Goal: Task Accomplishment & Management: Manage account settings

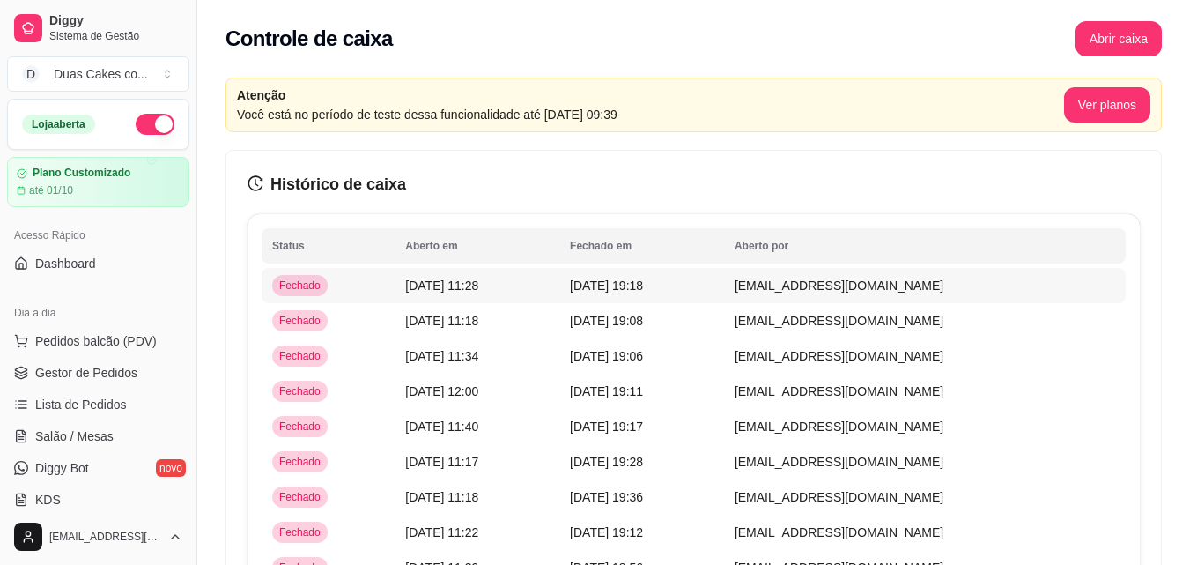
click at [643, 280] on span "17/09/25 às 19:18" at bounding box center [606, 285] width 73 height 14
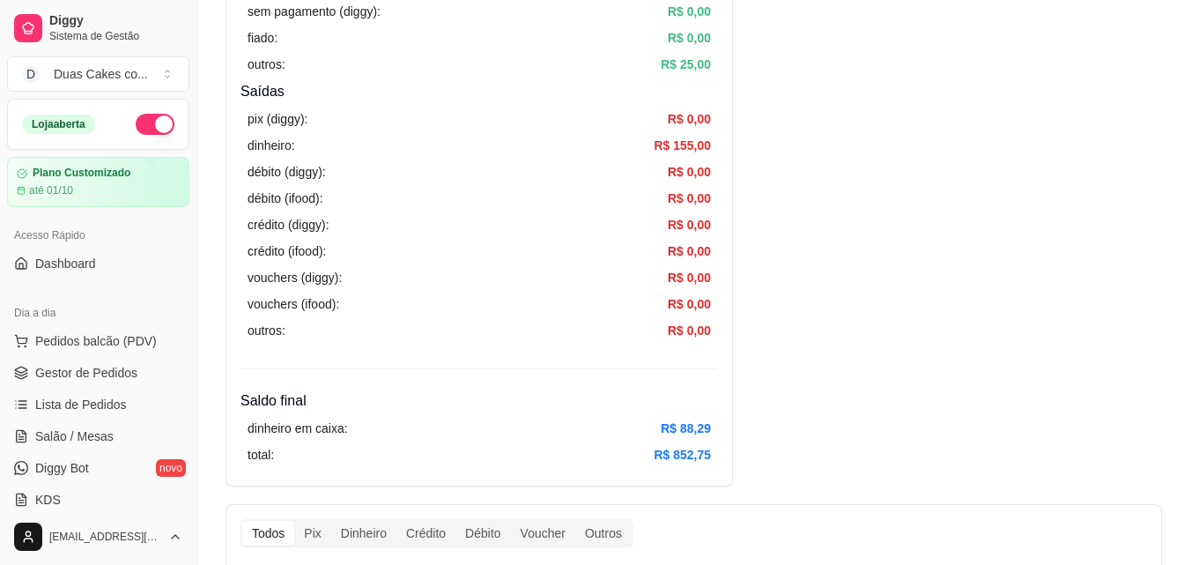
scroll to position [705, 0]
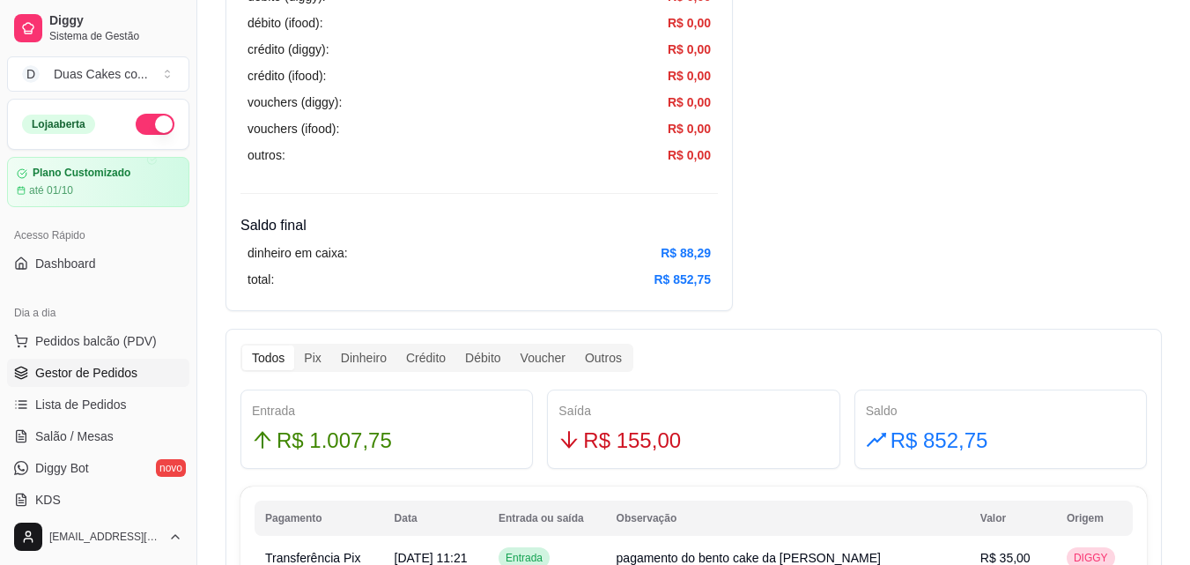
click at [78, 365] on span "Gestor de Pedidos" at bounding box center [86, 373] width 102 height 18
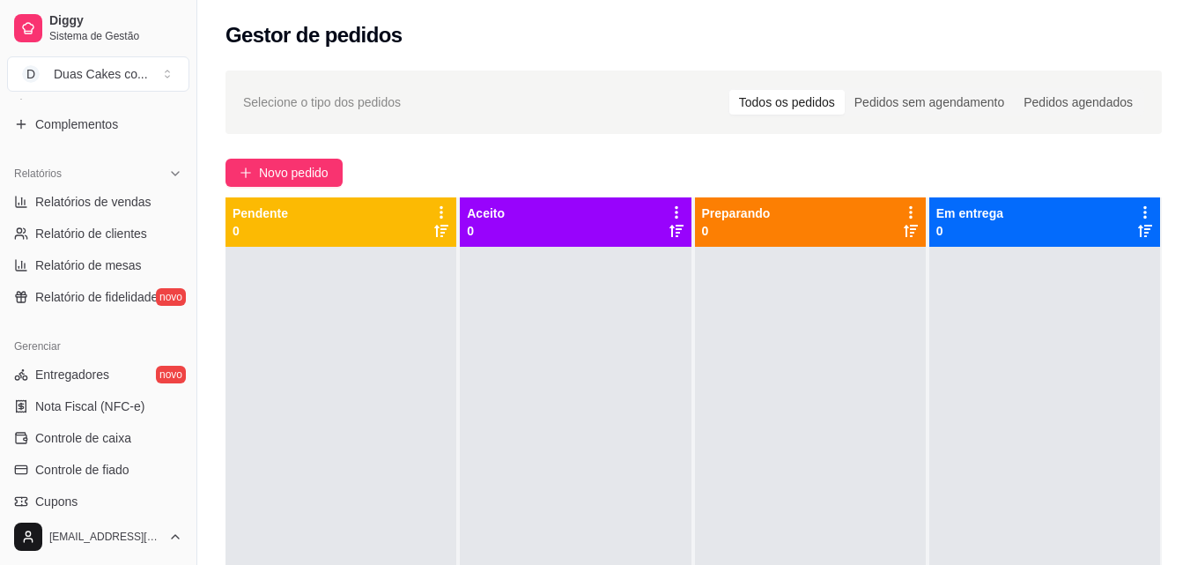
scroll to position [703, 0]
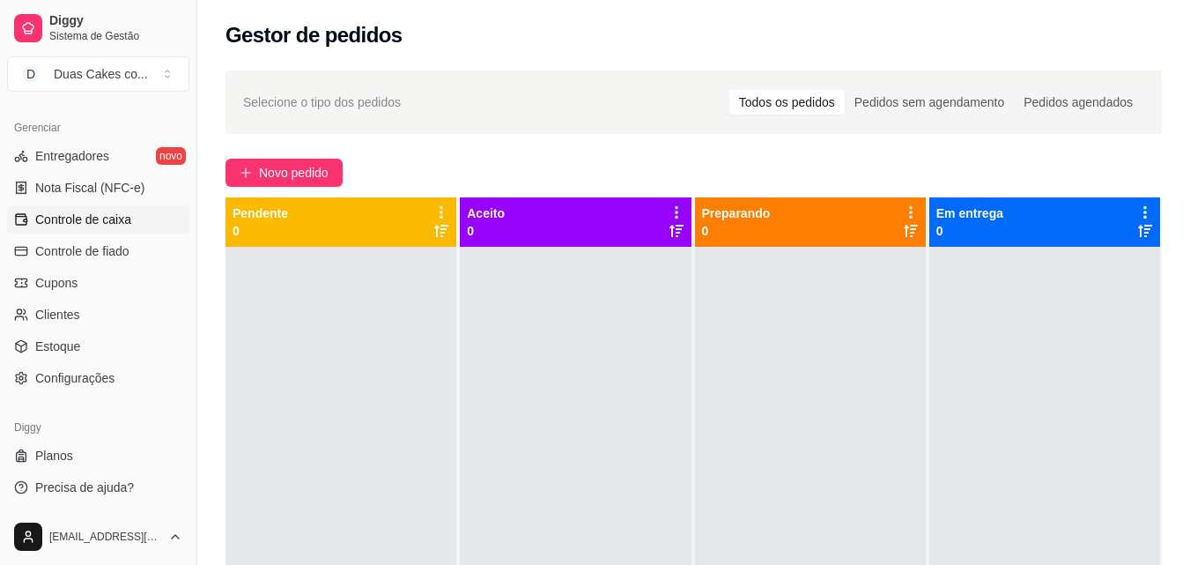
click at [59, 221] on span "Controle de caixa" at bounding box center [83, 220] width 96 height 18
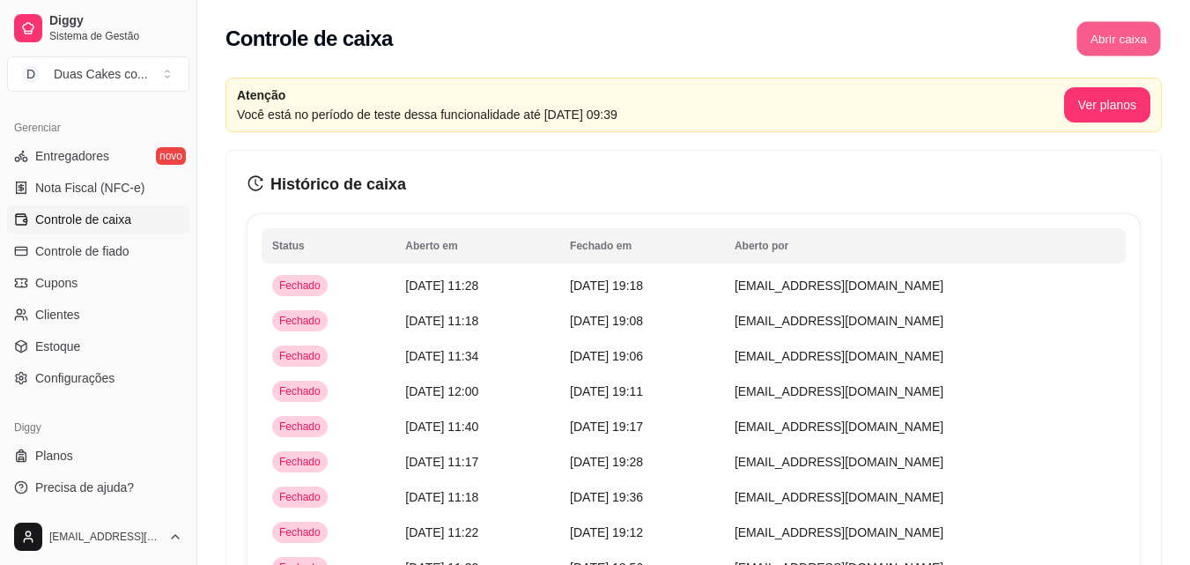
click at [1127, 37] on button "Abrir caixa" at bounding box center [1118, 39] width 84 height 34
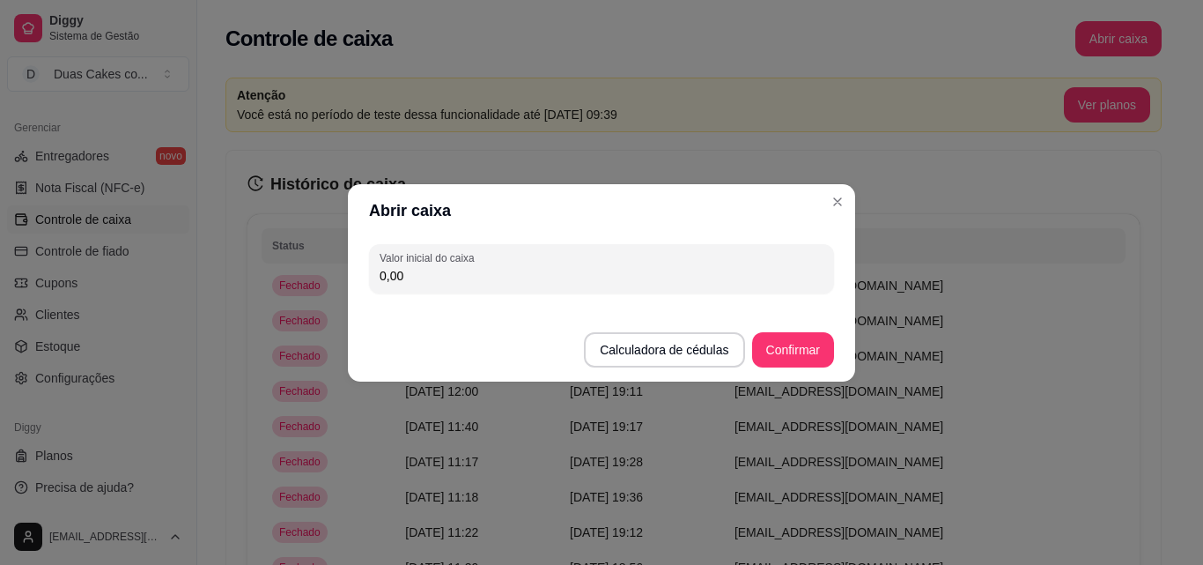
click at [410, 275] on input "0,00" at bounding box center [602, 276] width 444 height 18
type input "88,30"
click at [803, 348] on button "Confirmar" at bounding box center [793, 349] width 80 height 34
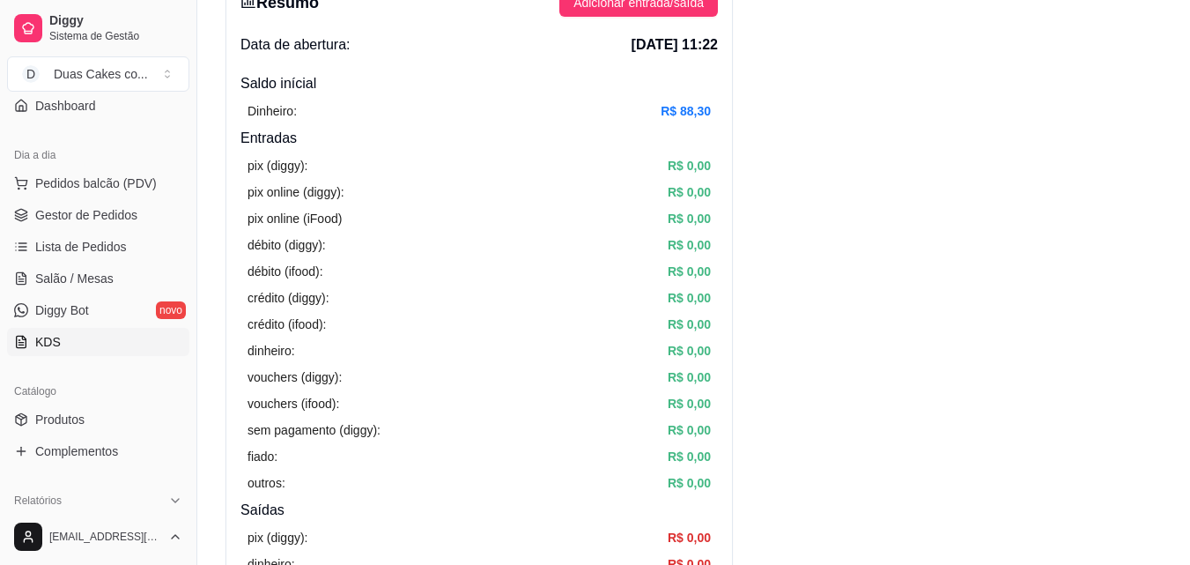
scroll to position [176, 0]
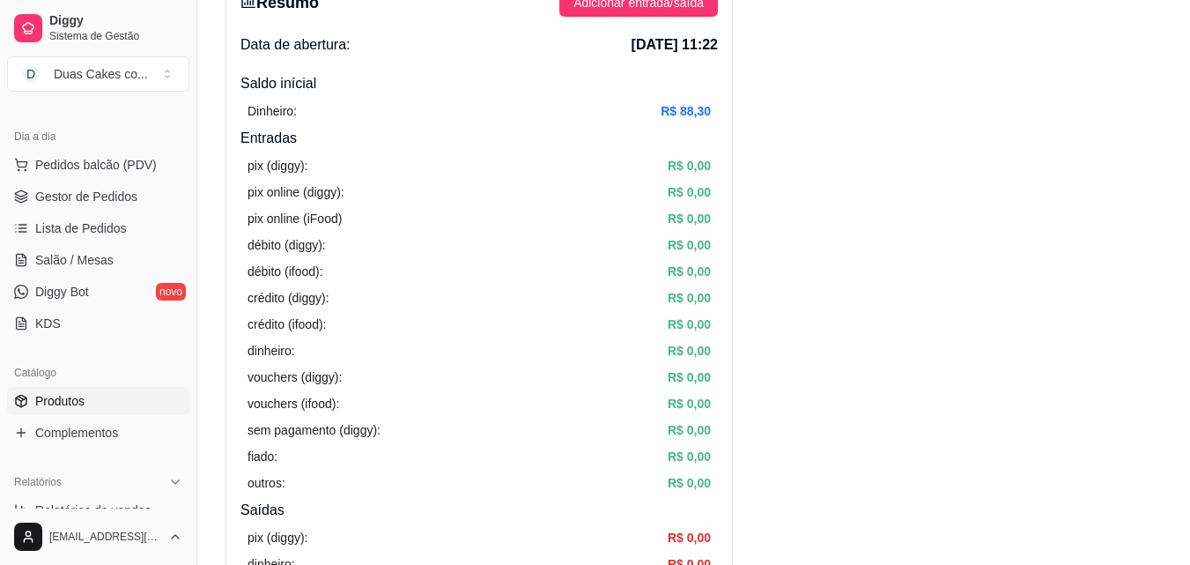
click at [64, 393] on span "Produtos" at bounding box center [59, 401] width 49 height 18
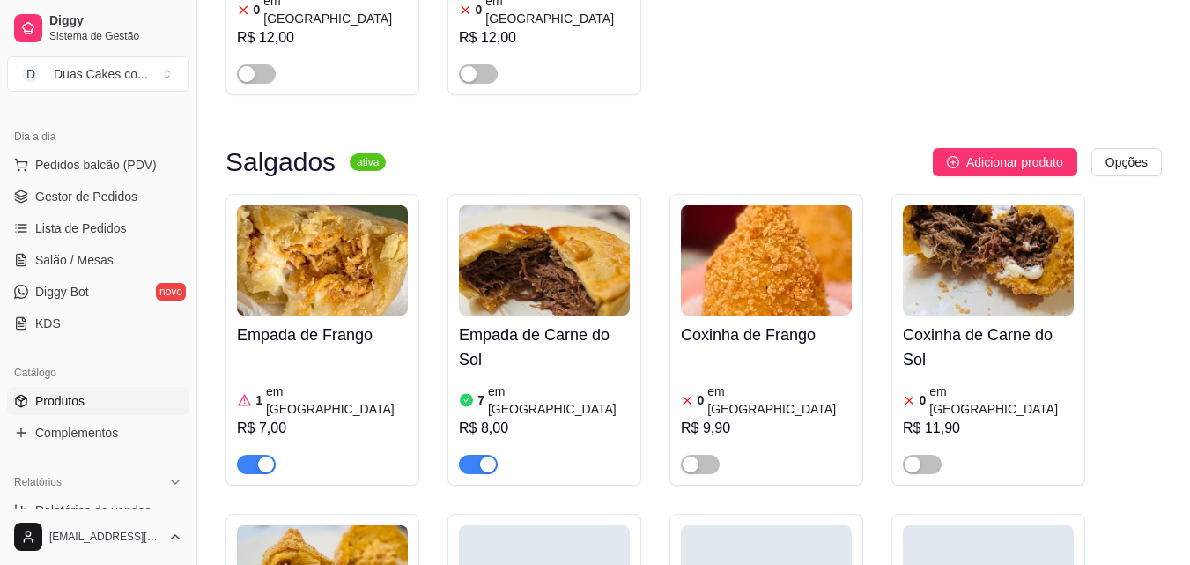
scroll to position [440, 0]
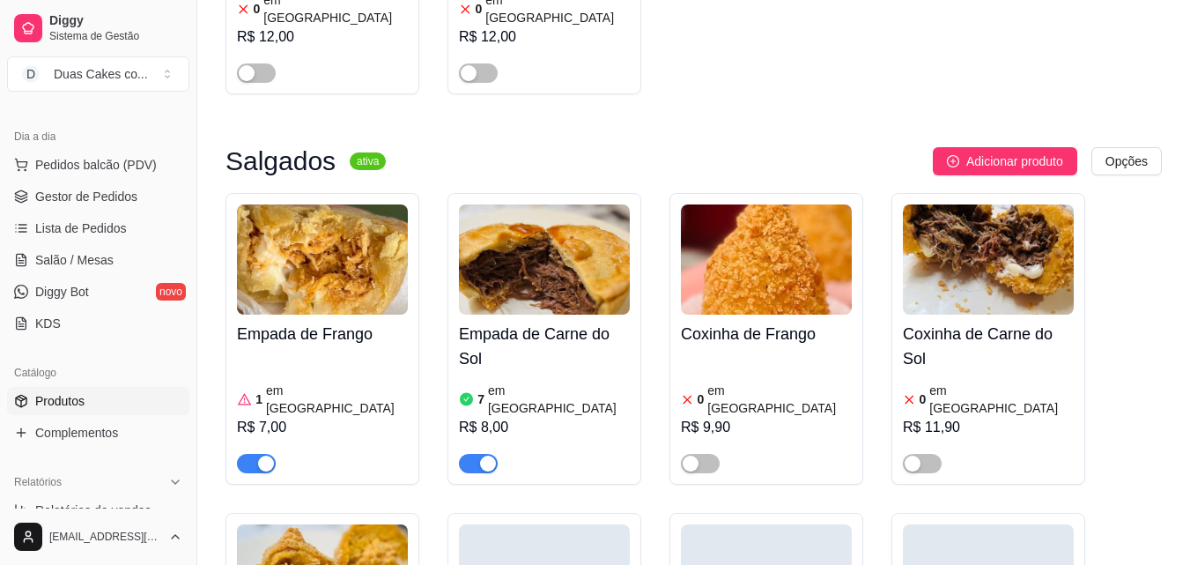
click at [490, 455] on div "button" at bounding box center [488, 463] width 16 height 16
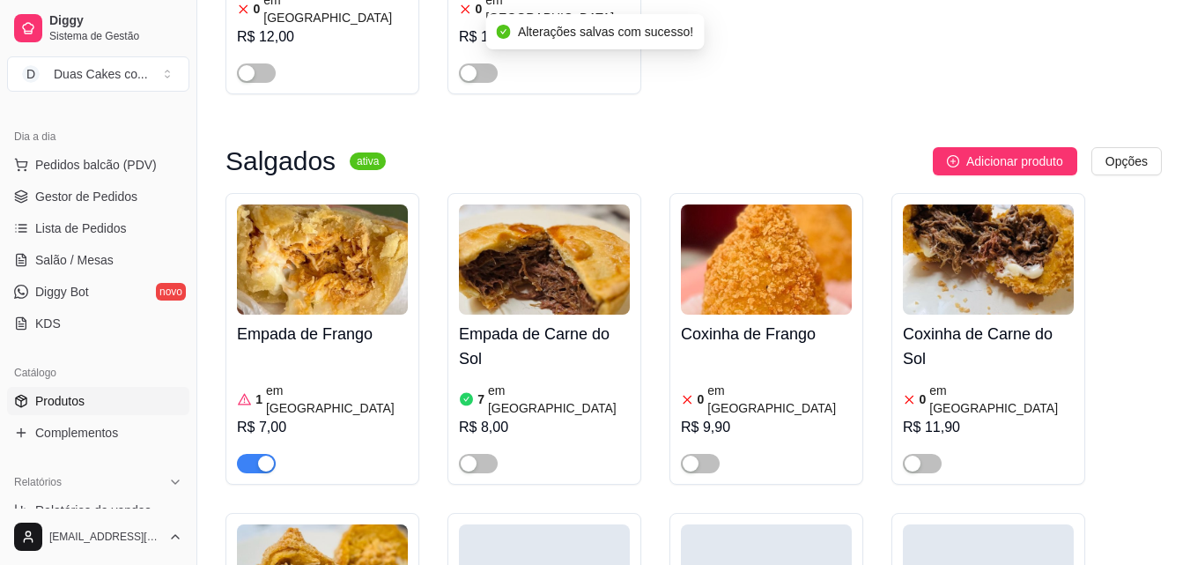
click at [259, 455] on div "button" at bounding box center [266, 463] width 16 height 16
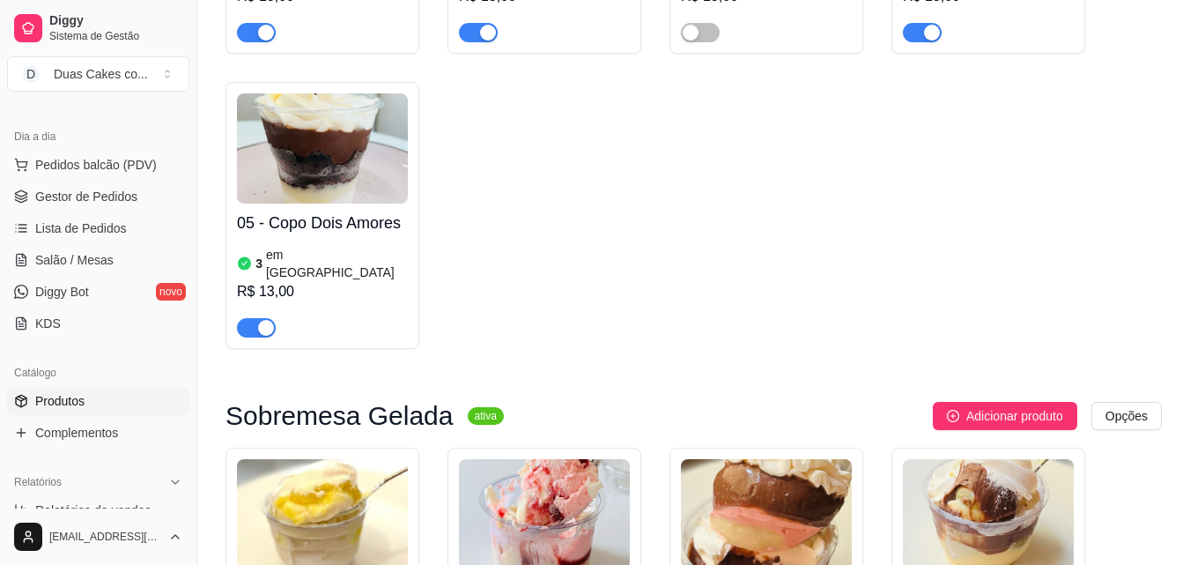
scroll to position [4052, 0]
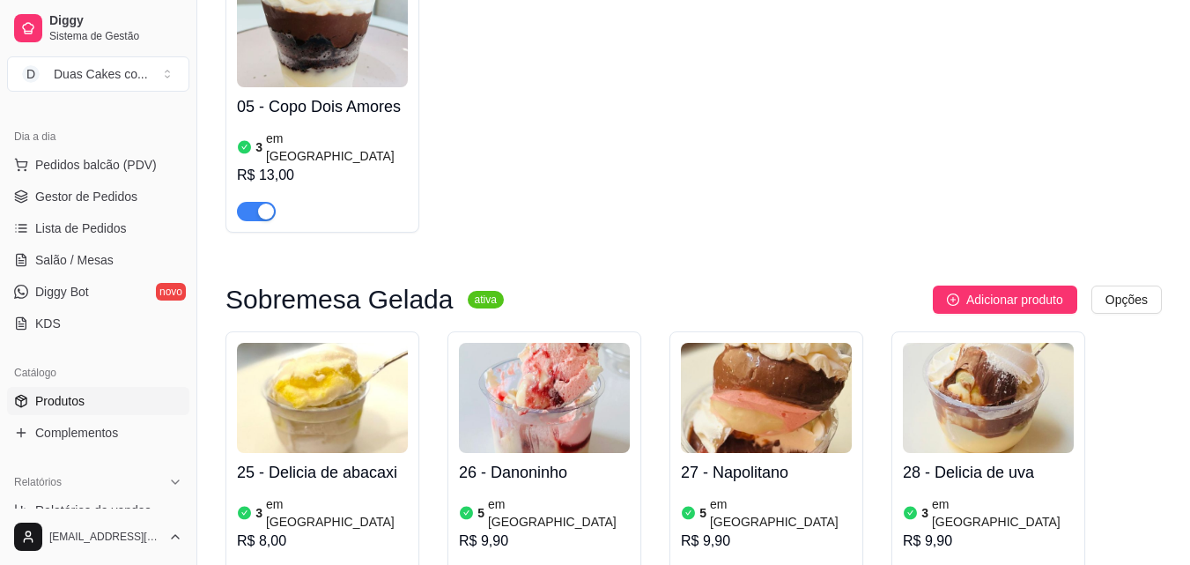
click at [279, 495] on article "em estoque" at bounding box center [337, 512] width 142 height 35
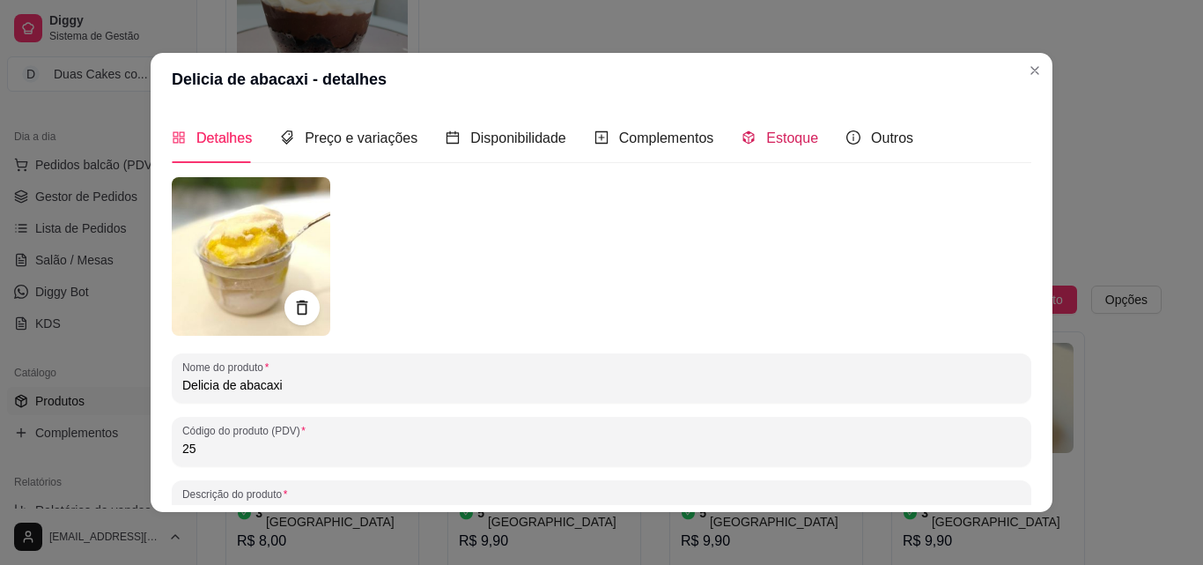
click at [773, 136] on span "Estoque" at bounding box center [792, 137] width 52 height 15
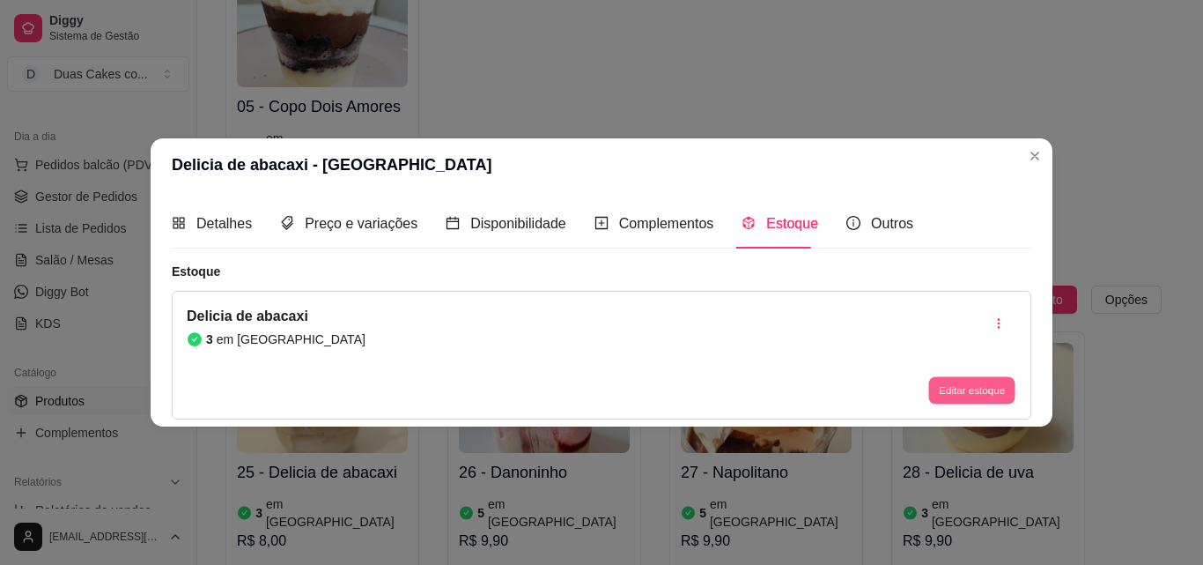
click at [1003, 384] on button "Editar estoque" at bounding box center [971, 390] width 86 height 27
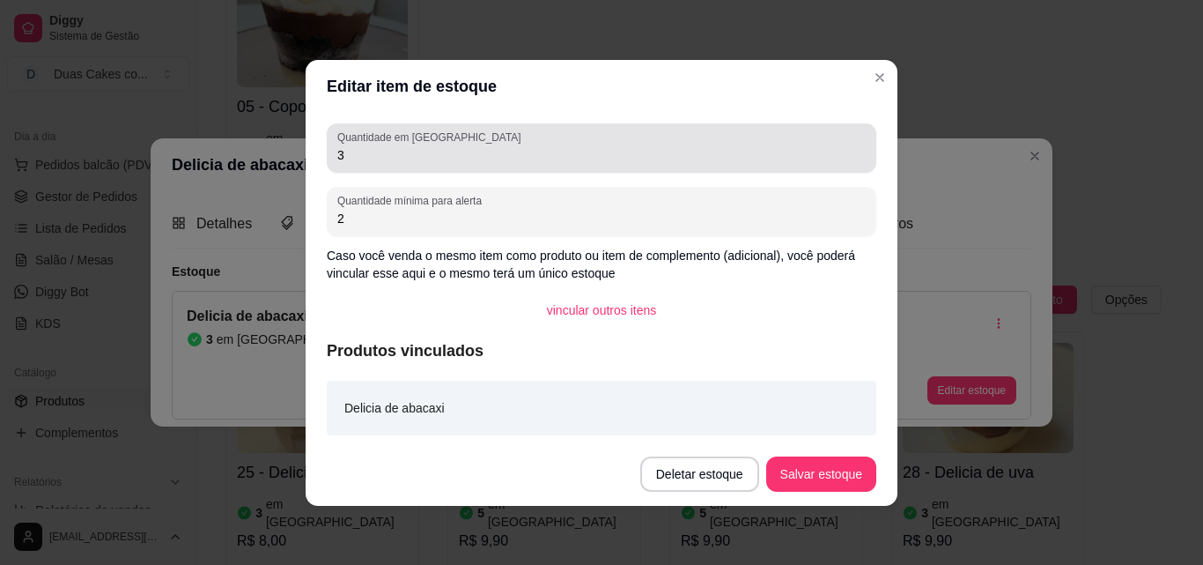
click at [402, 144] on div "3" at bounding box center [601, 147] width 529 height 35
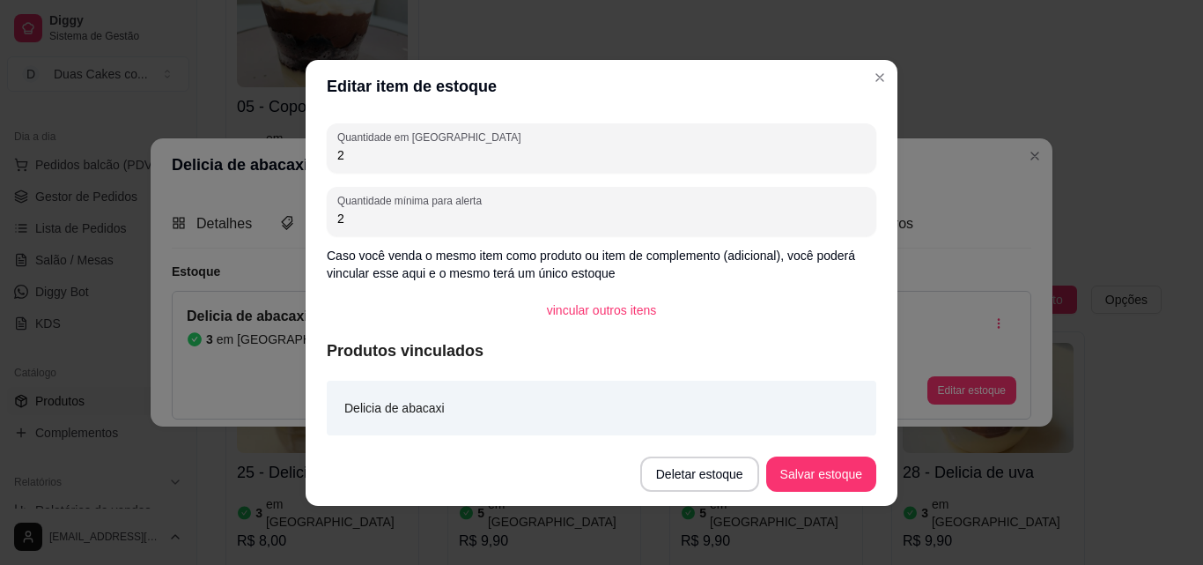
type input "2"
click at [806, 484] on button "Salvar estoque" at bounding box center [820, 473] width 107 height 34
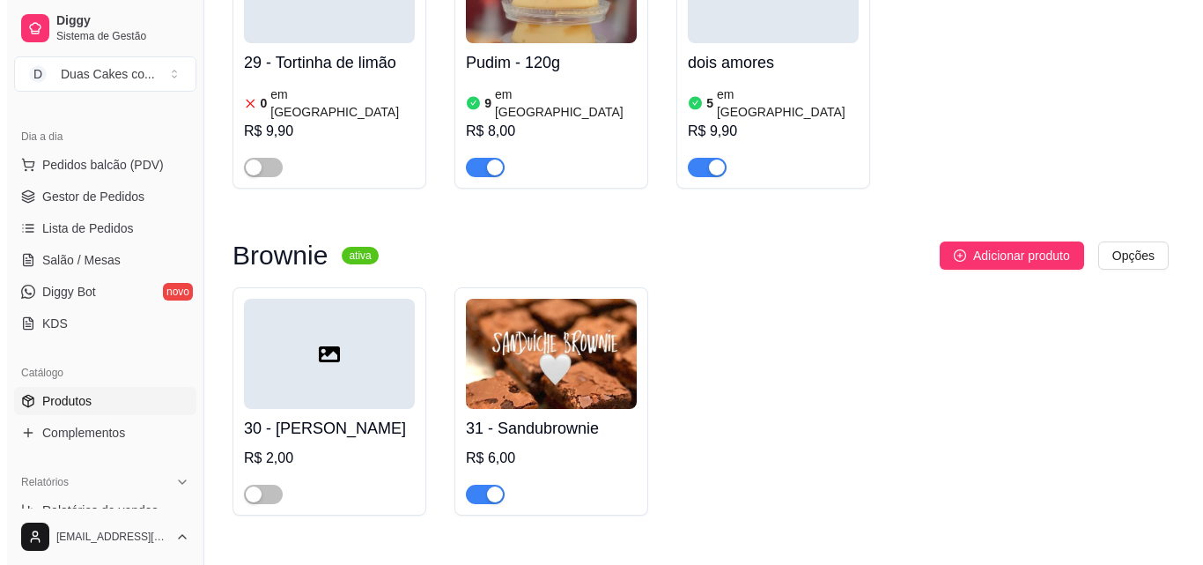
scroll to position [4845, 0]
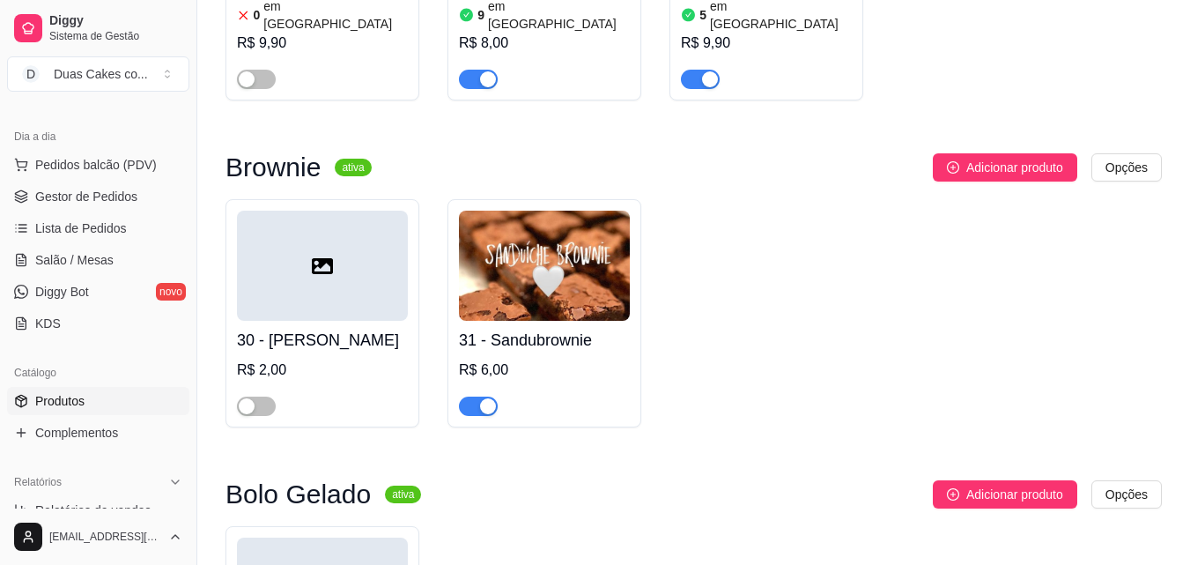
click at [522, 328] on h4 "31 - Sandubrownie" at bounding box center [544, 340] width 171 height 25
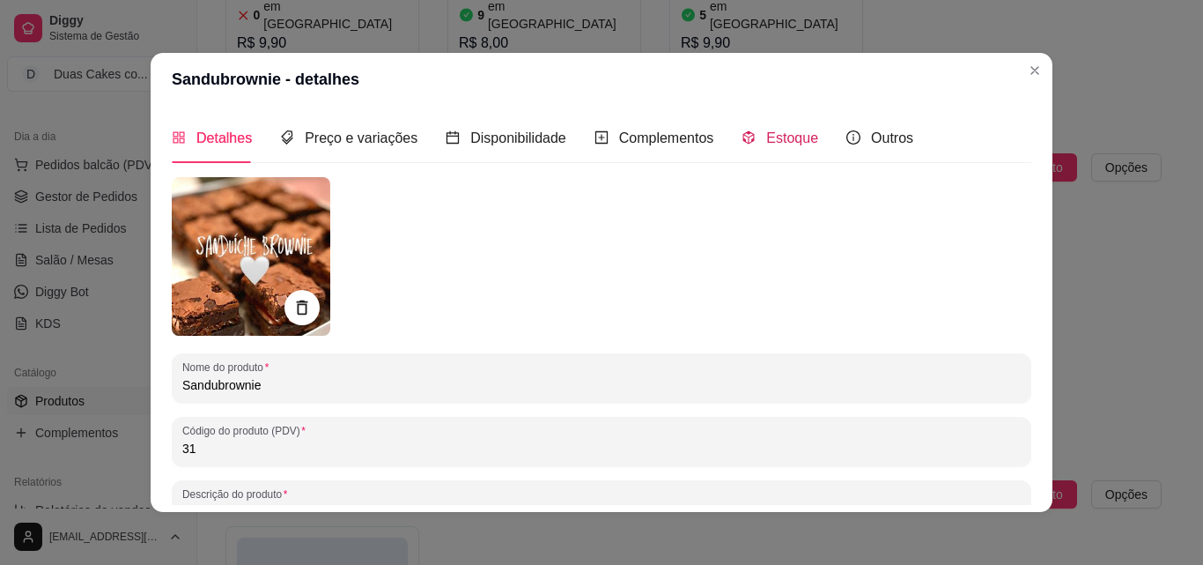
click at [787, 139] on span "Estoque" at bounding box center [792, 137] width 52 height 15
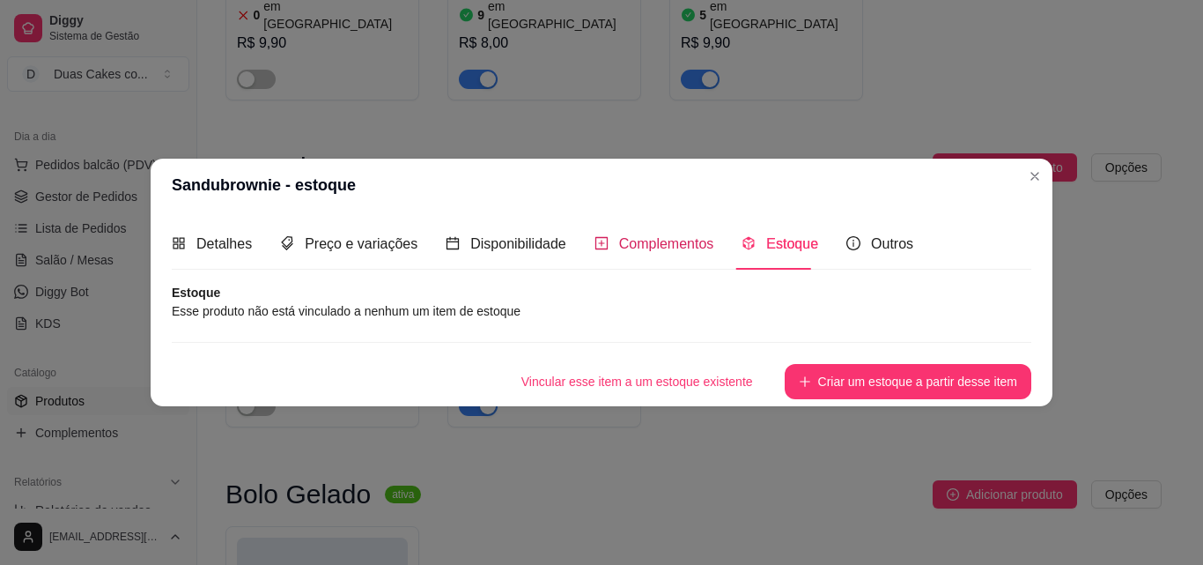
click at [622, 242] on span "Complementos" at bounding box center [666, 243] width 95 height 15
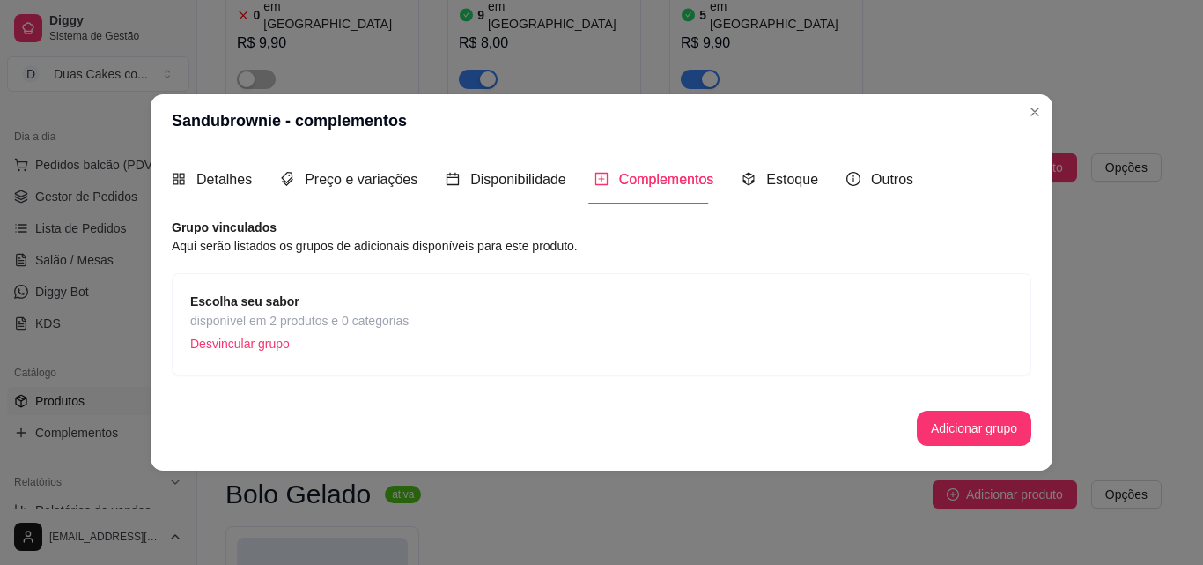
click at [351, 317] on span "disponível em 2 produtos e 0 categorias" at bounding box center [299, 320] width 218 height 19
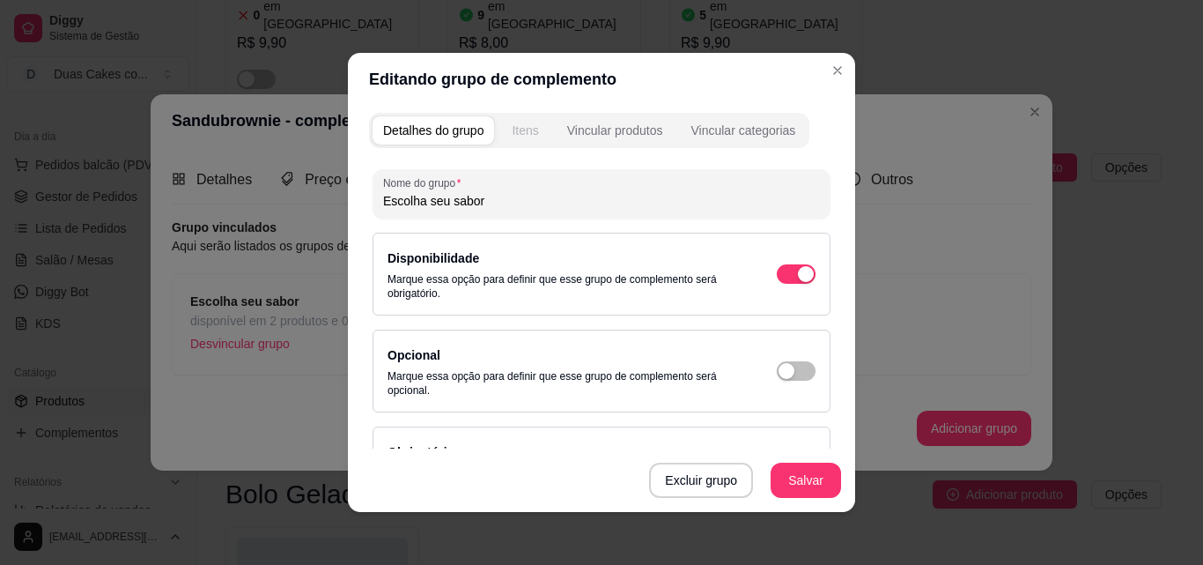
click at [512, 136] on div "Itens" at bounding box center [525, 131] width 26 height 18
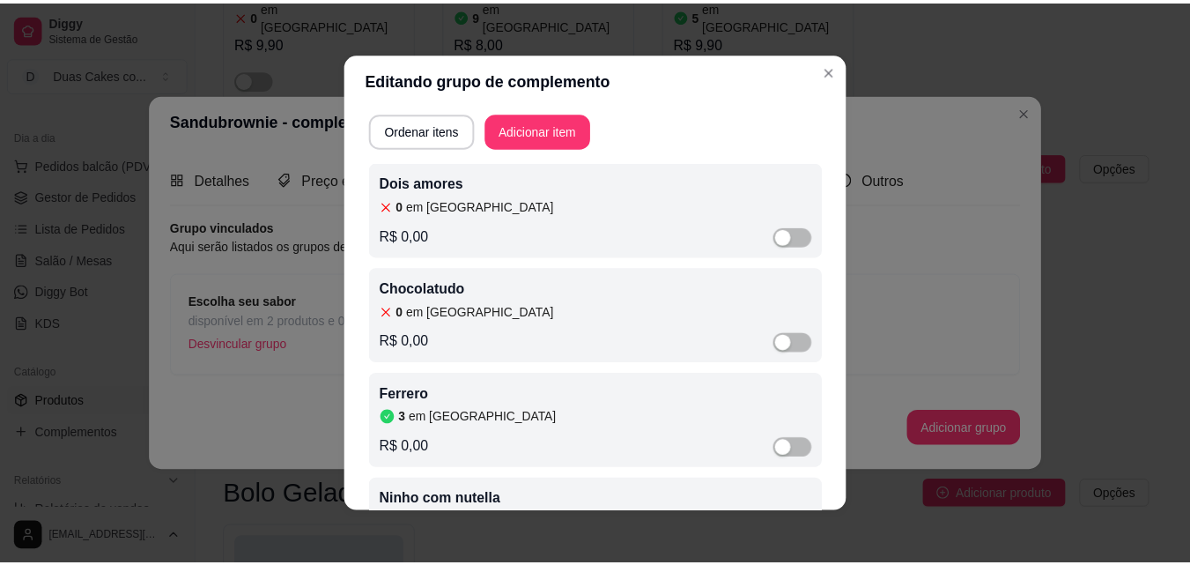
scroll to position [0, 0]
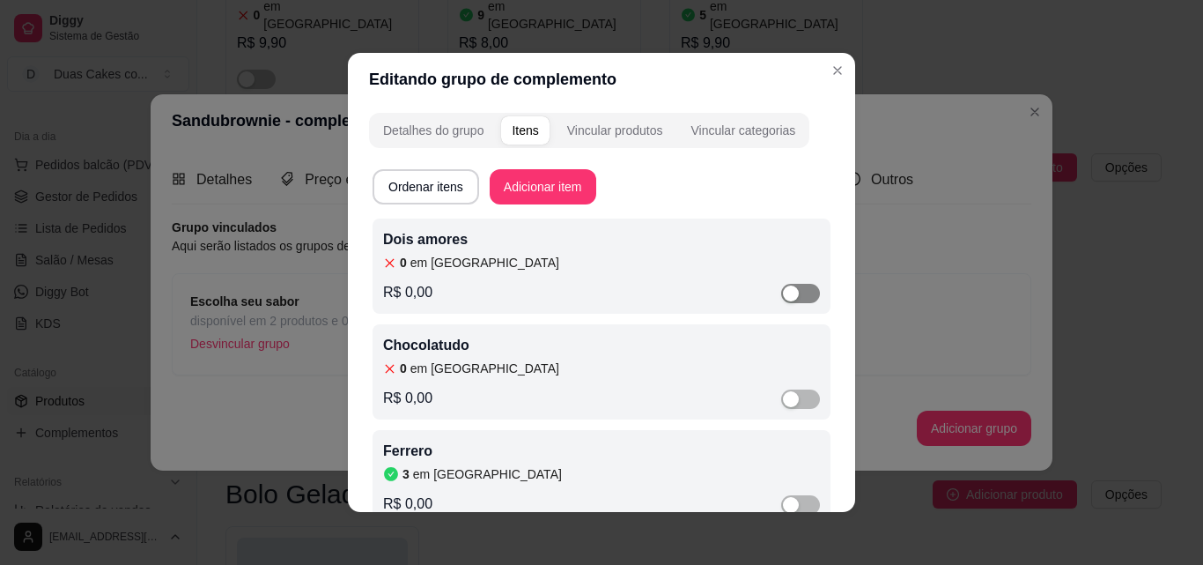
click at [783, 294] on div "button" at bounding box center [791, 293] width 16 height 16
click at [451, 258] on article "em estoque" at bounding box center [484, 263] width 149 height 18
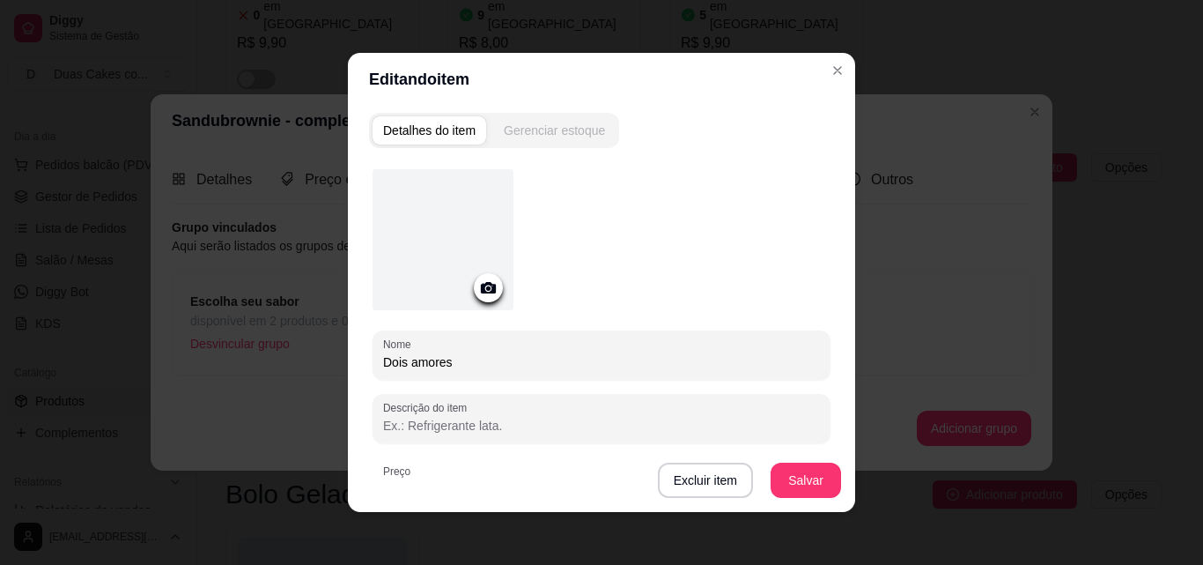
click at [554, 117] on button "Gerenciar estoque" at bounding box center [554, 130] width 122 height 28
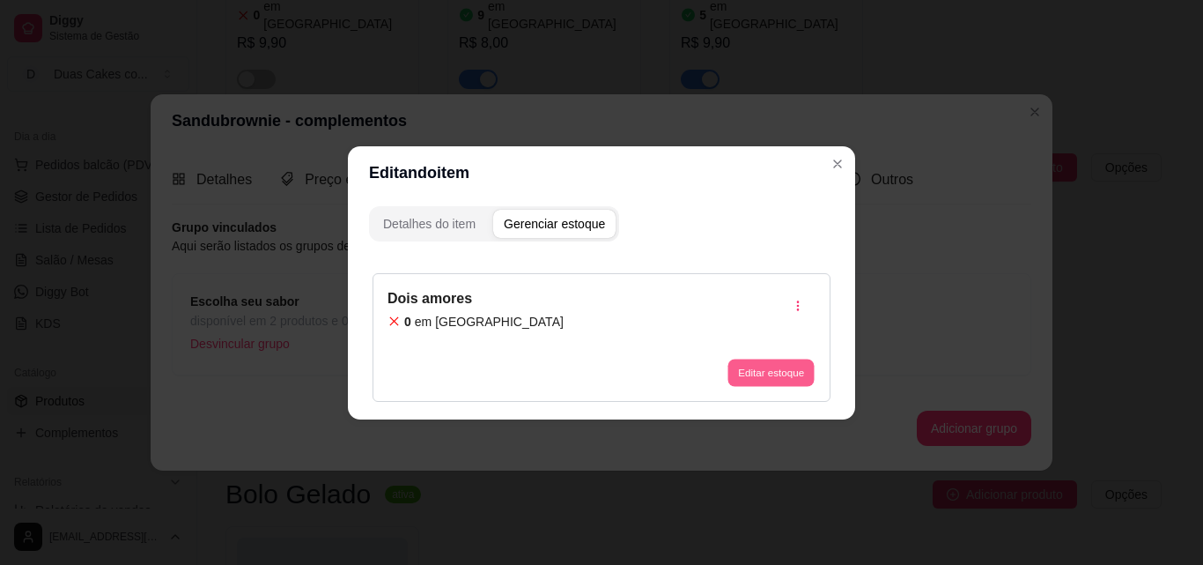
click at [749, 366] on button "Editar estoque" at bounding box center [771, 372] width 86 height 27
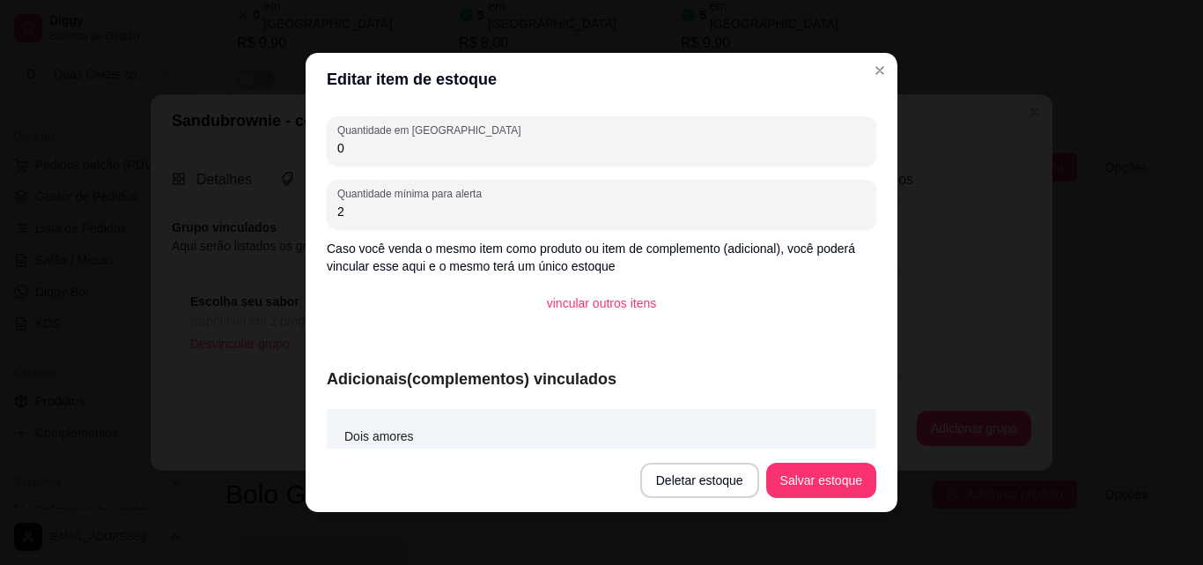
click at [338, 144] on input "0" at bounding box center [601, 148] width 529 height 18
type input "13"
click at [833, 473] on button "Salvar estoque" at bounding box center [820, 480] width 107 height 34
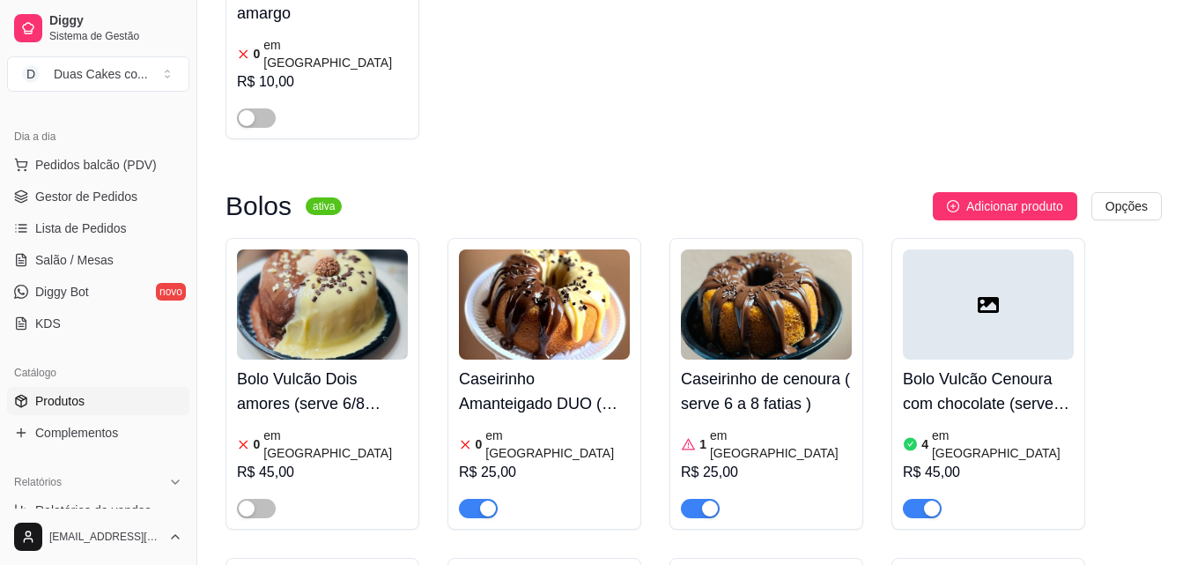
scroll to position [5549, 0]
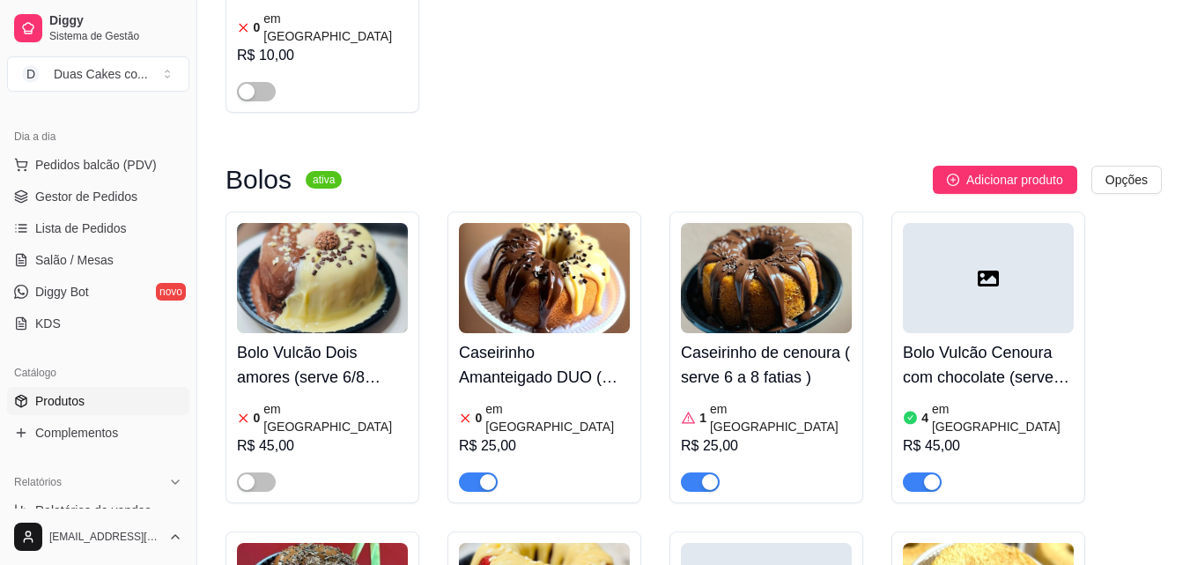
click at [933, 474] on div "button" at bounding box center [932, 482] width 16 height 16
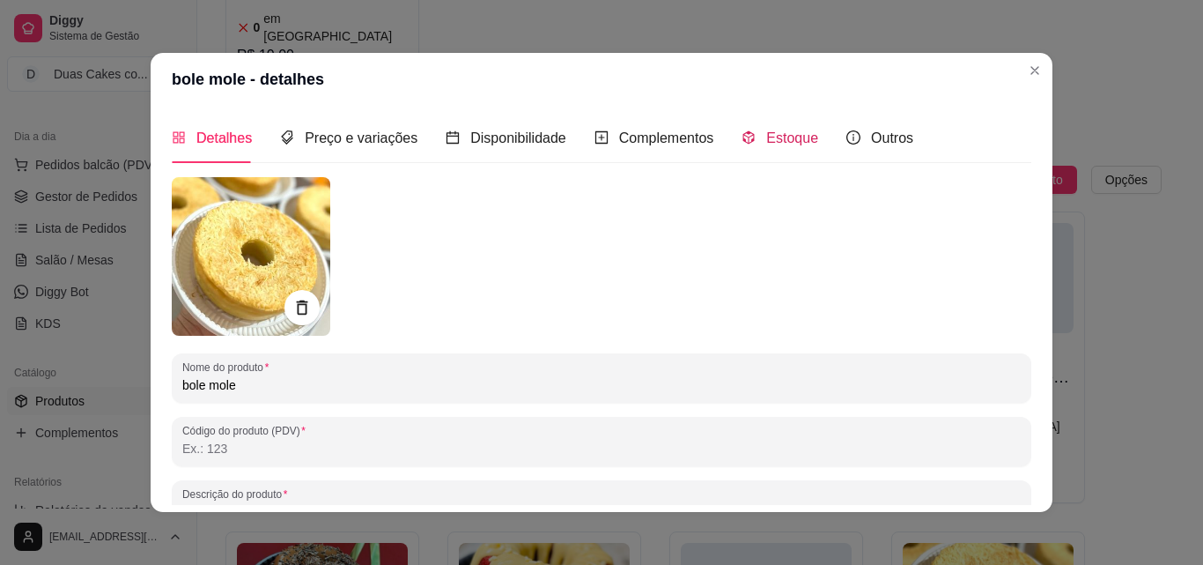
click at [785, 128] on div "Estoque" at bounding box center [780, 138] width 77 height 22
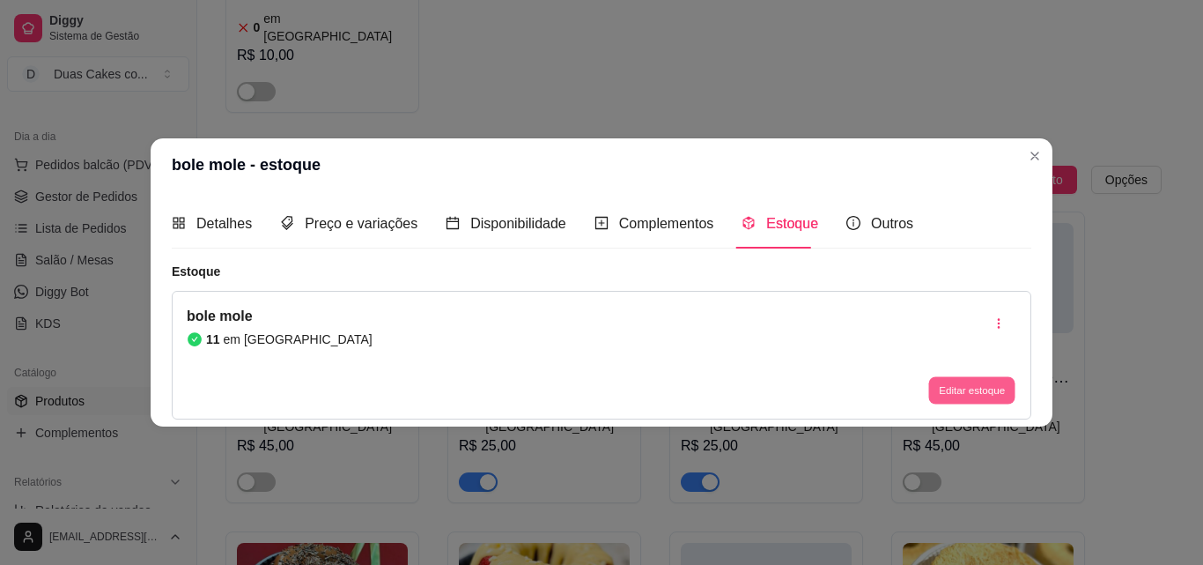
click at [992, 389] on button "Editar estoque" at bounding box center [971, 390] width 86 height 27
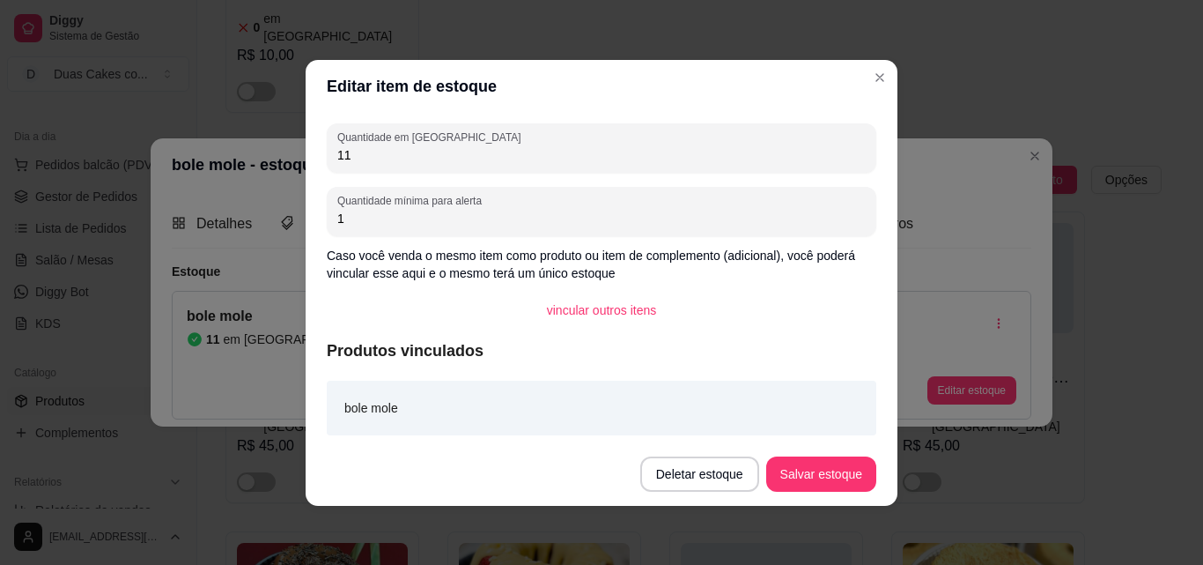
click at [352, 159] on input "11" at bounding box center [601, 155] width 529 height 18
type input "1"
type input "5"
click at [812, 468] on button "Salvar estoque" at bounding box center [820, 473] width 107 height 34
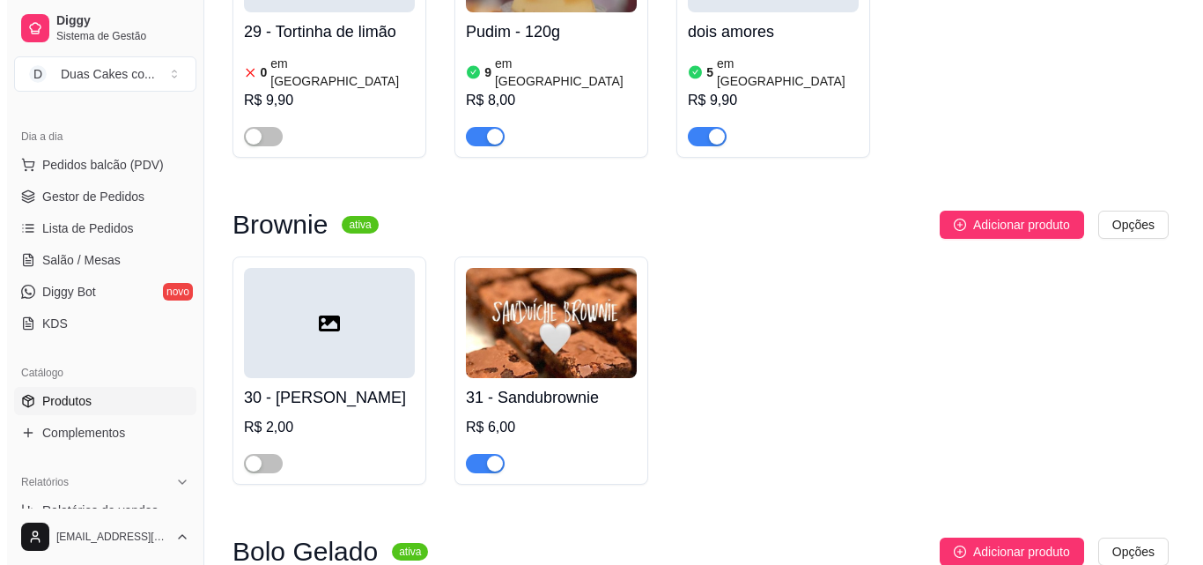
scroll to position [4757, 0]
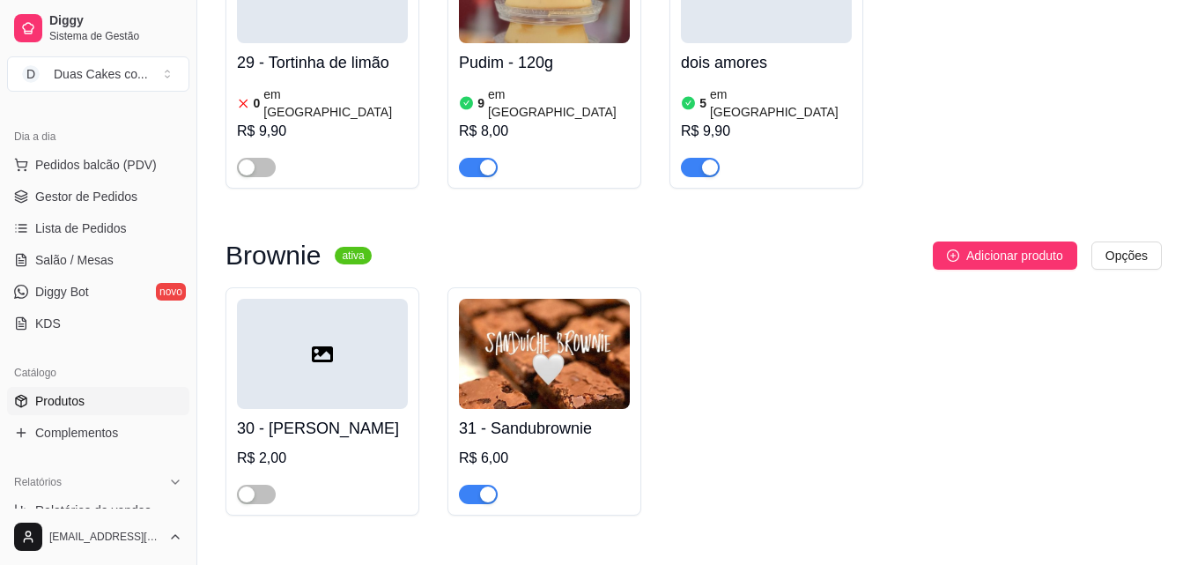
click at [505, 447] on div "R$ 6,00" at bounding box center [544, 457] width 171 height 21
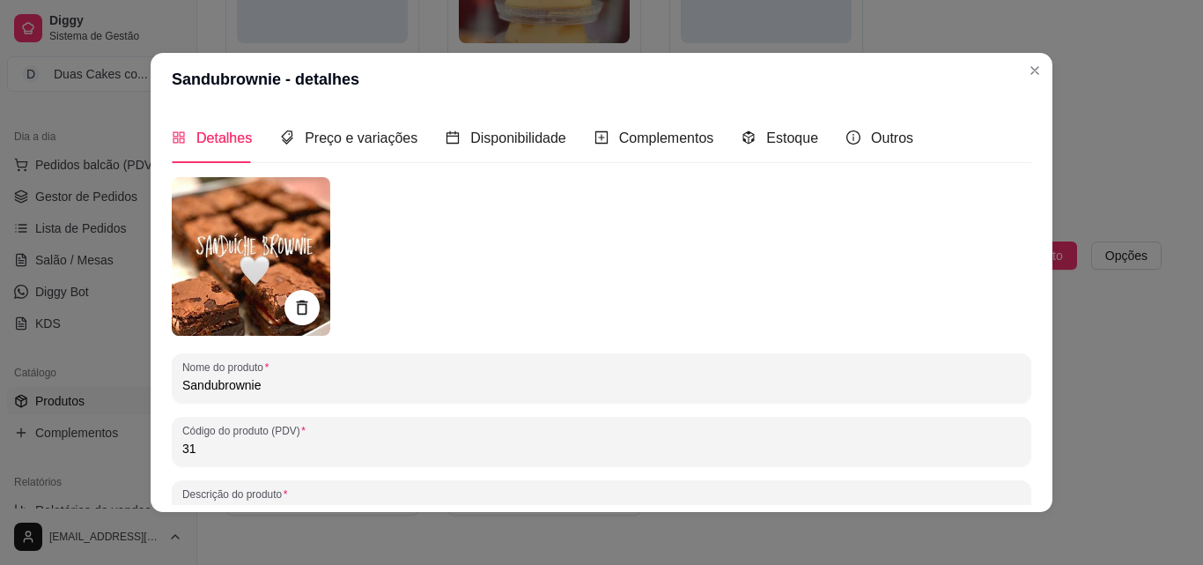
drag, startPoint x: 498, startPoint y: 126, endPoint x: 558, endPoint y: 145, distance: 63.0
click at [498, 127] on div "Disponibilidade" at bounding box center [506, 138] width 121 height 50
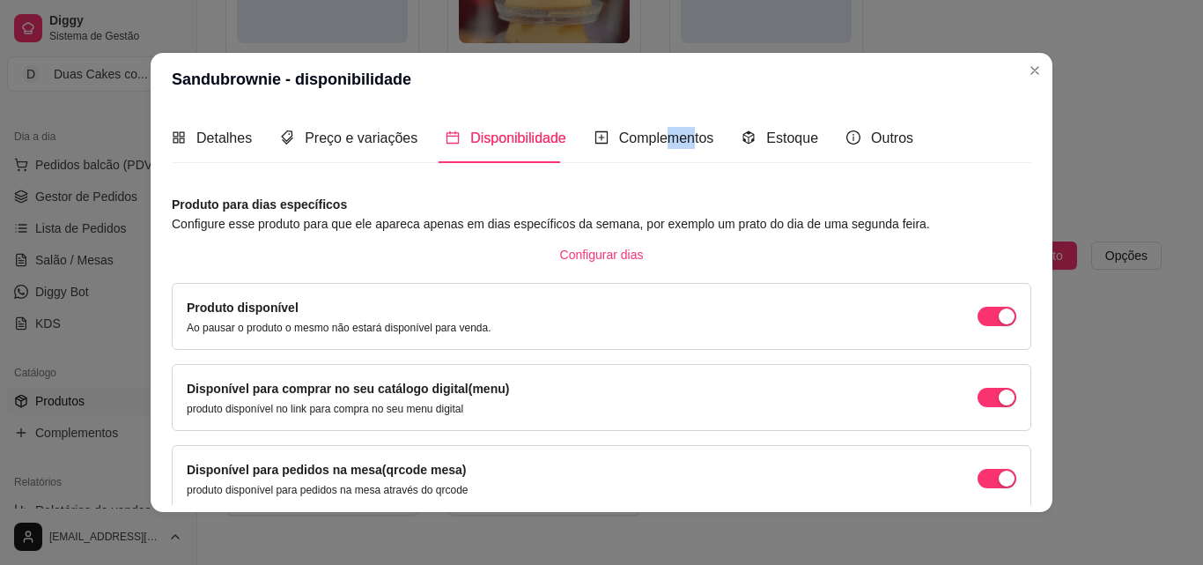
drag, startPoint x: 675, startPoint y: 123, endPoint x: 654, endPoint y: 134, distance: 22.9
click at [654, 134] on div "Complementos" at bounding box center [655, 138] width 120 height 50
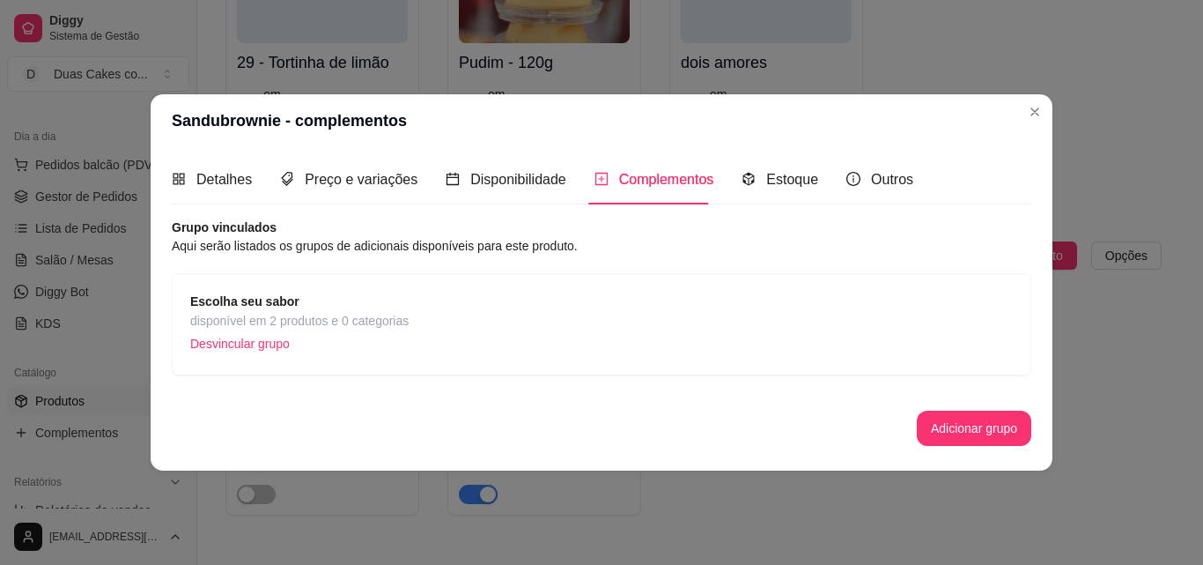
click at [283, 327] on span "disponível em 2 produtos e 0 categorias" at bounding box center [299, 320] width 218 height 19
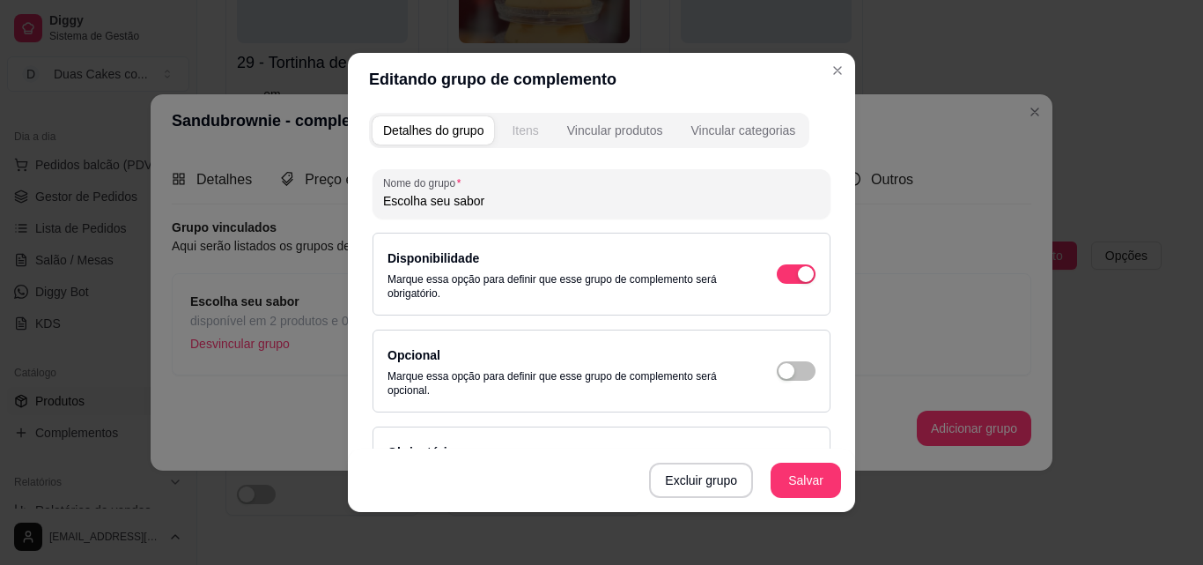
click at [526, 124] on div "Itens" at bounding box center [525, 131] width 26 height 18
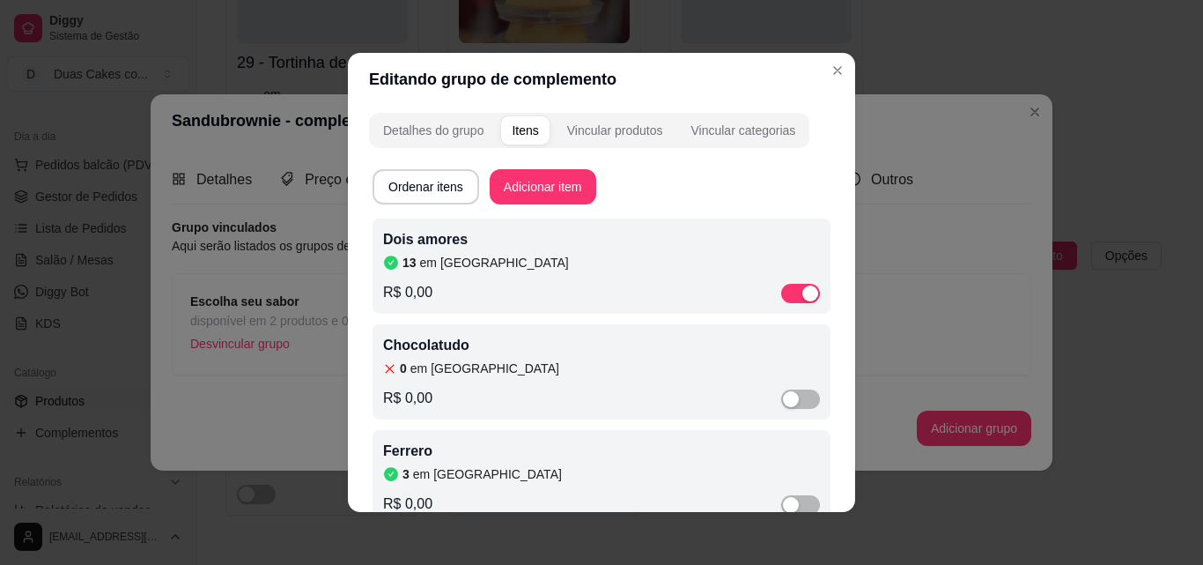
click at [423, 265] on article "em [GEOGRAPHIC_DATA]" at bounding box center [494, 263] width 149 height 18
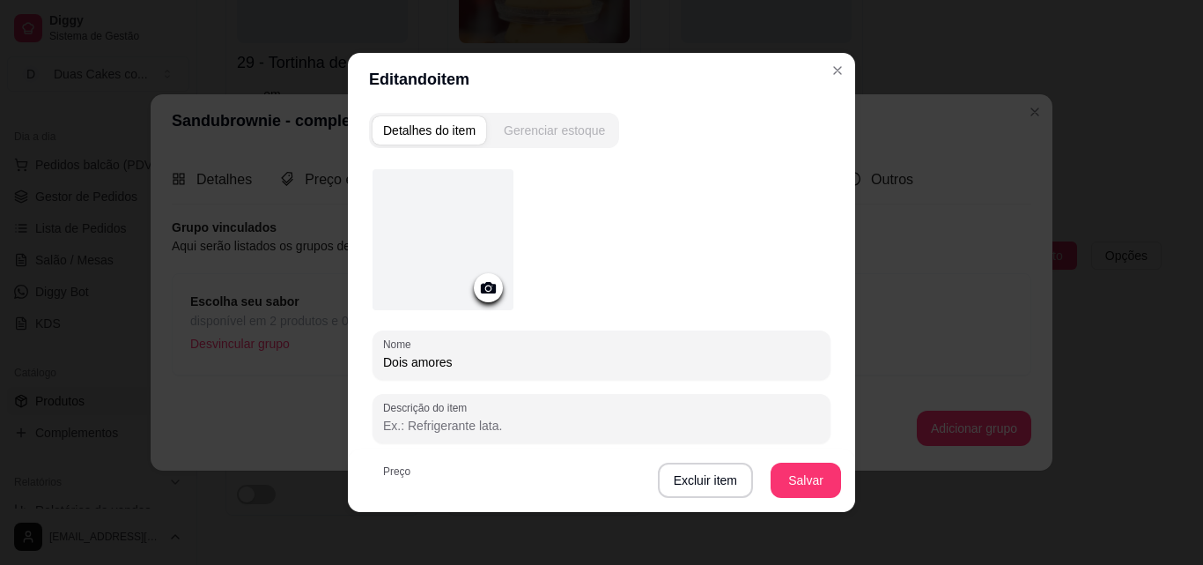
click at [545, 129] on div "Gerenciar estoque" at bounding box center [554, 131] width 101 height 18
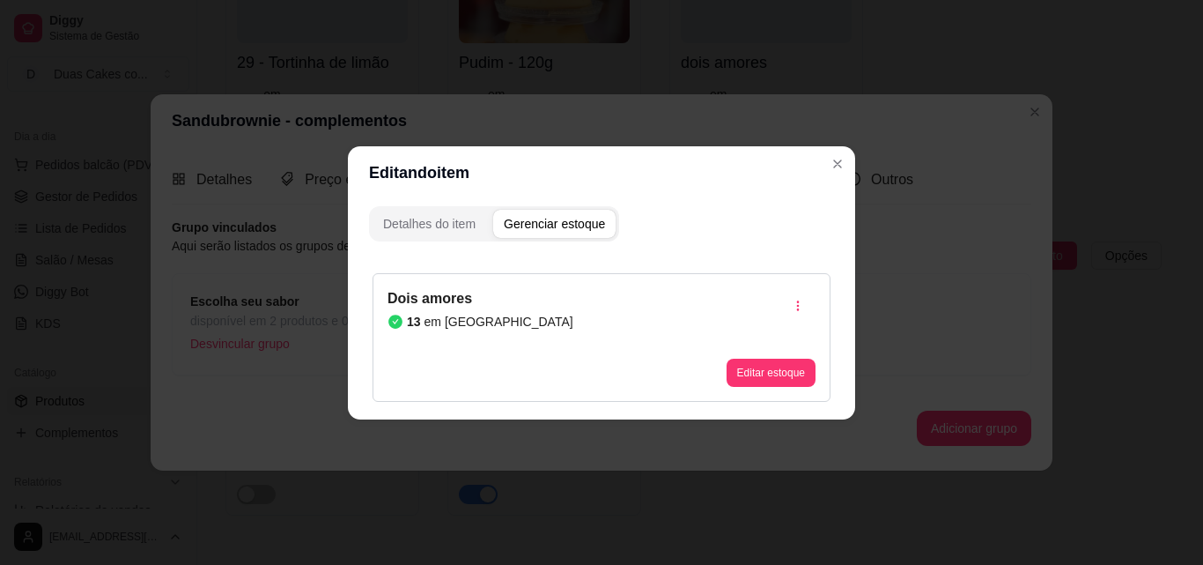
click at [511, 293] on div "Dois amores 13 em estoque Editar estoque" at bounding box center [602, 337] width 458 height 129
drag, startPoint x: 495, startPoint y: 315, endPoint x: 841, endPoint y: 352, distance: 348.1
click at [507, 320] on div "Dois amores 13 em estoque Editar estoque" at bounding box center [602, 337] width 458 height 129
click at [767, 381] on button "Editar estoque" at bounding box center [771, 372] width 86 height 27
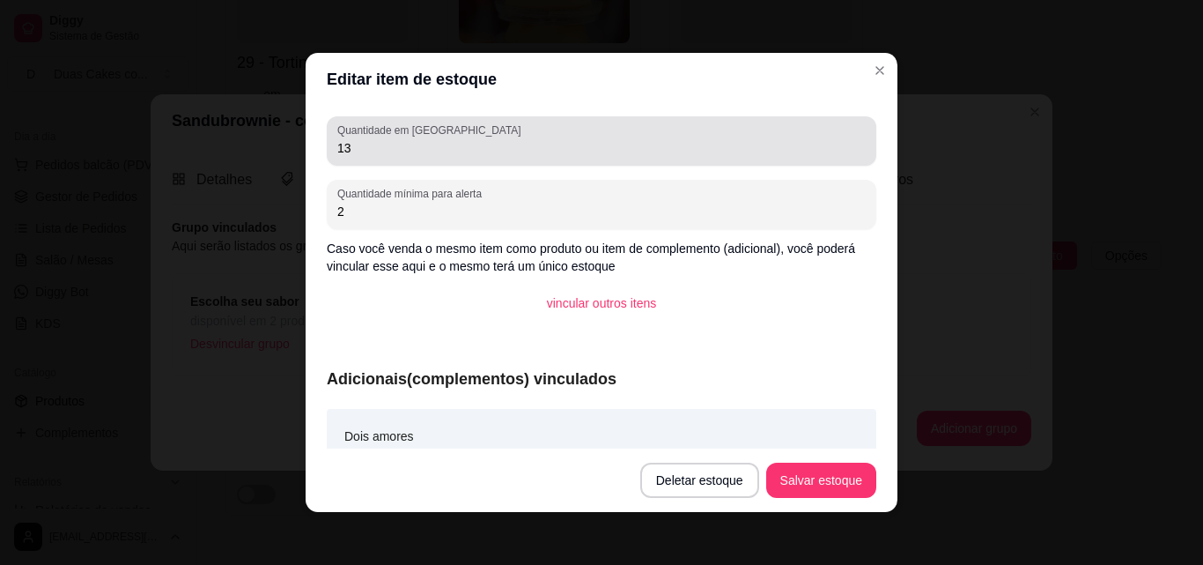
click at [367, 152] on input "13" at bounding box center [601, 148] width 529 height 18
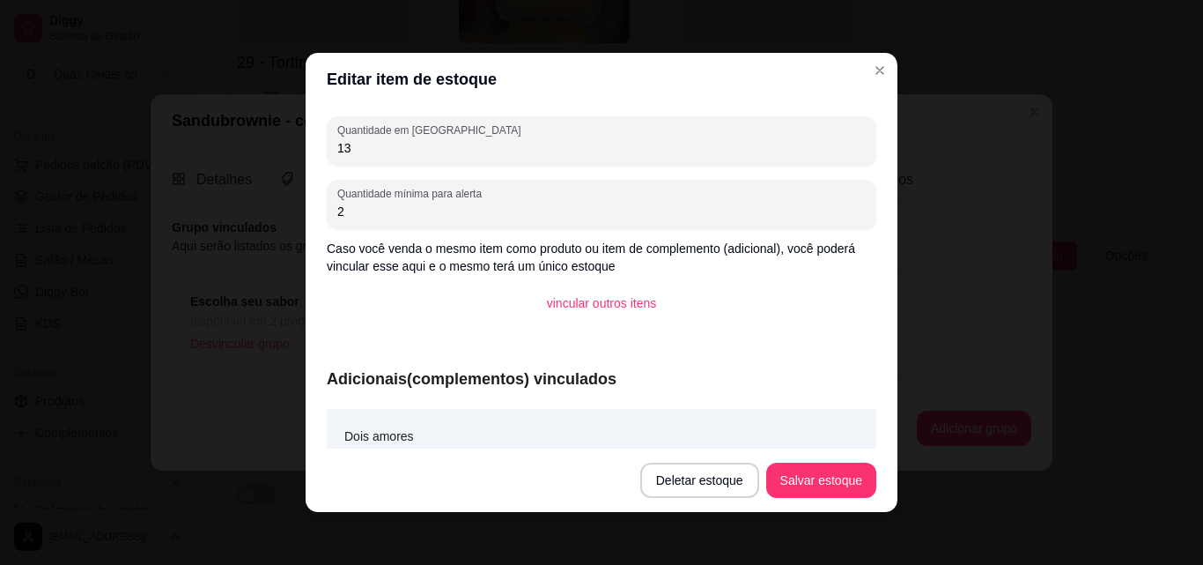
type input "1"
type input "3"
click at [787, 488] on button "Salvar estoque" at bounding box center [820, 480] width 107 height 34
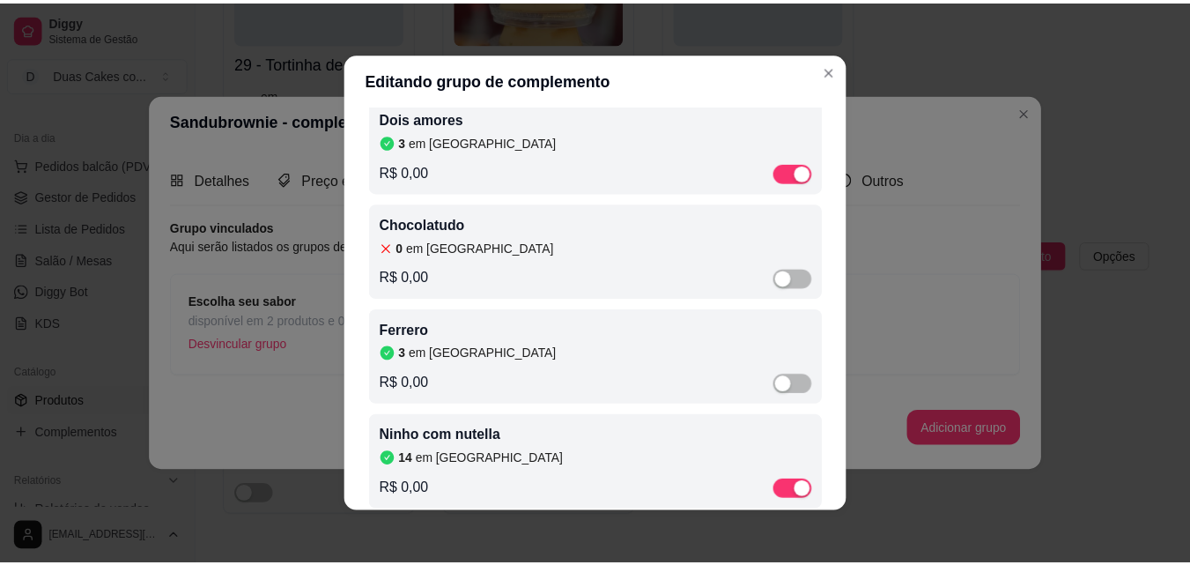
scroll to position [151, 0]
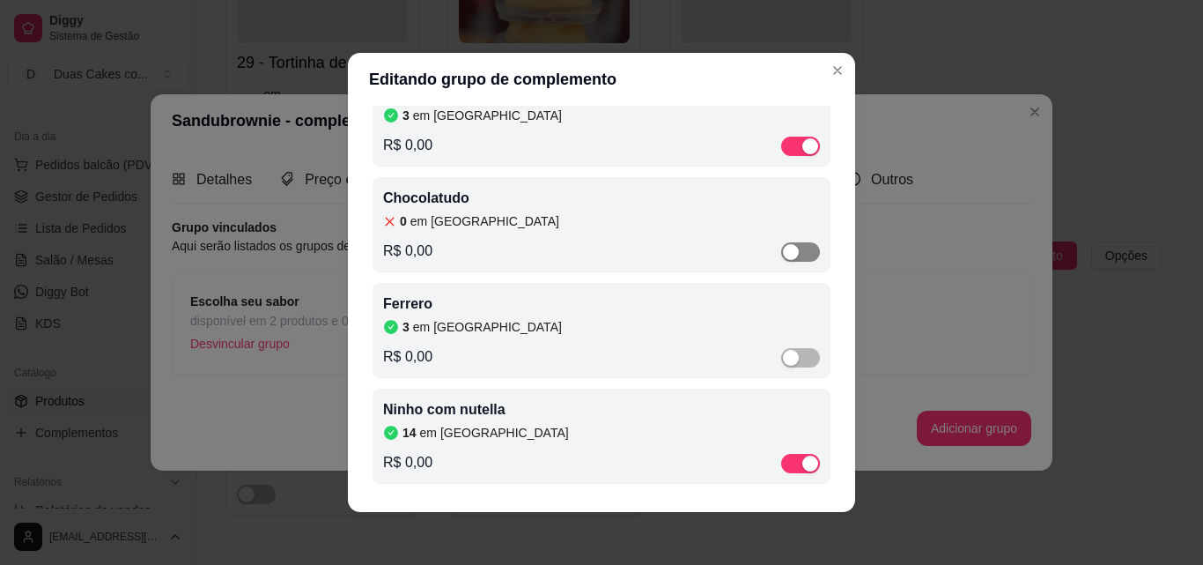
click at [783, 252] on div "button" at bounding box center [791, 252] width 16 height 16
click at [431, 214] on article "em [GEOGRAPHIC_DATA]" at bounding box center [484, 221] width 149 height 18
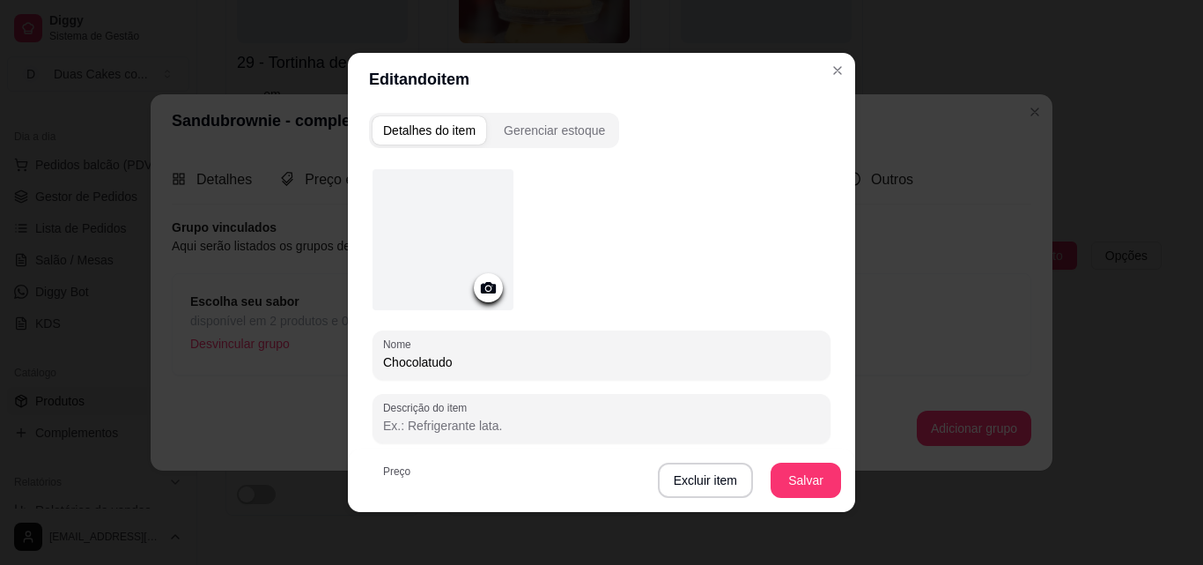
click at [545, 115] on div "Detalhes do item Gerenciar estoque" at bounding box center [494, 130] width 250 height 35
click at [545, 126] on div "Gerenciar estoque" at bounding box center [554, 131] width 101 height 18
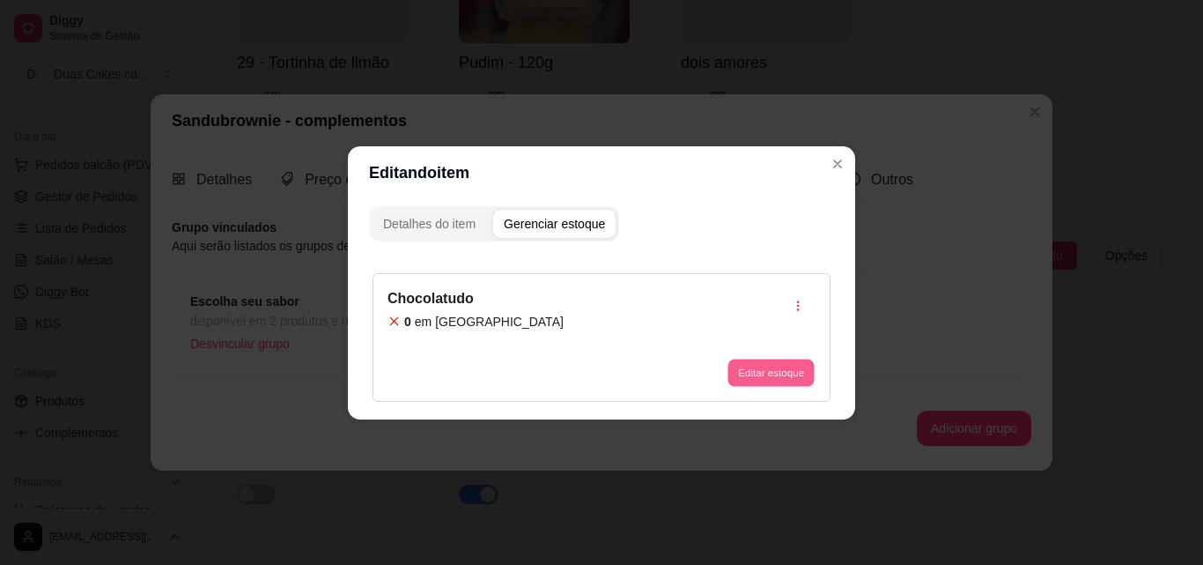
click at [758, 366] on button "Editar estoque" at bounding box center [771, 372] width 86 height 27
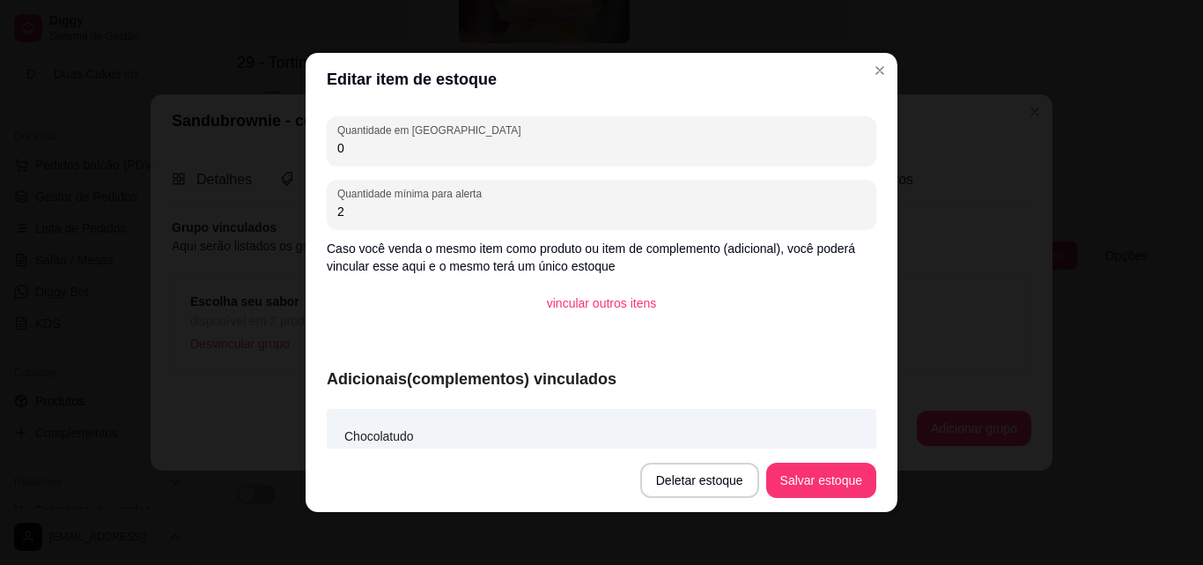
click at [345, 149] on input "0" at bounding box center [601, 148] width 529 height 18
type input "10"
click at [810, 484] on button "Salvar estoque" at bounding box center [820, 480] width 107 height 34
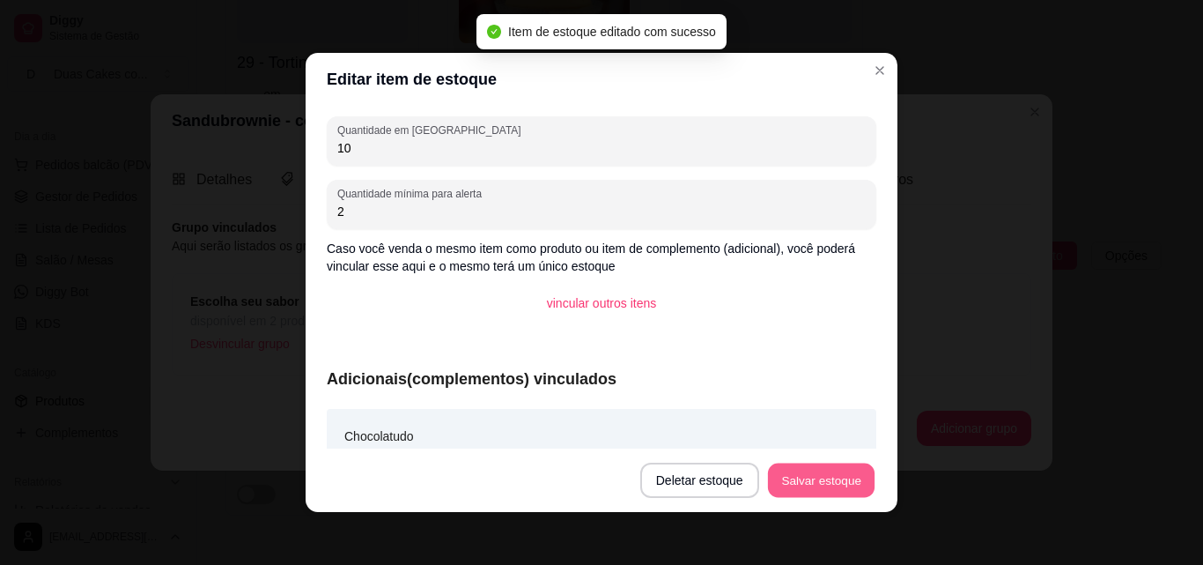
click at [810, 484] on button "Salvar estoque" at bounding box center [820, 480] width 107 height 34
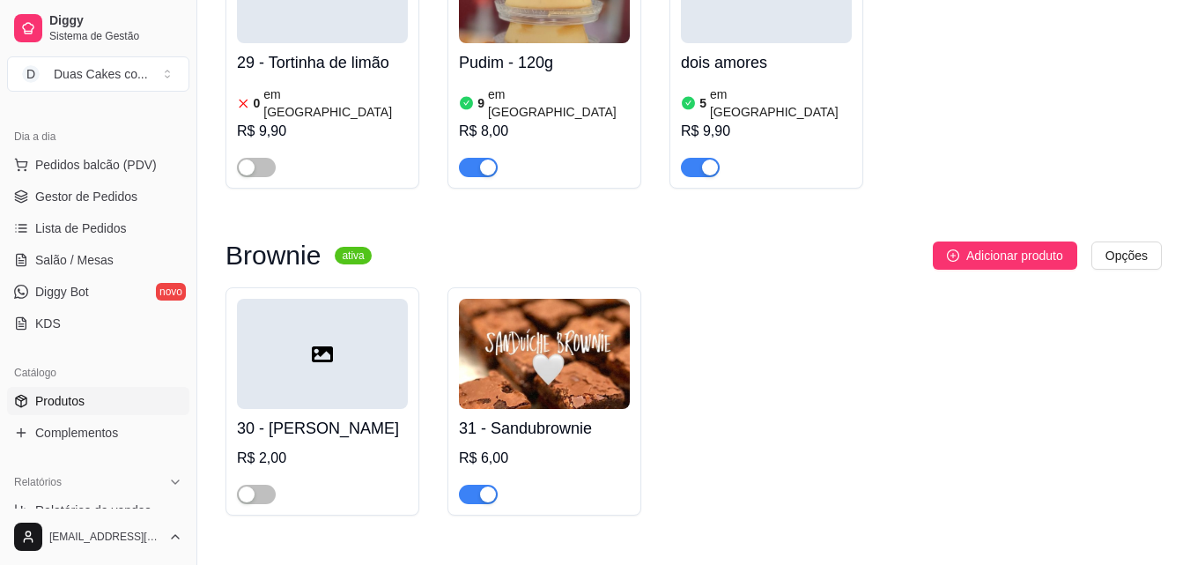
drag, startPoint x: 791, startPoint y: 132, endPoint x: 958, endPoint y: 158, distance: 169.3
click at [791, 287] on div "30 - Peti Brownie R$ 2,00 31 - Sandubrownie R$ 6,00" at bounding box center [693, 401] width 936 height 228
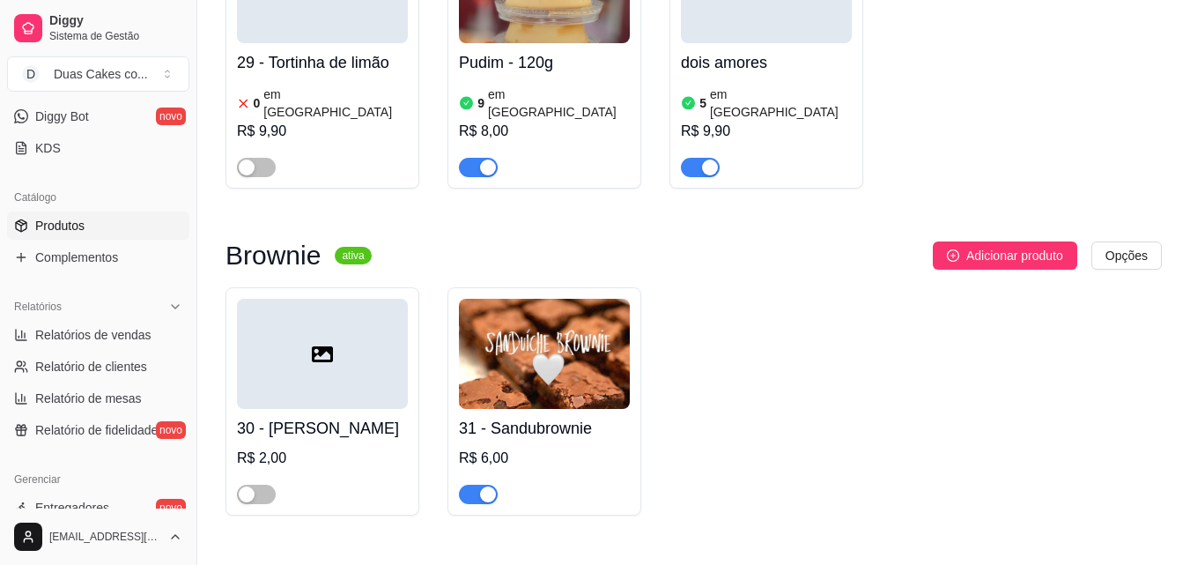
scroll to position [703, 0]
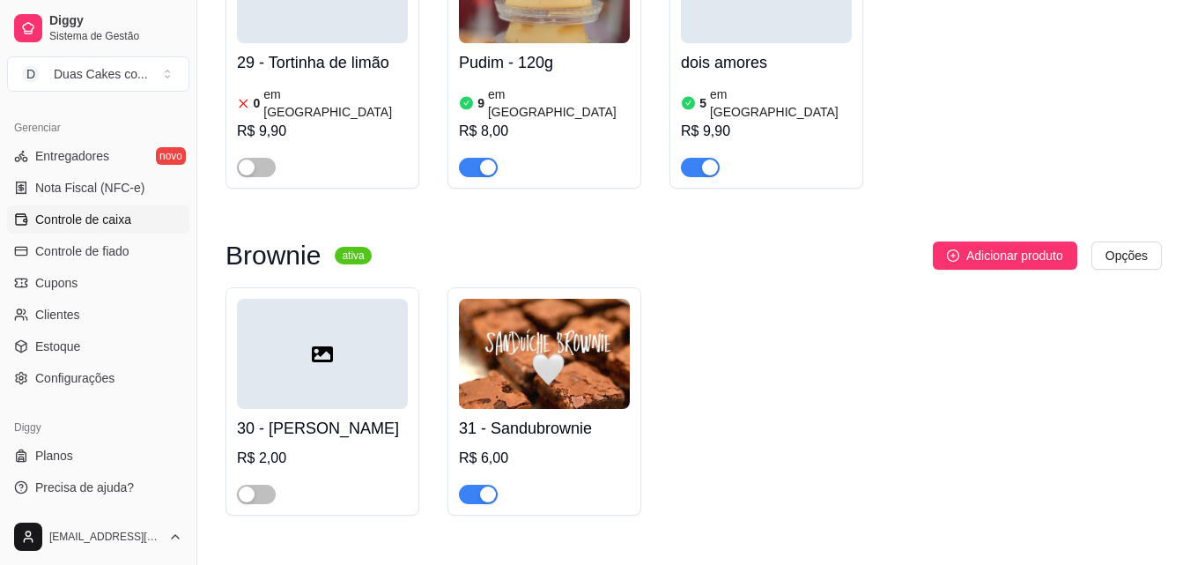
click at [105, 220] on span "Controle de caixa" at bounding box center [83, 220] width 96 height 18
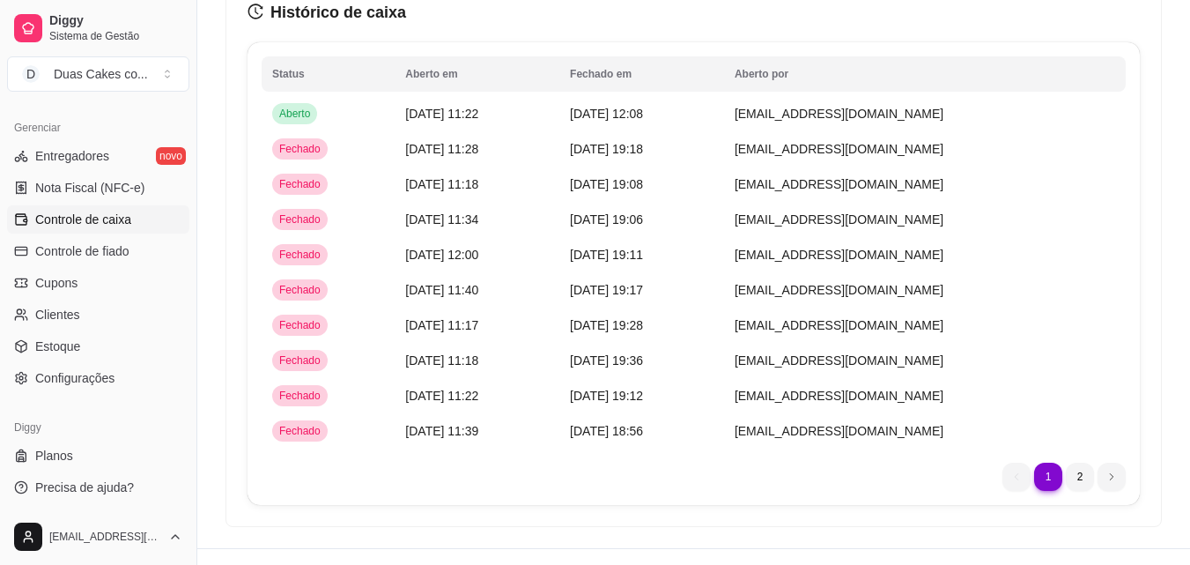
scroll to position [1527, 0]
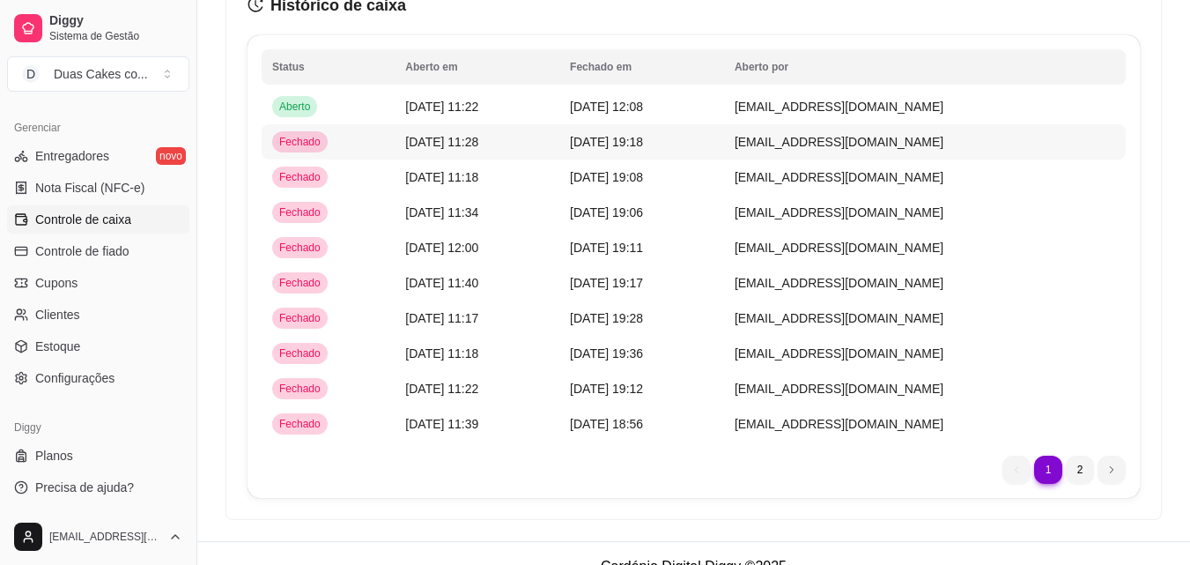
click at [438, 147] on span "[DATE] 11:28" at bounding box center [441, 142] width 73 height 14
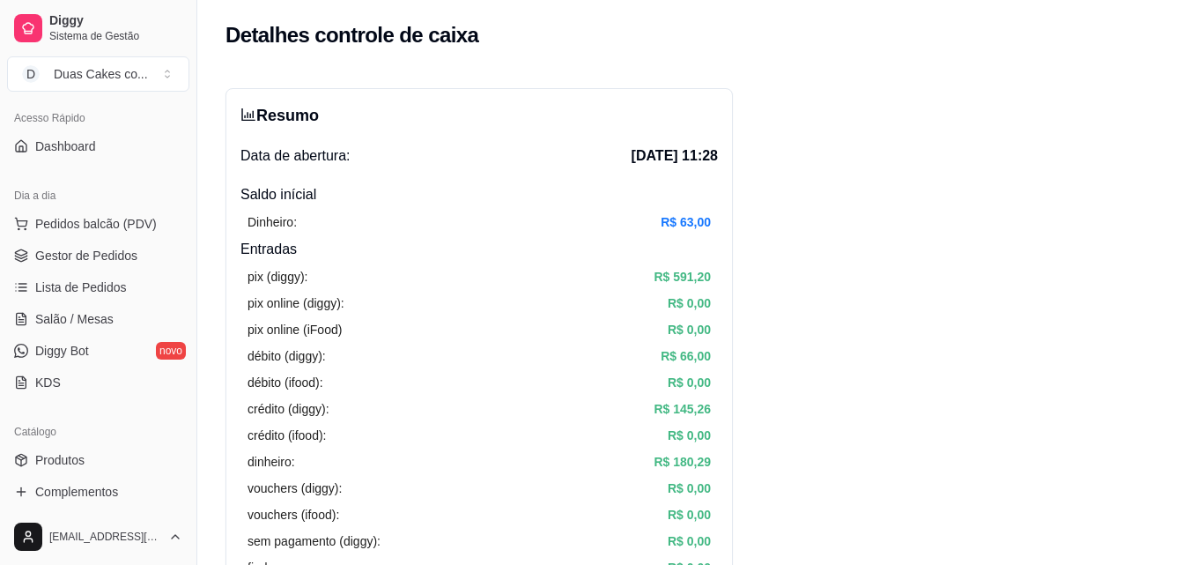
scroll to position [86, 0]
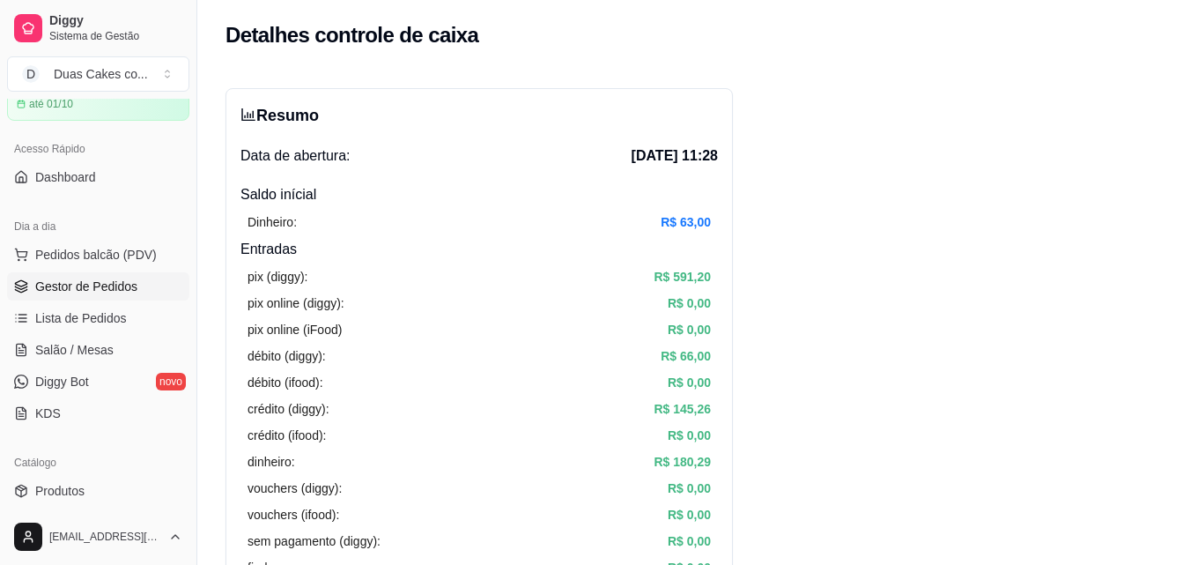
click at [110, 285] on span "Gestor de Pedidos" at bounding box center [86, 286] width 102 height 18
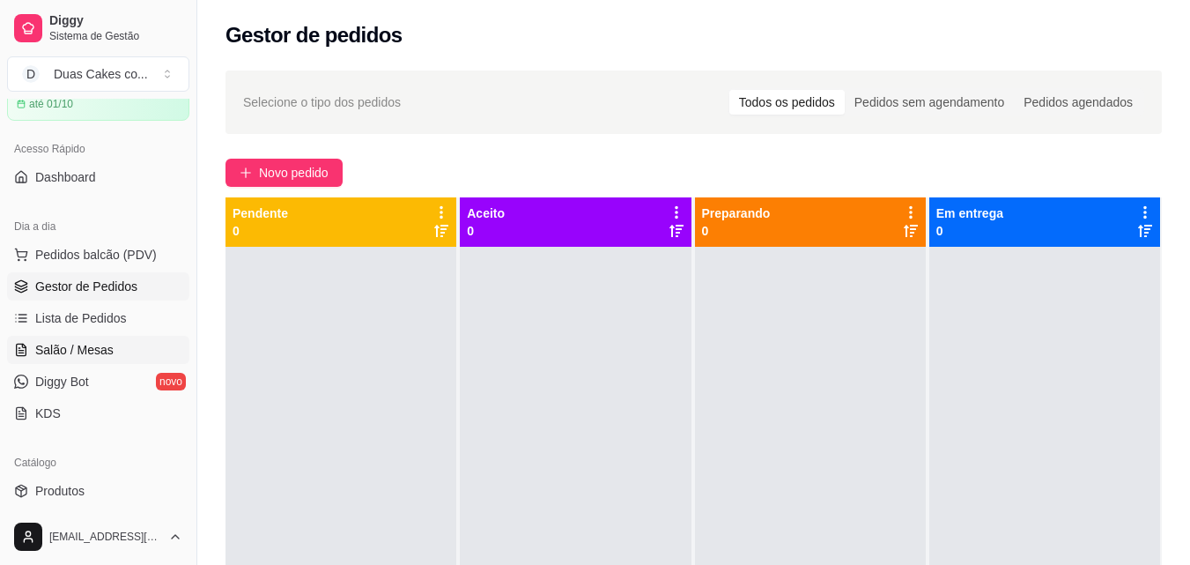
scroll to position [174, 0]
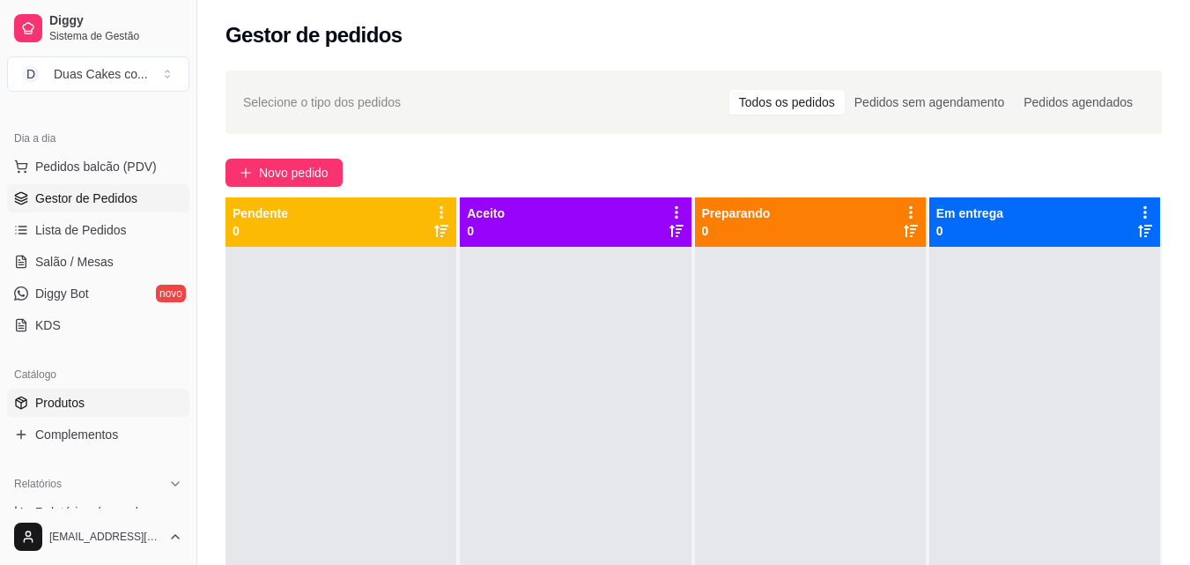
click at [41, 404] on span "Produtos" at bounding box center [59, 403] width 49 height 18
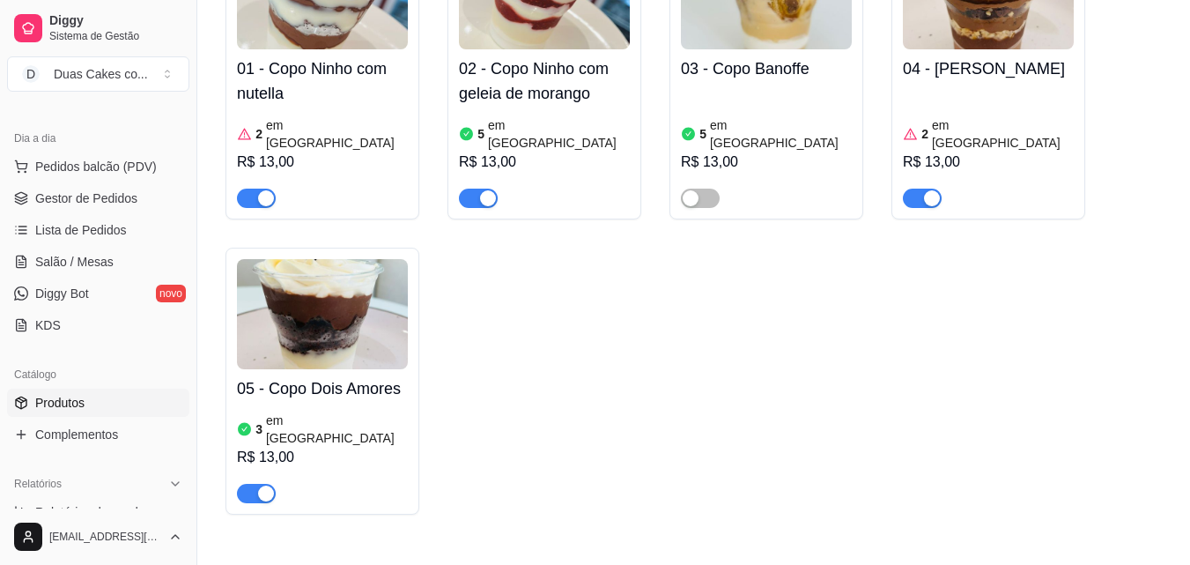
scroll to position [4052, 0]
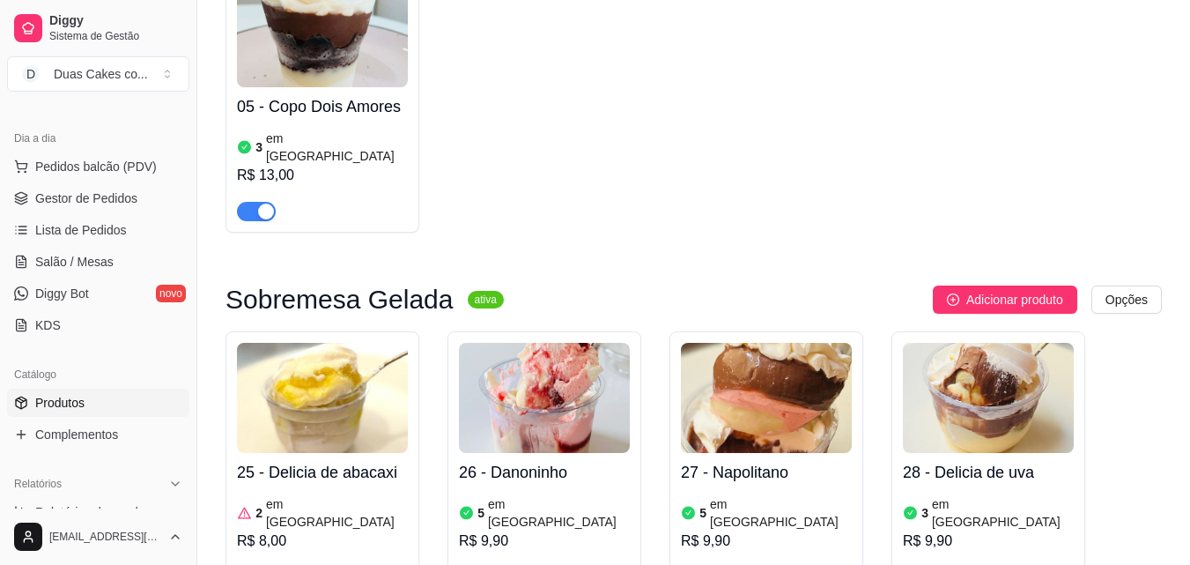
click at [274, 495] on article "em [GEOGRAPHIC_DATA]" at bounding box center [337, 512] width 142 height 35
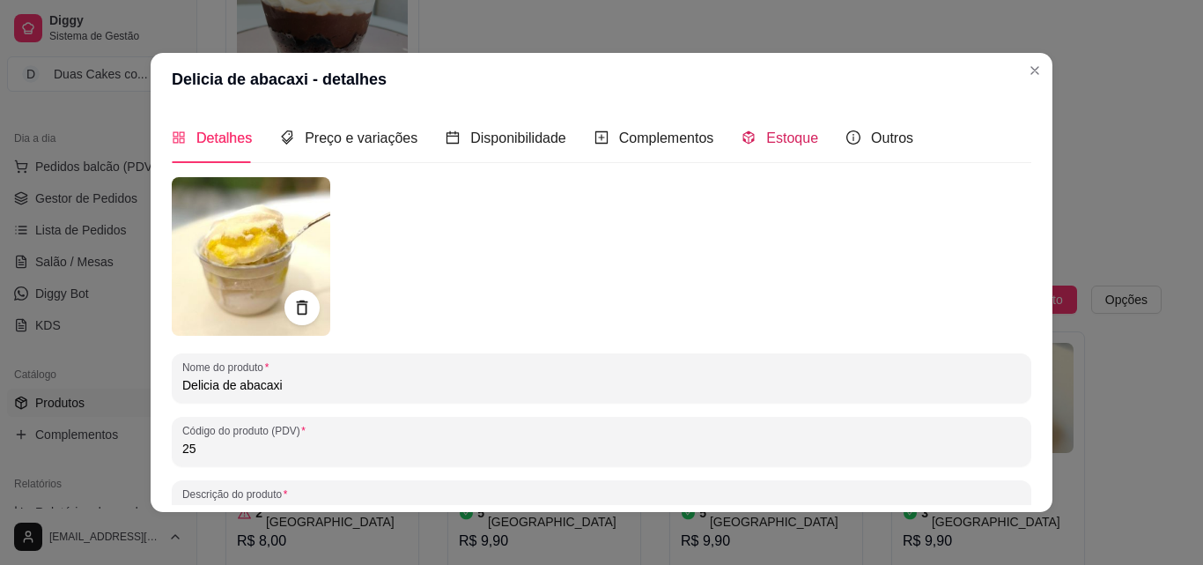
click at [774, 139] on span "Estoque" at bounding box center [792, 137] width 52 height 15
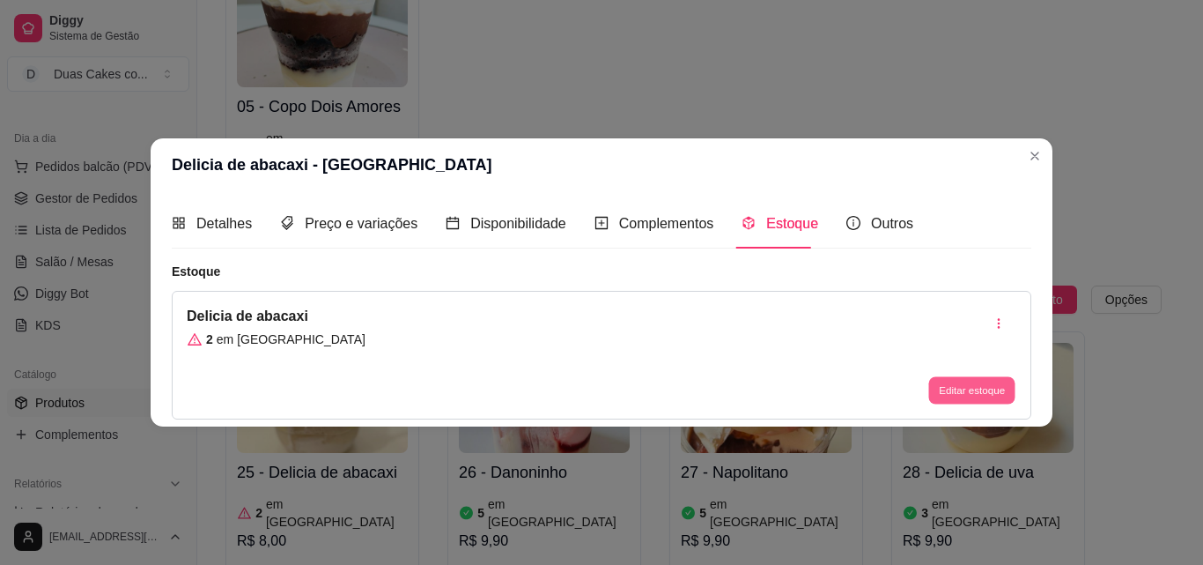
click at [949, 382] on button "Editar estoque" at bounding box center [971, 390] width 86 height 27
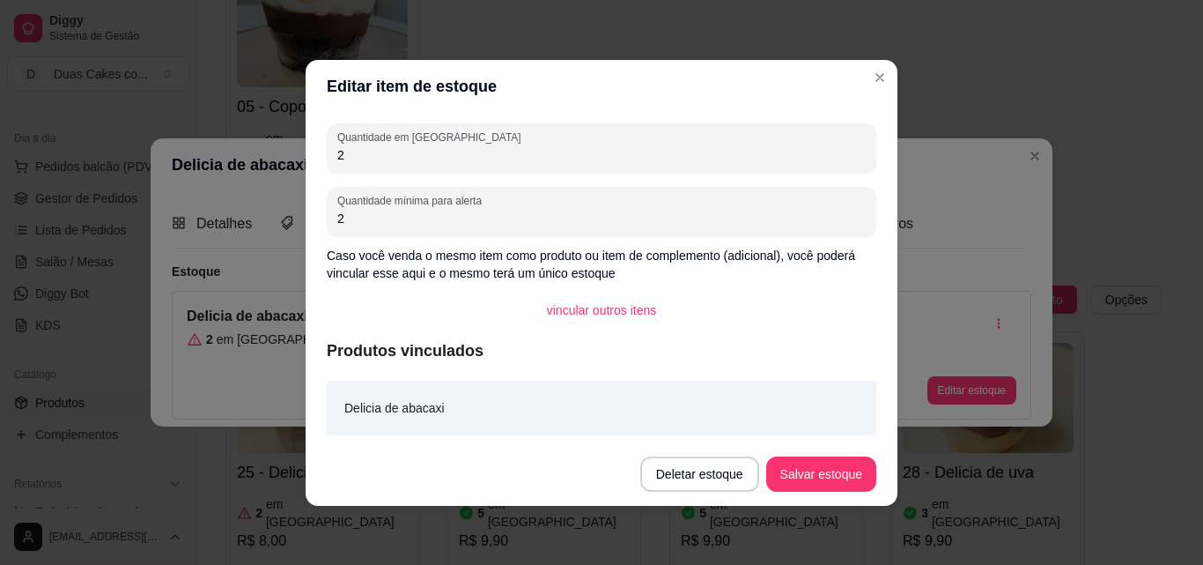
click at [363, 159] on input "2" at bounding box center [601, 155] width 529 height 18
type input "8"
click at [835, 475] on button "Salvar estoque" at bounding box center [820, 473] width 107 height 34
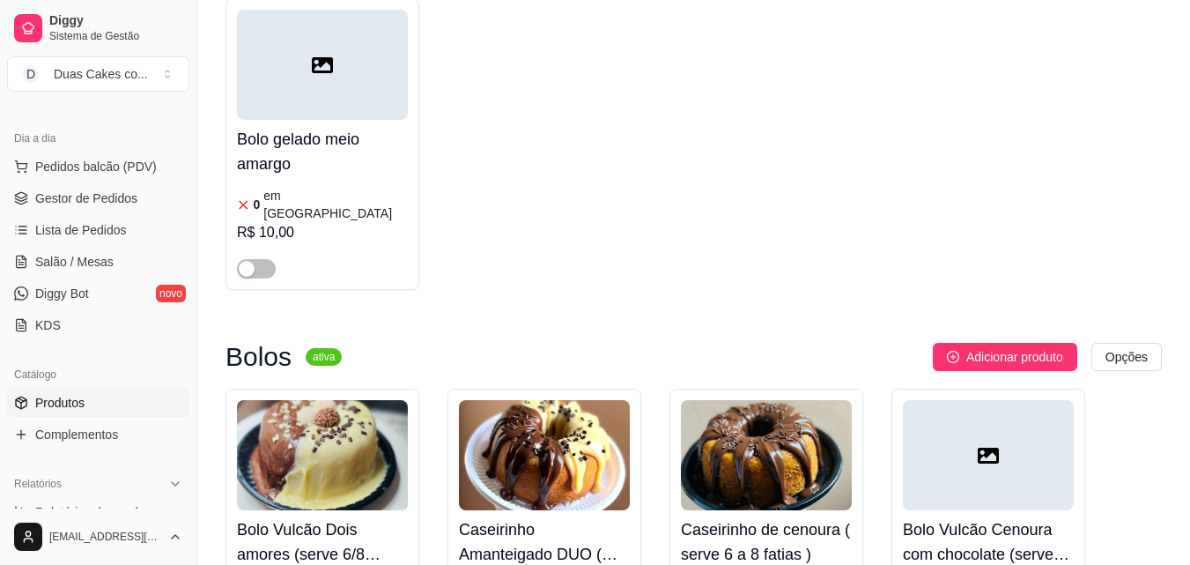
scroll to position [5373, 0]
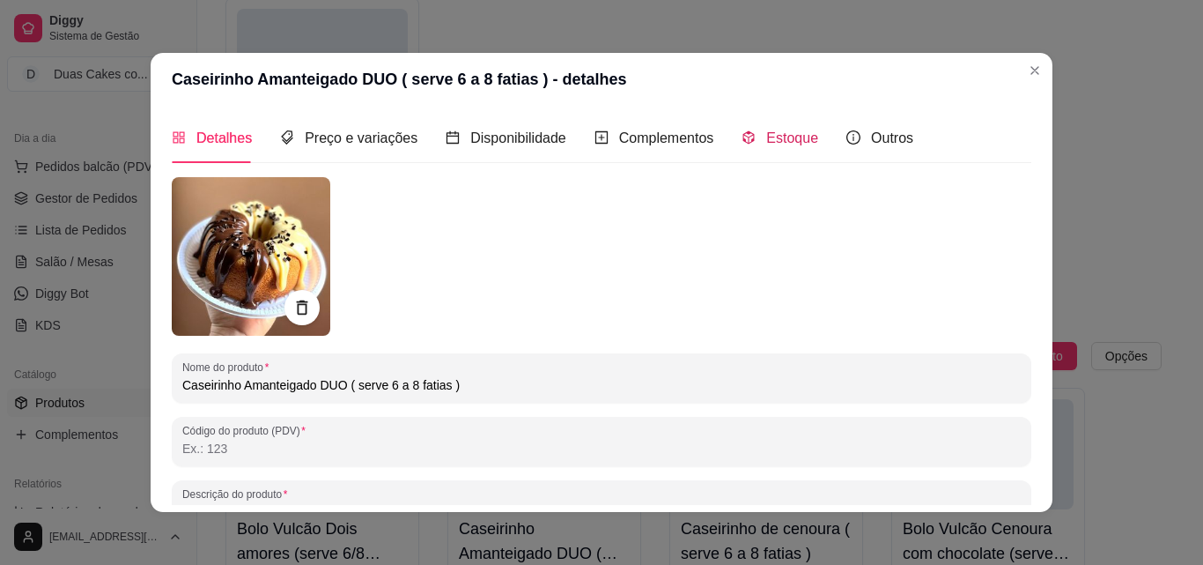
click at [790, 135] on span "Estoque" at bounding box center [792, 137] width 52 height 15
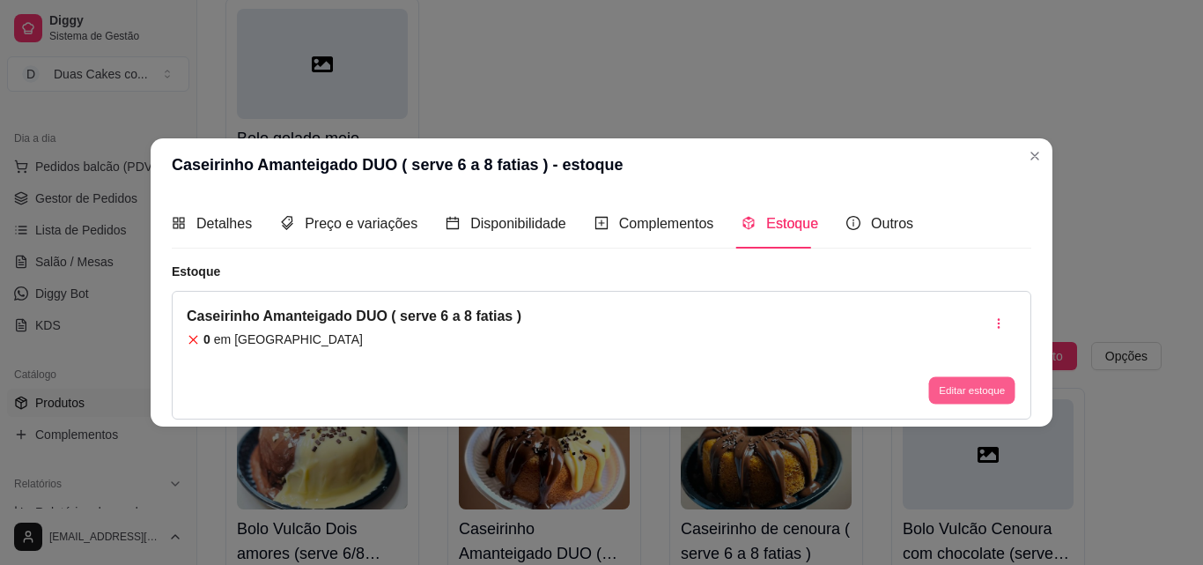
click at [979, 390] on button "Editar estoque" at bounding box center [971, 390] width 86 height 27
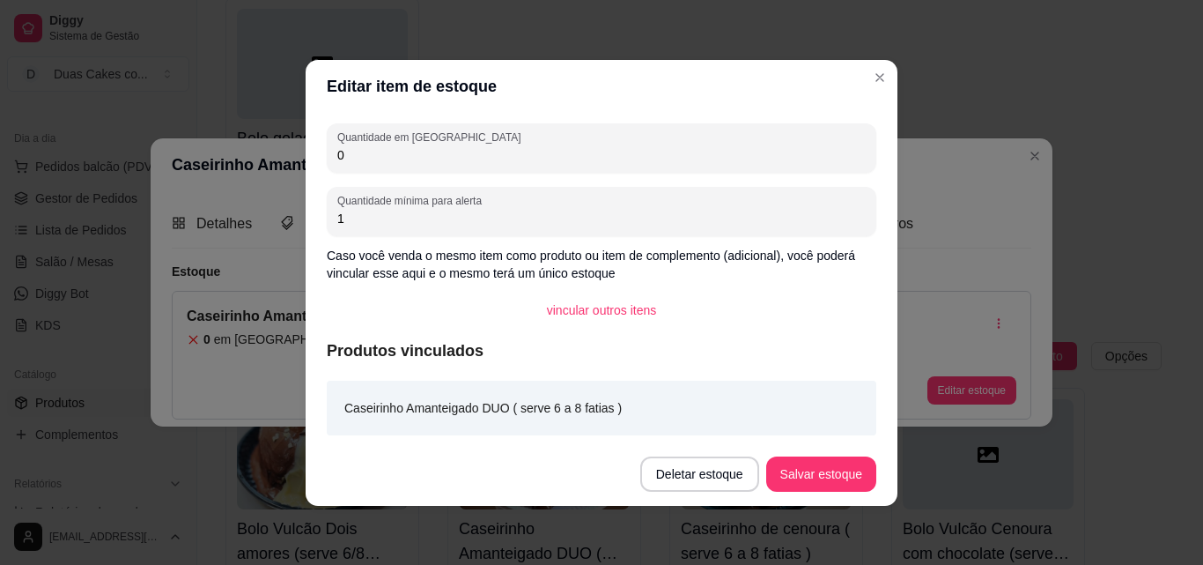
click at [365, 159] on input "0" at bounding box center [601, 155] width 529 height 18
type input "2"
click at [839, 477] on button "Salvar estoque" at bounding box center [820, 473] width 107 height 34
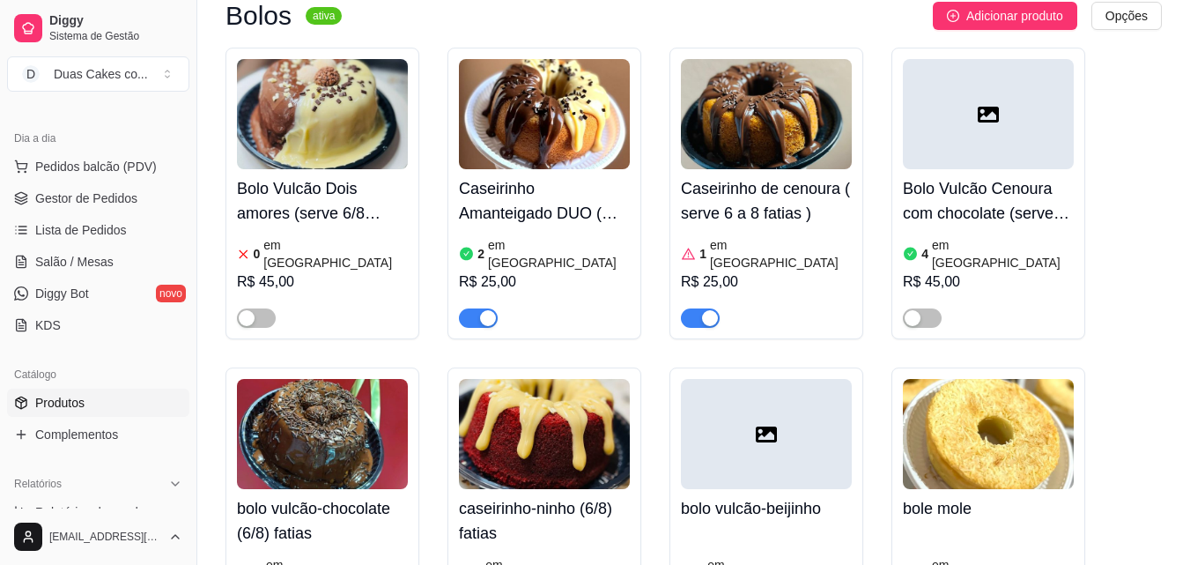
scroll to position [5725, 0]
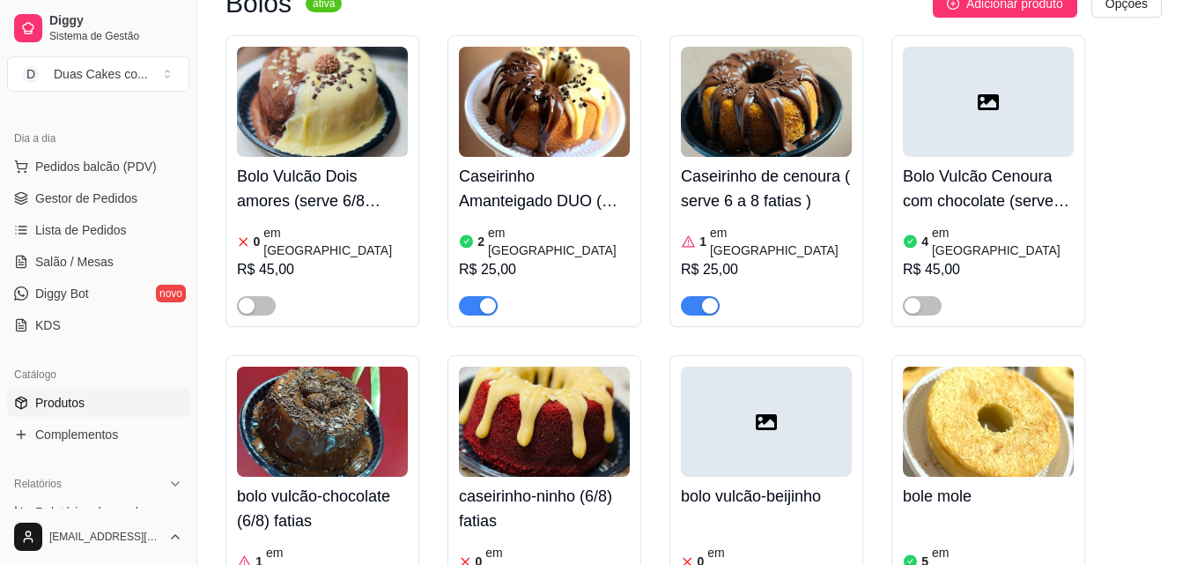
click at [484, 543] on div "0 em estoque" at bounding box center [544, 560] width 171 height 35
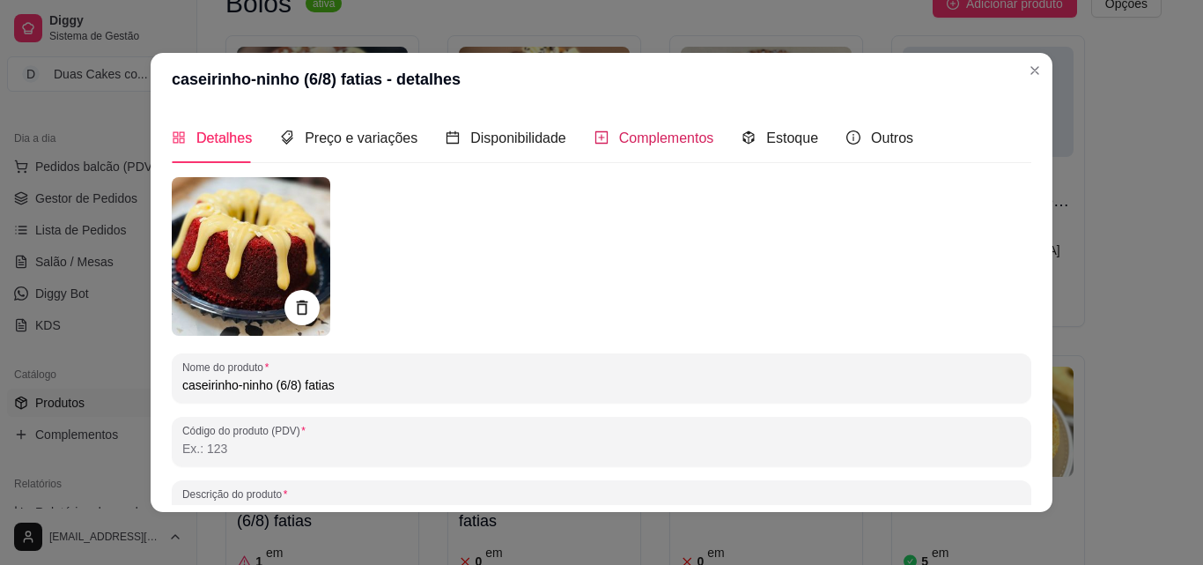
click at [638, 128] on div "Complementos" at bounding box center [655, 138] width 120 height 22
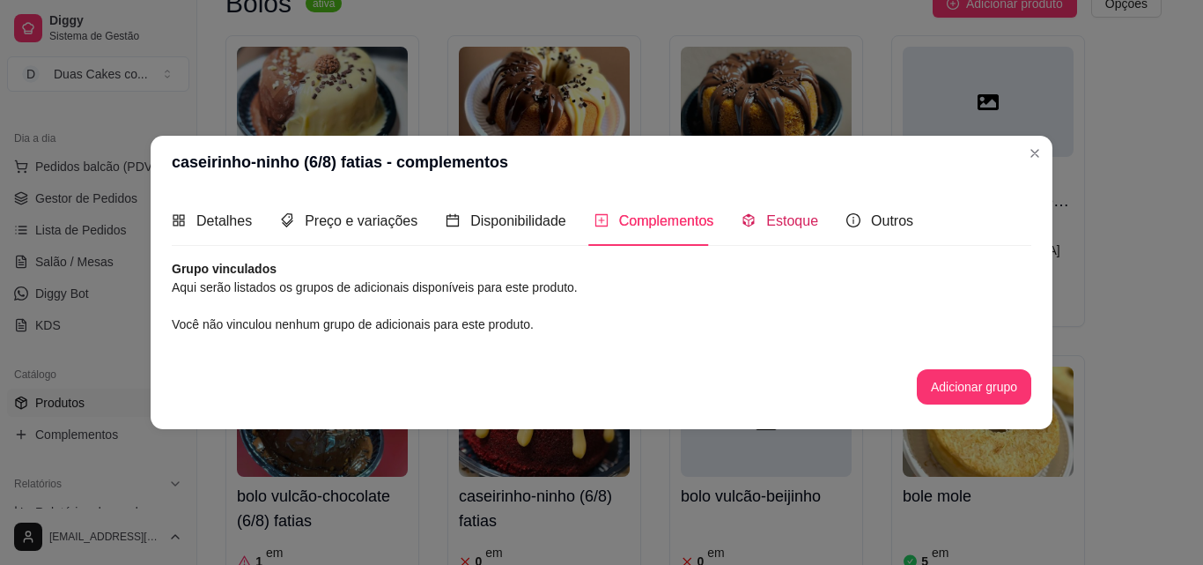
click at [802, 223] on span "Estoque" at bounding box center [792, 220] width 52 height 15
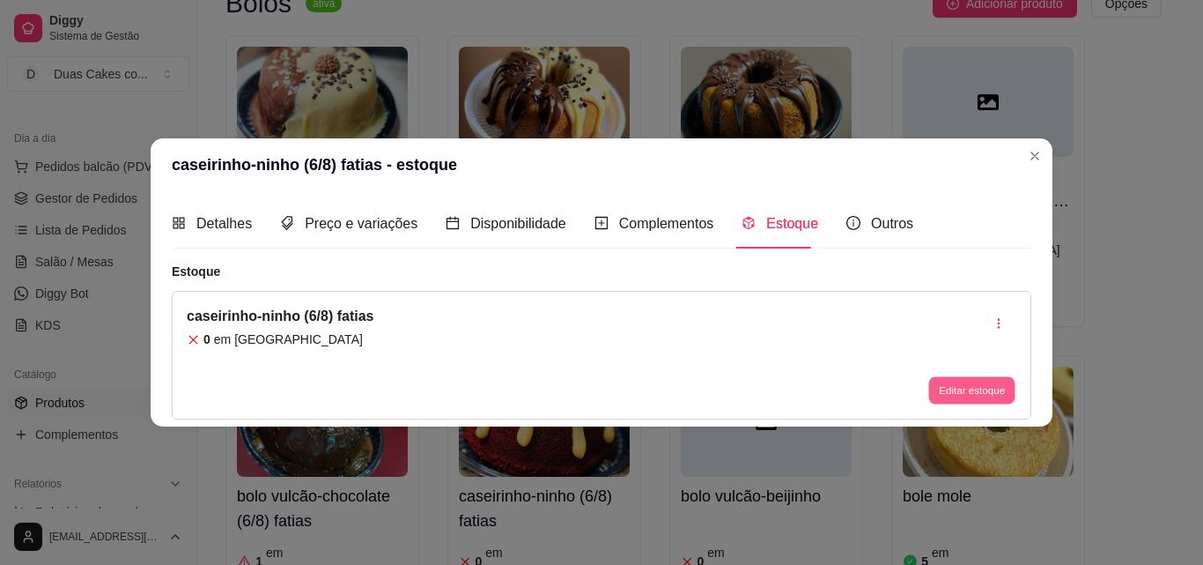
click at [985, 394] on button "Editar estoque" at bounding box center [971, 390] width 86 height 27
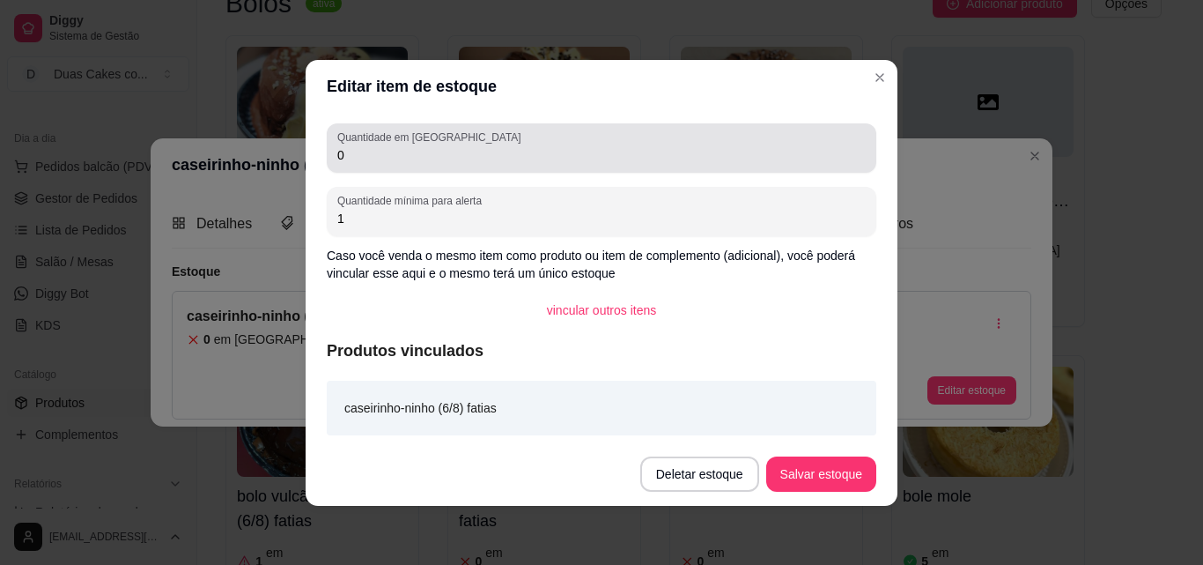
click at [351, 152] on input "0" at bounding box center [601, 155] width 529 height 18
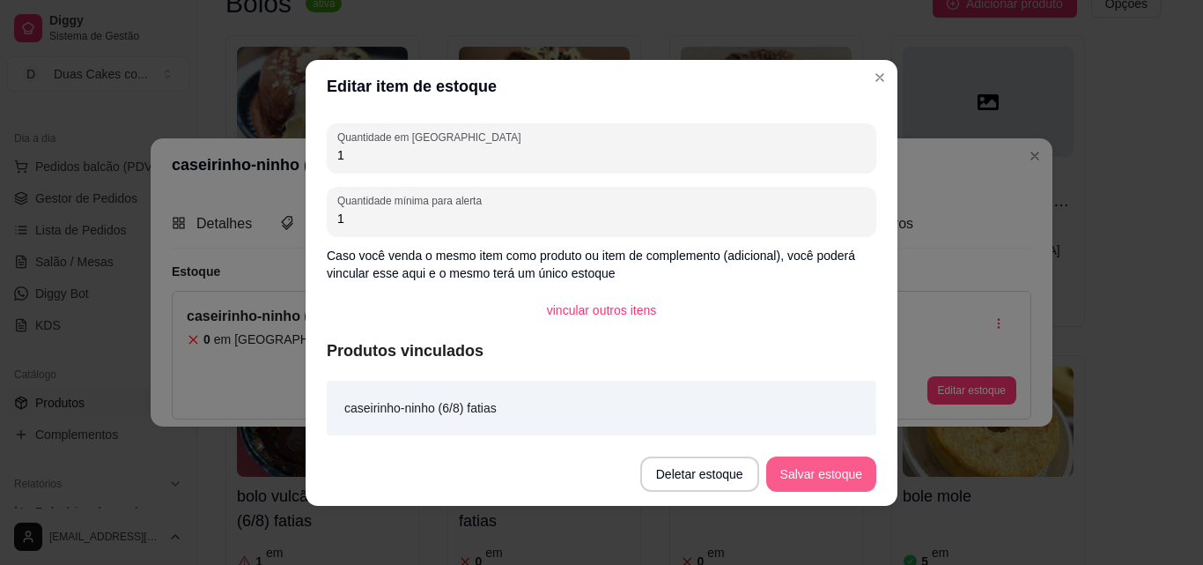
type input "1"
click at [830, 459] on button "Salvar estoque" at bounding box center [820, 473] width 107 height 34
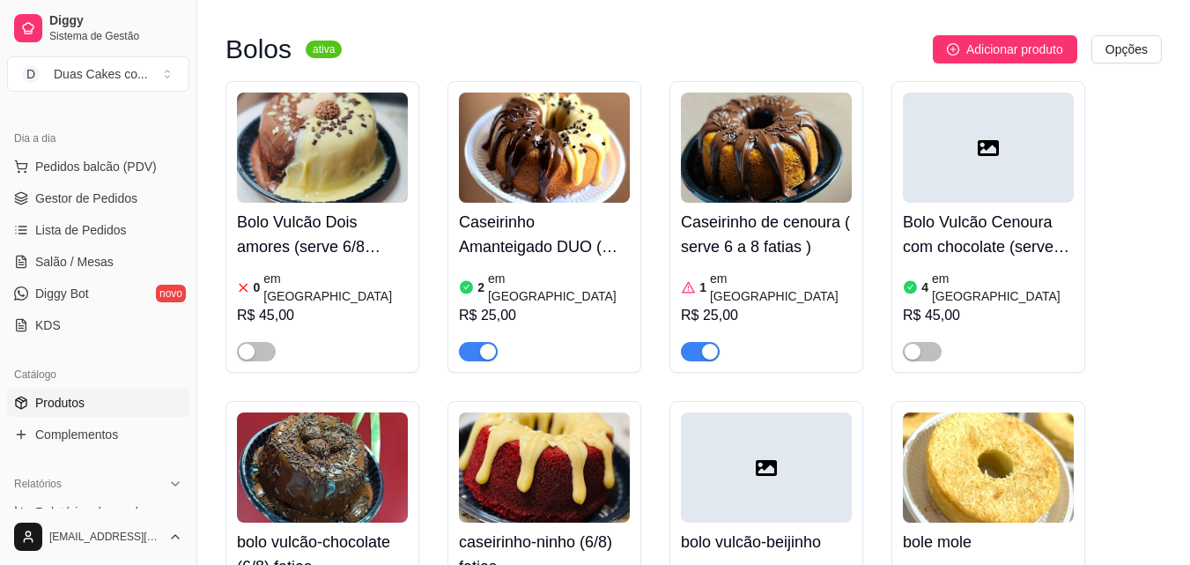
scroll to position [5637, 0]
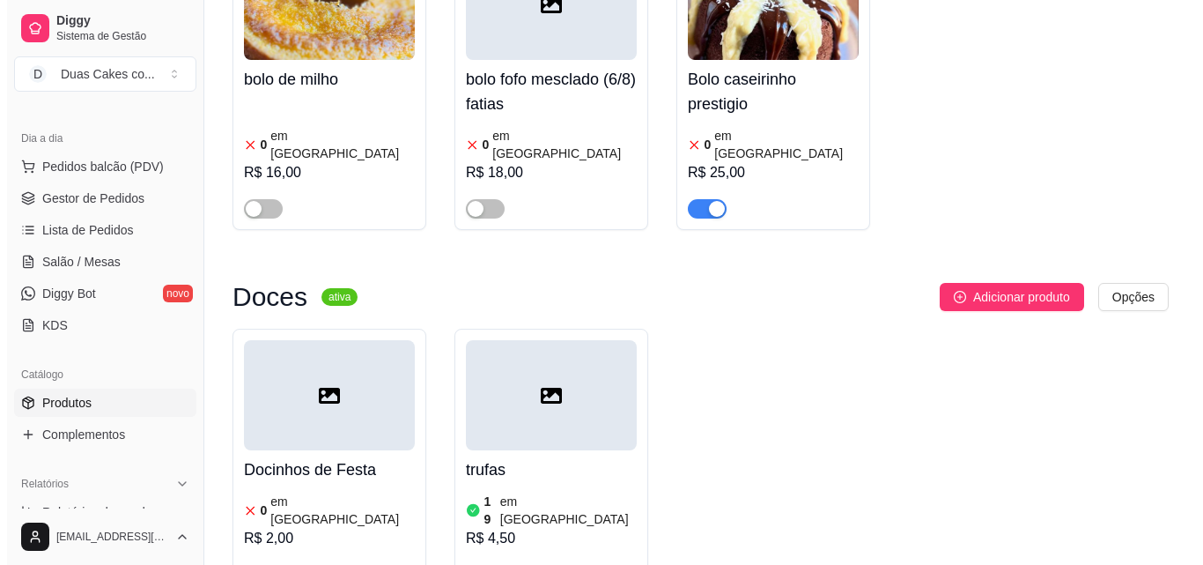
scroll to position [6430, 0]
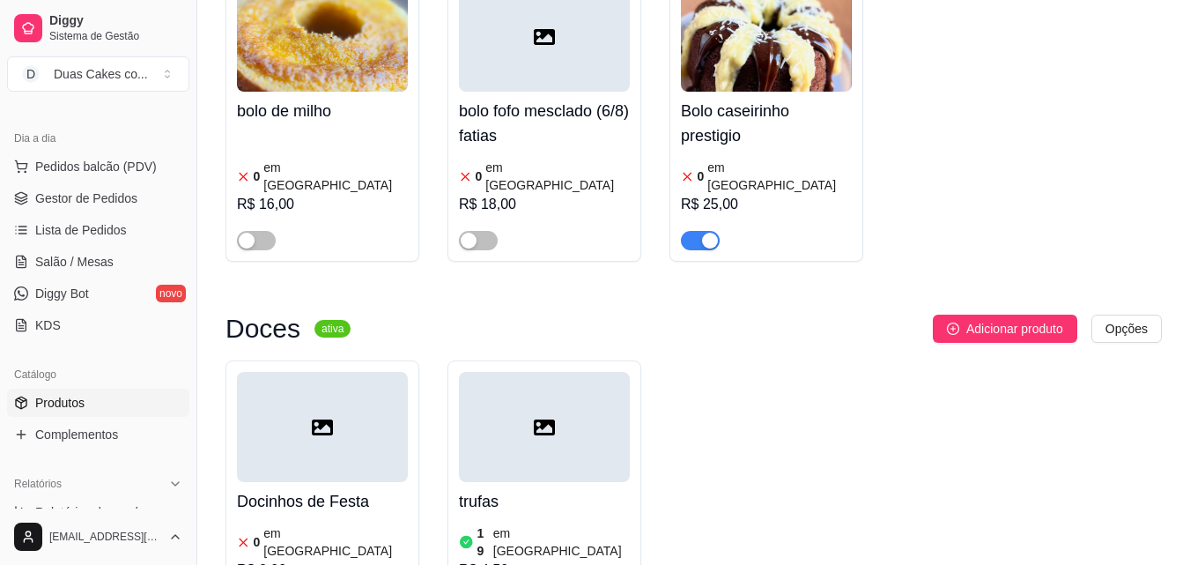
click at [557, 524] on article "em estoque" at bounding box center [561, 541] width 137 height 35
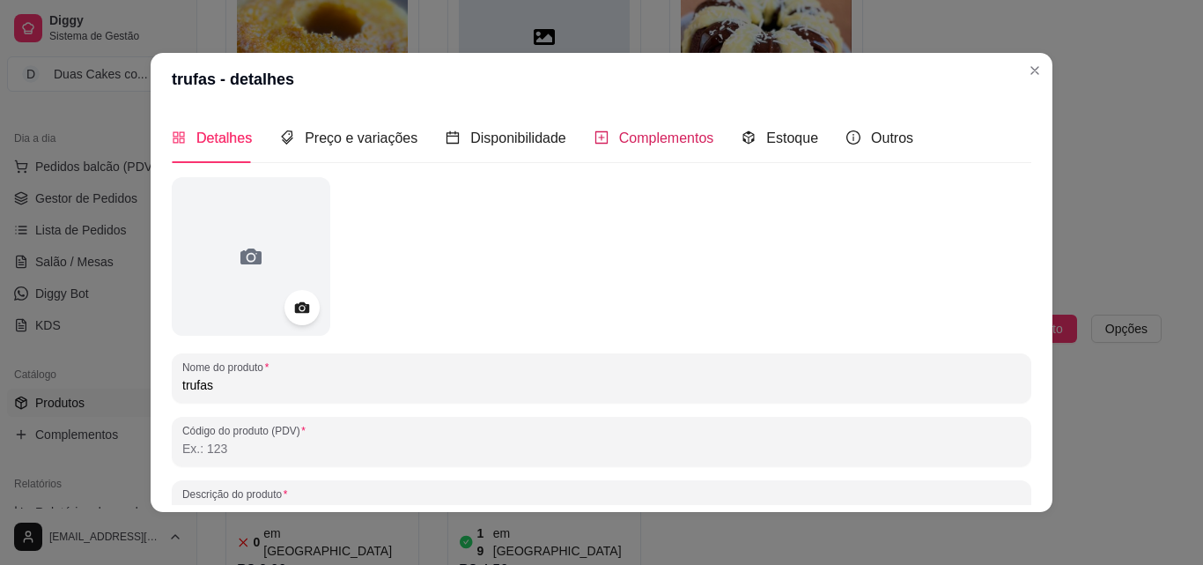
click at [684, 134] on span "Complementos" at bounding box center [666, 137] width 95 height 15
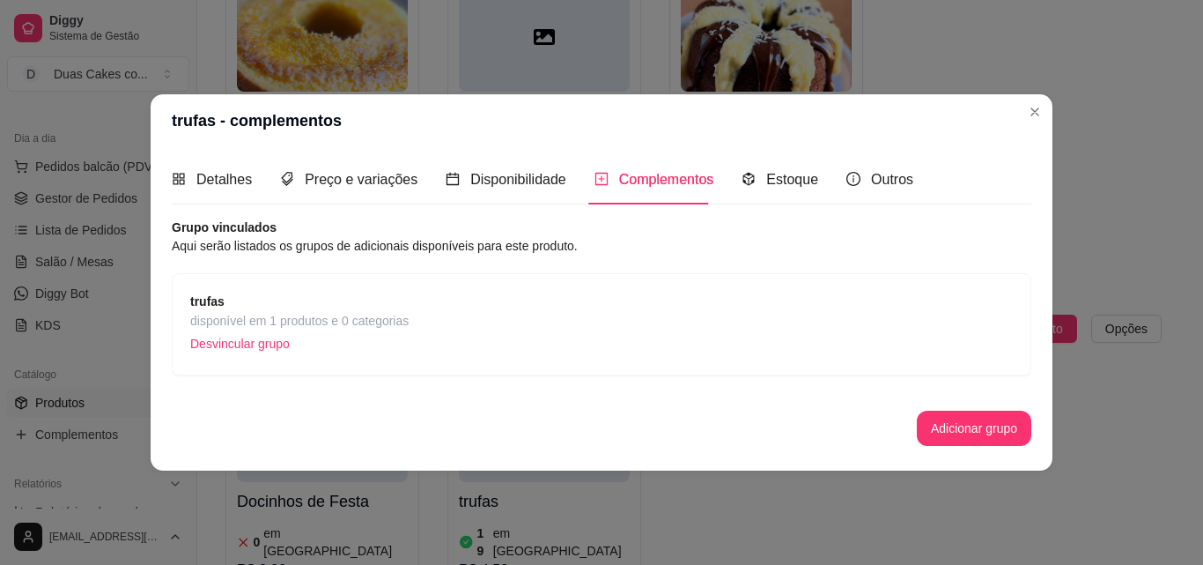
click at [298, 322] on span "disponível em 1 produtos e 0 categorias" at bounding box center [299, 320] width 218 height 19
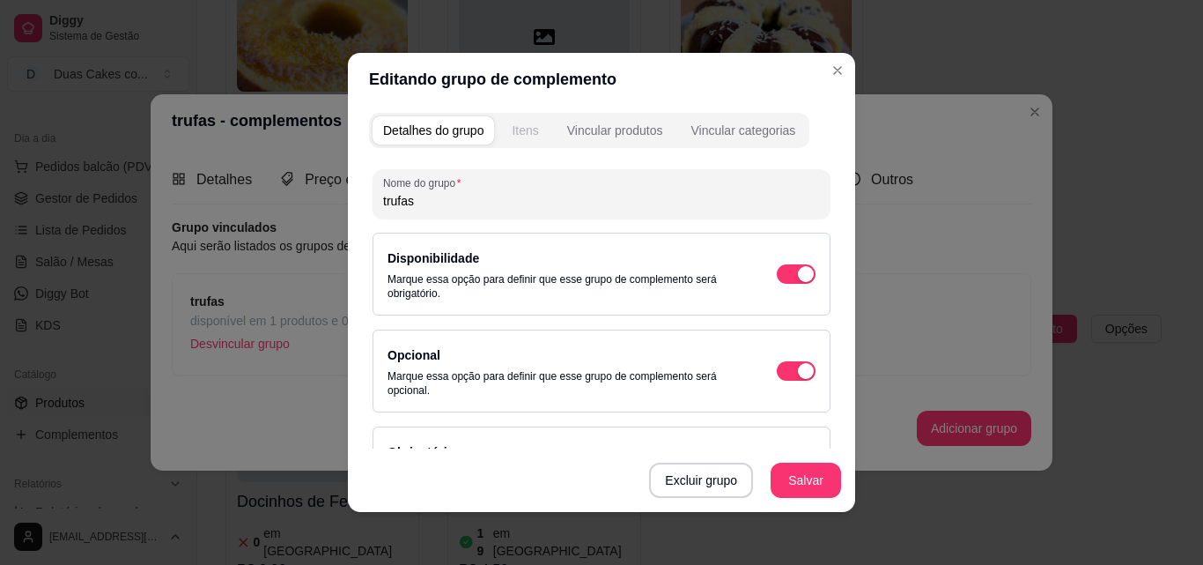
click at [526, 124] on div "Itens" at bounding box center [525, 131] width 26 height 18
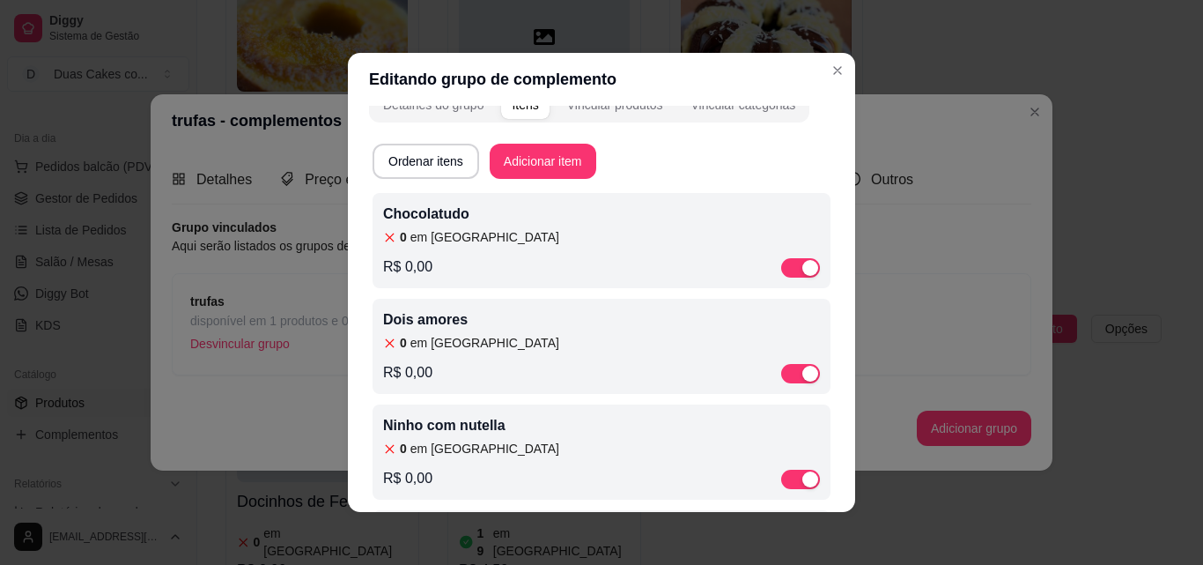
scroll to position [0, 0]
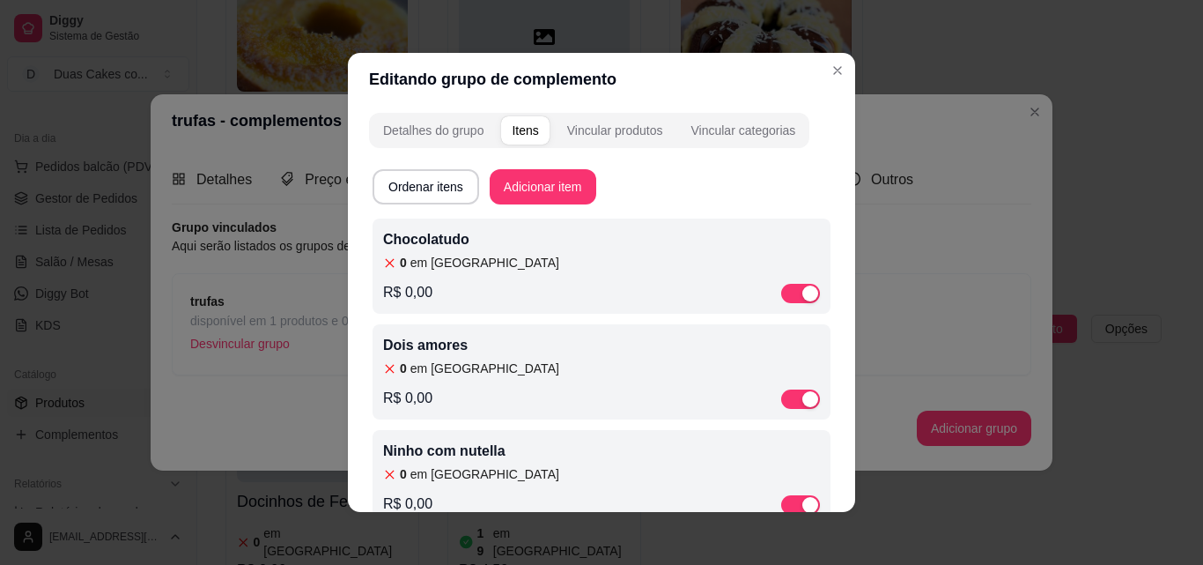
click at [469, 254] on div "0 em estoque" at bounding box center [601, 263] width 437 height 18
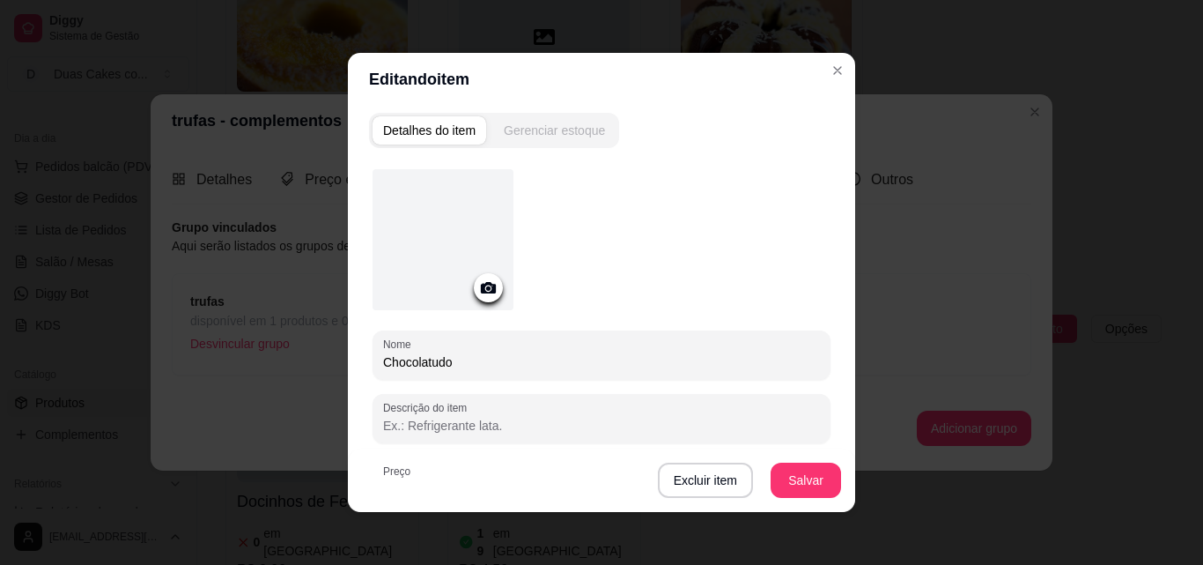
click at [571, 123] on div "Gerenciar estoque" at bounding box center [554, 131] width 101 height 18
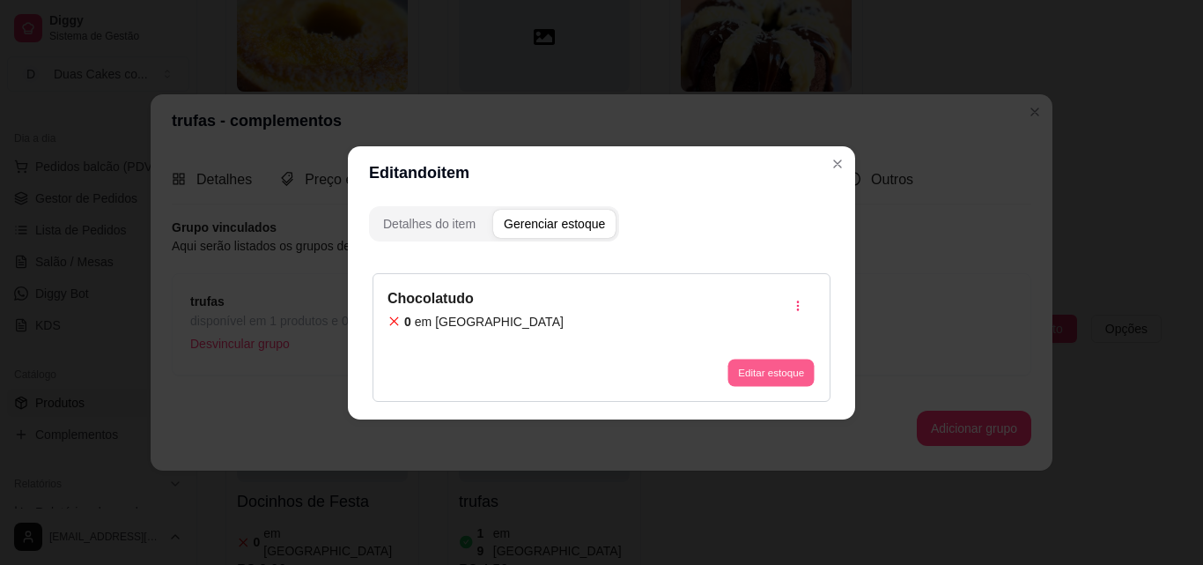
click at [791, 366] on button "Editar estoque" at bounding box center [771, 372] width 86 height 27
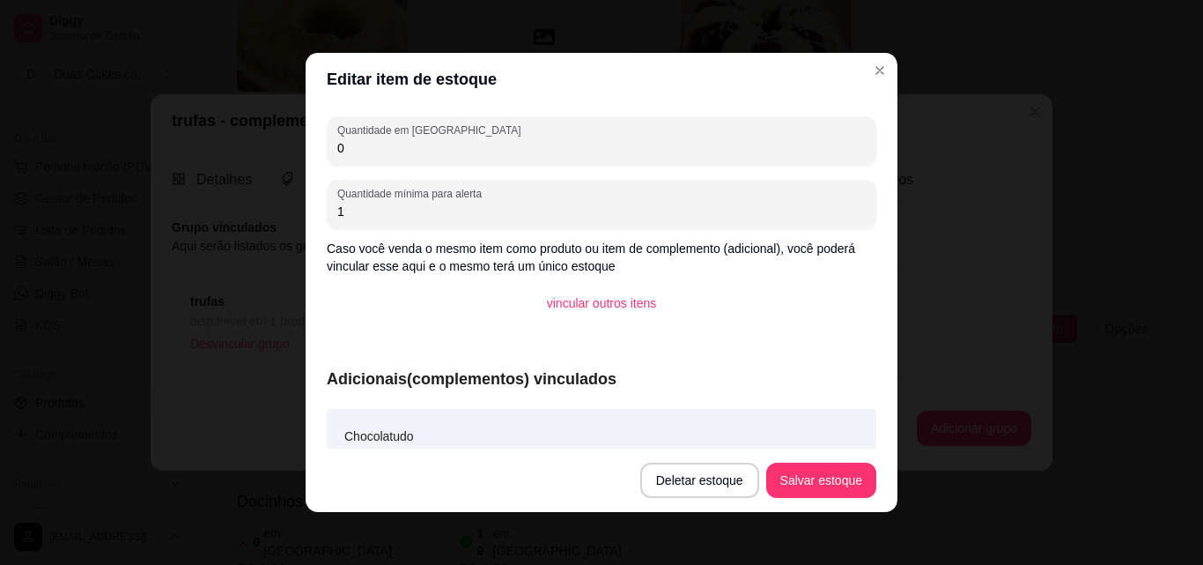
click at [337, 145] on input "0" at bounding box center [601, 148] width 529 height 18
type input "15"
click at [846, 467] on button "Salvar estoque" at bounding box center [820, 480] width 107 height 34
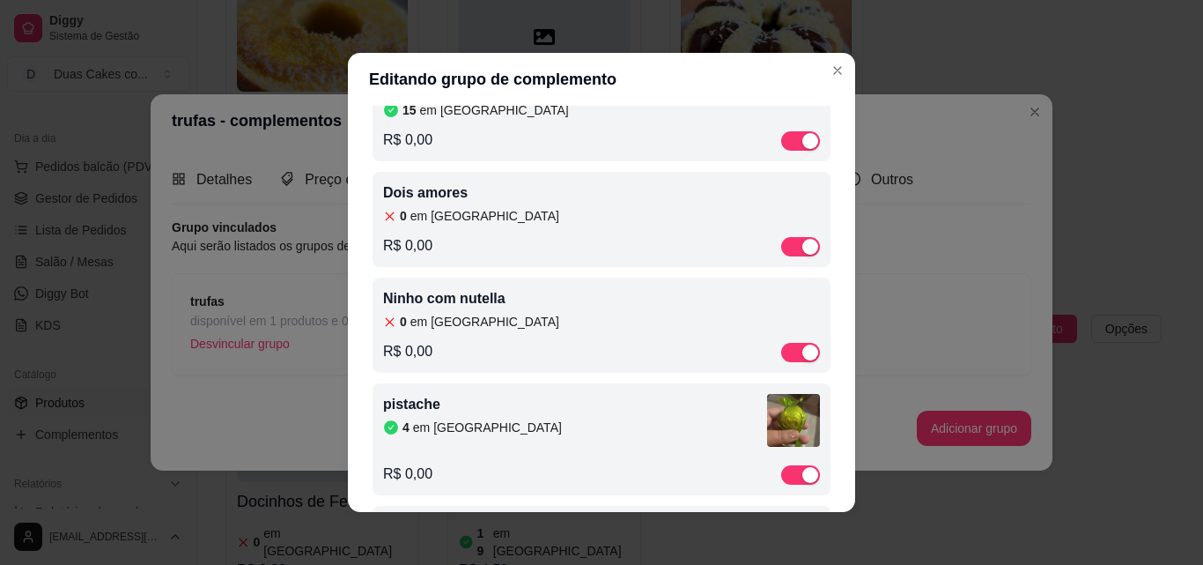
scroll to position [176, 0]
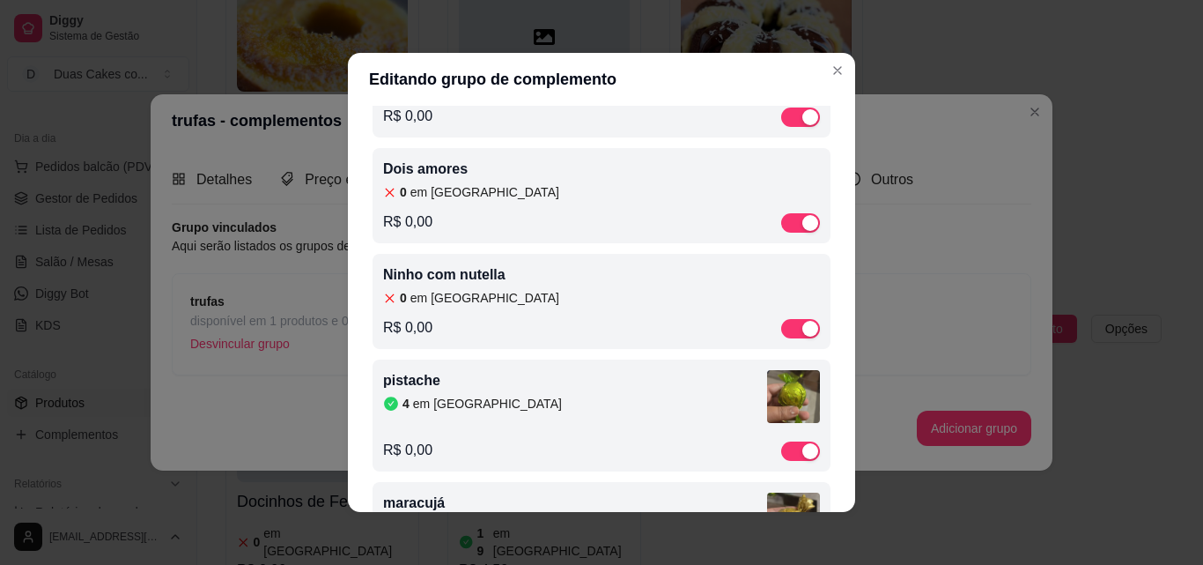
click at [456, 191] on article "em estoque" at bounding box center [484, 192] width 149 height 18
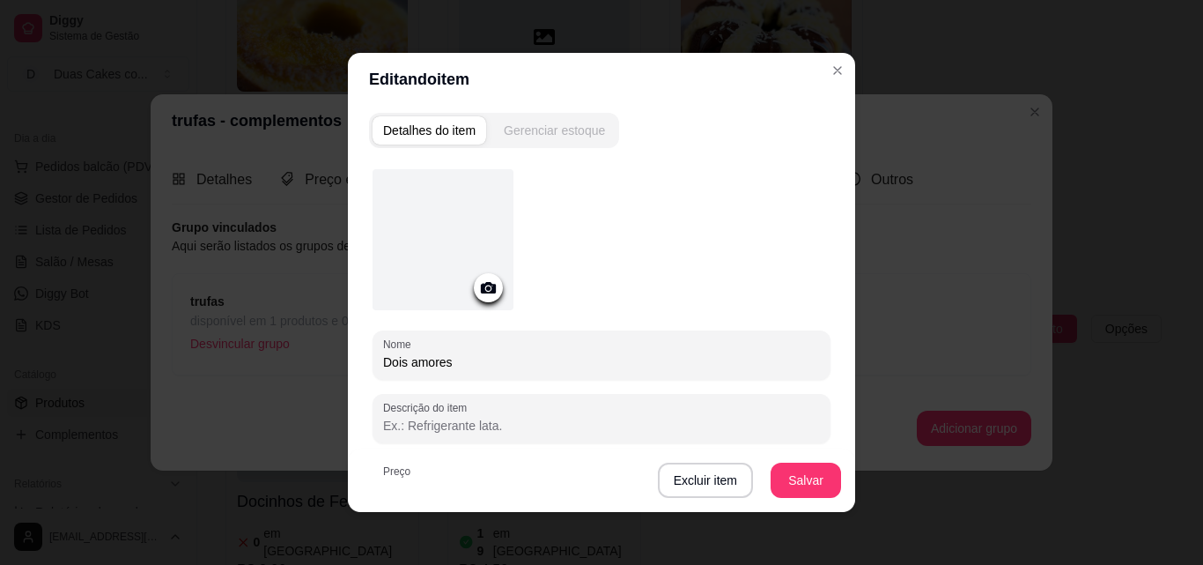
click at [504, 125] on div "Gerenciar estoque" at bounding box center [554, 131] width 101 height 18
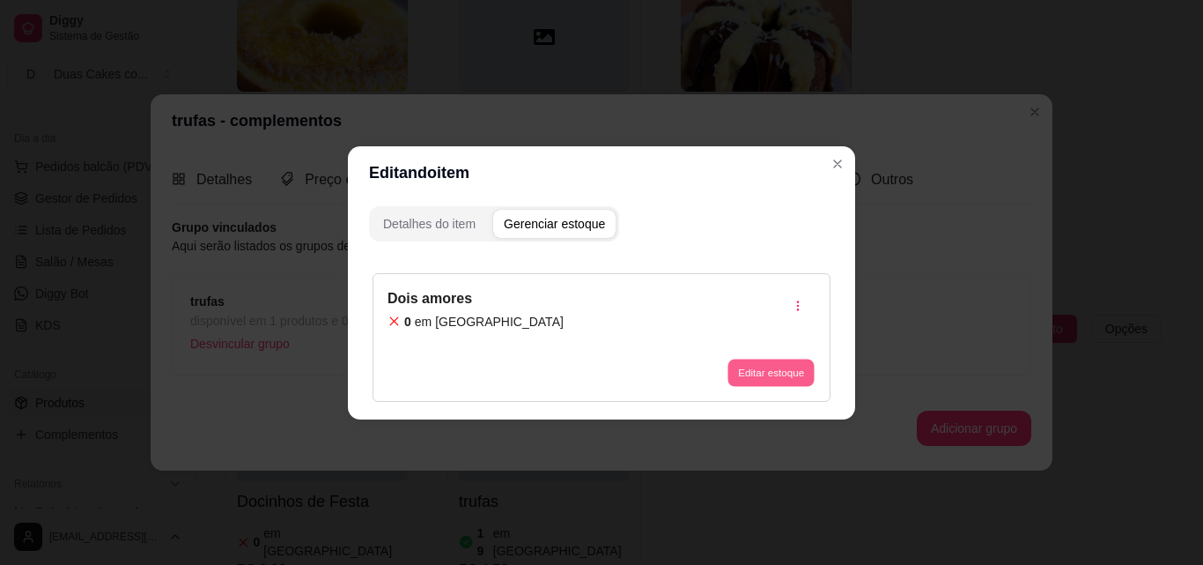
click at [792, 379] on button "Editar estoque" at bounding box center [771, 372] width 86 height 27
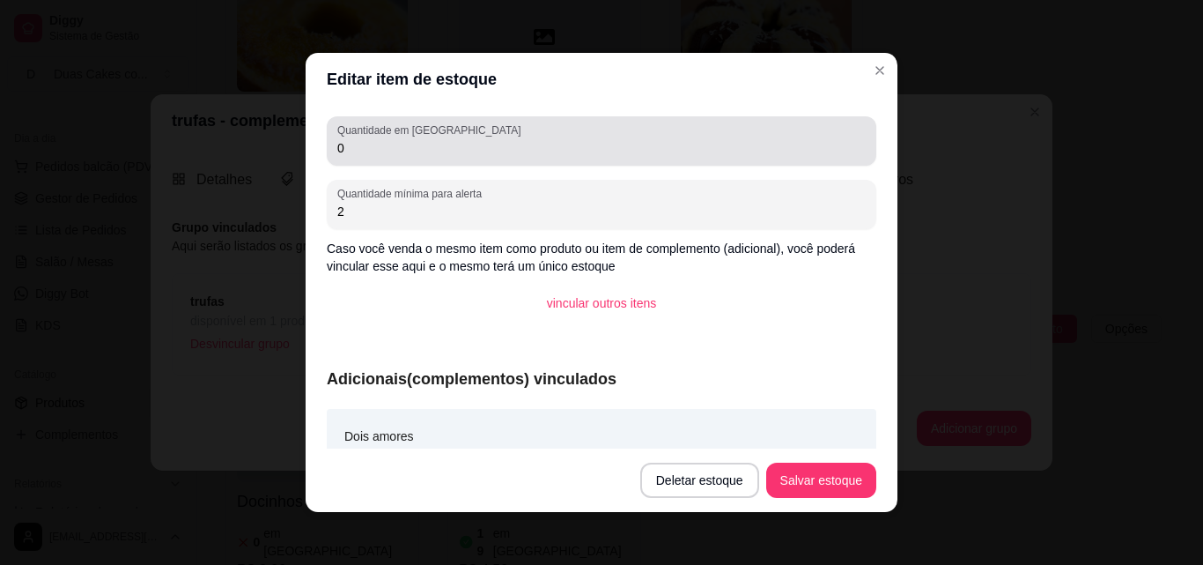
click at [378, 159] on div "Quantidade em estoque 0" at bounding box center [602, 140] width 550 height 49
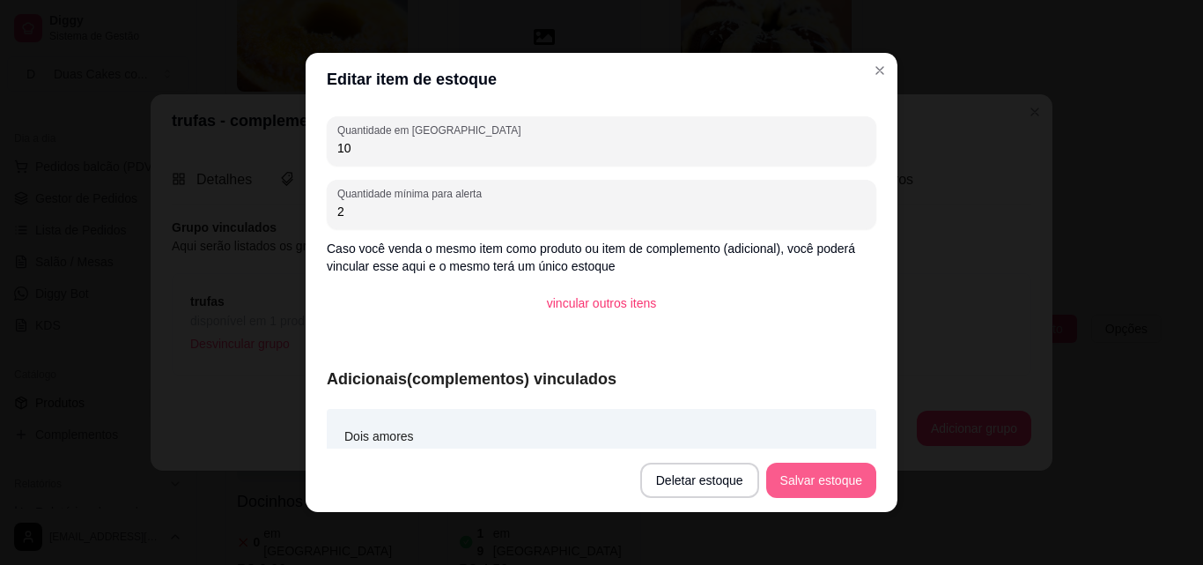
type input "10"
click at [841, 476] on button "Salvar estoque" at bounding box center [820, 480] width 107 height 34
click at [837, 475] on button "Salvar estoque" at bounding box center [820, 480] width 107 height 34
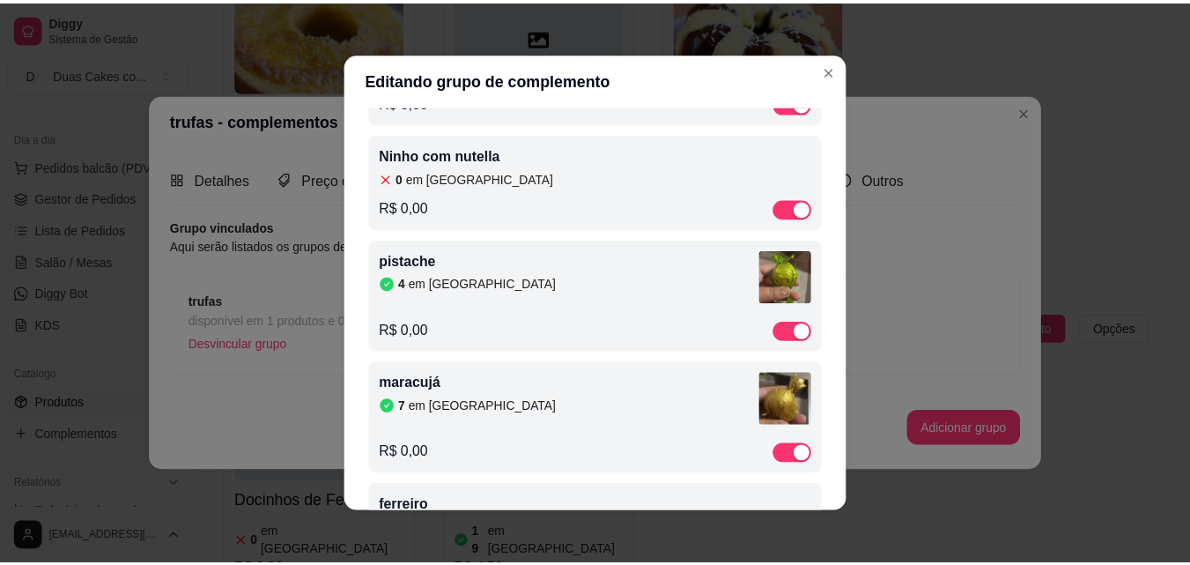
scroll to position [264, 0]
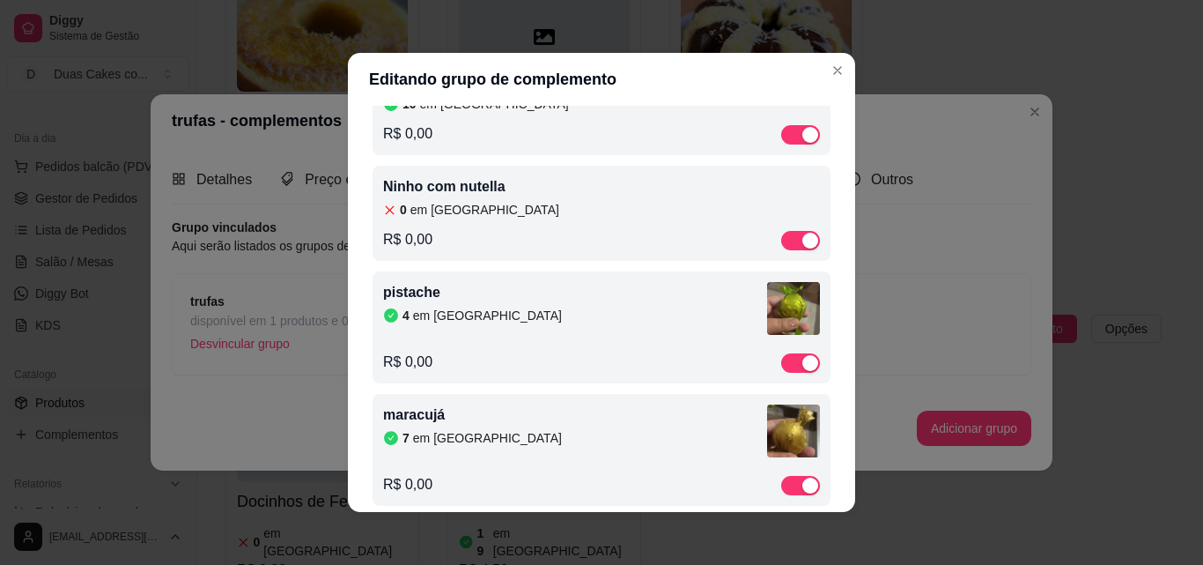
click at [442, 204] on article "em estoque" at bounding box center [484, 210] width 149 height 18
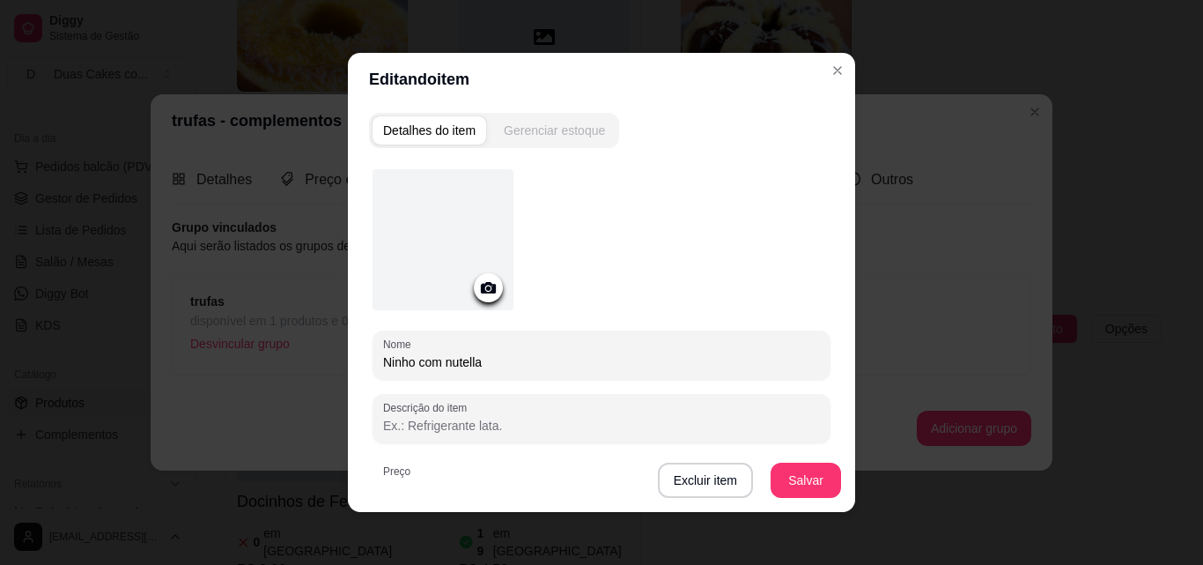
click at [555, 136] on div "Gerenciar estoque" at bounding box center [554, 131] width 101 height 18
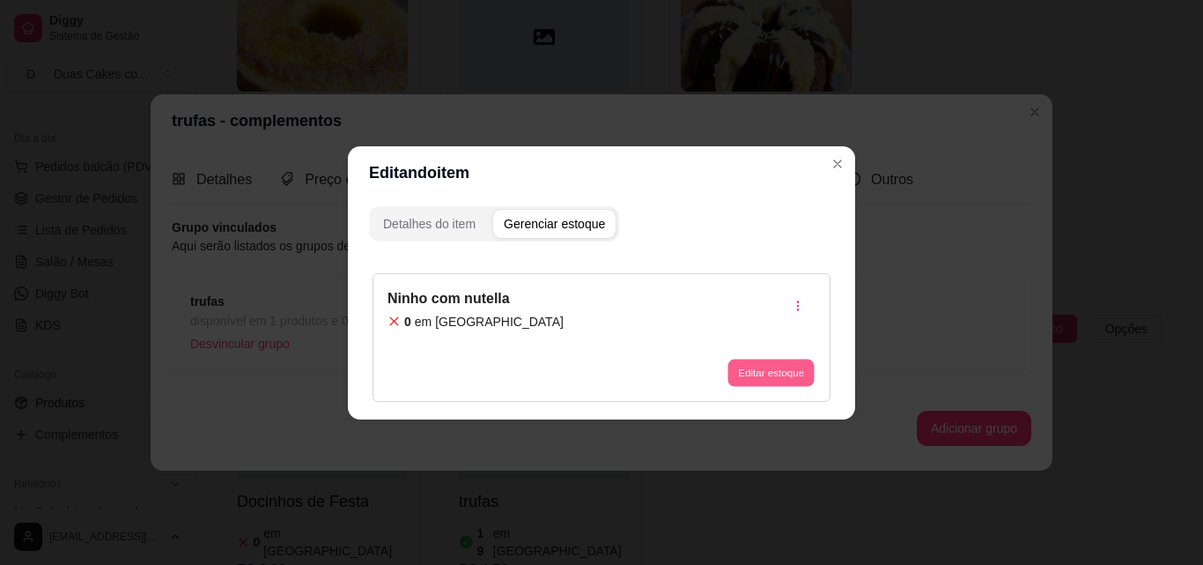
click at [775, 359] on button "Editar estoque" at bounding box center [771, 372] width 86 height 27
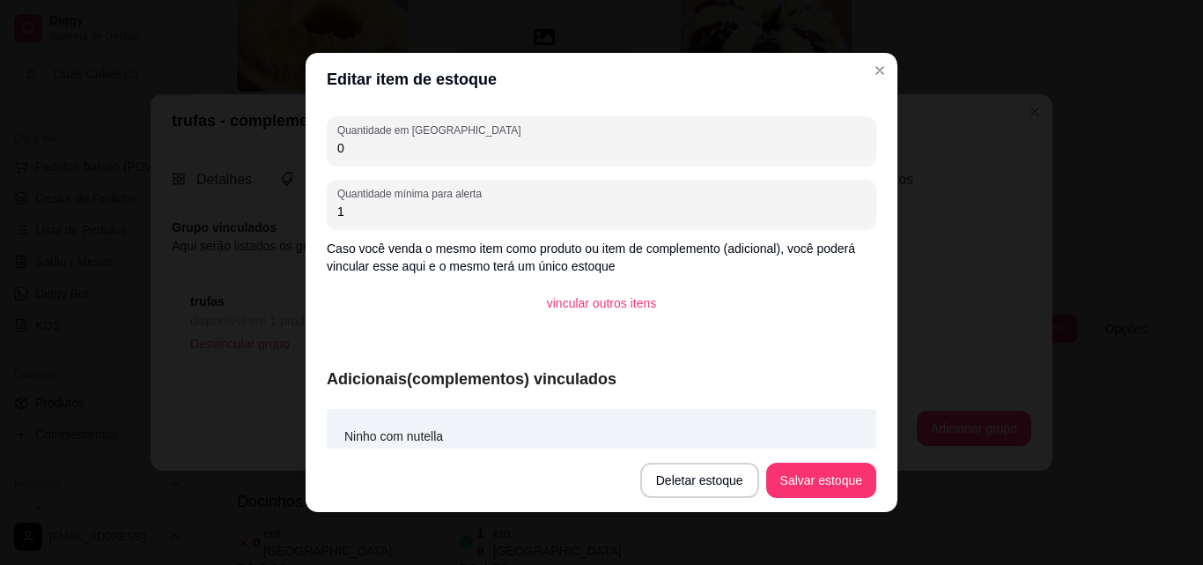
click at [358, 147] on input "0" at bounding box center [601, 148] width 529 height 18
type input "15"
click at [838, 478] on button "Salvar estoque" at bounding box center [820, 480] width 107 height 34
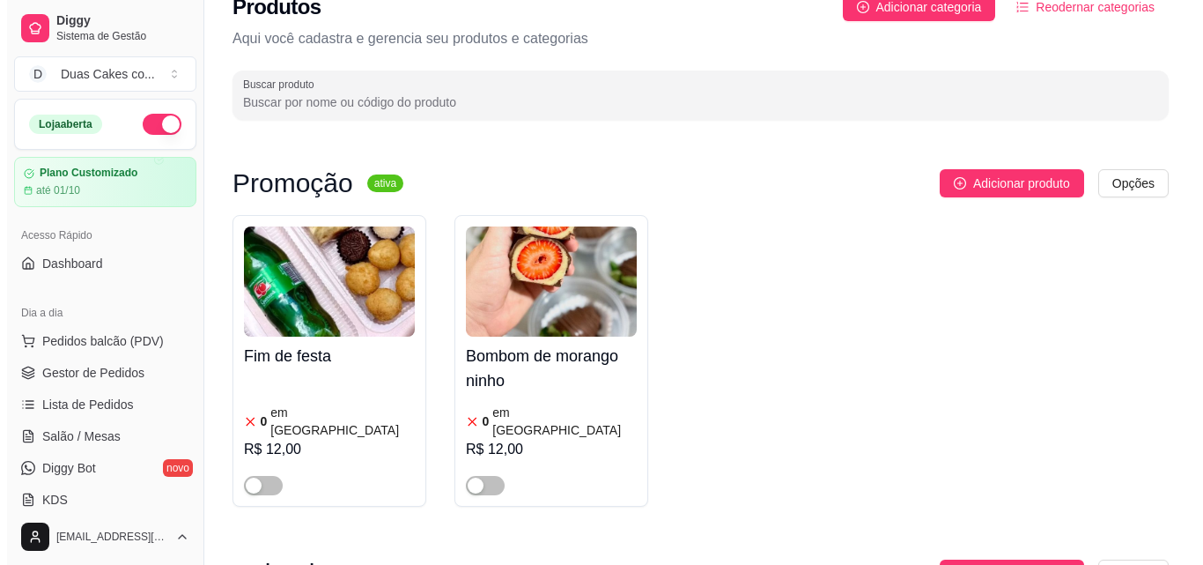
scroll to position [0, 0]
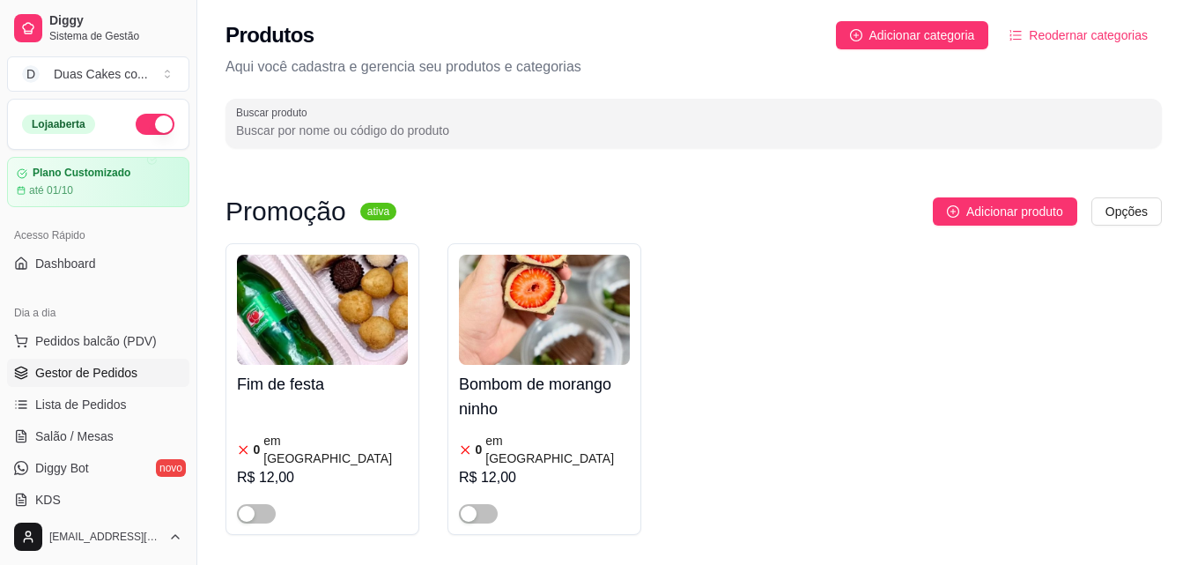
click at [74, 372] on span "Gestor de Pedidos" at bounding box center [86, 373] width 102 height 18
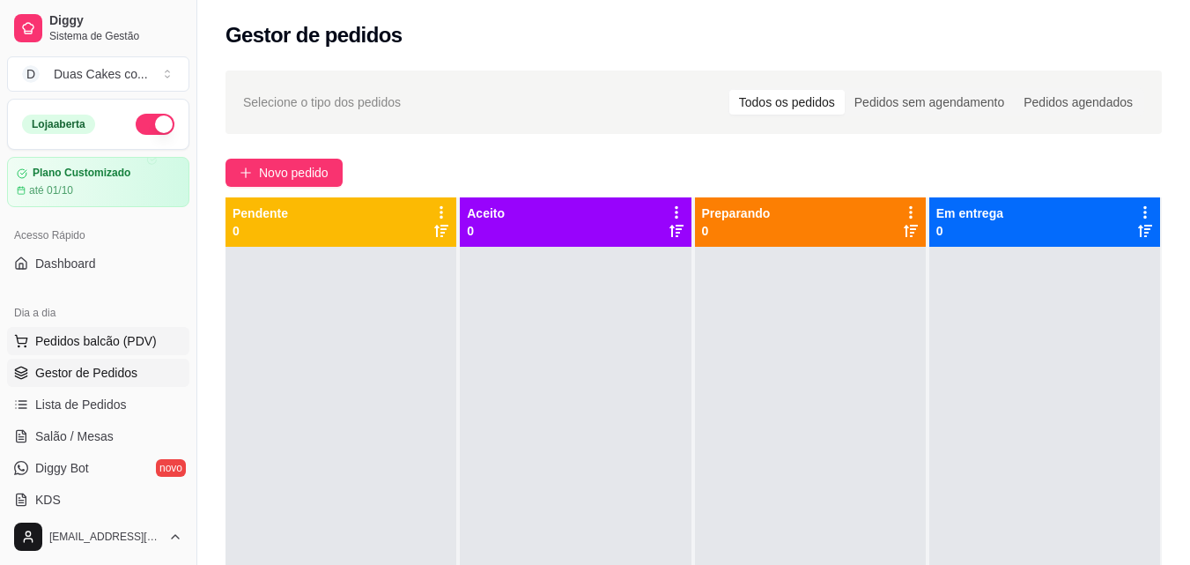
click at [90, 336] on span "Pedidos balcão (PDV)" at bounding box center [96, 341] width 122 height 18
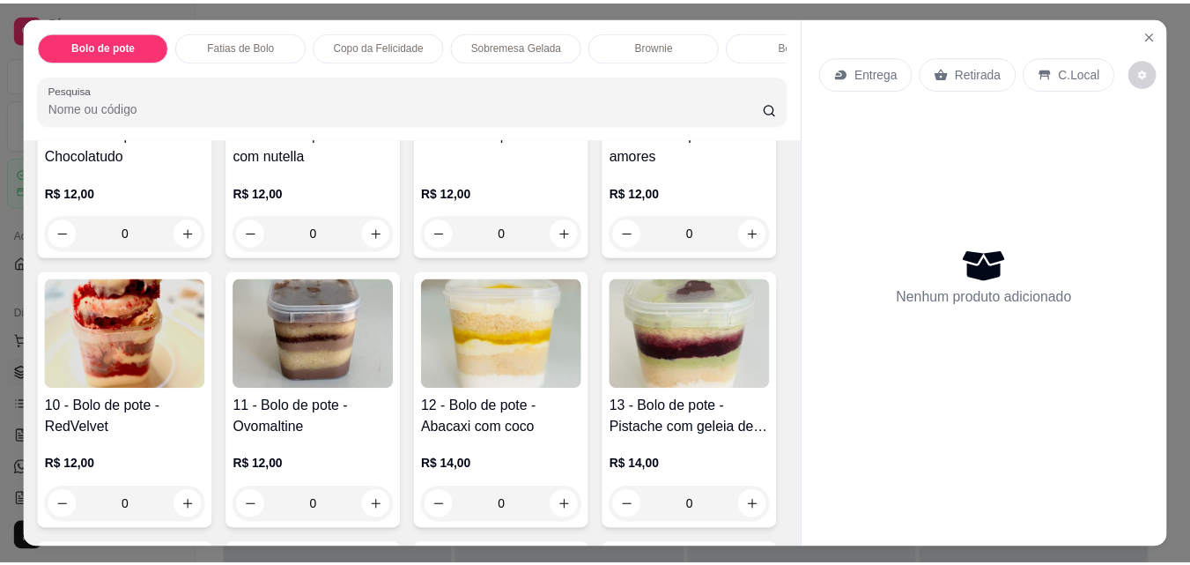
scroll to position [264, 0]
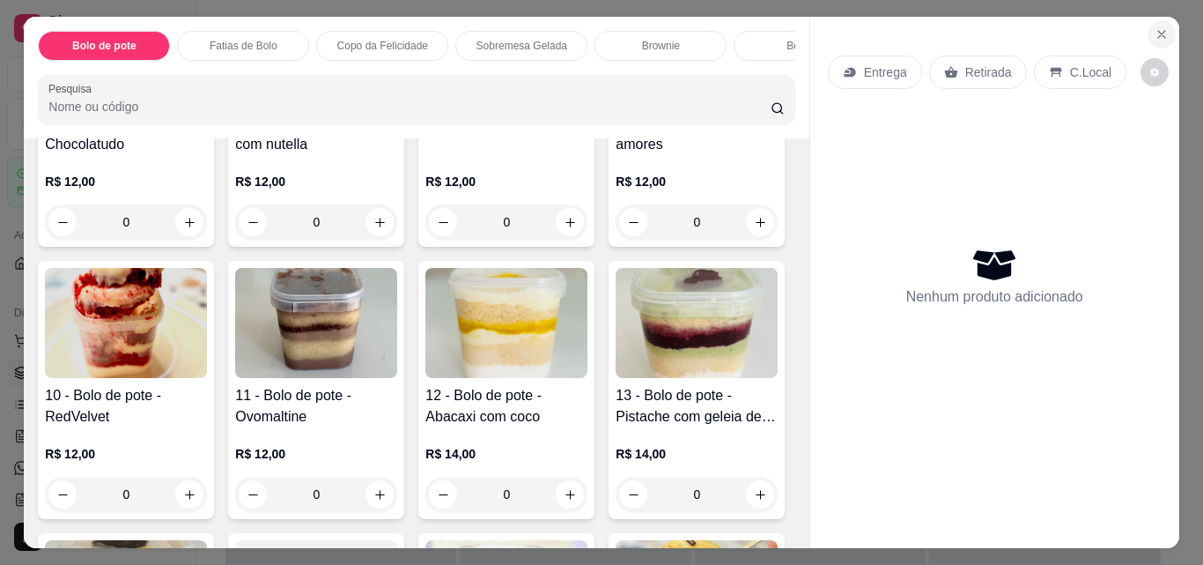
click at [1155, 27] on icon "Close" at bounding box center [1162, 34] width 14 height 14
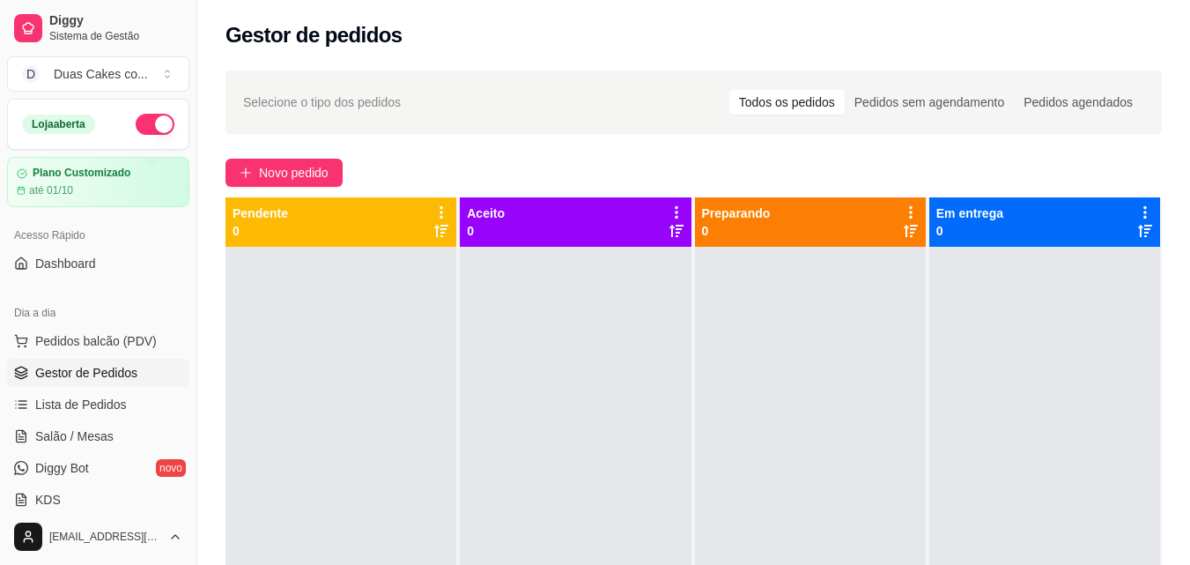
click at [85, 376] on span "Gestor de Pedidos" at bounding box center [86, 373] width 102 height 18
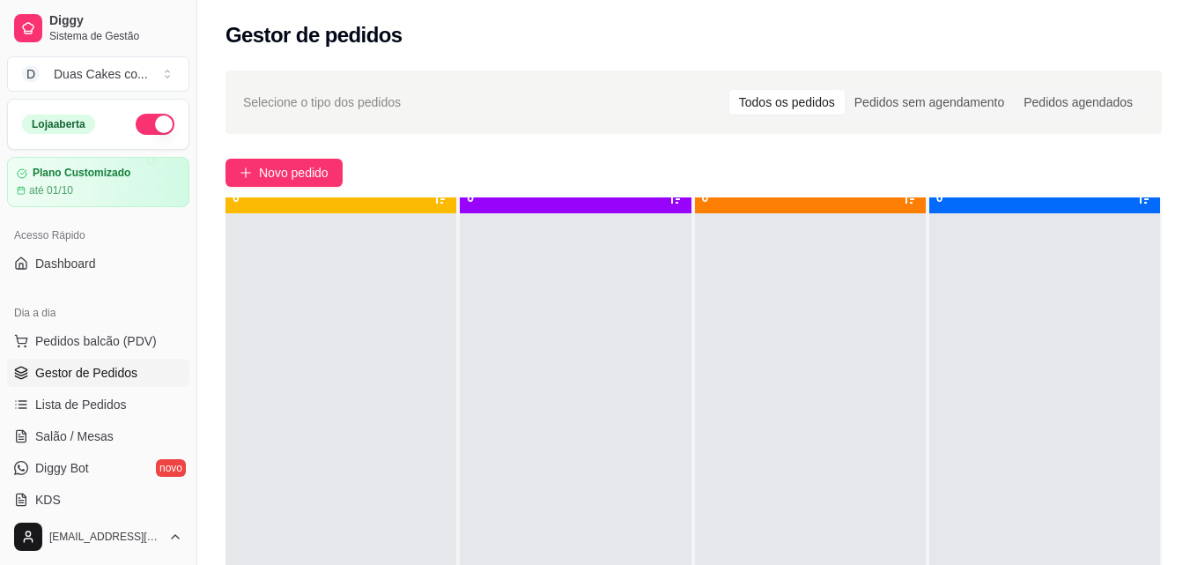
scroll to position [49, 0]
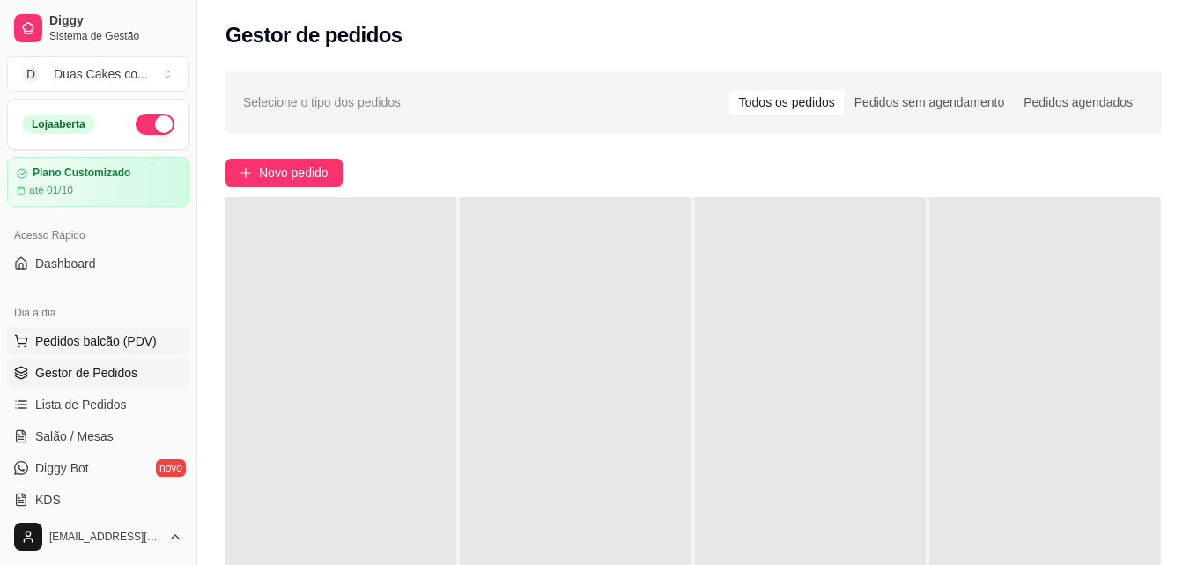
click at [82, 337] on span "Pedidos balcão (PDV)" at bounding box center [96, 341] width 122 height 18
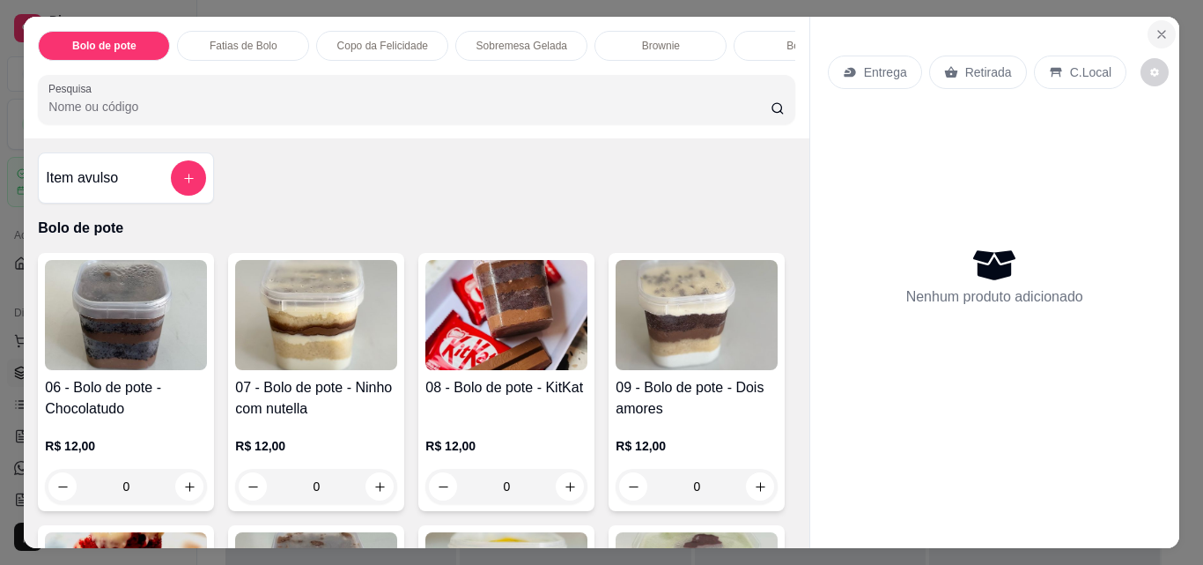
click at [1155, 27] on icon "Close" at bounding box center [1162, 34] width 14 height 14
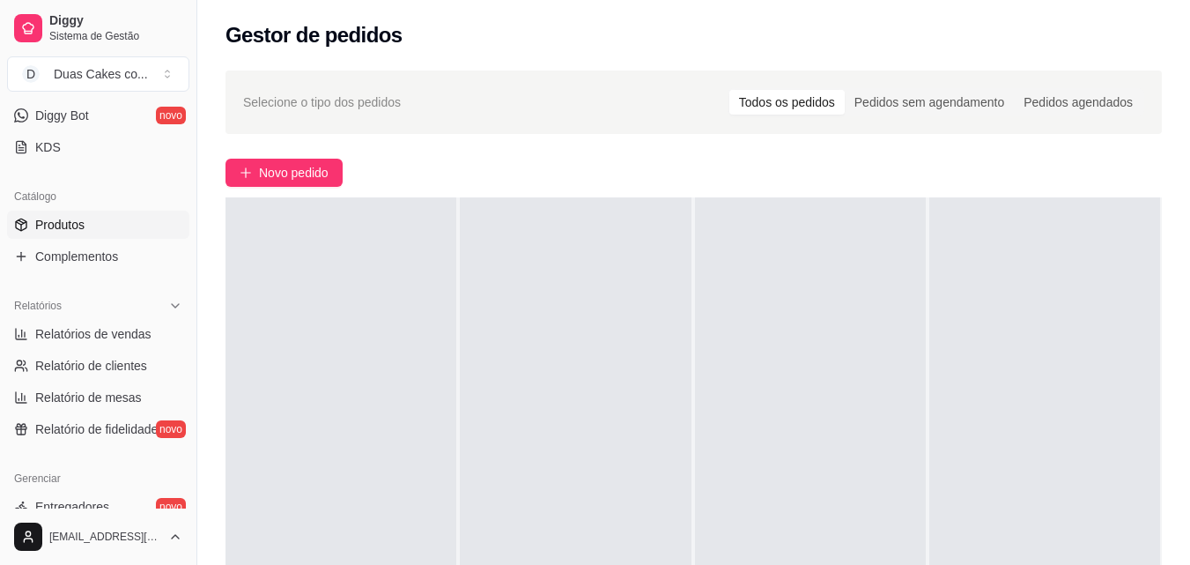
scroll to position [440, 0]
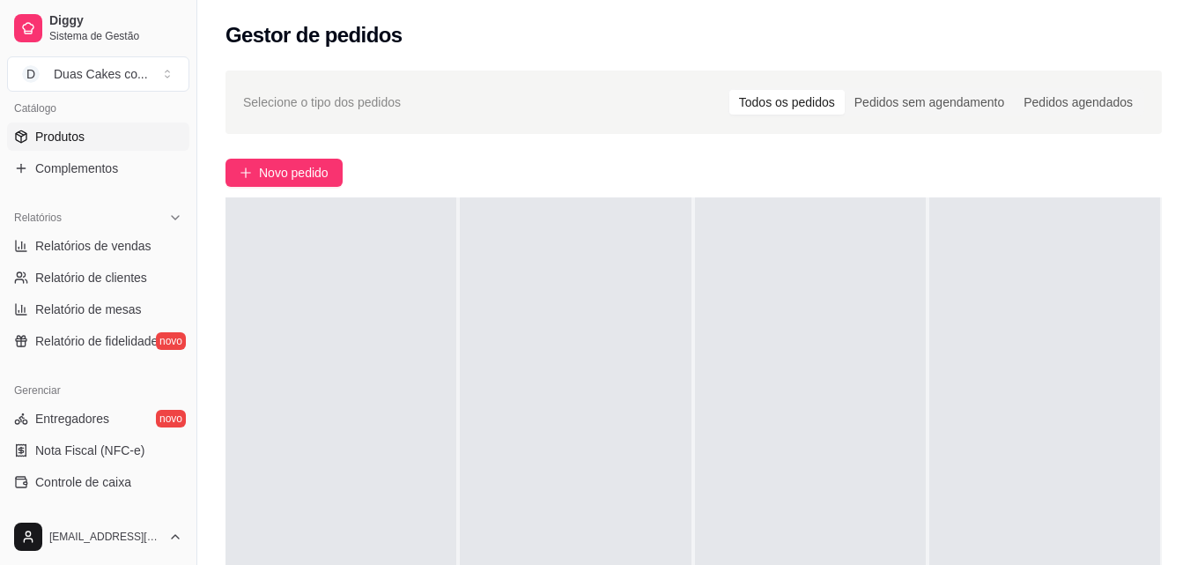
click at [49, 126] on link "Produtos" at bounding box center [98, 136] width 182 height 28
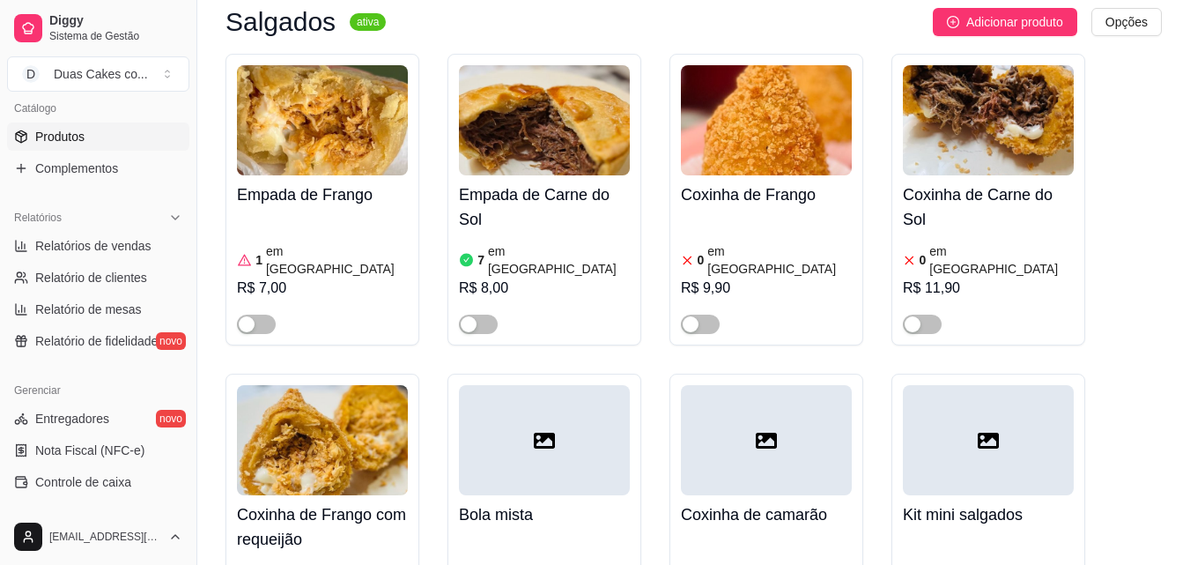
scroll to position [617, 0]
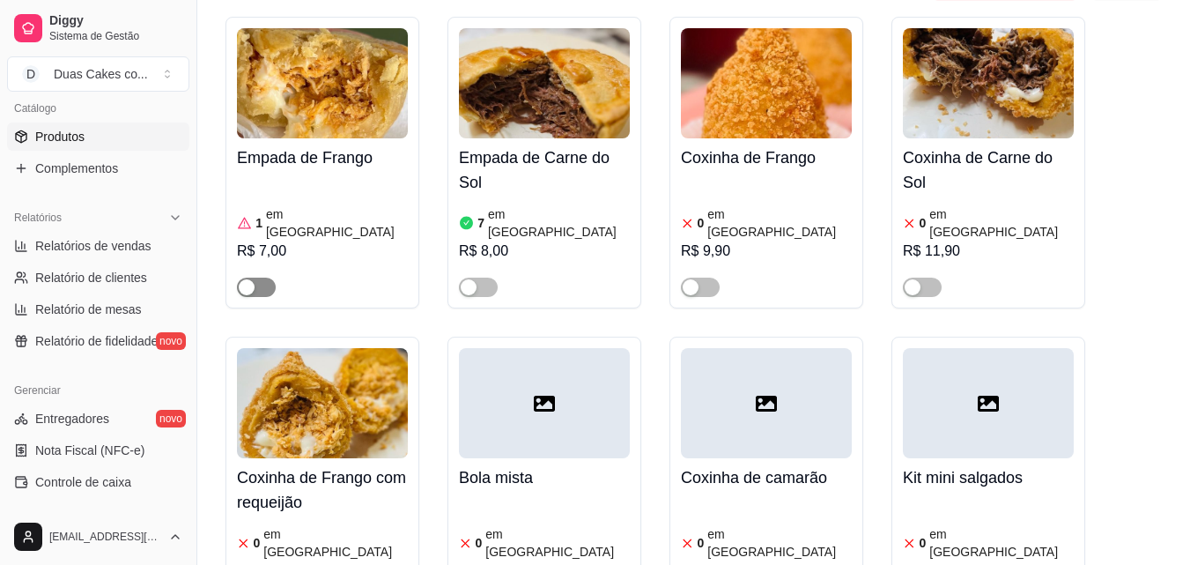
click at [246, 279] on div "button" at bounding box center [247, 287] width 16 height 16
click at [269, 205] on article "em [GEOGRAPHIC_DATA]" at bounding box center [337, 222] width 142 height 35
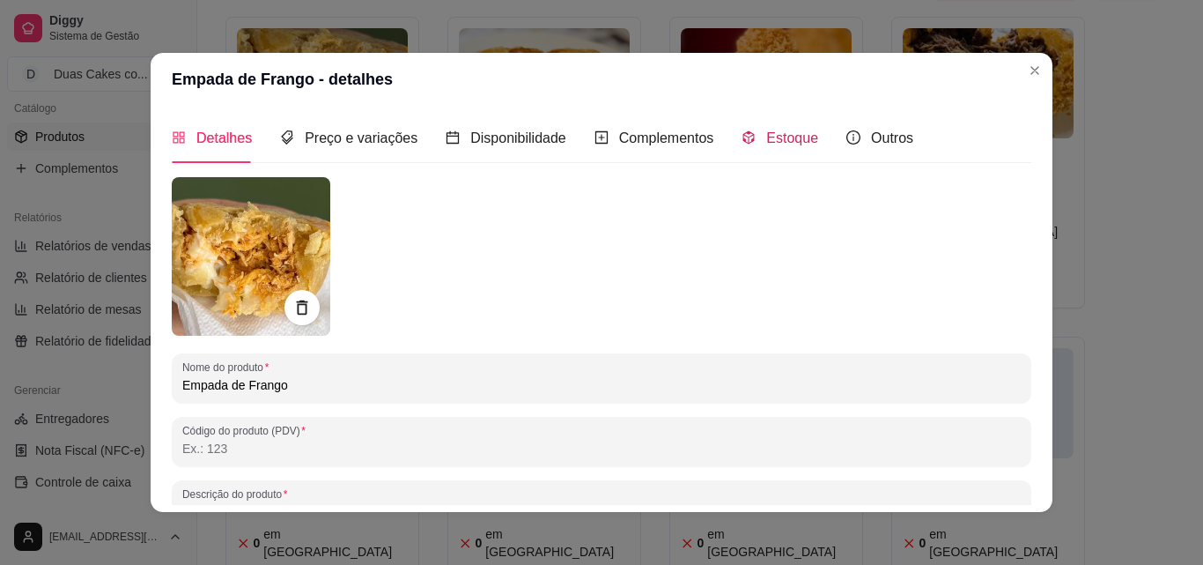
click at [780, 135] on span "Estoque" at bounding box center [792, 137] width 52 height 15
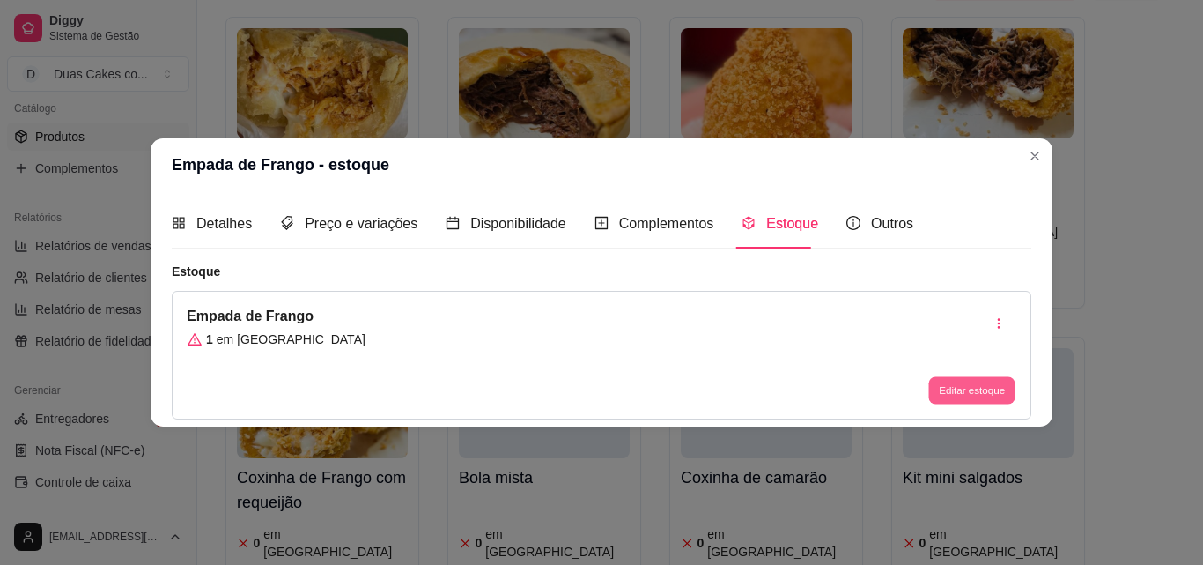
click at [967, 397] on button "Editar estoque" at bounding box center [971, 390] width 86 height 27
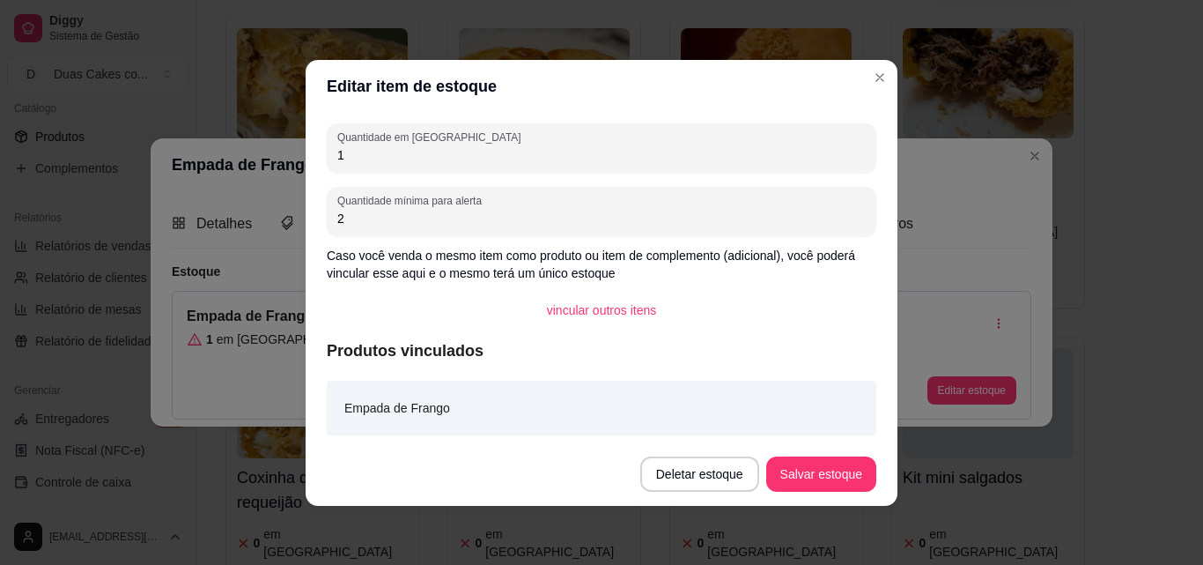
click at [351, 161] on input "1" at bounding box center [601, 155] width 529 height 18
type input "5"
click at [839, 481] on button "Salvar estoque" at bounding box center [820, 473] width 107 height 34
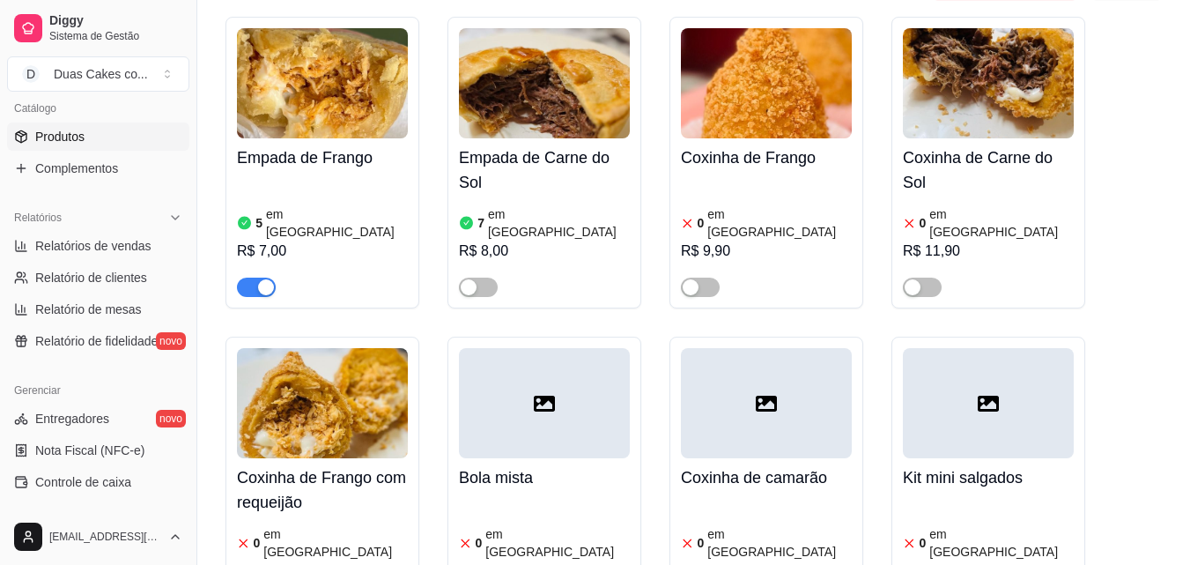
click at [493, 205] on article "em estoque" at bounding box center [559, 222] width 142 height 35
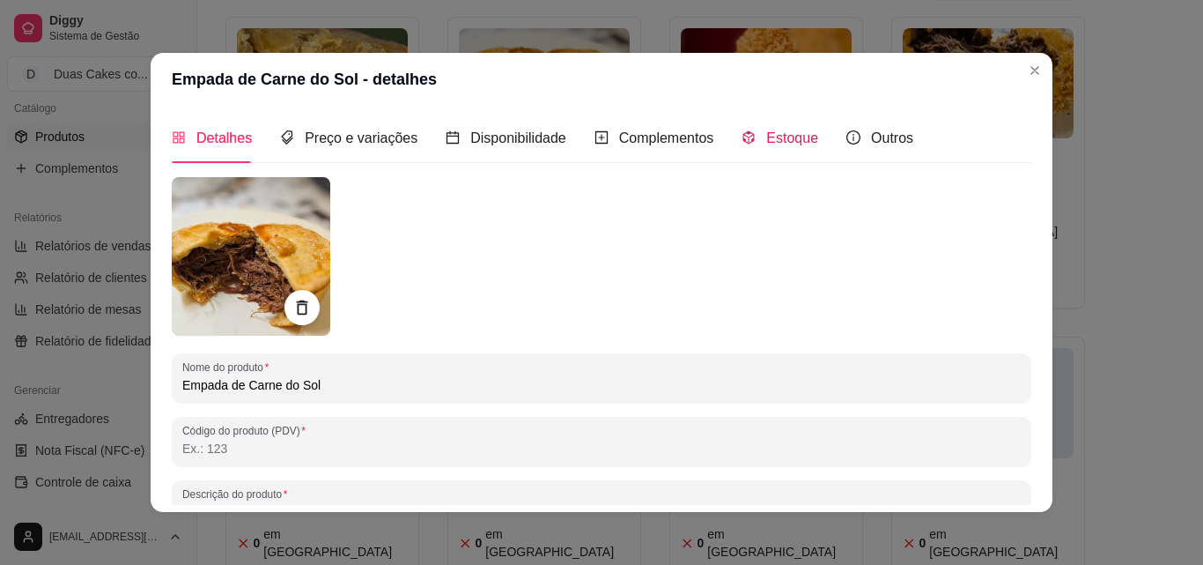
click at [772, 139] on span "Estoque" at bounding box center [792, 137] width 52 height 15
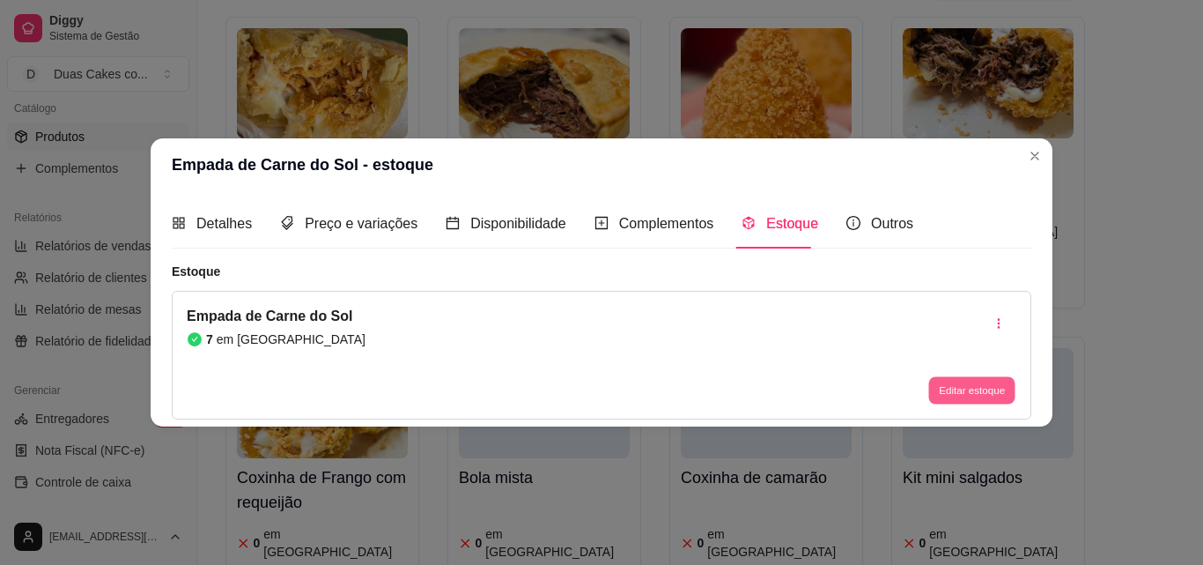
click at [979, 403] on button "Editar estoque" at bounding box center [971, 390] width 86 height 27
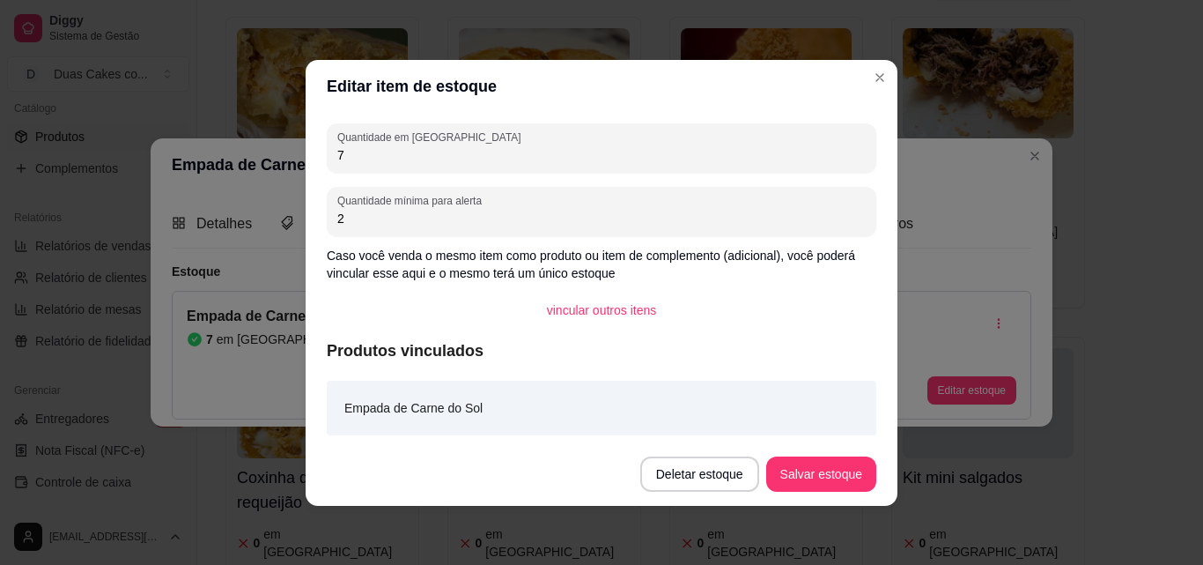
click at [345, 158] on input "7" at bounding box center [601, 155] width 529 height 18
type input "10"
click at [829, 485] on button "Salvar estoque" at bounding box center [820, 473] width 107 height 34
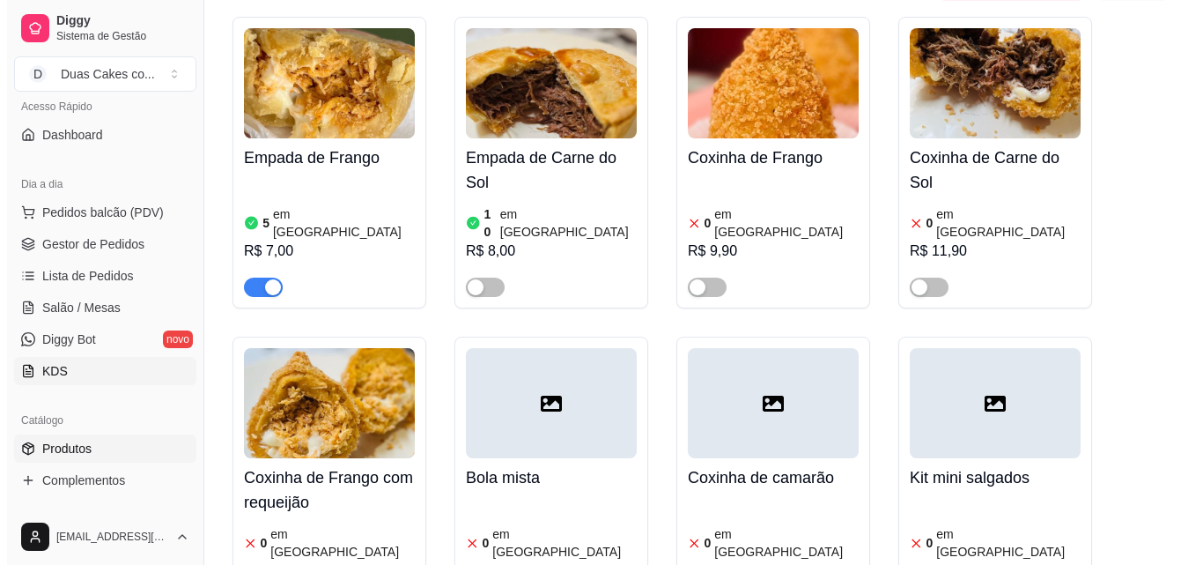
scroll to position [88, 0]
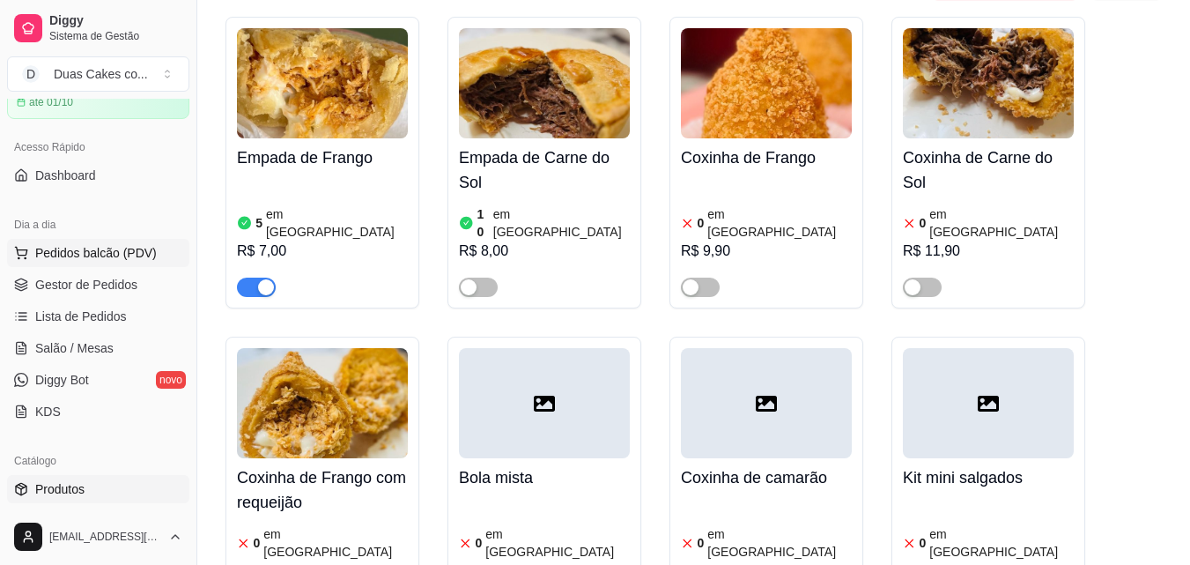
click at [91, 251] on span "Pedidos balcão (PDV)" at bounding box center [96, 253] width 122 height 18
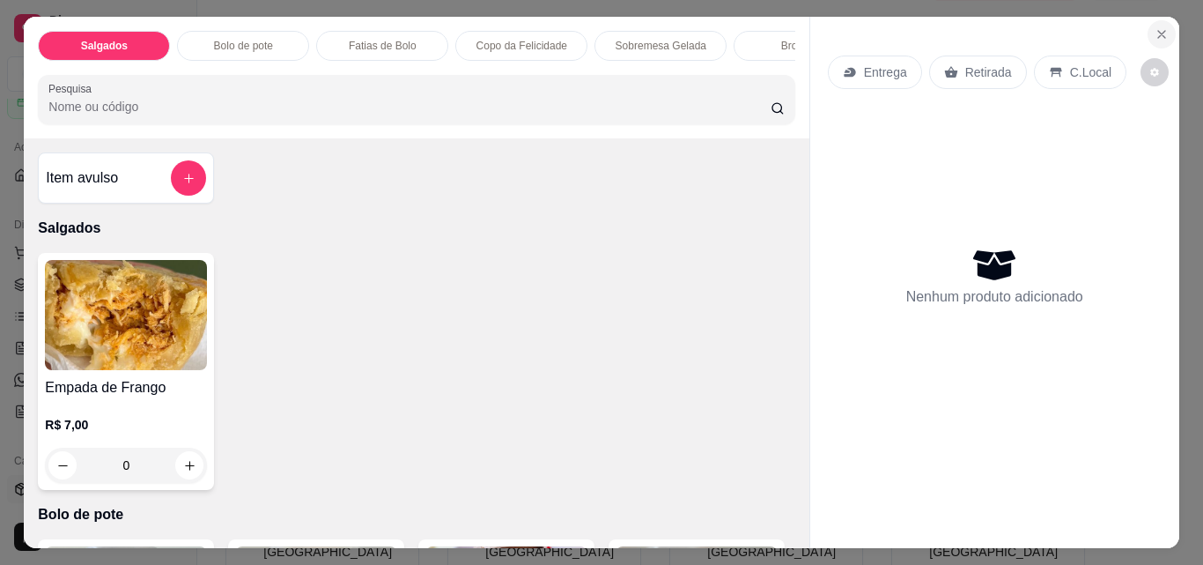
click at [1155, 27] on icon "Close" at bounding box center [1162, 34] width 14 height 14
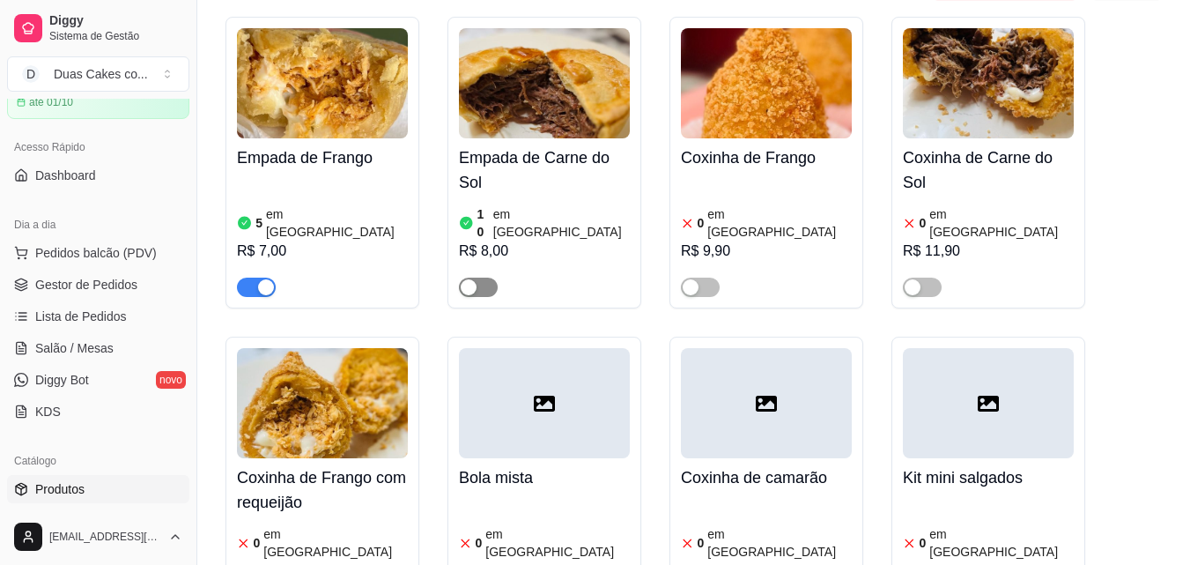
click at [465, 279] on div "button" at bounding box center [469, 287] width 16 height 16
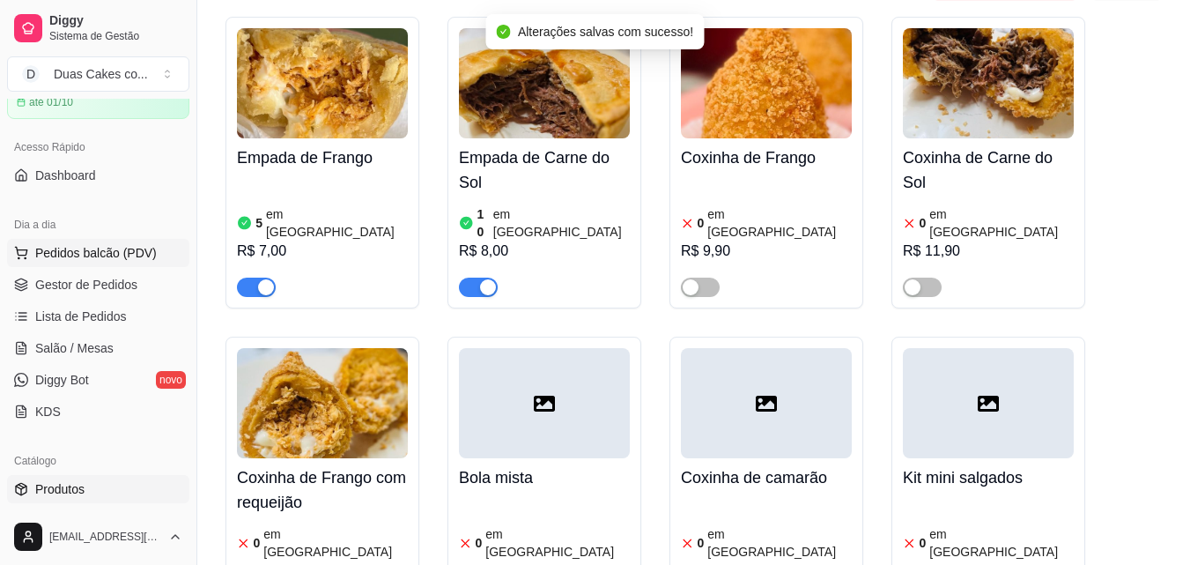
click at [68, 252] on span "Pedidos balcão (PDV)" at bounding box center [96, 253] width 122 height 18
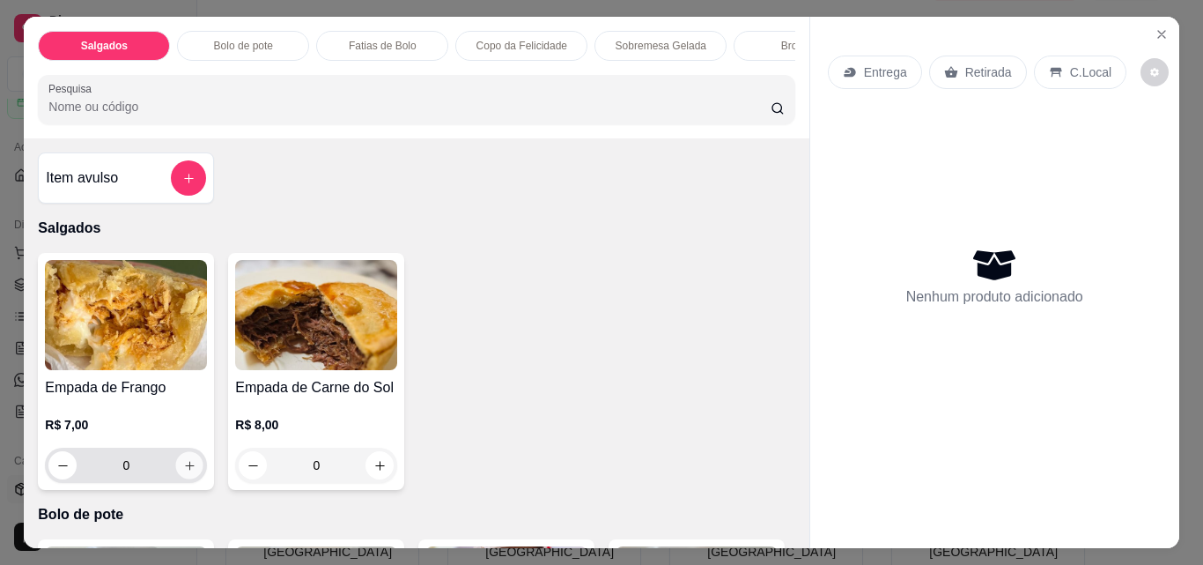
click at [183, 472] on icon "increase-product-quantity" at bounding box center [189, 465] width 13 height 13
type input "1"
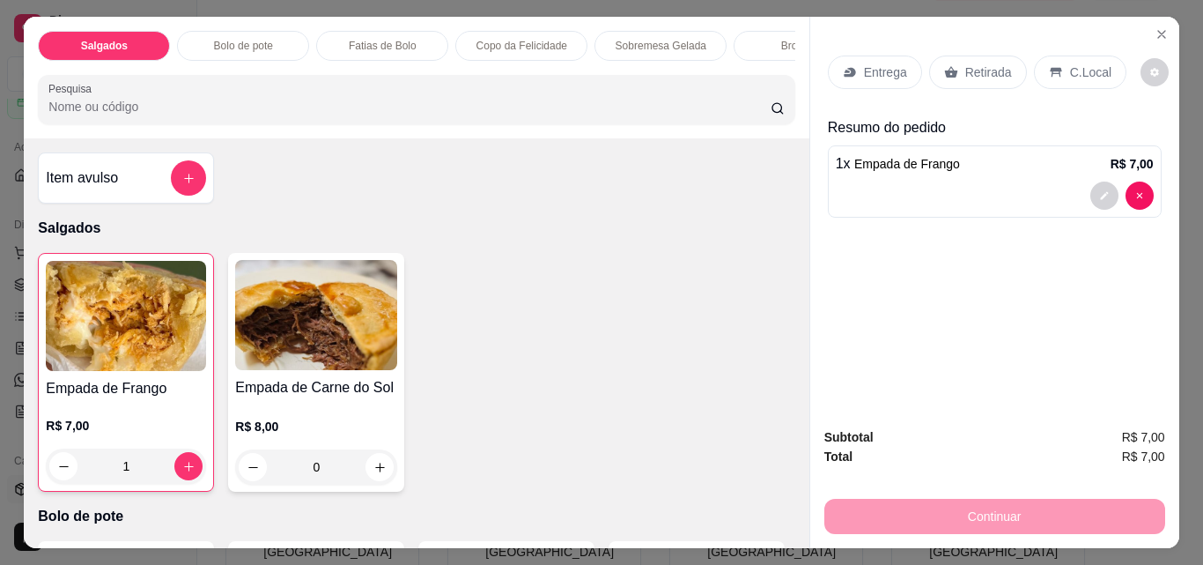
click at [537, 39] on p "Copo da Felicidade" at bounding box center [522, 46] width 91 height 14
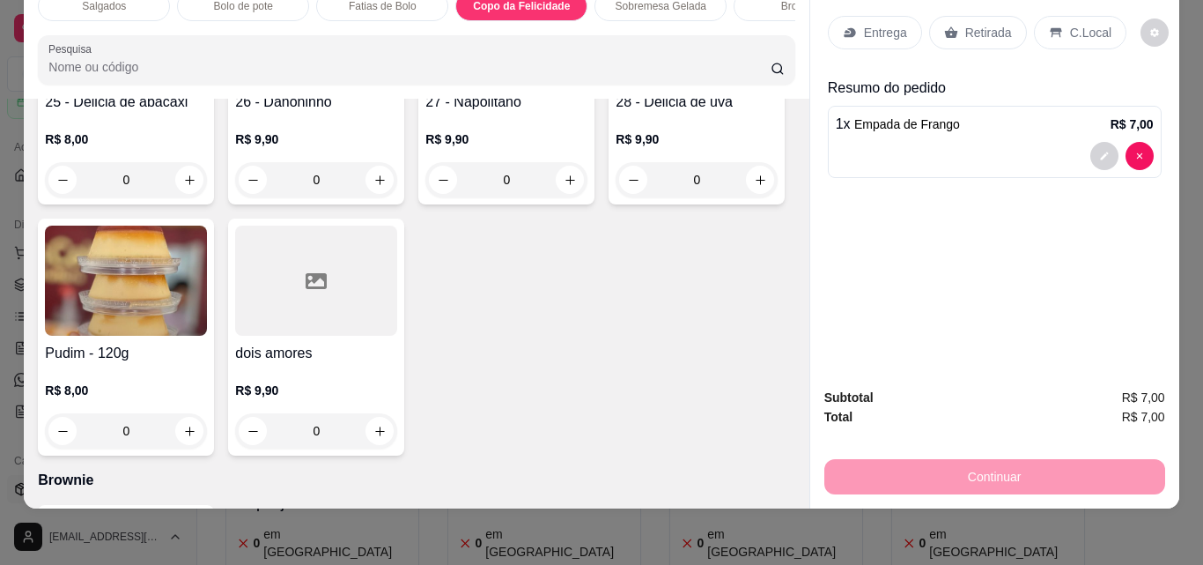
scroll to position [2314, 0]
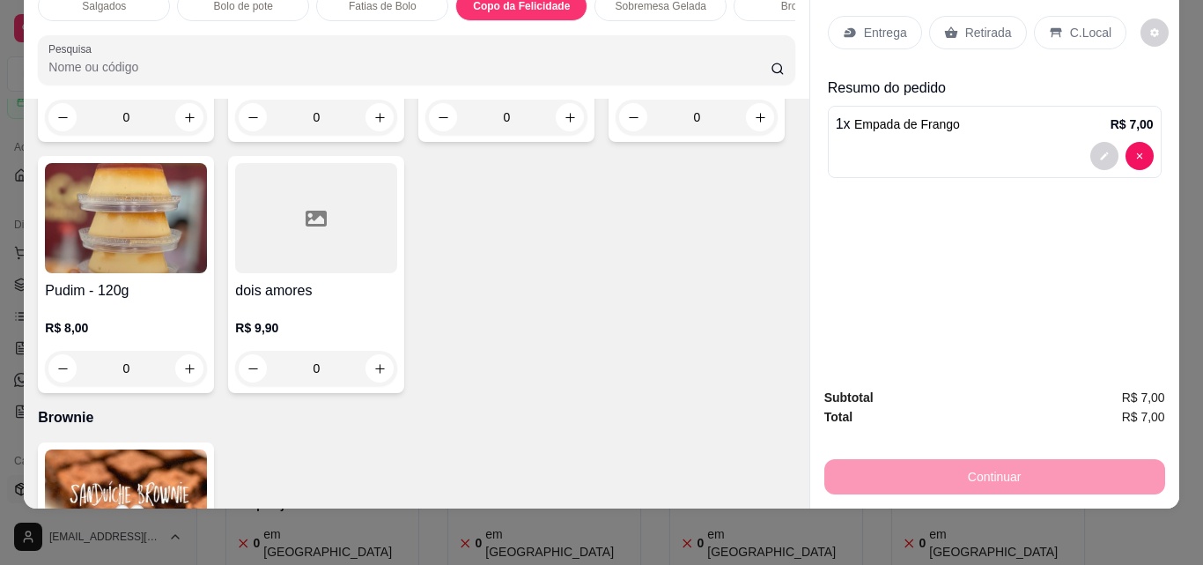
type input "1"
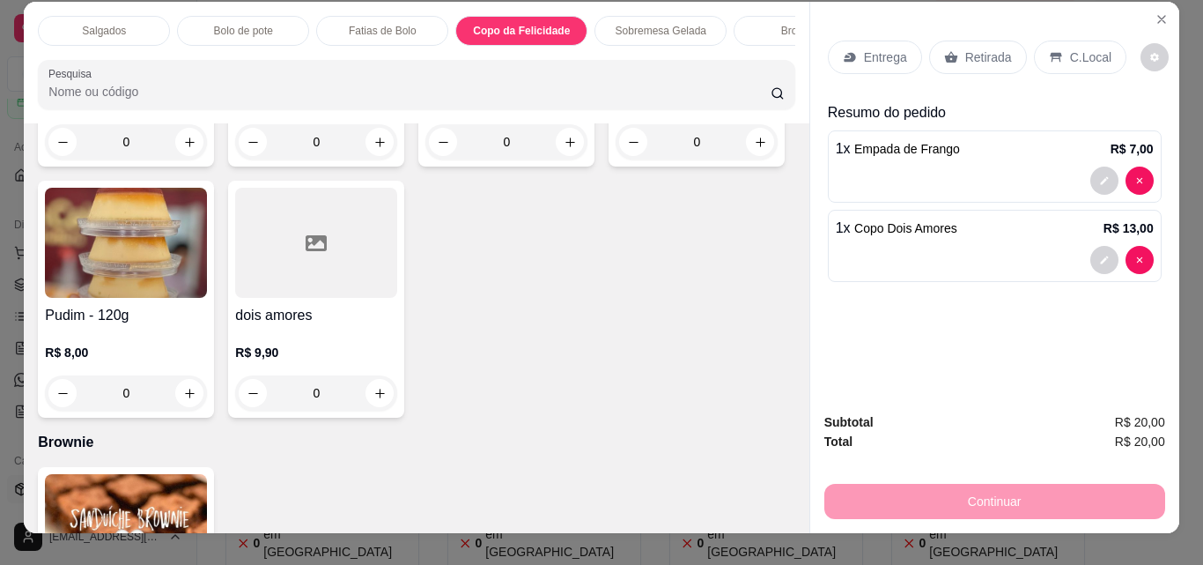
scroll to position [0, 0]
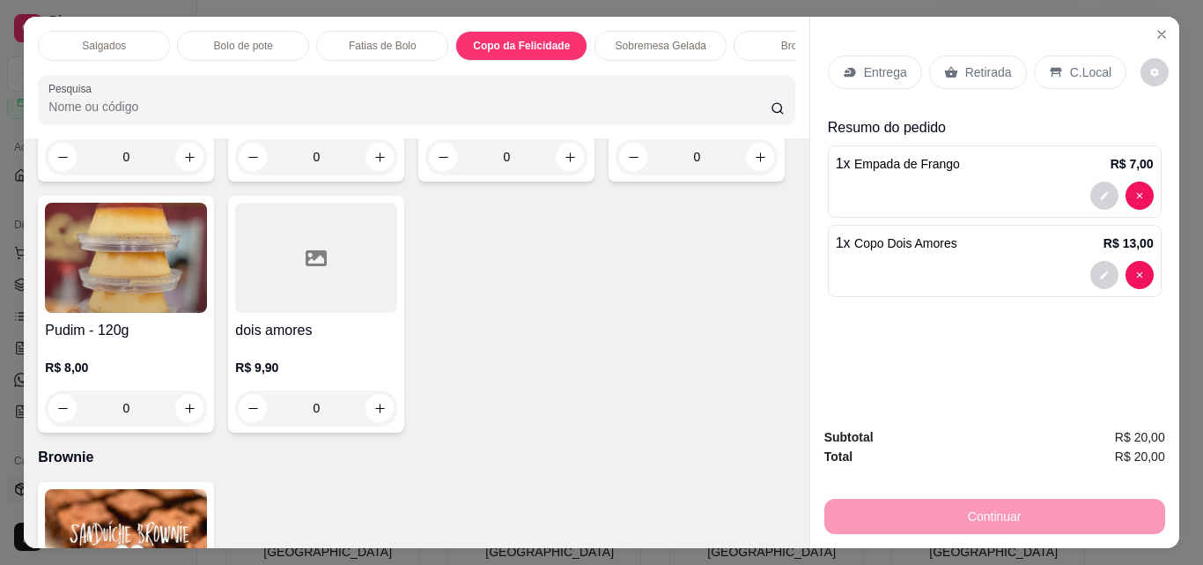
click at [971, 55] on div "Retirada" at bounding box center [978, 71] width 98 height 33
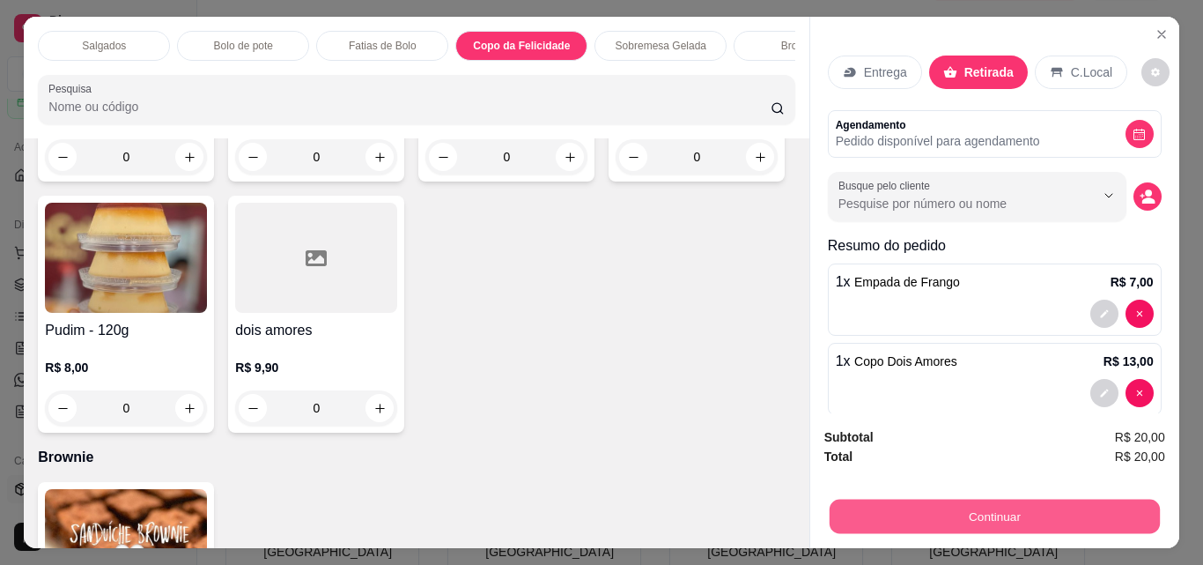
click at [1013, 512] on button "Continuar" at bounding box center [994, 516] width 330 height 34
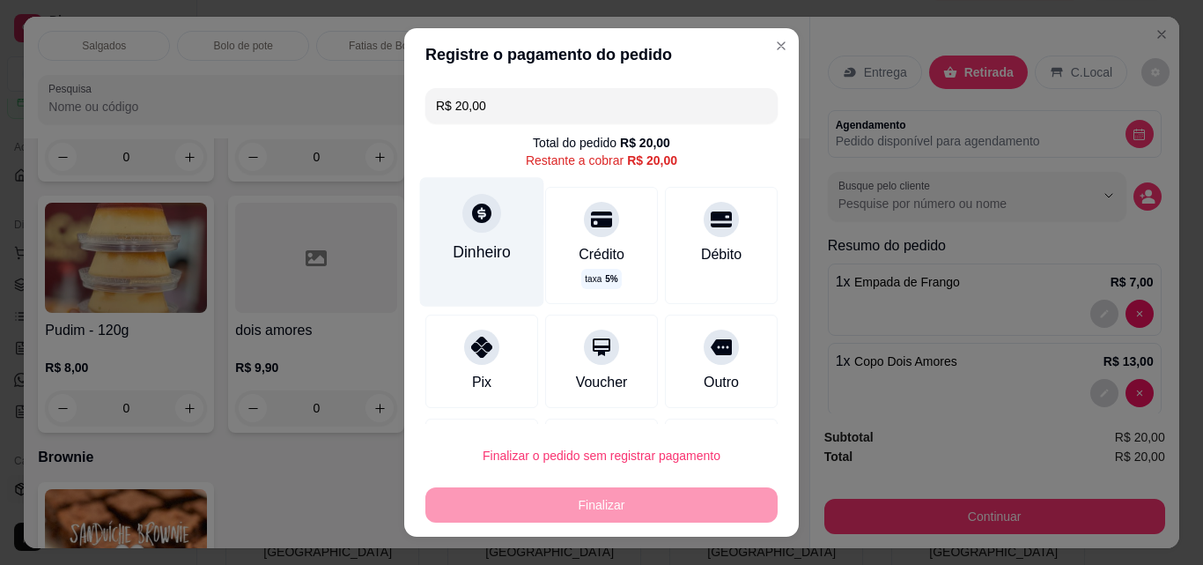
click at [439, 240] on div "Dinheiro" at bounding box center [482, 241] width 124 height 129
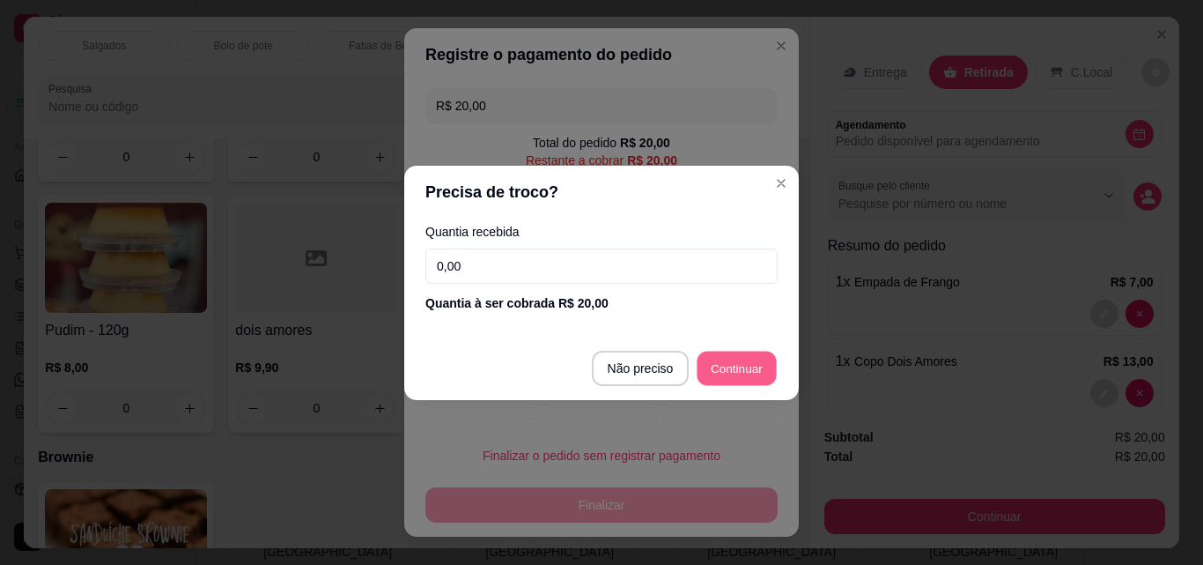
type input "R$ 0,00"
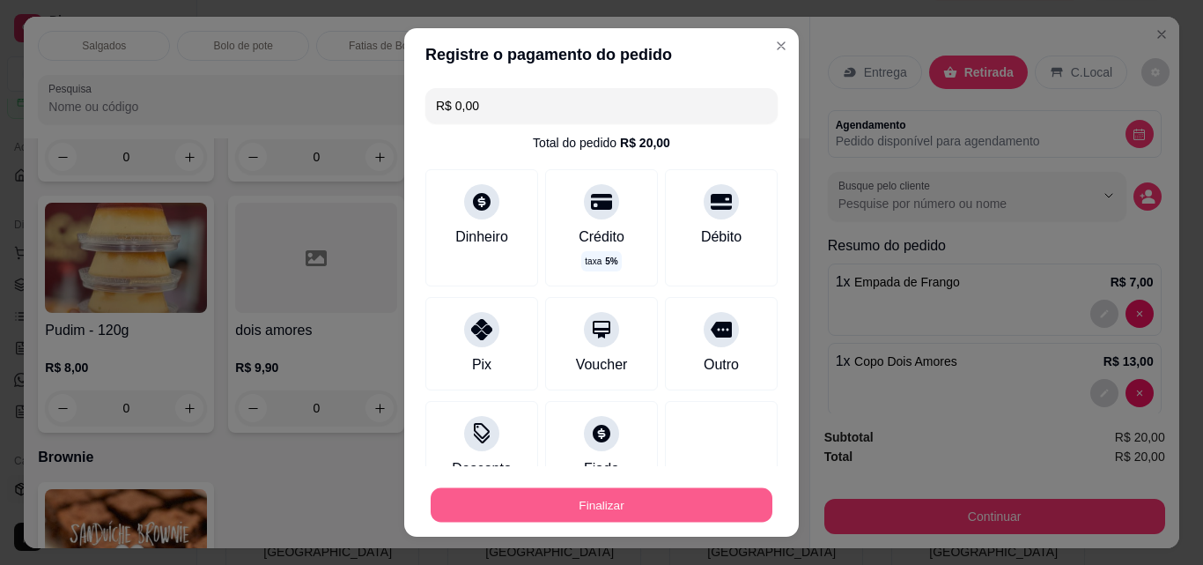
click at [681, 493] on button "Finalizar" at bounding box center [602, 505] width 342 height 34
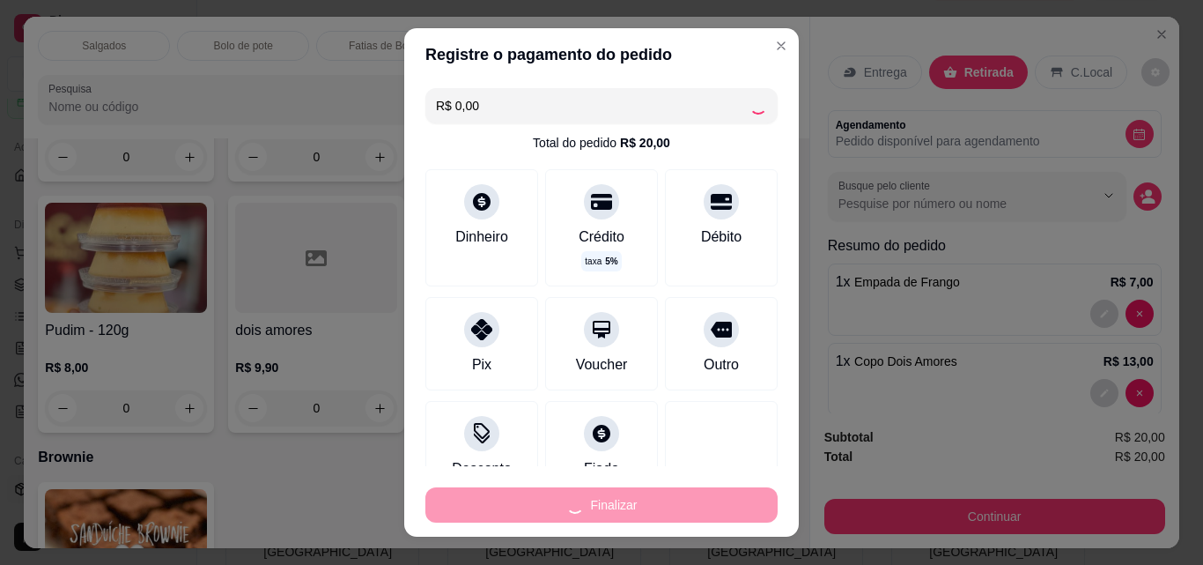
type input "0"
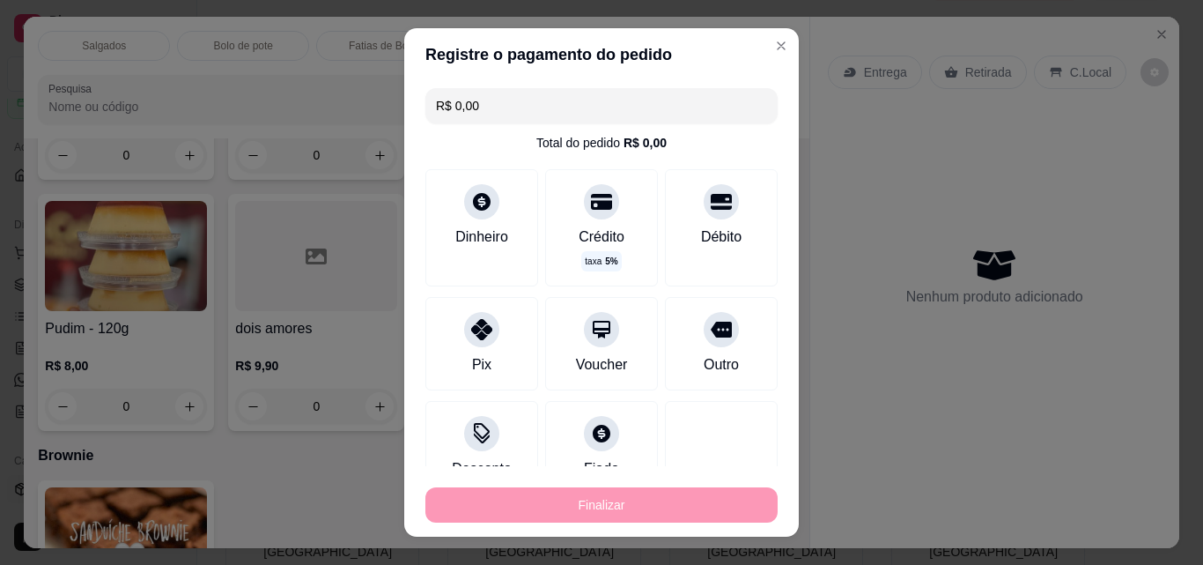
type input "-R$ 20,00"
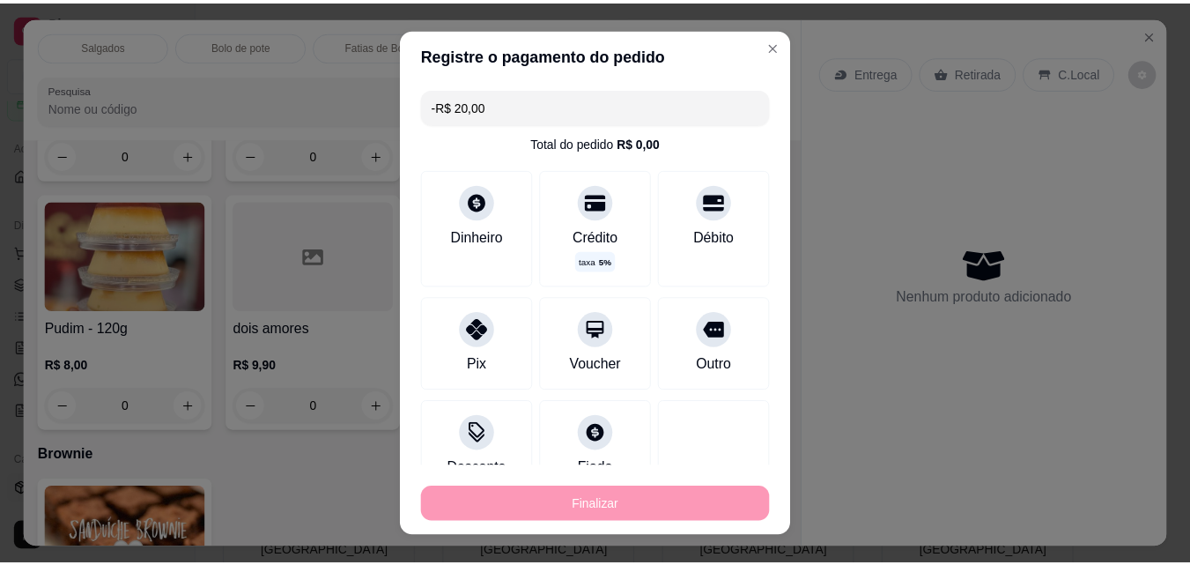
scroll to position [2312, 0]
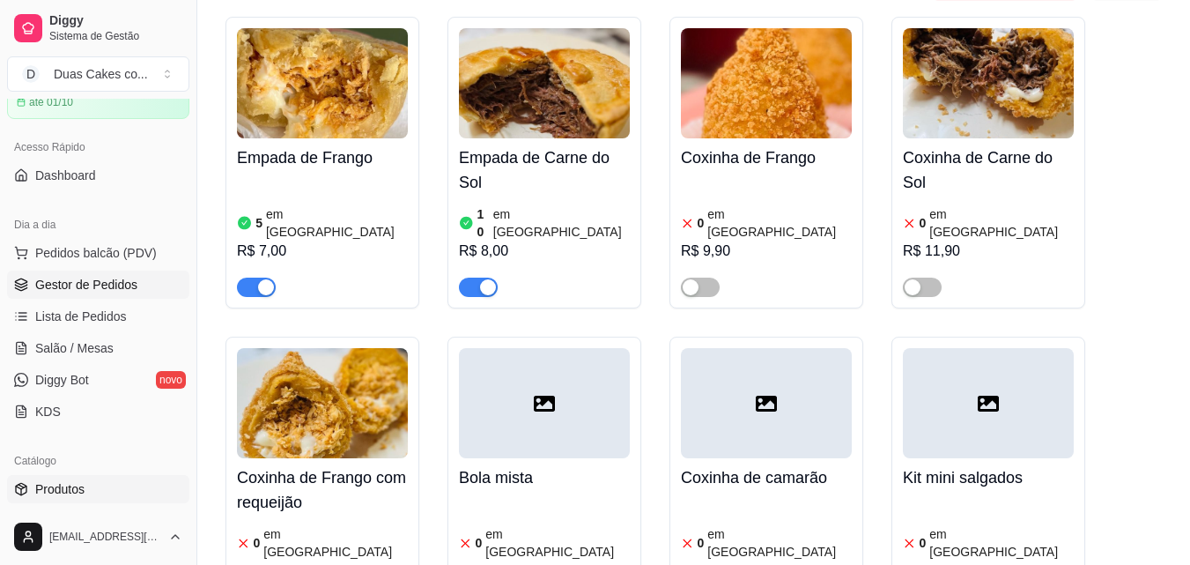
click at [105, 278] on span "Gestor de Pedidos" at bounding box center [86, 285] width 102 height 18
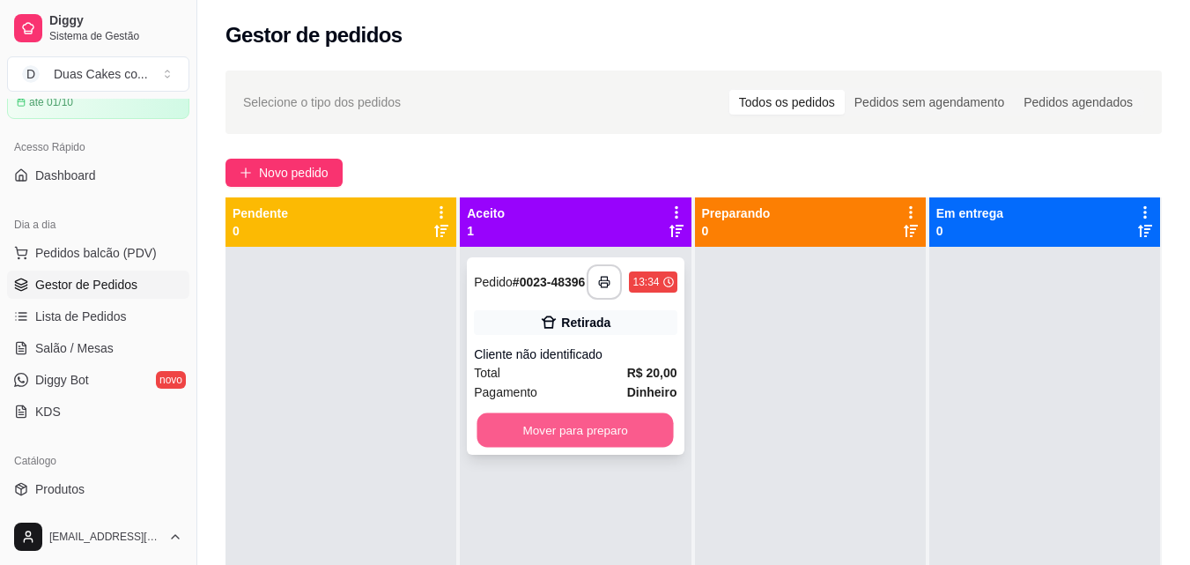
click at [593, 447] on button "Mover para preparo" at bounding box center [575, 430] width 196 height 34
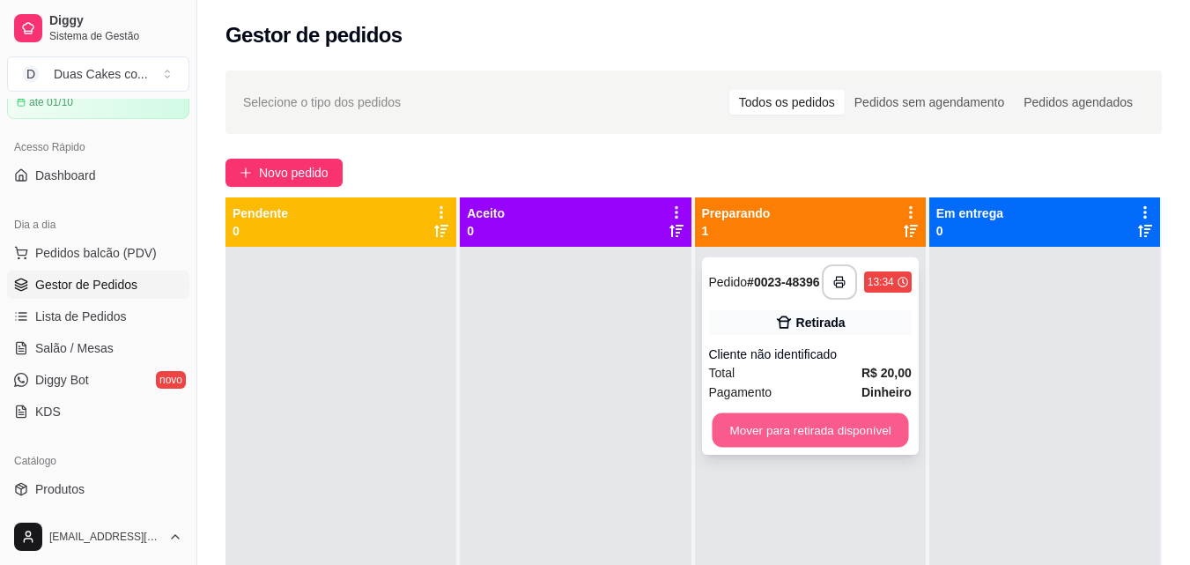
click at [753, 430] on button "Mover para retirada disponível" at bounding box center [810, 430] width 196 height 34
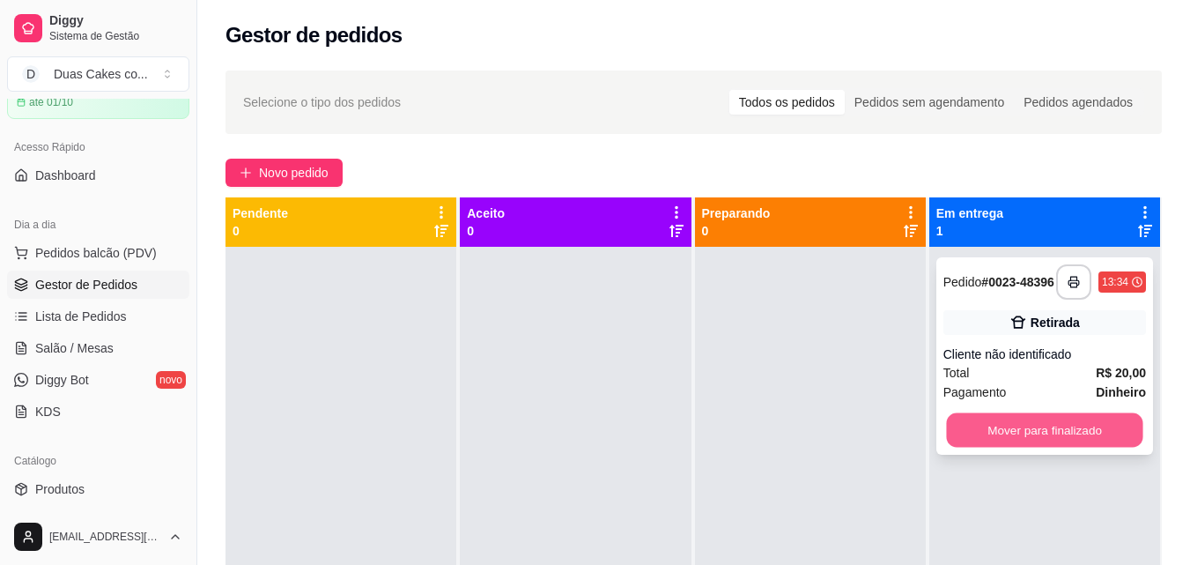
click at [1066, 436] on button "Mover para finalizado" at bounding box center [1044, 430] width 196 height 34
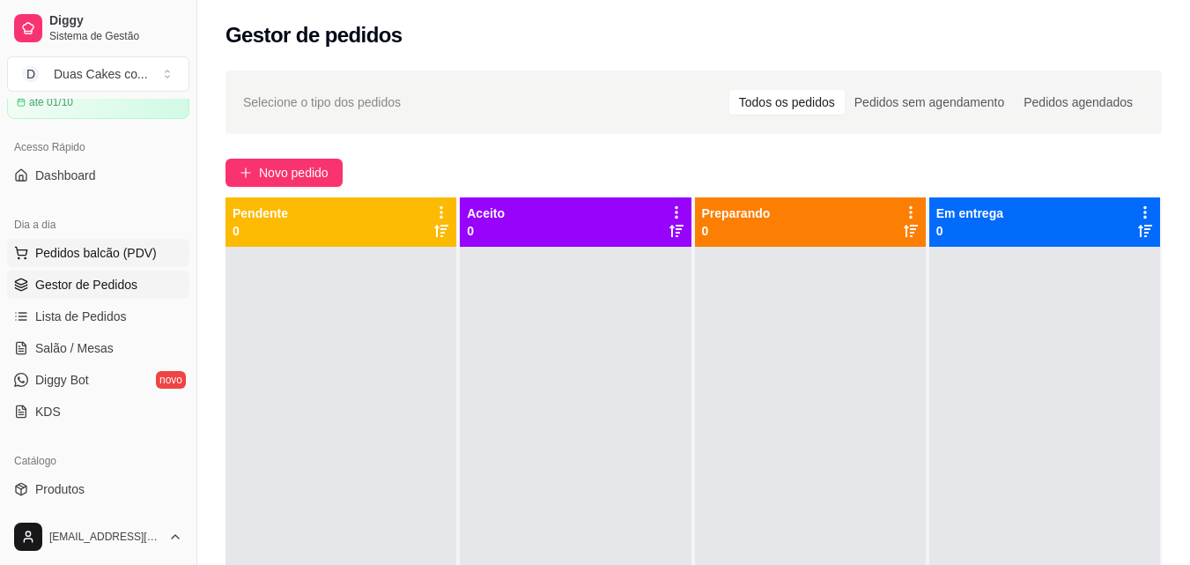
click at [85, 251] on span "Pedidos balcão (PDV)" at bounding box center [96, 253] width 122 height 18
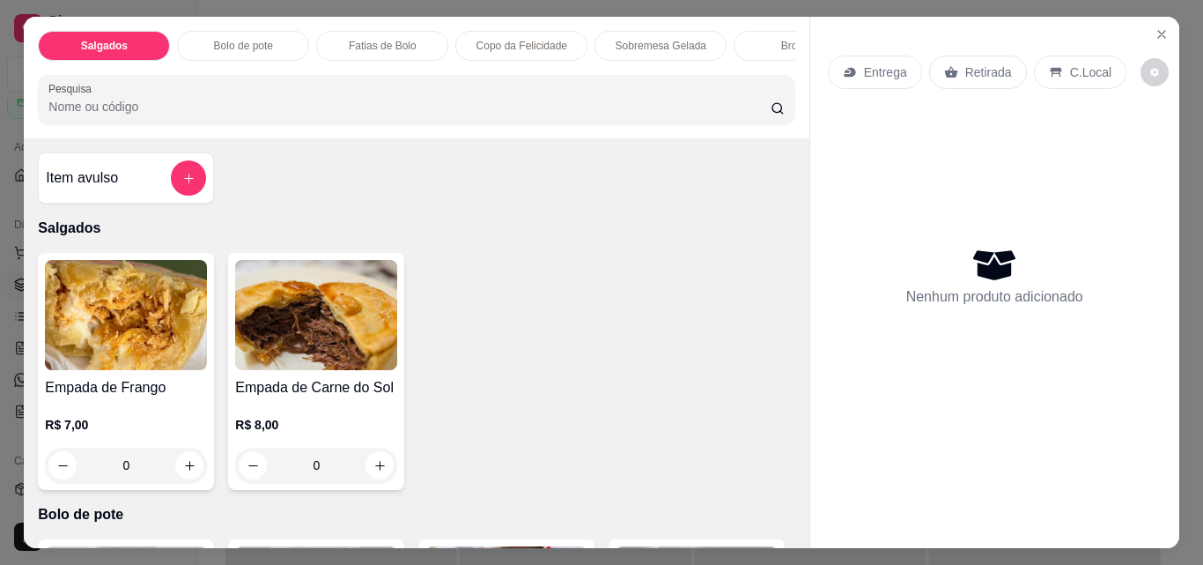
click at [520, 39] on p "Copo da Felicidade" at bounding box center [522, 46] width 91 height 14
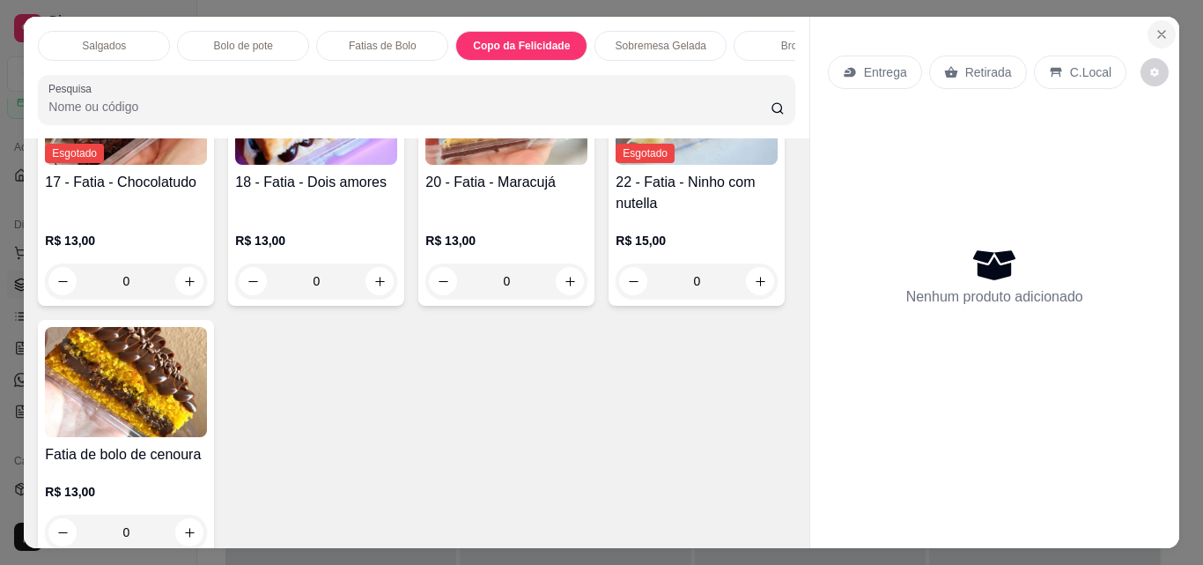
click at [1157, 27] on icon "Close" at bounding box center [1162, 34] width 14 height 14
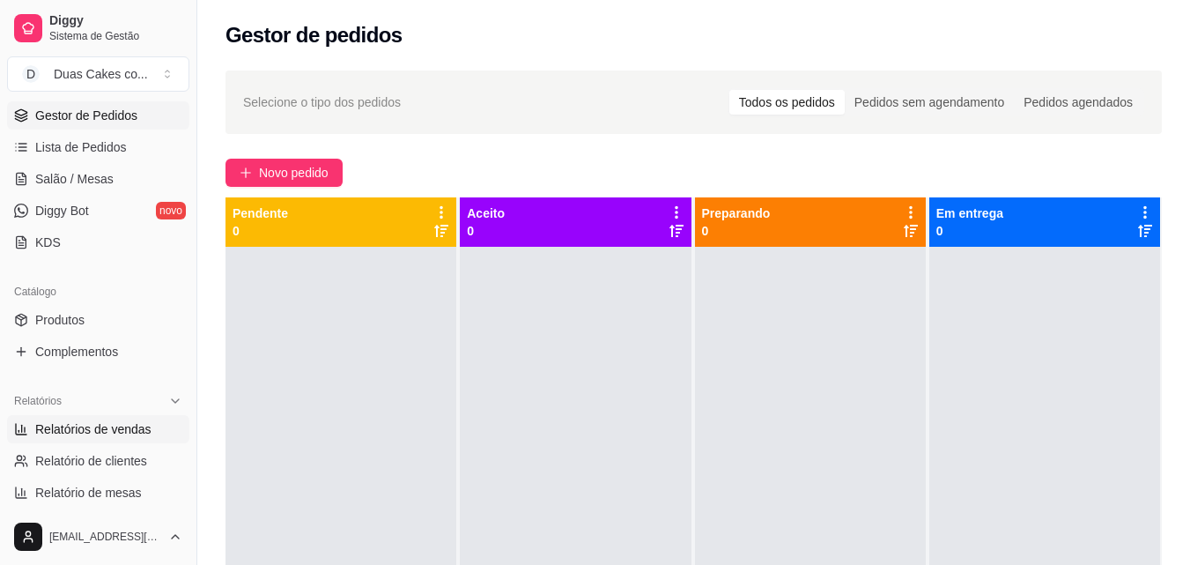
scroll to position [264, 0]
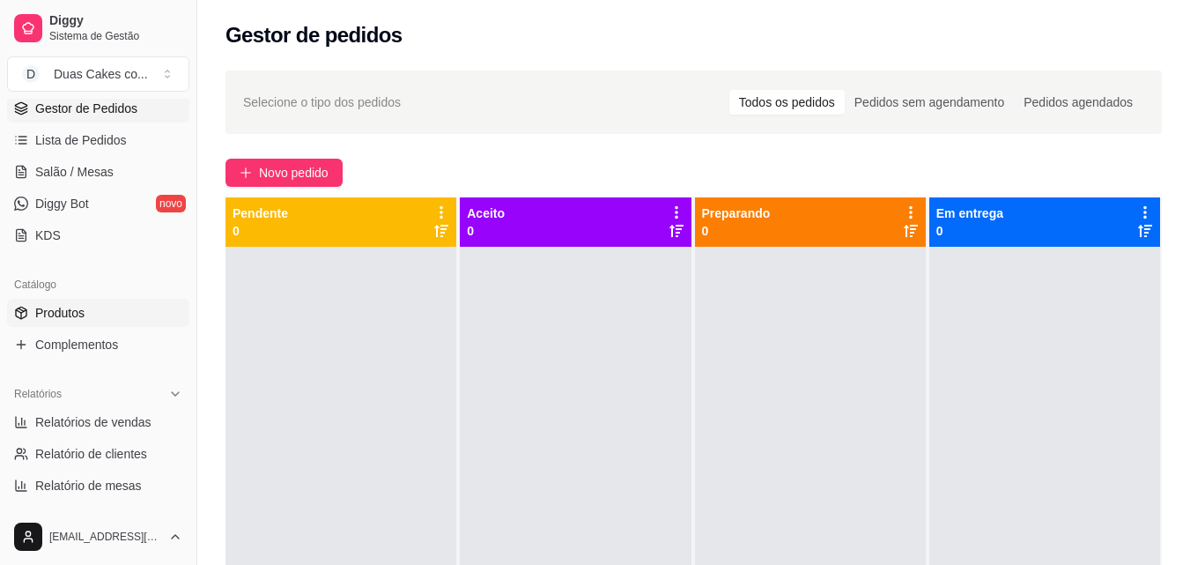
click at [58, 307] on span "Produtos" at bounding box center [59, 313] width 49 height 18
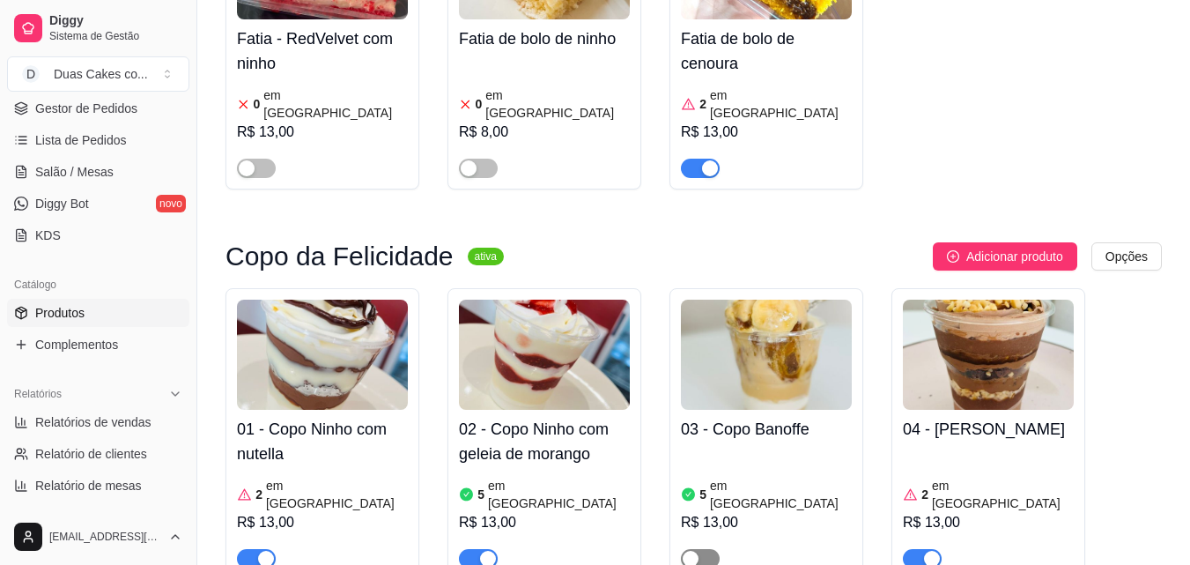
scroll to position [3523, 0]
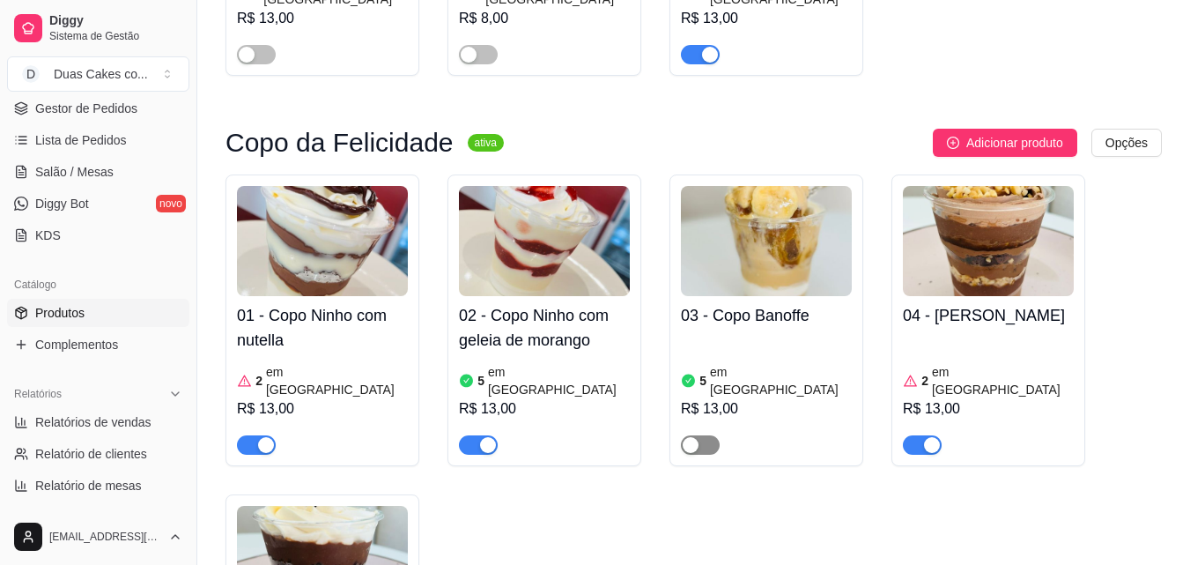
click at [687, 437] on div "button" at bounding box center [691, 445] width 16 height 16
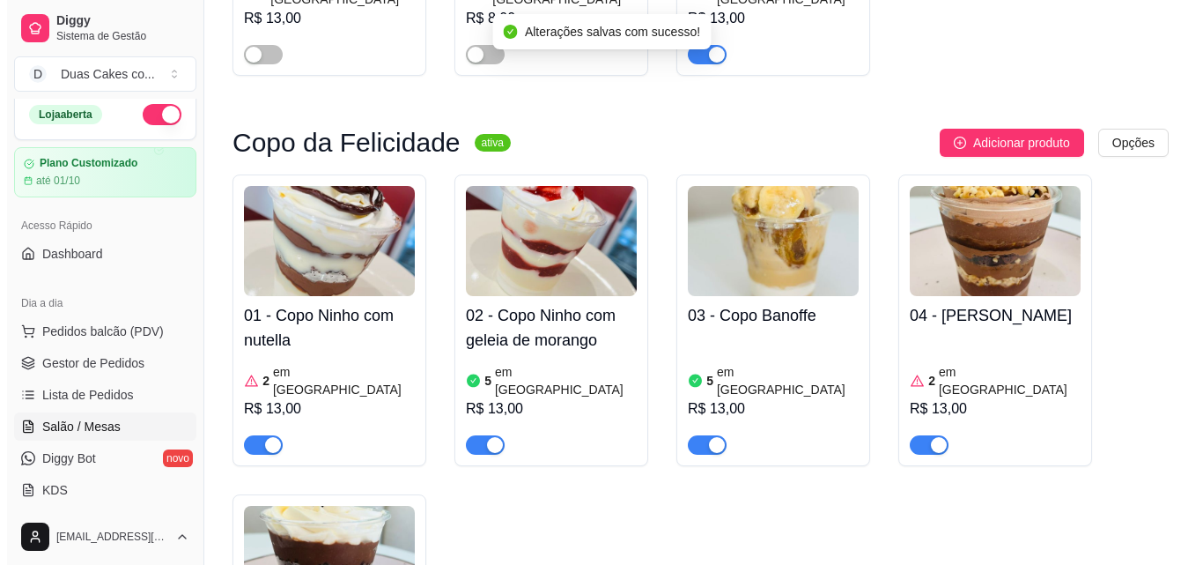
scroll to position [0, 0]
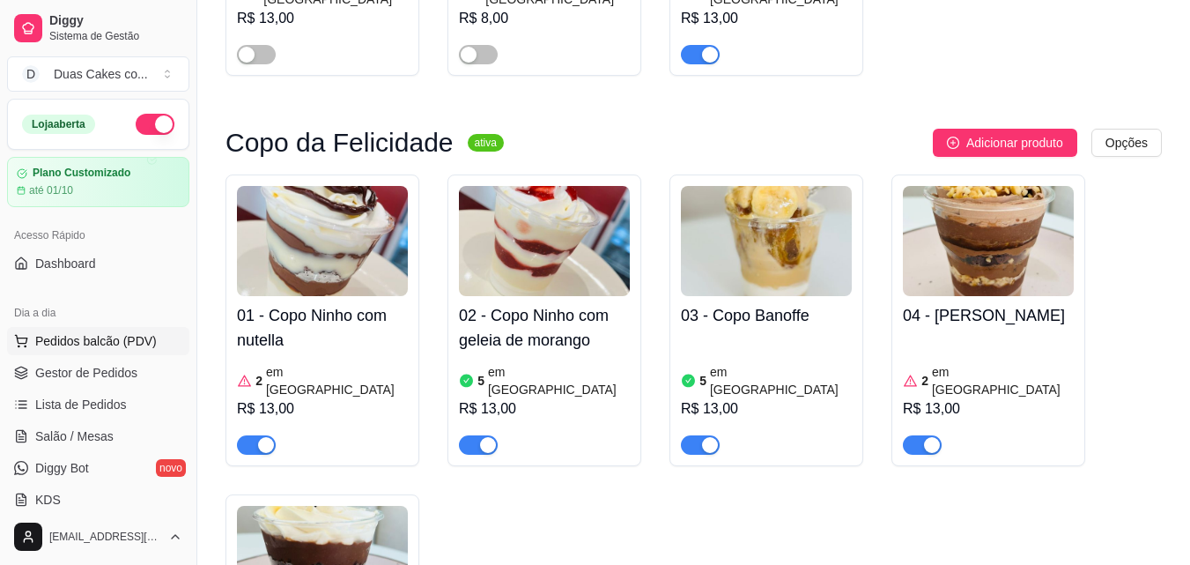
click at [76, 340] on span "Pedidos balcão (PDV)" at bounding box center [96, 341] width 122 height 18
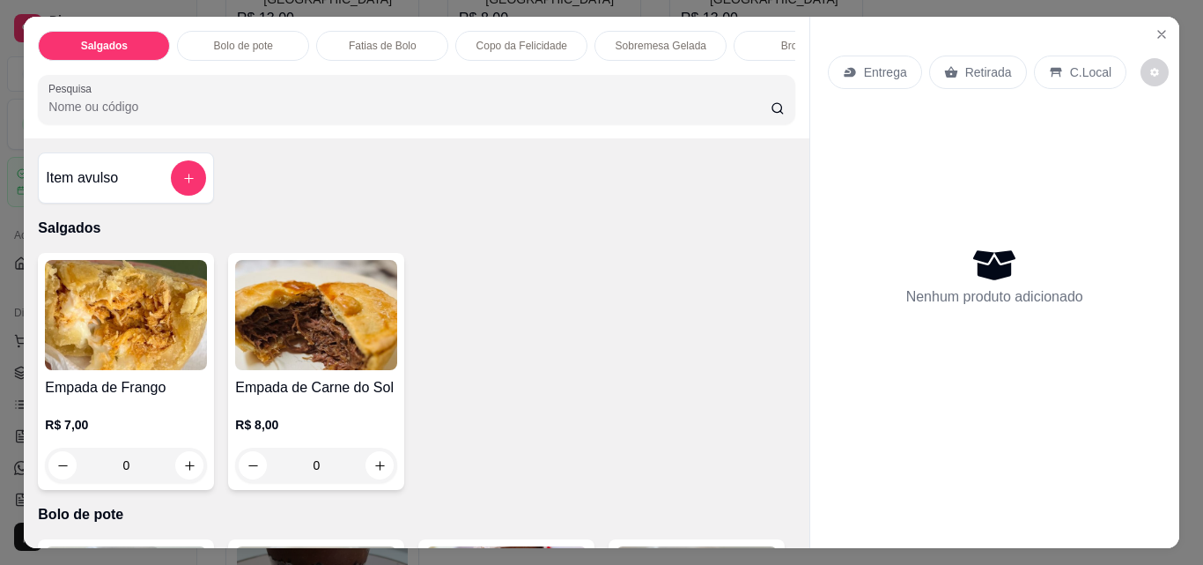
click at [772, 44] on div "Brownie" at bounding box center [800, 46] width 132 height 30
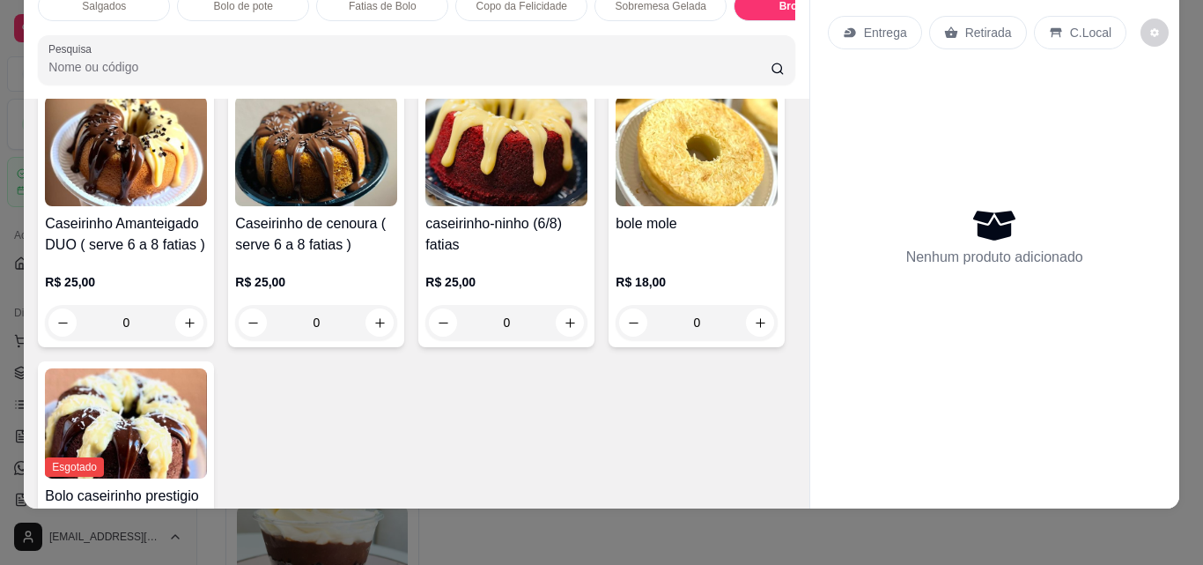
scroll to position [3232, 0]
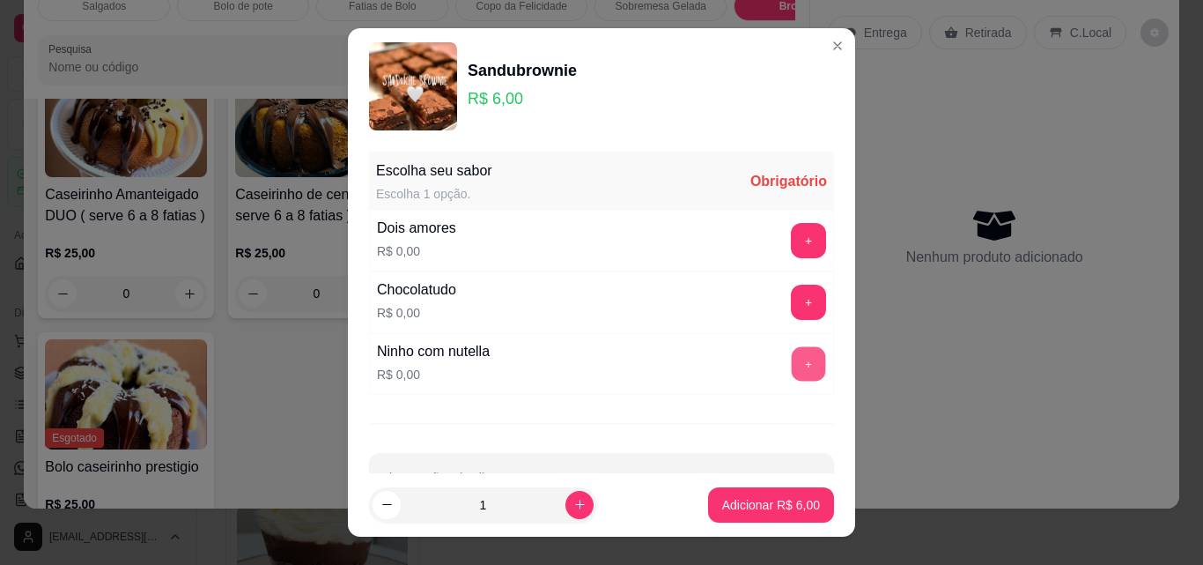
click at [792, 370] on button "+" at bounding box center [809, 364] width 34 height 34
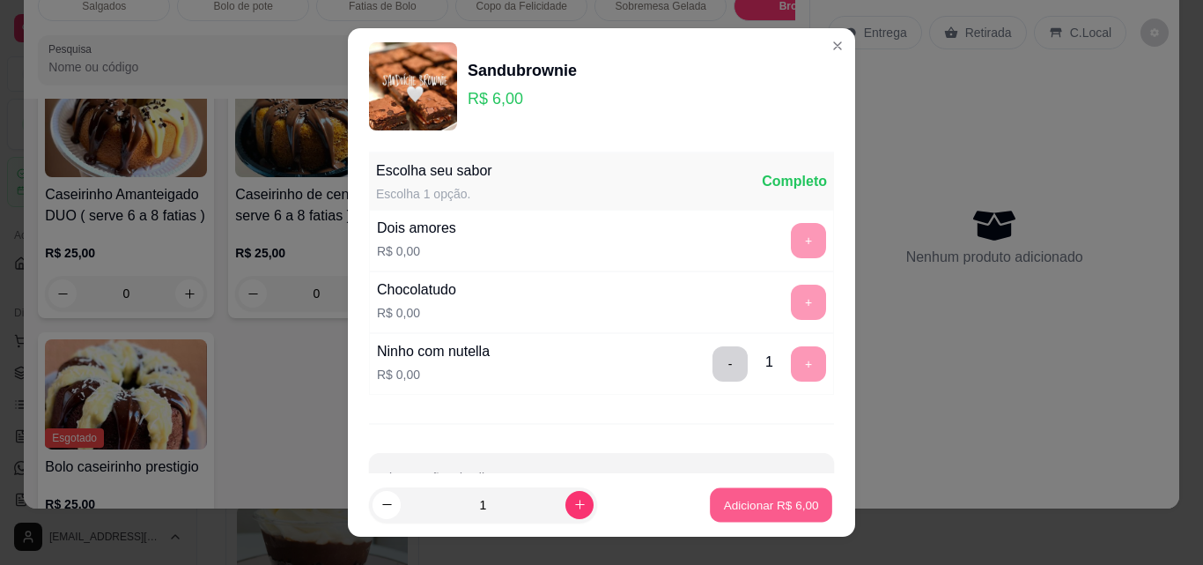
click at [742, 496] on p "Adicionar R$ 6,00" at bounding box center [770, 504] width 95 height 17
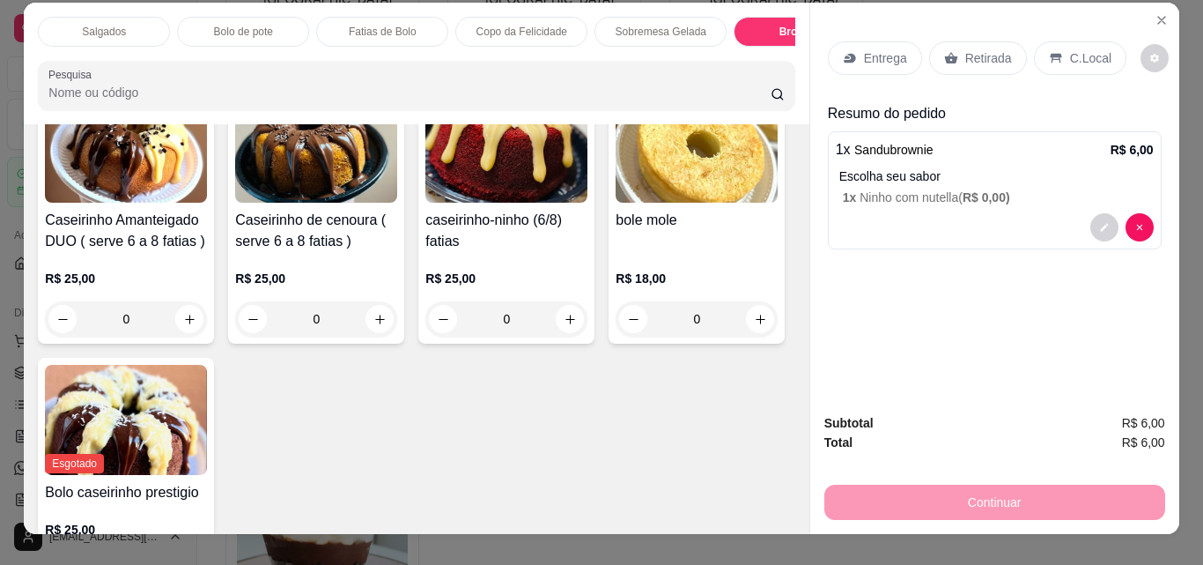
scroll to position [0, 0]
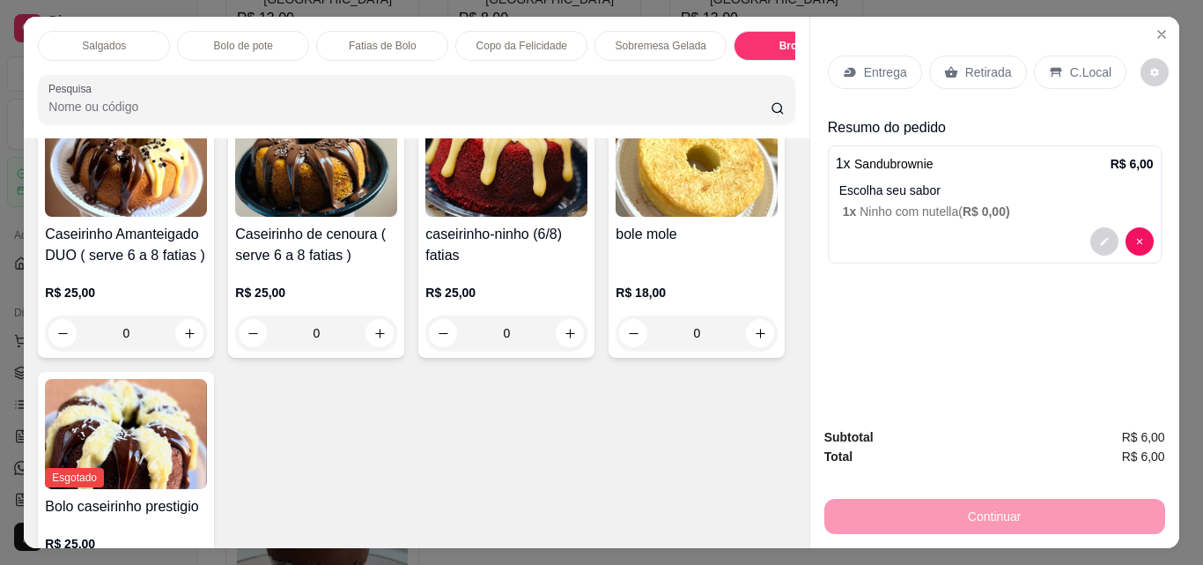
click at [776, 54] on div "Brownie" at bounding box center [800, 46] width 132 height 30
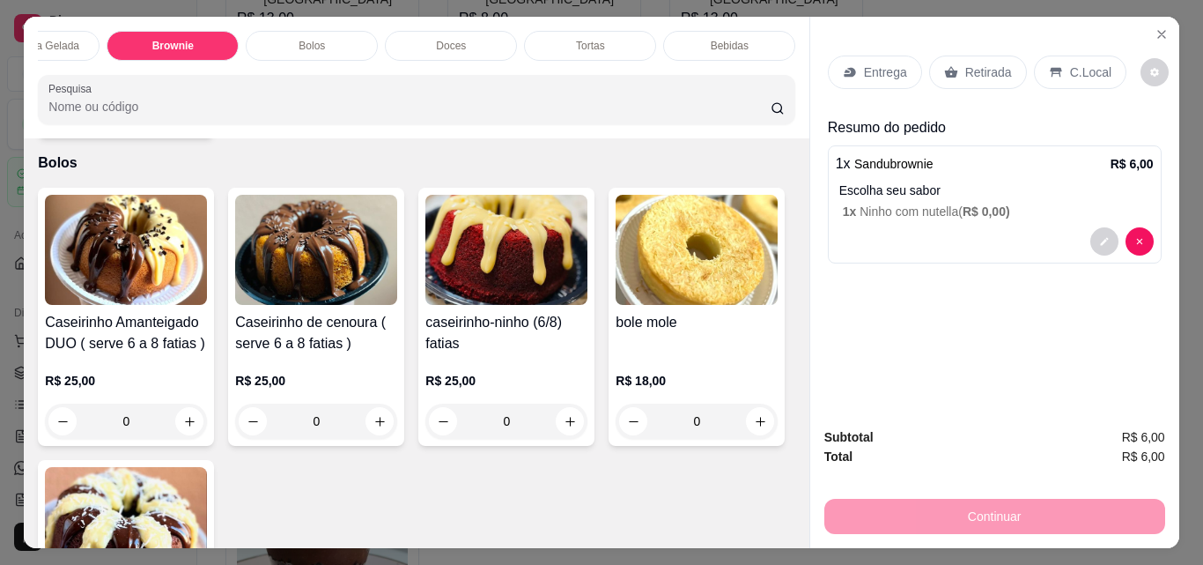
scroll to position [0, 628]
click at [727, 31] on div "Bebidas" at bounding box center [728, 46] width 132 height 30
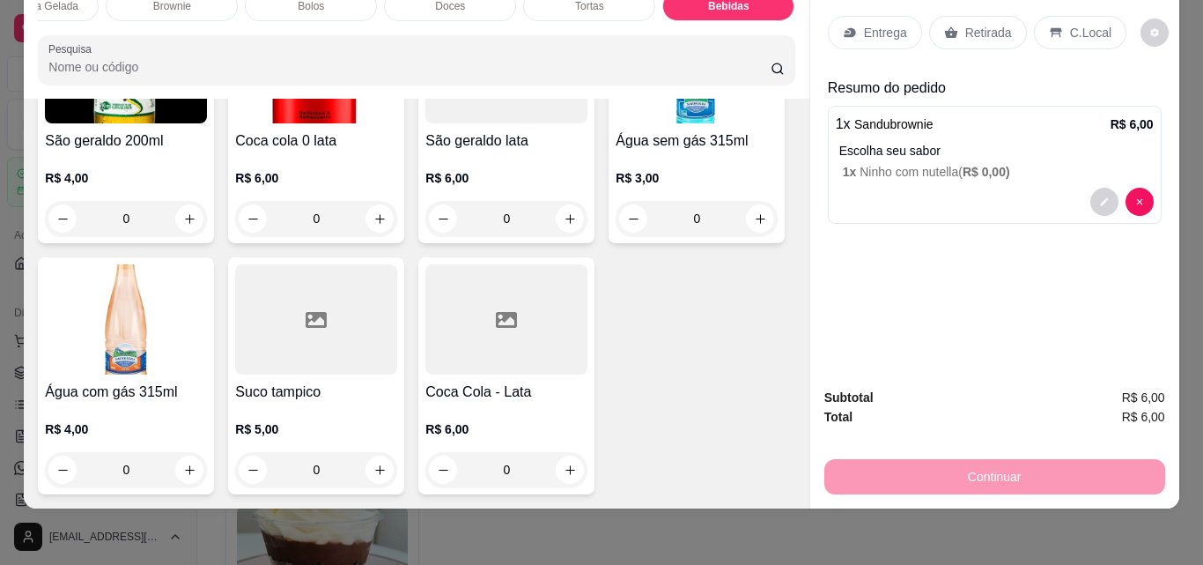
scroll to position [4913, 0]
click at [196, 225] on icon "increase-product-quantity" at bounding box center [189, 218] width 13 height 13
type input "1"
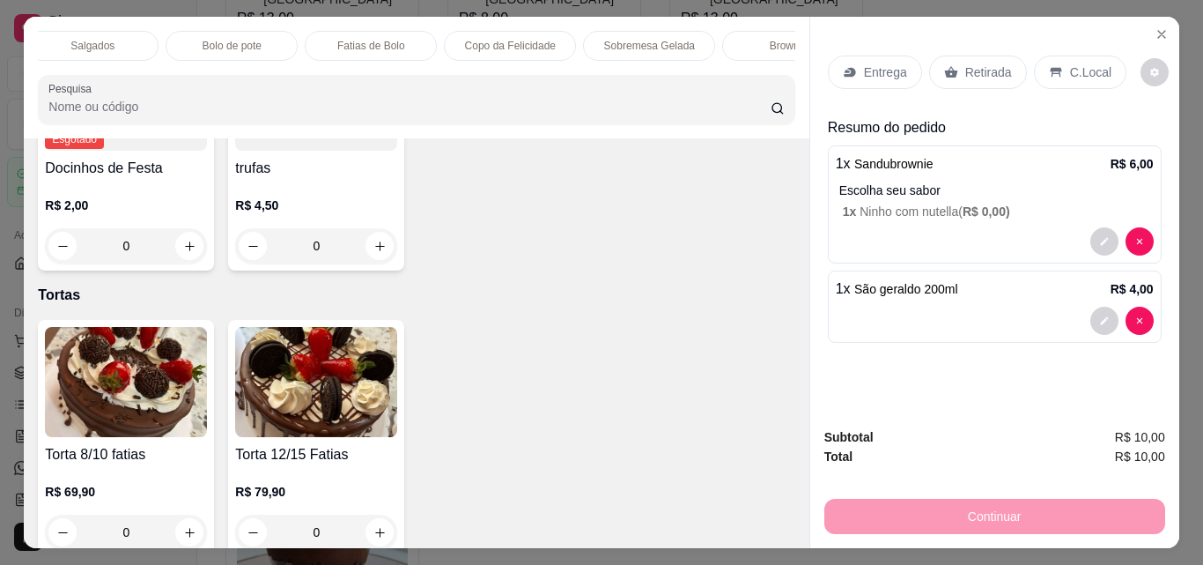
scroll to position [0, 0]
click at [552, 40] on p "Copo da Felicidade" at bounding box center [522, 46] width 91 height 14
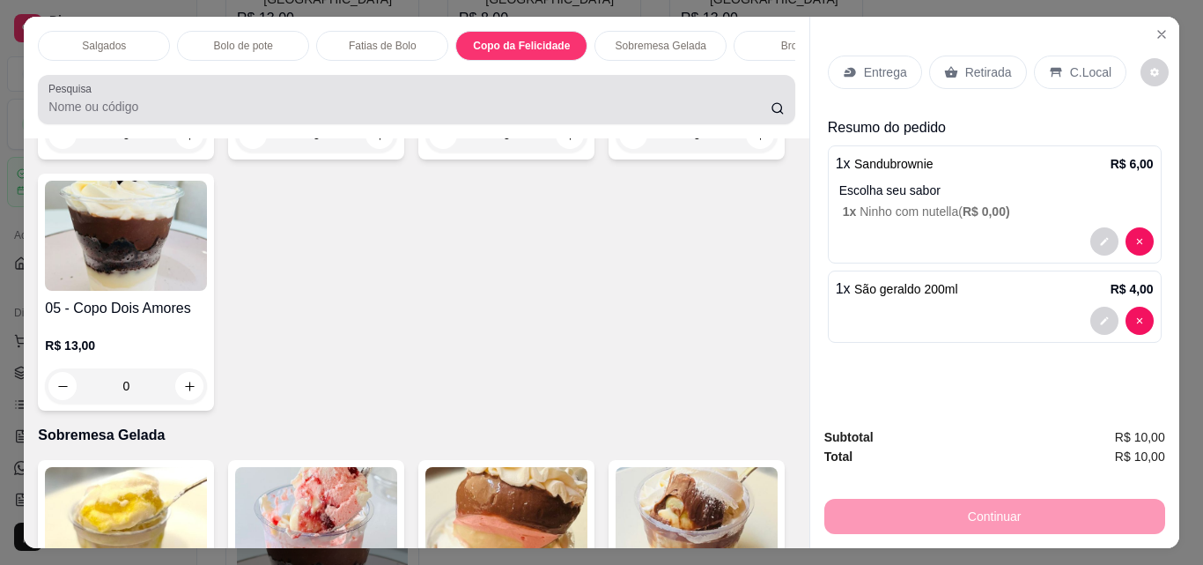
scroll to position [46, 0]
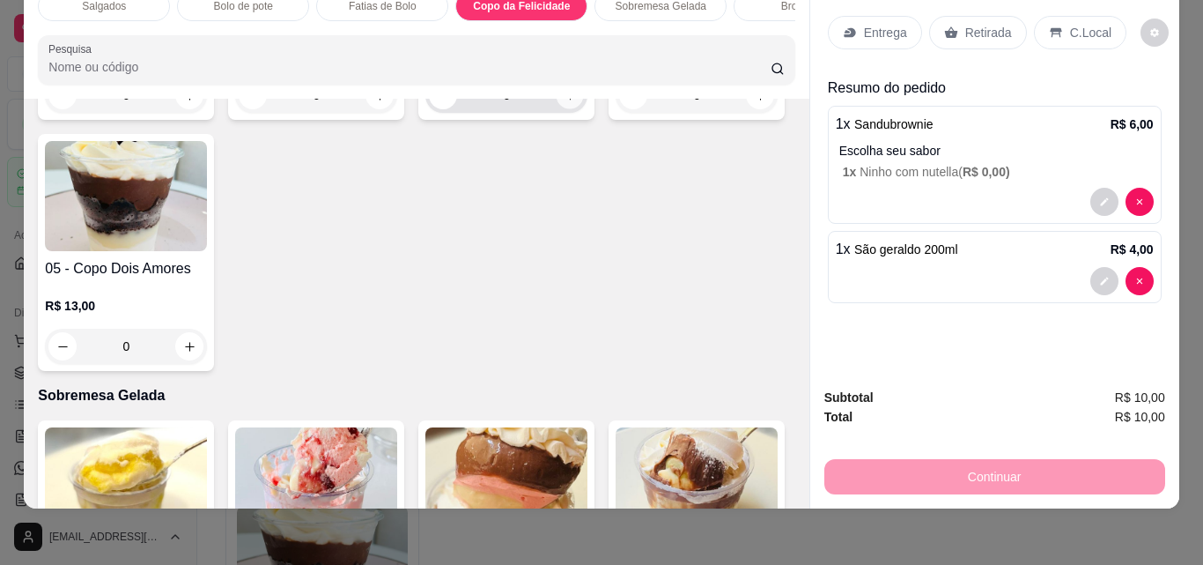
click at [564, 102] on icon "increase-product-quantity" at bounding box center [570, 95] width 13 height 13
type input "1"
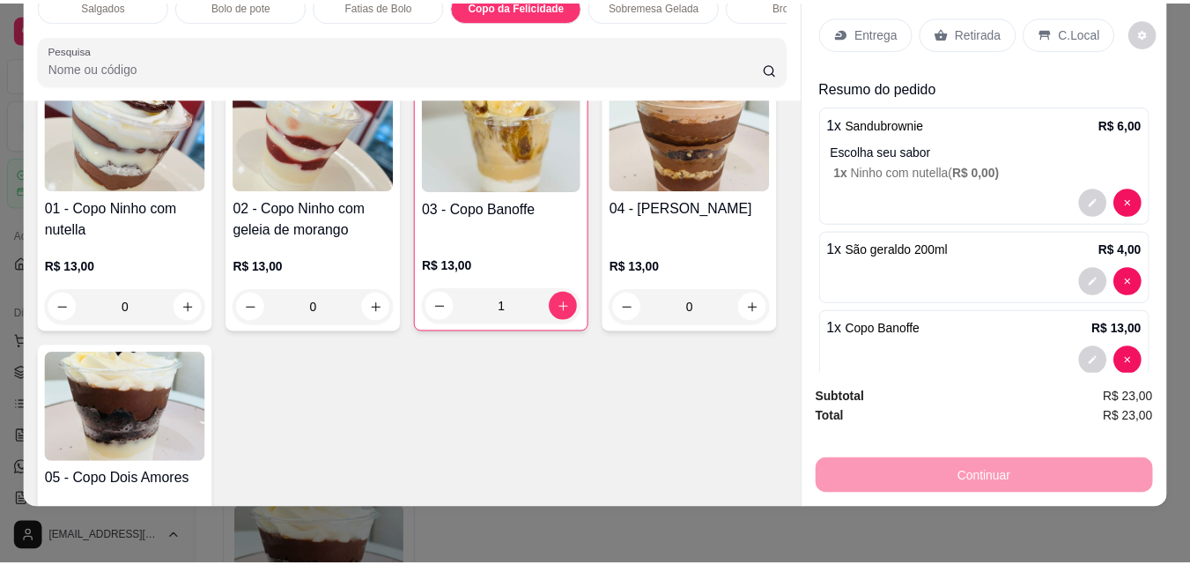
scroll to position [1784, 0]
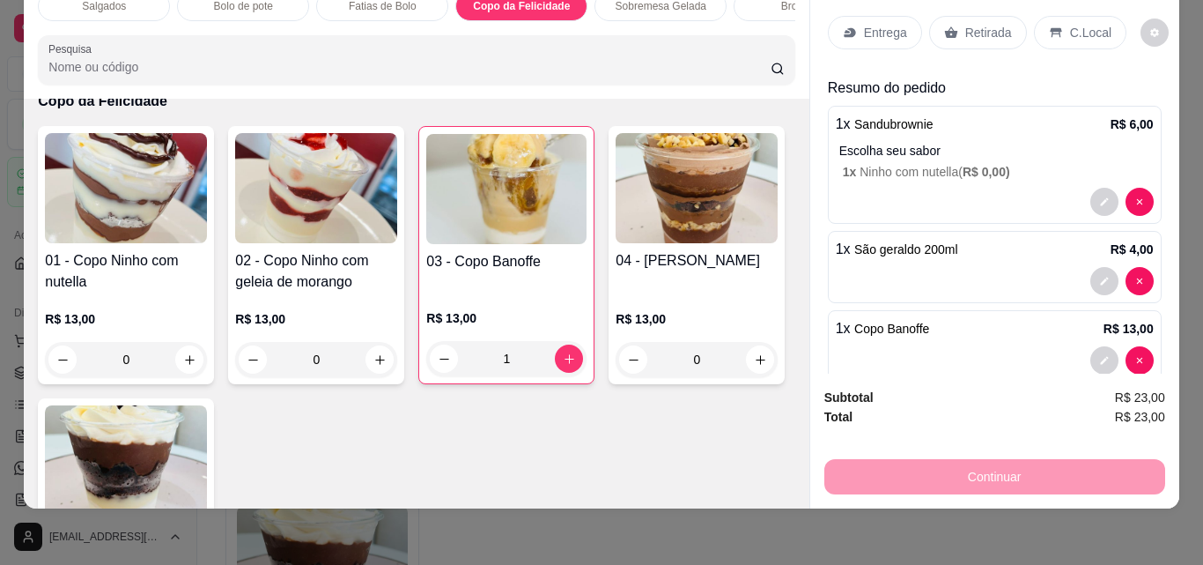
click at [969, 24] on p "Retirada" at bounding box center [988, 33] width 47 height 18
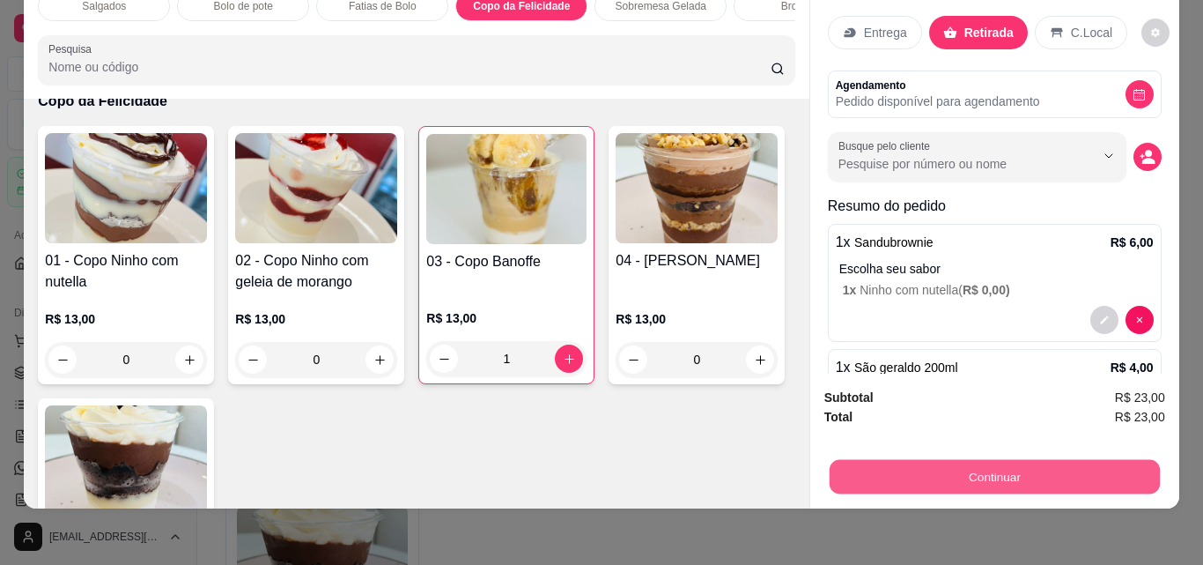
click at [941, 459] on button "Continuar" at bounding box center [994, 476] width 330 height 34
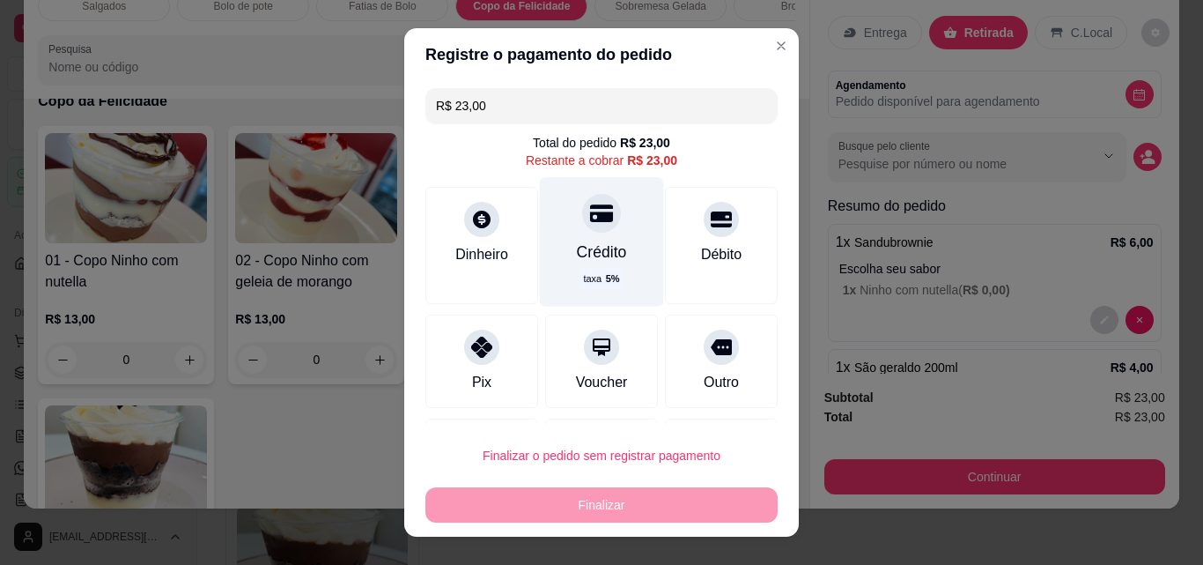
click at [577, 247] on div "Crédito" at bounding box center [602, 251] width 50 height 23
type input "R$ 0,00"
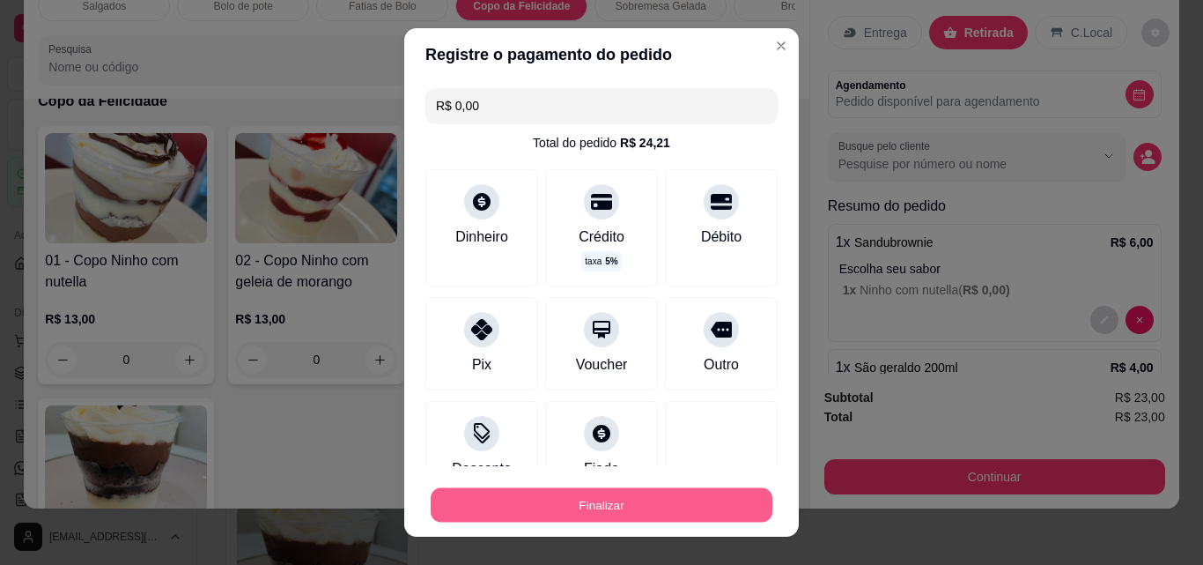
click at [594, 502] on button "Finalizar" at bounding box center [602, 505] width 342 height 34
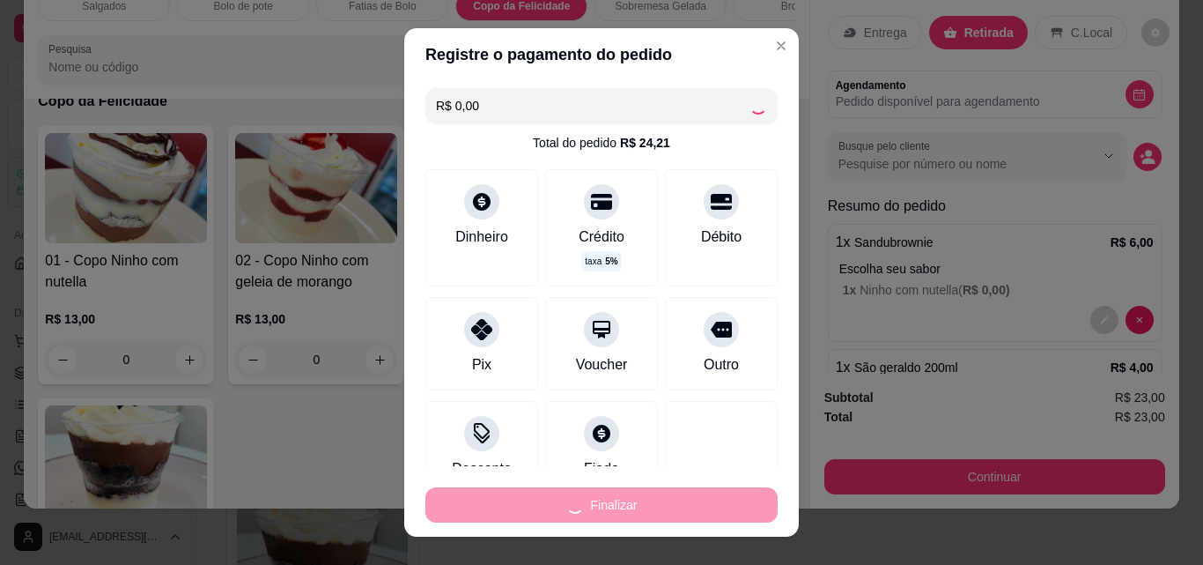
type input "0"
type input "-R$ 23,00"
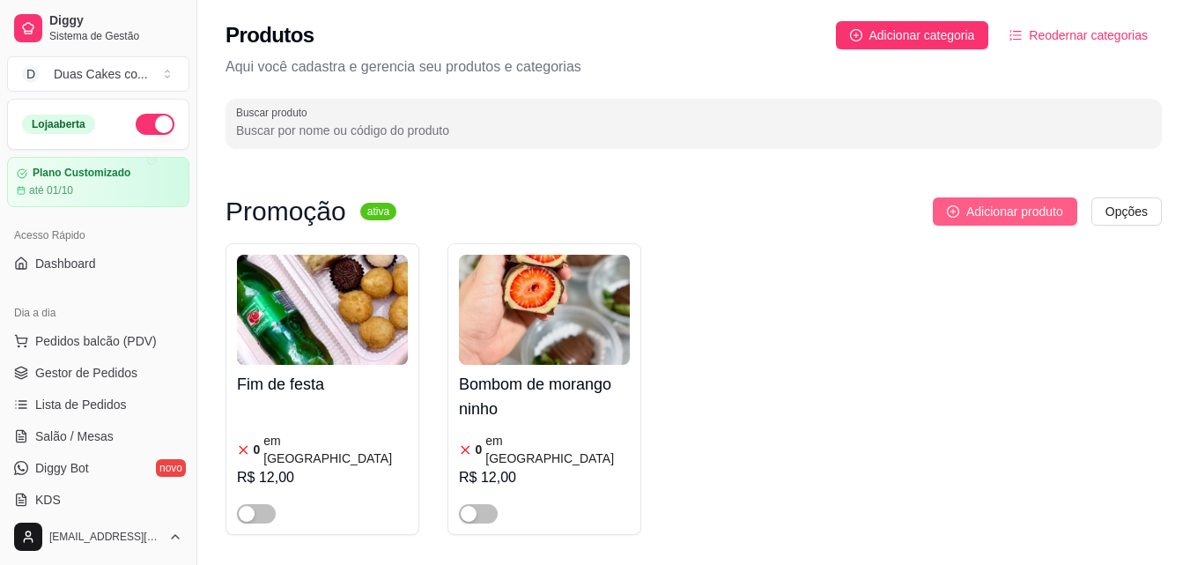
click at [1017, 214] on span "Adicionar produto" at bounding box center [1014, 211] width 97 height 19
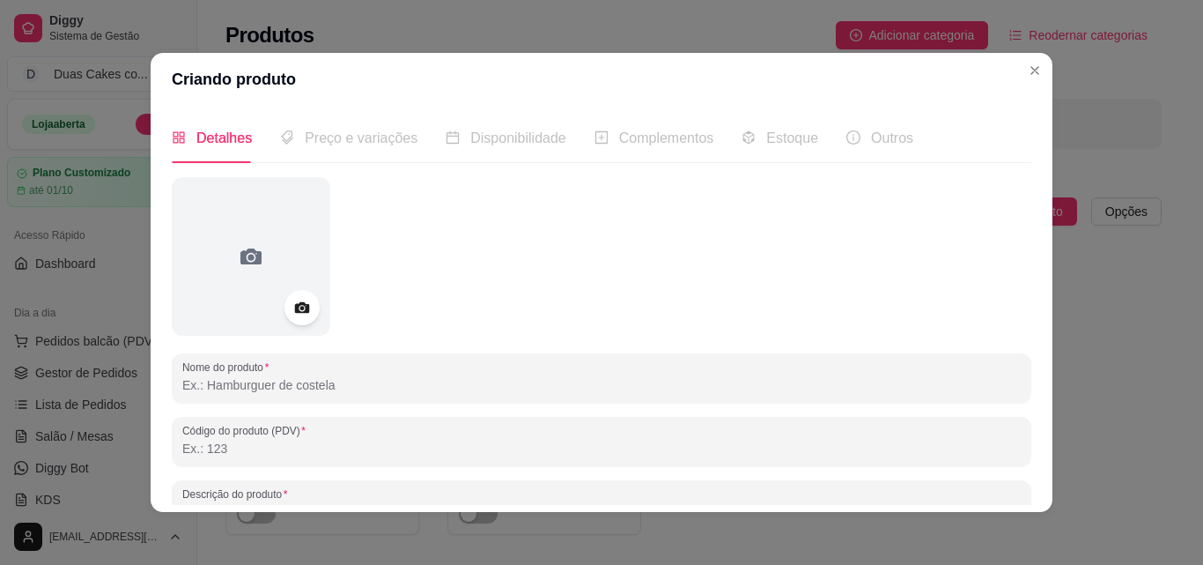
click at [342, 378] on input "Nome do produto" at bounding box center [601, 385] width 839 height 18
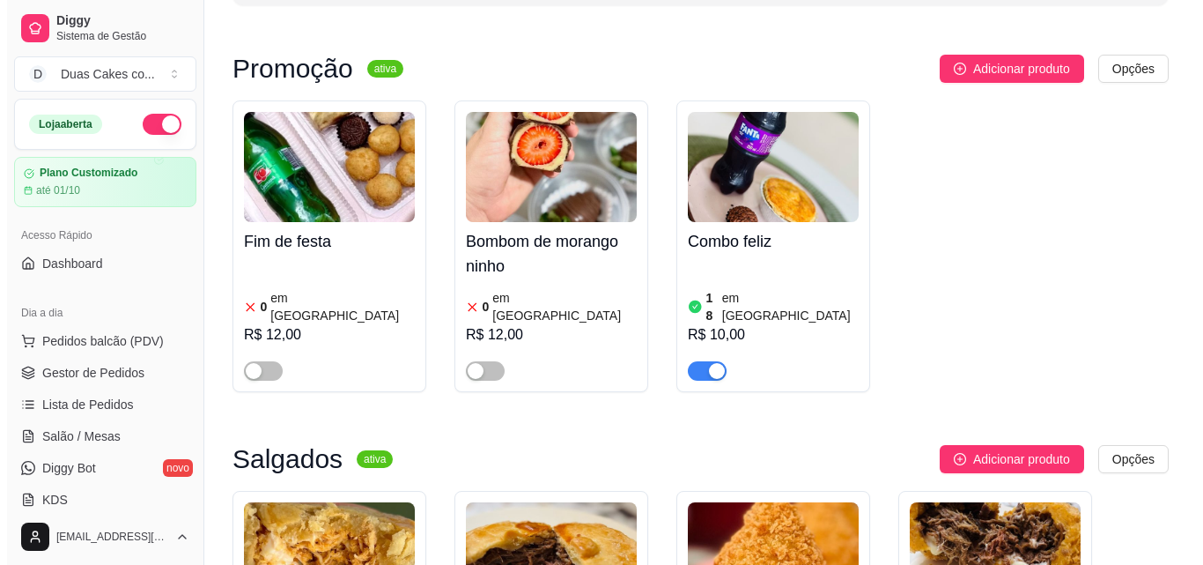
scroll to position [176, 0]
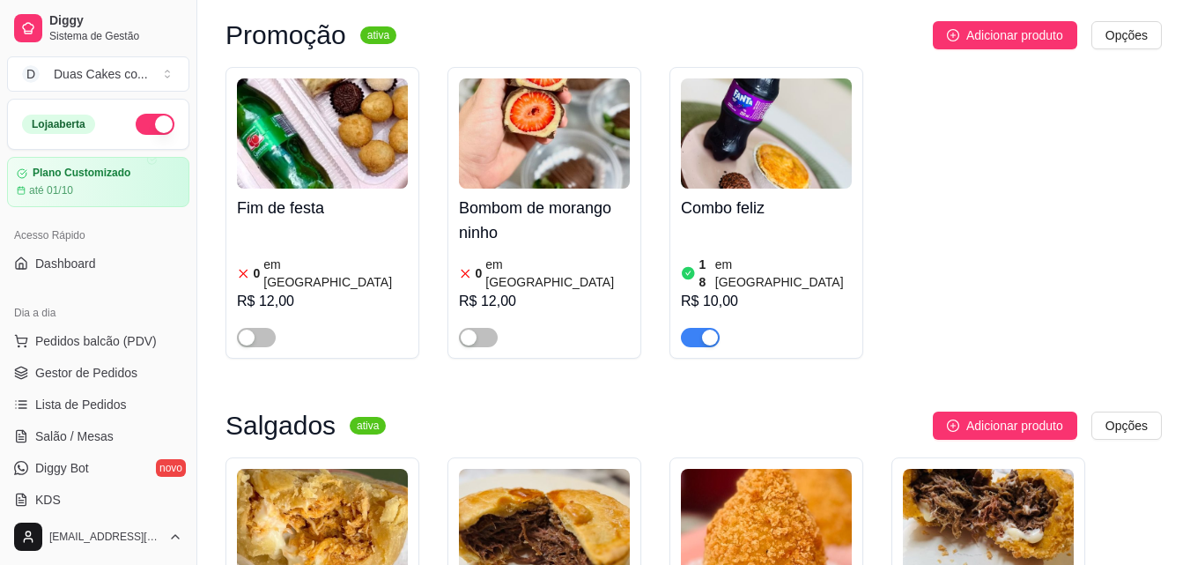
click at [707, 265] on article "18" at bounding box center [705, 272] width 12 height 35
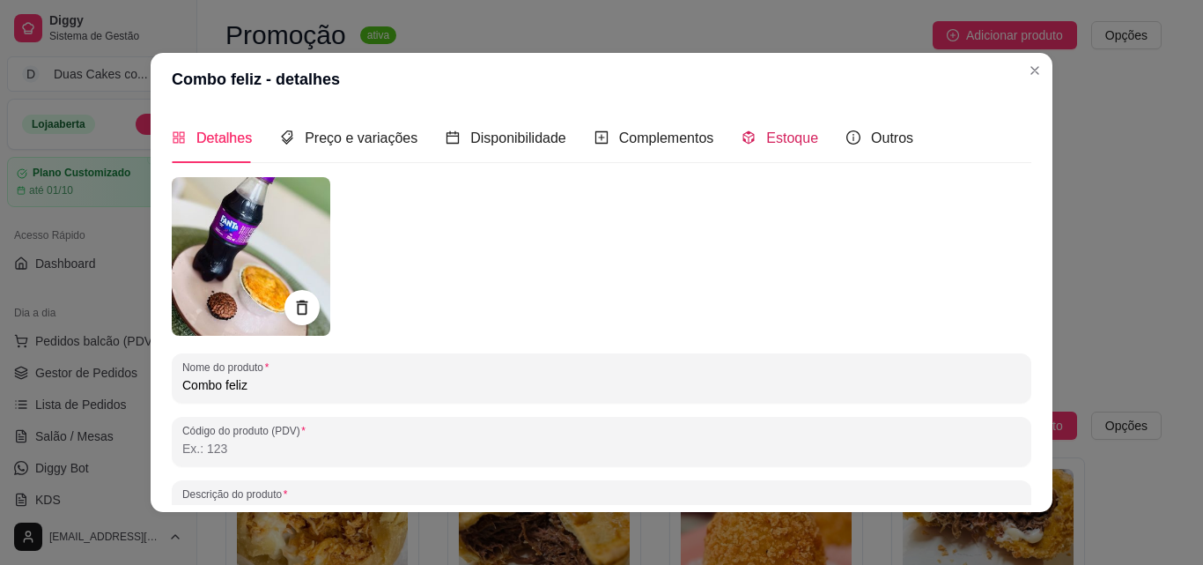
click at [766, 130] on span "Estoque" at bounding box center [792, 137] width 52 height 15
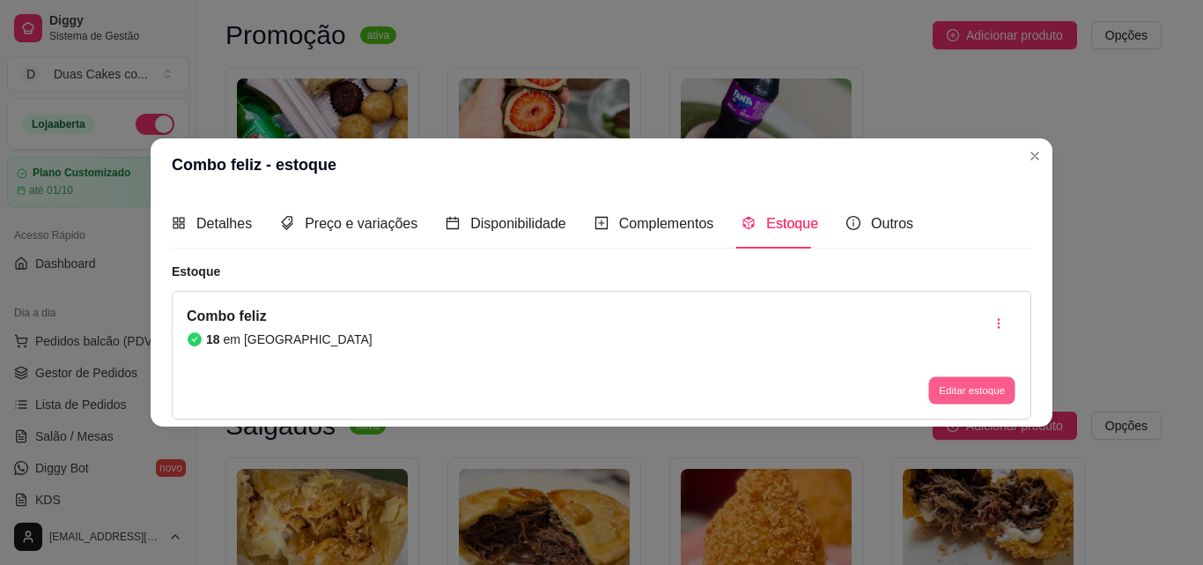
click at [992, 391] on button "Editar estoque" at bounding box center [971, 390] width 86 height 27
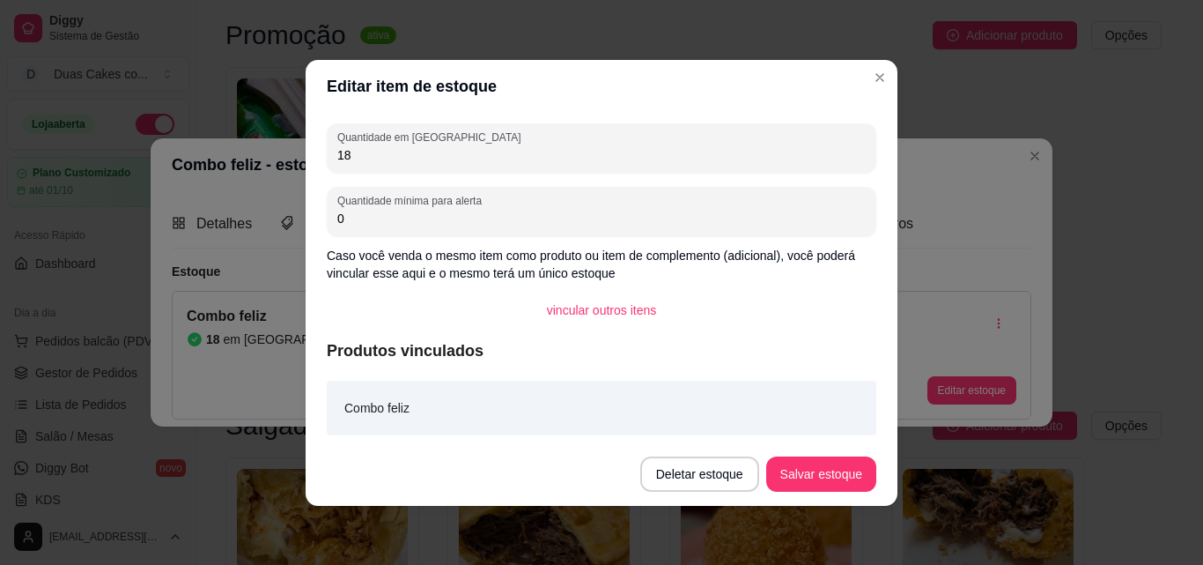
click at [353, 152] on input "18" at bounding box center [601, 155] width 529 height 18
type input "17"
click at [795, 484] on button "Salvar estoque" at bounding box center [820, 473] width 107 height 34
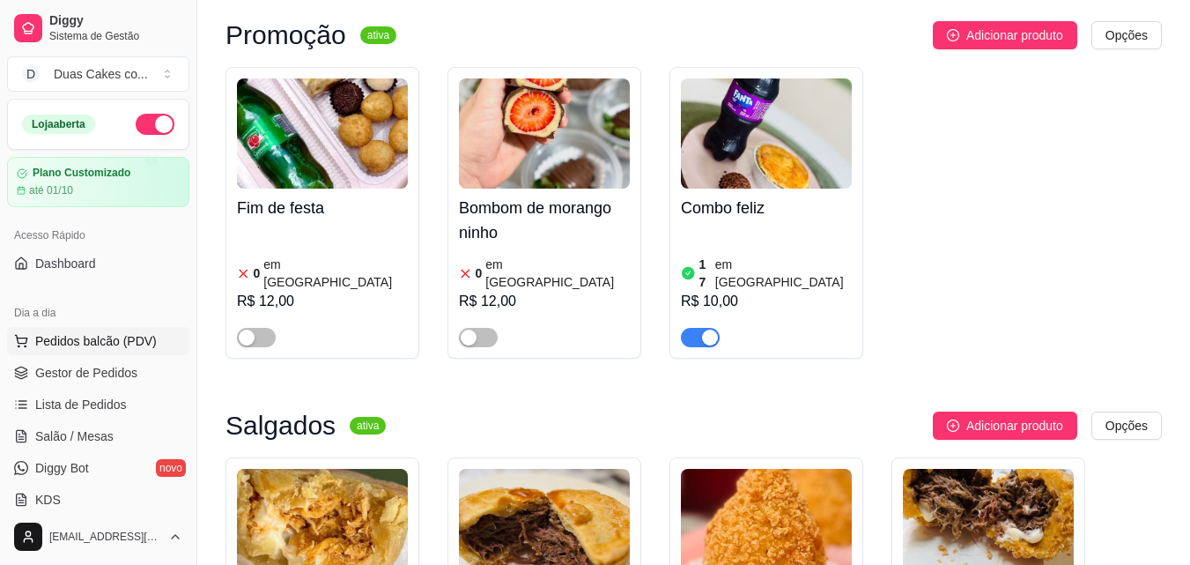
click at [42, 339] on span "Pedidos balcão (PDV)" at bounding box center [96, 341] width 122 height 18
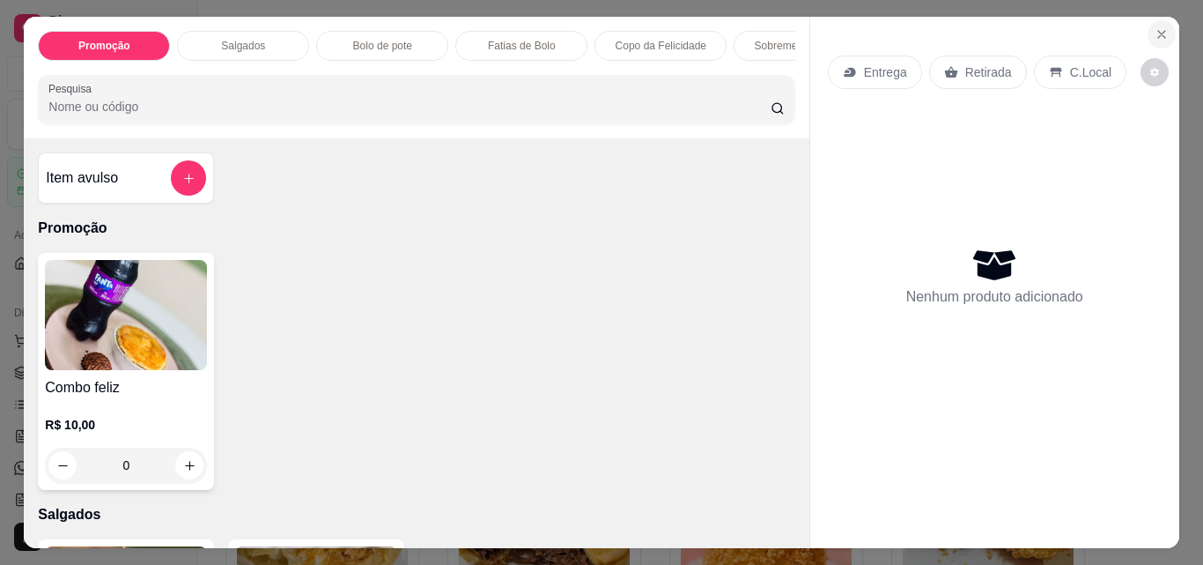
click at [1160, 26] on button "Close" at bounding box center [1162, 34] width 28 height 28
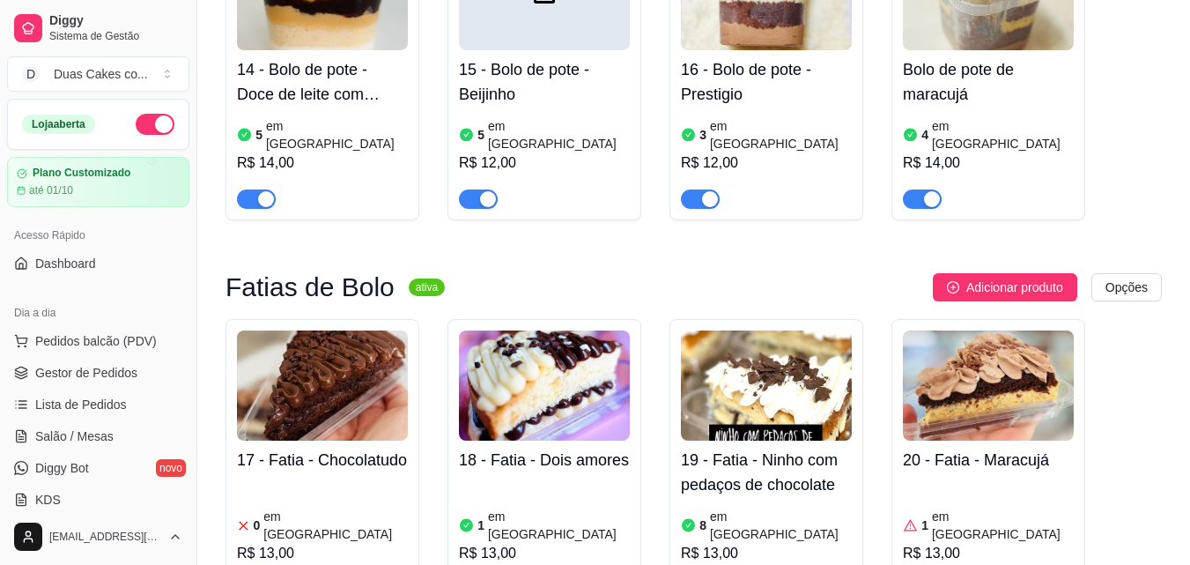
scroll to position [2378, 0]
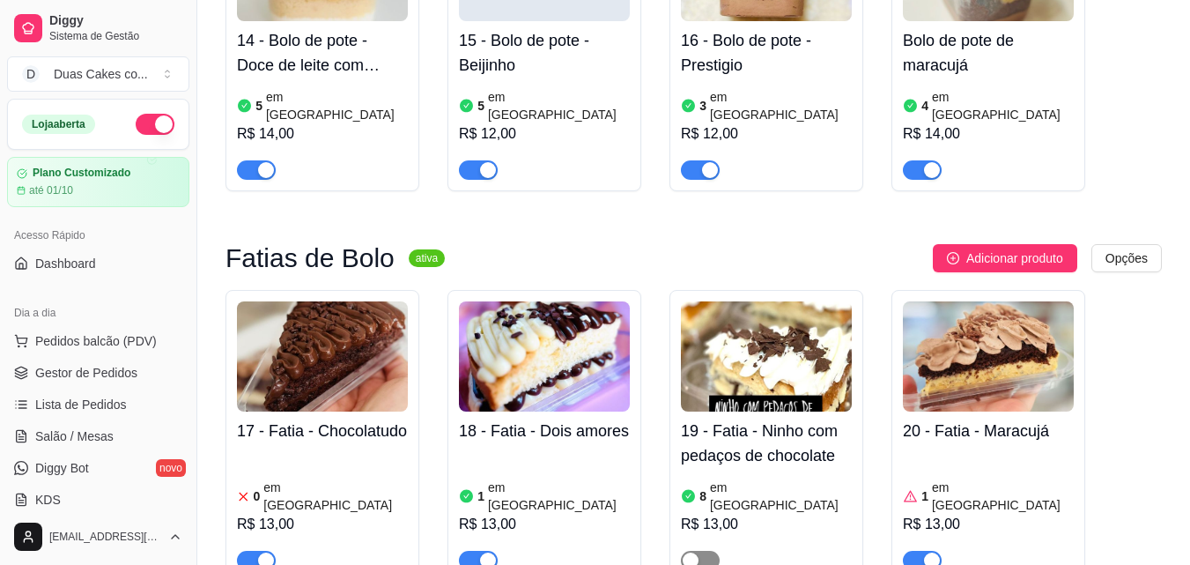
click at [699, 551] on button "button" at bounding box center [700, 560] width 39 height 19
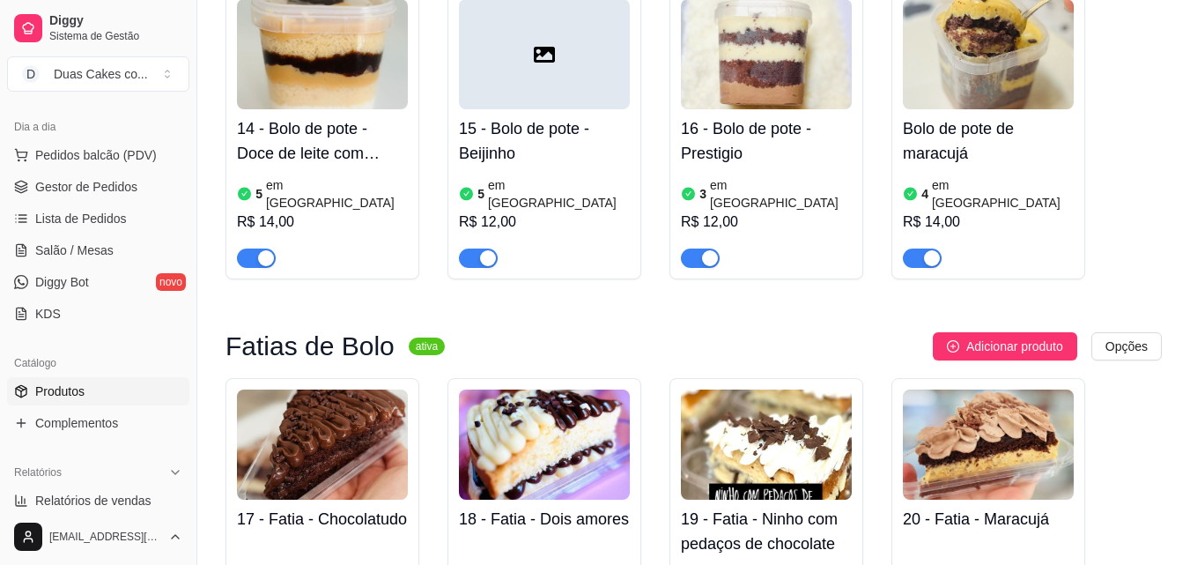
scroll to position [176, 0]
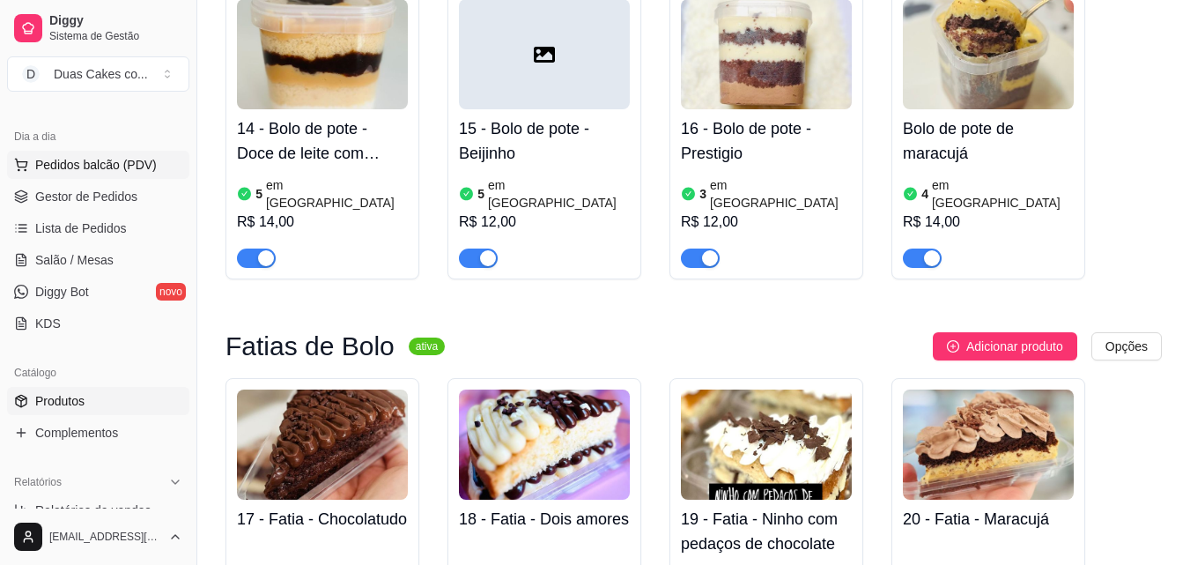
click at [87, 158] on span "Pedidos balcão (PDV)" at bounding box center [96, 165] width 122 height 18
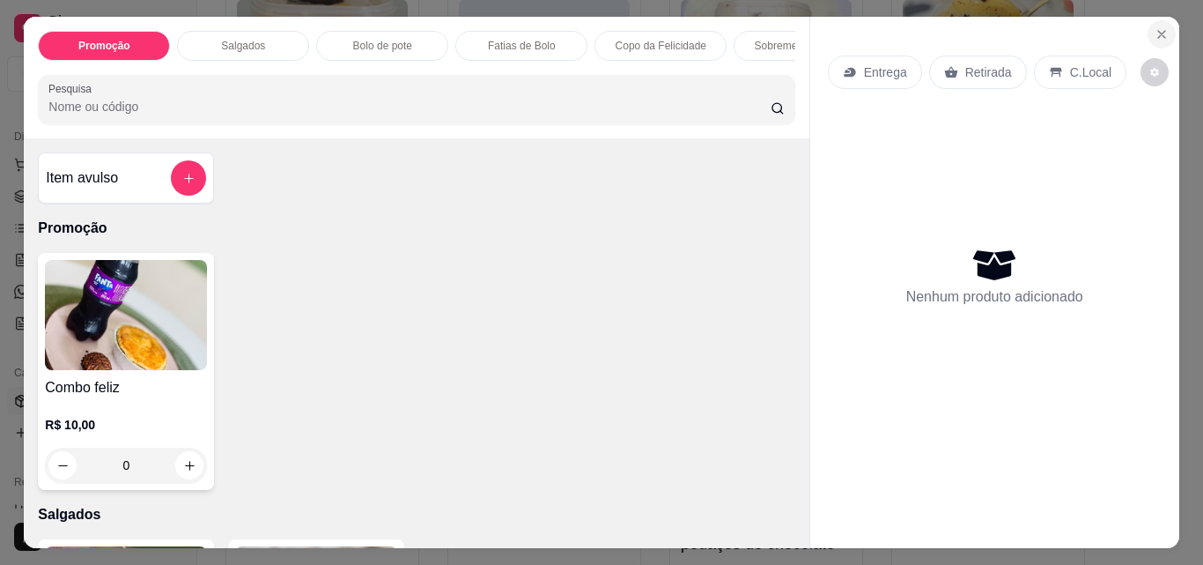
click at [1157, 27] on icon "Close" at bounding box center [1162, 34] width 14 height 14
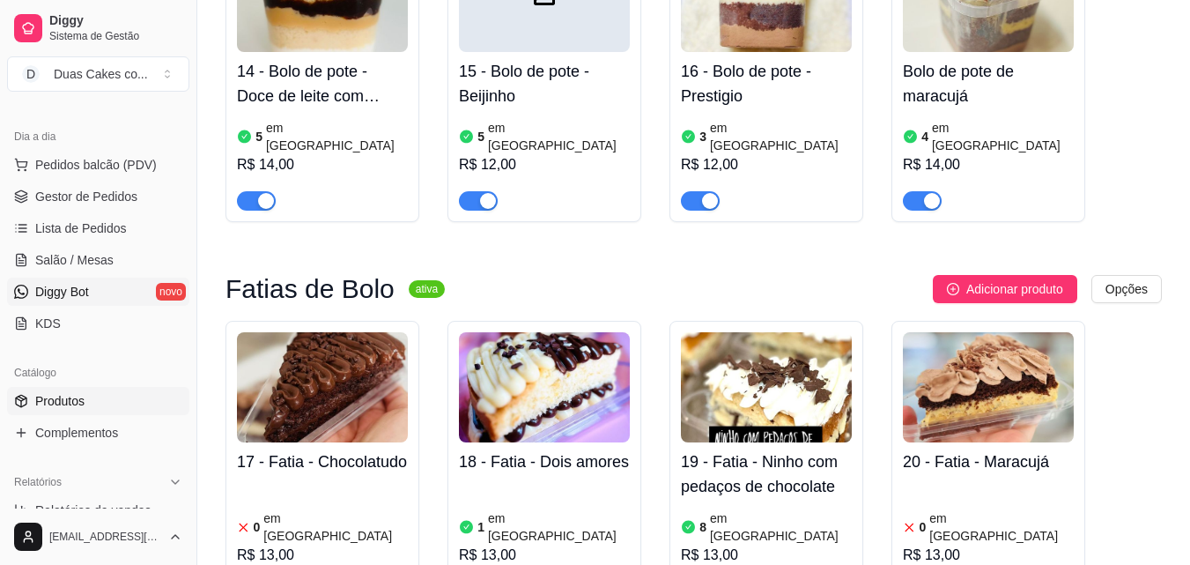
scroll to position [2378, 0]
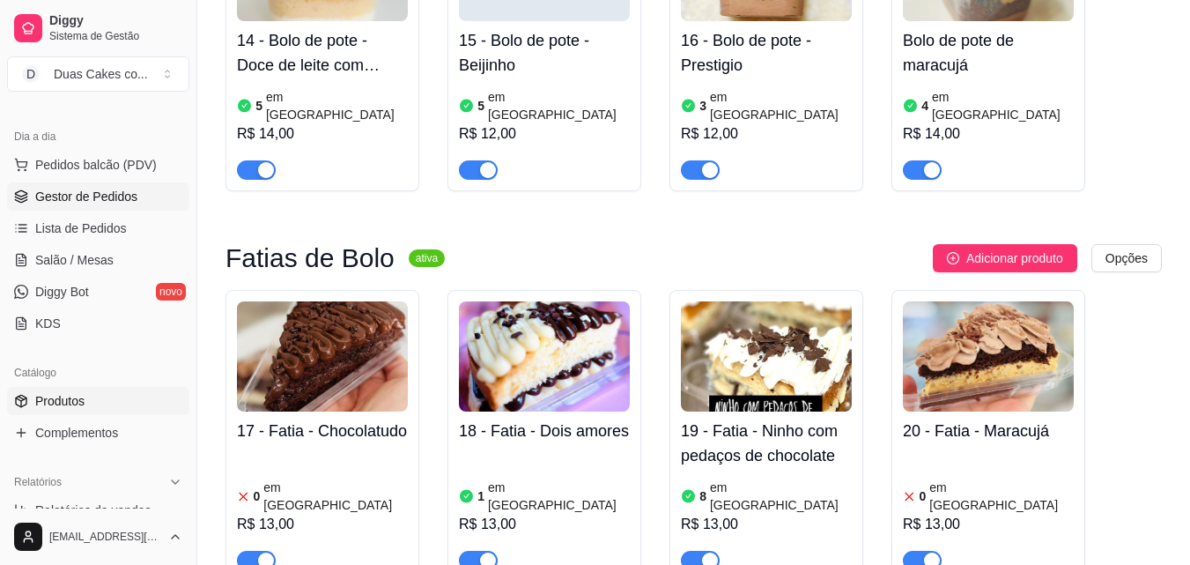
click at [78, 190] on span "Gestor de Pedidos" at bounding box center [86, 197] width 102 height 18
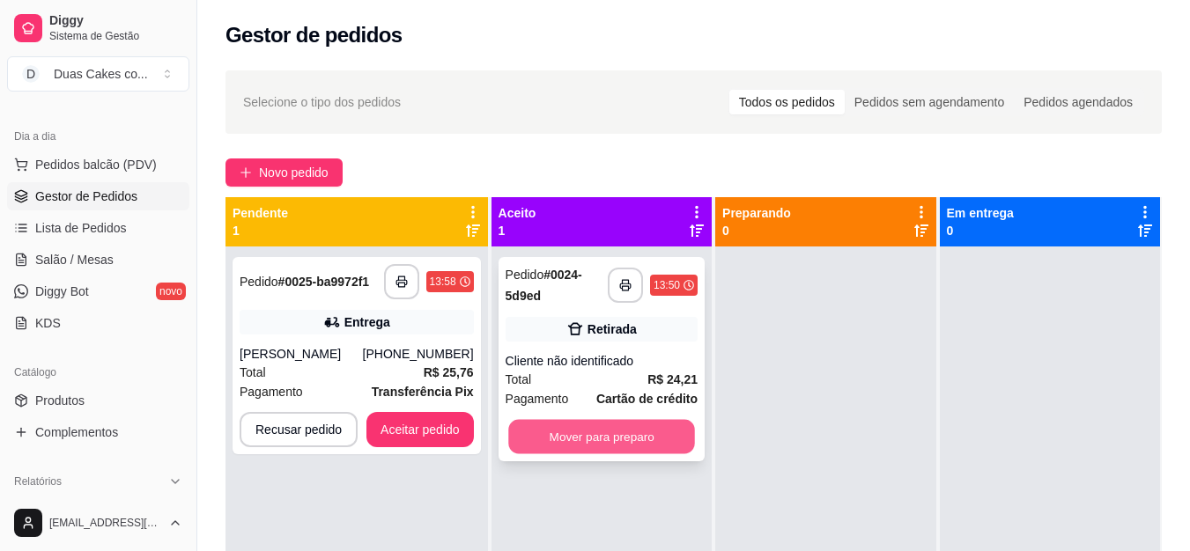
click at [651, 440] on button "Mover para preparo" at bounding box center [601, 437] width 187 height 34
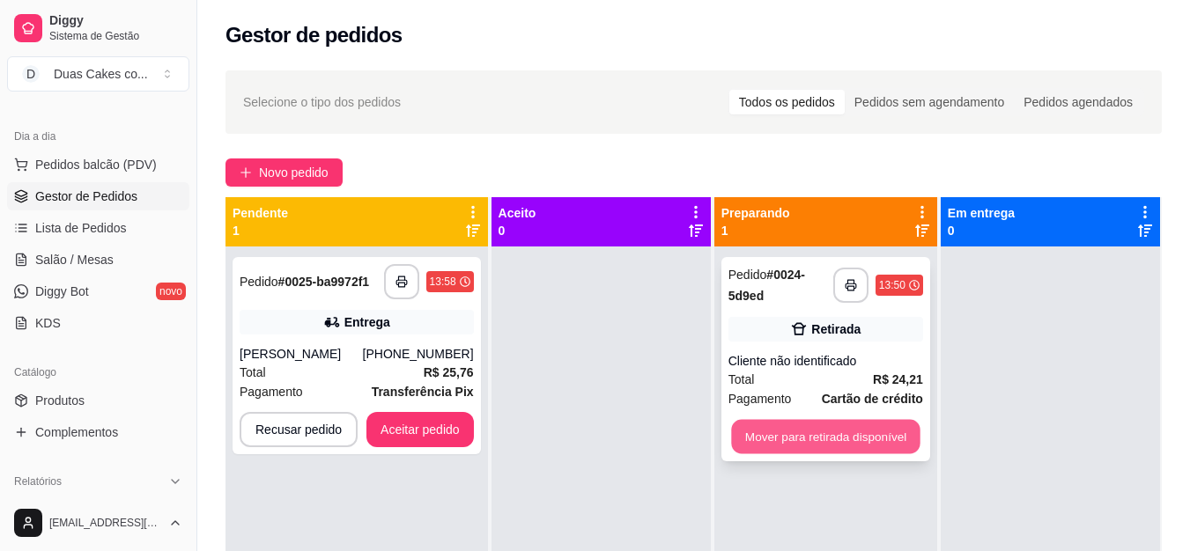
click at [852, 433] on button "Mover para retirada disponível" at bounding box center [825, 437] width 189 height 34
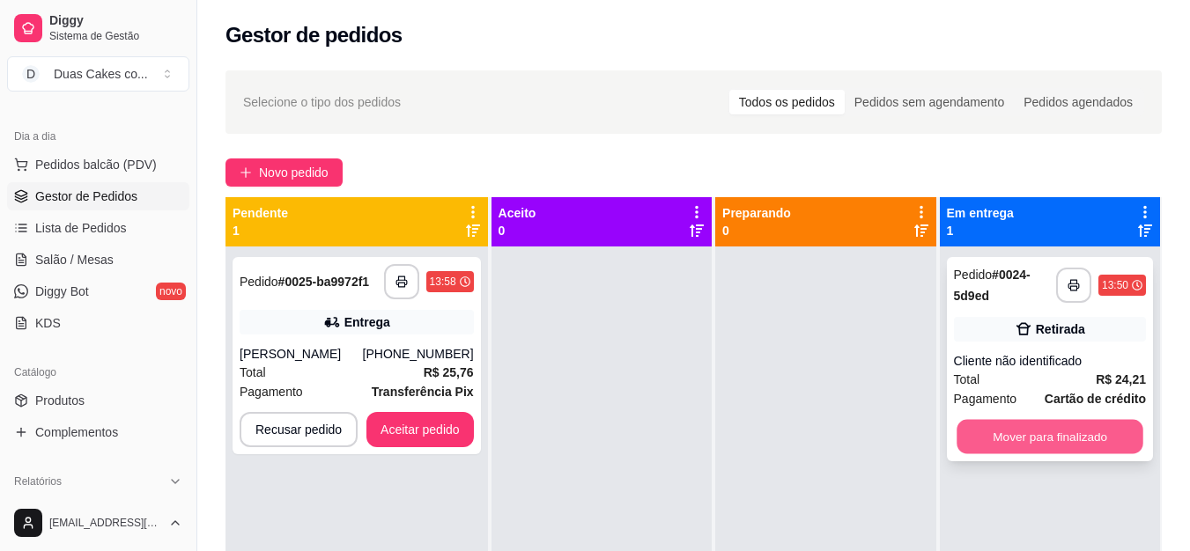
click at [1003, 436] on button "Mover para finalizado" at bounding box center [1050, 437] width 187 height 34
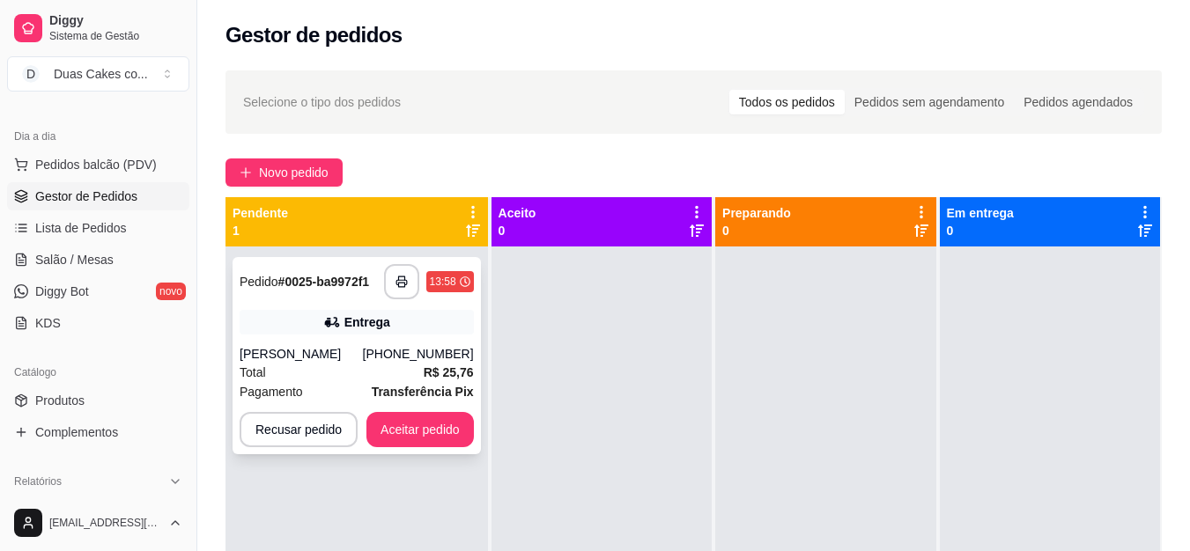
click at [305, 347] on div "[PERSON_NAME]" at bounding box center [301, 354] width 123 height 18
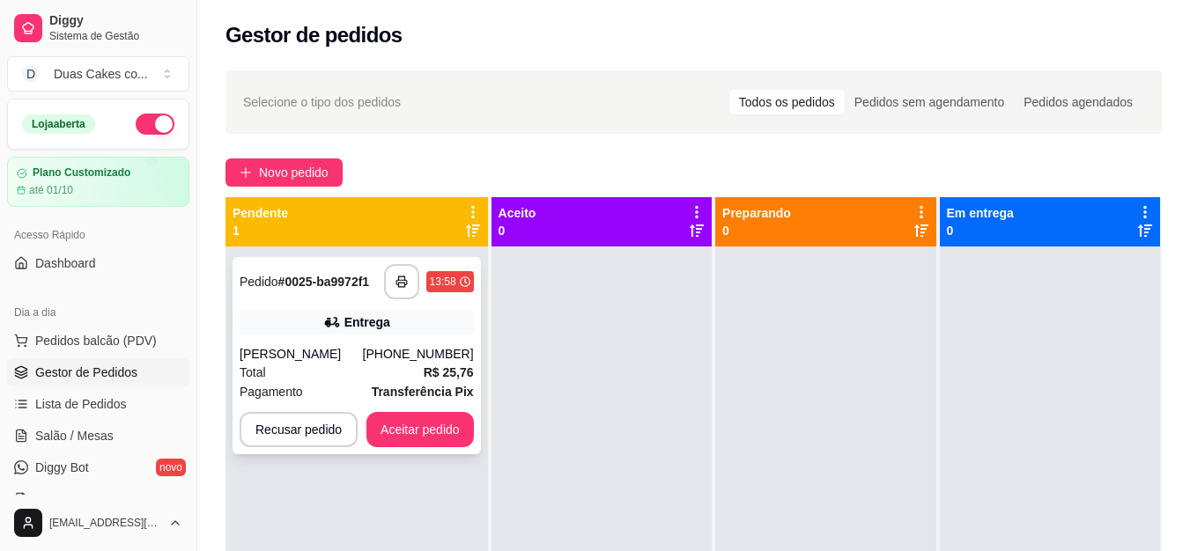
click at [446, 350] on div "(85) 99164-4153" at bounding box center [418, 354] width 111 height 18
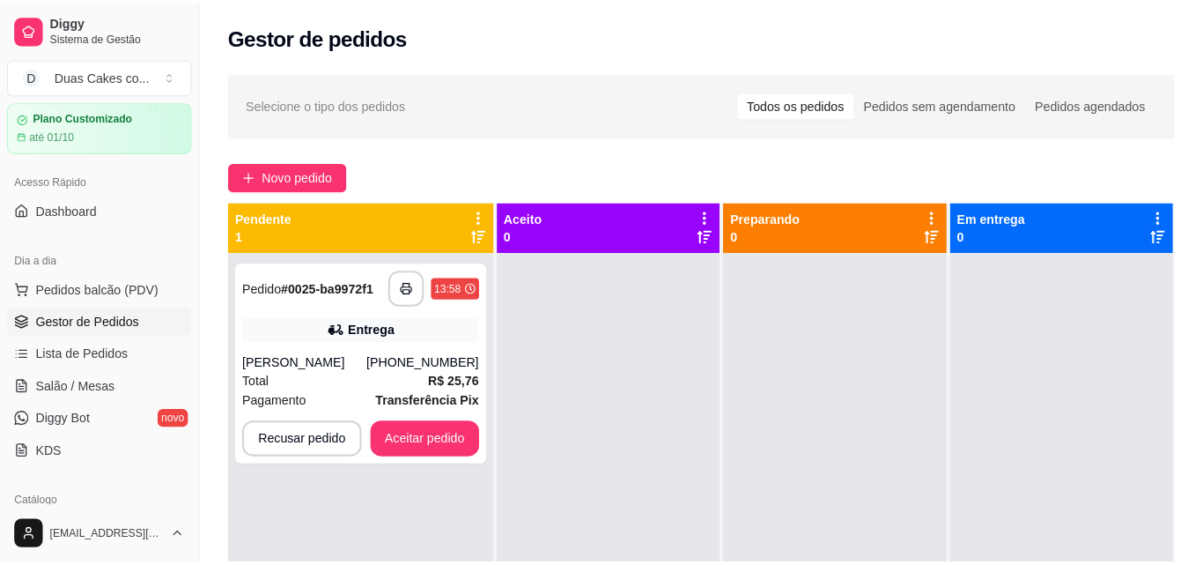
scroll to position [88, 0]
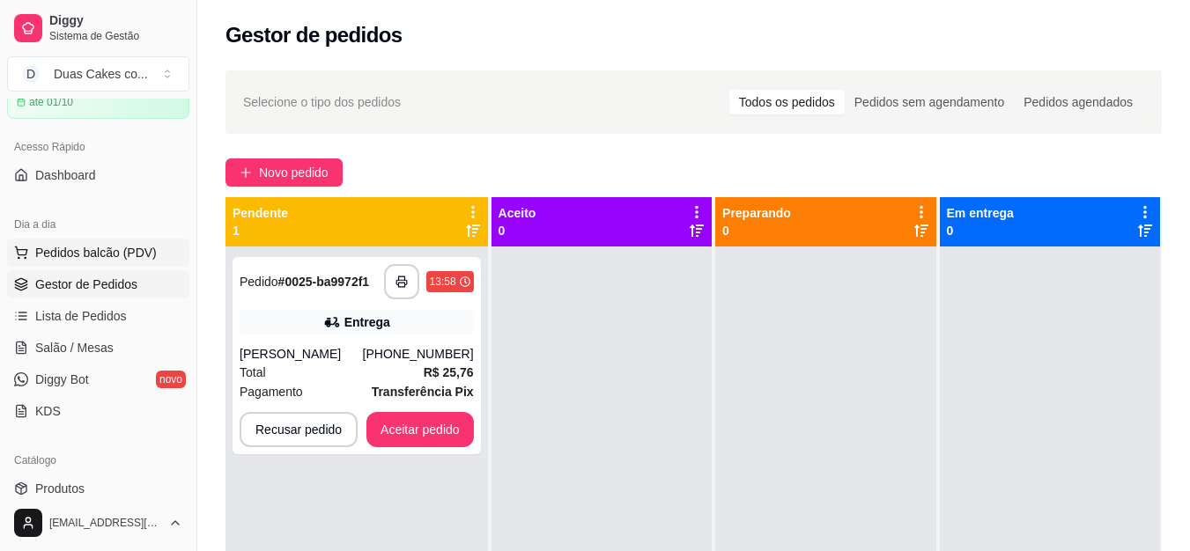
click at [66, 257] on span "Pedidos balcão (PDV)" at bounding box center [96, 253] width 122 height 18
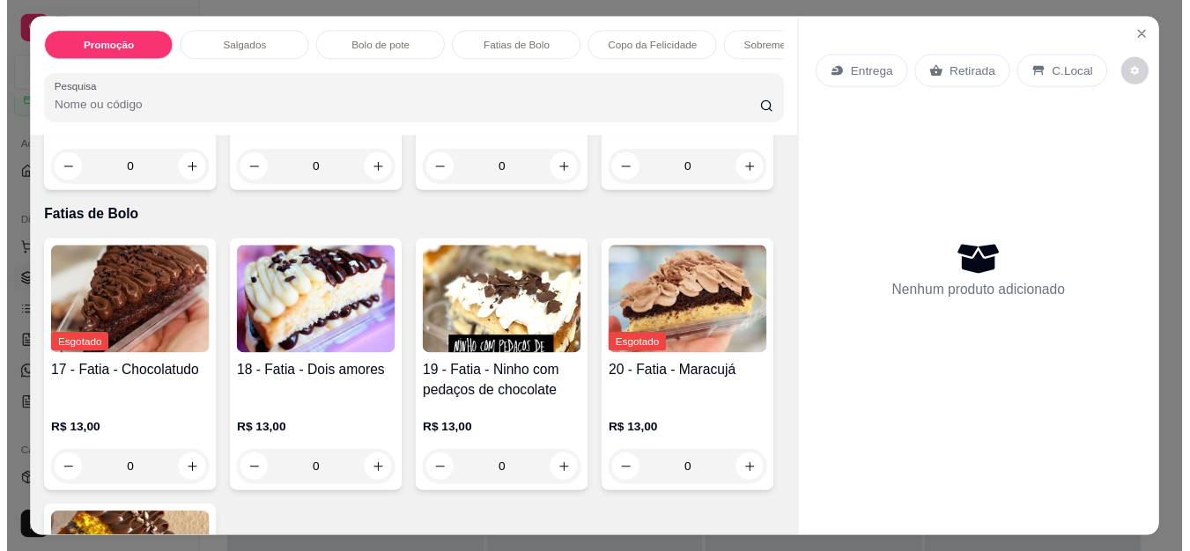
scroll to position [1321, 0]
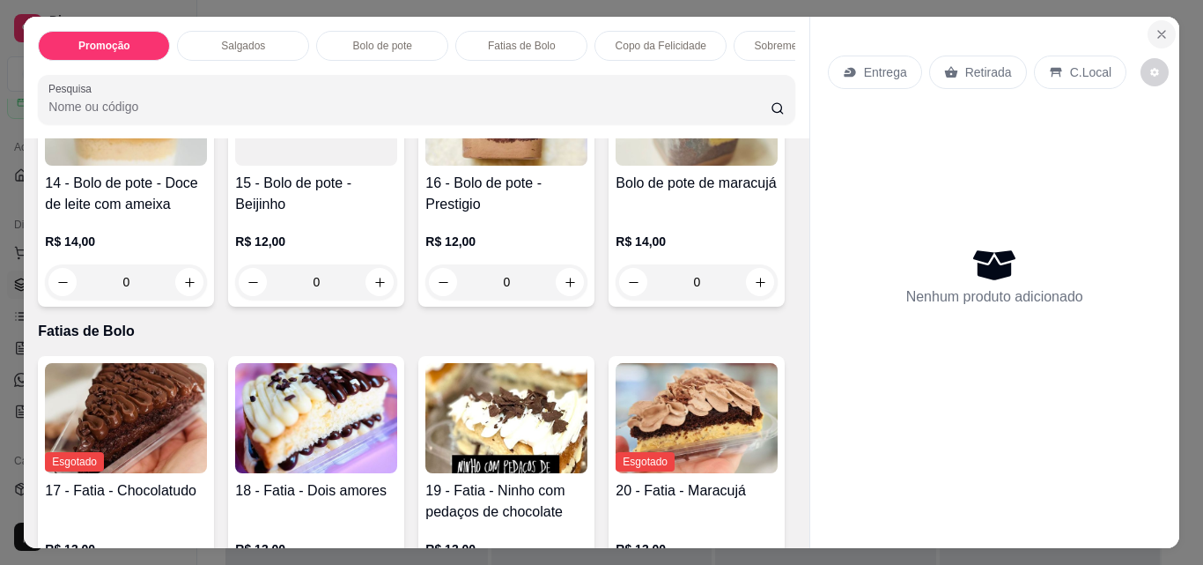
click at [1159, 33] on icon "Close" at bounding box center [1162, 34] width 14 height 14
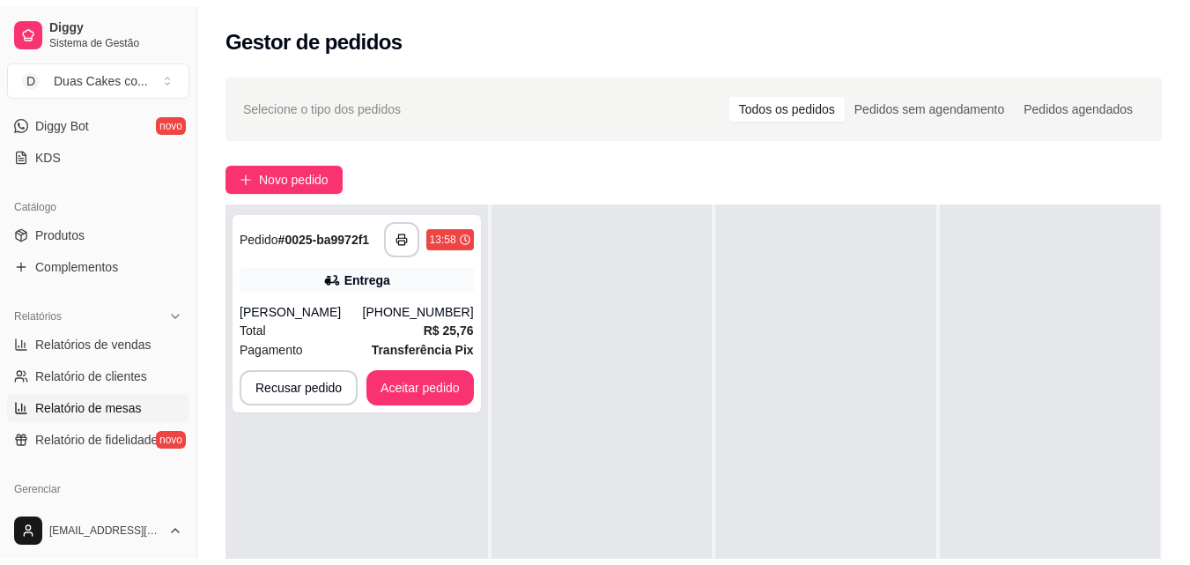
scroll to position [352, 0]
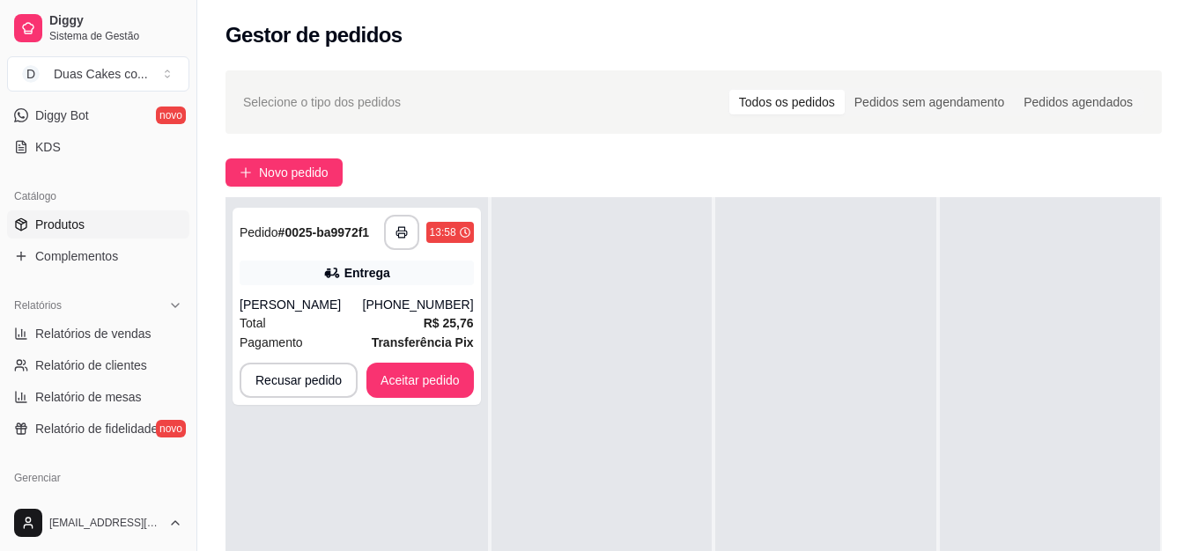
click at [50, 225] on span "Produtos" at bounding box center [59, 225] width 49 height 18
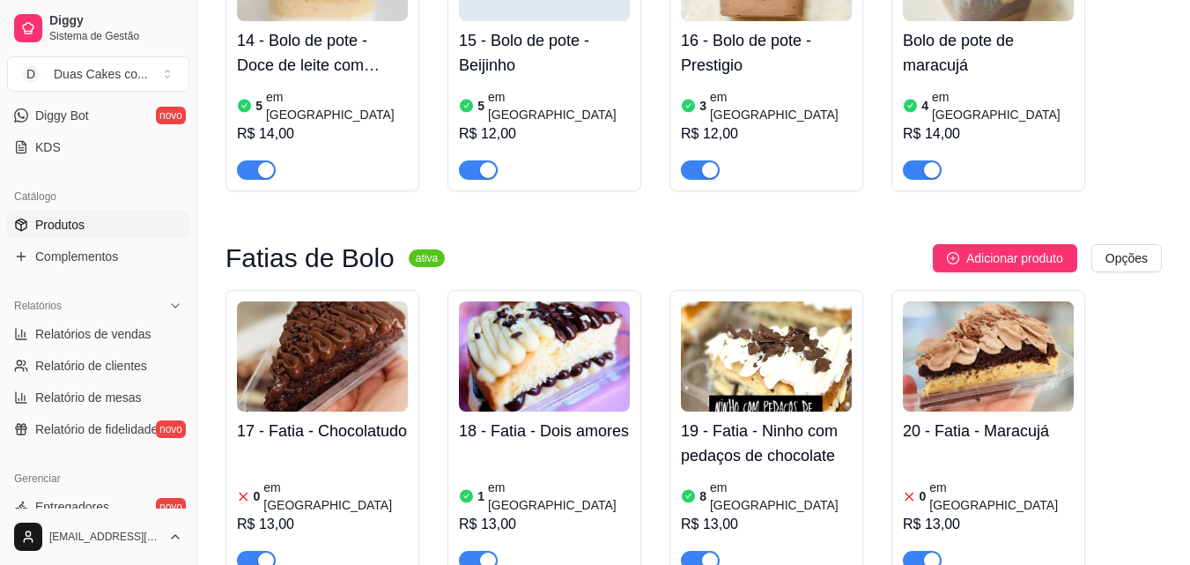
scroll to position [2466, 0]
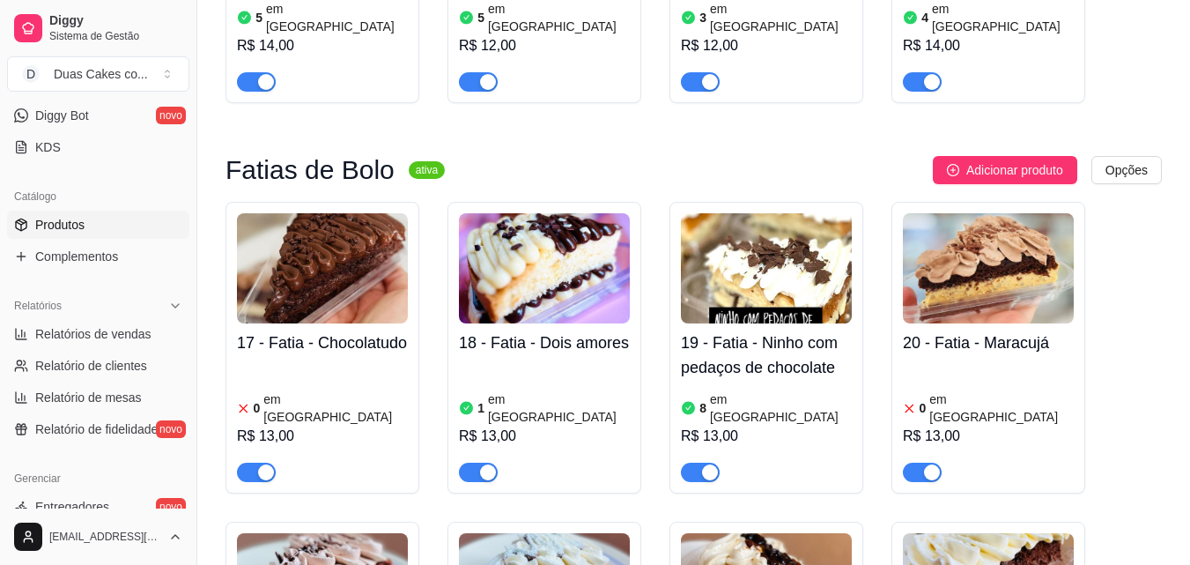
click at [938, 464] on div "button" at bounding box center [932, 472] width 16 height 16
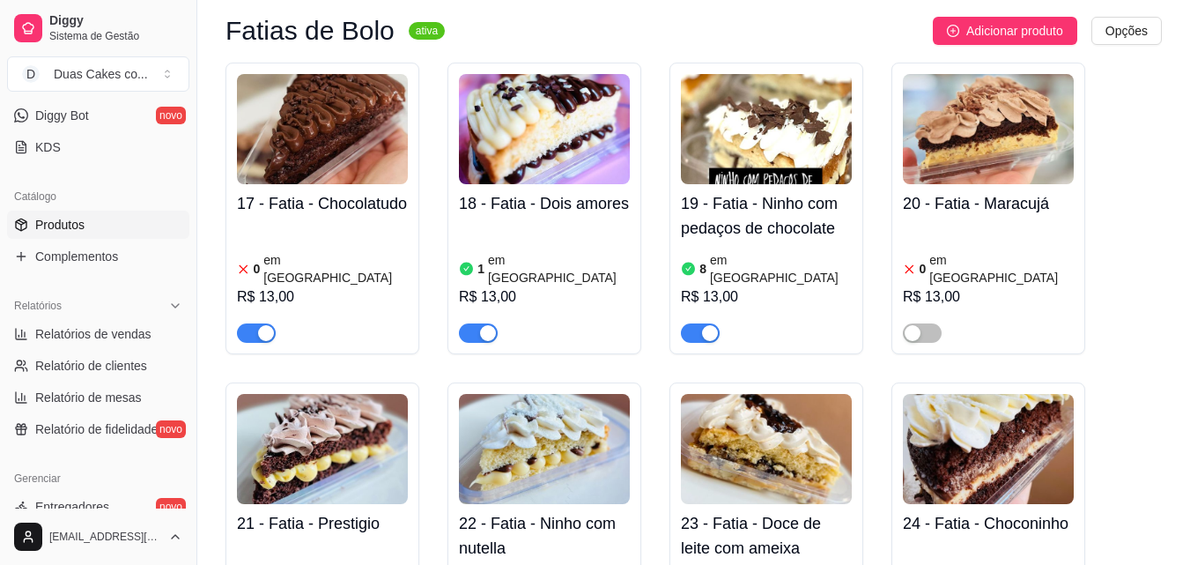
scroll to position [2554, 0]
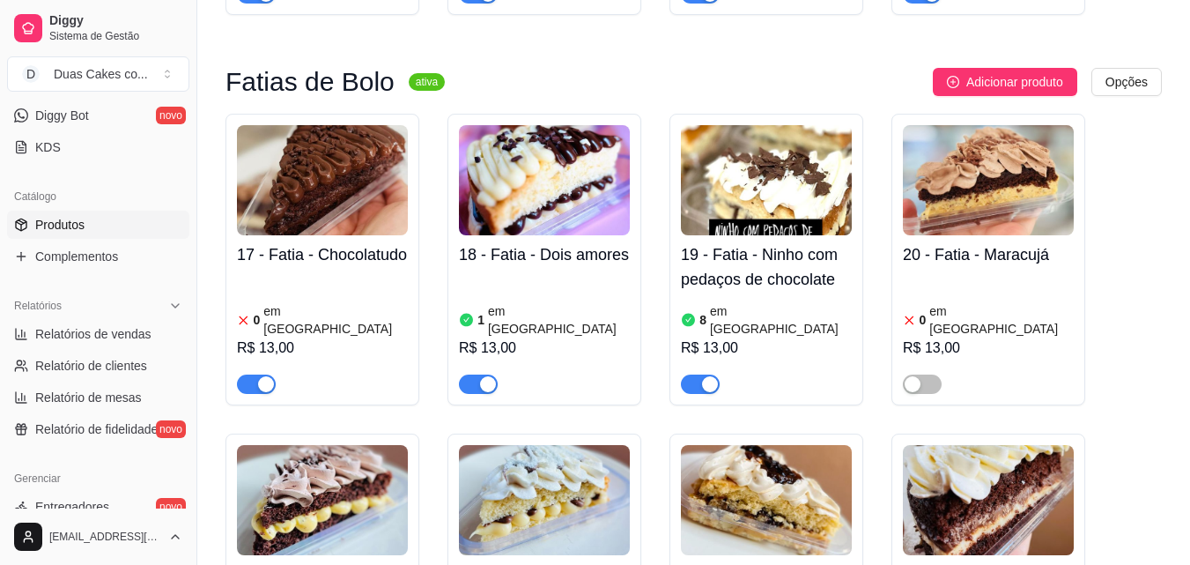
click at [484, 376] on div "button" at bounding box center [488, 384] width 16 height 16
click at [259, 376] on div "button" at bounding box center [266, 384] width 16 height 16
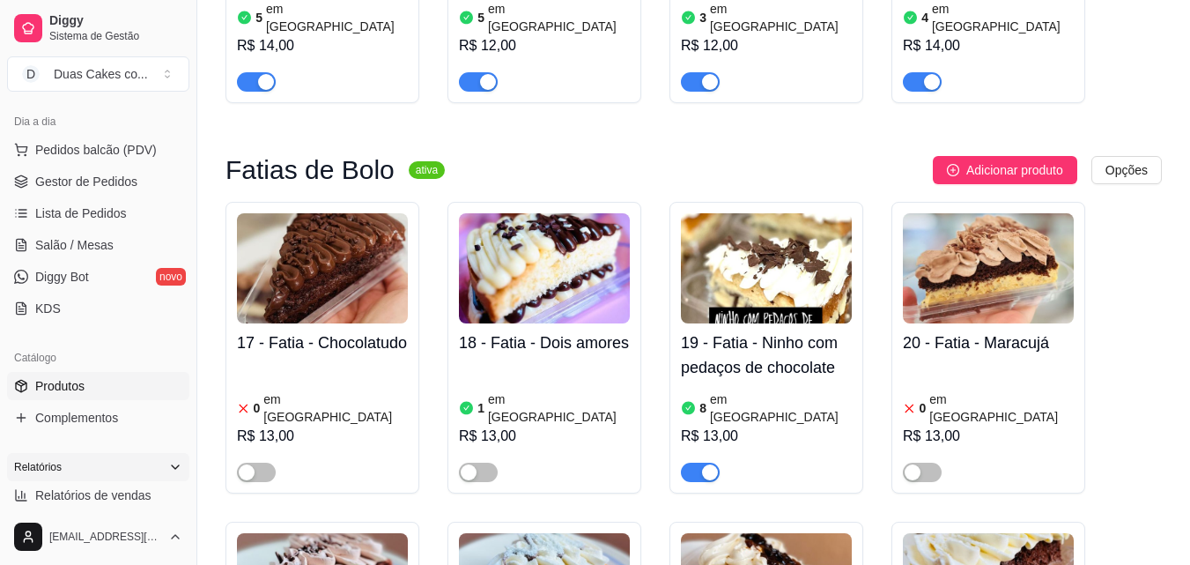
scroll to position [176, 0]
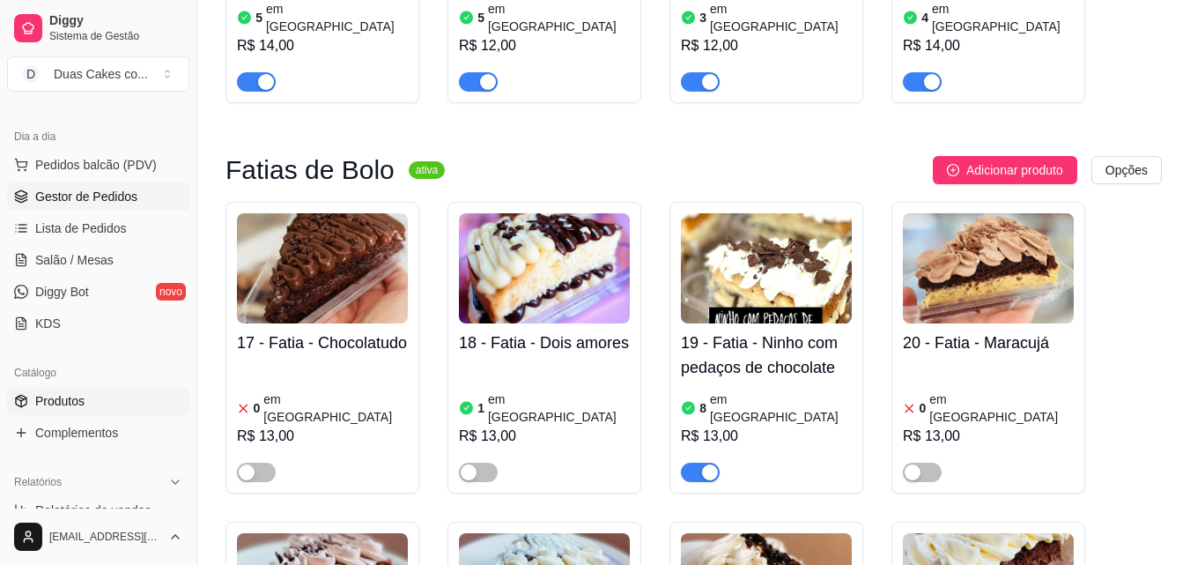
click at [108, 194] on span "Gestor de Pedidos" at bounding box center [86, 197] width 102 height 18
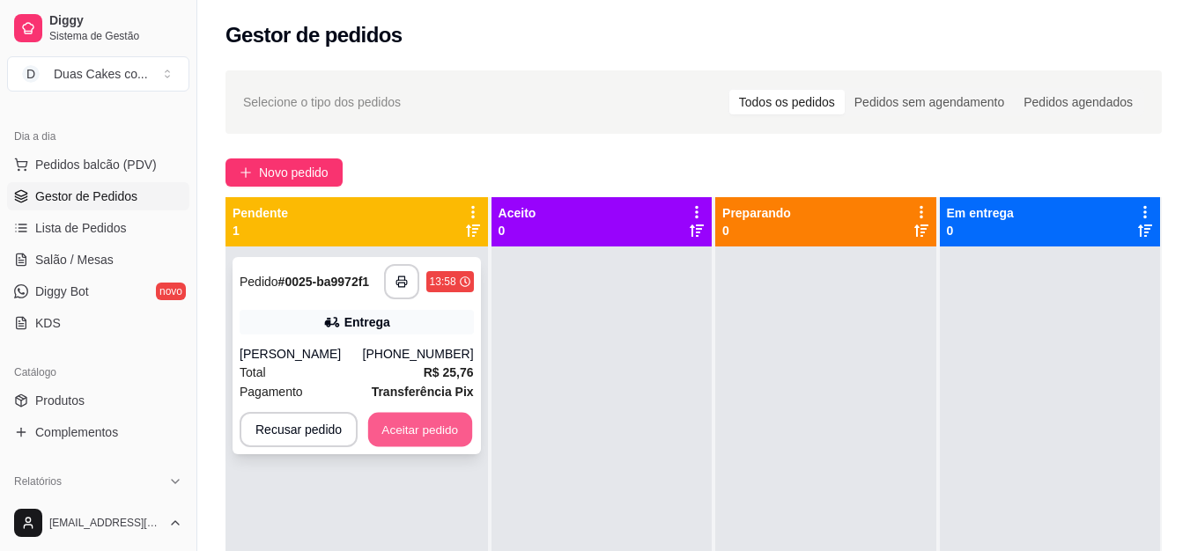
click at [431, 414] on button "Aceitar pedido" at bounding box center [420, 430] width 104 height 34
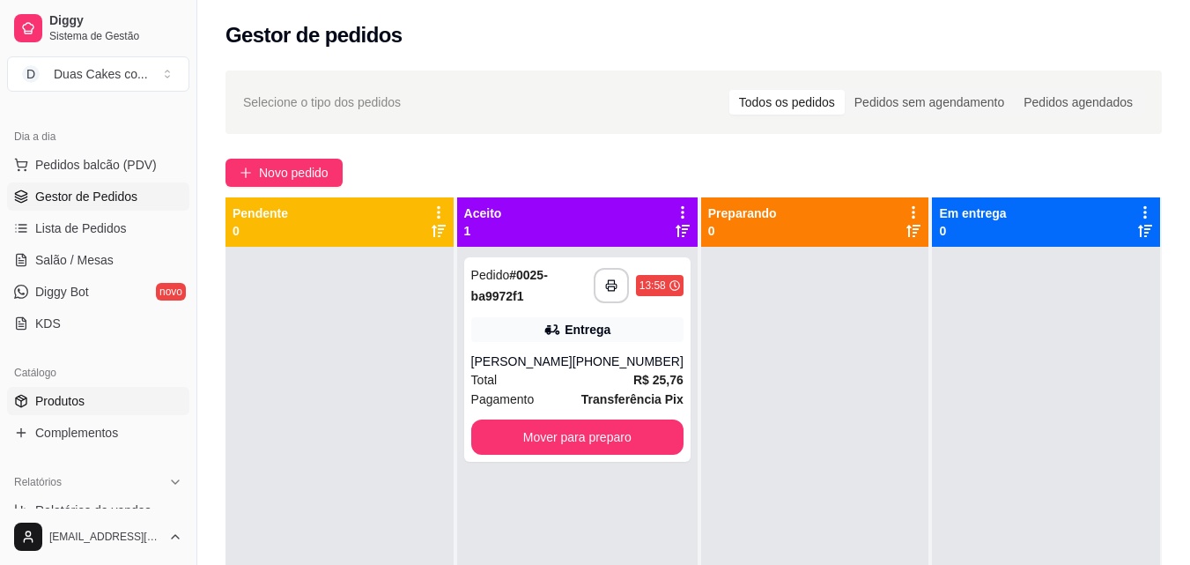
click at [61, 391] on link "Produtos" at bounding box center [98, 401] width 182 height 28
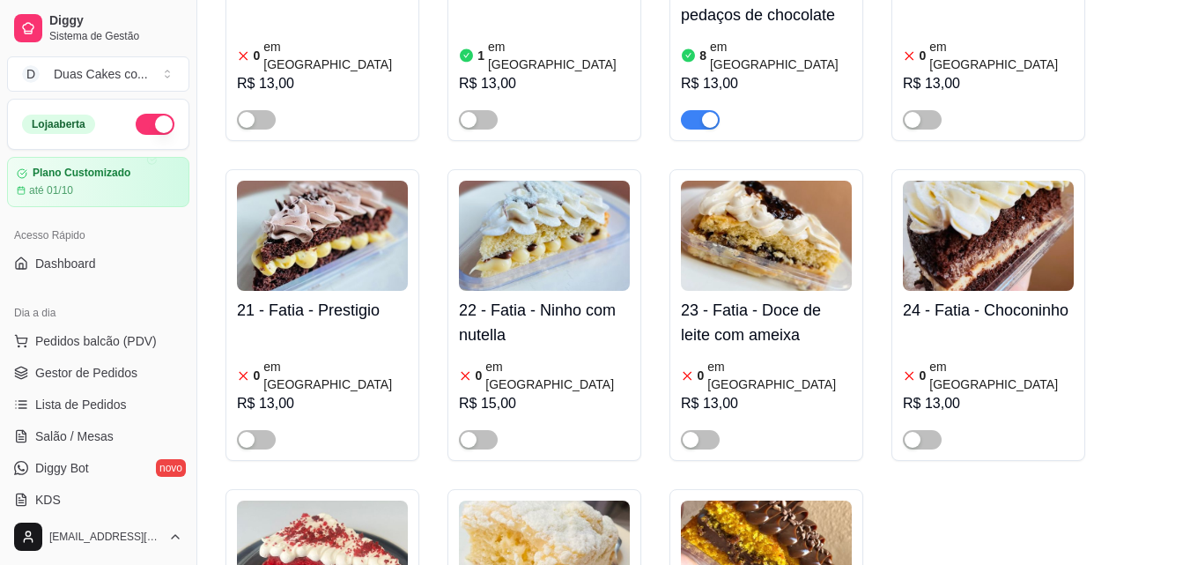
scroll to position [88, 0]
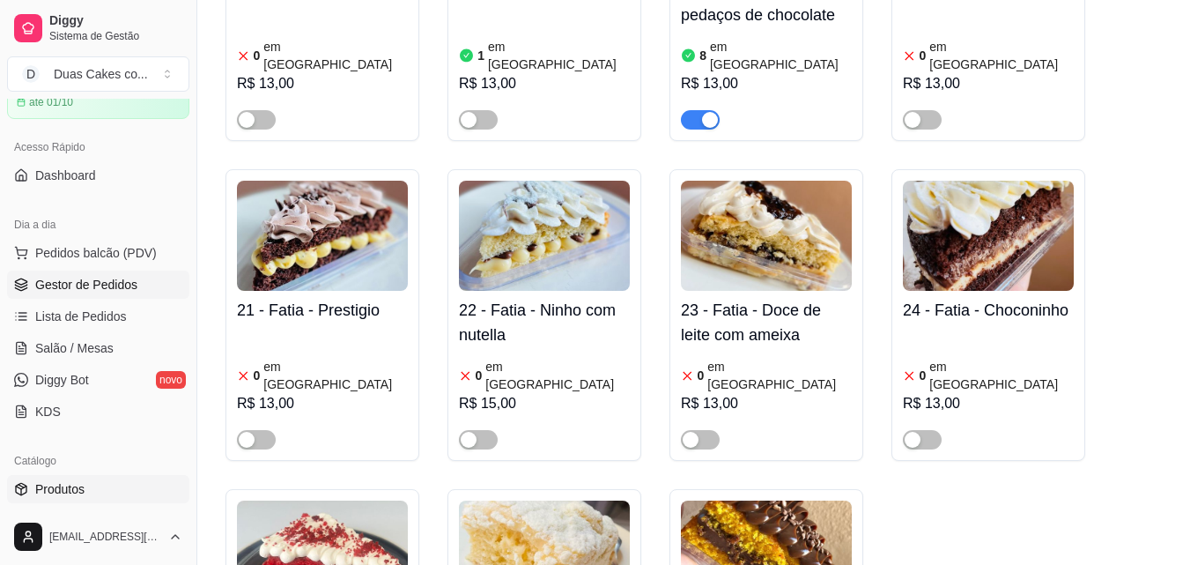
click at [89, 280] on span "Gestor de Pedidos" at bounding box center [86, 285] width 102 height 18
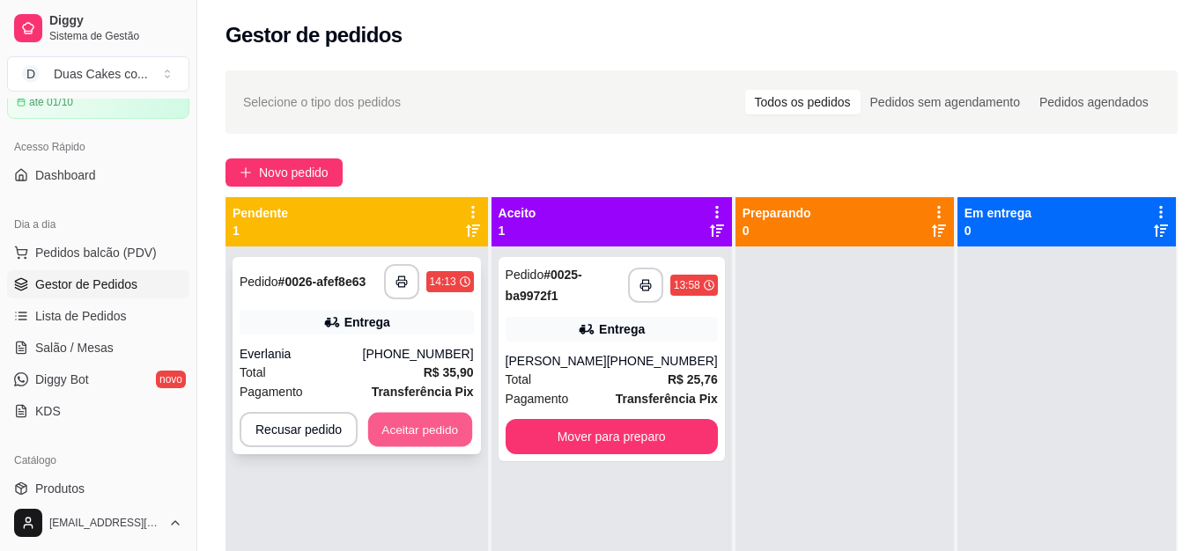
click at [425, 423] on button "Aceitar pedido" at bounding box center [420, 430] width 104 height 34
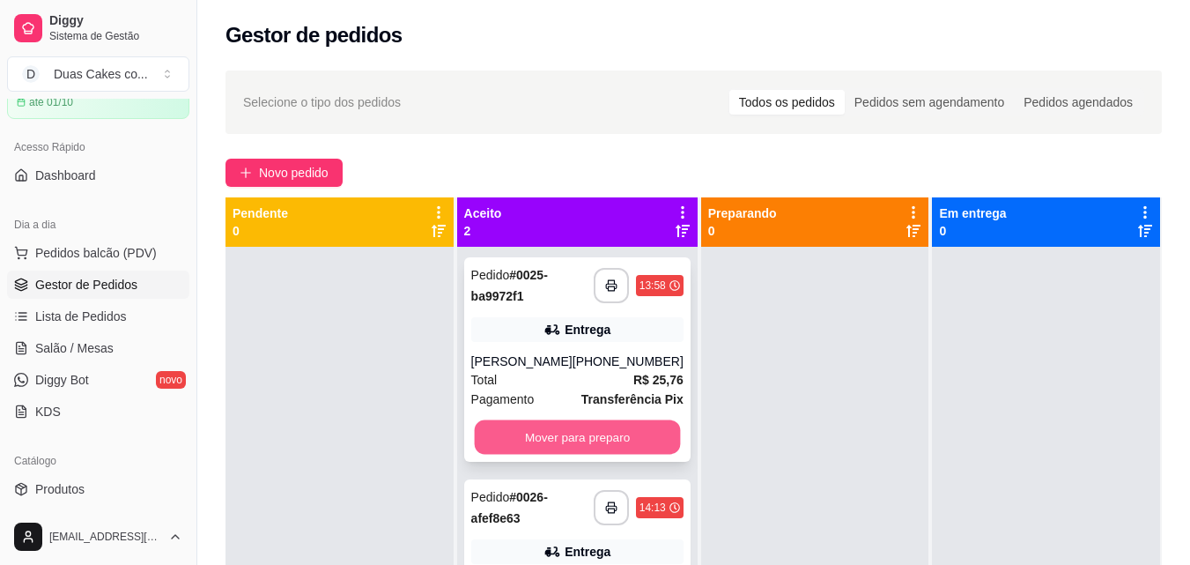
click at [568, 434] on button "Mover para preparo" at bounding box center [577, 437] width 206 height 34
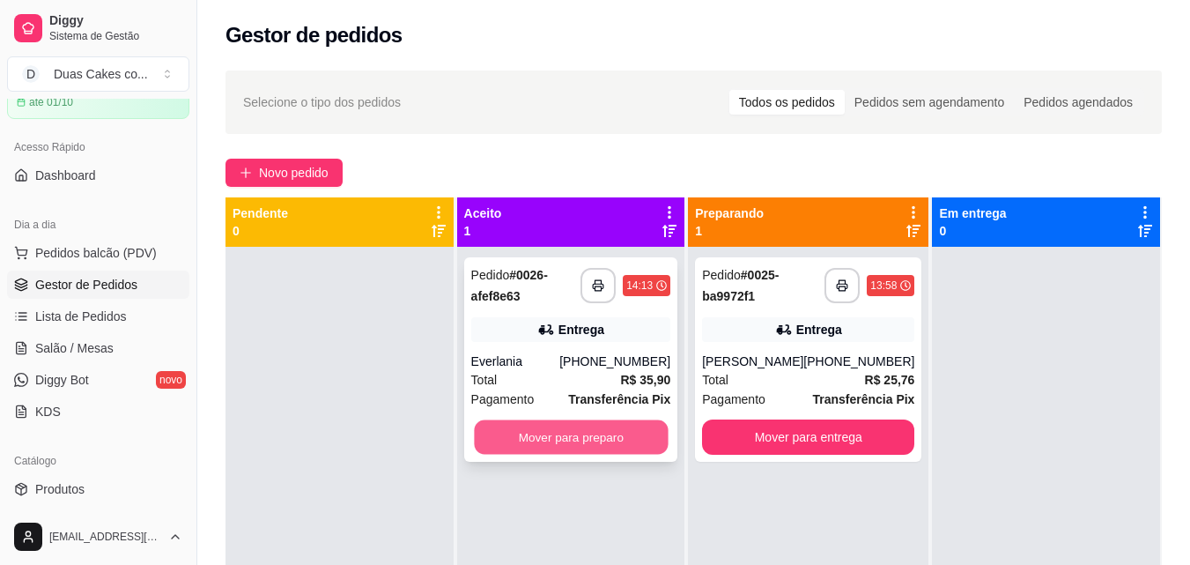
click at [605, 444] on button "Mover para preparo" at bounding box center [571, 437] width 194 height 34
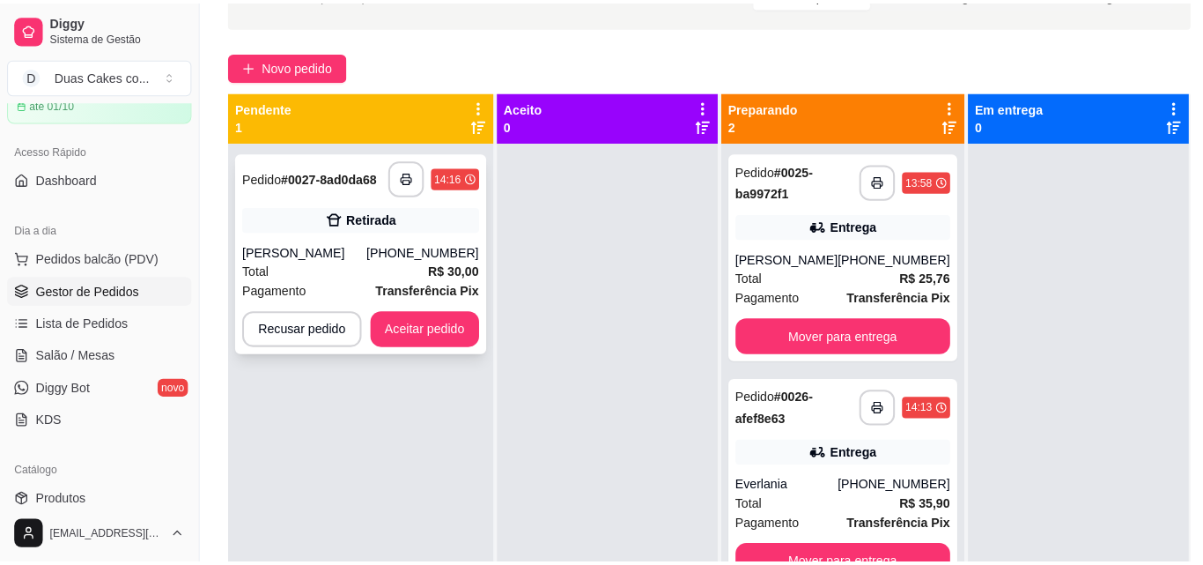
scroll to position [88, 0]
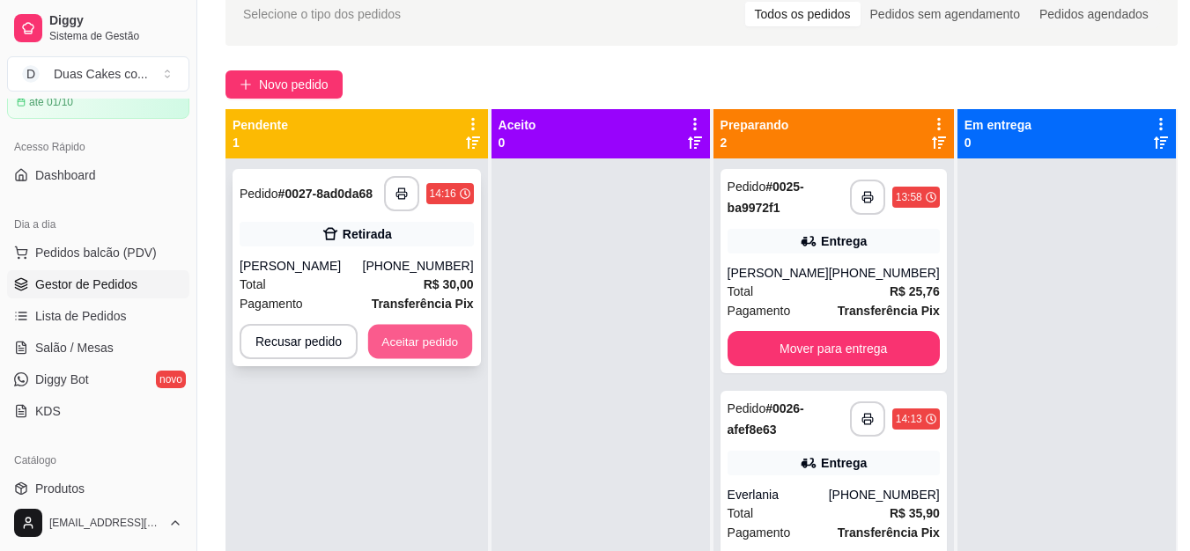
click at [435, 342] on button "Aceitar pedido" at bounding box center [420, 342] width 104 height 34
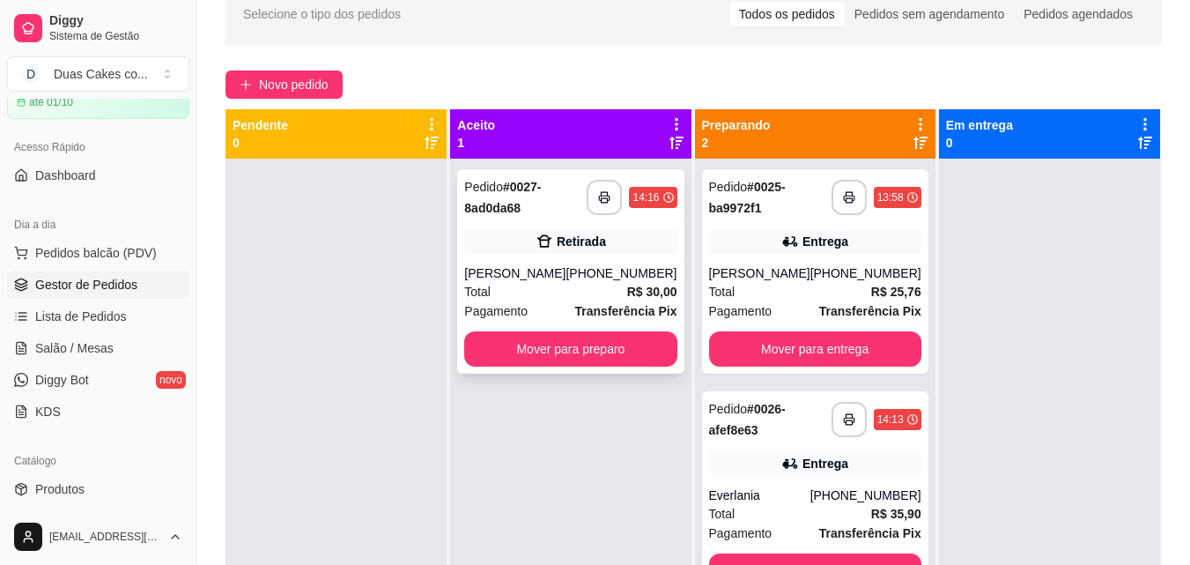
click at [566, 277] on div "[PERSON_NAME]" at bounding box center [514, 273] width 101 height 18
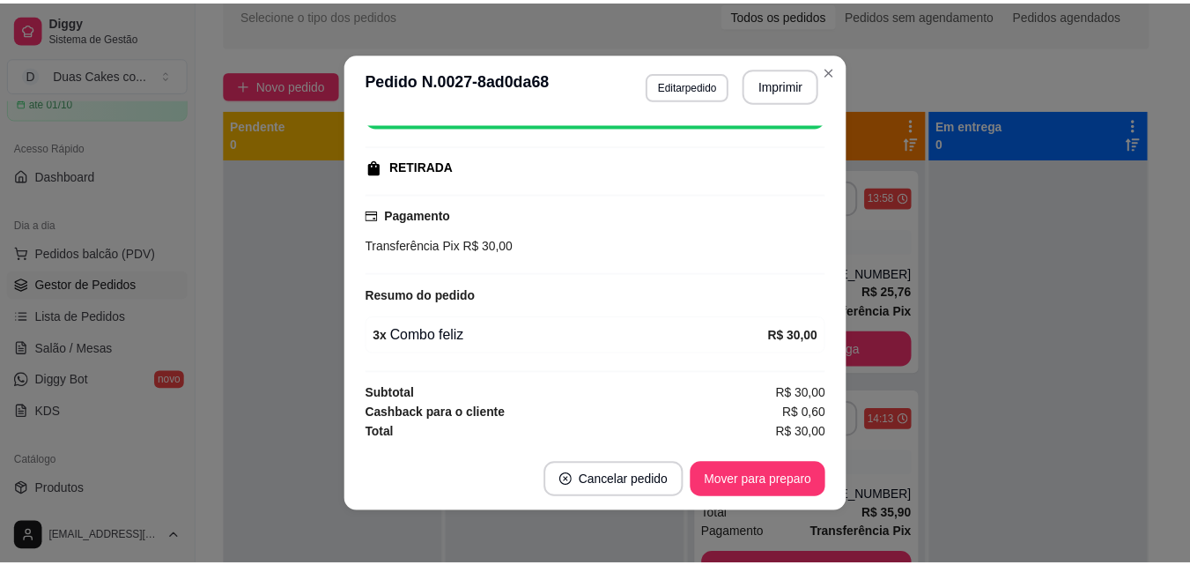
scroll to position [4, 0]
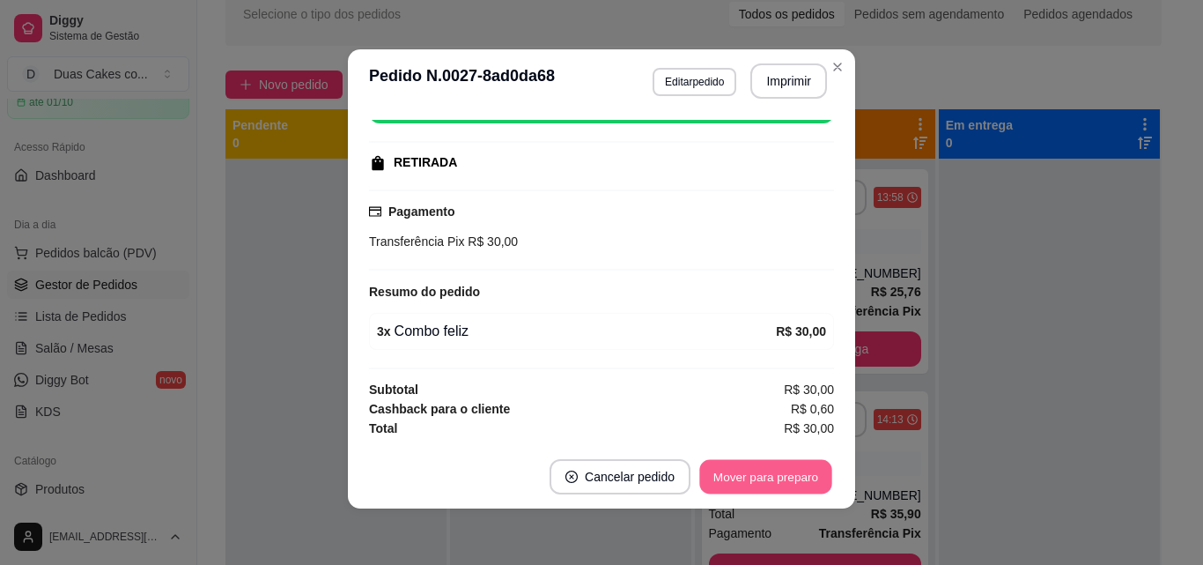
click at [745, 484] on button "Mover para preparo" at bounding box center [765, 477] width 132 height 34
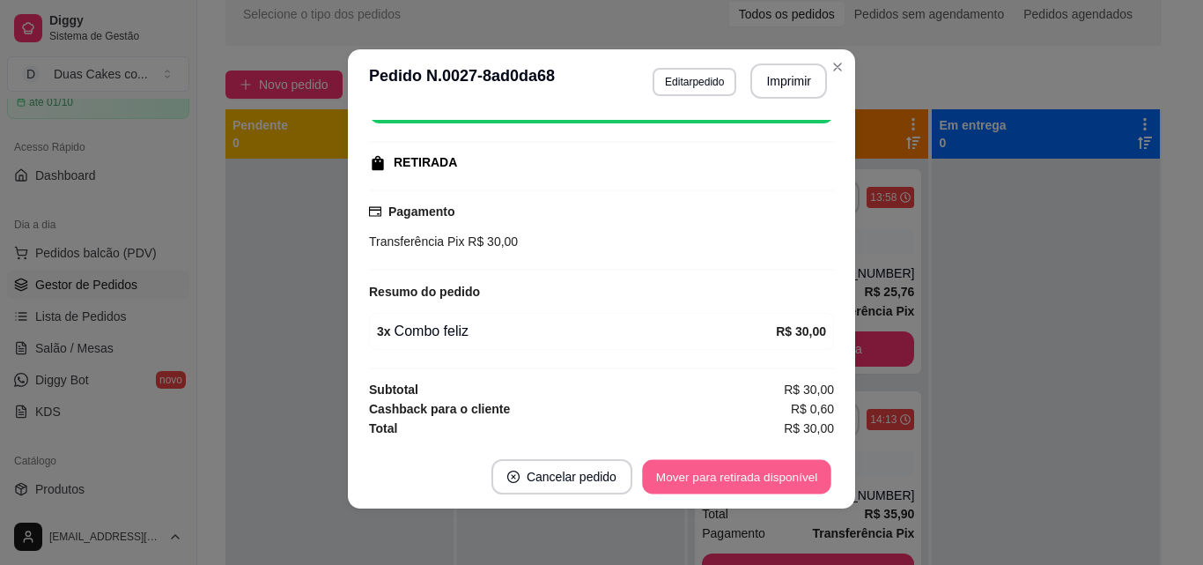
click at [772, 466] on button "Mover para retirada disponível" at bounding box center [736, 477] width 189 height 34
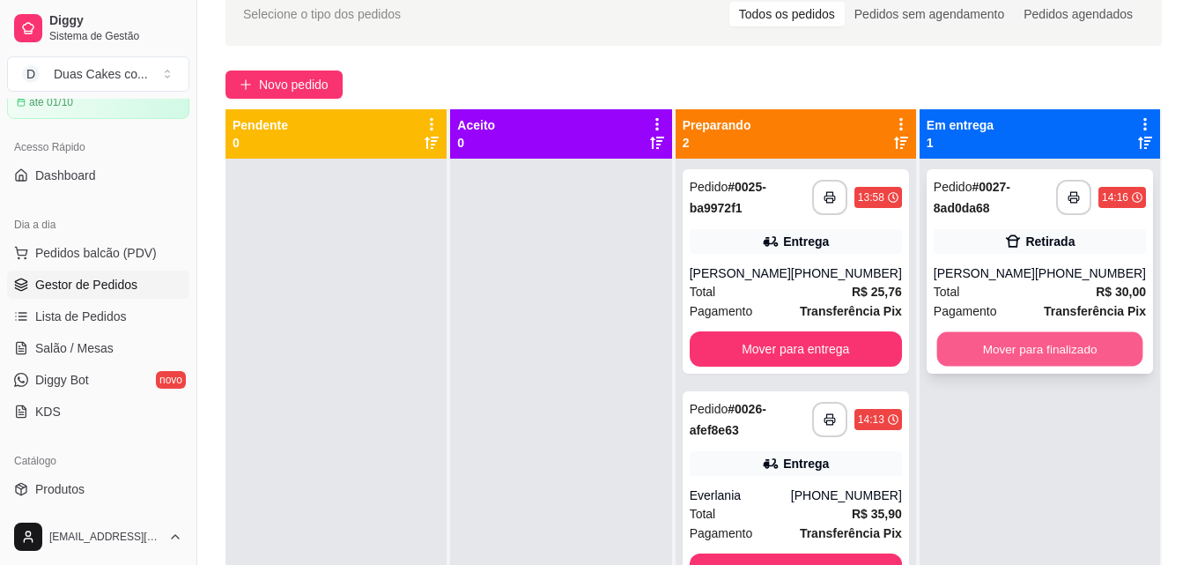
click at [1067, 352] on button "Mover para finalizado" at bounding box center [1039, 349] width 206 height 34
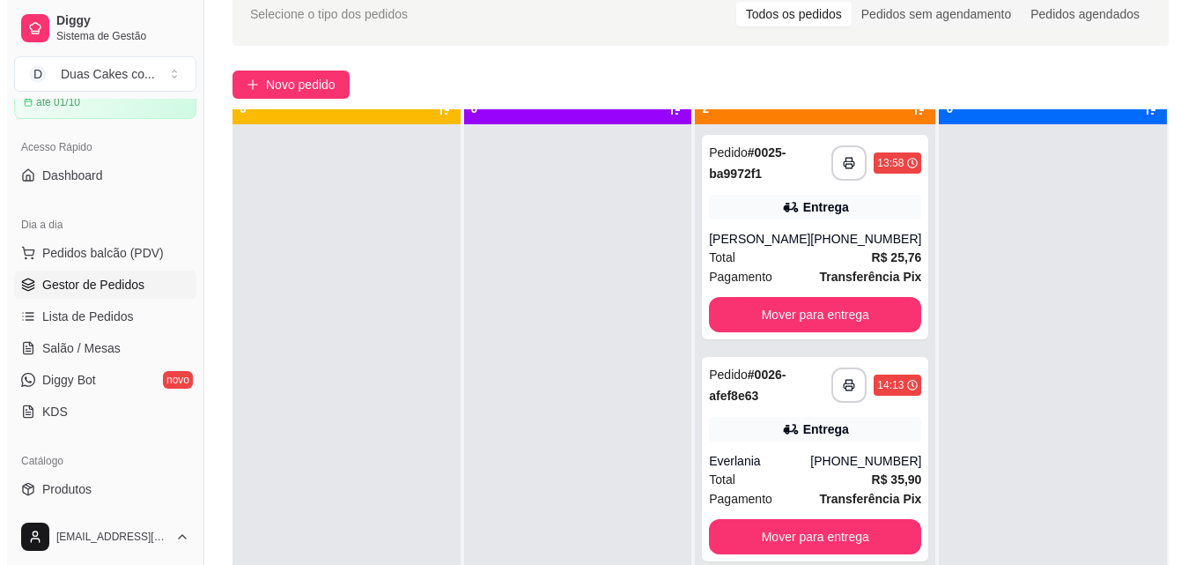
scroll to position [49, 0]
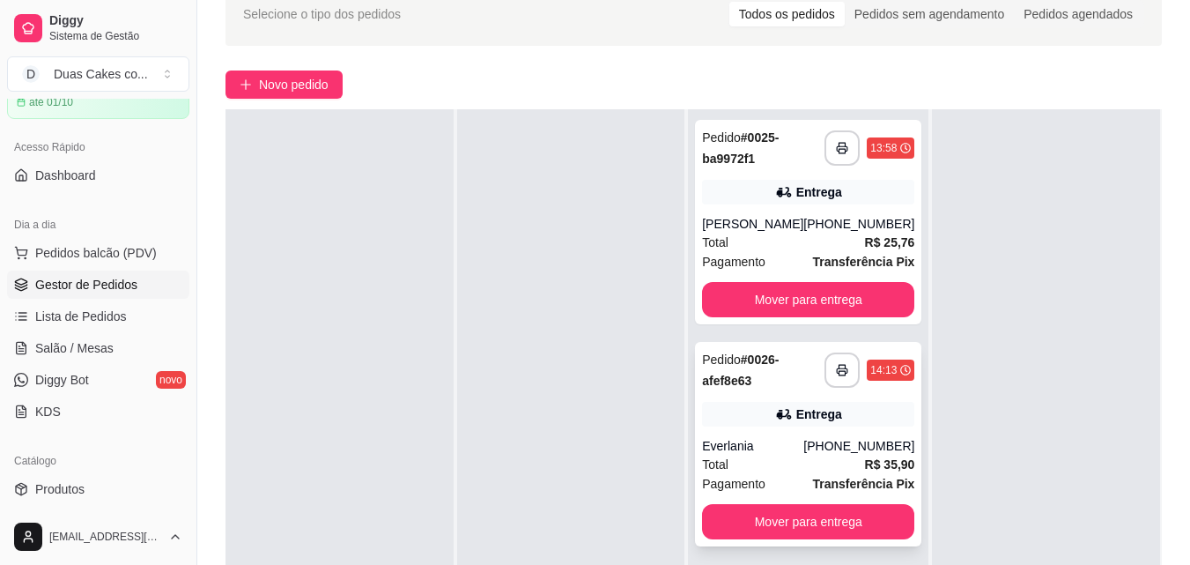
click at [758, 429] on div "**********" at bounding box center [808, 444] width 226 height 204
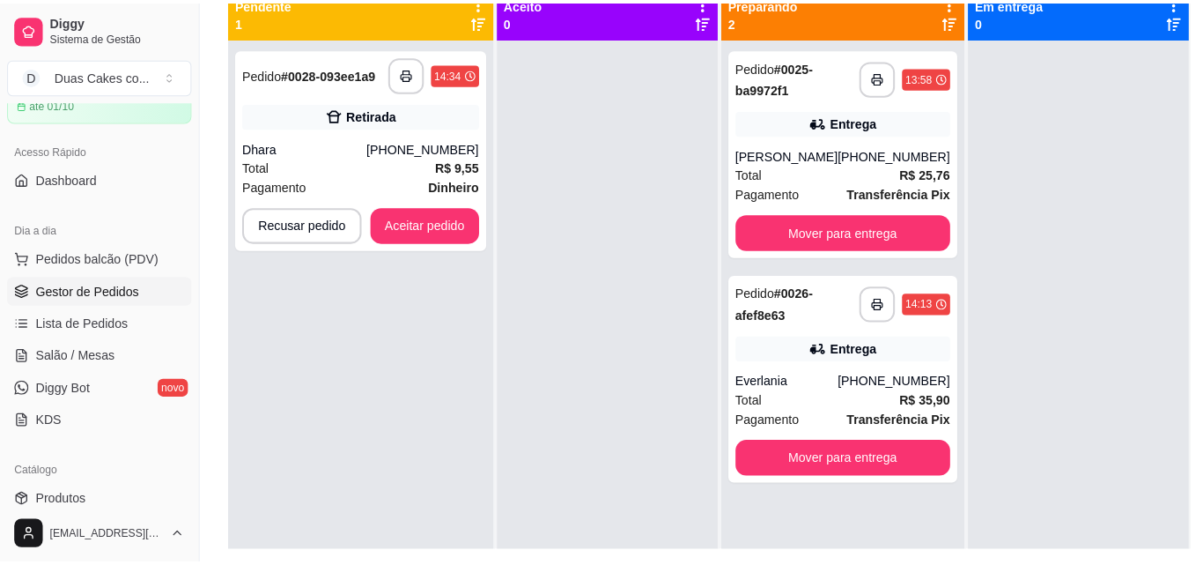
scroll to position [181, 0]
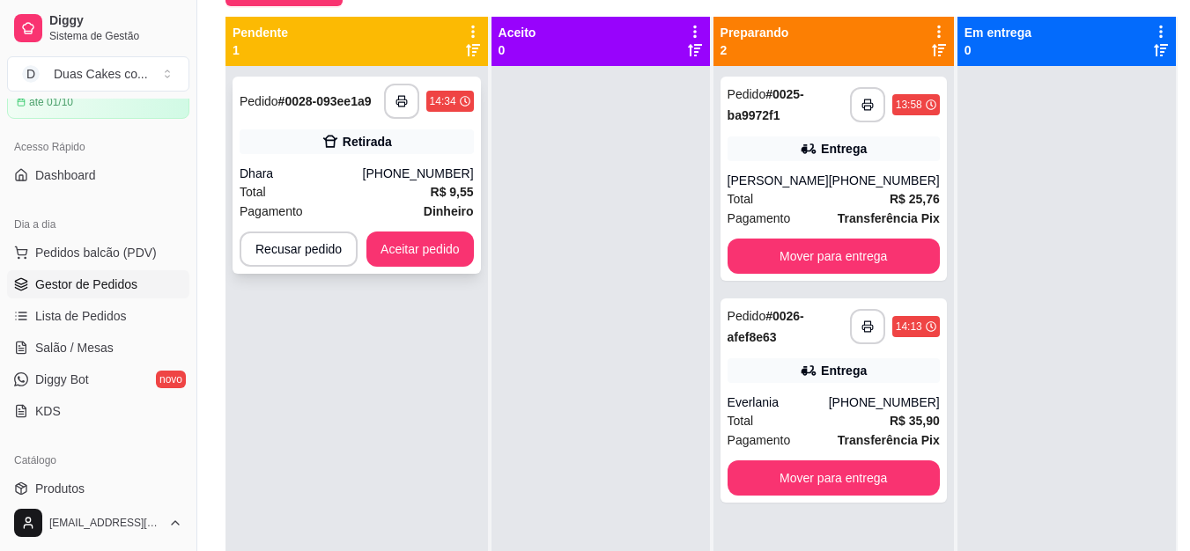
click at [322, 161] on div "**********" at bounding box center [357, 175] width 248 height 197
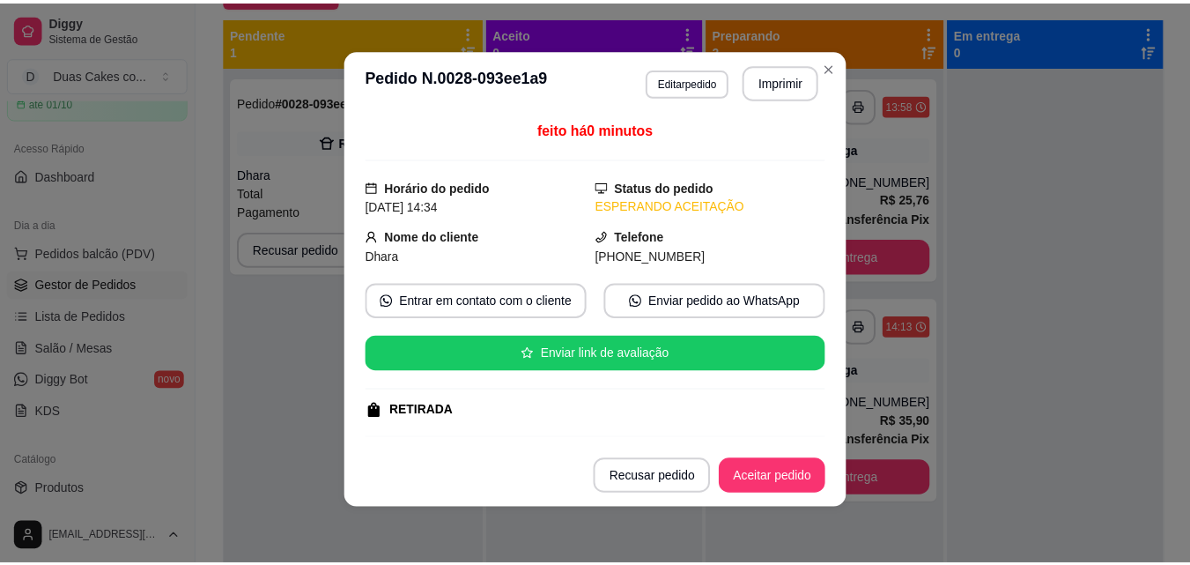
scroll to position [0, 0]
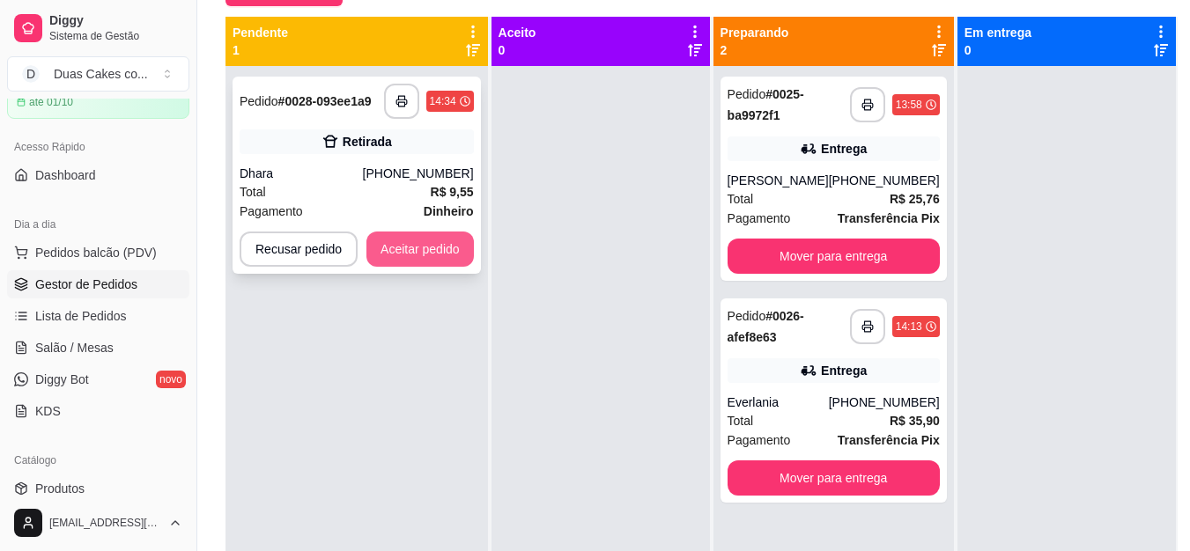
click at [388, 255] on button "Aceitar pedido" at bounding box center [419, 249] width 107 height 35
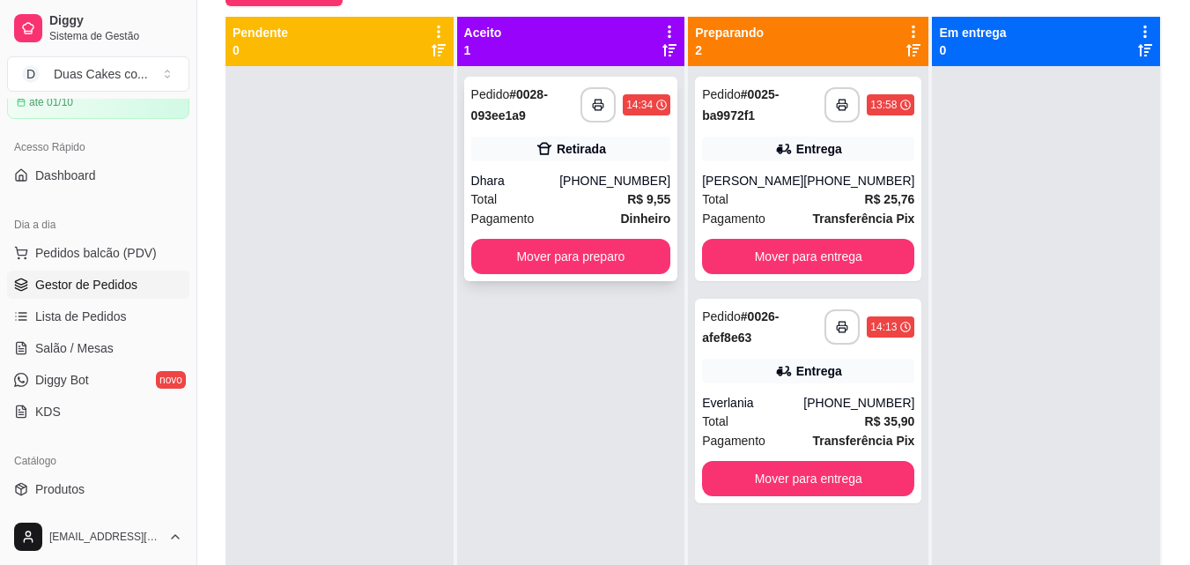
click at [549, 165] on div "**********" at bounding box center [571, 179] width 214 height 204
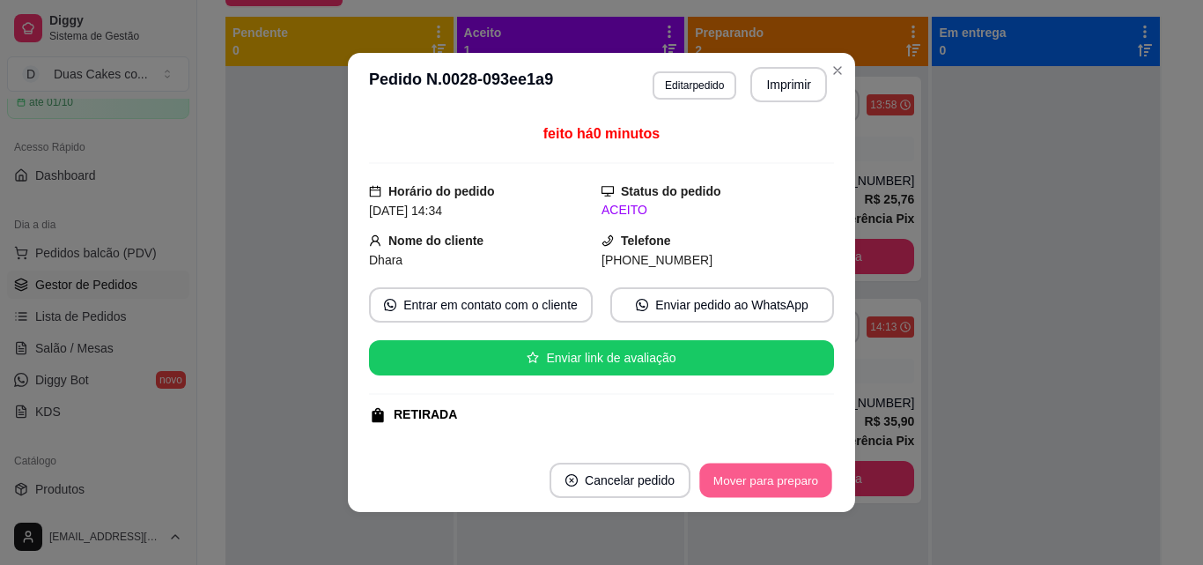
click at [768, 476] on button "Mover para preparo" at bounding box center [765, 480] width 132 height 34
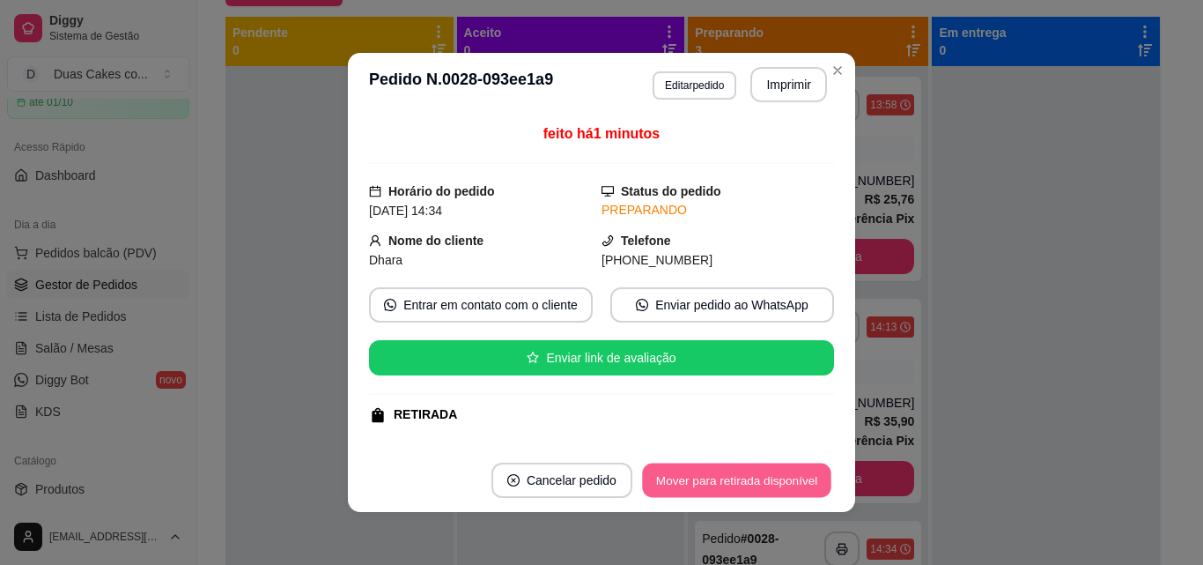
click at [773, 482] on button "Mover para retirada disponível" at bounding box center [736, 480] width 189 height 34
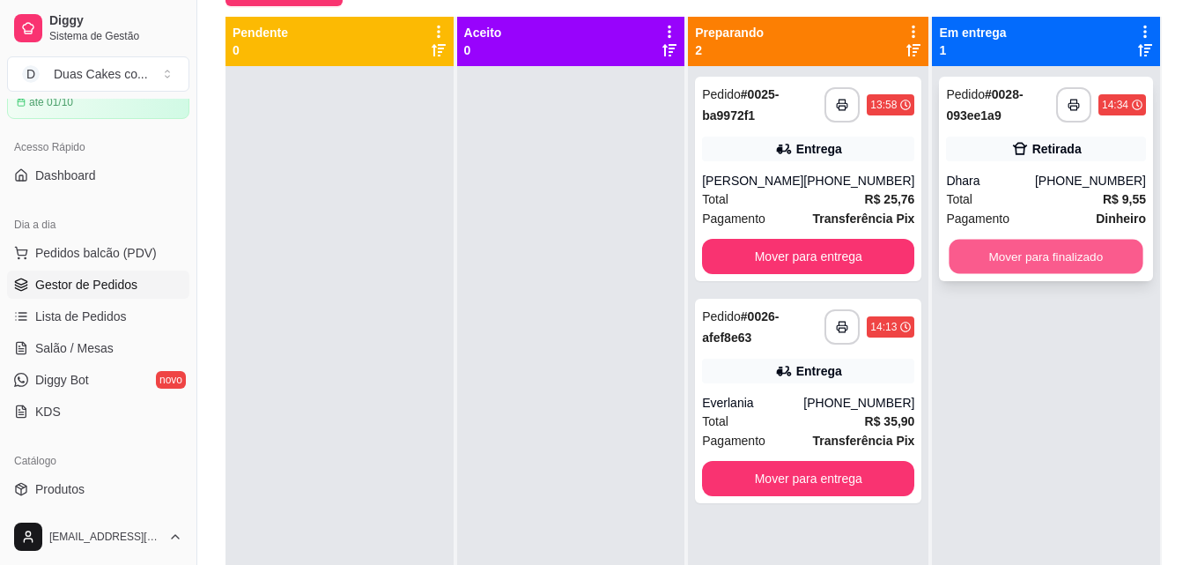
click at [1070, 256] on button "Mover para finalizado" at bounding box center [1047, 257] width 194 height 34
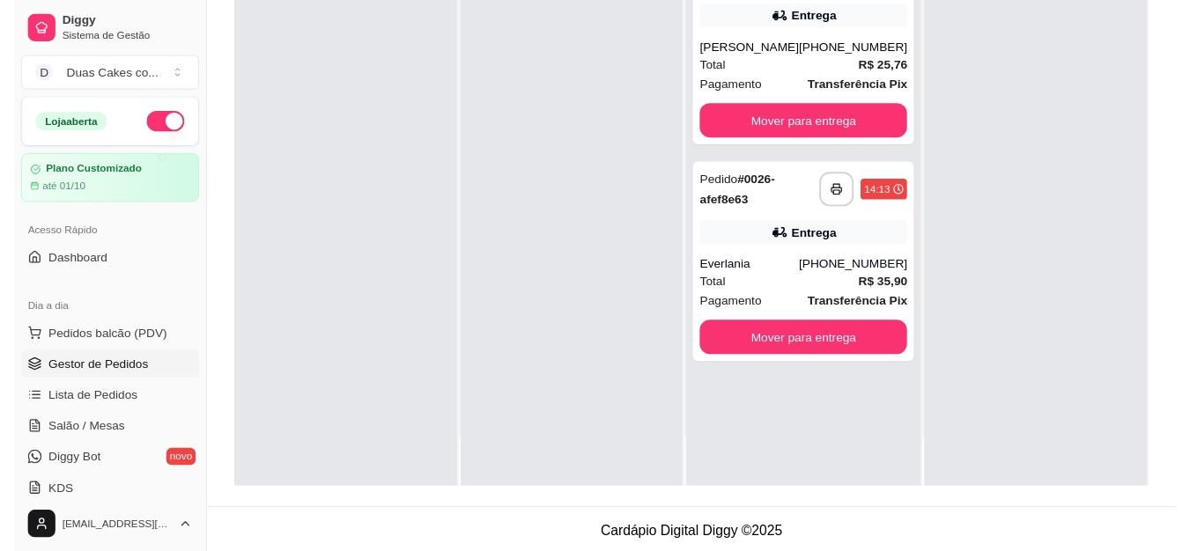
scroll to position [269, 0]
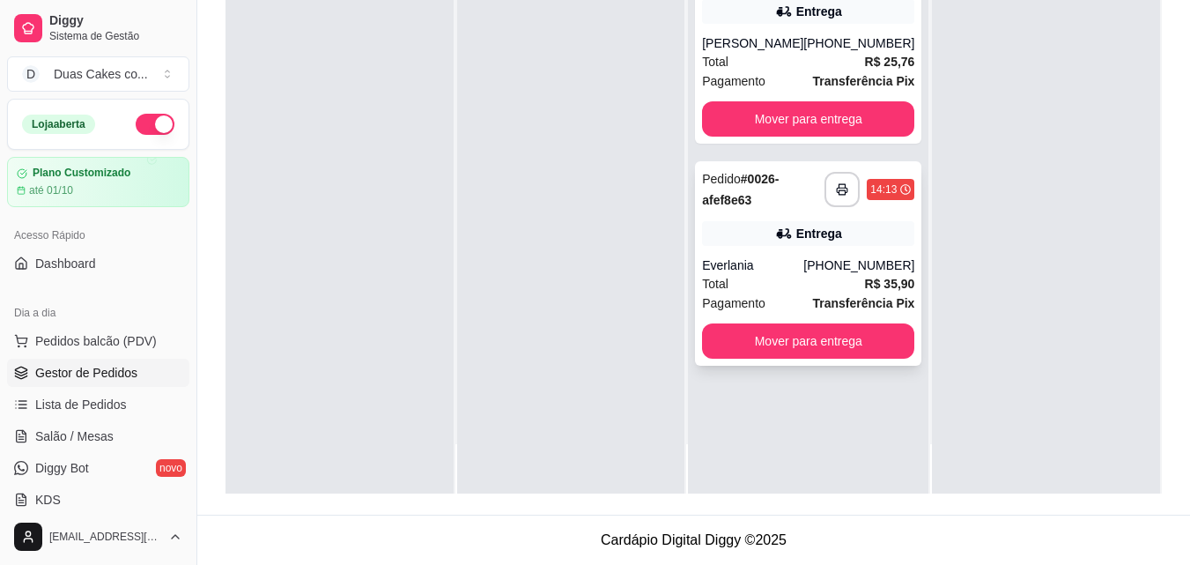
click at [819, 285] on div "Total R$ 35,90" at bounding box center [808, 283] width 212 height 19
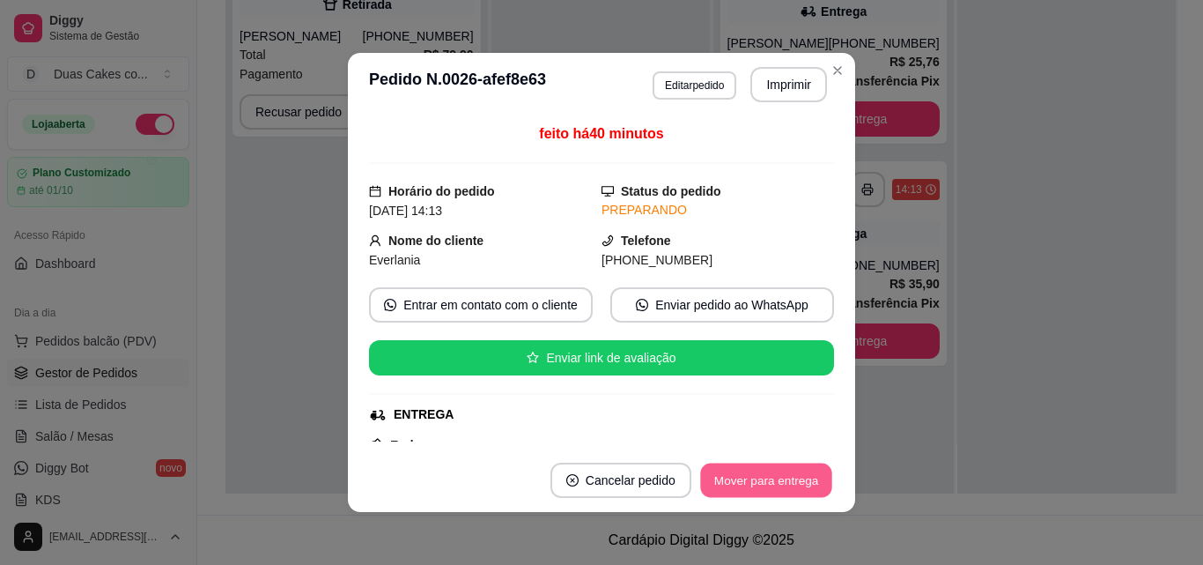
click at [755, 487] on button "Mover para entrega" at bounding box center [766, 480] width 132 height 34
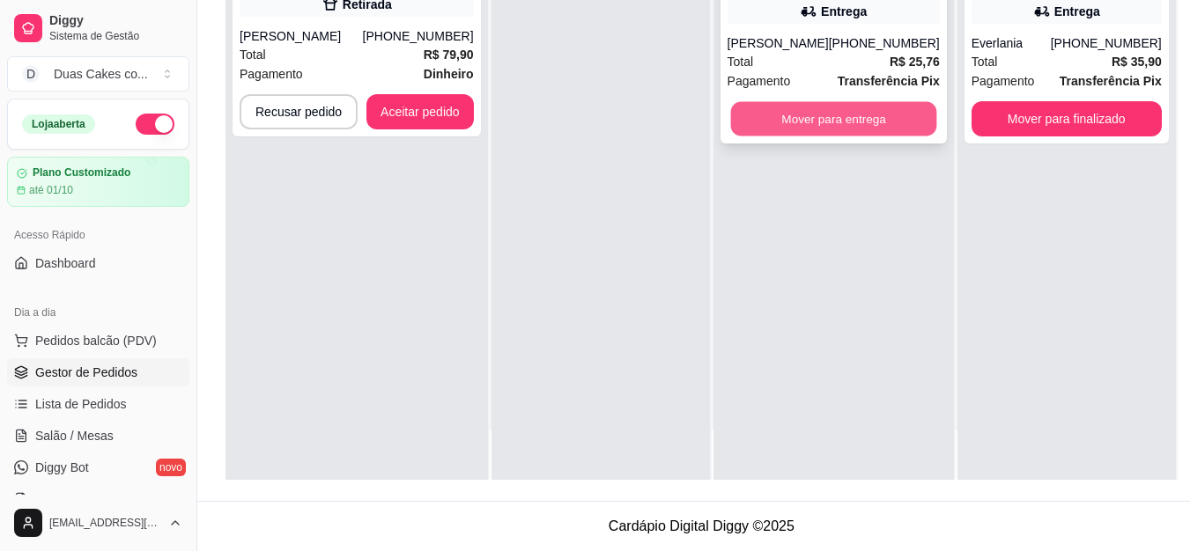
click at [854, 114] on button "Mover para entrega" at bounding box center [833, 119] width 206 height 34
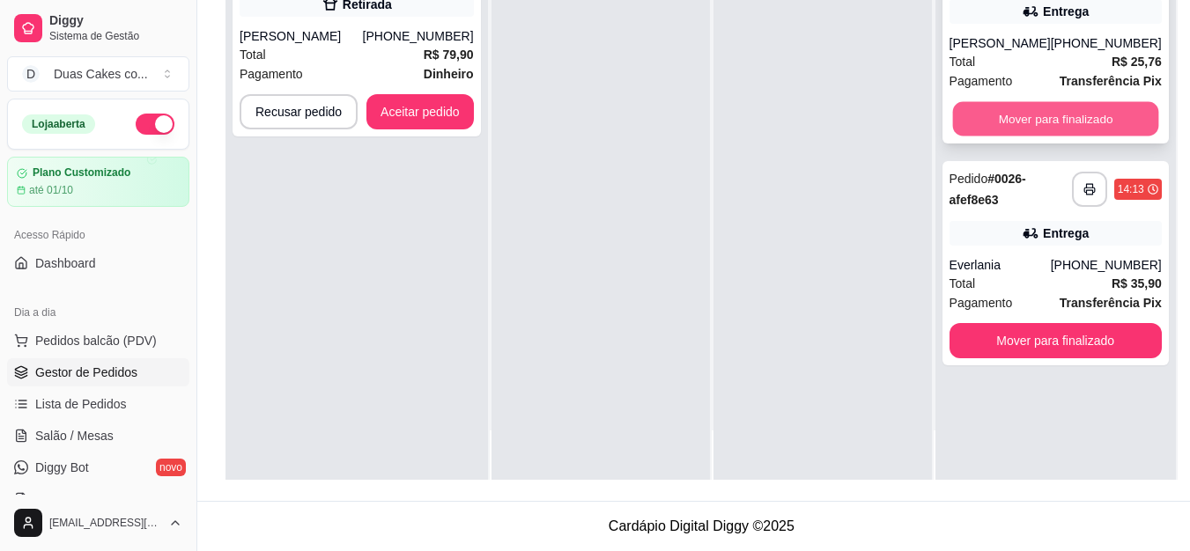
click at [1007, 129] on button "Mover para finalizado" at bounding box center [1055, 119] width 206 height 34
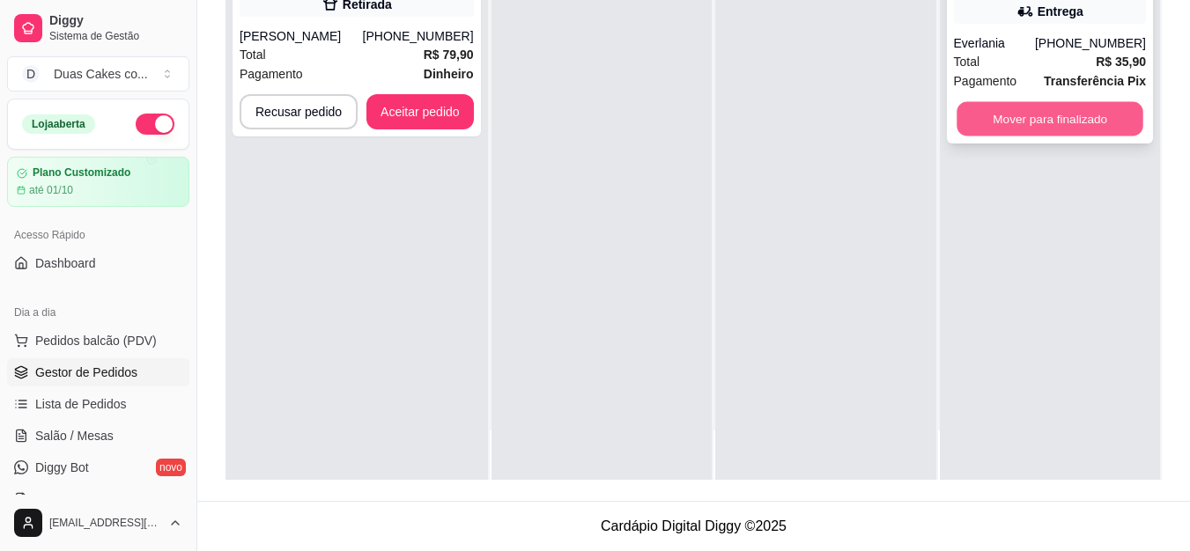
click at [1049, 121] on button "Mover para finalizado" at bounding box center [1050, 119] width 187 height 34
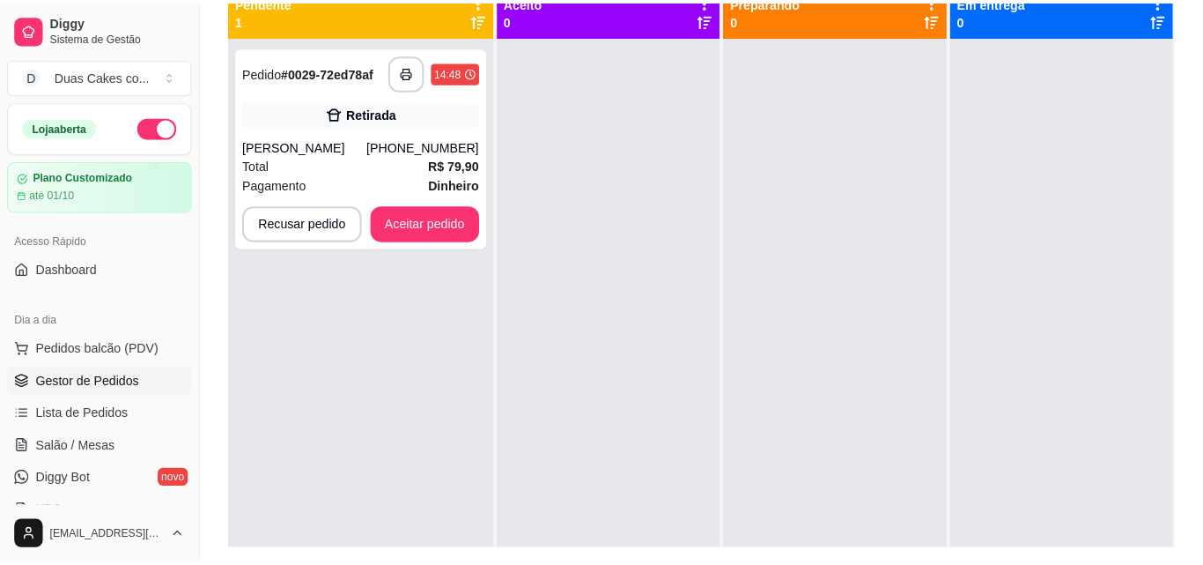
scroll to position [181, 0]
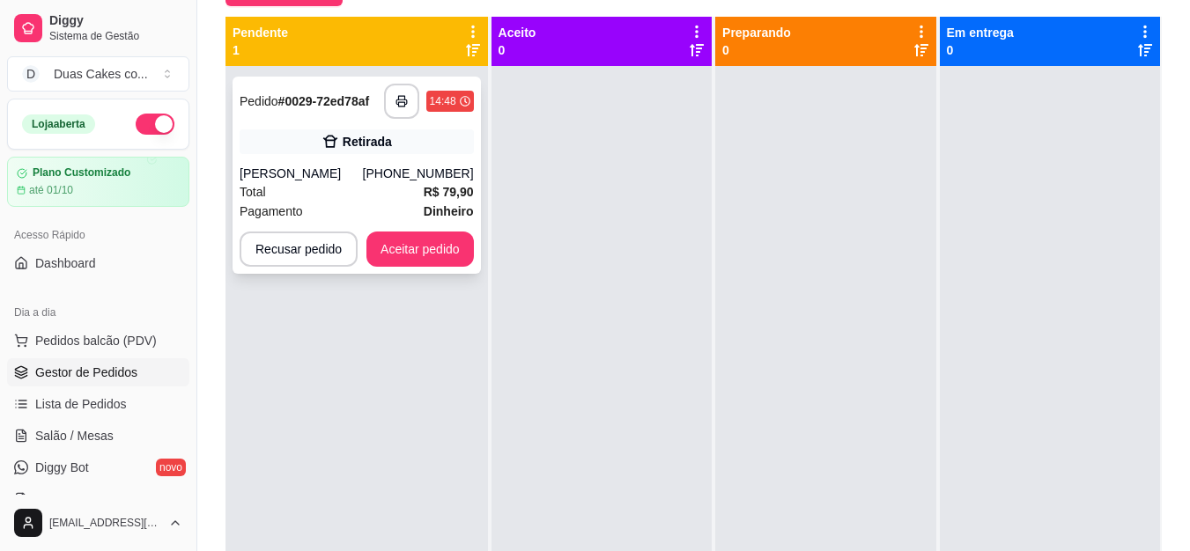
click at [362, 172] on div "[PERSON_NAME]" at bounding box center [301, 174] width 123 height 18
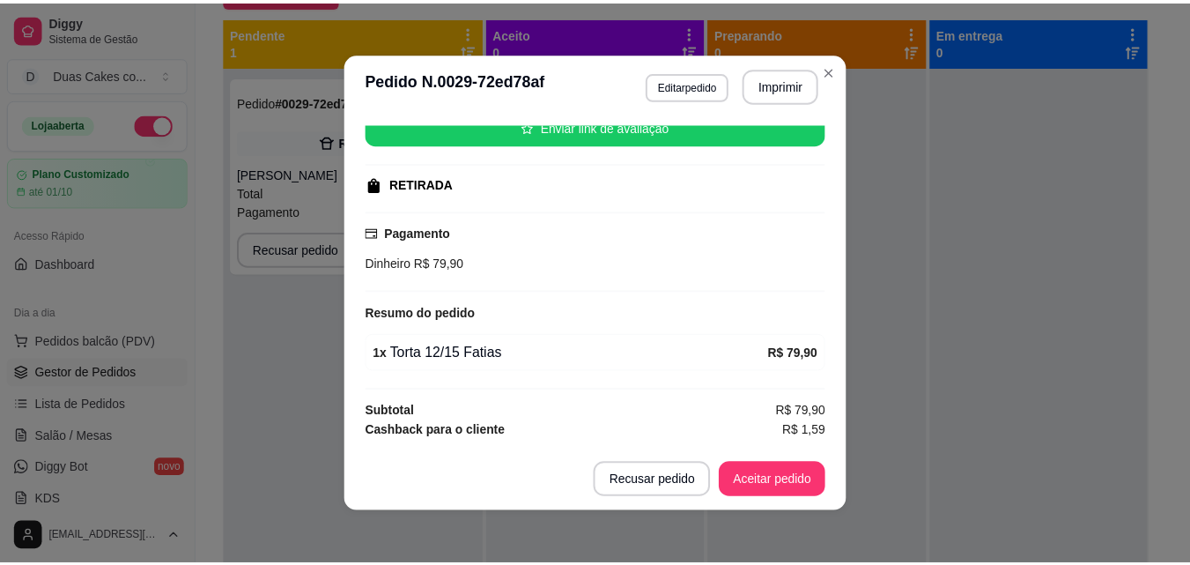
scroll to position [248, 0]
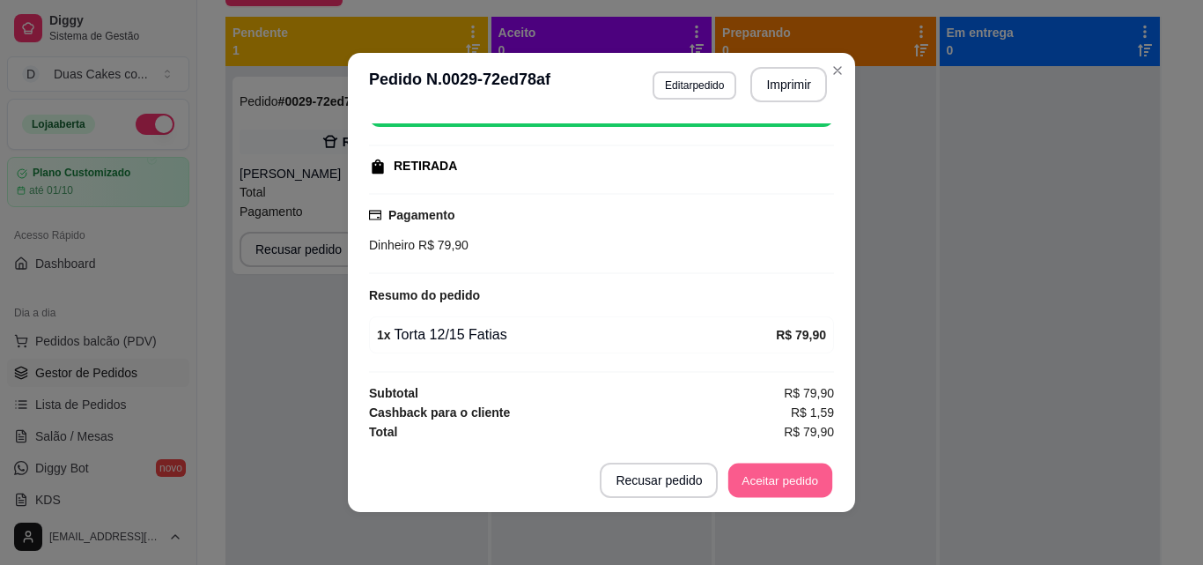
click at [789, 488] on button "Aceitar pedido" at bounding box center [780, 480] width 104 height 34
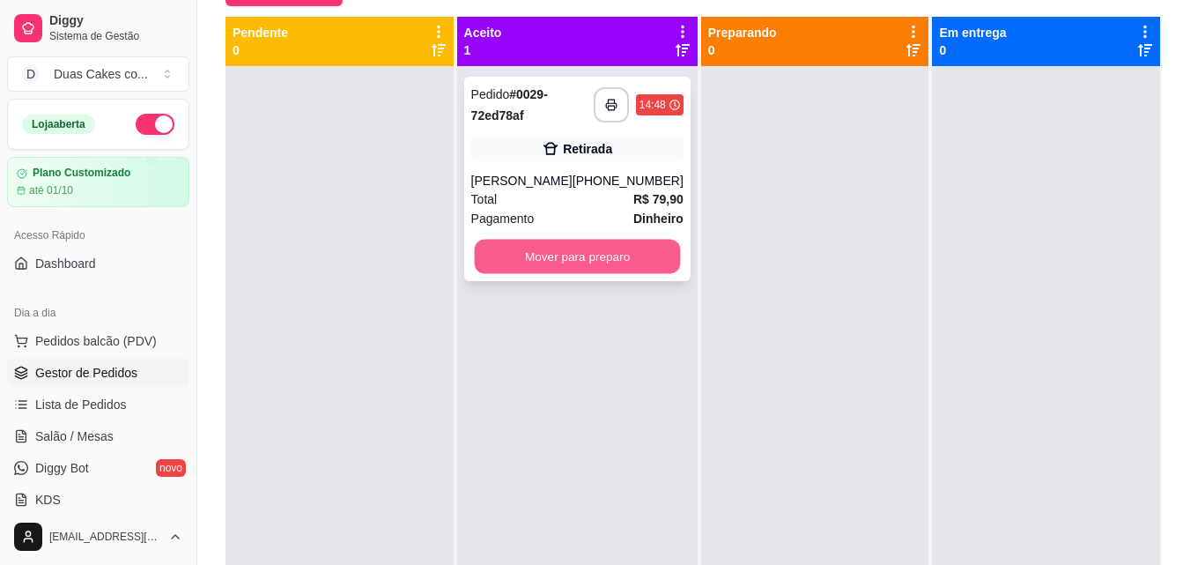
click at [590, 268] on button "Mover para preparo" at bounding box center [577, 257] width 206 height 34
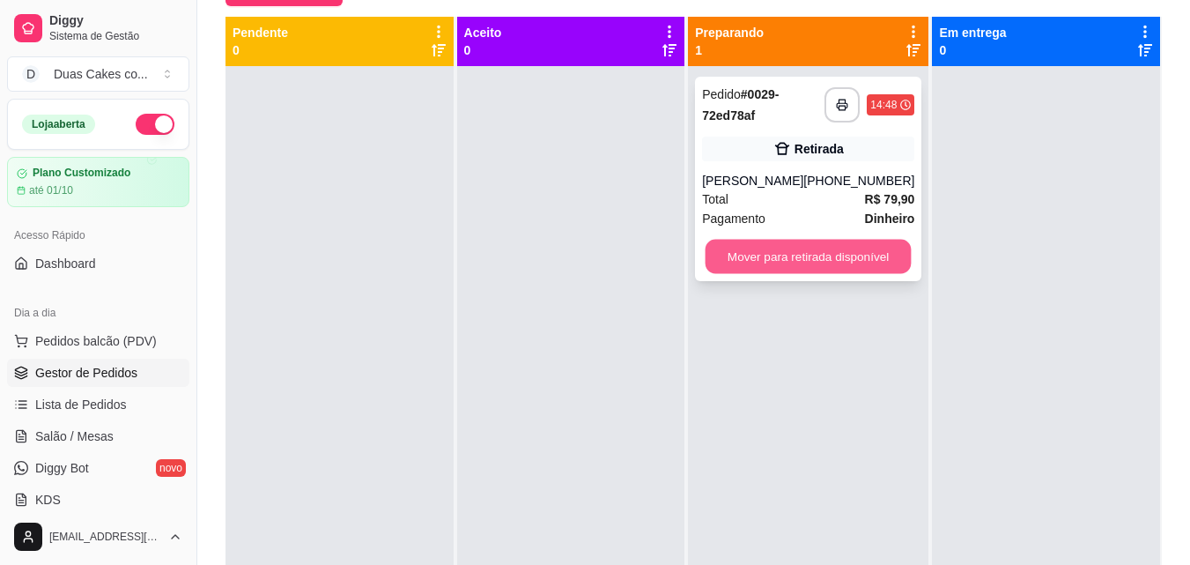
click at [779, 255] on button "Mover para retirada disponível" at bounding box center [809, 257] width 206 height 34
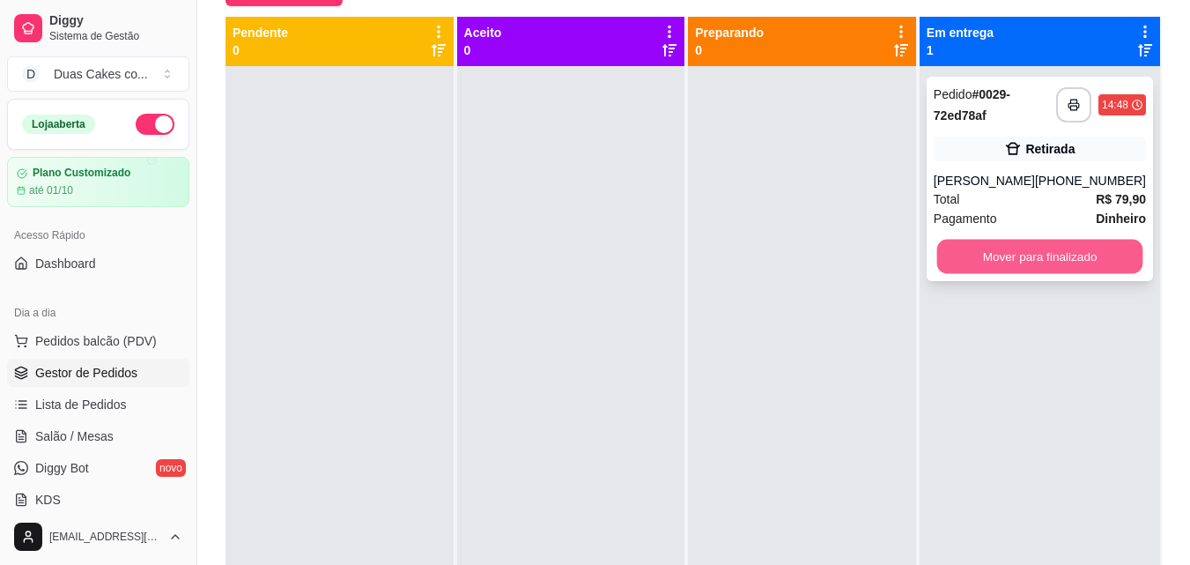
click at [1117, 251] on button "Mover para finalizado" at bounding box center [1039, 257] width 206 height 34
click at [1064, 253] on button "Mover para finalizado" at bounding box center [1039, 257] width 206 height 34
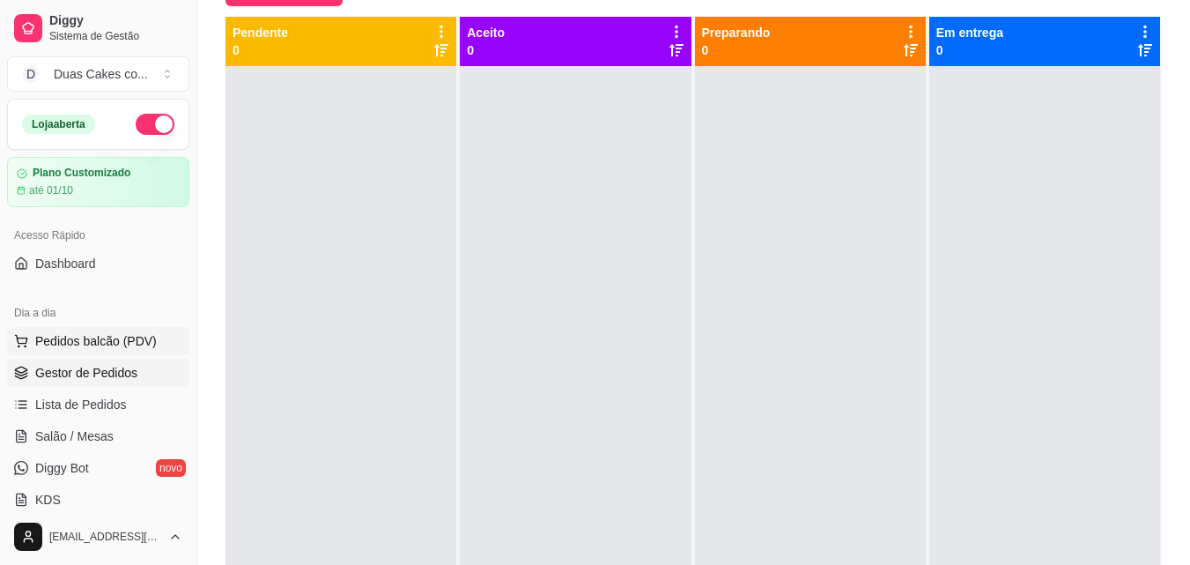
click at [68, 336] on span "Pedidos balcão (PDV)" at bounding box center [96, 341] width 122 height 18
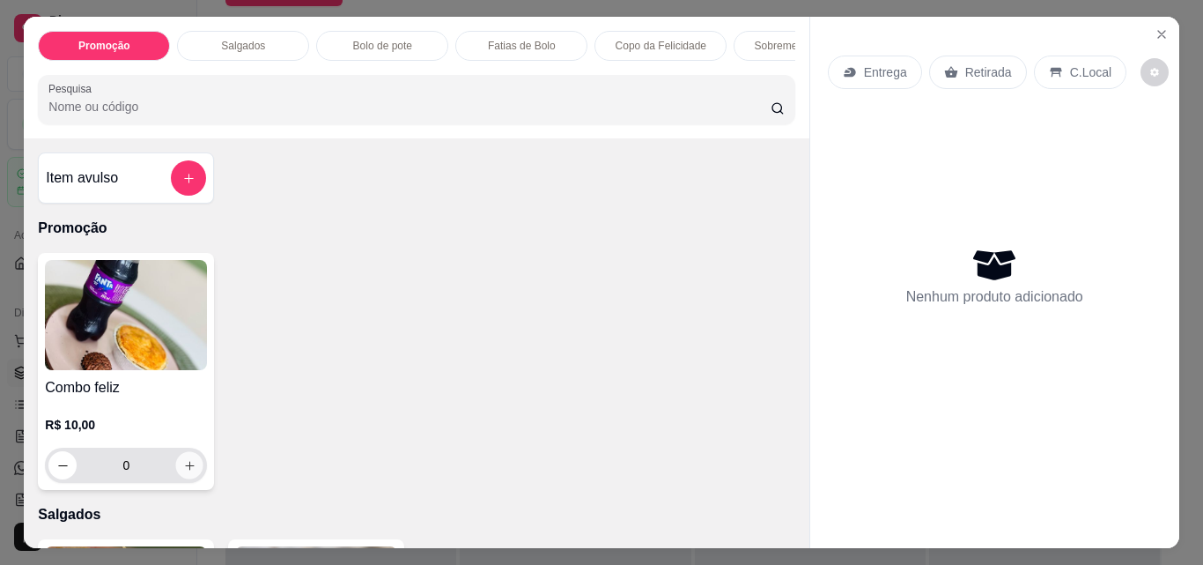
click at [187, 470] on icon "increase-product-quantity" at bounding box center [189, 465] width 13 height 13
type input "1"
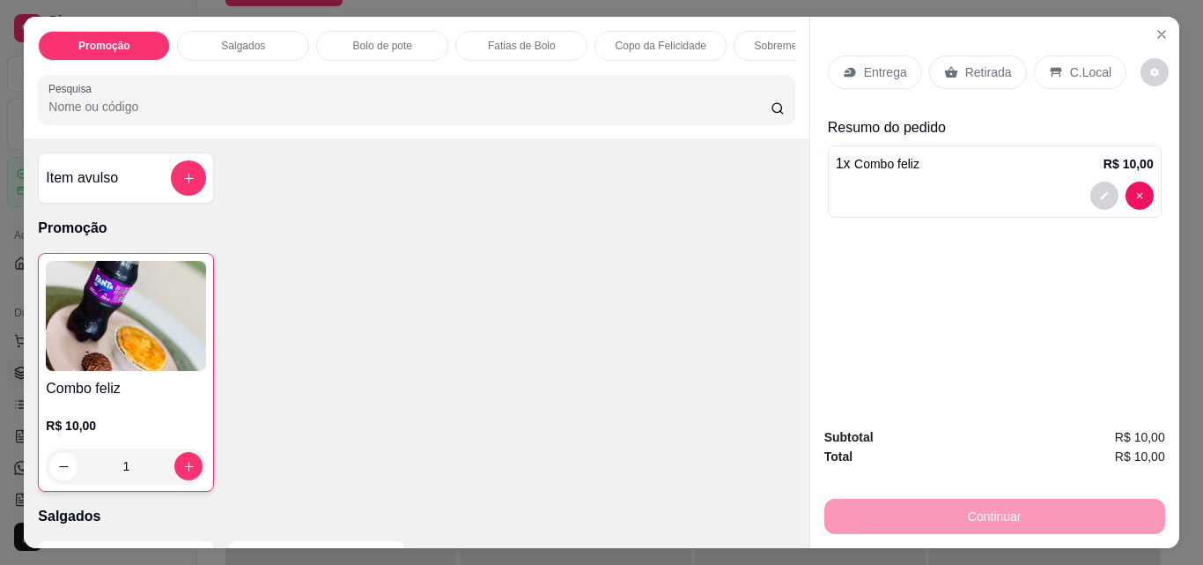
click at [979, 70] on p "Retirada" at bounding box center [988, 72] width 47 height 18
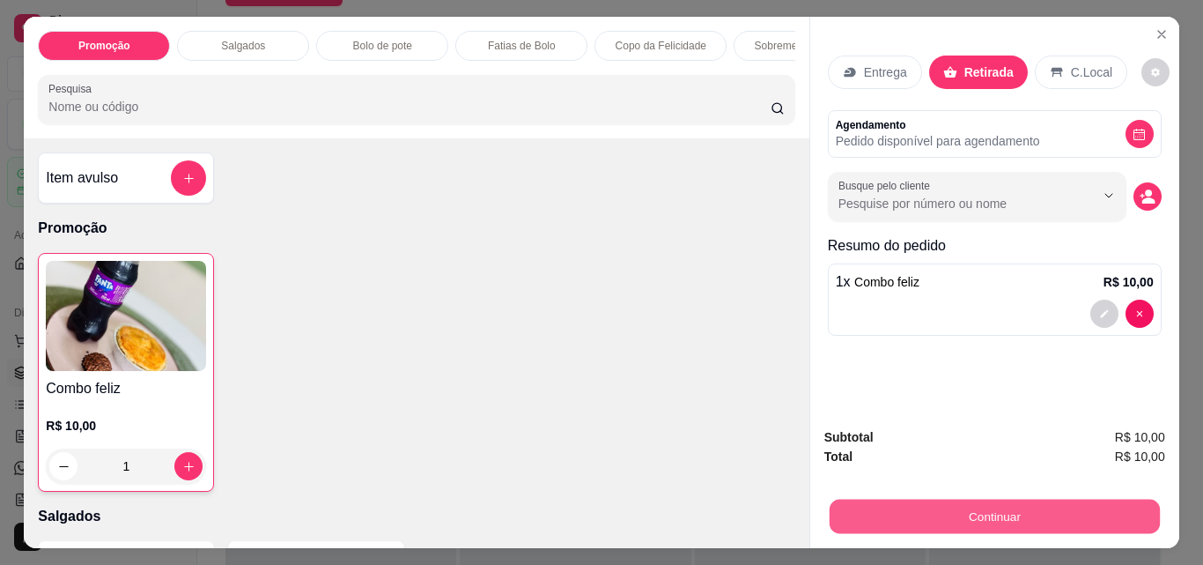
click at [998, 512] on button "Continuar" at bounding box center [994, 516] width 330 height 34
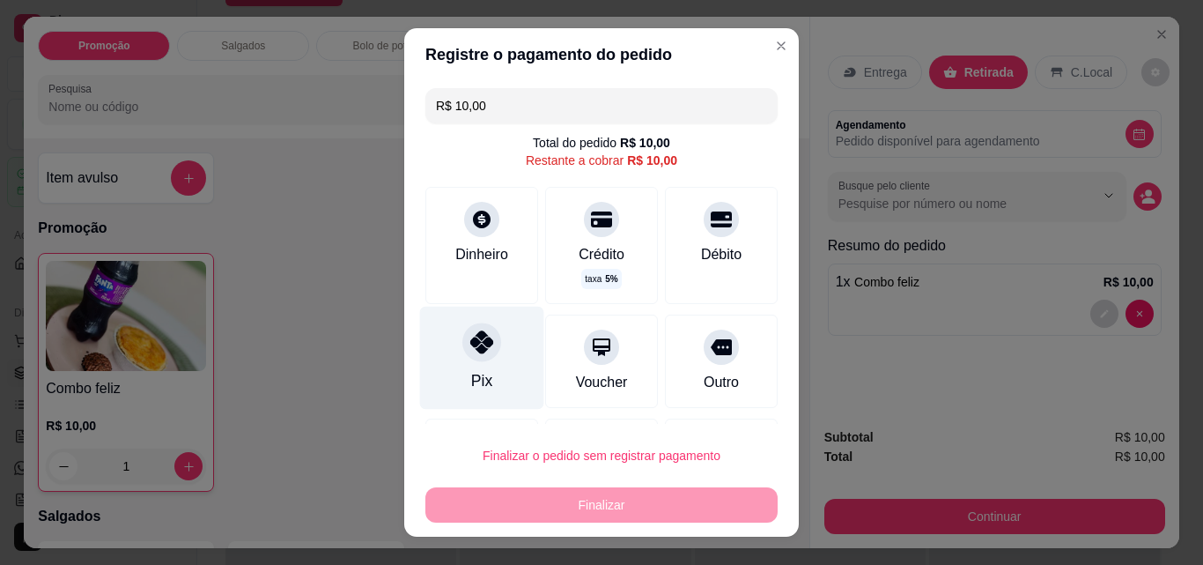
click at [472, 344] on icon at bounding box center [481, 341] width 23 height 23
type input "R$ 0,00"
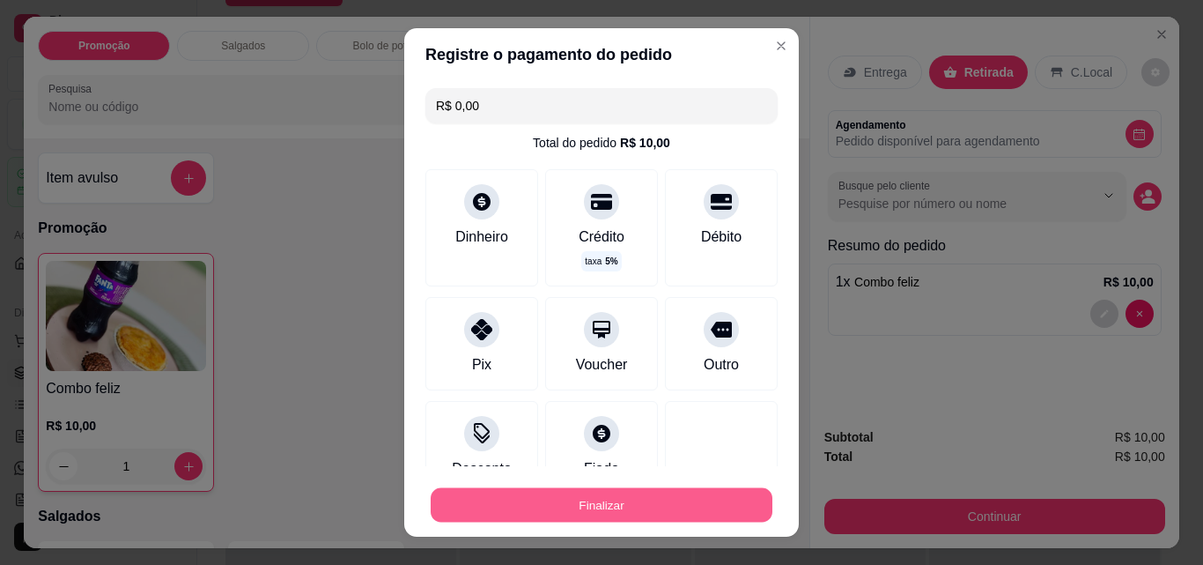
click at [595, 511] on button "Finalizar" at bounding box center [602, 505] width 342 height 34
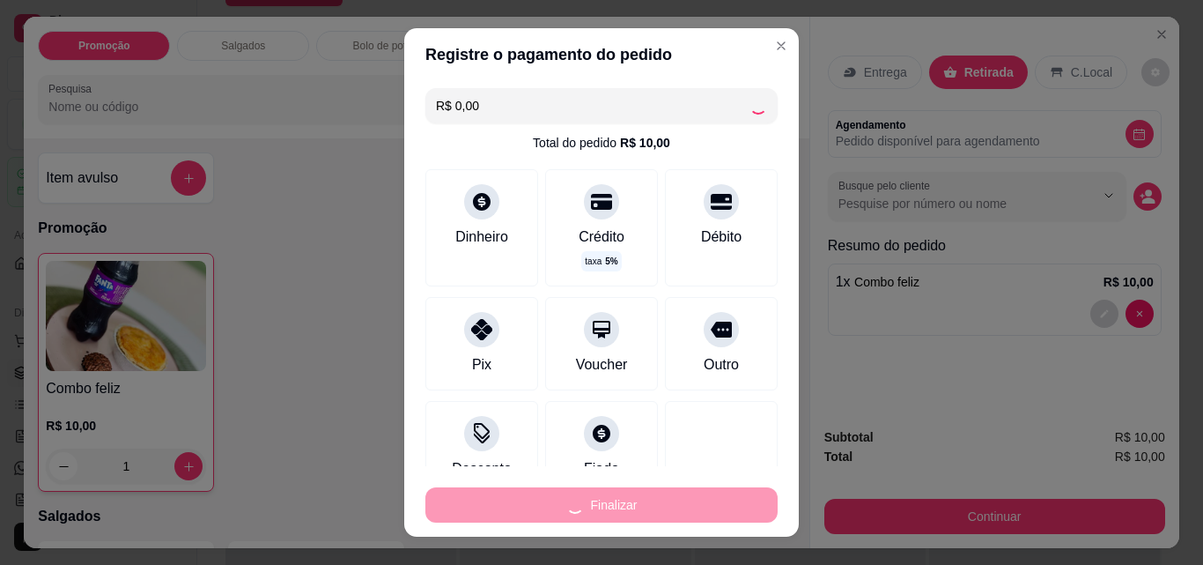
type input "0"
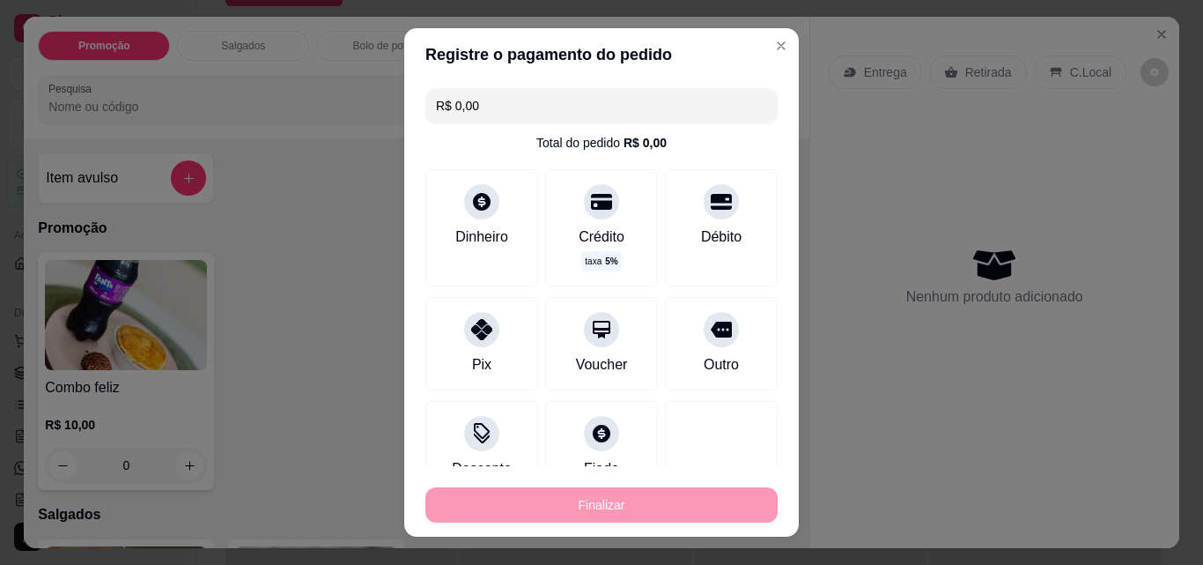
type input "-R$ 10,00"
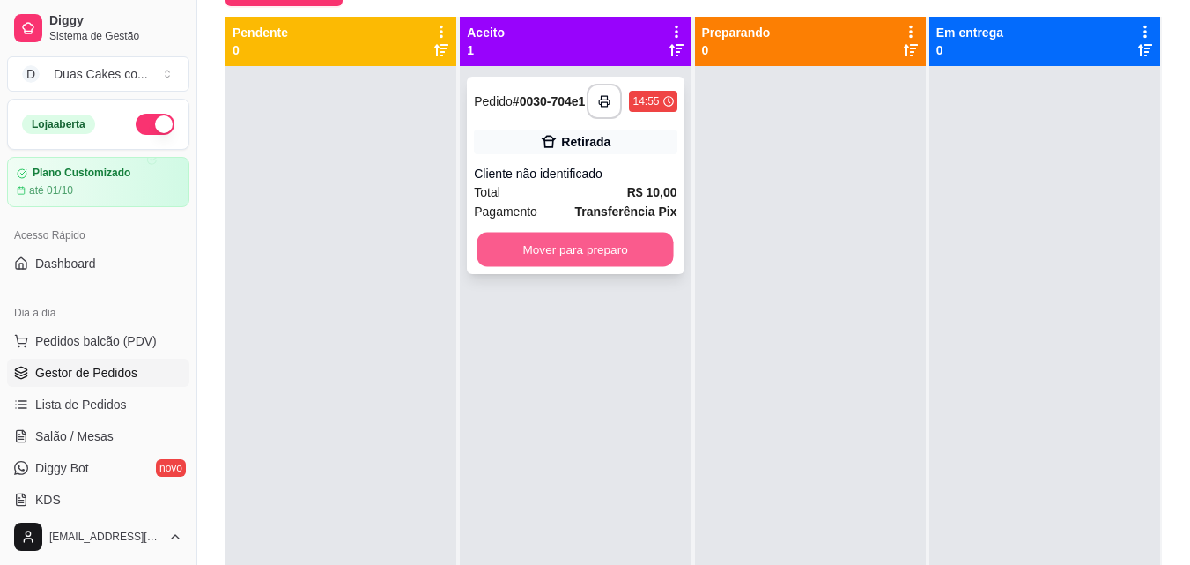
click at [575, 256] on button "Mover para preparo" at bounding box center [575, 250] width 196 height 34
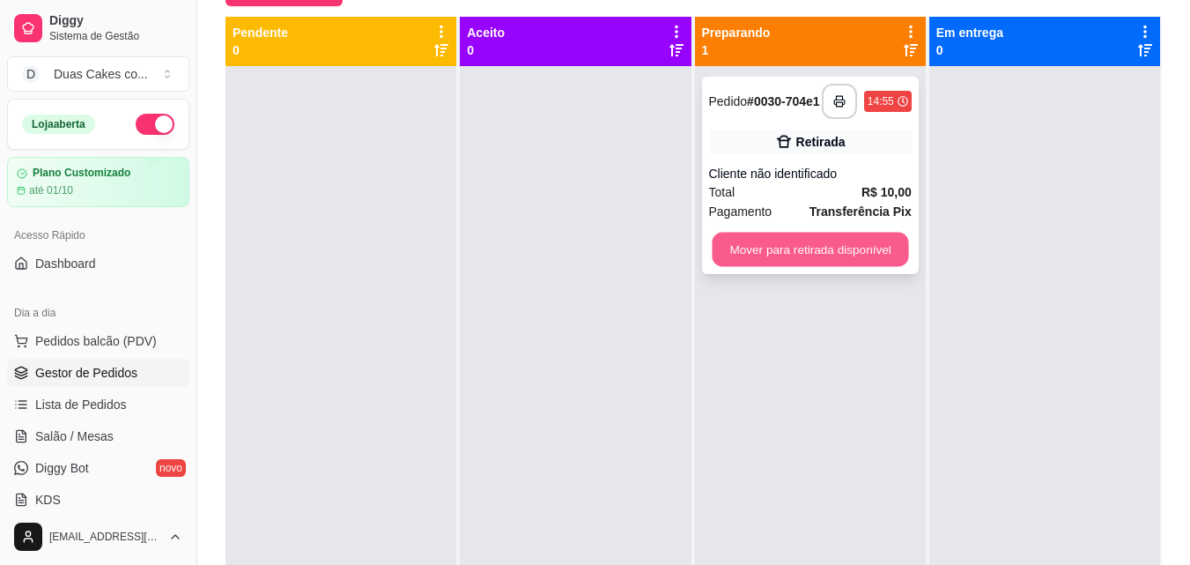
click at [795, 261] on button "Mover para retirada disponível" at bounding box center [810, 250] width 196 height 34
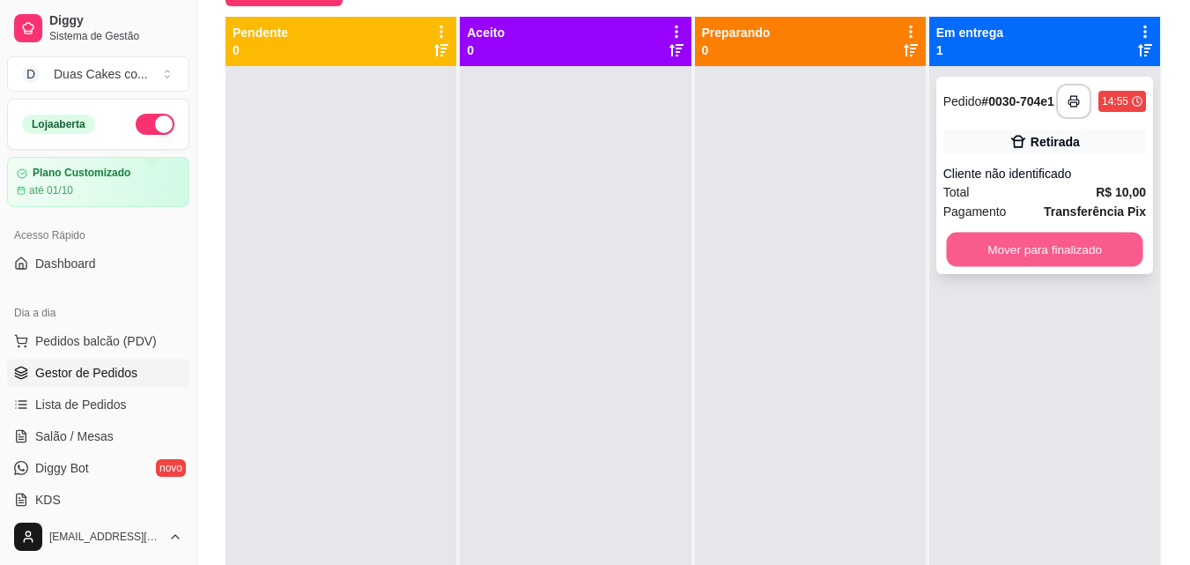
click at [1046, 248] on button "Mover para finalizado" at bounding box center [1044, 250] width 196 height 34
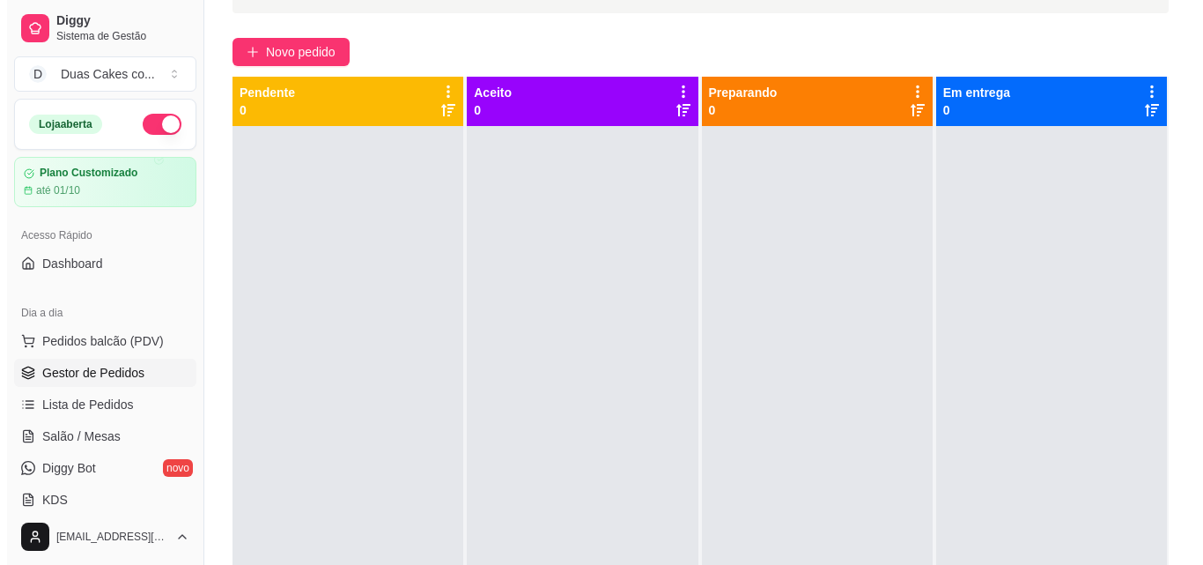
scroll to position [4, 0]
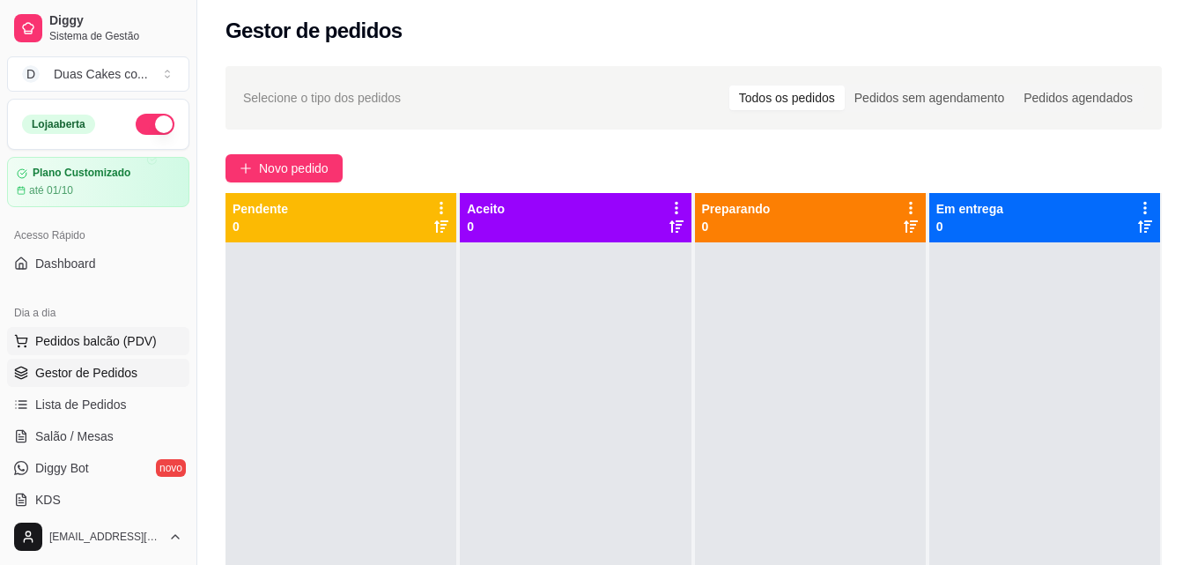
click at [82, 335] on span "Pedidos balcão (PDV)" at bounding box center [96, 341] width 122 height 18
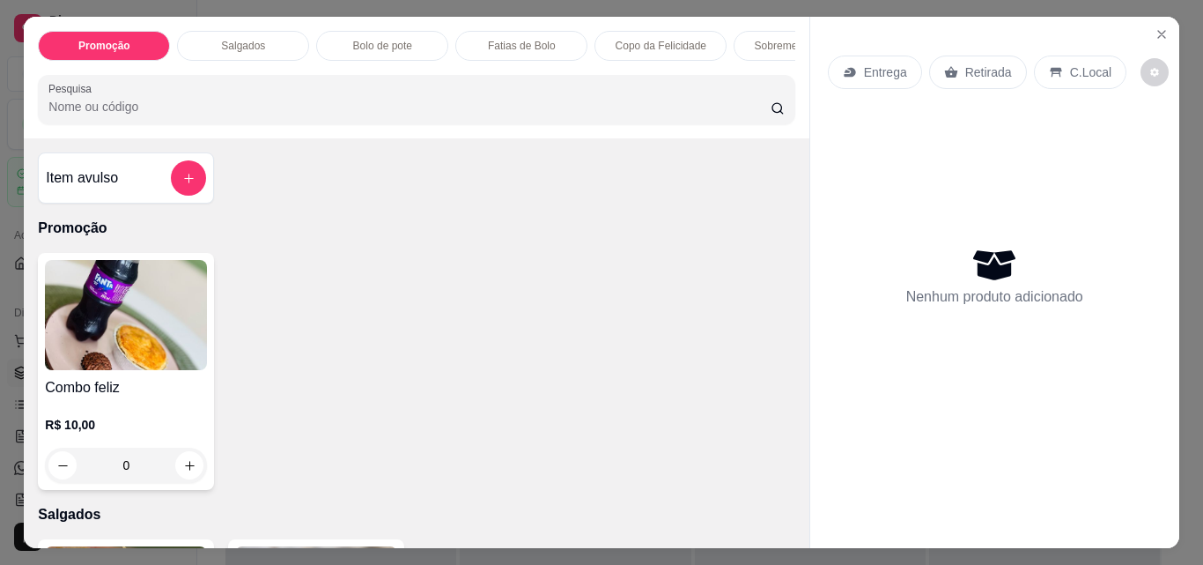
click at [540, 39] on p "Fatias de Bolo" at bounding box center [522, 46] width 68 height 14
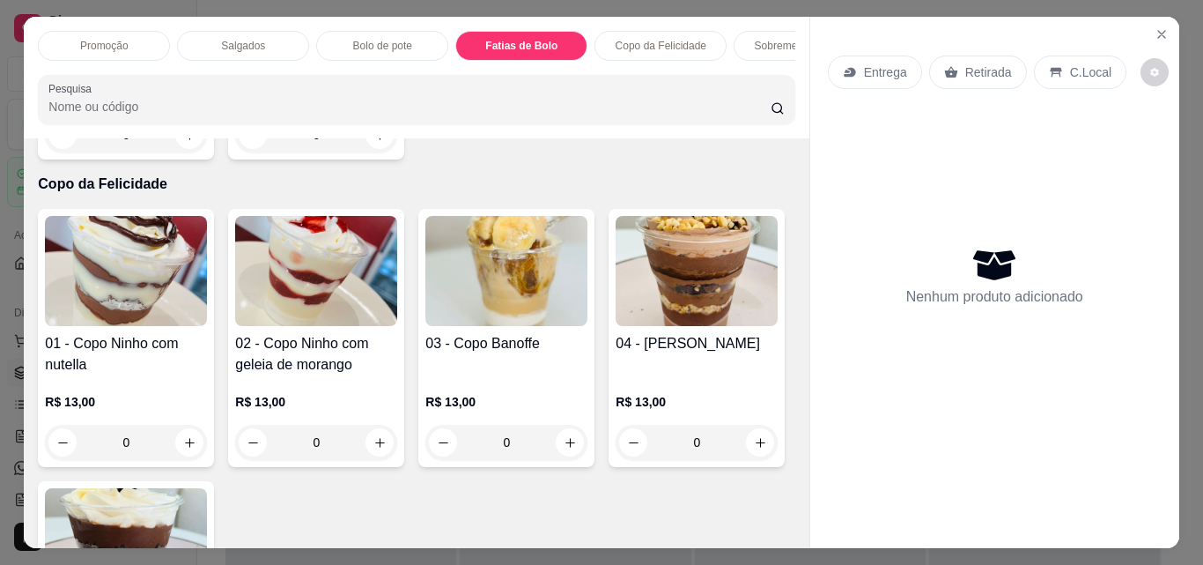
scroll to position [46, 0]
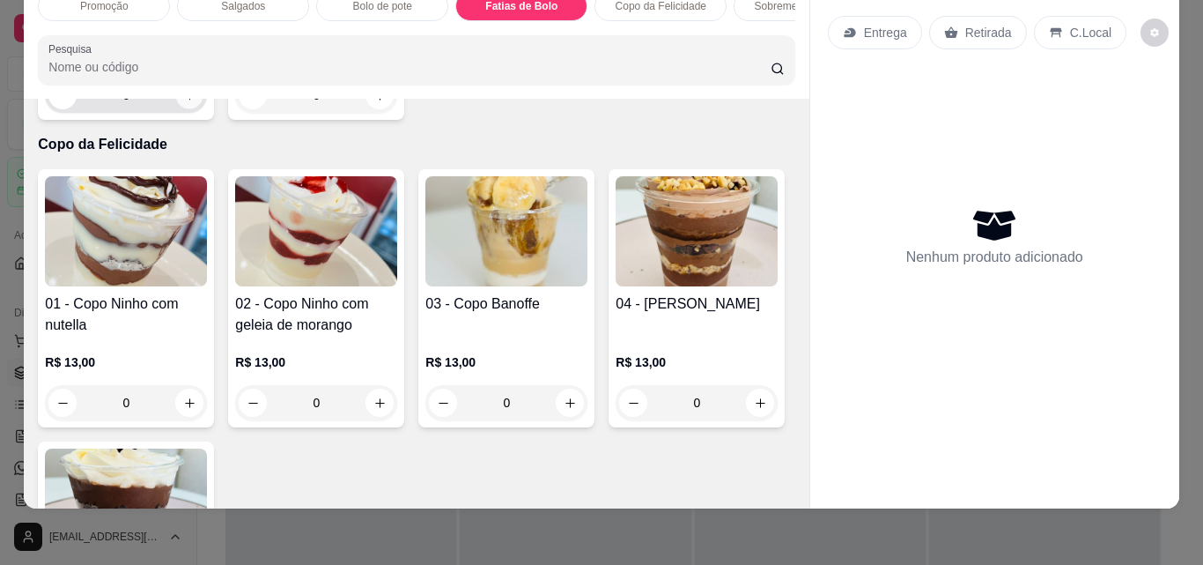
click at [186, 102] on icon "increase-product-quantity" at bounding box center [189, 95] width 13 height 13
type input "1"
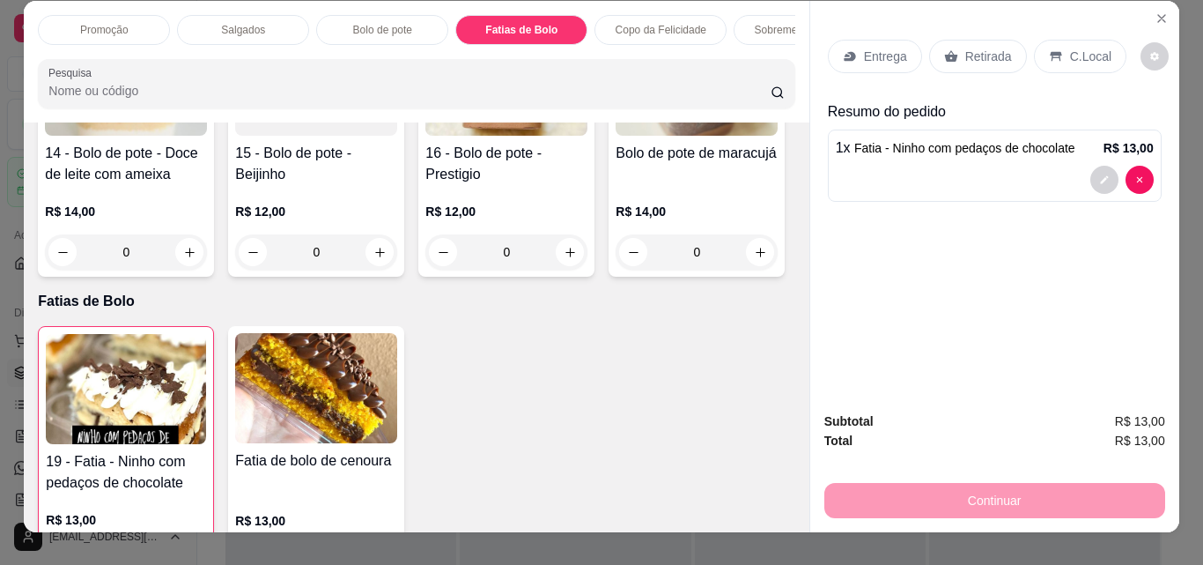
scroll to position [0, 0]
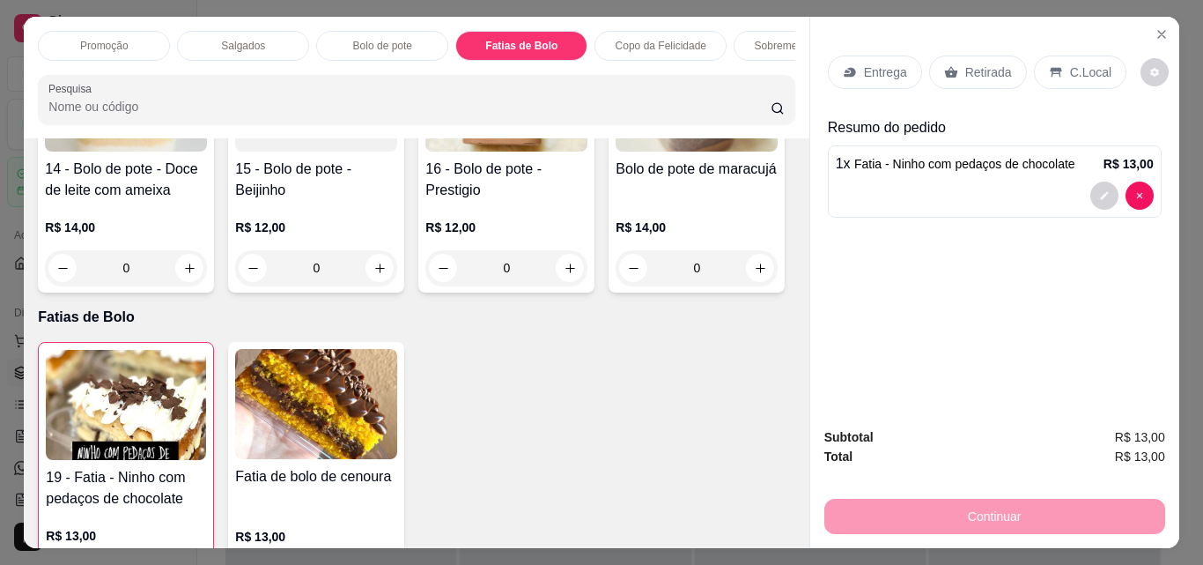
click at [667, 39] on p "Copo da Felicidade" at bounding box center [661, 46] width 91 height 14
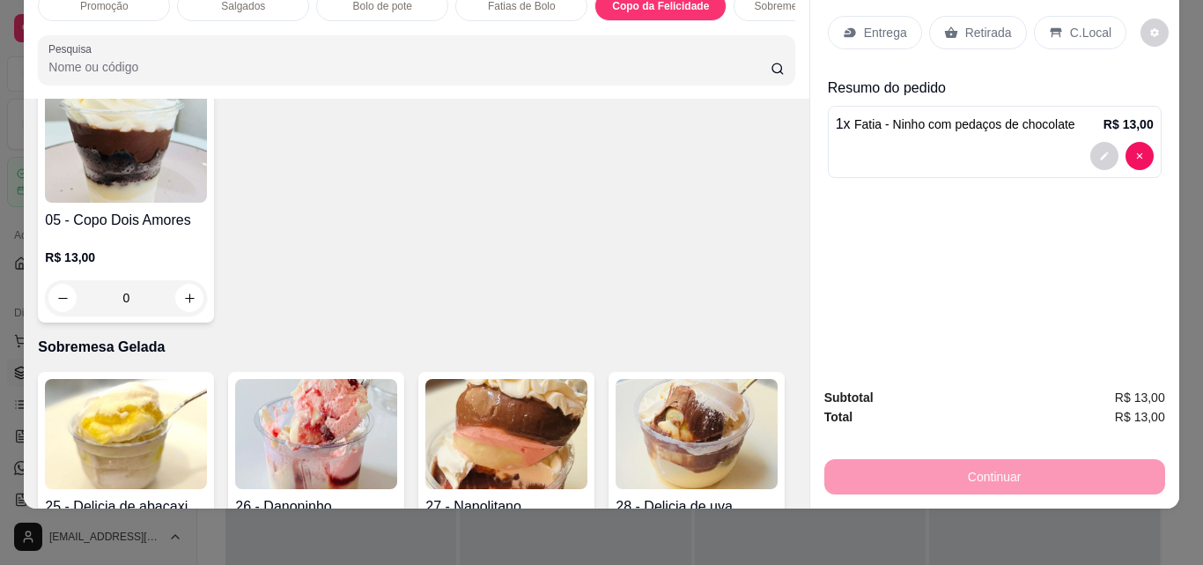
scroll to position [2261, 0]
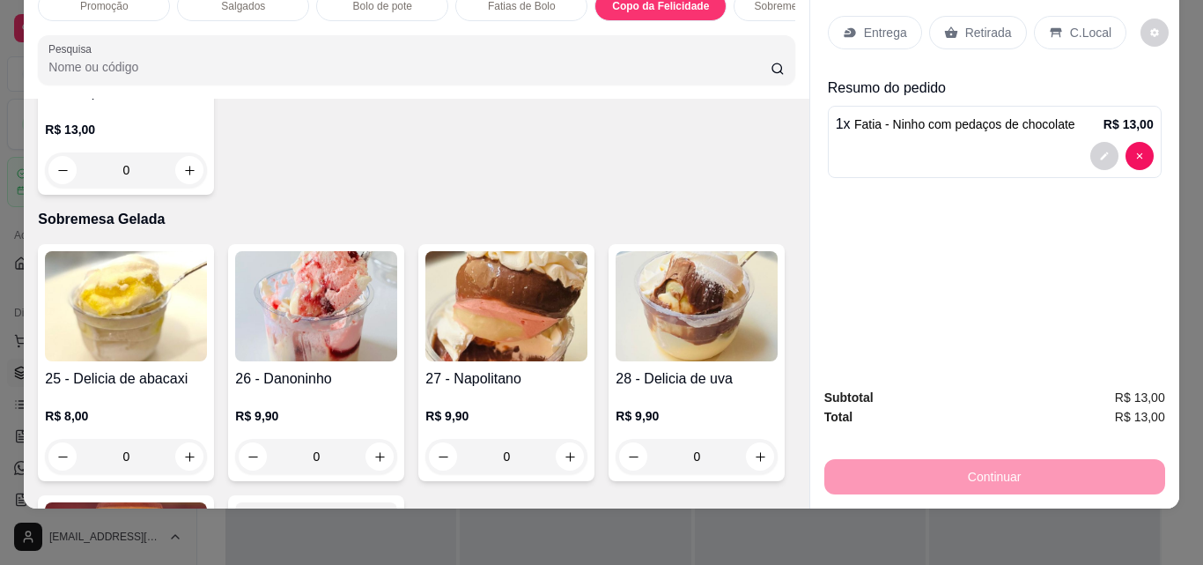
type input "1"
click at [964, 16] on div "Retirada" at bounding box center [978, 32] width 98 height 33
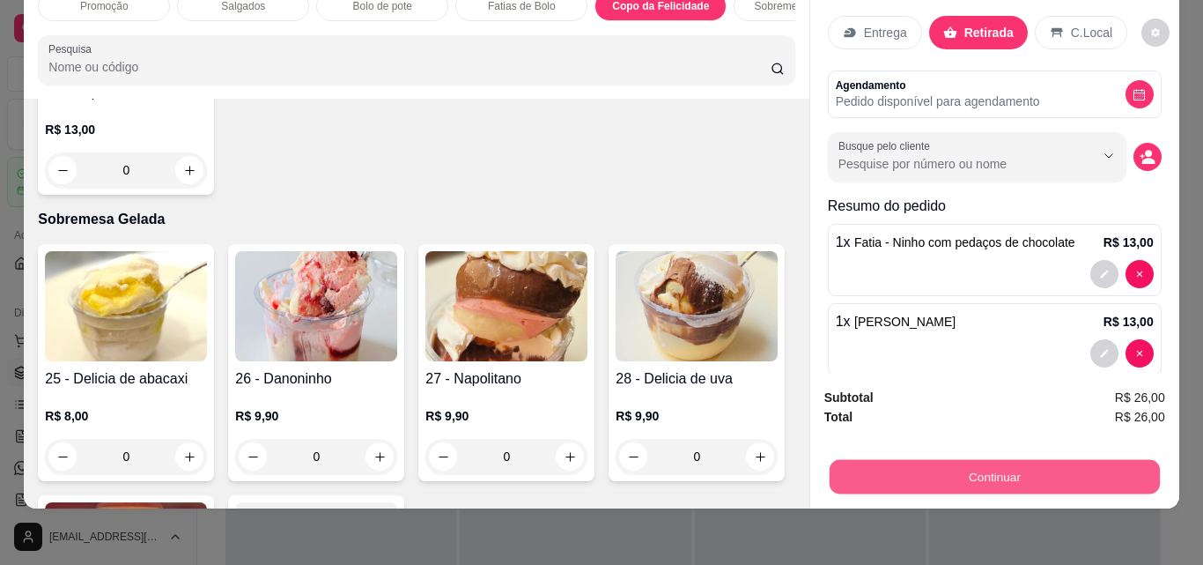
click at [965, 475] on button "Continuar" at bounding box center [994, 476] width 330 height 34
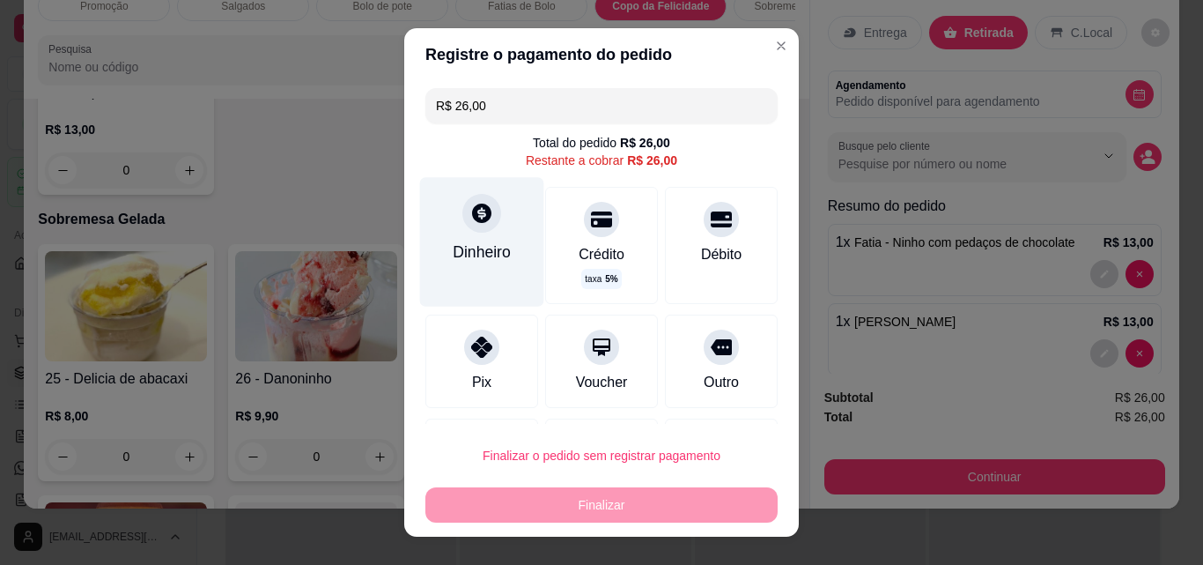
click at [481, 232] on div "Dinheiro" at bounding box center [482, 241] width 124 height 129
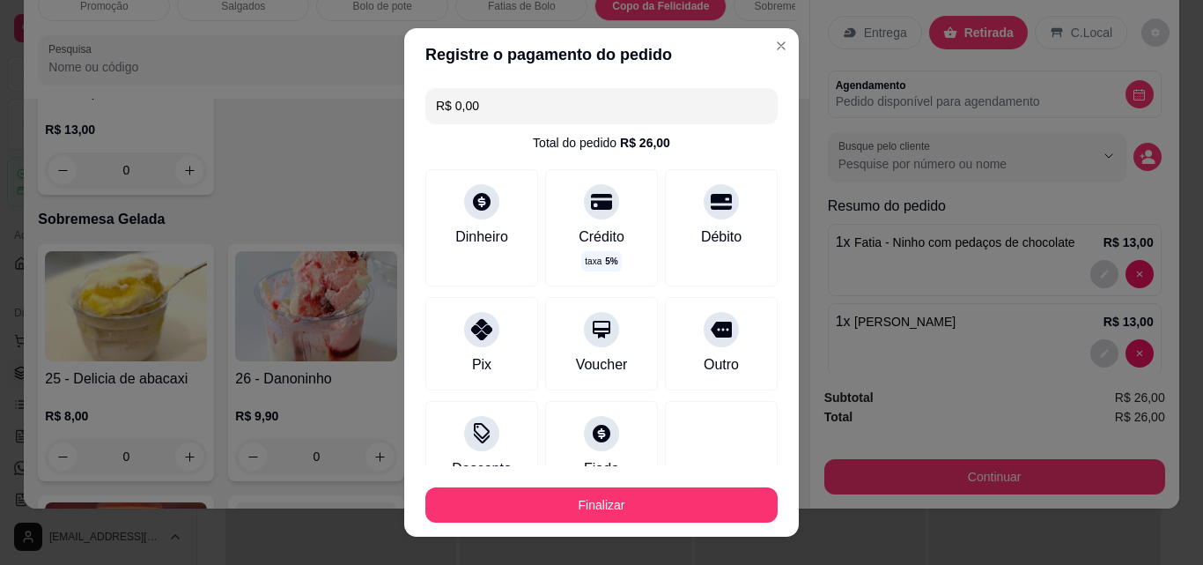
type input "R$ 0,00"
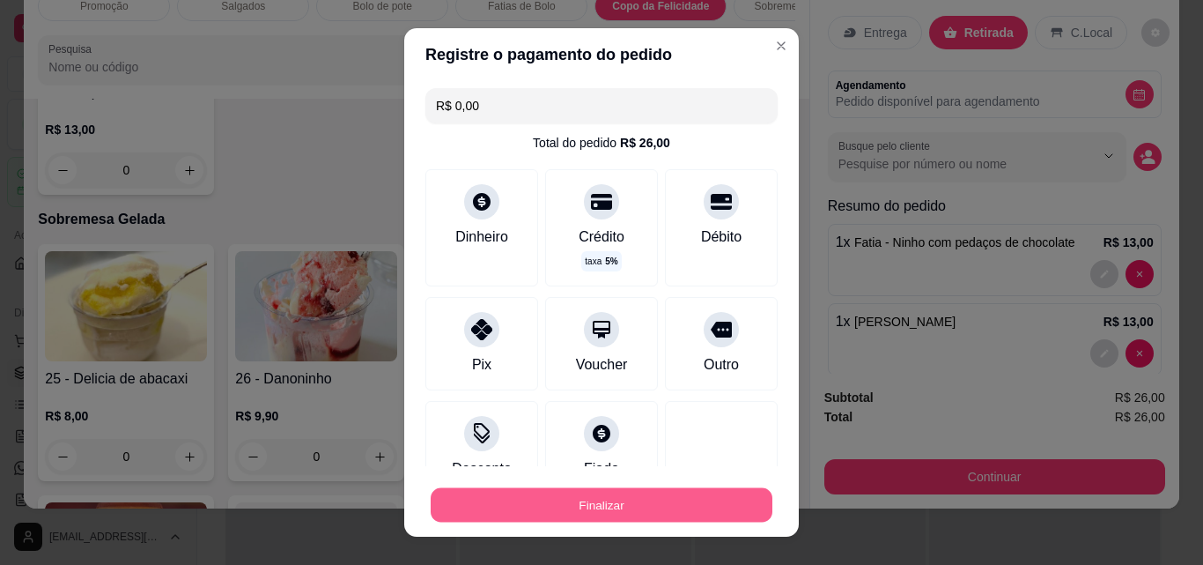
click at [693, 499] on button "Finalizar" at bounding box center [602, 505] width 342 height 34
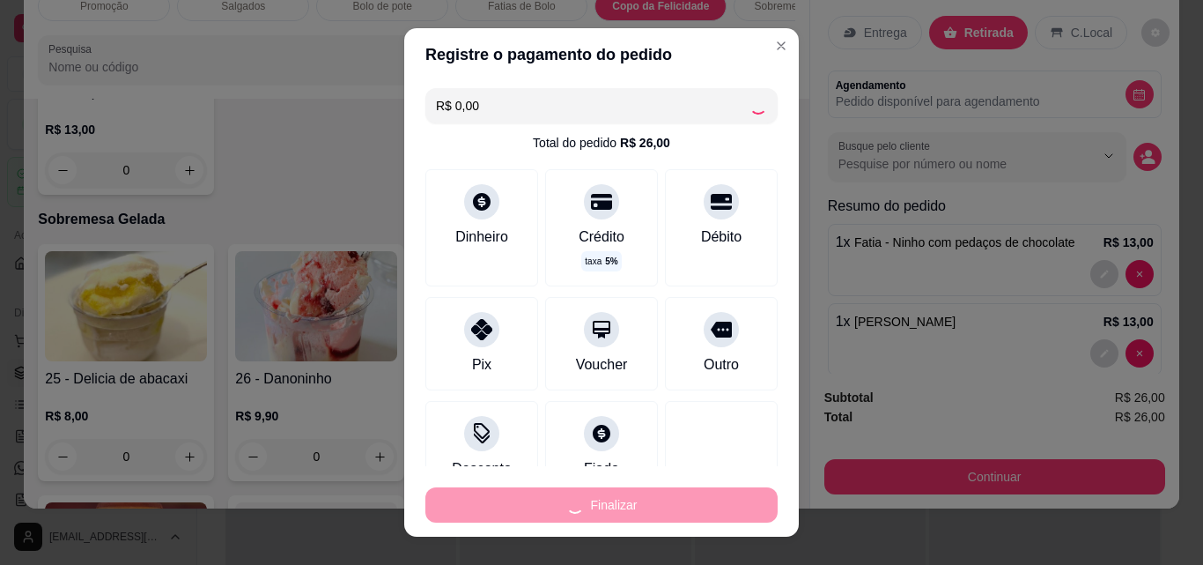
type input "0"
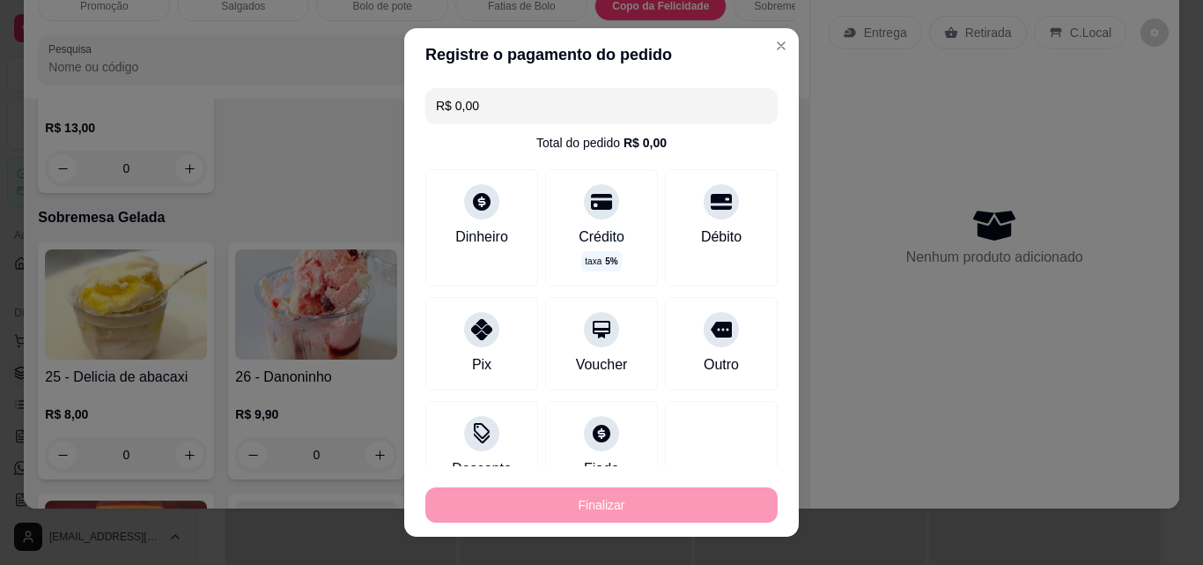
type input "-R$ 26,00"
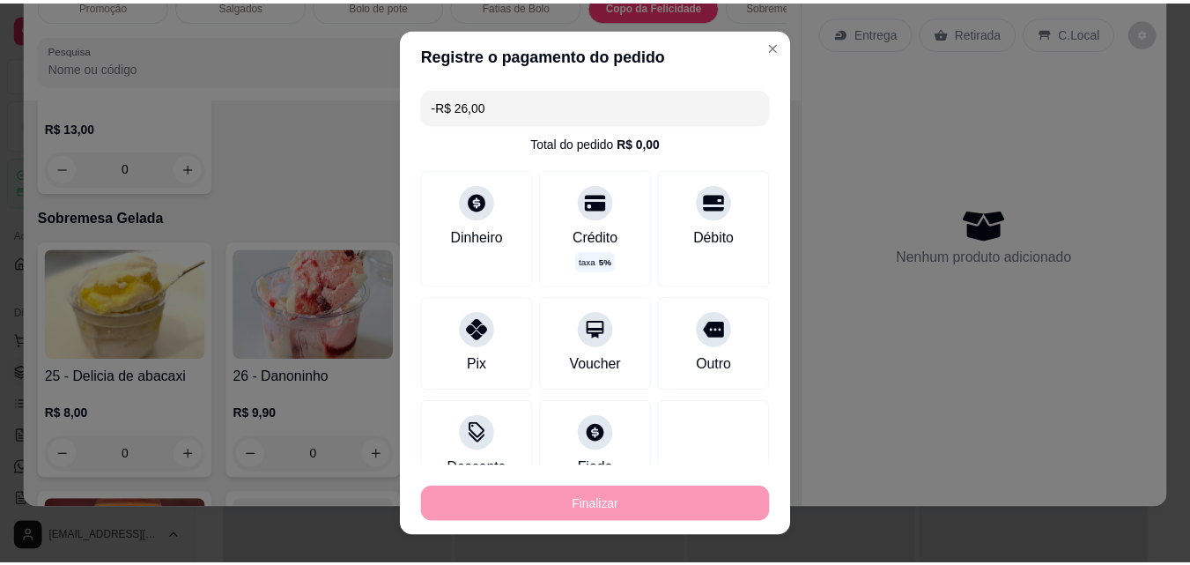
scroll to position [2259, 0]
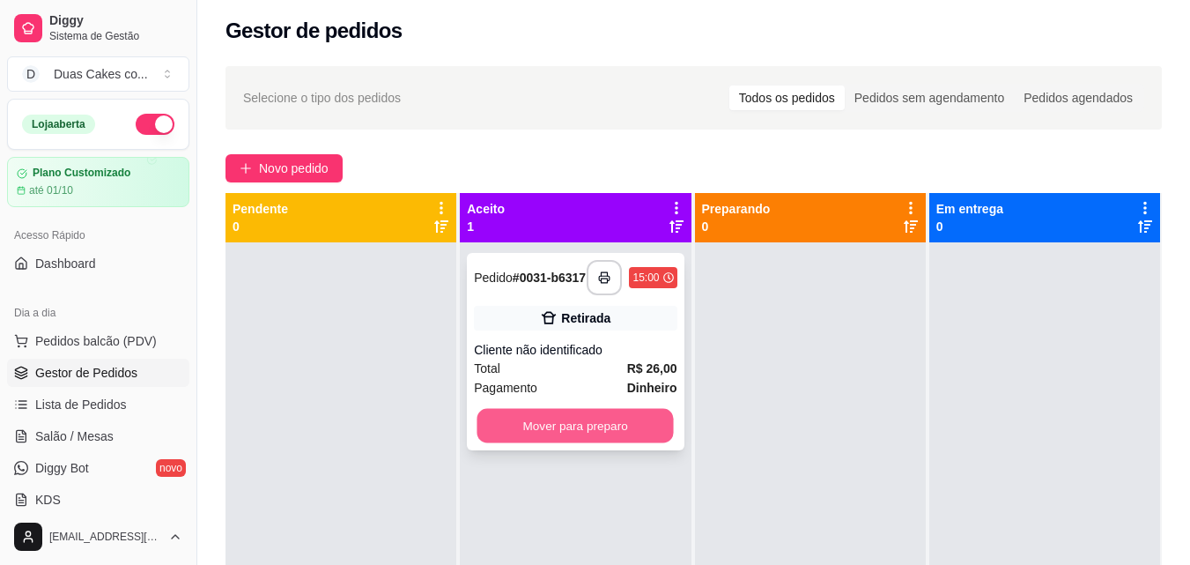
click at [532, 433] on button "Mover para preparo" at bounding box center [575, 426] width 196 height 34
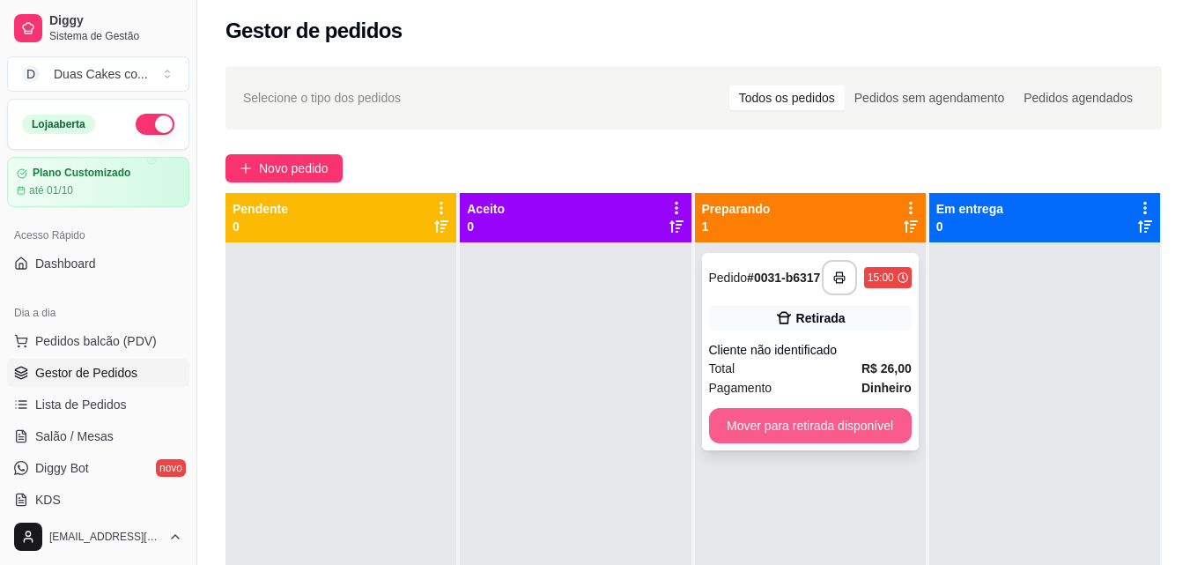
click at [758, 425] on button "Mover para retirada disponível" at bounding box center [810, 425] width 203 height 35
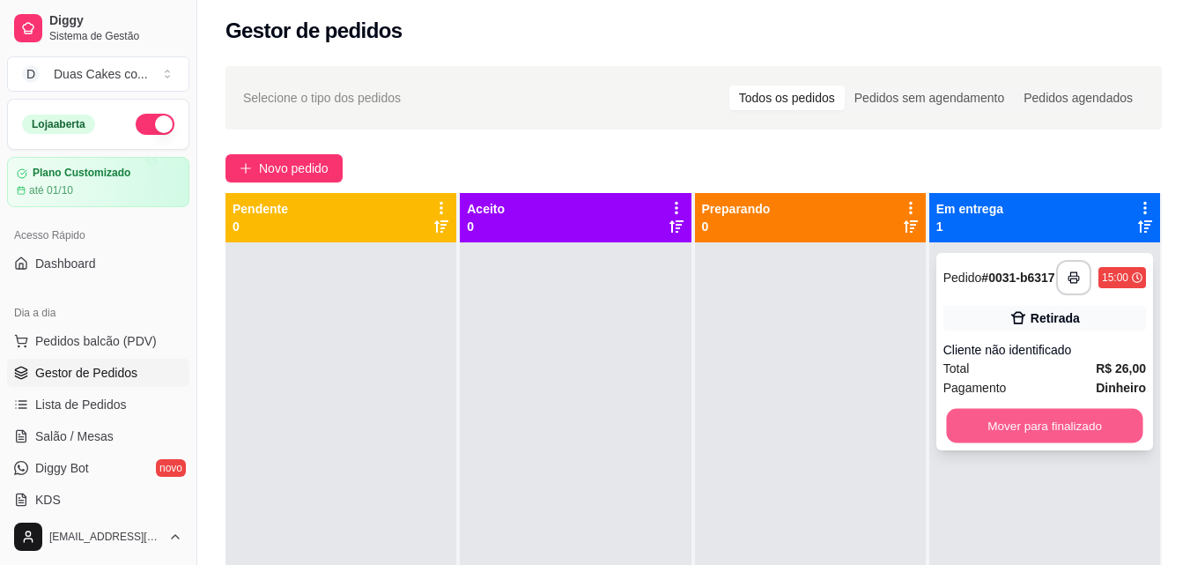
click at [1061, 423] on button "Mover para finalizado" at bounding box center [1044, 426] width 196 height 34
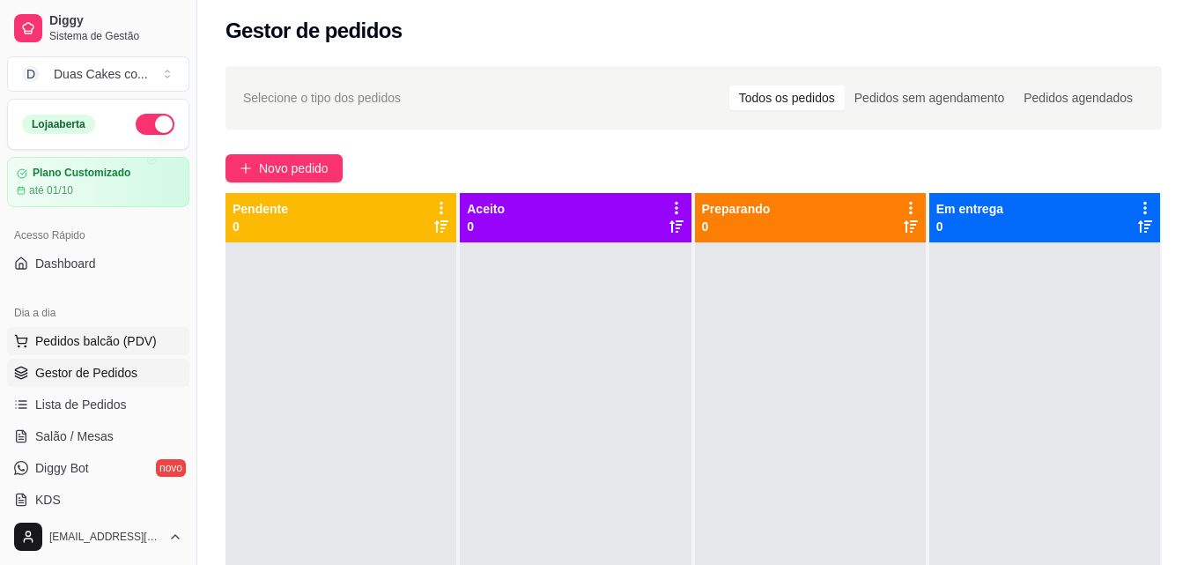
click at [91, 336] on span "Pedidos balcão (PDV)" at bounding box center [96, 341] width 122 height 18
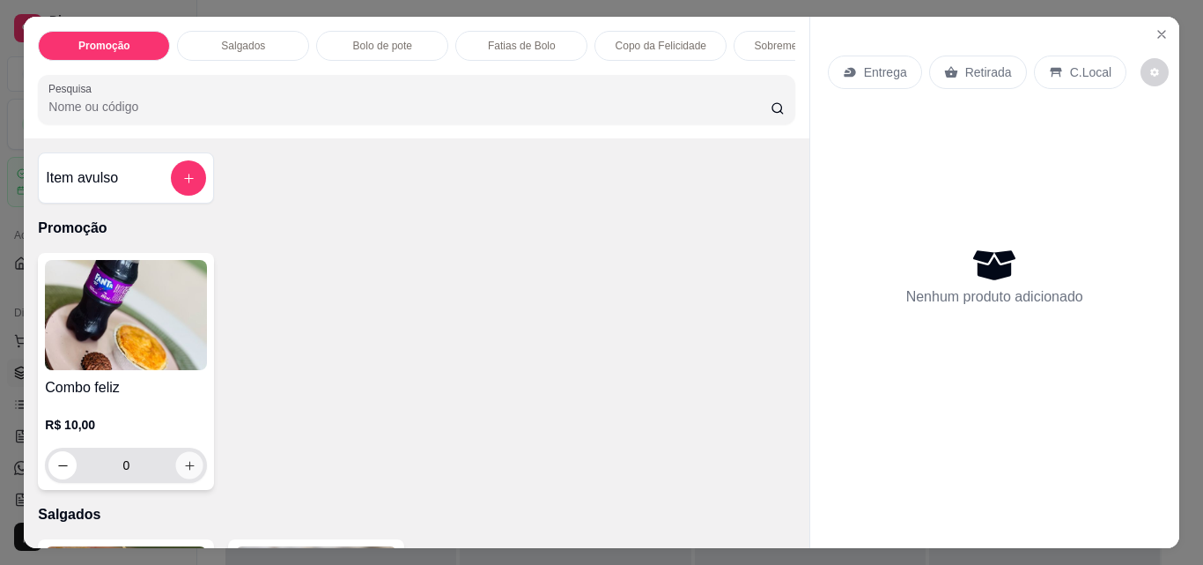
click at [183, 469] on icon "increase-product-quantity" at bounding box center [189, 465] width 13 height 13
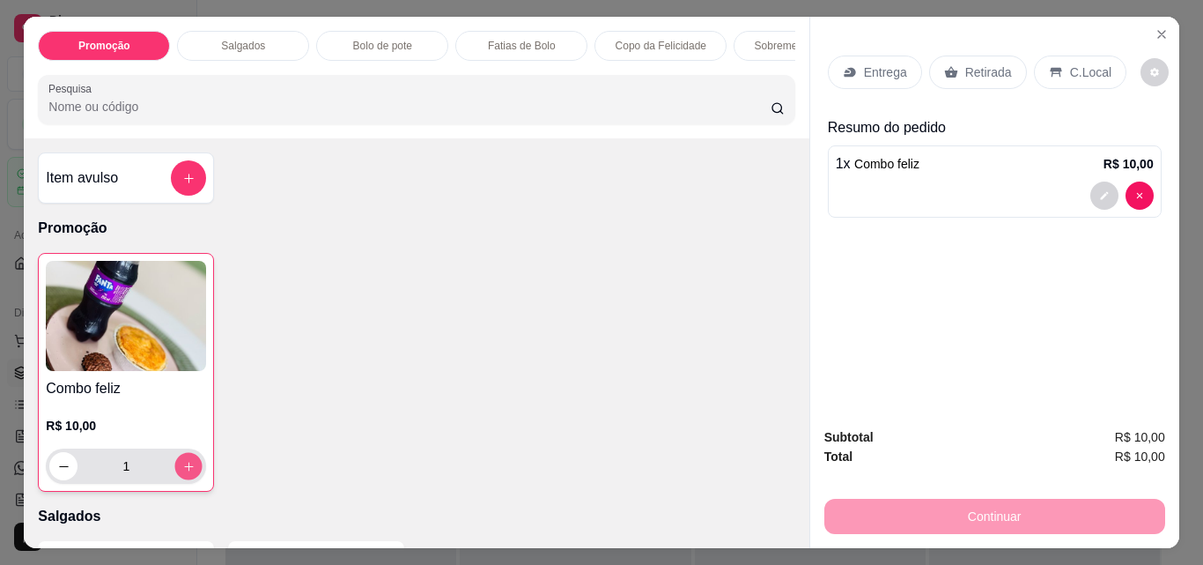
click at [184, 469] on icon "increase-product-quantity" at bounding box center [188, 466] width 13 height 13
type input "3"
click at [981, 63] on p "Retirada" at bounding box center [988, 72] width 47 height 18
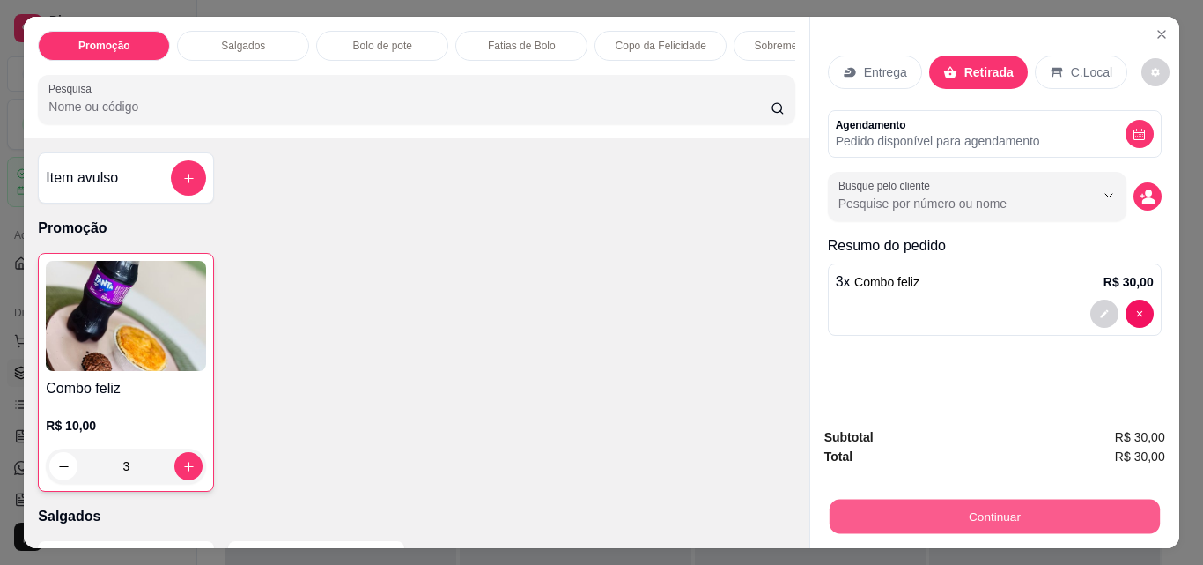
click at [994, 510] on button "Continuar" at bounding box center [994, 516] width 330 height 34
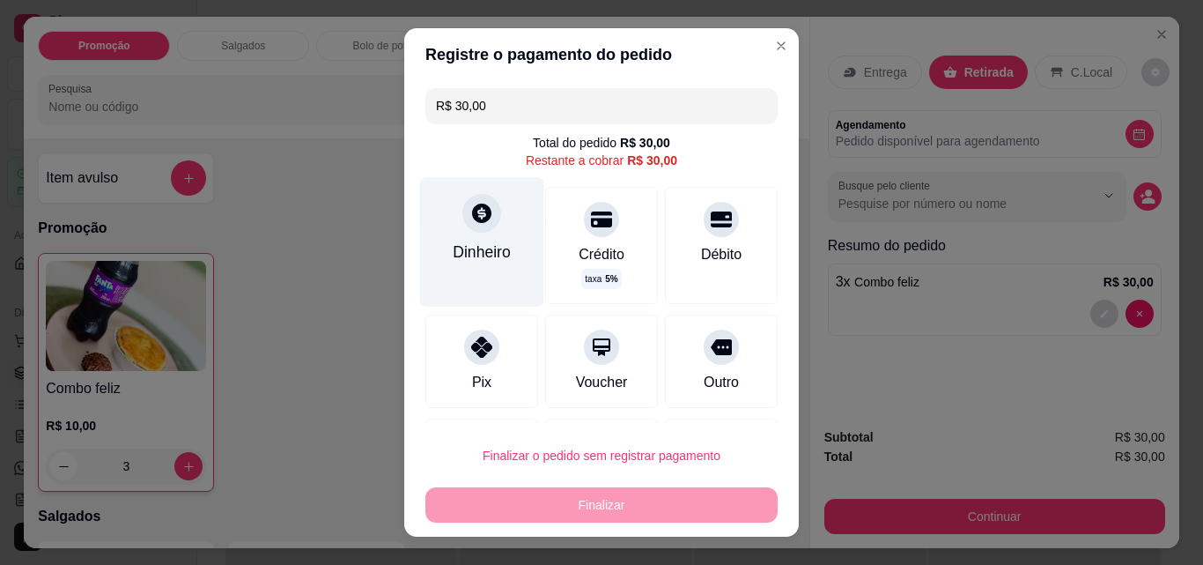
click at [473, 241] on div "Dinheiro" at bounding box center [482, 251] width 58 height 23
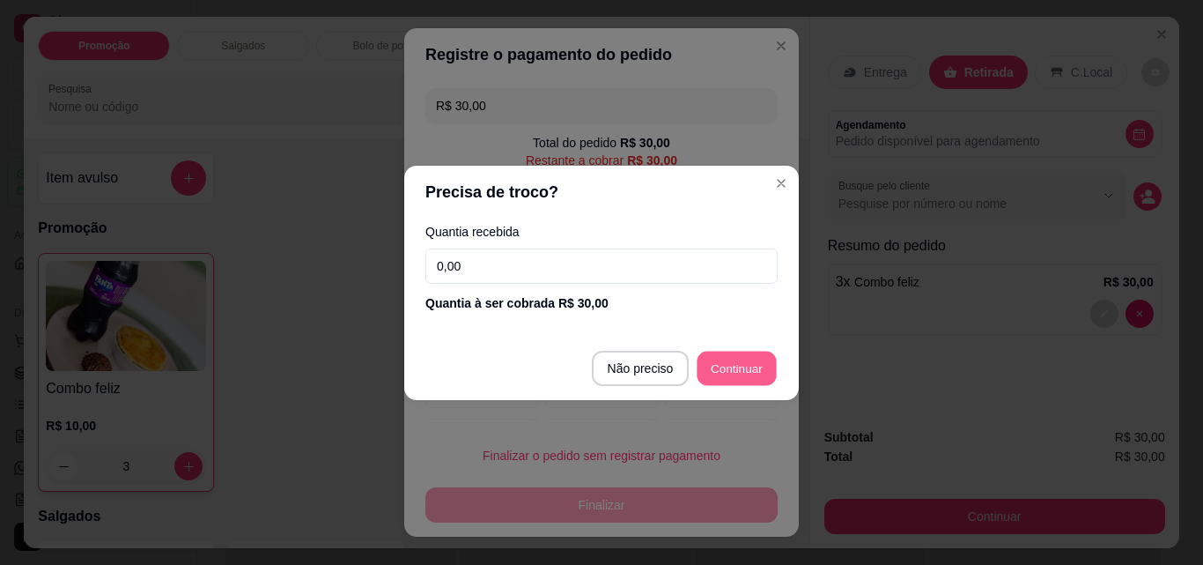
type input "R$ 0,00"
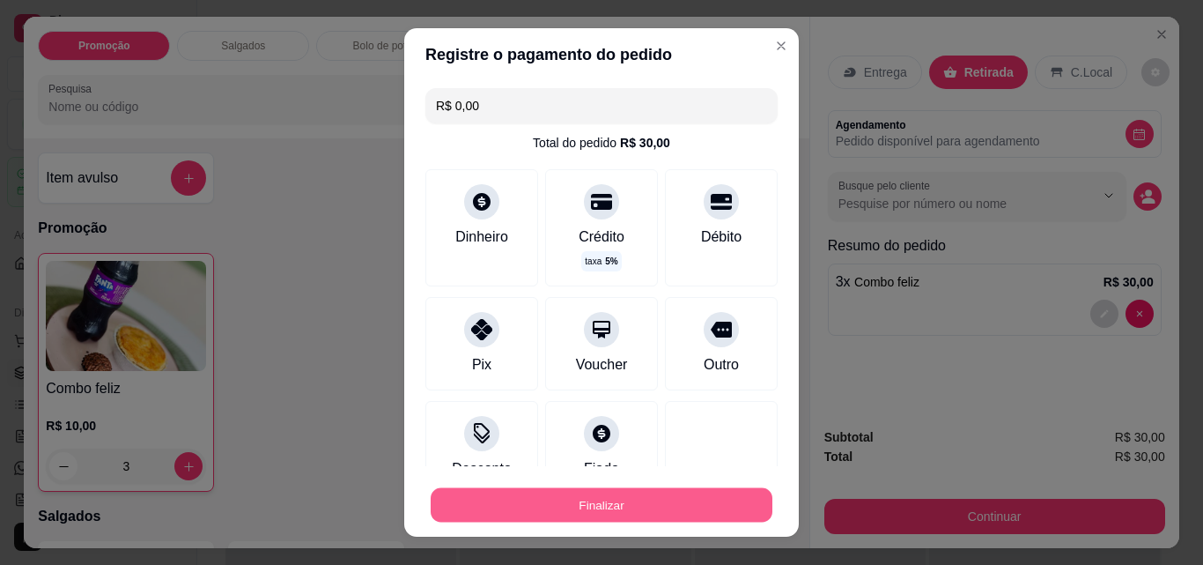
click at [560, 496] on button "Finalizar" at bounding box center [602, 505] width 342 height 34
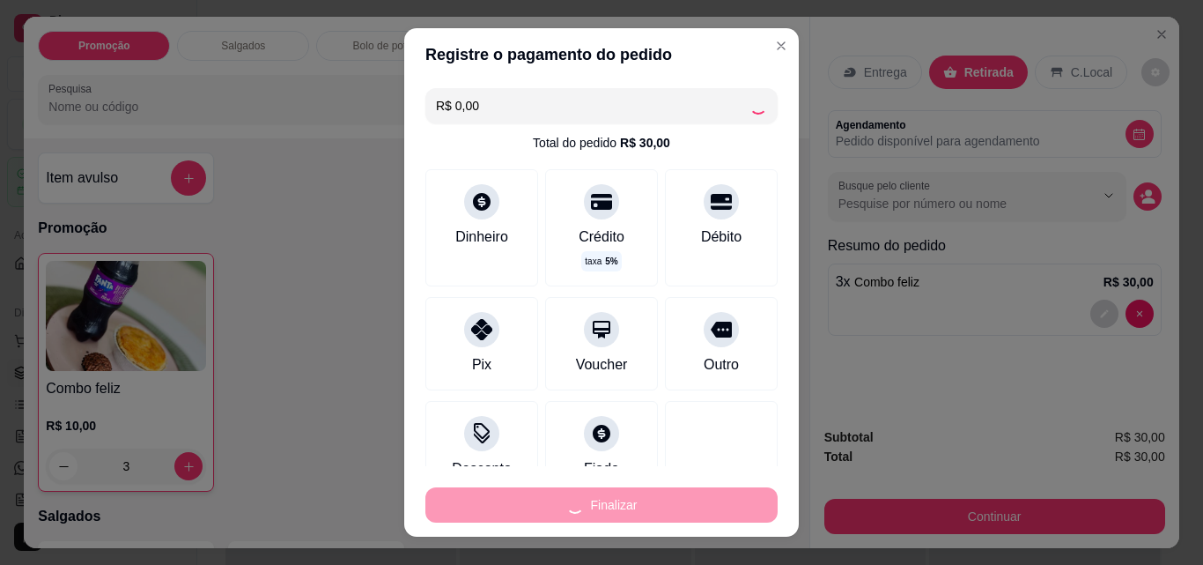
type input "0"
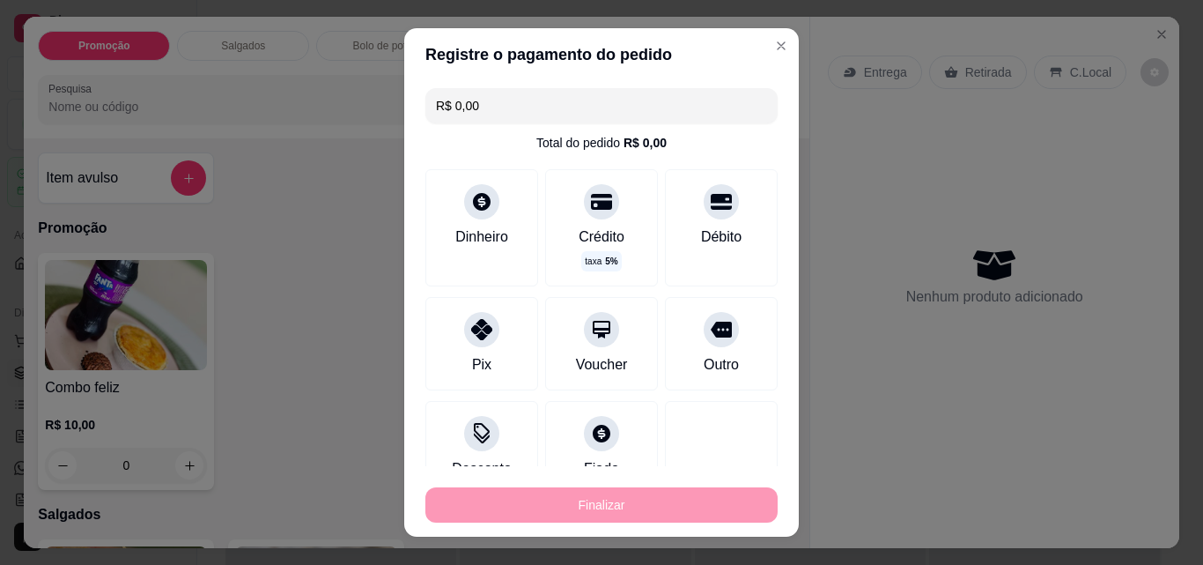
type input "-R$ 30,00"
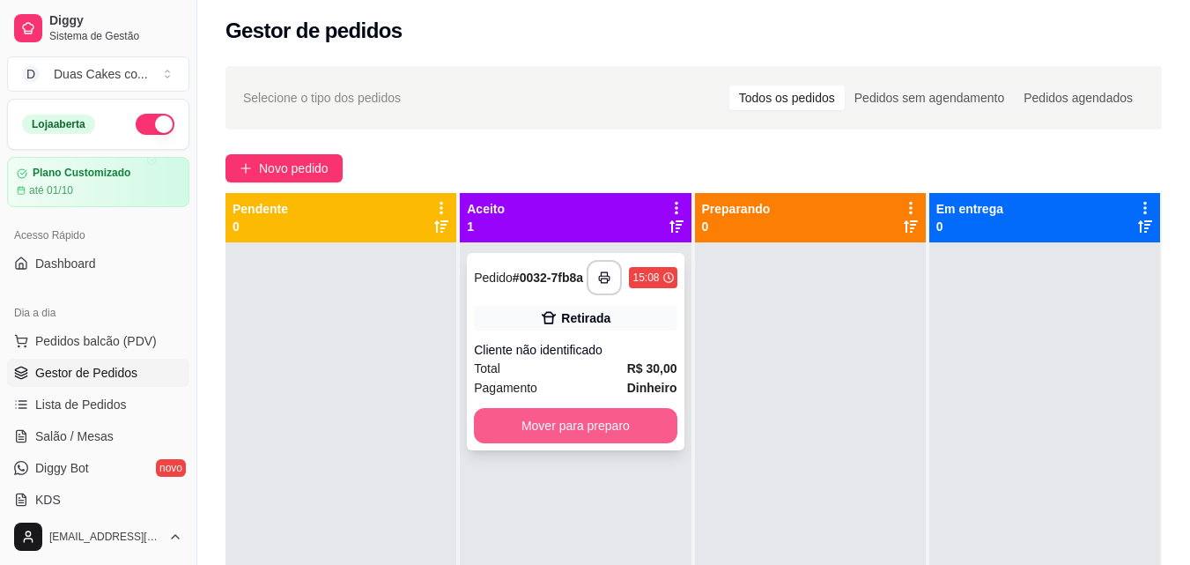
click at [628, 432] on button "Mover para preparo" at bounding box center [575, 425] width 203 height 35
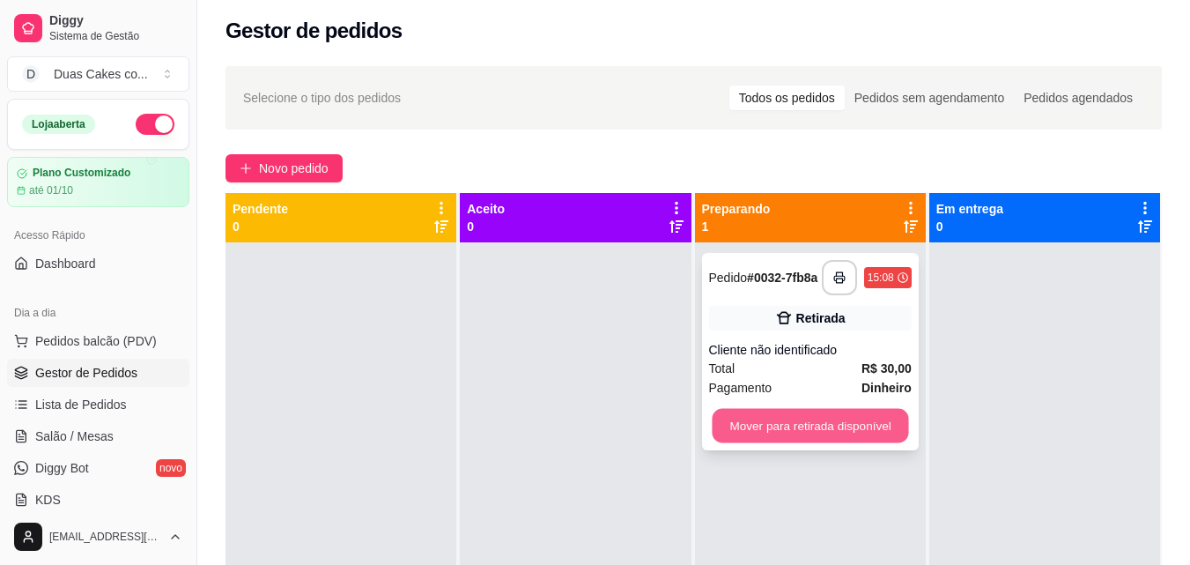
click at [850, 426] on button "Mover para retirada disponível" at bounding box center [810, 426] width 196 height 34
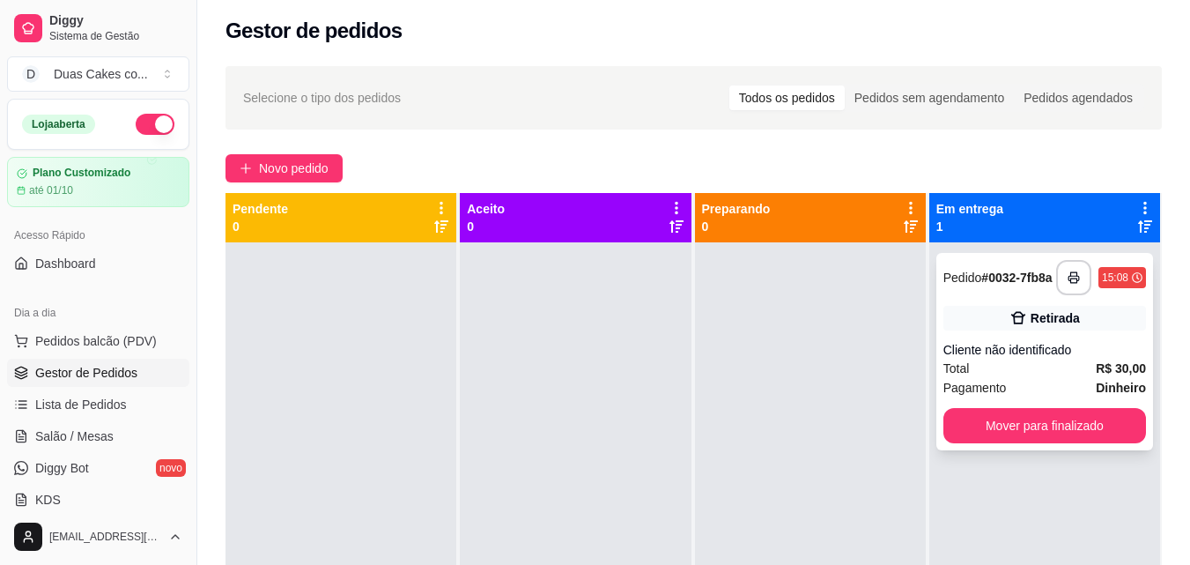
drag, startPoint x: 1029, startPoint y: 414, endPoint x: 1024, endPoint y: 424, distance: 11.0
click at [1024, 424] on div "**********" at bounding box center [1044, 351] width 217 height 197
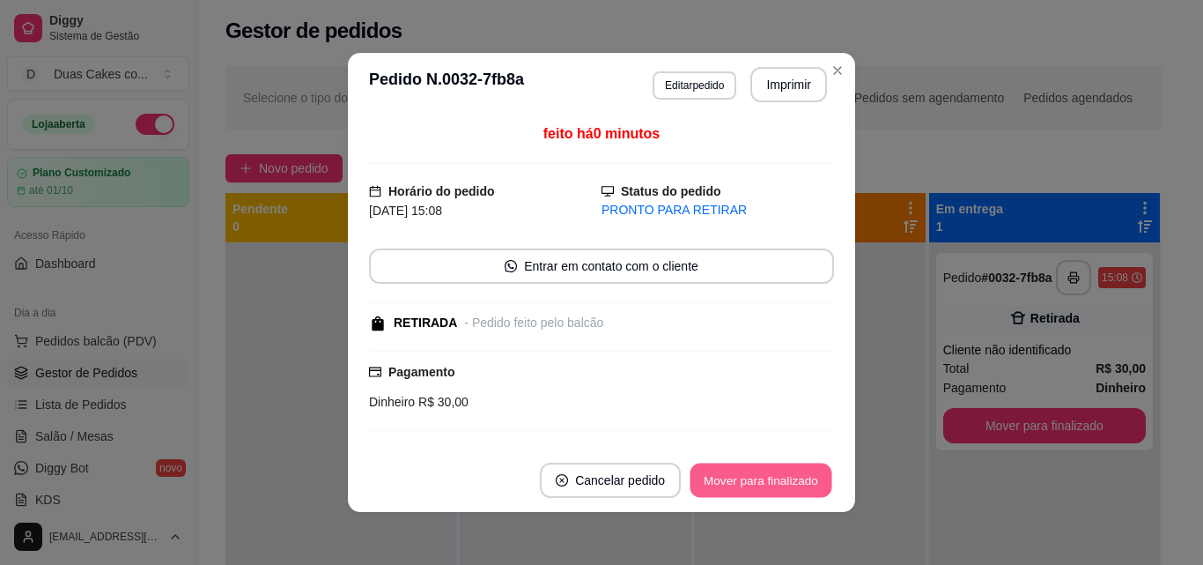
click at [755, 481] on button "Mover para finalizado" at bounding box center [762, 480] width 142 height 34
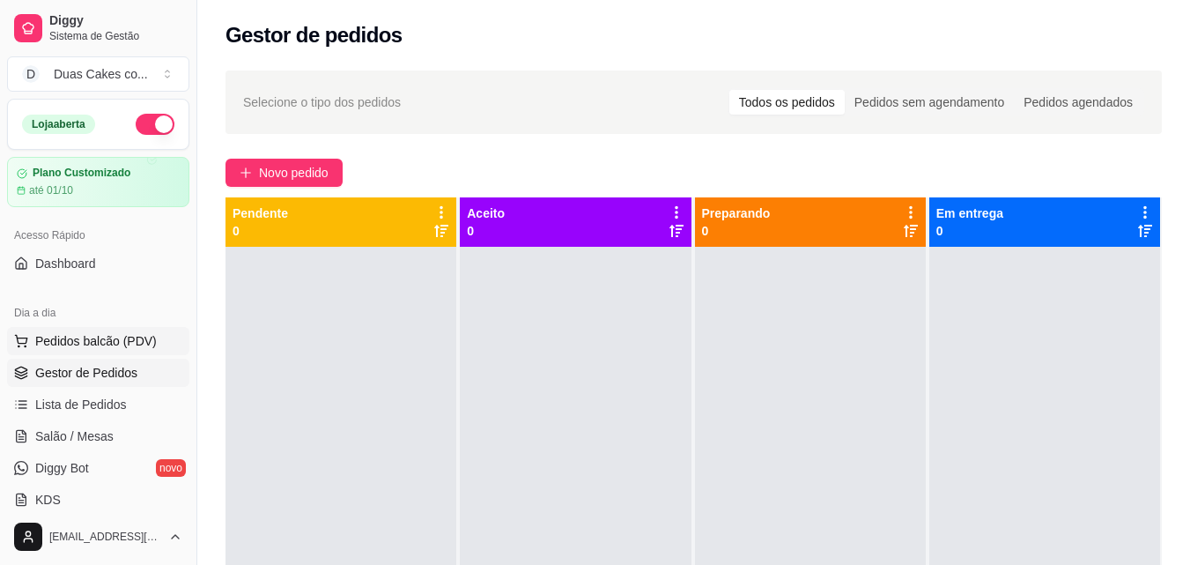
click at [86, 338] on span "Pedidos balcão (PDV)" at bounding box center [96, 341] width 122 height 18
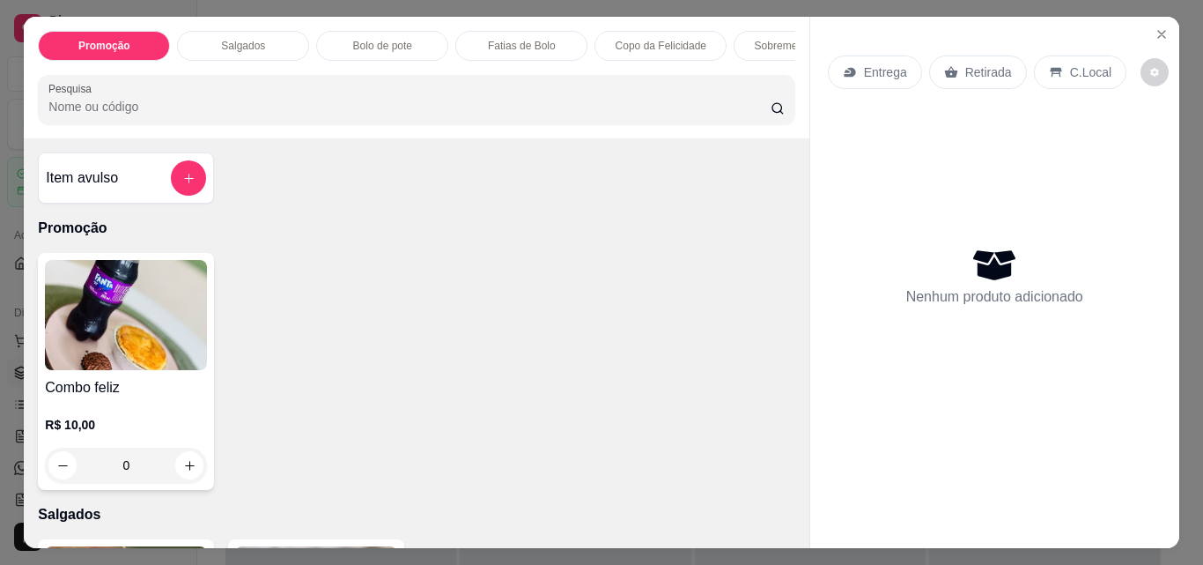
click at [662, 31] on div "Copo da Felicidade" at bounding box center [661, 46] width 132 height 30
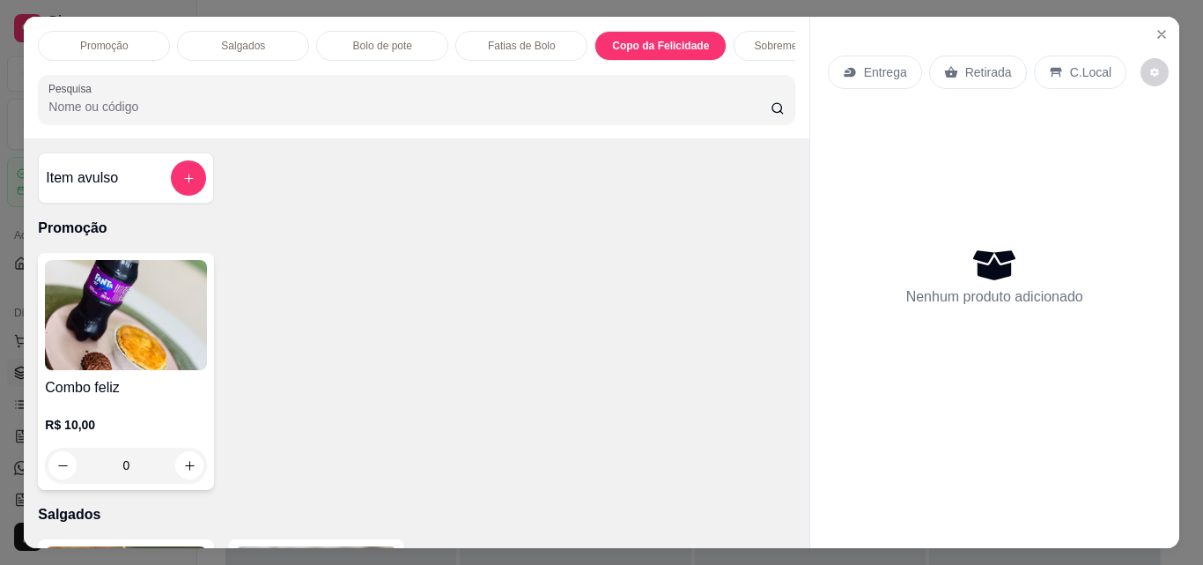
scroll to position [46, 0]
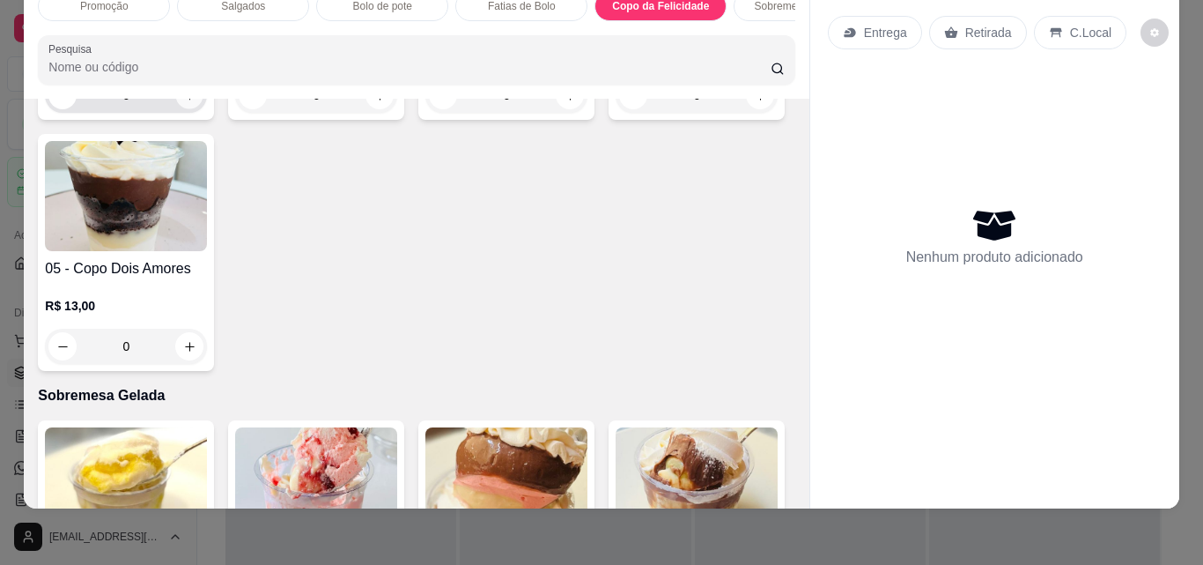
click at [180, 109] on button "increase-product-quantity" at bounding box center [189, 95] width 27 height 27
type input "1"
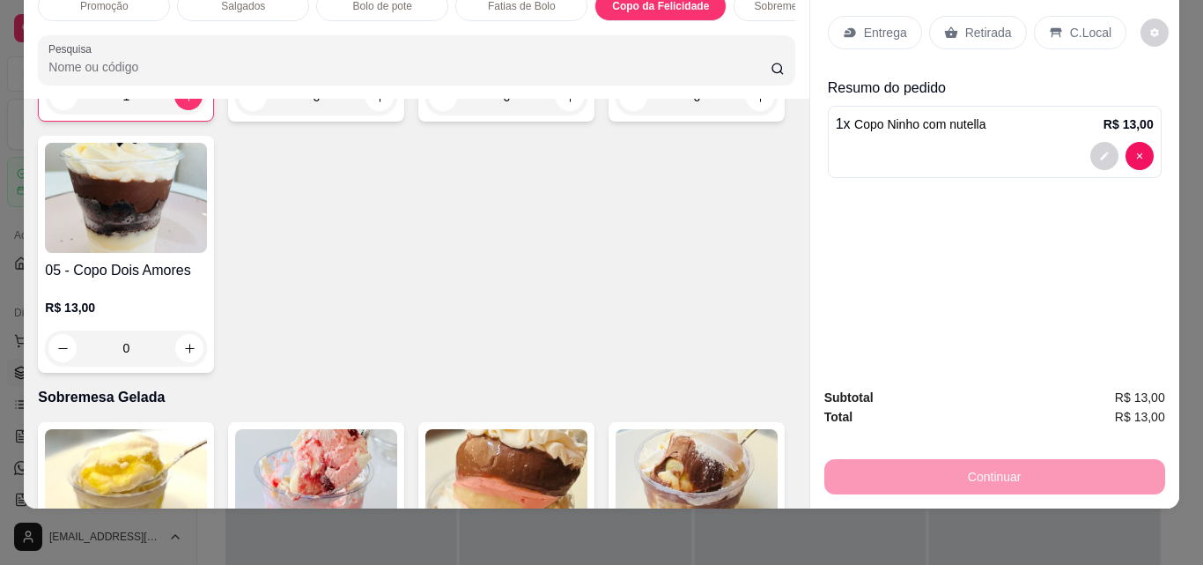
click at [980, 24] on p "Retirada" at bounding box center [988, 33] width 47 height 18
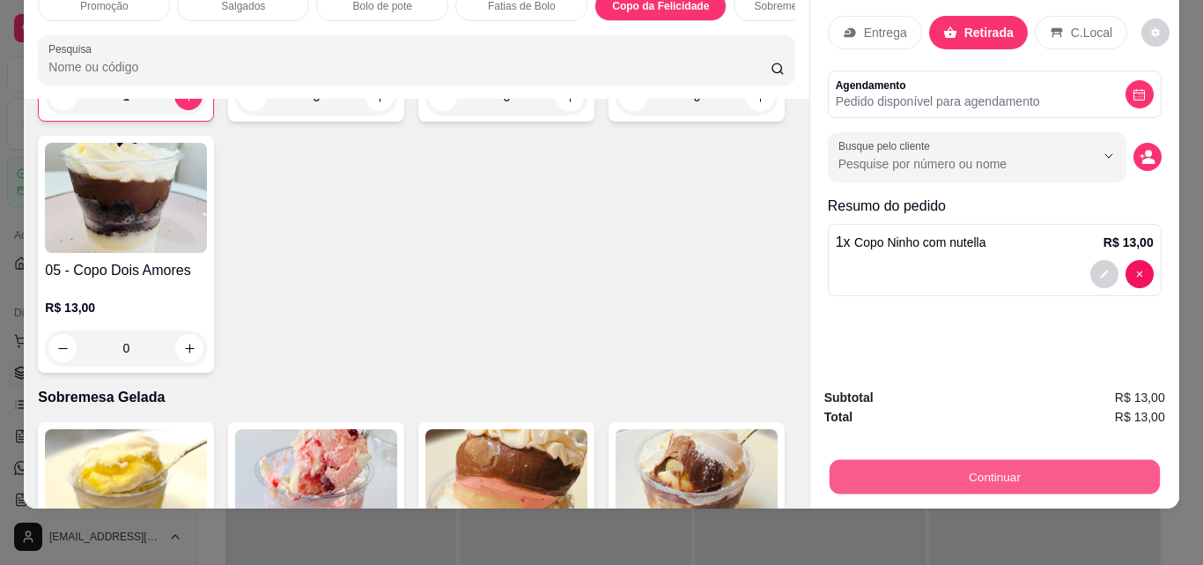
click at [984, 459] on button "Continuar" at bounding box center [994, 476] width 330 height 34
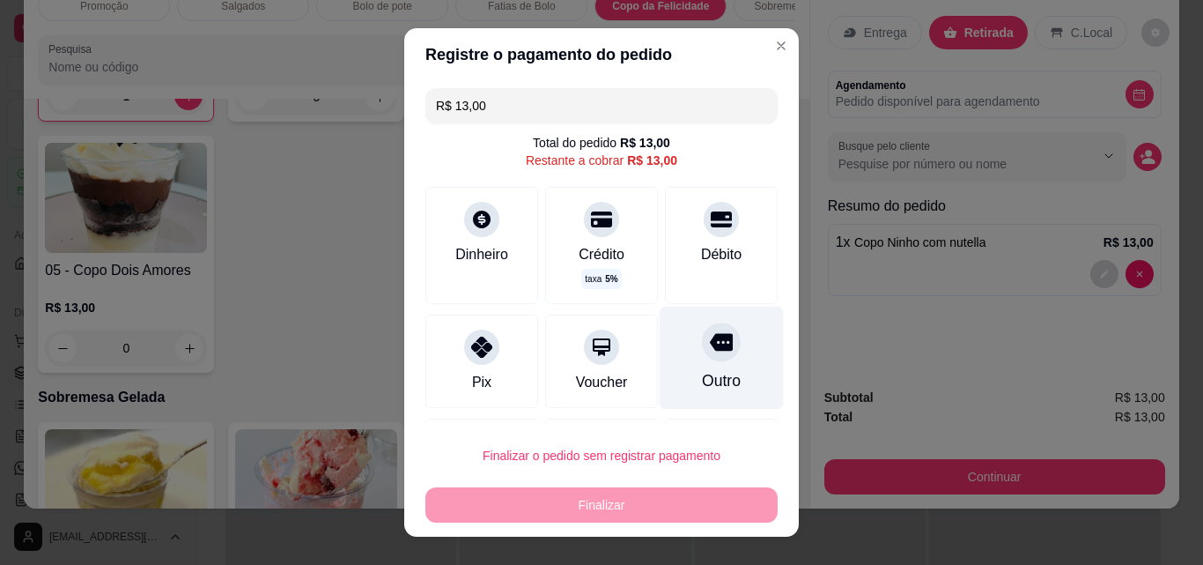
click at [702, 373] on div "Outro" at bounding box center [721, 380] width 39 height 23
type input "R$ 0,00"
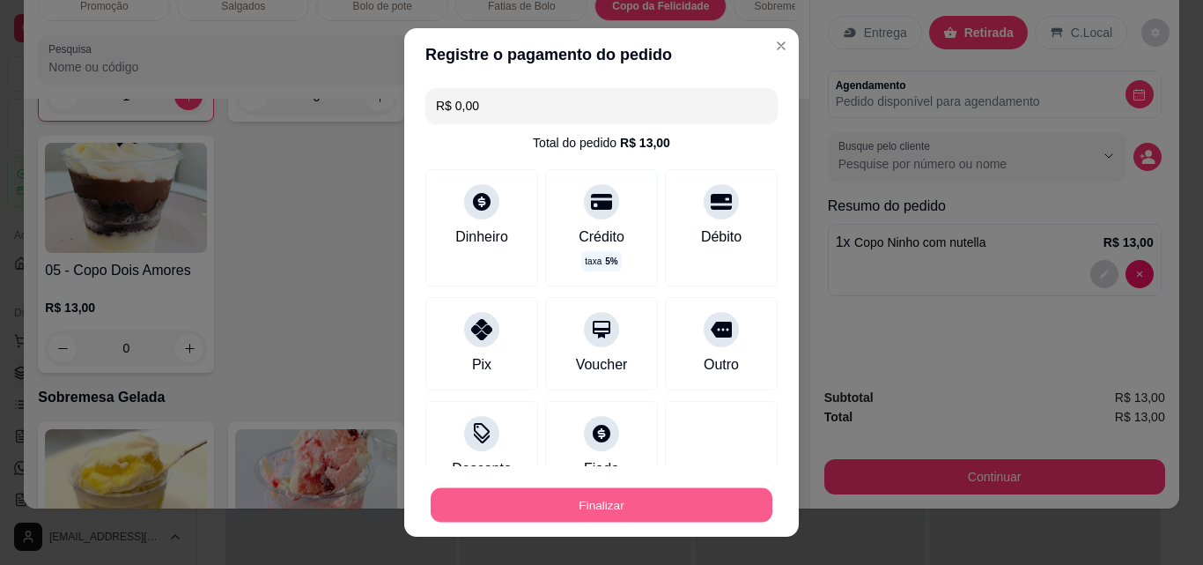
click at [589, 506] on button "Finalizar" at bounding box center [602, 505] width 342 height 34
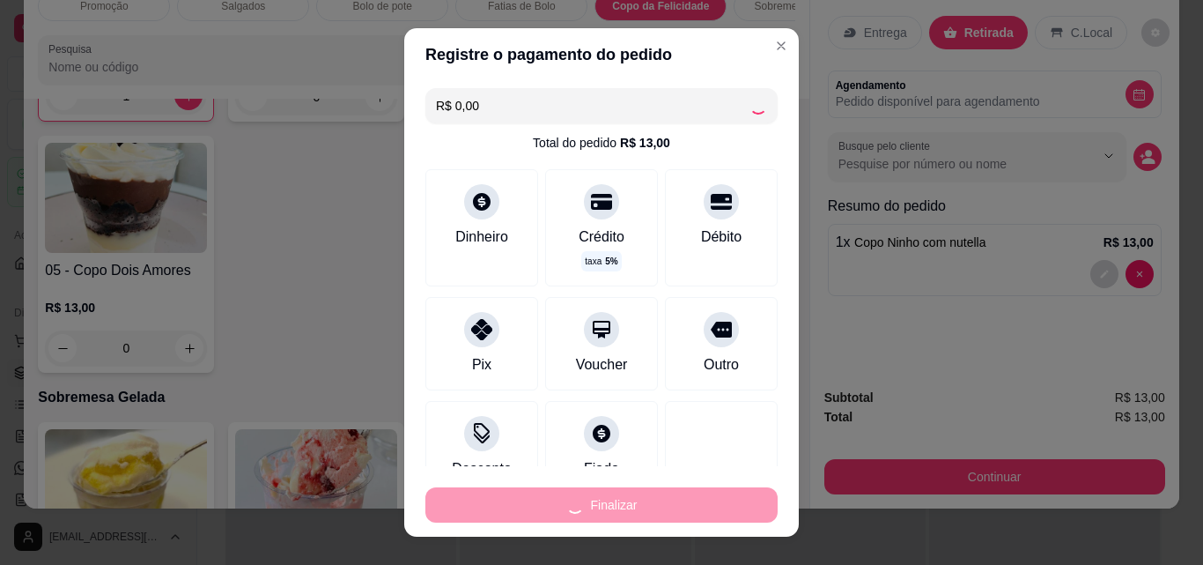
type input "0"
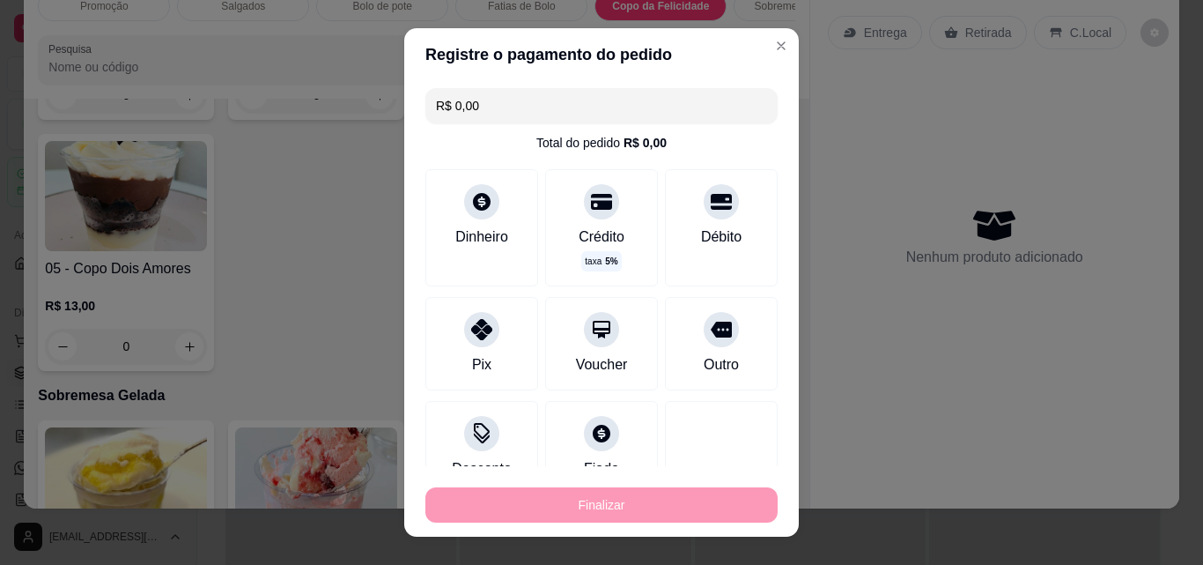
type input "-R$ 13,00"
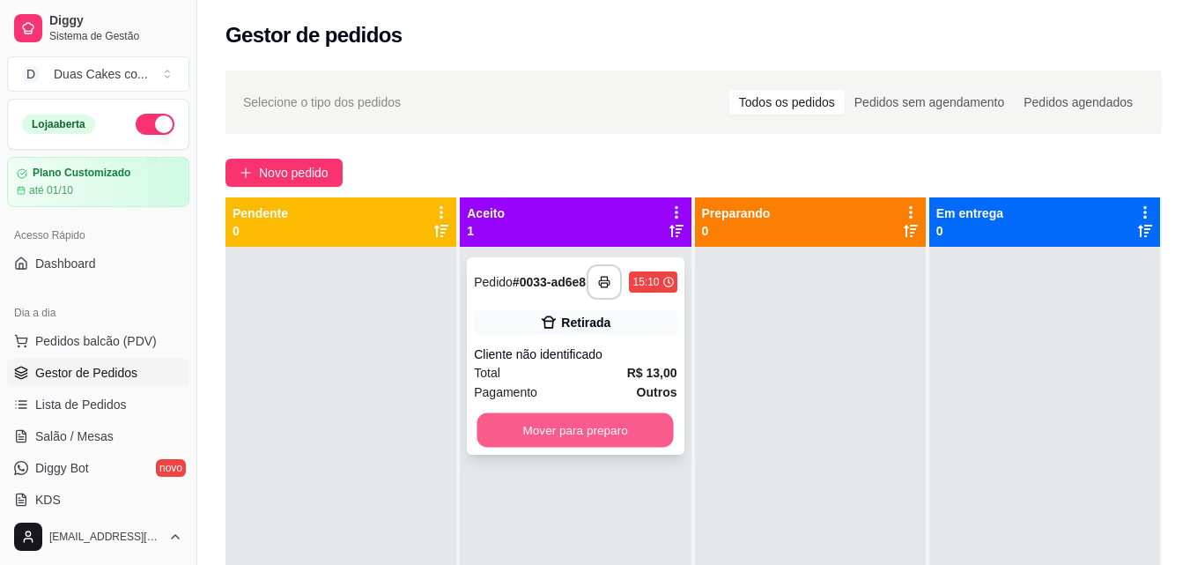
click at [553, 447] on button "Mover para preparo" at bounding box center [575, 430] width 196 height 34
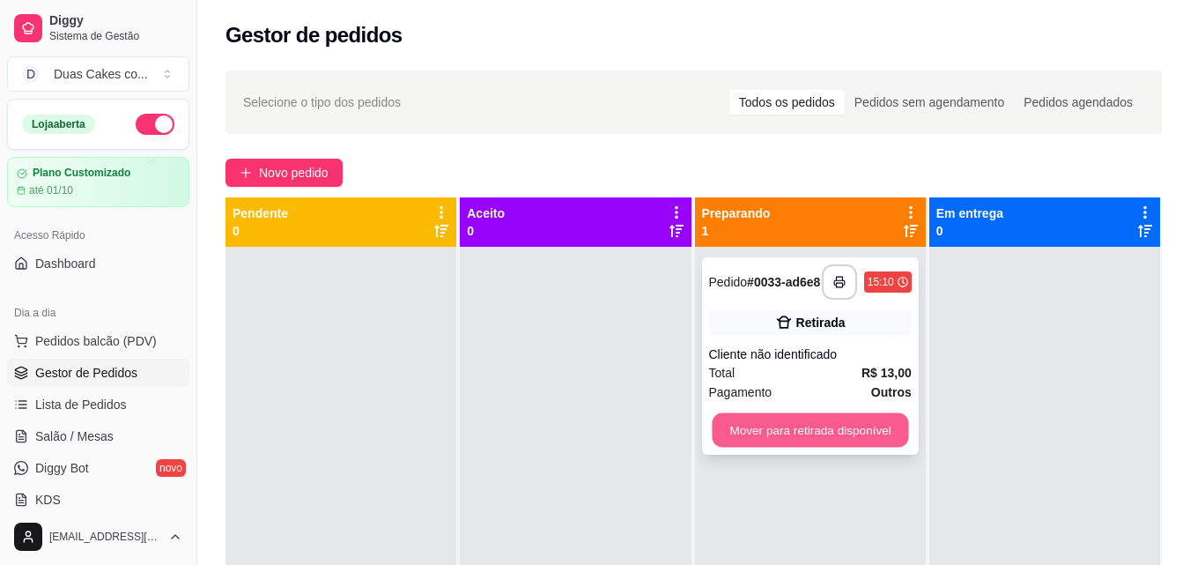
click at [792, 434] on button "Mover para retirada disponível" at bounding box center [810, 430] width 196 height 34
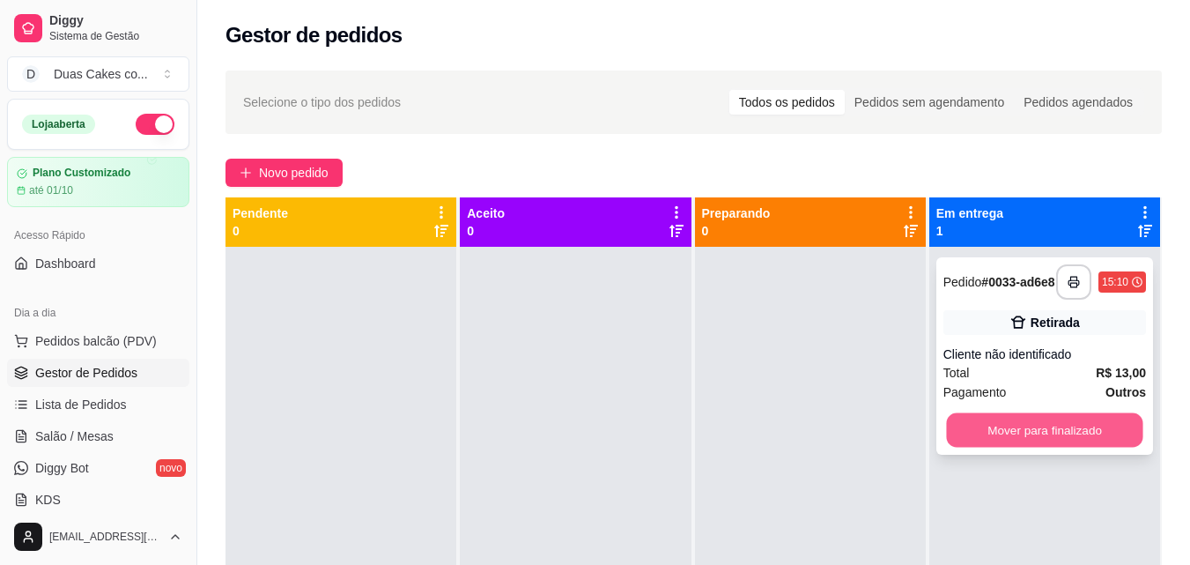
click at [1074, 441] on button "Mover para finalizado" at bounding box center [1044, 430] width 196 height 34
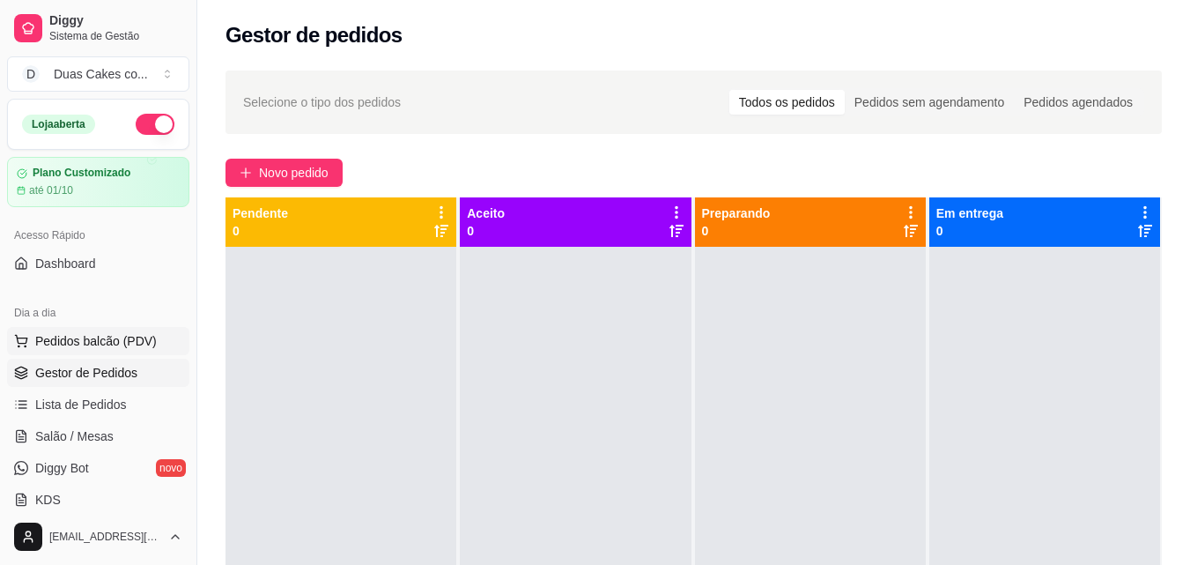
click at [71, 328] on button "Pedidos balcão (PDV)" at bounding box center [98, 341] width 182 height 28
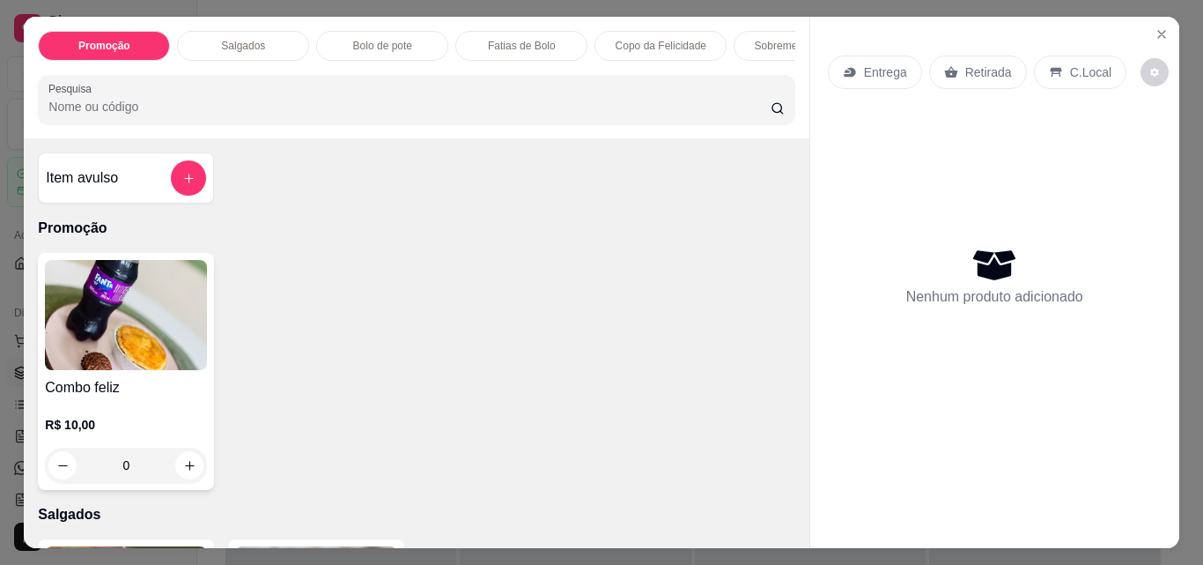
click at [741, 39] on div "Sobremesa Gelada" at bounding box center [800, 46] width 132 height 30
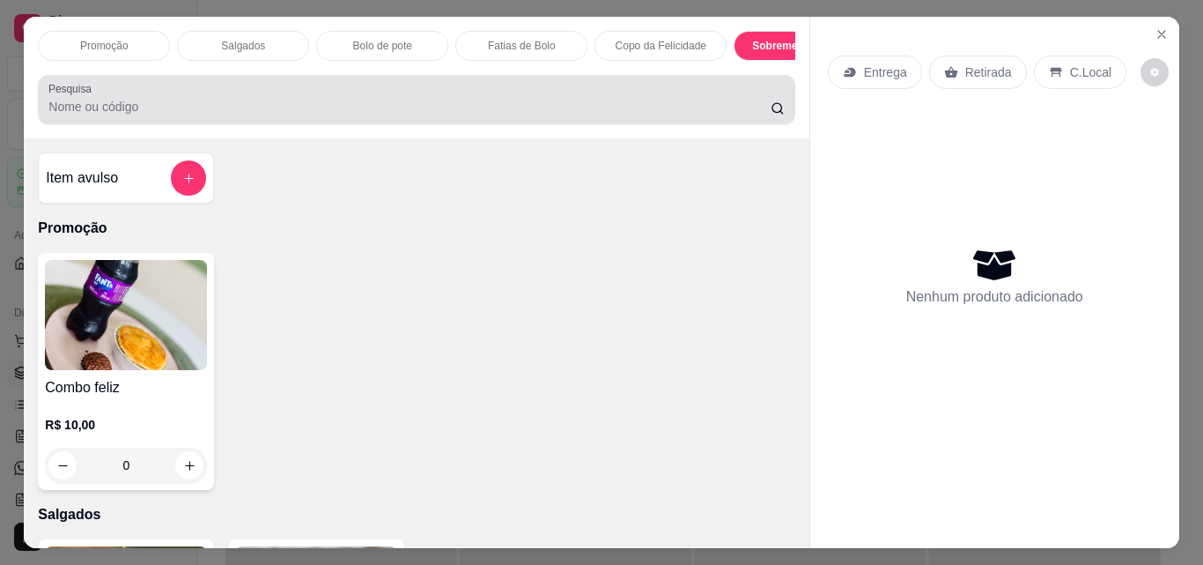
scroll to position [46, 0]
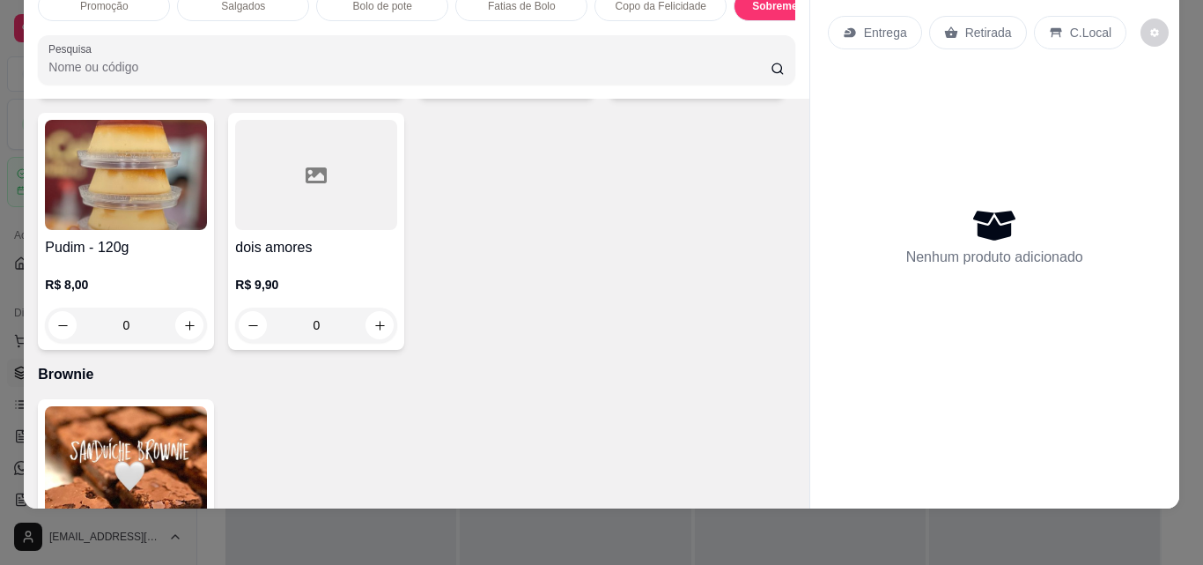
click at [183, 81] on icon "increase-product-quantity" at bounding box center [189, 74] width 13 height 13
type input "1"
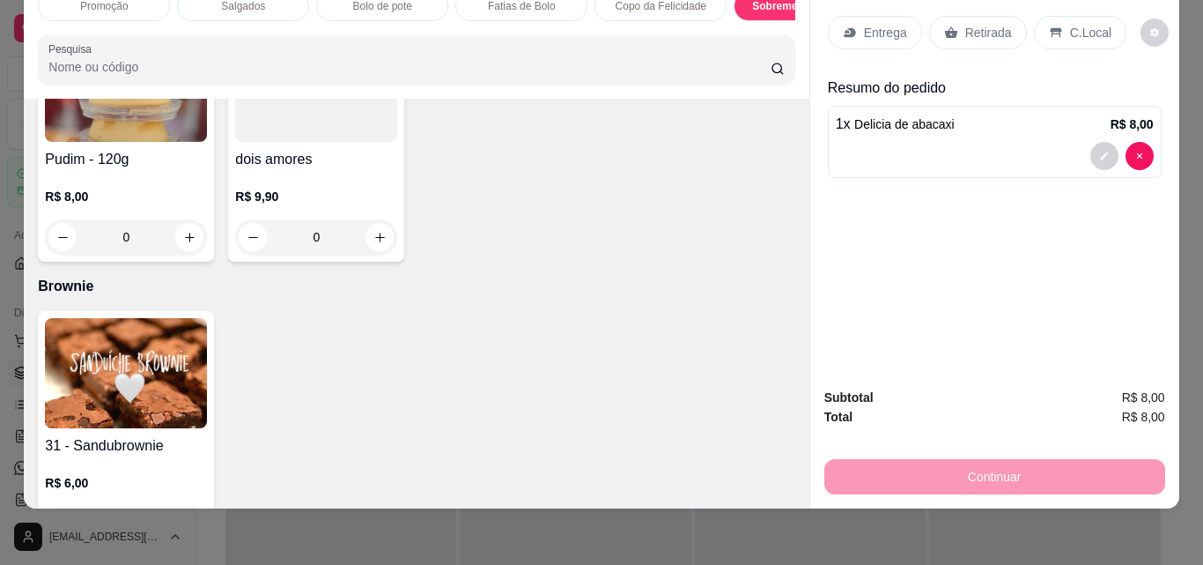
scroll to position [2906, 0]
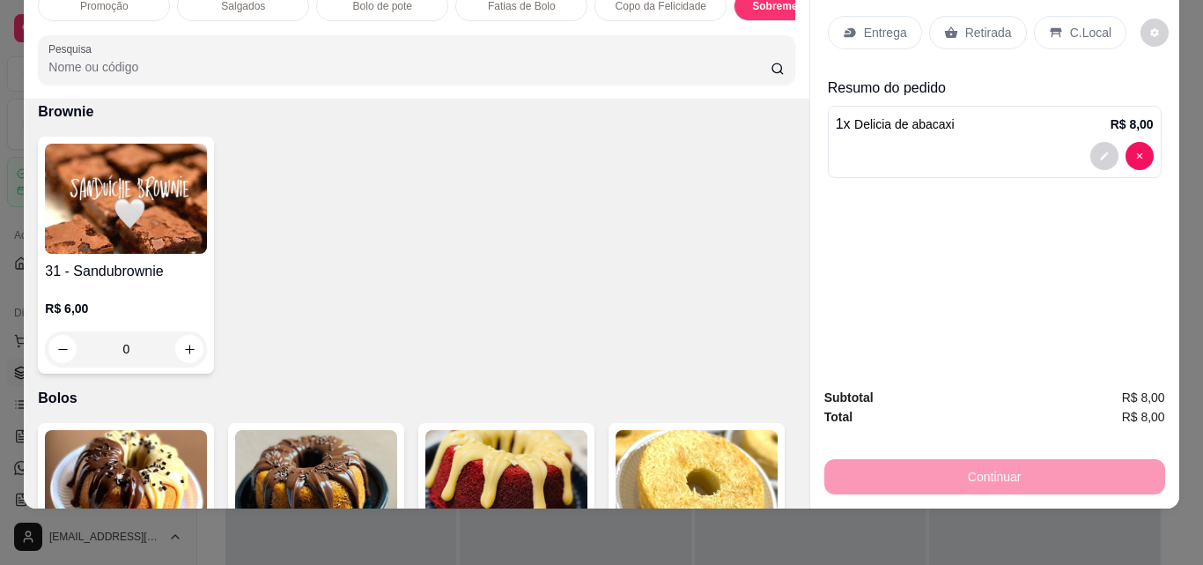
click at [384, 67] on icon "increase-product-quantity" at bounding box center [379, 62] width 9 height 9
type input "1"
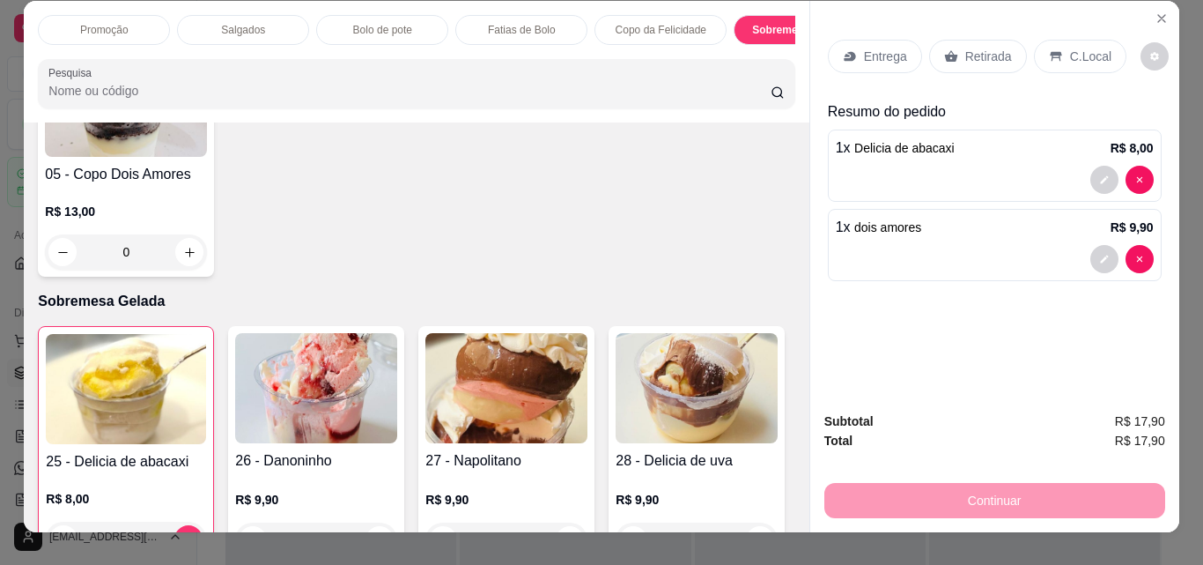
scroll to position [0, 0]
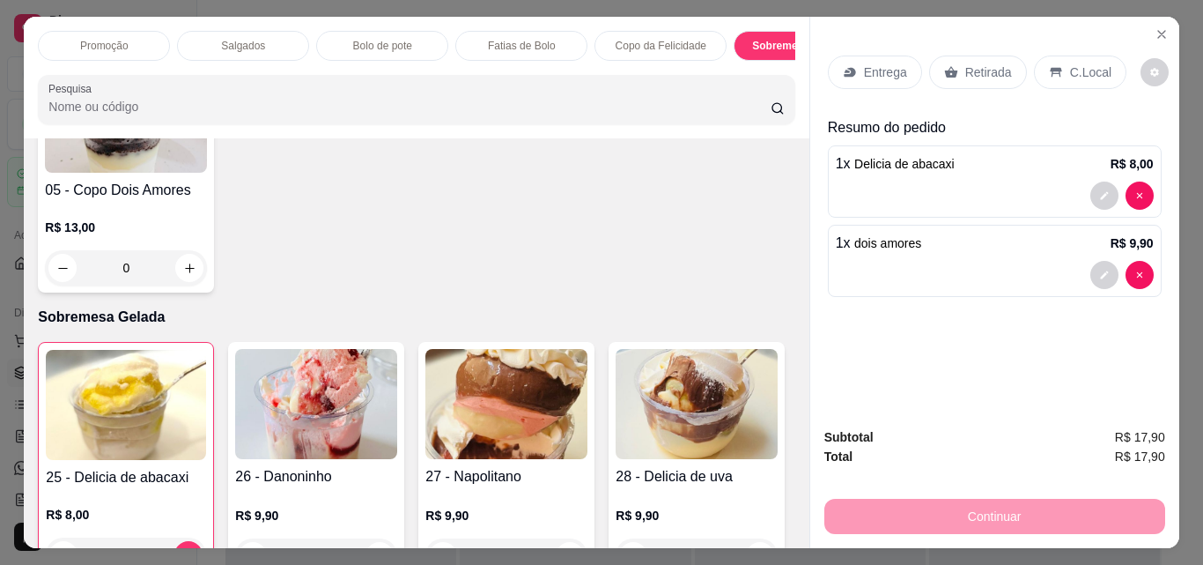
click at [226, 31] on div "Salgados" at bounding box center [243, 46] width 132 height 30
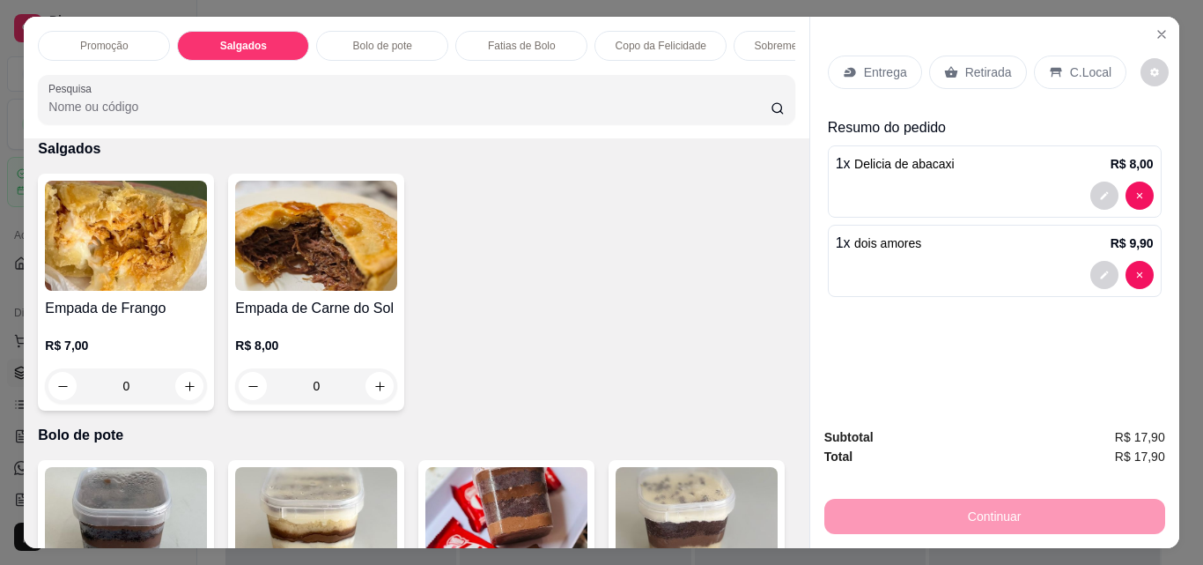
click at [98, 39] on p "Promoção" at bounding box center [104, 46] width 48 height 14
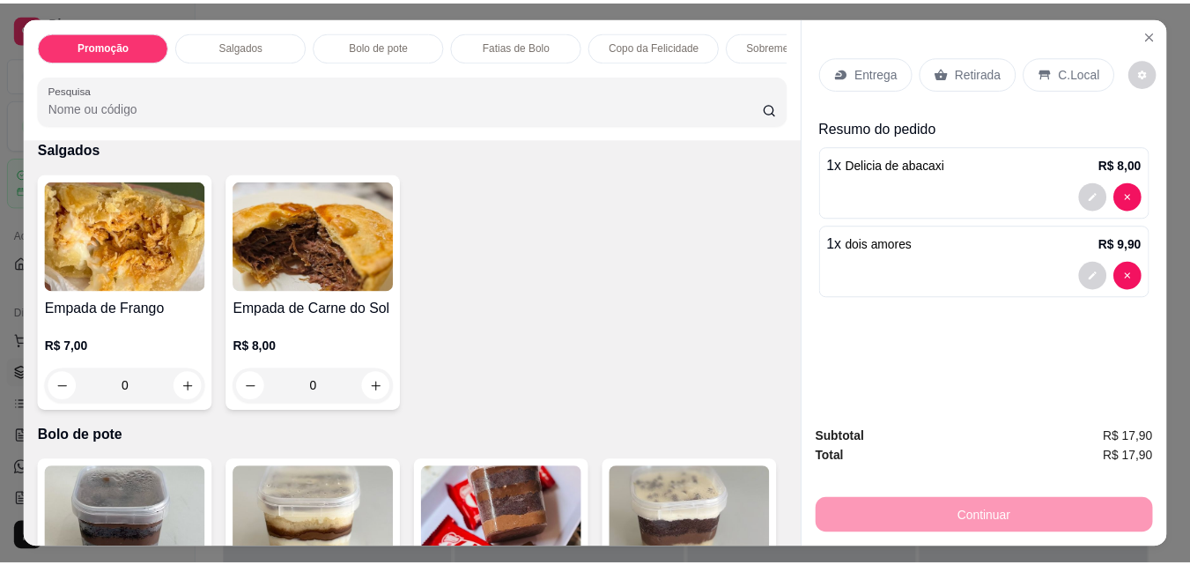
scroll to position [46, 0]
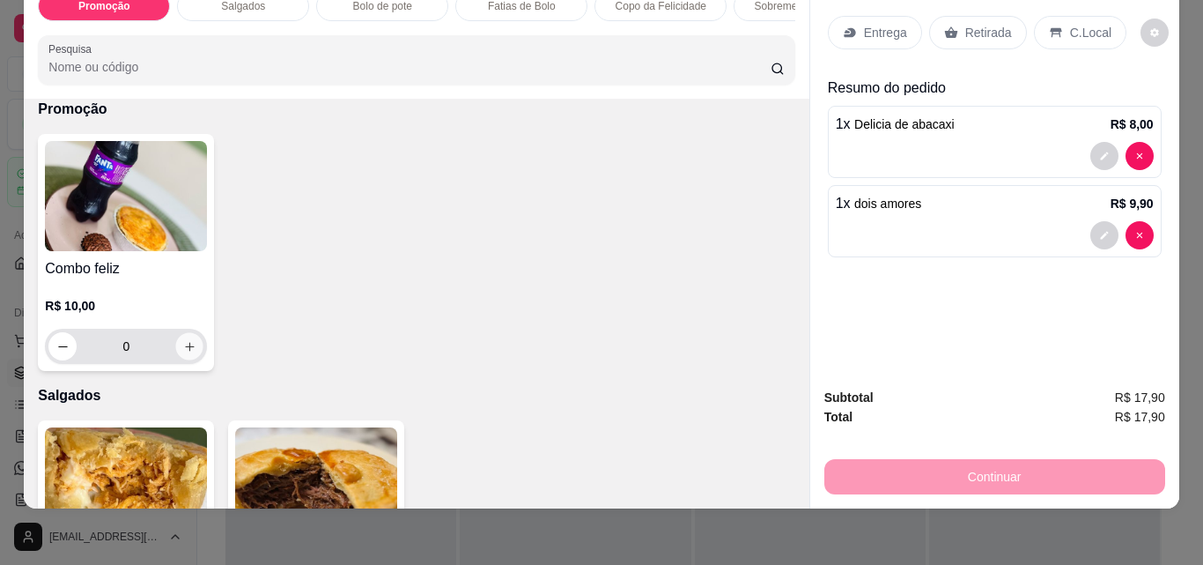
click at [183, 342] on icon "increase-product-quantity" at bounding box center [189, 346] width 13 height 13
type input "1"
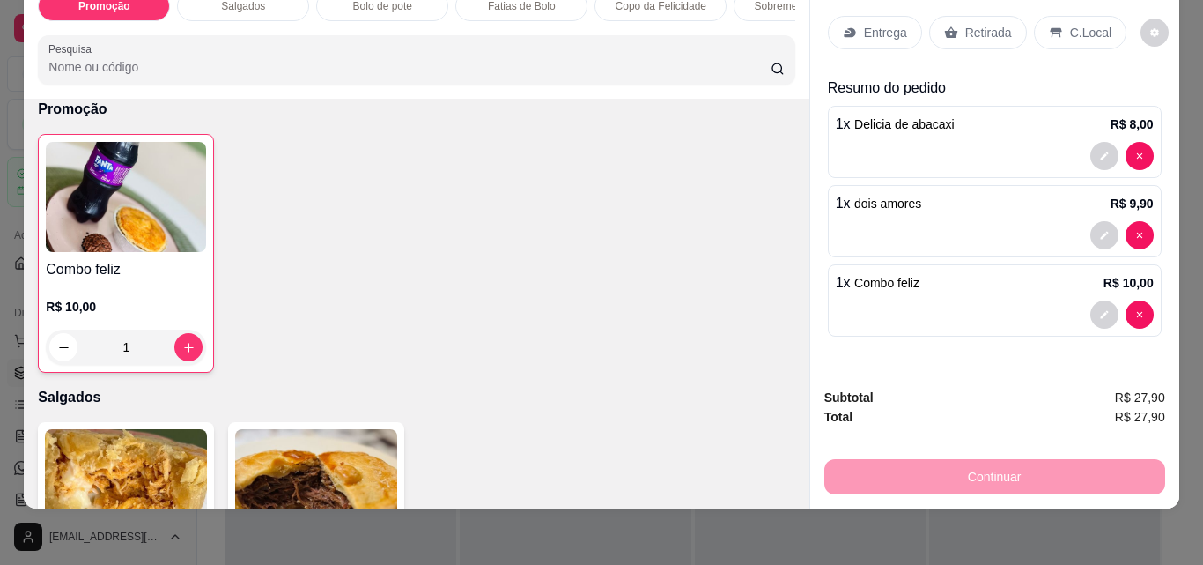
click at [992, 24] on p "Retirada" at bounding box center [988, 33] width 47 height 18
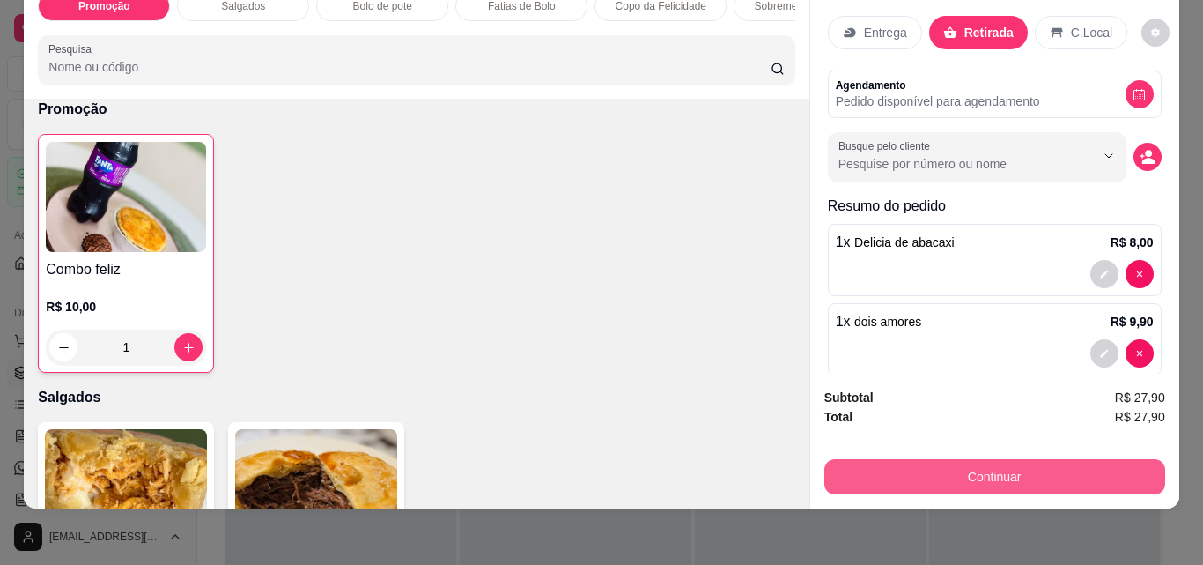
click at [1010, 470] on button "Continuar" at bounding box center [994, 476] width 341 height 35
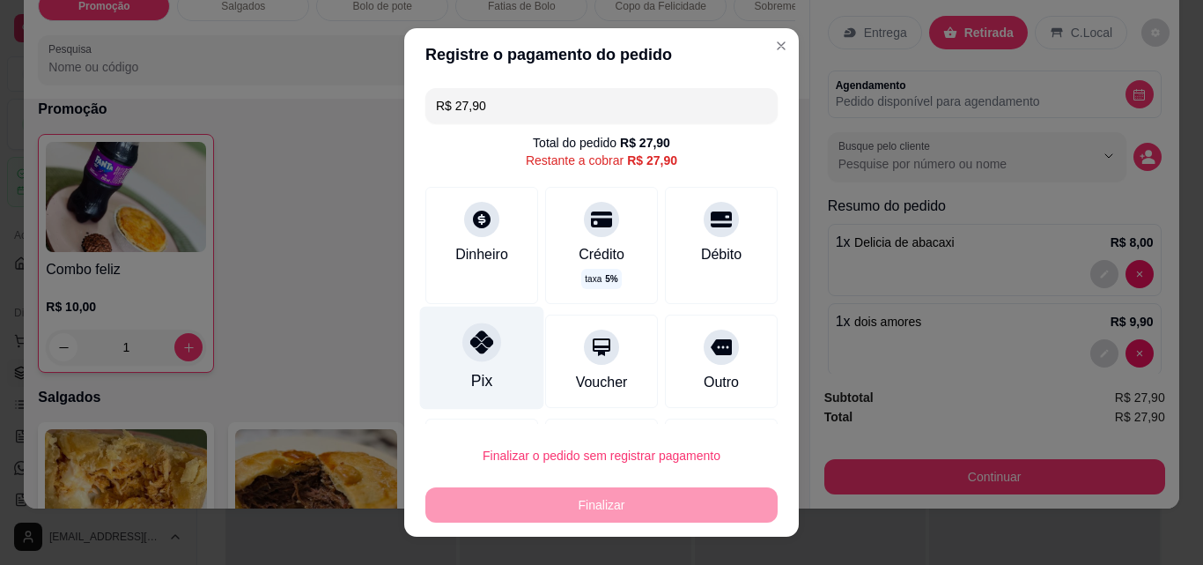
click at [472, 352] on icon at bounding box center [481, 341] width 23 height 23
type input "R$ 0,00"
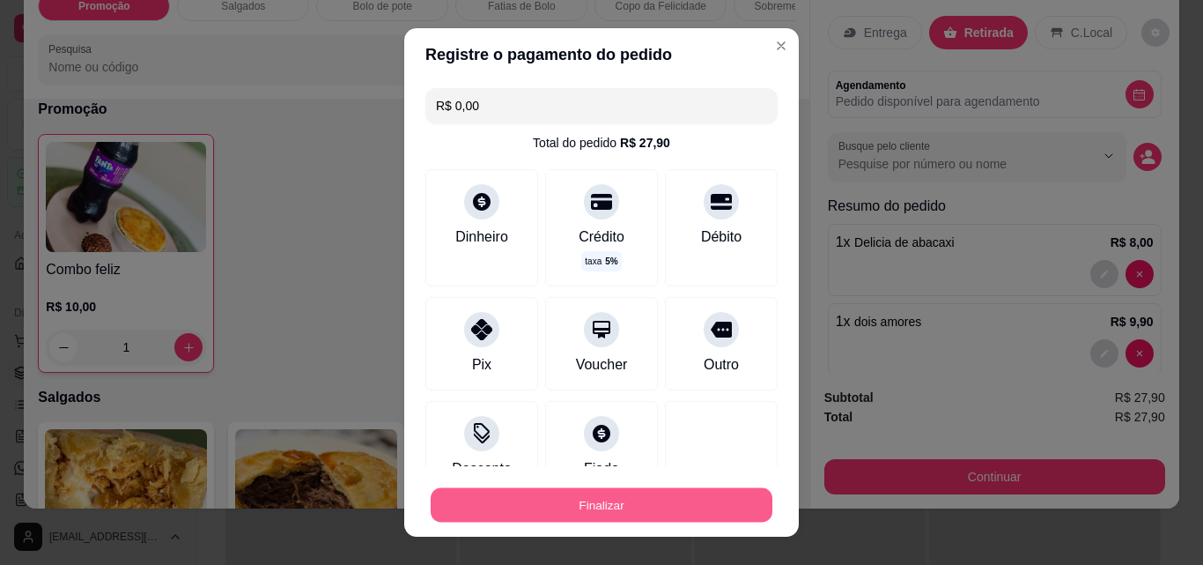
click at [590, 508] on button "Finalizar" at bounding box center [602, 505] width 342 height 34
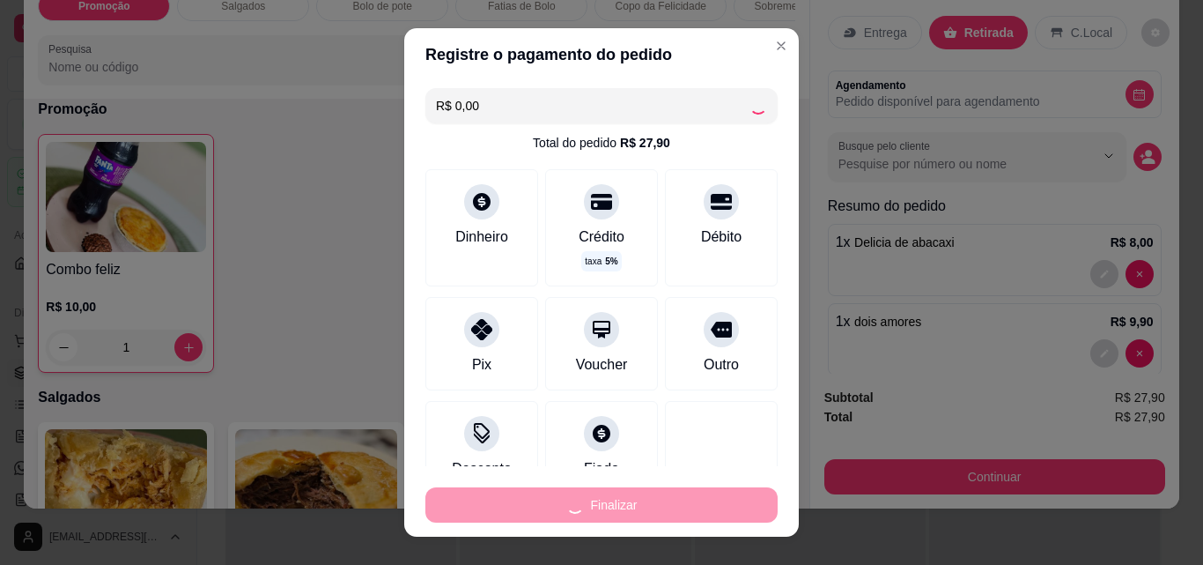
type input "0"
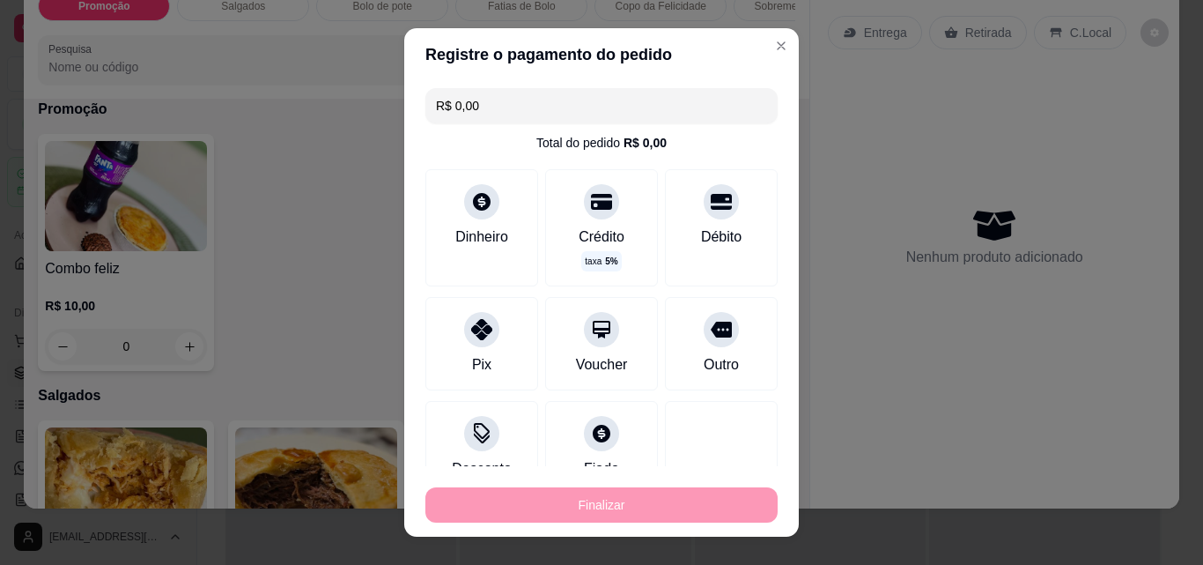
type input "-R$ 27,90"
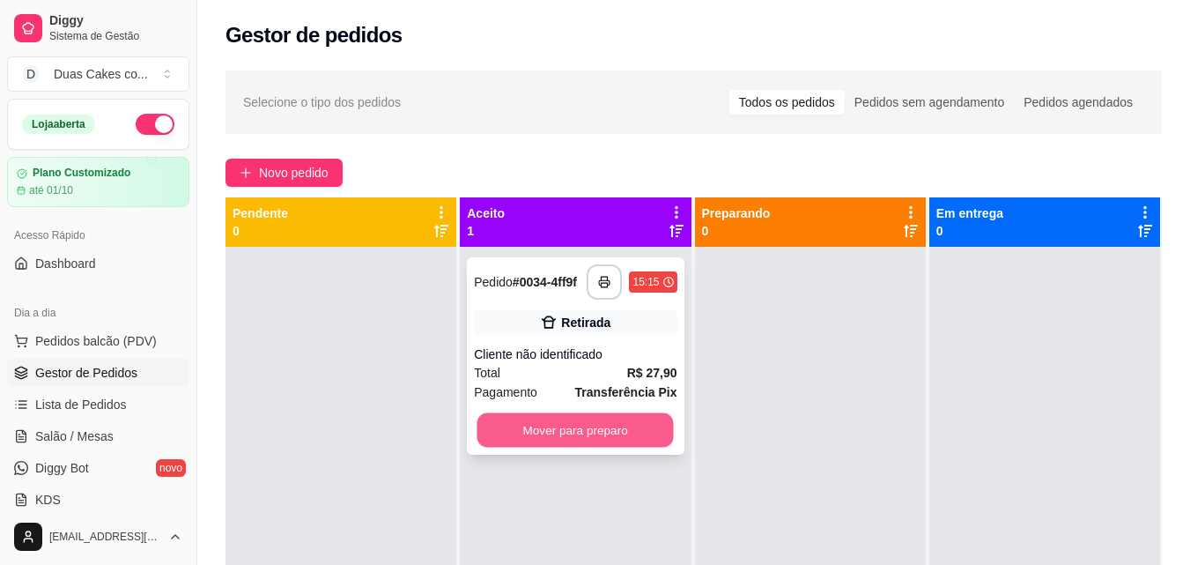
click at [521, 422] on button "Mover para preparo" at bounding box center [575, 430] width 196 height 34
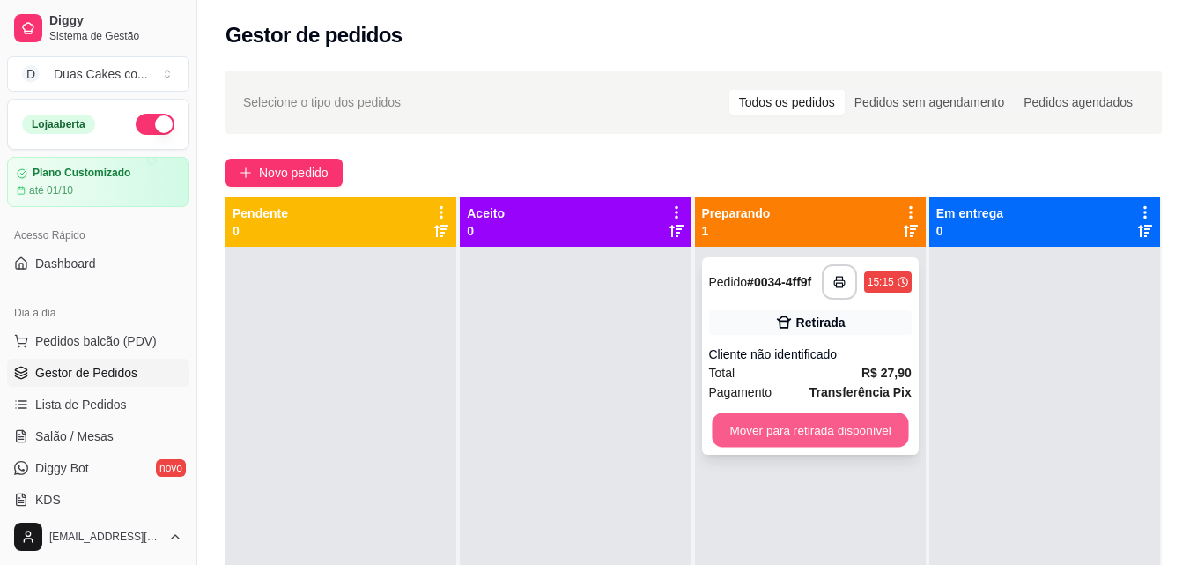
click at [834, 417] on button "Mover para retirada disponível" at bounding box center [810, 430] width 196 height 34
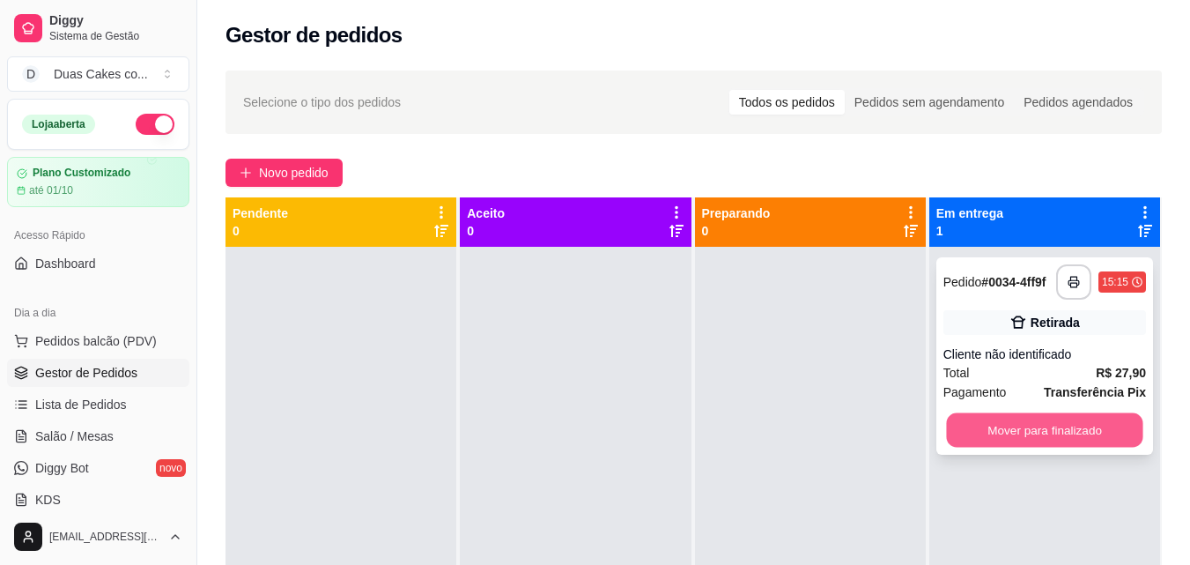
click at [1037, 418] on button "Mover para finalizado" at bounding box center [1044, 430] width 196 height 34
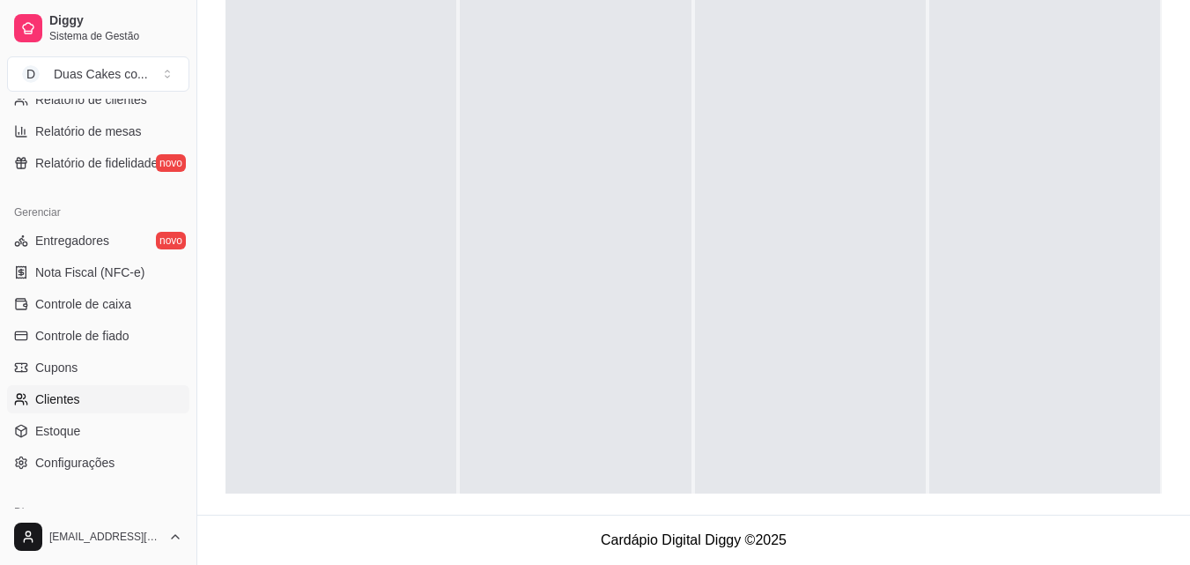
scroll to position [703, 0]
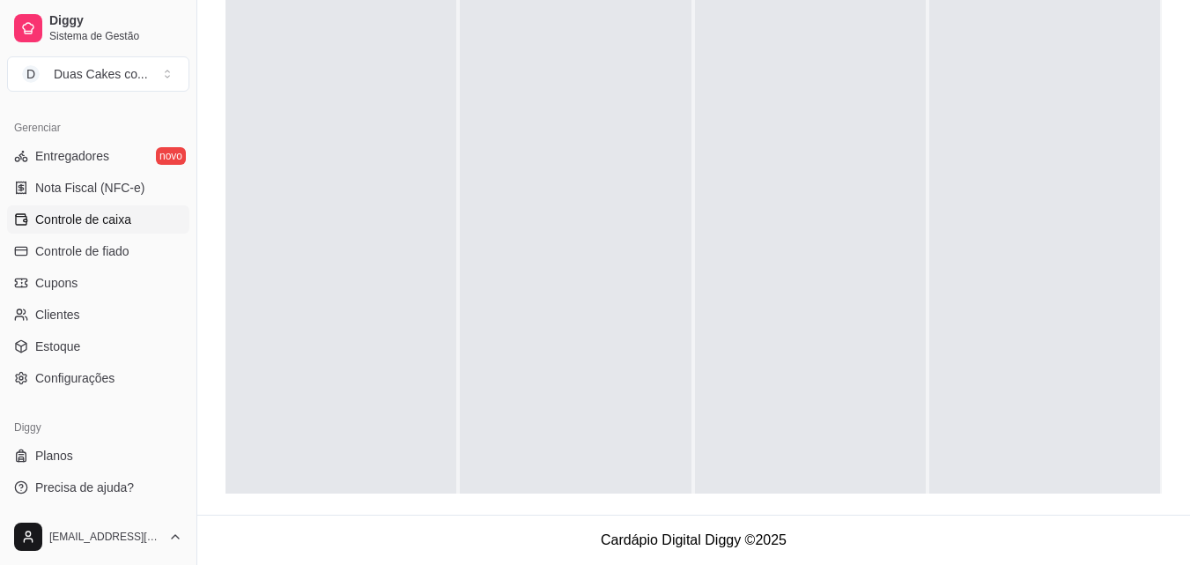
click at [95, 216] on span "Controle de caixa" at bounding box center [83, 220] width 96 height 18
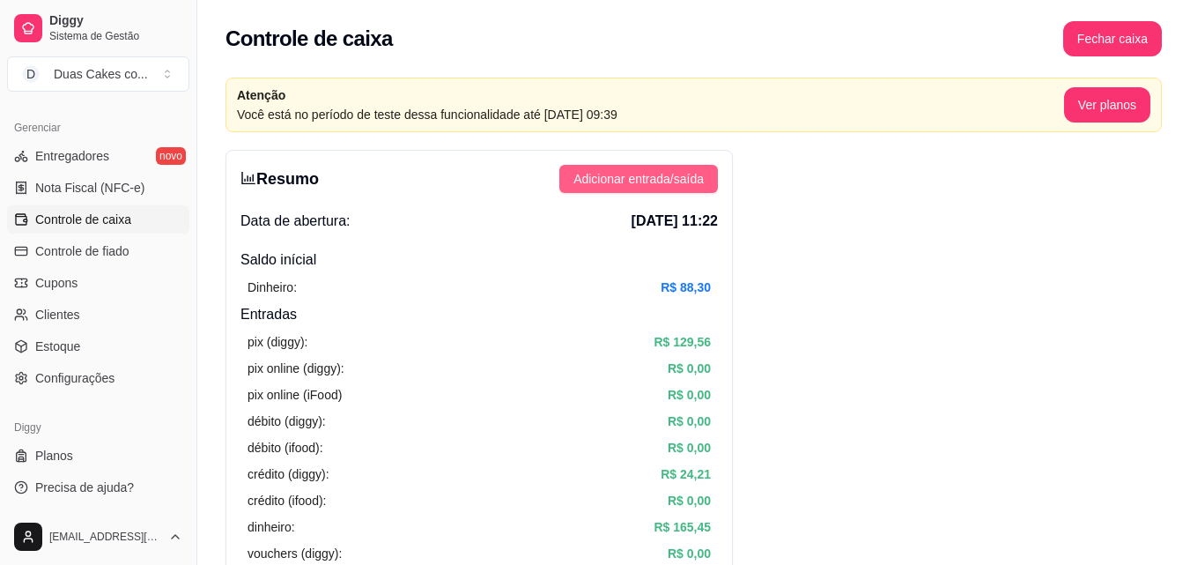
click at [706, 168] on button "Adicionar entrada/saída" at bounding box center [638, 179] width 159 height 28
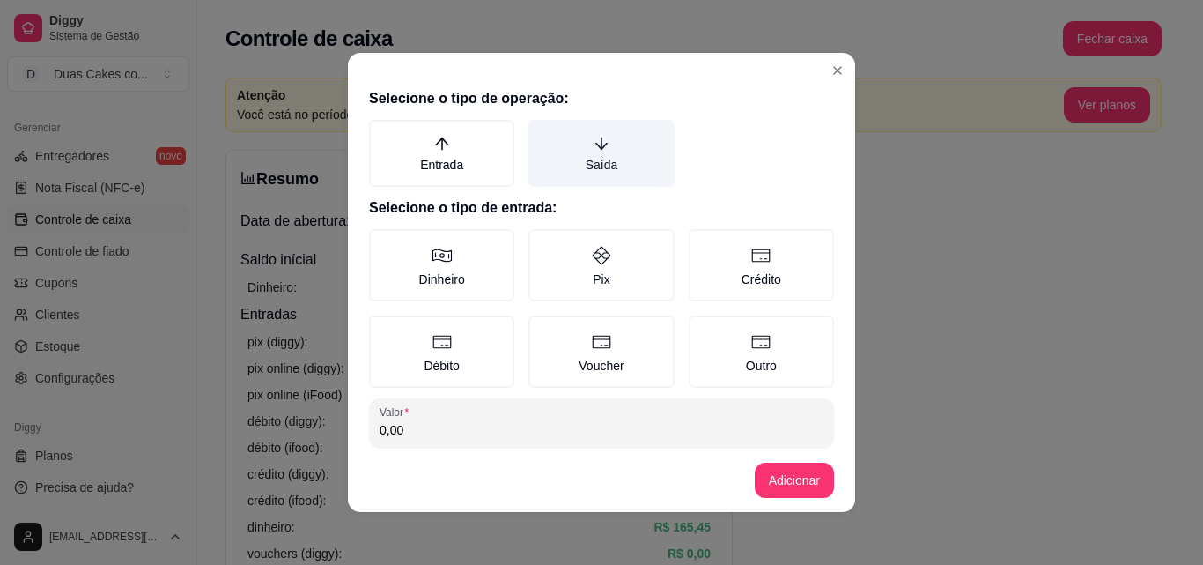
click at [592, 152] on label "Saída" at bounding box center [601, 153] width 145 height 67
click at [542, 133] on button "Saída" at bounding box center [535, 126] width 14 height 14
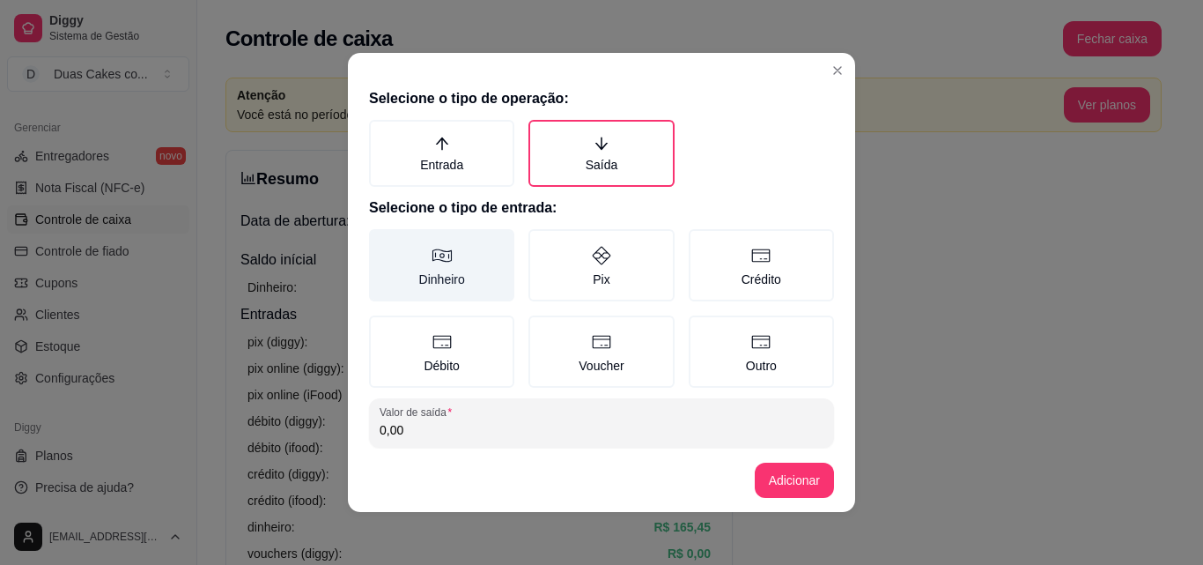
click at [421, 274] on label "Dinheiro" at bounding box center [441, 265] width 145 height 72
click at [382, 242] on button "Dinheiro" at bounding box center [375, 235] width 14 height 14
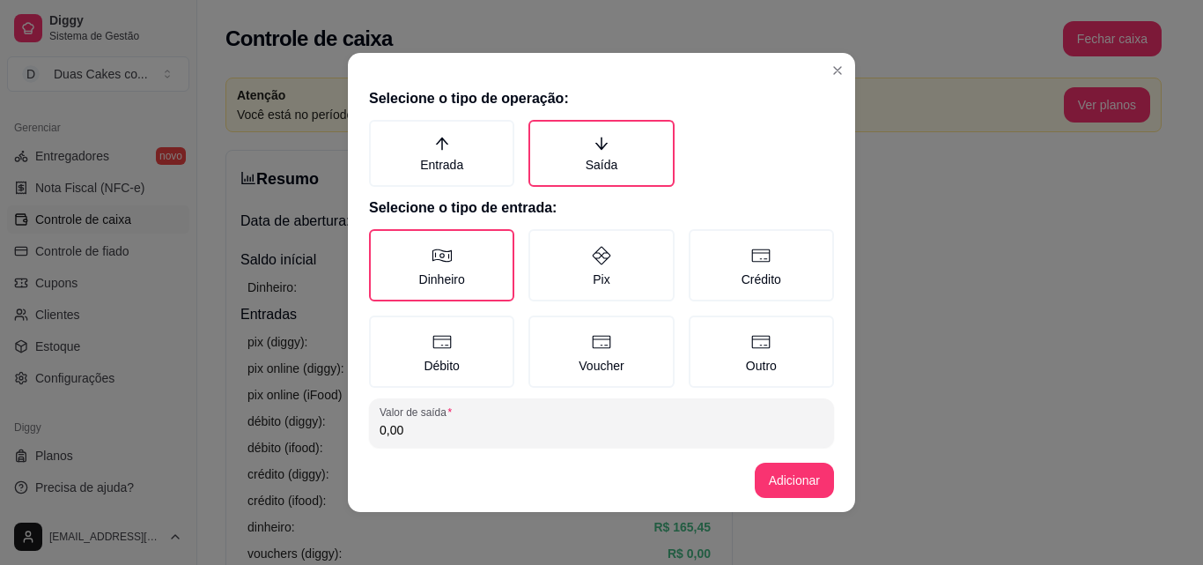
click at [418, 426] on input "0,00" at bounding box center [602, 430] width 444 height 18
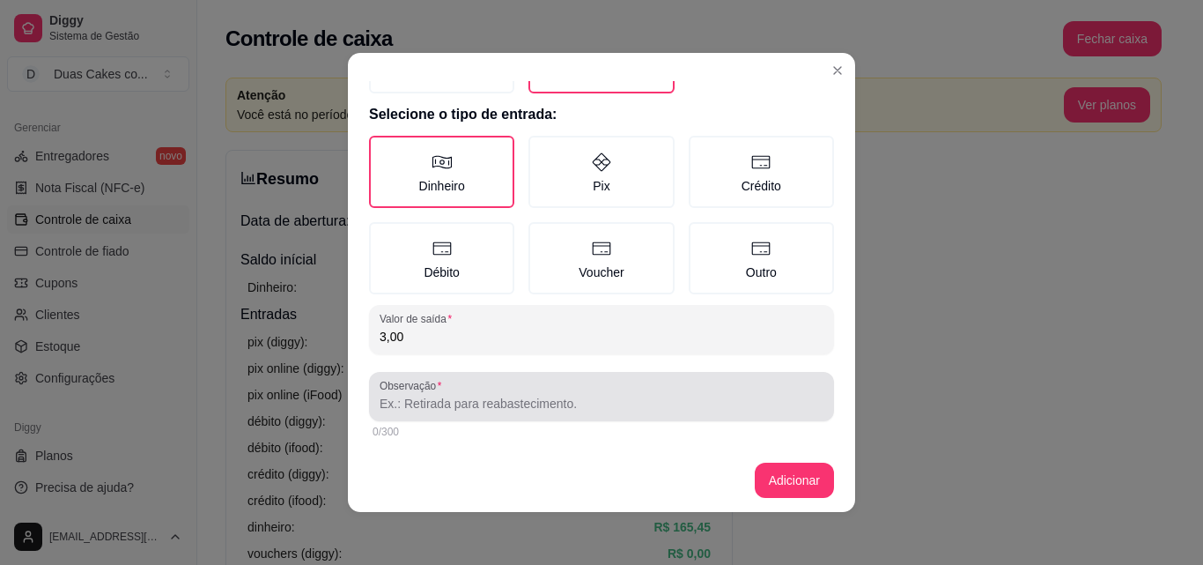
scroll to position [94, 0]
type input "3,00"
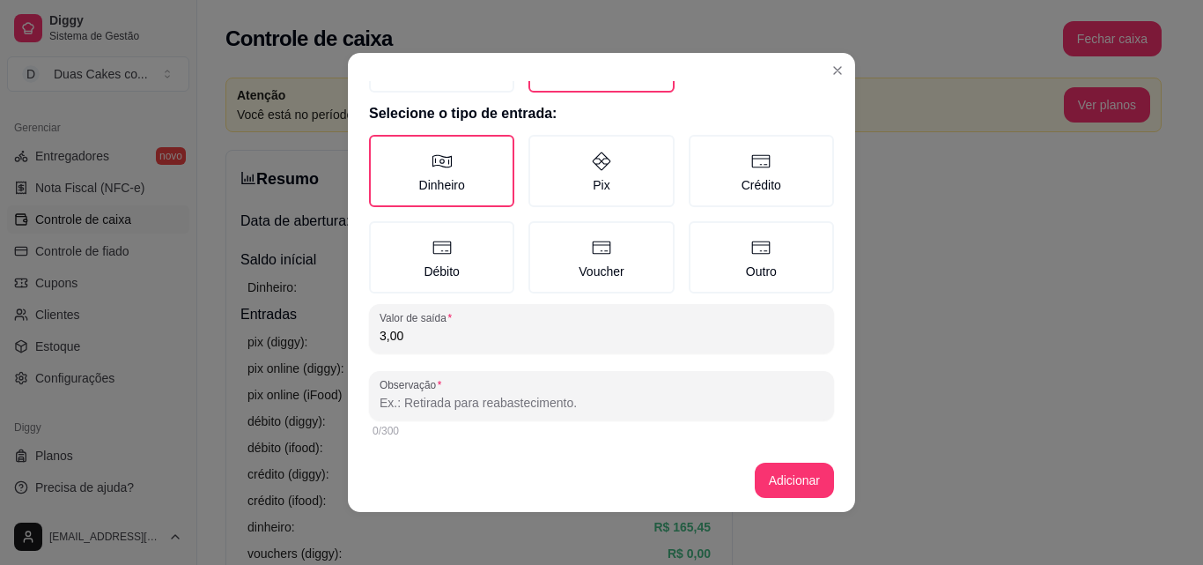
click at [418, 410] on input "Observação" at bounding box center [602, 403] width 444 height 18
type input "taxa mas delivery"
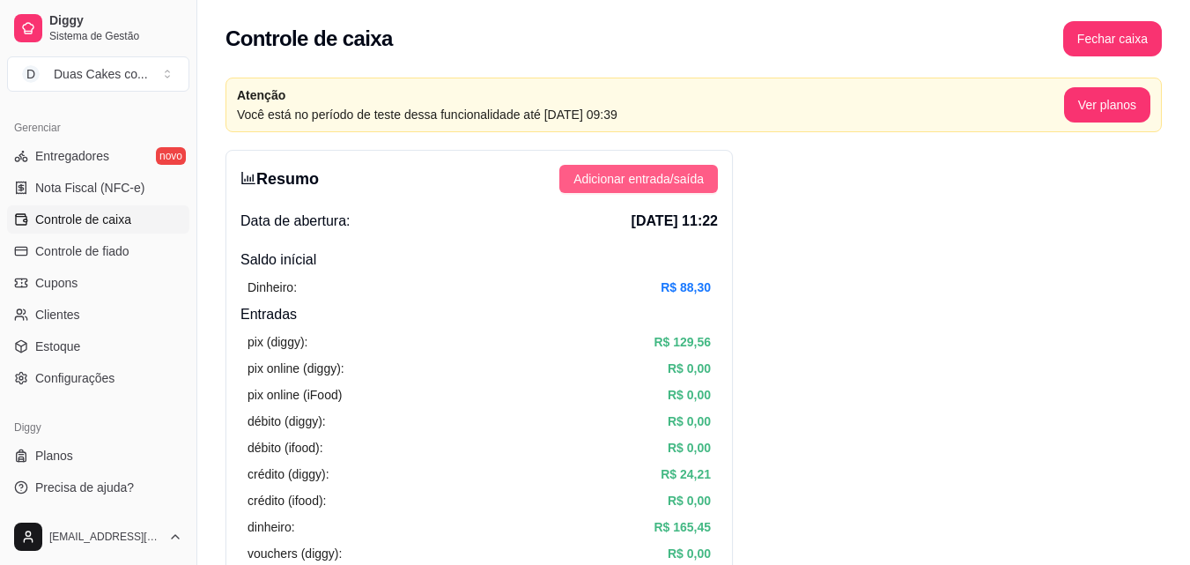
click at [669, 189] on button "Adicionar entrada/saída" at bounding box center [638, 179] width 159 height 28
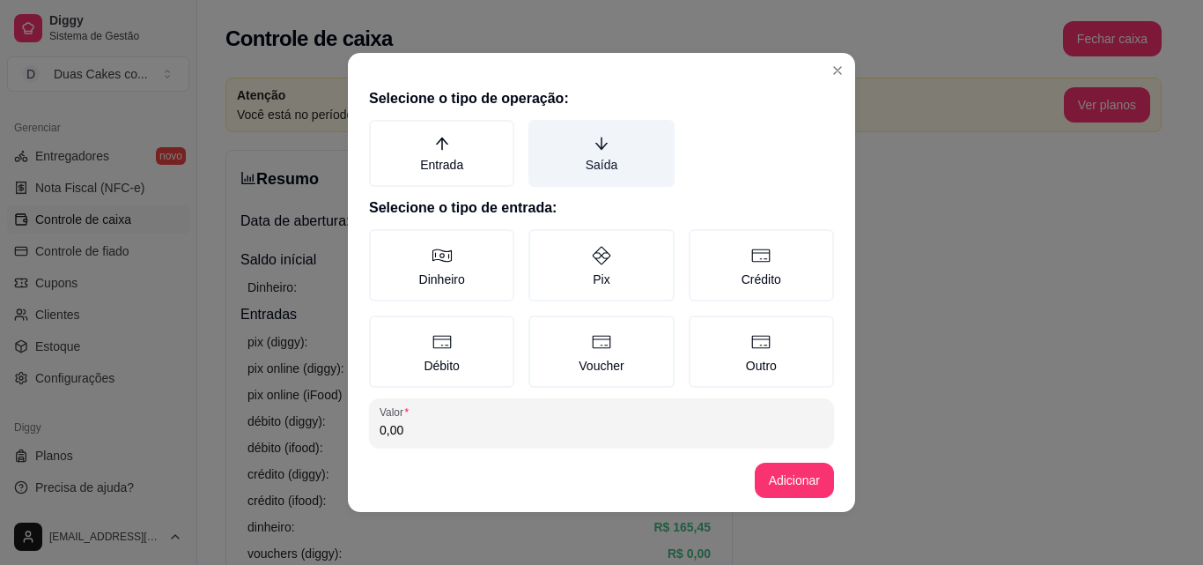
click at [590, 166] on label "Saída" at bounding box center [601, 153] width 145 height 67
click at [542, 133] on button "Saída" at bounding box center [535, 126] width 14 height 14
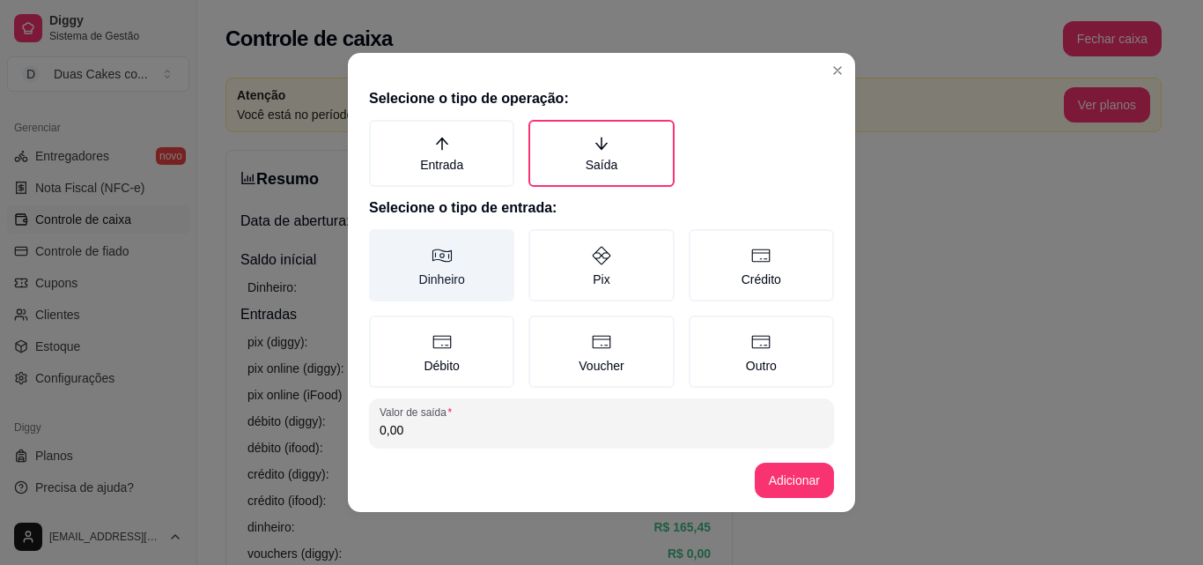
click at [442, 275] on label "Dinheiro" at bounding box center [441, 265] width 145 height 72
click at [382, 242] on button "Dinheiro" at bounding box center [375, 235] width 14 height 14
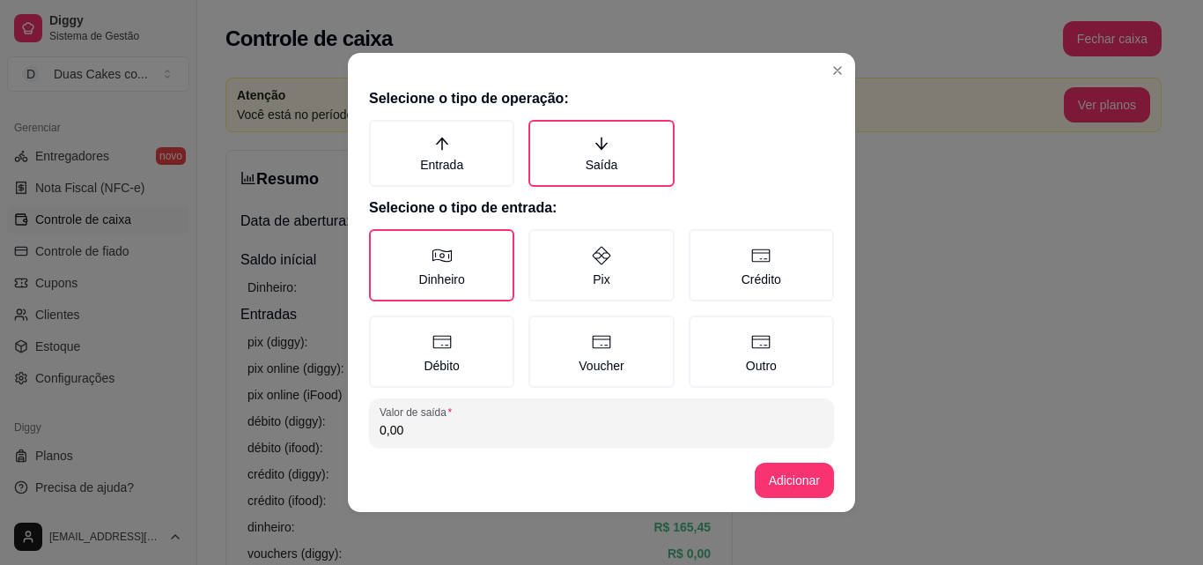
click at [414, 433] on input "0,00" at bounding box center [602, 430] width 444 height 18
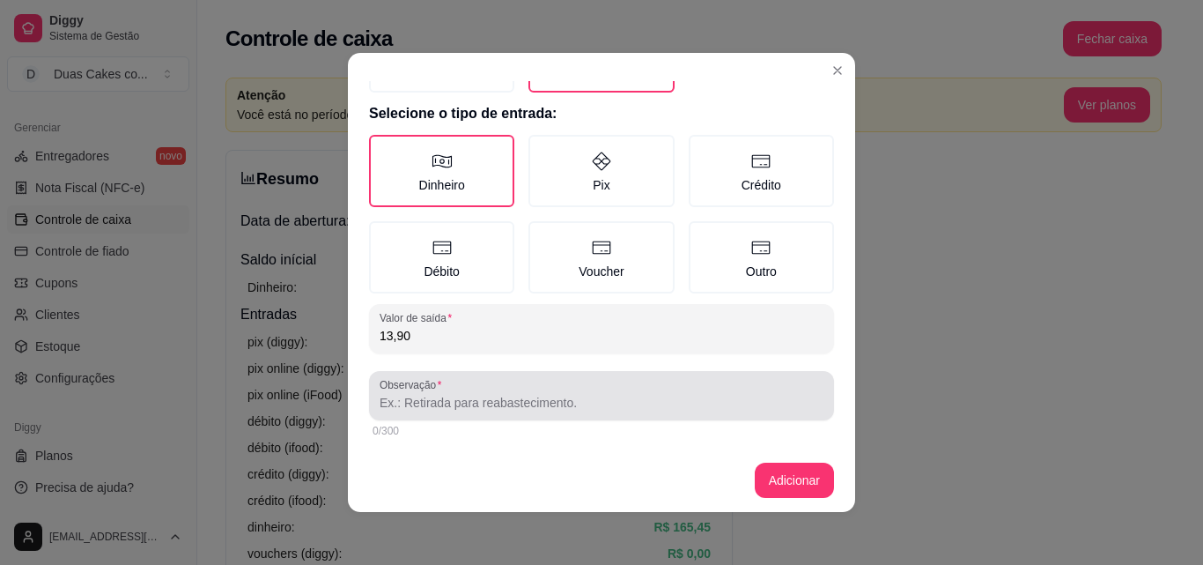
type input "13,90"
click at [396, 401] on input "Observação" at bounding box center [602, 403] width 444 height 18
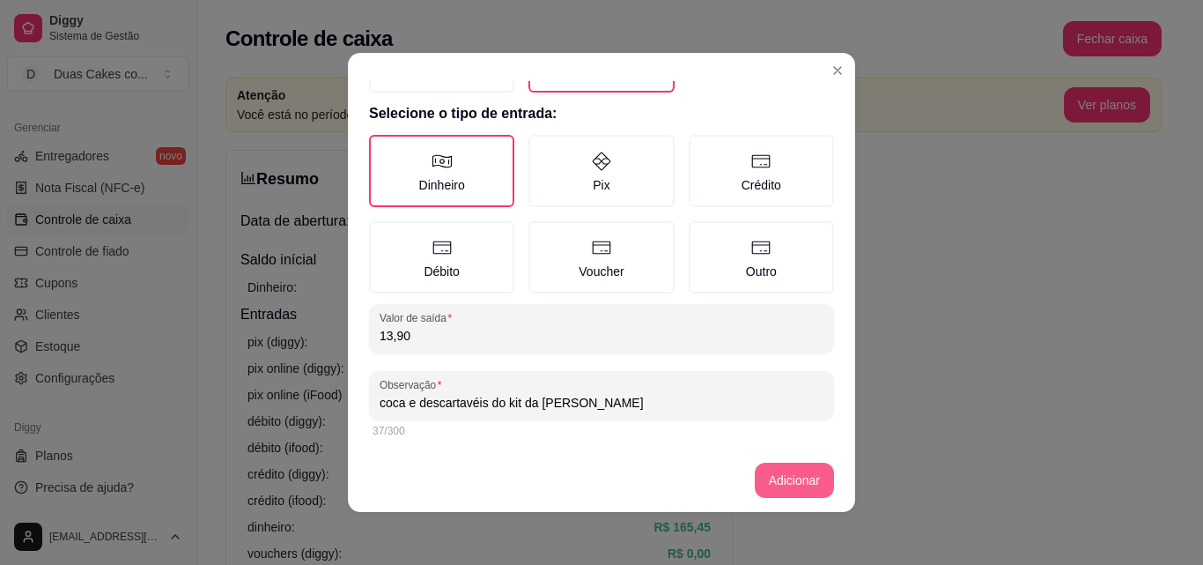
type input "coca e descartavéis do kit da [PERSON_NAME]"
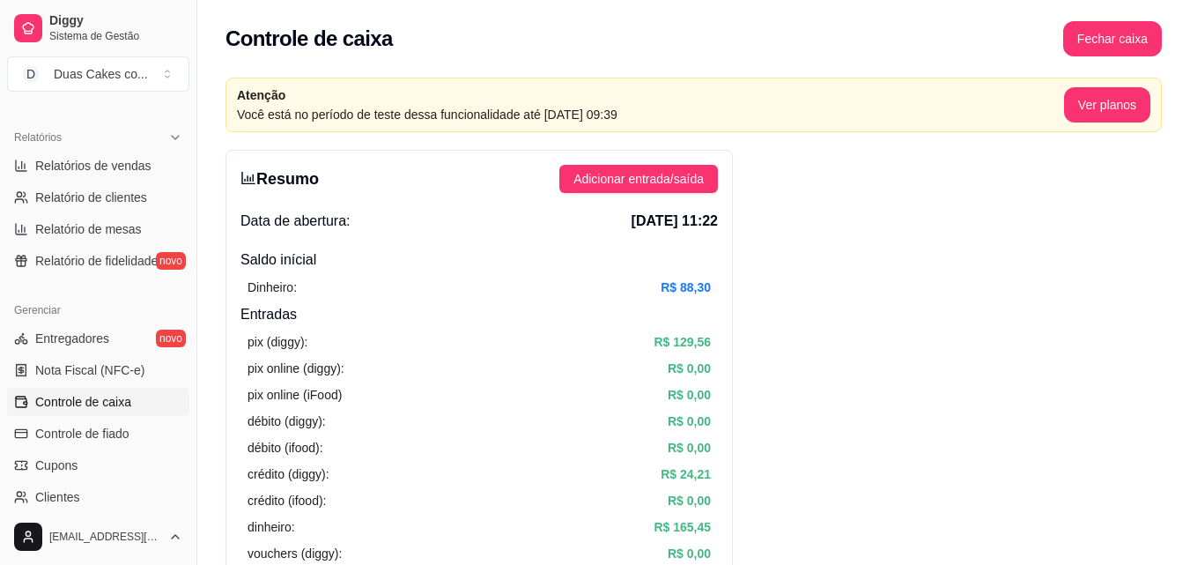
scroll to position [439, 0]
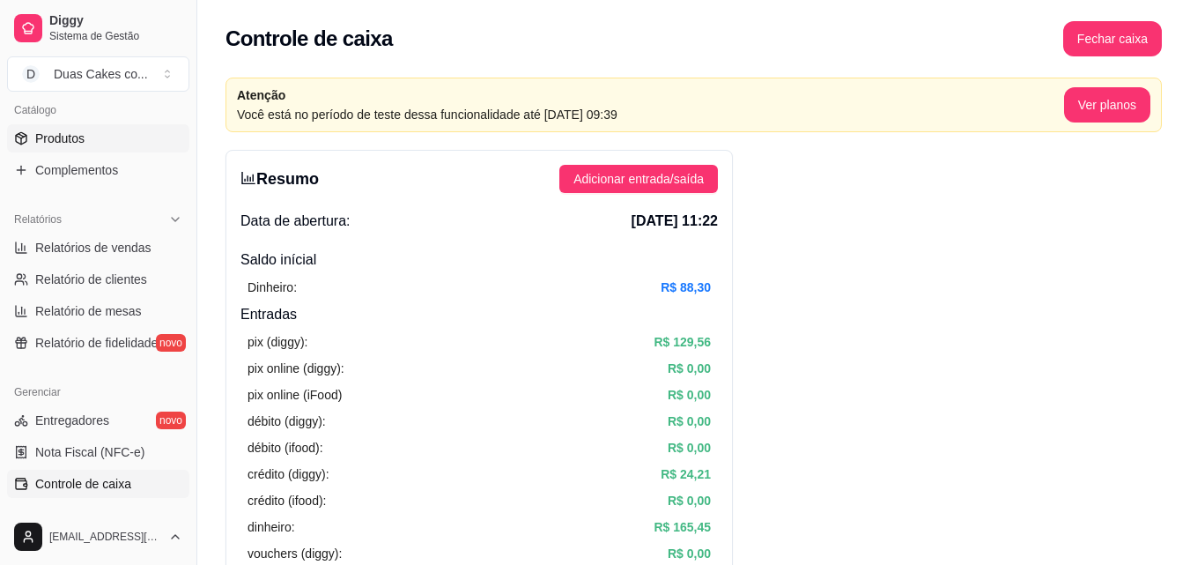
click at [62, 139] on span "Produtos" at bounding box center [59, 138] width 49 height 18
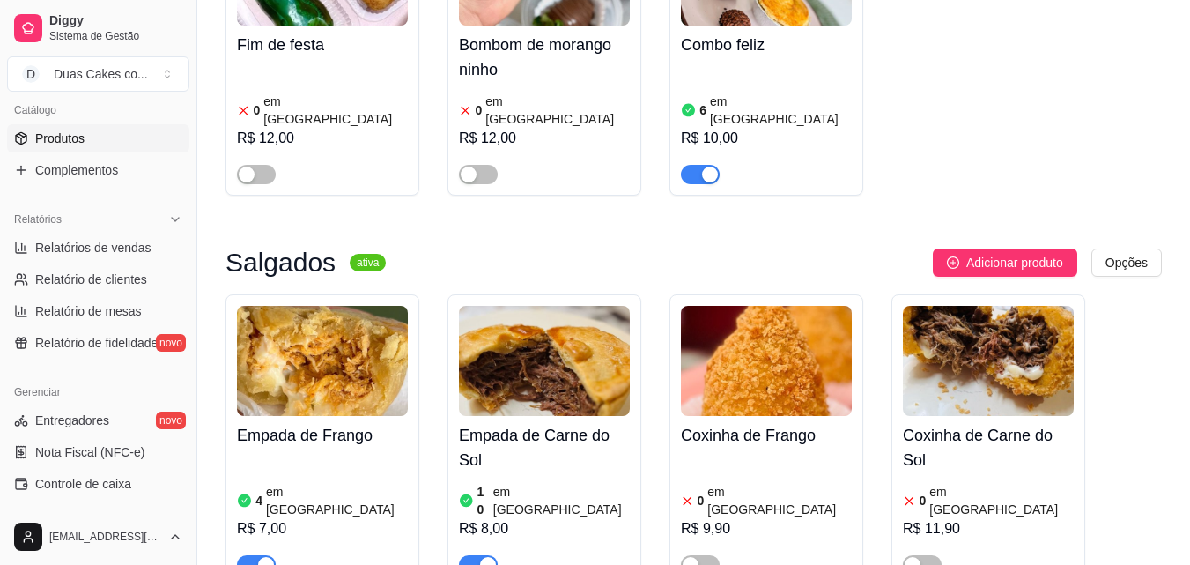
scroll to position [352, 0]
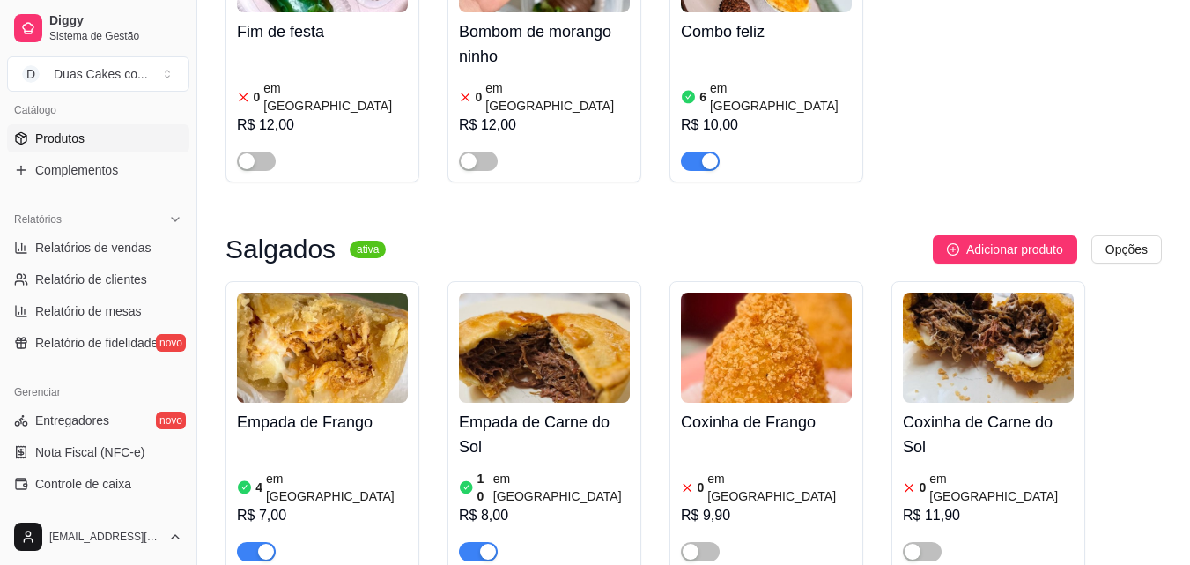
click at [504, 469] on article "em estoque" at bounding box center [561, 486] width 137 height 35
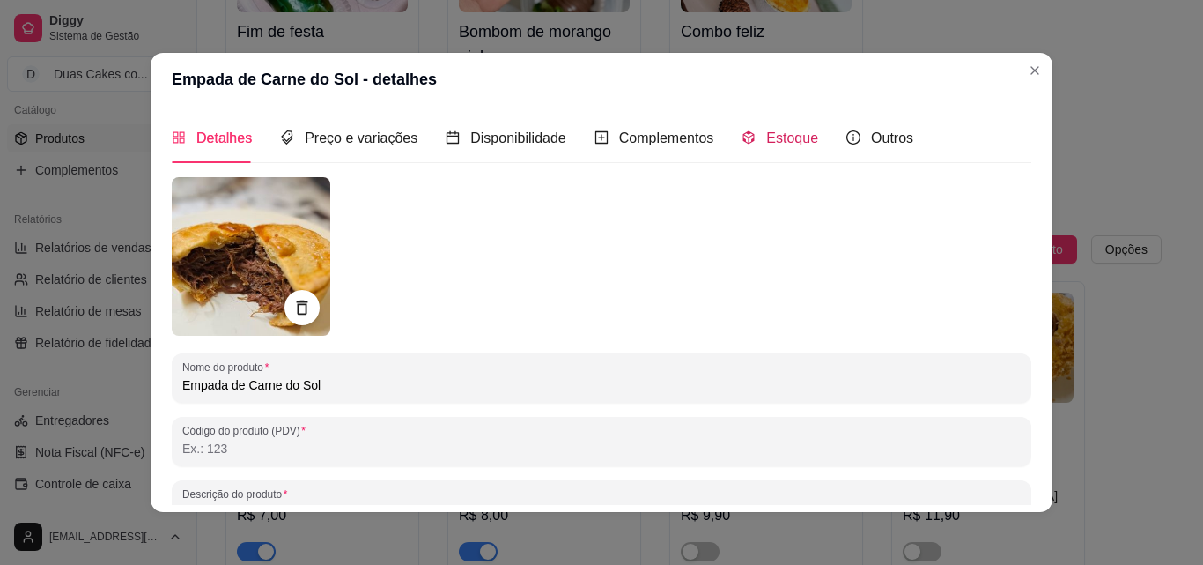
click at [766, 130] on span "Estoque" at bounding box center [792, 137] width 52 height 15
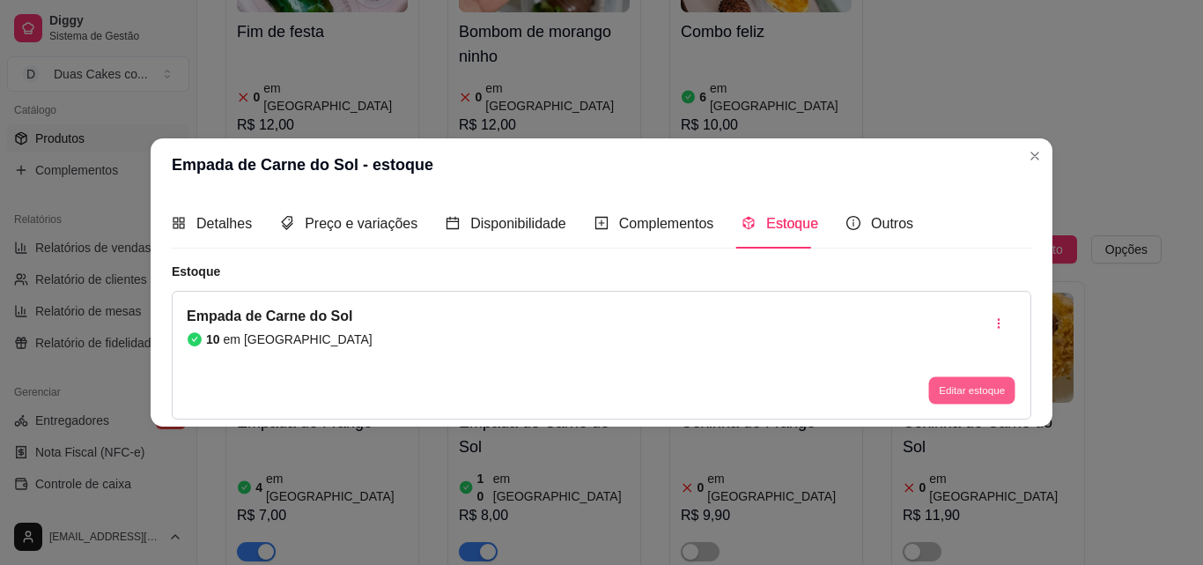
click at [985, 391] on button "Editar estoque" at bounding box center [971, 390] width 86 height 27
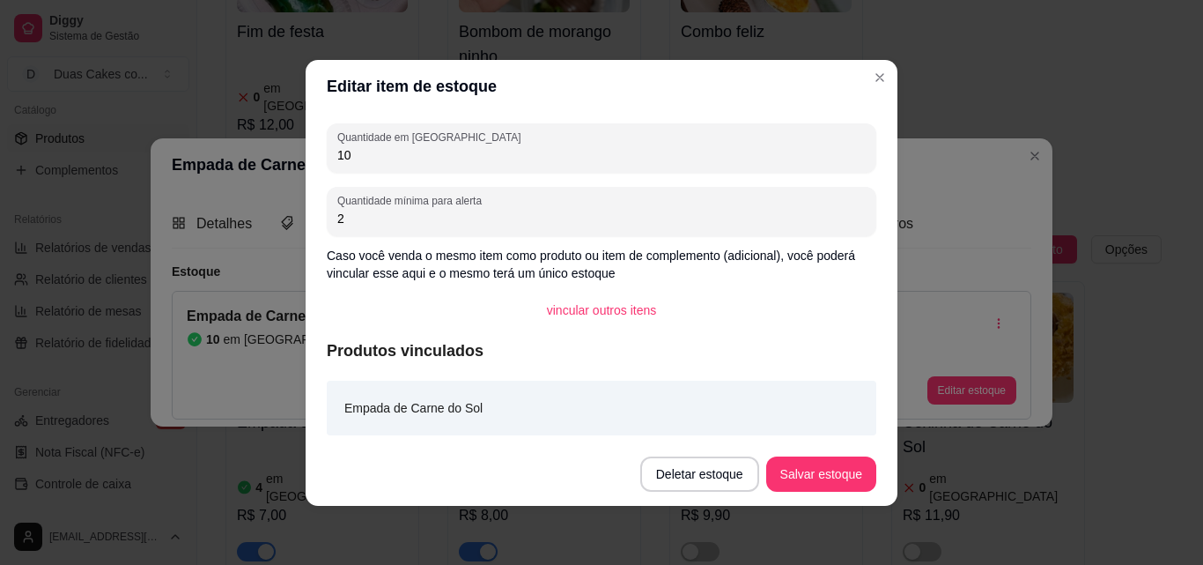
click at [375, 159] on input "10" at bounding box center [601, 155] width 529 height 18
type input "1"
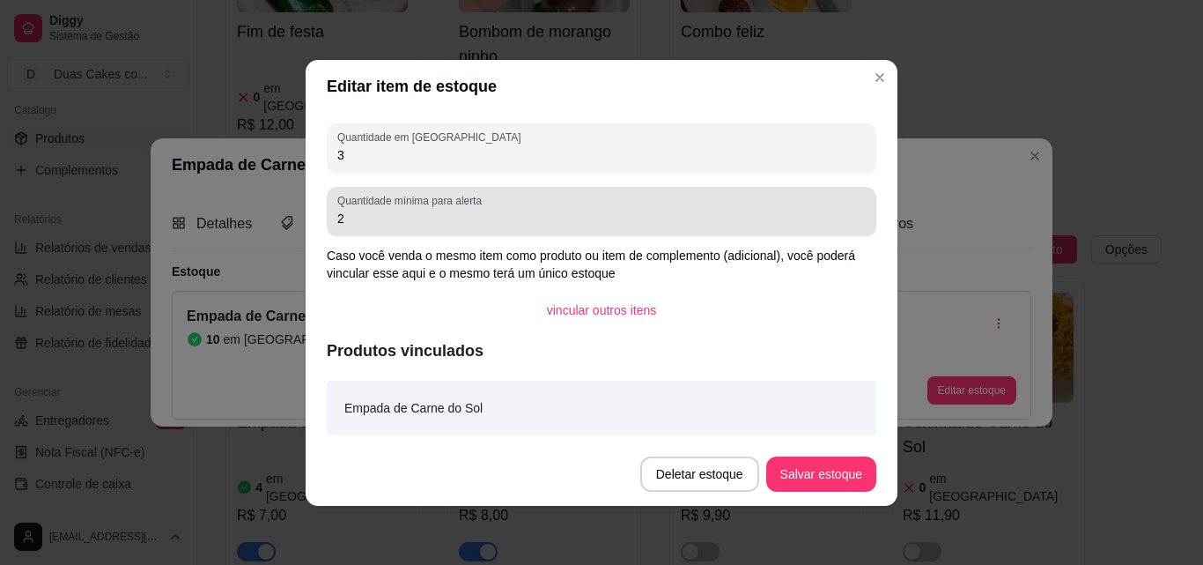
type input "3"
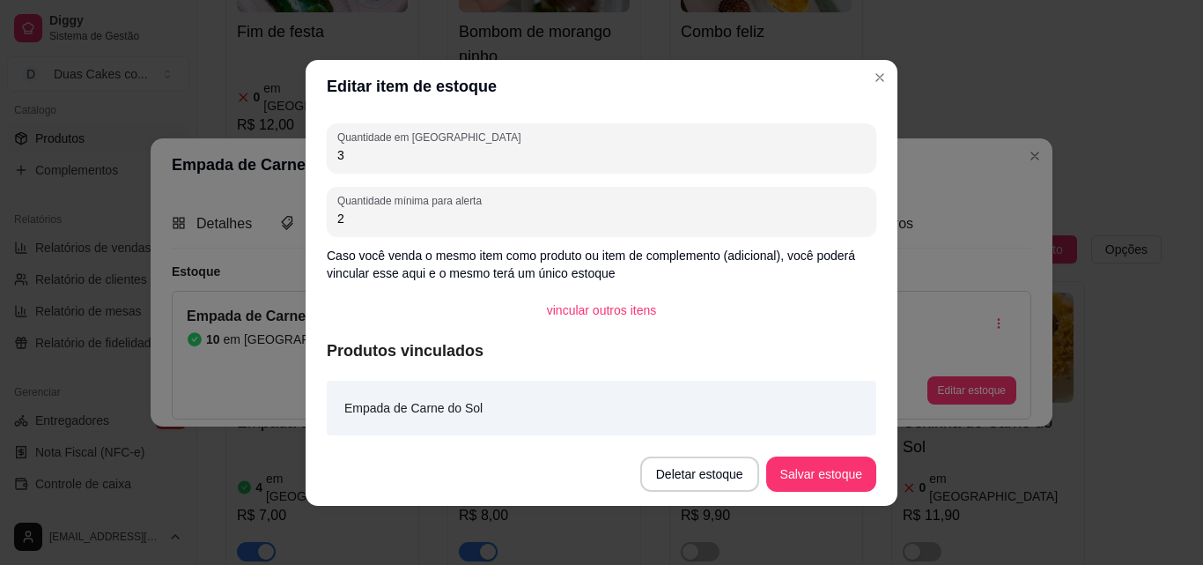
click at [341, 218] on input "2" at bounding box center [601, 219] width 529 height 18
click at [805, 469] on button "Salvar estoque" at bounding box center [820, 473] width 107 height 34
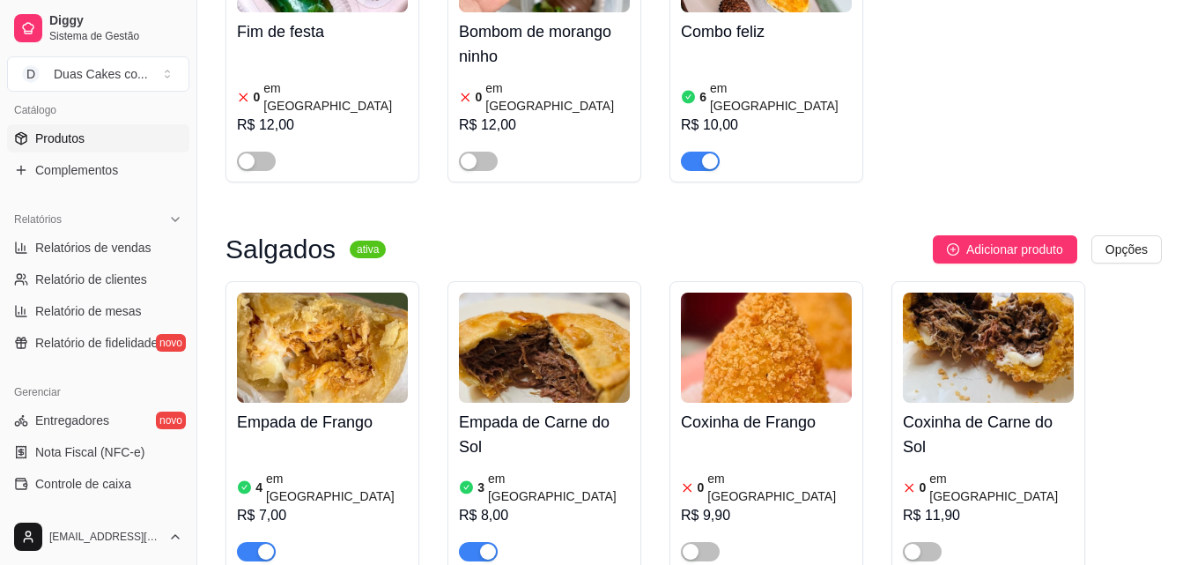
click at [310, 374] on img at bounding box center [322, 347] width 171 height 110
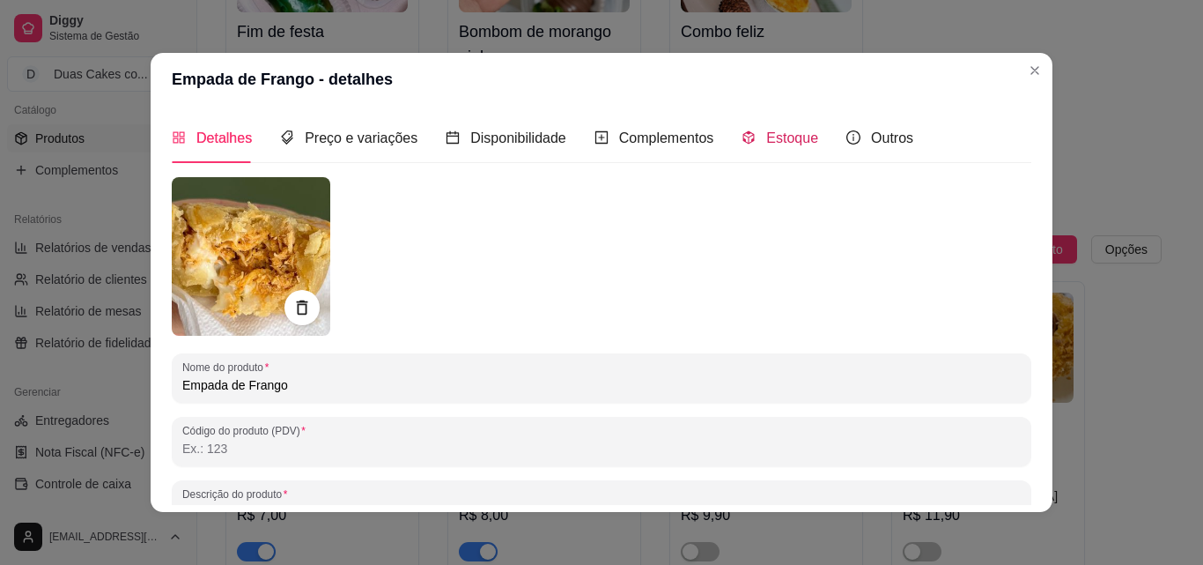
click at [751, 137] on div "Estoque" at bounding box center [780, 138] width 77 height 22
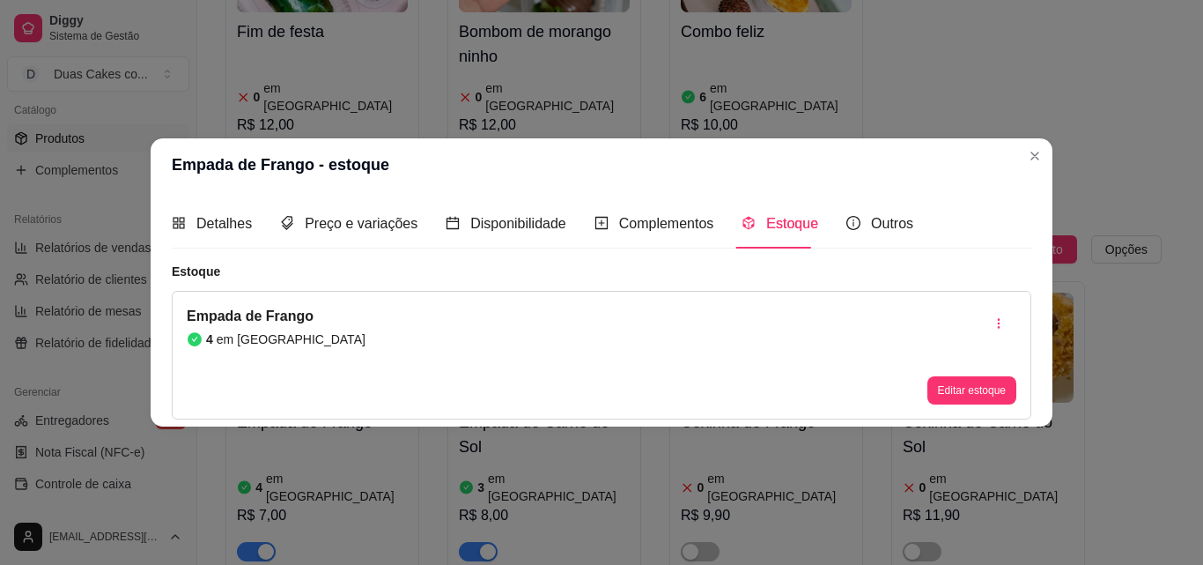
click at [1009, 418] on div "Empada de Frango 4 em estoque Editar estoque" at bounding box center [602, 355] width 860 height 129
click at [970, 387] on button "Editar estoque" at bounding box center [971, 390] width 86 height 27
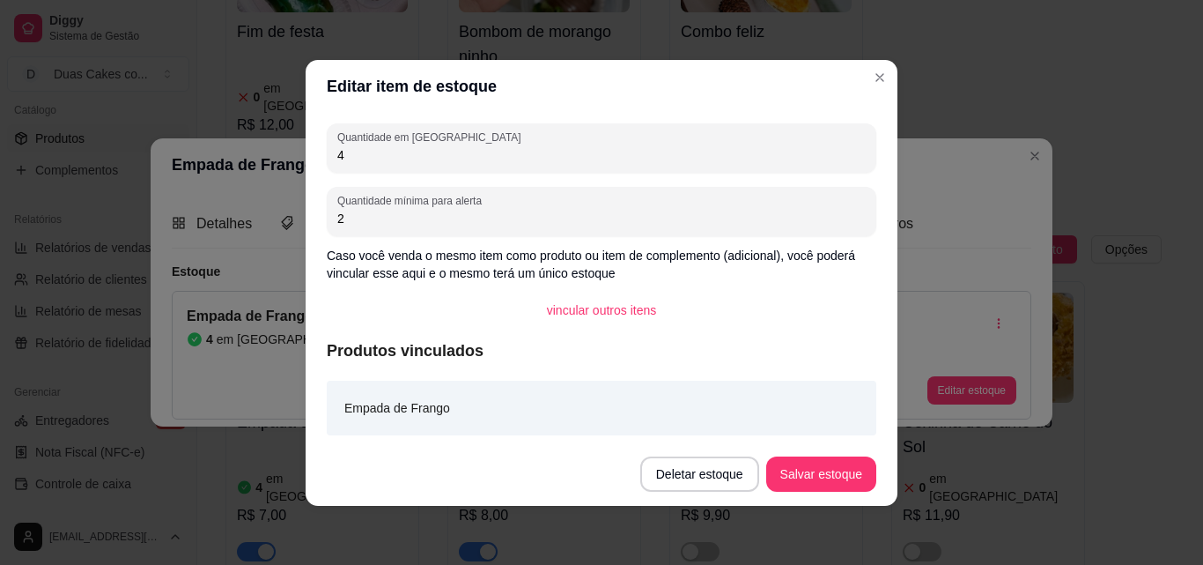
click at [356, 150] on input "4" at bounding box center [601, 155] width 529 height 18
type input "2"
click at [821, 480] on button "Salvar estoque" at bounding box center [820, 473] width 107 height 34
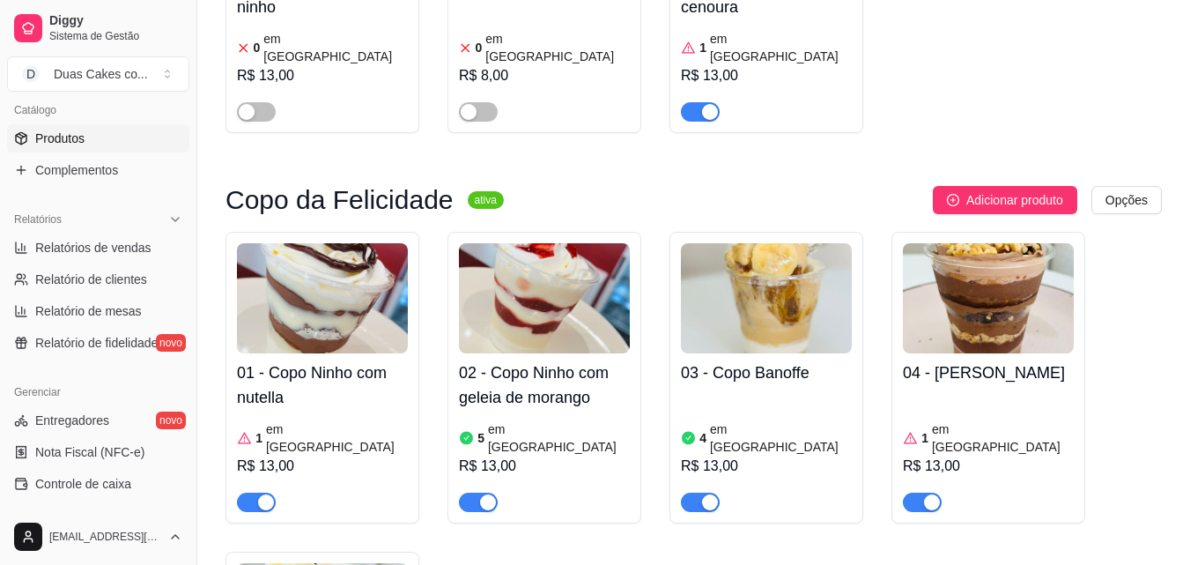
scroll to position [3435, 0]
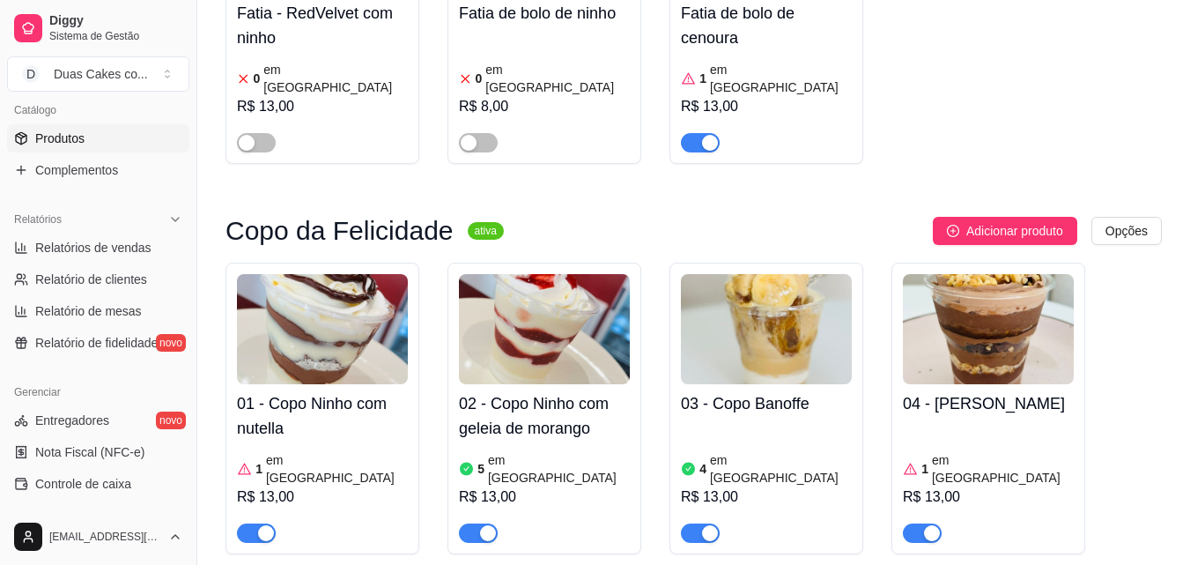
click at [276, 451] on article "em estoque" at bounding box center [337, 468] width 142 height 35
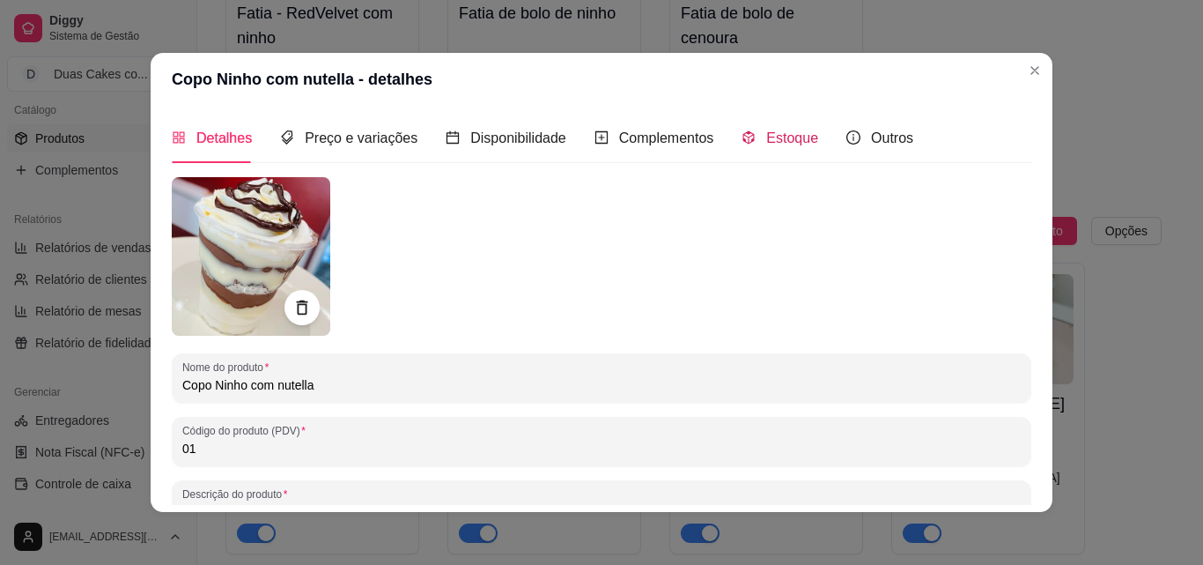
click at [766, 139] on span "Estoque" at bounding box center [792, 137] width 52 height 15
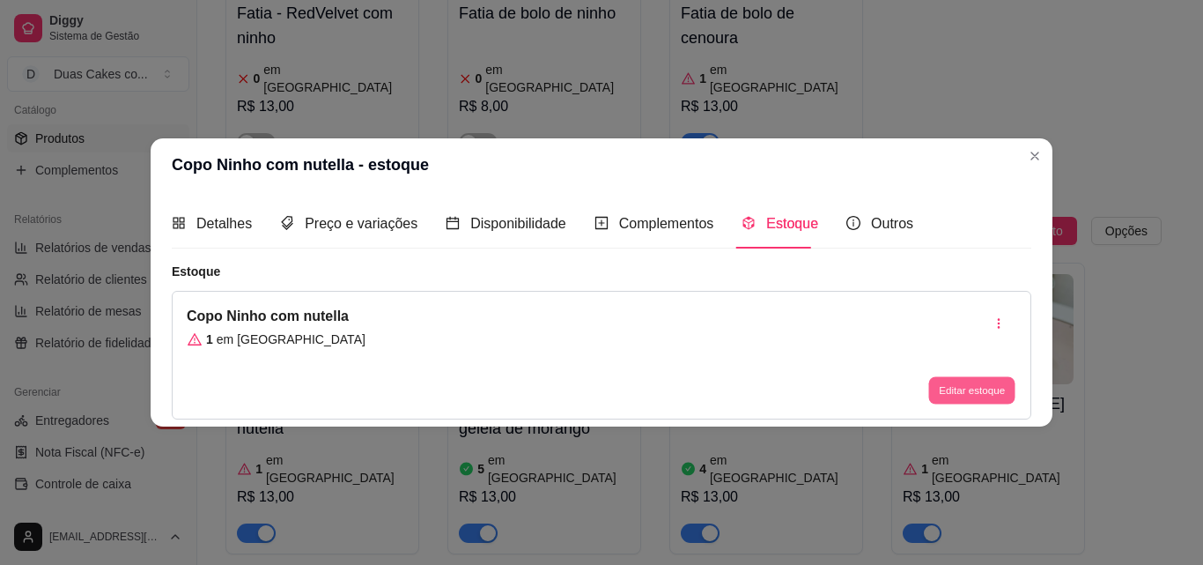
click at [994, 394] on button "Editar estoque" at bounding box center [971, 390] width 86 height 27
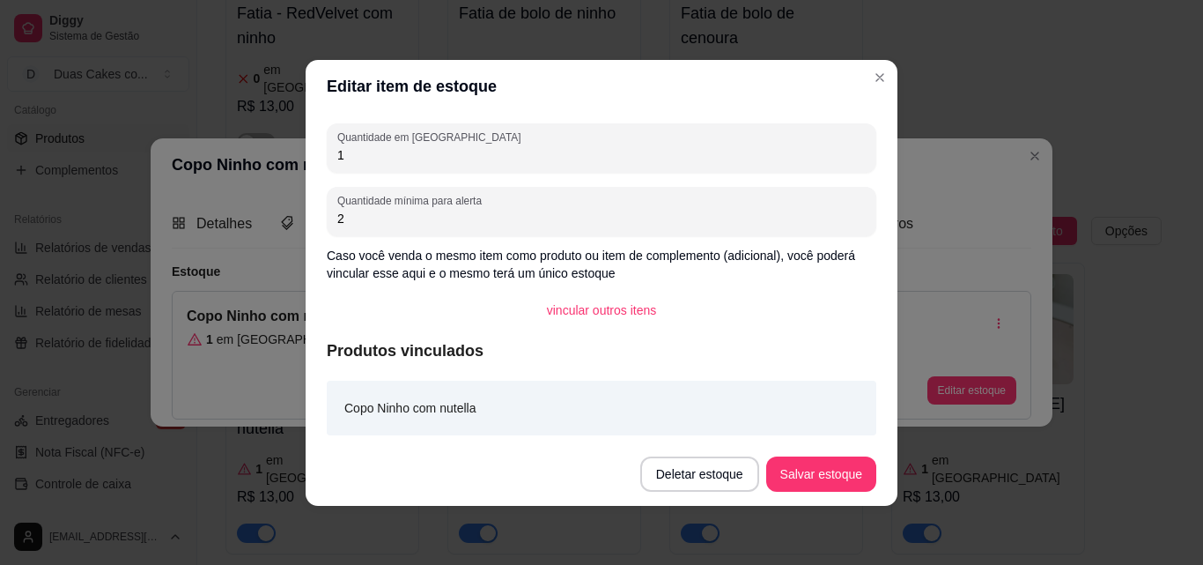
click at [355, 159] on input "1" at bounding box center [601, 155] width 529 height 18
type input "4"
click at [800, 463] on button "Salvar estoque" at bounding box center [821, 473] width 110 height 35
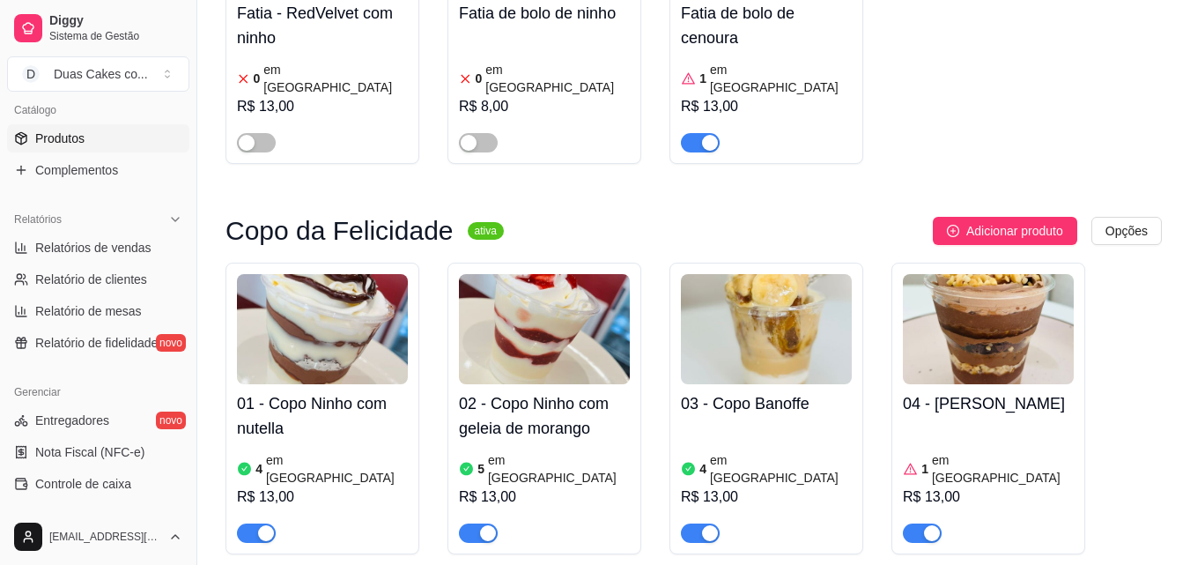
click at [982, 451] on article "em estoque" at bounding box center [1003, 468] width 142 height 35
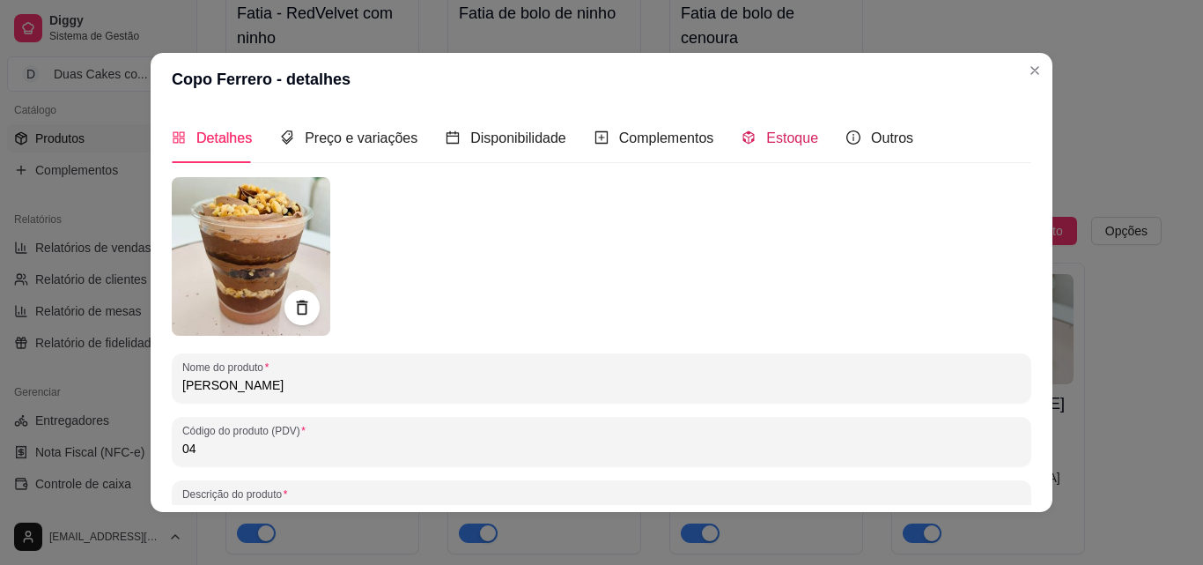
click at [778, 130] on span "Estoque" at bounding box center [792, 137] width 52 height 15
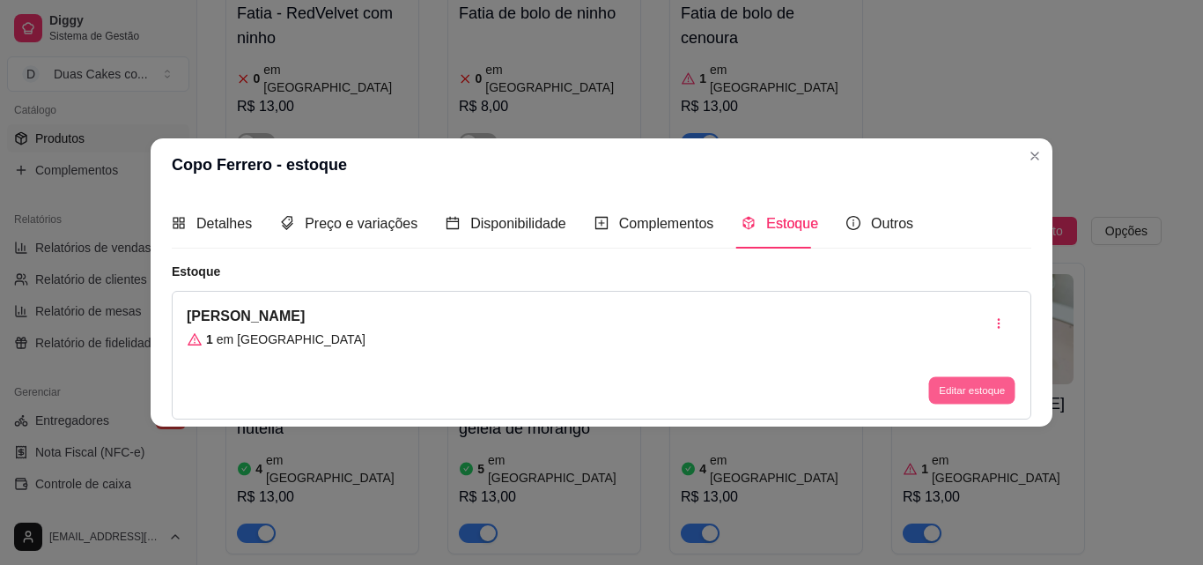
click at [976, 387] on button "Editar estoque" at bounding box center [971, 390] width 86 height 27
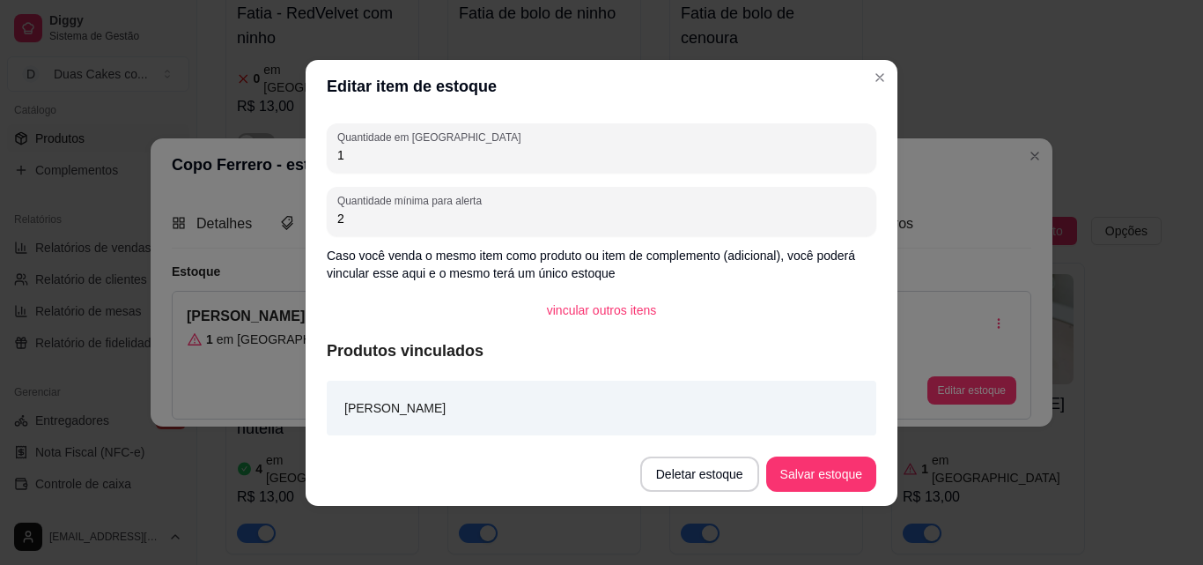
click at [392, 152] on input "1" at bounding box center [601, 155] width 529 height 18
type input "4"
click at [802, 467] on button "Salvar estoque" at bounding box center [820, 473] width 107 height 34
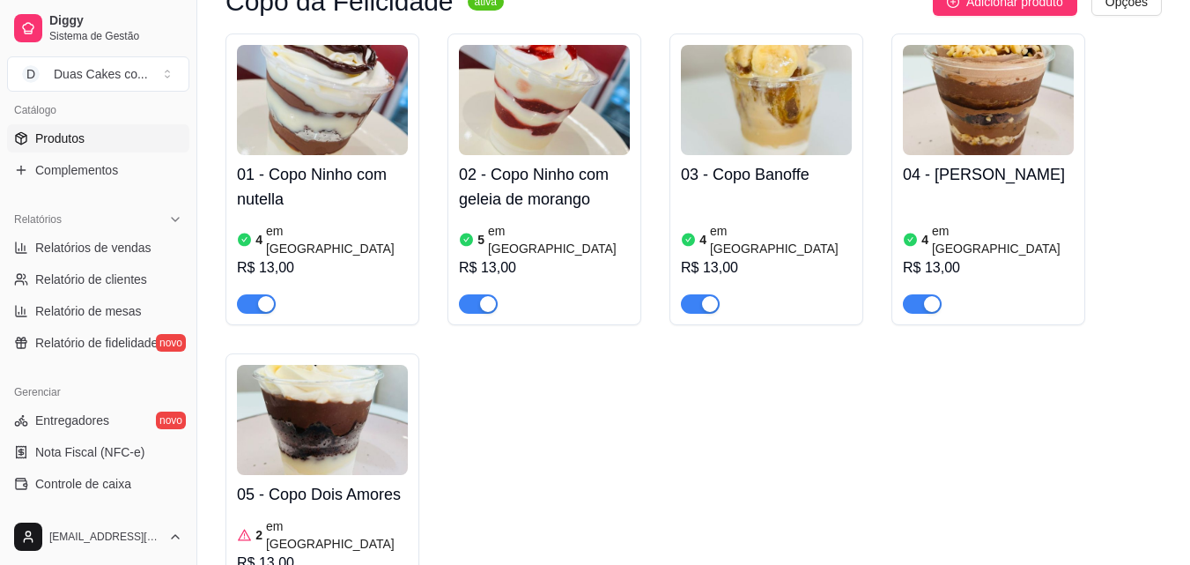
scroll to position [3700, 0]
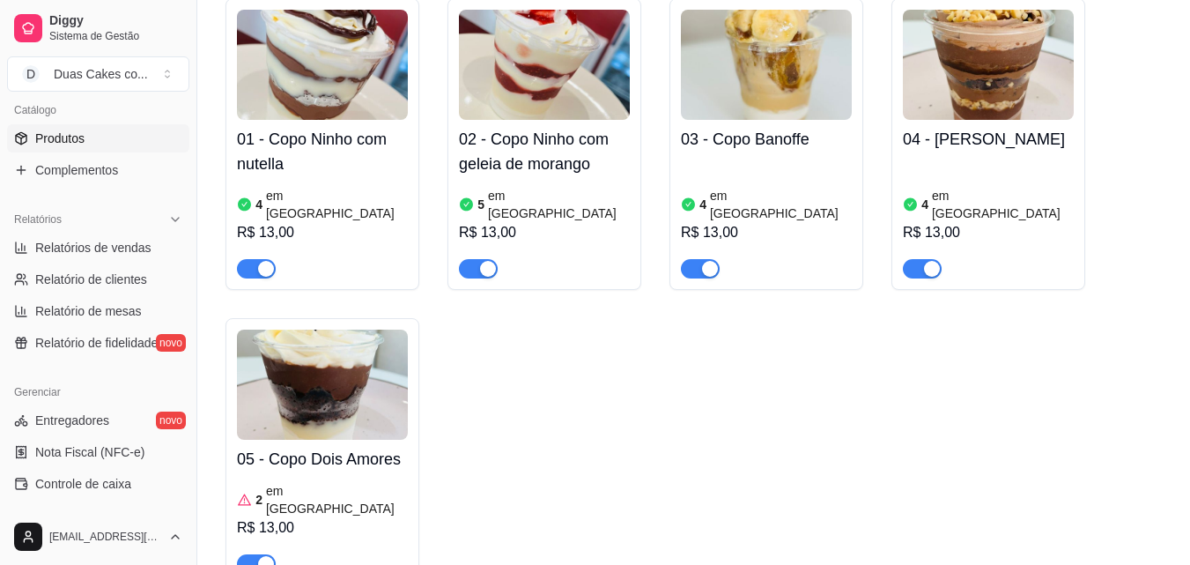
click at [277, 482] on article "em estoque" at bounding box center [337, 499] width 142 height 35
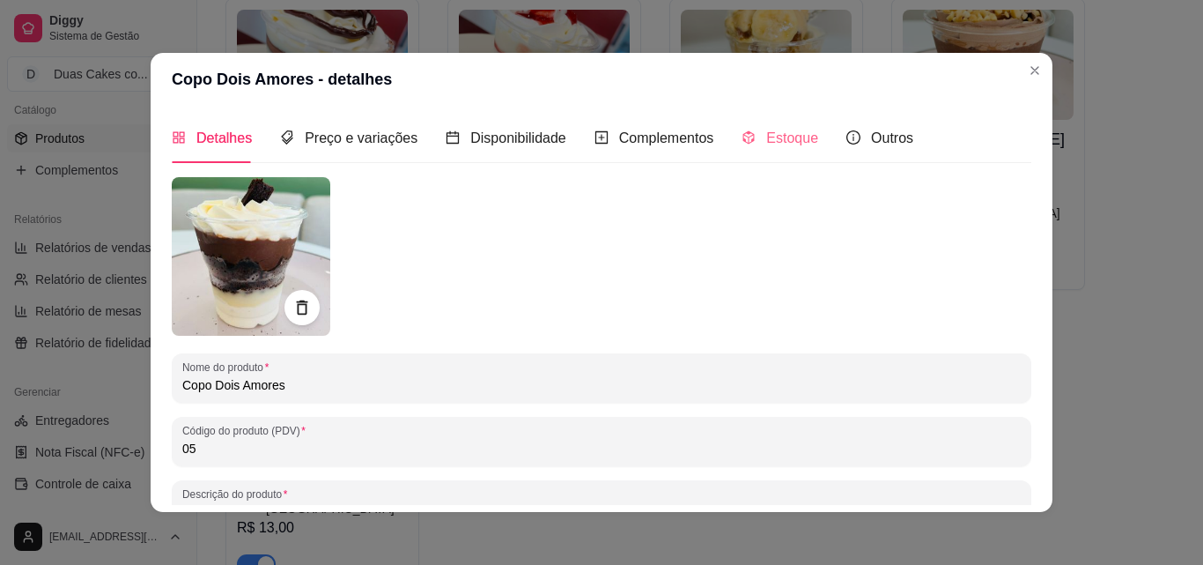
click at [742, 125] on div "Estoque" at bounding box center [780, 138] width 77 height 50
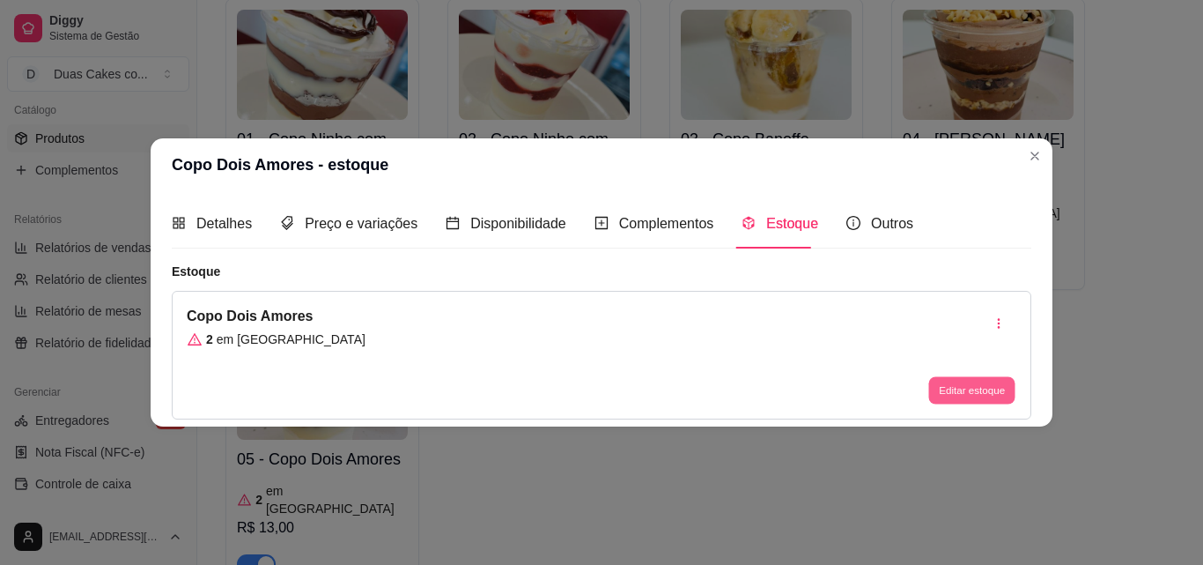
click at [975, 381] on button "Editar estoque" at bounding box center [971, 390] width 86 height 27
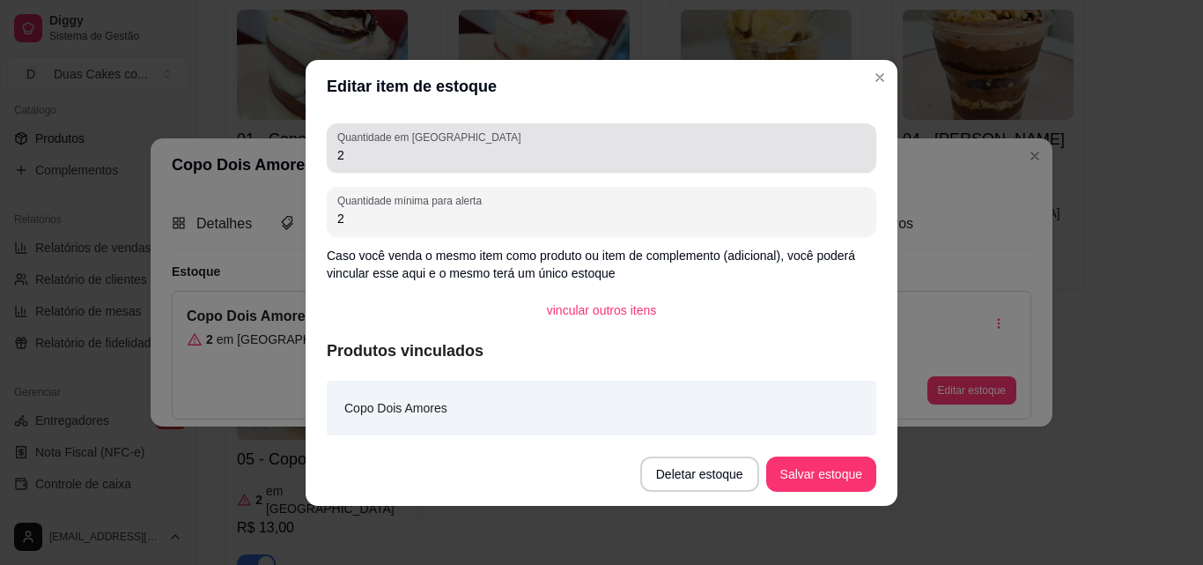
click at [352, 150] on input "2" at bounding box center [601, 155] width 529 height 18
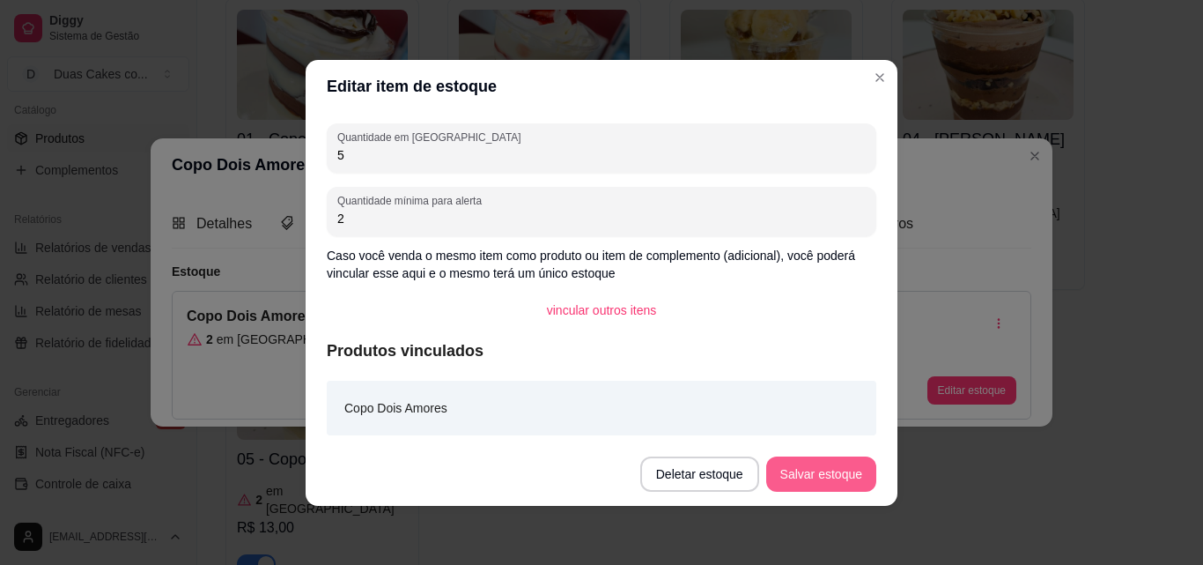
type input "5"
click at [794, 470] on button "Salvar estoque" at bounding box center [820, 473] width 107 height 34
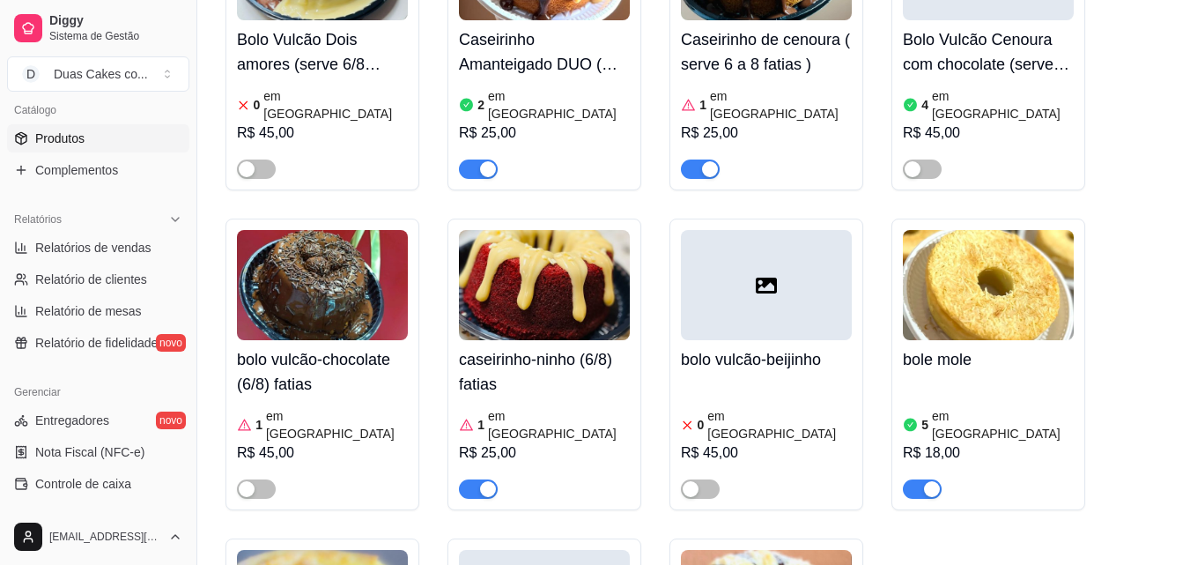
scroll to position [5902, 0]
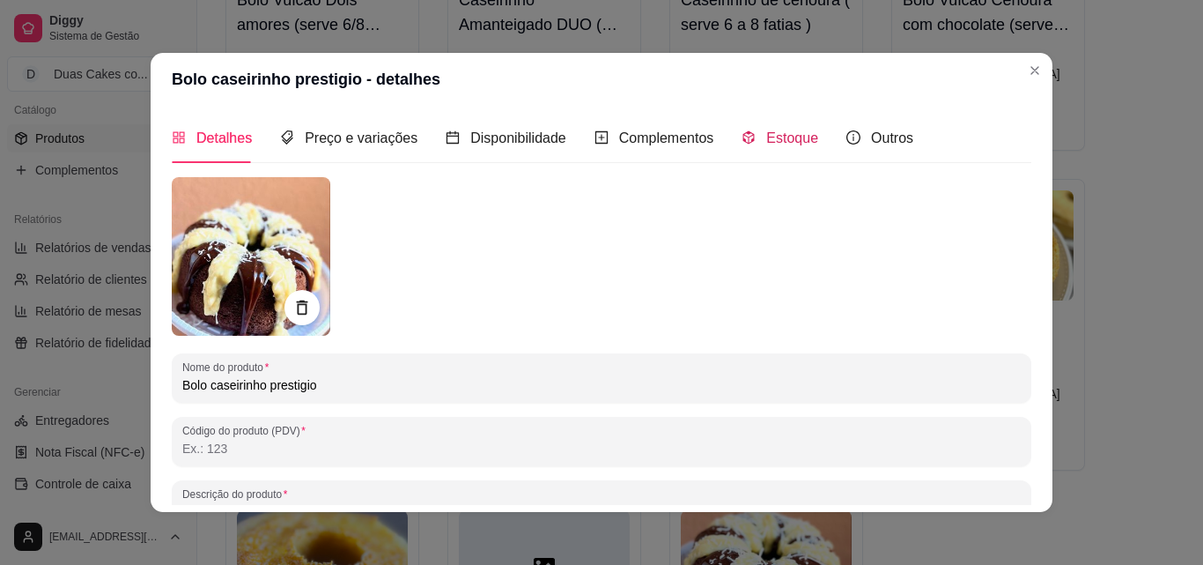
click at [778, 138] on span "Estoque" at bounding box center [792, 137] width 52 height 15
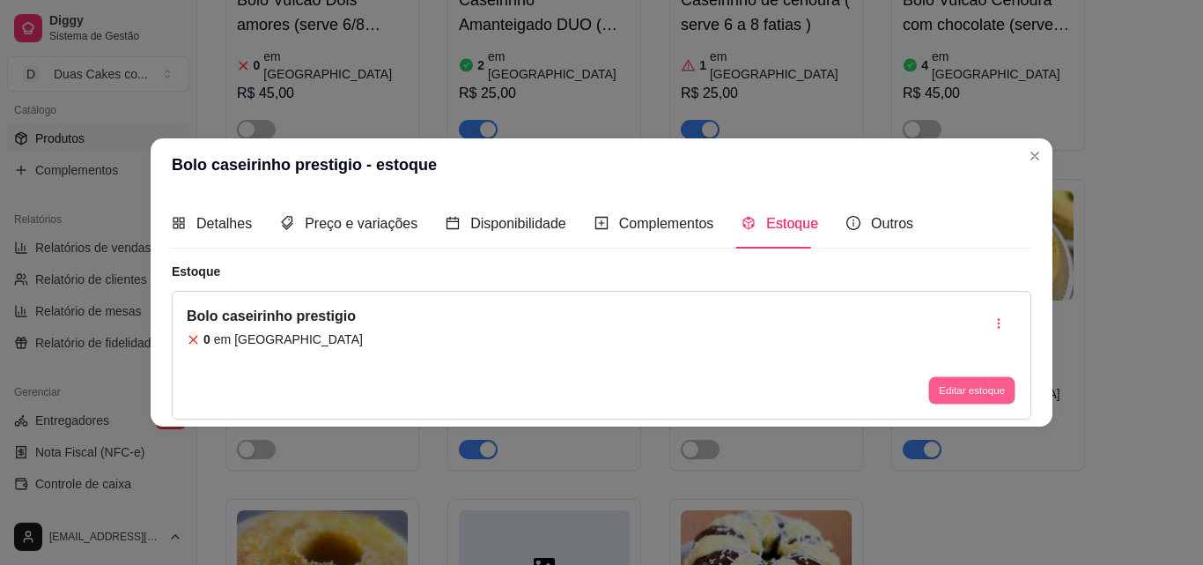
click at [983, 388] on button "Editar estoque" at bounding box center [971, 390] width 86 height 27
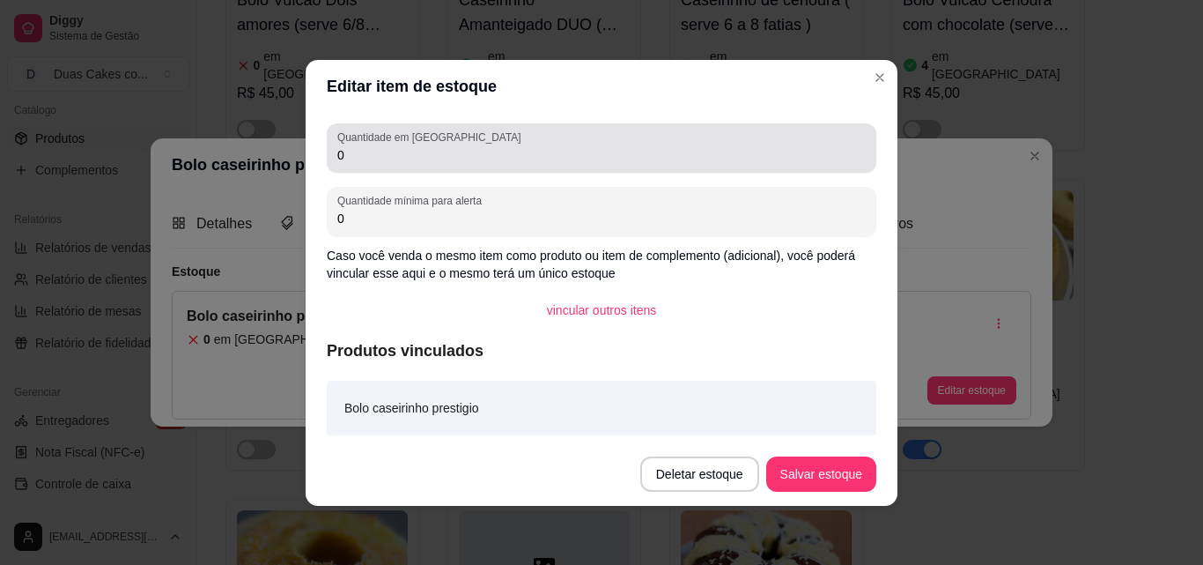
click at [350, 166] on div "Quantidade em estoque 0" at bounding box center [602, 147] width 550 height 49
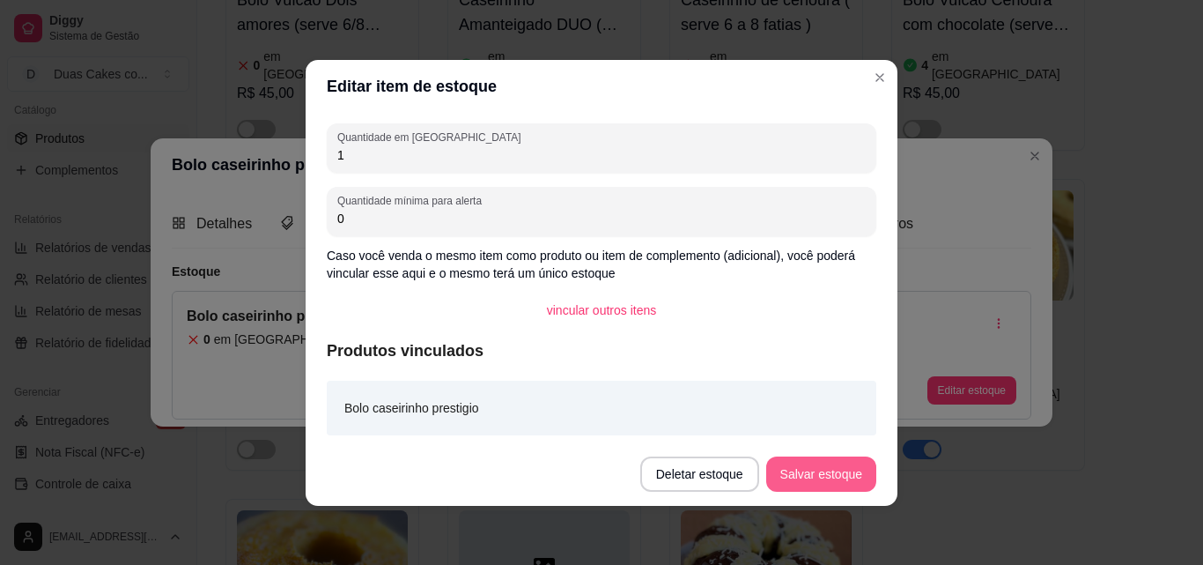
type input "1"
click at [820, 471] on button "Salvar estoque" at bounding box center [820, 473] width 107 height 34
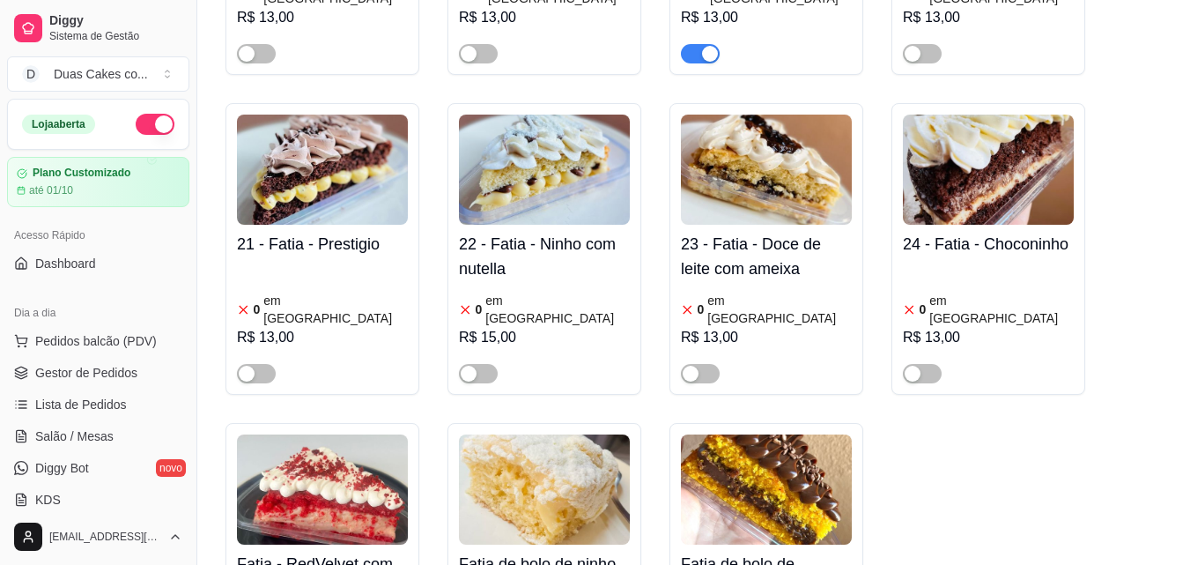
scroll to position [2995, 0]
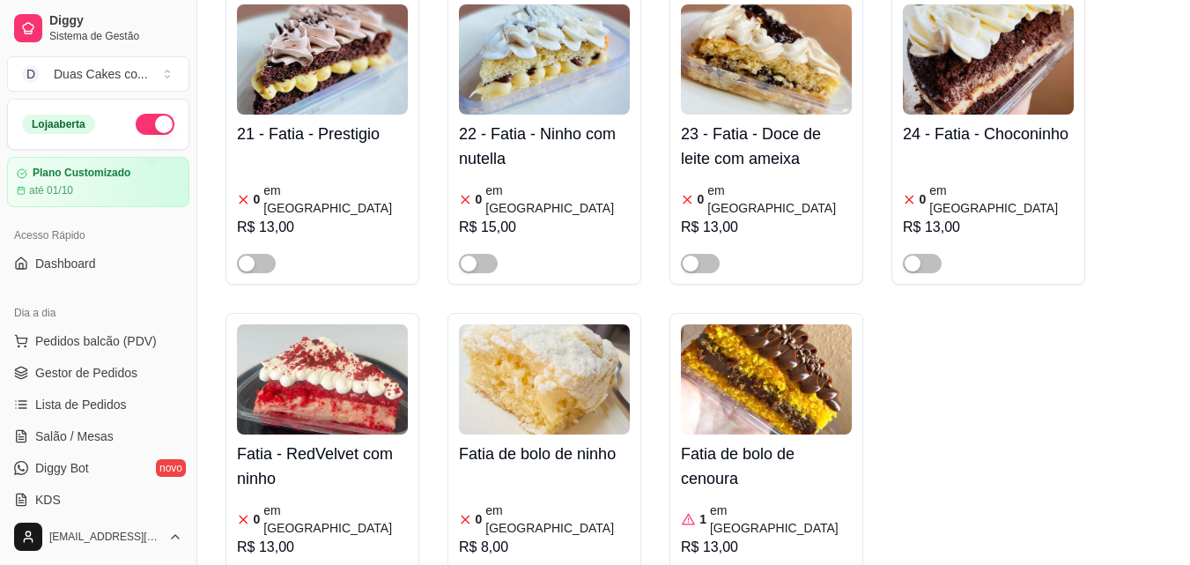
click at [742, 501] on article "em estoque" at bounding box center [781, 518] width 142 height 35
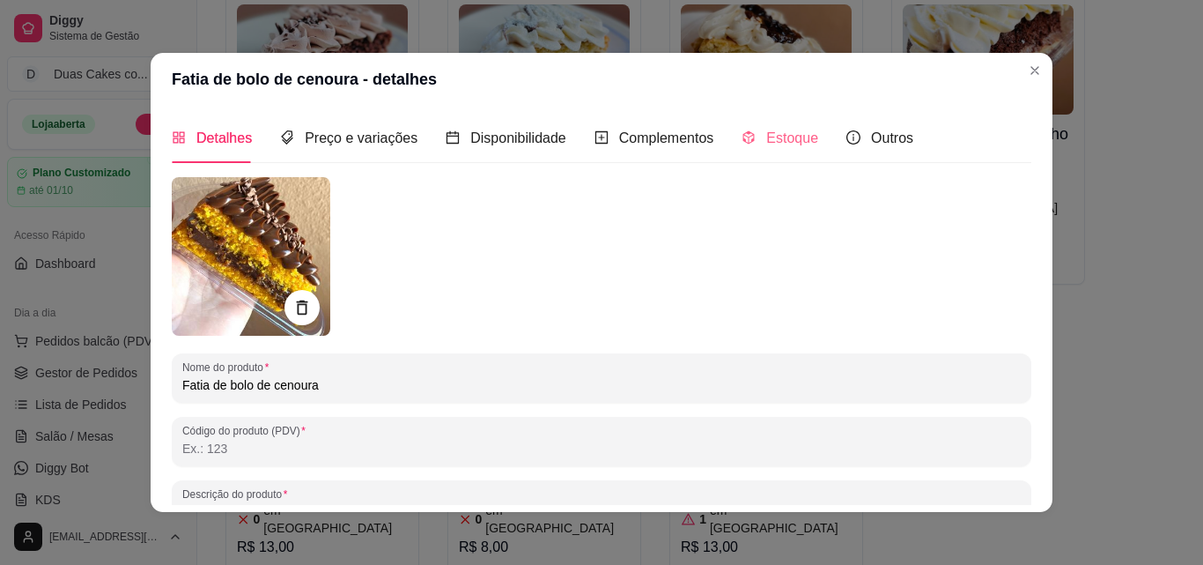
click at [776, 123] on div "Estoque" at bounding box center [780, 138] width 77 height 50
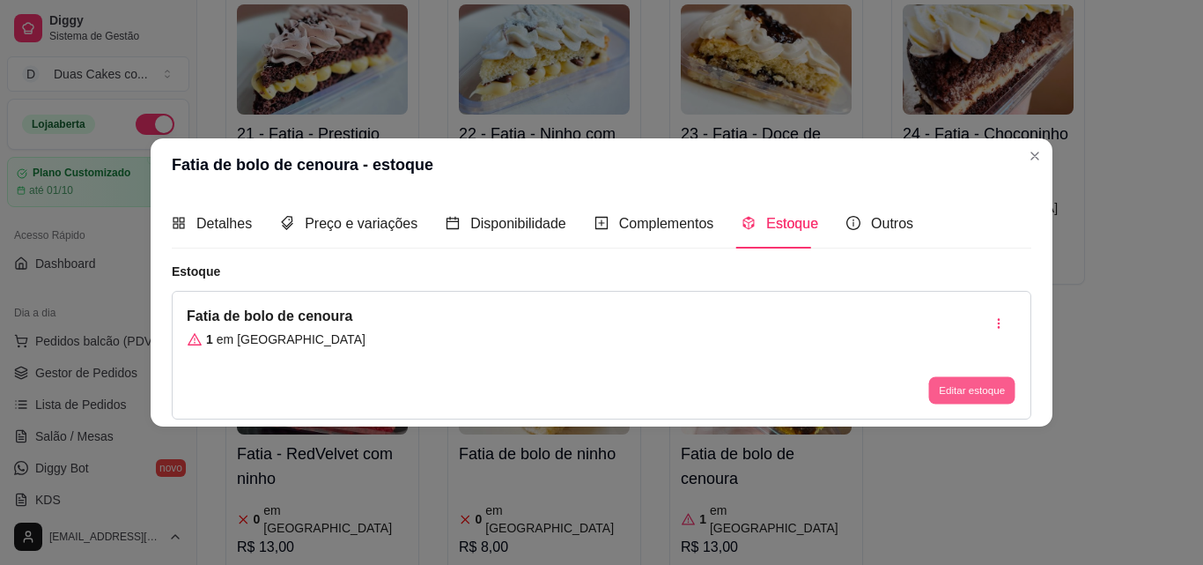
click at [966, 393] on button "Editar estoque" at bounding box center [971, 390] width 86 height 27
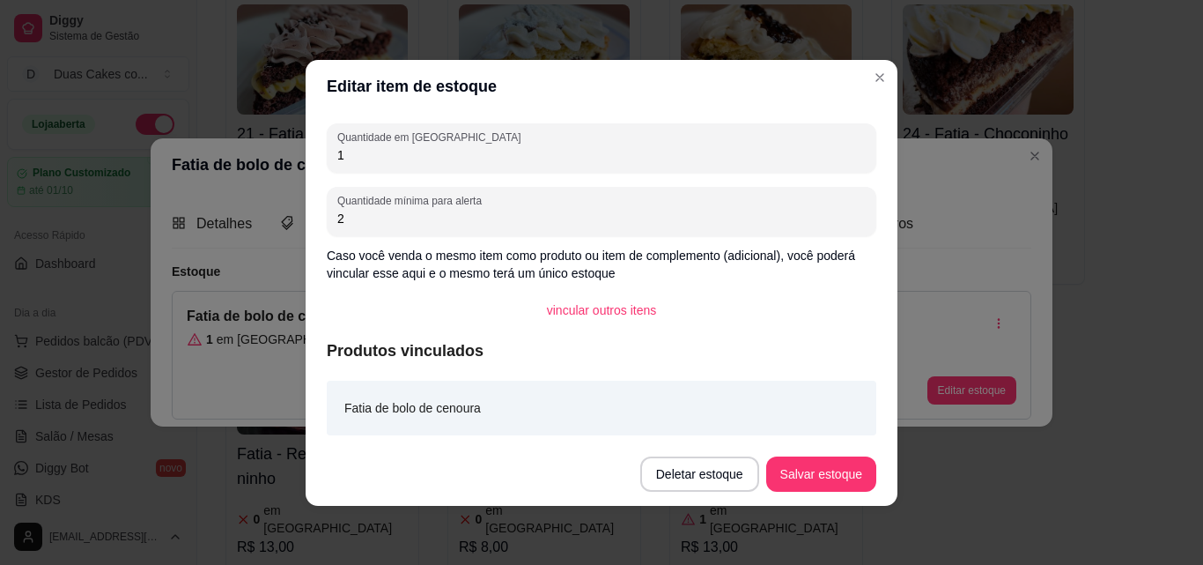
click at [345, 154] on input "1" at bounding box center [601, 155] width 529 height 18
type input "0"
click at [783, 480] on button "Salvar estoque" at bounding box center [820, 473] width 107 height 34
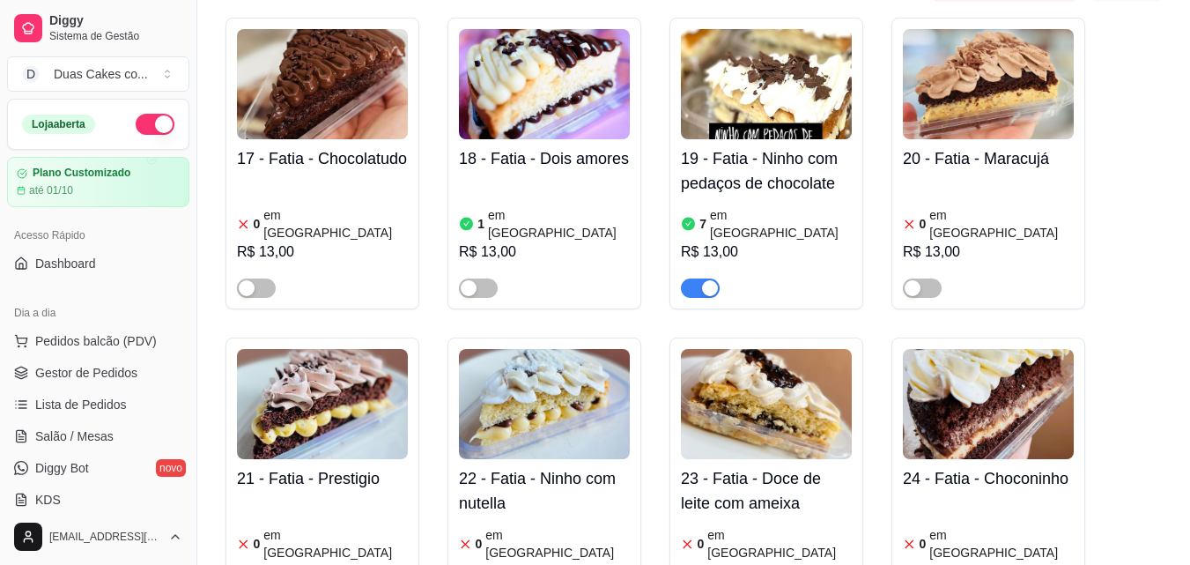
scroll to position [2554, 0]
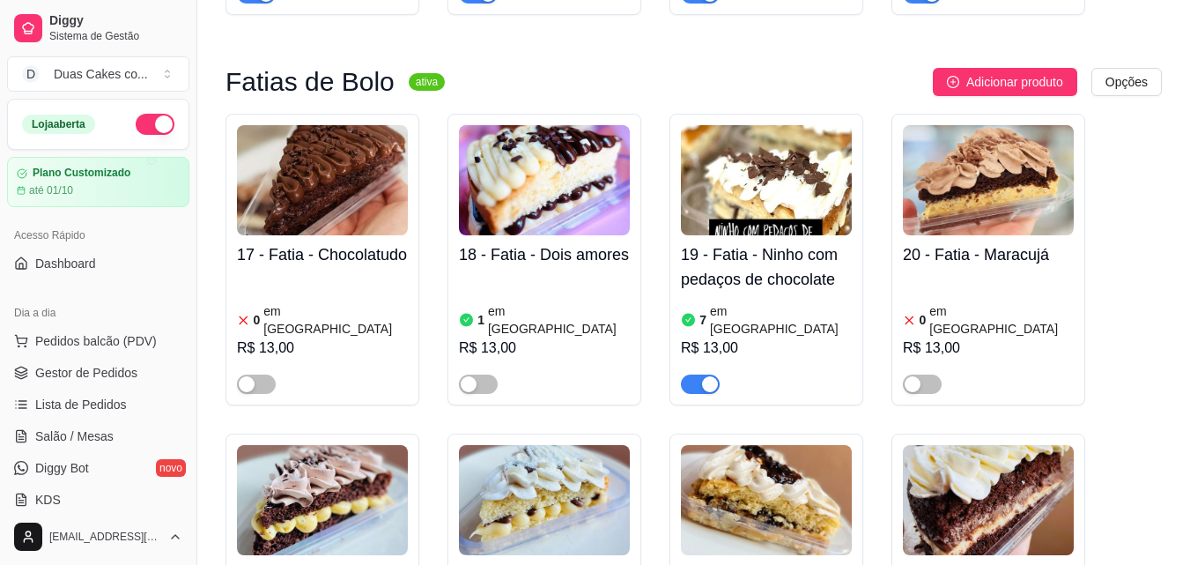
click at [525, 302] on article "em estoque" at bounding box center [559, 319] width 142 height 35
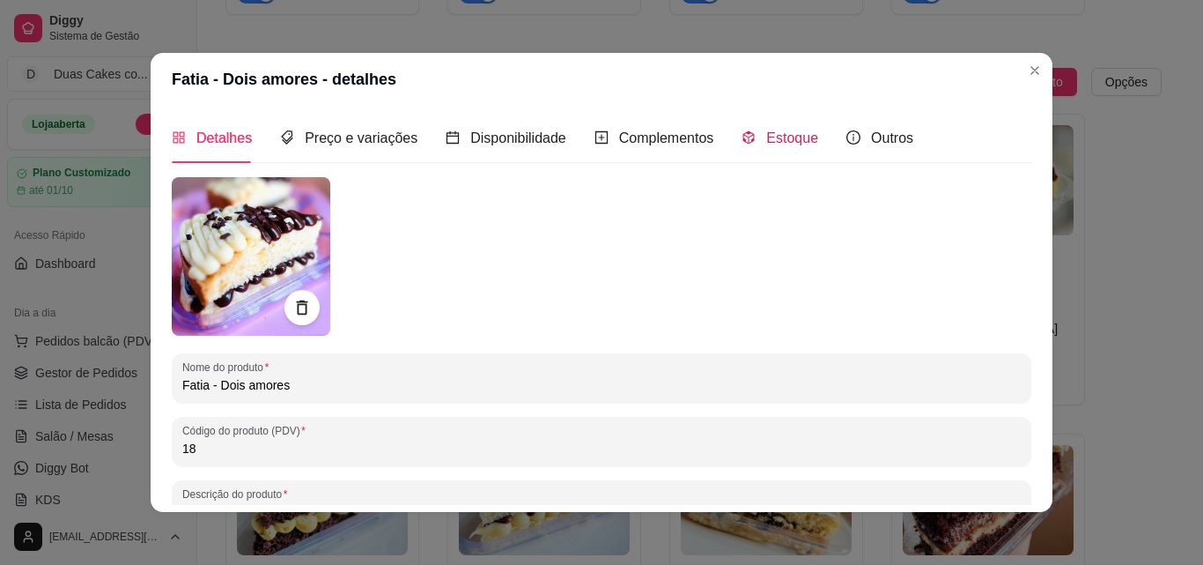
click at [779, 130] on span "Estoque" at bounding box center [792, 137] width 52 height 15
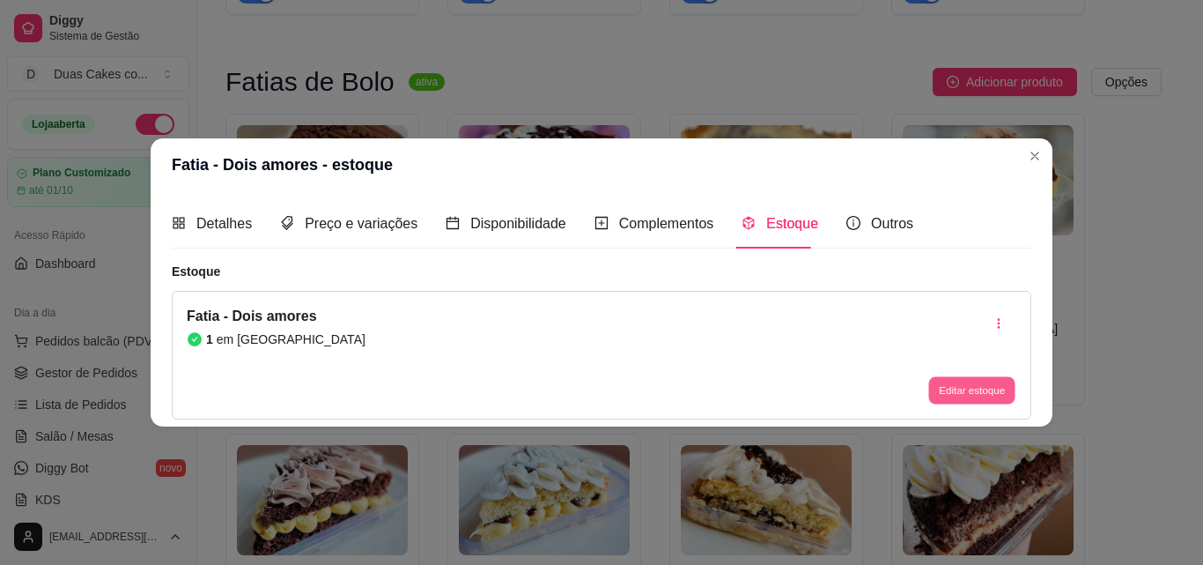
click at [971, 384] on button "Editar estoque" at bounding box center [971, 390] width 86 height 27
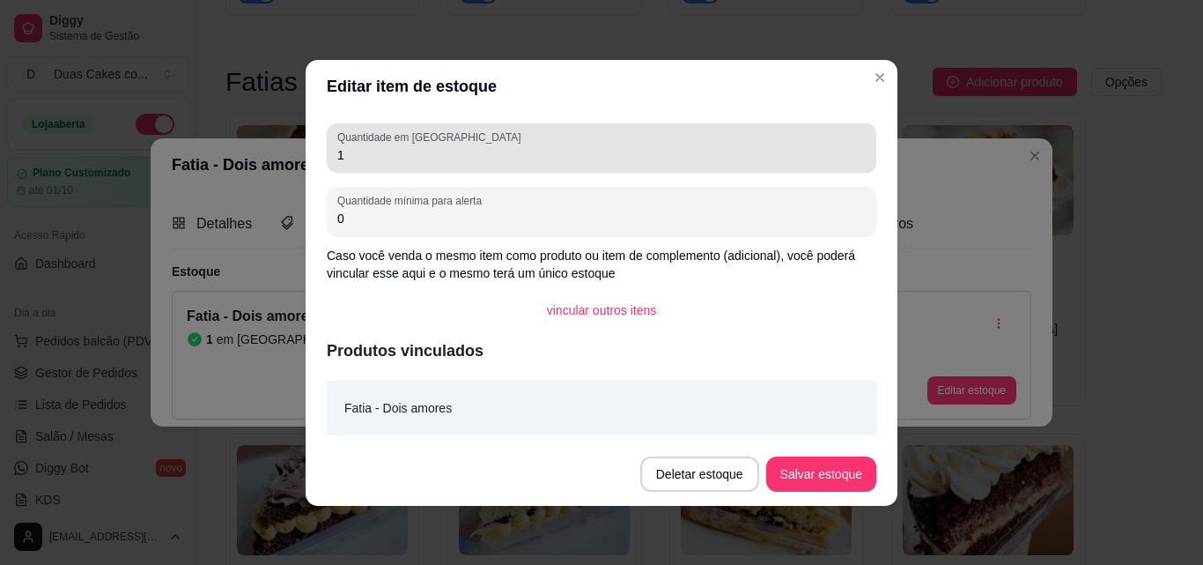
click at [352, 160] on input "1" at bounding box center [601, 155] width 529 height 18
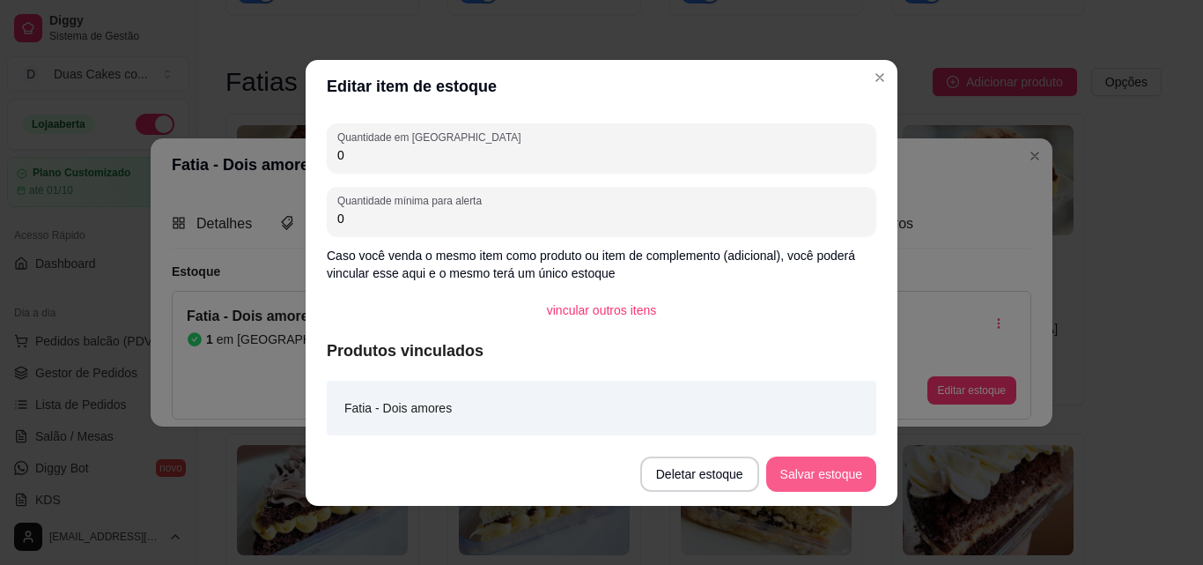
type input "0"
click at [820, 469] on button "Salvar estoque" at bounding box center [820, 473] width 107 height 34
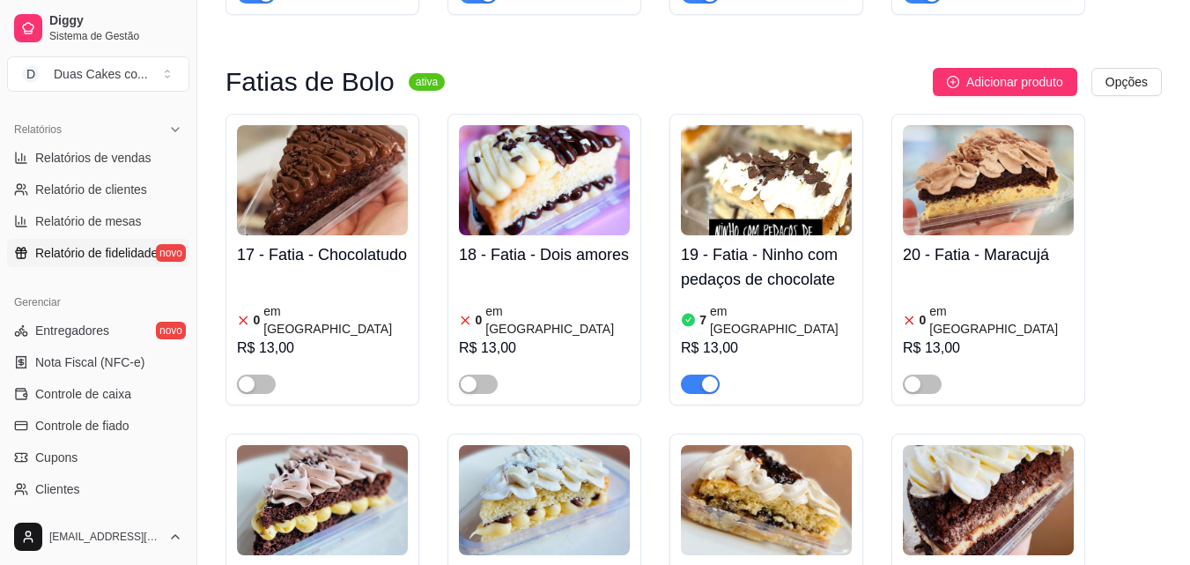
scroll to position [617, 0]
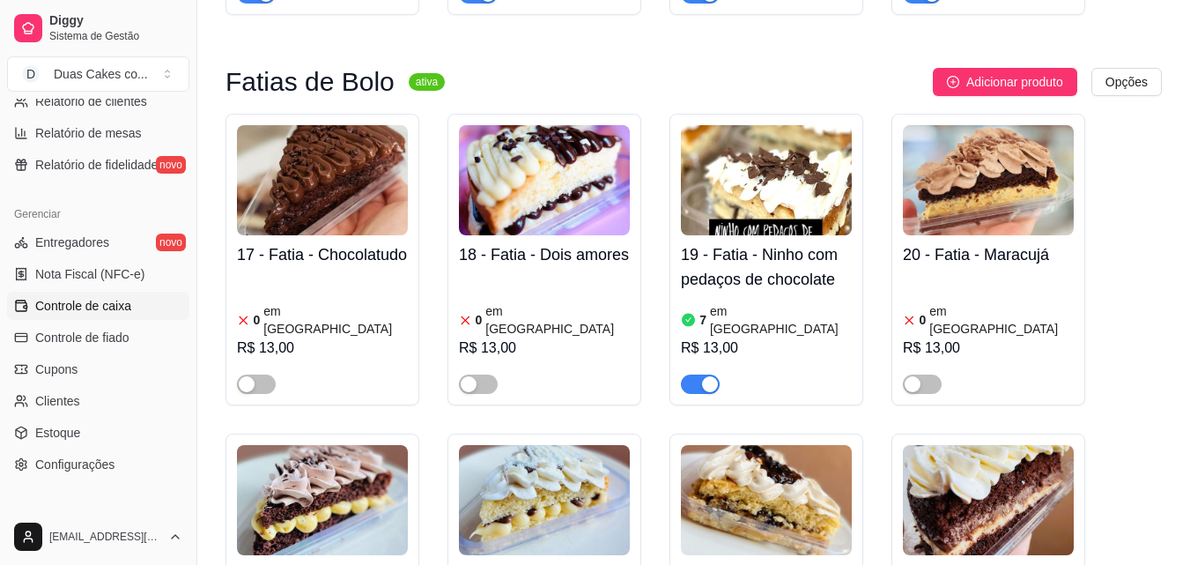
click at [78, 297] on span "Controle de caixa" at bounding box center [83, 306] width 96 height 18
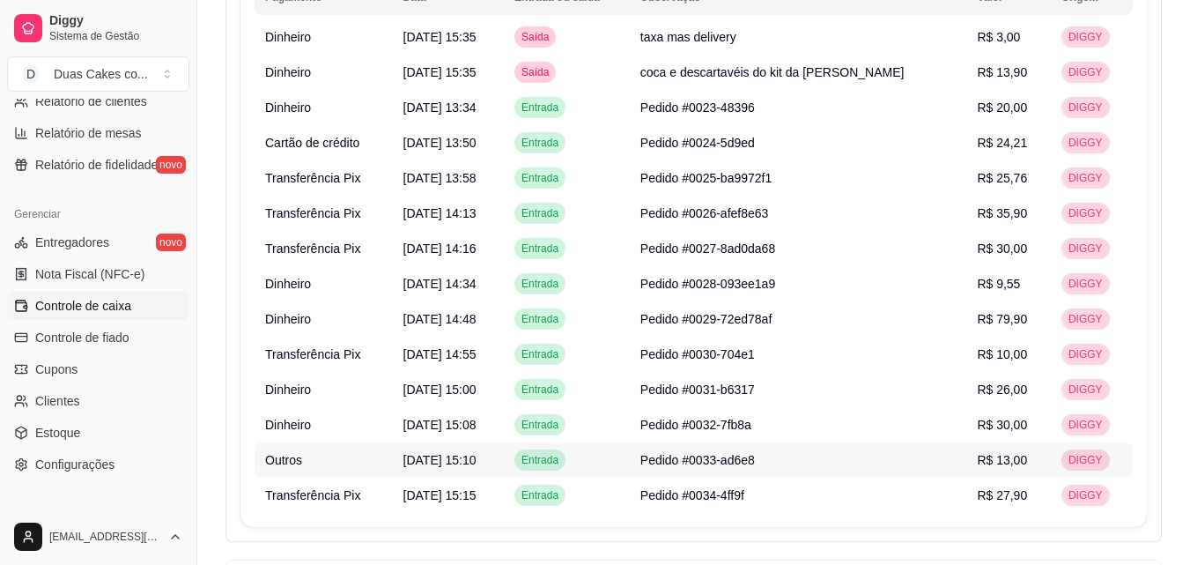
scroll to position [1289, 0]
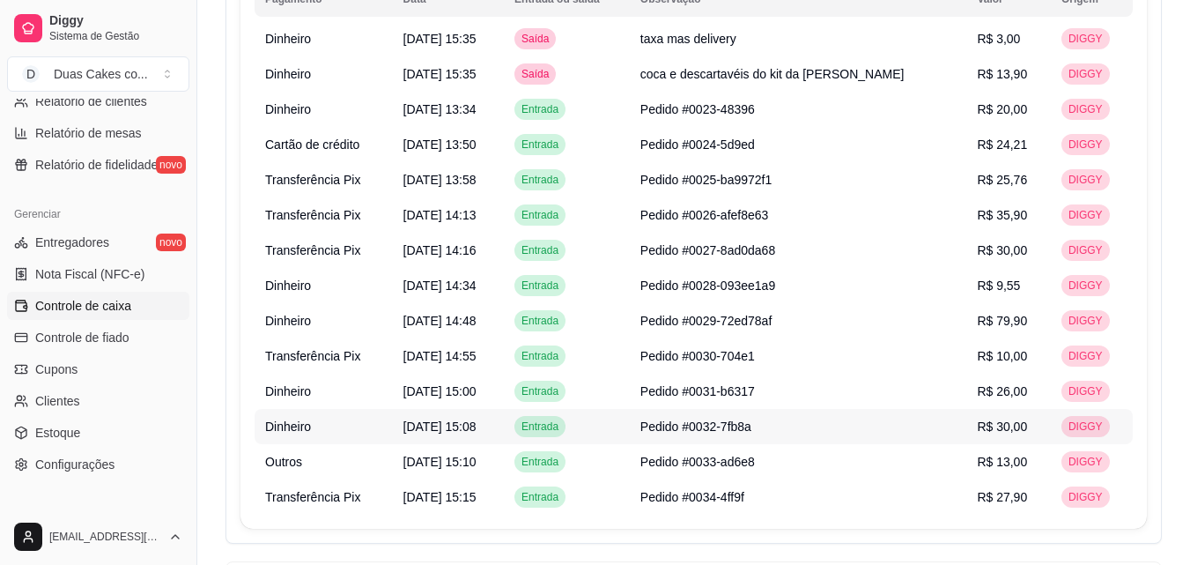
click at [753, 416] on td "Pedido #0032-7fb8a" at bounding box center [798, 426] width 337 height 35
click at [562, 419] on span "Entrada" at bounding box center [540, 426] width 44 height 14
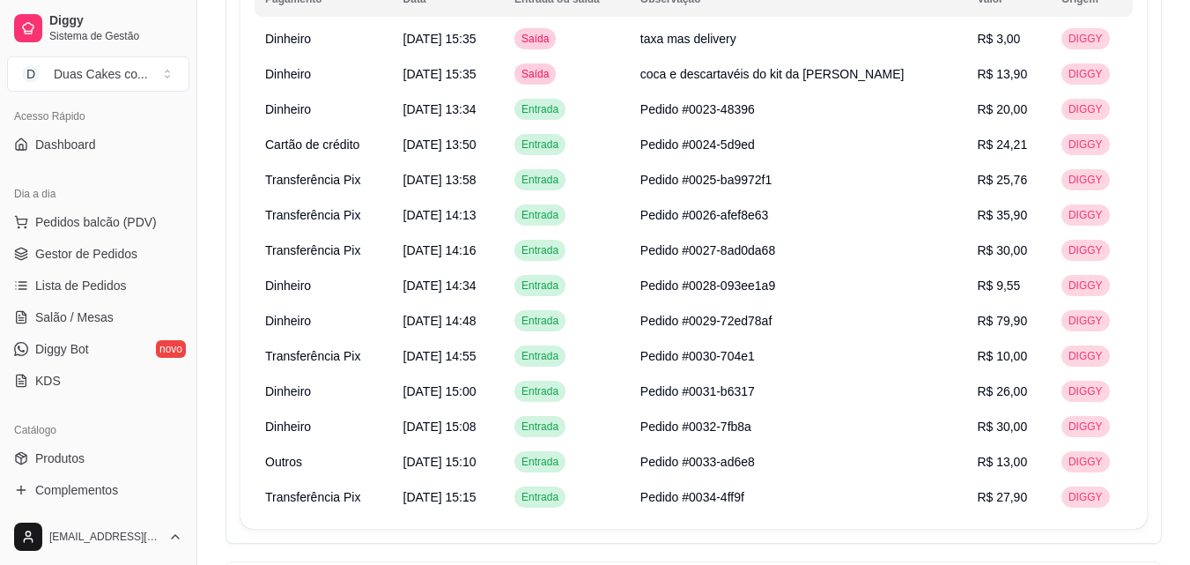
scroll to position [88, 0]
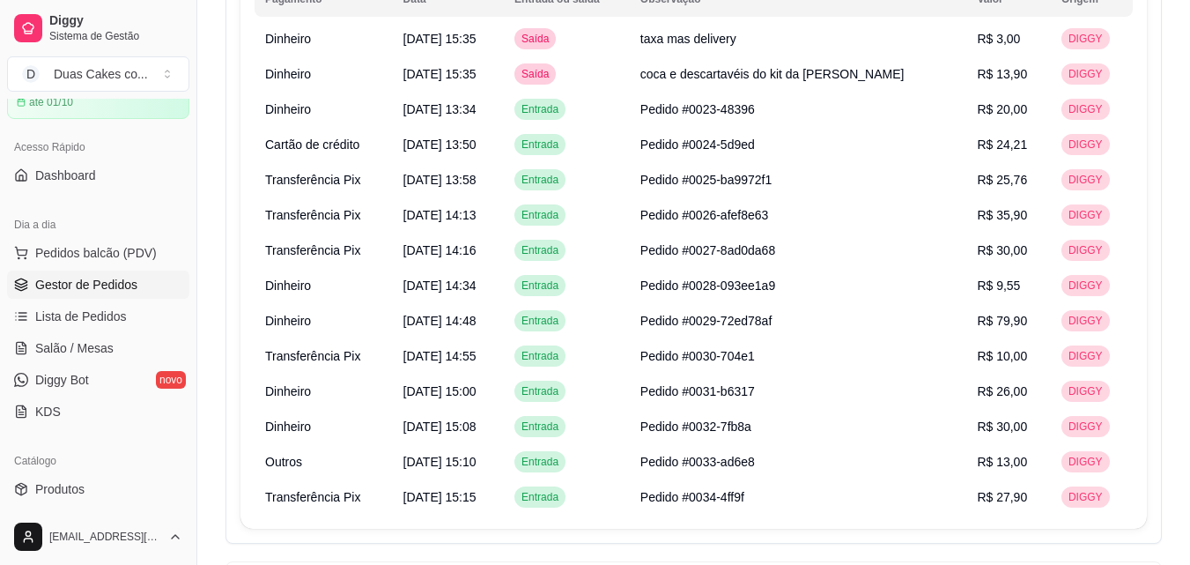
click at [95, 277] on span "Gestor de Pedidos" at bounding box center [86, 285] width 102 height 18
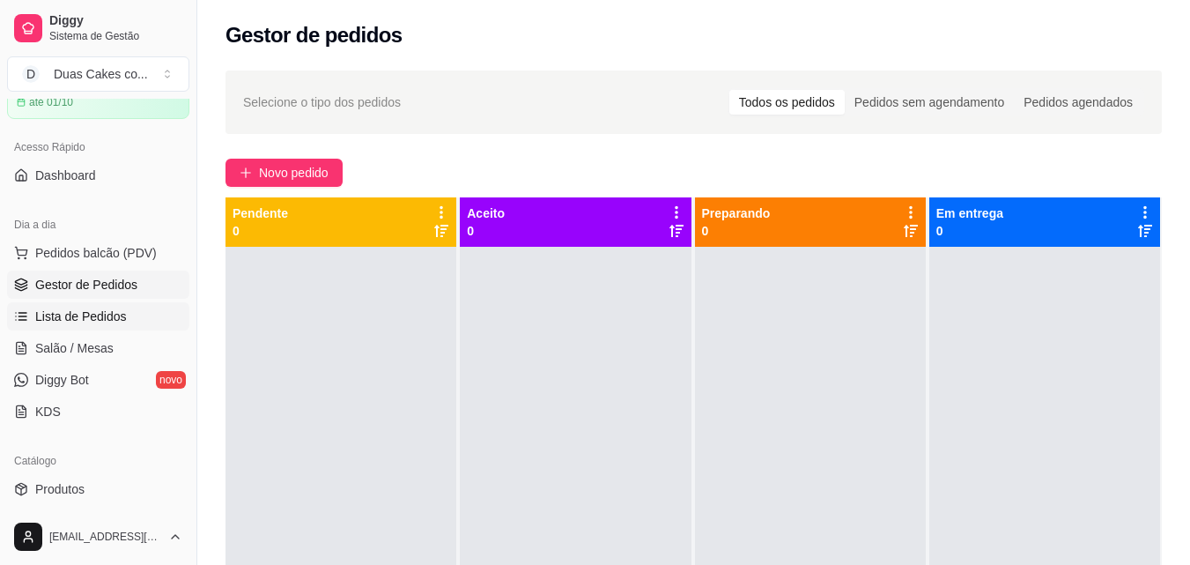
click at [78, 304] on link "Lista de Pedidos" at bounding box center [98, 316] width 182 height 28
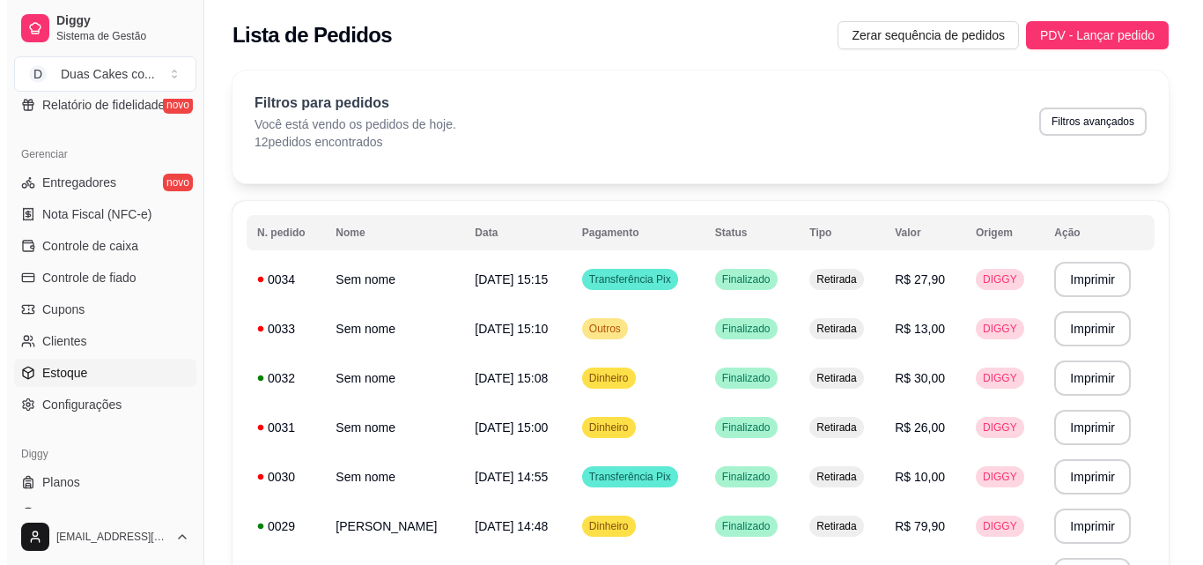
scroll to position [703, 0]
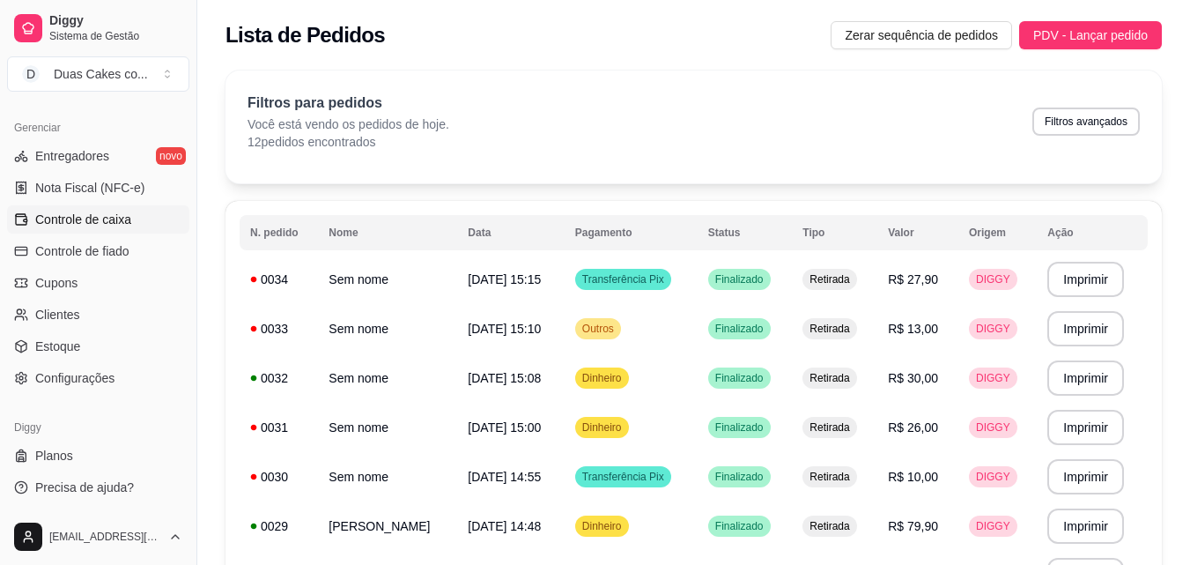
click at [91, 214] on span "Controle de caixa" at bounding box center [83, 220] width 96 height 18
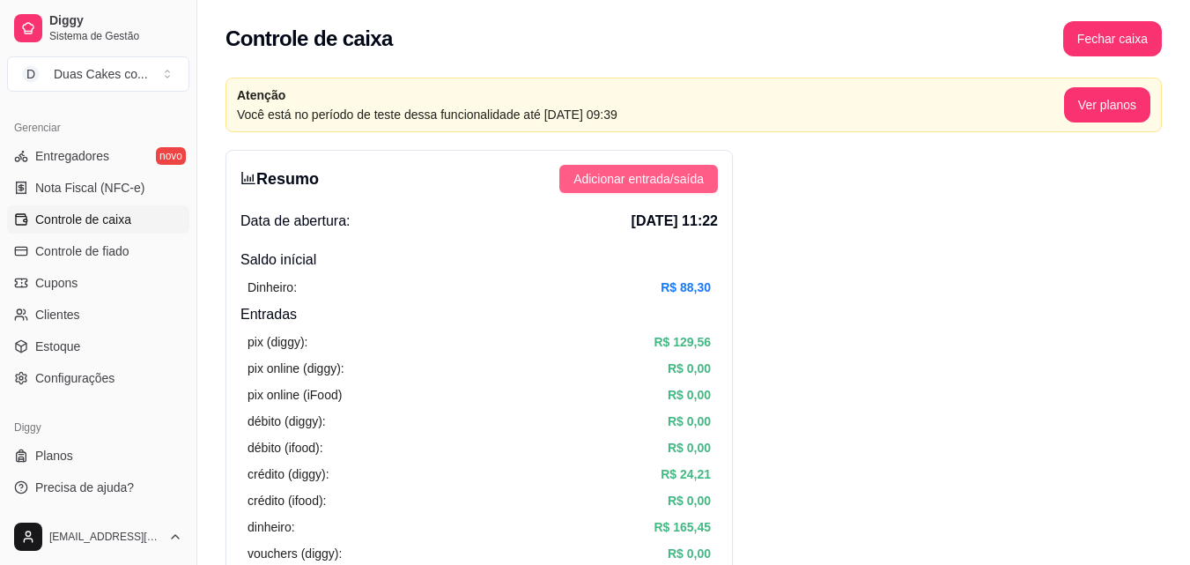
click at [646, 174] on span "Adicionar entrada/saída" at bounding box center [638, 178] width 130 height 19
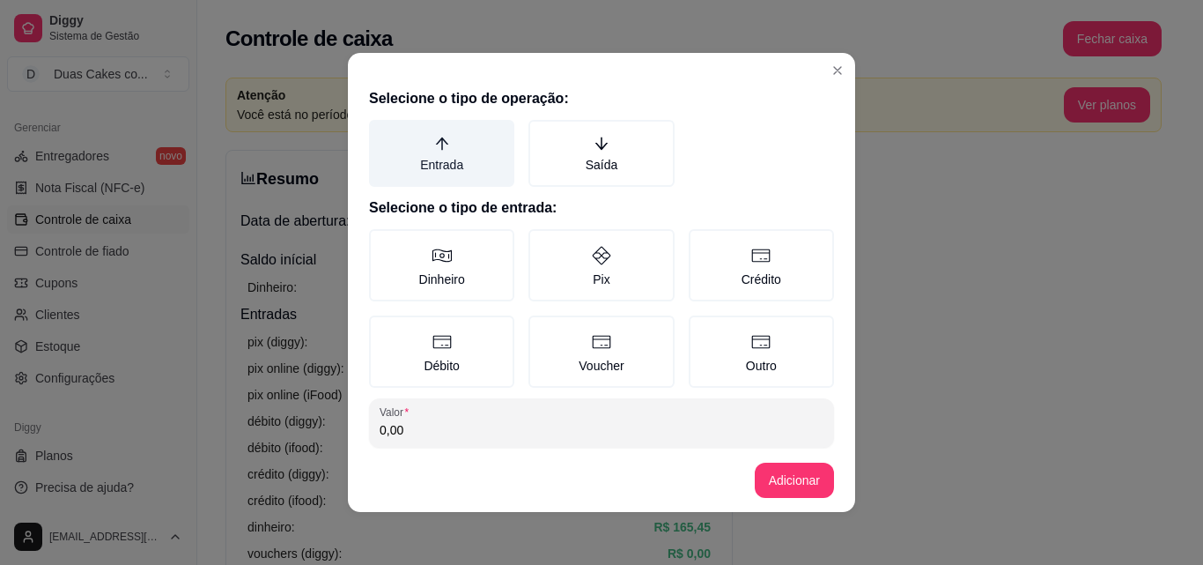
click at [440, 150] on icon "arrow-up" at bounding box center [442, 144] width 16 height 16
click at [382, 133] on button "Entrada" at bounding box center [375, 126] width 14 height 14
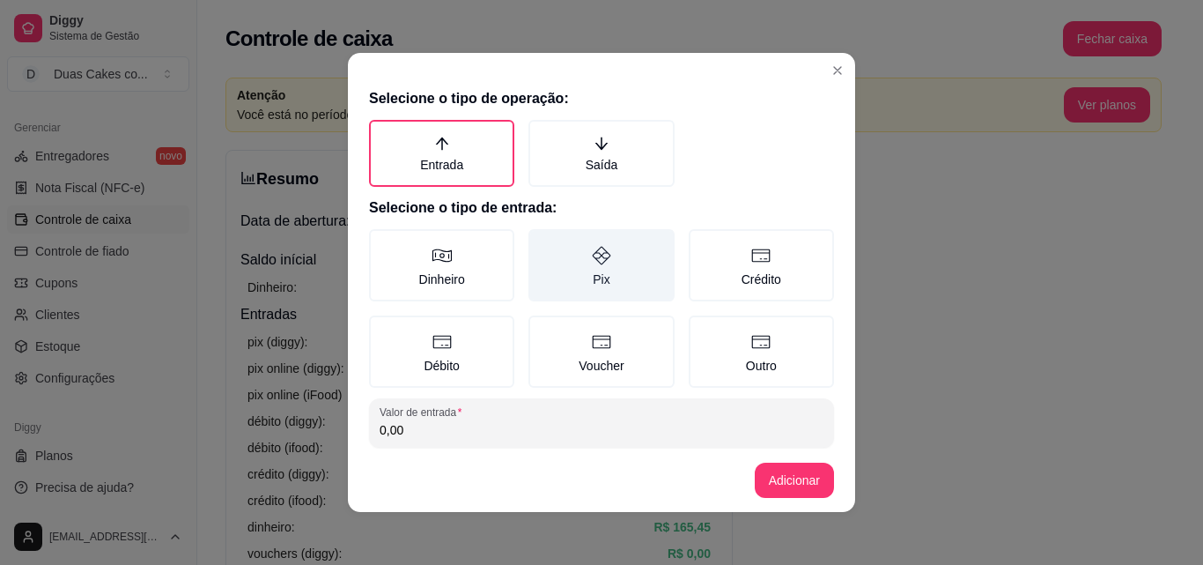
click at [590, 270] on label "Pix" at bounding box center [601, 265] width 145 height 72
click at [542, 242] on button "Pix" at bounding box center [535, 235] width 14 height 14
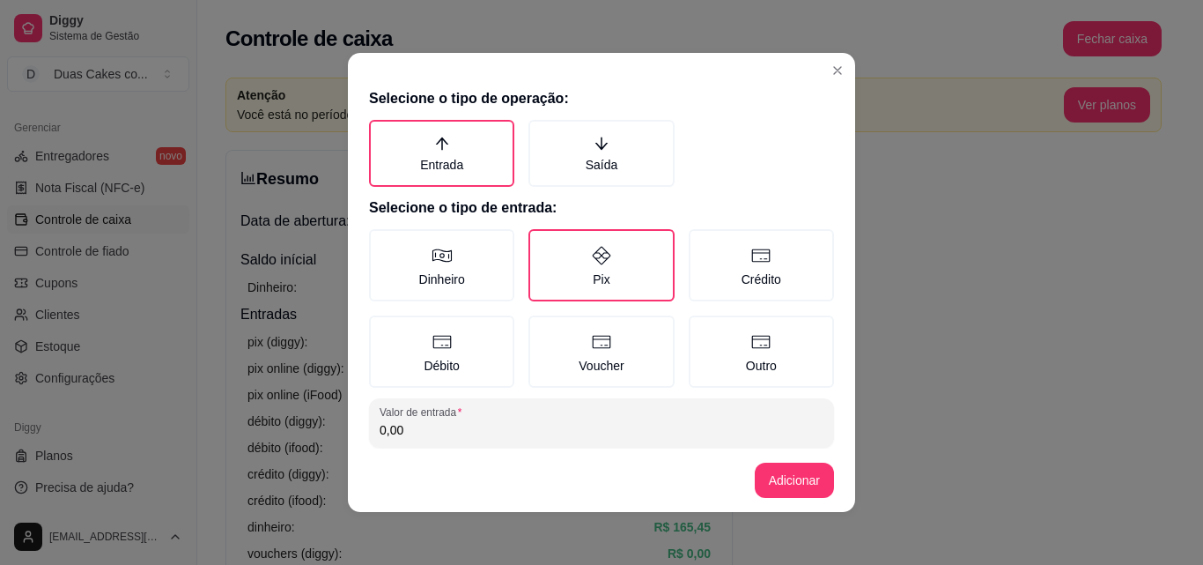
click at [478, 432] on input "0,00" at bounding box center [602, 430] width 444 height 18
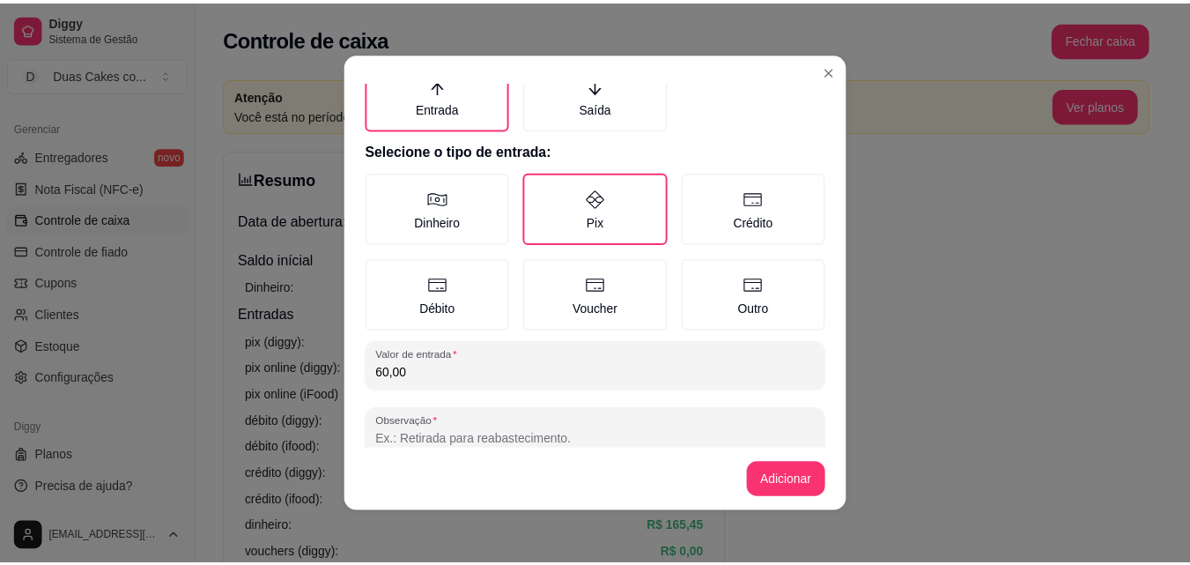
scroll to position [94, 0]
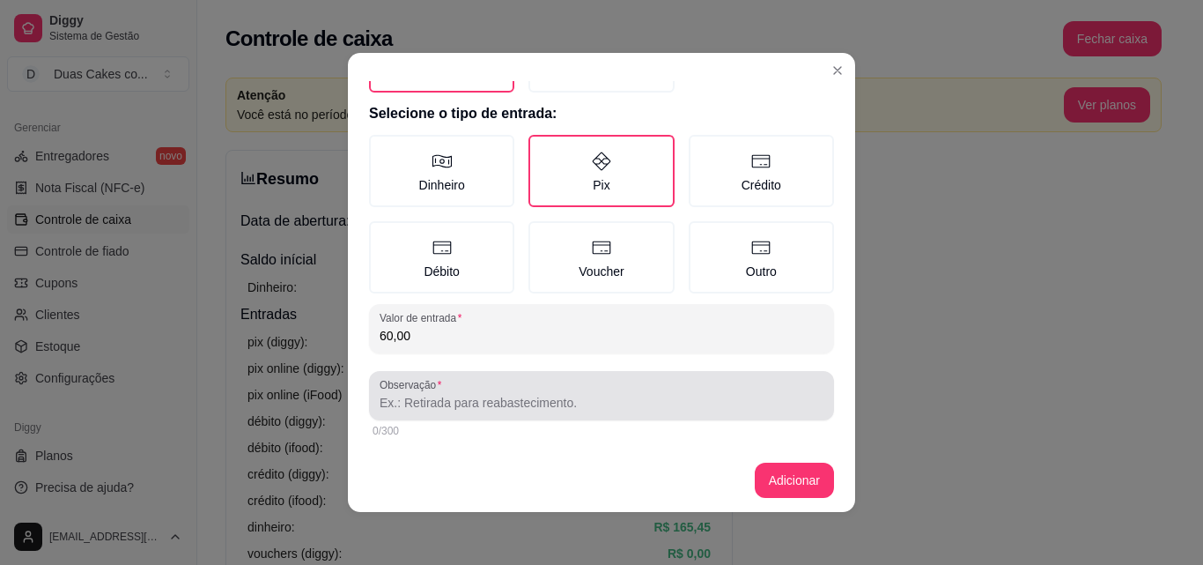
type input "60,00"
click at [463, 393] on div at bounding box center [602, 395] width 444 height 35
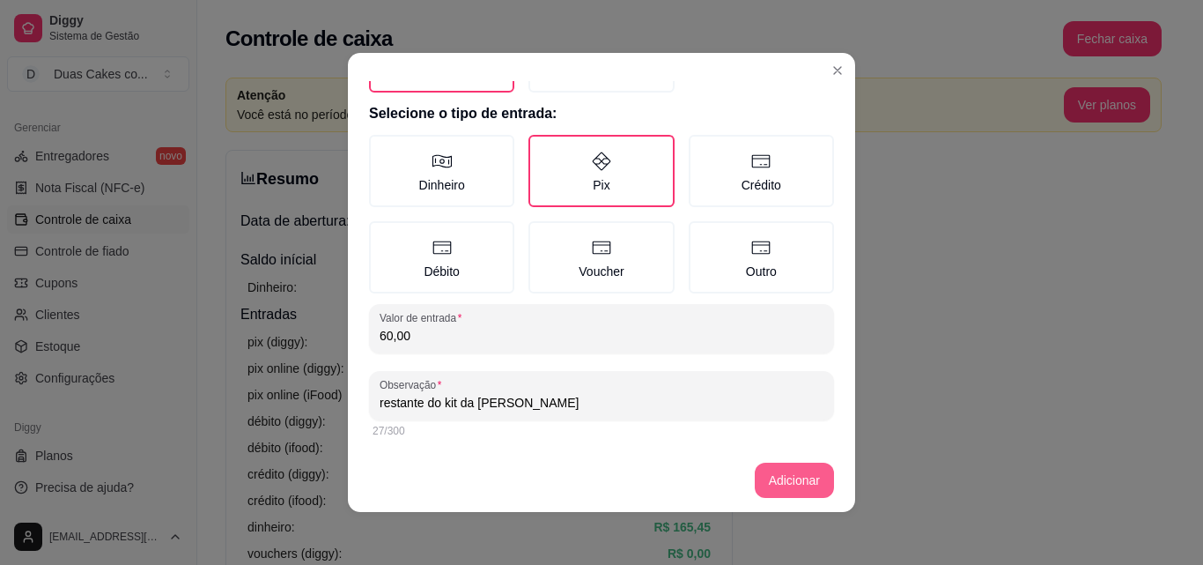
type input "restante do kit da [PERSON_NAME]"
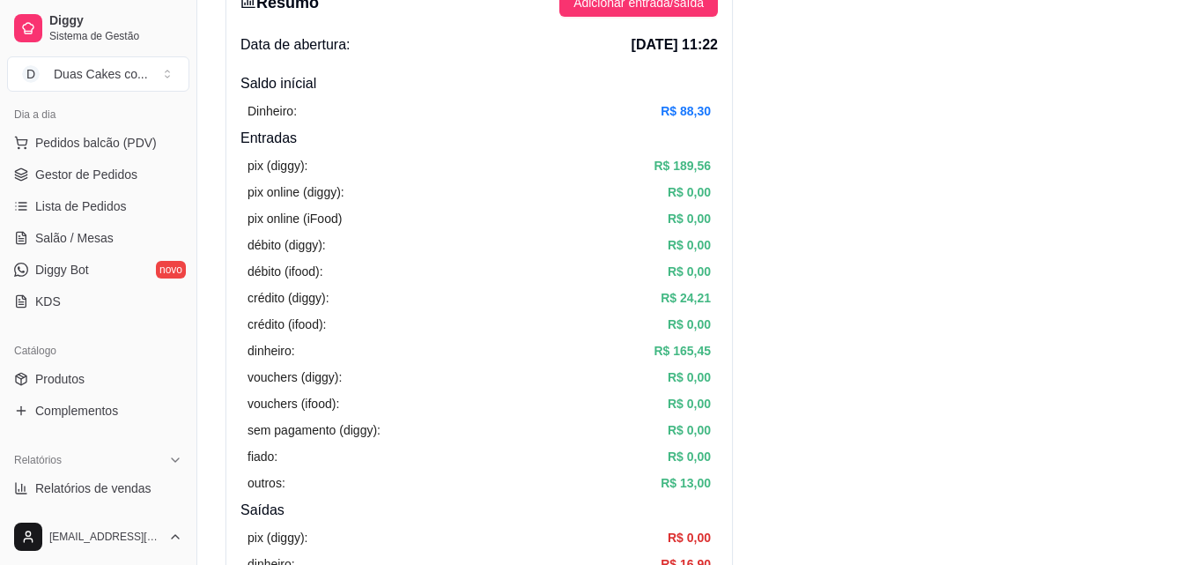
scroll to position [174, 0]
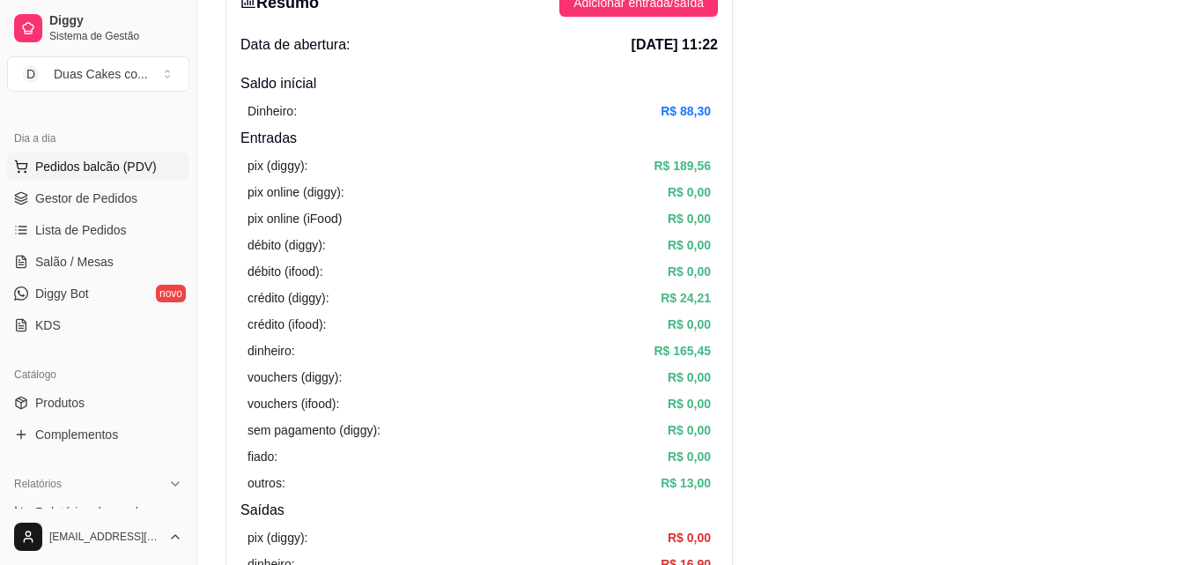
click at [101, 164] on span "Pedidos balcão (PDV)" at bounding box center [96, 167] width 122 height 18
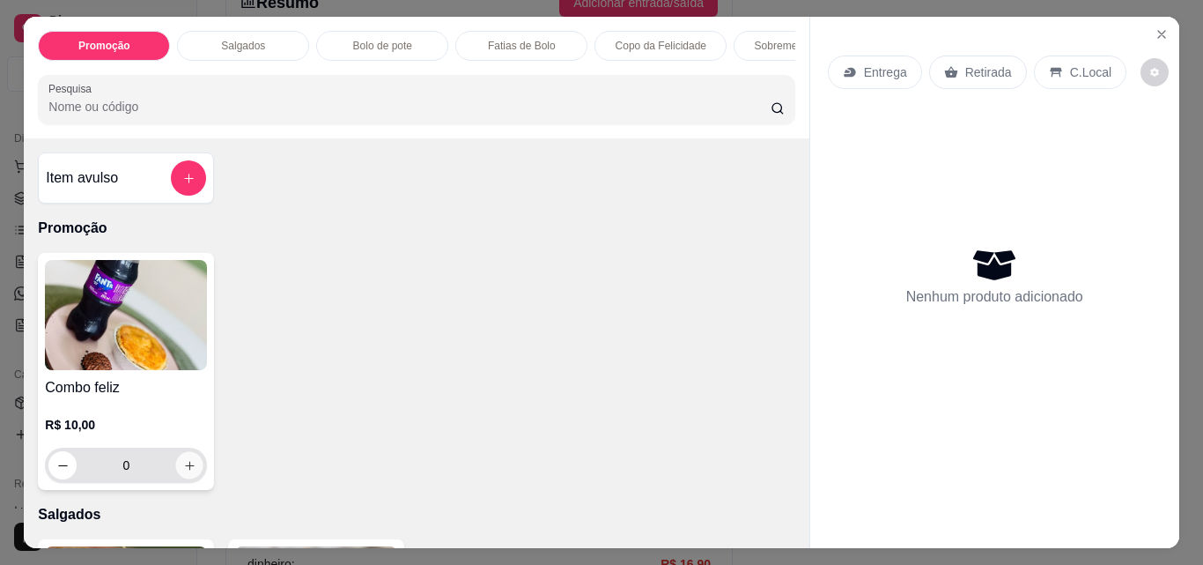
click at [183, 472] on icon "increase-product-quantity" at bounding box center [189, 465] width 13 height 13
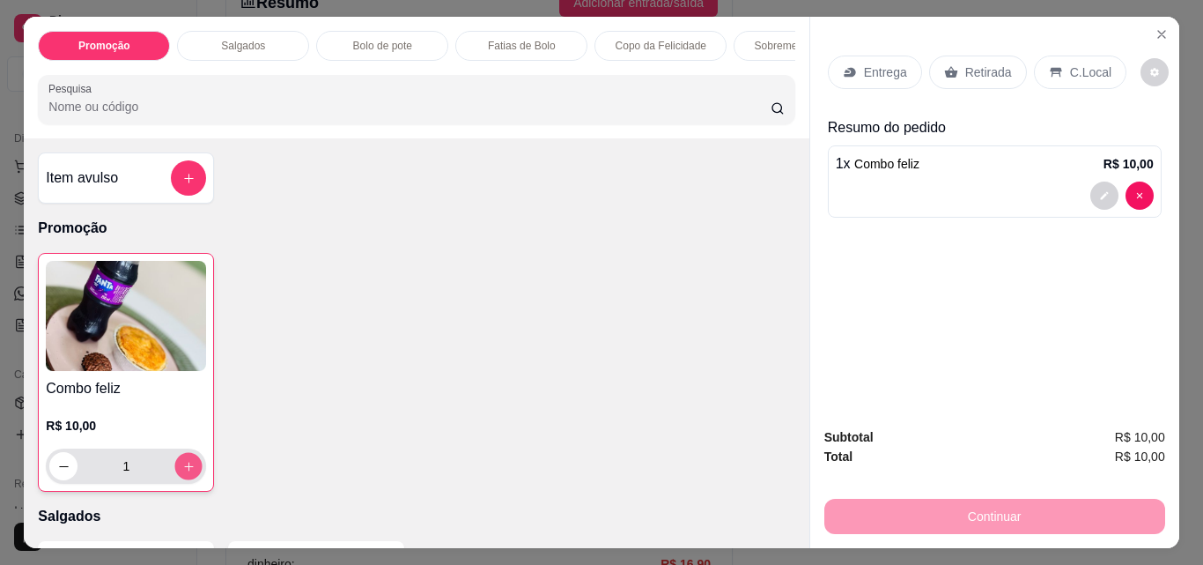
click at [184, 466] on icon "increase-product-quantity" at bounding box center [188, 466] width 13 height 13
type input "2"
click at [989, 63] on p "Retirada" at bounding box center [988, 72] width 47 height 18
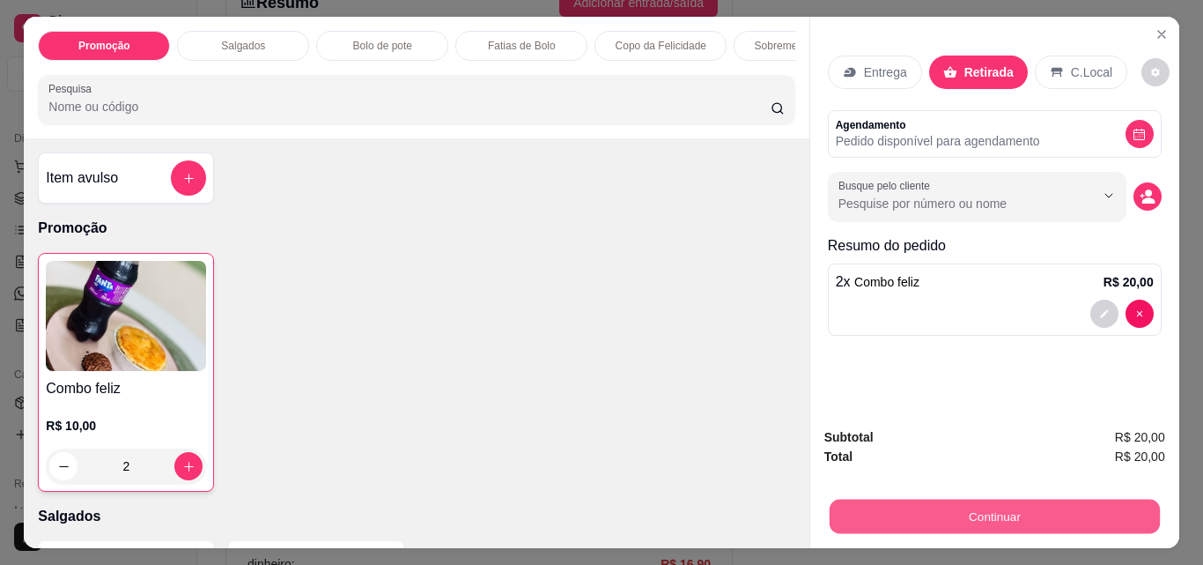
click at [984, 514] on button "Continuar" at bounding box center [994, 516] width 330 height 34
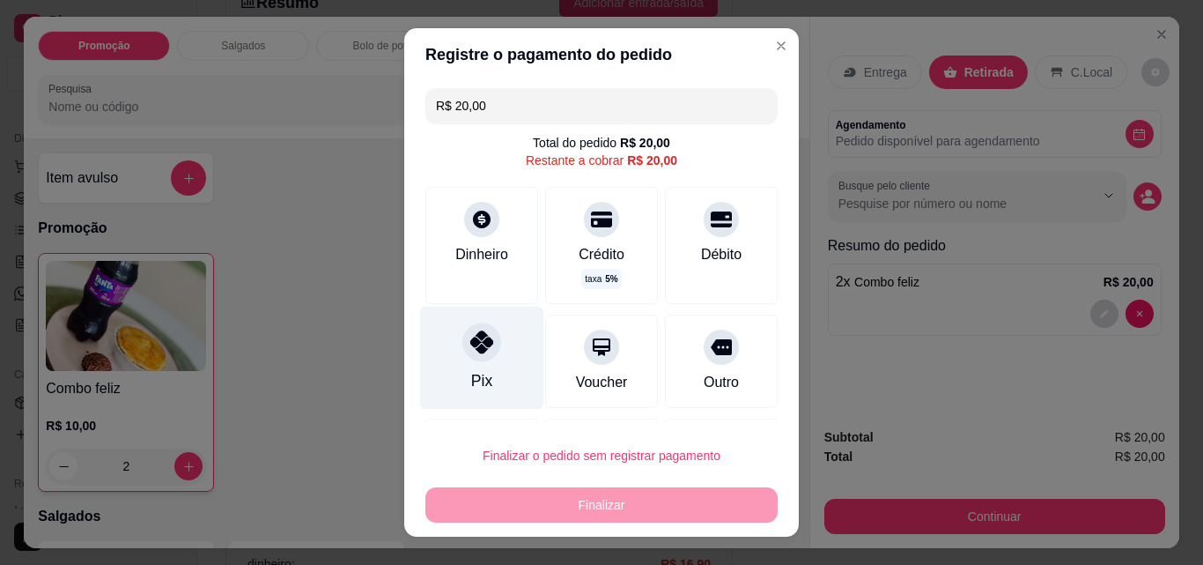
click at [453, 351] on div "Pix" at bounding box center [482, 358] width 124 height 103
type input "R$ 0,00"
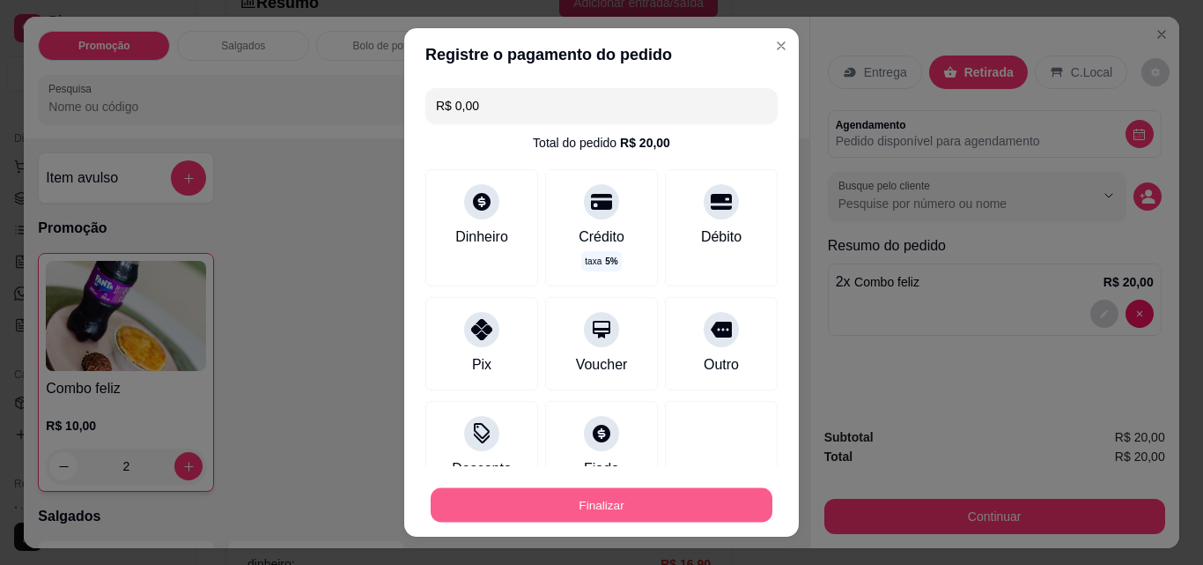
click at [602, 506] on button "Finalizar" at bounding box center [602, 505] width 342 height 34
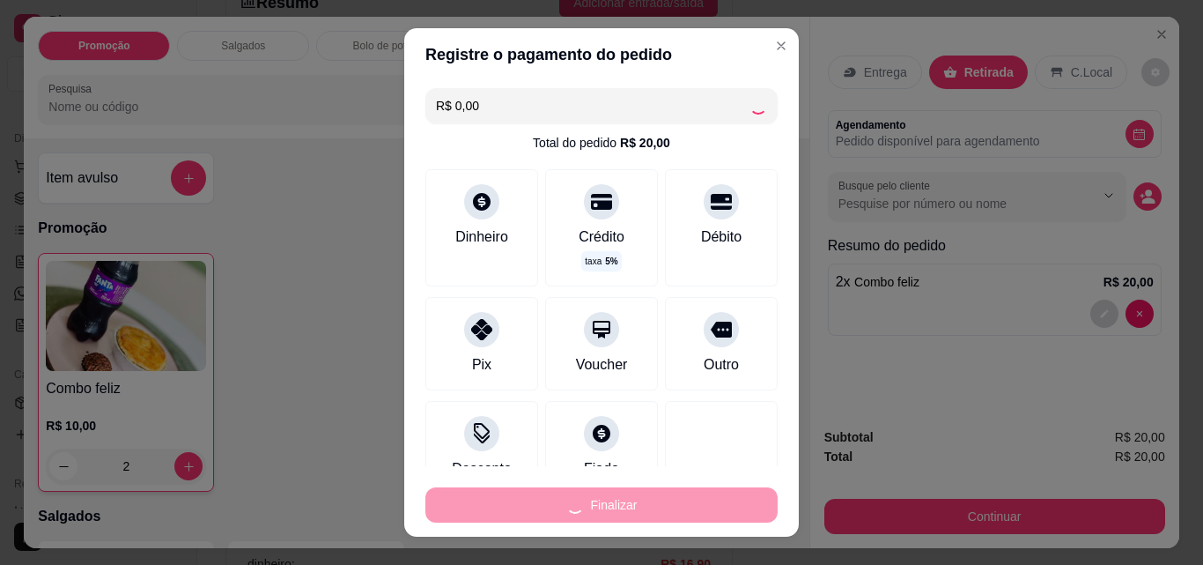
type input "0"
type input "-R$ 20,00"
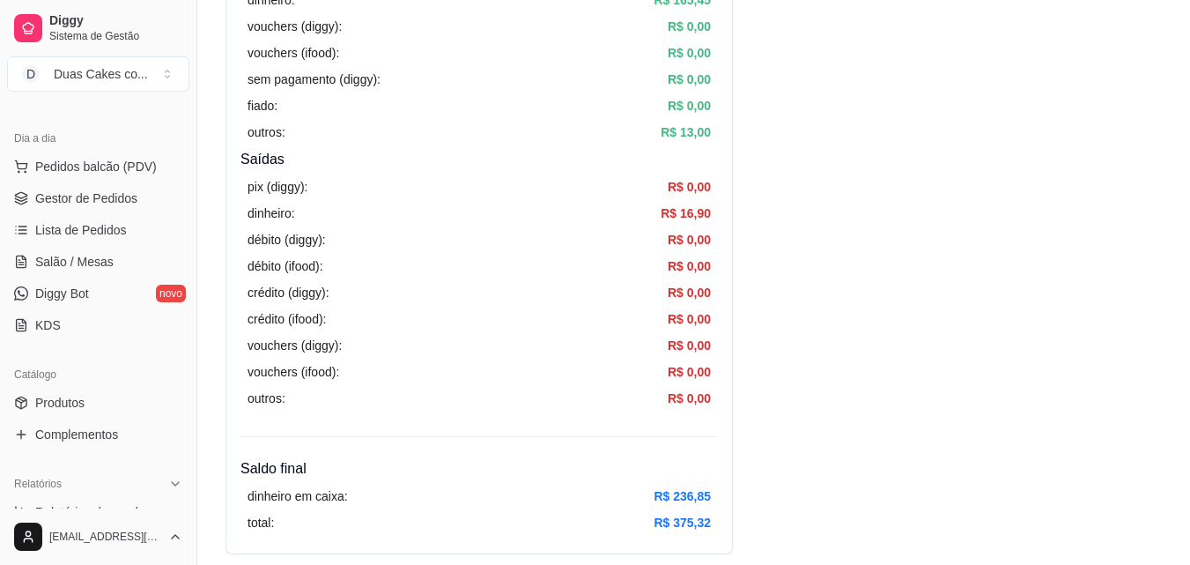
scroll to position [529, 0]
click at [93, 201] on span "Gestor de Pedidos" at bounding box center [86, 198] width 102 height 18
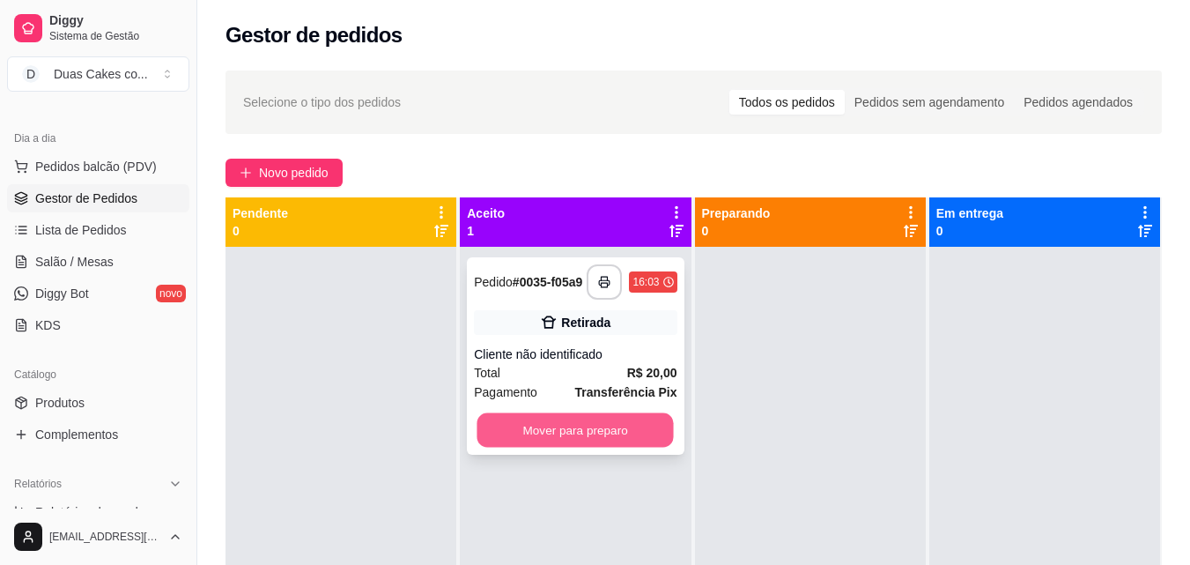
click at [576, 430] on button "Mover para preparo" at bounding box center [575, 430] width 196 height 34
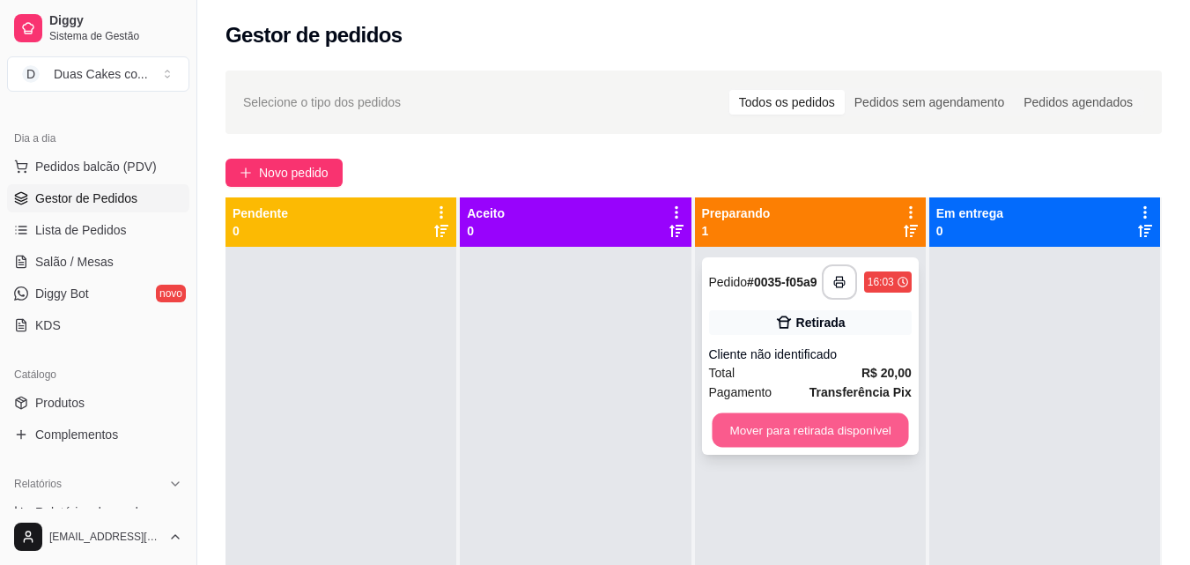
click at [817, 438] on button "Mover para retirada disponível" at bounding box center [810, 430] width 196 height 34
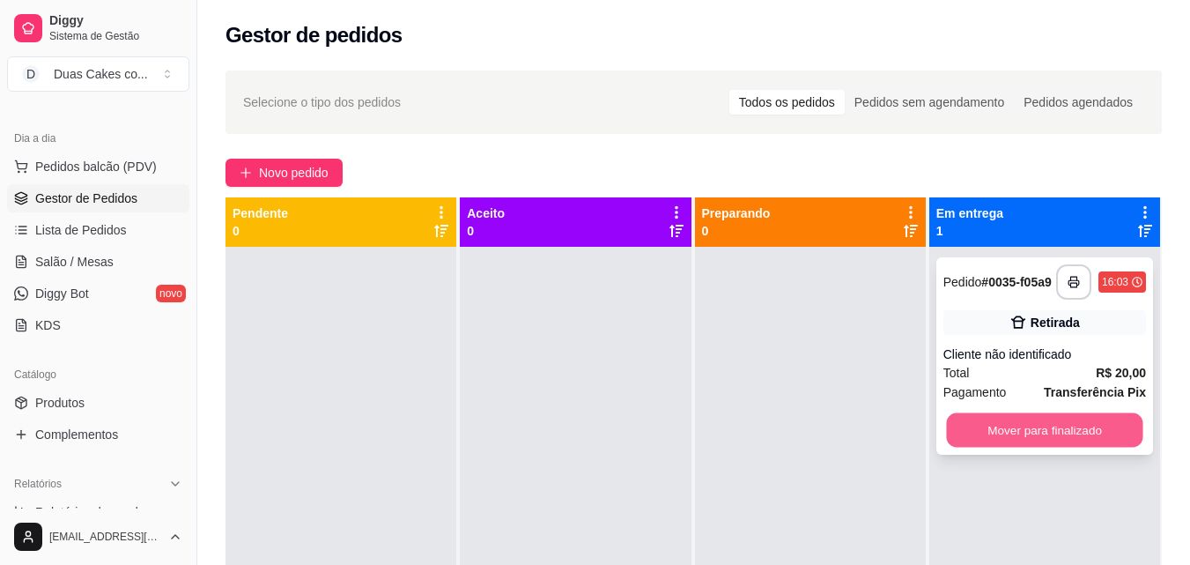
click at [1104, 447] on button "Mover para finalizado" at bounding box center [1044, 430] width 196 height 34
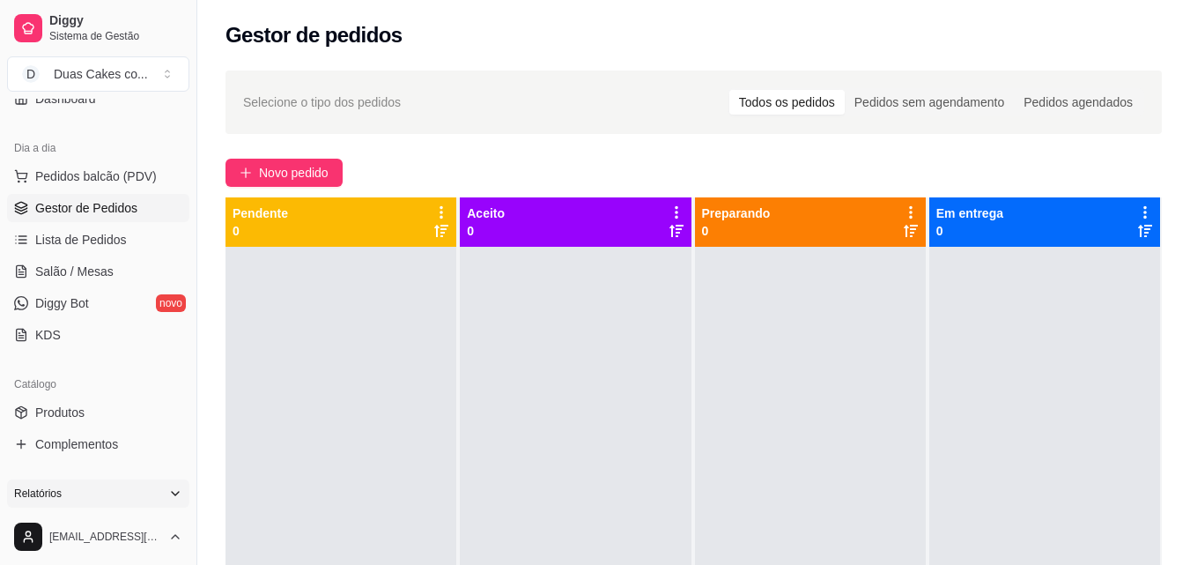
scroll to position [176, 0]
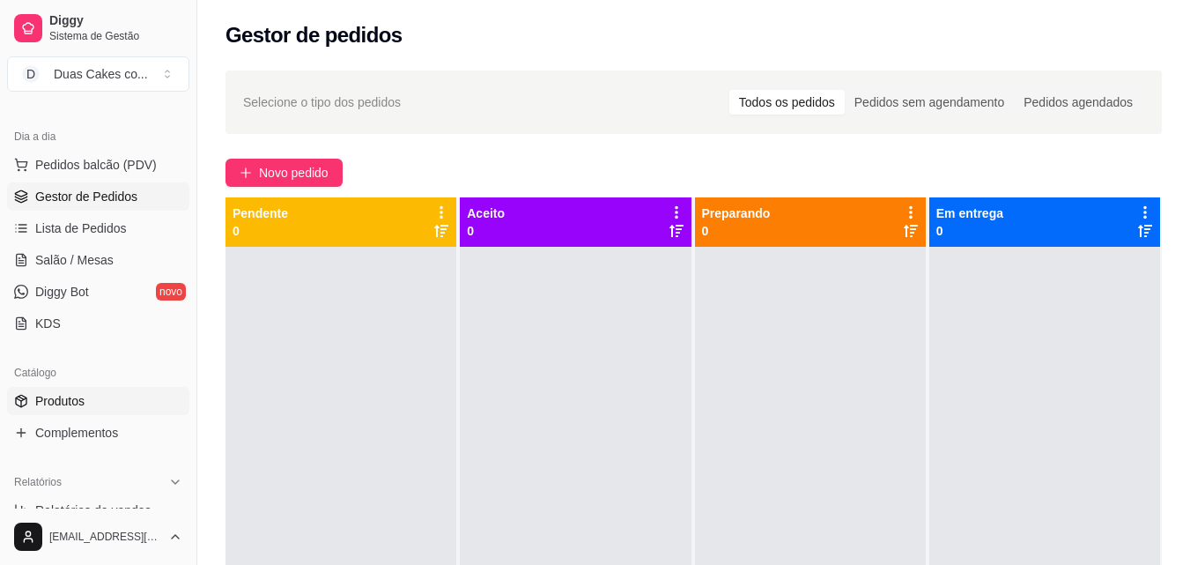
click at [81, 398] on span "Produtos" at bounding box center [59, 401] width 49 height 18
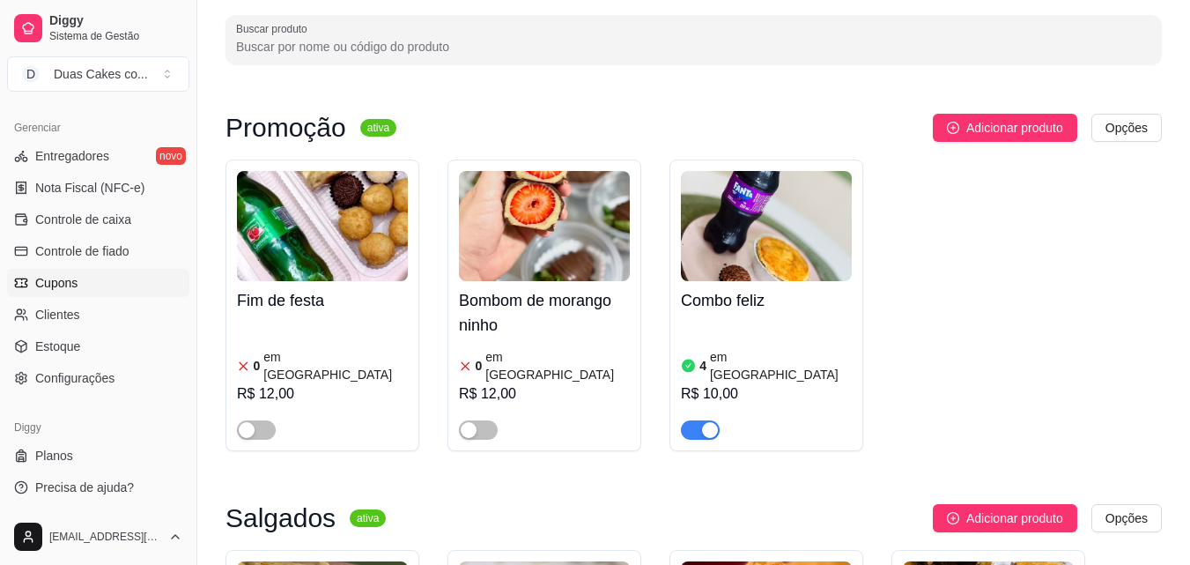
scroll to position [264, 0]
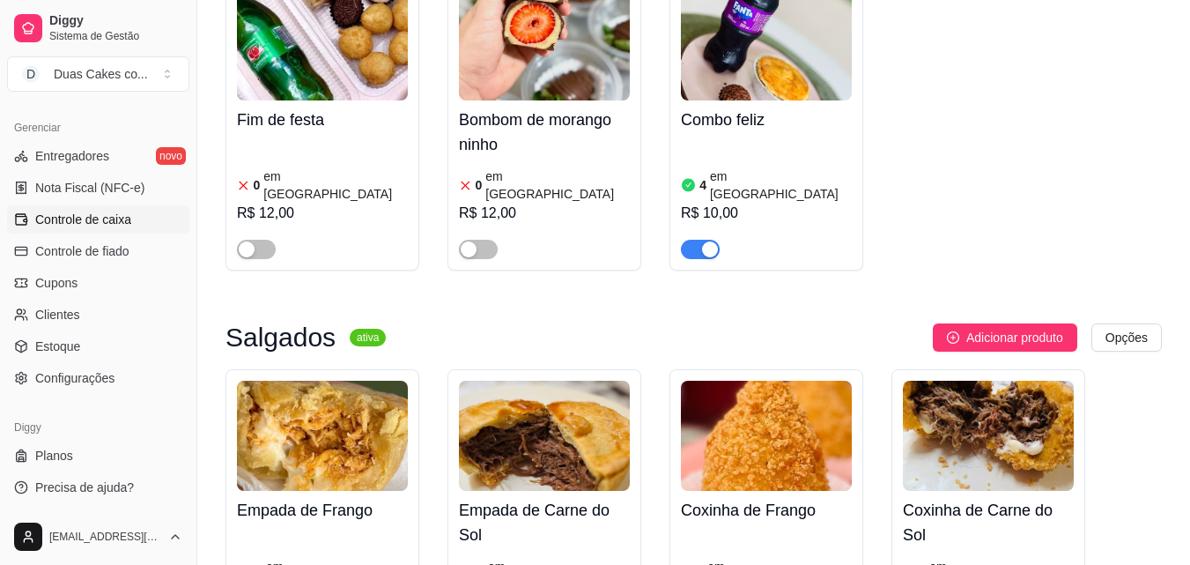
click at [97, 212] on span "Controle de caixa" at bounding box center [83, 220] width 96 height 18
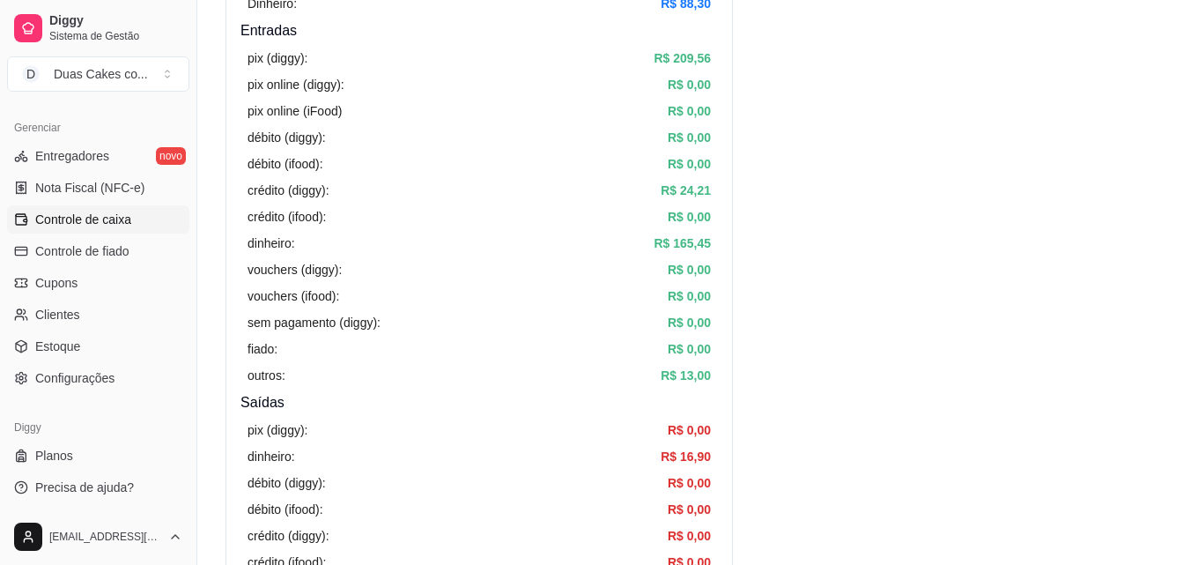
scroll to position [264, 0]
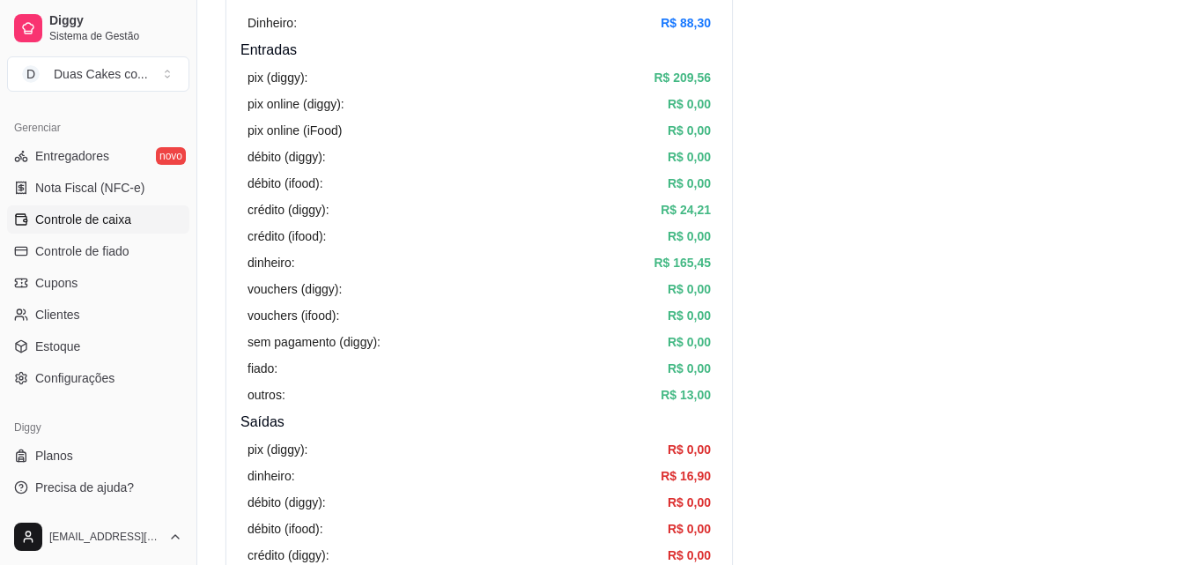
click at [61, 217] on span "Controle de caixa" at bounding box center [83, 220] width 96 height 18
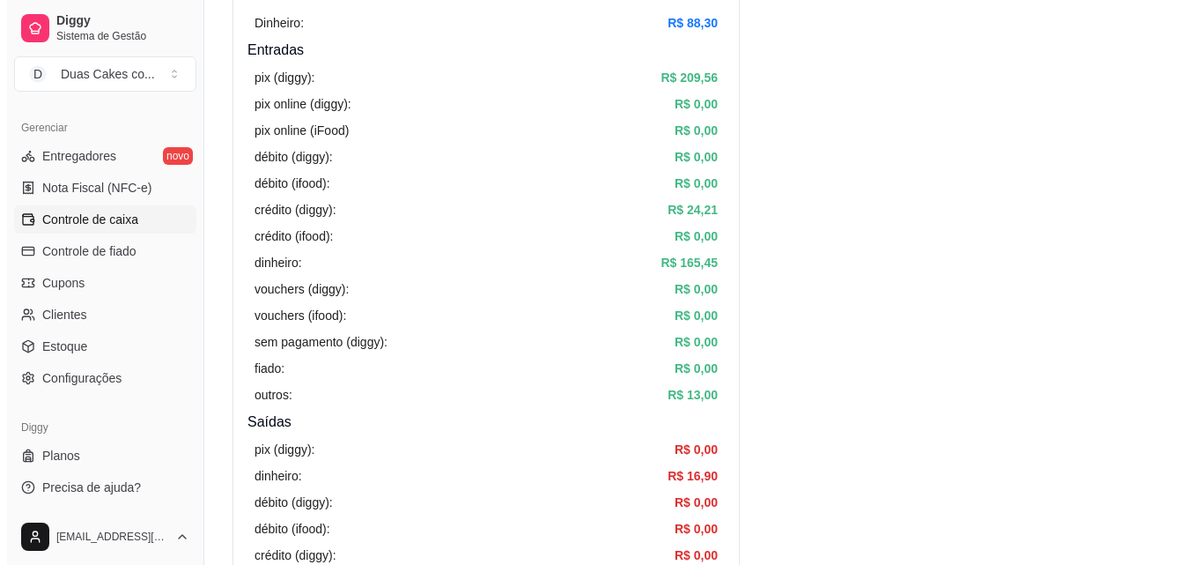
scroll to position [0, 0]
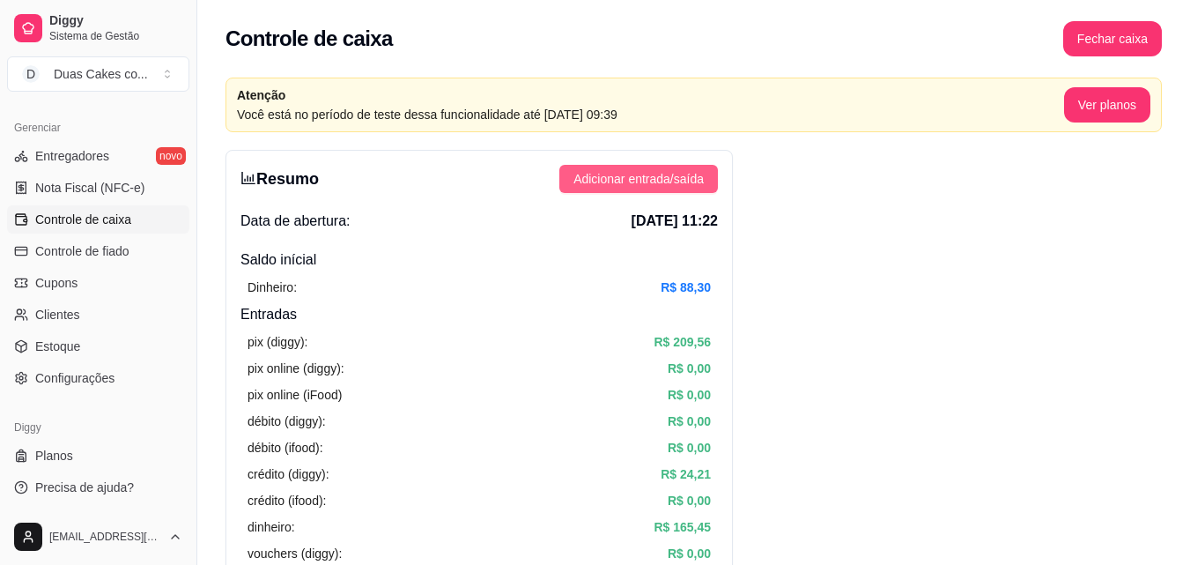
click at [631, 180] on span "Adicionar entrada/saída" at bounding box center [638, 178] width 130 height 19
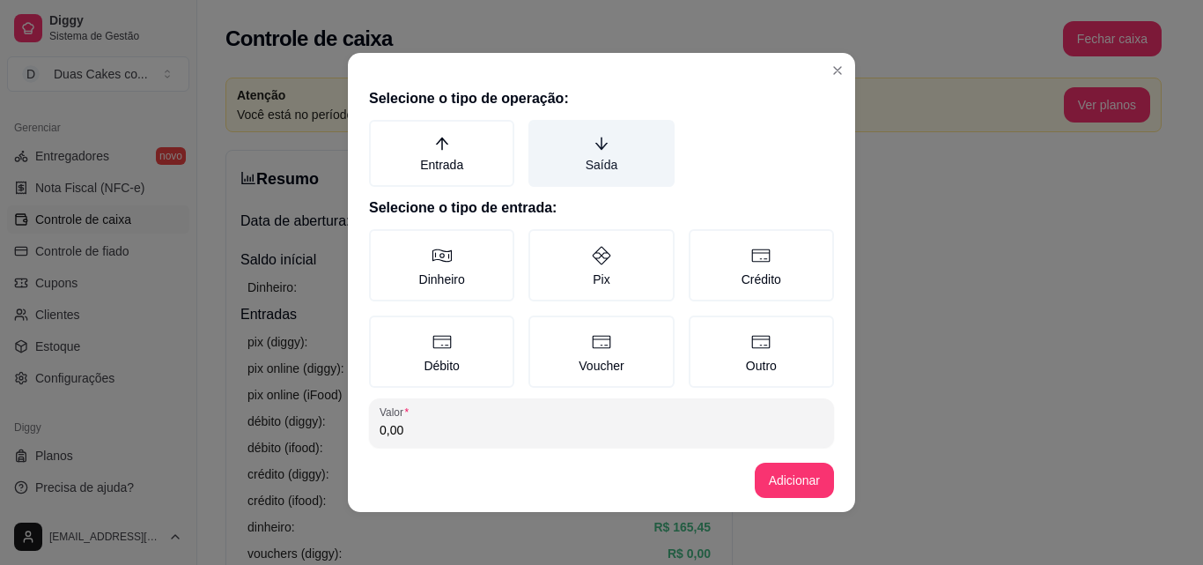
click at [594, 141] on icon "arrow-down" at bounding box center [602, 144] width 16 height 16
click at [542, 133] on button "Saída" at bounding box center [535, 126] width 14 height 14
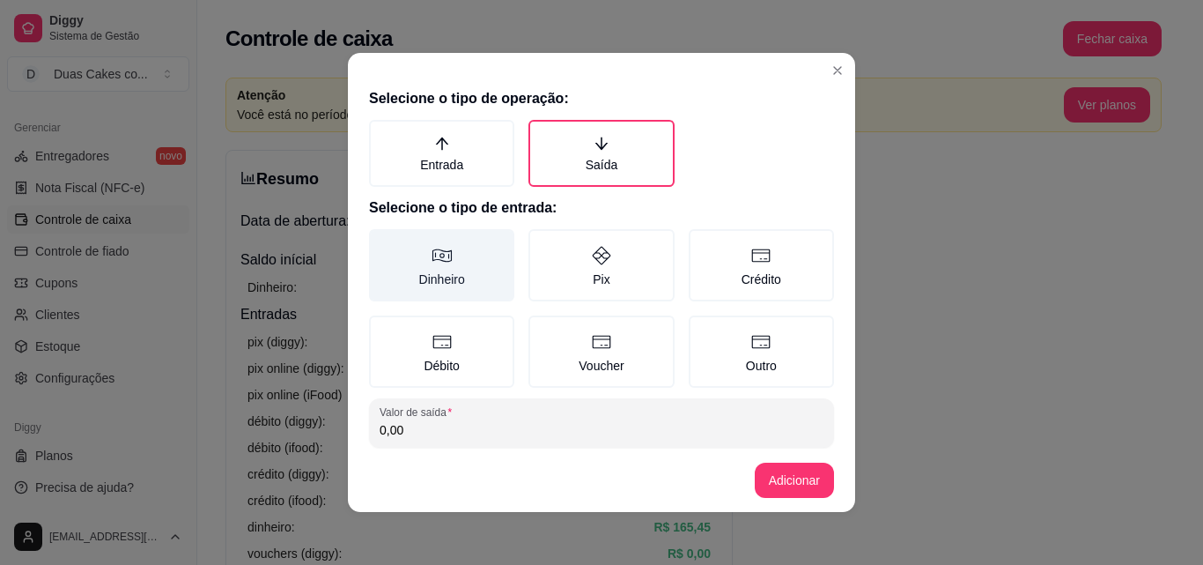
click at [438, 262] on icon at bounding box center [441, 255] width 19 height 13
click at [382, 242] on button "Dinheiro" at bounding box center [375, 235] width 14 height 14
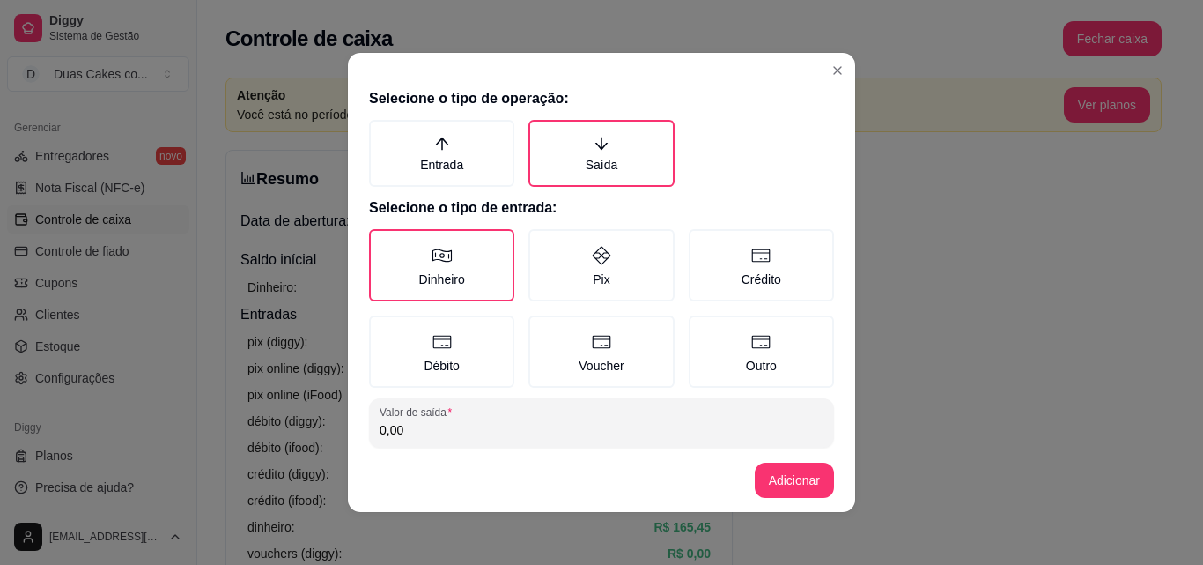
click at [475, 431] on input "0,00" at bounding box center [602, 430] width 444 height 18
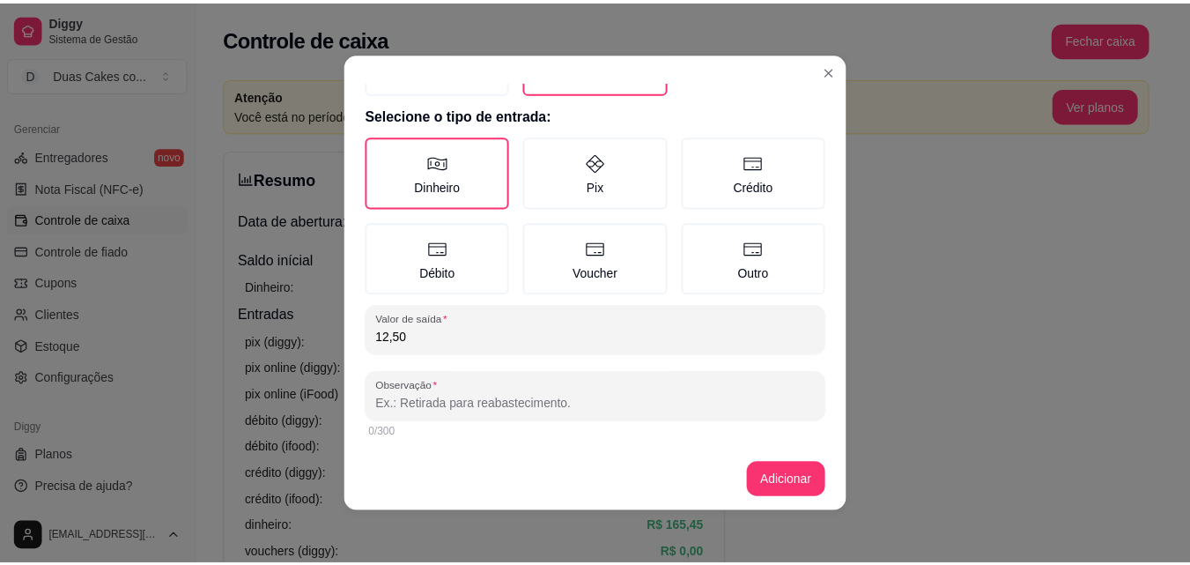
scroll to position [94, 0]
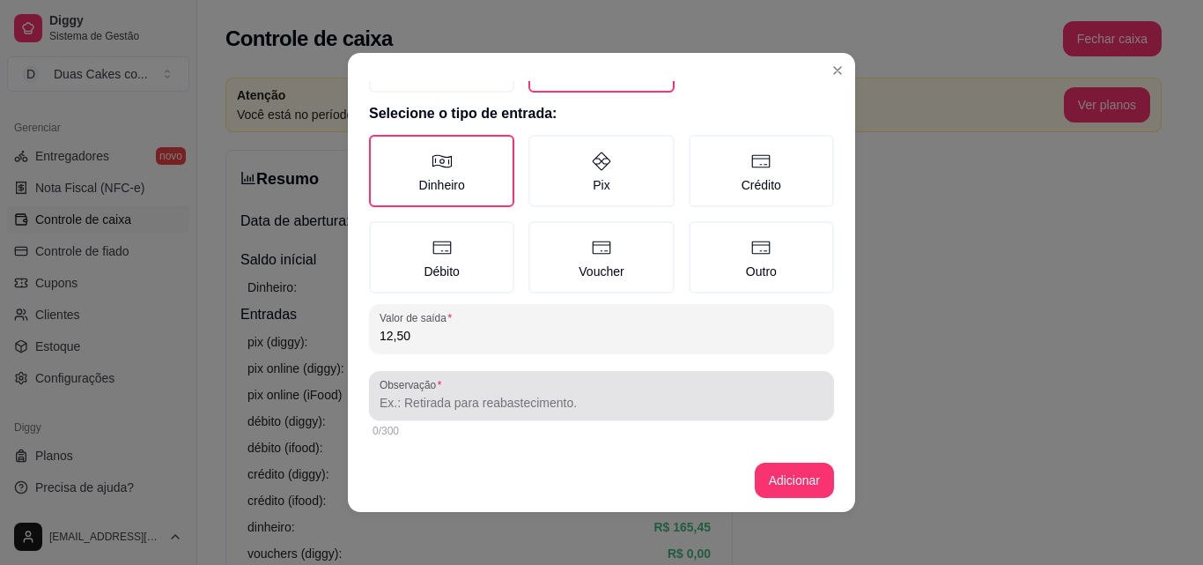
type input "12,50"
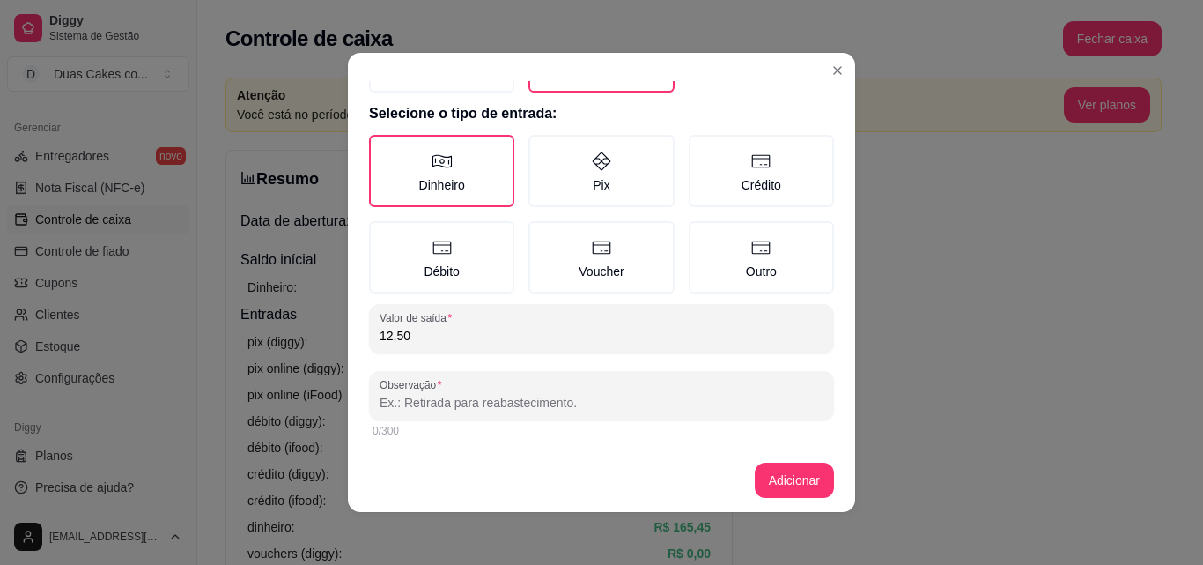
click at [470, 405] on input "Observação" at bounding box center [602, 403] width 444 height 18
type input "formas de docinhos"
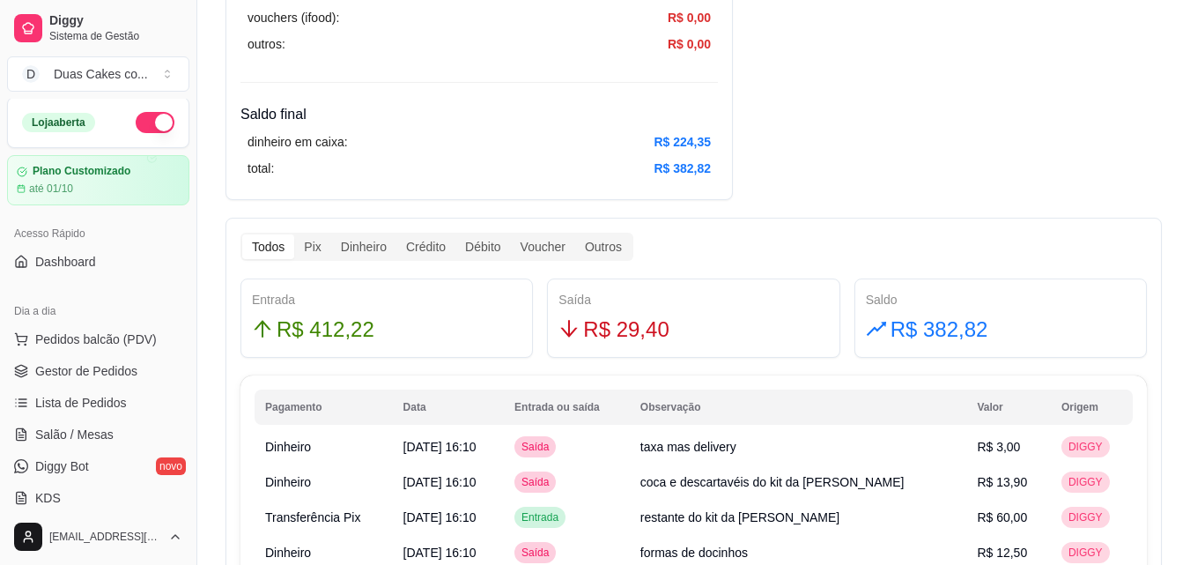
scroll to position [0, 0]
click at [78, 374] on span "Gestor de Pedidos" at bounding box center [86, 373] width 102 height 18
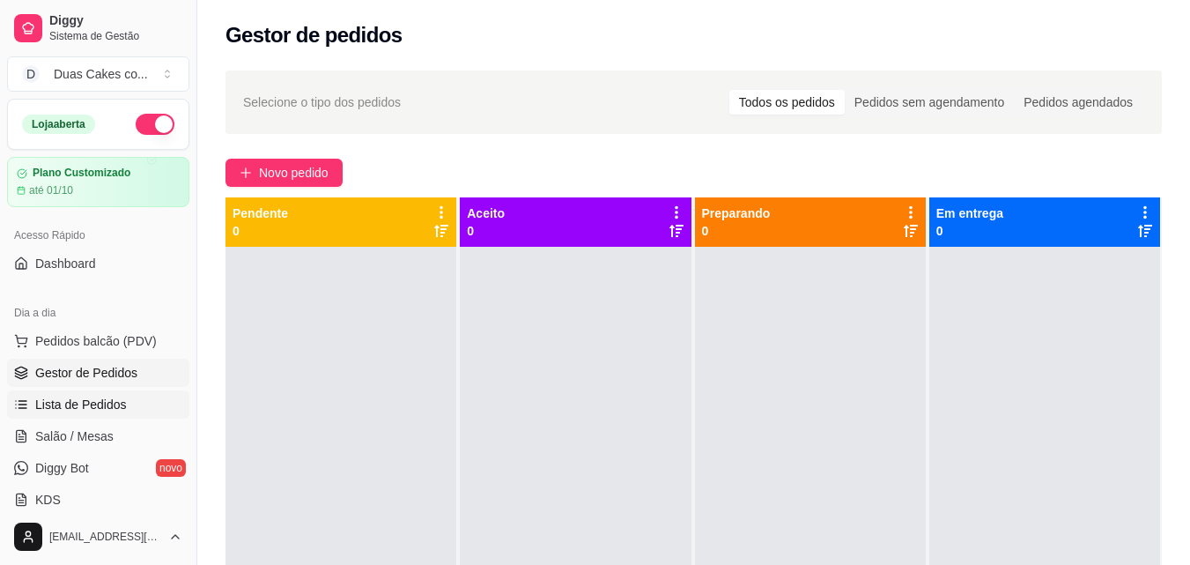
click at [76, 401] on span "Lista de Pedidos" at bounding box center [81, 404] width 92 height 18
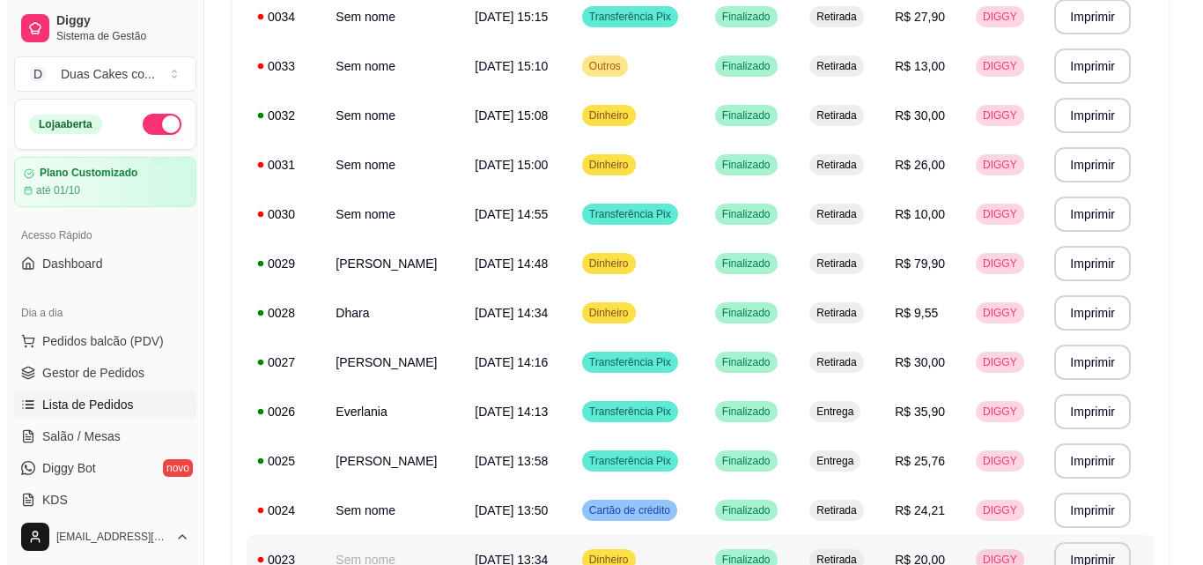
scroll to position [283, 0]
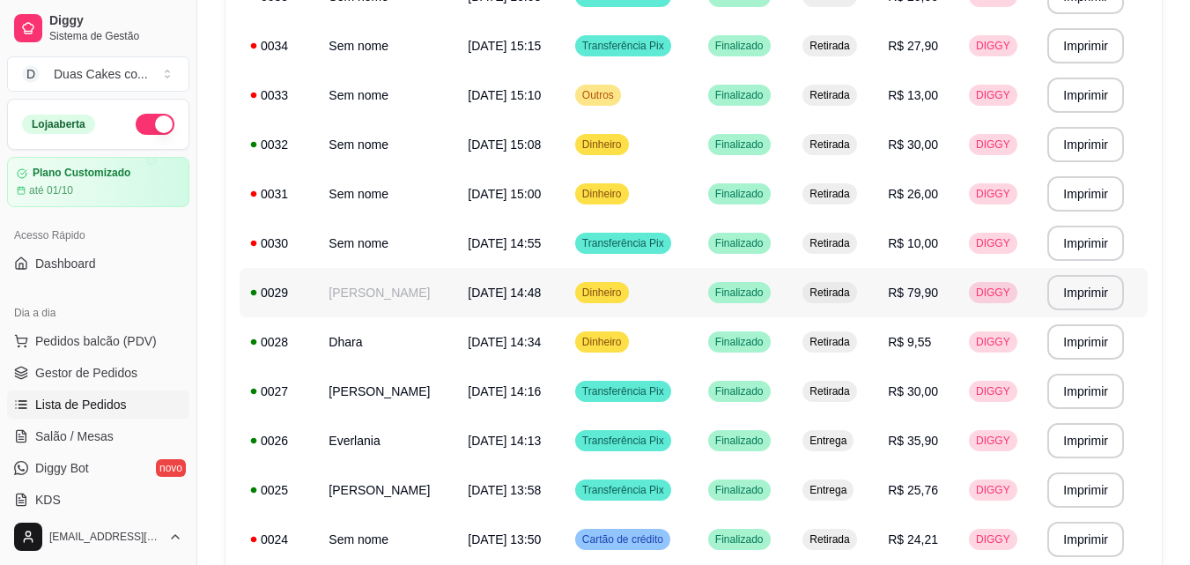
click at [399, 286] on td "[PERSON_NAME]" at bounding box center [387, 292] width 139 height 49
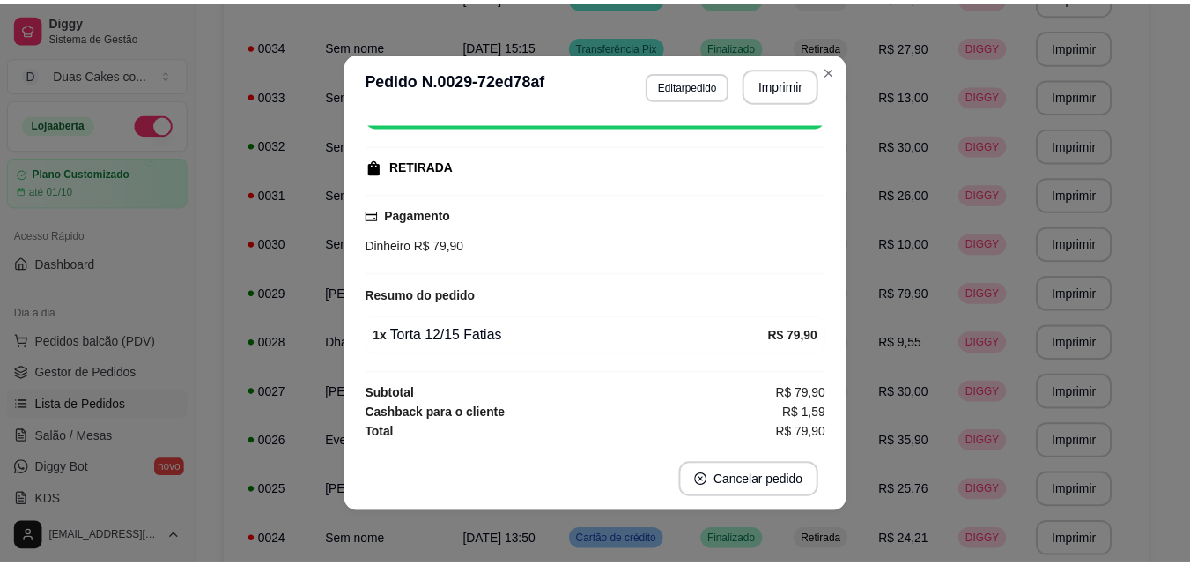
scroll to position [4, 0]
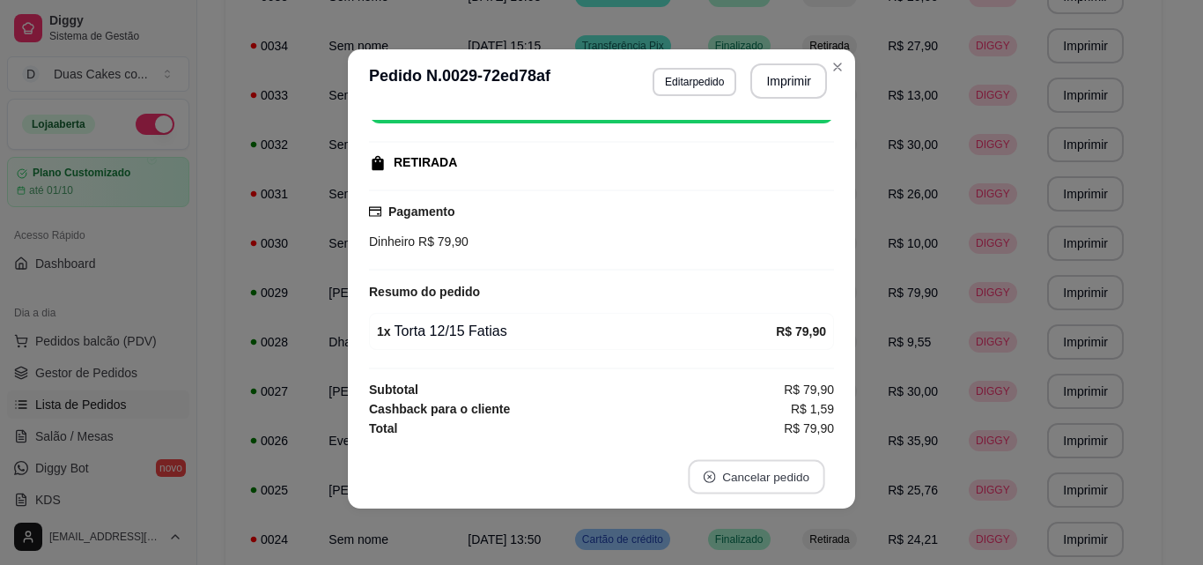
click at [765, 479] on button "Cancelar pedido" at bounding box center [756, 477] width 137 height 34
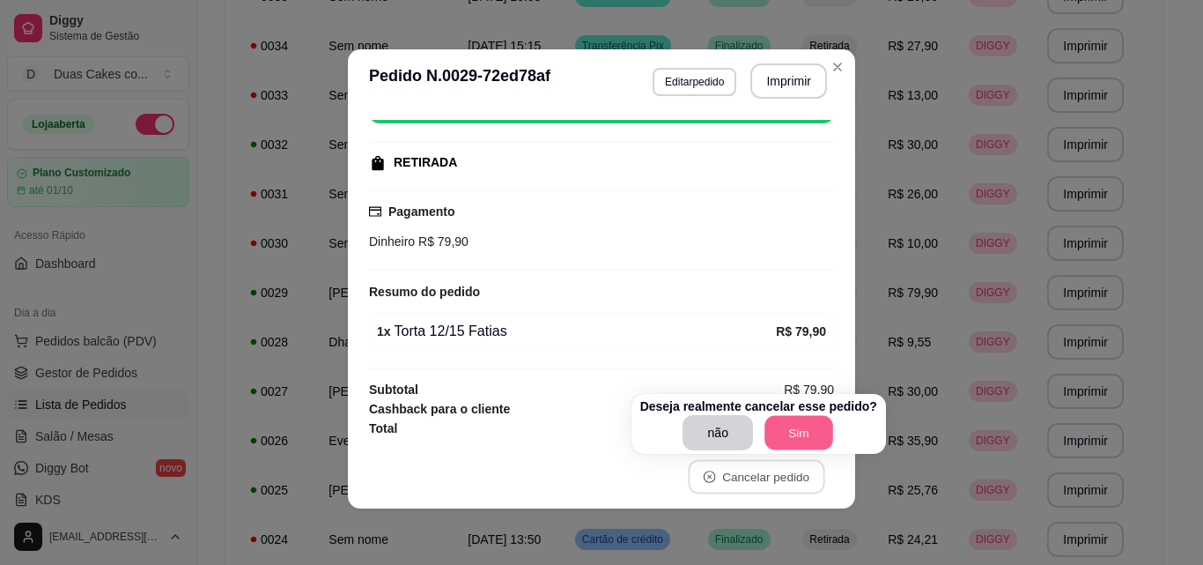
click at [802, 432] on button "Sim" at bounding box center [799, 433] width 69 height 34
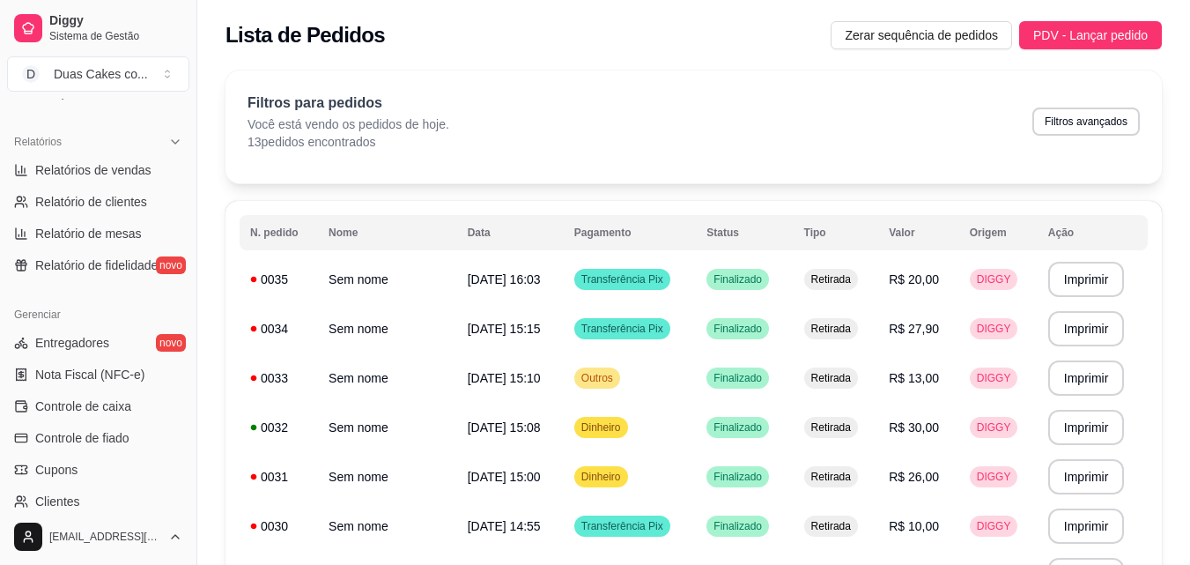
scroll to position [529, 0]
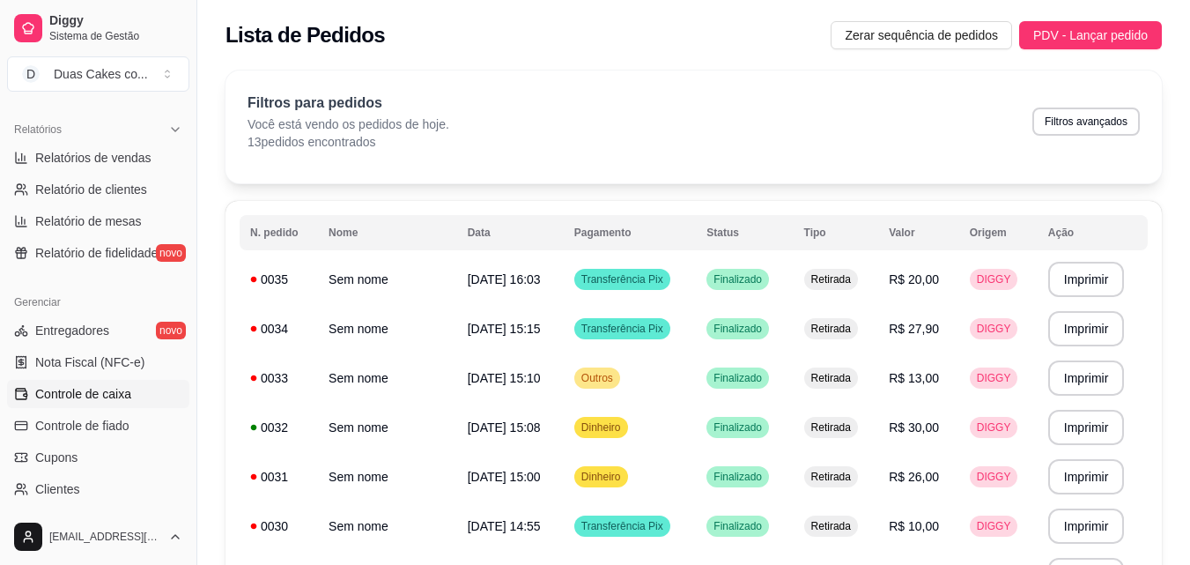
click at [98, 386] on span "Controle de caixa" at bounding box center [83, 394] width 96 height 18
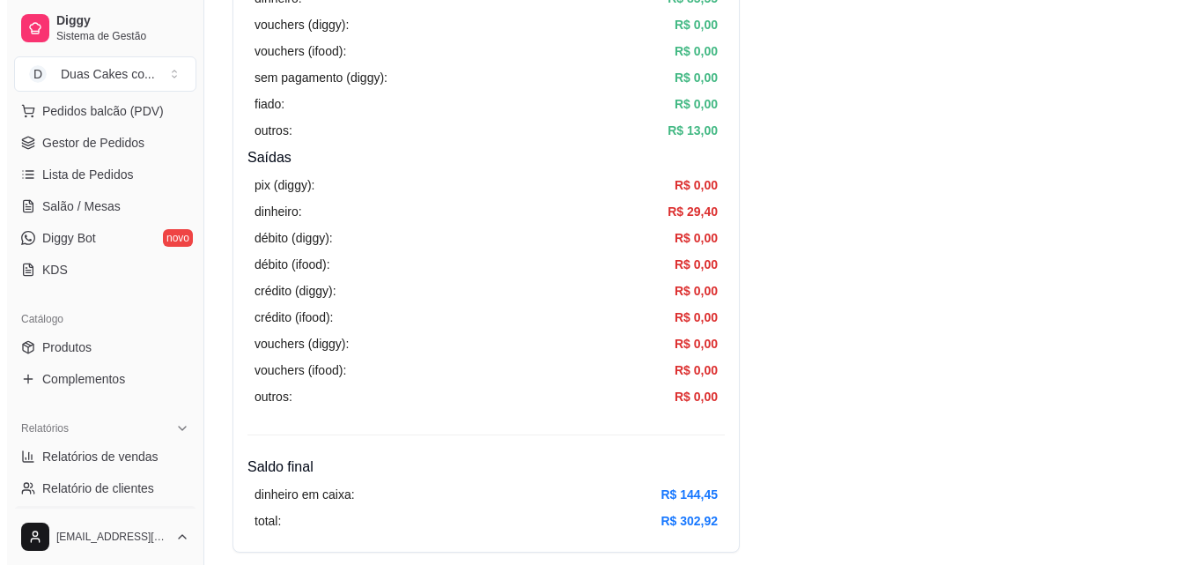
scroll to position [176, 0]
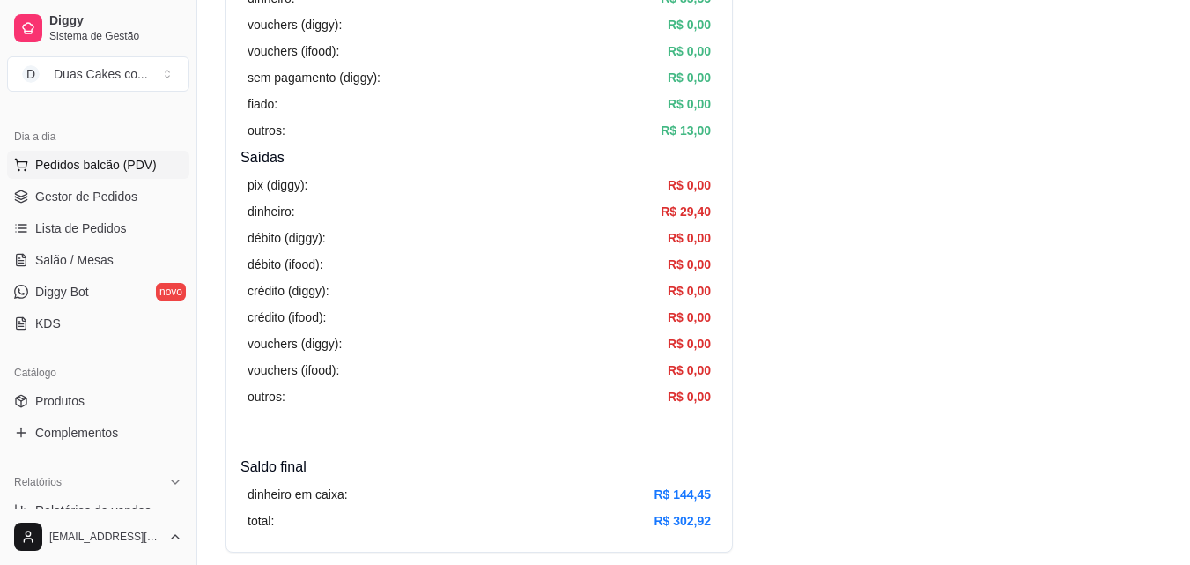
click at [70, 166] on span "Pedidos balcão (PDV)" at bounding box center [96, 165] width 122 height 18
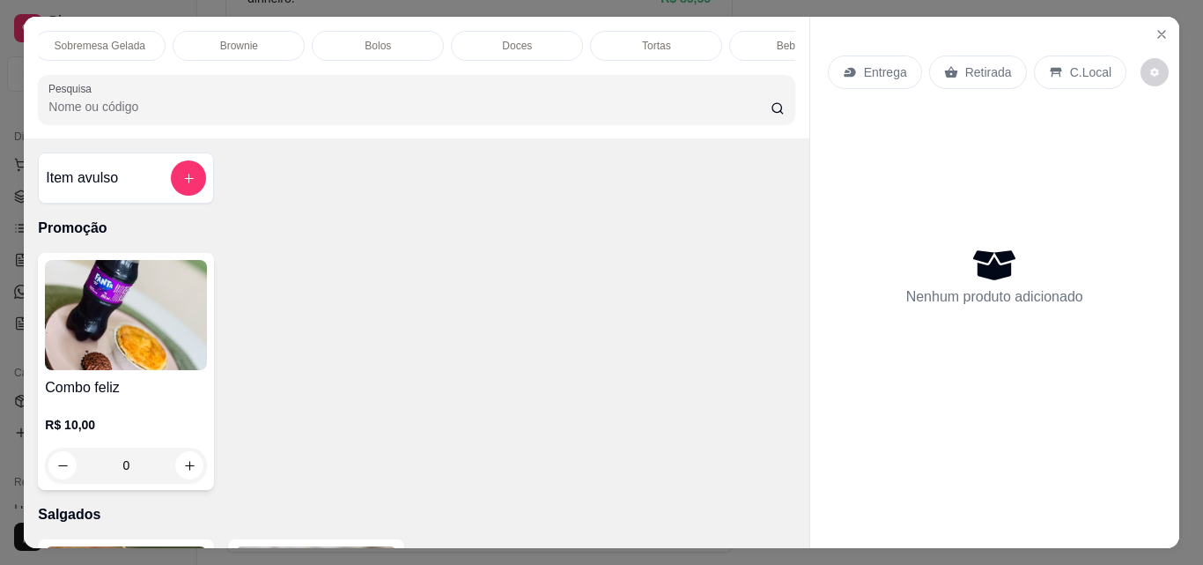
scroll to position [0, 767]
click at [562, 33] on div "Tortas" at bounding box center [589, 46] width 132 height 30
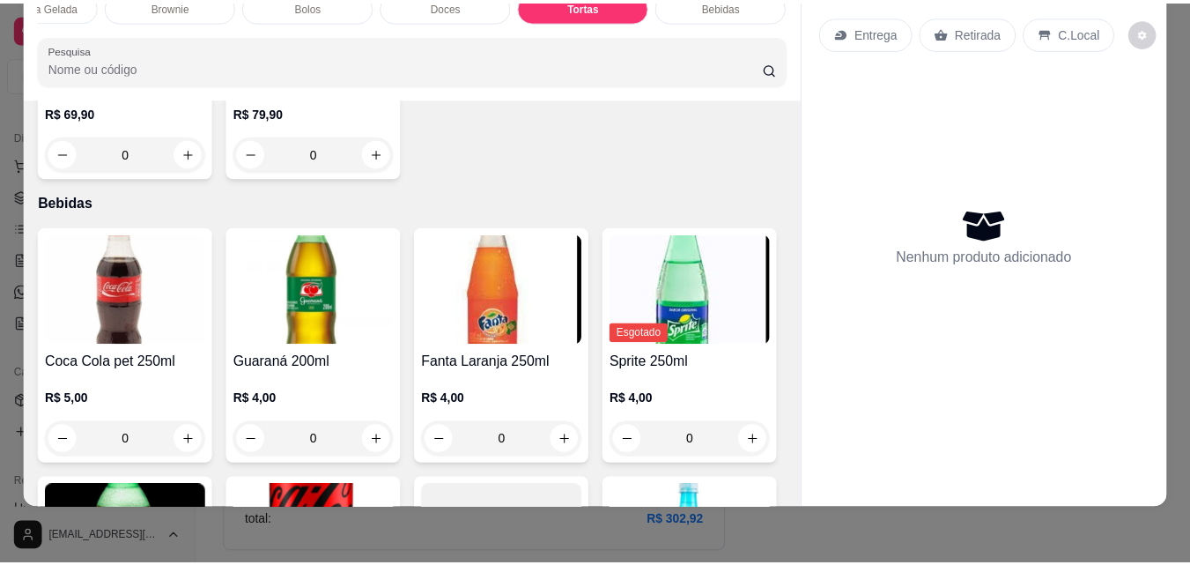
scroll to position [4222, 0]
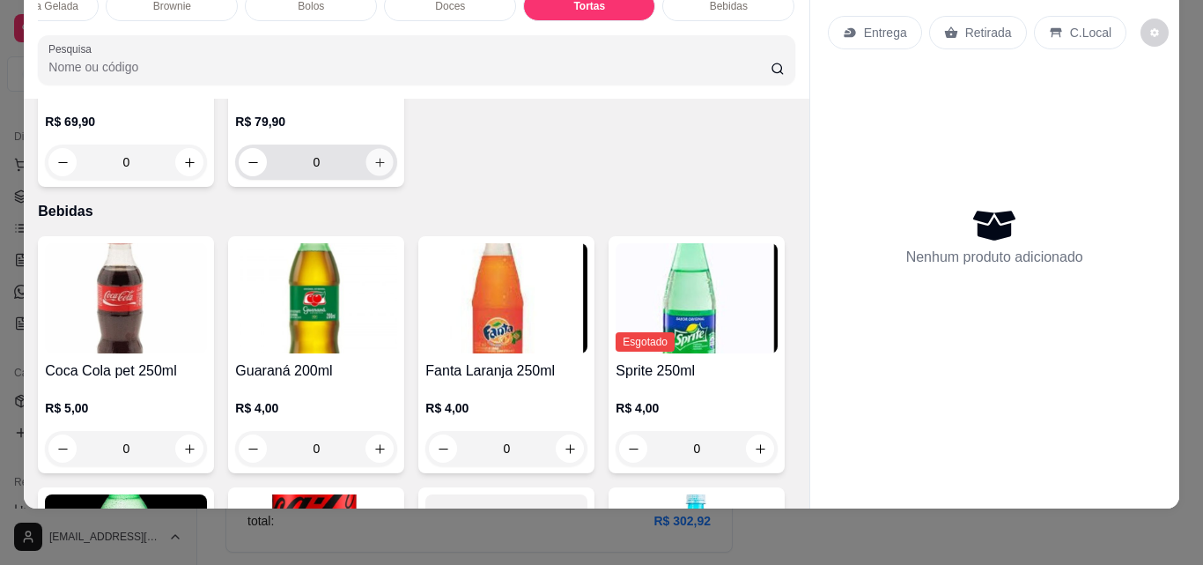
click at [381, 176] on button "increase-product-quantity" at bounding box center [379, 162] width 27 height 27
type input "1"
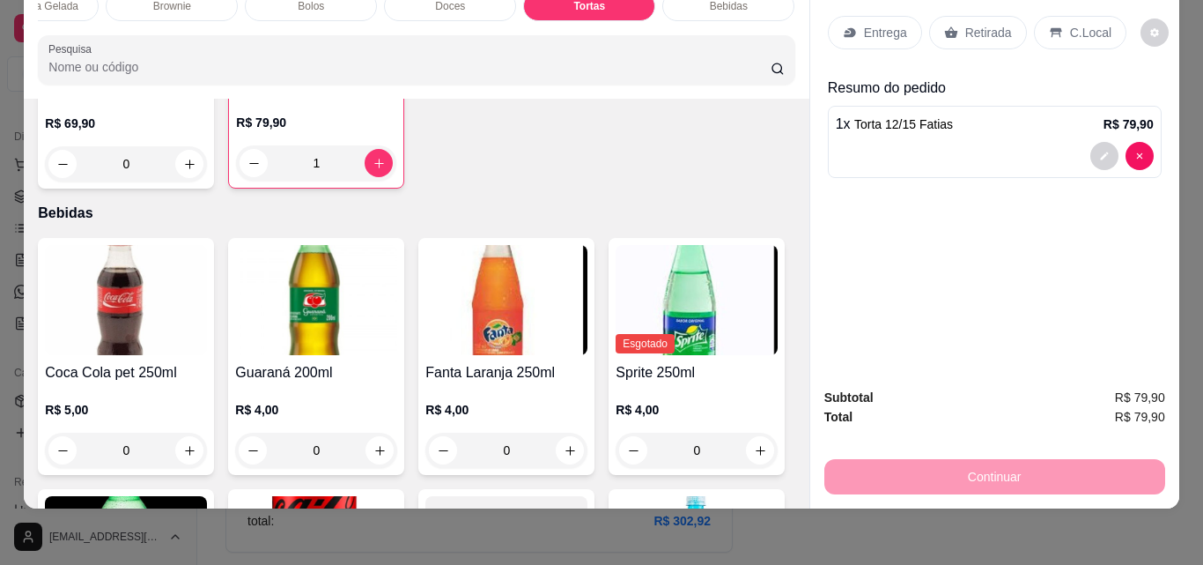
click at [960, 16] on div "Retirada" at bounding box center [978, 32] width 98 height 33
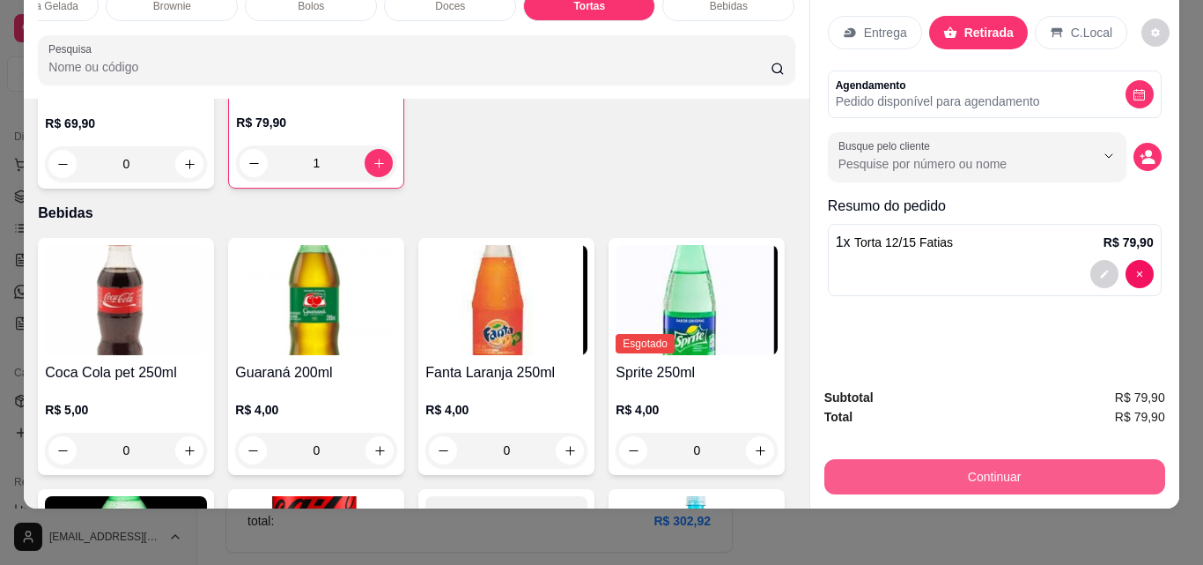
click at [985, 465] on button "Continuar" at bounding box center [994, 476] width 341 height 35
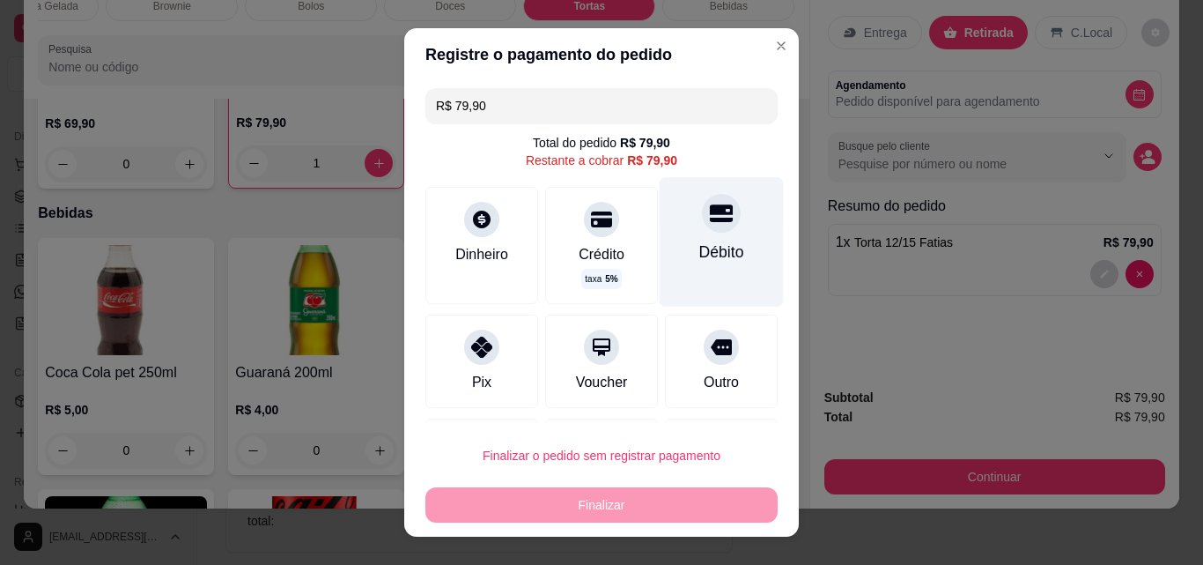
click at [721, 235] on div "Débito" at bounding box center [722, 241] width 124 height 129
type input "R$ 0,00"
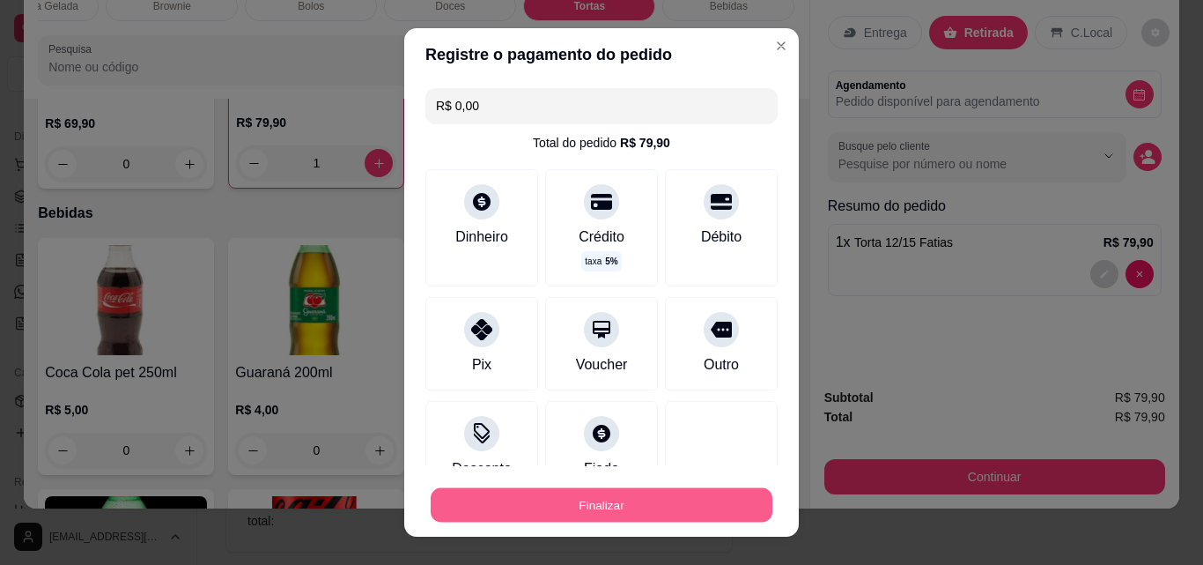
click at [617, 519] on button "Finalizar" at bounding box center [602, 505] width 342 height 34
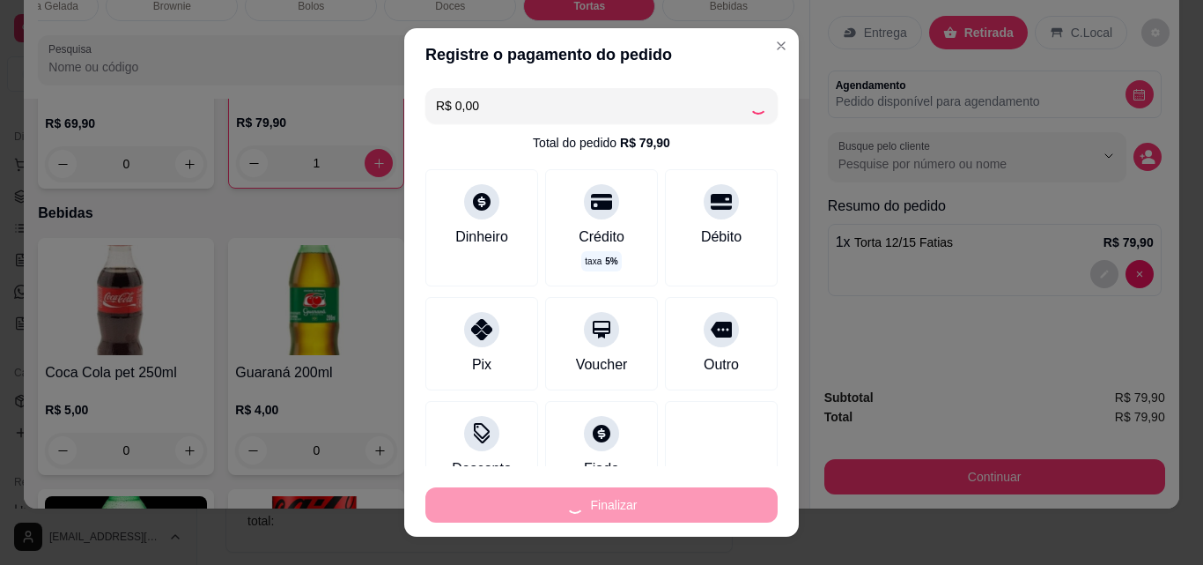
type input "0"
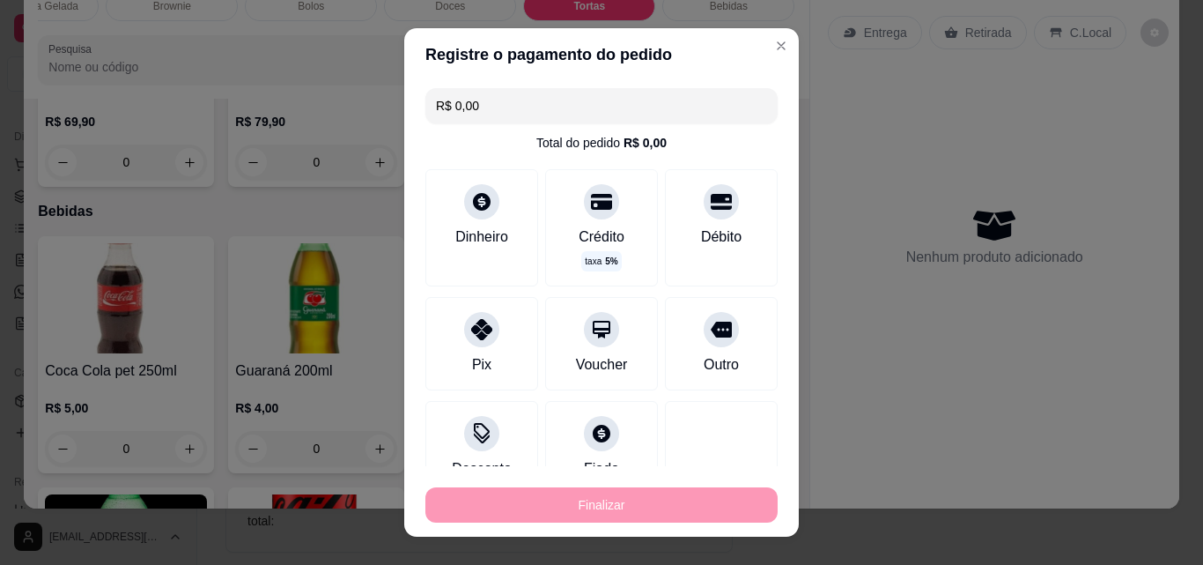
type input "-R$ 79,90"
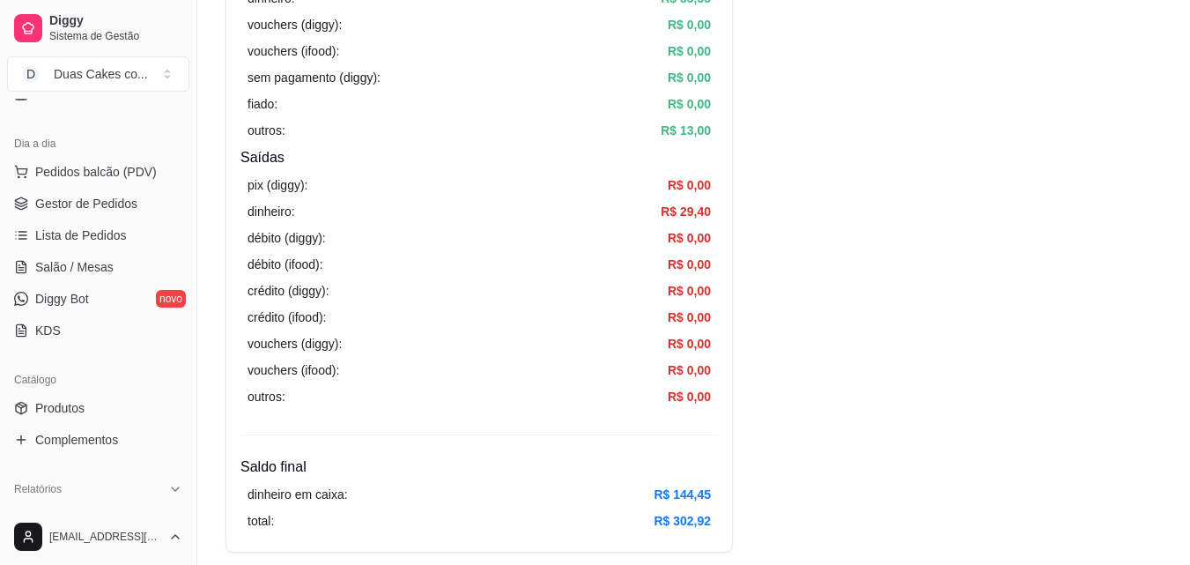
scroll to position [176, 0]
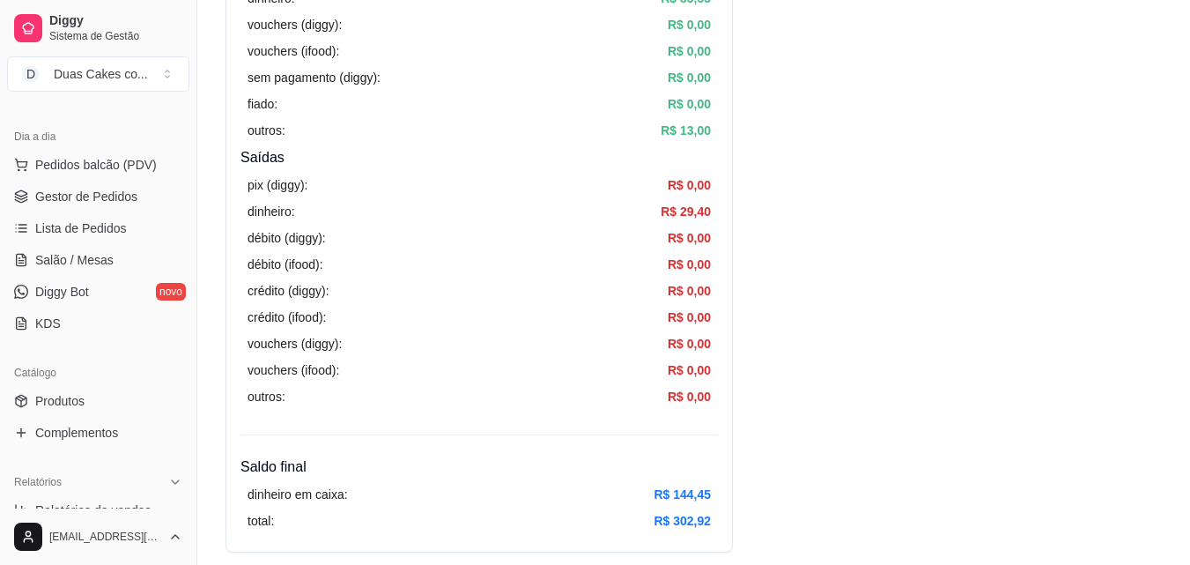
click at [84, 194] on span "Gestor de Pedidos" at bounding box center [86, 197] width 102 height 18
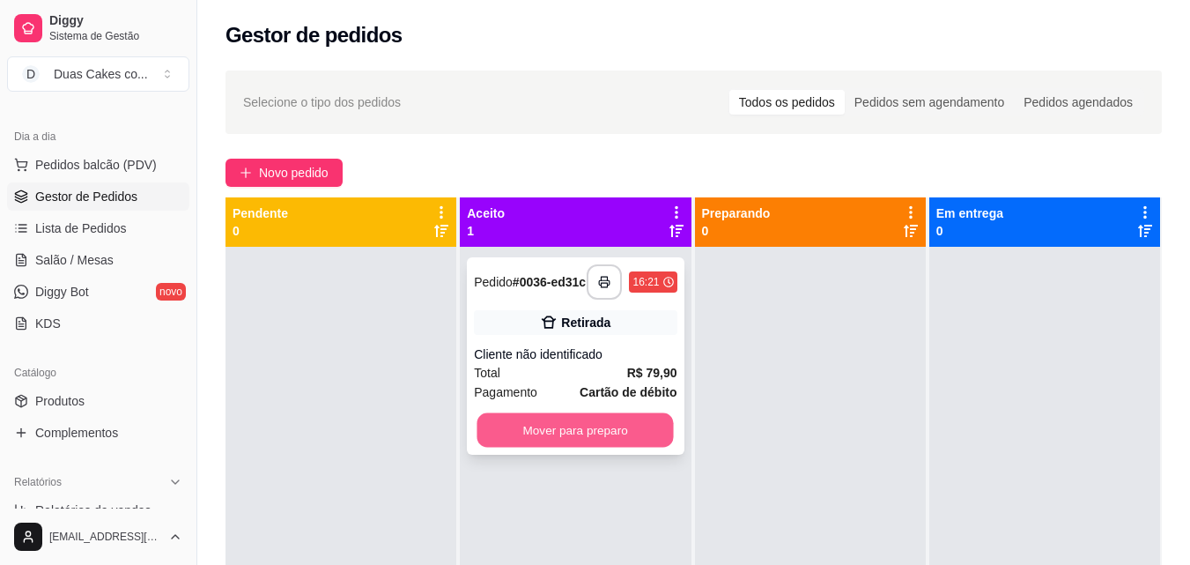
click at [660, 446] on button "Mover para preparo" at bounding box center [575, 430] width 196 height 34
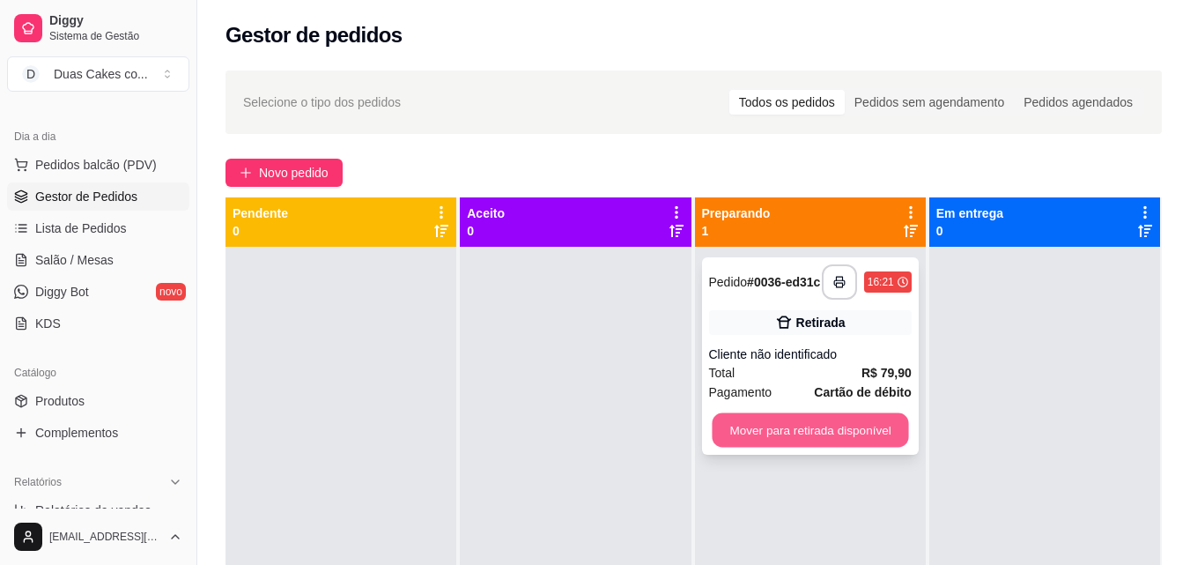
click at [769, 433] on button "Mover para retirada disponível" at bounding box center [810, 430] width 196 height 34
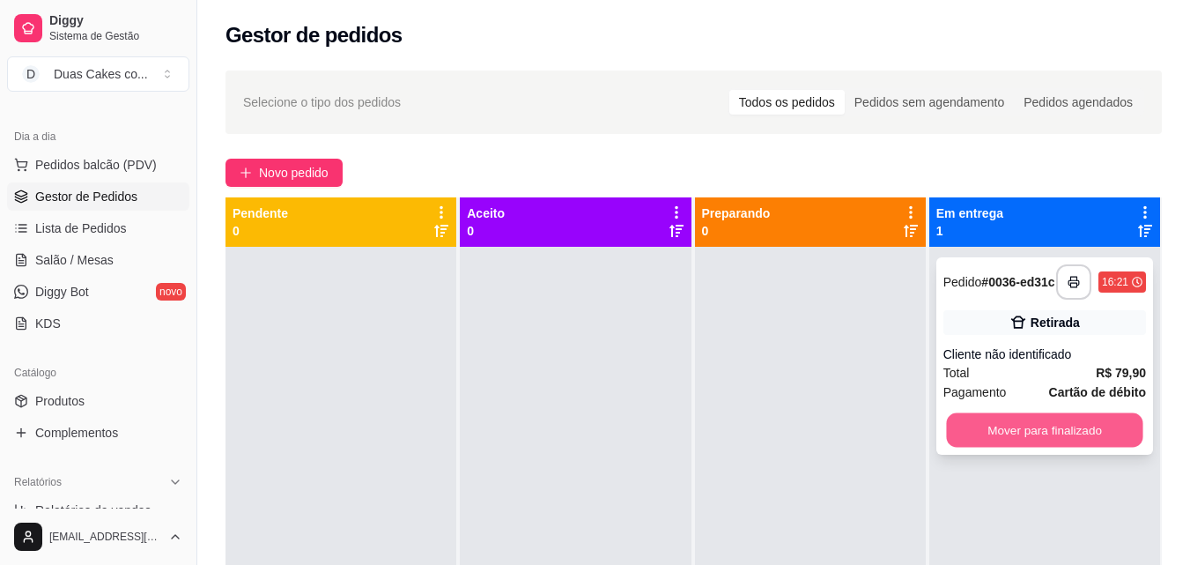
click at [1061, 434] on button "Mover para finalizado" at bounding box center [1044, 430] width 196 height 34
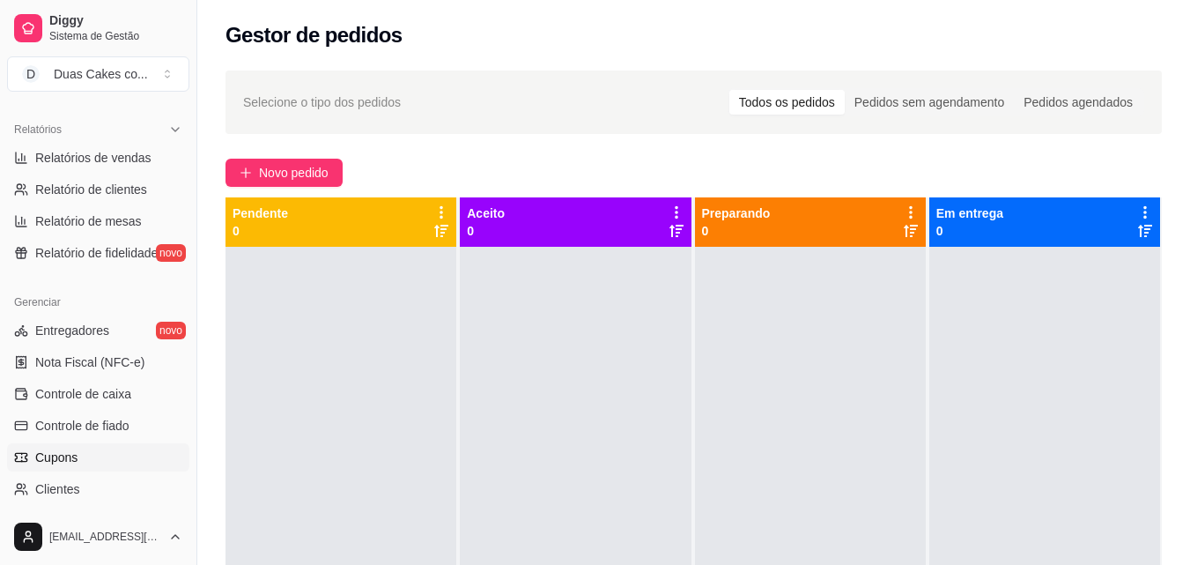
scroll to position [617, 0]
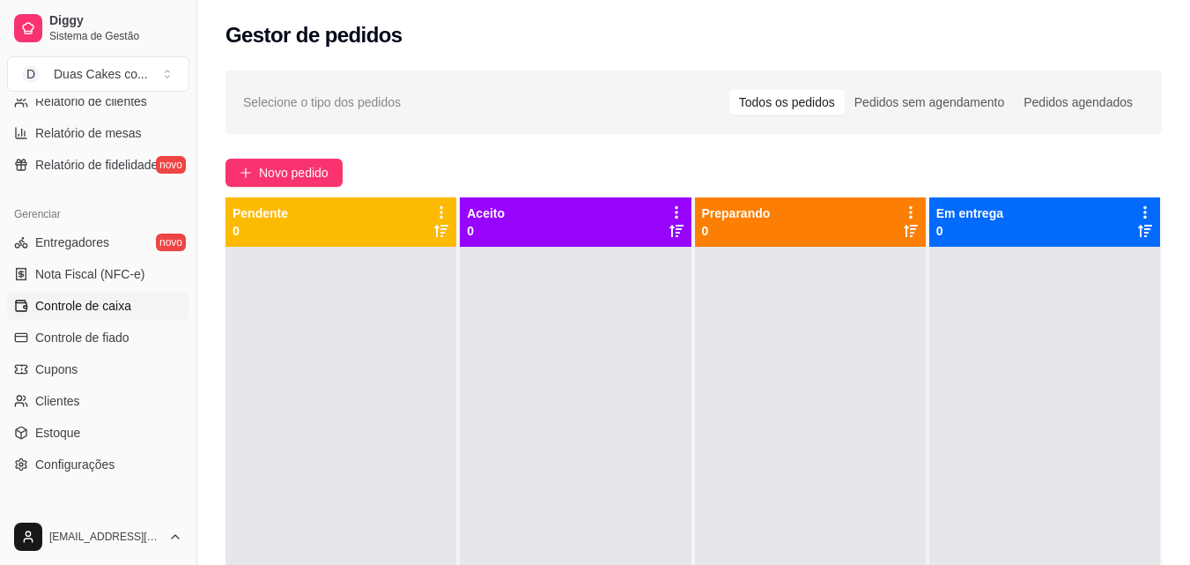
click at [84, 292] on link "Controle de caixa" at bounding box center [98, 306] width 182 height 28
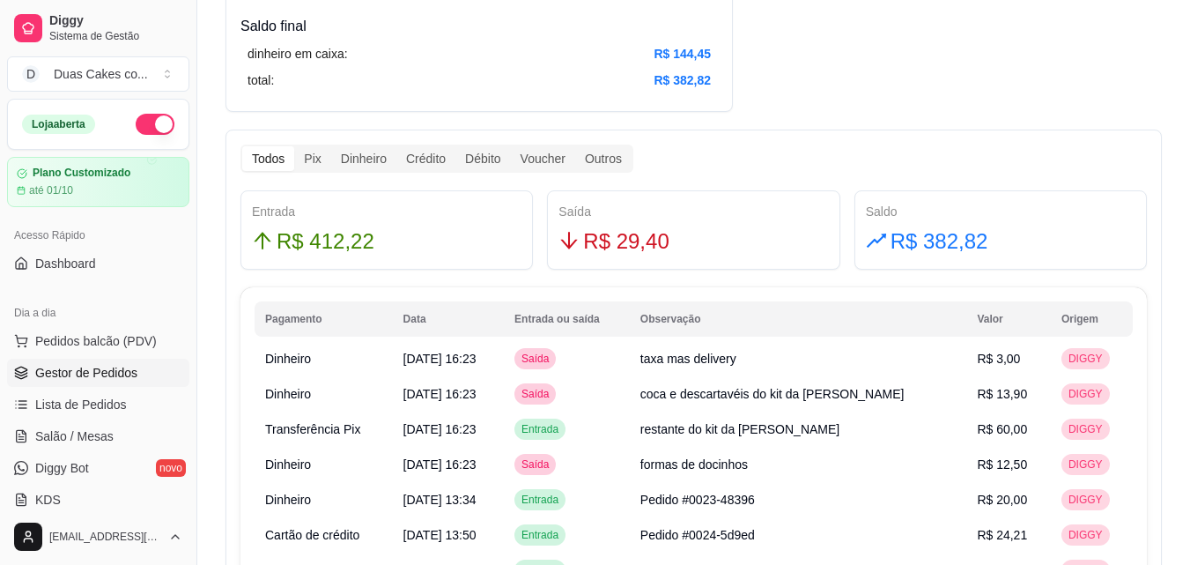
click at [106, 377] on span "Gestor de Pedidos" at bounding box center [86, 373] width 102 height 18
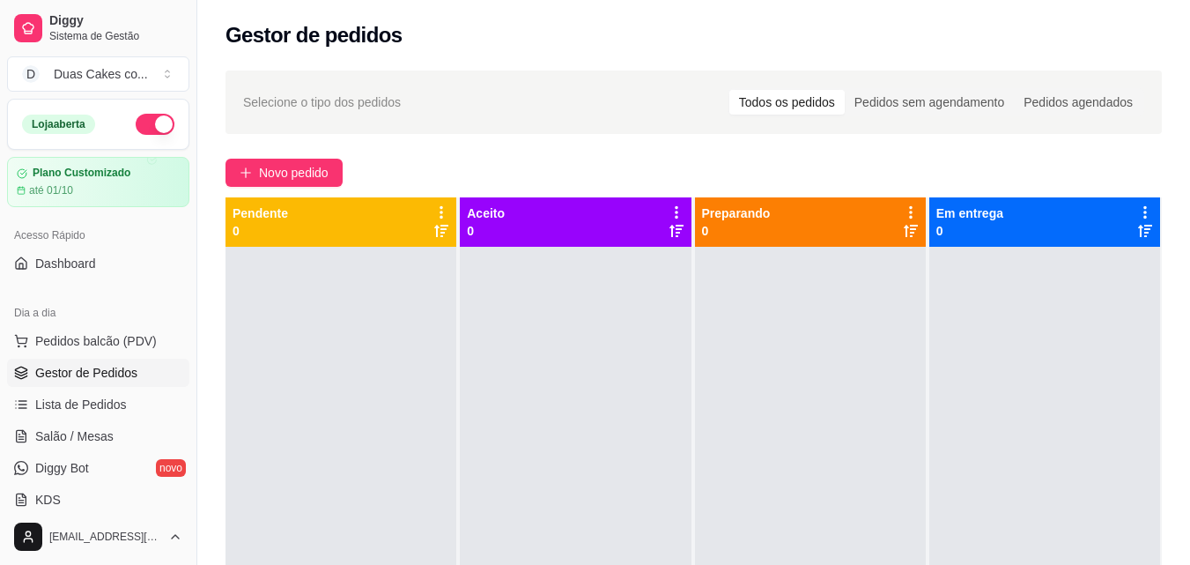
click at [113, 286] on div "Loja aberta Plano Customizado até 01/10 Acesso Rápido Dashboard Dia a dia Pedid…" at bounding box center [98, 304] width 196 height 410
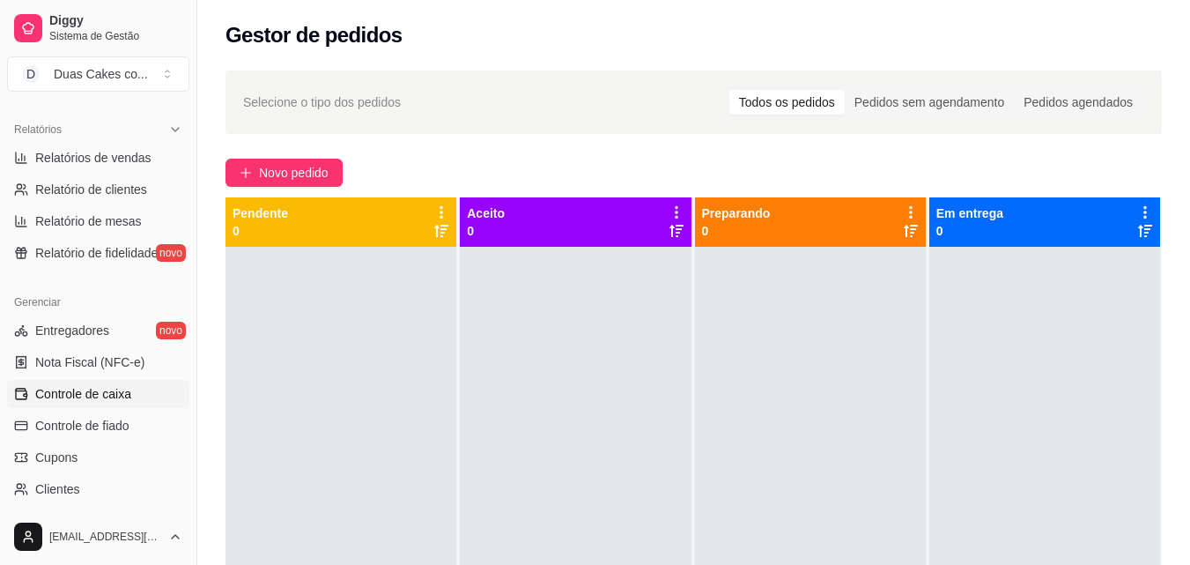
scroll to position [617, 0]
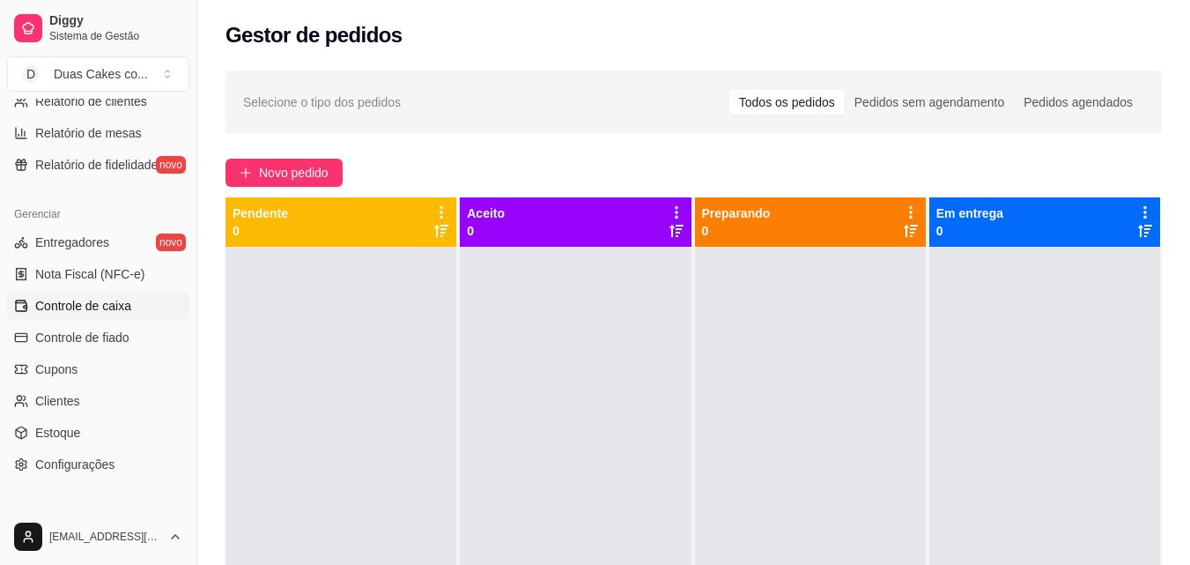
click at [94, 305] on span "Controle de caixa" at bounding box center [83, 306] width 96 height 18
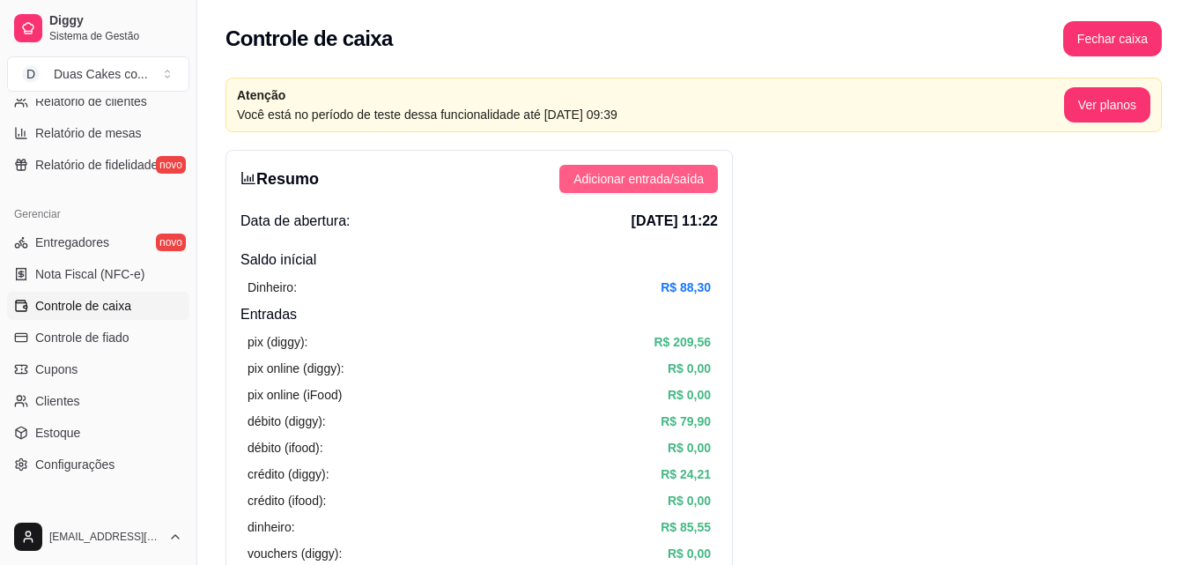
click at [671, 175] on span "Adicionar entrada/saída" at bounding box center [638, 178] width 130 height 19
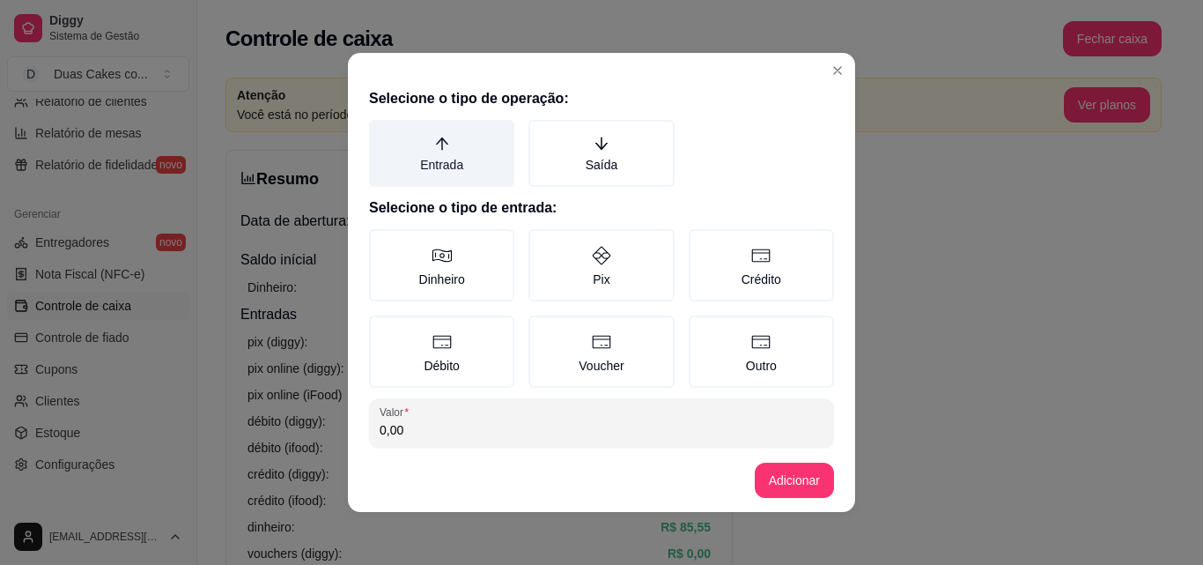
click at [431, 157] on label "Entrada" at bounding box center [441, 153] width 145 height 67
click at [382, 133] on button "Entrada" at bounding box center [375, 126] width 14 height 14
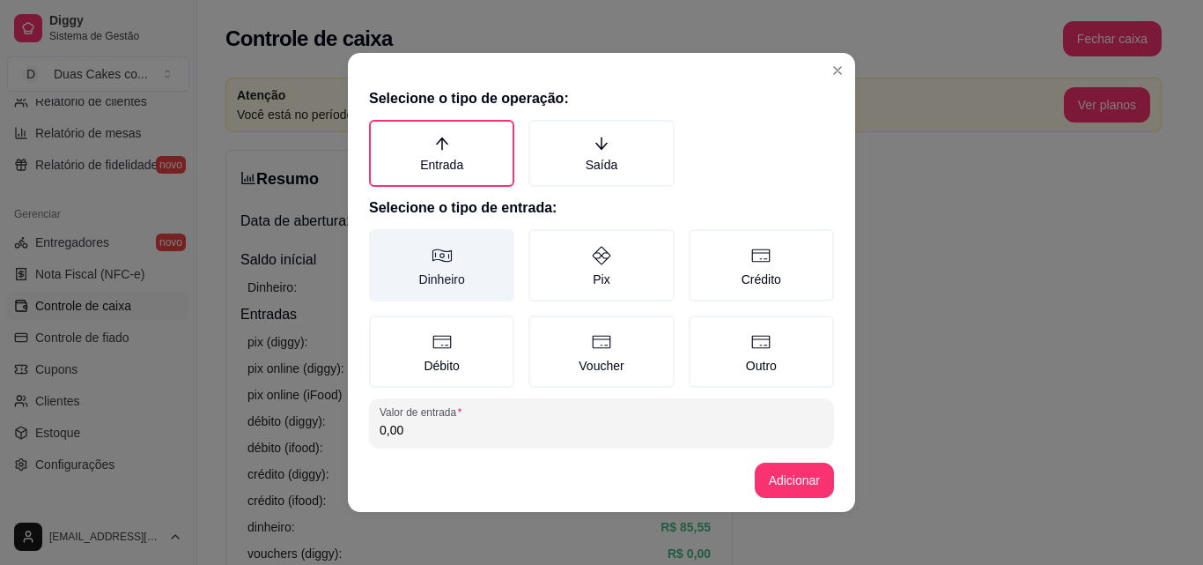
click at [412, 266] on label "Dinheiro" at bounding box center [441, 265] width 145 height 72
click at [382, 242] on button "Dinheiro" at bounding box center [375, 235] width 14 height 14
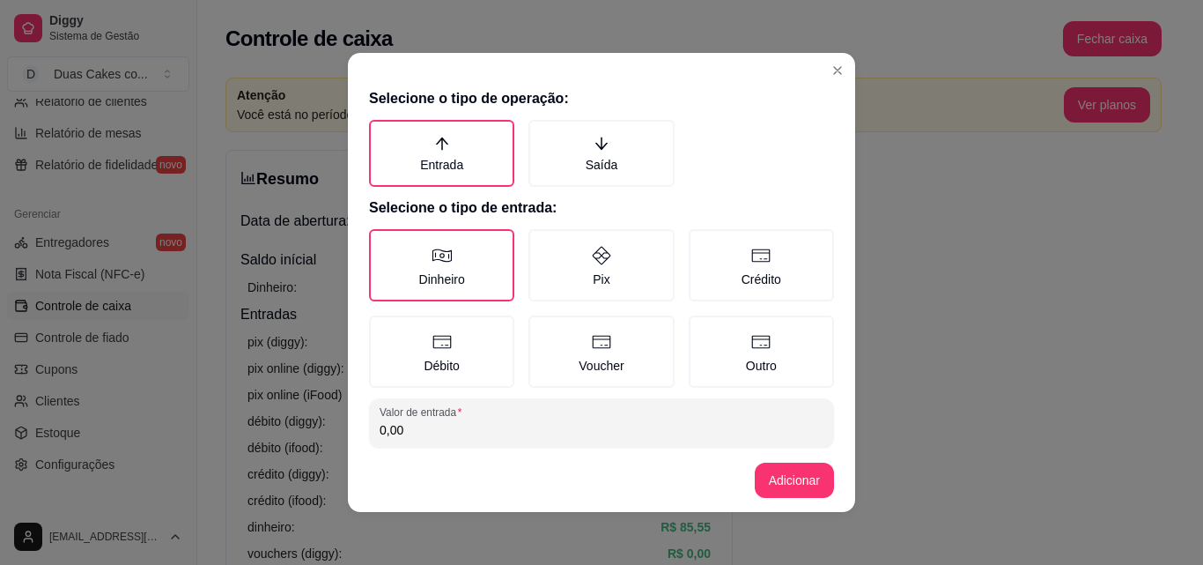
click at [412, 426] on input "0,00" at bounding box center [602, 430] width 444 height 18
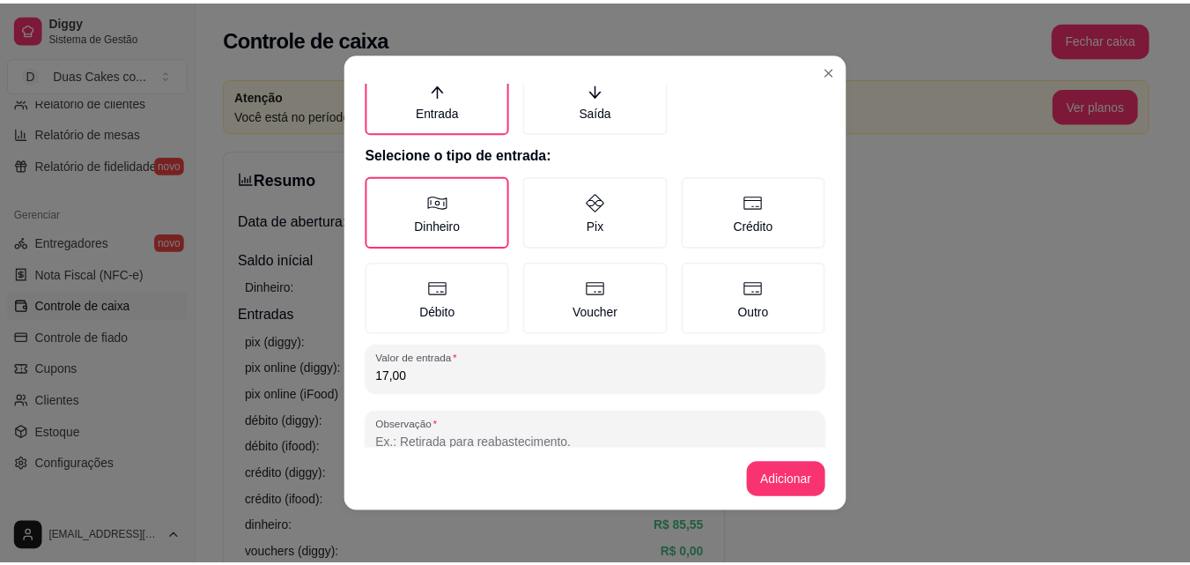
scroll to position [94, 0]
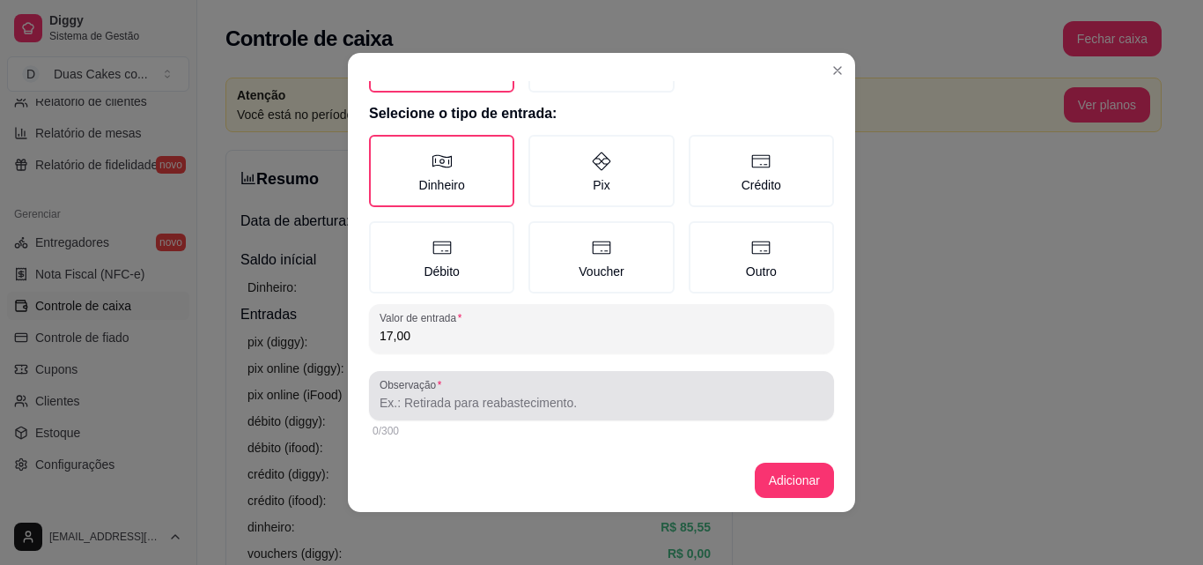
type input "17,00"
click at [398, 392] on div at bounding box center [602, 395] width 444 height 35
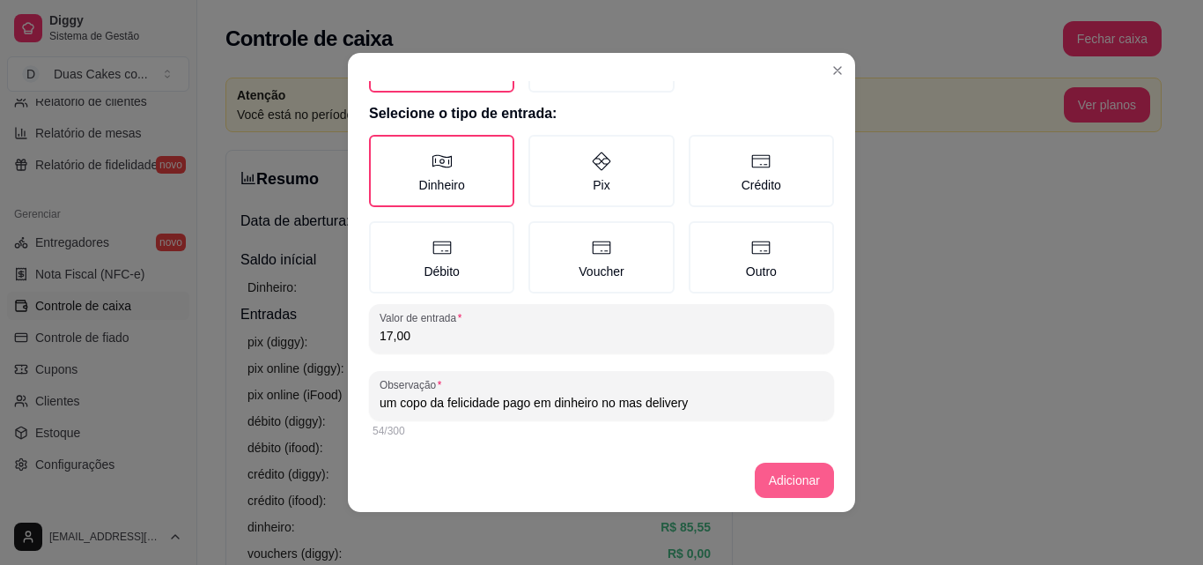
type input "um copo da felicidade pago em dinheiro no mas delivery"
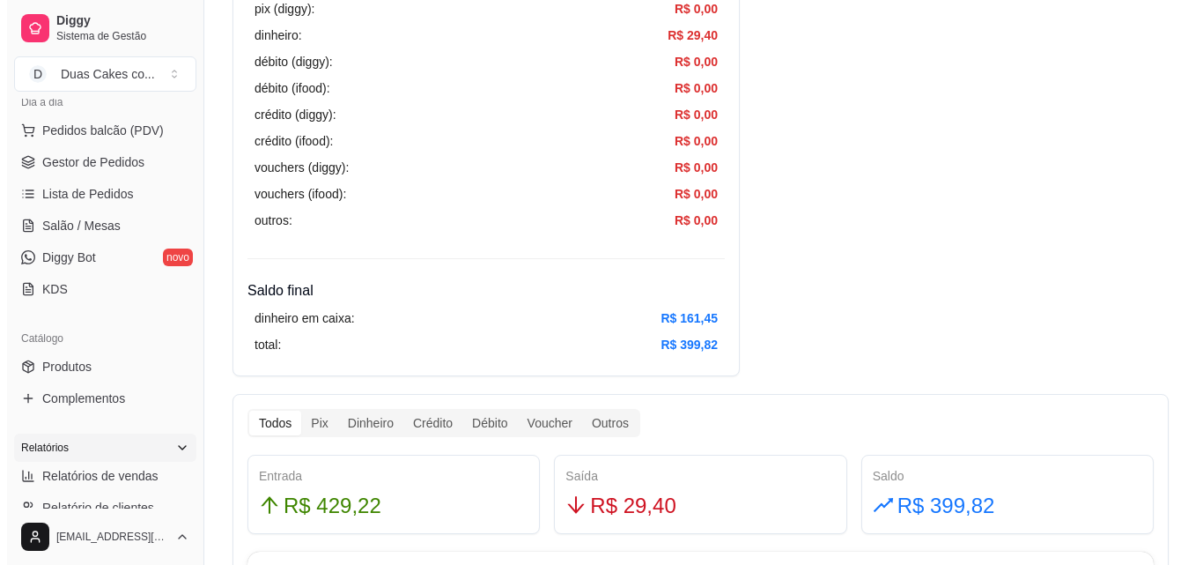
scroll to position [176, 0]
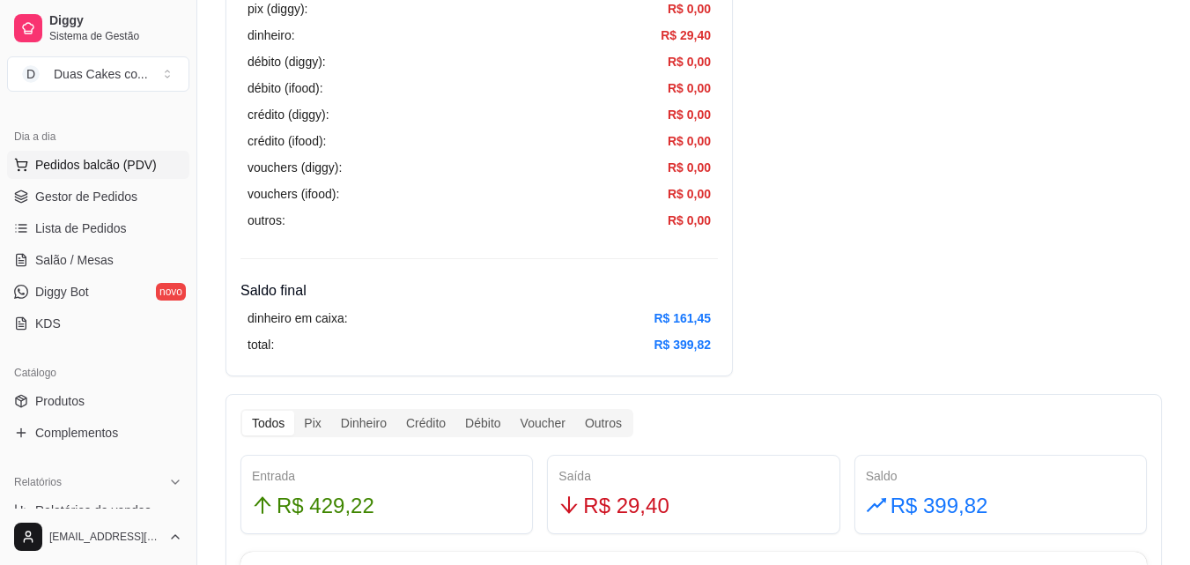
click at [104, 164] on span "Pedidos balcão (PDV)" at bounding box center [96, 165] width 122 height 18
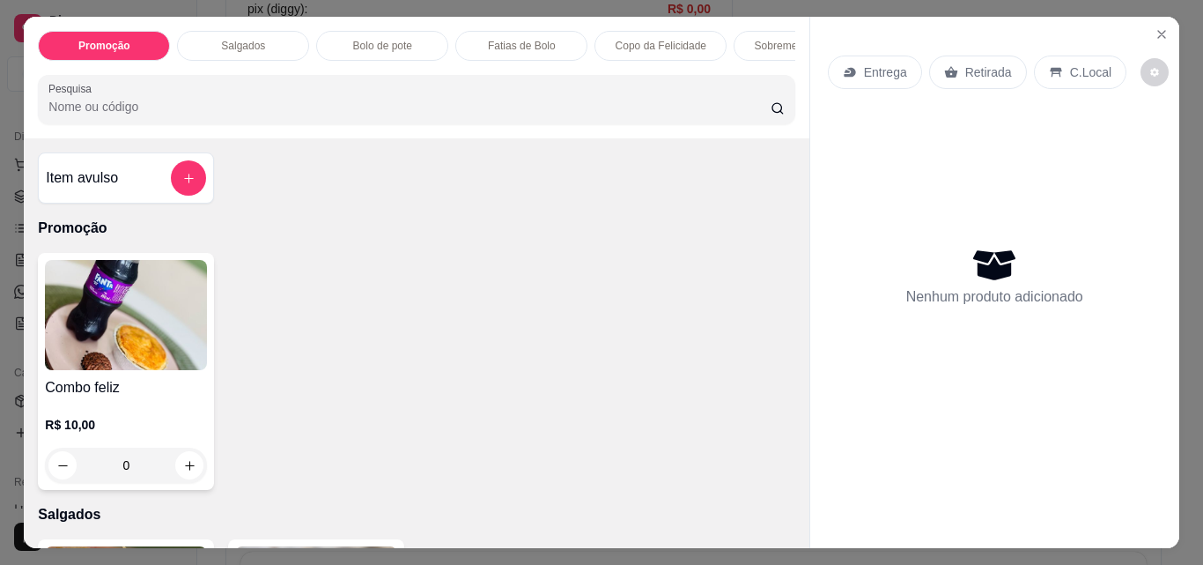
click at [649, 39] on p "Copo da Felicidade" at bounding box center [661, 46] width 91 height 14
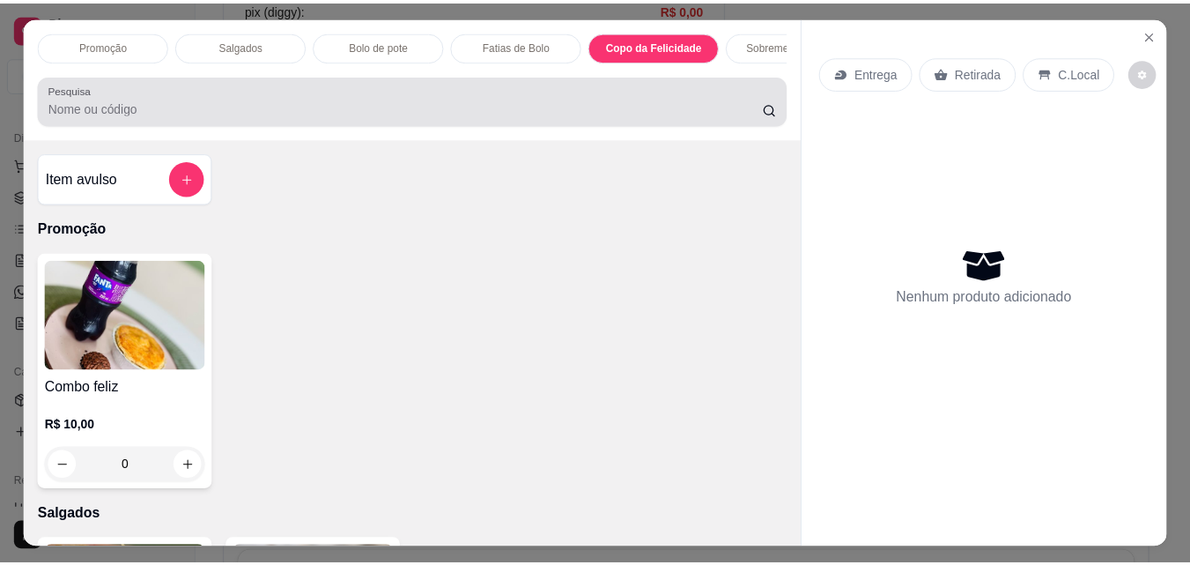
scroll to position [46, 0]
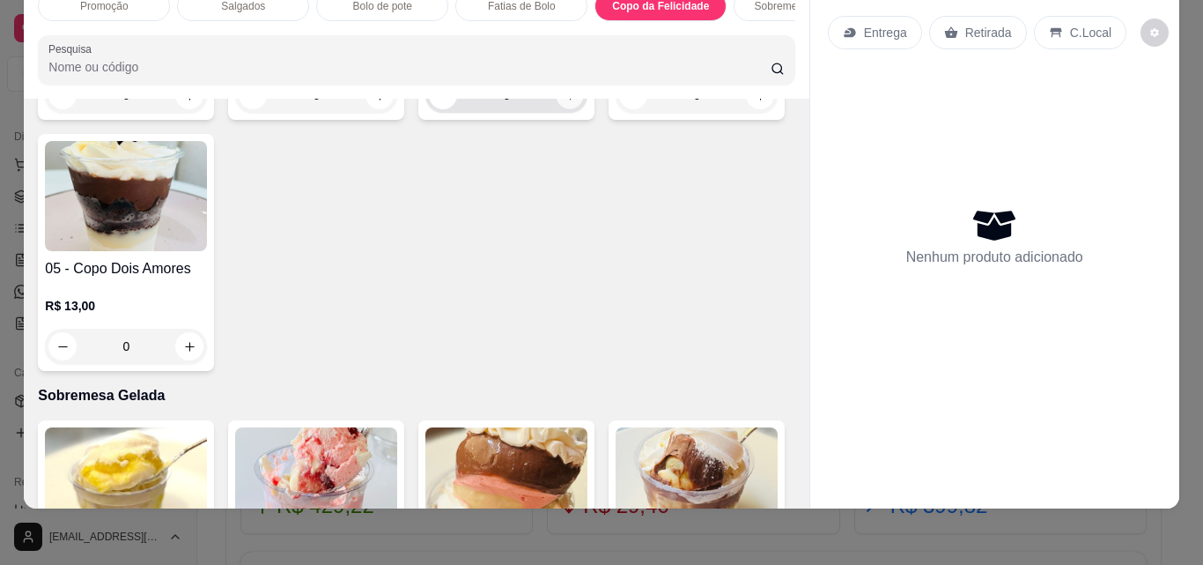
click at [567, 102] on icon "increase-product-quantity" at bounding box center [570, 95] width 13 height 13
type input "1"
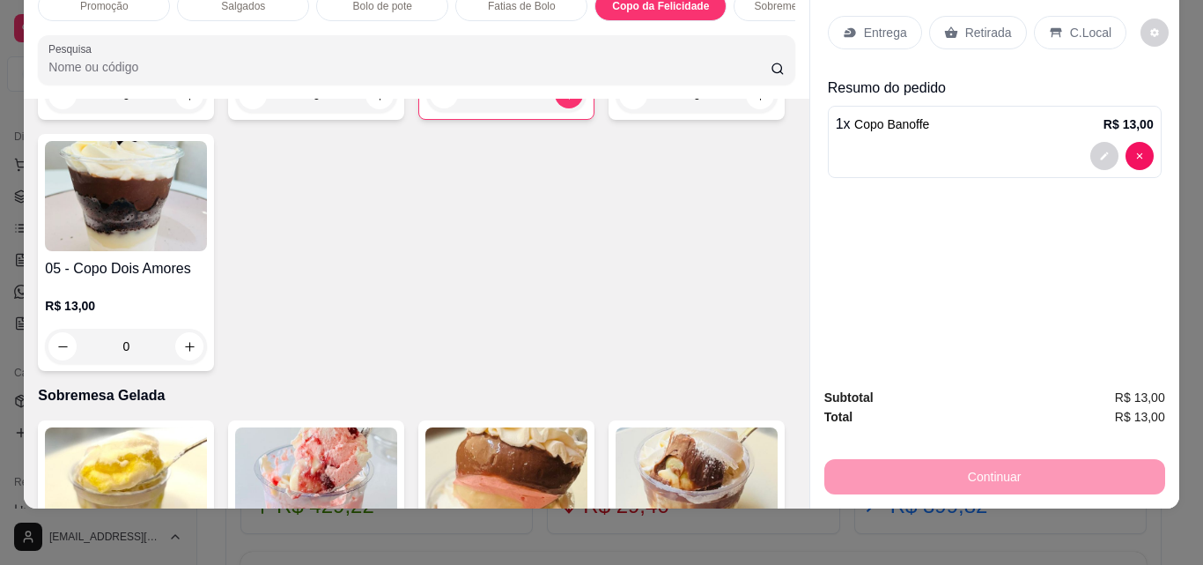
click at [970, 24] on p "Retirada" at bounding box center [988, 33] width 47 height 18
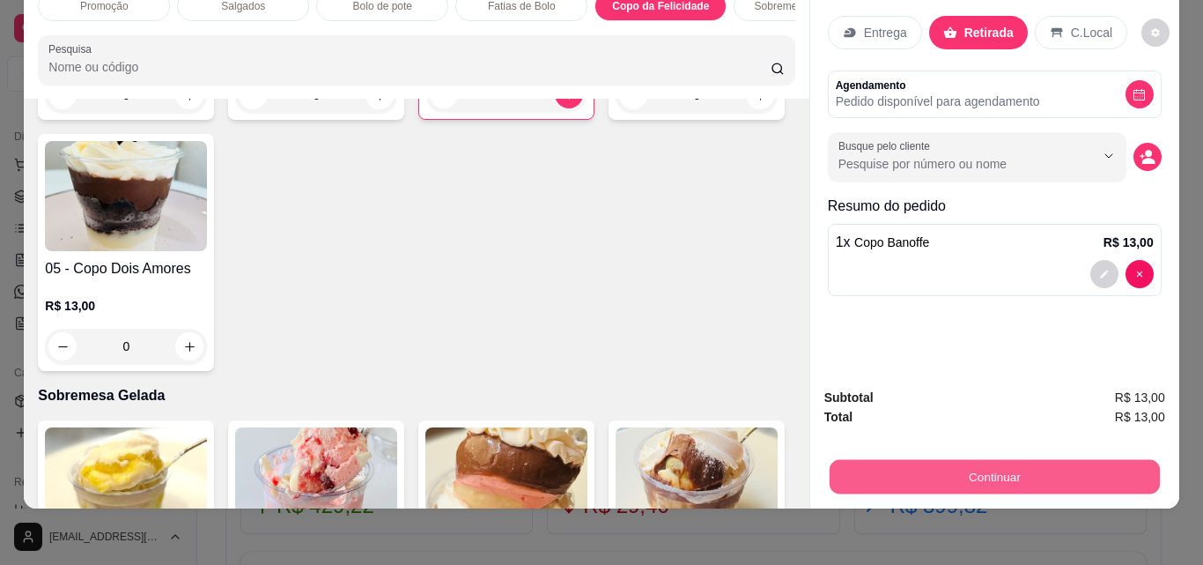
click at [1002, 470] on button "Continuar" at bounding box center [994, 476] width 330 height 34
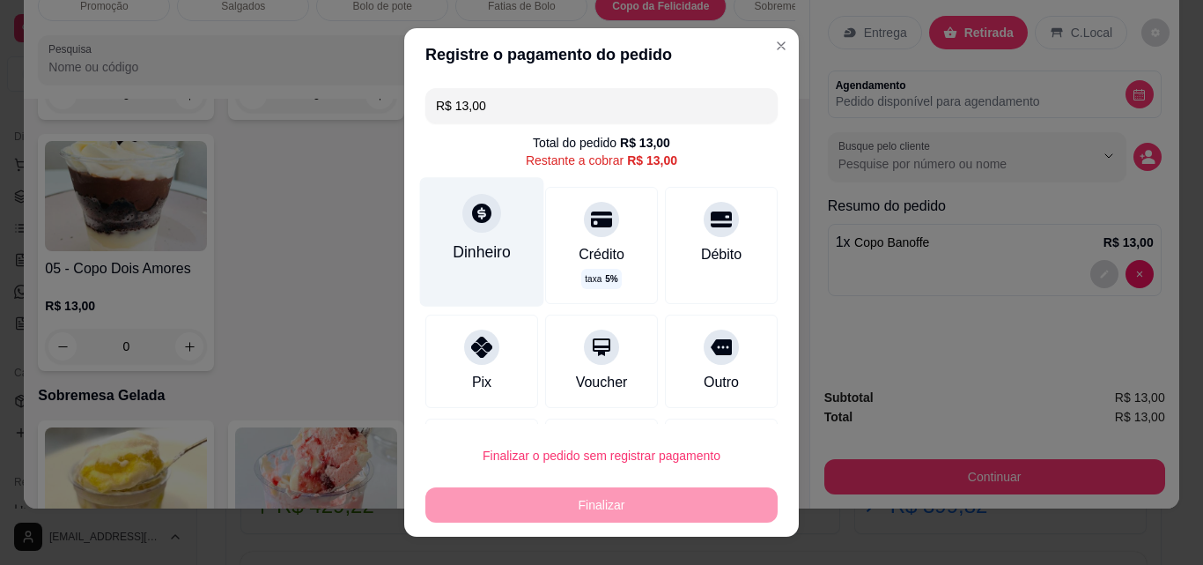
click at [450, 236] on div "Dinheiro" at bounding box center [482, 241] width 124 height 129
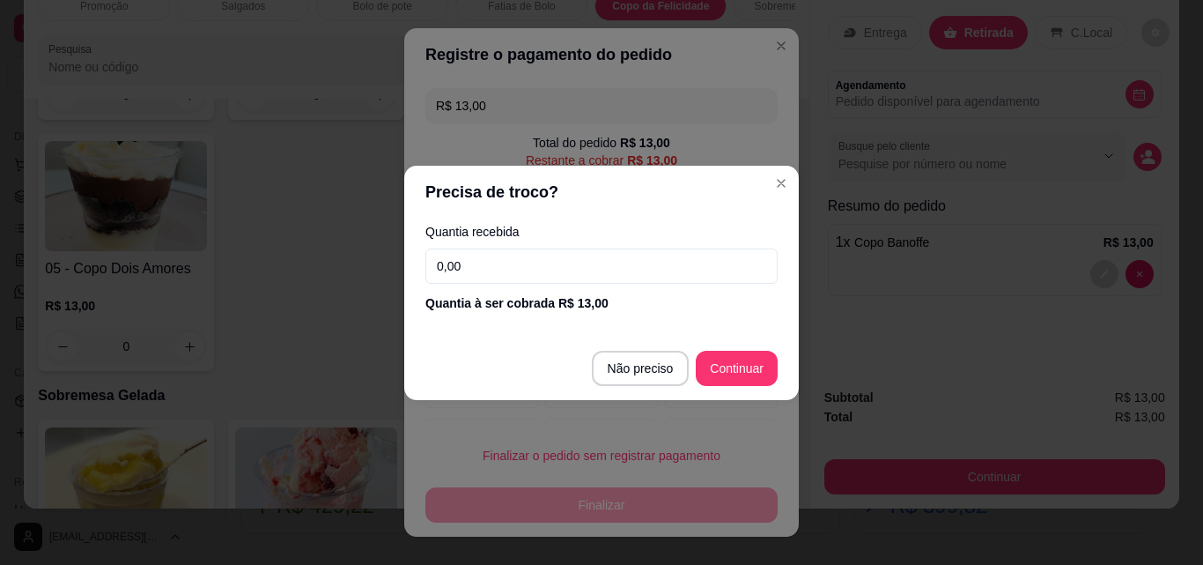
click at [511, 258] on input "0,00" at bounding box center [601, 265] width 352 height 35
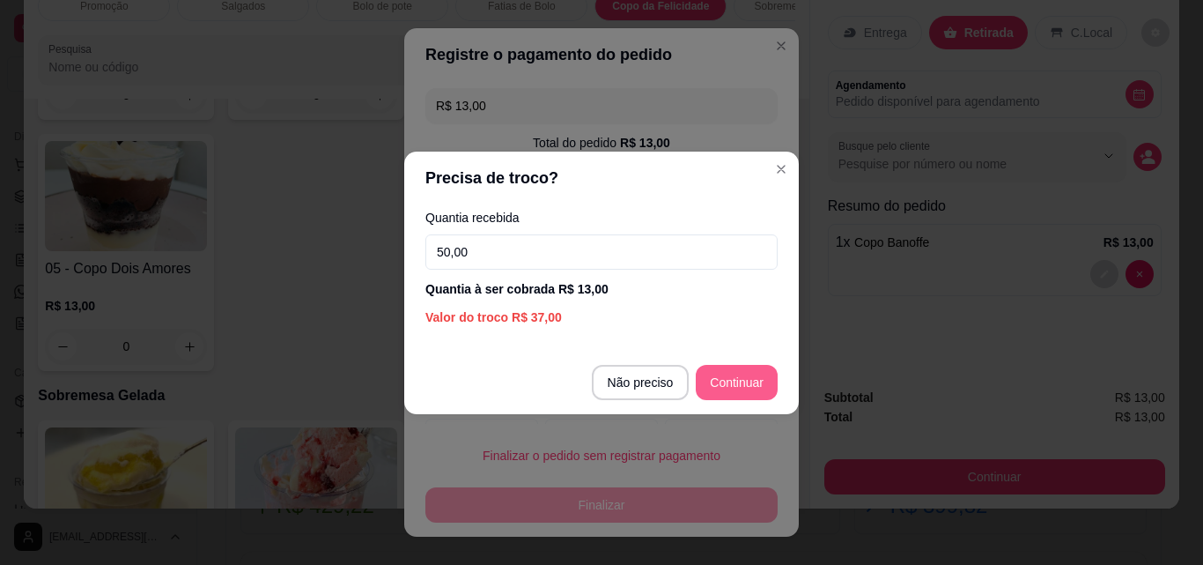
type input "50,00"
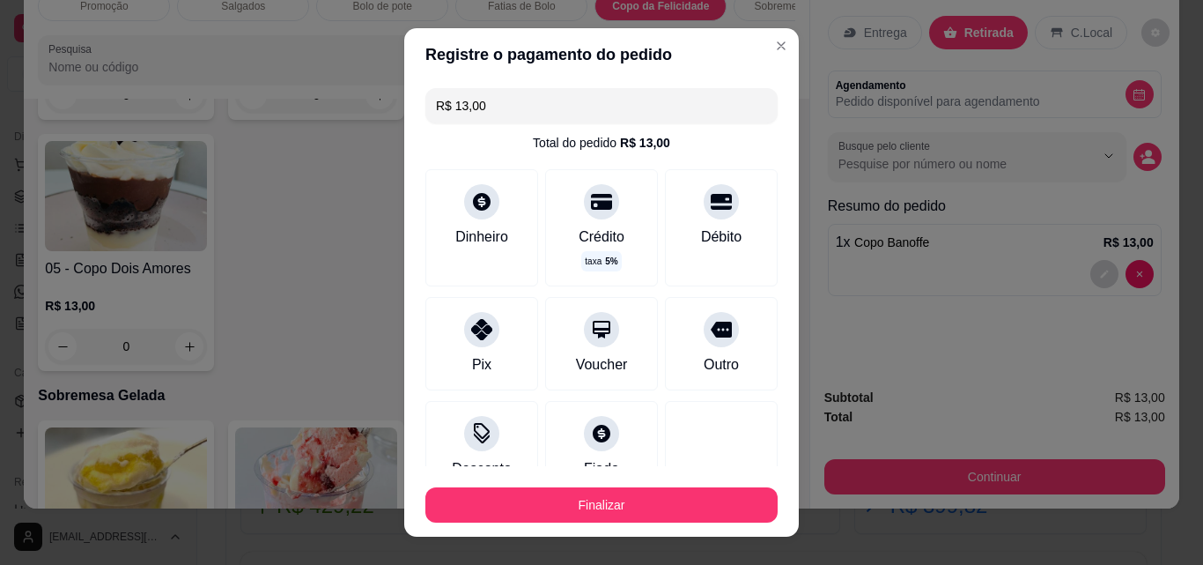
type input "R$ 0,00"
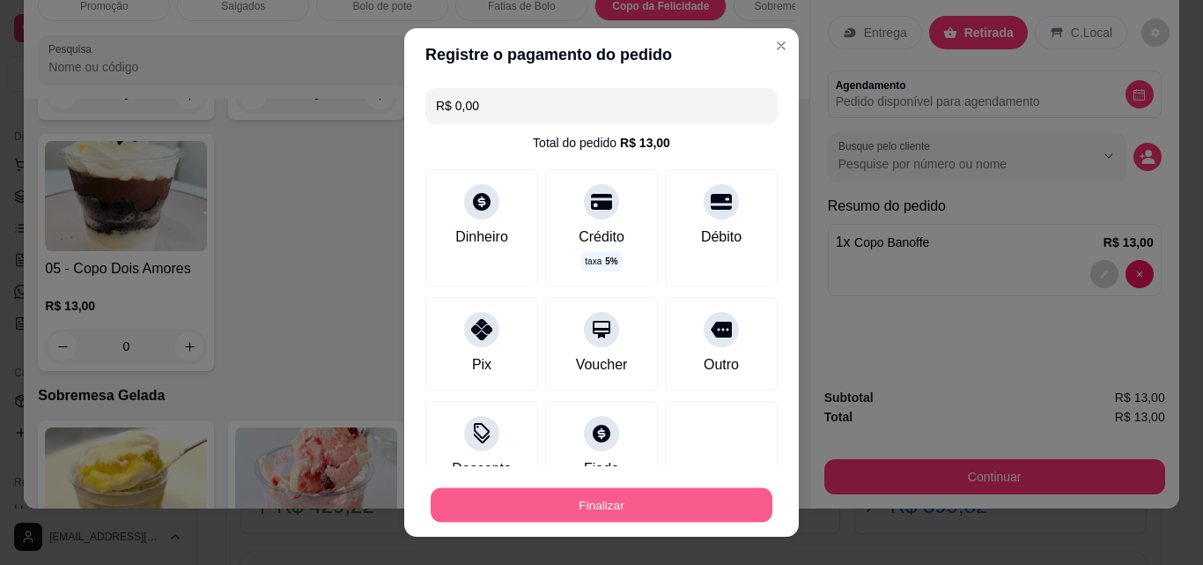
click at [675, 501] on button "Finalizar" at bounding box center [602, 505] width 342 height 34
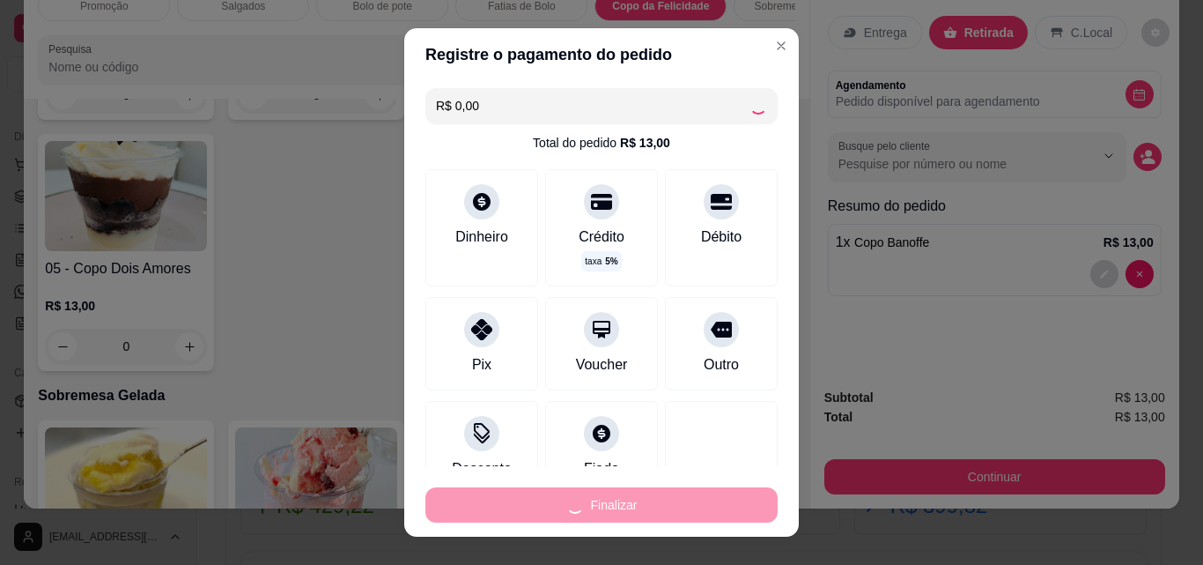
type input "0"
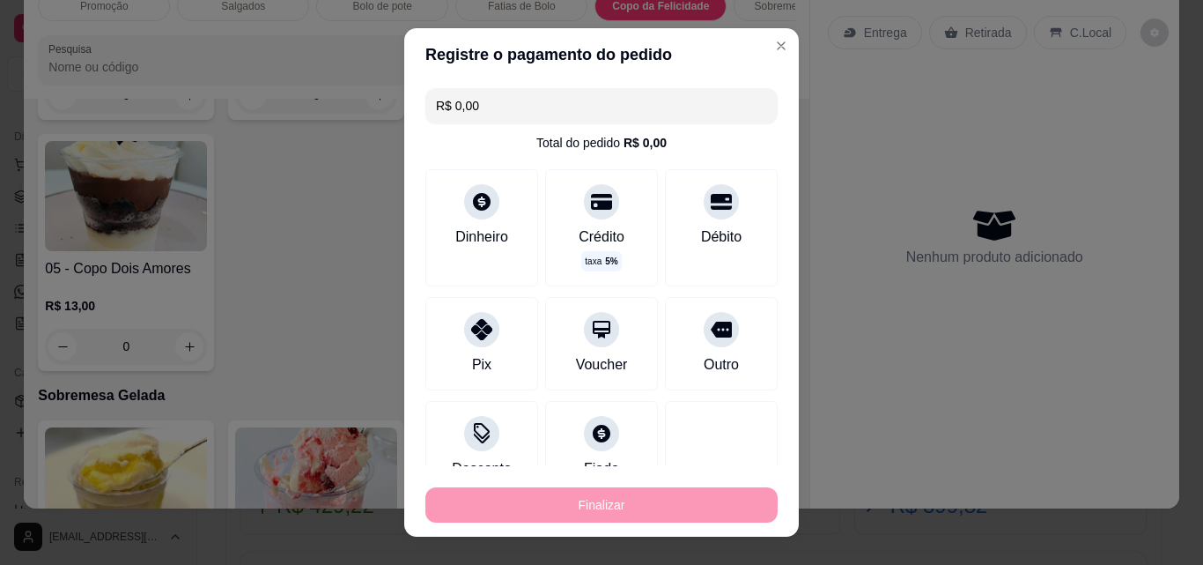
type input "-R$ 13,00"
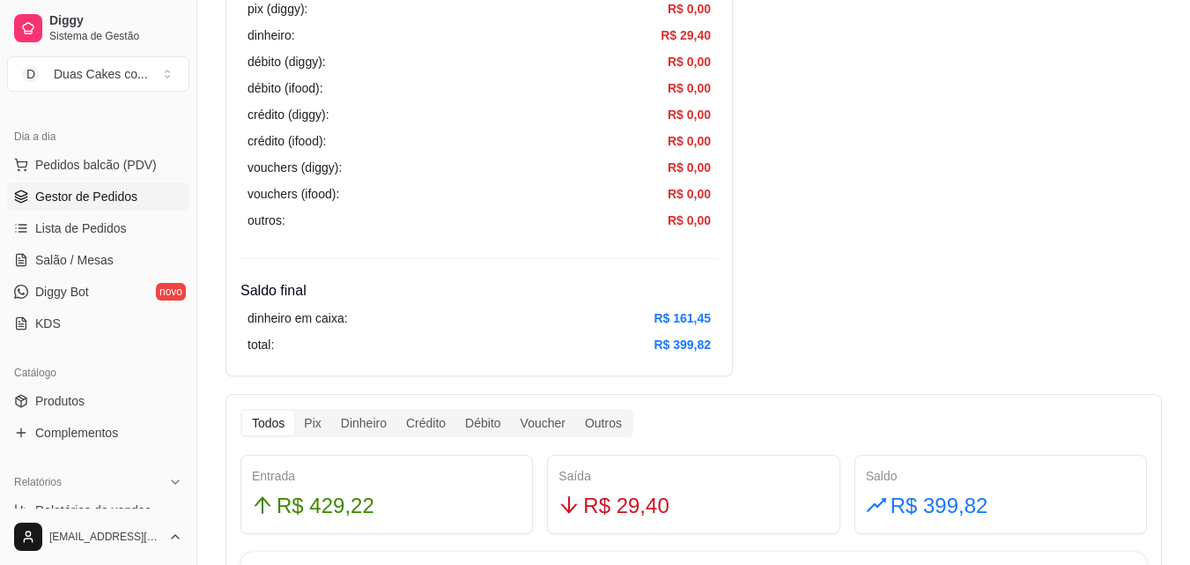
click at [97, 183] on link "Gestor de Pedidos" at bounding box center [98, 196] width 182 height 28
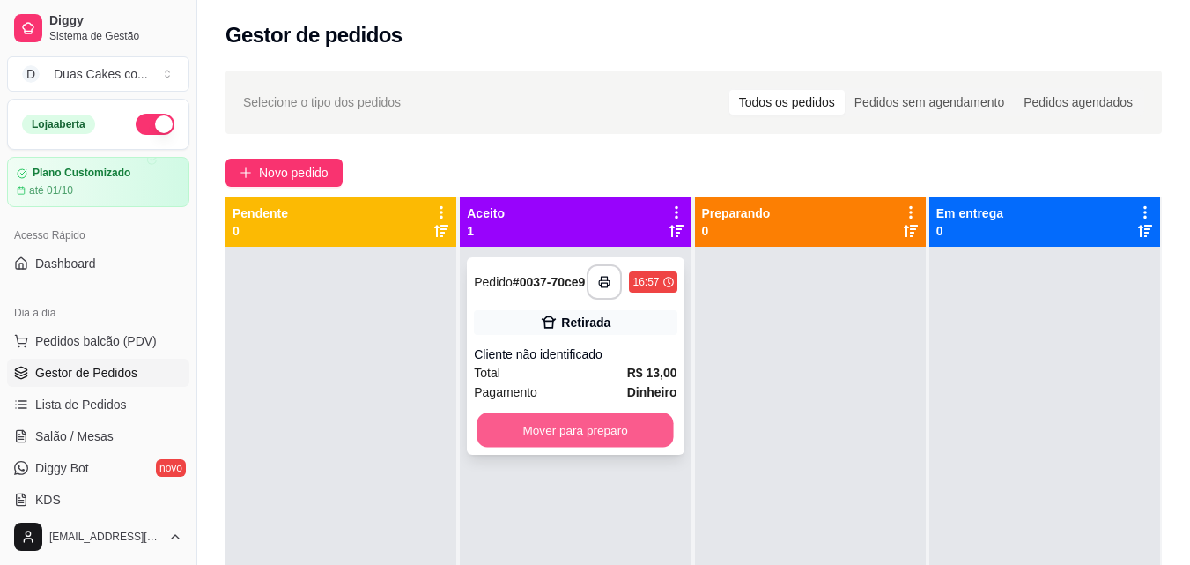
click at [516, 446] on button "Mover para preparo" at bounding box center [575, 430] width 196 height 34
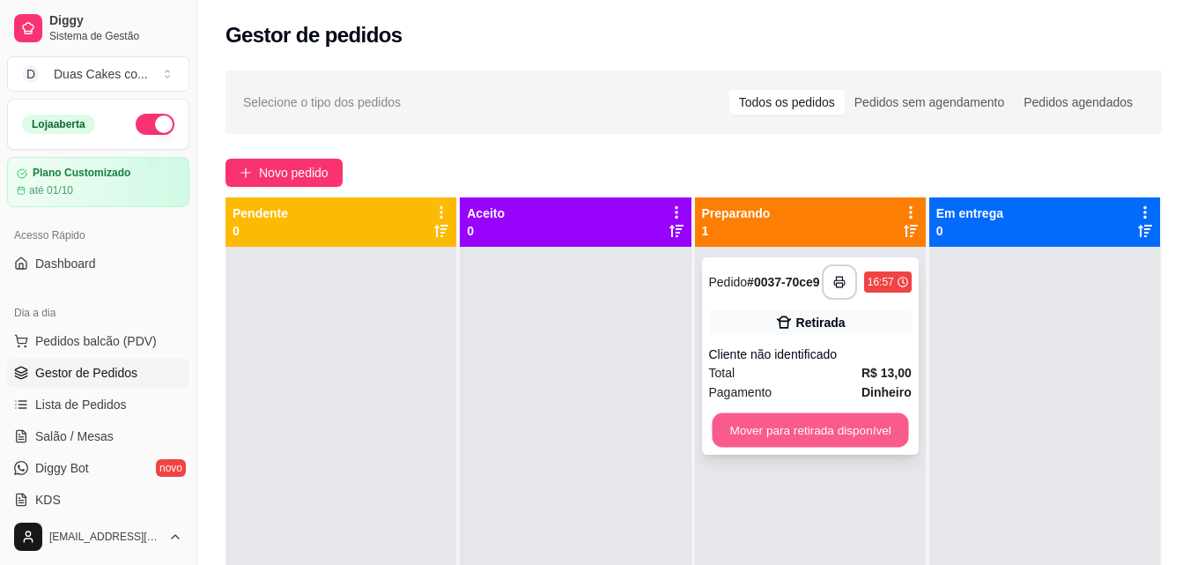
click at [811, 447] on button "Mover para retirada disponível" at bounding box center [810, 430] width 196 height 34
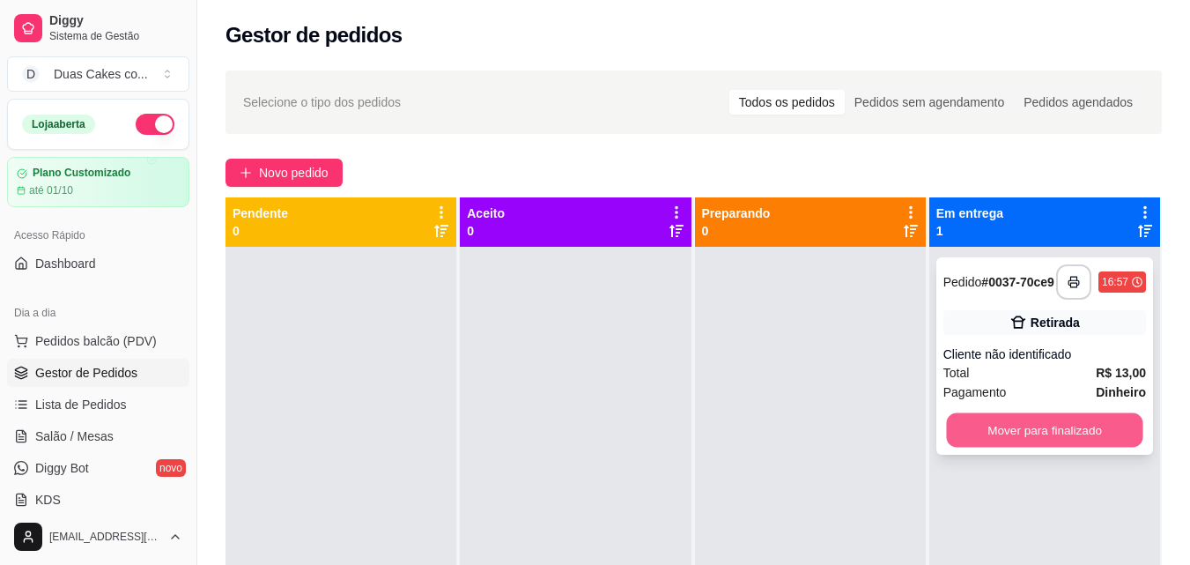
click at [1001, 428] on button "Mover para finalizado" at bounding box center [1044, 430] width 196 height 34
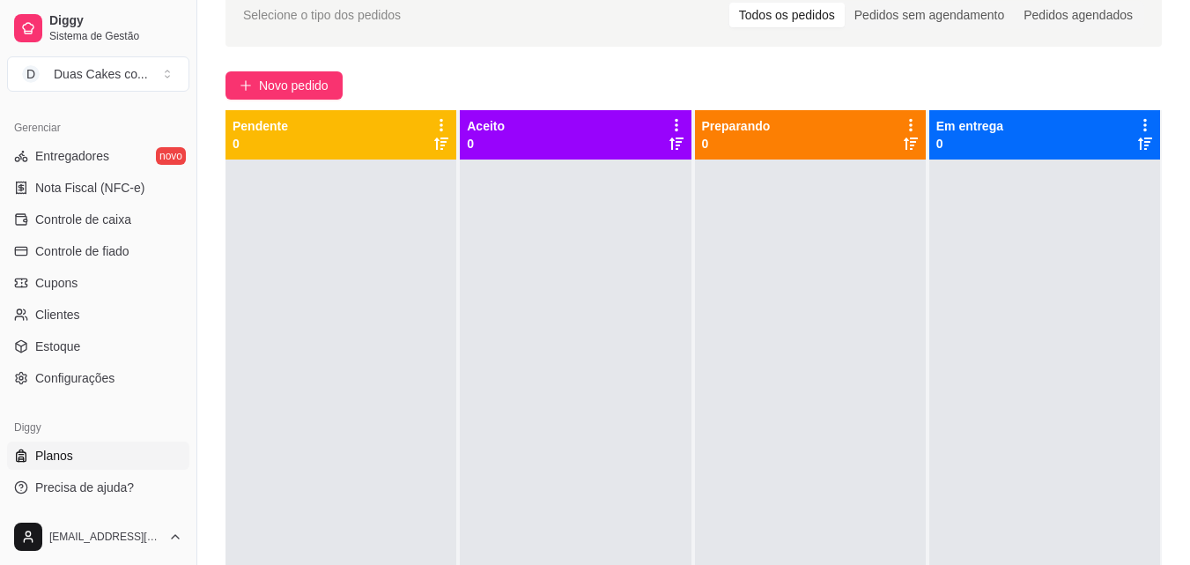
scroll to position [88, 0]
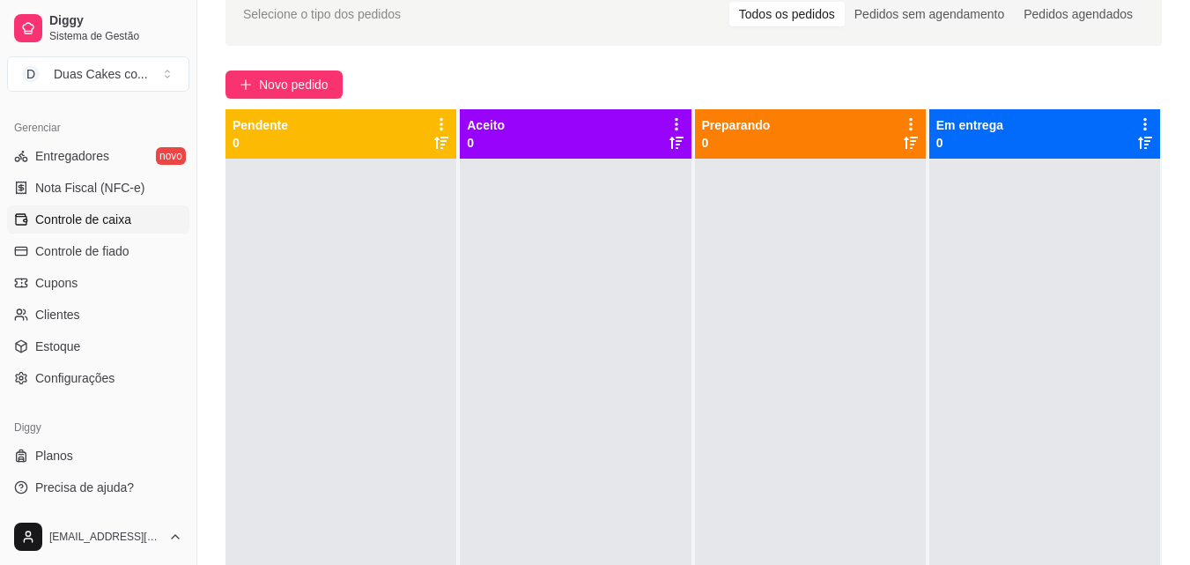
click at [77, 218] on span "Controle de caixa" at bounding box center [83, 220] width 96 height 18
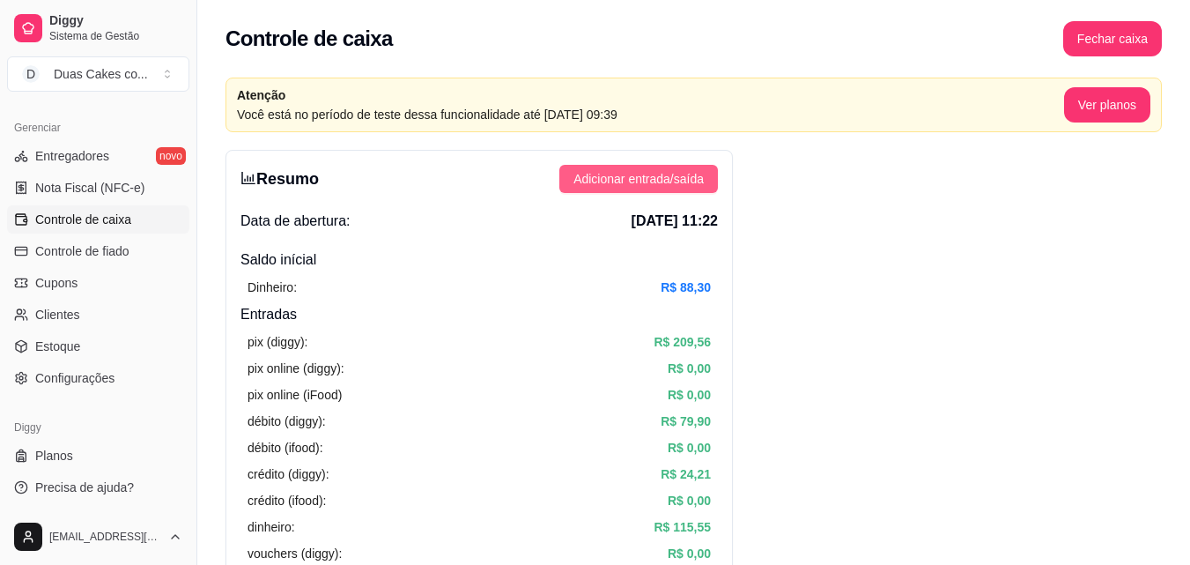
click at [603, 183] on span "Adicionar entrada/saída" at bounding box center [638, 178] width 130 height 19
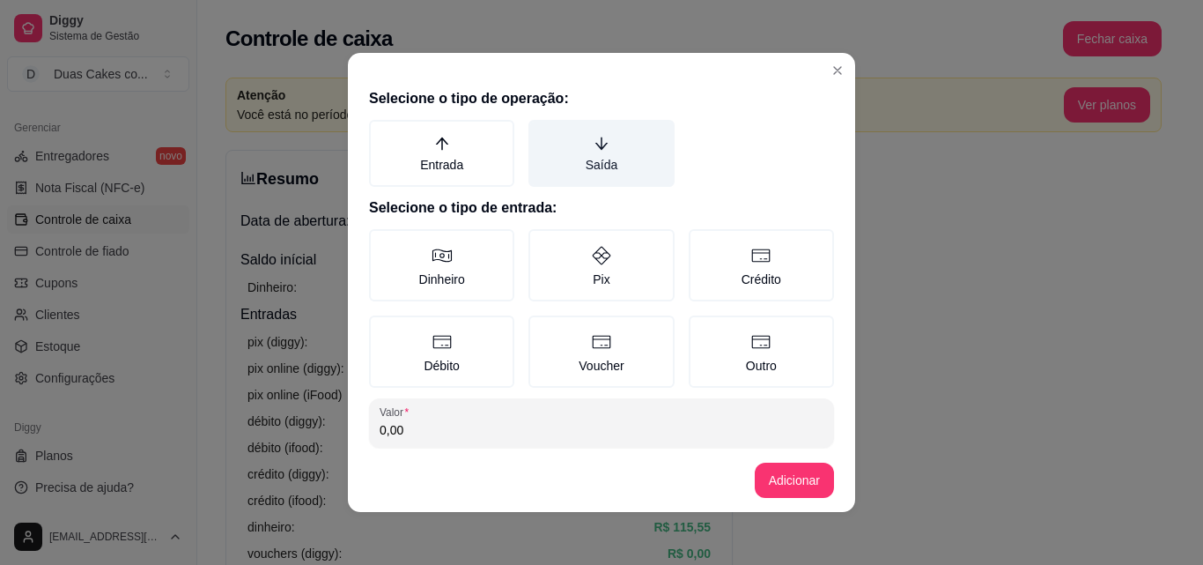
click at [602, 154] on label "Saída" at bounding box center [601, 153] width 145 height 67
click at [542, 133] on button "Saída" at bounding box center [535, 126] width 14 height 14
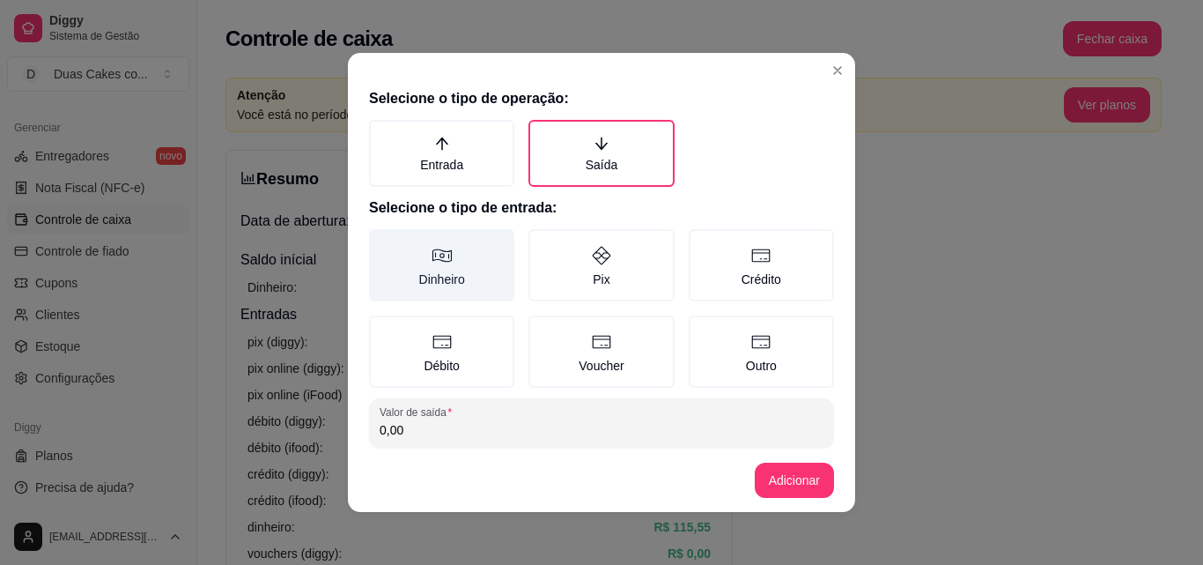
click at [422, 274] on label "Dinheiro" at bounding box center [441, 265] width 145 height 72
click at [382, 242] on button "Dinheiro" at bounding box center [375, 235] width 14 height 14
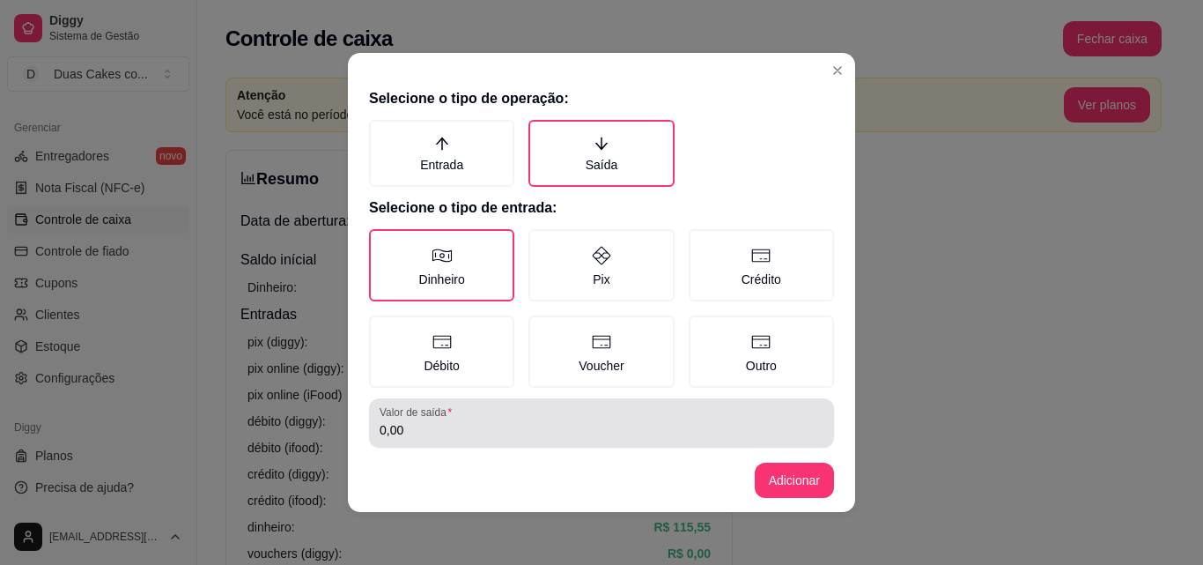
click at [436, 425] on input "0,00" at bounding box center [602, 430] width 444 height 18
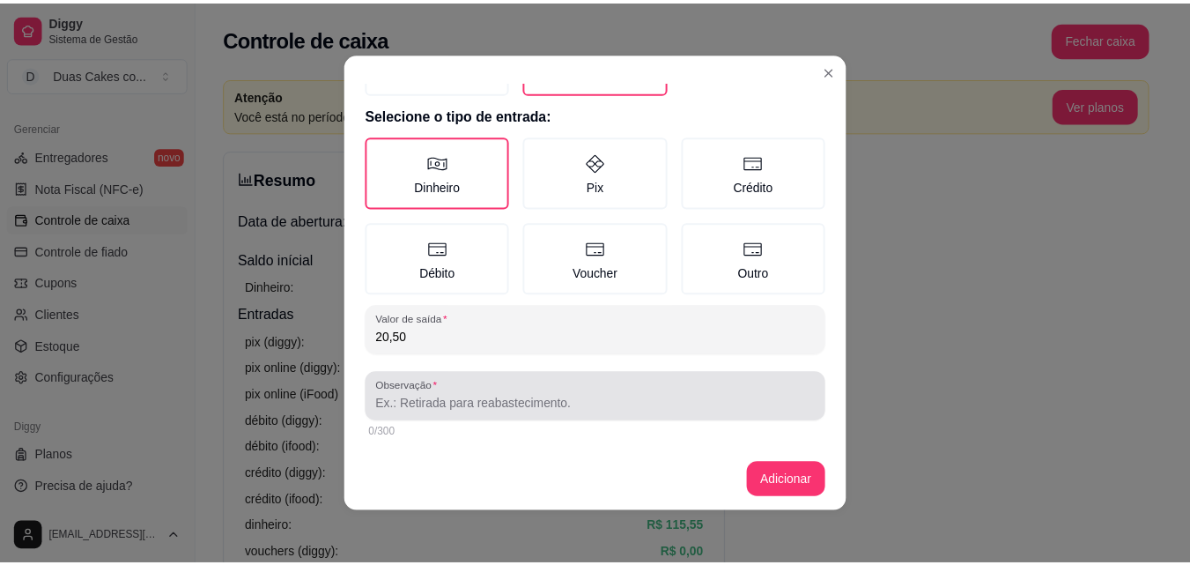
scroll to position [94, 0]
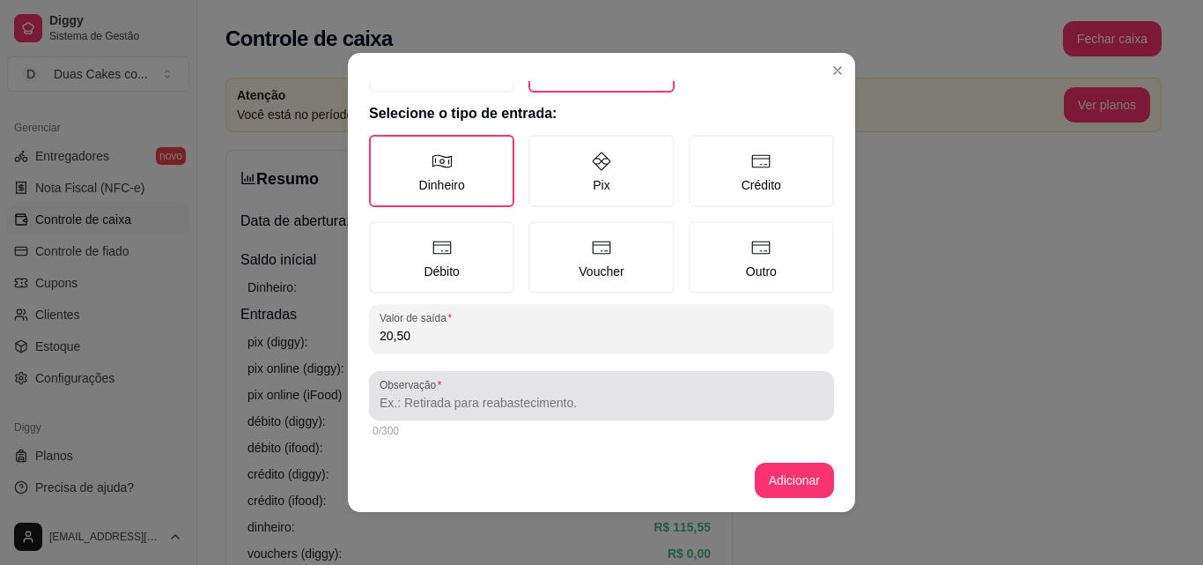
type input "20,50"
click at [444, 405] on input "Observação" at bounding box center [602, 403] width 444 height 18
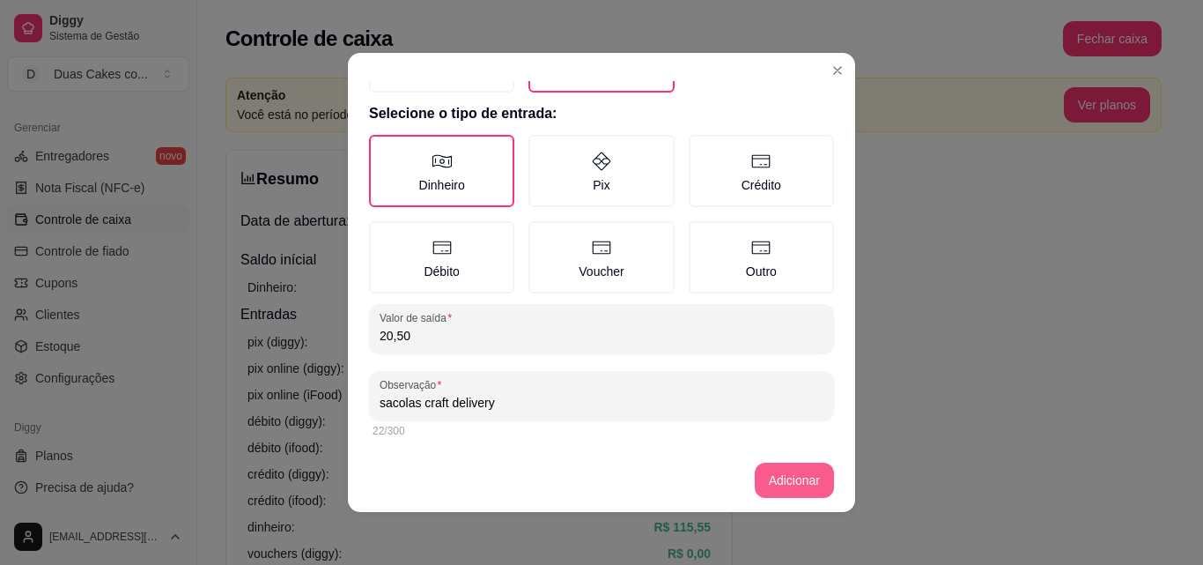
type input "sacolas craft delivery"
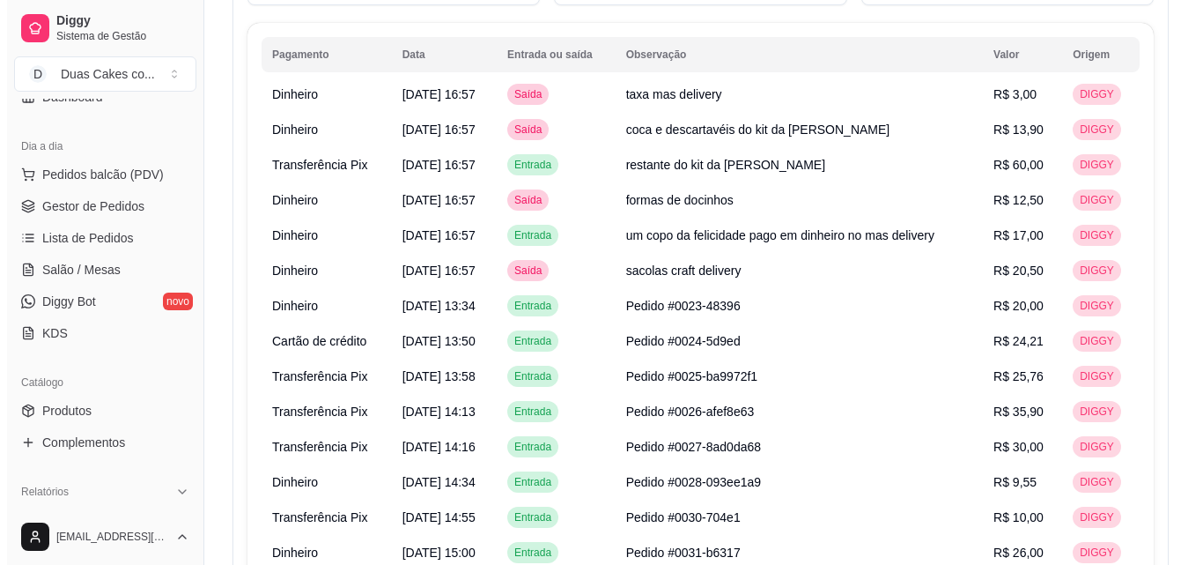
scroll to position [0, 0]
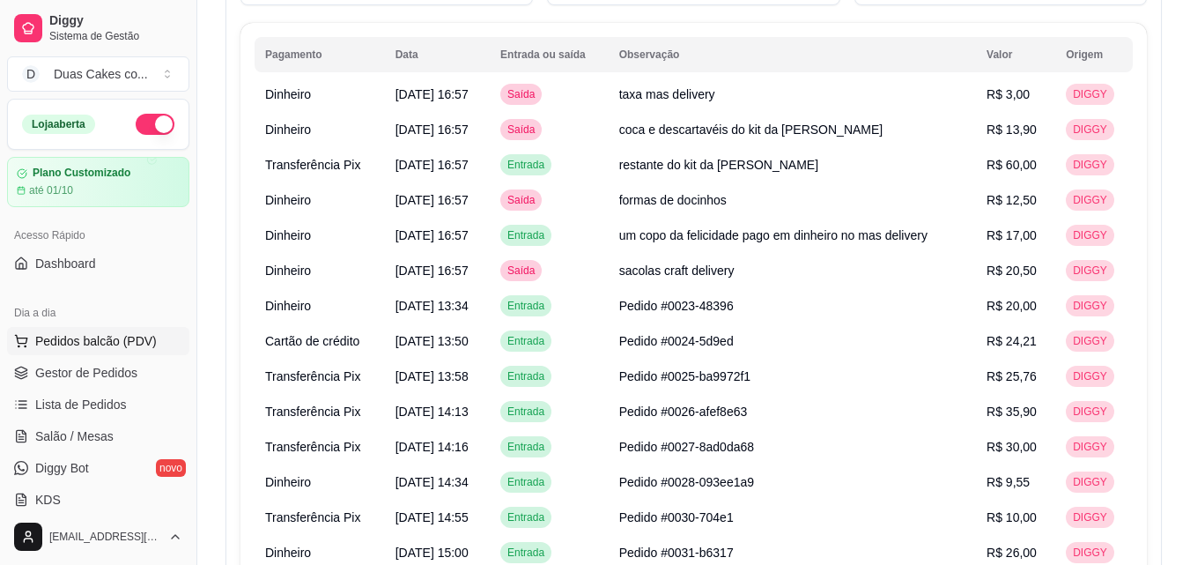
click at [92, 331] on button "Pedidos balcão (PDV)" at bounding box center [98, 341] width 182 height 28
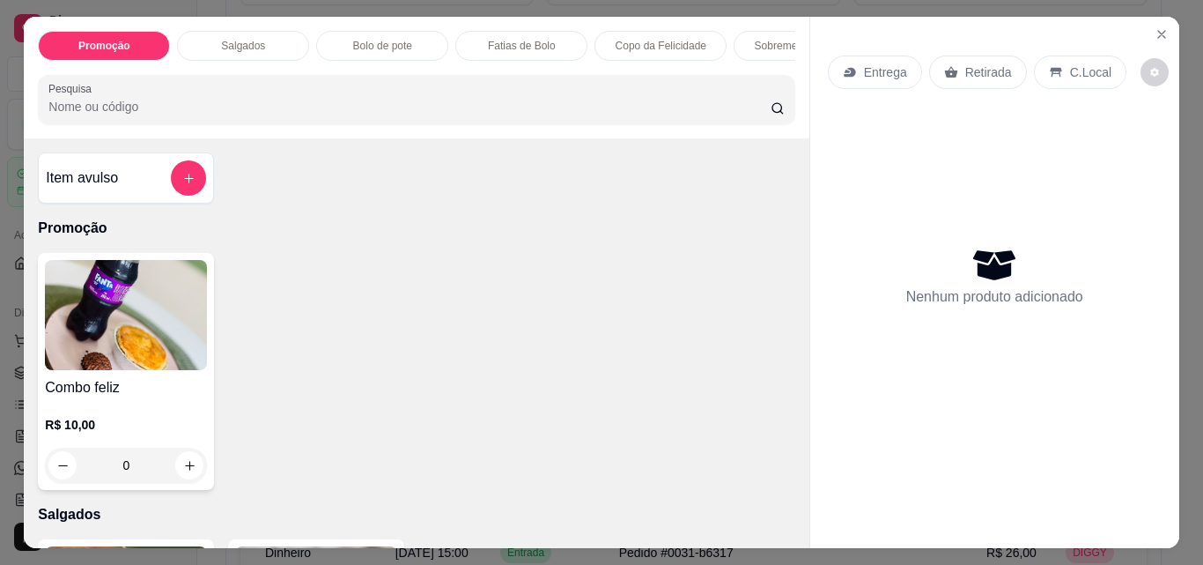
click at [501, 31] on div "Fatias de Bolo" at bounding box center [521, 46] width 132 height 30
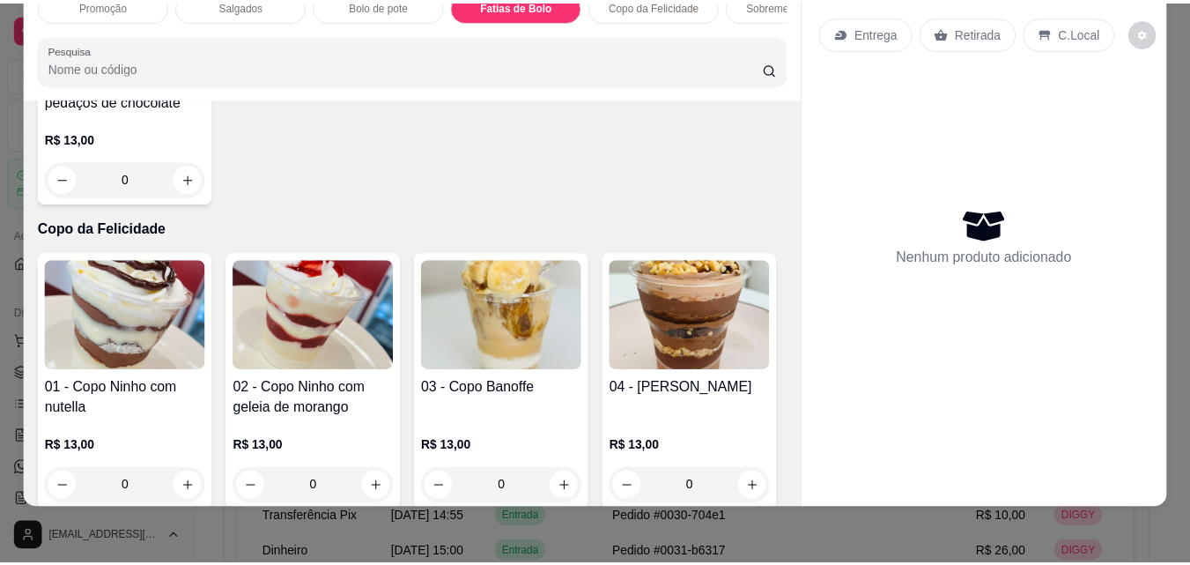
scroll to position [1776, 0]
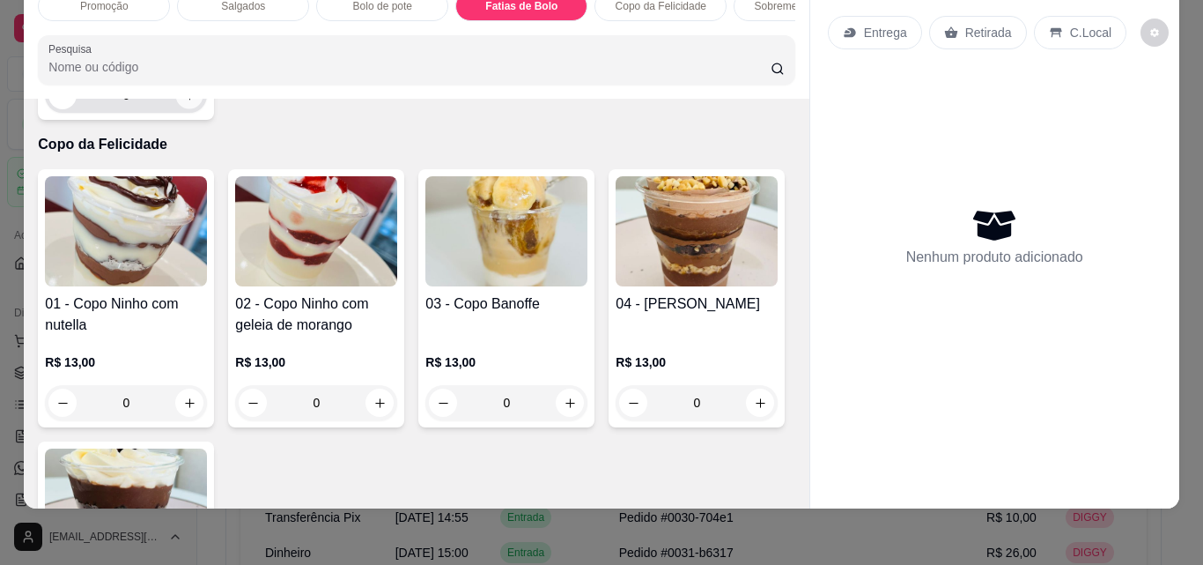
click at [183, 102] on icon "increase-product-quantity" at bounding box center [189, 95] width 13 height 13
type input "1"
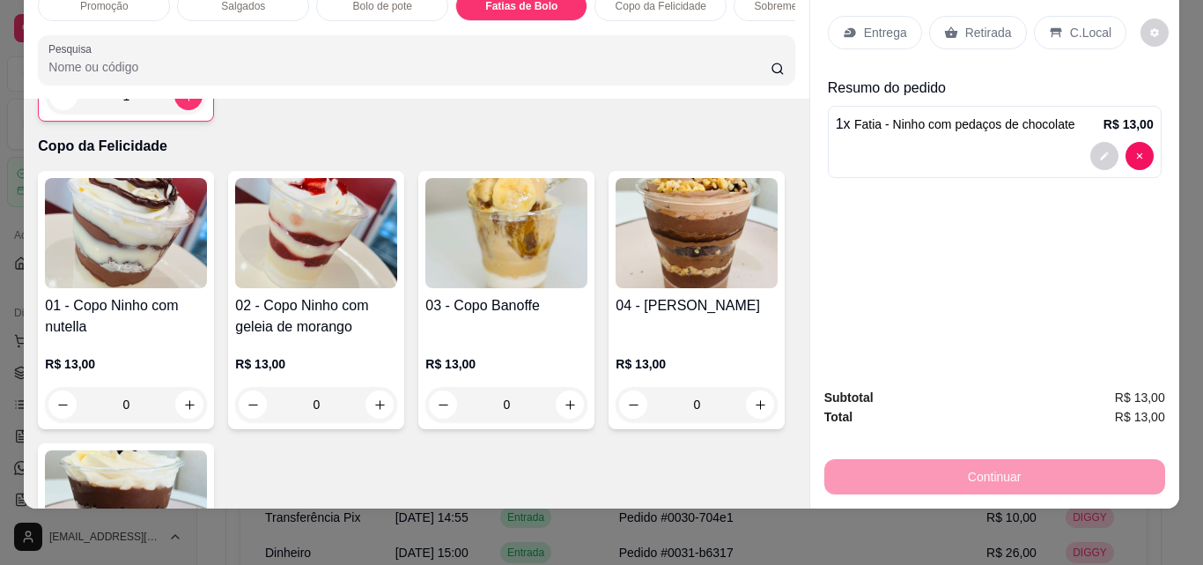
drag, startPoint x: 965, startPoint y: 14, endPoint x: 980, endPoint y: 29, distance: 21.2
click at [965, 24] on p "Retirada" at bounding box center [988, 33] width 47 height 18
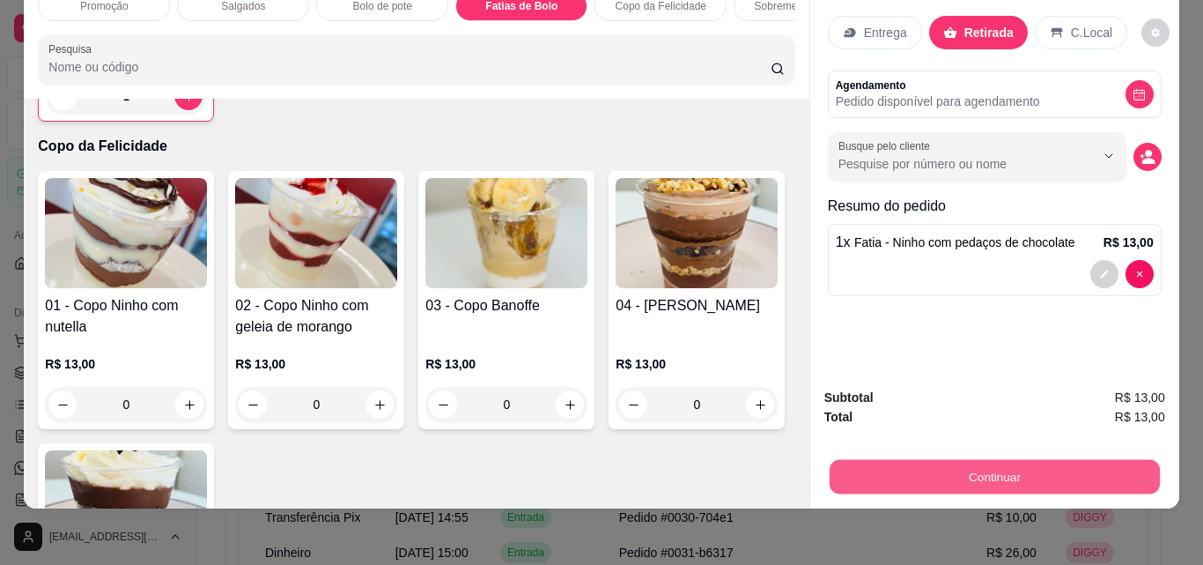
click at [1009, 462] on button "Continuar" at bounding box center [994, 476] width 330 height 34
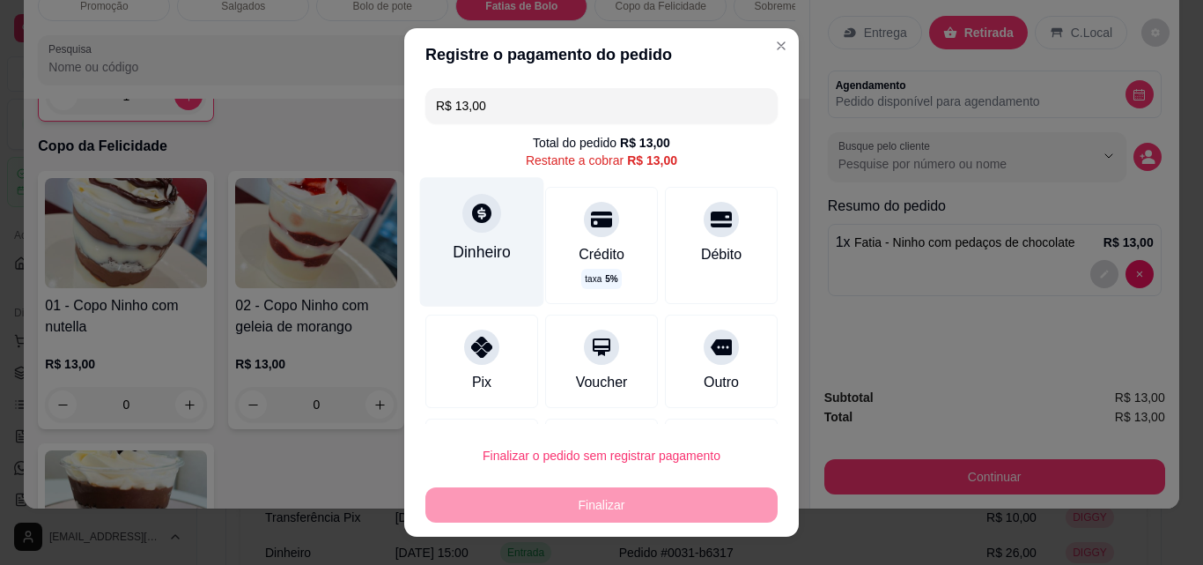
click at [484, 231] on div "Dinheiro" at bounding box center [482, 241] width 124 height 129
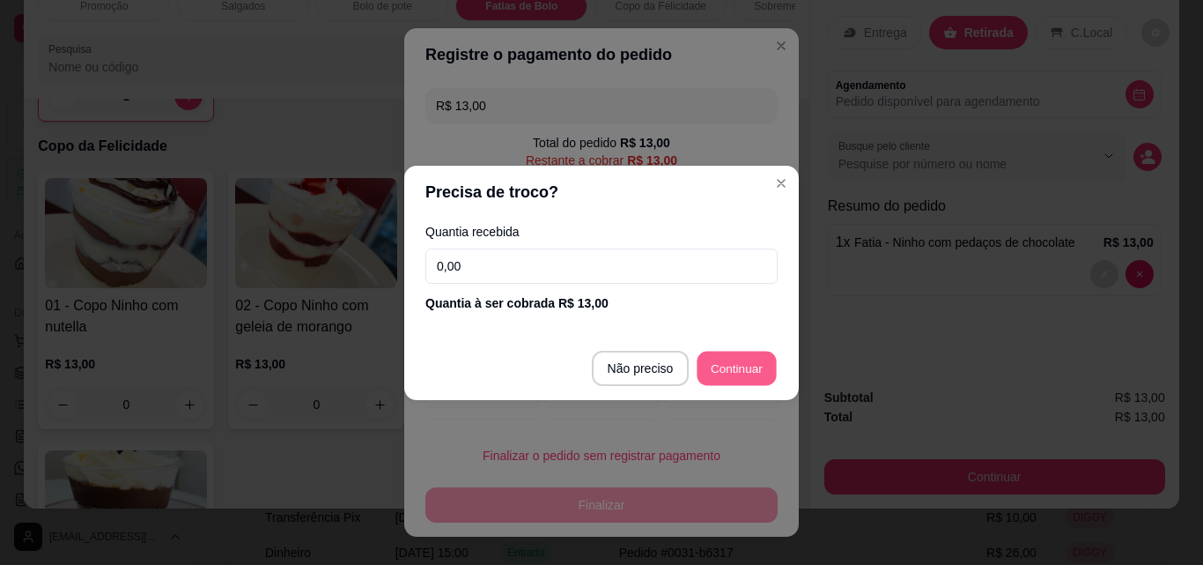
type input "R$ 0,00"
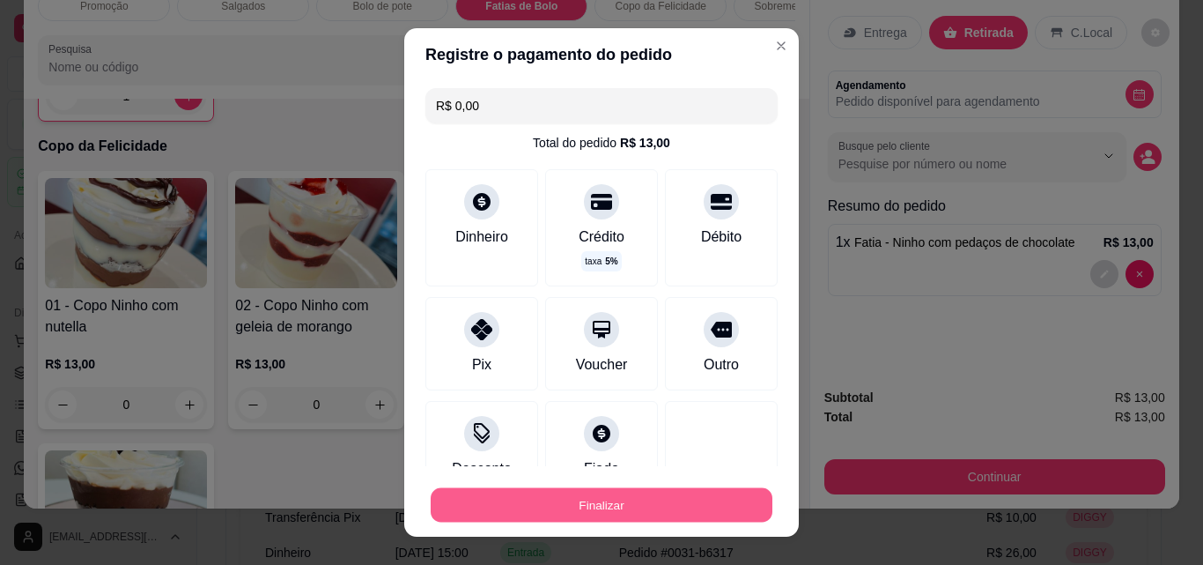
click at [610, 497] on button "Finalizar" at bounding box center [602, 505] width 342 height 34
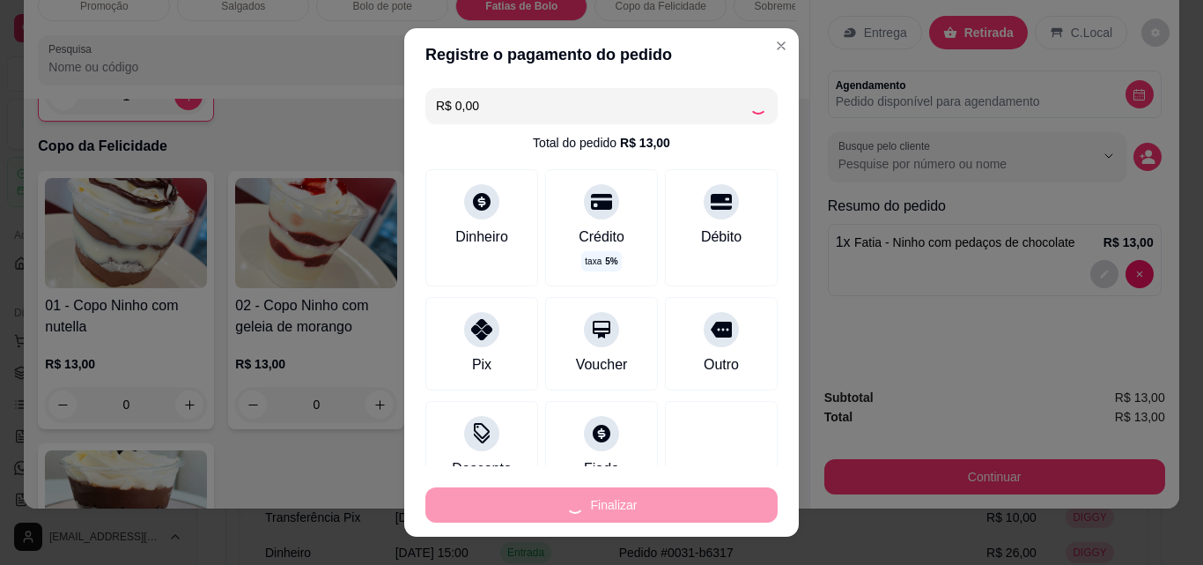
type input "0"
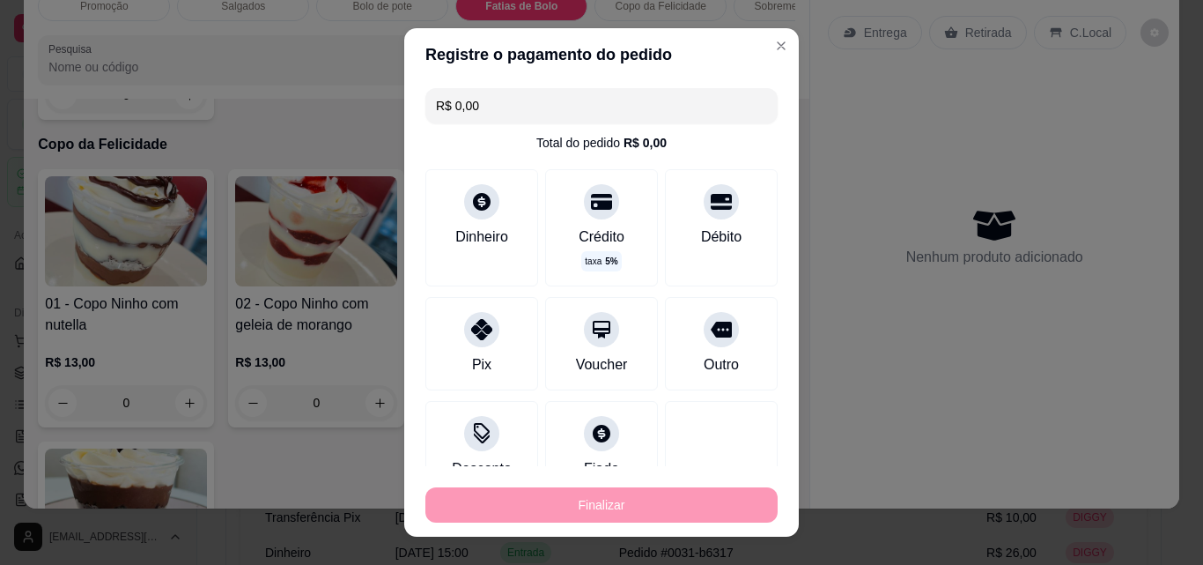
type input "-R$ 13,00"
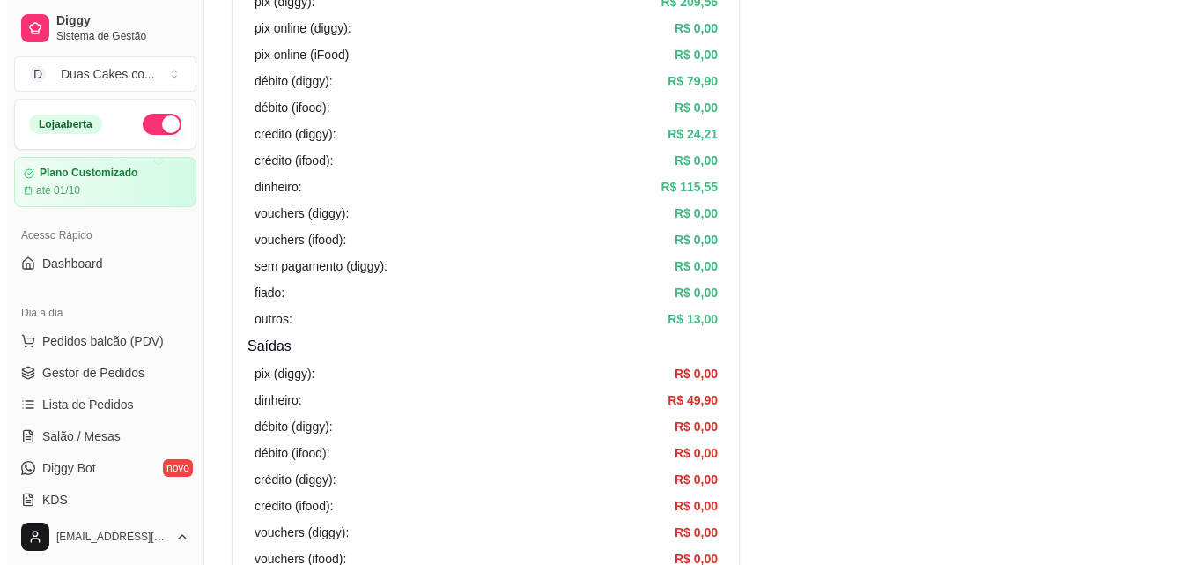
scroll to position [264, 0]
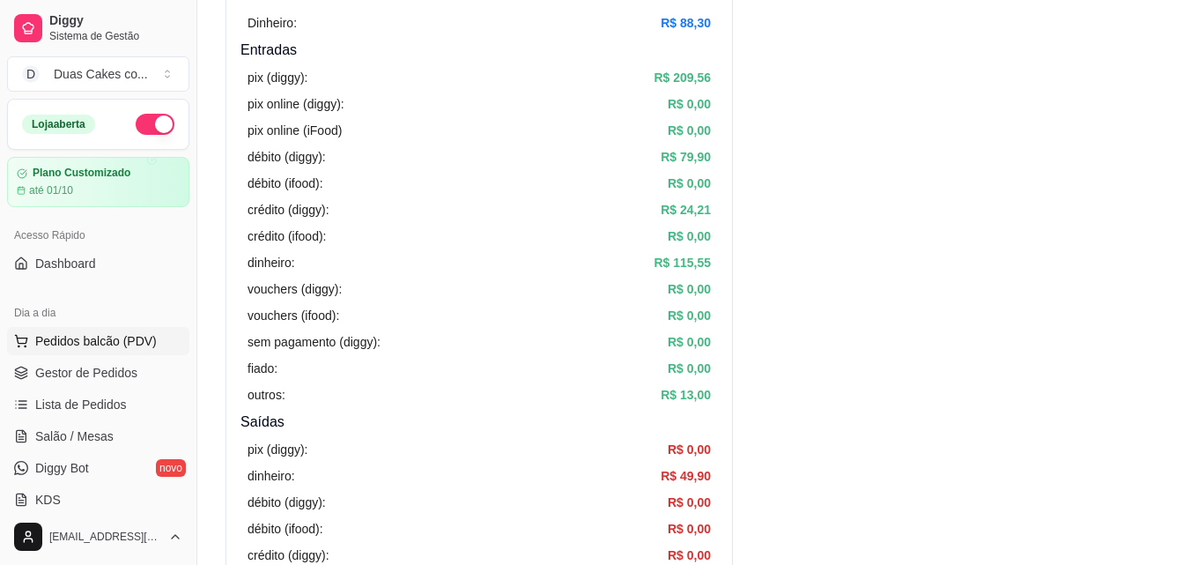
click at [88, 336] on span "Pedidos balcão (PDV)" at bounding box center [96, 341] width 122 height 18
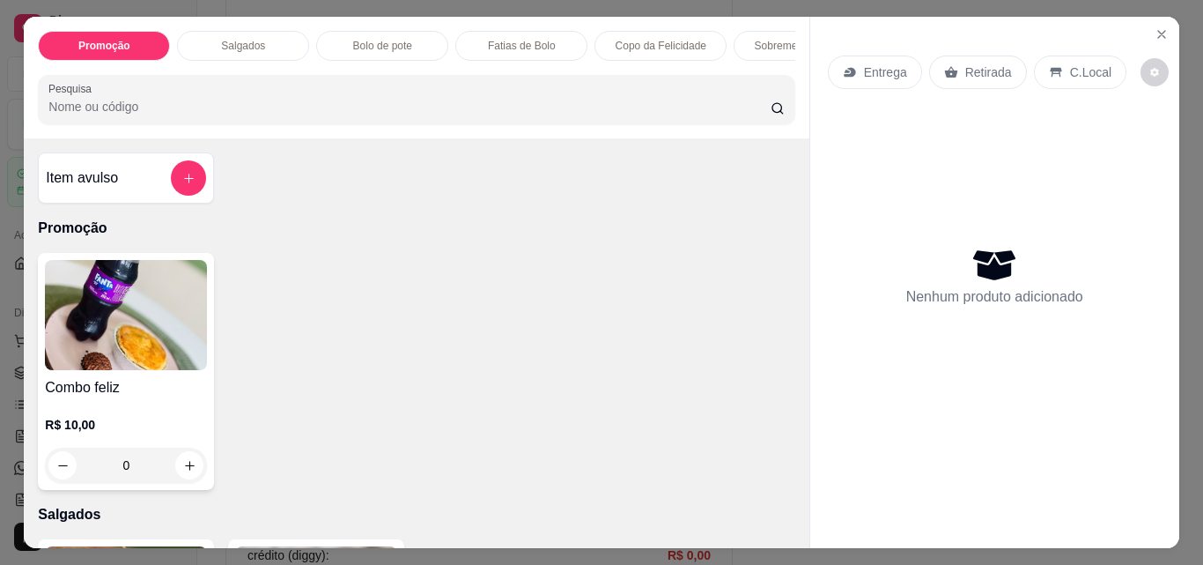
click at [761, 39] on p "Sobremesa Gelada" at bounding box center [800, 46] width 91 height 14
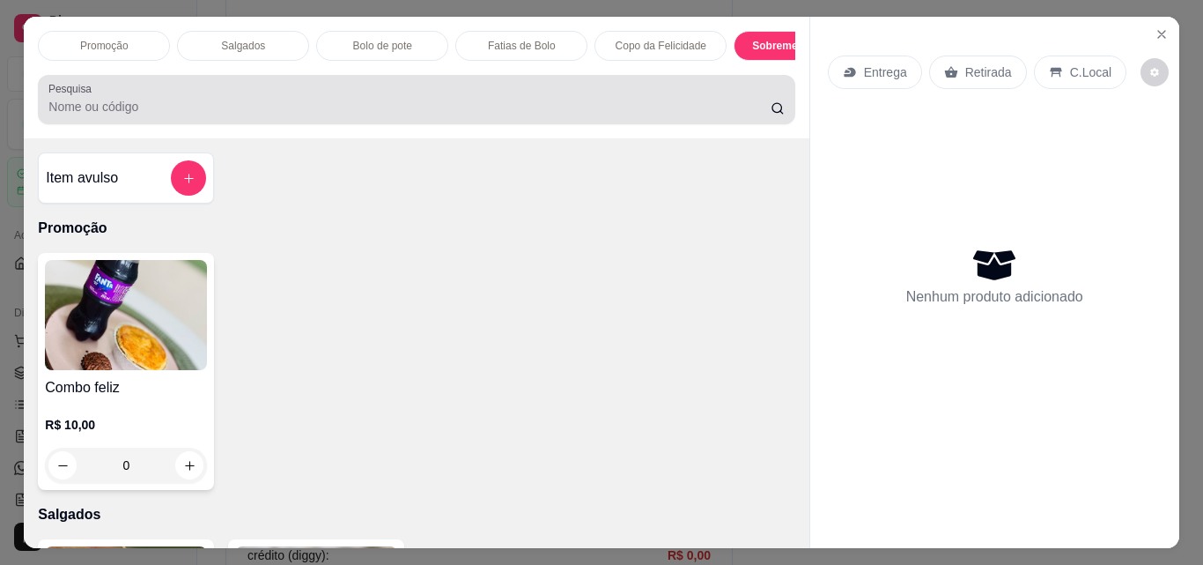
scroll to position [46, 0]
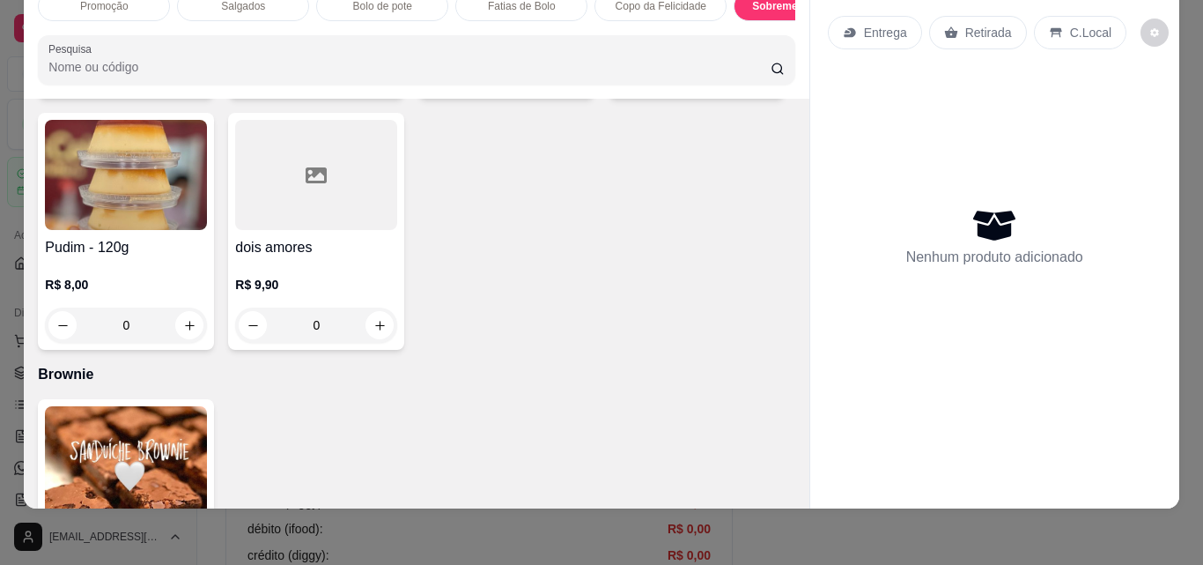
click at [183, 81] on icon "increase-product-quantity" at bounding box center [189, 74] width 13 height 13
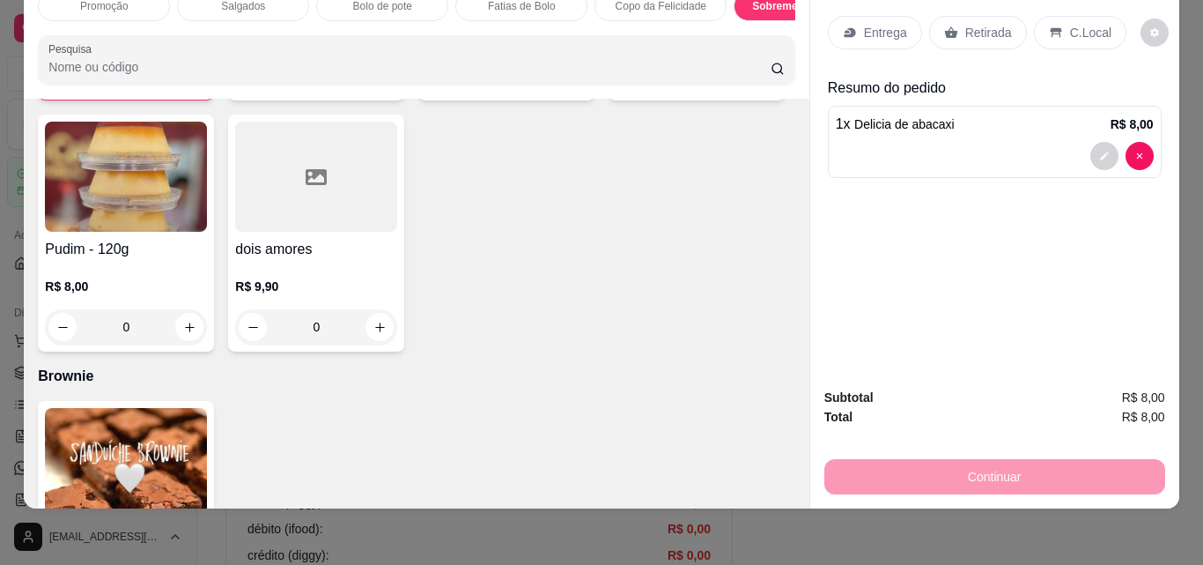
click at [182, 82] on icon "increase-product-quantity" at bounding box center [188, 75] width 13 height 13
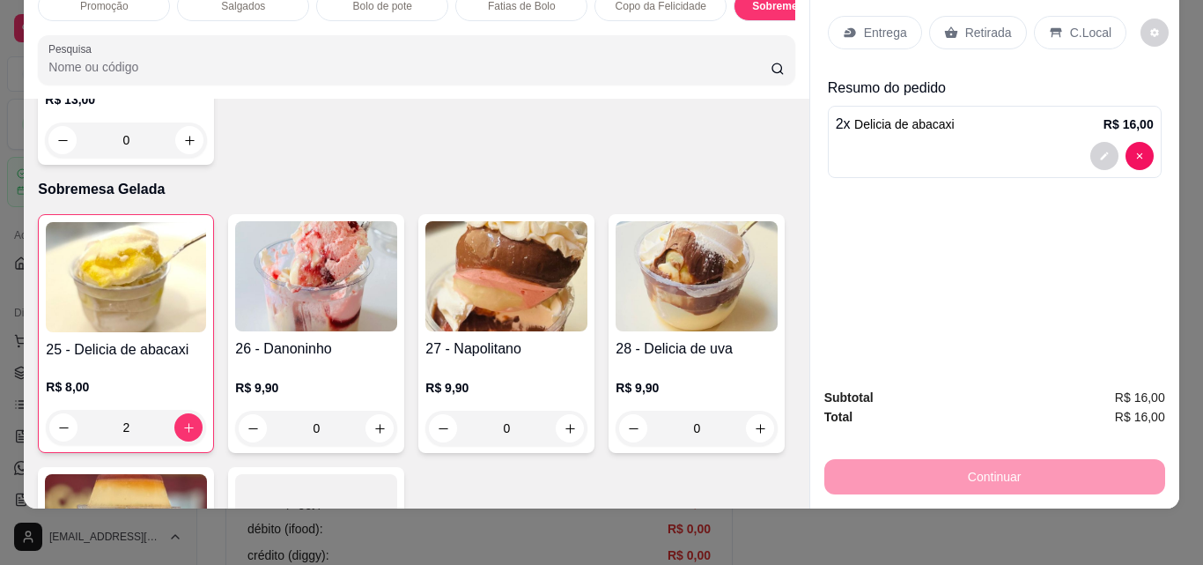
scroll to position [0, 0]
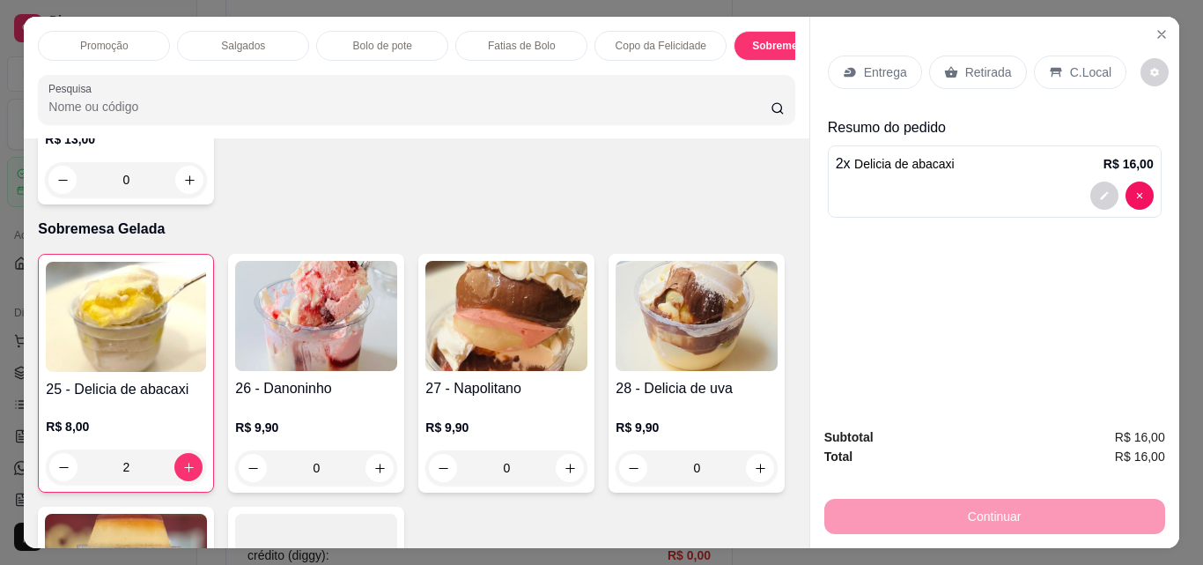
click at [784, 52] on div "Sobremesa Gelada" at bounding box center [800, 46] width 132 height 30
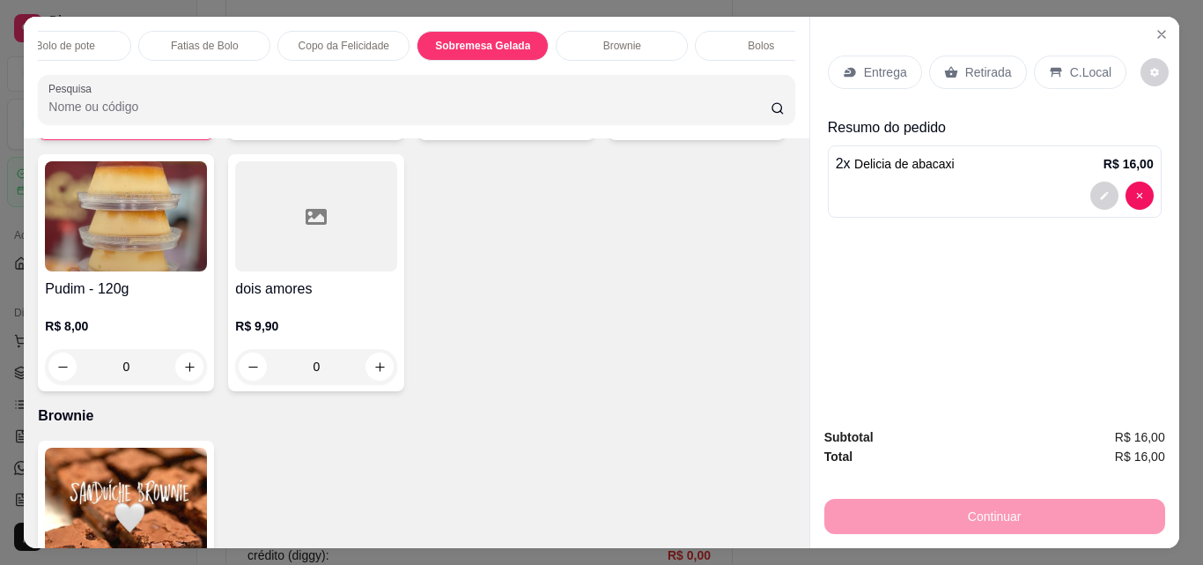
click at [632, 31] on div "Brownie" at bounding box center [622, 46] width 132 height 30
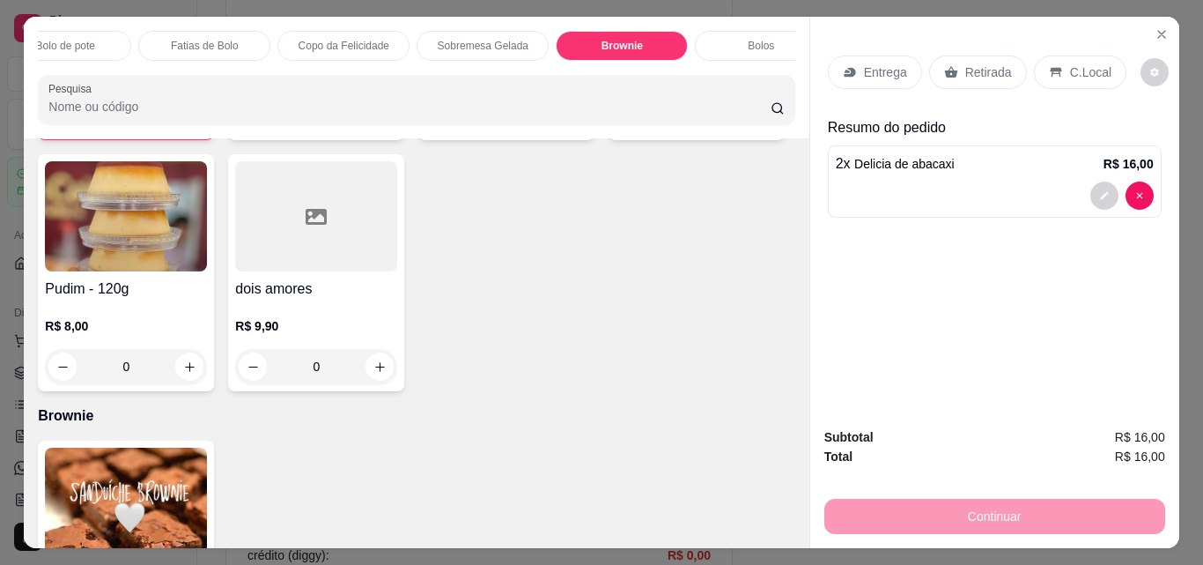
scroll to position [46, 0]
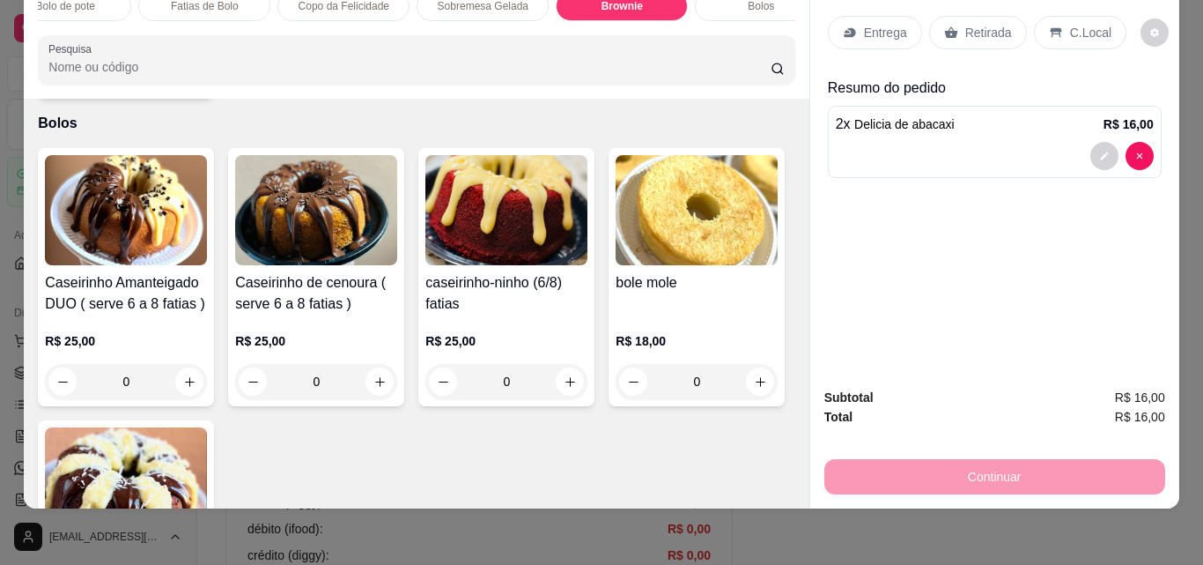
click at [183, 92] on div "0" at bounding box center [126, 73] width 162 height 35
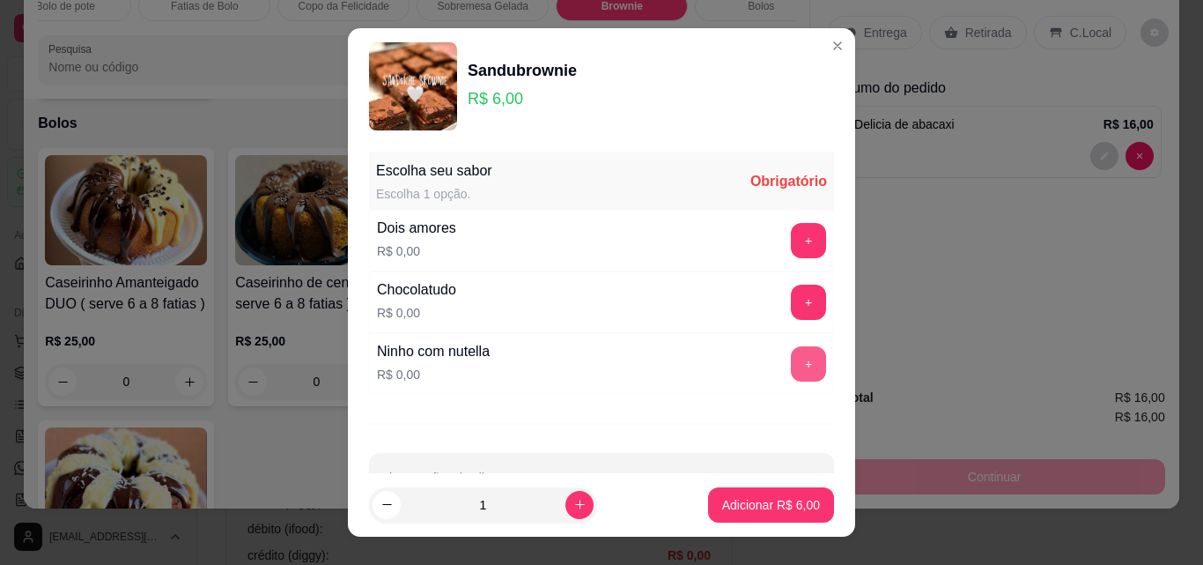
click at [791, 361] on button "+" at bounding box center [808, 363] width 35 height 35
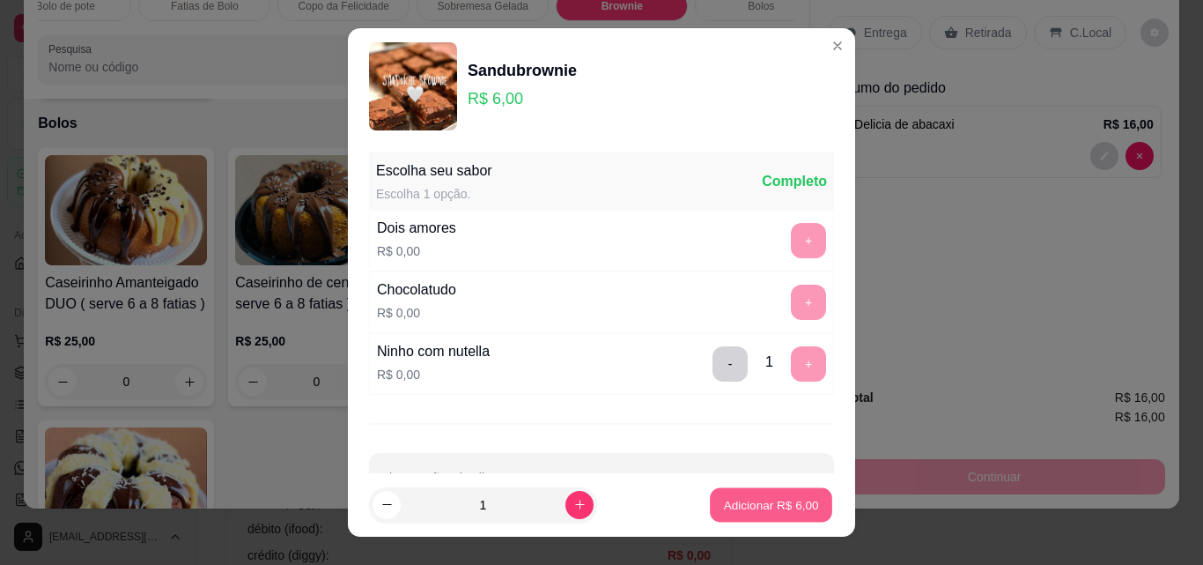
click at [765, 509] on p "Adicionar R$ 6,00" at bounding box center [770, 504] width 95 height 17
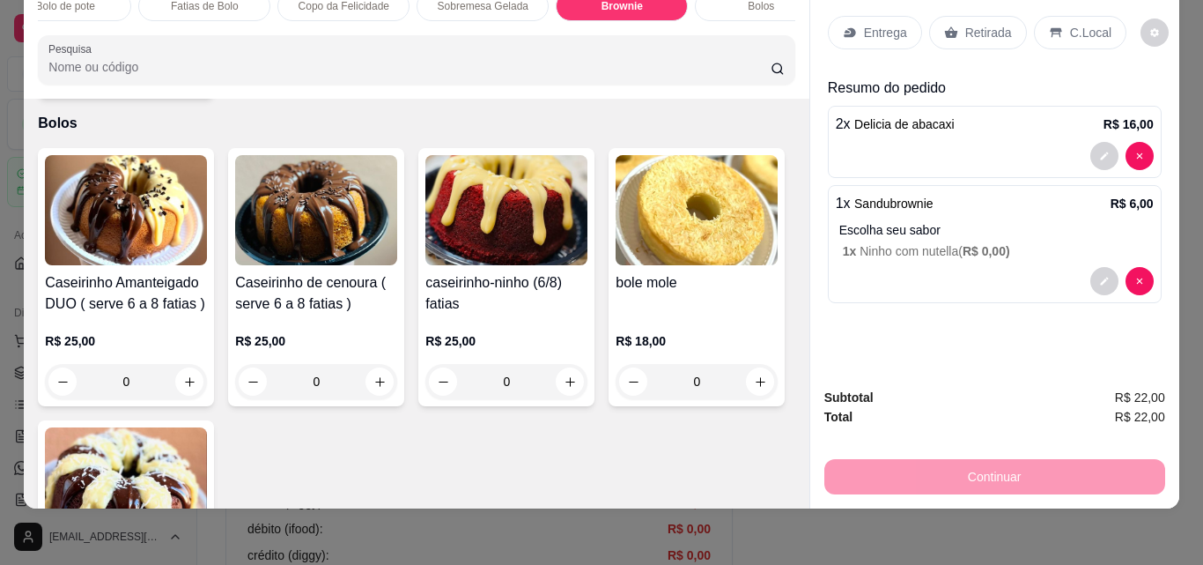
click at [993, 24] on p "Retirada" at bounding box center [988, 33] width 47 height 18
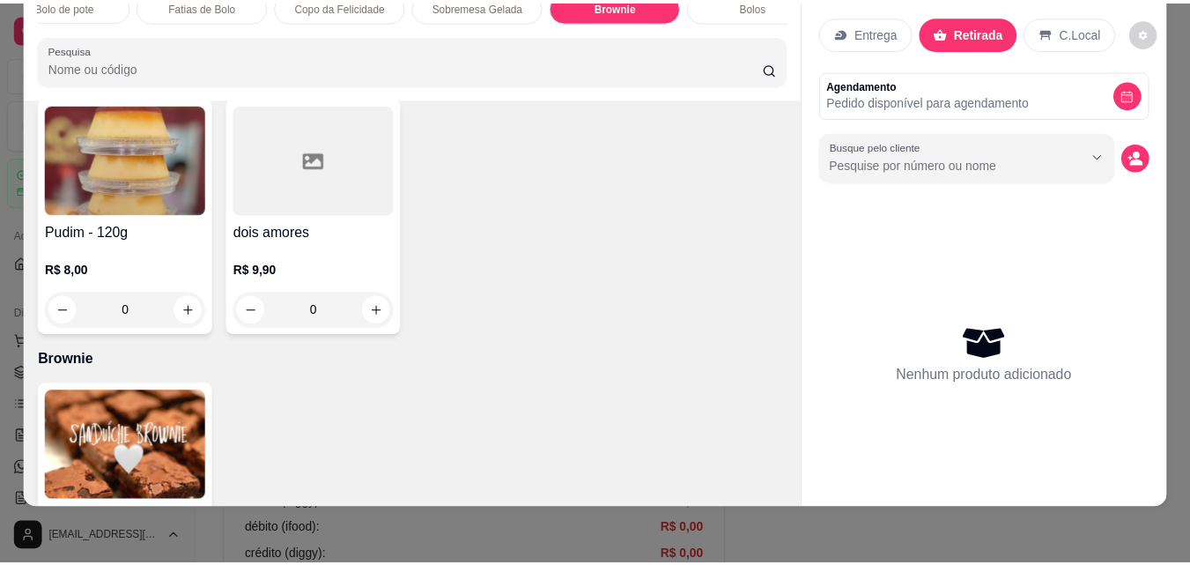
scroll to position [2650, 0]
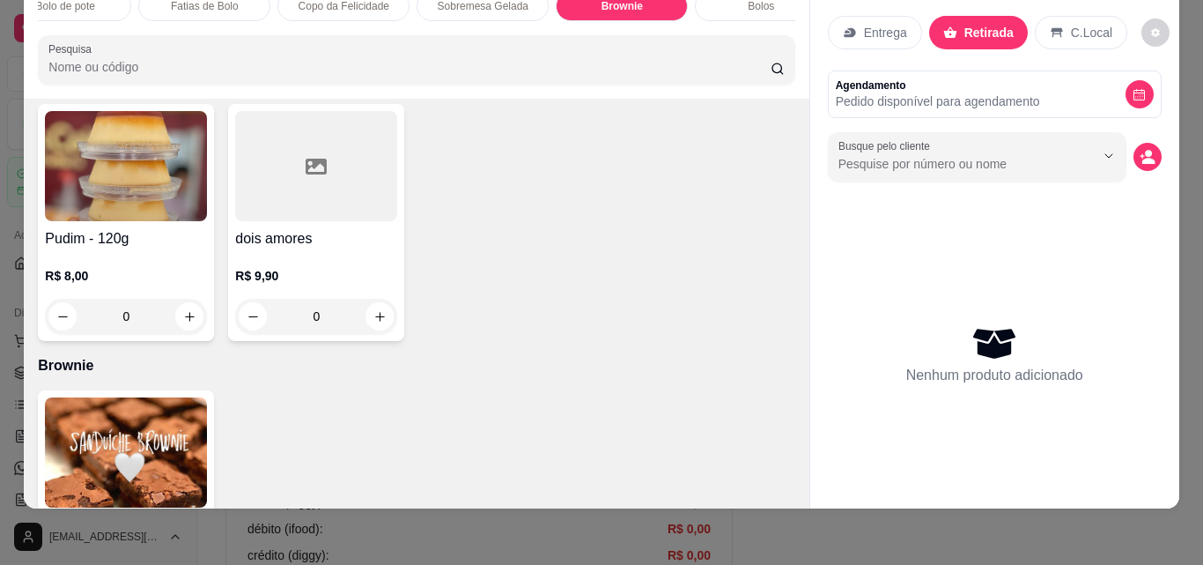
click at [183, 72] on icon "increase-product-quantity" at bounding box center [189, 65] width 13 height 13
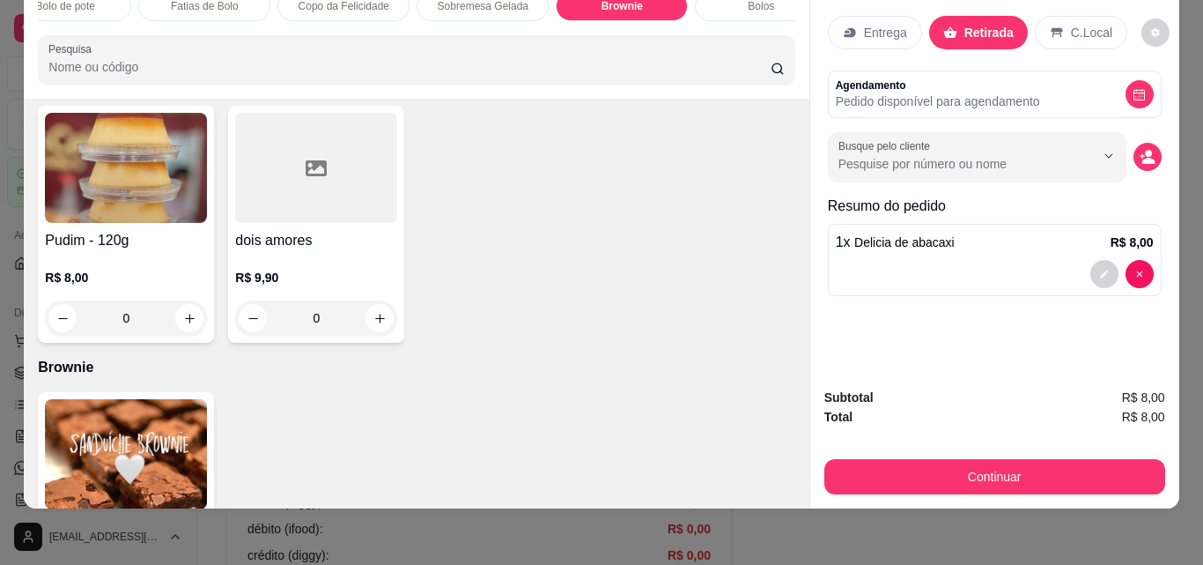
click at [183, 73] on icon "increase-product-quantity" at bounding box center [188, 66] width 13 height 13
type input "2"
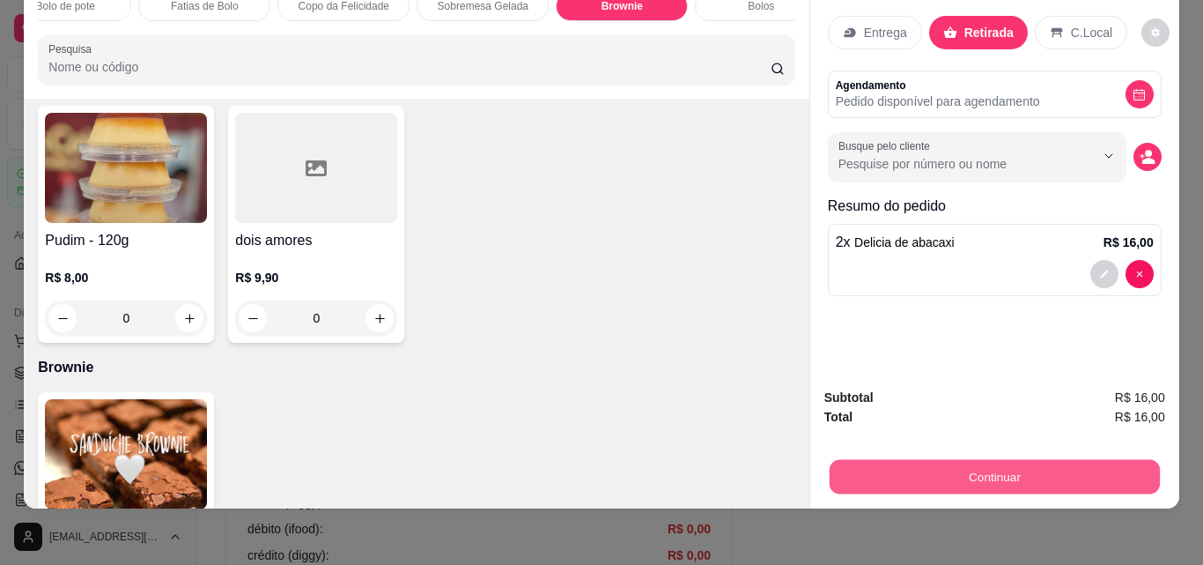
click at [1007, 459] on button "Continuar" at bounding box center [994, 476] width 330 height 34
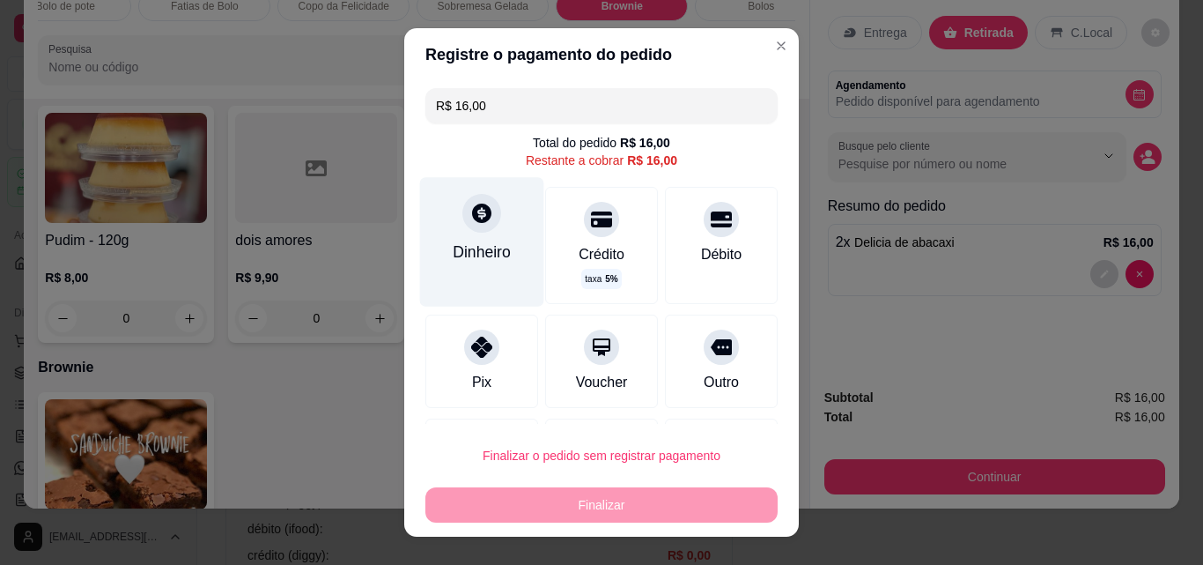
click at [466, 262] on div "Dinheiro" at bounding box center [482, 251] width 58 height 23
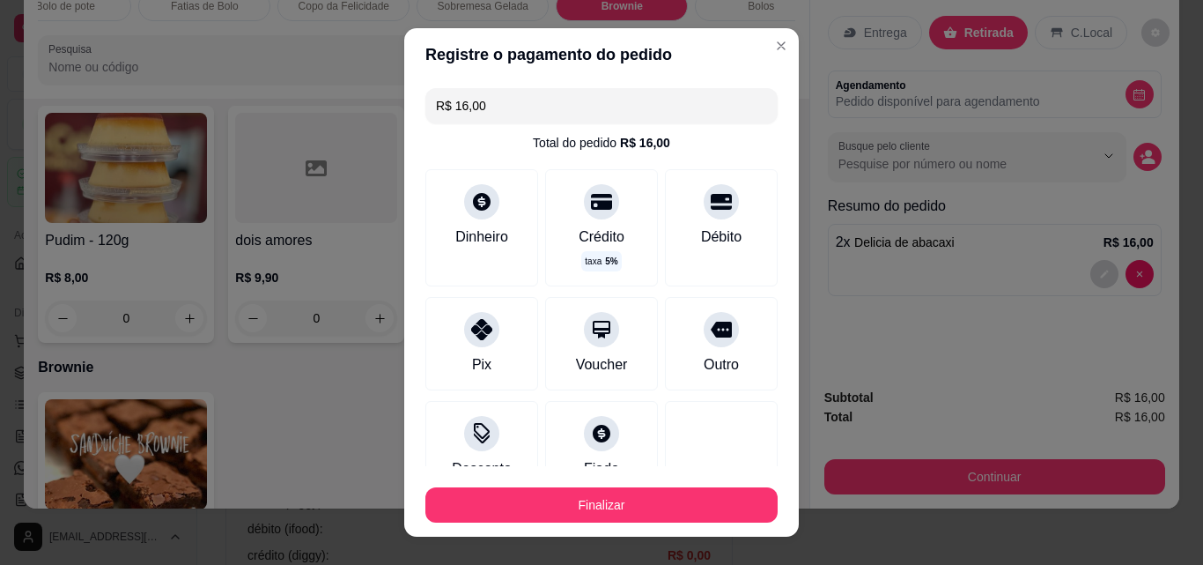
type input "R$ 0,00"
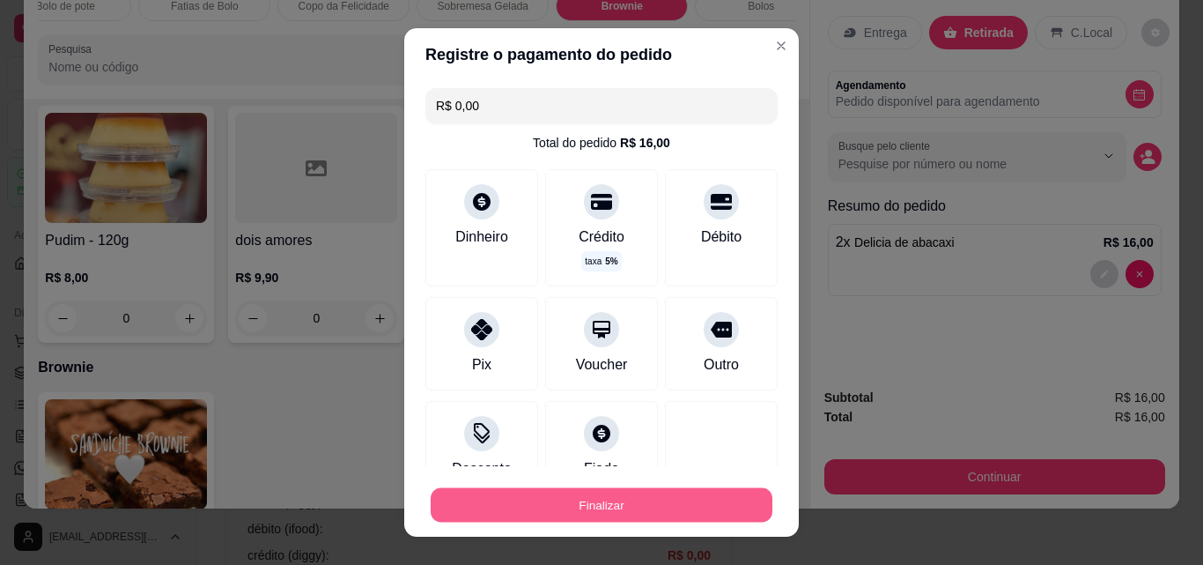
click at [588, 503] on button "Finalizar" at bounding box center [602, 505] width 342 height 34
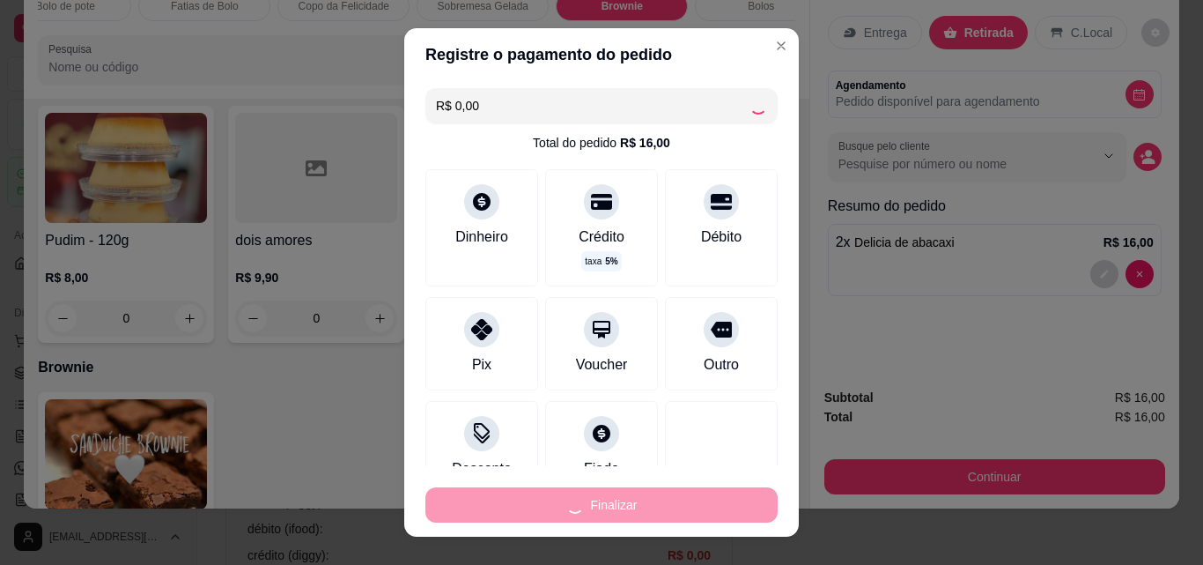
type input "0"
type input "-R$ 16,00"
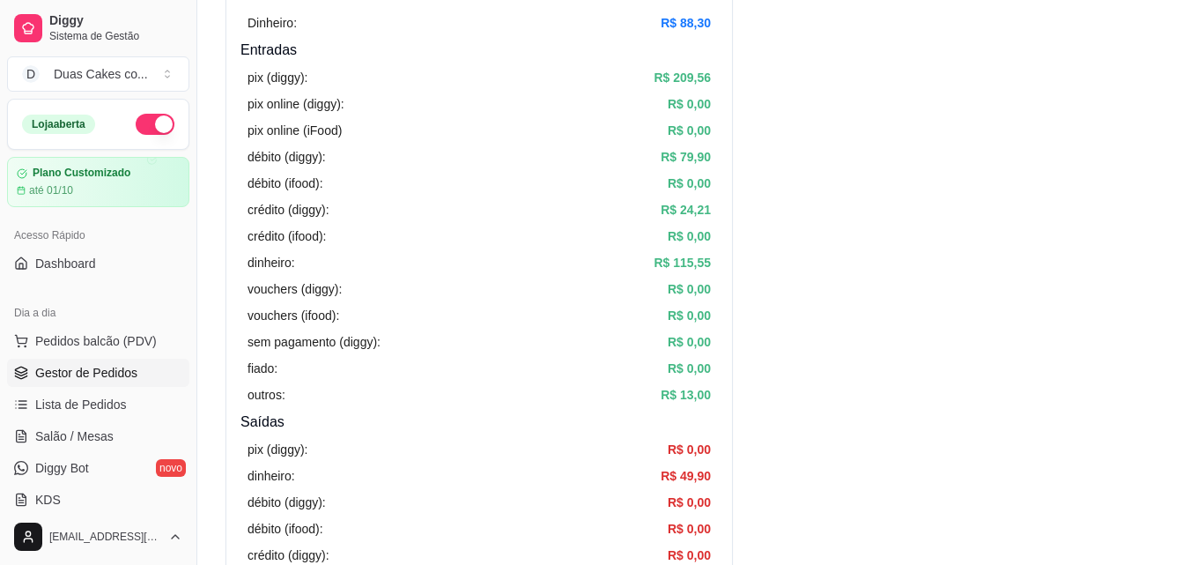
click at [77, 365] on span "Gestor de Pedidos" at bounding box center [86, 373] width 102 height 18
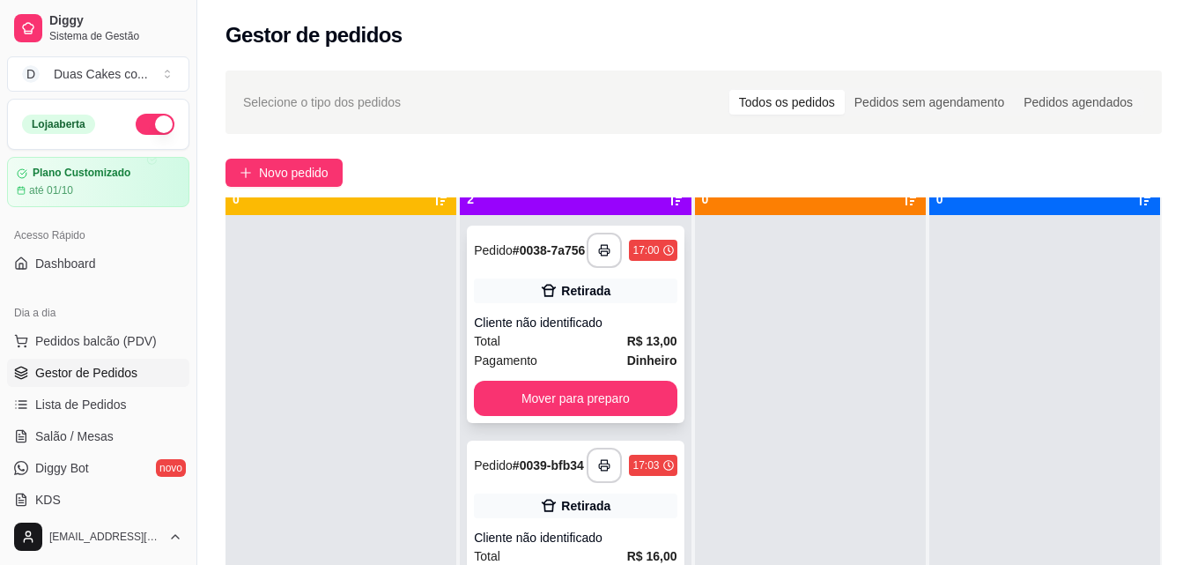
scroll to position [49, 0]
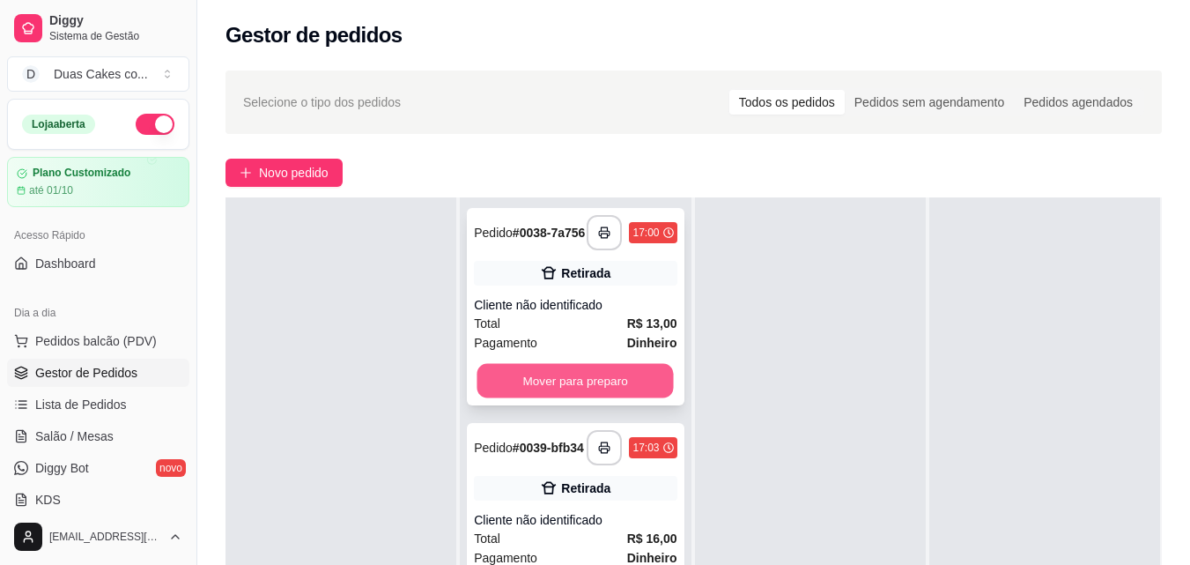
click at [617, 390] on button "Mover para preparo" at bounding box center [575, 381] width 196 height 34
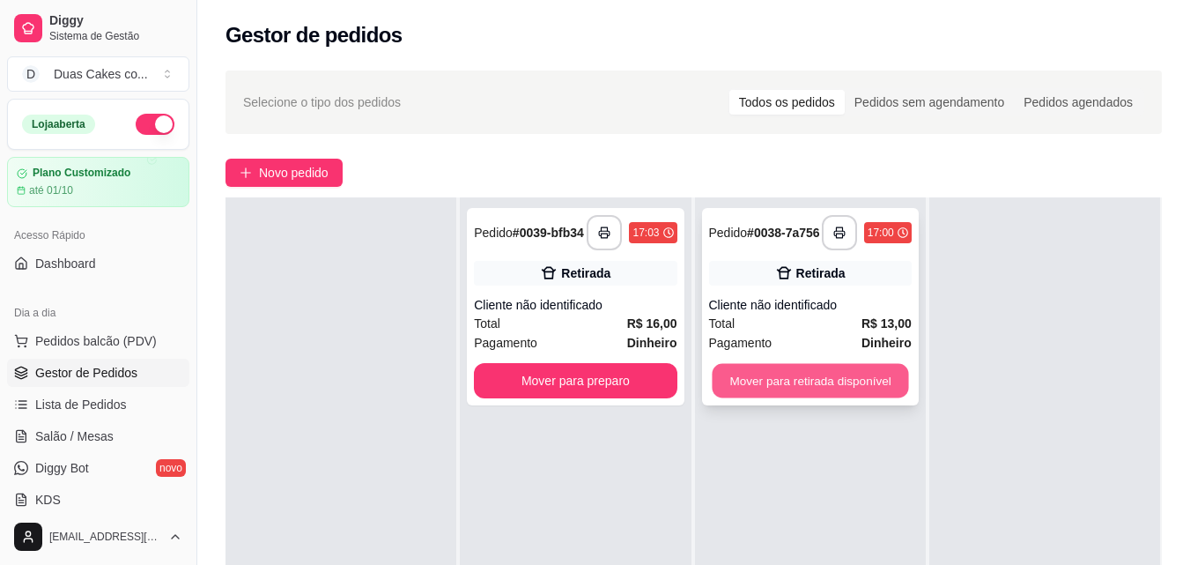
click at [858, 398] on button "Mover para retirada disponível" at bounding box center [810, 381] width 196 height 34
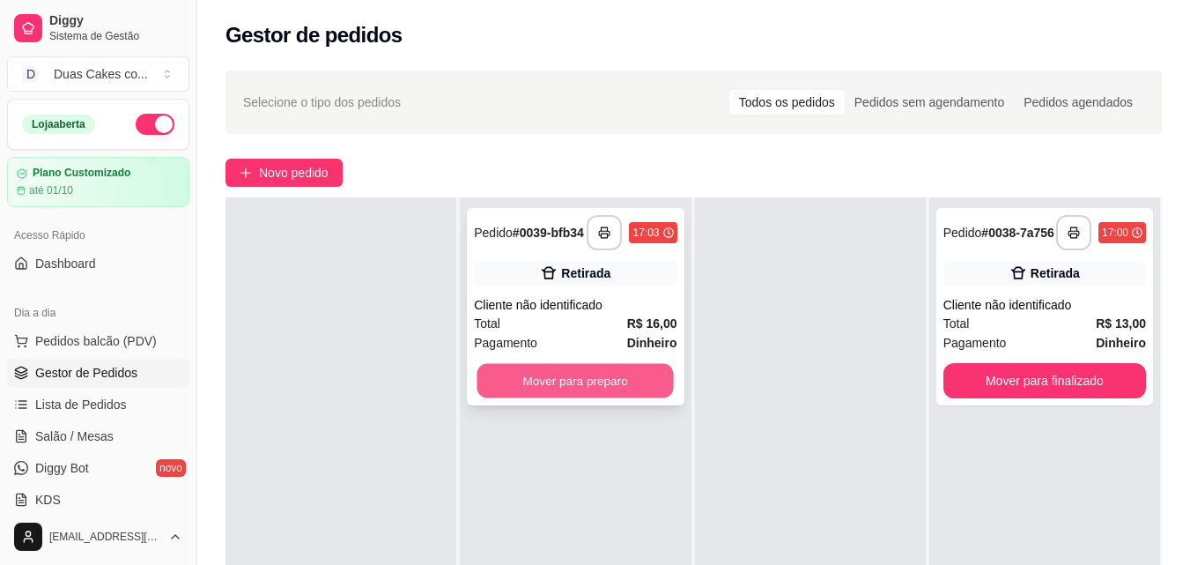
click at [626, 390] on button "Mover para preparo" at bounding box center [575, 381] width 196 height 34
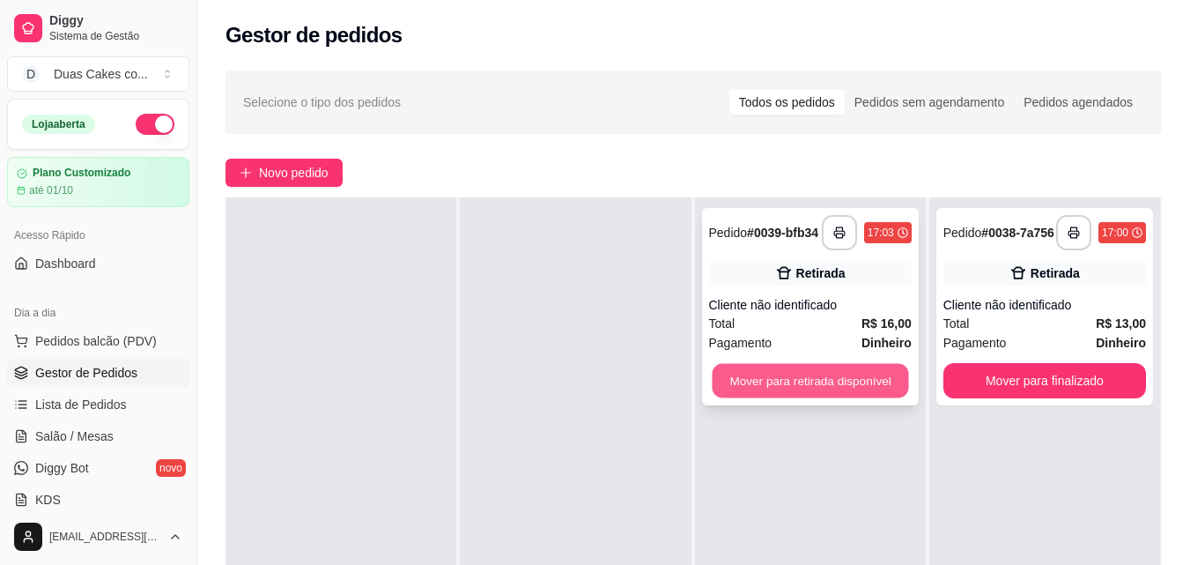
click at [790, 398] on button "Mover para retirada disponível" at bounding box center [810, 381] width 196 height 34
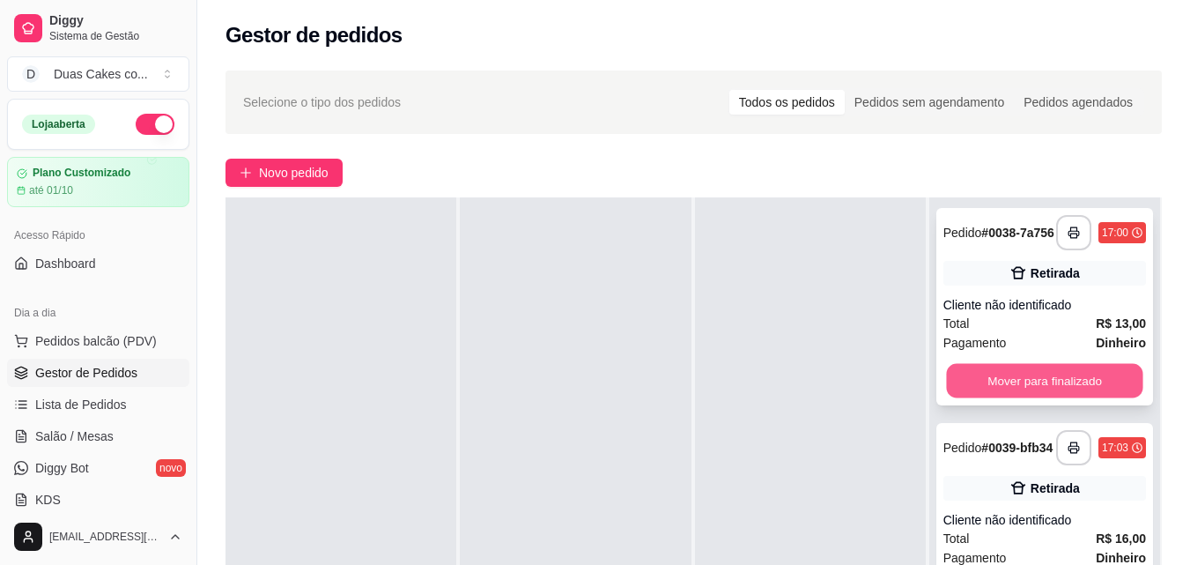
click at [995, 393] on button "Mover para finalizado" at bounding box center [1044, 381] width 196 height 34
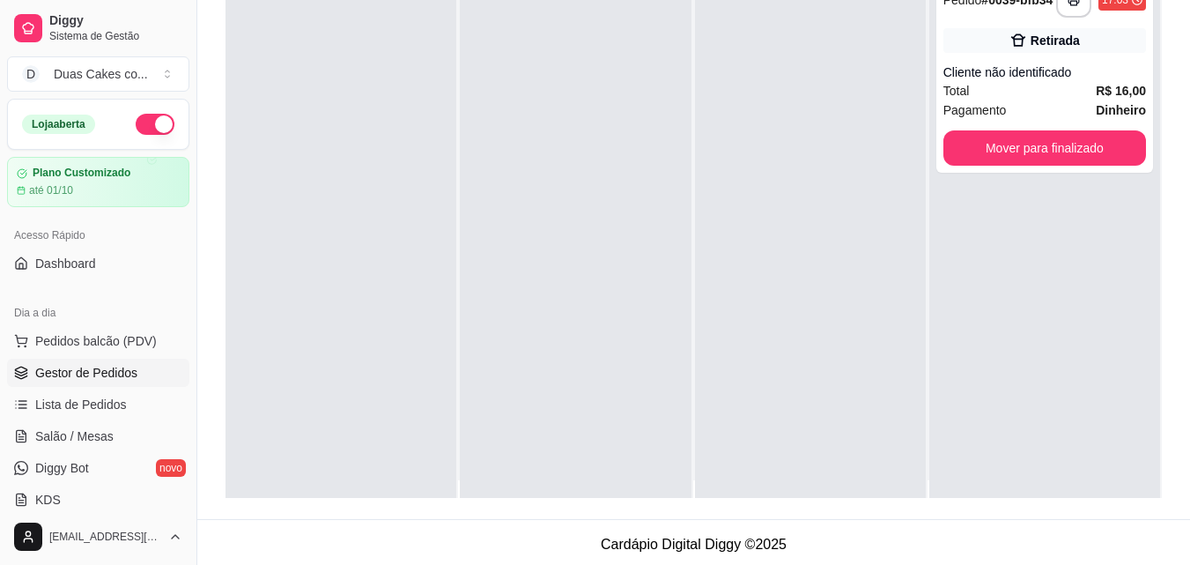
scroll to position [0, 0]
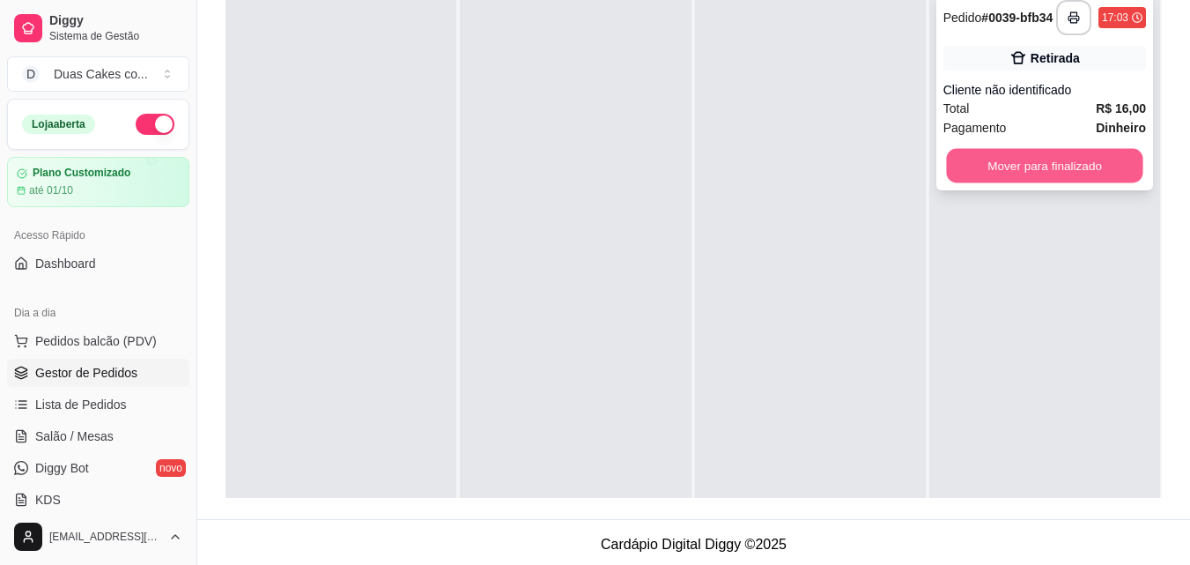
click at [1060, 171] on button "Mover para finalizado" at bounding box center [1044, 166] width 196 height 34
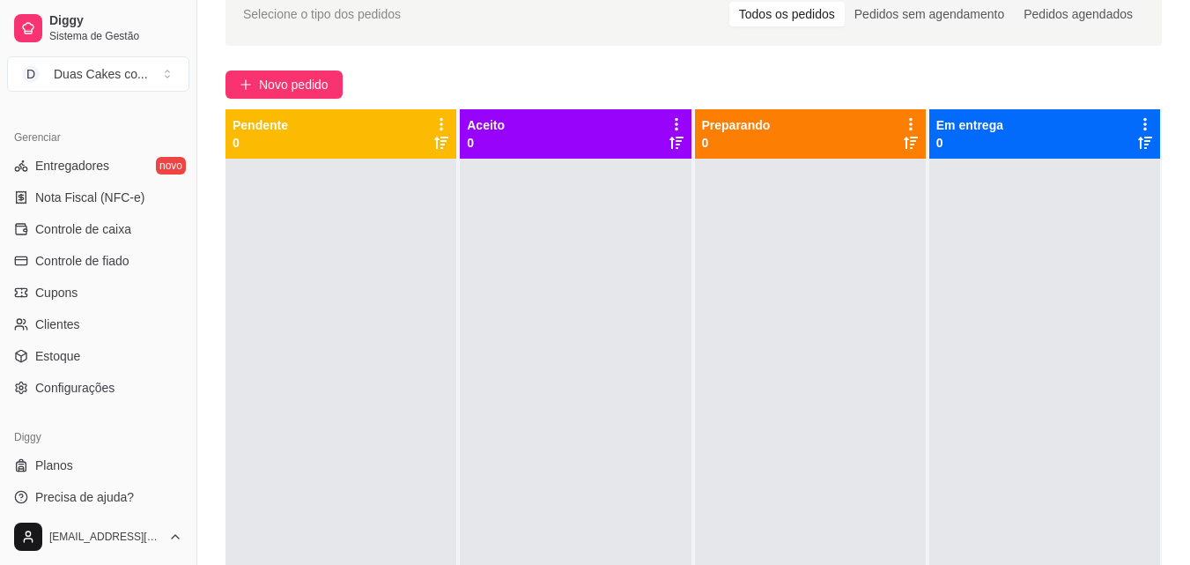
scroll to position [703, 0]
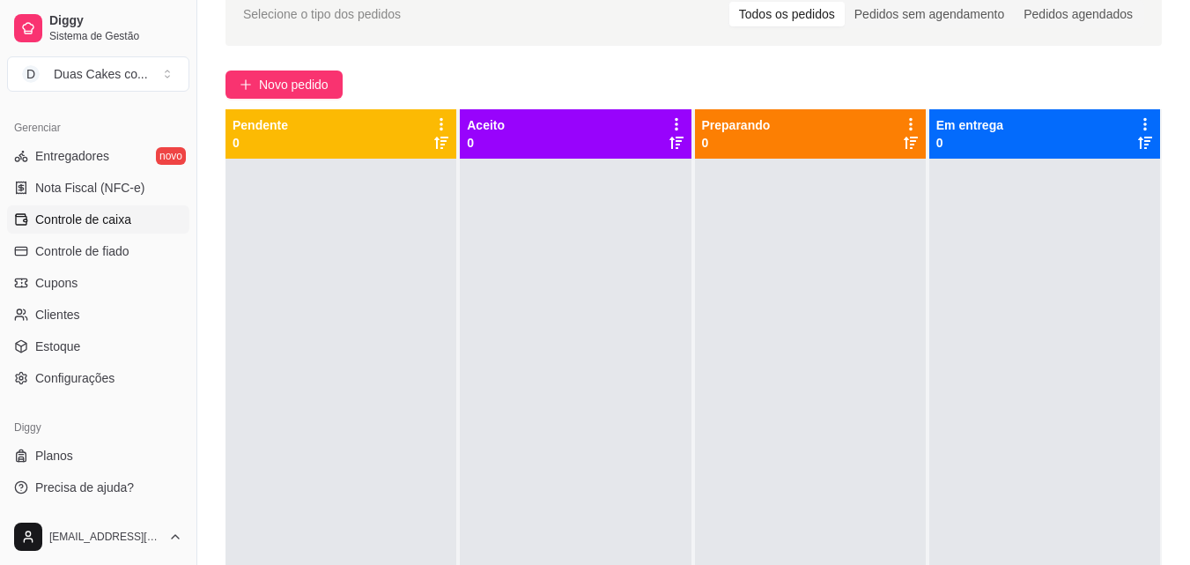
click at [89, 224] on span "Controle de caixa" at bounding box center [83, 220] width 96 height 18
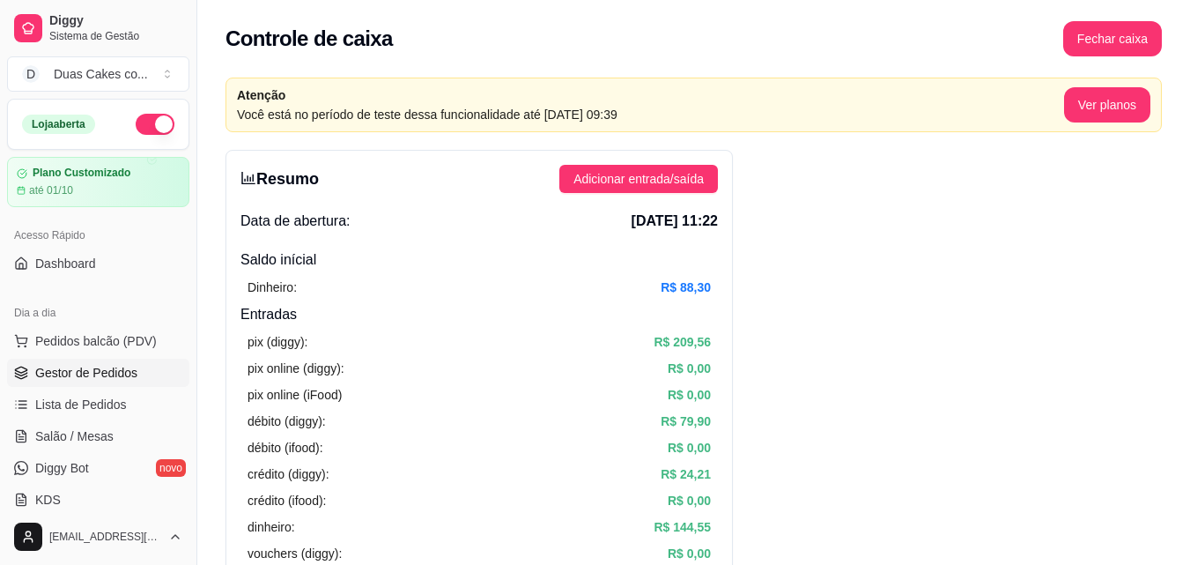
click at [96, 364] on span "Gestor de Pedidos" at bounding box center [86, 373] width 102 height 18
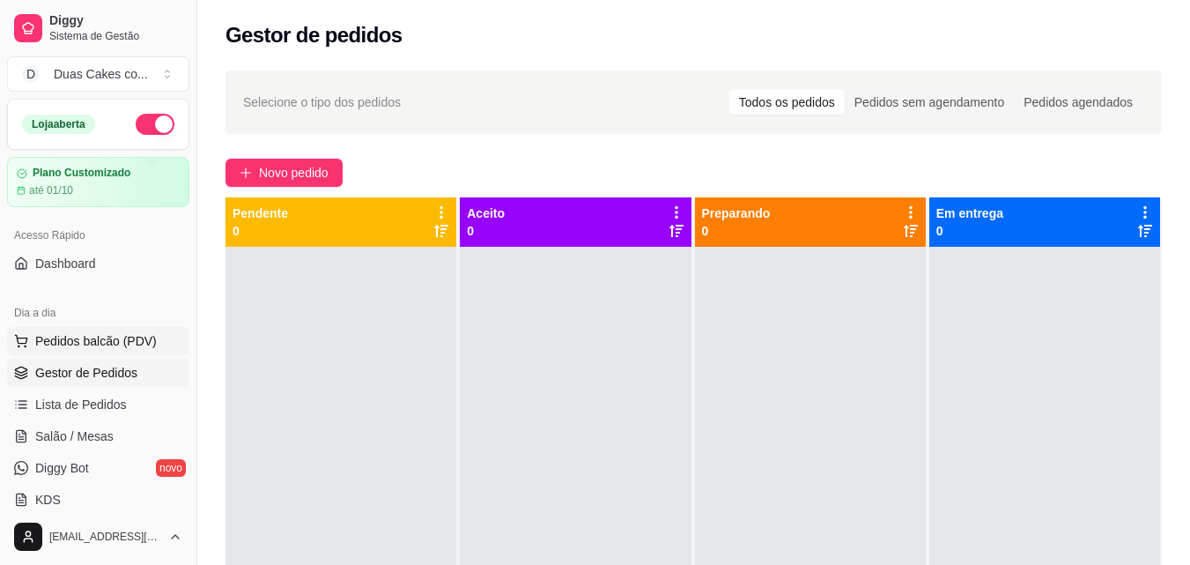
click at [108, 342] on span "Pedidos balcão (PDV)" at bounding box center [96, 341] width 122 height 18
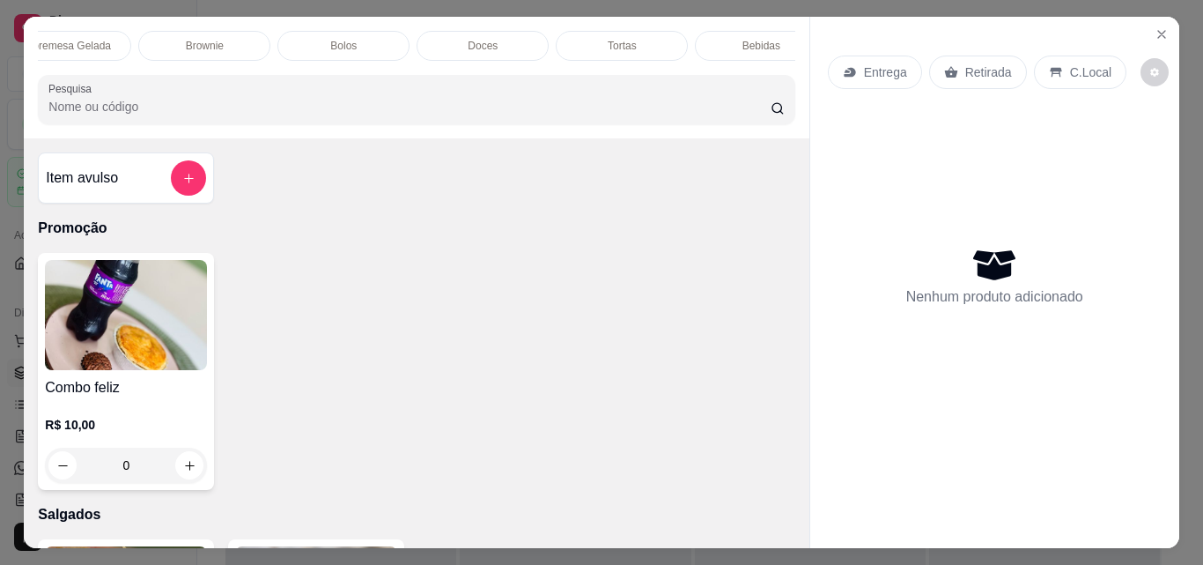
scroll to position [0, 767]
click at [298, 39] on p "Bolos" at bounding box center [311, 46] width 26 height 14
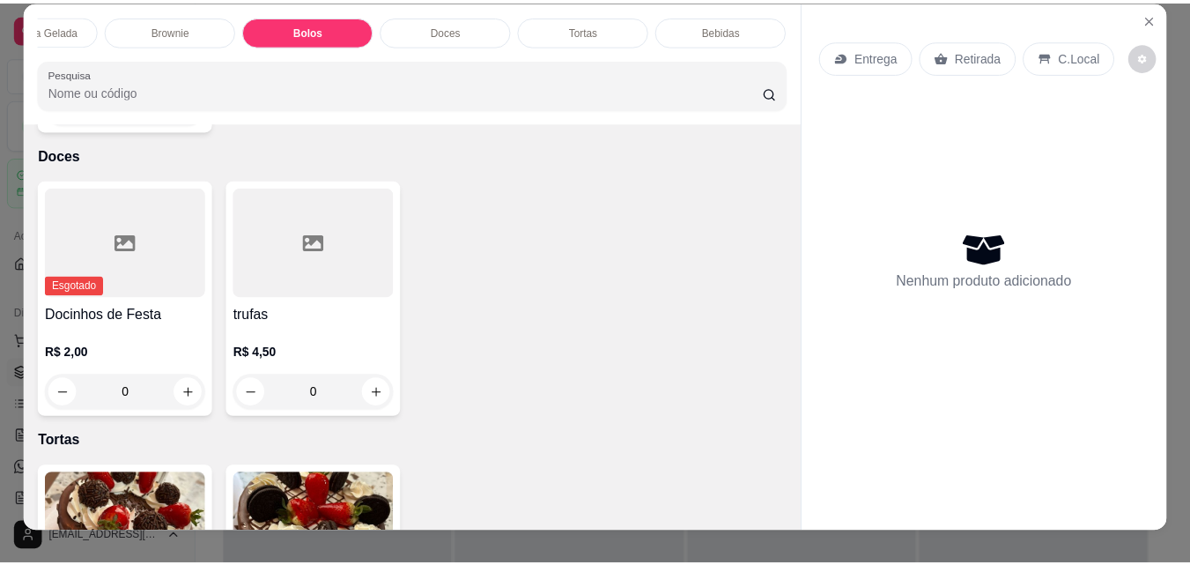
scroll to position [0, 0]
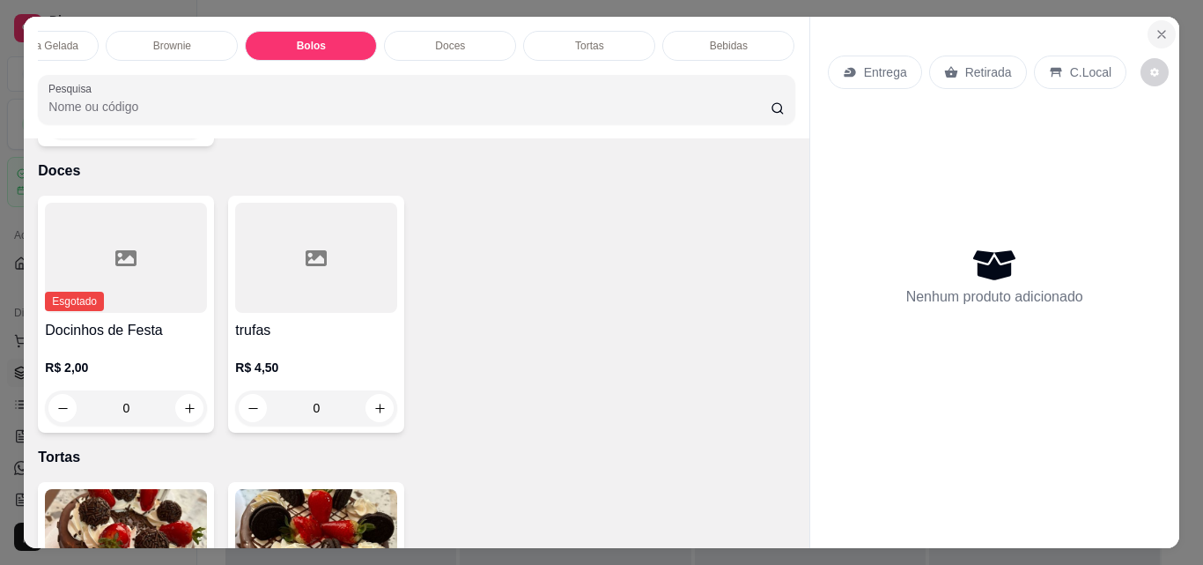
click at [1154, 20] on button "Close" at bounding box center [1162, 34] width 28 height 28
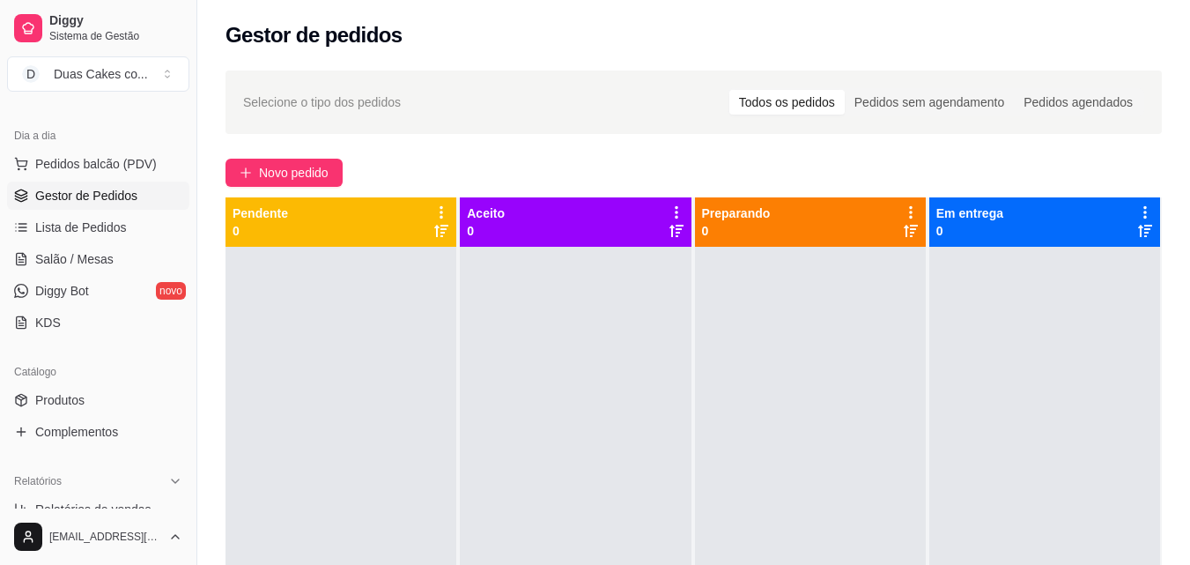
scroll to position [264, 0]
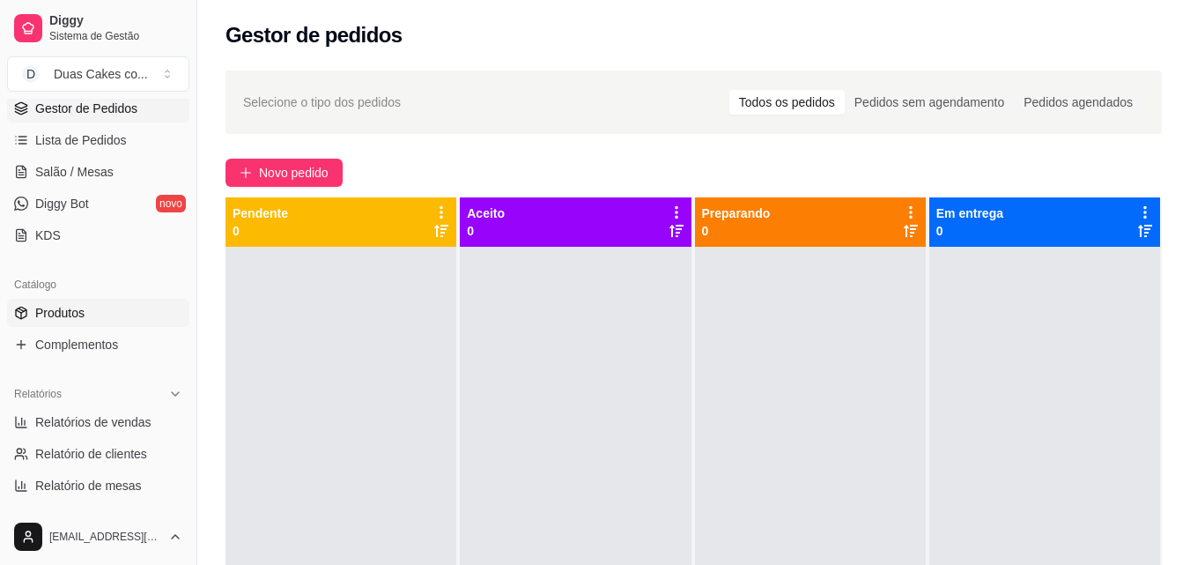
click at [53, 312] on span "Produtos" at bounding box center [59, 313] width 49 height 18
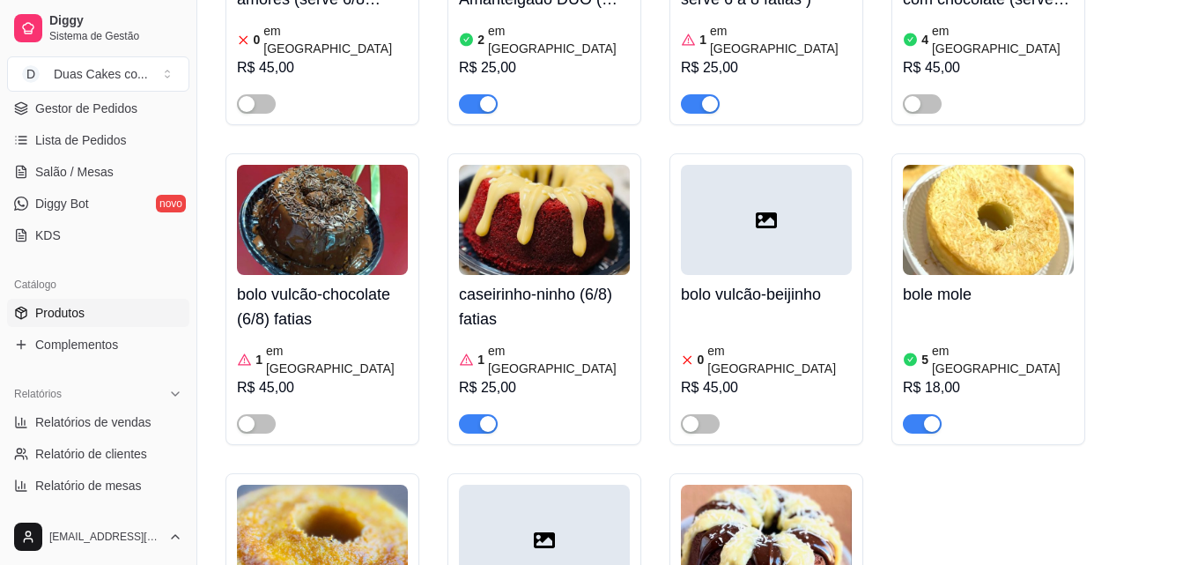
scroll to position [5990, 0]
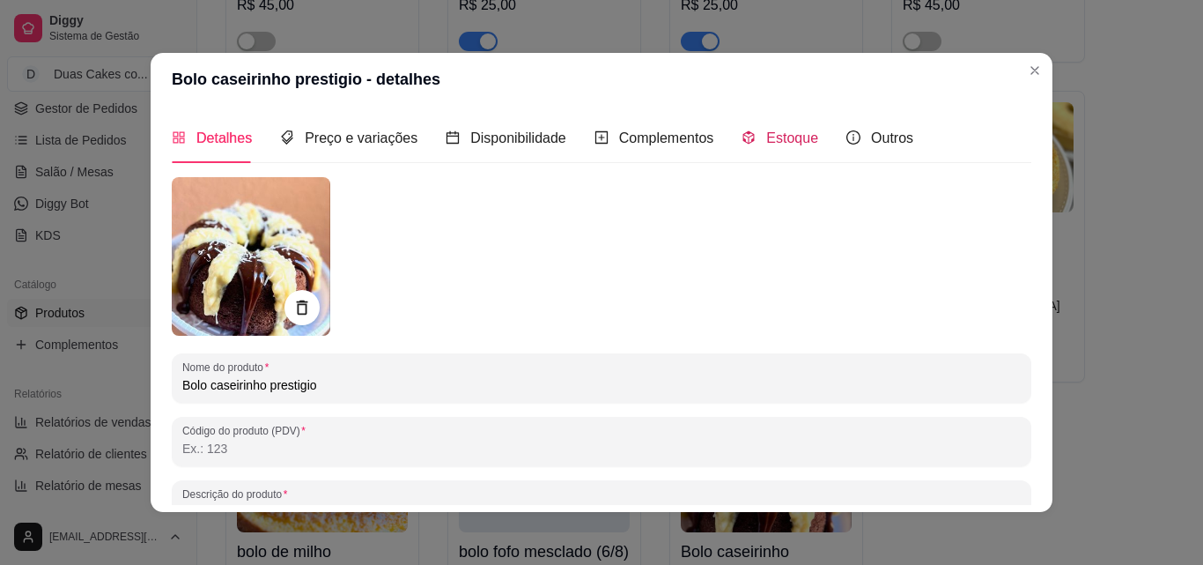
click at [780, 147] on div "Estoque" at bounding box center [780, 138] width 77 height 22
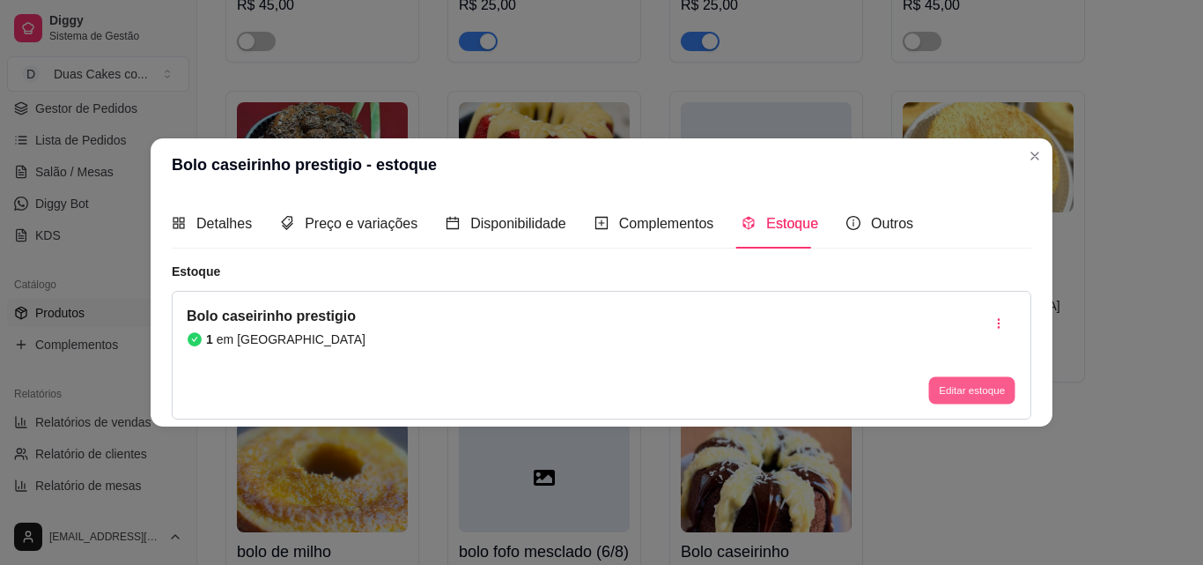
click at [972, 390] on button "Editar estoque" at bounding box center [971, 390] width 86 height 27
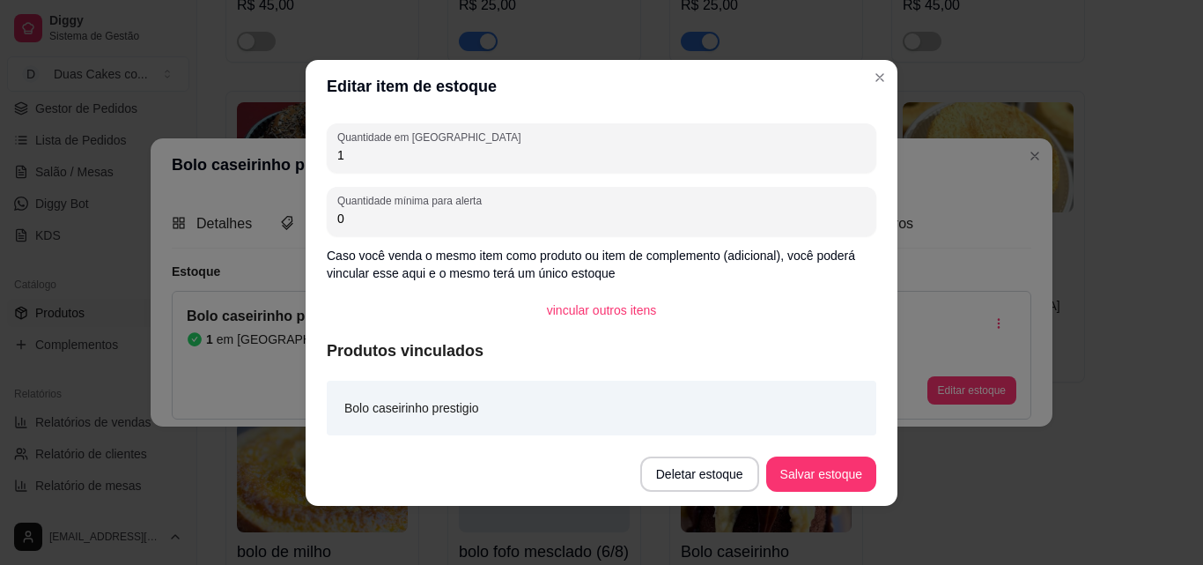
click at [344, 150] on input "1" at bounding box center [601, 155] width 529 height 18
type input "0"
click at [840, 475] on button "Salvar estoque" at bounding box center [820, 473] width 107 height 34
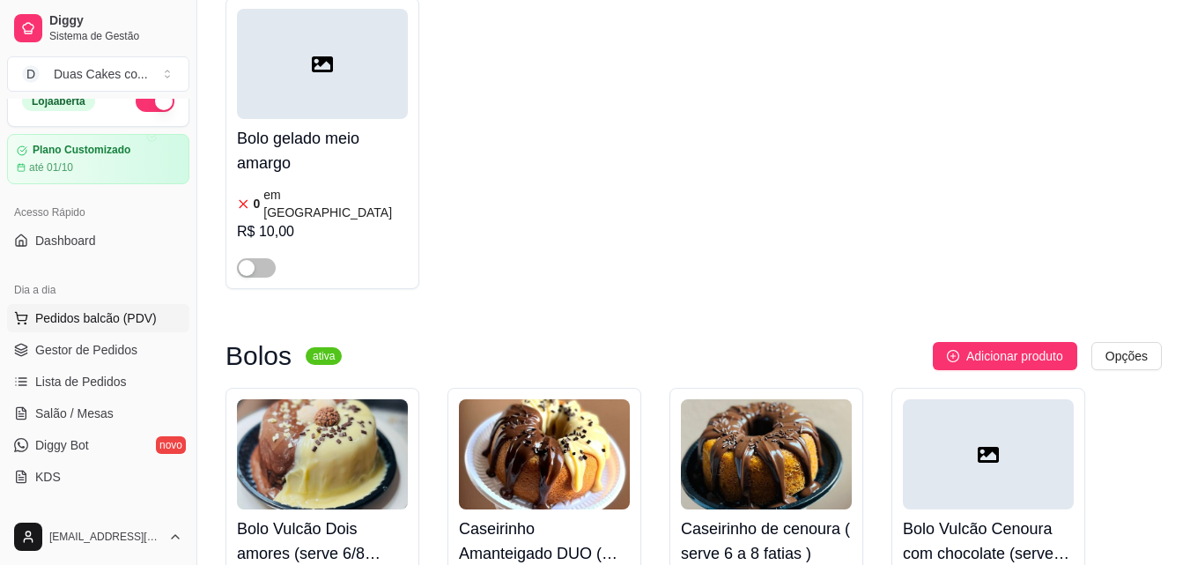
scroll to position [0, 0]
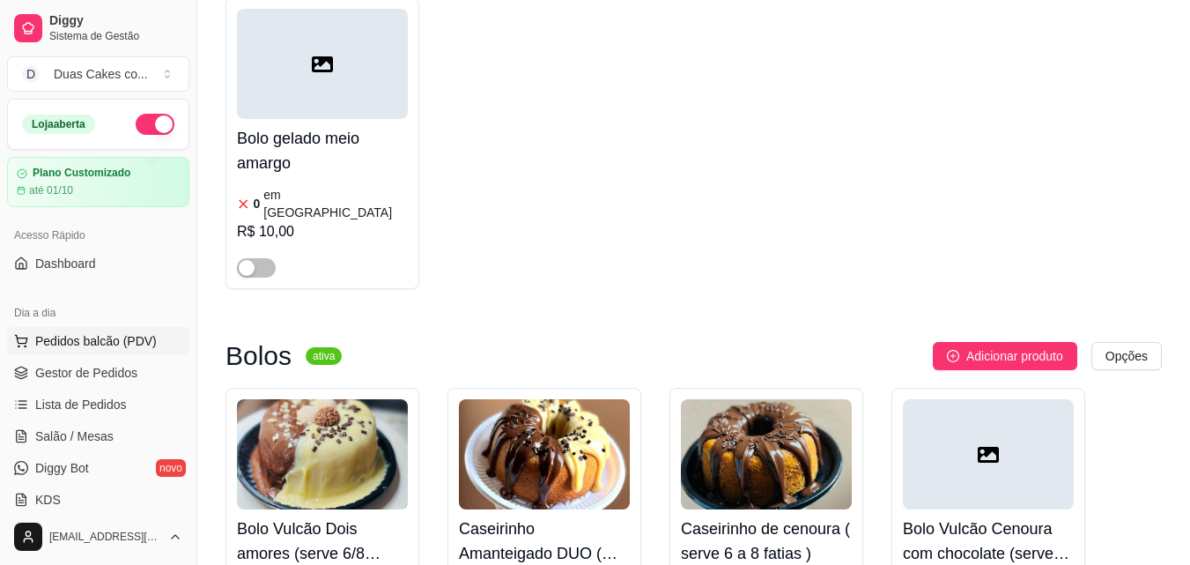
click at [61, 344] on span "Pedidos balcão (PDV)" at bounding box center [96, 341] width 122 height 18
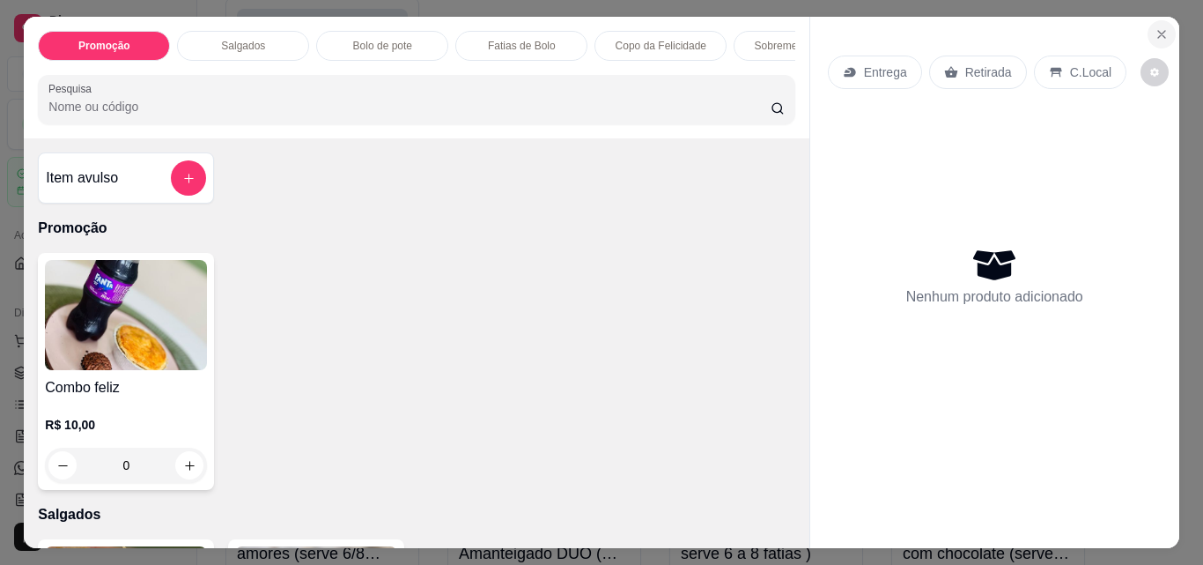
click at [1164, 24] on button "Close" at bounding box center [1162, 34] width 28 height 28
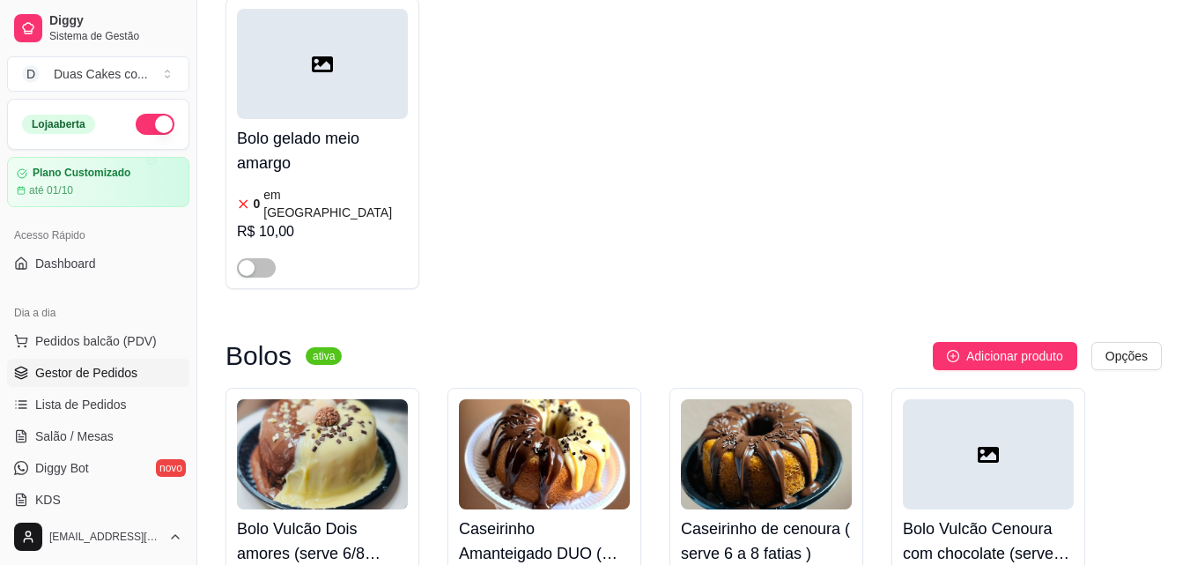
click at [100, 366] on span "Gestor de Pedidos" at bounding box center [86, 373] width 102 height 18
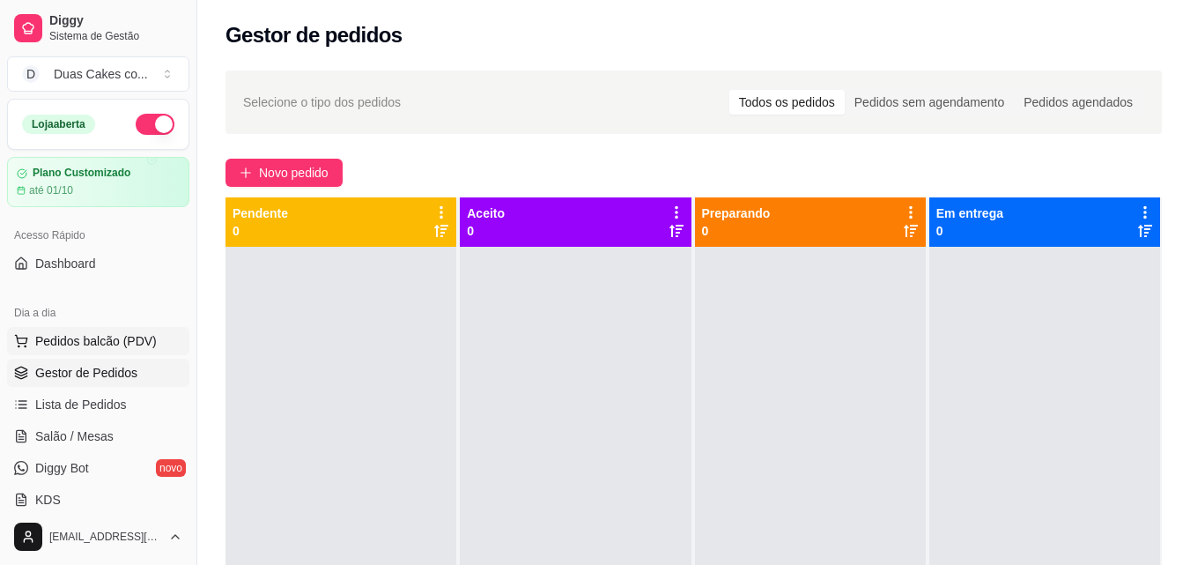
click at [91, 335] on span "Pedidos balcão (PDV)" at bounding box center [96, 341] width 122 height 18
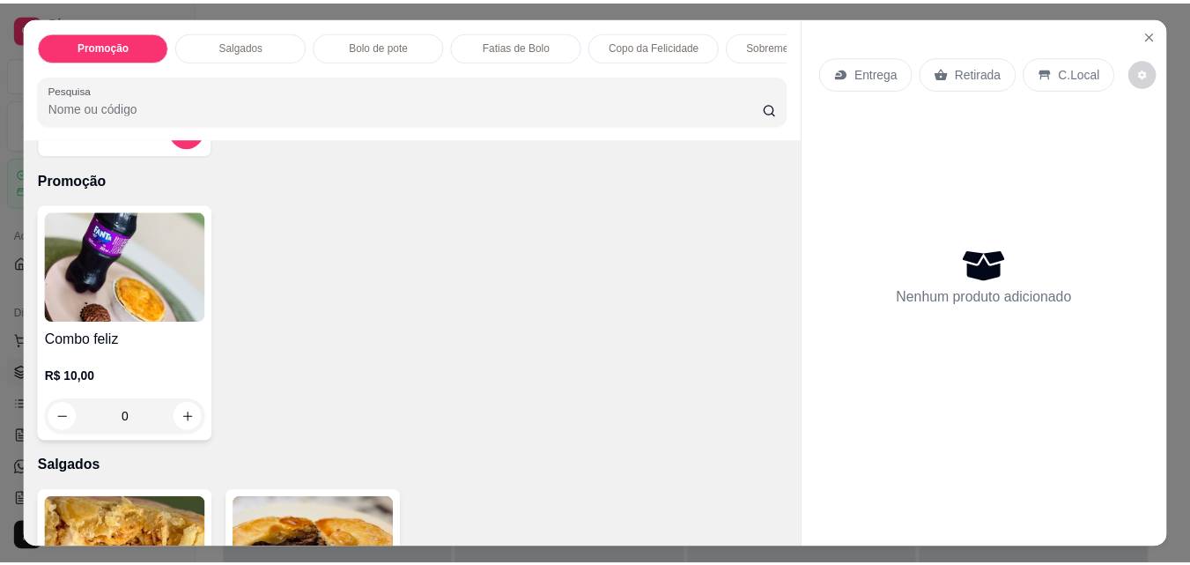
scroll to position [88, 0]
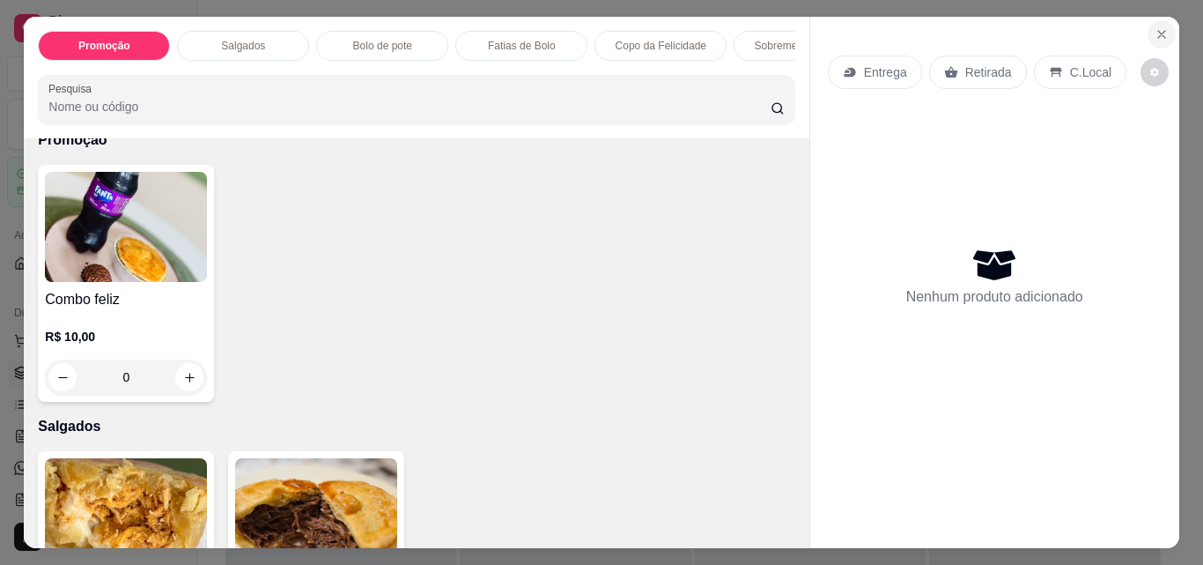
click at [1164, 29] on button "Close" at bounding box center [1162, 34] width 28 height 28
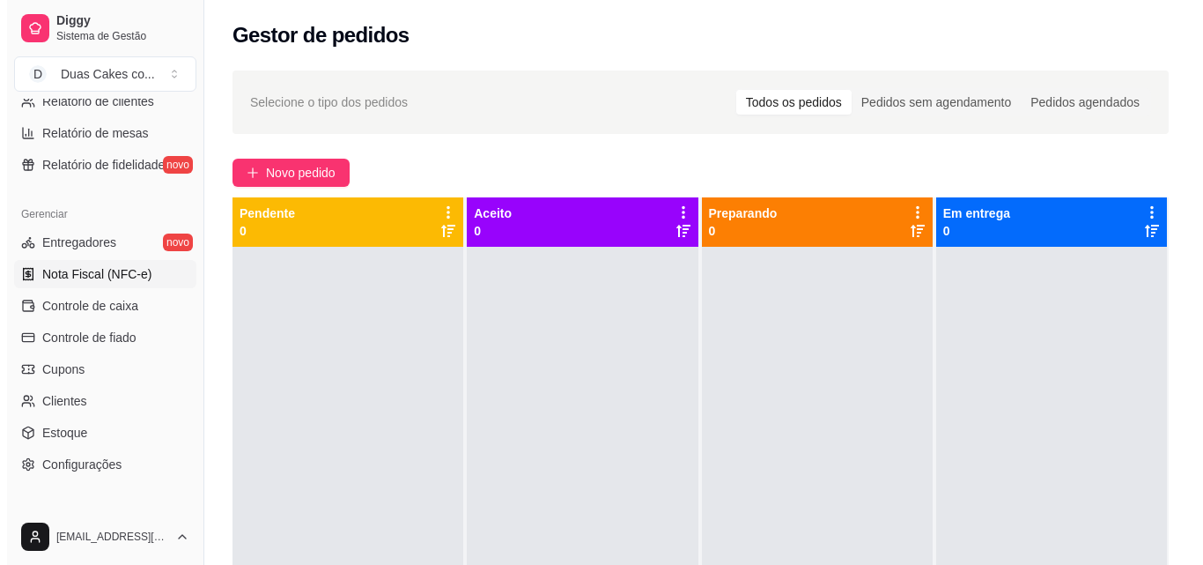
scroll to position [703, 0]
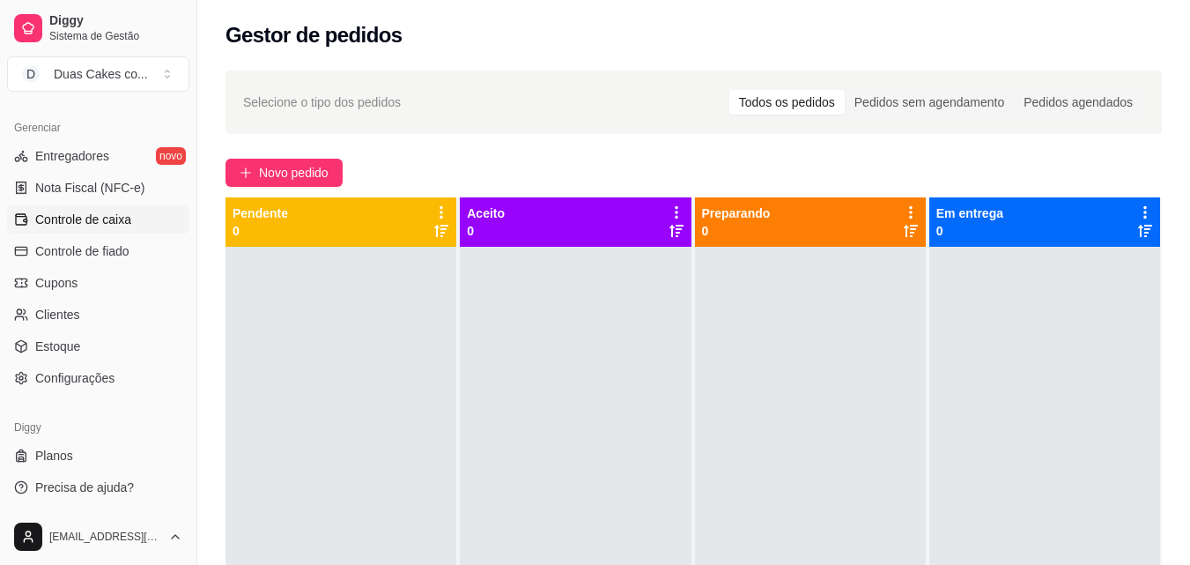
click at [91, 211] on span "Controle de caixa" at bounding box center [83, 220] width 96 height 18
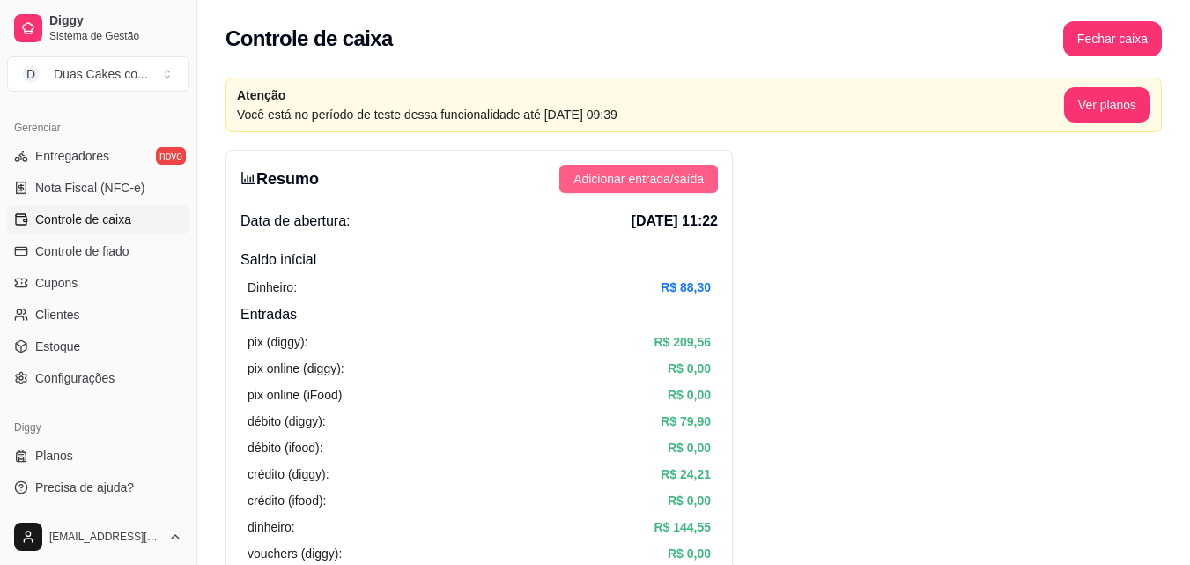
click at [657, 179] on span "Adicionar entrada/saída" at bounding box center [638, 178] width 130 height 19
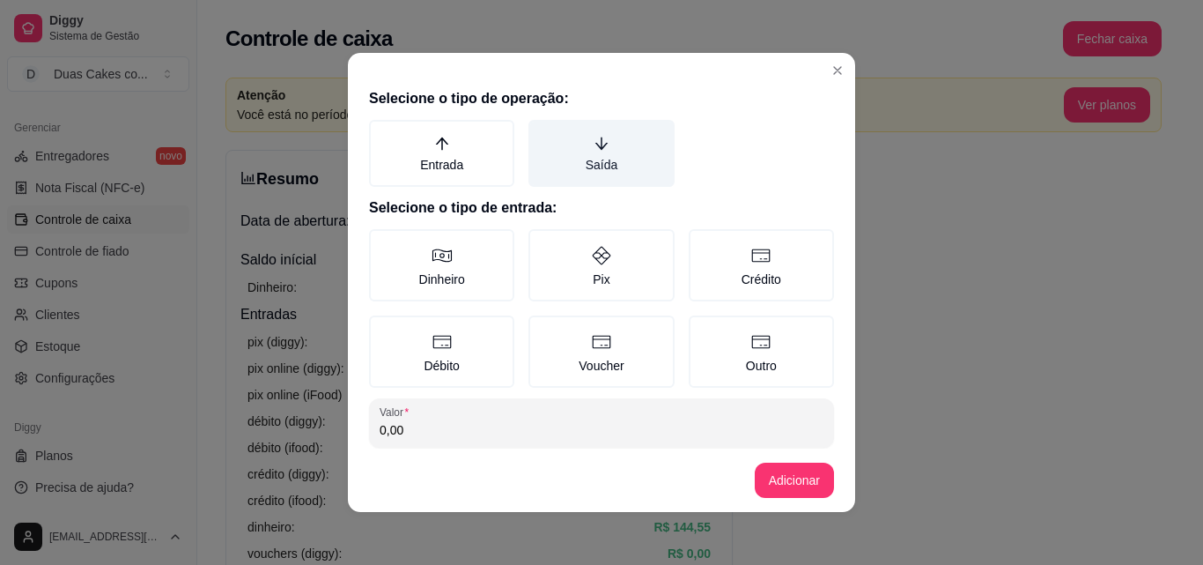
click at [594, 145] on icon "arrow-down" at bounding box center [602, 144] width 16 height 16
click at [542, 133] on button "Saída" at bounding box center [535, 126] width 14 height 14
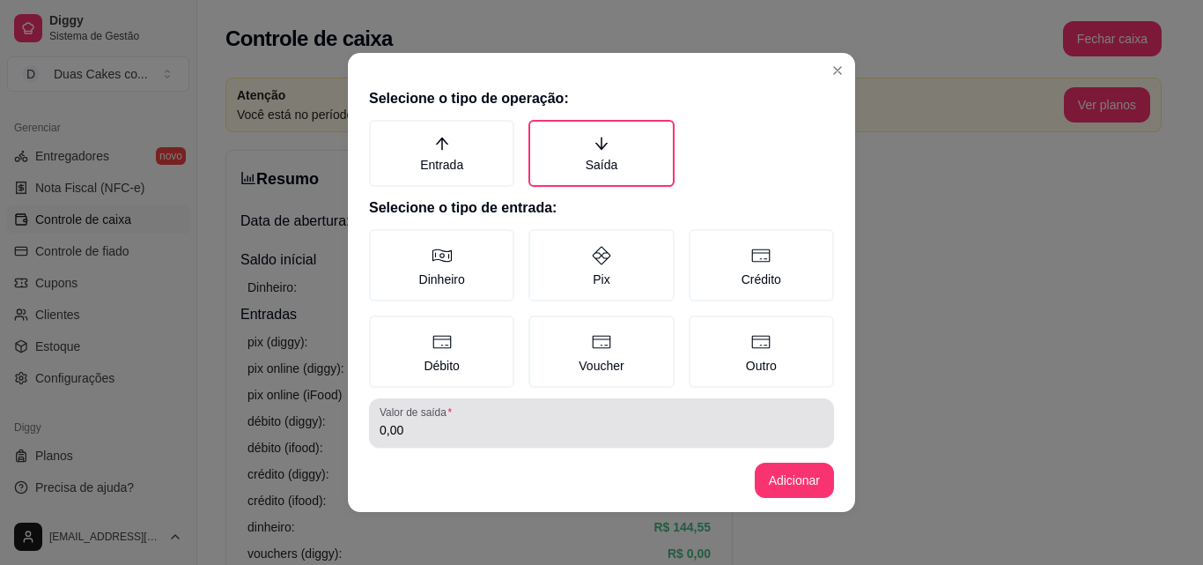
click at [418, 431] on input "0,00" at bounding box center [602, 430] width 444 height 18
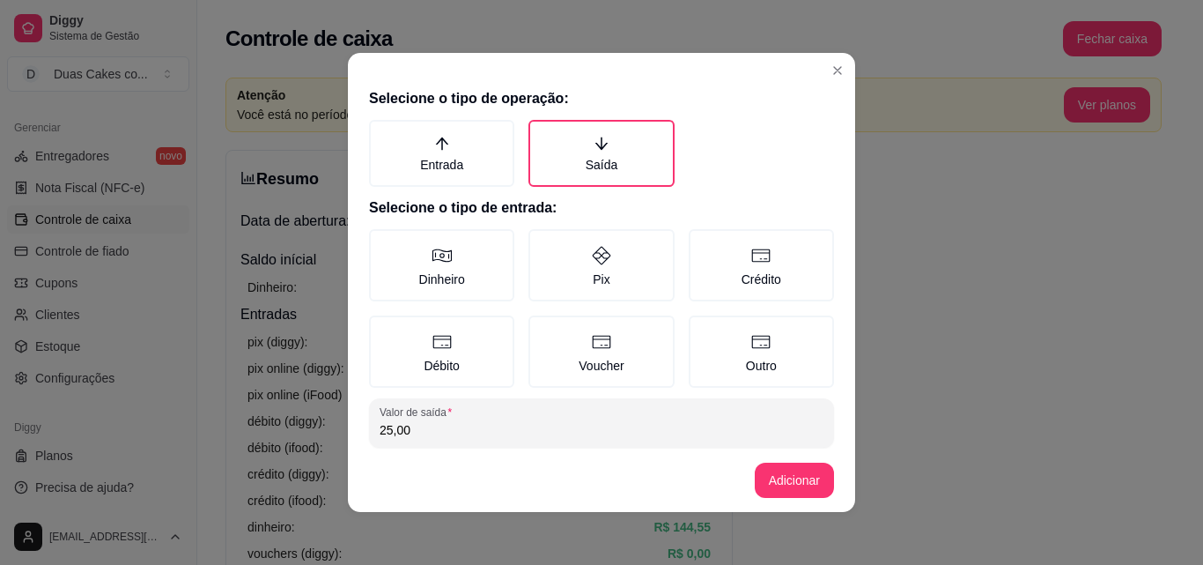
type input "25,00"
click at [585, 275] on label "Pix" at bounding box center [601, 265] width 145 height 72
click at [542, 242] on button "Pix" at bounding box center [535, 235] width 14 height 14
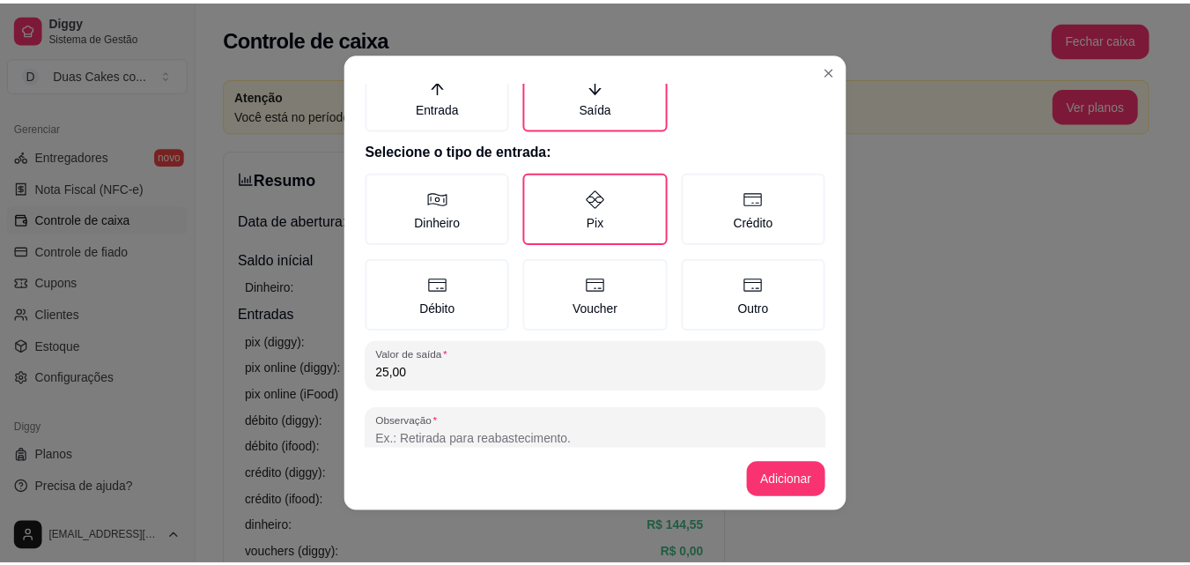
scroll to position [94, 0]
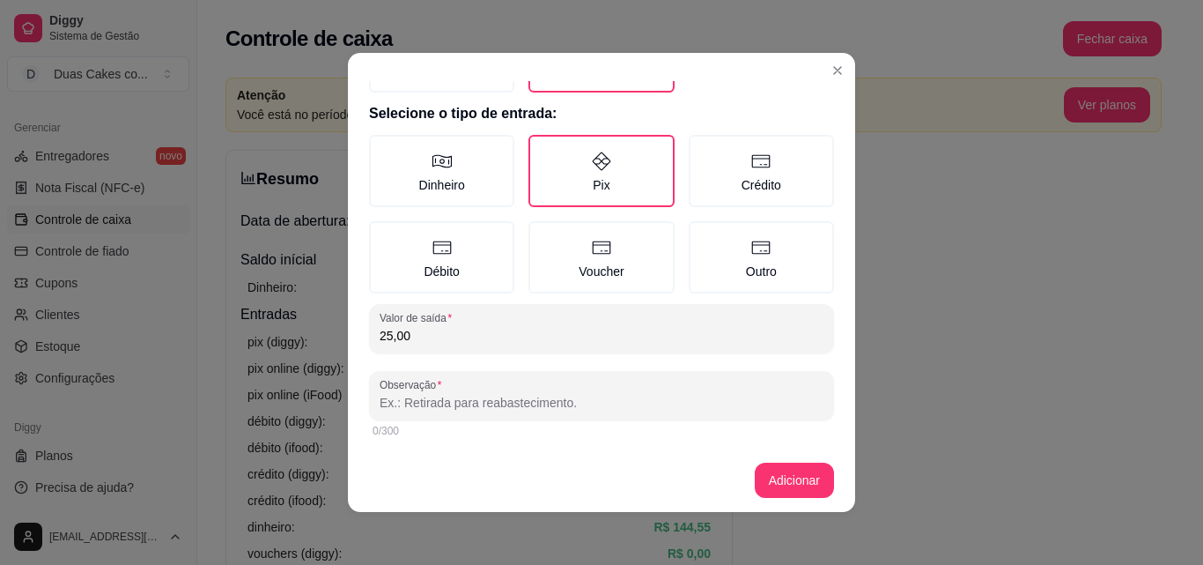
click at [520, 394] on input "Observação" at bounding box center [602, 403] width 444 height 18
type input "bolo da [PERSON_NAME] descontado nos topos"
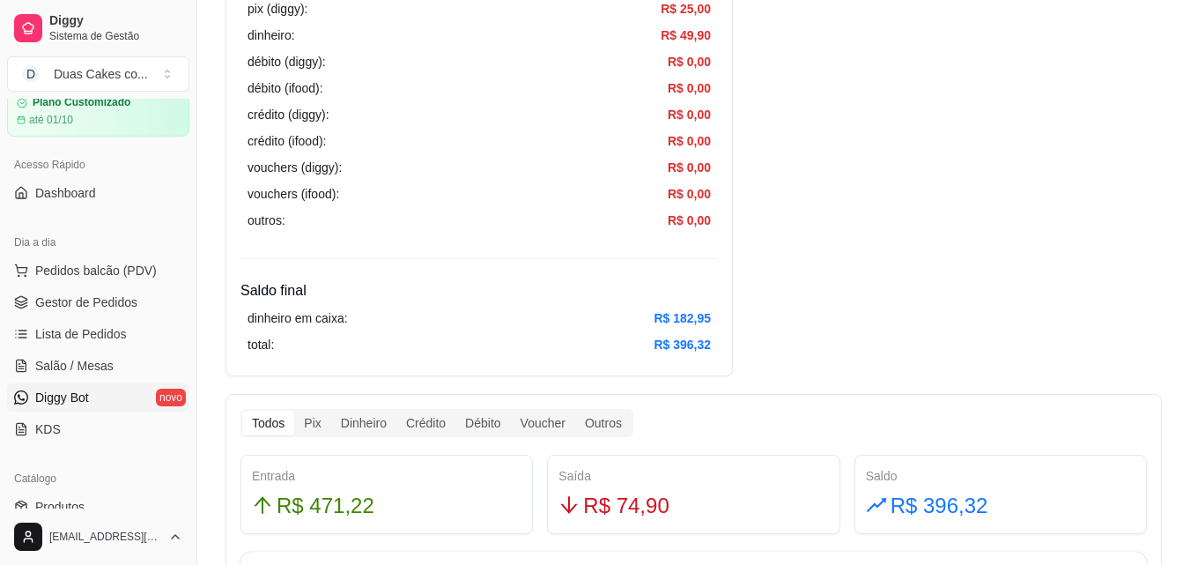
scroll to position [0, 0]
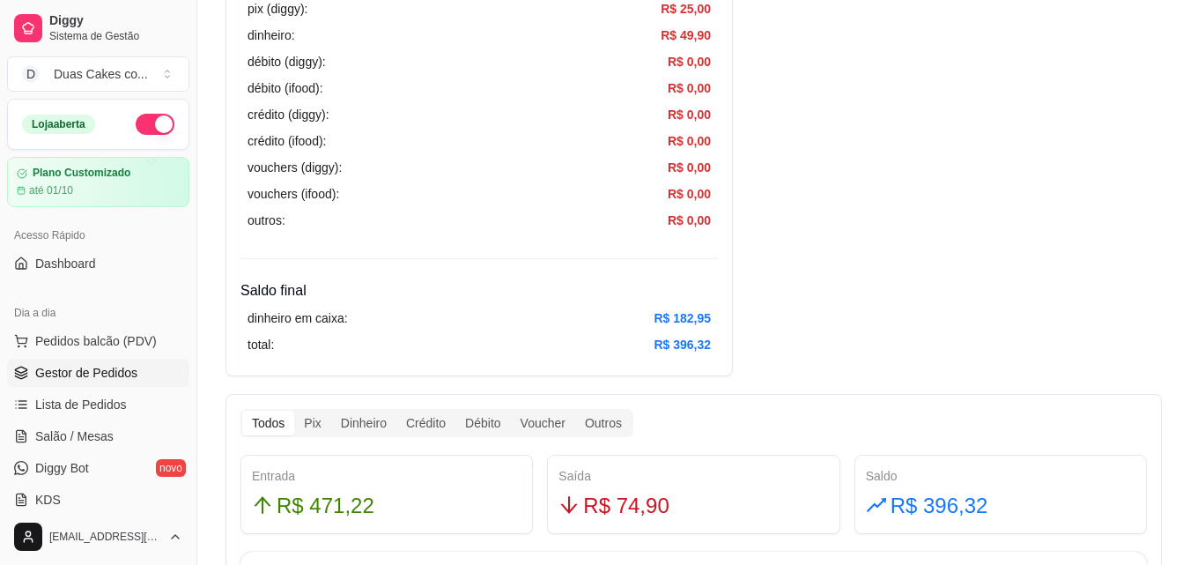
click at [89, 373] on span "Gestor de Pedidos" at bounding box center [86, 373] width 102 height 18
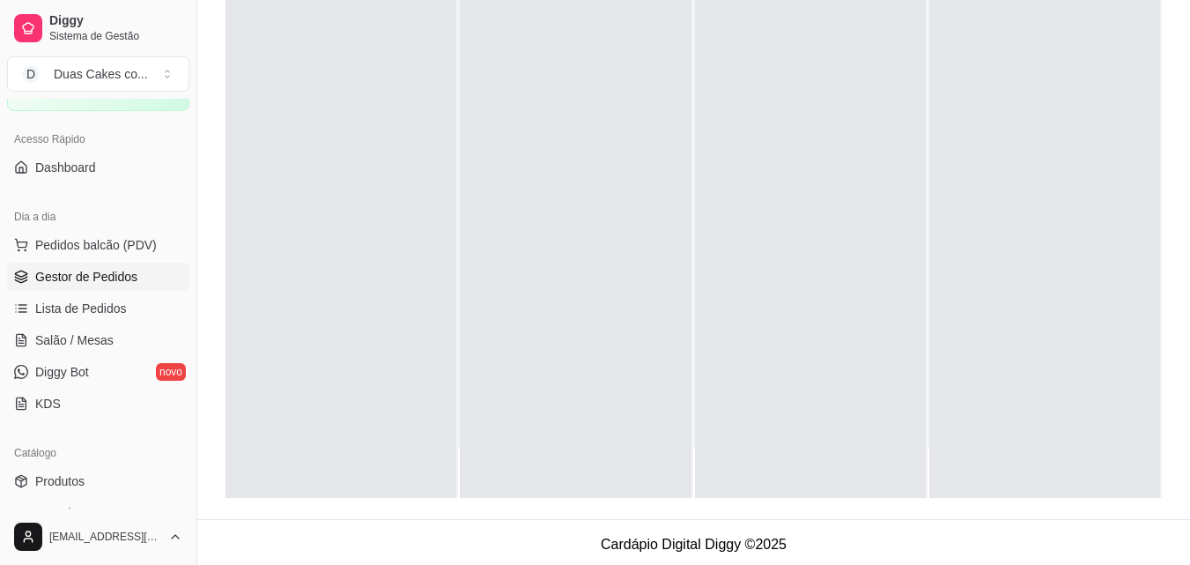
scroll to position [86, 0]
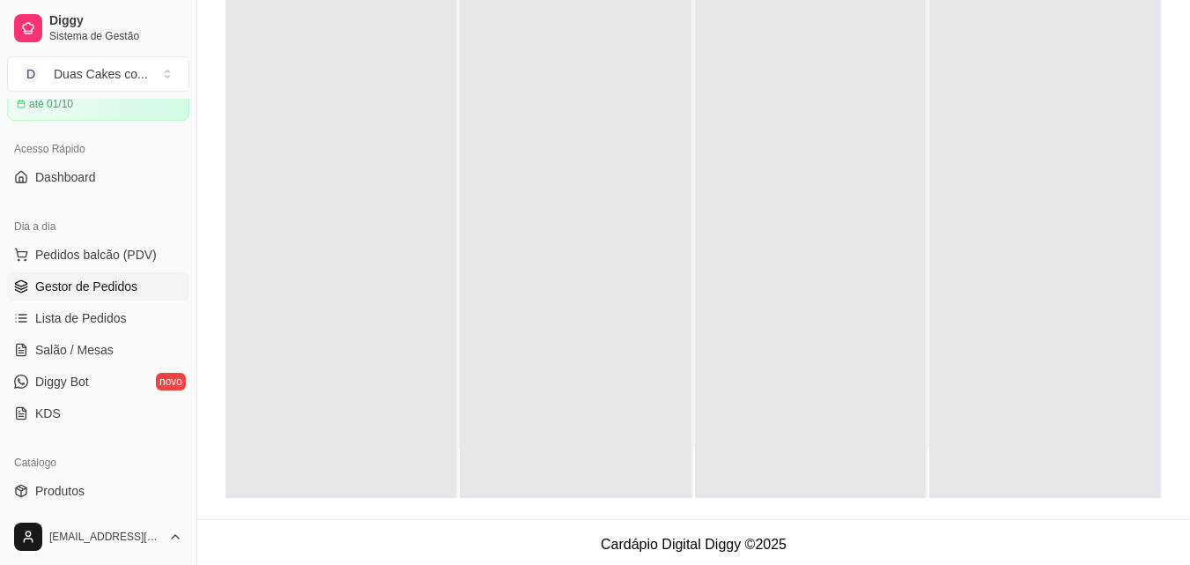
click at [110, 279] on span "Gestor de Pedidos" at bounding box center [86, 286] width 102 height 18
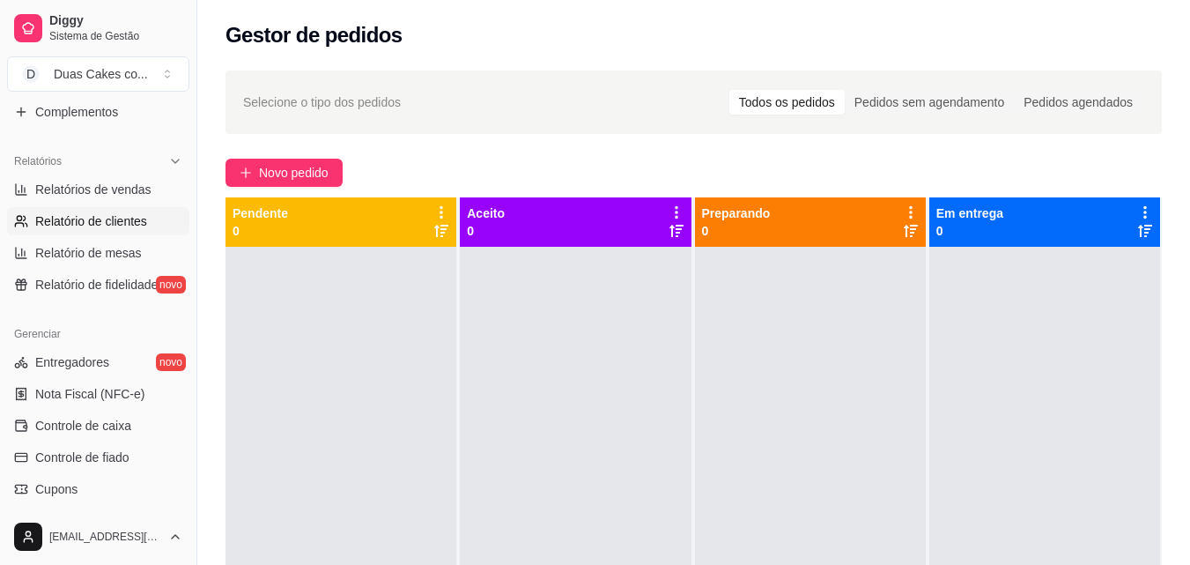
scroll to position [527, 0]
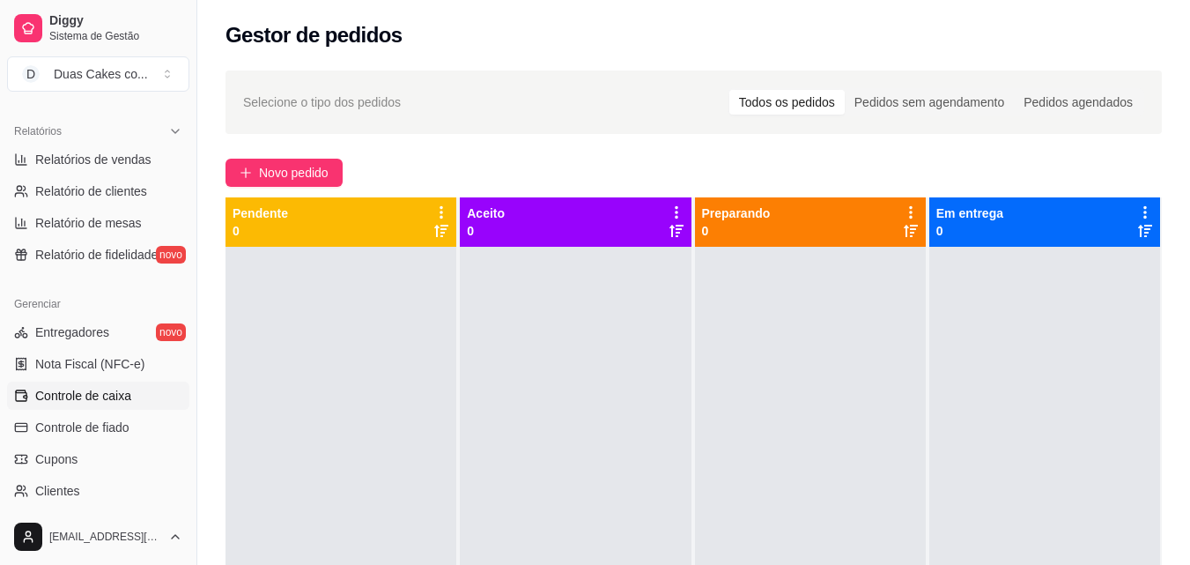
click at [78, 395] on span "Controle de caixa" at bounding box center [83, 396] width 96 height 18
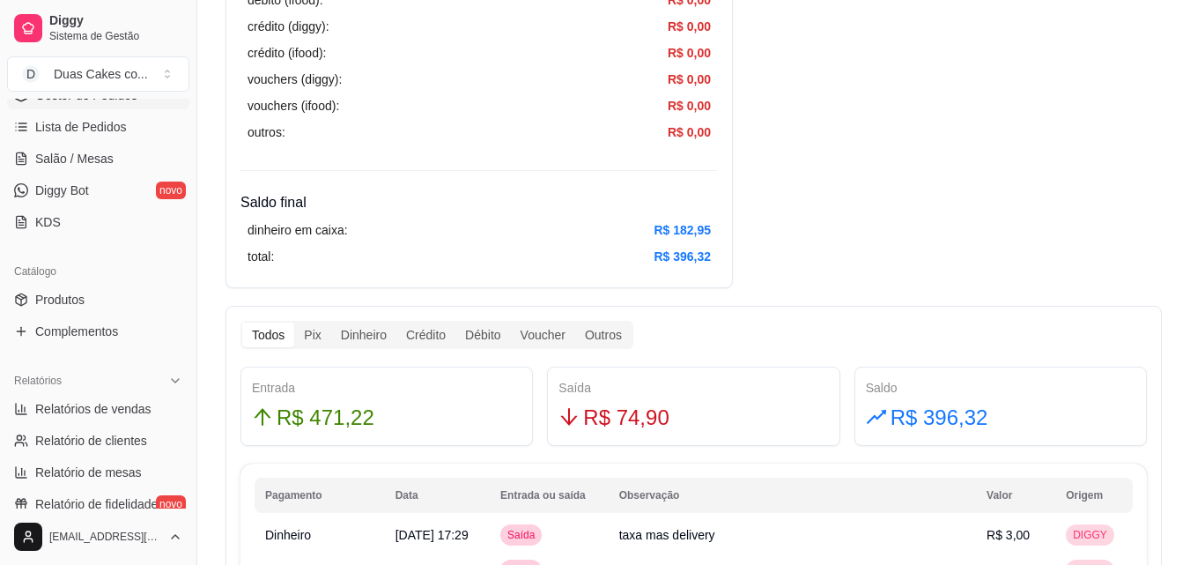
scroll to position [352, 0]
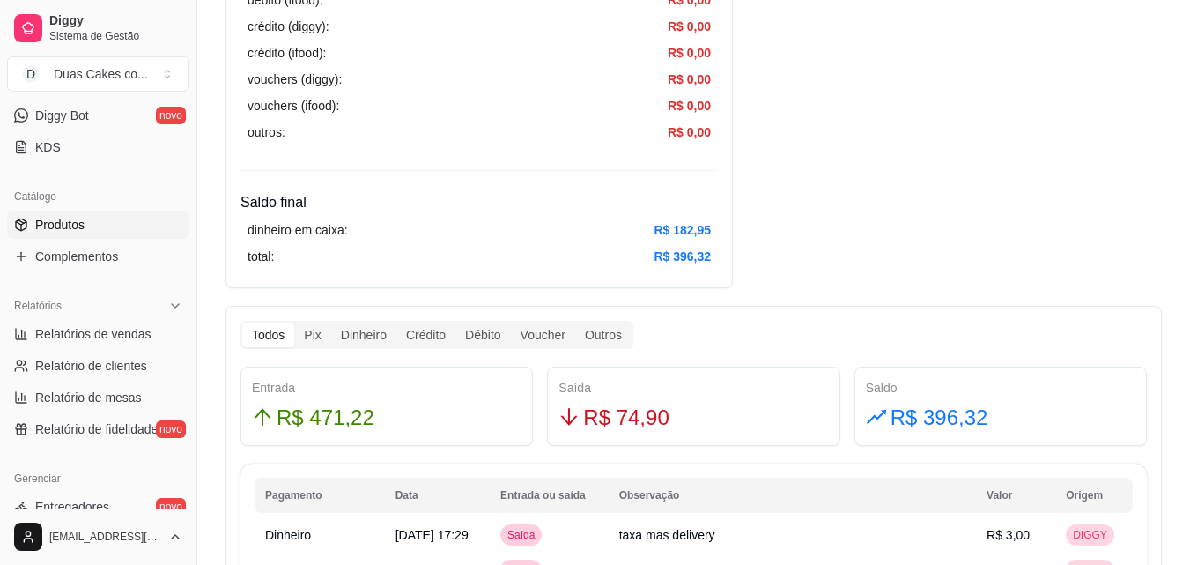
click at [77, 225] on span "Produtos" at bounding box center [59, 225] width 49 height 18
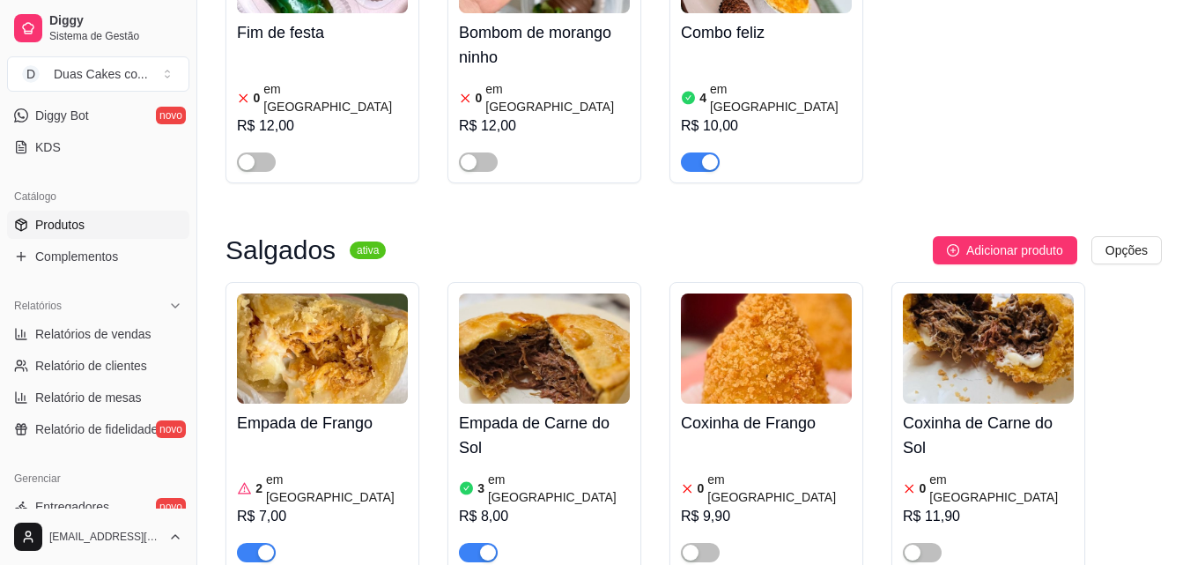
scroll to position [352, 0]
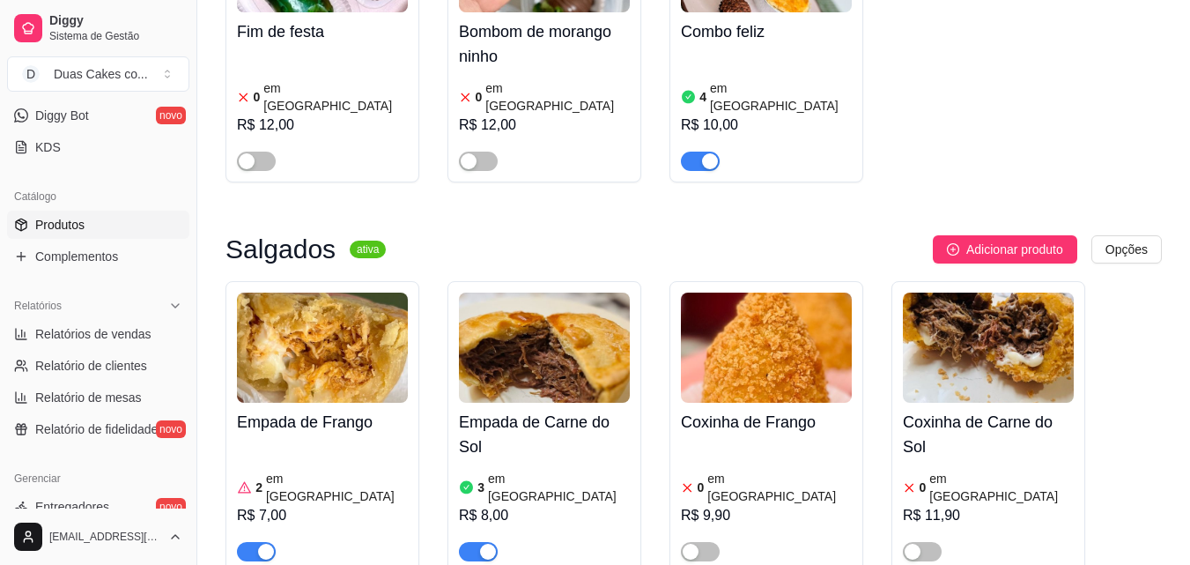
click at [268, 542] on span "button" at bounding box center [256, 551] width 39 height 19
click at [488, 543] on div "button" at bounding box center [488, 551] width 16 height 16
click at [492, 469] on article "em [GEOGRAPHIC_DATA]" at bounding box center [559, 486] width 142 height 35
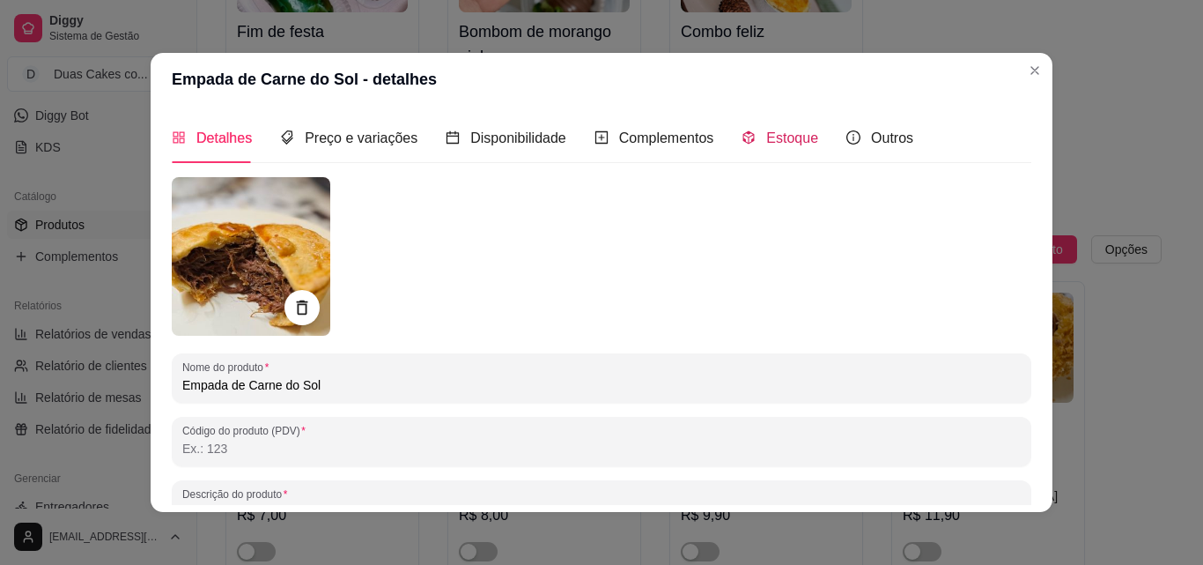
click at [775, 130] on span "Estoque" at bounding box center [792, 137] width 52 height 15
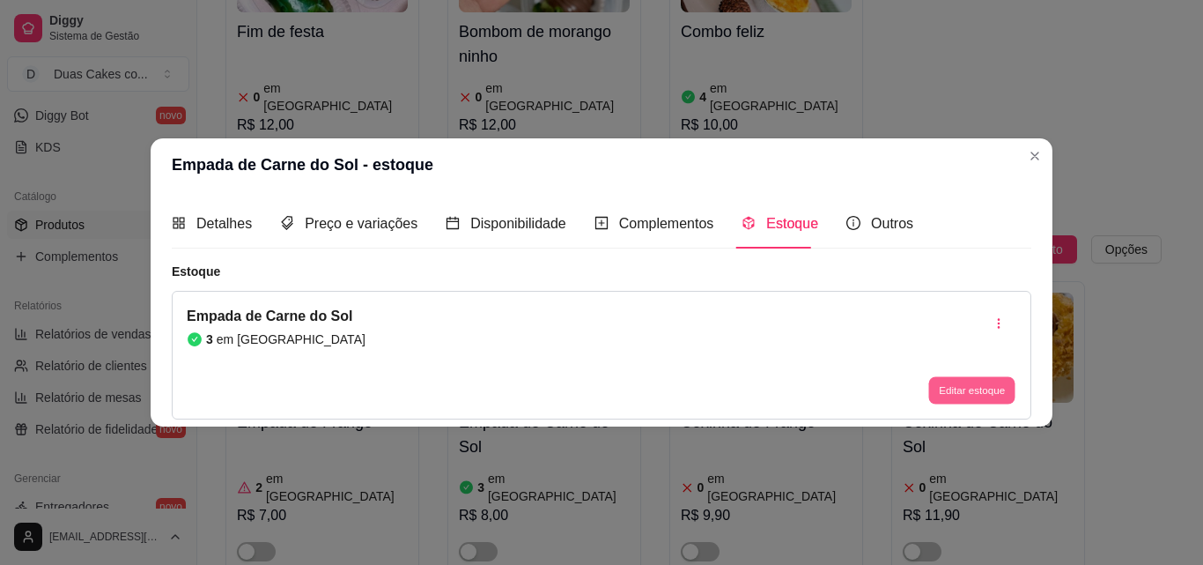
click at [980, 384] on button "Editar estoque" at bounding box center [971, 390] width 86 height 27
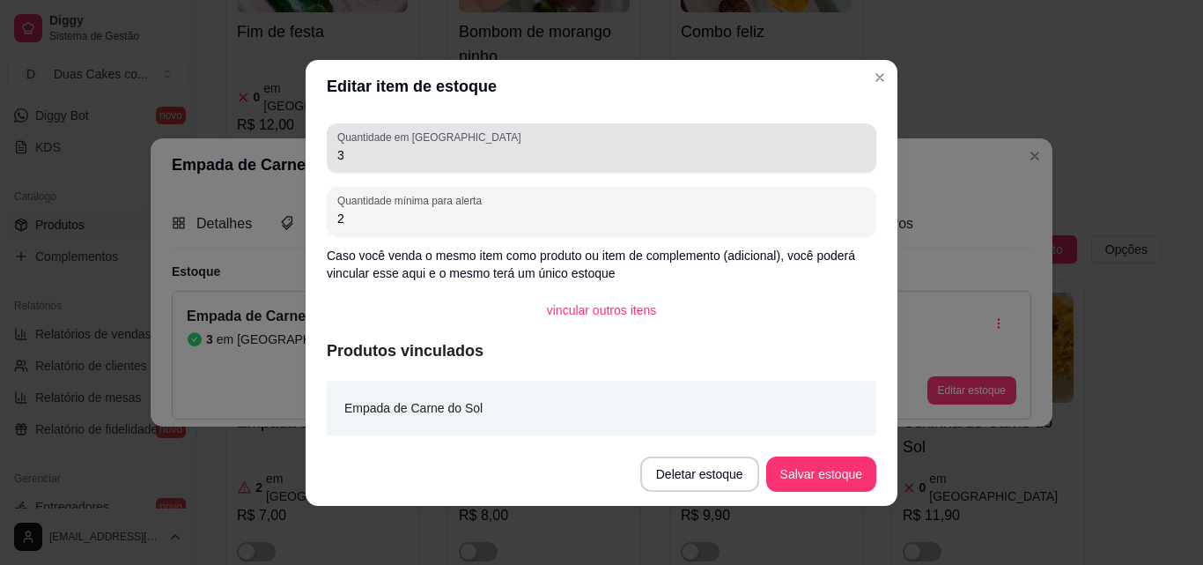
click at [355, 154] on input "3" at bounding box center [601, 155] width 529 height 18
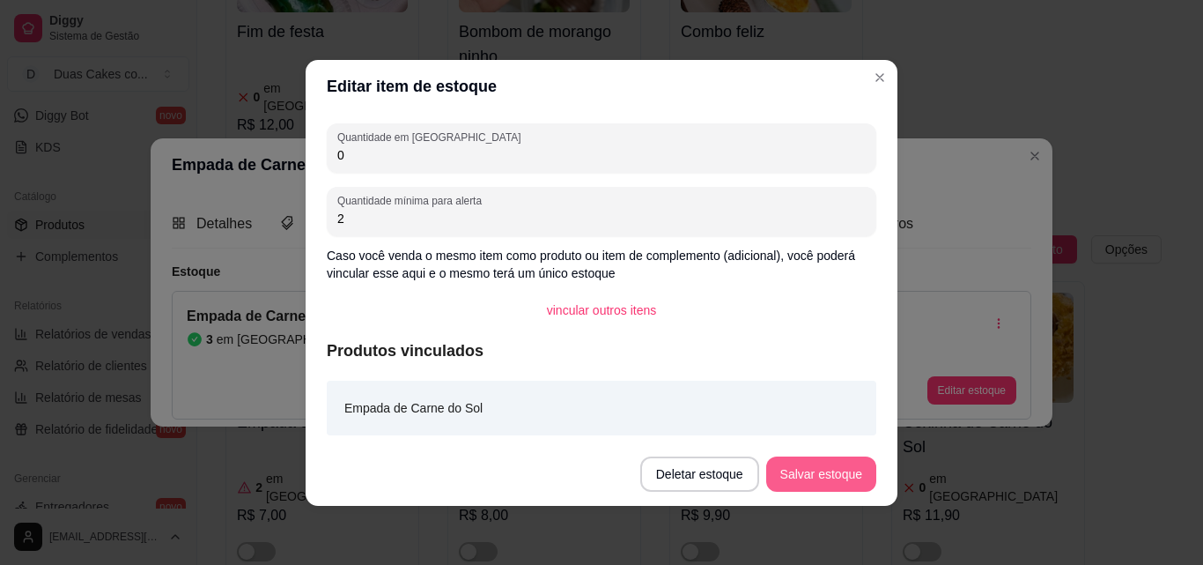
type input "0"
click at [865, 463] on button "Salvar estoque" at bounding box center [820, 473] width 107 height 34
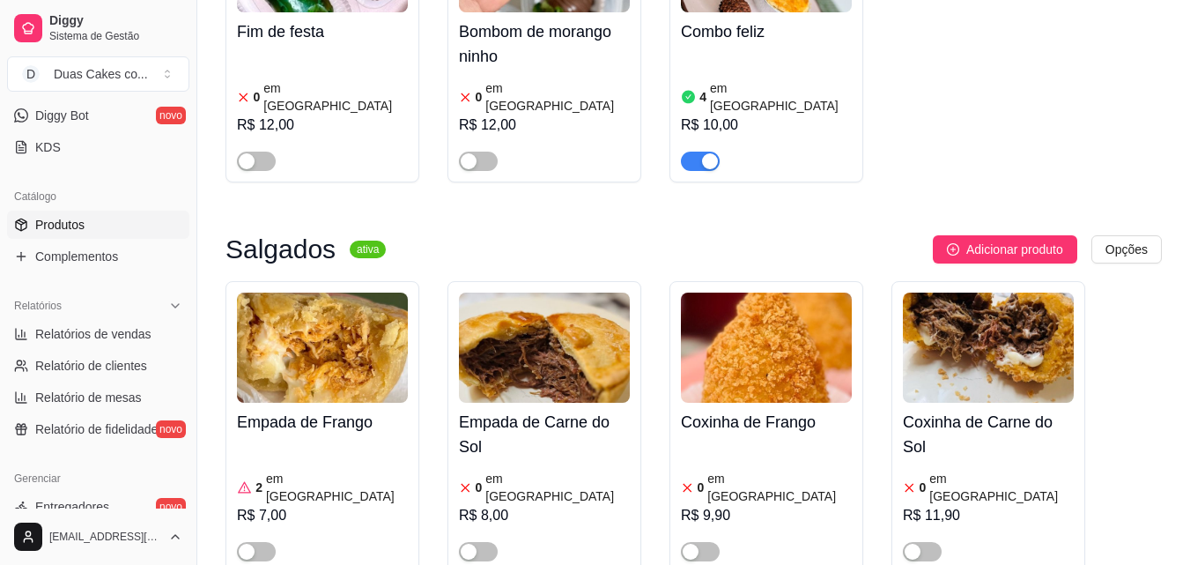
click at [309, 469] on article "em [GEOGRAPHIC_DATA]" at bounding box center [337, 486] width 142 height 35
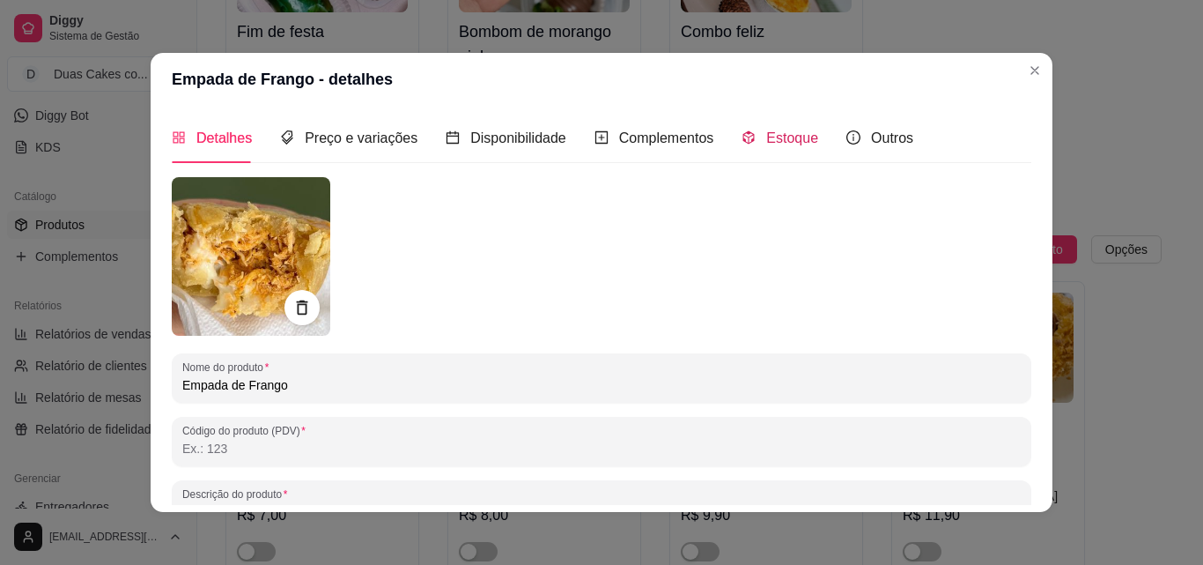
click at [780, 138] on span "Estoque" at bounding box center [792, 137] width 52 height 15
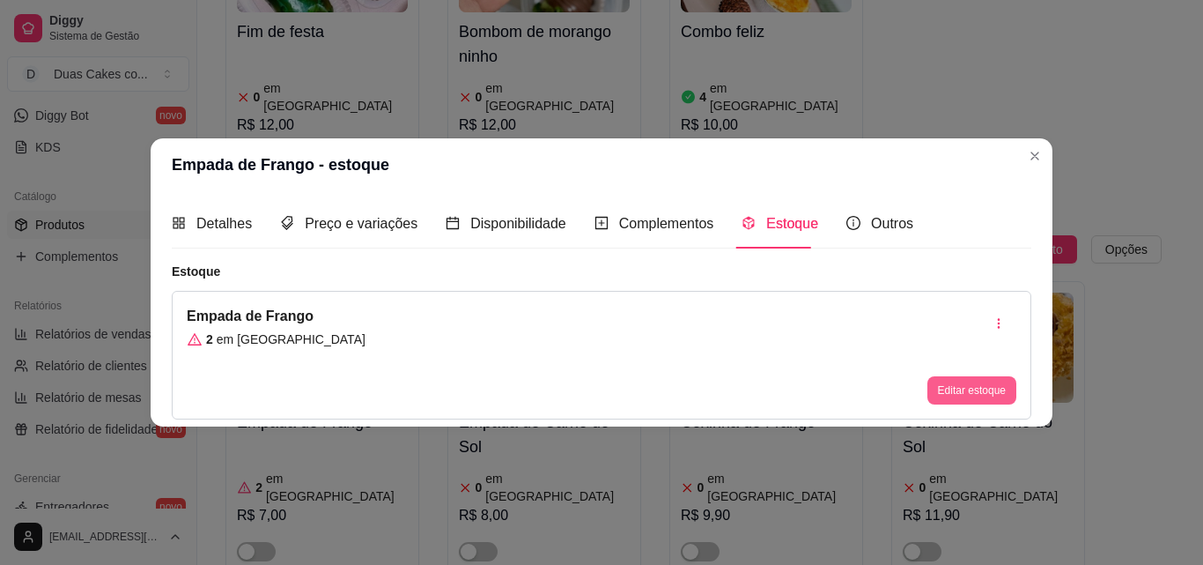
click at [935, 378] on button "Editar estoque" at bounding box center [972, 390] width 89 height 28
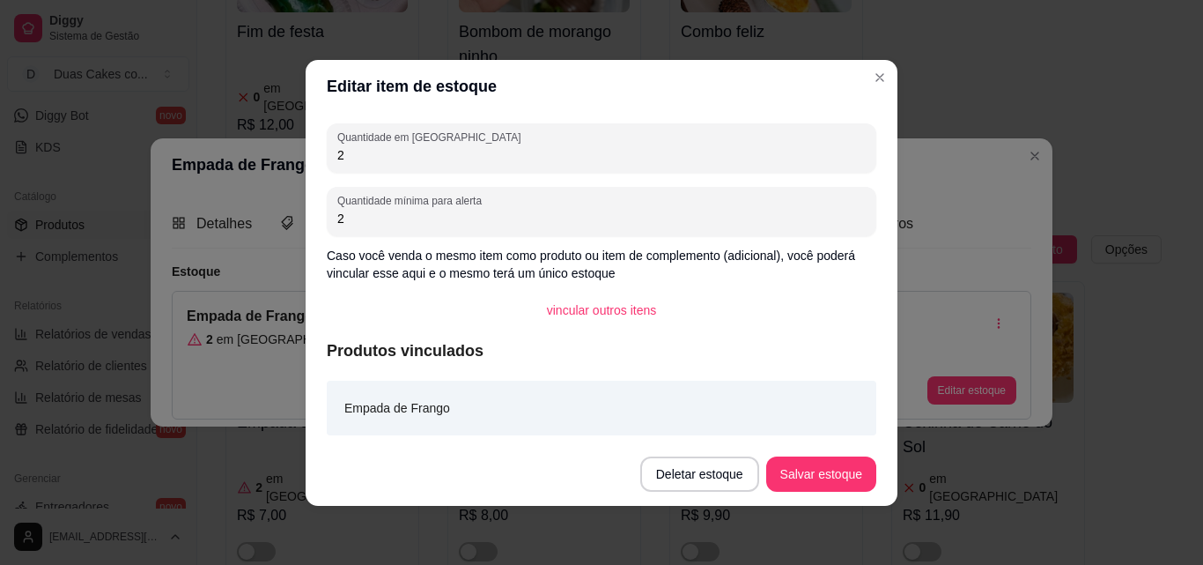
click at [349, 152] on input "2" at bounding box center [601, 155] width 529 height 18
type input "0"
click at [808, 479] on button "Salvar estoque" at bounding box center [820, 473] width 107 height 34
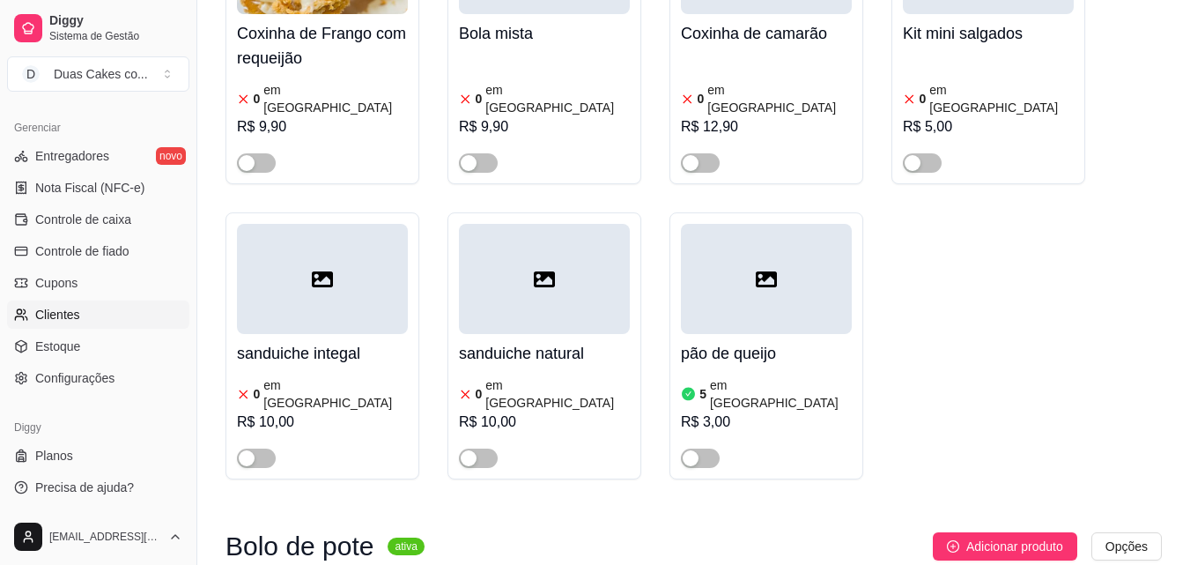
scroll to position [1057, 0]
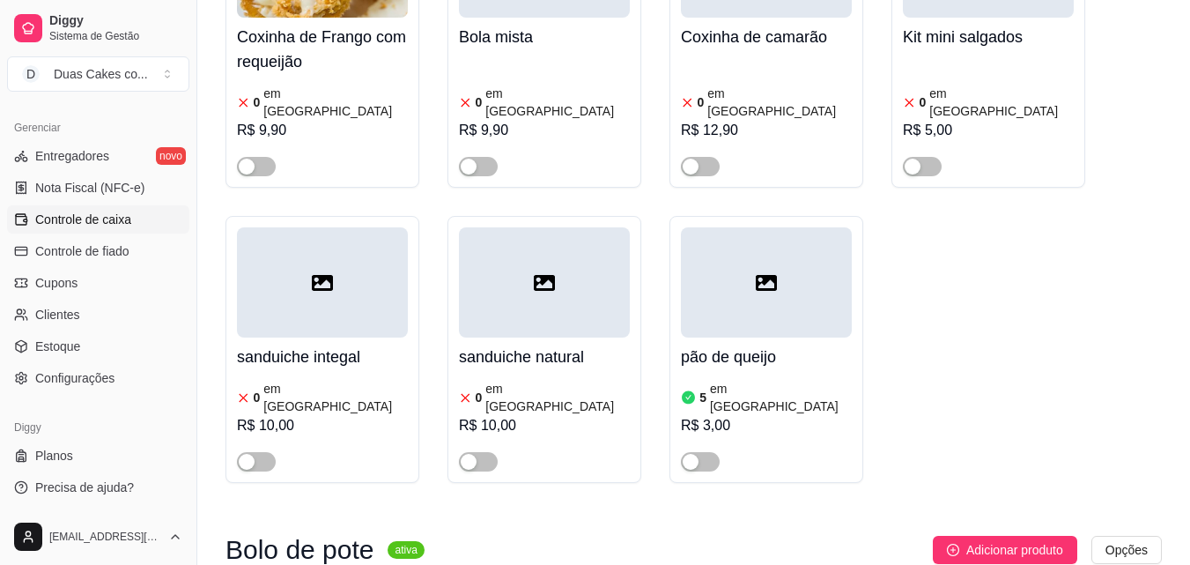
click at [64, 219] on span "Controle de caixa" at bounding box center [83, 220] width 96 height 18
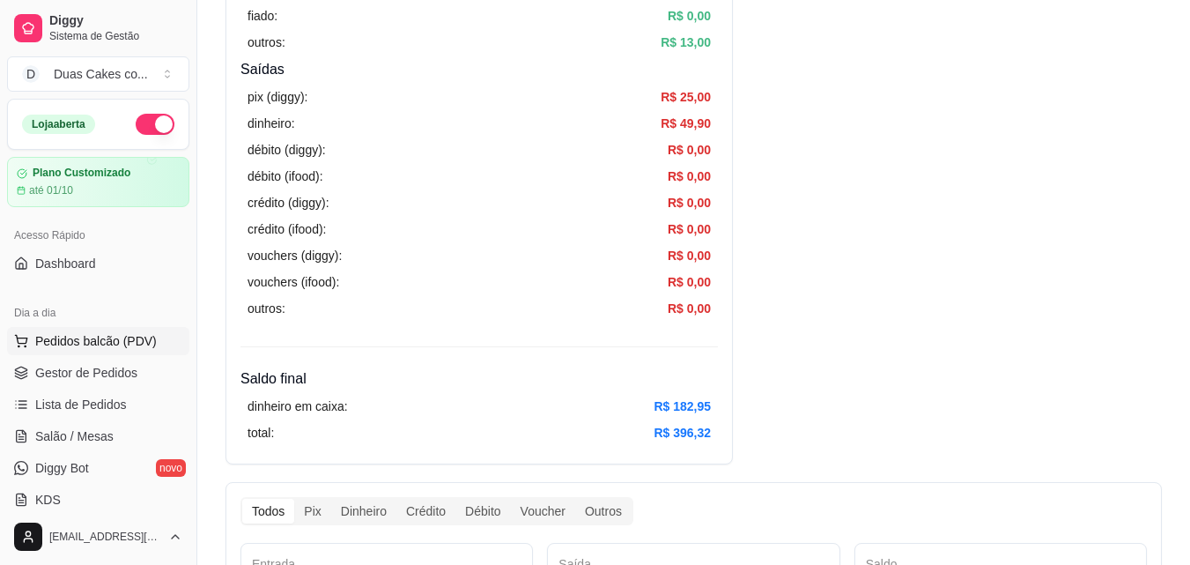
click at [84, 333] on span "Pedidos balcão (PDV)" at bounding box center [96, 341] width 122 height 18
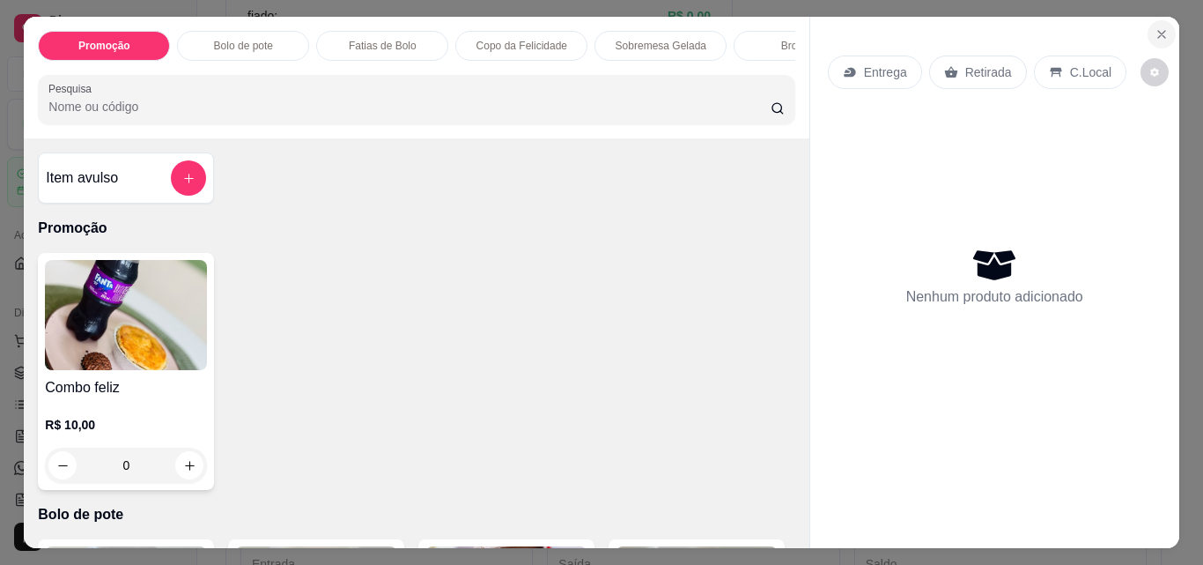
click at [1164, 26] on button "Close" at bounding box center [1162, 34] width 28 height 28
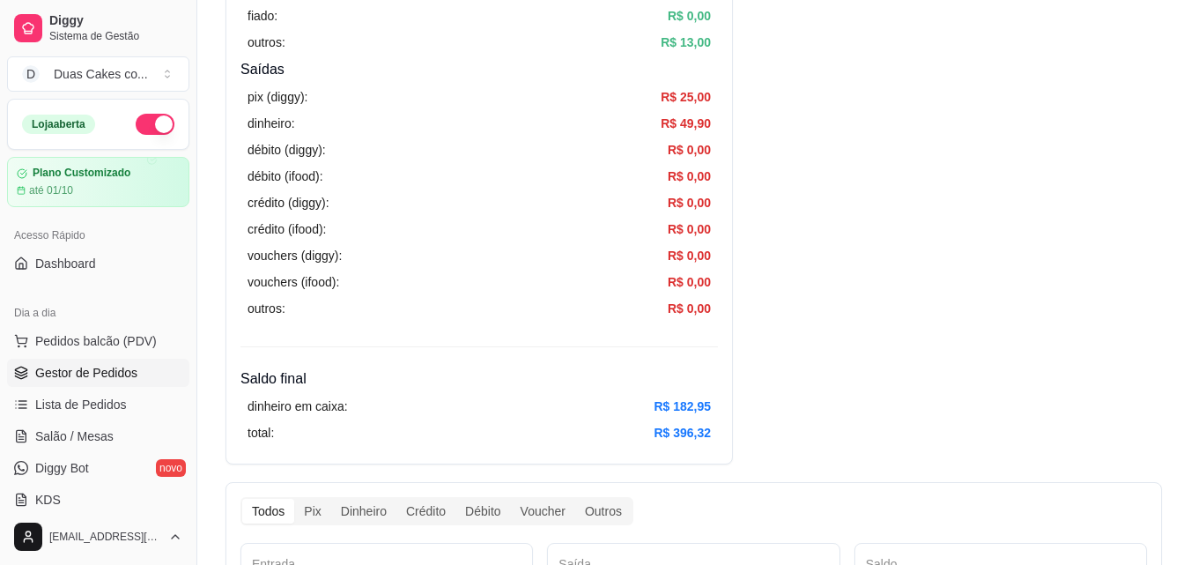
click at [76, 375] on span "Gestor de Pedidos" at bounding box center [86, 373] width 102 height 18
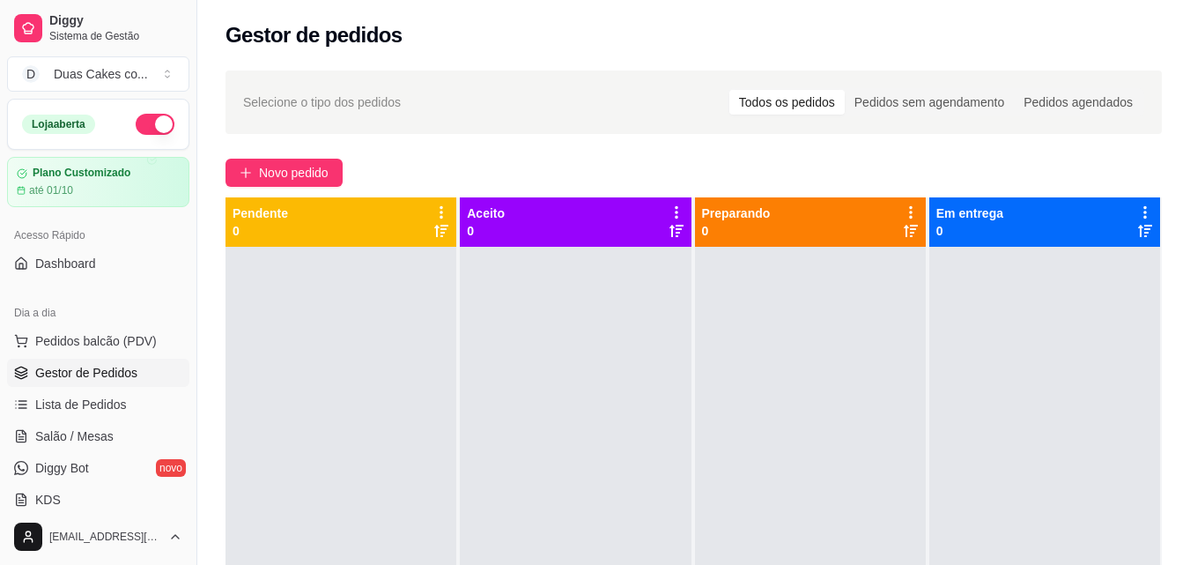
click at [487, 115] on div "Selecione o tipo dos pedidos Todos os pedidos Pedidos sem agendamento Pedidos a…" at bounding box center [693, 102] width 901 height 28
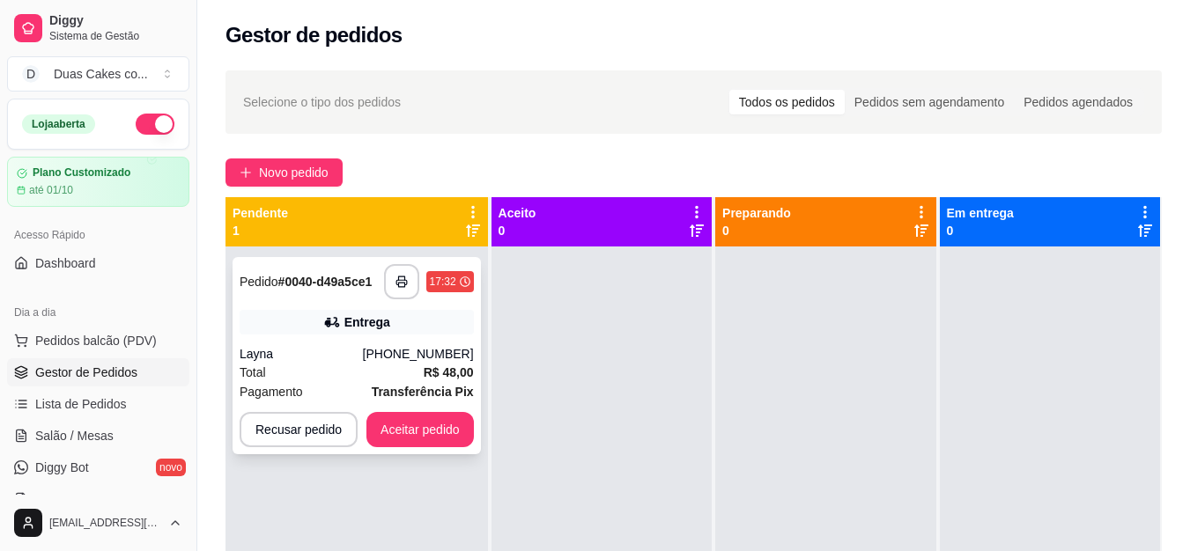
click at [363, 362] on div "Layna" at bounding box center [301, 354] width 123 height 18
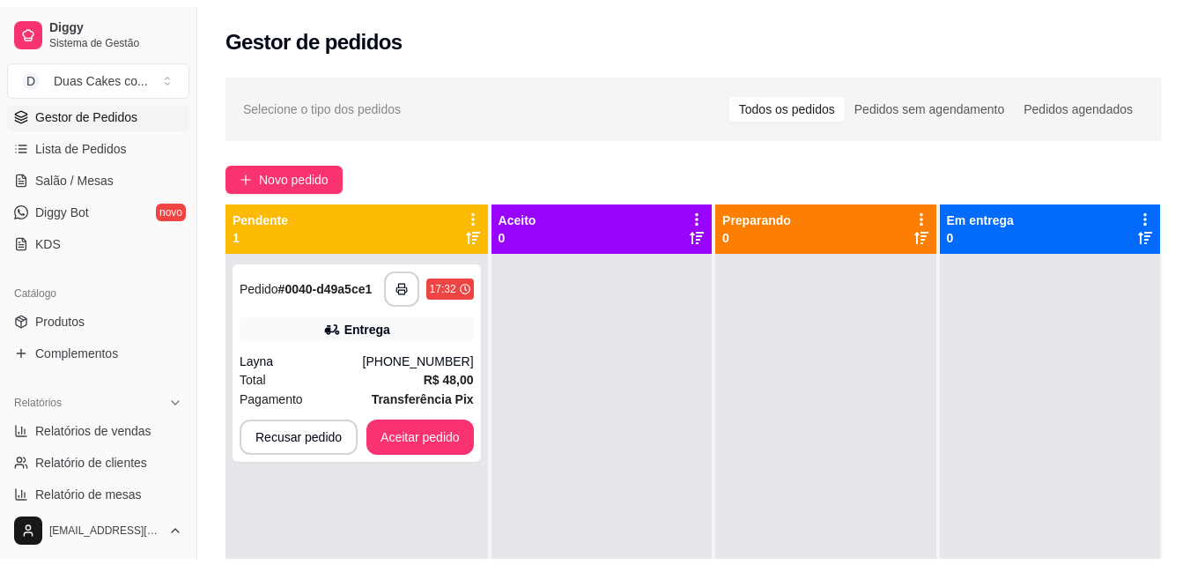
scroll to position [264, 0]
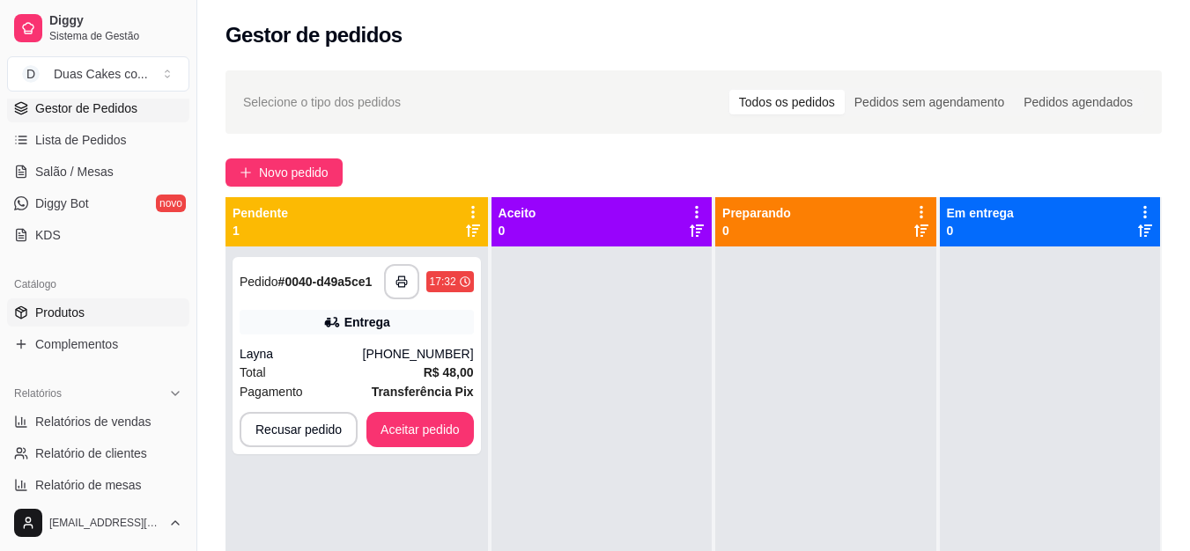
click at [58, 308] on span "Produtos" at bounding box center [59, 313] width 49 height 18
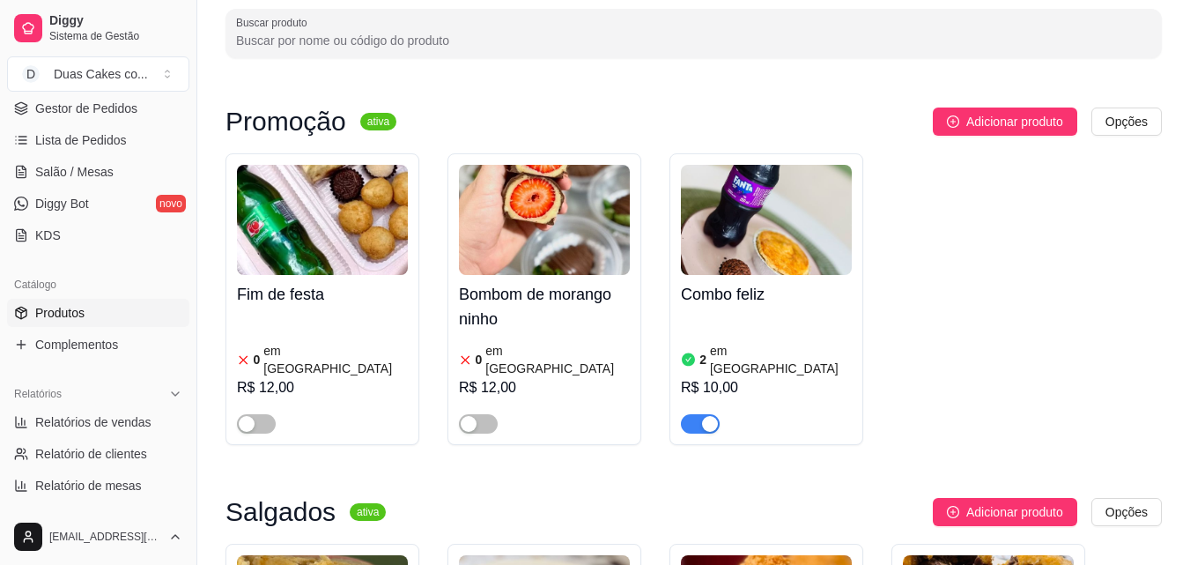
scroll to position [176, 0]
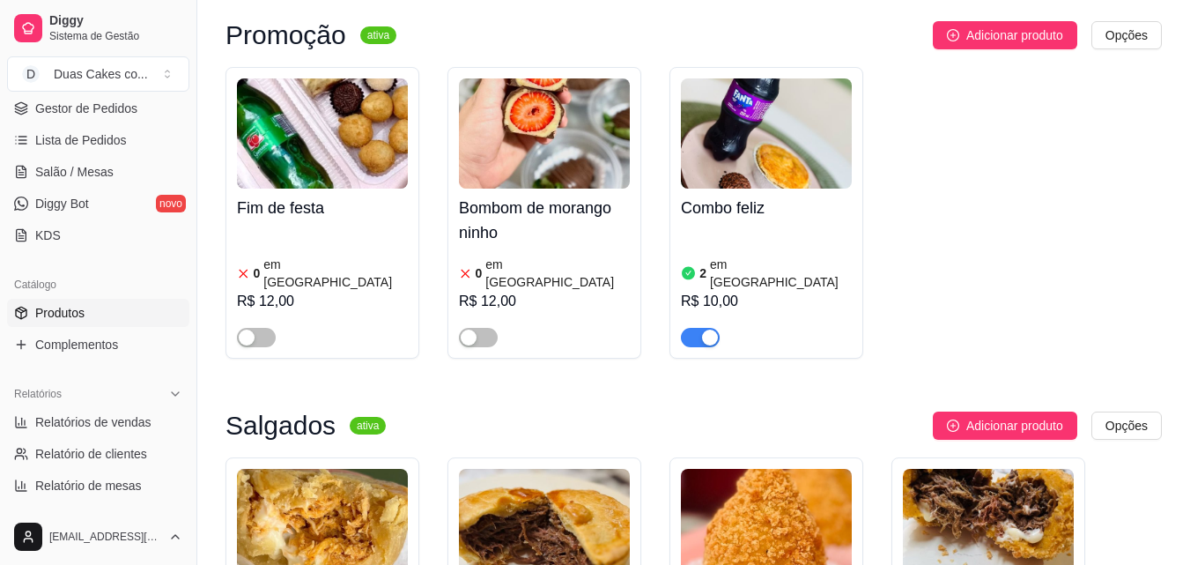
click at [713, 329] on div "button" at bounding box center [710, 337] width 16 height 16
click at [719, 271] on article "em [GEOGRAPHIC_DATA]" at bounding box center [781, 272] width 142 height 35
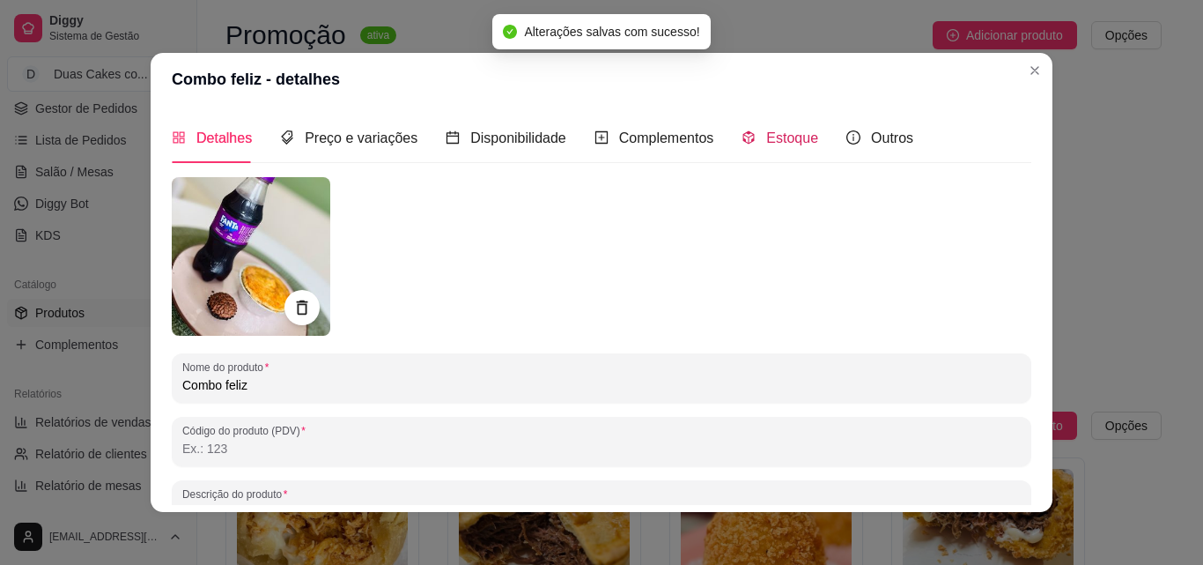
click at [766, 131] on span "Estoque" at bounding box center [792, 137] width 52 height 15
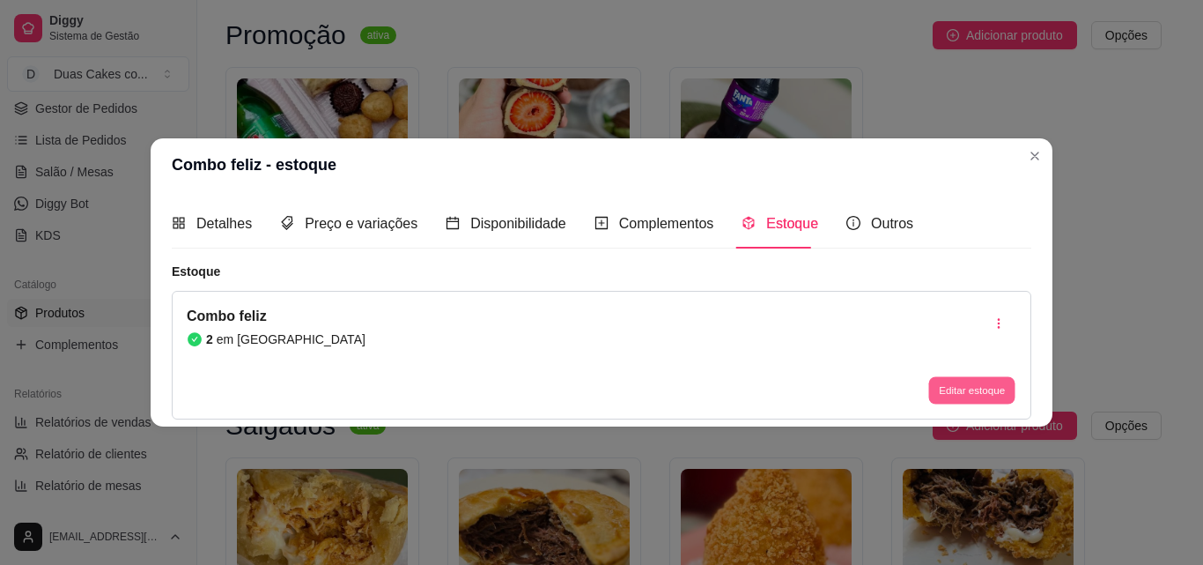
click at [950, 382] on button "Editar estoque" at bounding box center [971, 390] width 86 height 27
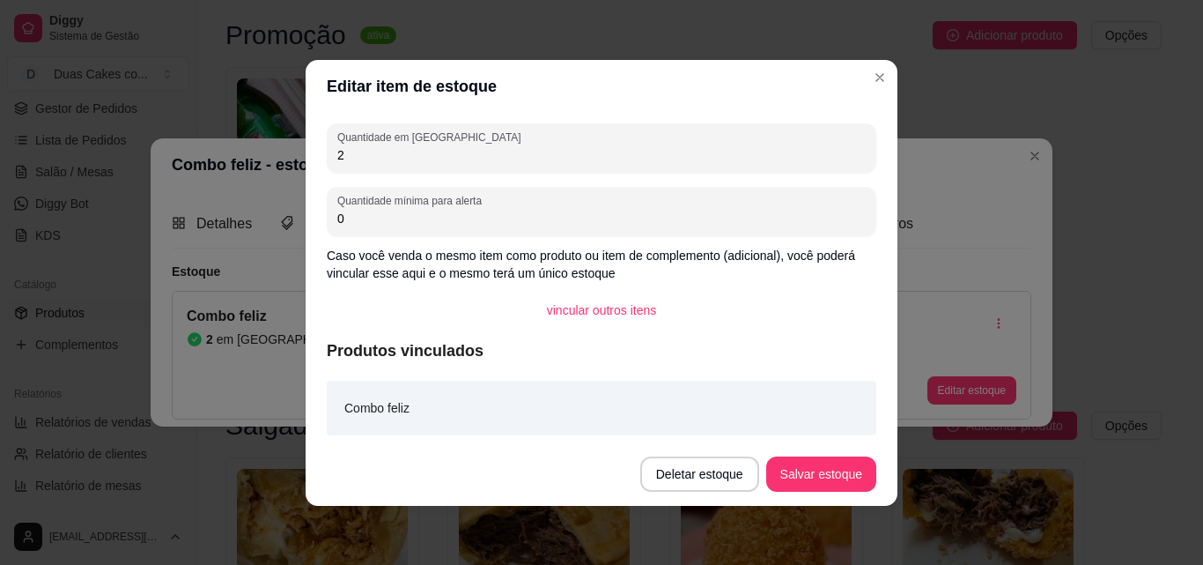
click at [345, 155] on input "2" at bounding box center [601, 155] width 529 height 18
type input "0"
click at [824, 476] on button "Salvar estoque" at bounding box center [820, 473] width 107 height 34
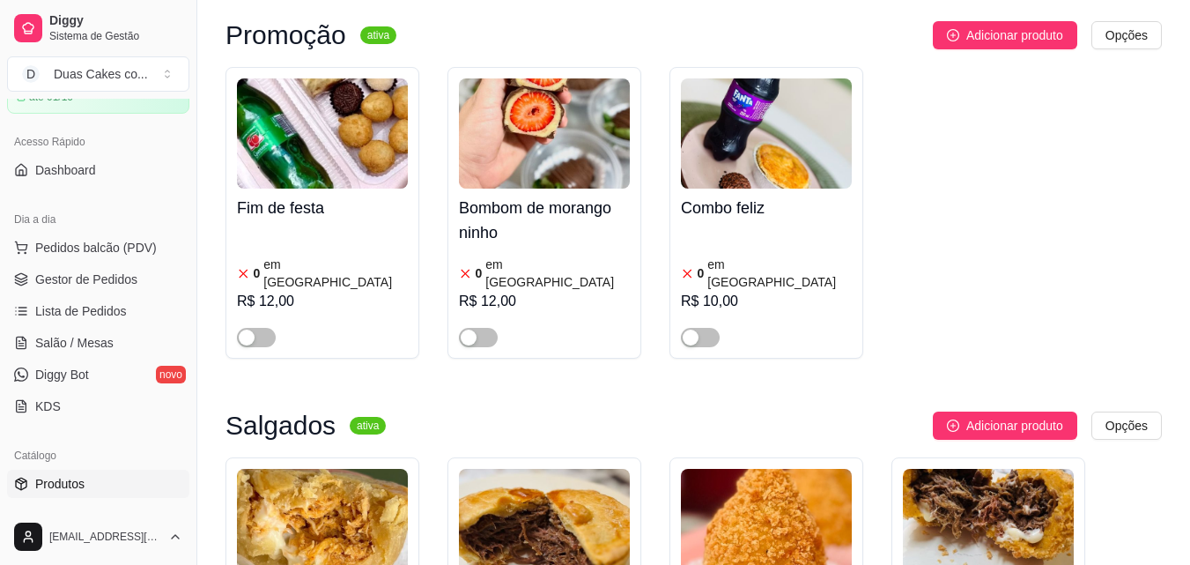
scroll to position [88, 0]
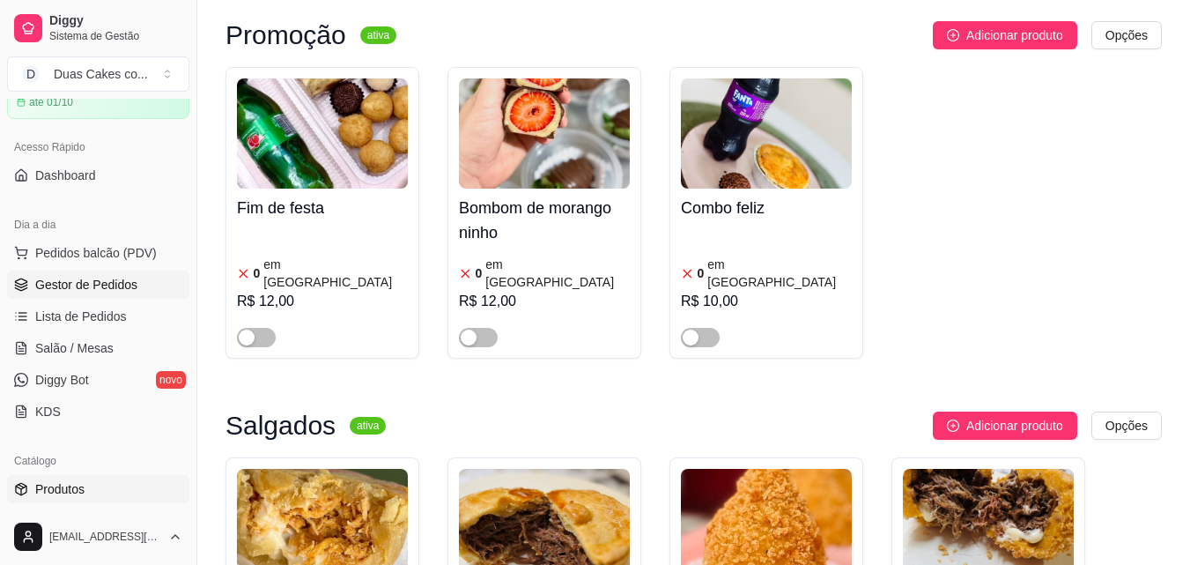
click at [88, 285] on span "Gestor de Pedidos" at bounding box center [86, 285] width 102 height 18
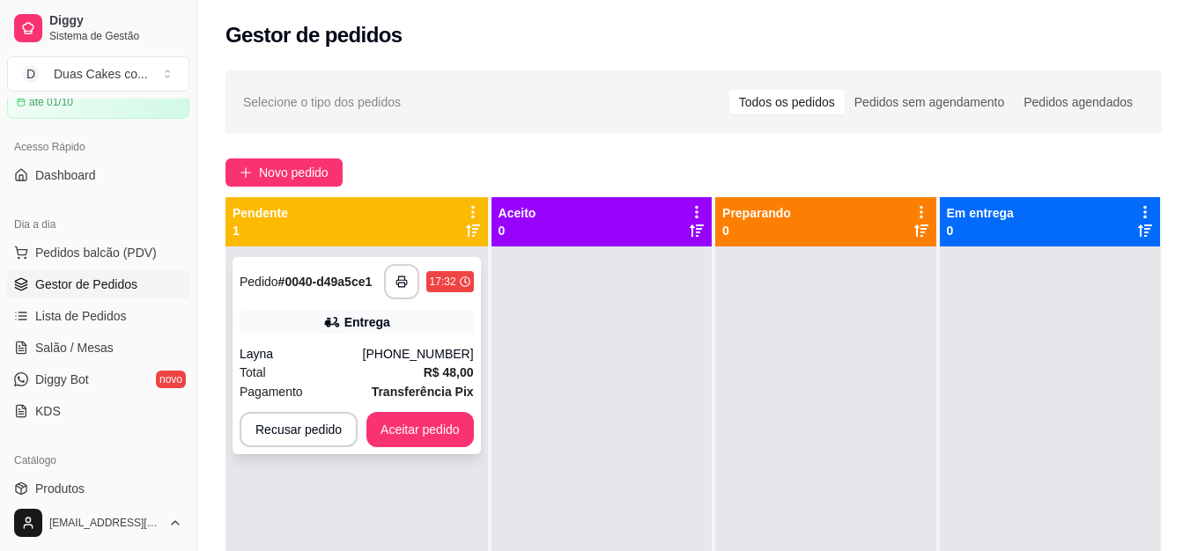
click at [321, 365] on div "Total R$ 48,00" at bounding box center [357, 372] width 234 height 19
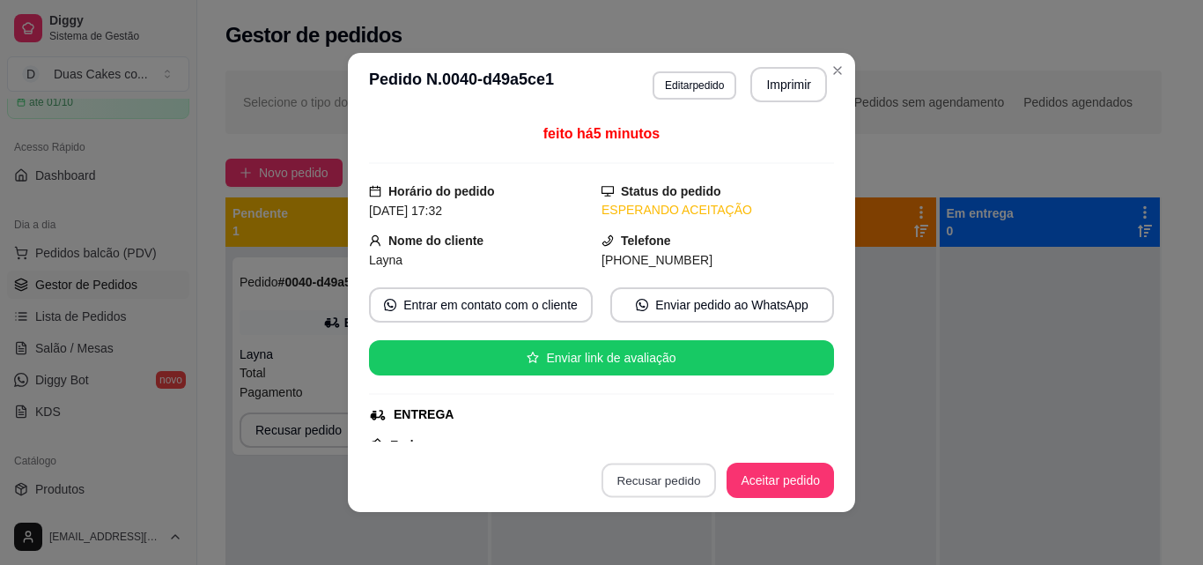
click at [639, 477] on button "Recusar pedido" at bounding box center [659, 480] width 115 height 34
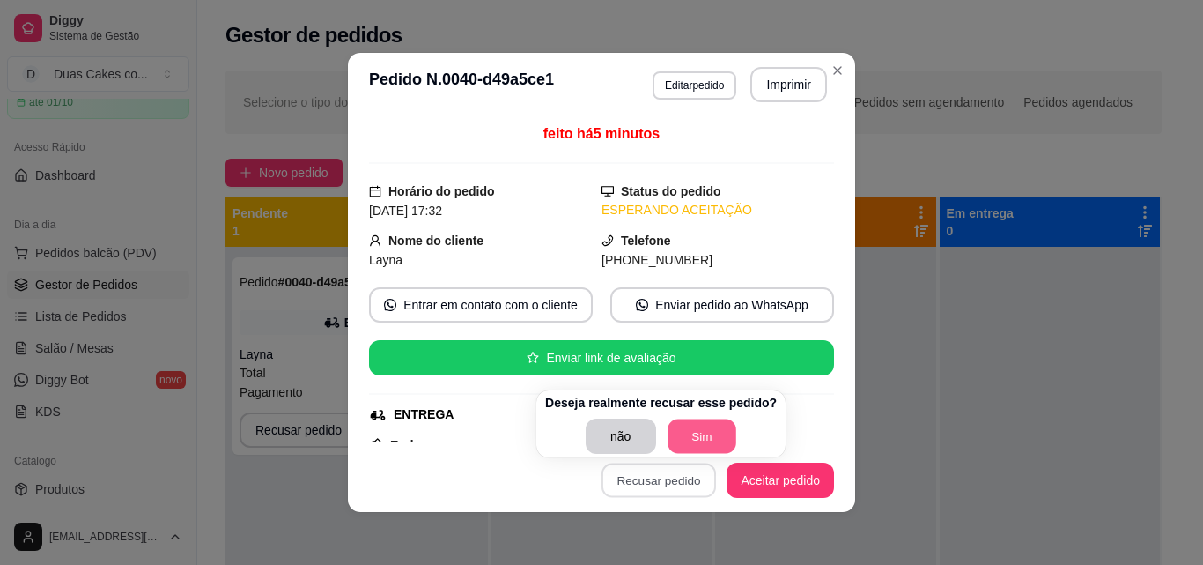
click at [715, 425] on button "Sim" at bounding box center [702, 436] width 69 height 34
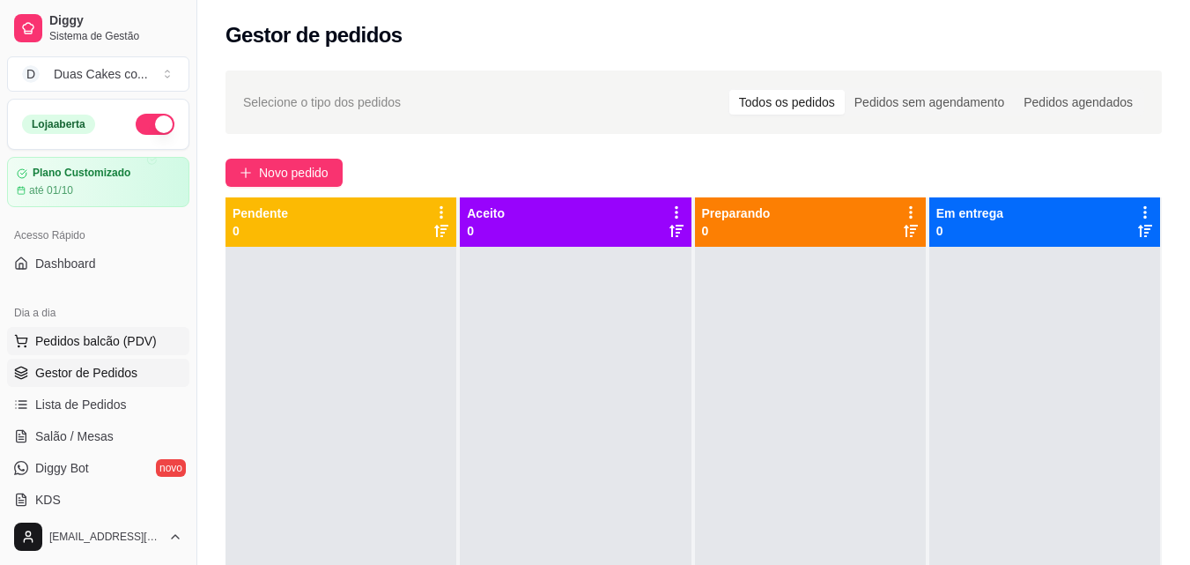
click at [81, 336] on span "Pedidos balcão (PDV)" at bounding box center [96, 341] width 122 height 18
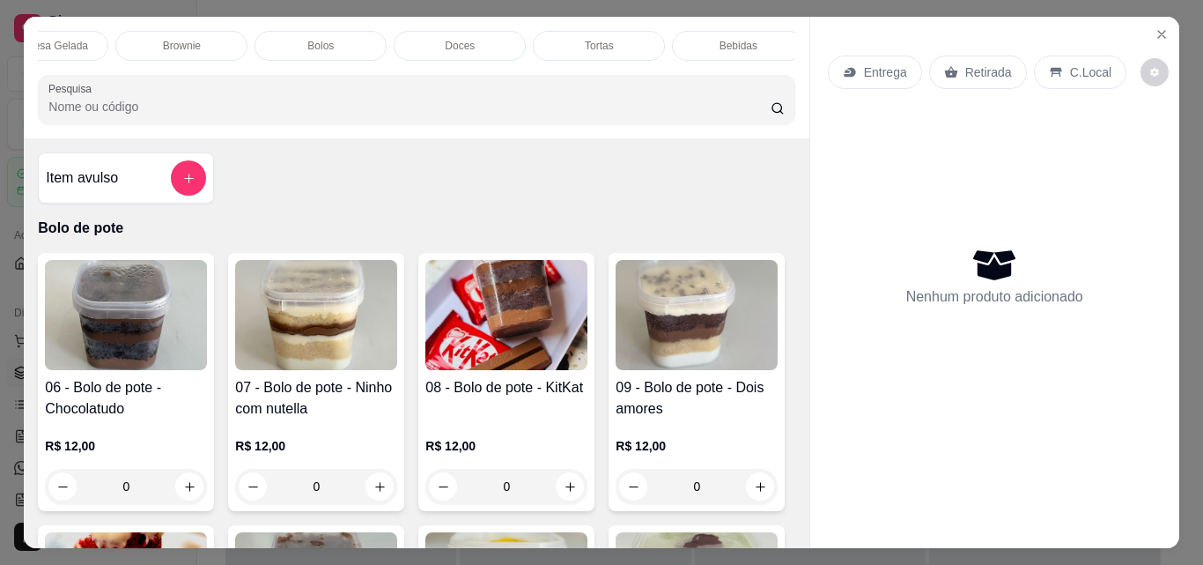
scroll to position [0, 489]
click at [299, 39] on p "Bolos" at bounding box center [311, 46] width 26 height 14
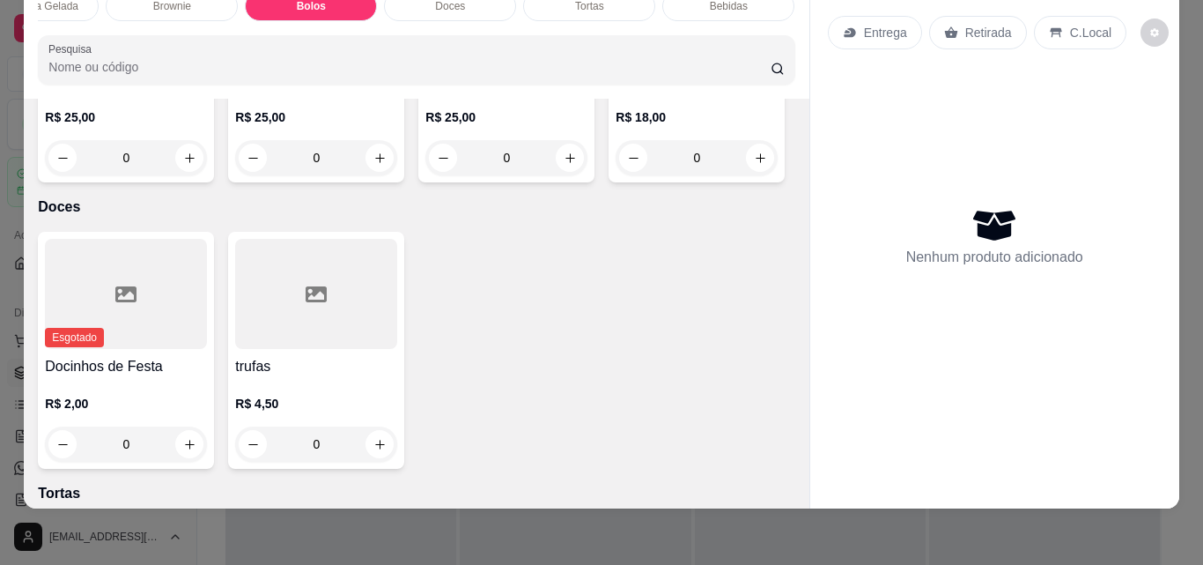
scroll to position [2805, 0]
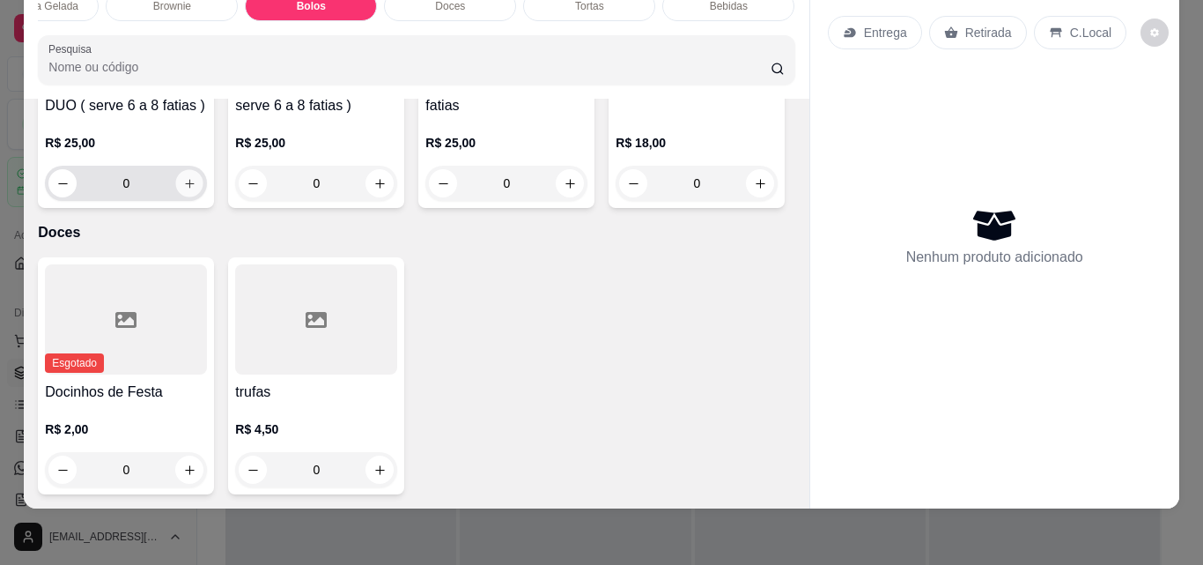
click at [185, 190] on icon "increase-product-quantity" at bounding box center [189, 183] width 13 height 13
type input "1"
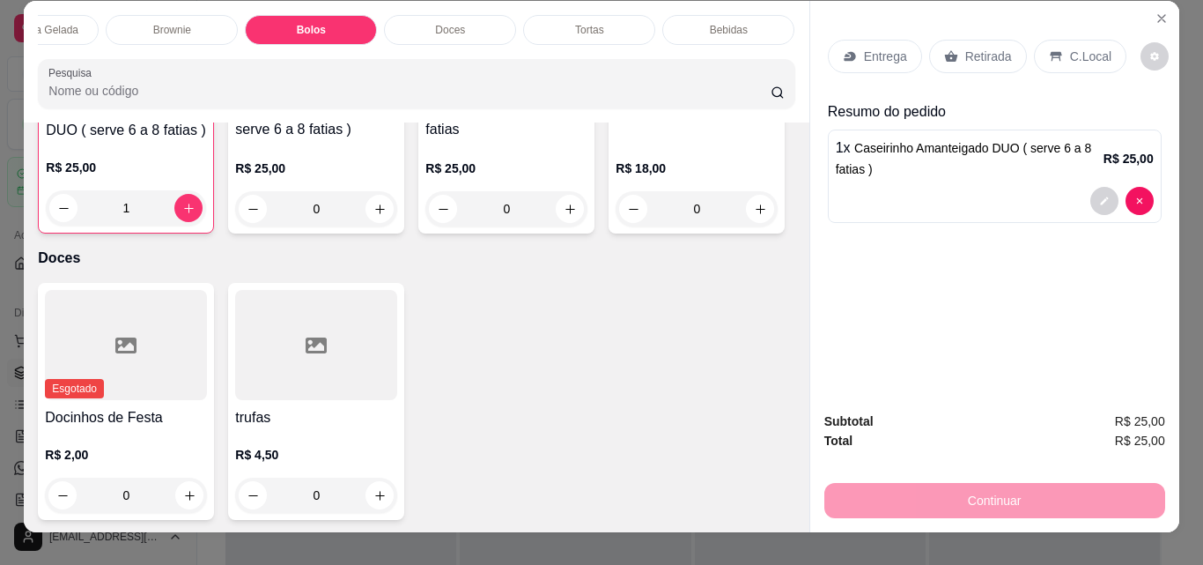
scroll to position [0, 0]
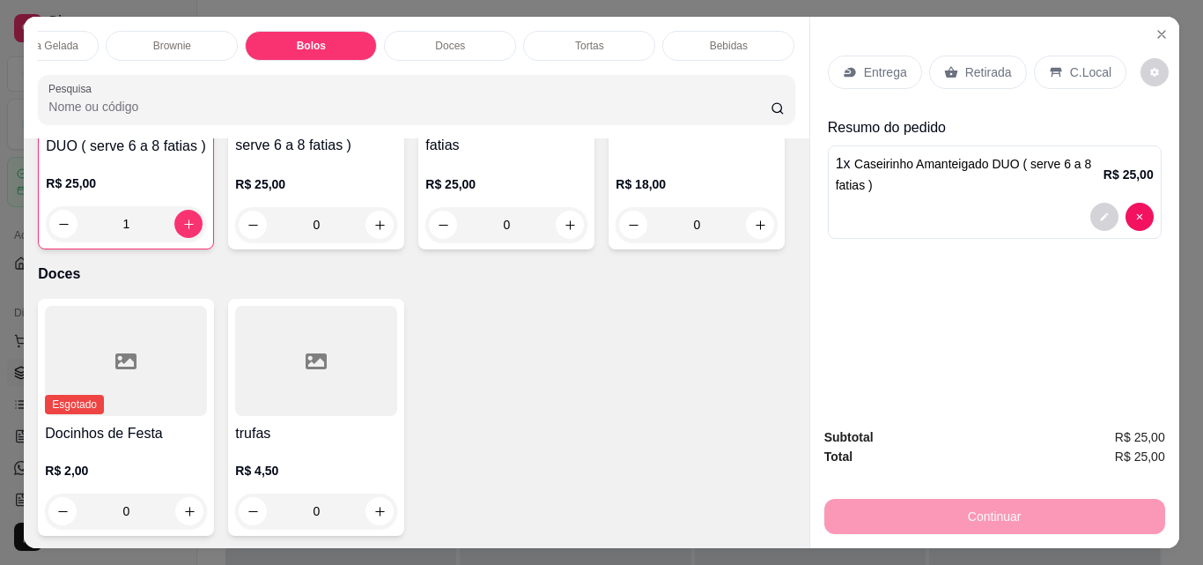
click at [856, 61] on div "Entrega" at bounding box center [875, 71] width 94 height 33
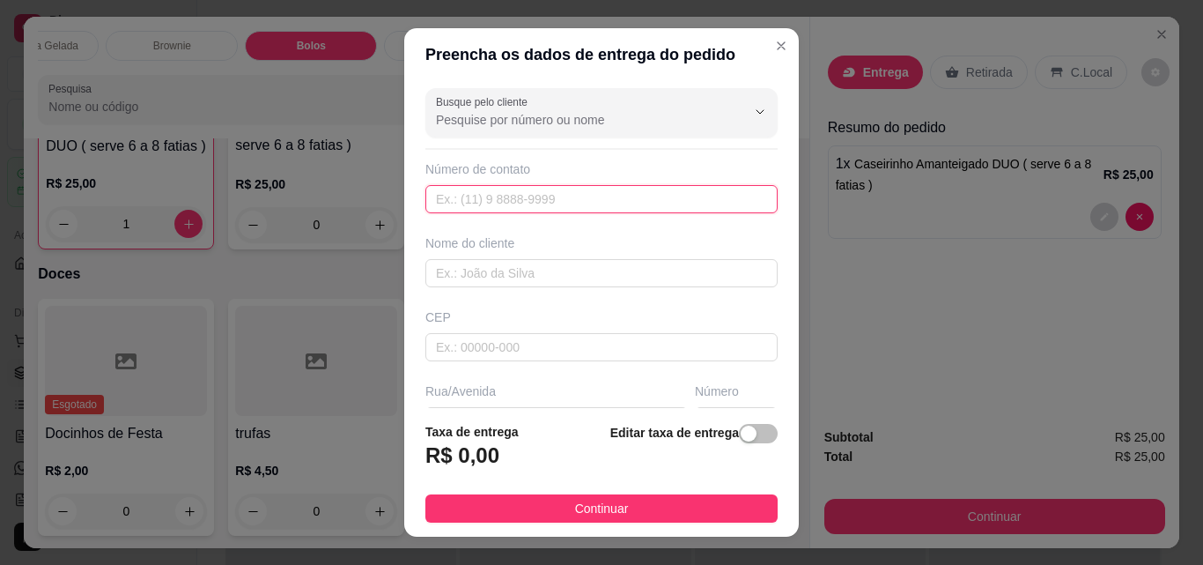
click at [447, 203] on input "text" at bounding box center [601, 199] width 352 height 28
click at [516, 199] on input "text" at bounding box center [601, 199] width 352 height 28
type input "[PHONE_NUMBER]"
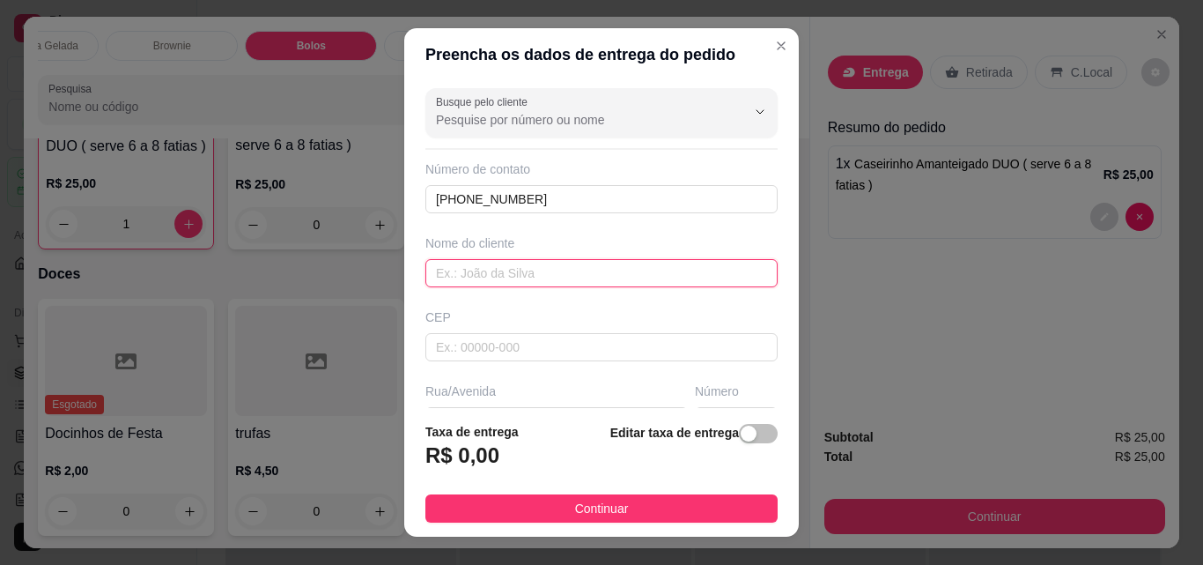
click at [494, 276] on input "text" at bounding box center [601, 273] width 352 height 28
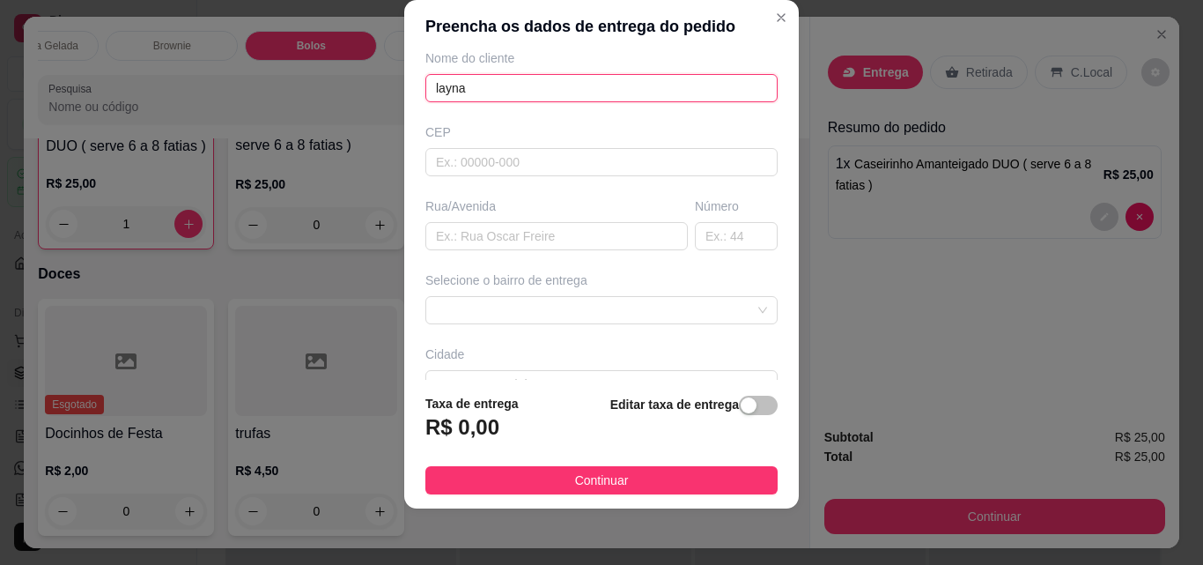
scroll to position [176, 0]
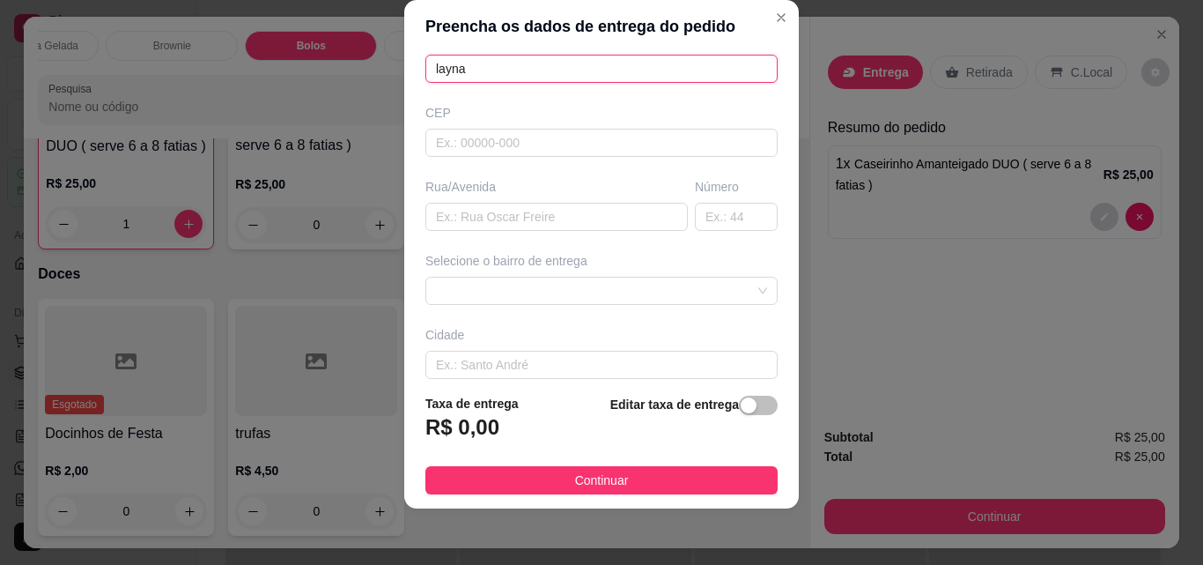
type input "layna"
click at [461, 188] on div "Rua/Avenida" at bounding box center [556, 187] width 262 height 18
click at [513, 183] on div "Rua/Avenida" at bounding box center [556, 187] width 262 height 18
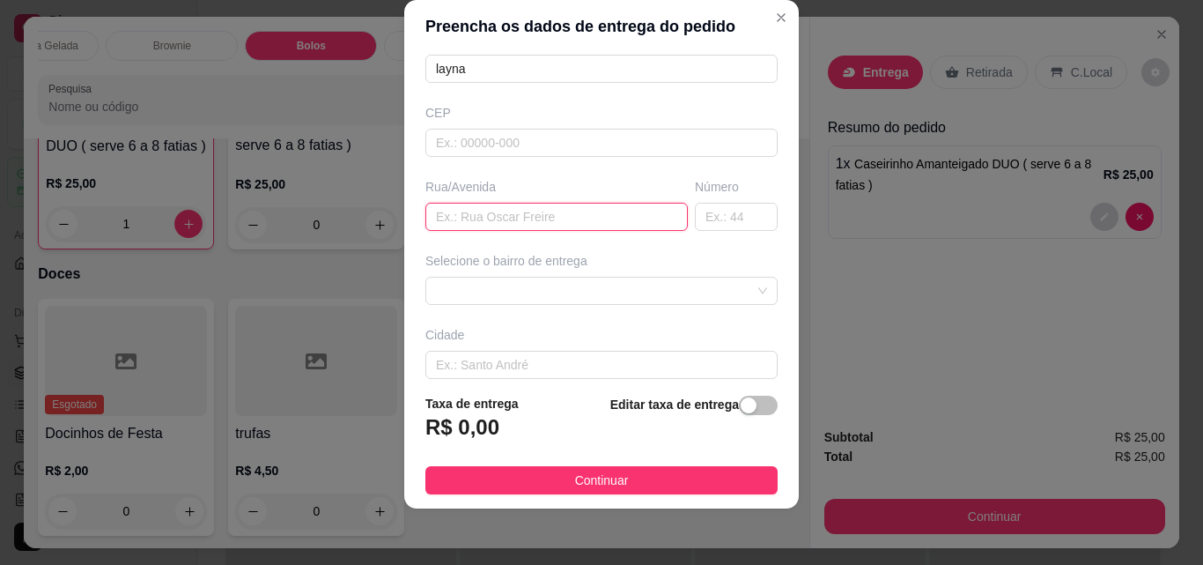
click at [549, 222] on input "text" at bounding box center [556, 217] width 262 height 28
click at [700, 218] on input "text" at bounding box center [736, 217] width 83 height 28
click at [505, 225] on input "[PERSON_NAME]" at bounding box center [556, 217] width 262 height 28
type input "edite [PERSON_NAME]"
click at [699, 224] on input "text" at bounding box center [736, 217] width 83 height 28
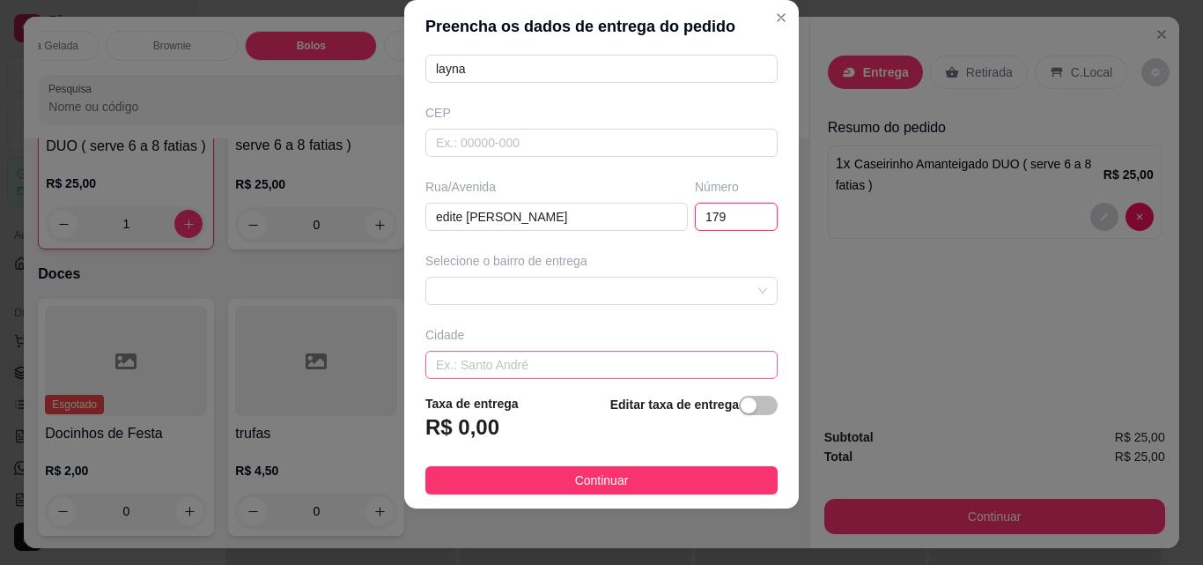
type input "179"
click at [521, 366] on input "text" at bounding box center [601, 365] width 352 height 28
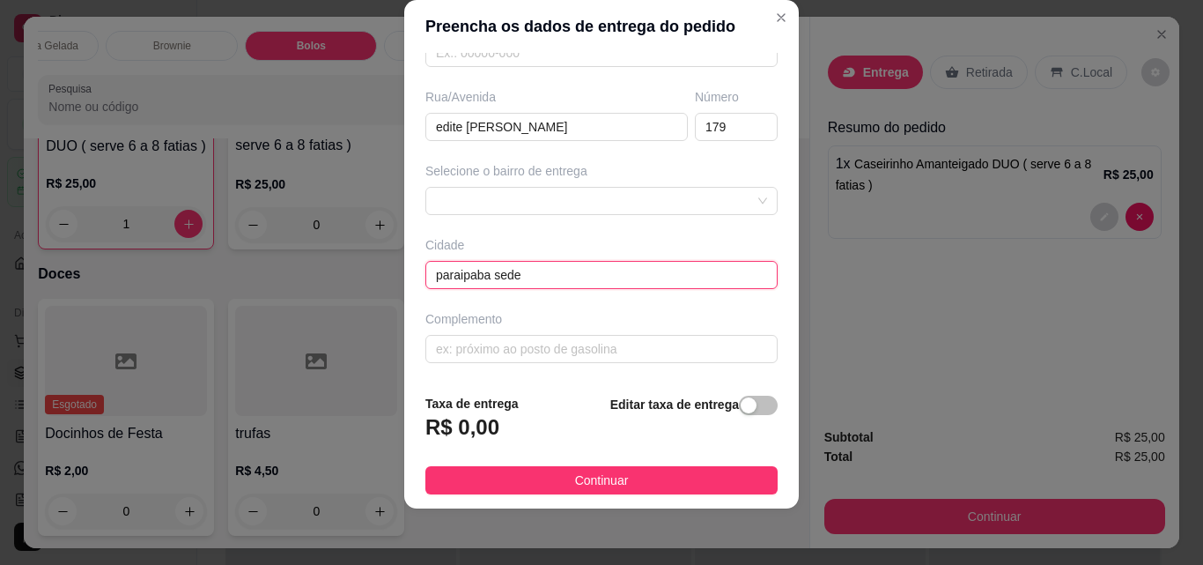
scroll to position [267, 0]
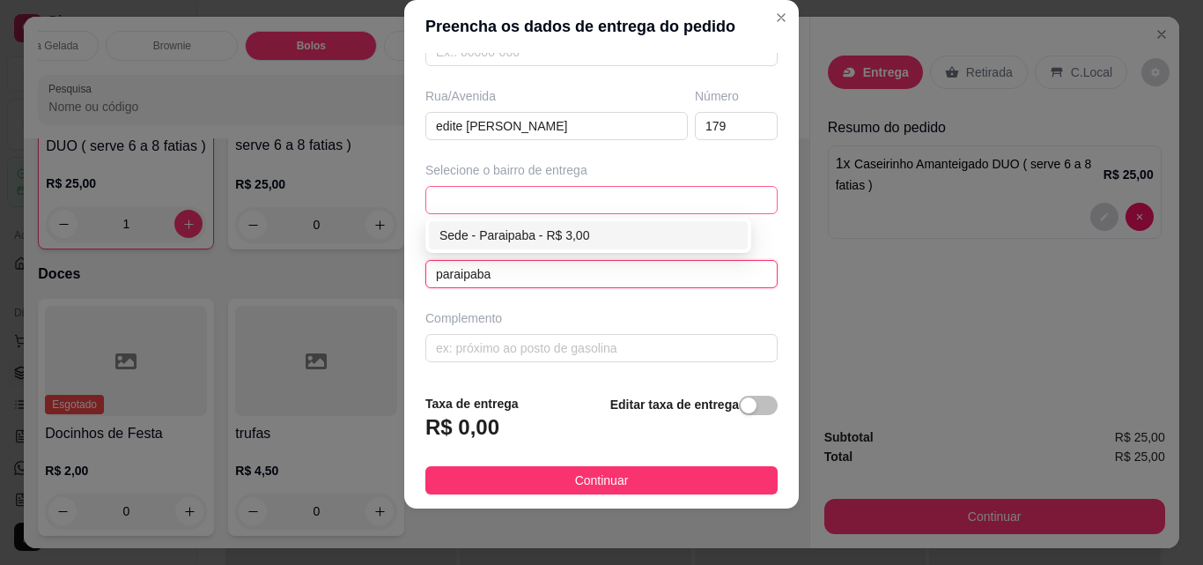
click at [472, 196] on span at bounding box center [601, 200] width 331 height 26
click at [496, 230] on div "Sede - Paraipaba - R$ 3,00" at bounding box center [589, 234] width 298 height 19
type input "Paraipaba"
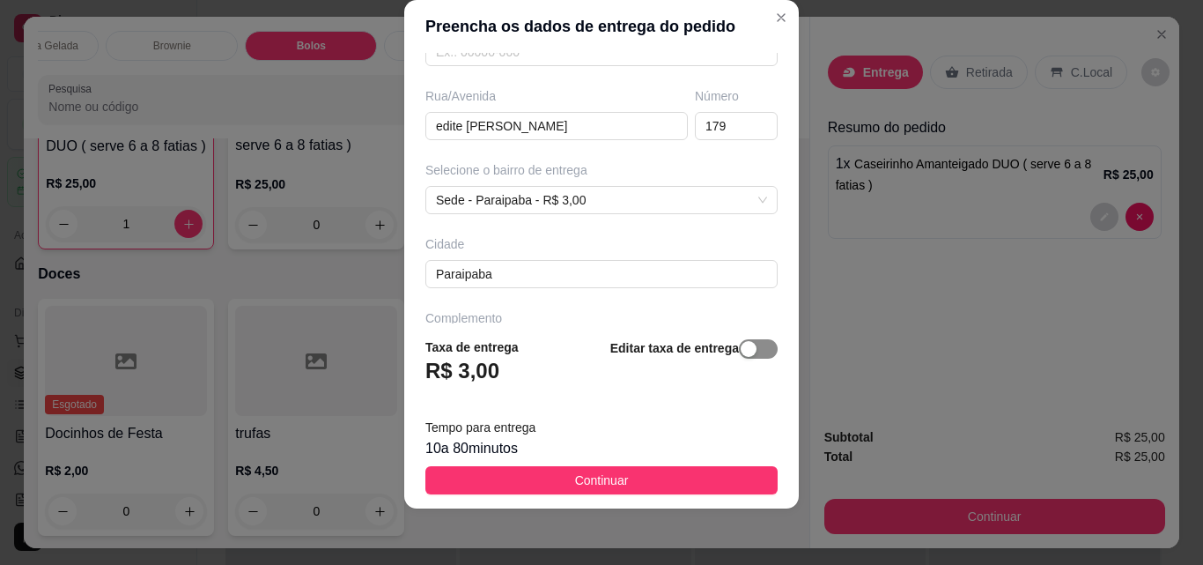
click at [741, 351] on div "button" at bounding box center [749, 349] width 16 height 16
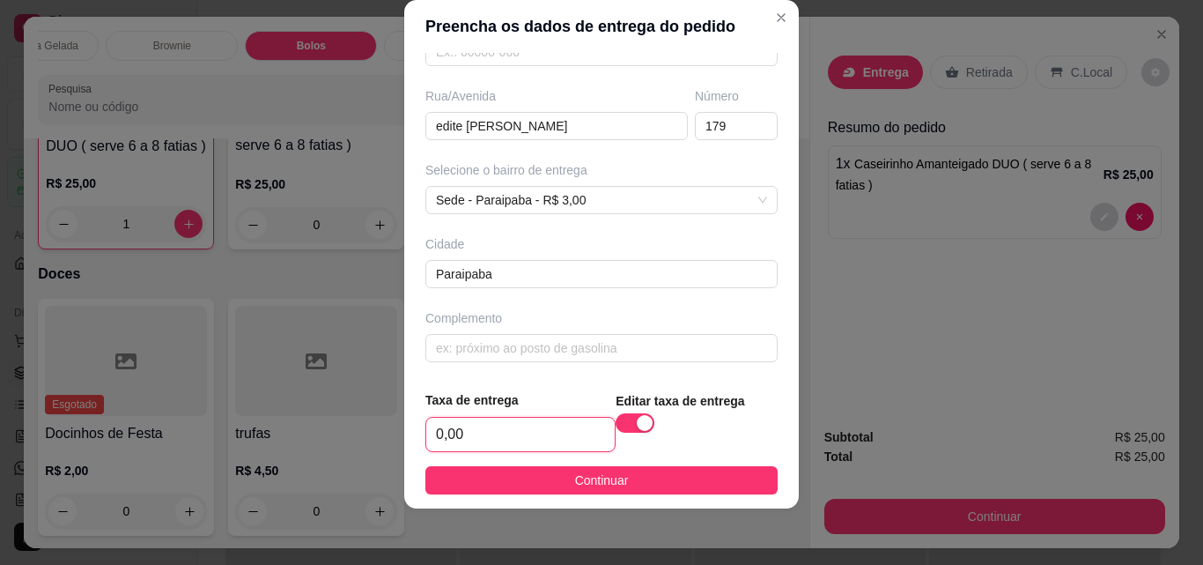
click at [467, 439] on input "0,00" at bounding box center [520, 434] width 189 height 33
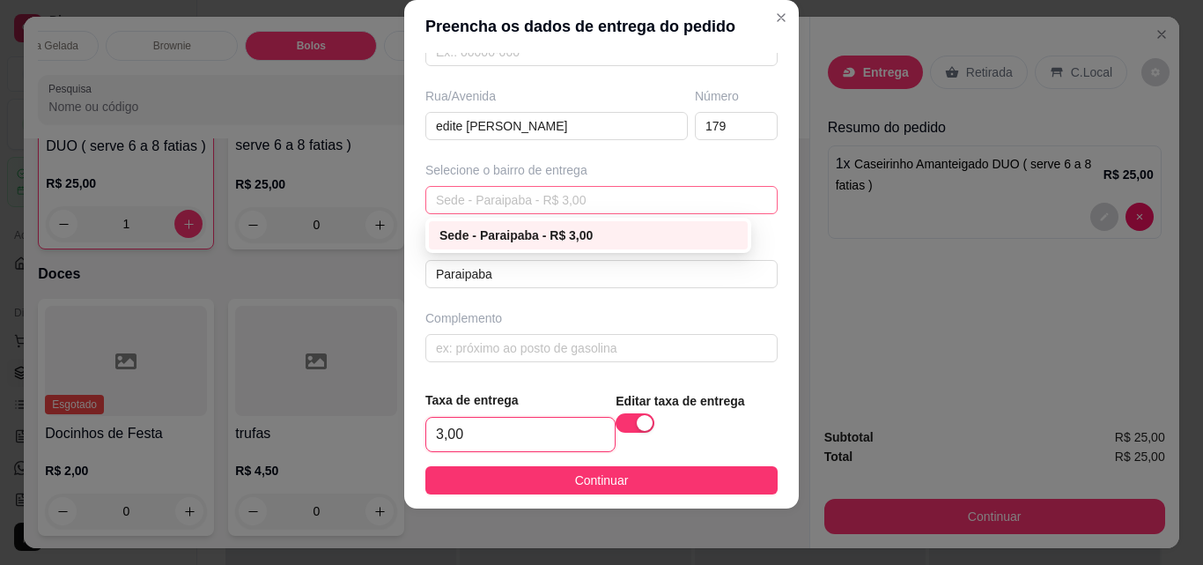
click at [575, 196] on span "Sede - Paraipaba - R$ 3,00" at bounding box center [601, 200] width 331 height 26
type input "3,00"
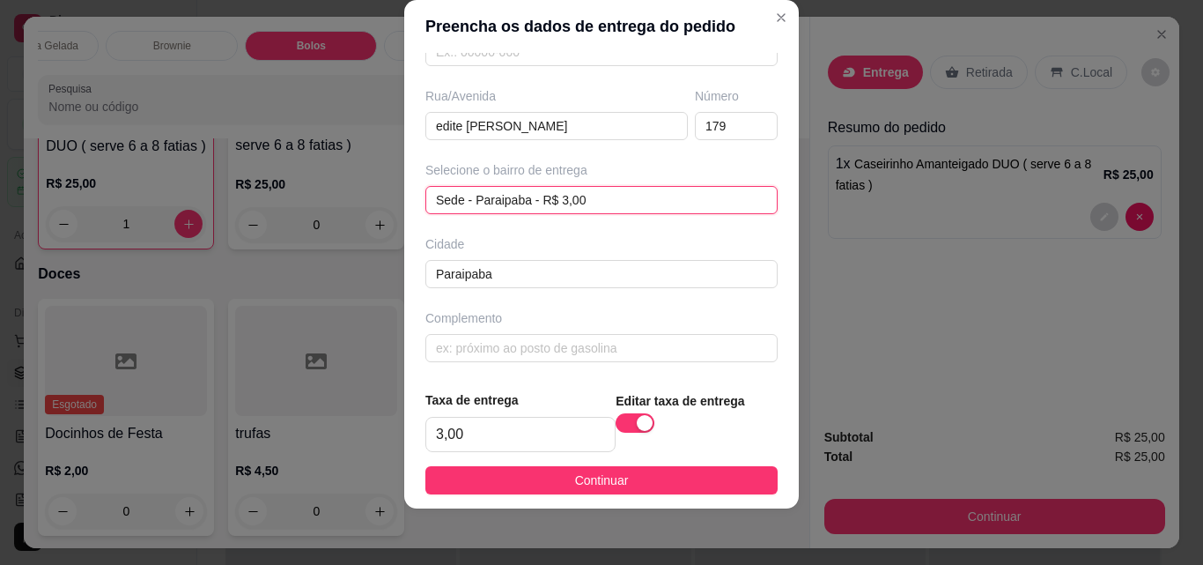
click at [587, 198] on span "Sede - Paraipaba - R$ 3,00" at bounding box center [601, 200] width 331 height 26
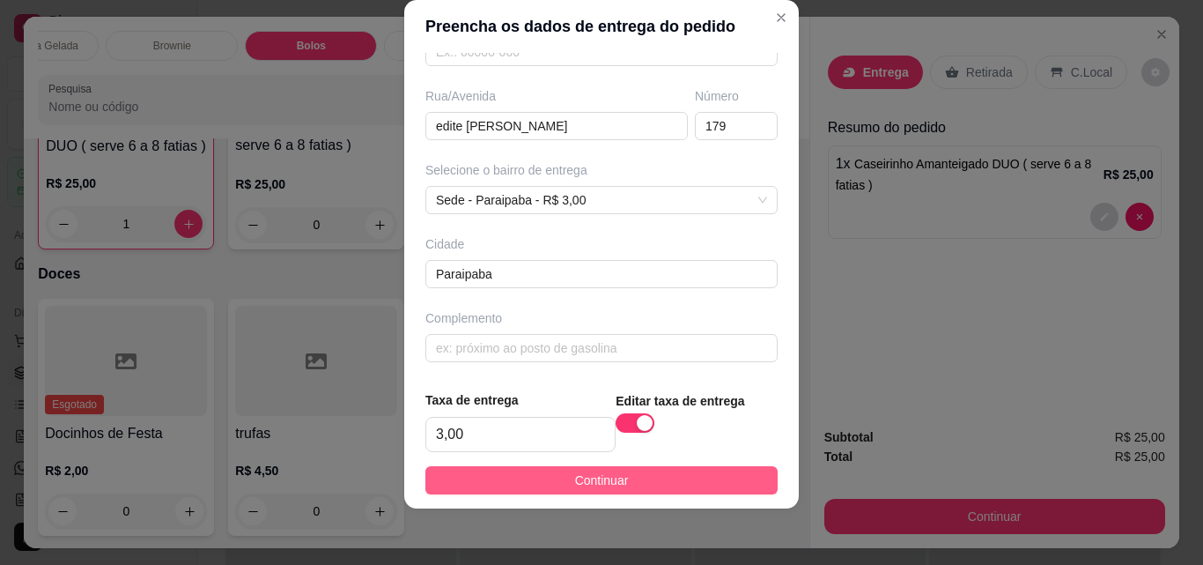
click at [525, 477] on button "Continuar" at bounding box center [601, 480] width 352 height 28
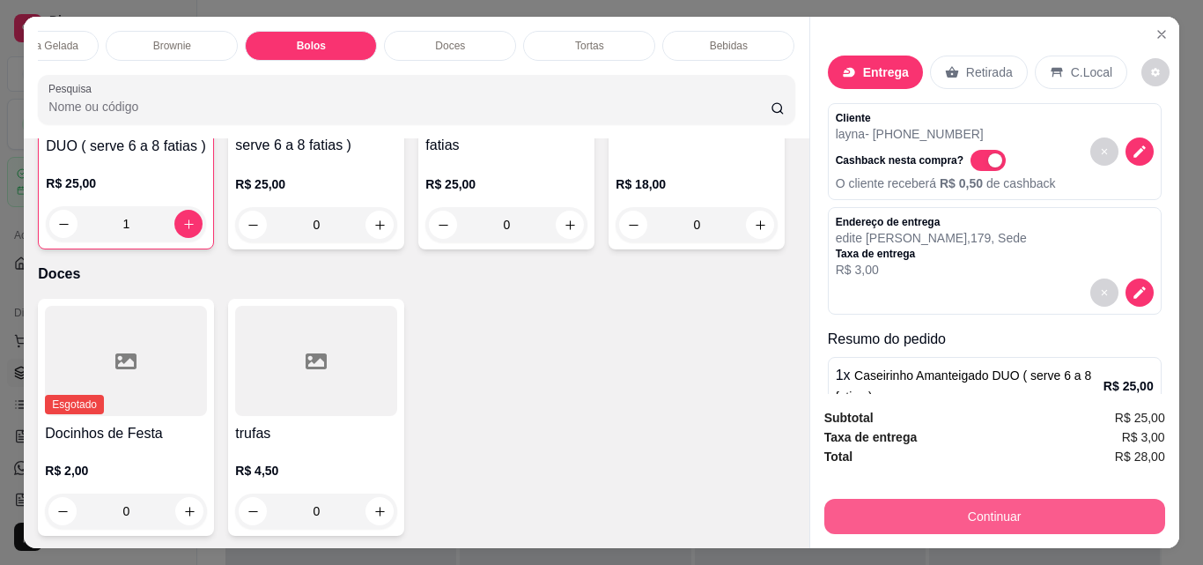
click at [1024, 499] on button "Continuar" at bounding box center [994, 516] width 341 height 35
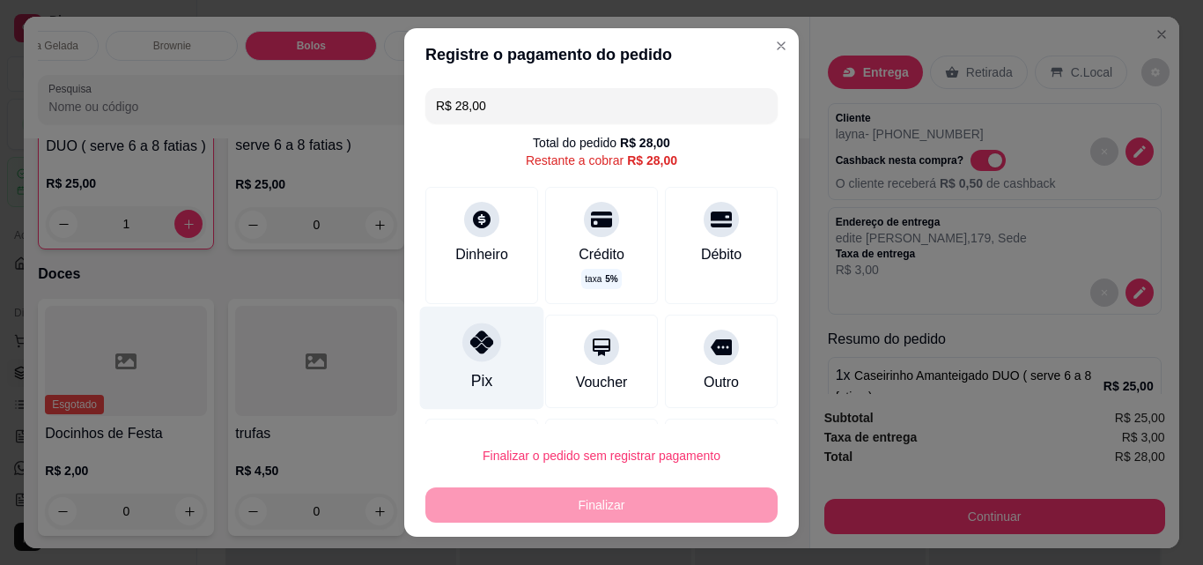
click at [475, 375] on div "Pix" at bounding box center [481, 380] width 21 height 23
type input "R$ 0,00"
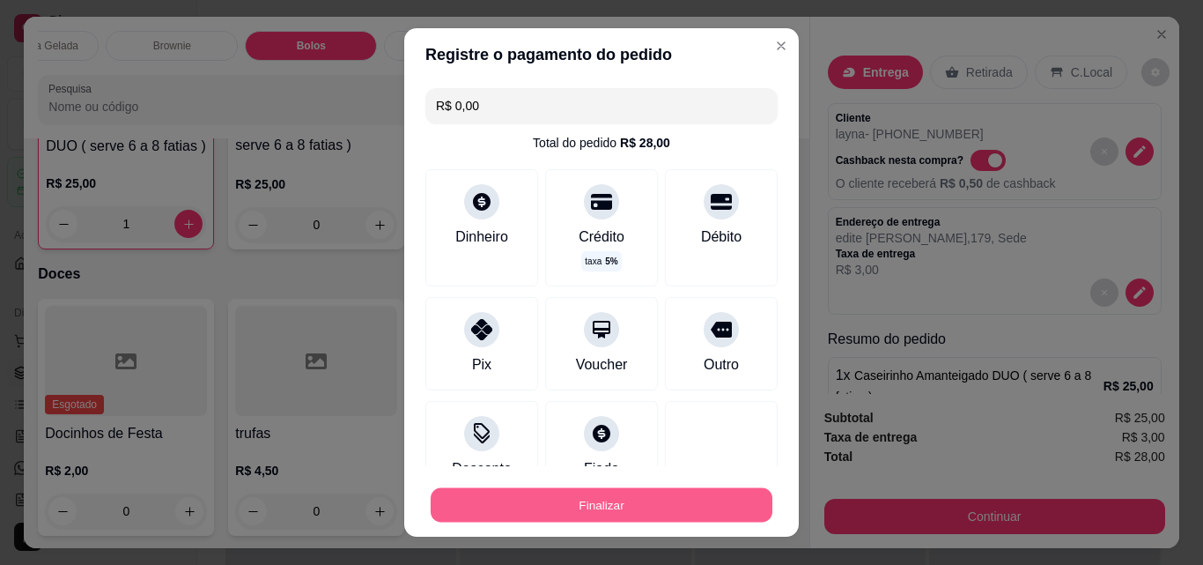
click at [614, 504] on button "Finalizar" at bounding box center [602, 505] width 342 height 34
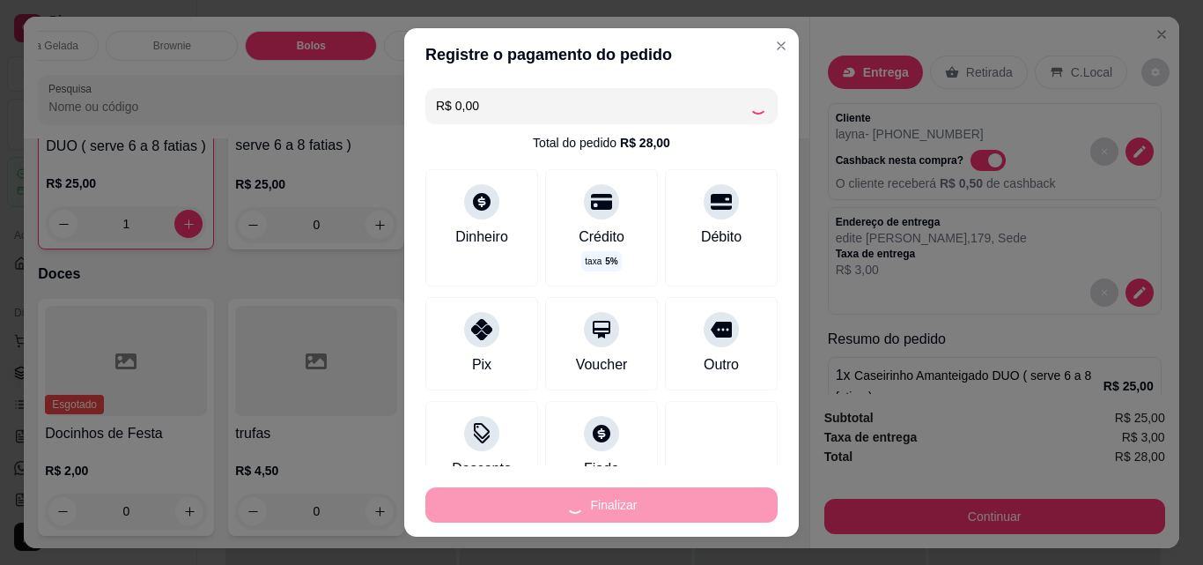
type input "0"
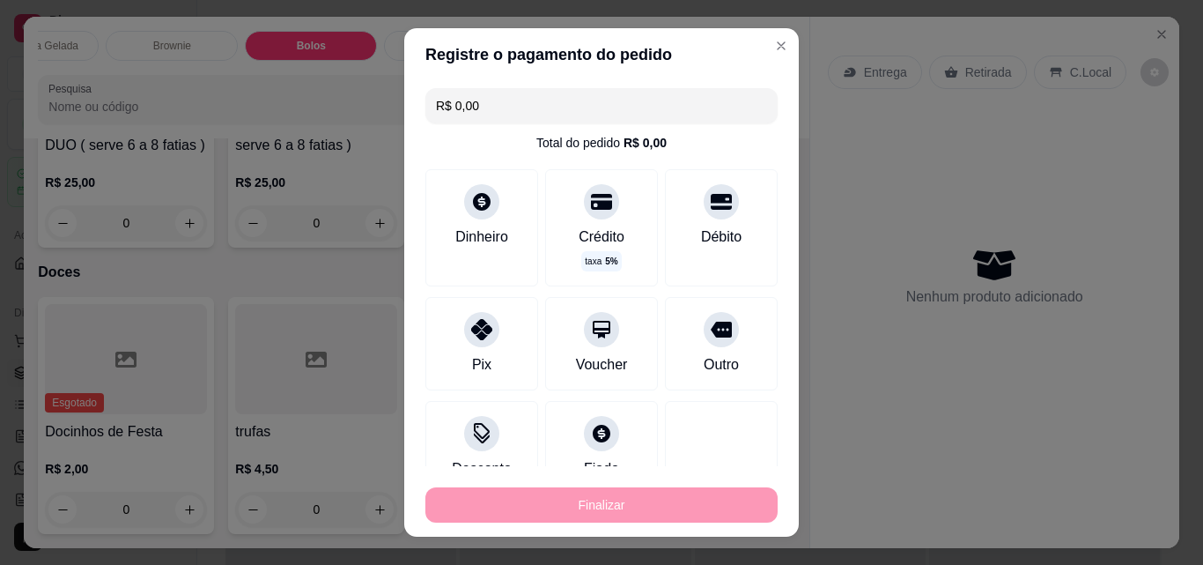
type input "-R$ 28,00"
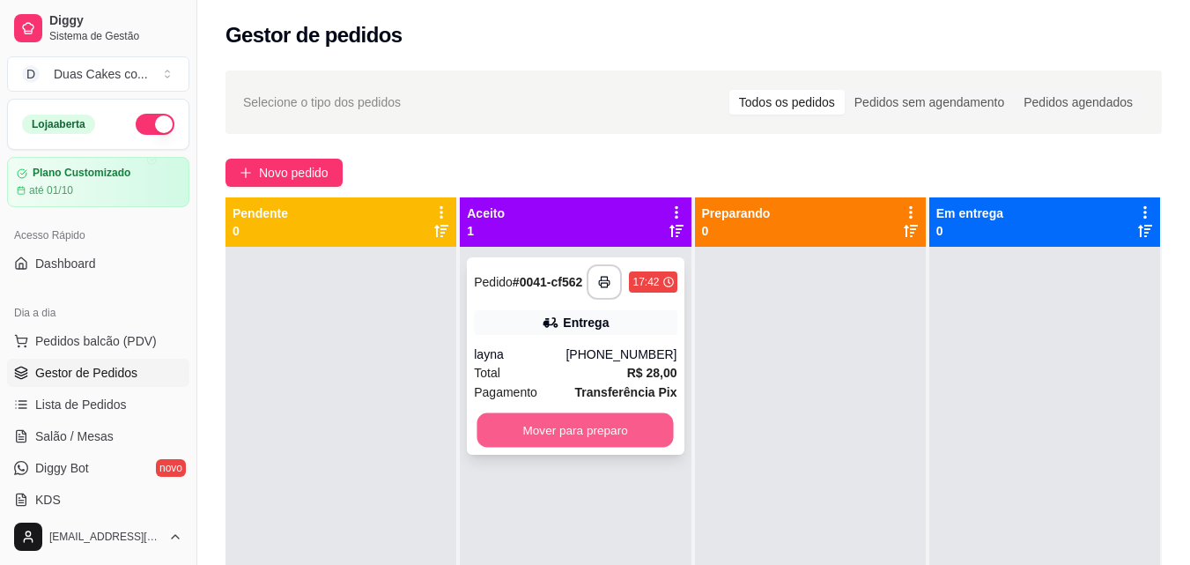
click at [582, 440] on button "Mover para preparo" at bounding box center [575, 430] width 196 height 34
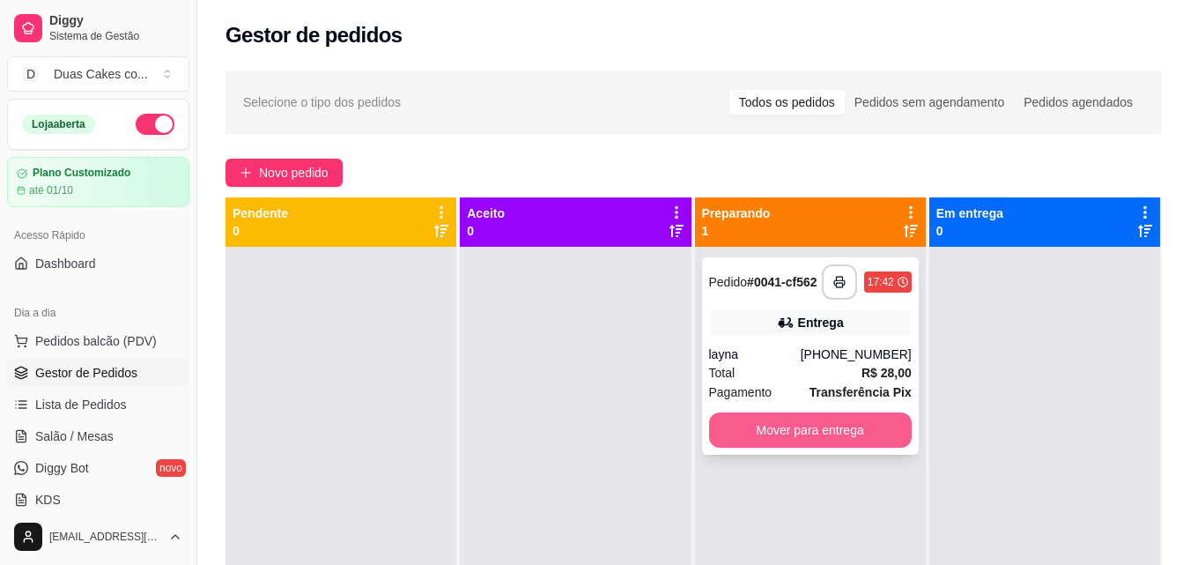
click at [832, 435] on button "Mover para entrega" at bounding box center [810, 429] width 203 height 35
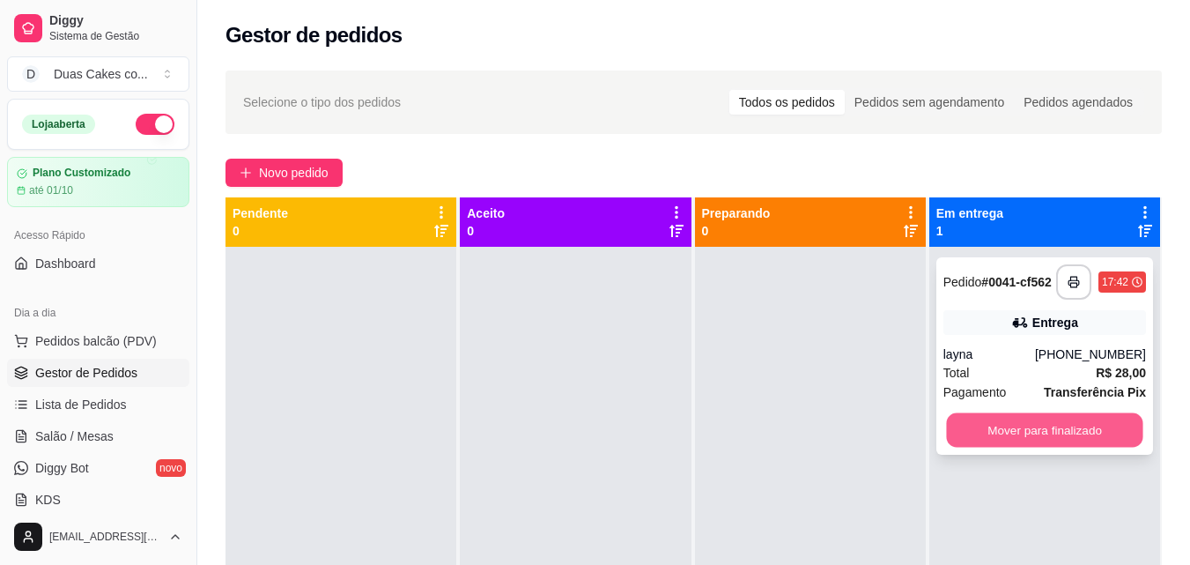
click at [1050, 434] on button "Mover para finalizado" at bounding box center [1044, 430] width 196 height 34
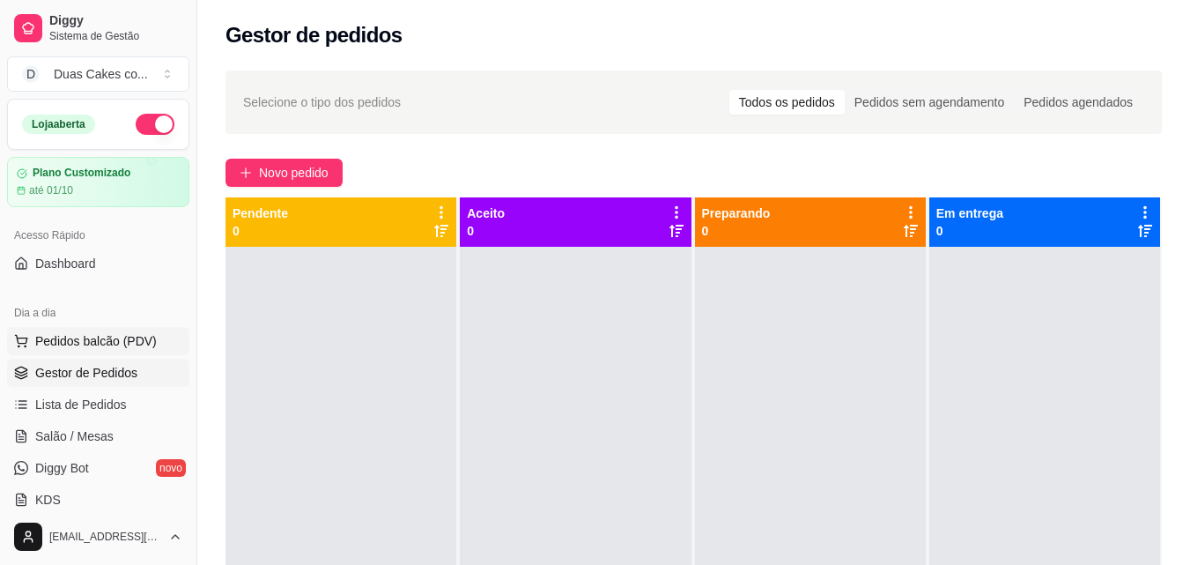
click at [102, 328] on button "Pedidos balcão (PDV)" at bounding box center [98, 341] width 182 height 28
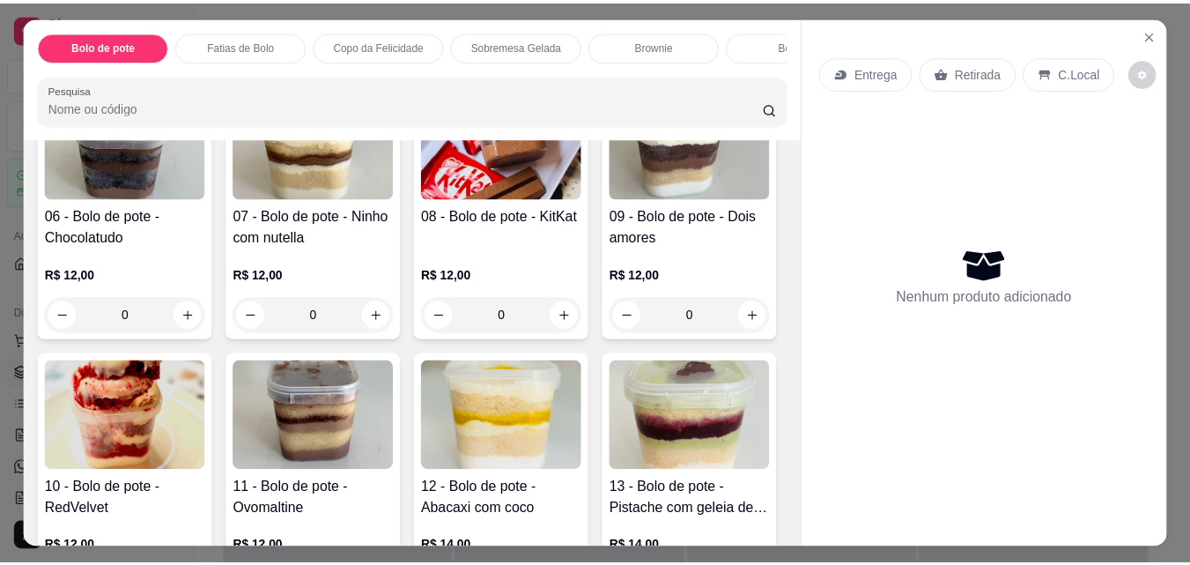
scroll to position [264, 0]
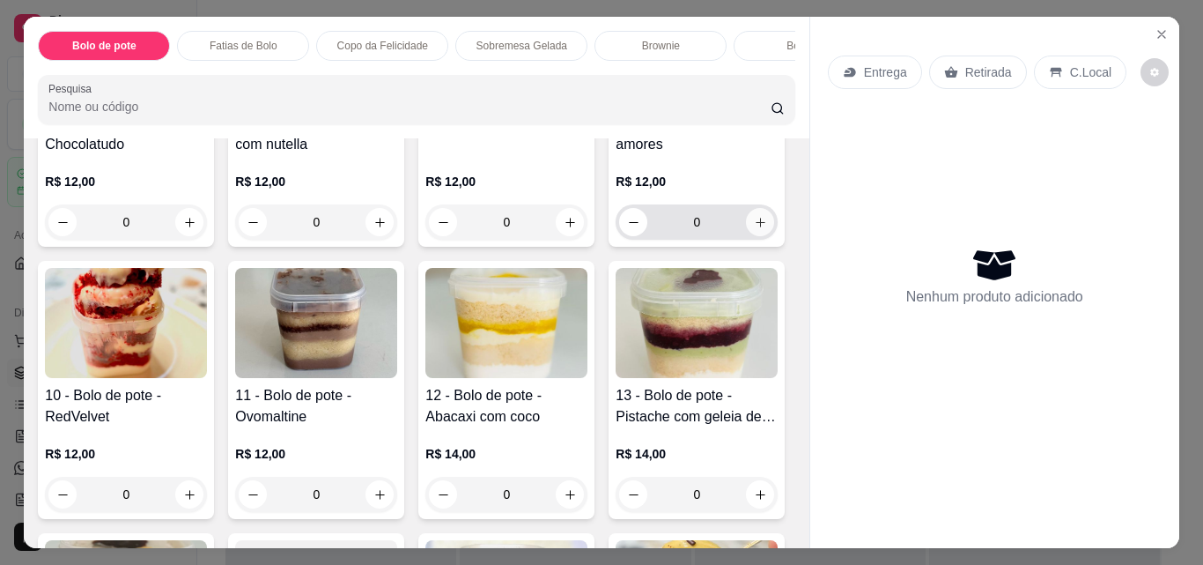
click at [754, 229] on icon "increase-product-quantity" at bounding box center [760, 222] width 13 height 13
type input "1"
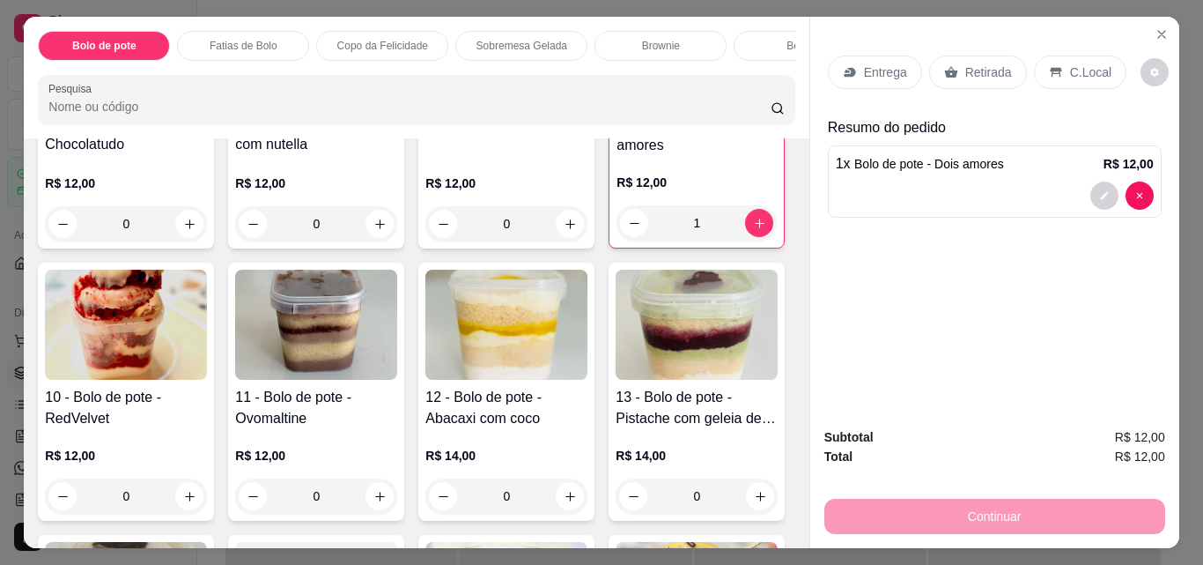
click at [979, 55] on div "Retirada" at bounding box center [978, 71] width 98 height 33
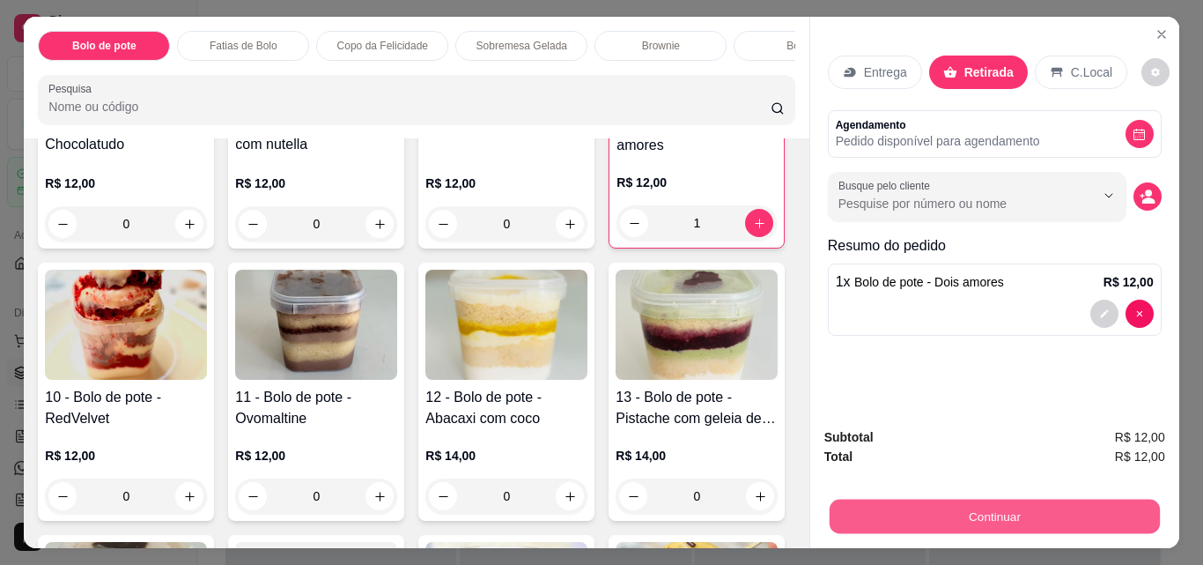
click at [1042, 519] on button "Continuar" at bounding box center [994, 516] width 330 height 34
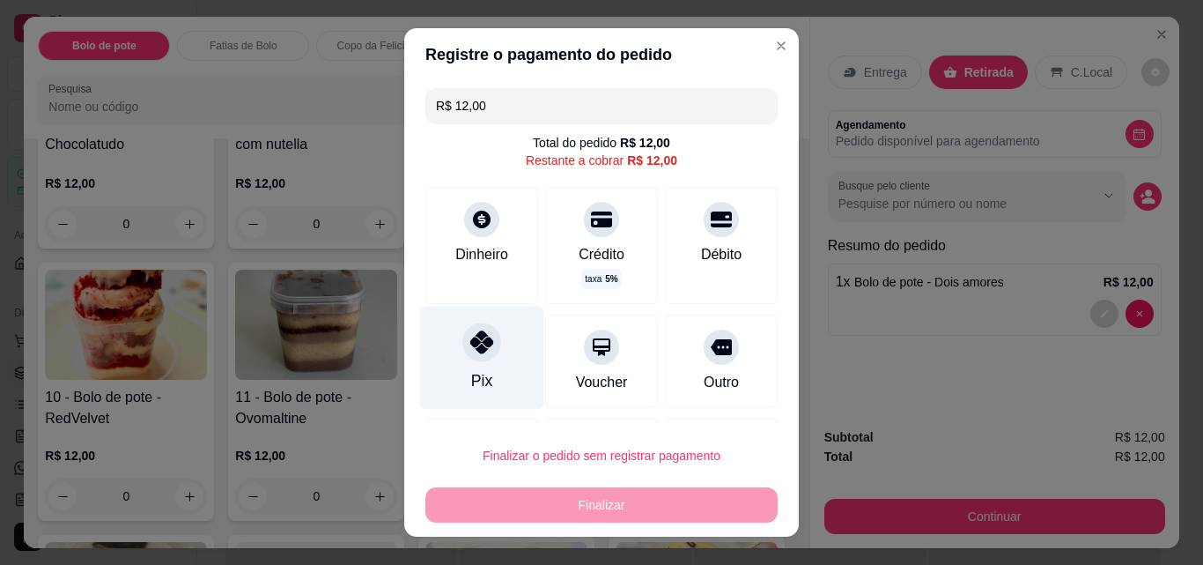
click at [489, 373] on div "Pix" at bounding box center [482, 358] width 124 height 103
type input "R$ 0,00"
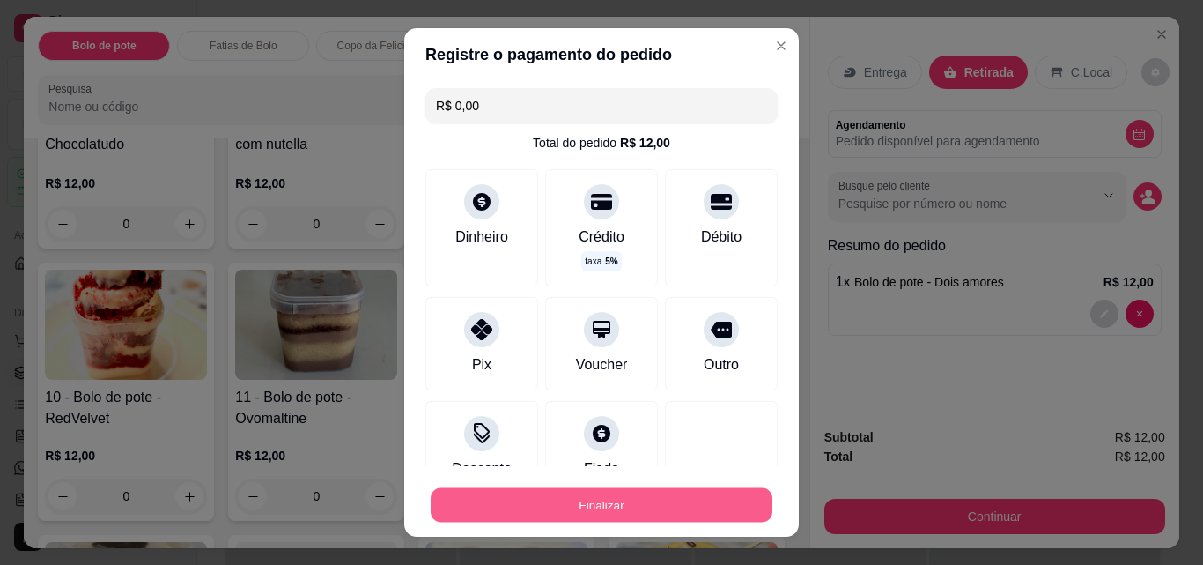
click at [587, 500] on button "Finalizar" at bounding box center [602, 505] width 342 height 34
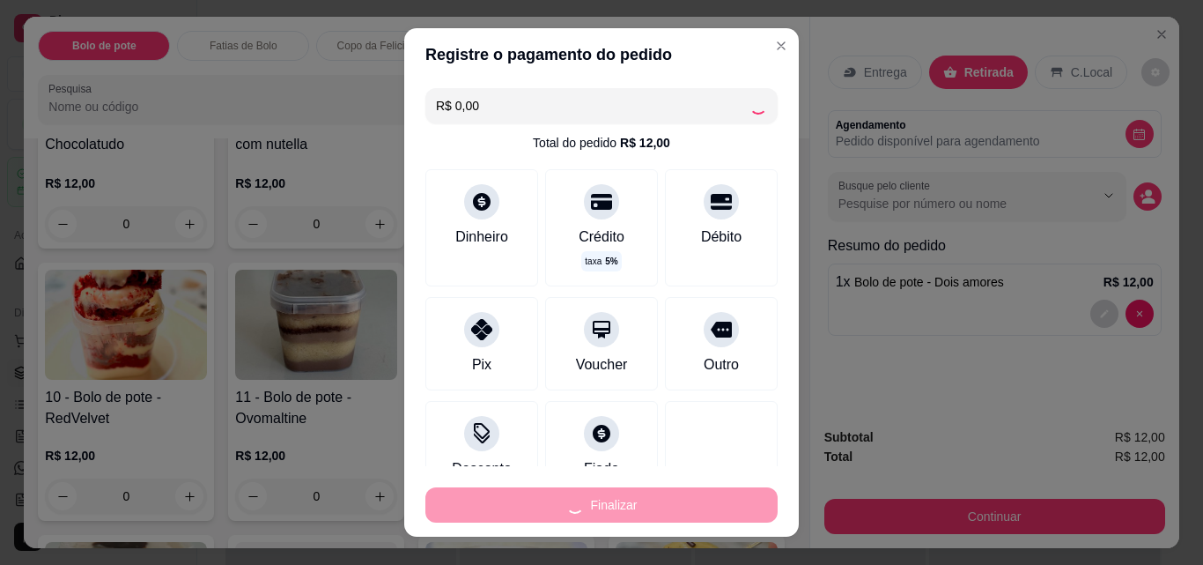
type input "0"
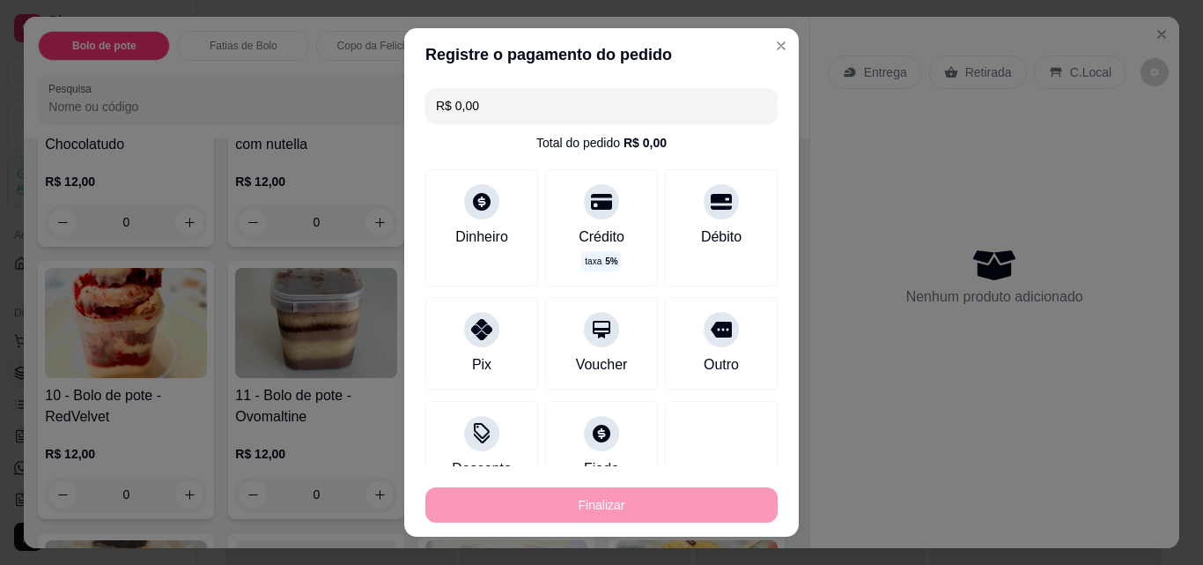
type input "-R$ 12,00"
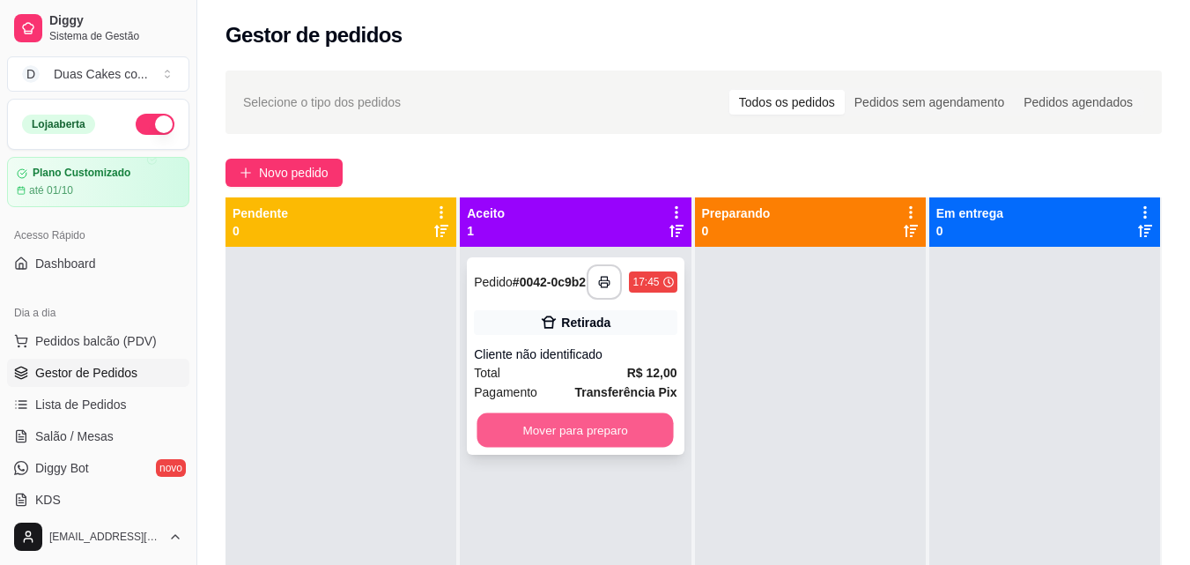
click at [582, 443] on button "Mover para preparo" at bounding box center [575, 430] width 196 height 34
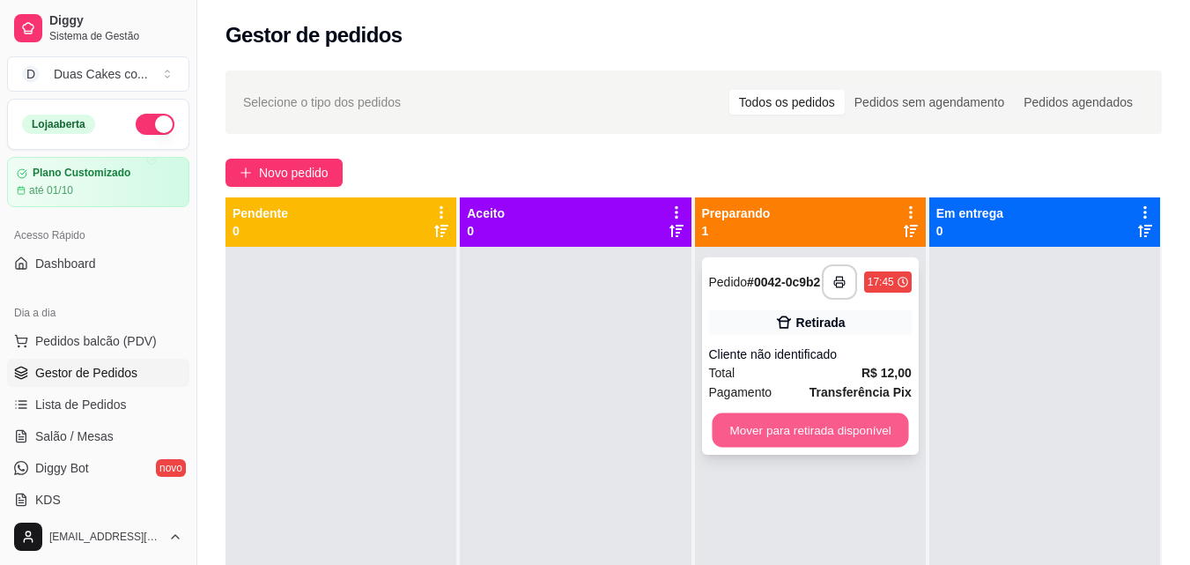
click at [767, 446] on button "Mover para retirada disponível" at bounding box center [810, 430] width 196 height 34
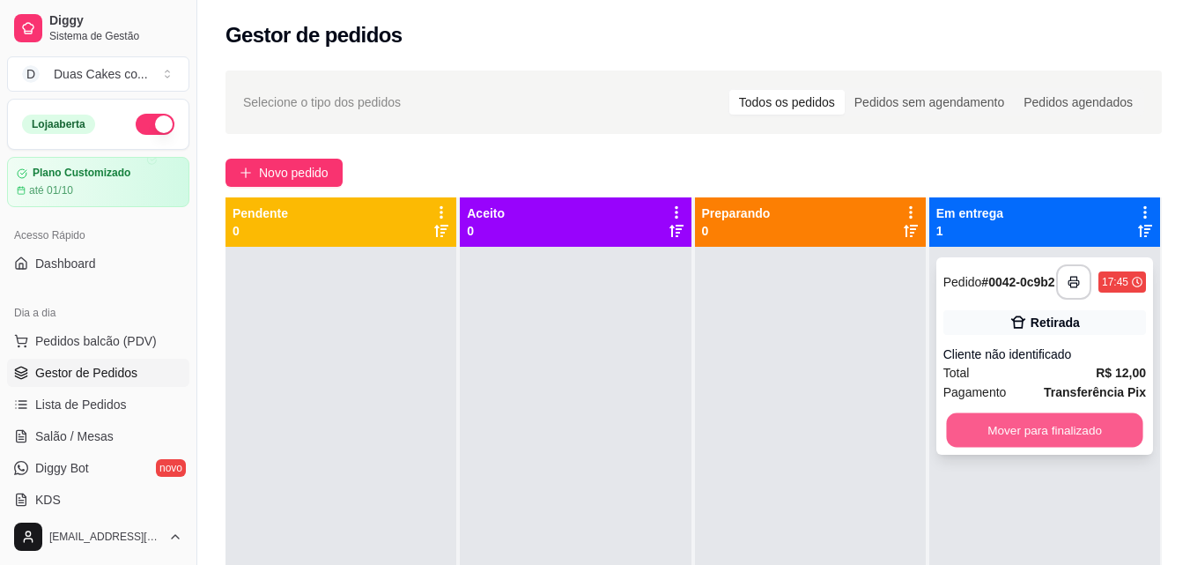
click at [1011, 424] on button "Mover para finalizado" at bounding box center [1044, 430] width 196 height 34
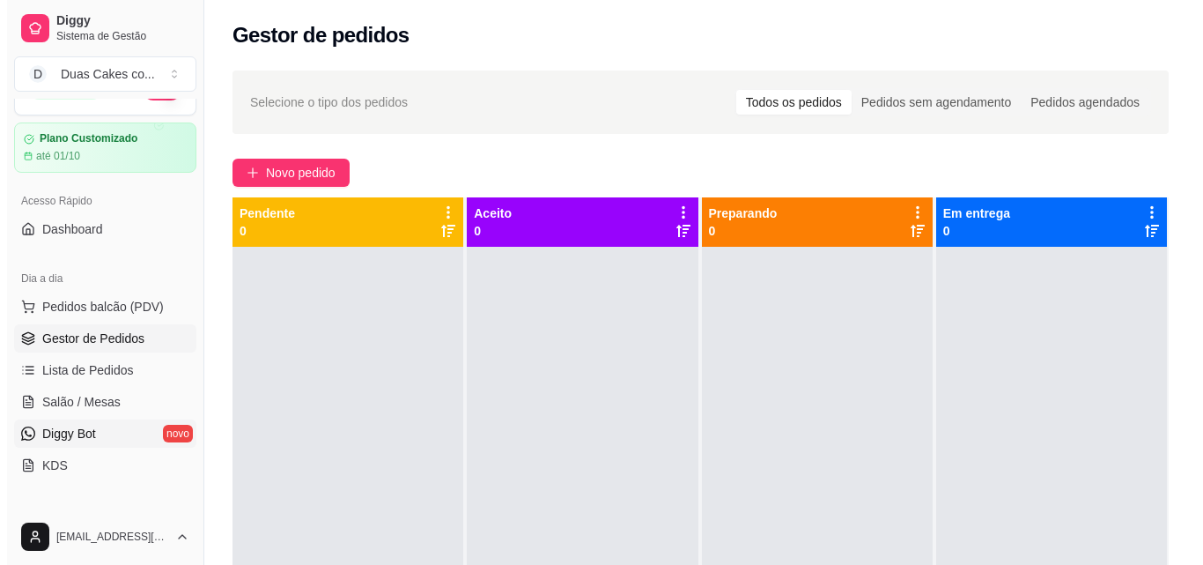
scroll to position [88, 0]
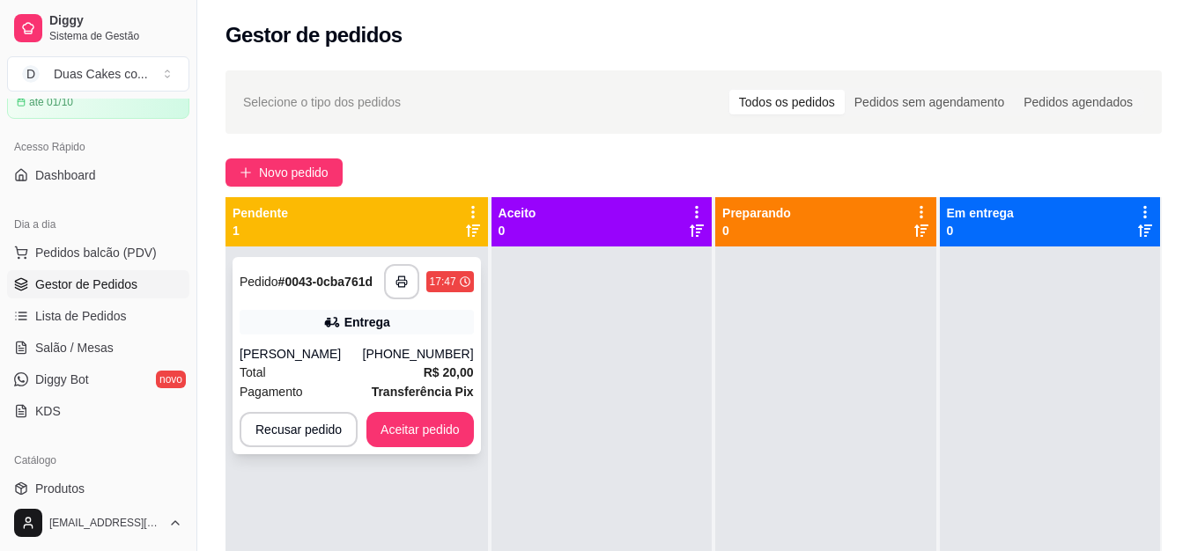
click at [329, 341] on div "**********" at bounding box center [357, 355] width 248 height 197
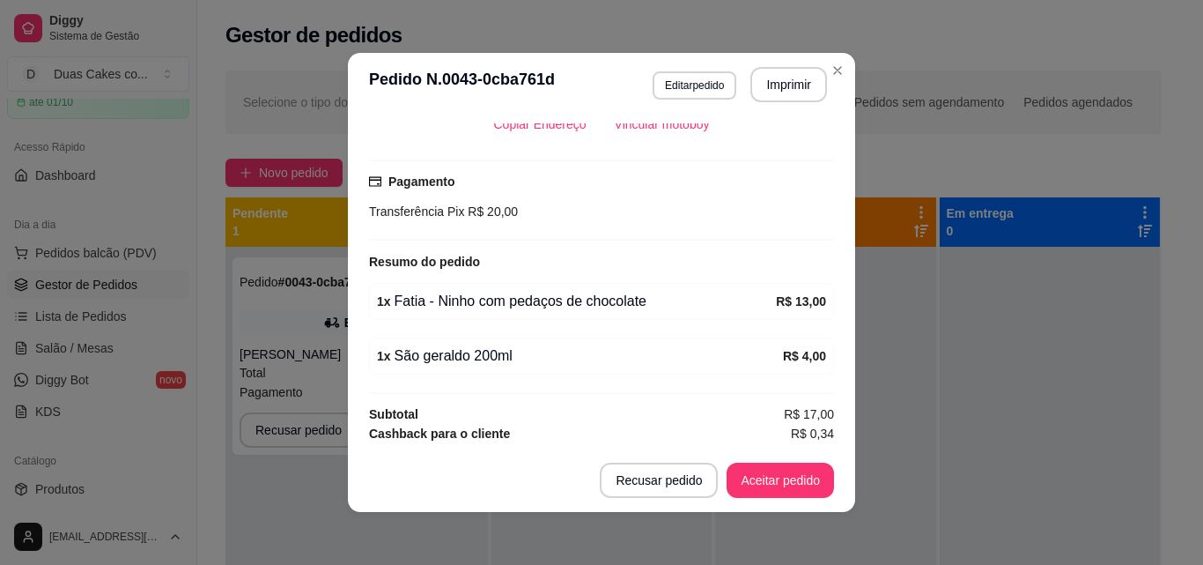
scroll to position [4, 0]
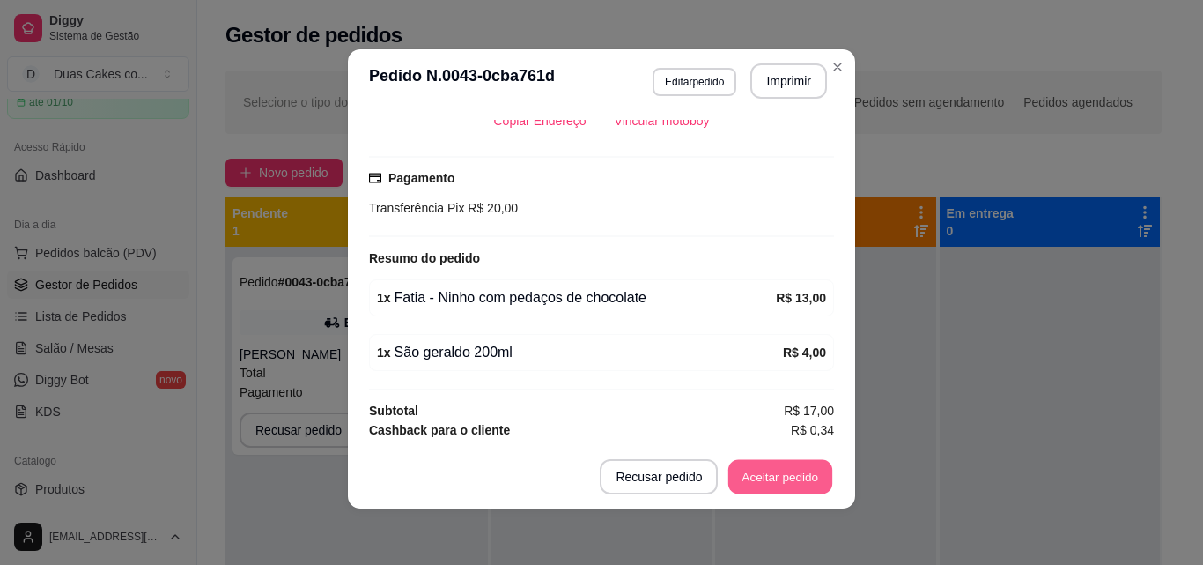
click at [777, 484] on button "Aceitar pedido" at bounding box center [780, 477] width 104 height 34
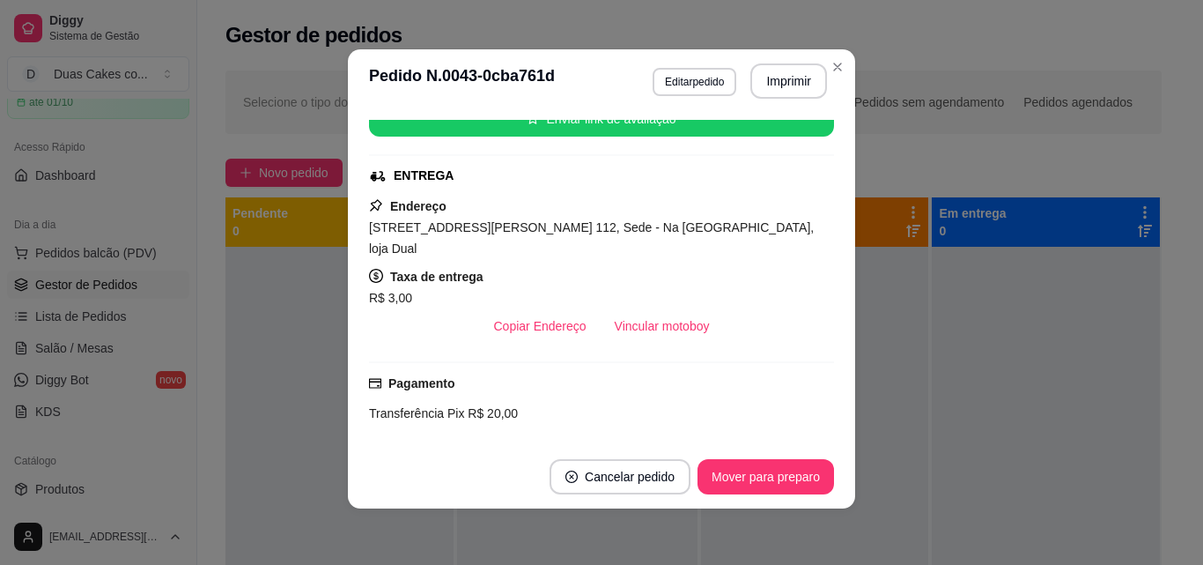
scroll to position [264, 0]
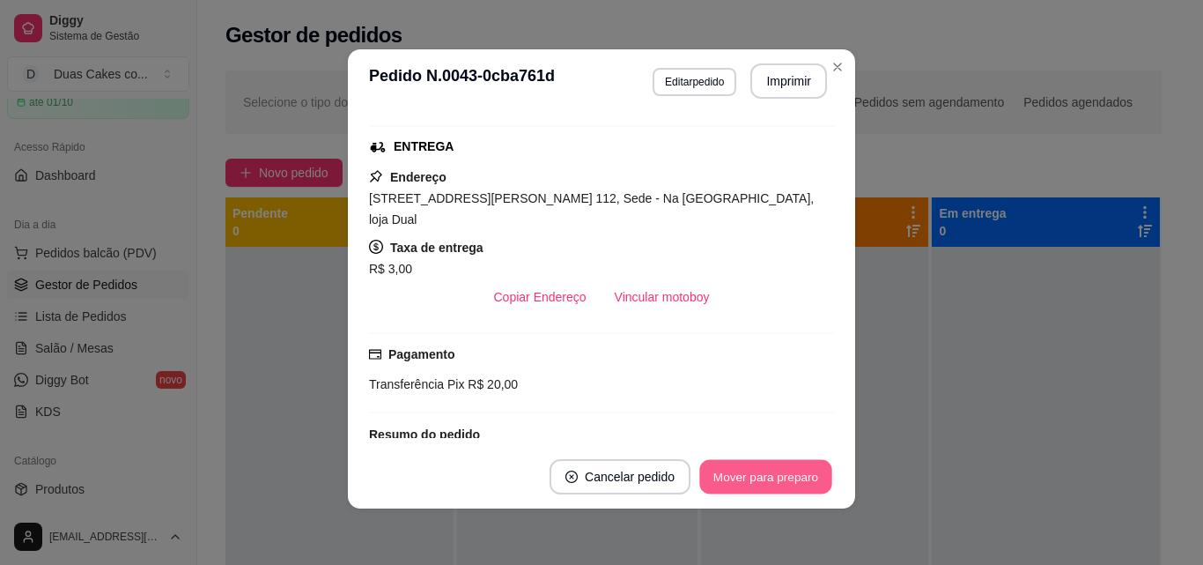
click at [766, 485] on button "Mover para preparo" at bounding box center [765, 477] width 132 height 34
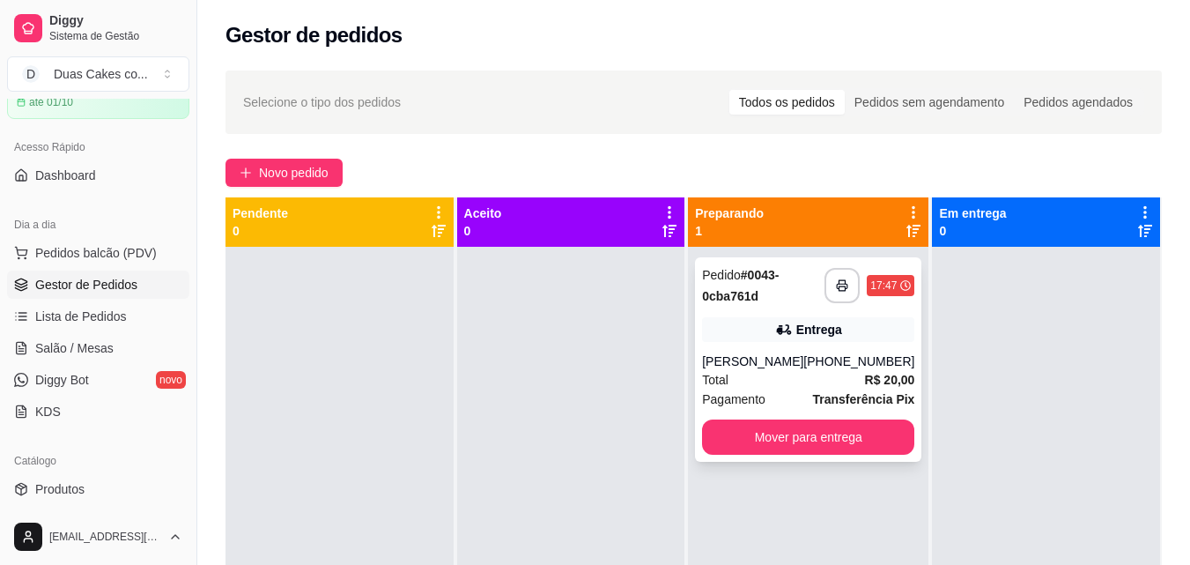
click at [865, 381] on strong "R$ 20,00" at bounding box center [890, 380] width 50 height 14
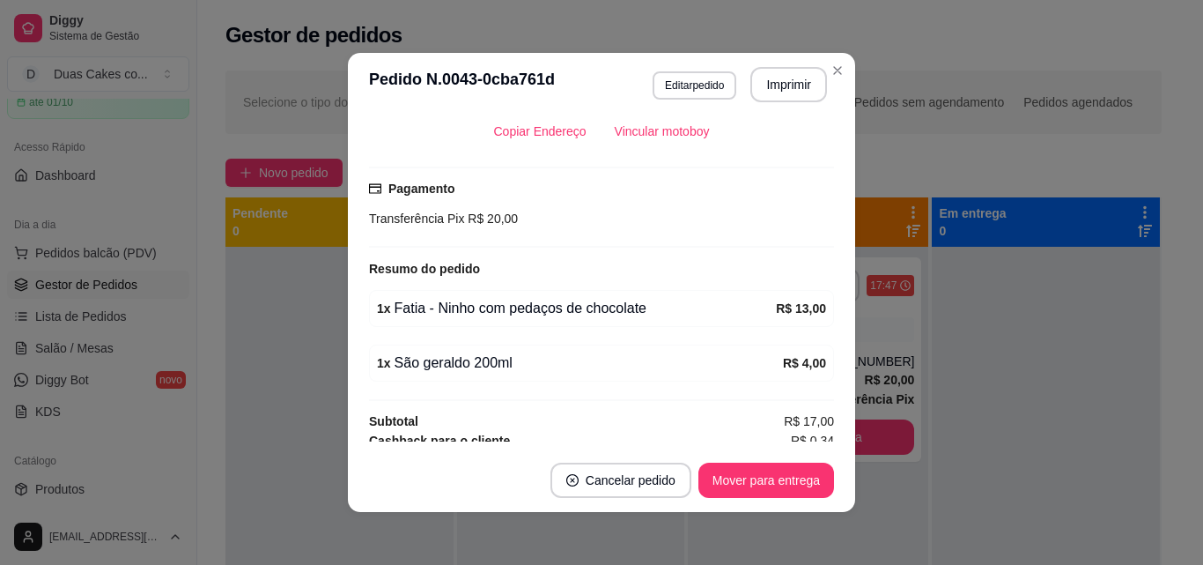
scroll to position [440, 0]
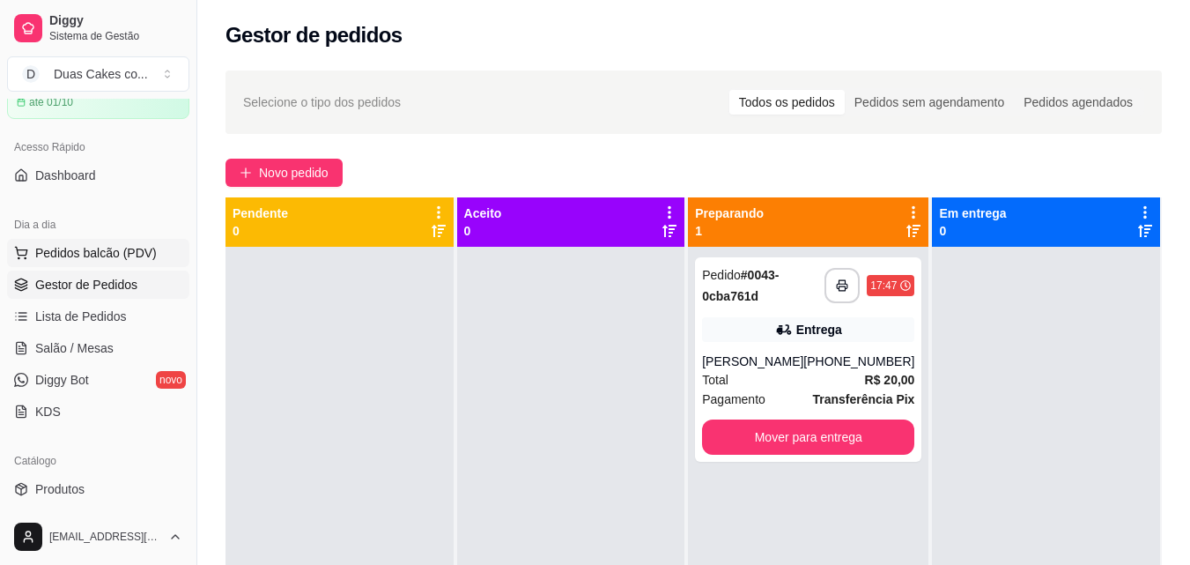
click at [112, 250] on span "Pedidos balcão (PDV)" at bounding box center [96, 253] width 122 height 18
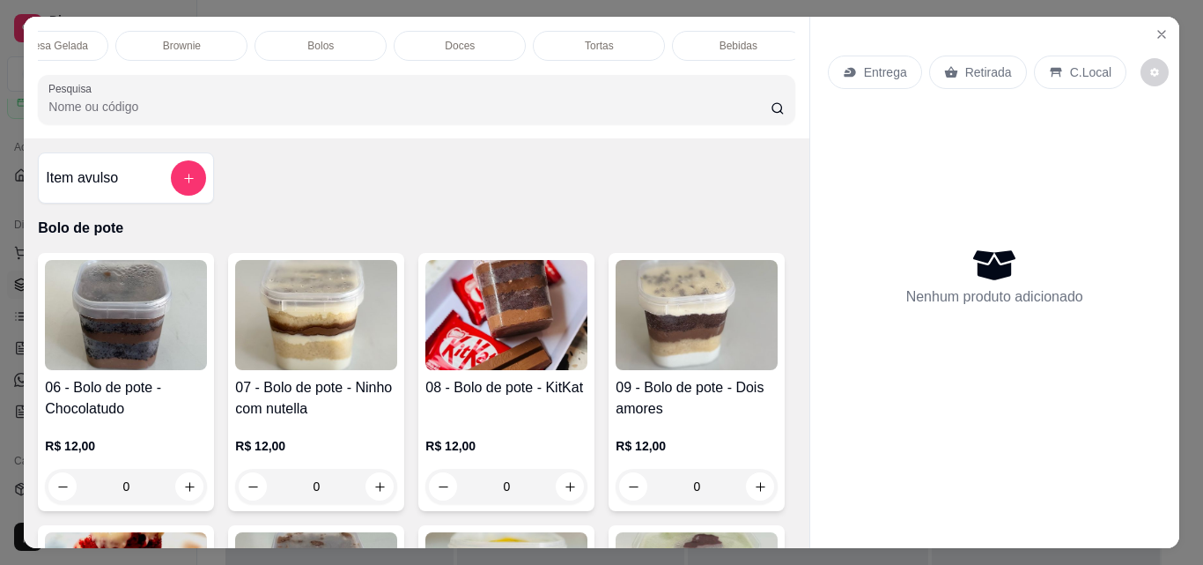
scroll to position [0, 489]
click at [564, 33] on div "Tortas" at bounding box center [589, 46] width 132 height 30
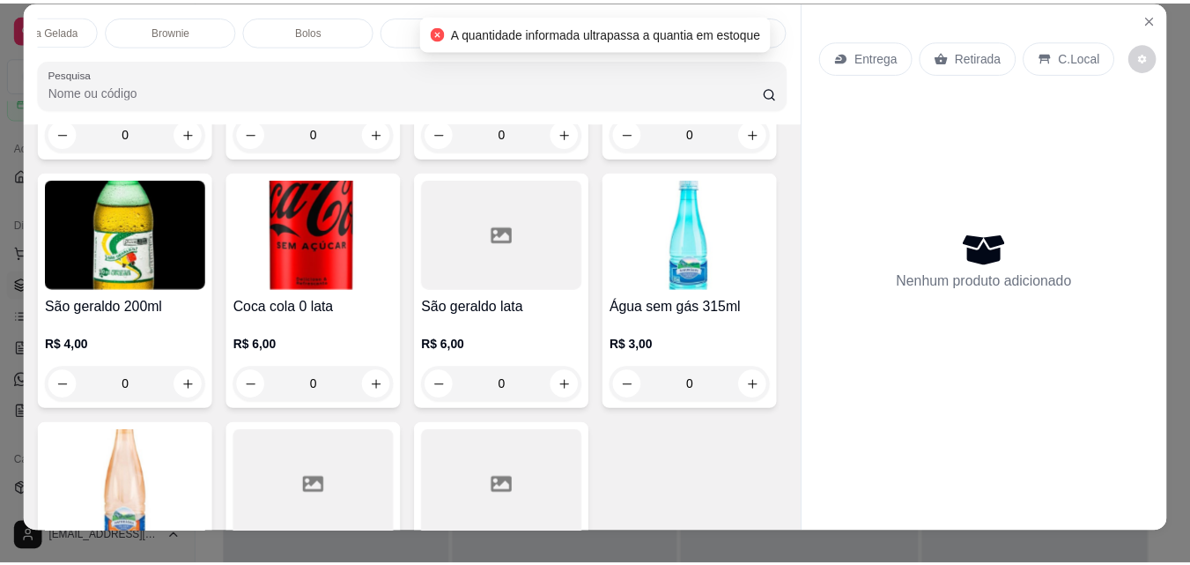
scroll to position [0, 0]
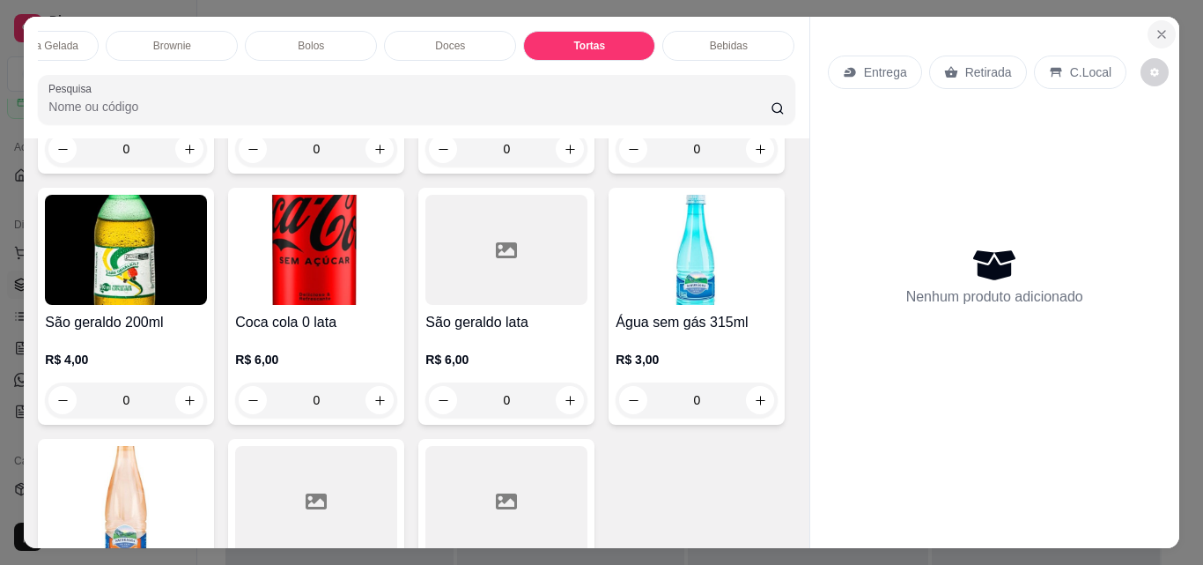
click at [1157, 20] on button "Close" at bounding box center [1162, 34] width 28 height 28
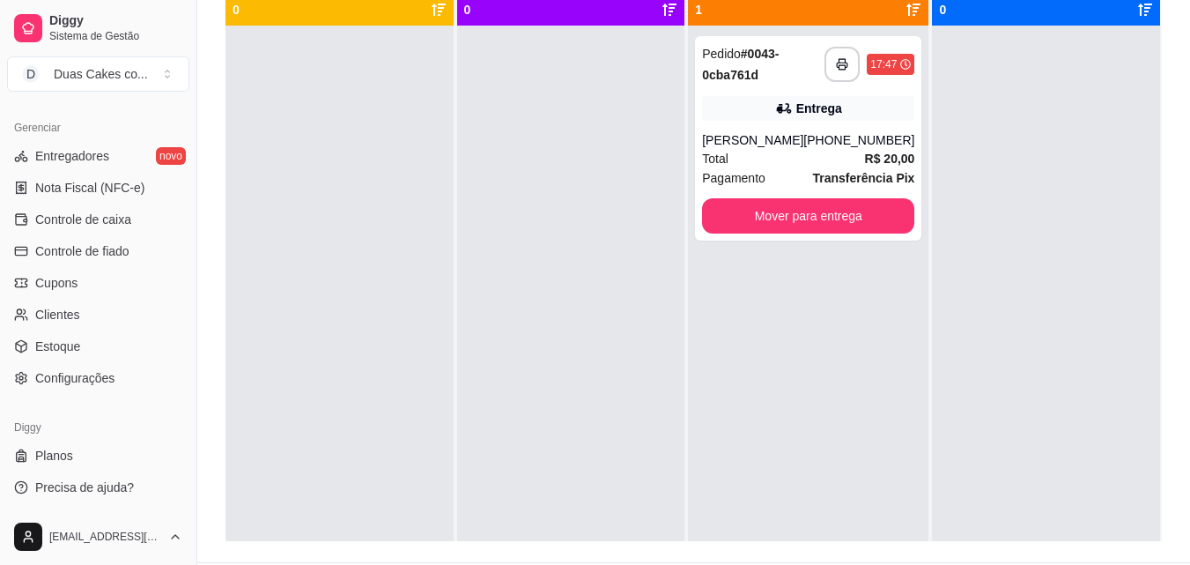
scroll to position [264, 0]
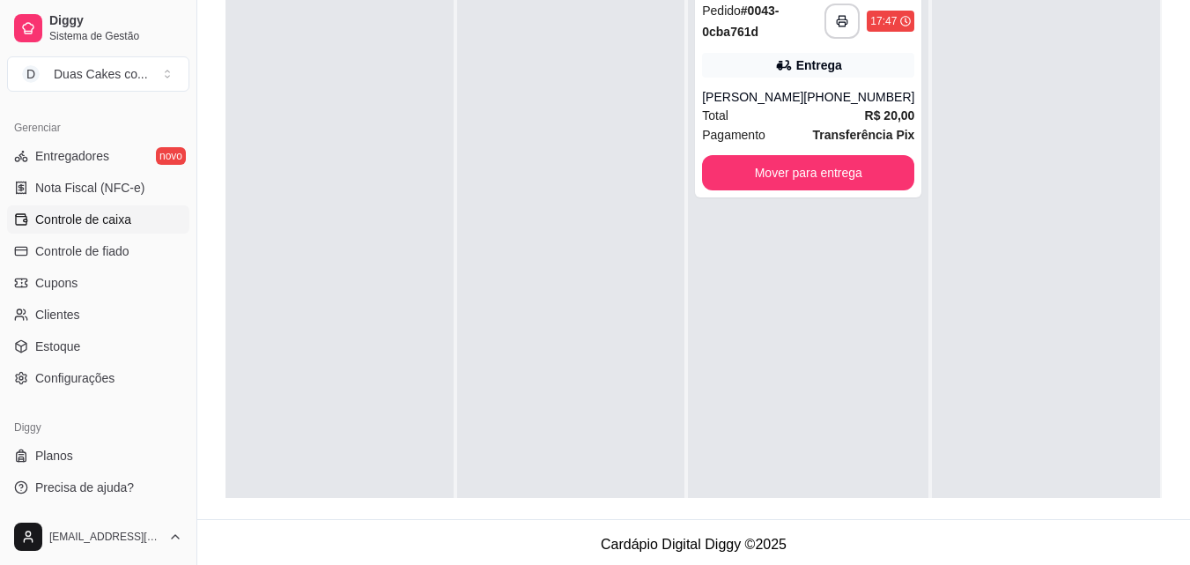
click at [80, 213] on span "Controle de caixa" at bounding box center [83, 220] width 96 height 18
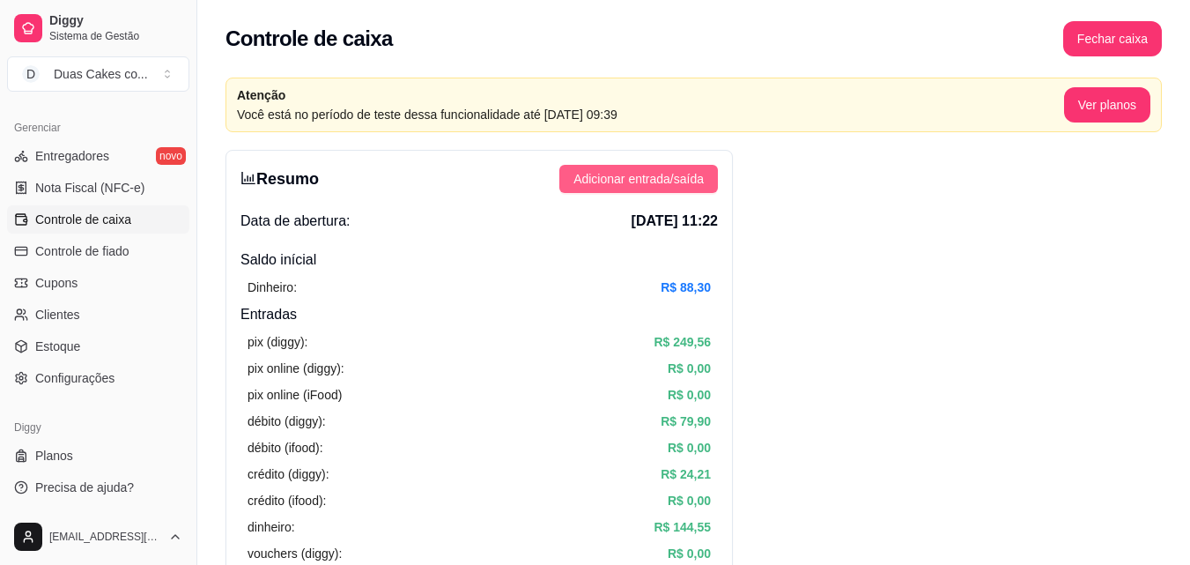
click at [595, 168] on button "Adicionar entrada/saída" at bounding box center [638, 179] width 159 height 28
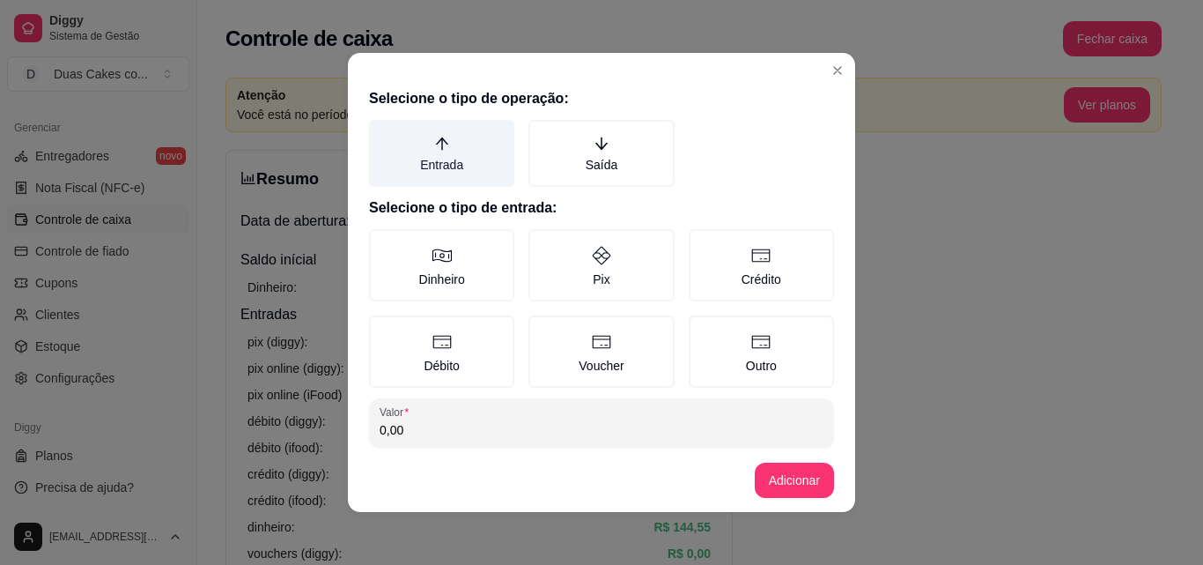
click at [435, 144] on icon "arrow-up" at bounding box center [441, 143] width 12 height 12
click at [382, 133] on button "Entrada" at bounding box center [375, 126] width 14 height 14
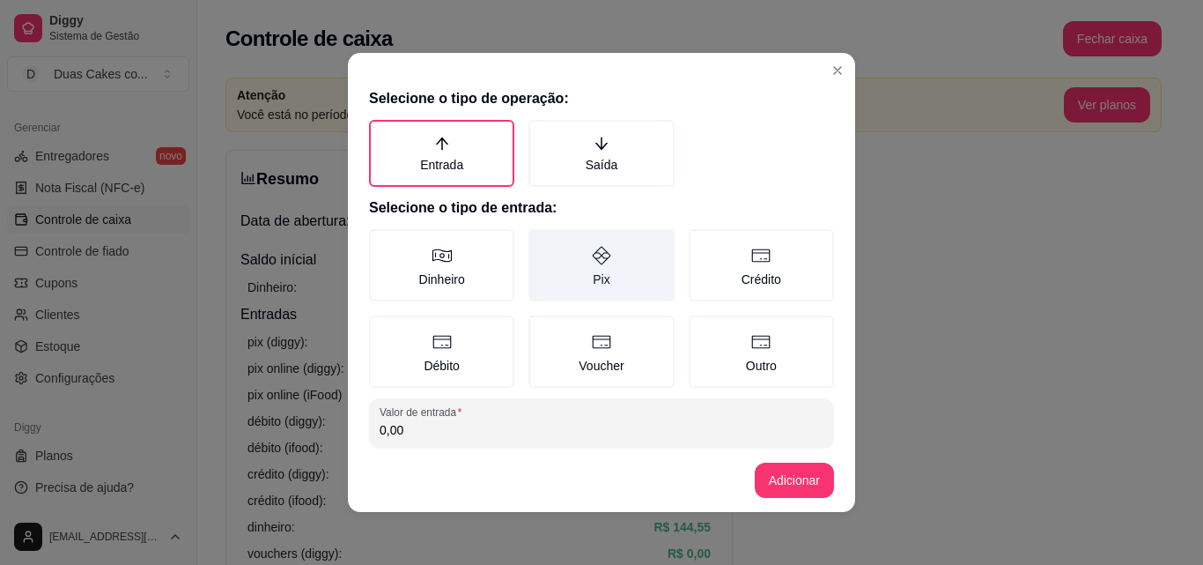
click at [580, 277] on label "Pix" at bounding box center [601, 265] width 145 height 72
click at [542, 242] on button "Pix" at bounding box center [535, 235] width 14 height 14
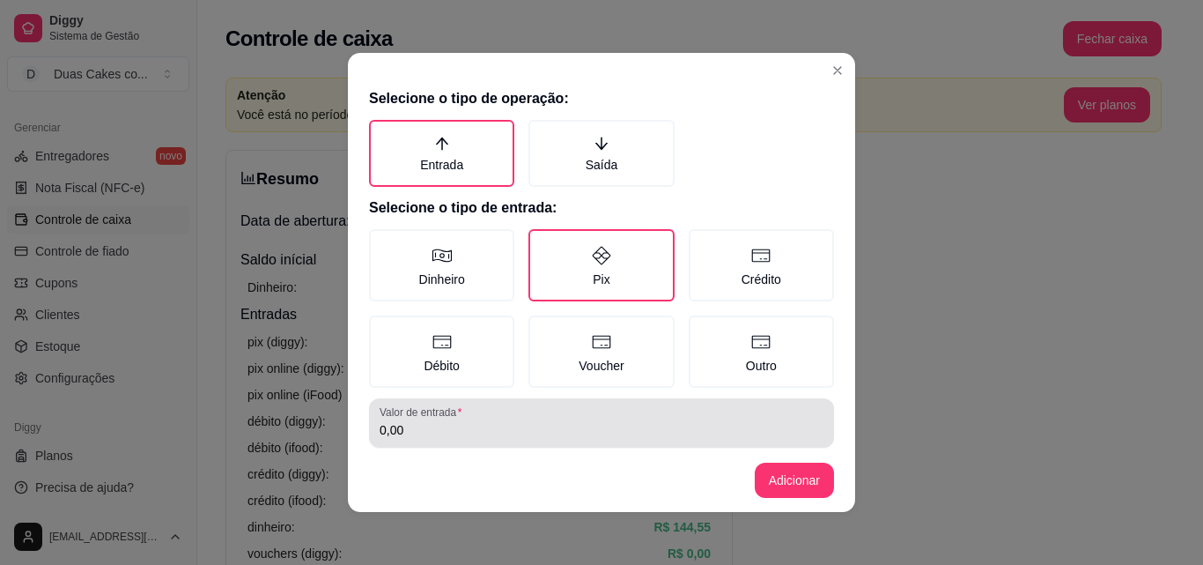
click at [475, 418] on div "0,00" at bounding box center [602, 422] width 444 height 35
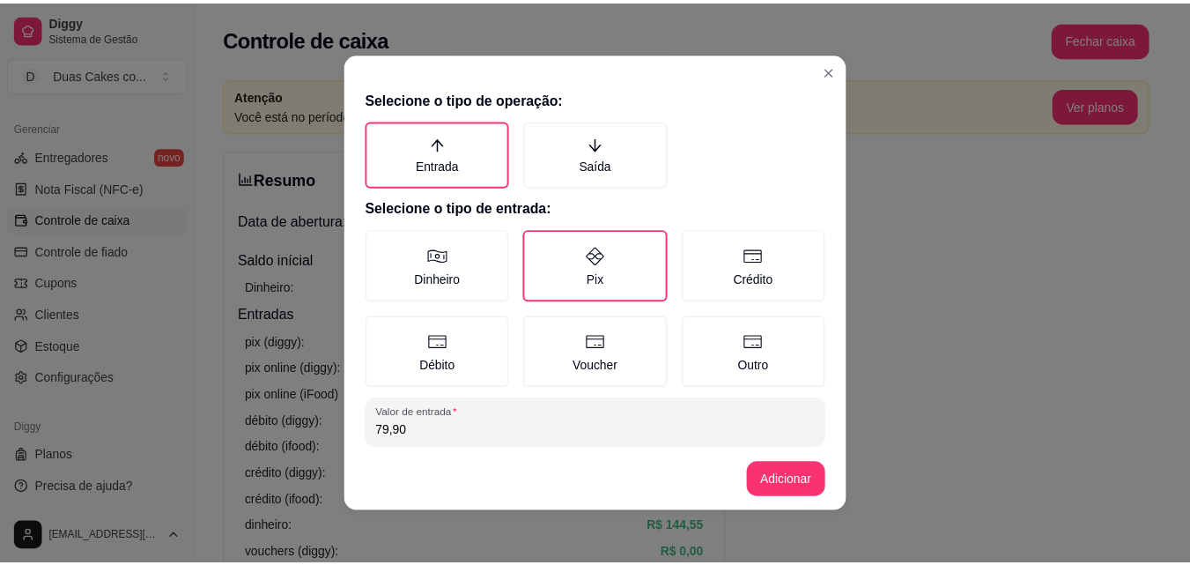
scroll to position [94, 0]
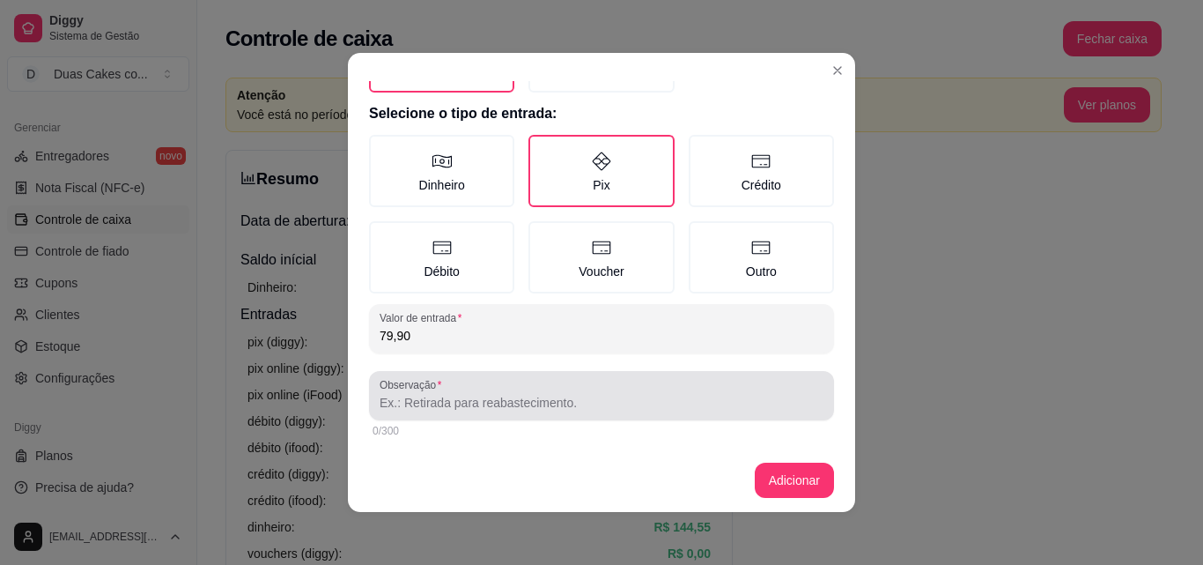
type input "79,90"
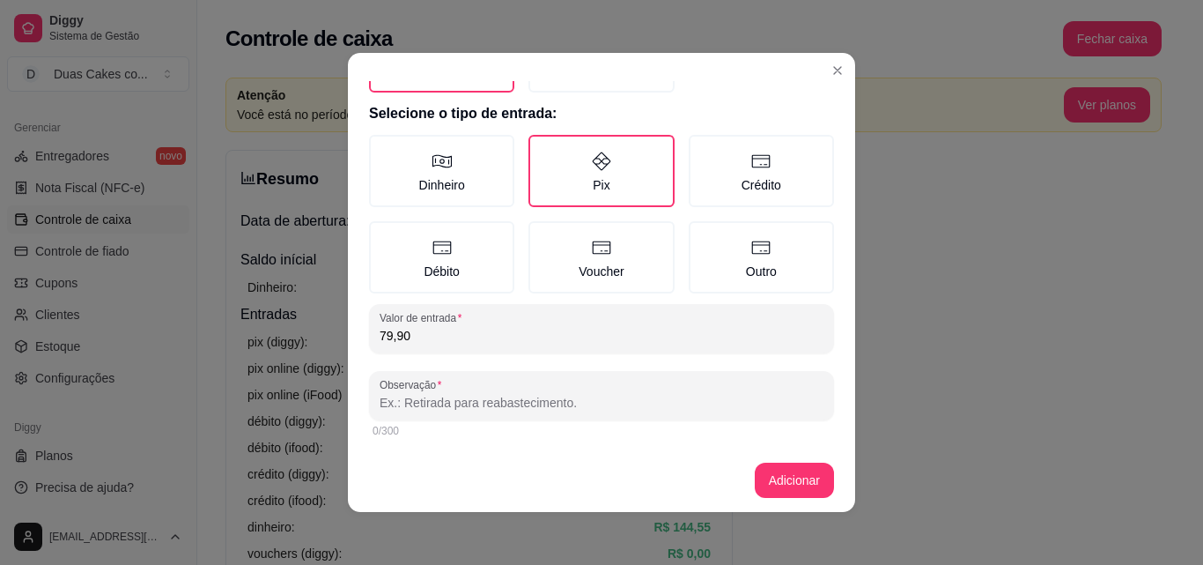
click at [494, 406] on input "Observação" at bounding box center [602, 403] width 444 height 18
type input "torta da ketteley"
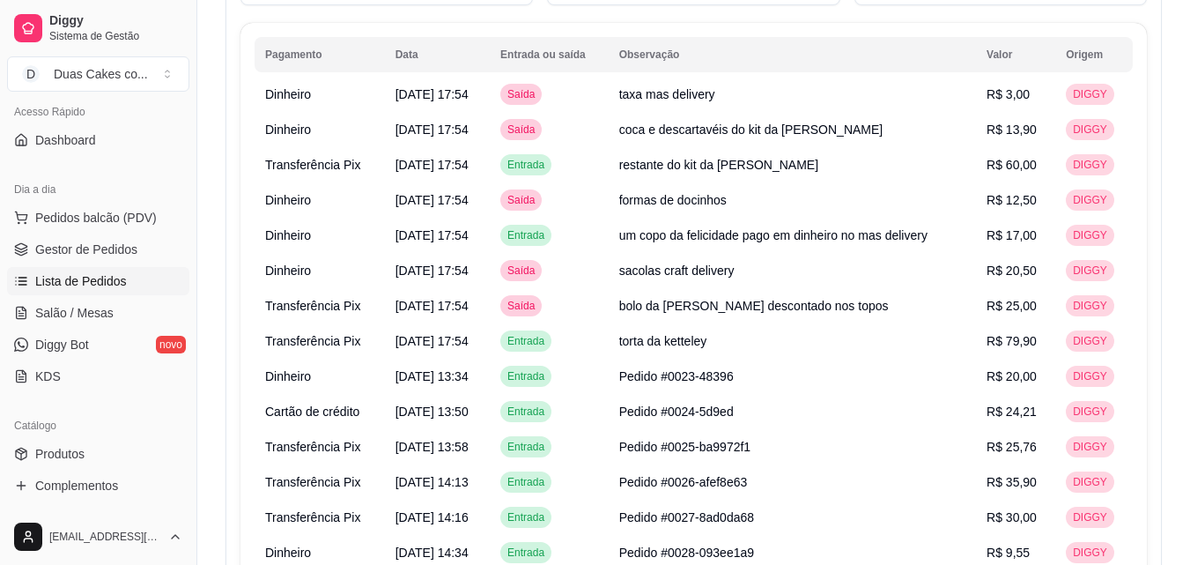
scroll to position [86, 0]
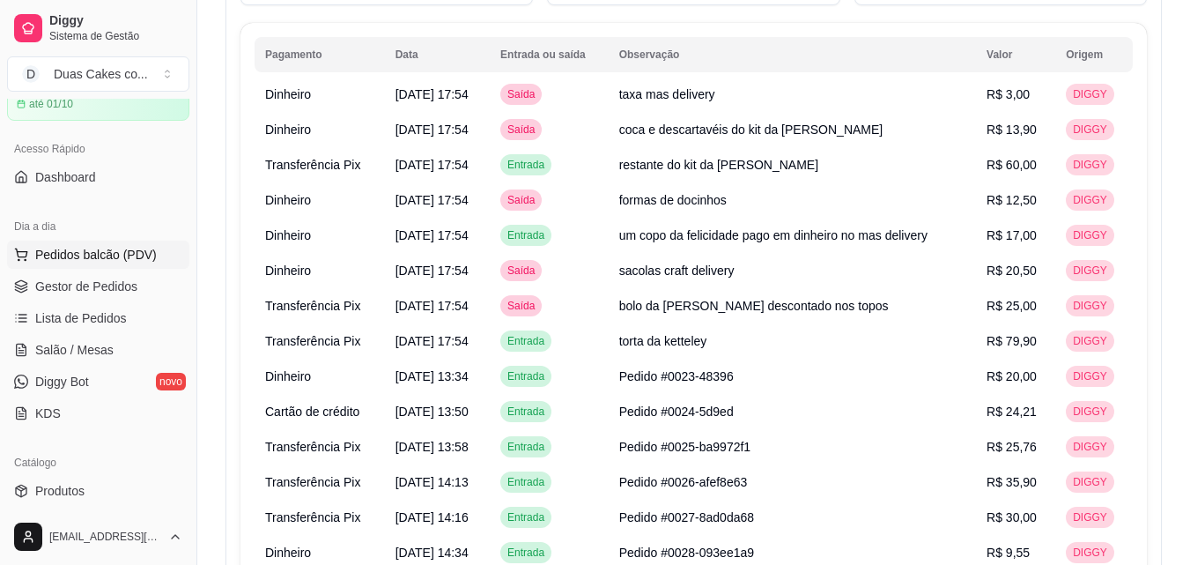
click at [101, 249] on span "Pedidos balcão (PDV)" at bounding box center [96, 255] width 122 height 18
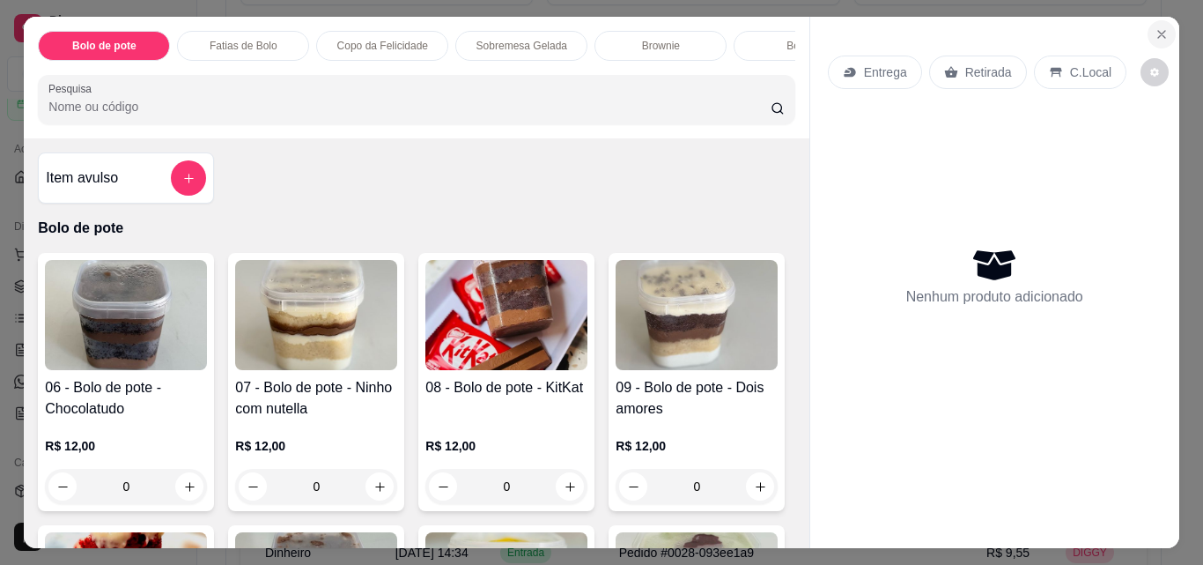
click at [1155, 30] on icon "Close" at bounding box center [1162, 34] width 14 height 14
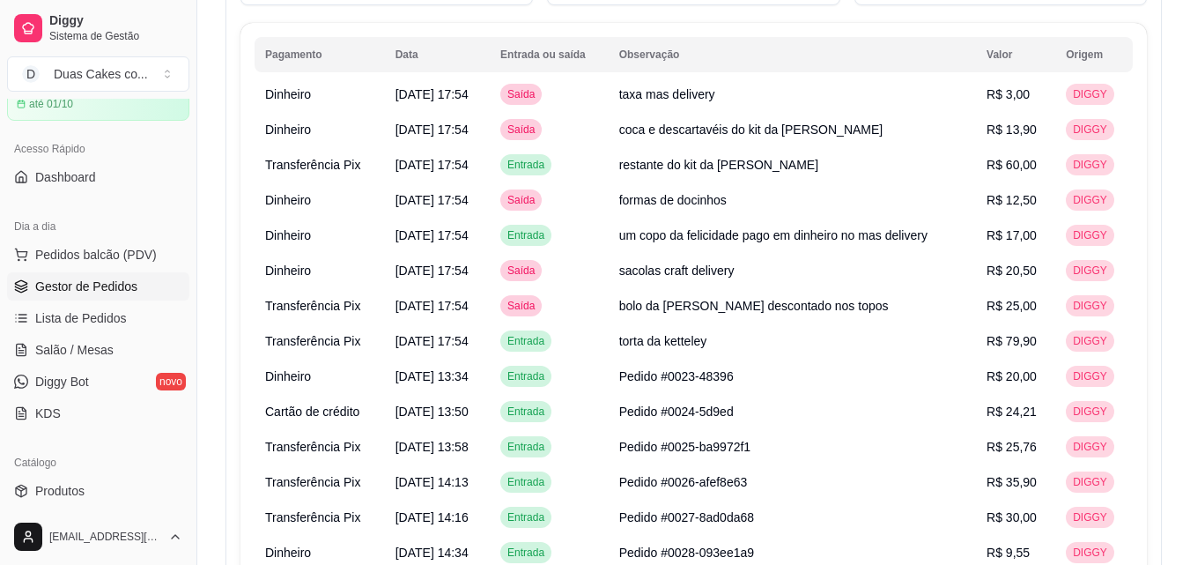
click at [95, 284] on span "Gestor de Pedidos" at bounding box center [86, 286] width 102 height 18
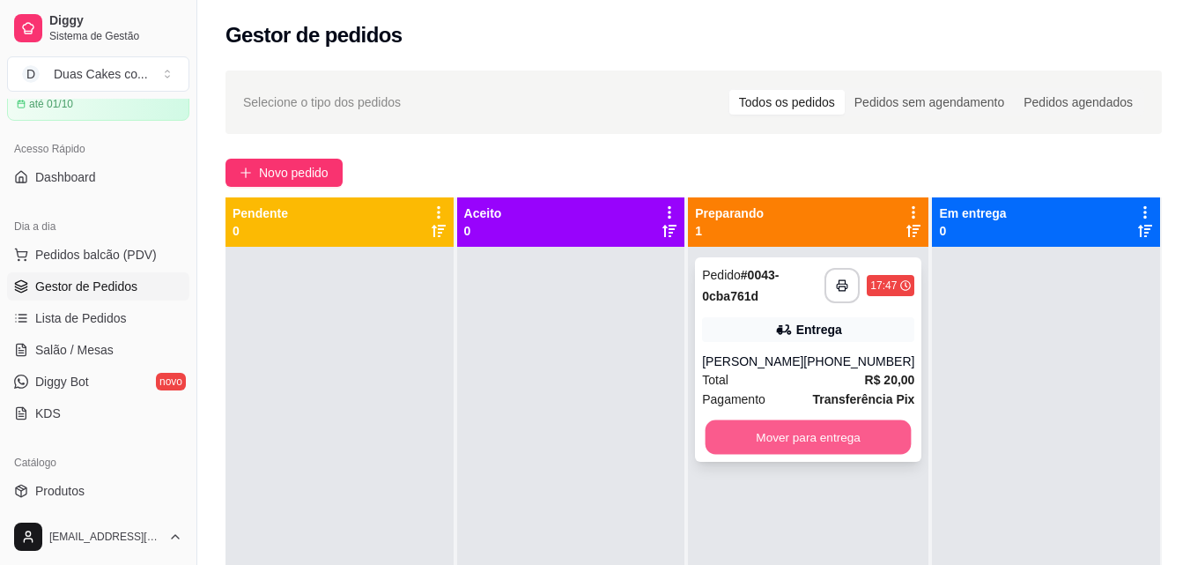
click at [807, 445] on button "Mover para entrega" at bounding box center [809, 437] width 206 height 34
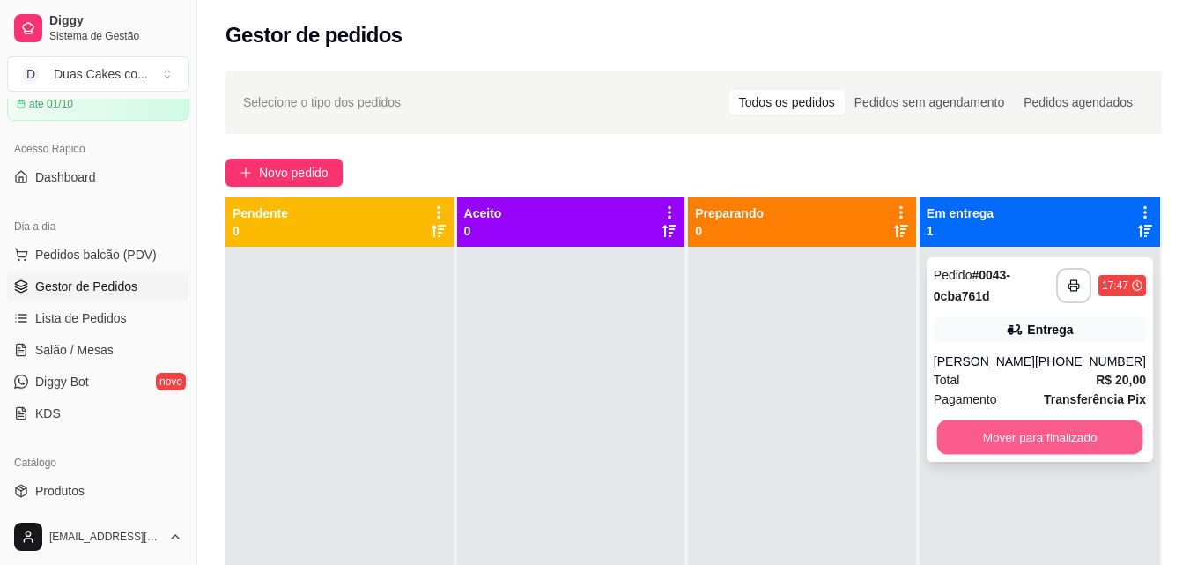
click at [984, 443] on button "Mover para finalizado" at bounding box center [1039, 437] width 206 height 34
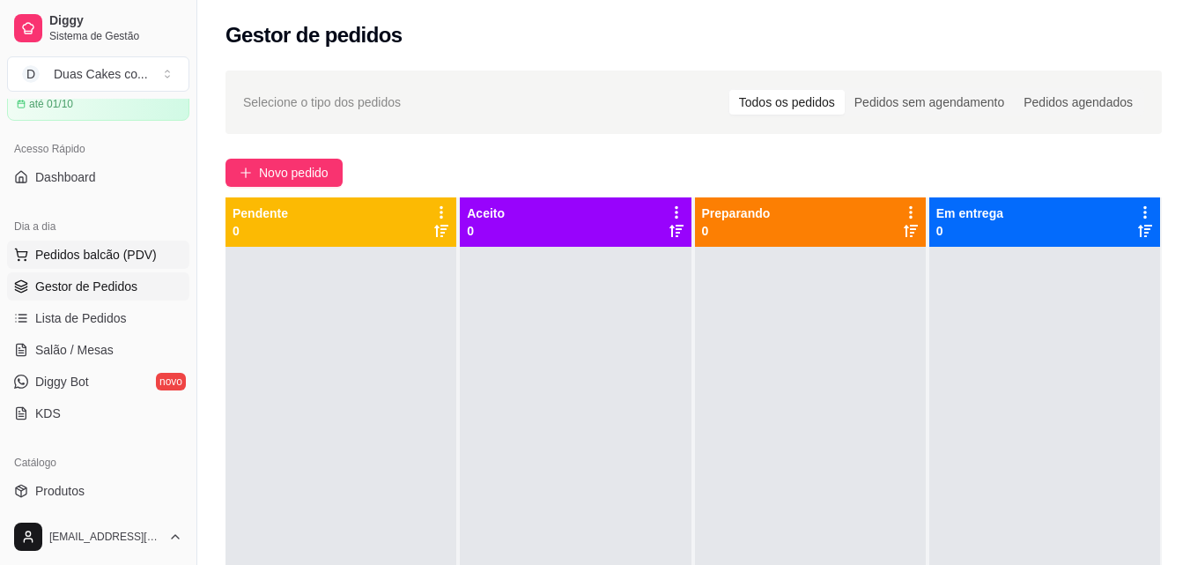
click at [89, 259] on span "Pedidos balcão (PDV)" at bounding box center [96, 255] width 122 height 18
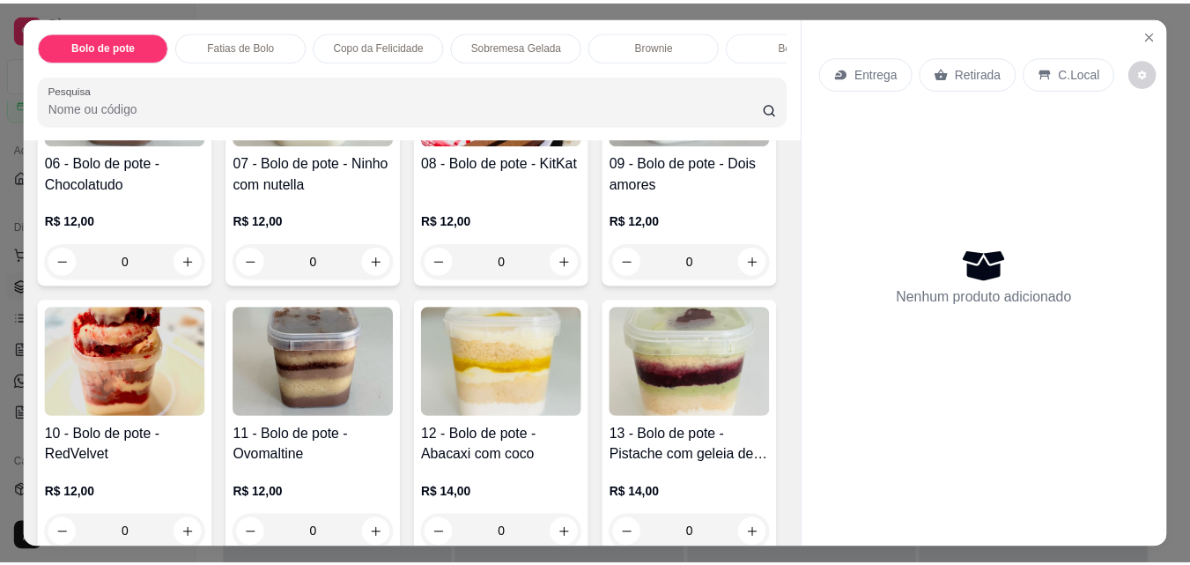
scroll to position [264, 0]
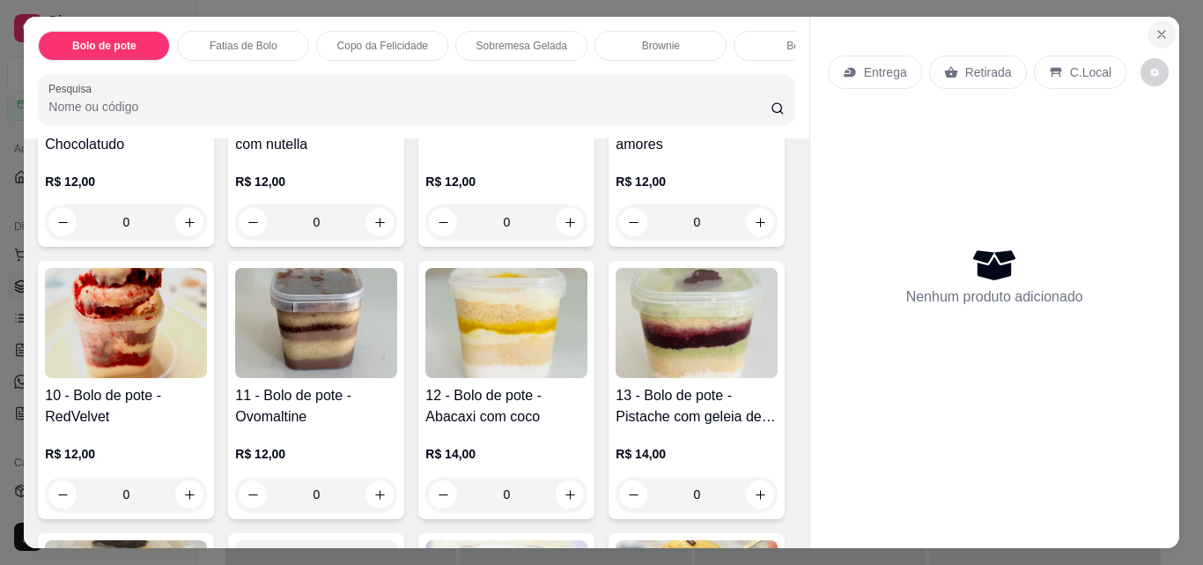
click at [1163, 22] on button "Close" at bounding box center [1162, 34] width 28 height 28
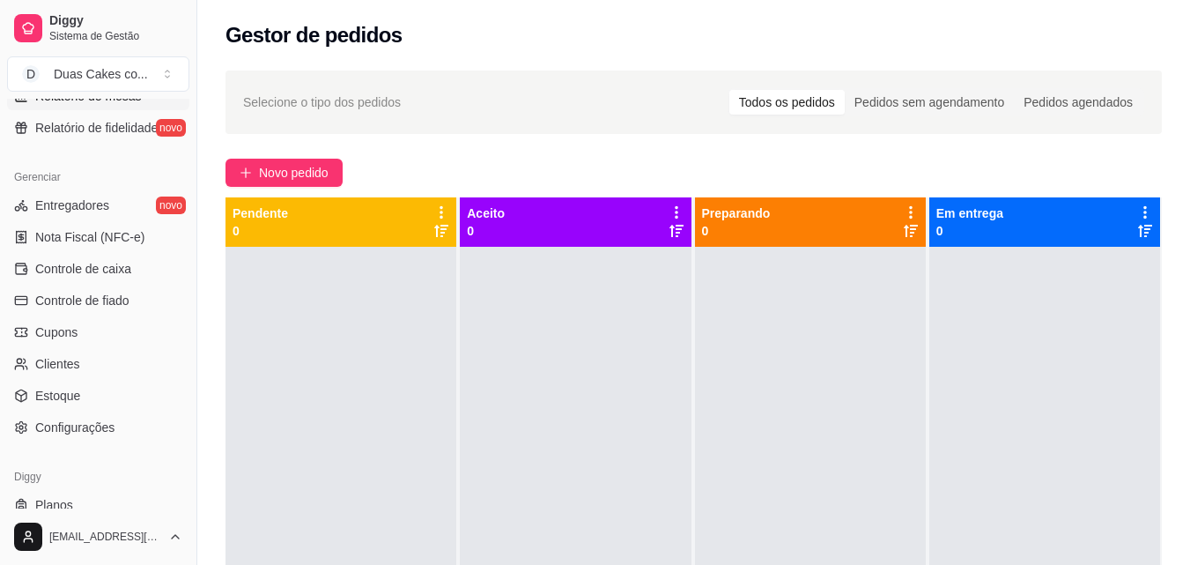
scroll to position [703, 0]
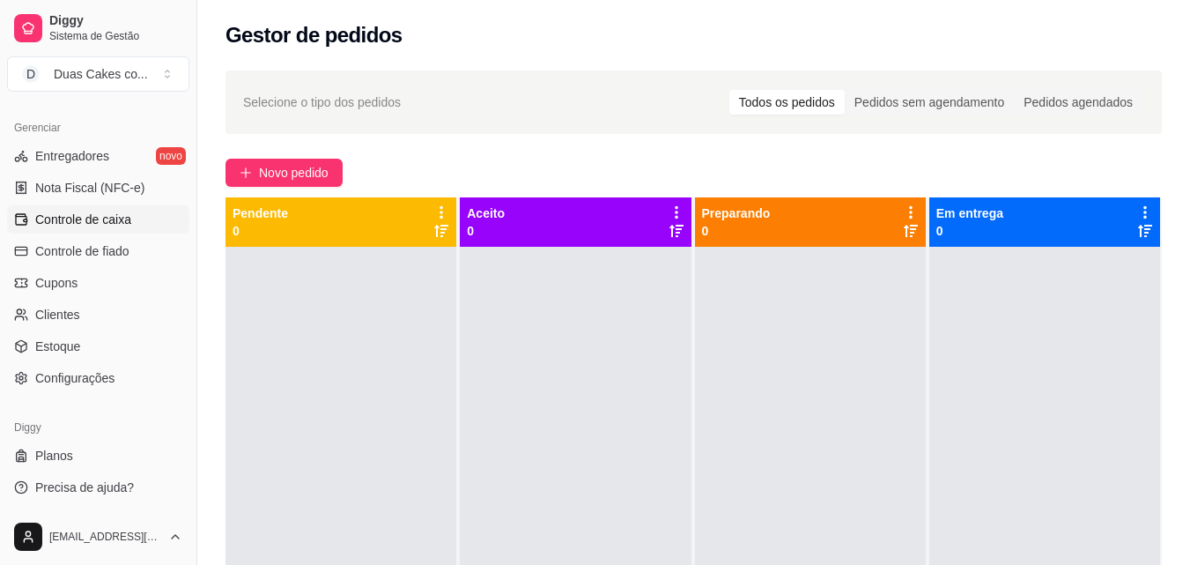
click at [85, 222] on span "Controle de caixa" at bounding box center [83, 220] width 96 height 18
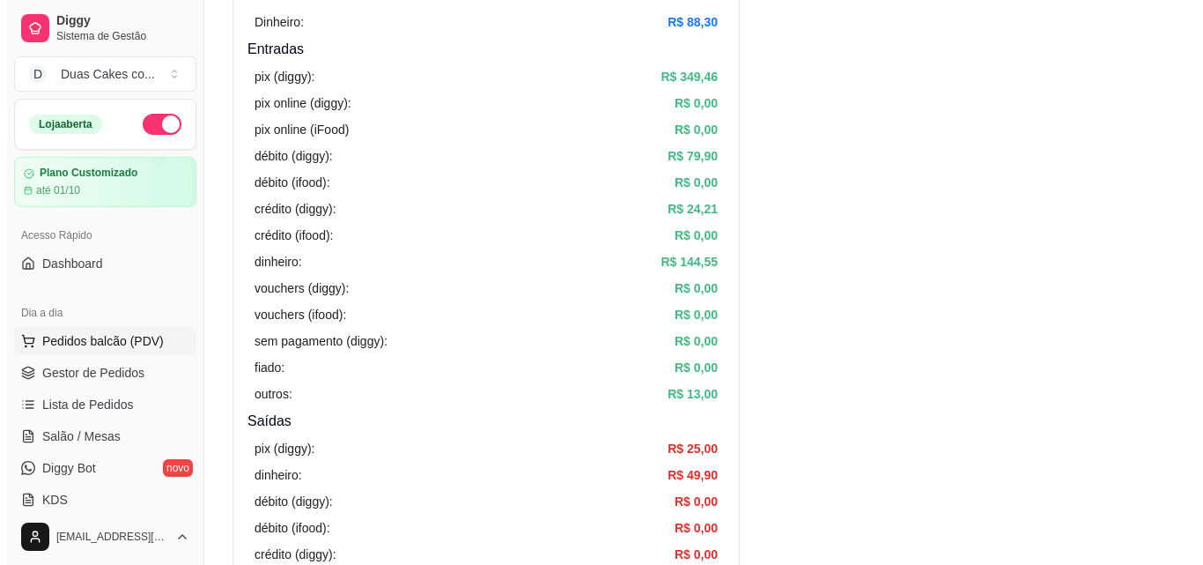
scroll to position [264, 0]
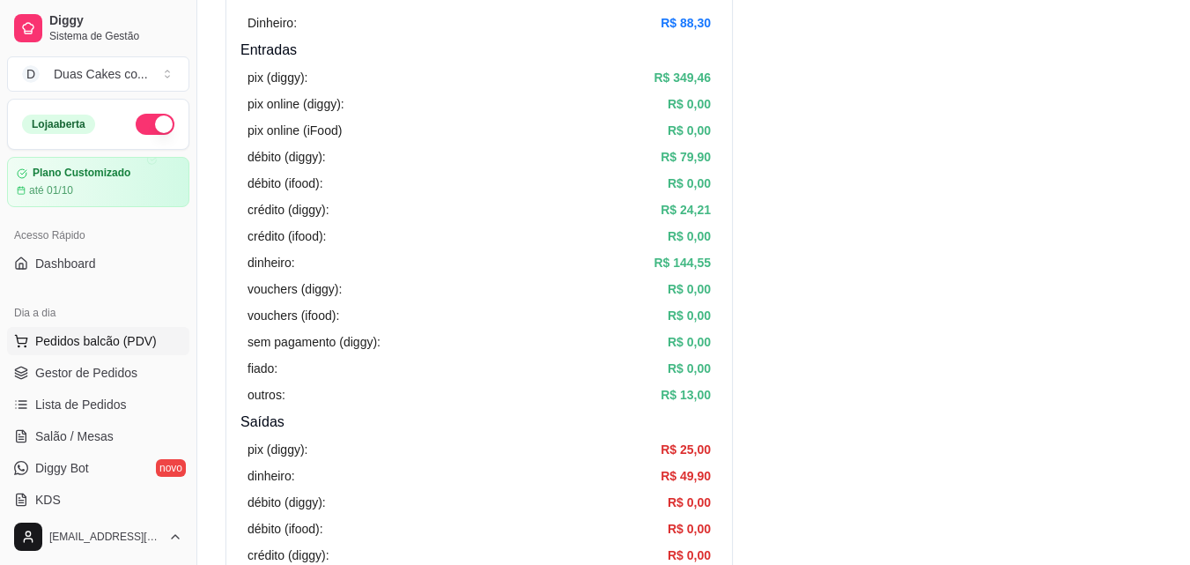
click at [67, 341] on span "Pedidos balcão (PDV)" at bounding box center [96, 341] width 122 height 18
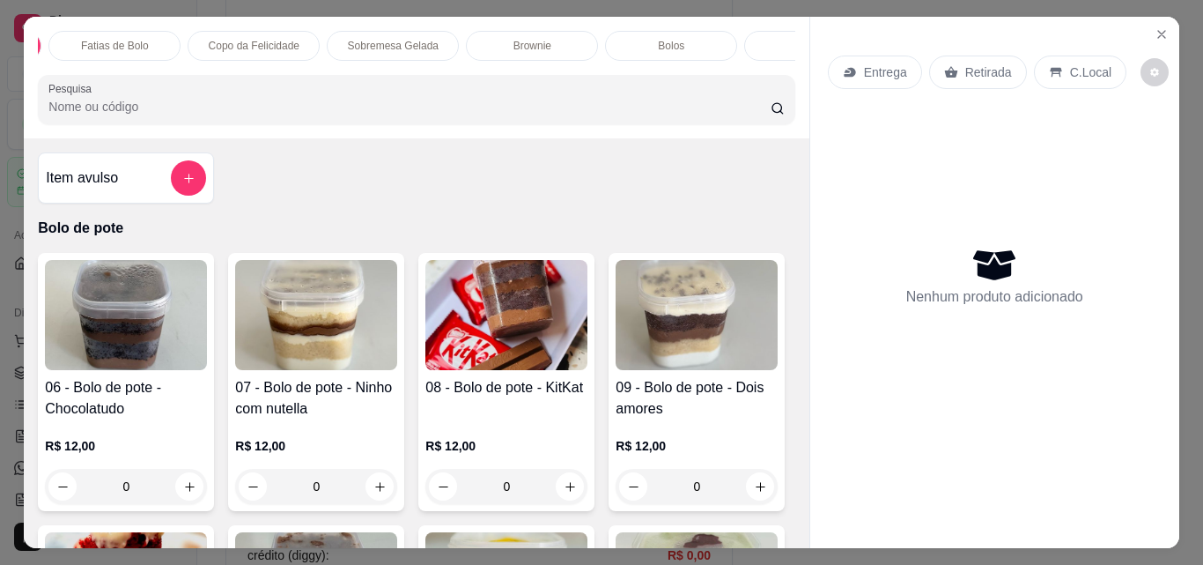
scroll to position [0, 211]
click at [600, 35] on div "Bolos" at bounding box center [588, 46] width 132 height 30
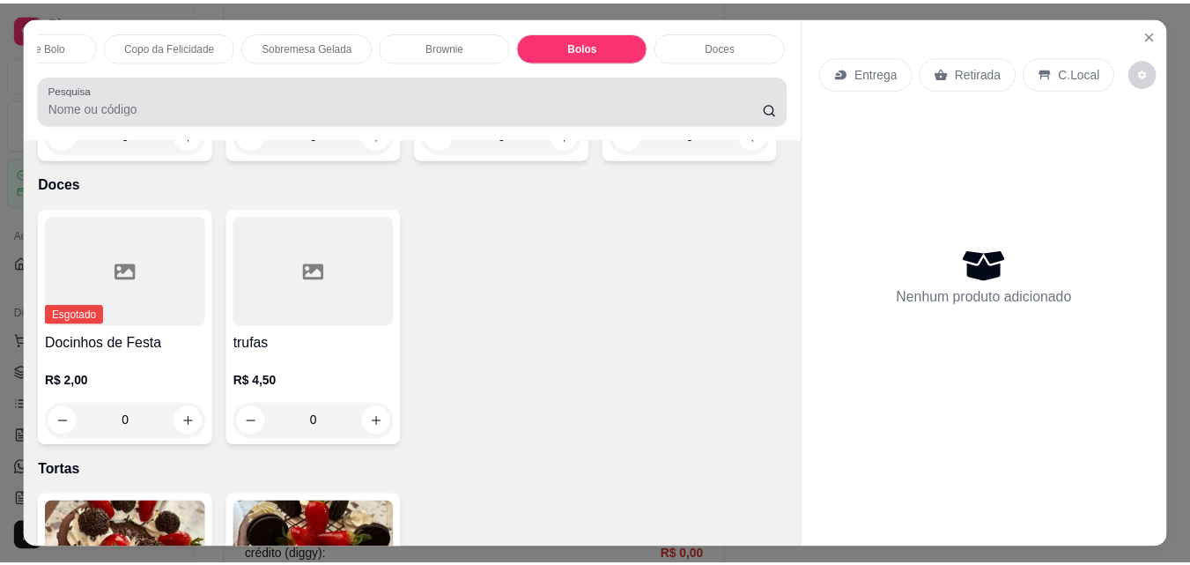
scroll to position [46, 0]
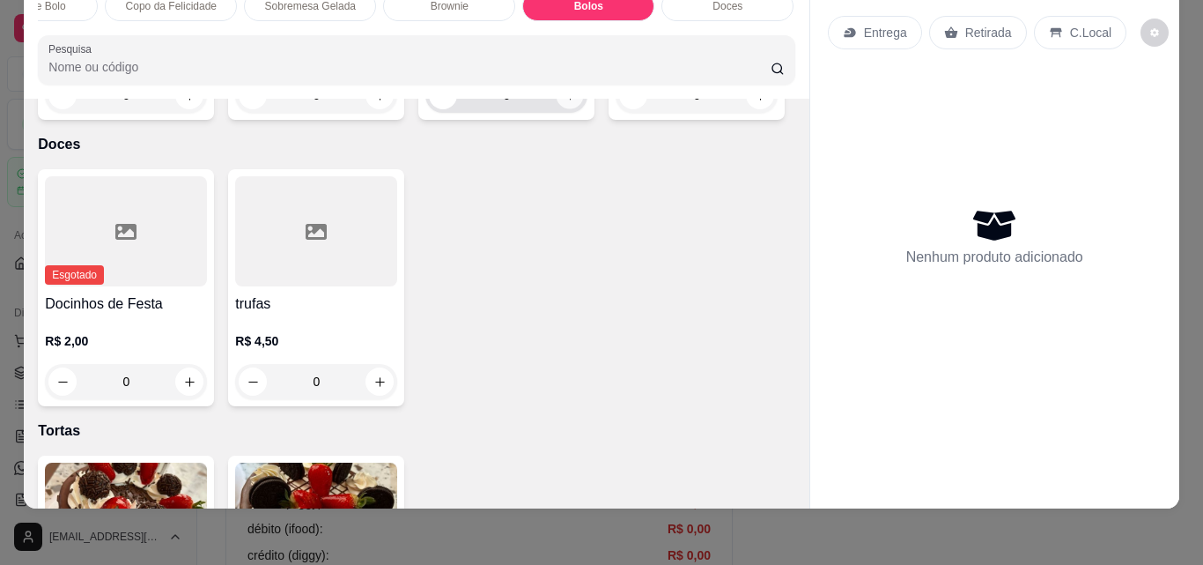
click at [564, 102] on icon "increase-product-quantity" at bounding box center [570, 95] width 13 height 13
type input "1"
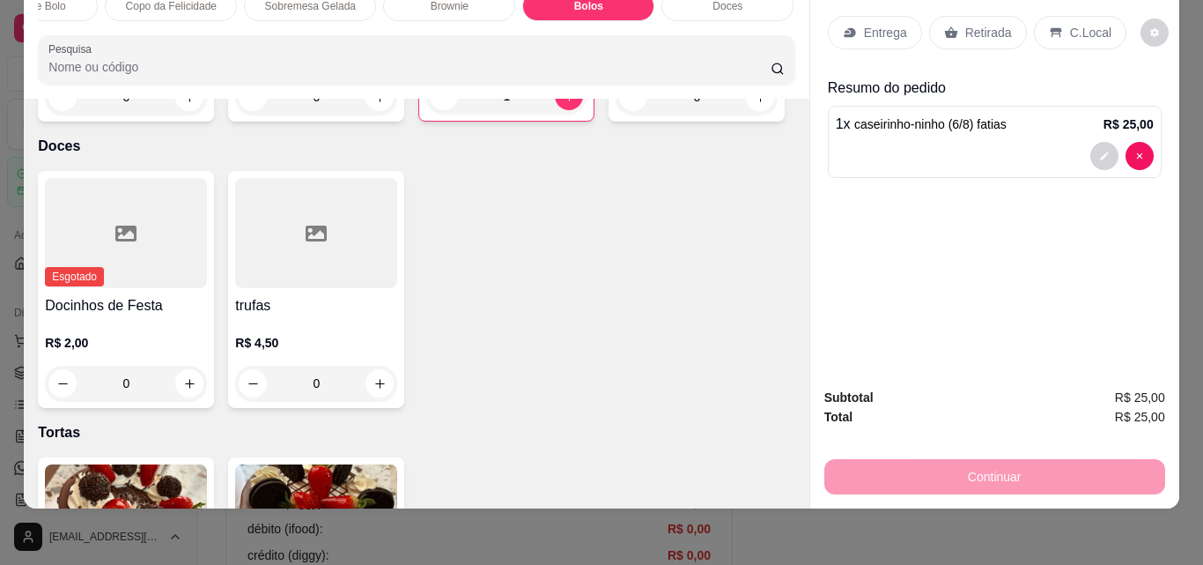
click at [984, 24] on p "Retirada" at bounding box center [988, 33] width 47 height 18
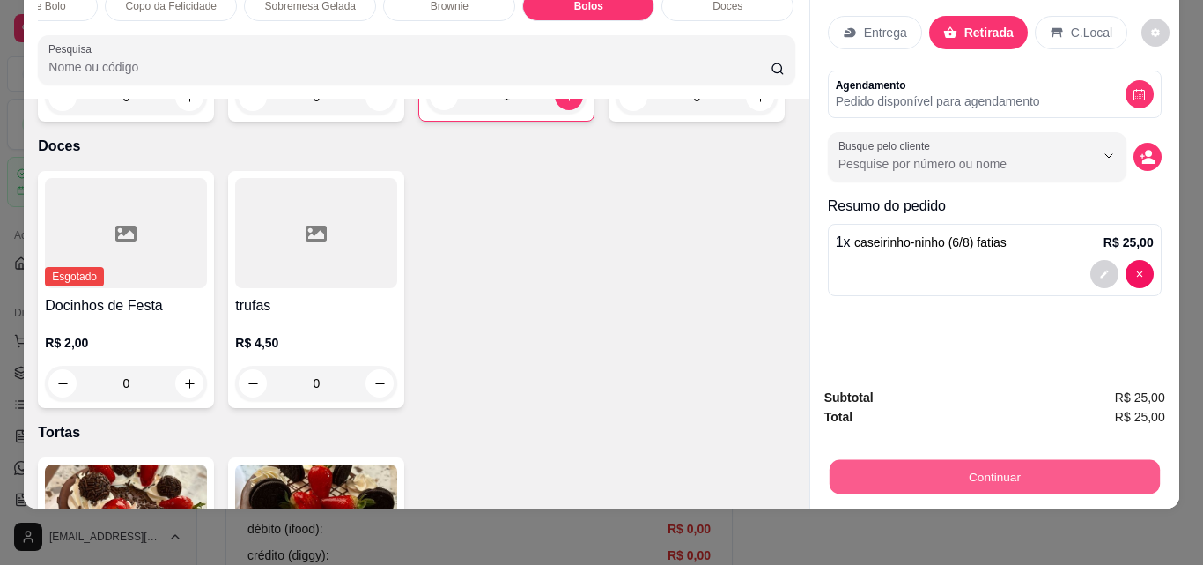
click at [992, 465] on button "Continuar" at bounding box center [994, 476] width 330 height 34
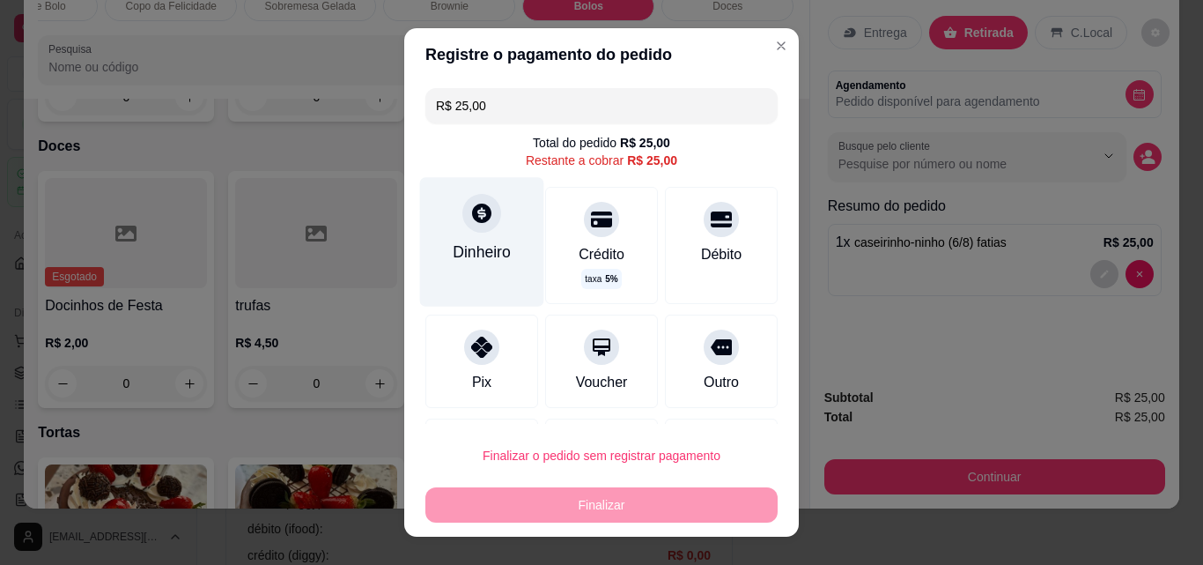
click at [477, 217] on icon at bounding box center [481, 212] width 19 height 19
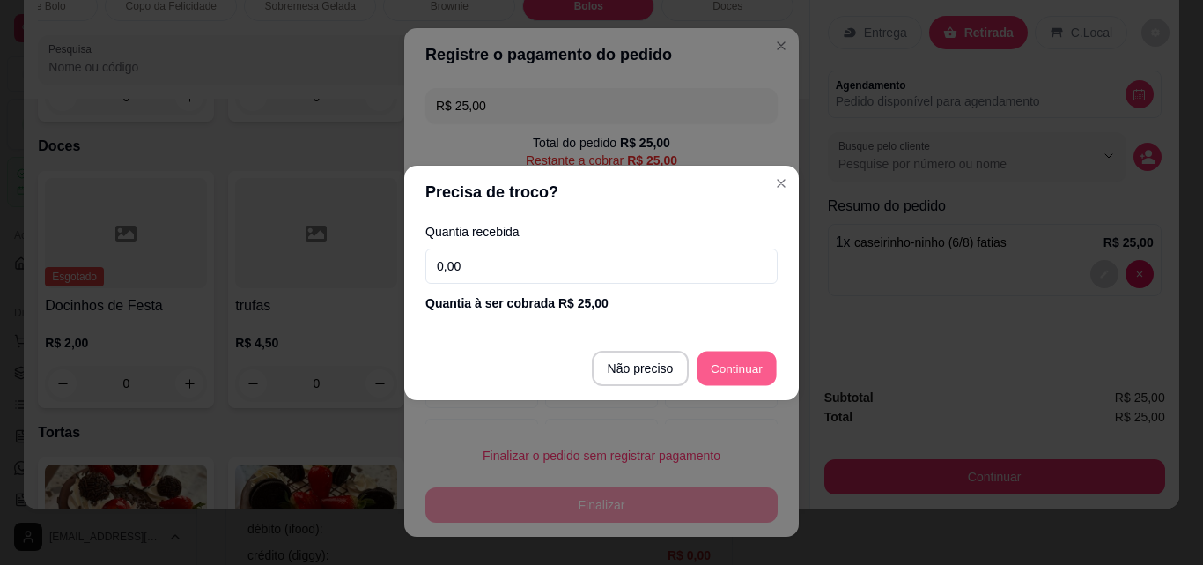
type input "R$ 0,00"
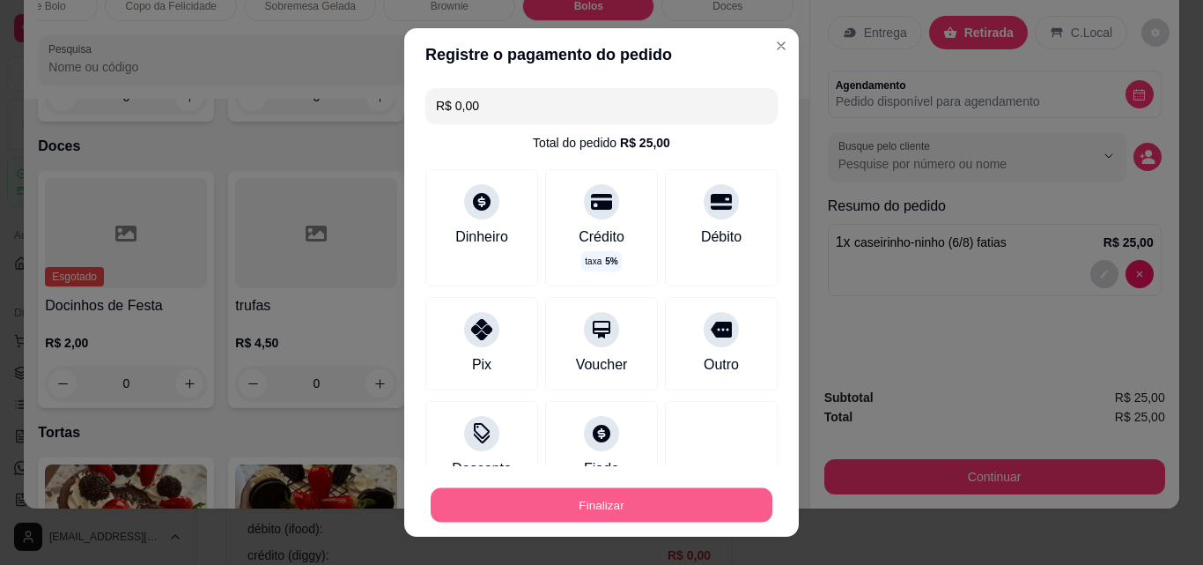
click at [562, 494] on button "Finalizar" at bounding box center [602, 505] width 342 height 34
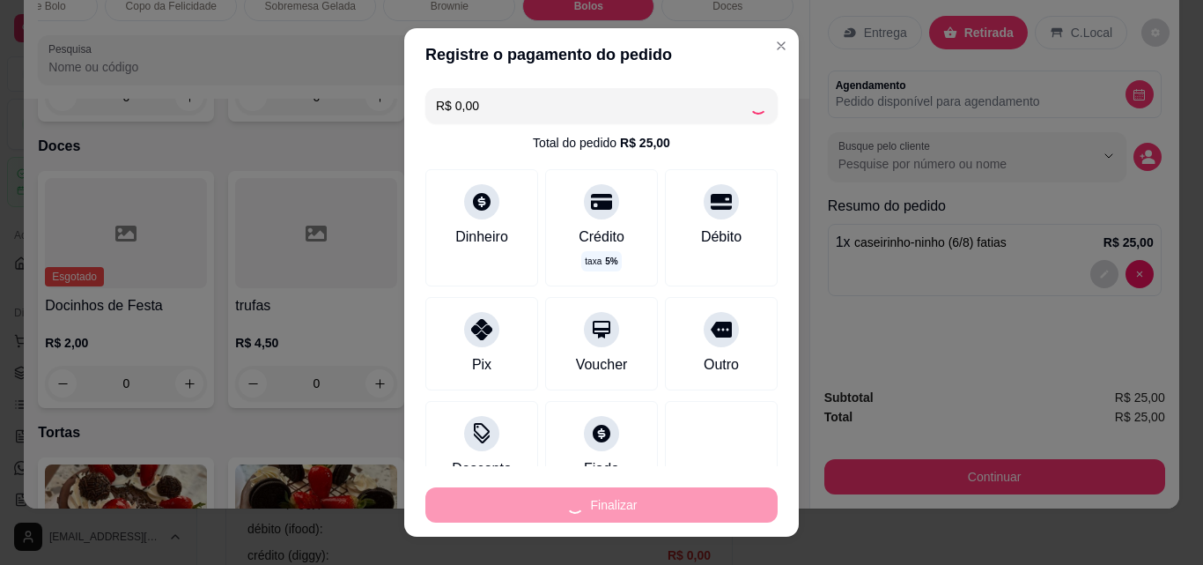
type input "0"
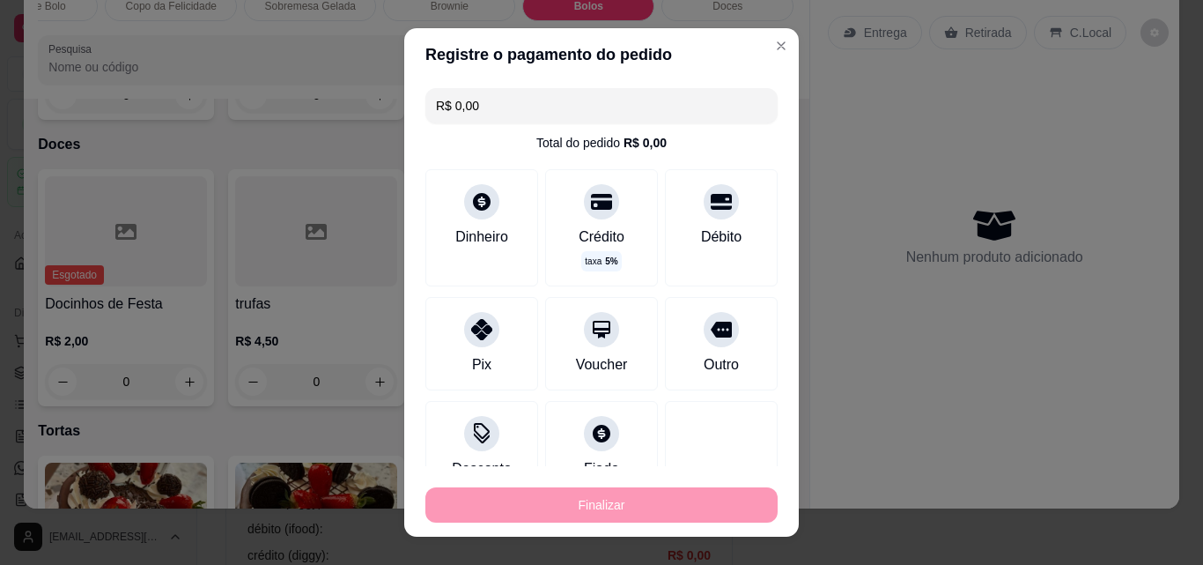
type input "-R$ 25,00"
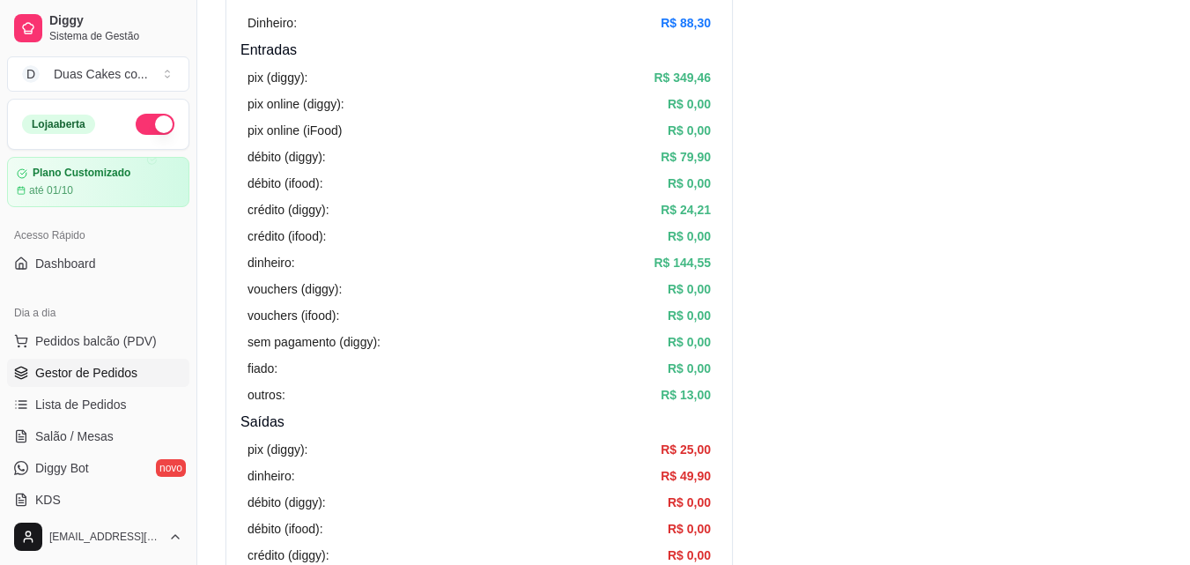
click at [69, 382] on link "Gestor de Pedidos" at bounding box center [98, 373] width 182 height 28
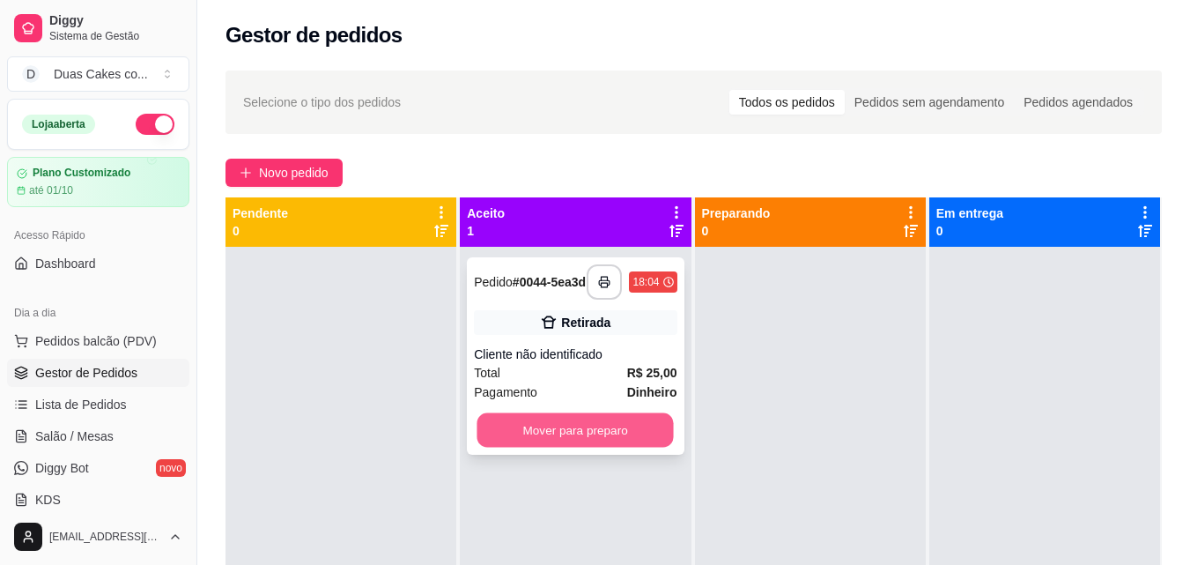
click at [614, 444] on button "Mover para preparo" at bounding box center [575, 430] width 196 height 34
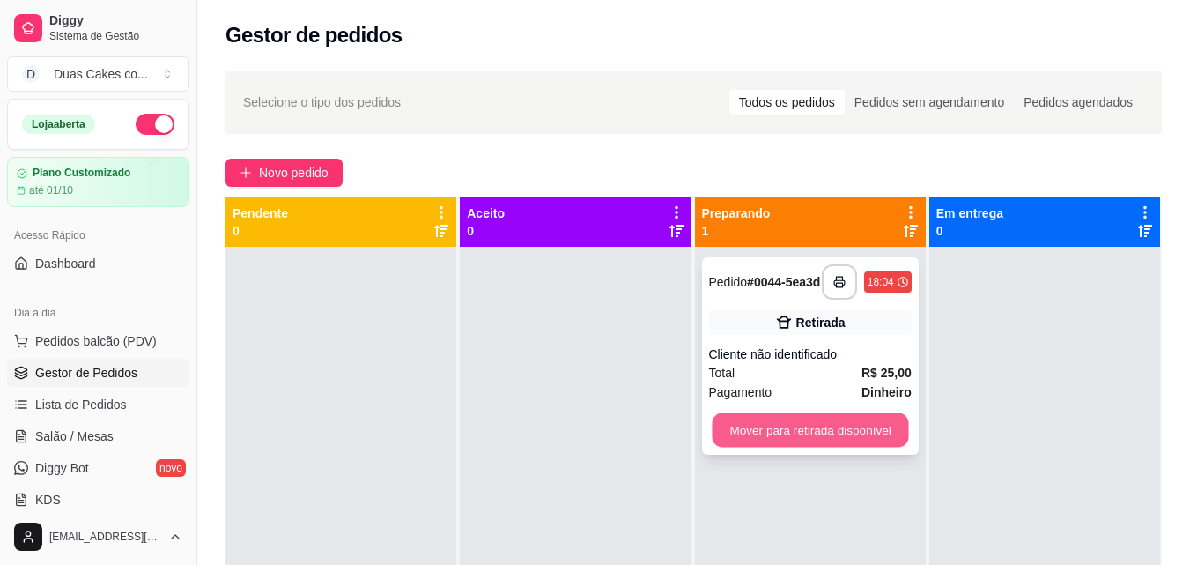
click at [742, 447] on button "Mover para retirada disponível" at bounding box center [810, 430] width 196 height 34
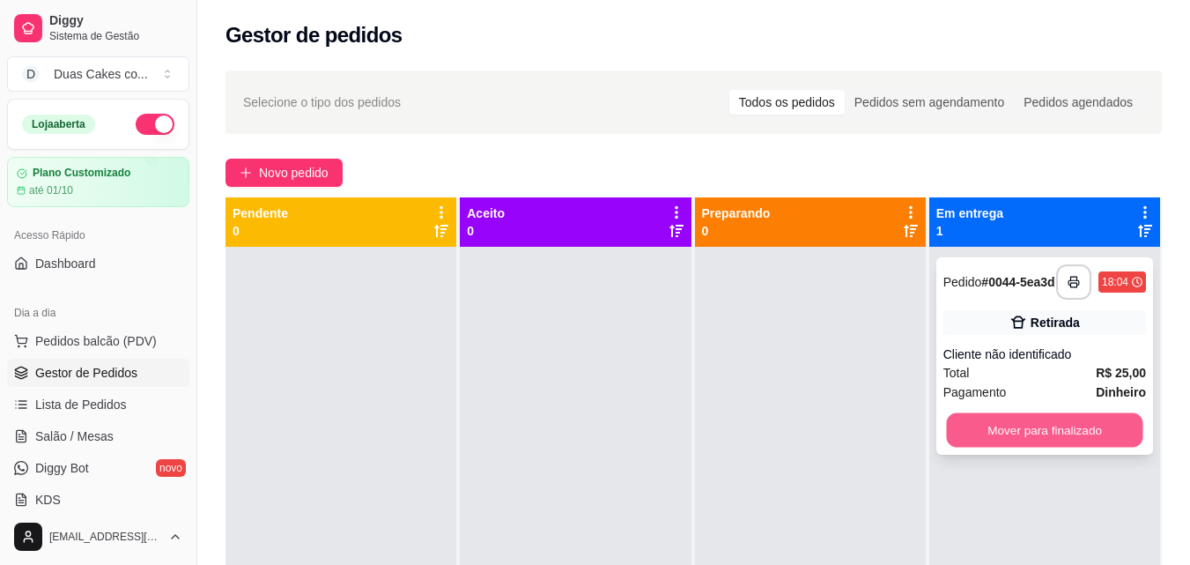
click at [947, 427] on button "Mover para finalizado" at bounding box center [1044, 430] width 196 height 34
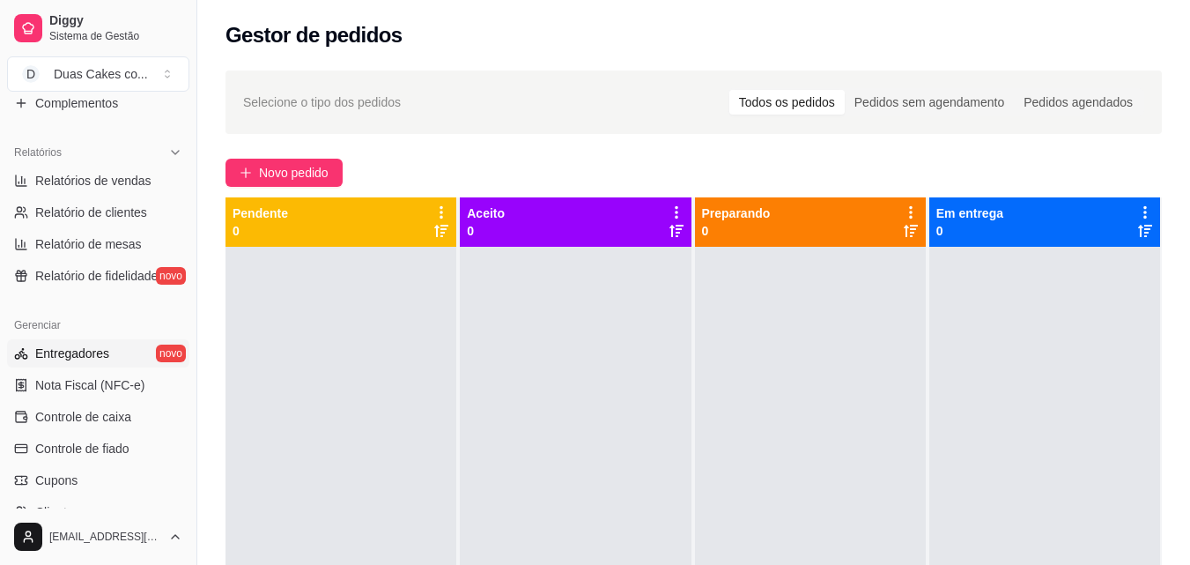
scroll to position [703, 0]
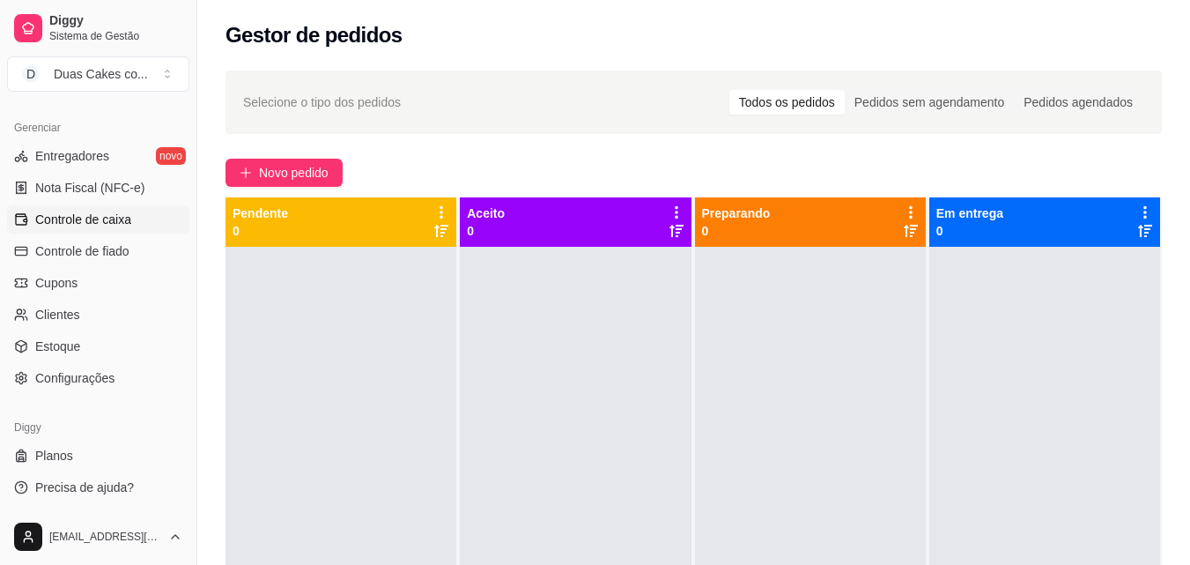
click at [68, 217] on span "Controle de caixa" at bounding box center [83, 220] width 96 height 18
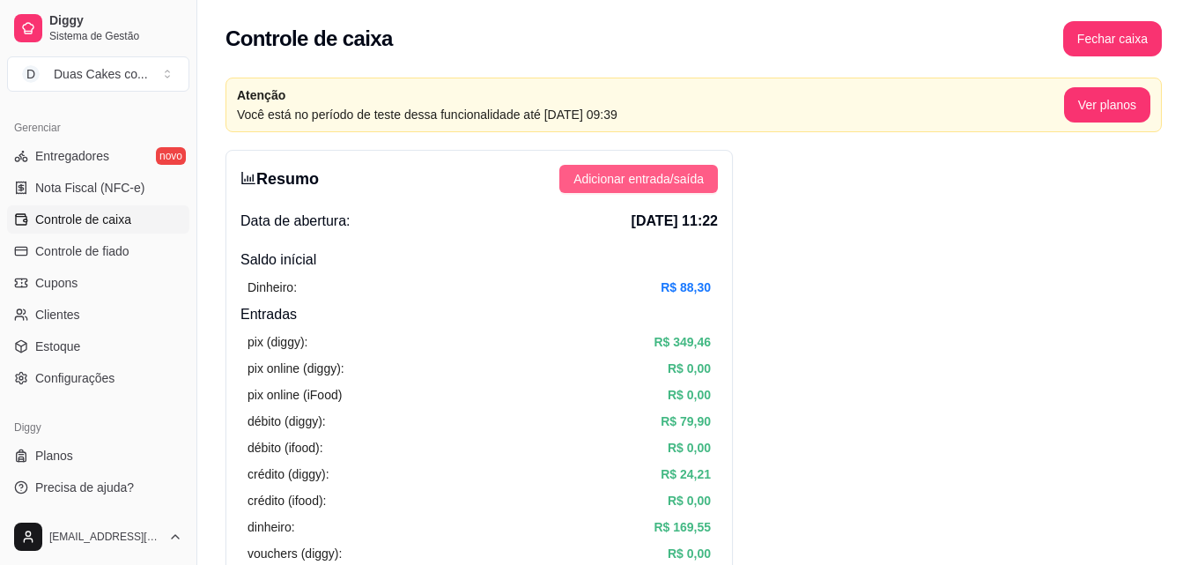
click at [695, 169] on span "Adicionar entrada/saída" at bounding box center [638, 178] width 130 height 19
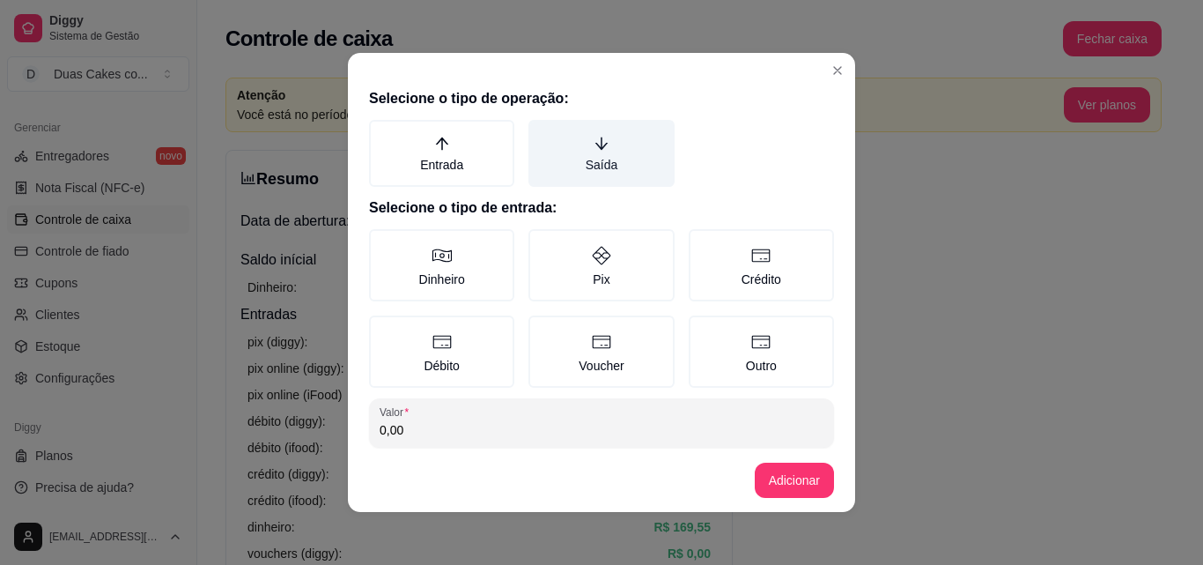
click at [578, 170] on label "Saída" at bounding box center [601, 153] width 145 height 67
click at [542, 133] on button "Saída" at bounding box center [535, 126] width 14 height 14
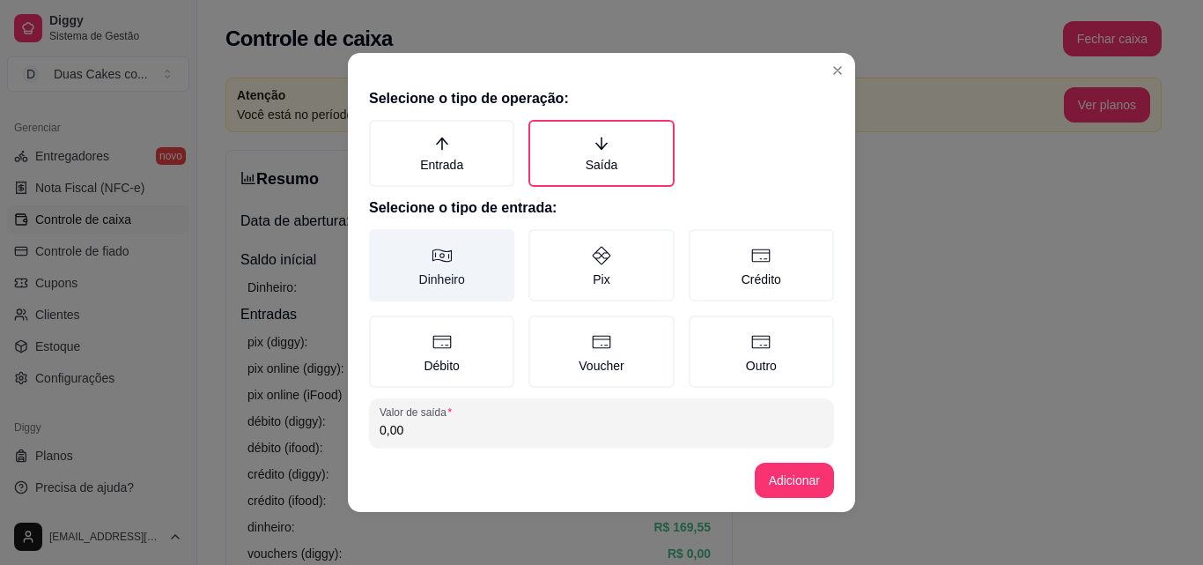
click at [448, 268] on label "Dinheiro" at bounding box center [441, 265] width 145 height 72
click at [382, 242] on button "Dinheiro" at bounding box center [375, 235] width 14 height 14
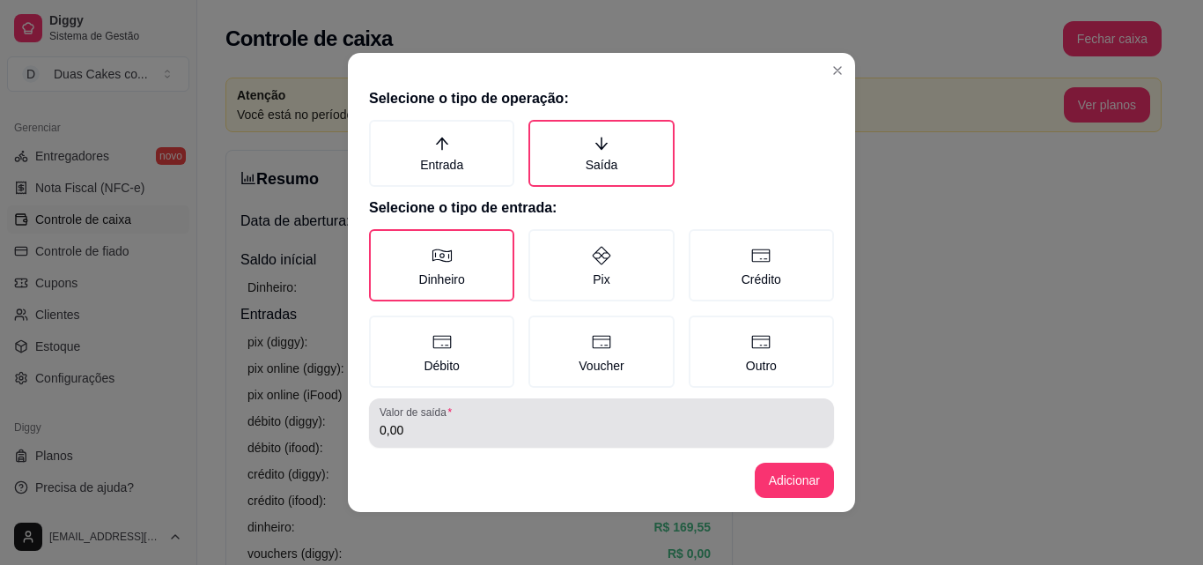
click at [409, 439] on div "0,00" at bounding box center [602, 422] width 444 height 35
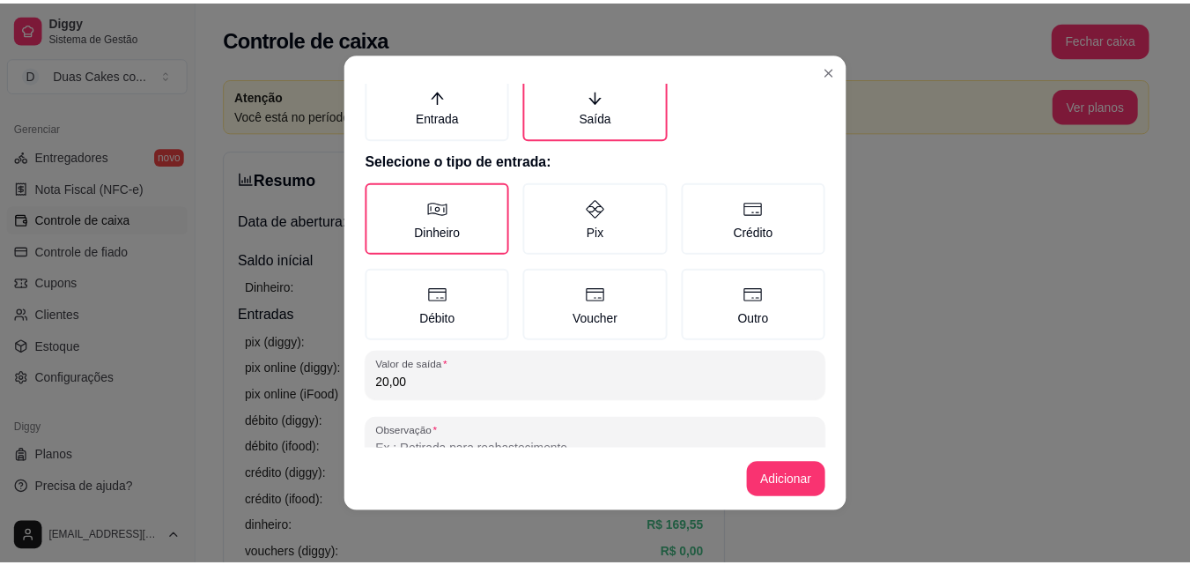
scroll to position [94, 0]
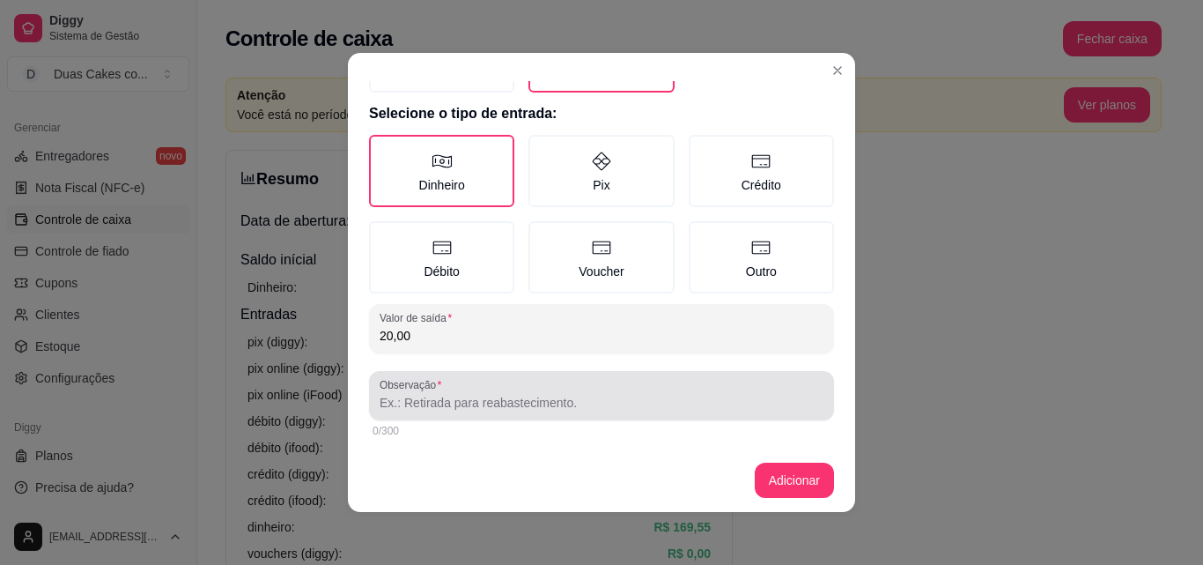
type input "20,00"
click at [453, 401] on input "Observação" at bounding box center [602, 403] width 444 height 18
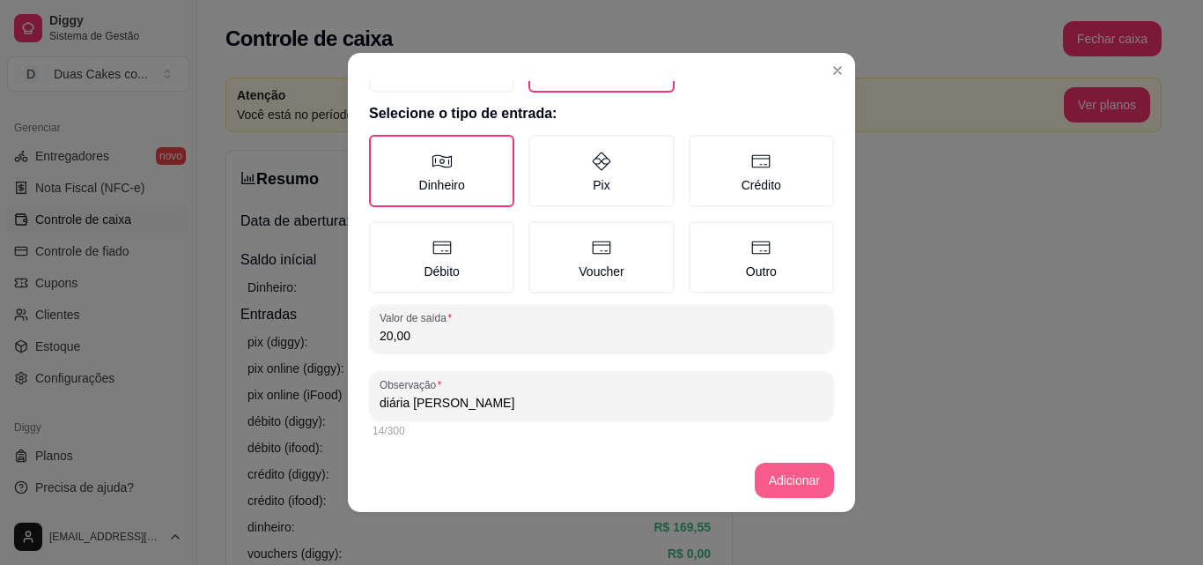
type input "diária [PERSON_NAME]"
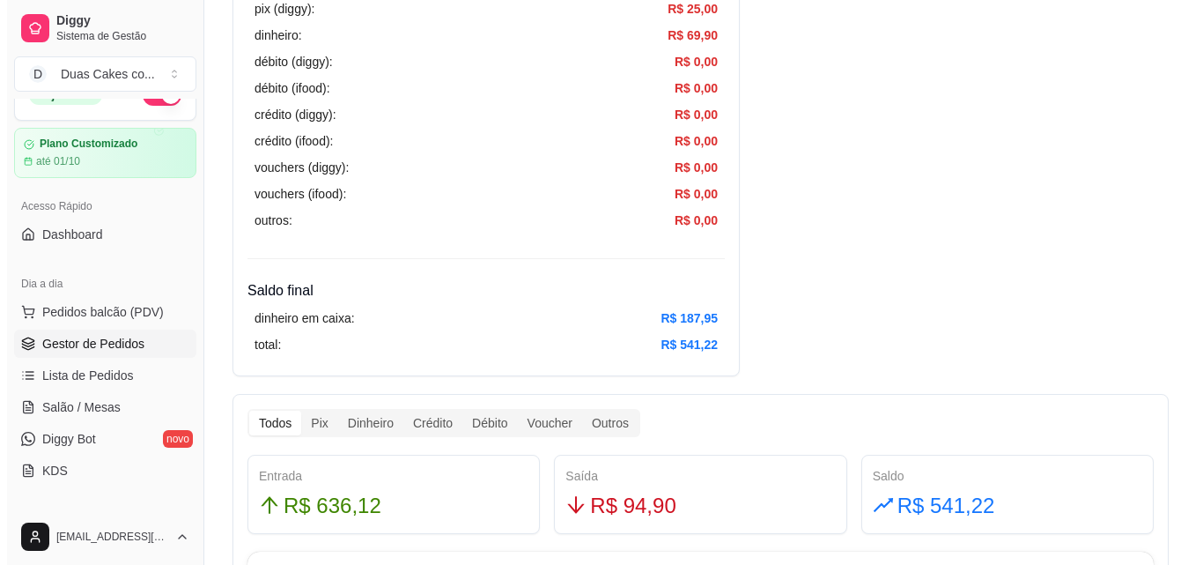
scroll to position [0, 0]
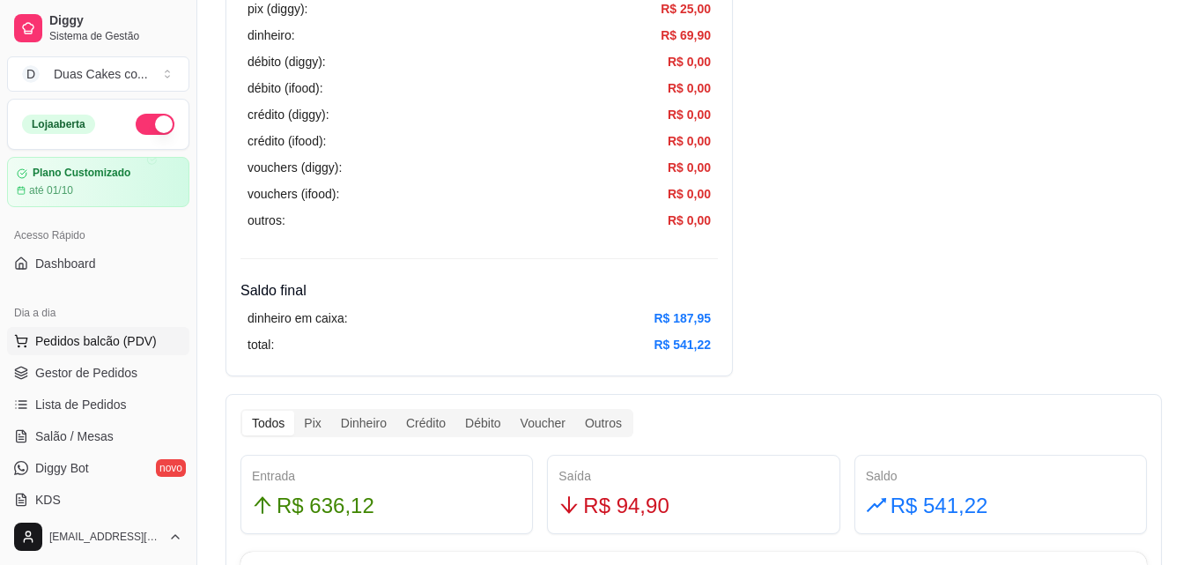
click at [110, 335] on span "Pedidos balcão (PDV)" at bounding box center [96, 341] width 122 height 18
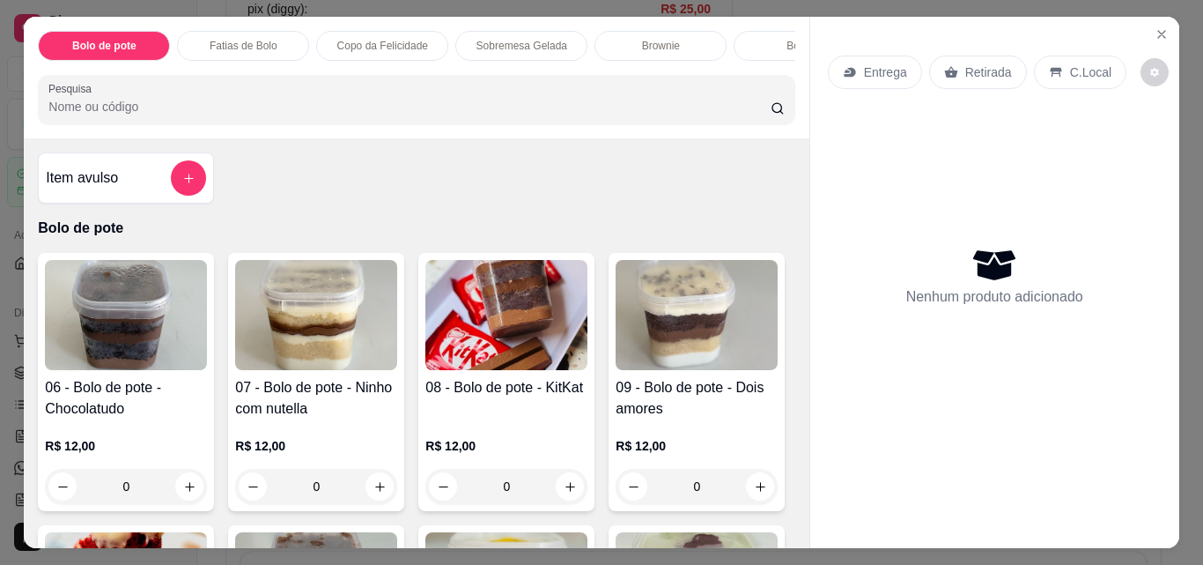
click at [536, 40] on p "Sobremesa Gelada" at bounding box center [522, 46] width 91 height 14
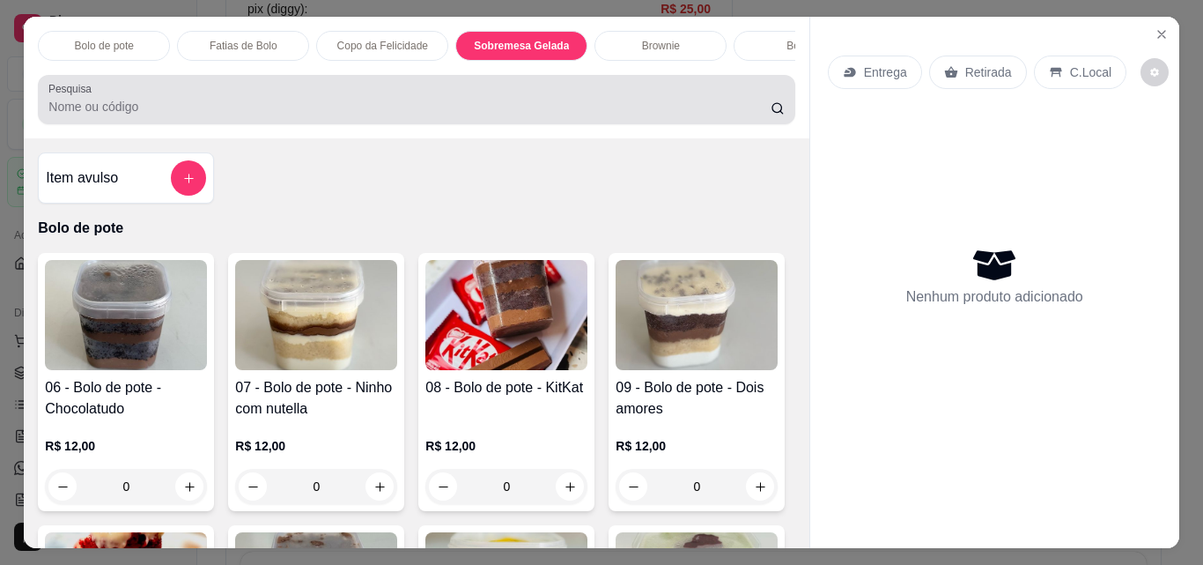
scroll to position [46, 0]
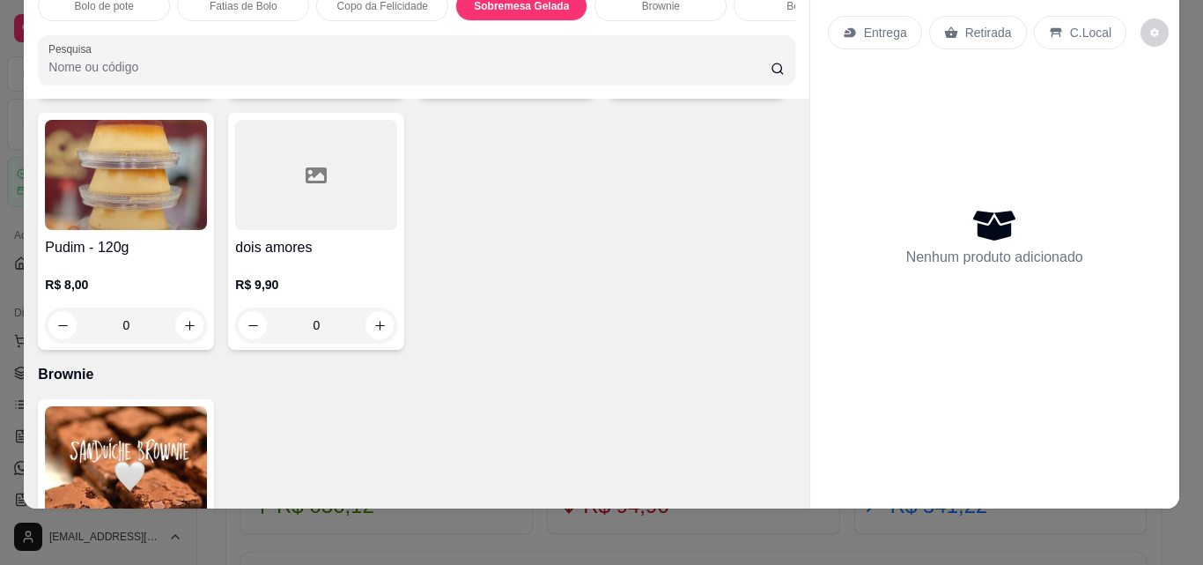
click at [189, 81] on icon "increase-product-quantity" at bounding box center [189, 74] width 13 height 13
type input "1"
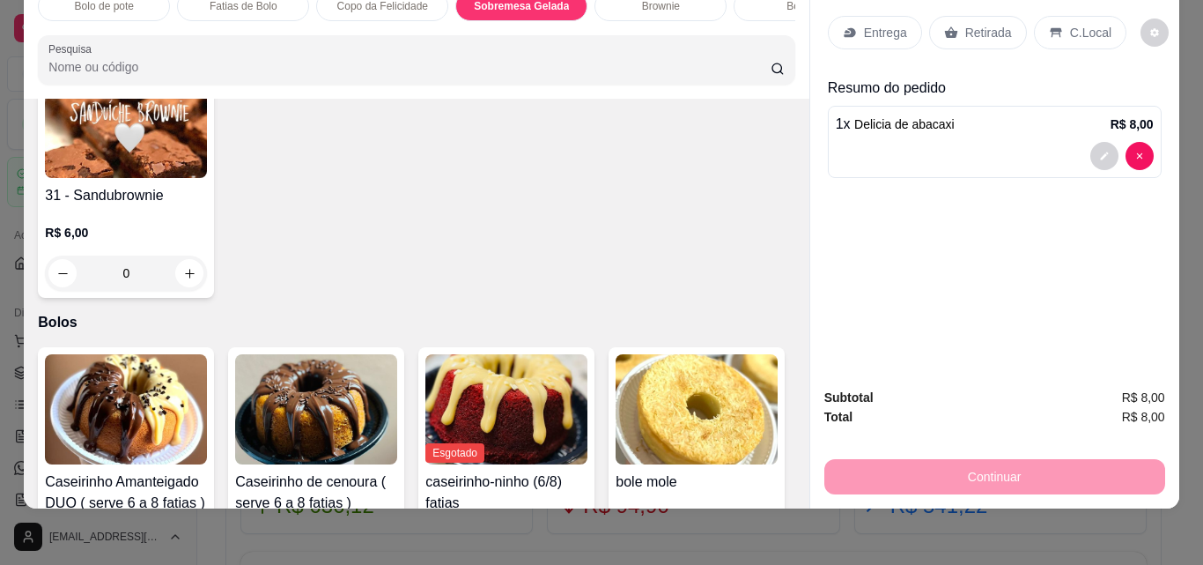
scroll to position [2421, 0]
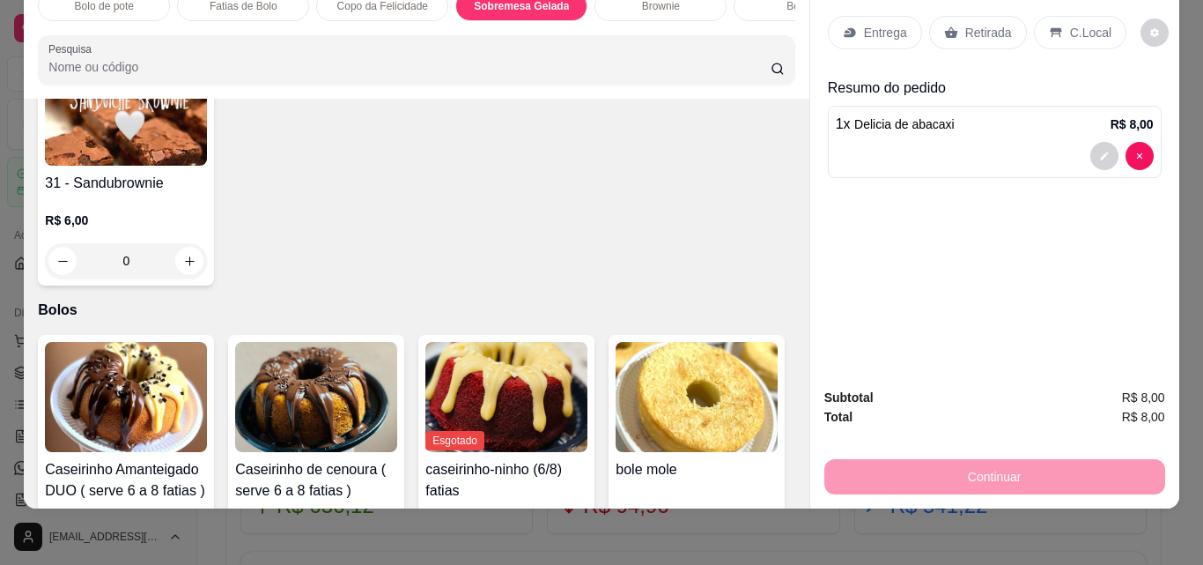
type input "1"
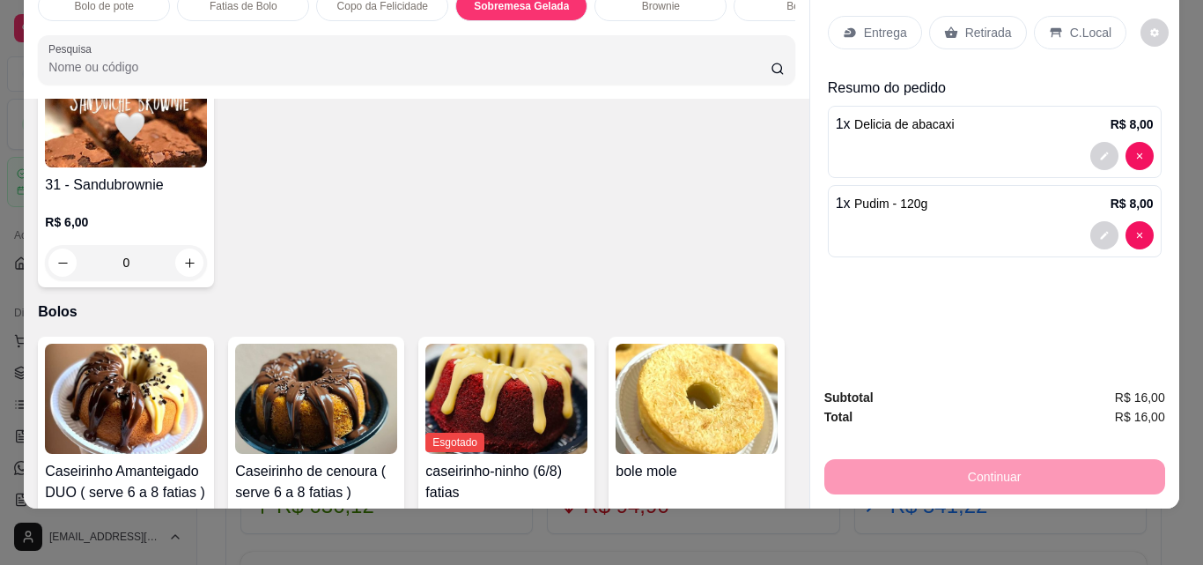
click at [987, 24] on p "Retirada" at bounding box center [988, 33] width 47 height 18
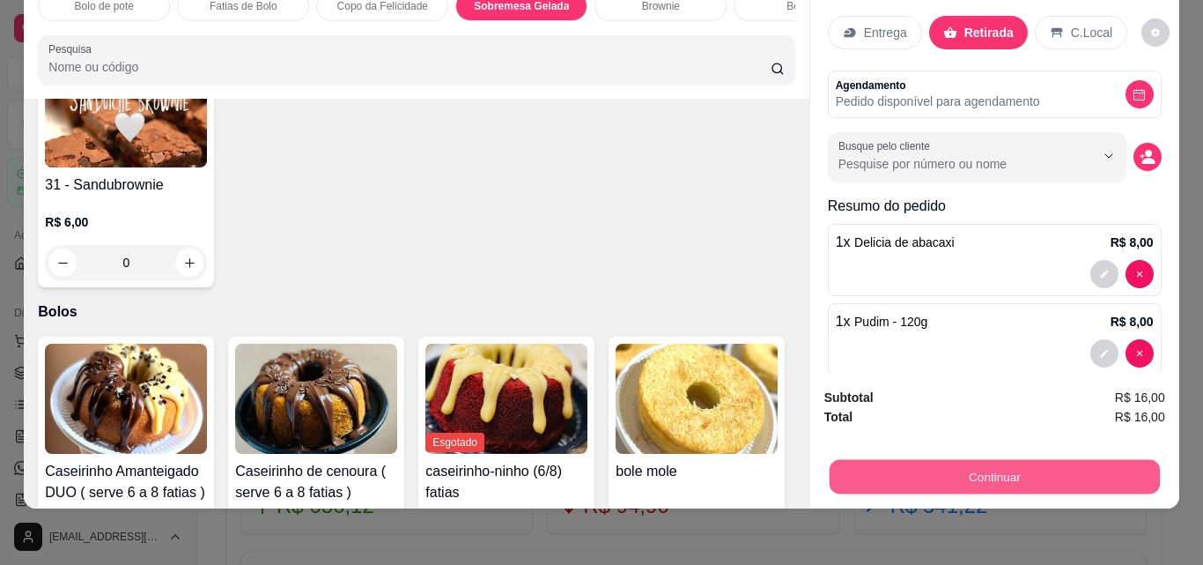
click at [1005, 459] on button "Continuar" at bounding box center [994, 476] width 330 height 34
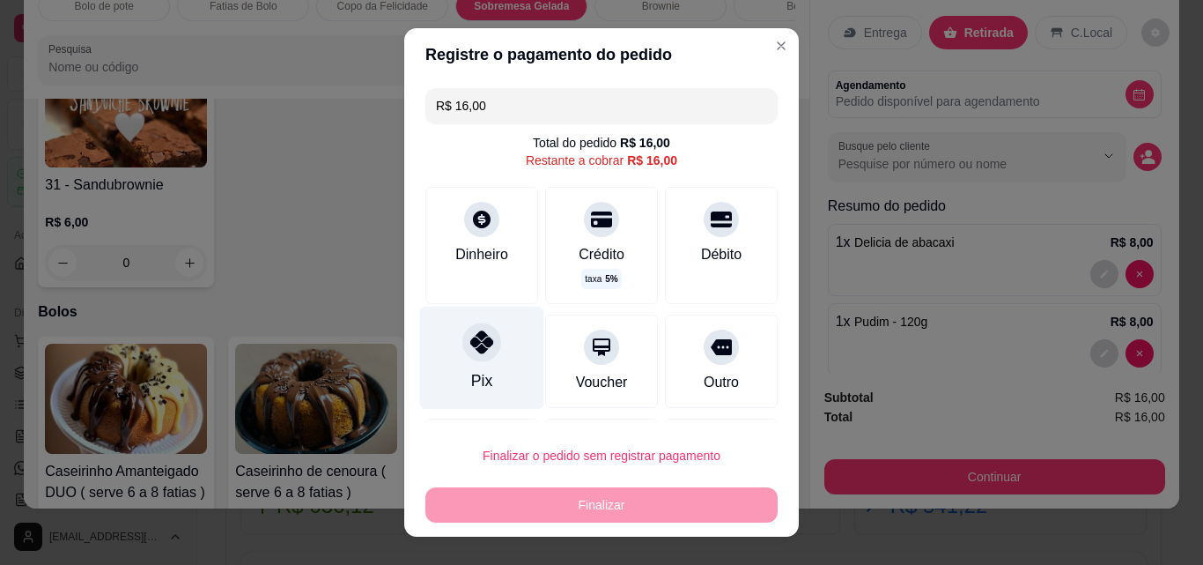
click at [489, 363] on div "Pix" at bounding box center [482, 358] width 124 height 103
type input "R$ 0,00"
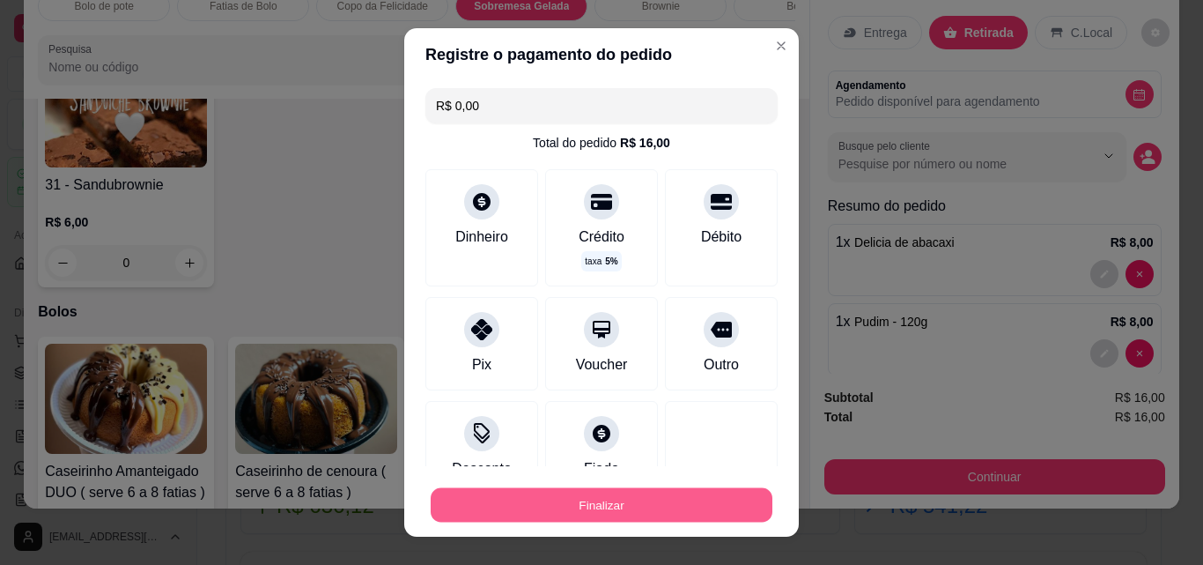
click at [588, 508] on button "Finalizar" at bounding box center [602, 505] width 342 height 34
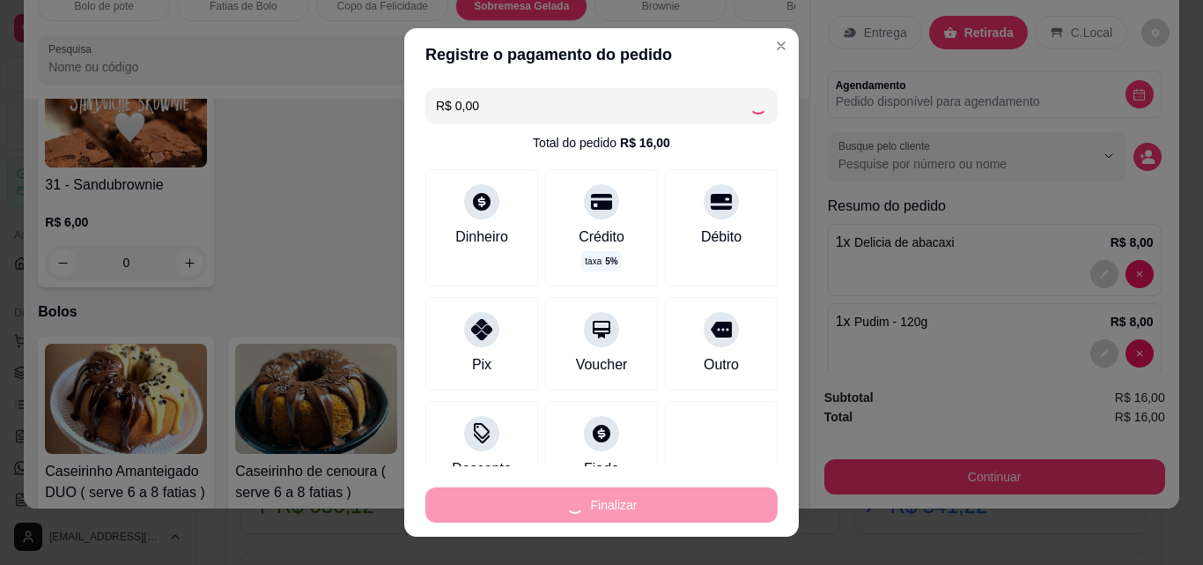
type input "0"
type input "-R$ 16,00"
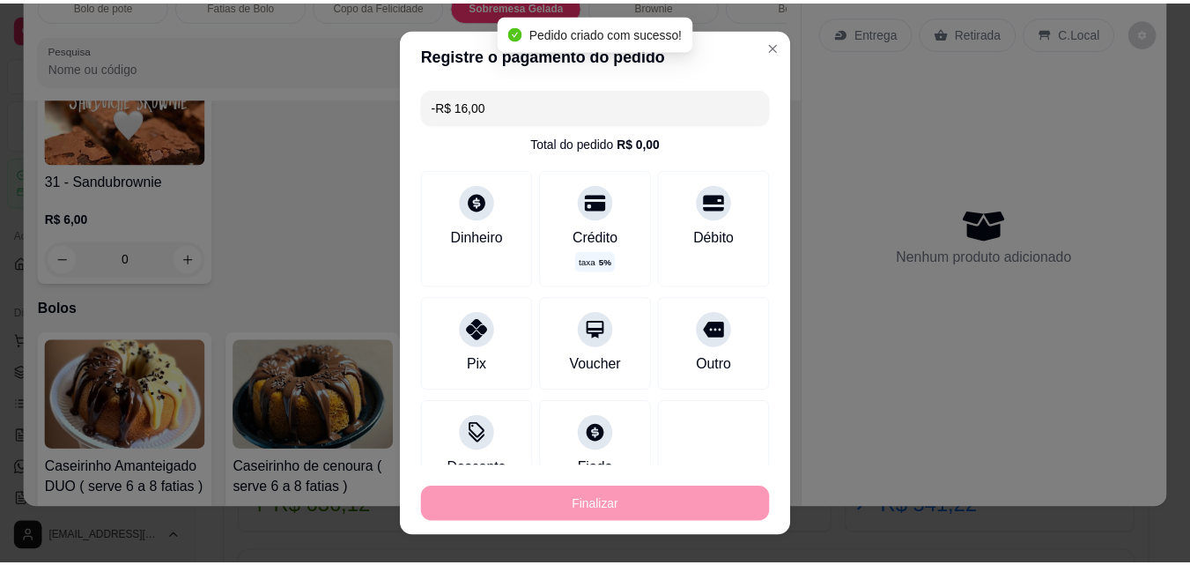
scroll to position [2420, 0]
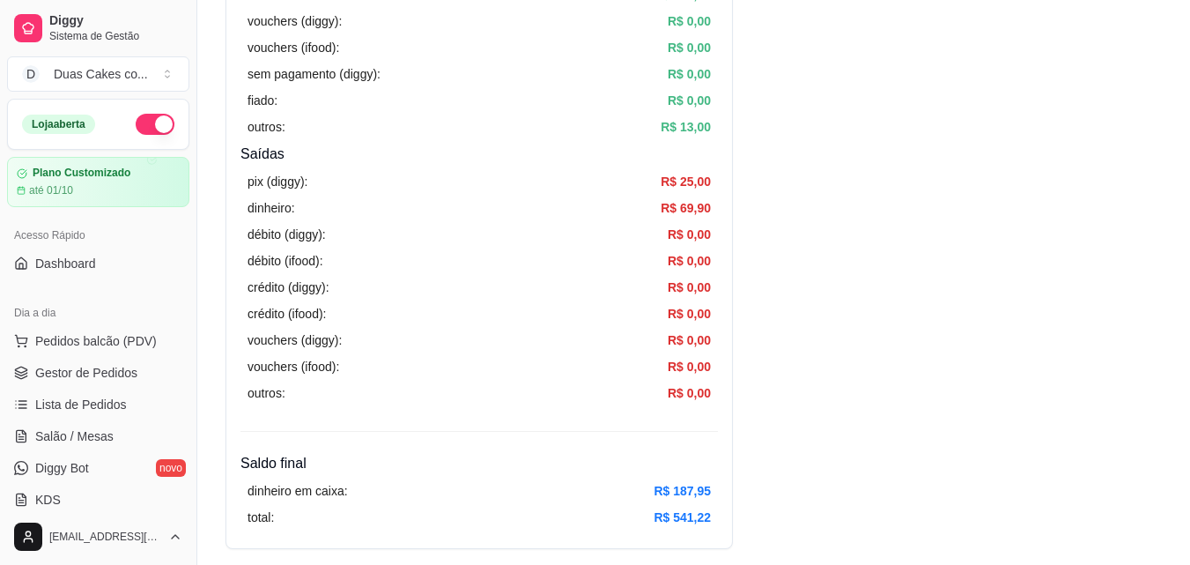
scroll to position [529, 0]
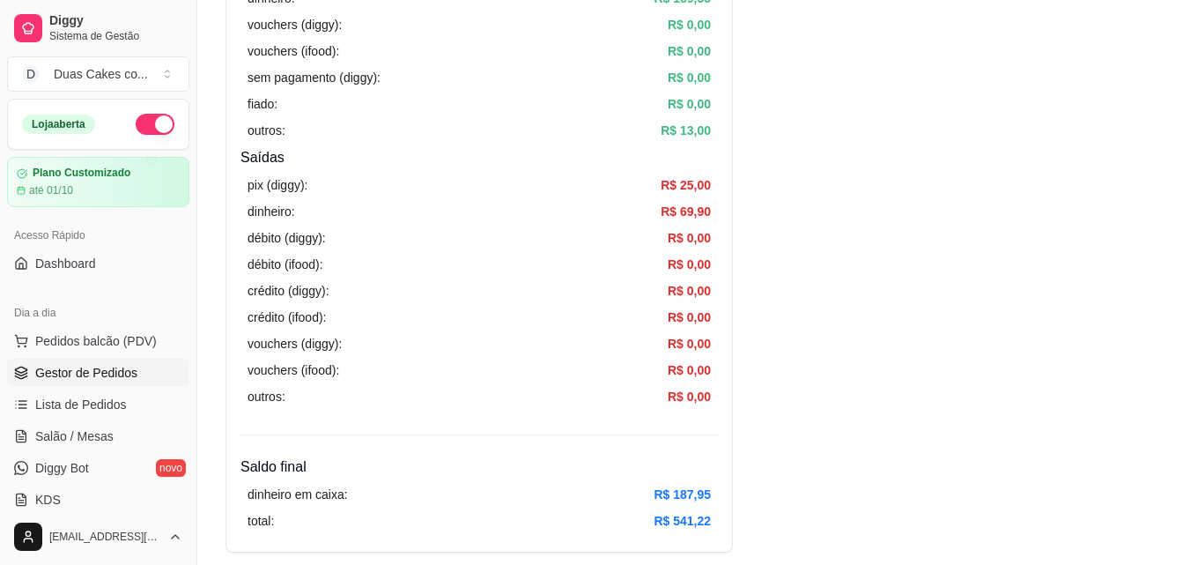
click at [99, 371] on span "Gestor de Pedidos" at bounding box center [86, 373] width 102 height 18
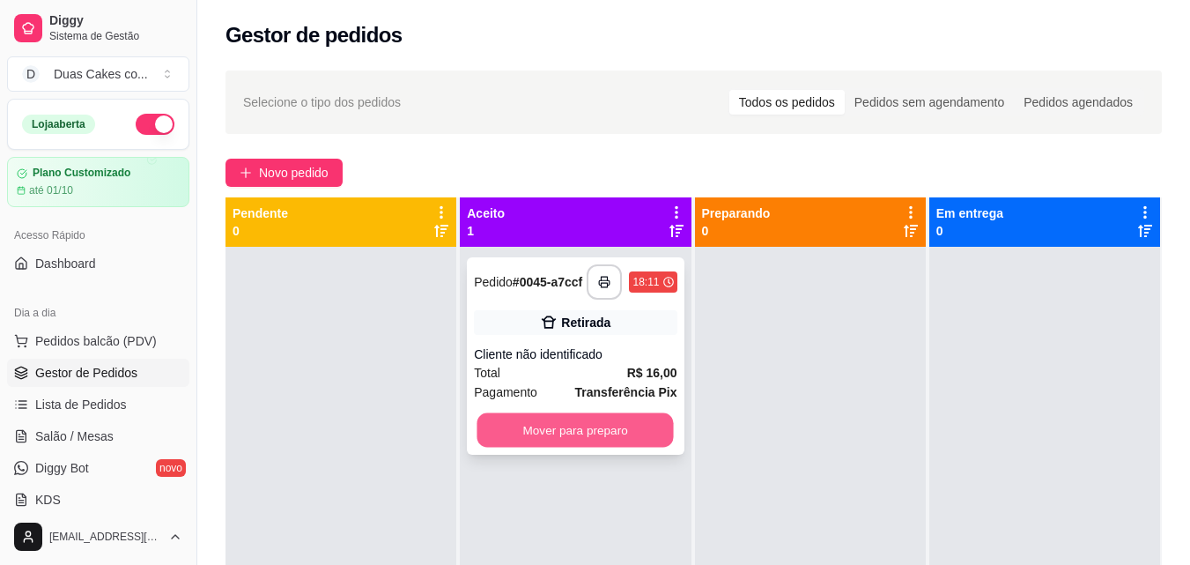
click at [559, 436] on button "Mover para preparo" at bounding box center [575, 430] width 196 height 34
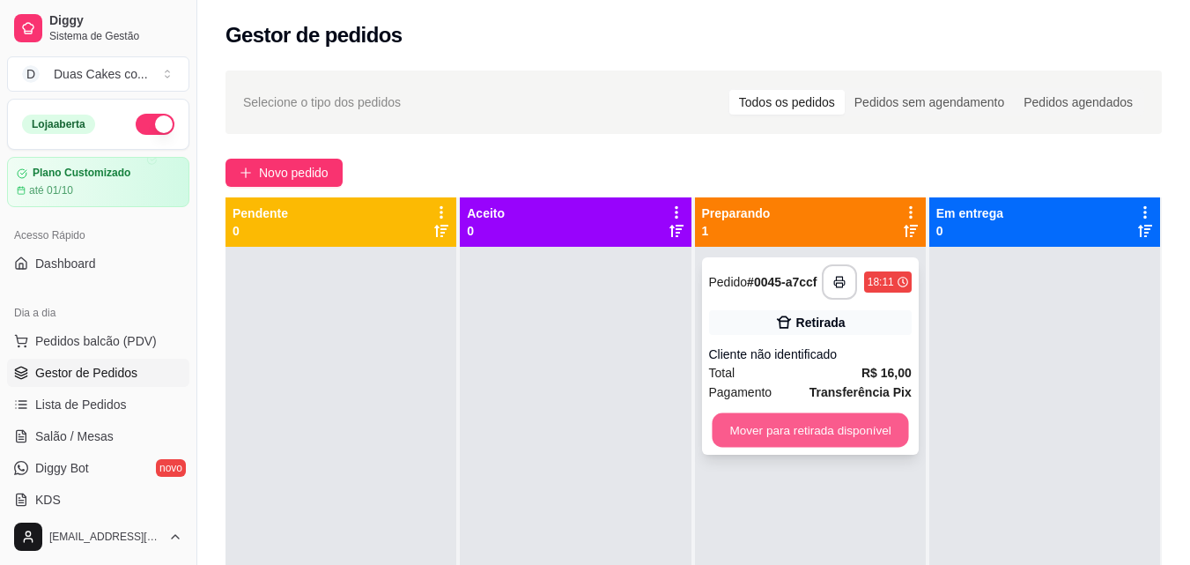
click at [836, 433] on button "Mover para retirada disponível" at bounding box center [810, 430] width 196 height 34
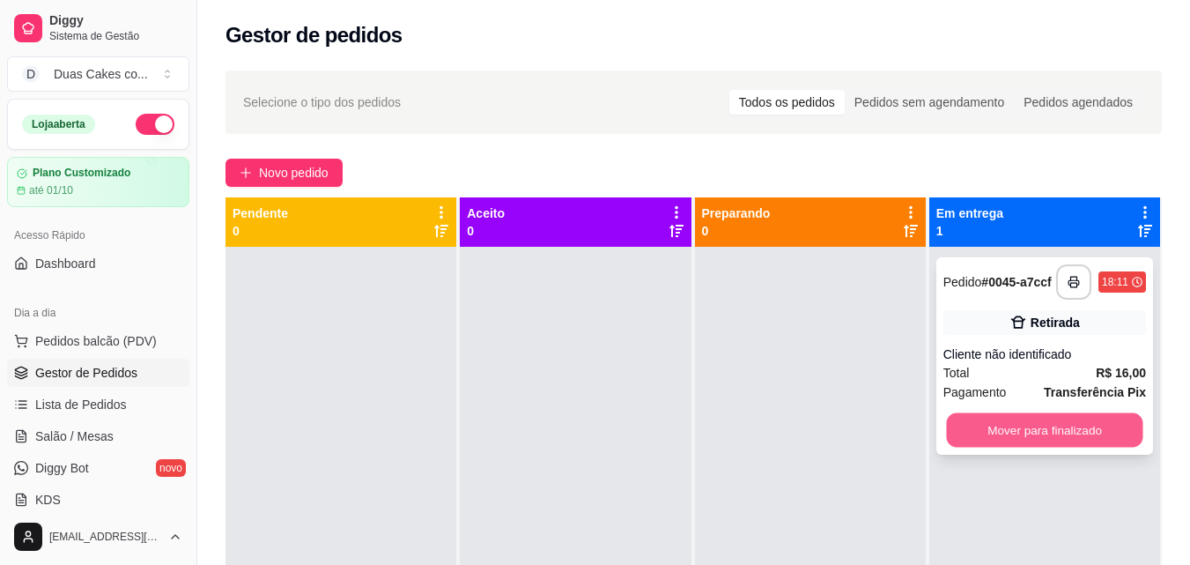
click at [1001, 432] on button "Mover para finalizado" at bounding box center [1044, 430] width 196 height 34
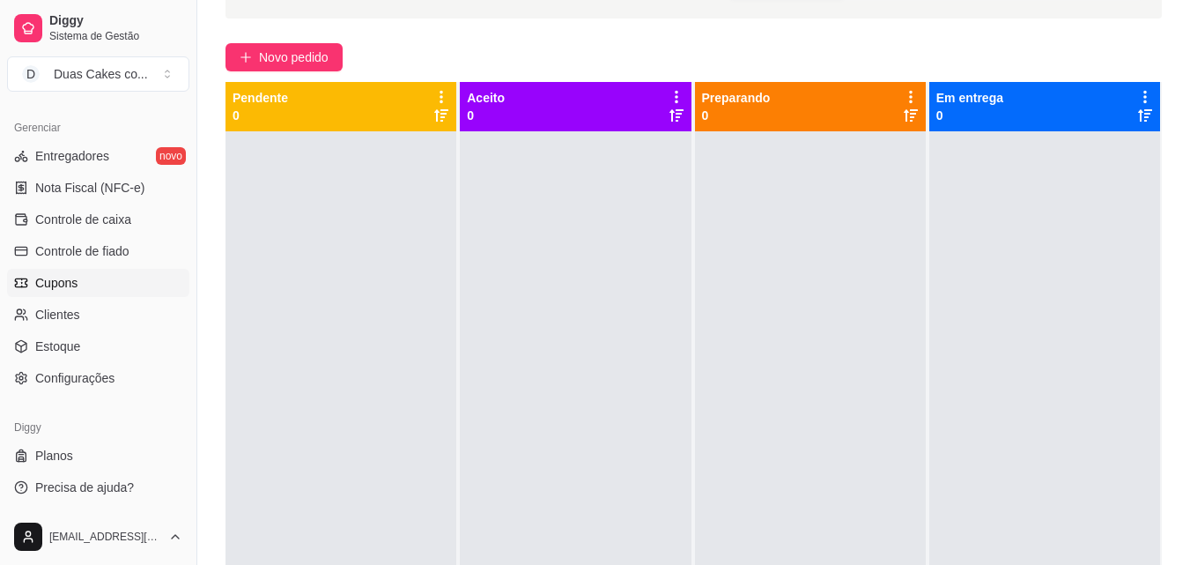
scroll to position [88, 0]
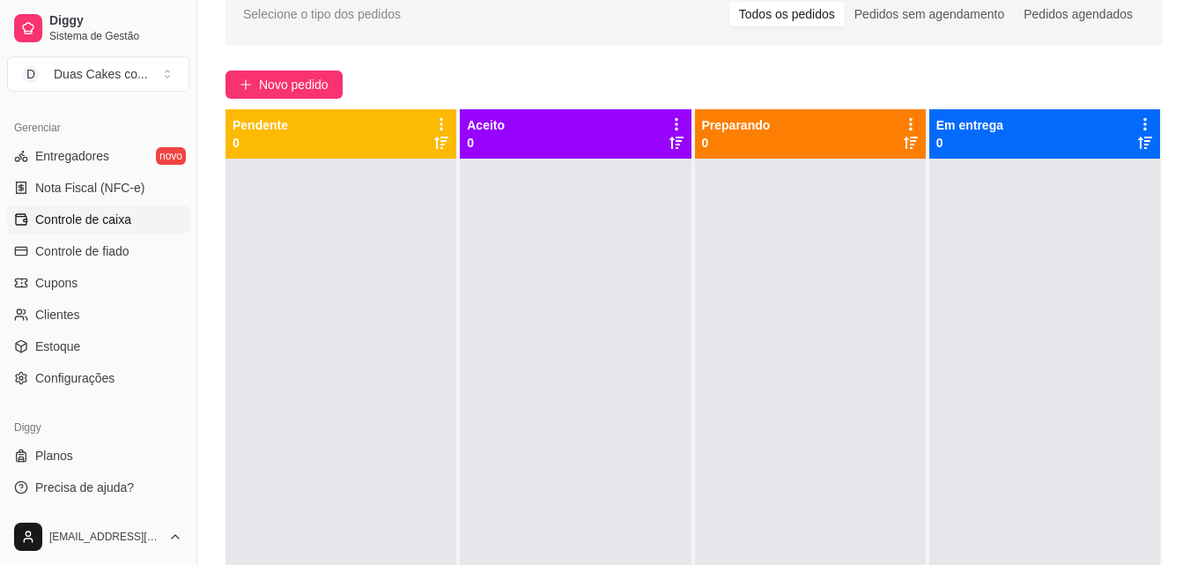
click at [90, 217] on span "Controle de caixa" at bounding box center [83, 220] width 96 height 18
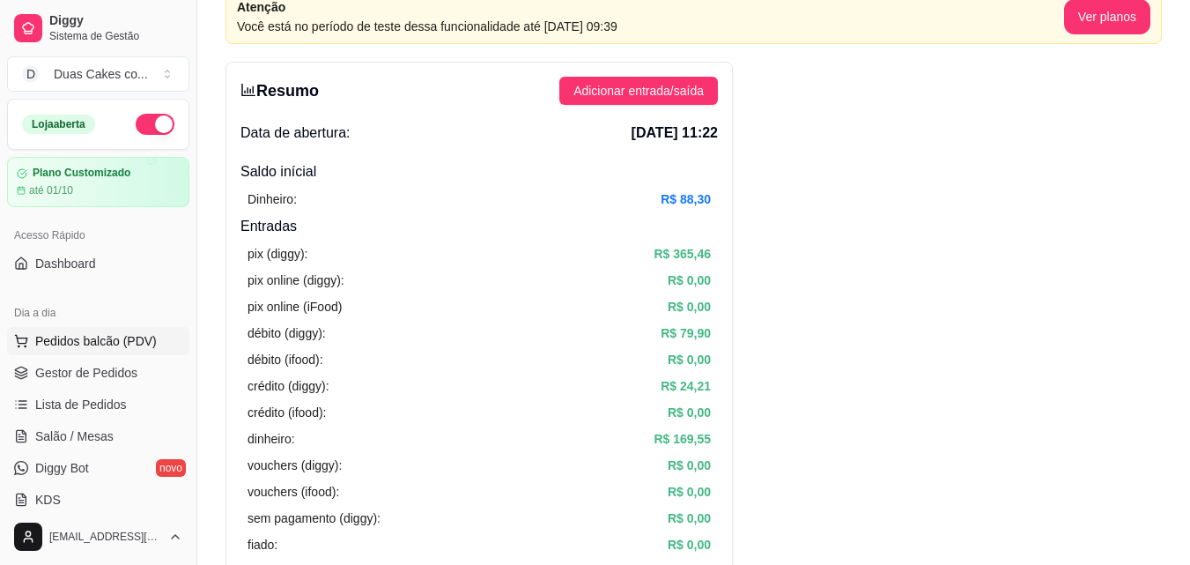
click at [81, 341] on span "Pedidos balcão (PDV)" at bounding box center [96, 341] width 122 height 18
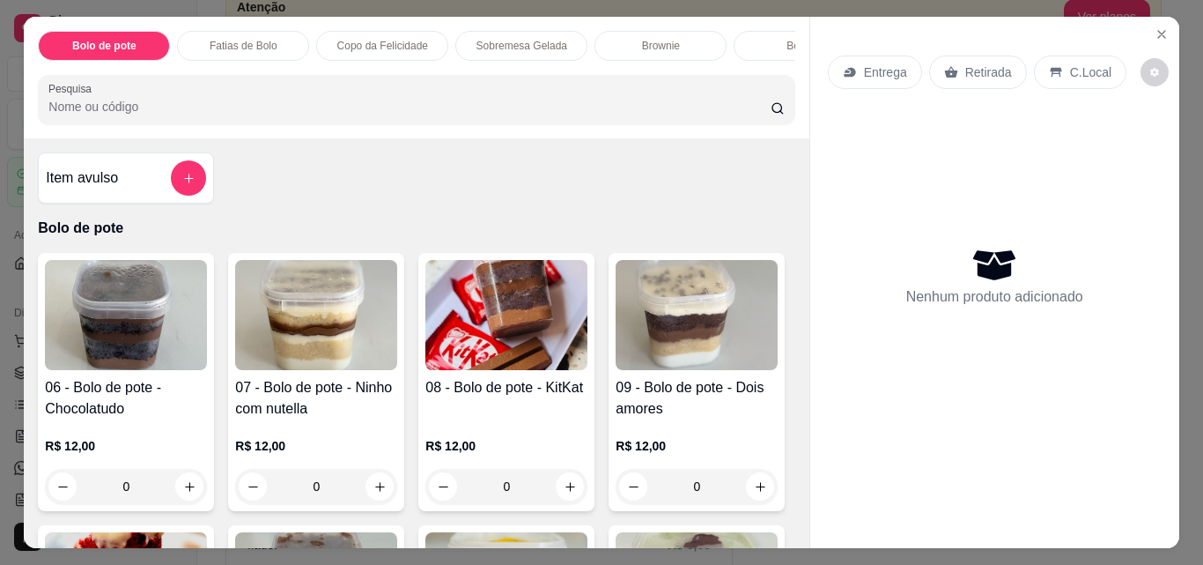
click at [232, 31] on div "Fatias de Bolo" at bounding box center [243, 46] width 132 height 30
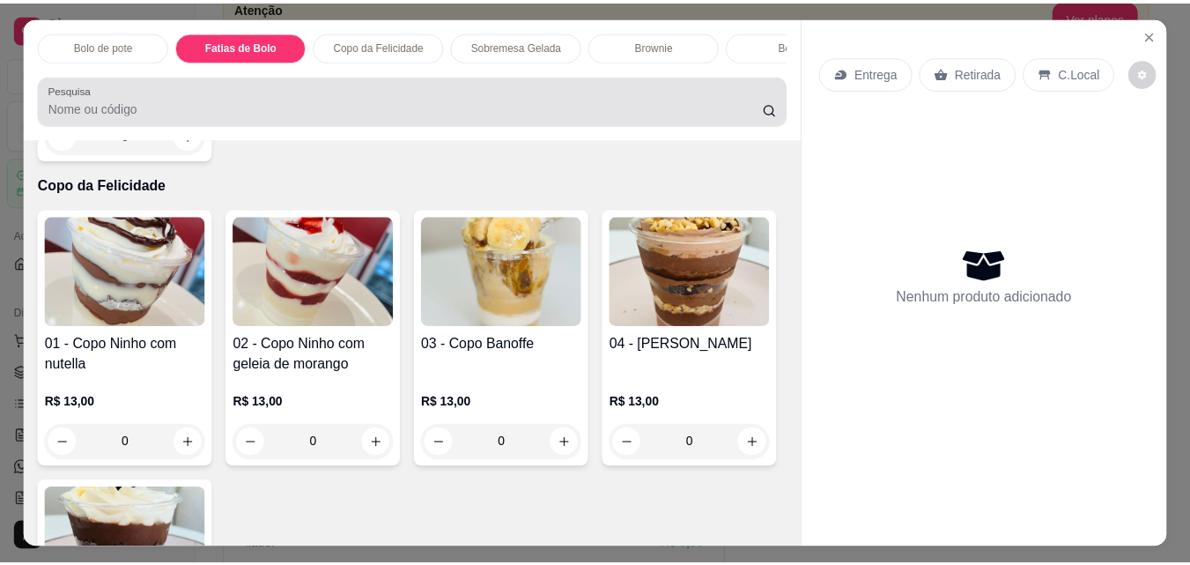
scroll to position [46, 0]
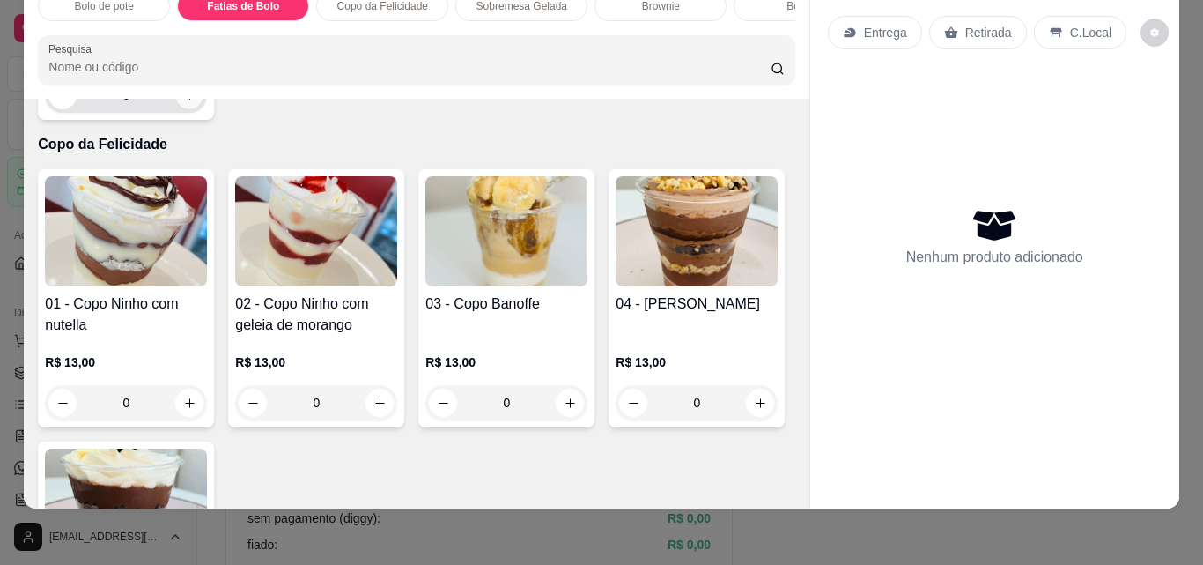
click at [176, 109] on button "increase-product-quantity" at bounding box center [189, 95] width 27 height 27
type input "1"
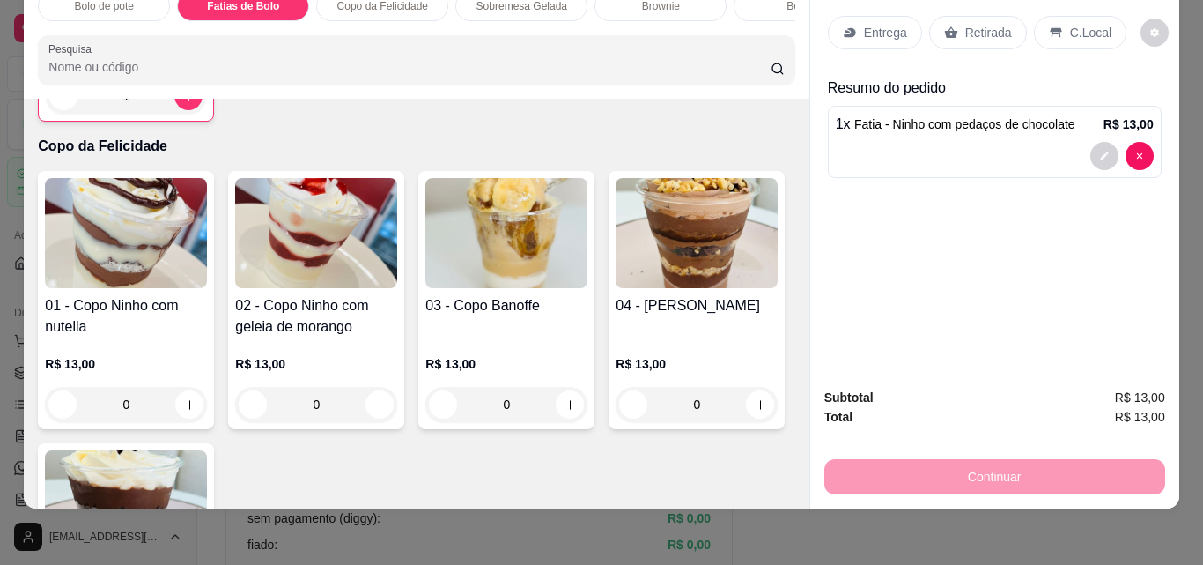
click at [972, 24] on p "Retirada" at bounding box center [988, 33] width 47 height 18
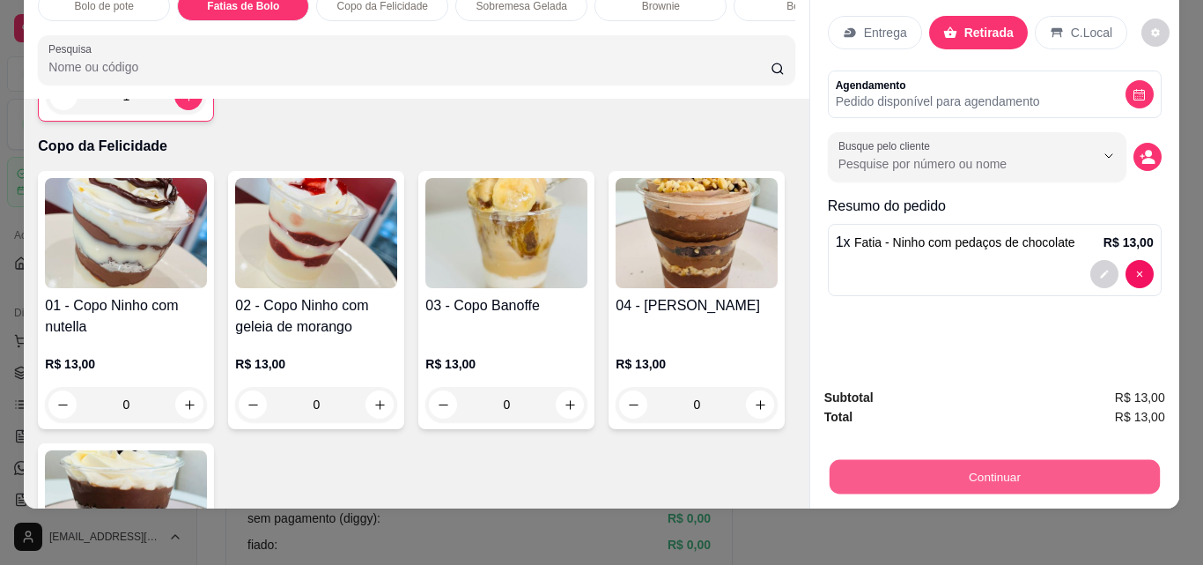
click at [962, 462] on button "Continuar" at bounding box center [994, 476] width 330 height 34
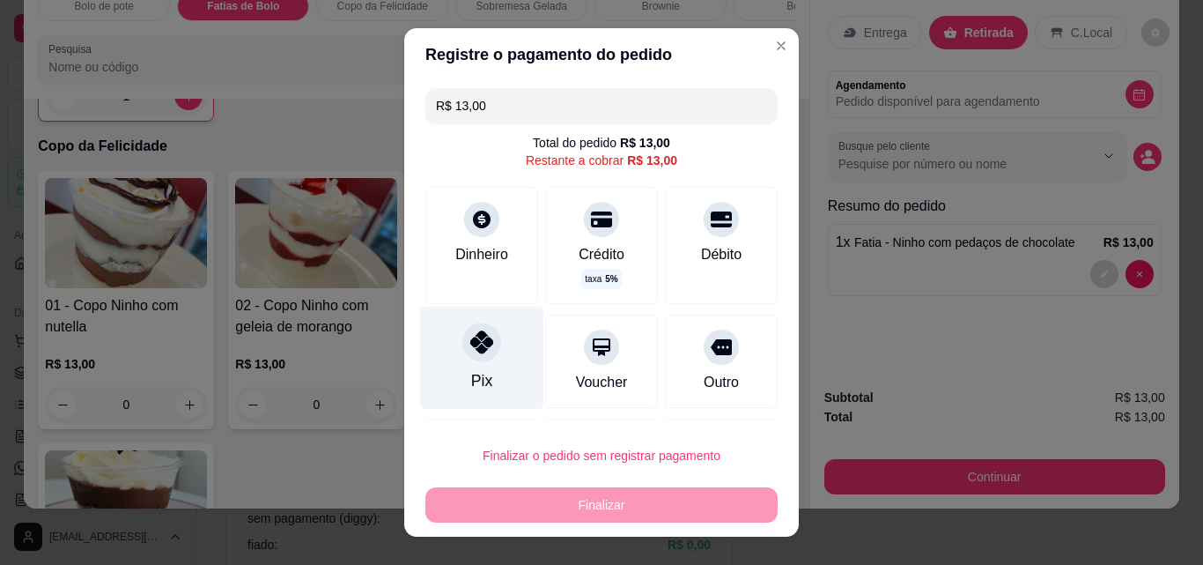
click at [477, 385] on div "Pix" at bounding box center [481, 380] width 21 height 23
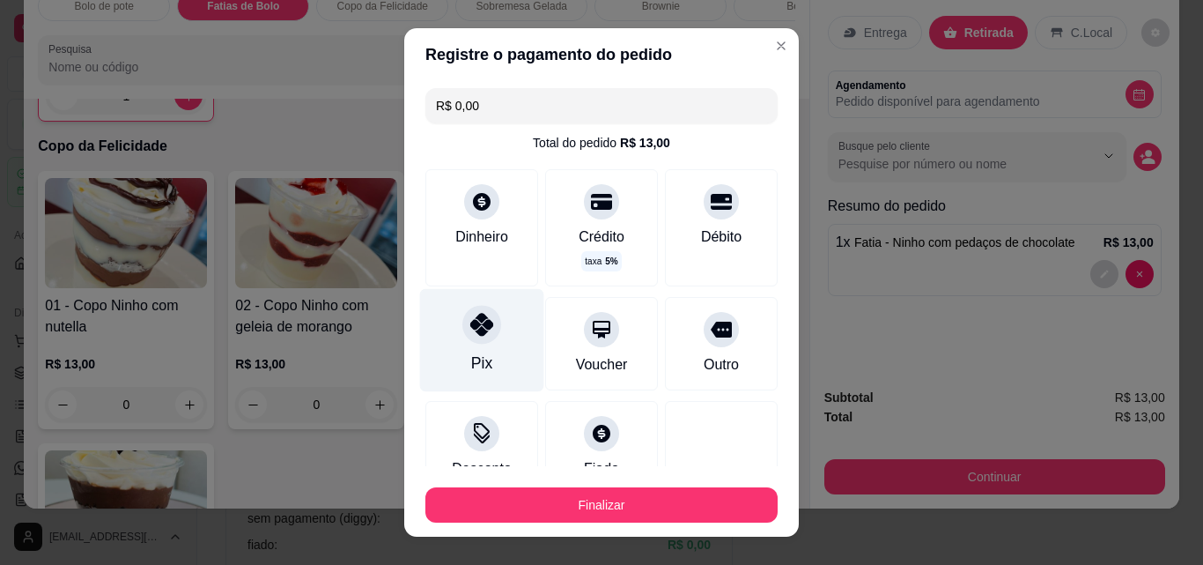
type input "R$ 0,00"
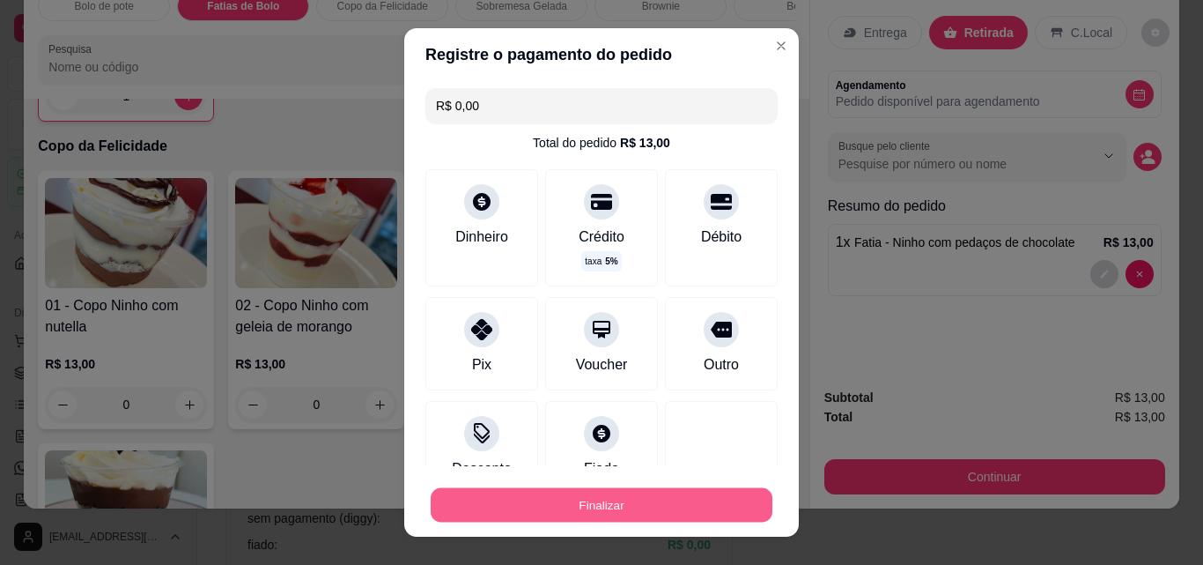
click at [612, 514] on button "Finalizar" at bounding box center [602, 505] width 342 height 34
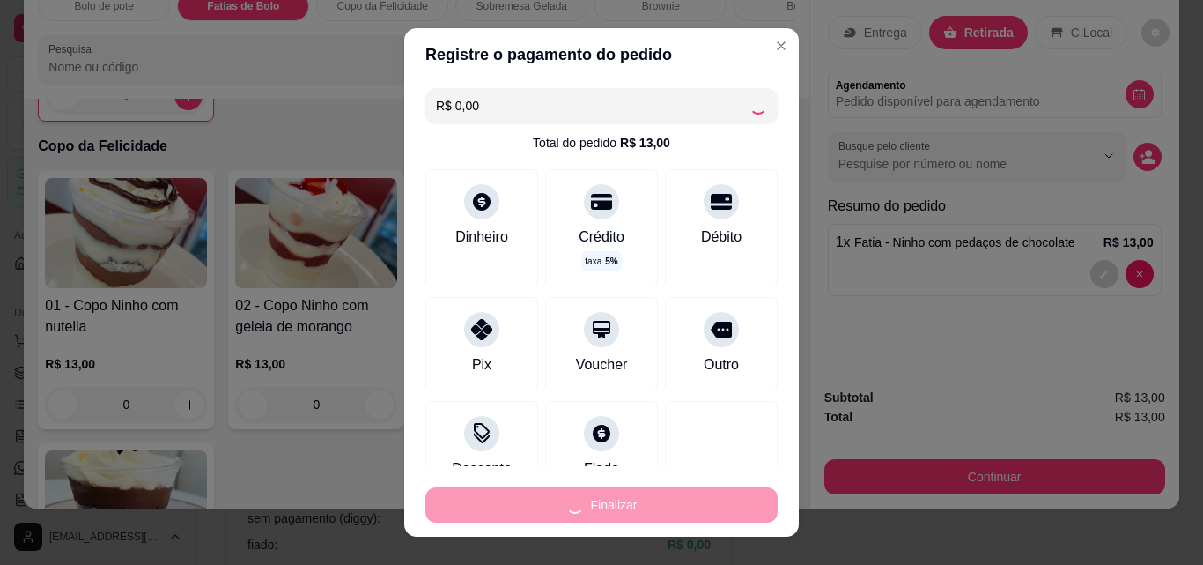
type input "0"
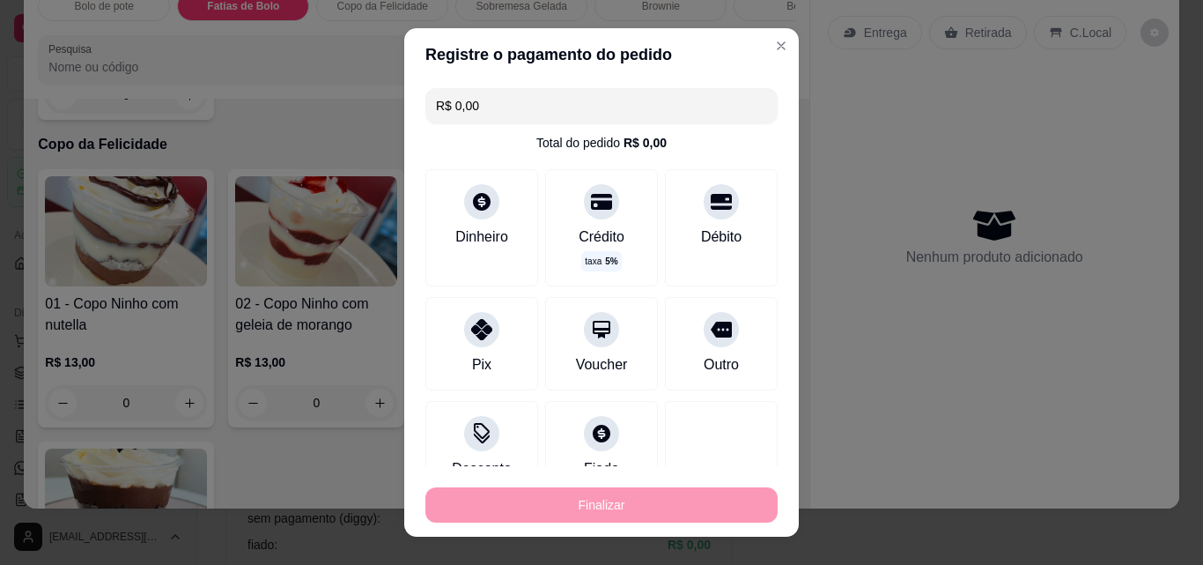
type input "-R$ 13,00"
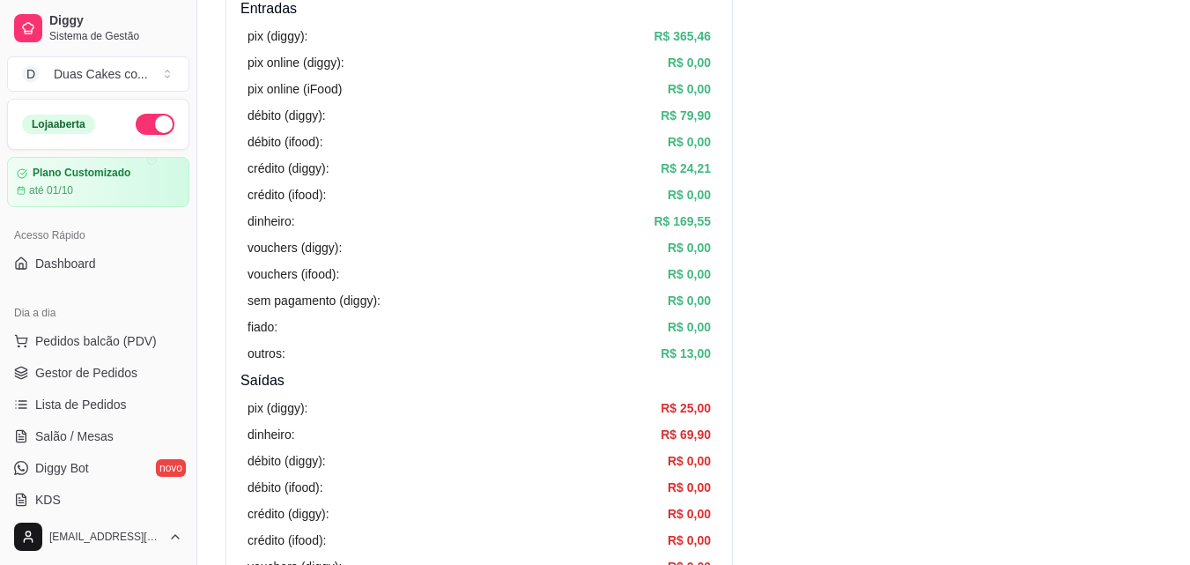
scroll to position [529, 0]
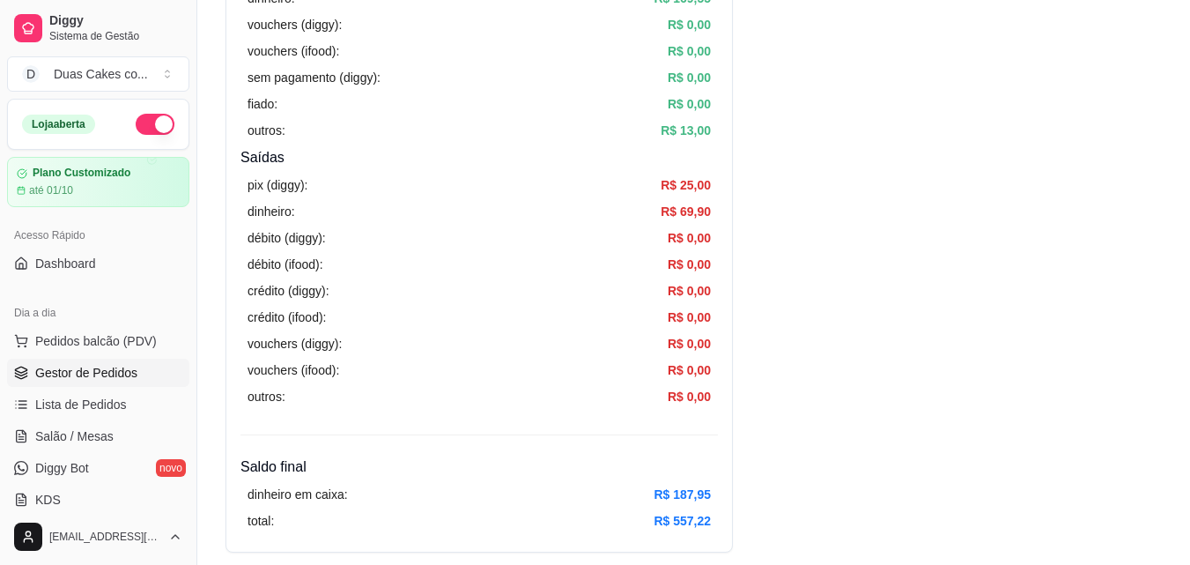
click at [105, 366] on span "Gestor de Pedidos" at bounding box center [86, 373] width 102 height 18
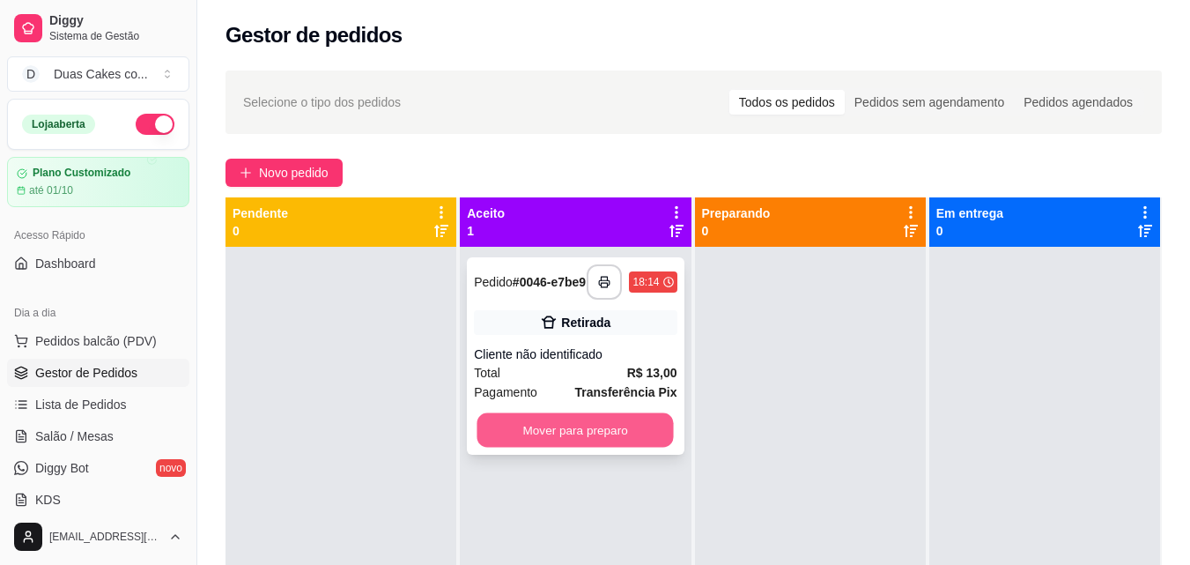
click at [586, 428] on button "Mover para preparo" at bounding box center [575, 430] width 196 height 34
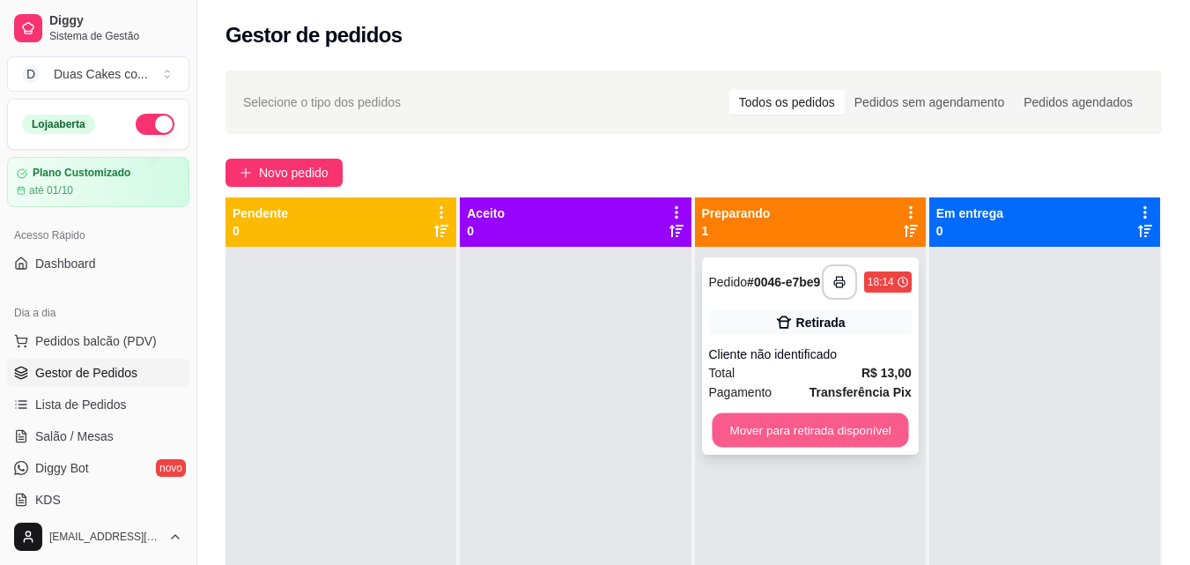
click at [861, 427] on button "Mover para retirada disponível" at bounding box center [810, 430] width 196 height 34
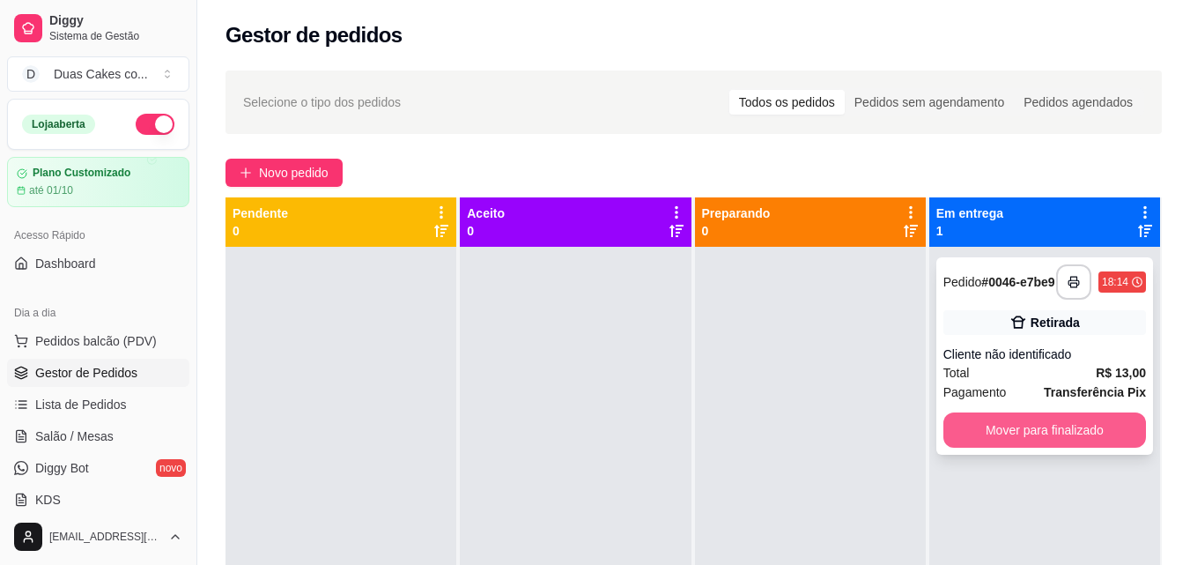
click at [994, 437] on button "Mover para finalizado" at bounding box center [1044, 429] width 203 height 35
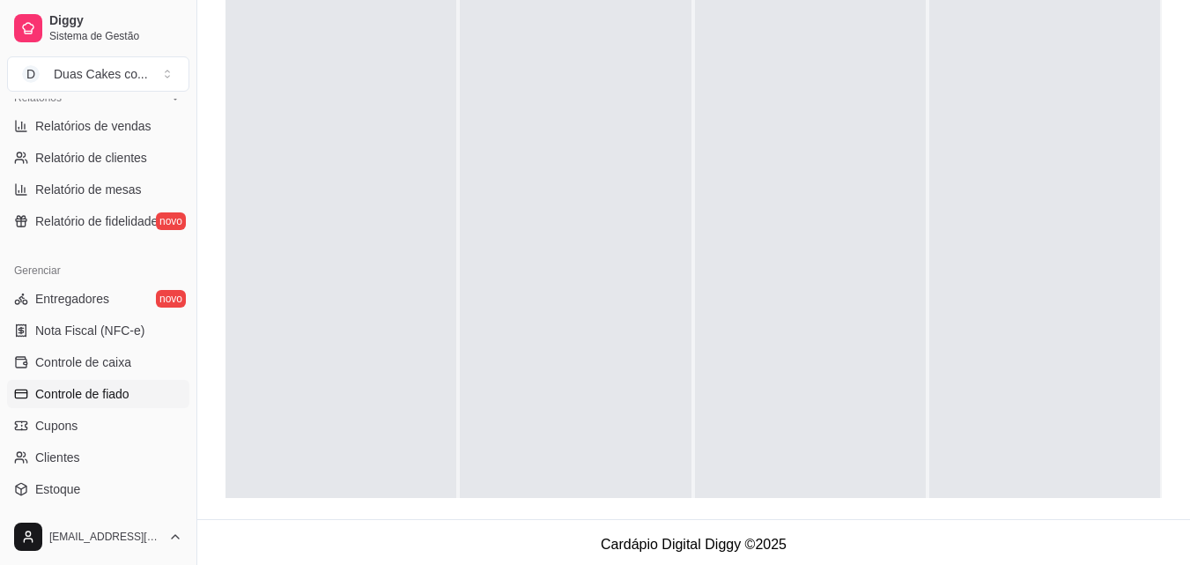
scroll to position [439, 0]
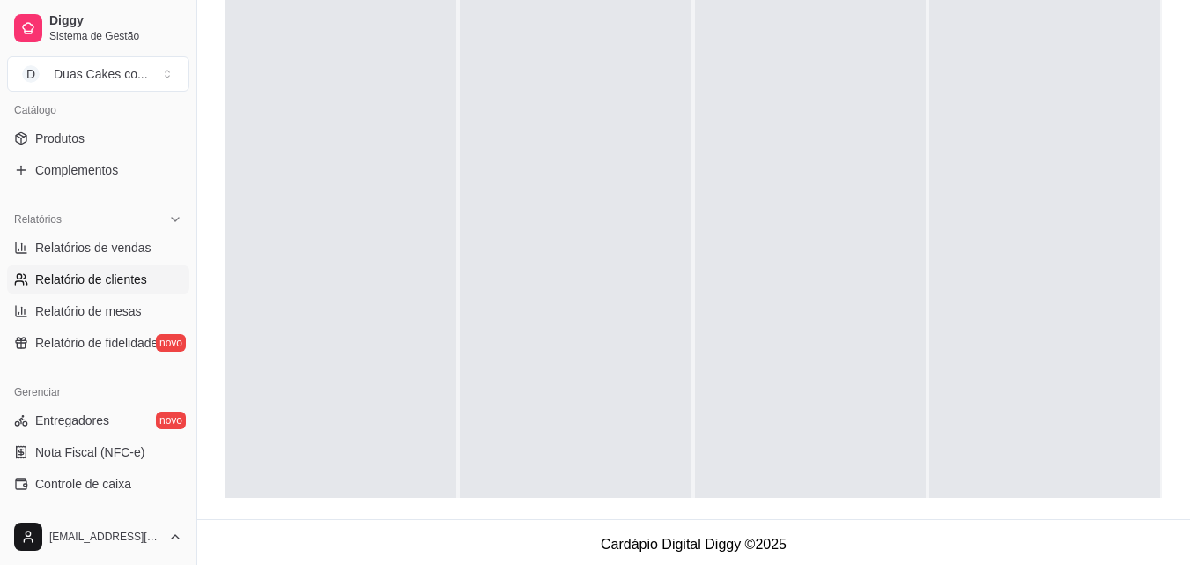
click at [103, 274] on span "Relatório de clientes" at bounding box center [91, 279] width 112 height 18
select select "30"
select select "HIGHEST_TOTAL_SPENT_WITH_ORDERS"
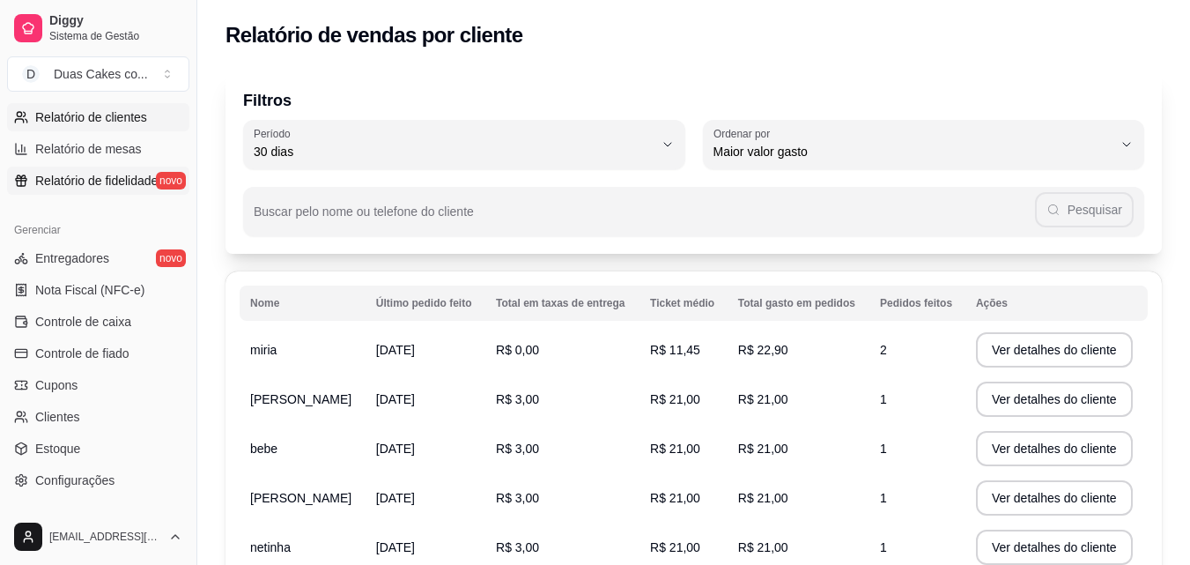
scroll to position [615, 0]
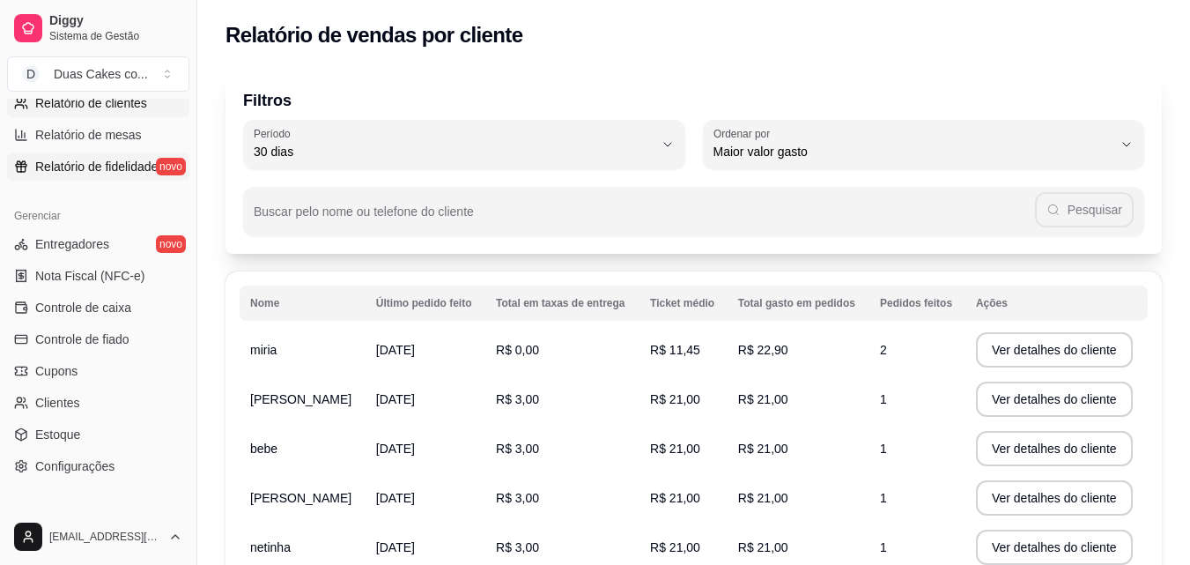
click at [85, 164] on span "Relatório de fidelidade" at bounding box center [96, 167] width 122 height 18
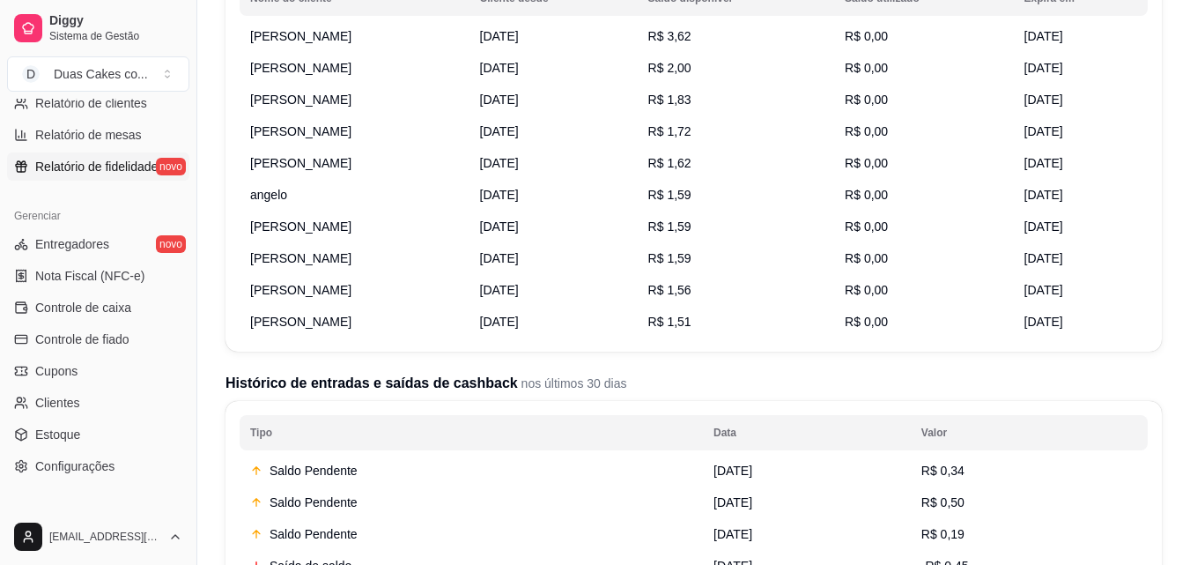
scroll to position [264, 0]
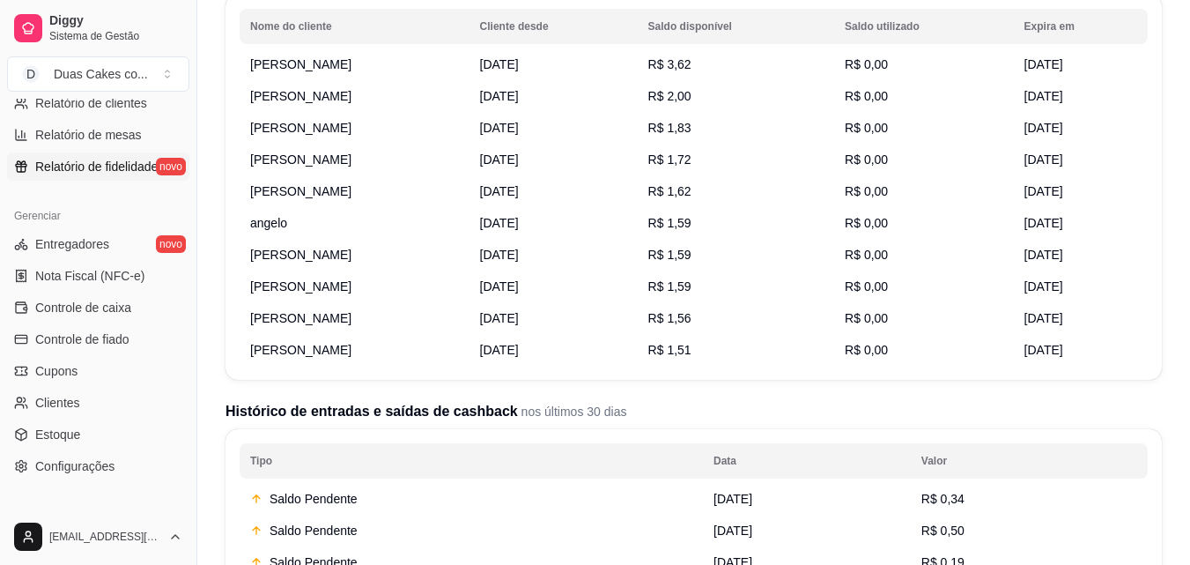
click at [548, 334] on tbody "Vanessa Alves 03/09/2025 R$ 3,62 R$ 0,00 17/10/2025 luciana 12/09/2025 R$ 2,00 …" at bounding box center [694, 206] width 908 height 317
click at [438, 339] on td "aline brito" at bounding box center [355, 350] width 230 height 32
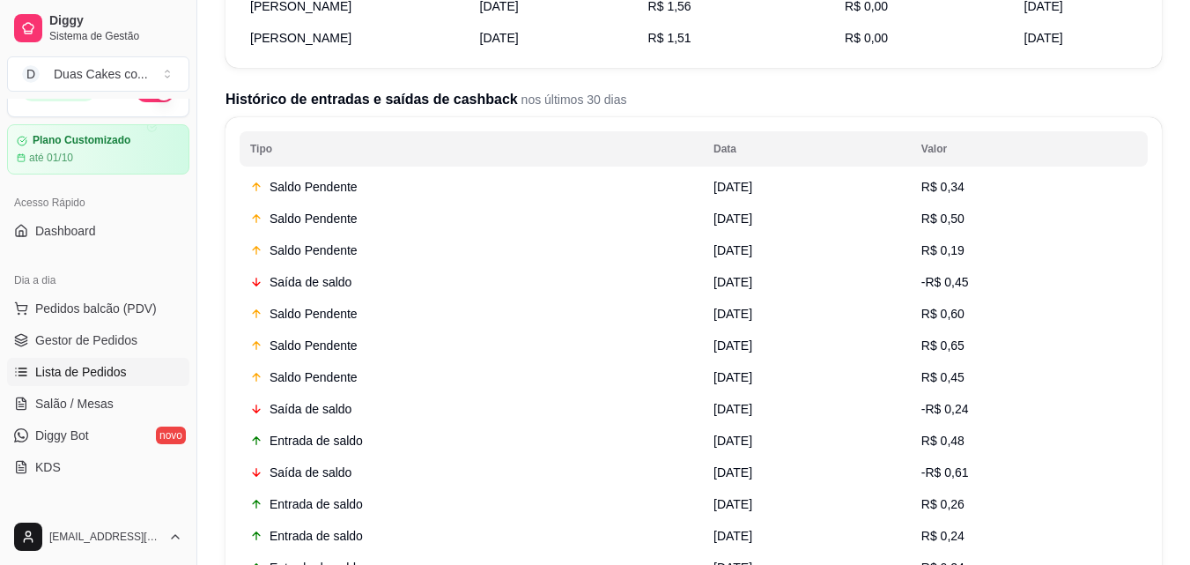
scroll to position [0, 0]
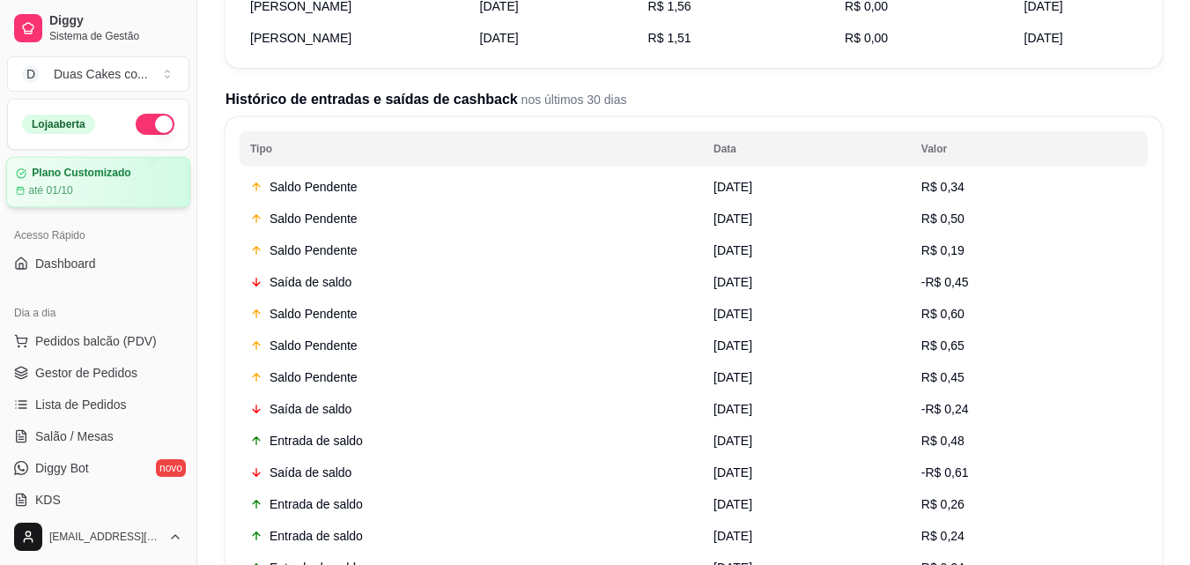
click at [82, 186] on div "até 01/10" at bounding box center [98, 190] width 165 height 14
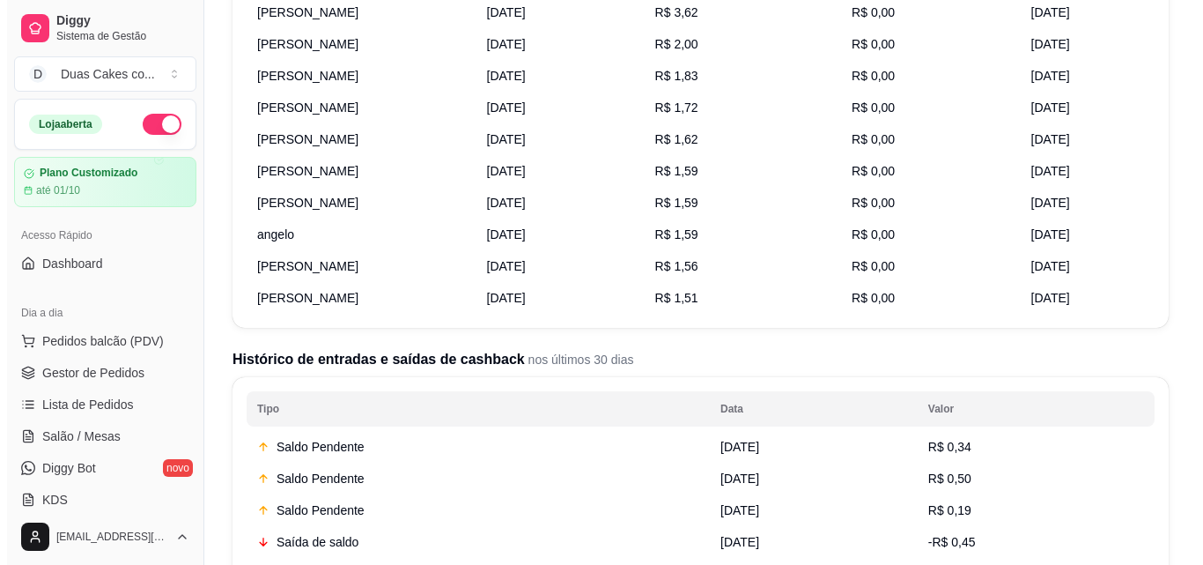
scroll to position [312, 0]
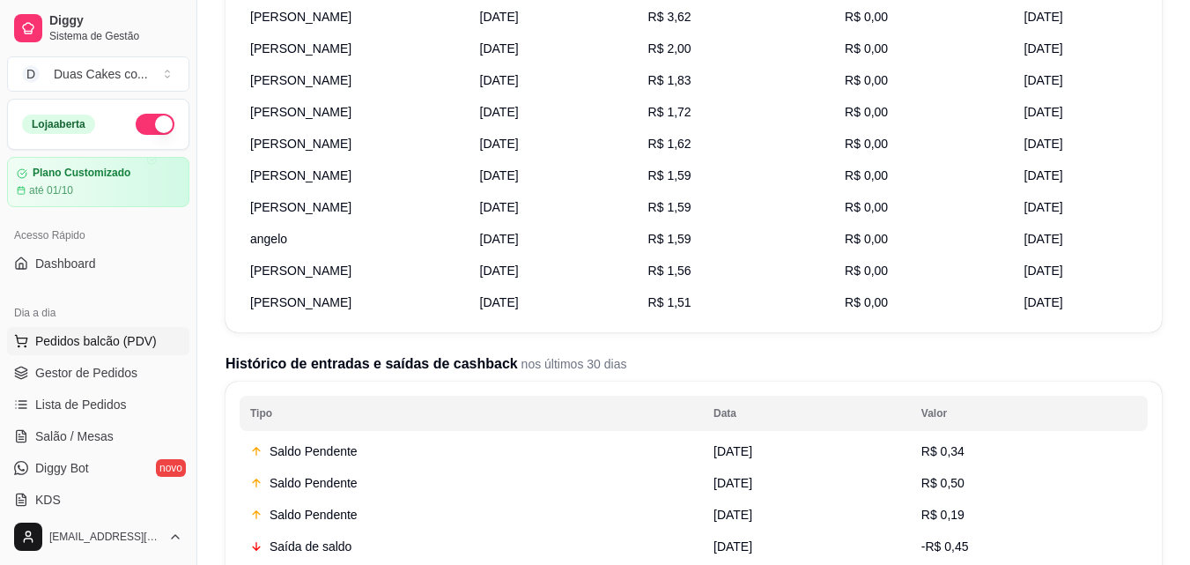
click at [60, 333] on span "Pedidos balcão (PDV)" at bounding box center [96, 341] width 122 height 18
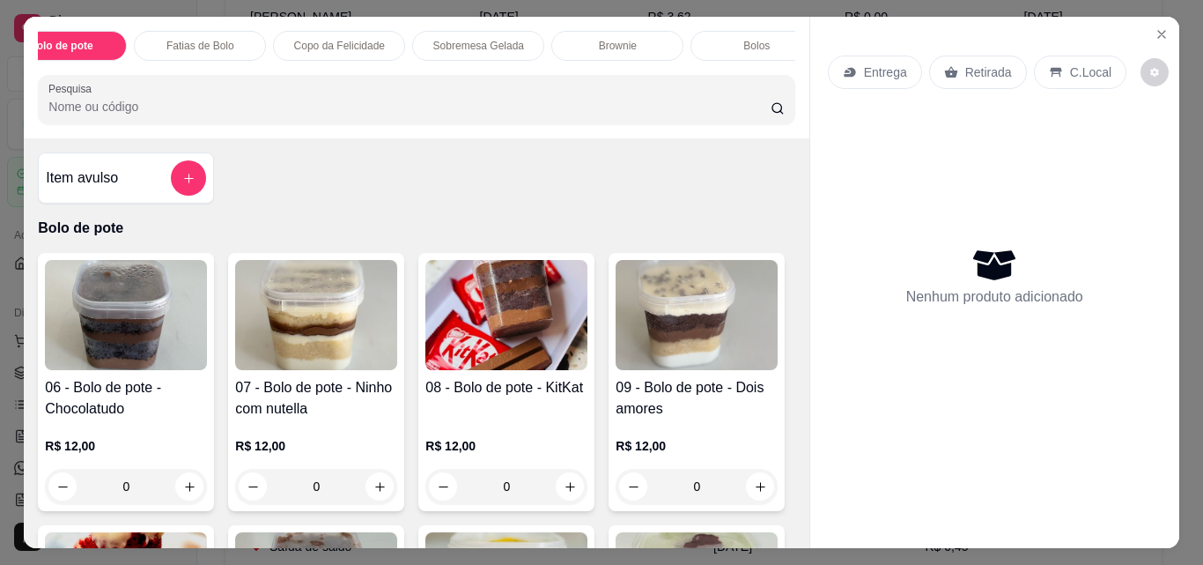
scroll to position [0, 31]
click at [326, 39] on p "Copo da Felicidade" at bounding box center [352, 46] width 91 height 14
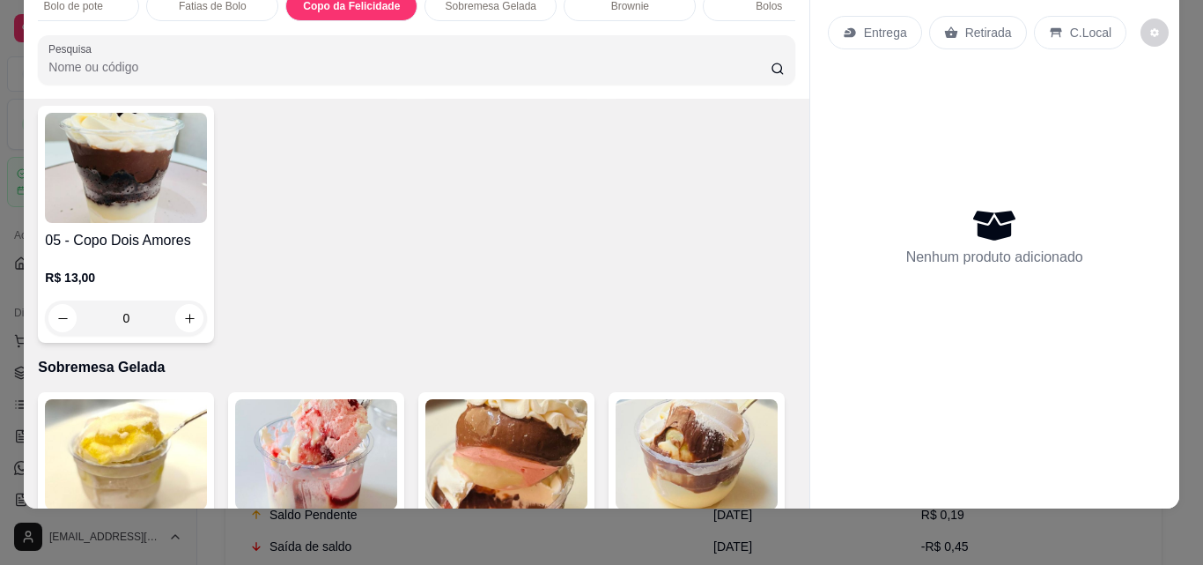
scroll to position [1511, 0]
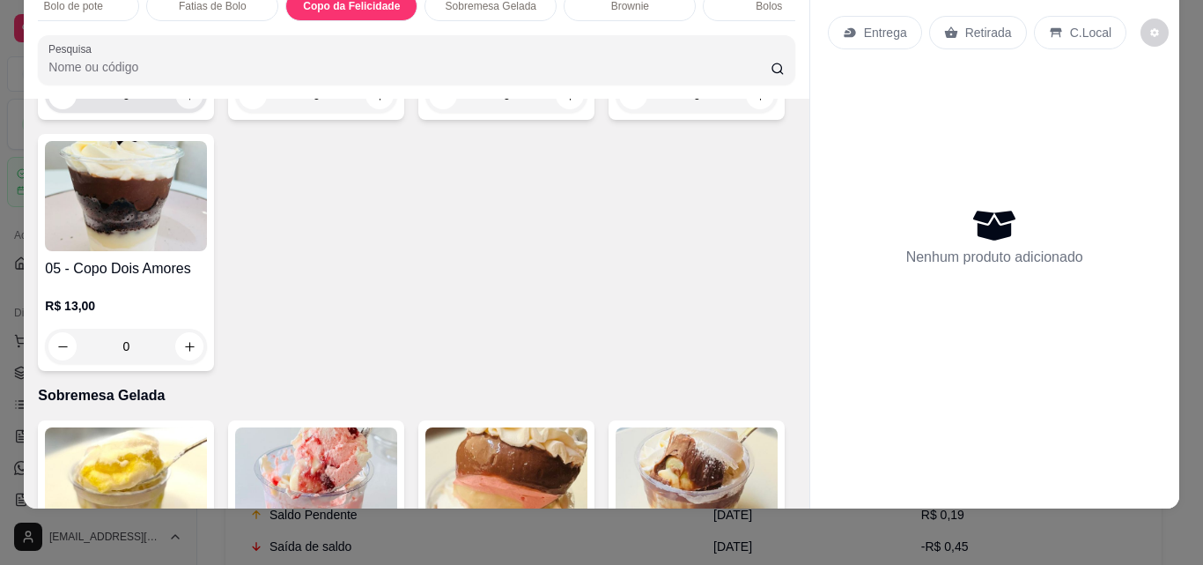
click at [176, 109] on button "increase-product-quantity" at bounding box center [189, 95] width 27 height 27
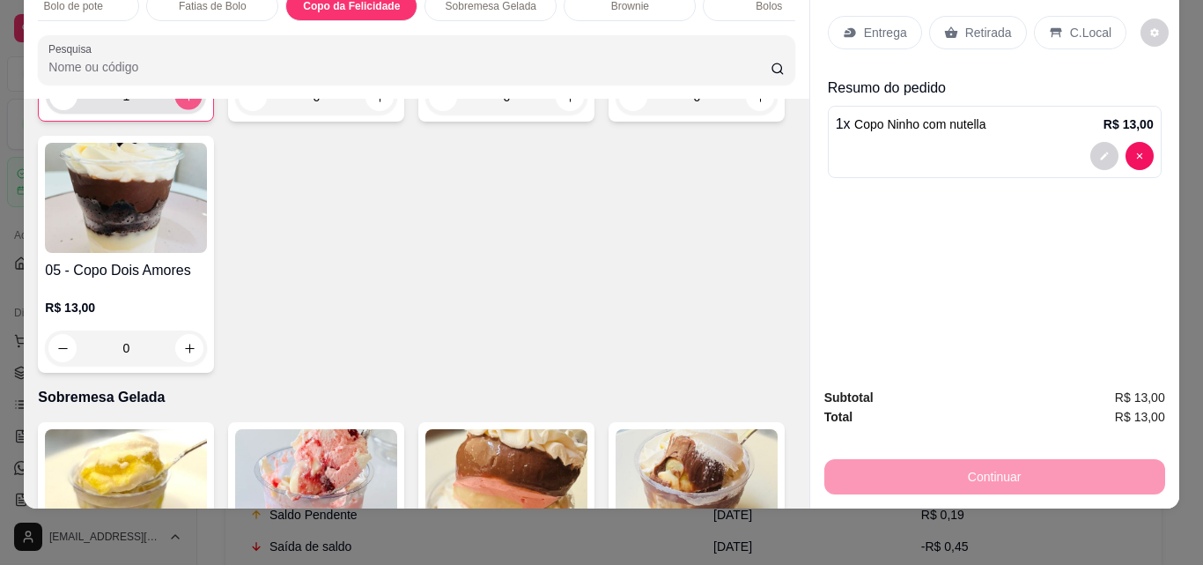
click at [190, 110] on button "increase-product-quantity" at bounding box center [188, 96] width 27 height 27
type input "2"
click at [971, 24] on p "Retirada" at bounding box center [988, 33] width 47 height 18
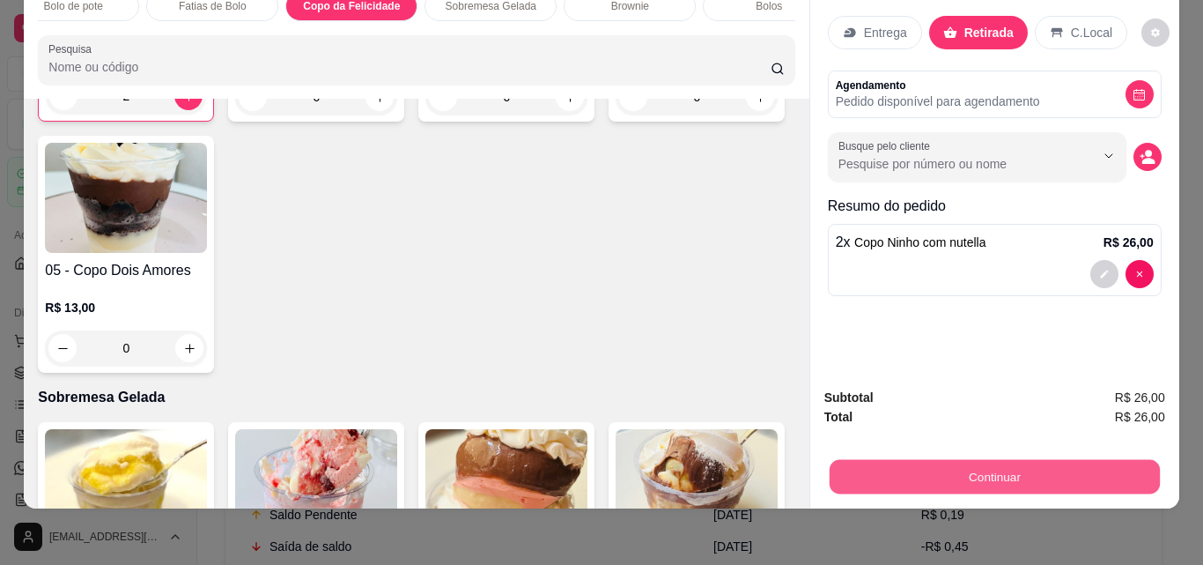
click at [970, 461] on button "Continuar" at bounding box center [994, 476] width 330 height 34
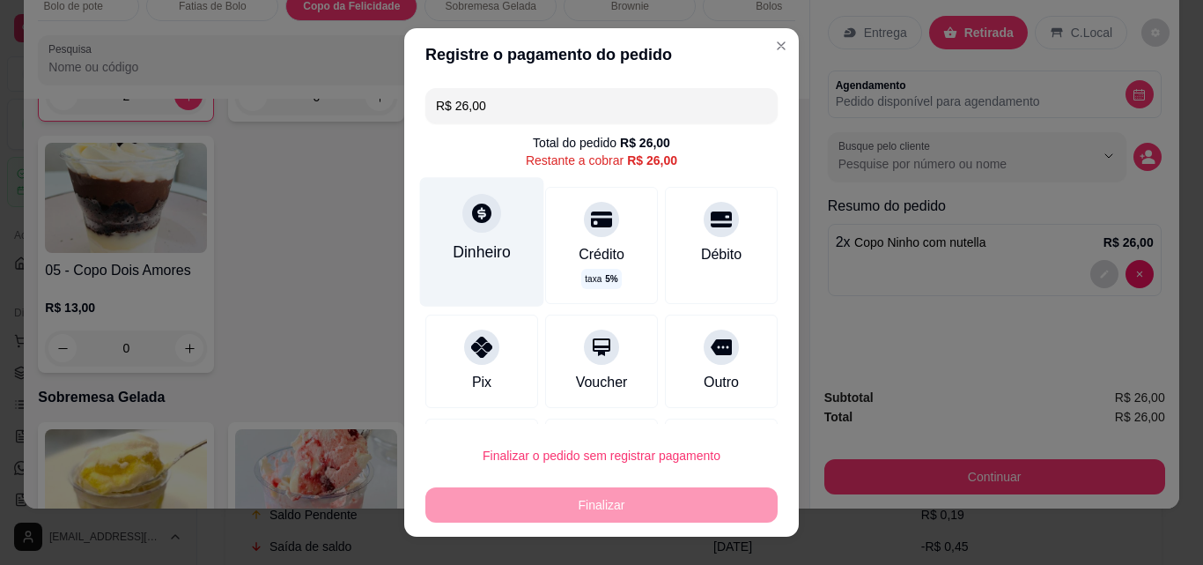
click at [471, 224] on icon at bounding box center [481, 213] width 23 height 23
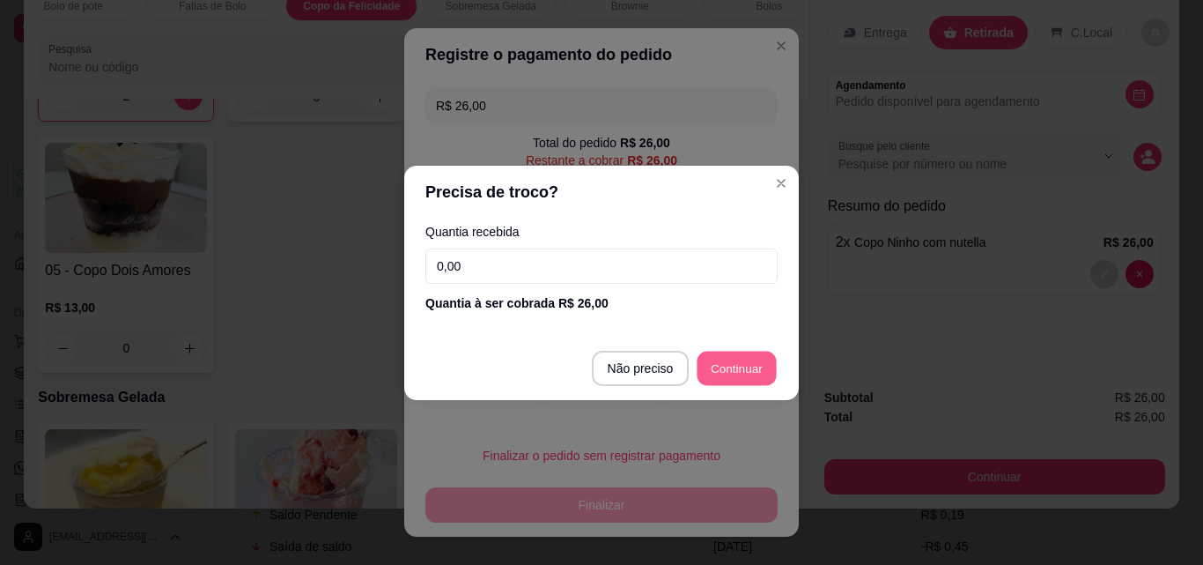
type input "R$ 0,00"
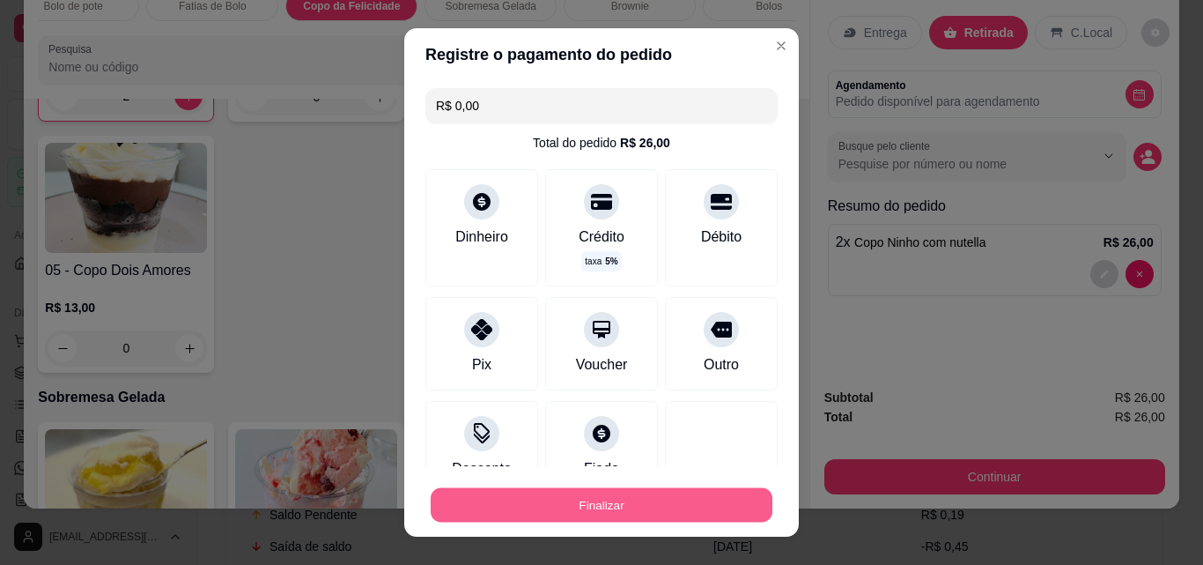
click at [583, 509] on button "Finalizar" at bounding box center [602, 505] width 342 height 34
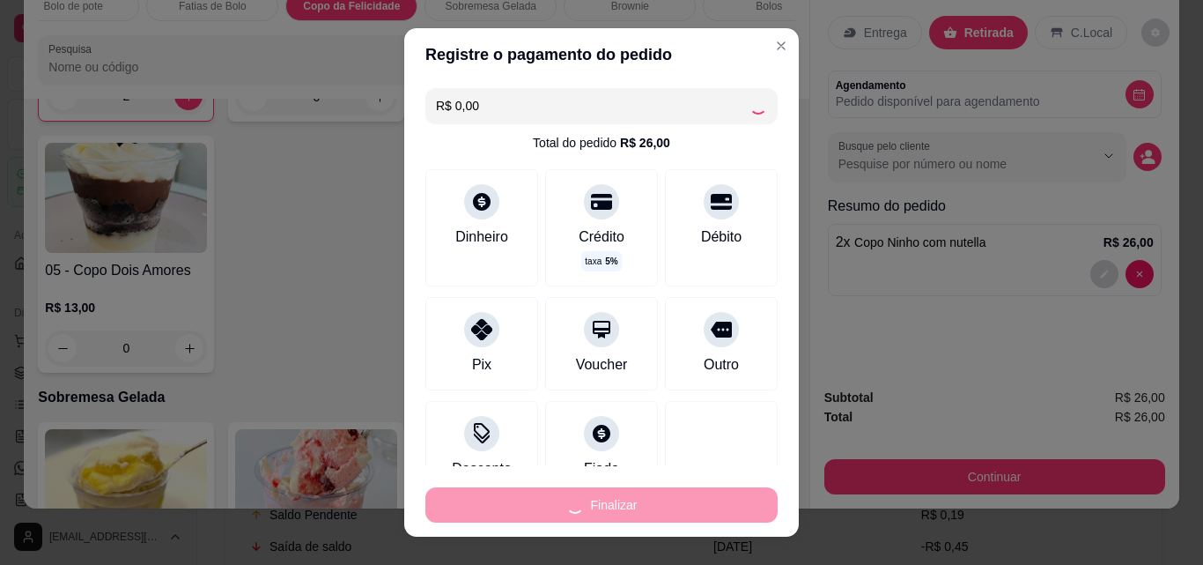
type input "0"
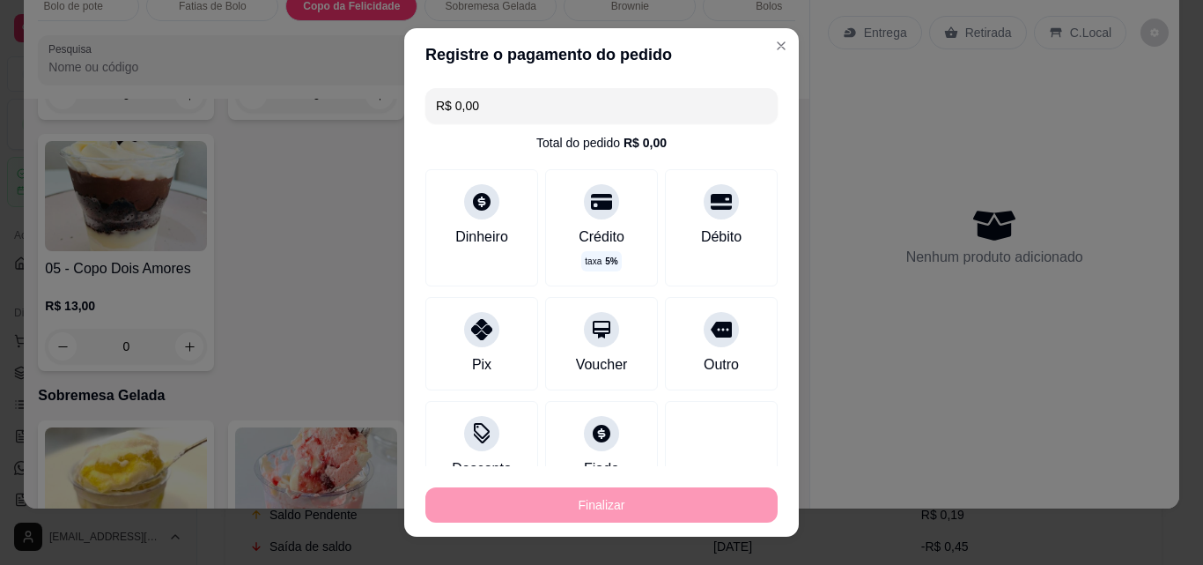
type input "-R$ 26,00"
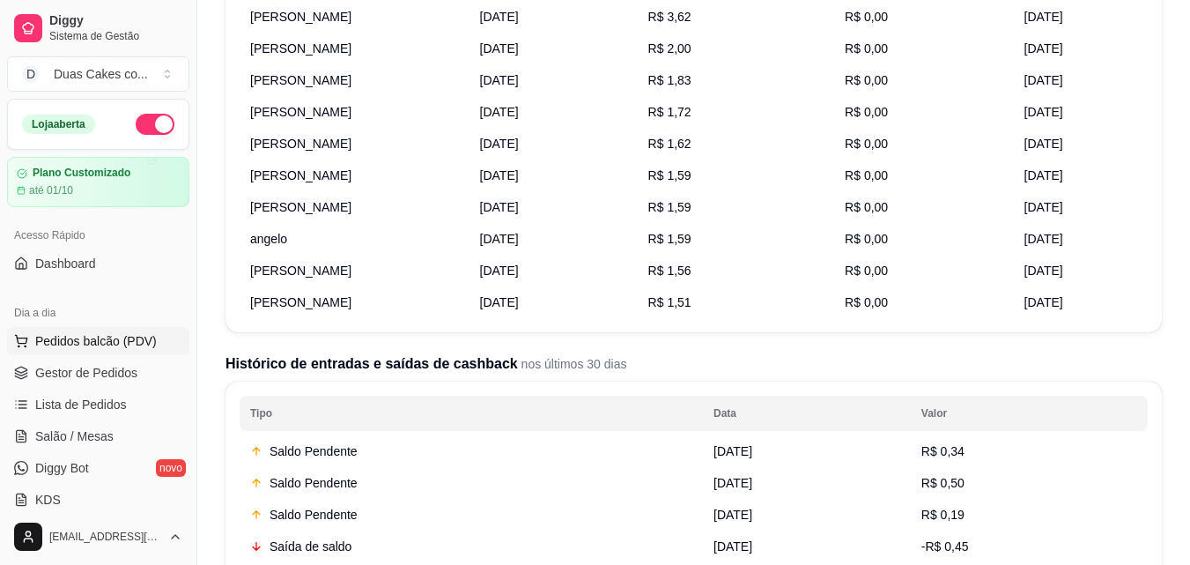
click at [70, 337] on span "Pedidos balcão (PDV)" at bounding box center [96, 341] width 122 height 18
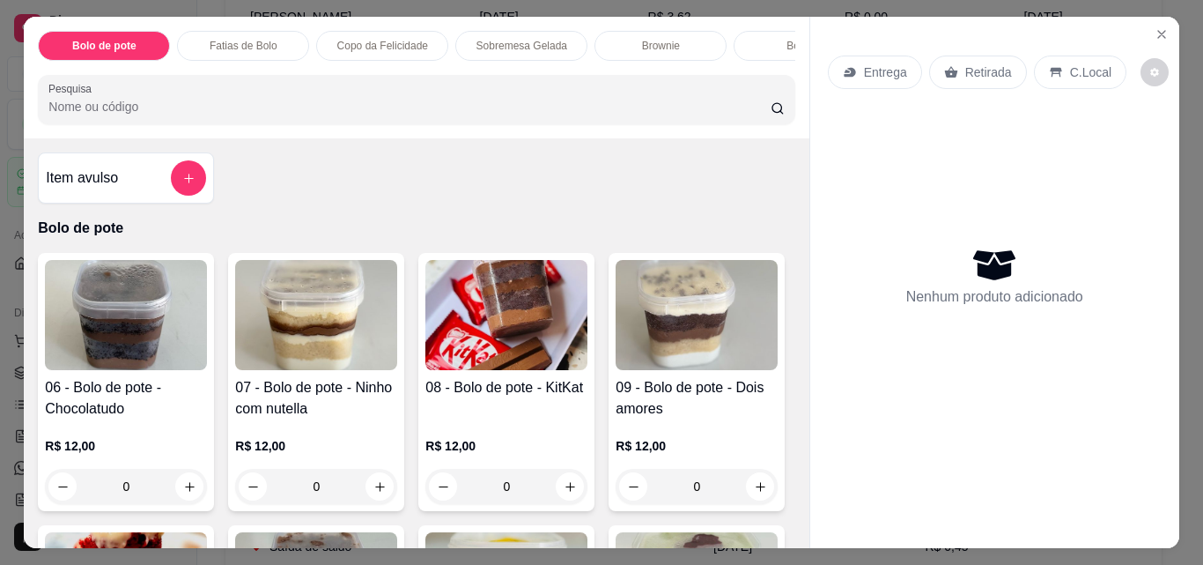
click at [377, 31] on div "Copo da Felicidade" at bounding box center [382, 46] width 132 height 30
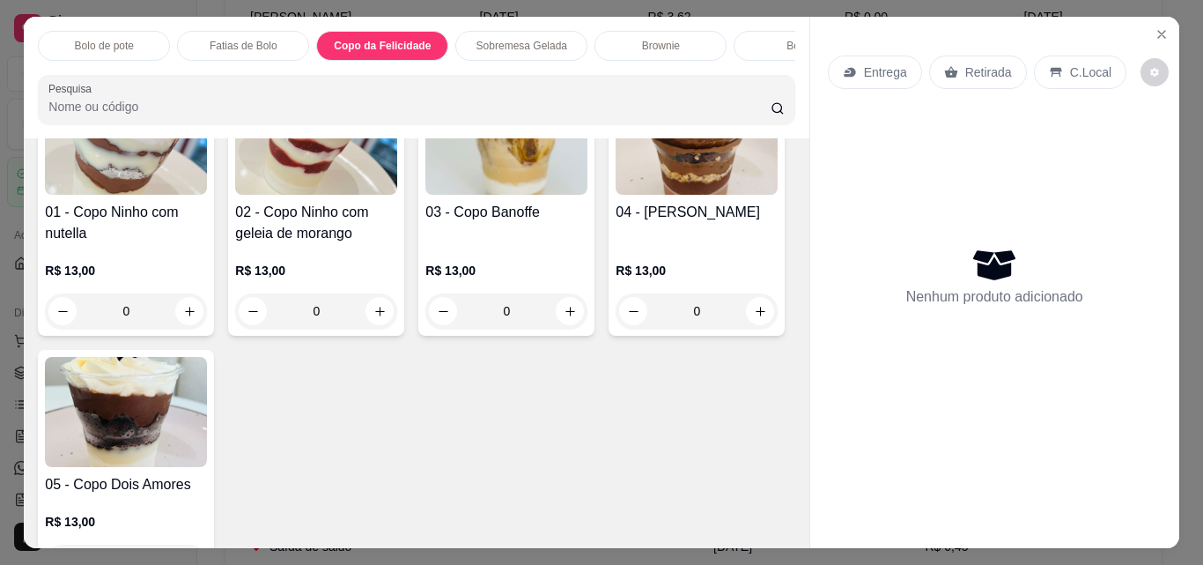
click at [241, 39] on p "Fatias de Bolo" at bounding box center [244, 46] width 68 height 14
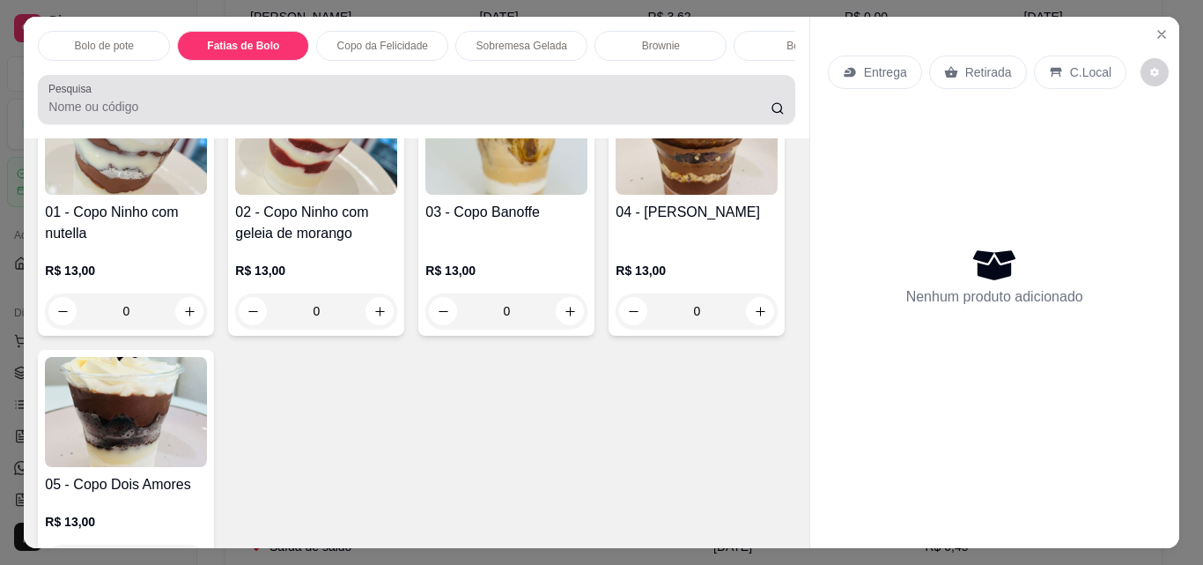
scroll to position [46, 0]
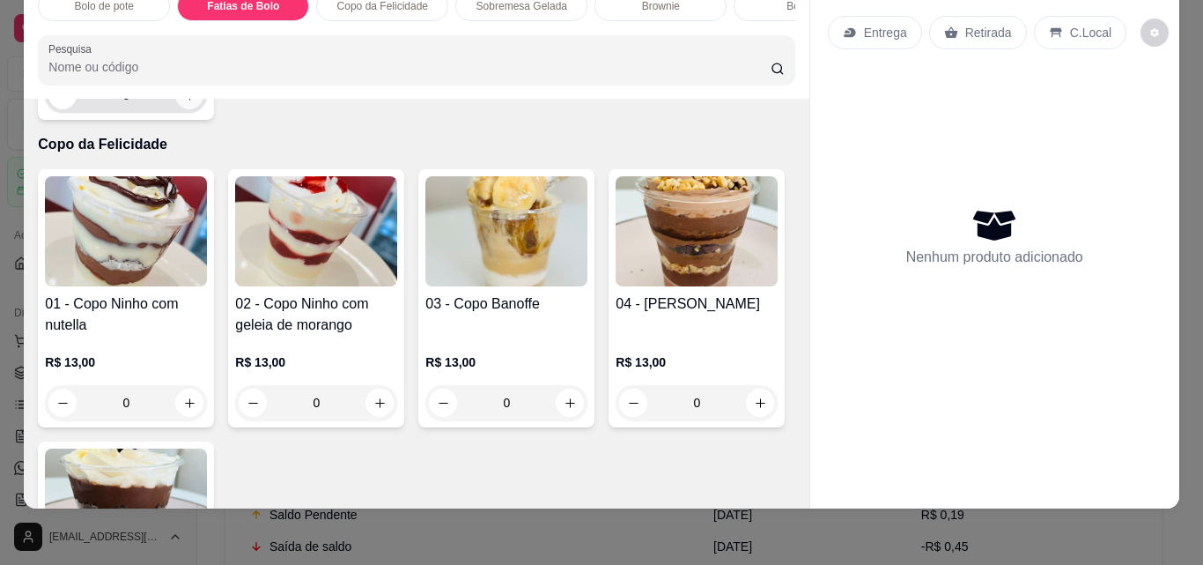
click at [183, 102] on icon "increase-product-quantity" at bounding box center [189, 95] width 13 height 13
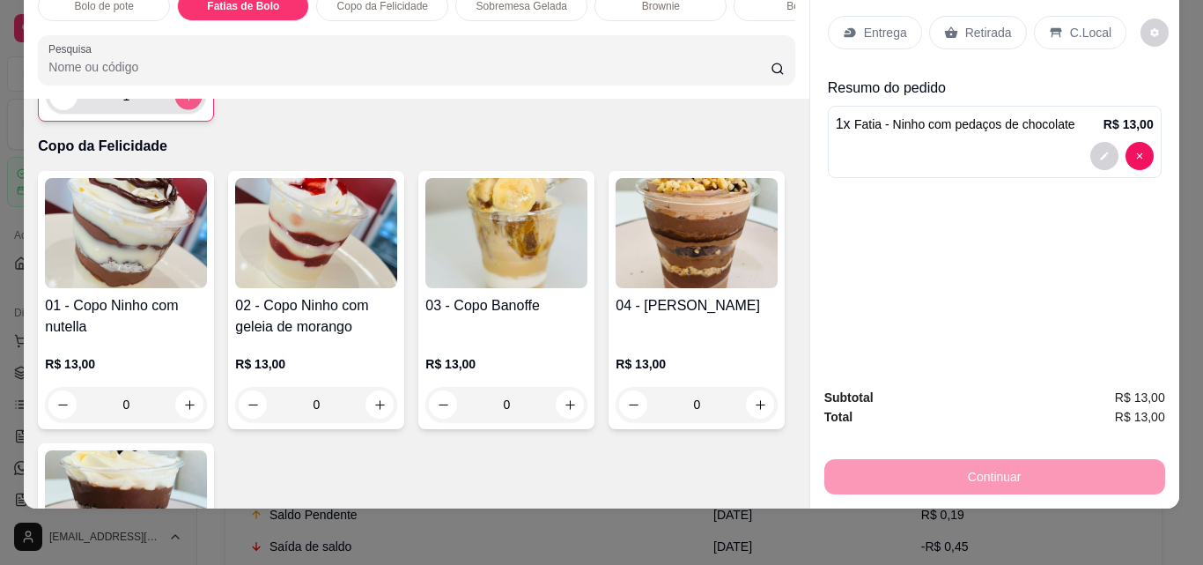
click at [182, 103] on icon "increase-product-quantity" at bounding box center [188, 96] width 13 height 13
type input "2"
click at [969, 24] on p "Retirada" at bounding box center [988, 33] width 47 height 18
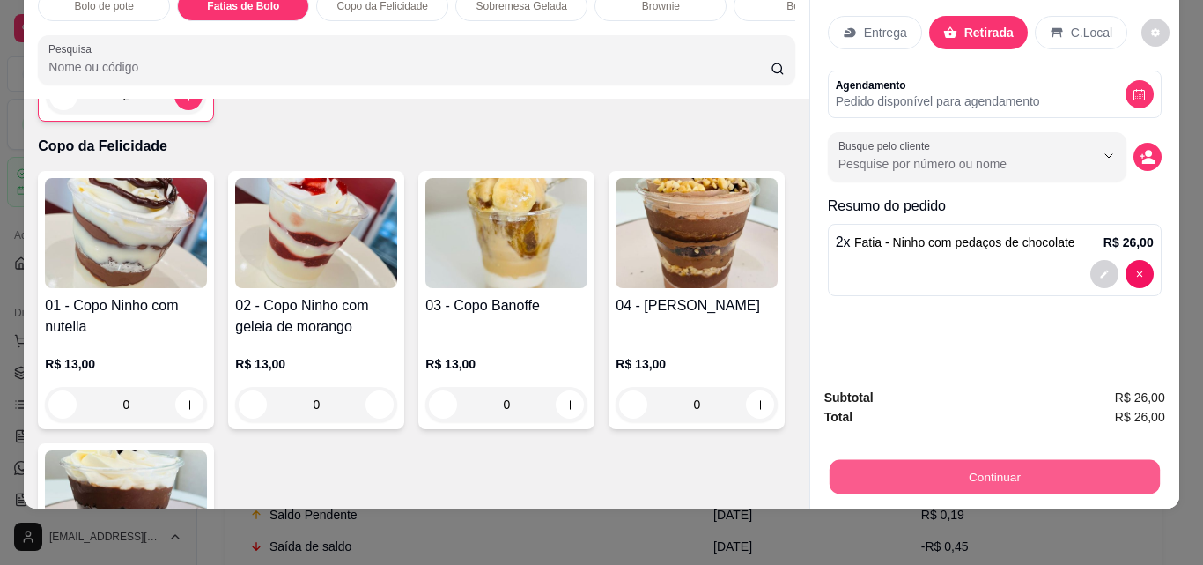
click at [1016, 464] on button "Continuar" at bounding box center [994, 476] width 330 height 34
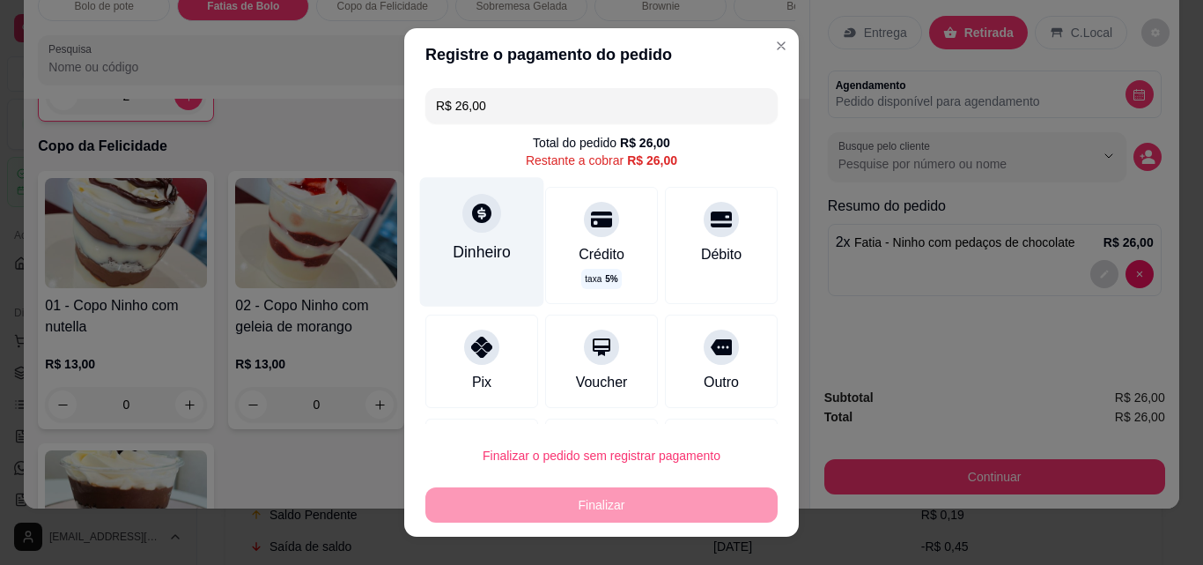
click at [472, 252] on div "Dinheiro" at bounding box center [482, 251] width 58 height 23
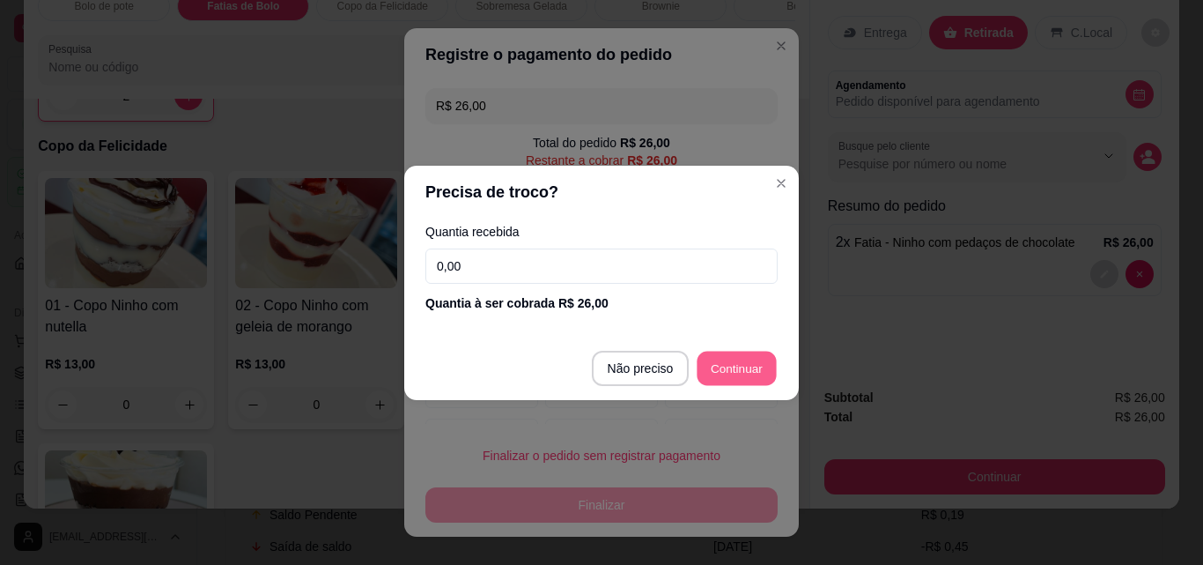
type input "R$ 0,00"
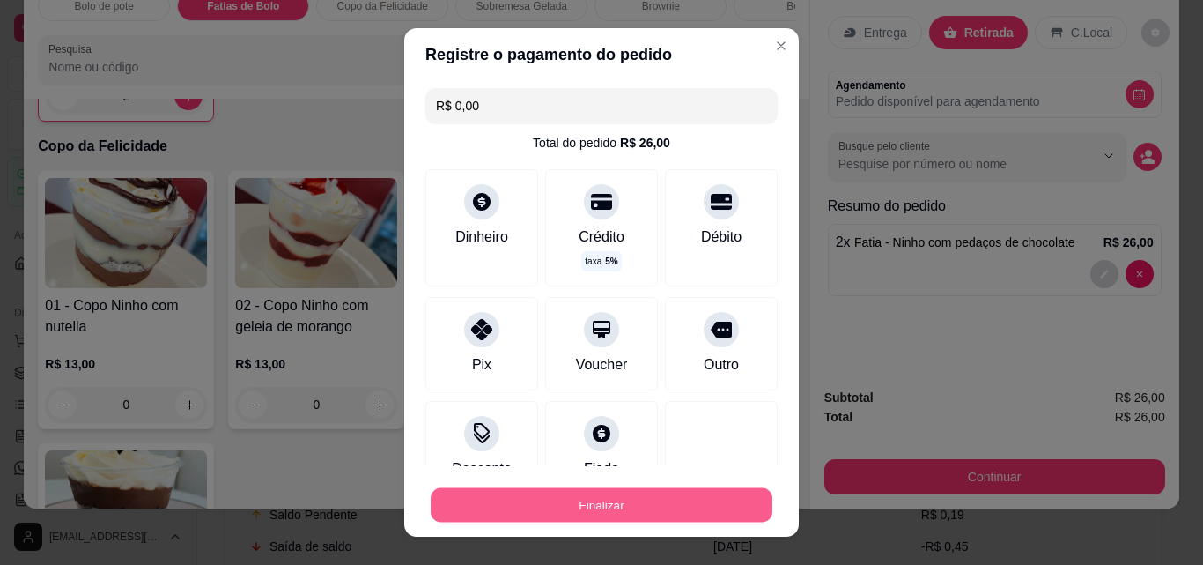
click at [615, 514] on button "Finalizar" at bounding box center [602, 505] width 342 height 34
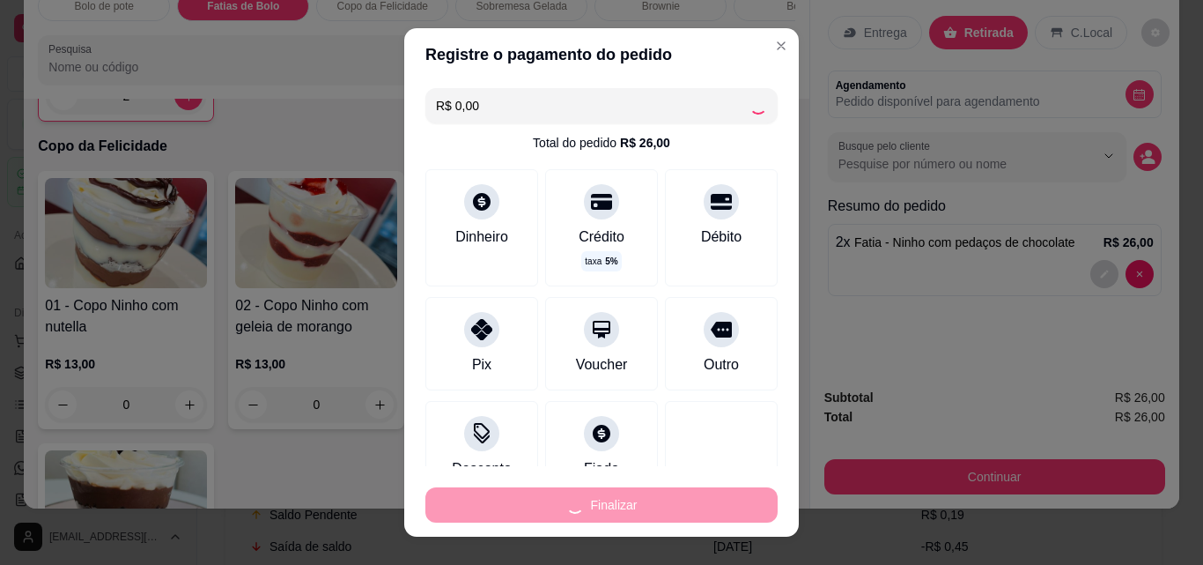
type input "0"
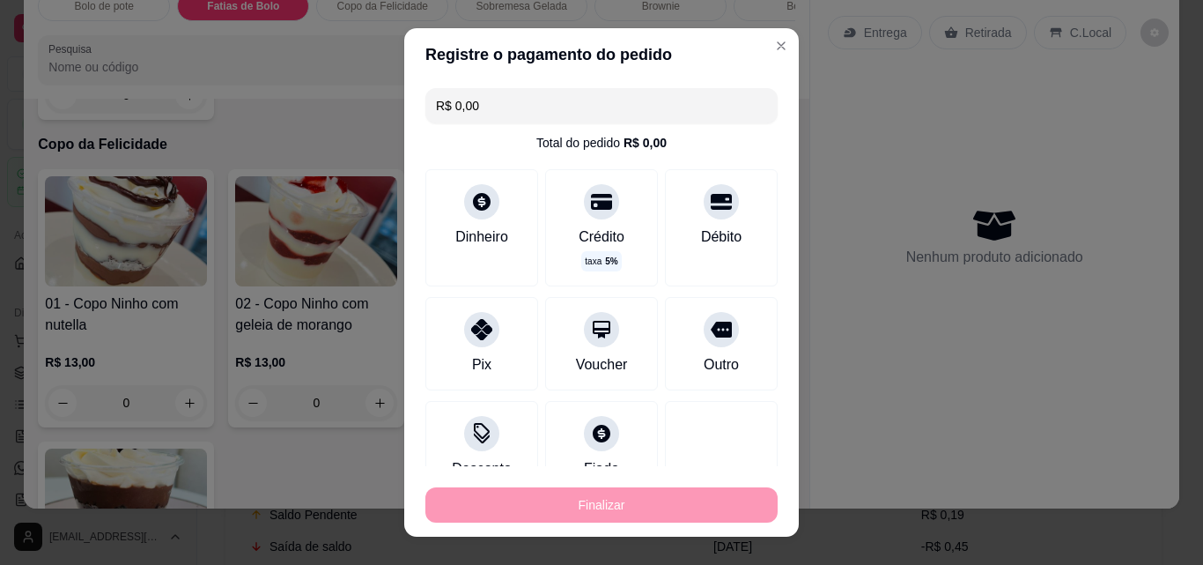
type input "-R$ 26,00"
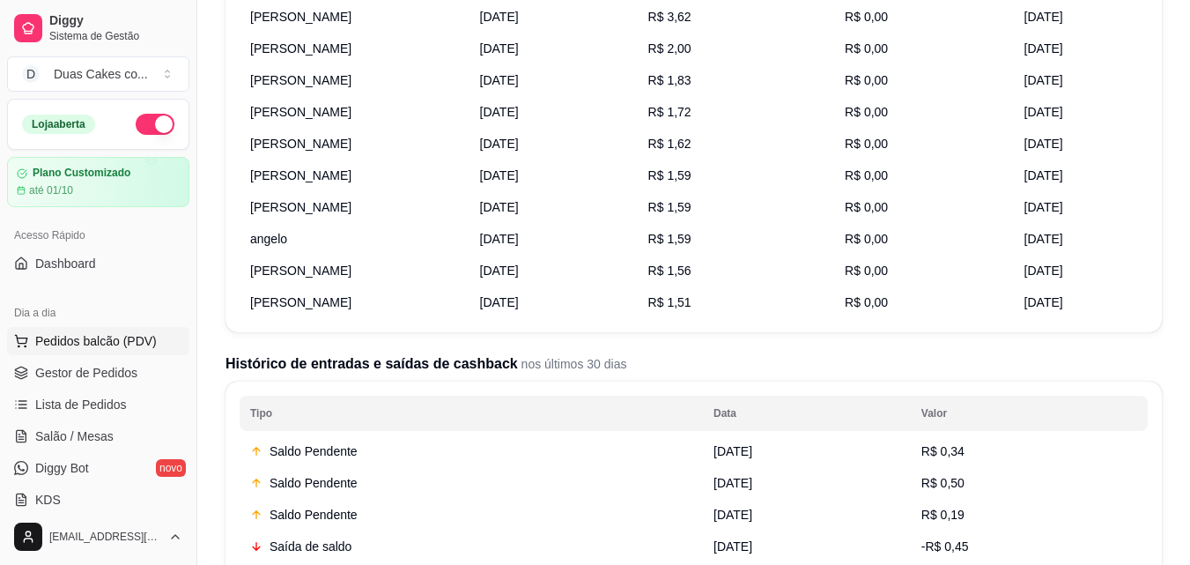
click at [80, 335] on span "Pedidos balcão (PDV)" at bounding box center [96, 341] width 122 height 18
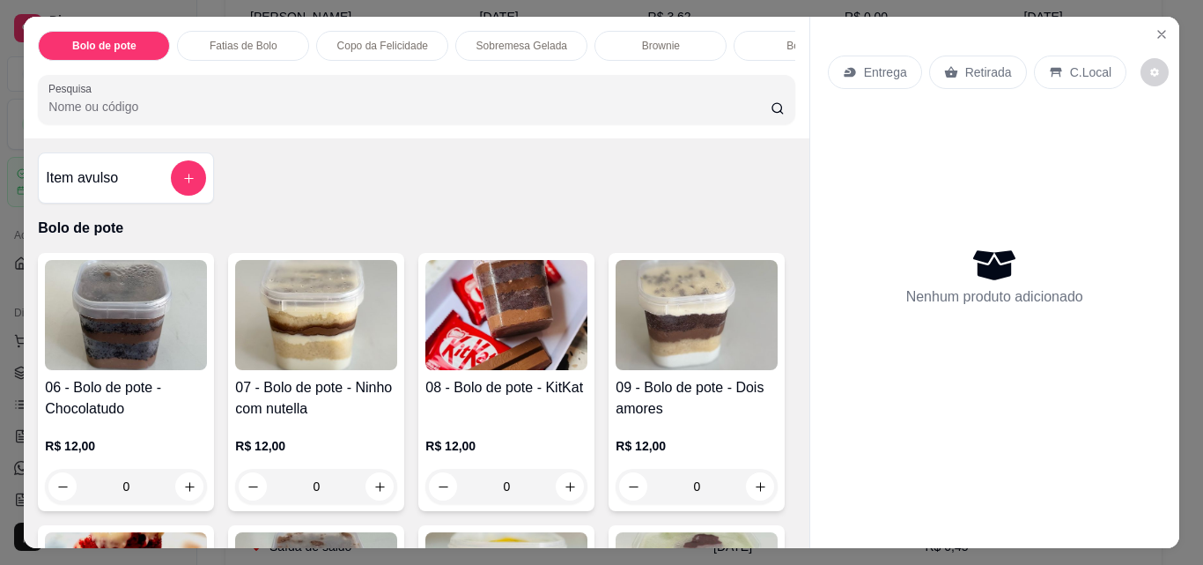
click at [412, 39] on p "Copo da Felicidade" at bounding box center [382, 46] width 91 height 14
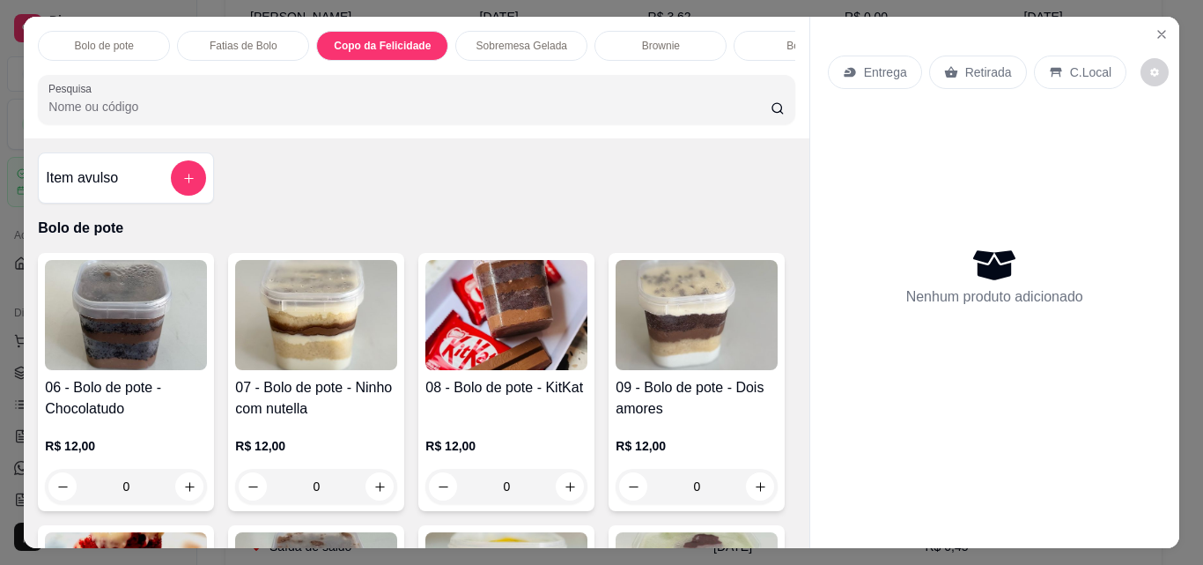
scroll to position [46, 0]
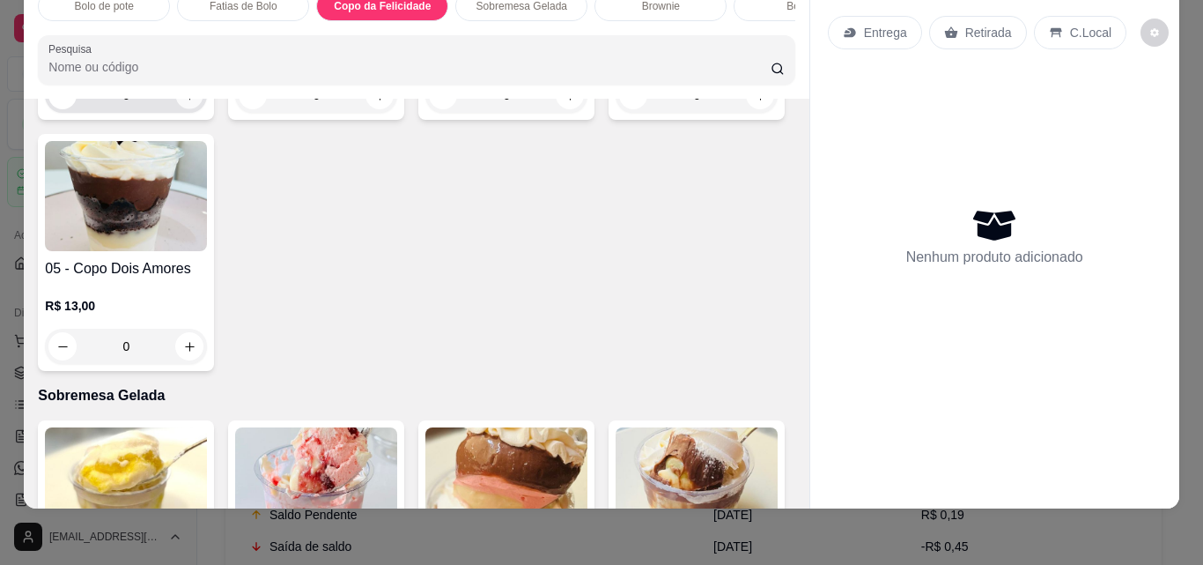
click at [188, 102] on icon "increase-product-quantity" at bounding box center [189, 95] width 13 height 13
type input "1"
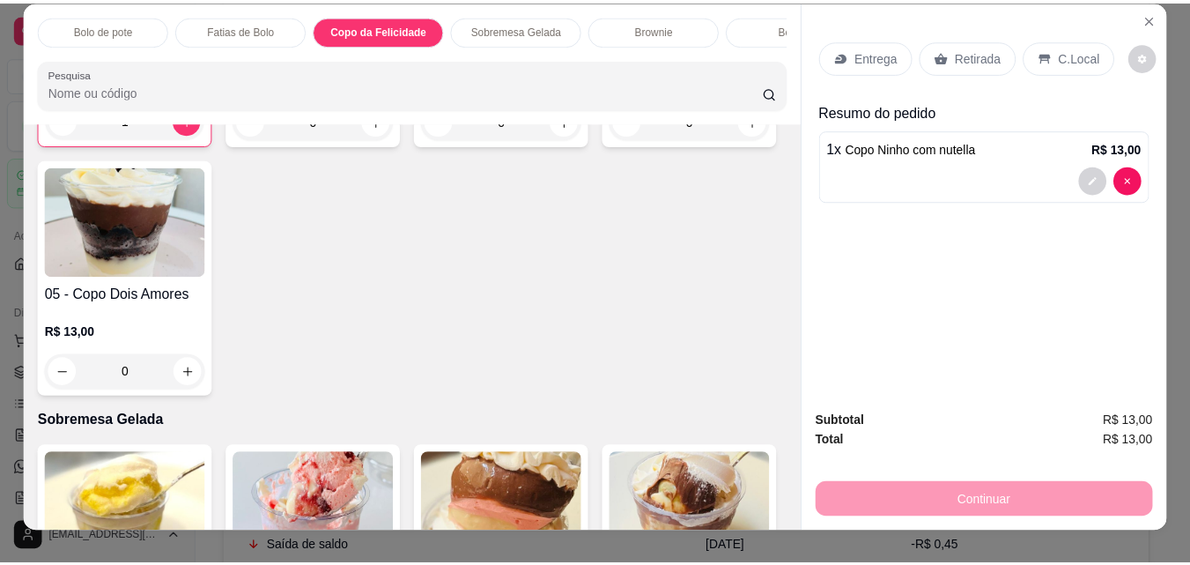
scroll to position [0, 0]
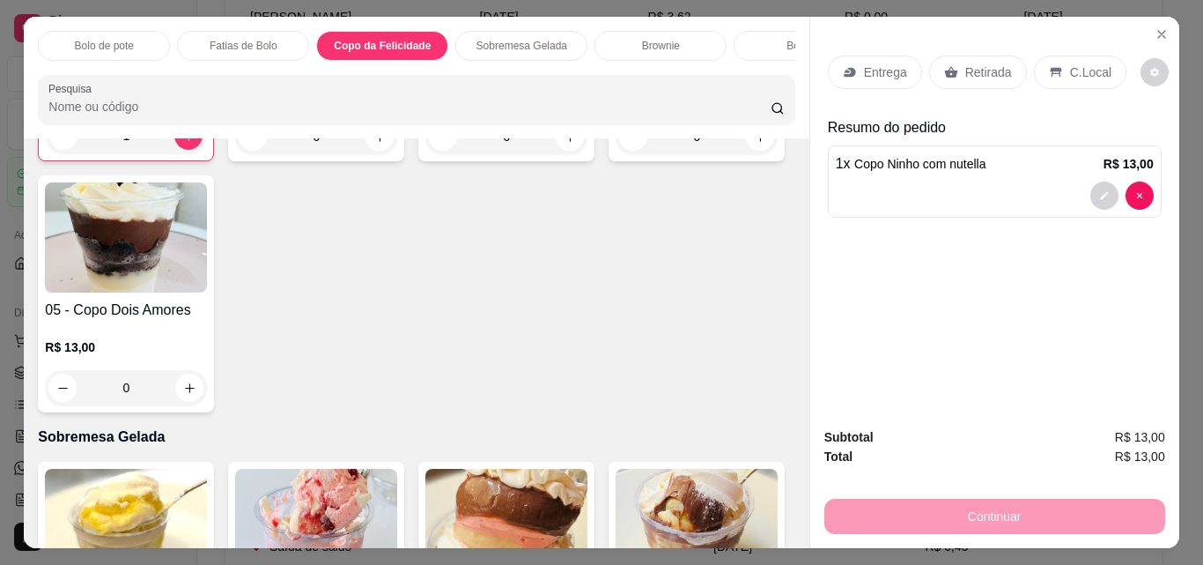
click at [979, 66] on p "Retirada" at bounding box center [988, 72] width 47 height 18
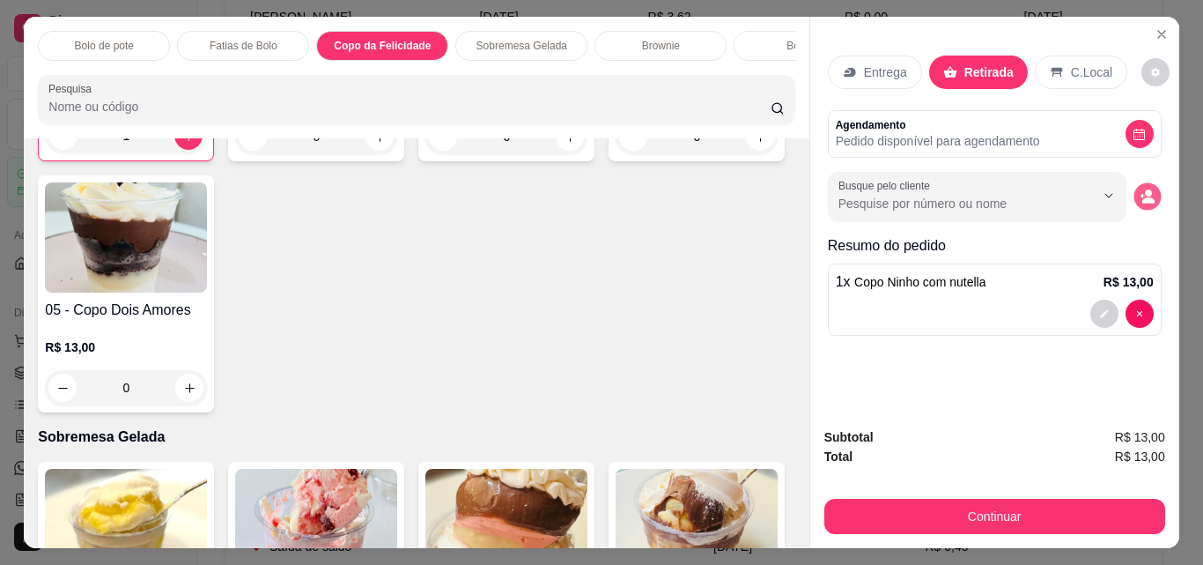
click at [1145, 190] on circle "decrease-product-quantity" at bounding box center [1148, 193] width 7 height 7
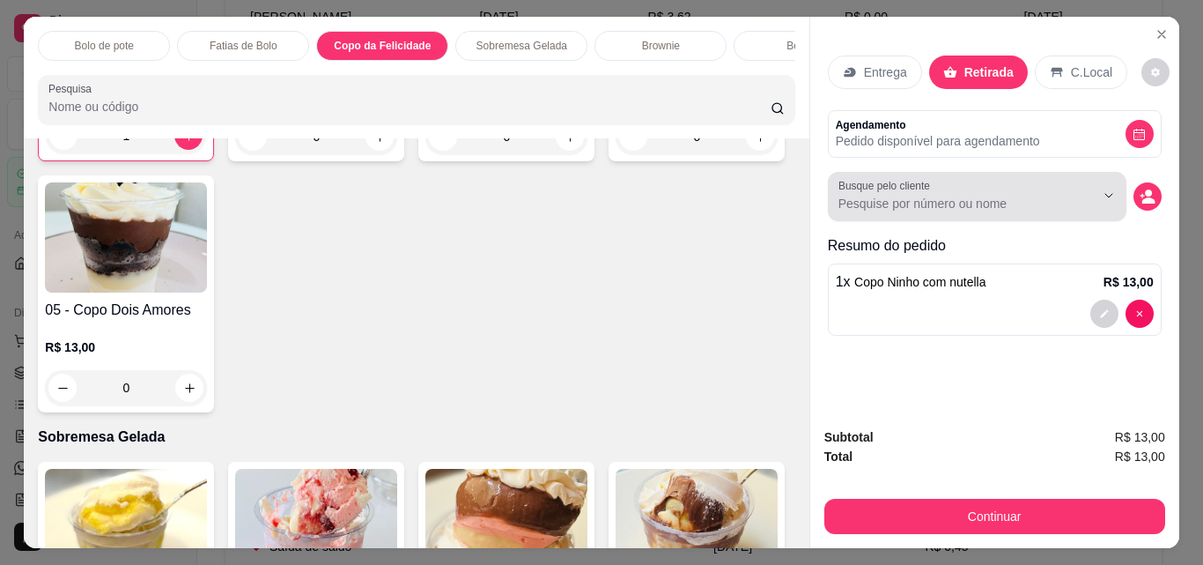
click at [989, 195] on input "Busque pelo cliente" at bounding box center [953, 204] width 228 height 18
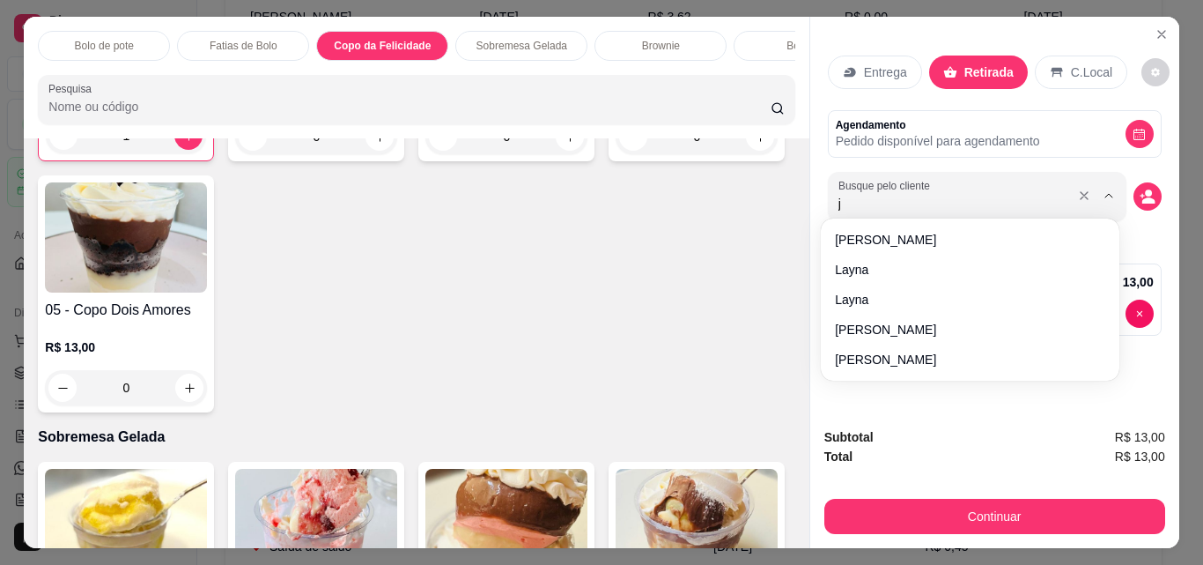
type input "jo"
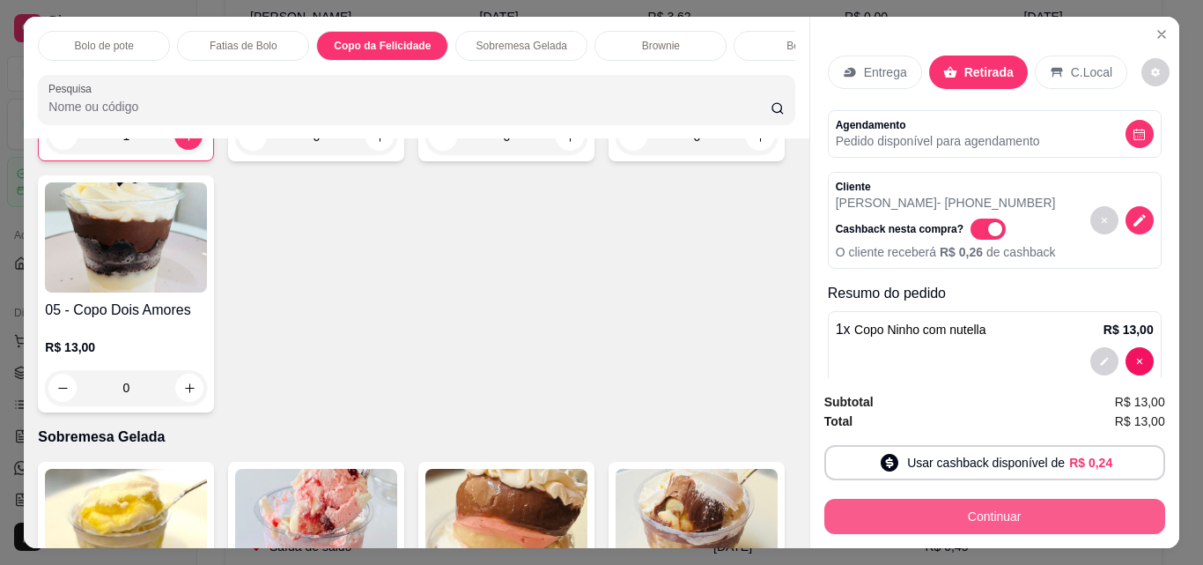
click at [1038, 516] on button "Continuar" at bounding box center [994, 516] width 341 height 35
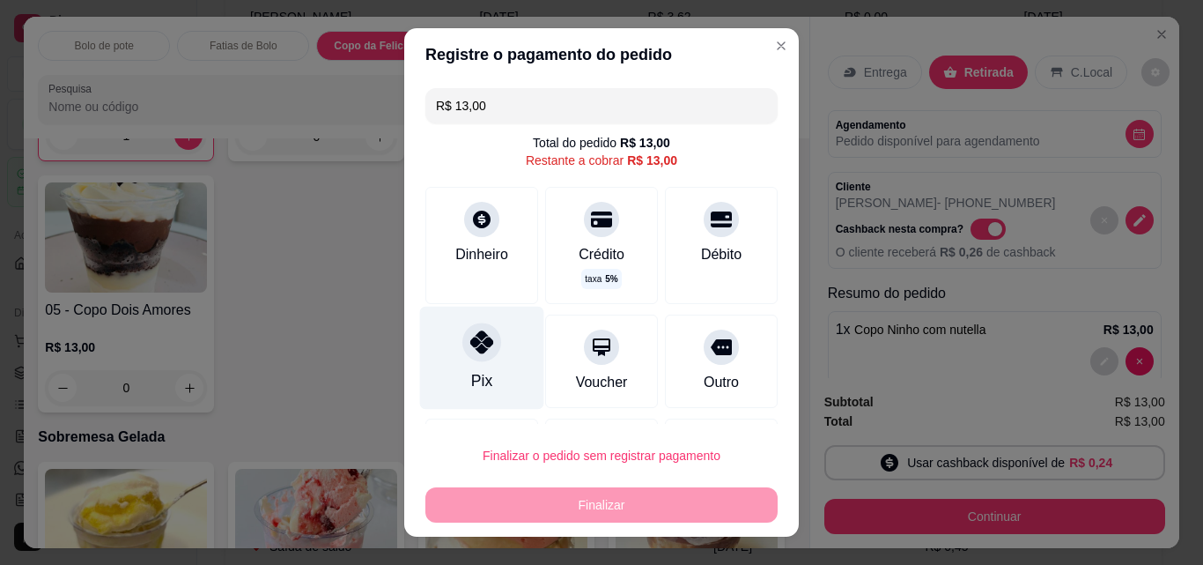
click at [474, 356] on div at bounding box center [481, 341] width 39 height 39
type input "R$ 0,00"
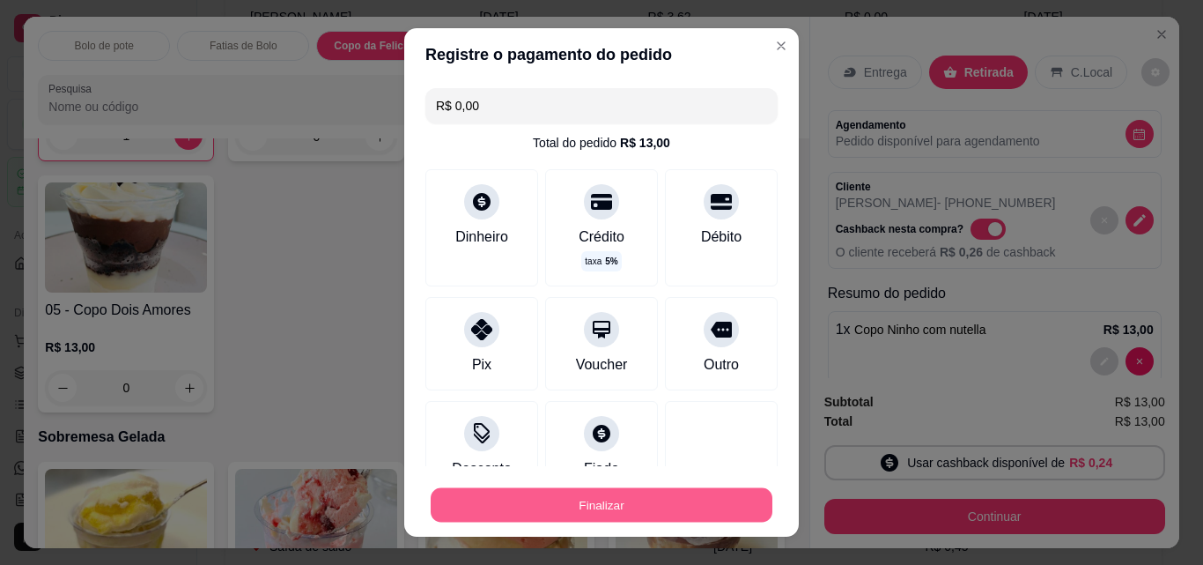
click at [595, 509] on button "Finalizar" at bounding box center [602, 505] width 342 height 34
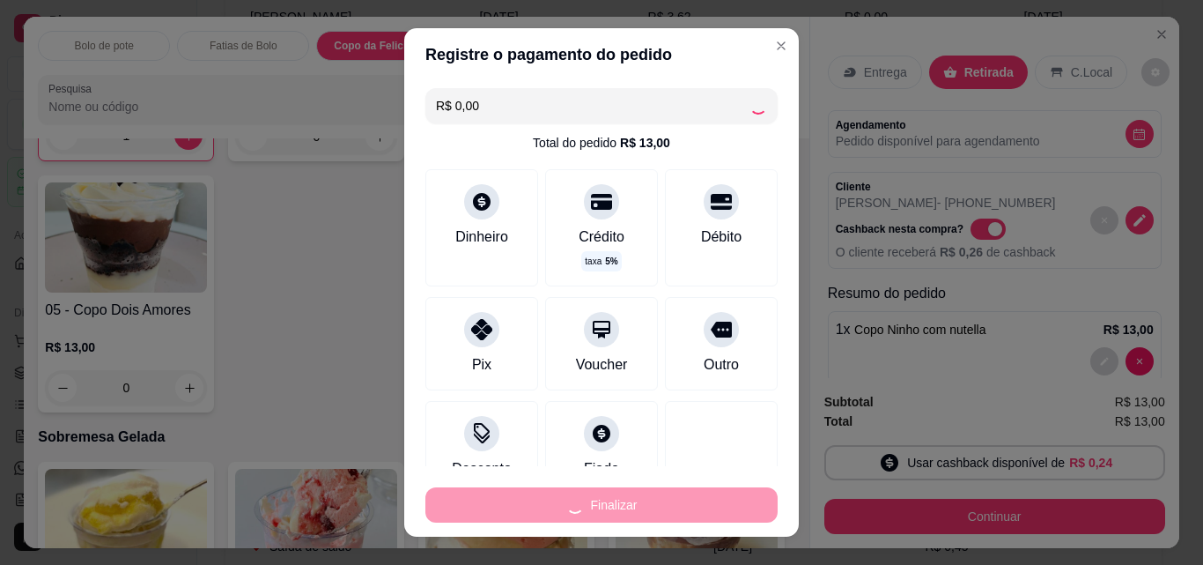
type input "0"
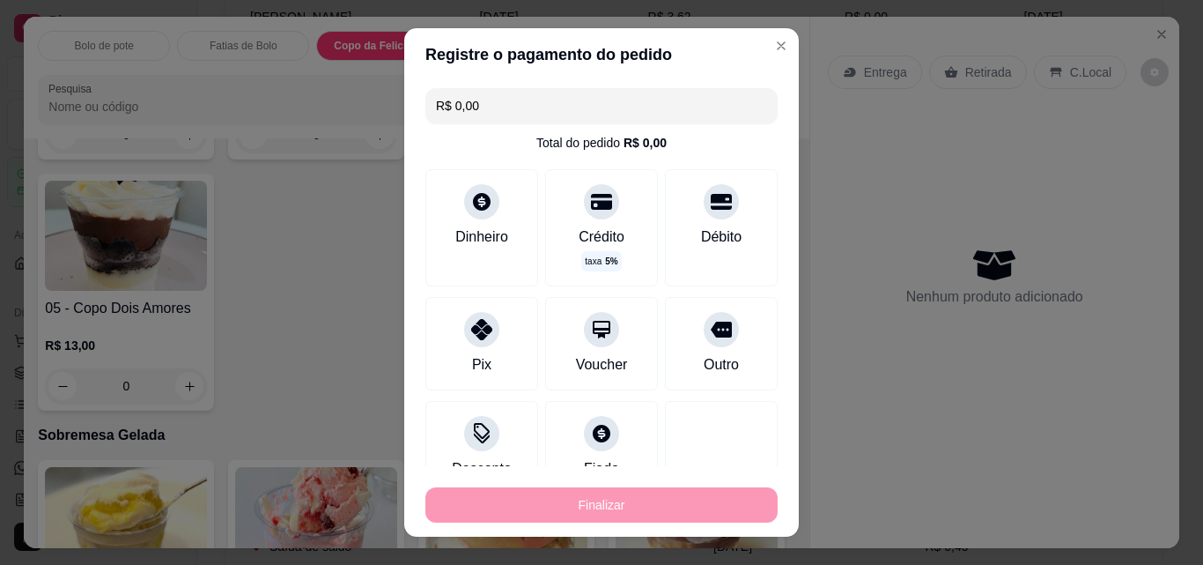
type input "-R$ 13,00"
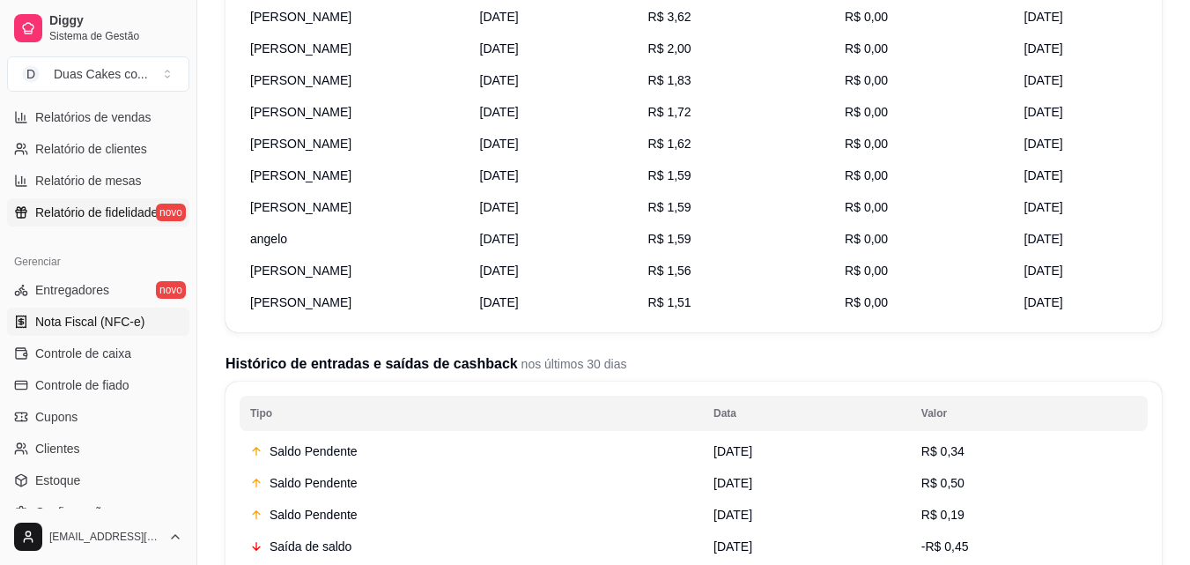
scroll to position [617, 0]
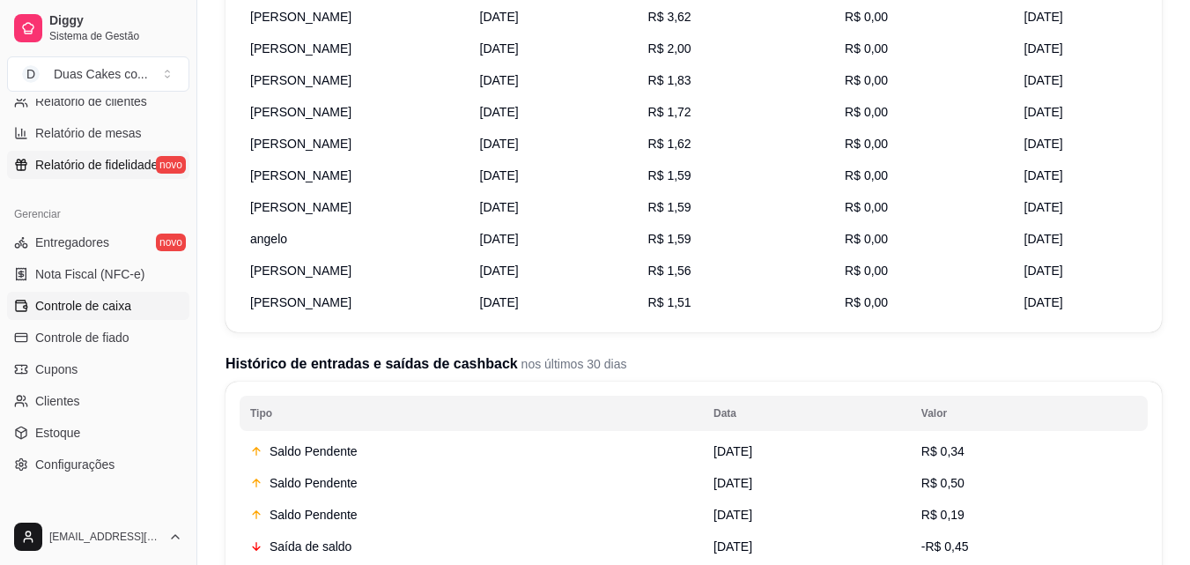
click at [86, 309] on span "Controle de caixa" at bounding box center [83, 306] width 96 height 18
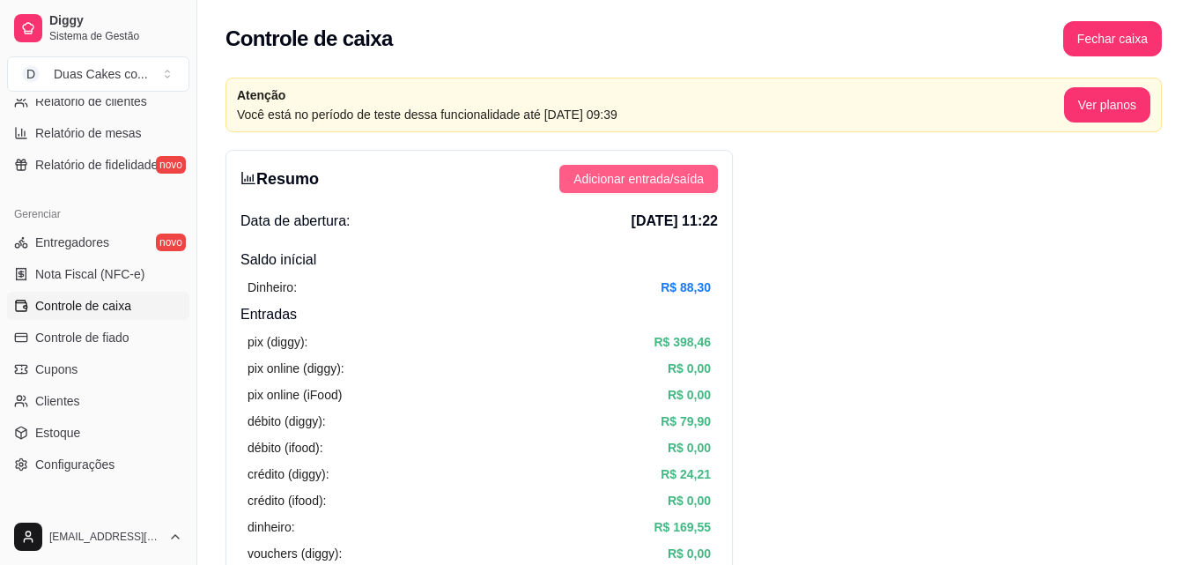
click at [645, 180] on span "Adicionar entrada/saída" at bounding box center [638, 178] width 130 height 19
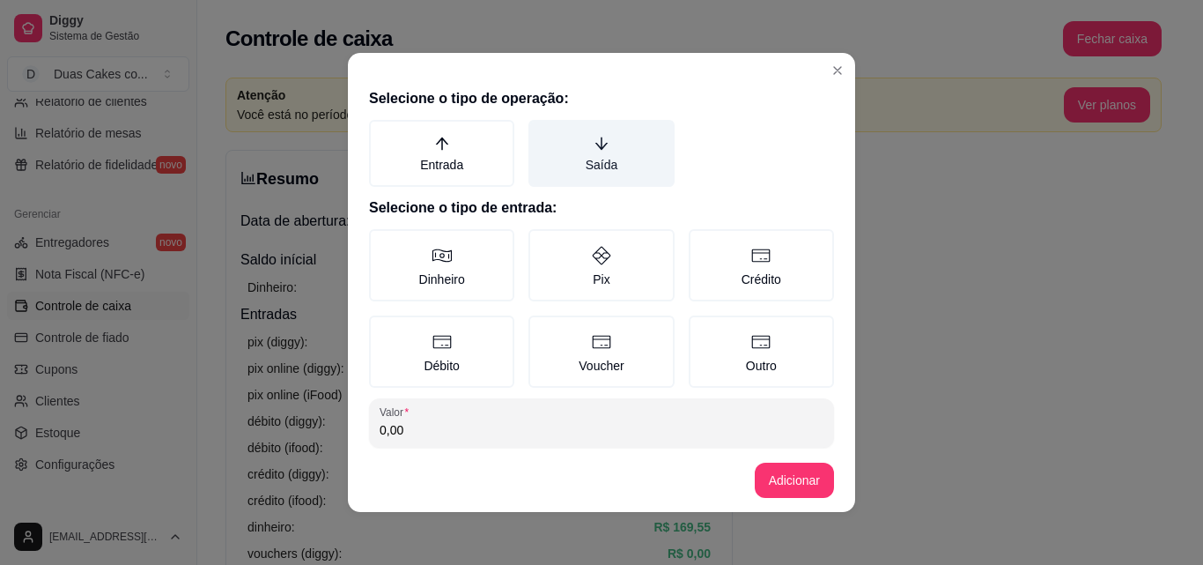
click at [602, 137] on label "Saída" at bounding box center [601, 153] width 145 height 67
click at [542, 133] on button "Saída" at bounding box center [535, 126] width 14 height 14
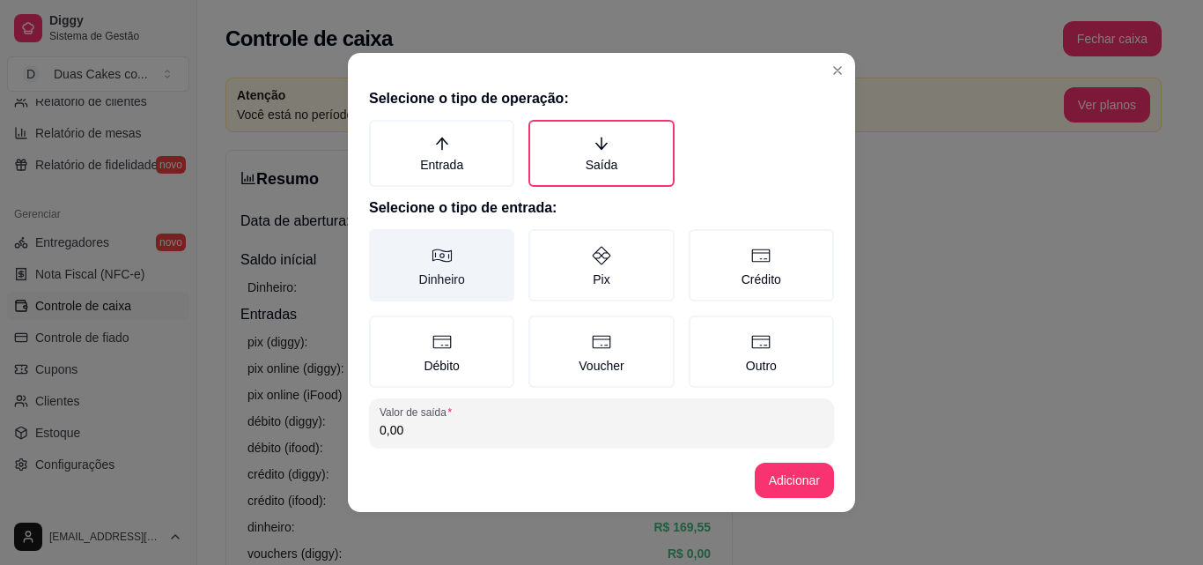
drag, startPoint x: 438, startPoint y: 233, endPoint x: 461, endPoint y: 279, distance: 52.0
click at [440, 239] on label "Dinheiro" at bounding box center [441, 265] width 145 height 72
click at [382, 239] on button "Dinheiro" at bounding box center [375, 235] width 14 height 14
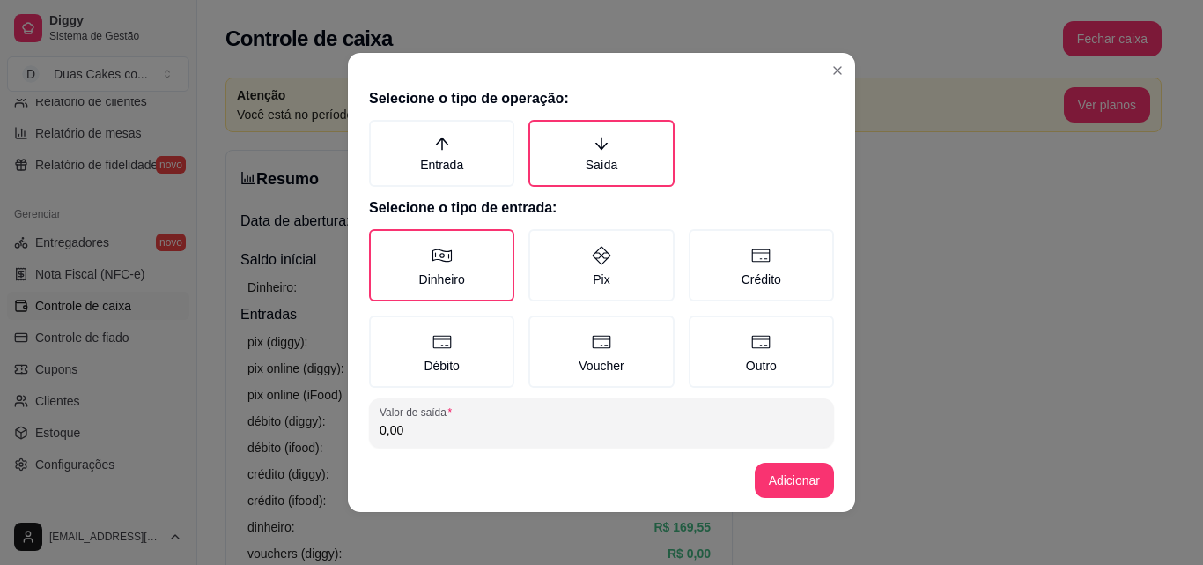
click at [410, 437] on input "0,00" at bounding box center [602, 430] width 444 height 18
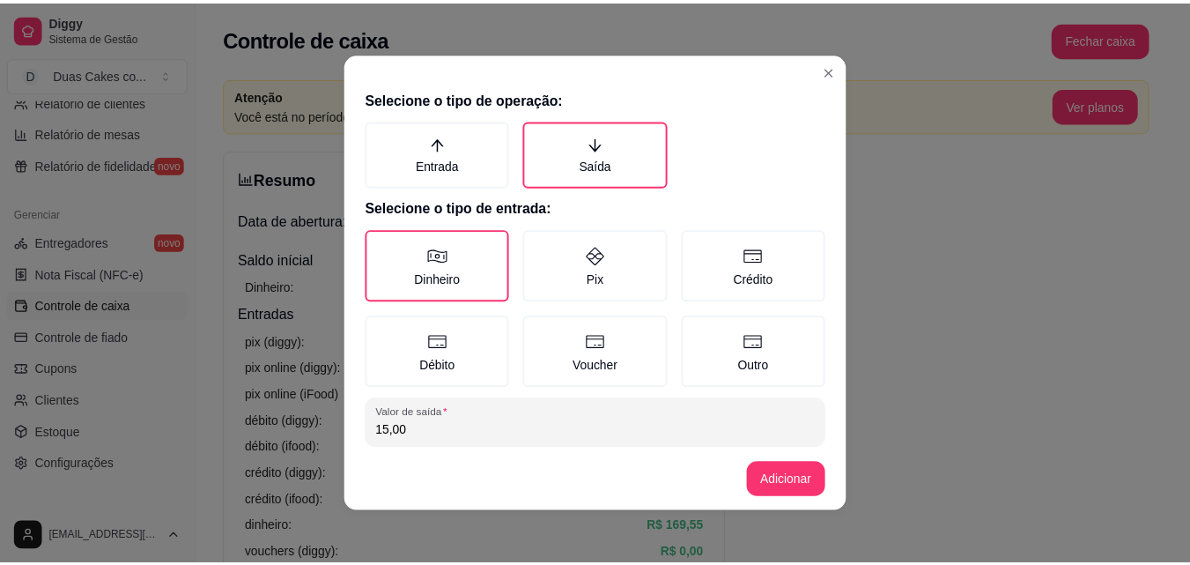
scroll to position [94, 0]
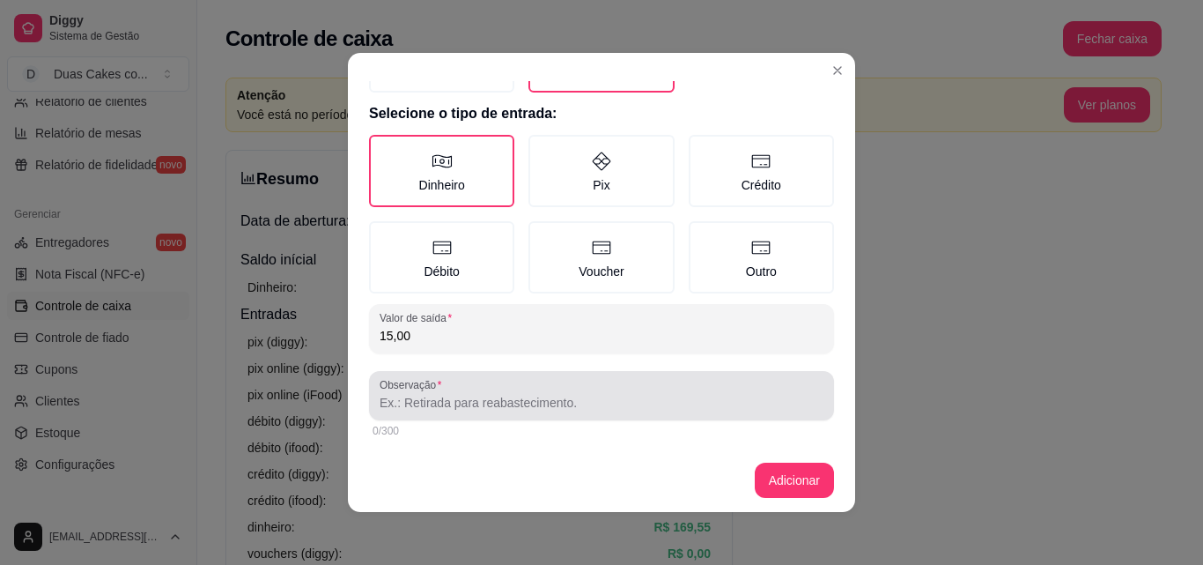
type input "15,00"
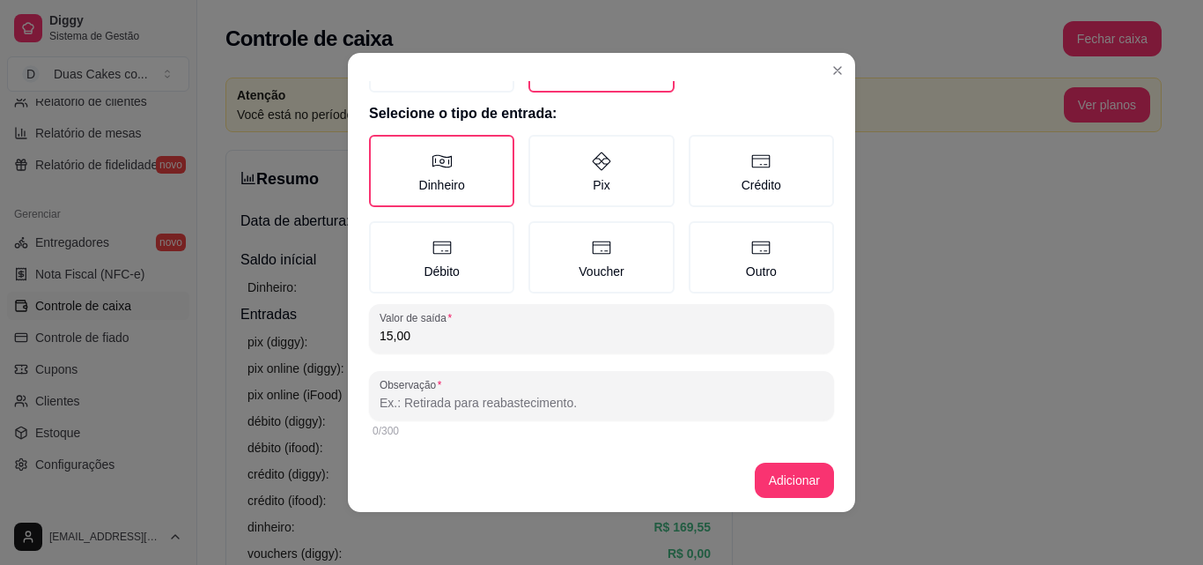
click at [499, 408] on input "Observação" at bounding box center [602, 403] width 444 height 18
type input "entregue a hirtes"
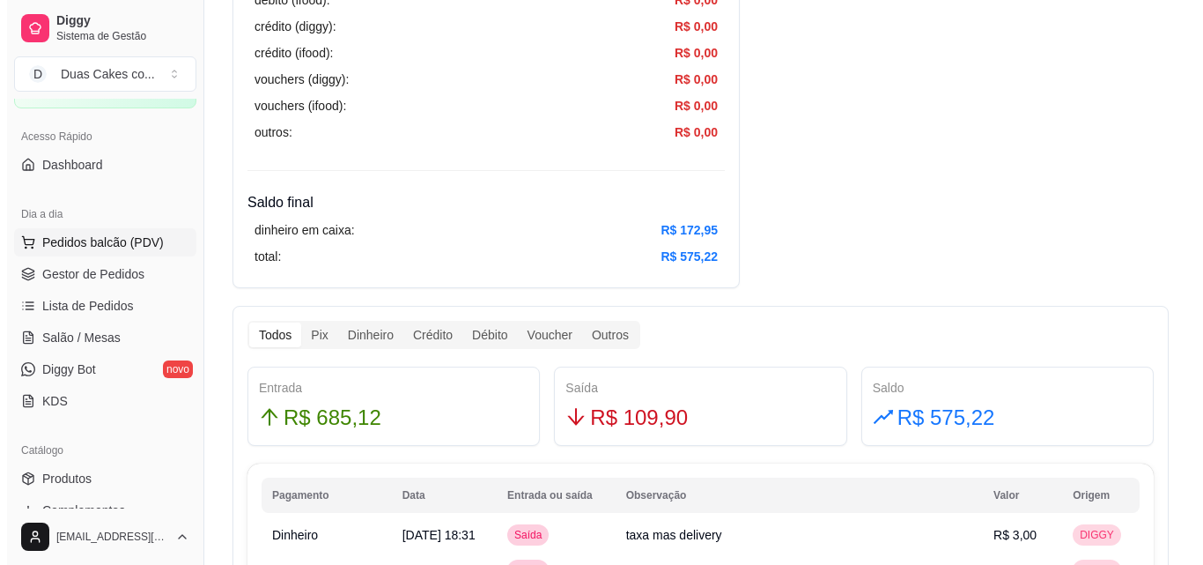
scroll to position [88, 0]
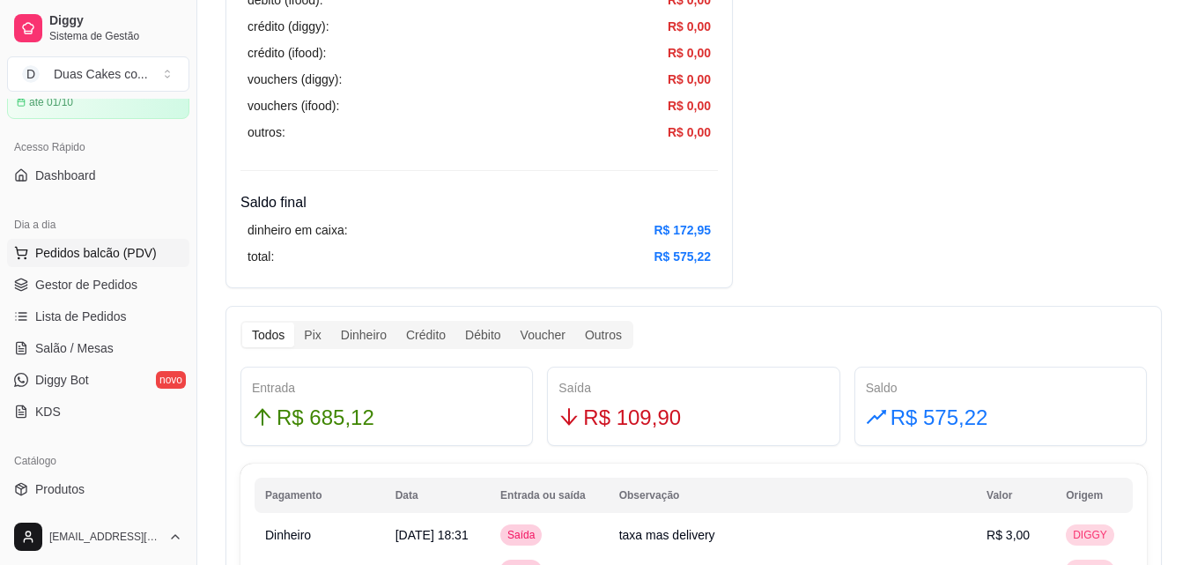
click at [81, 248] on span "Pedidos balcão (PDV)" at bounding box center [96, 253] width 122 height 18
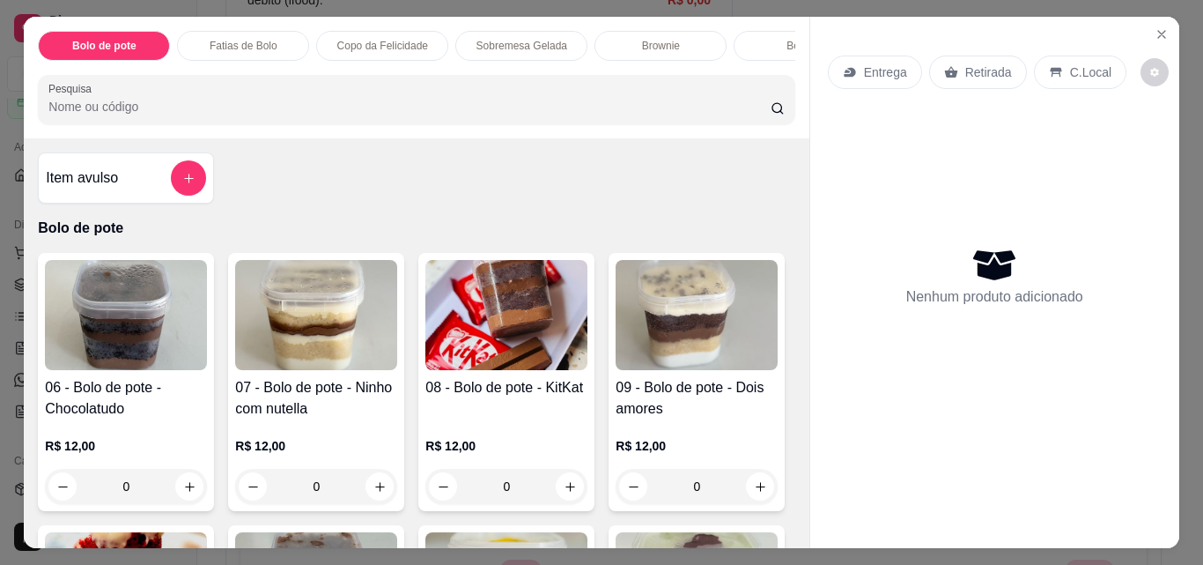
click at [400, 39] on p "Copo da Felicidade" at bounding box center [382, 46] width 91 height 14
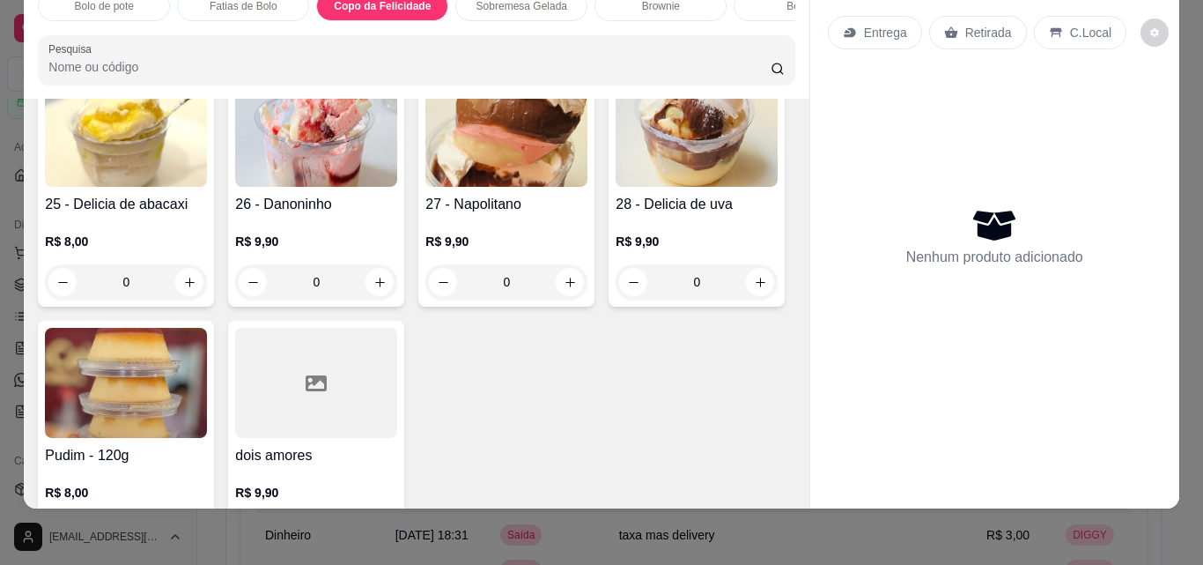
scroll to position [1863, 0]
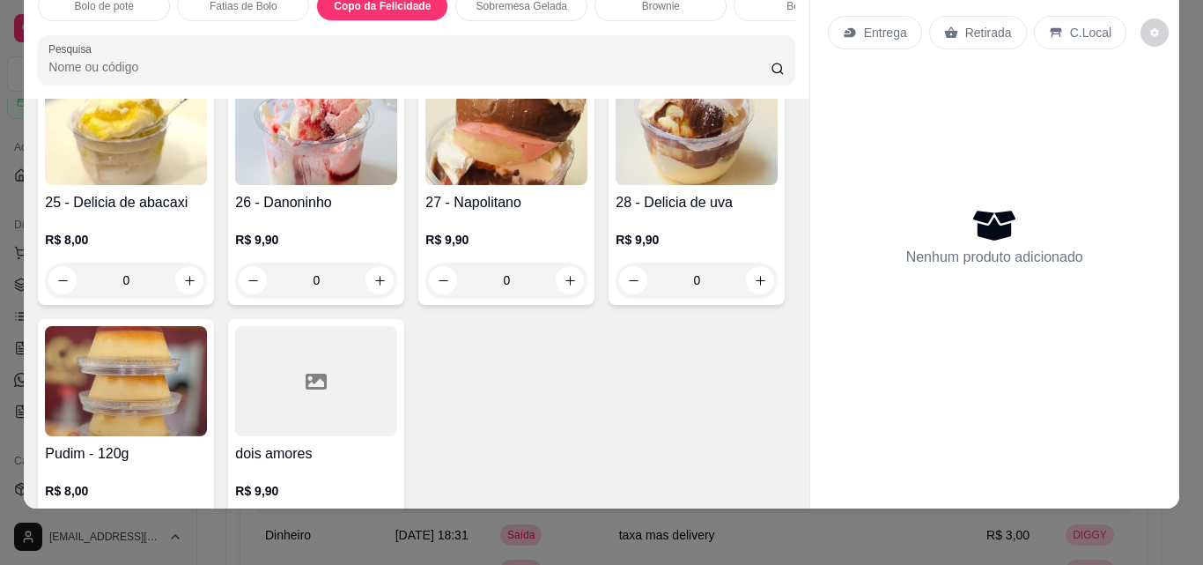
type input "1"
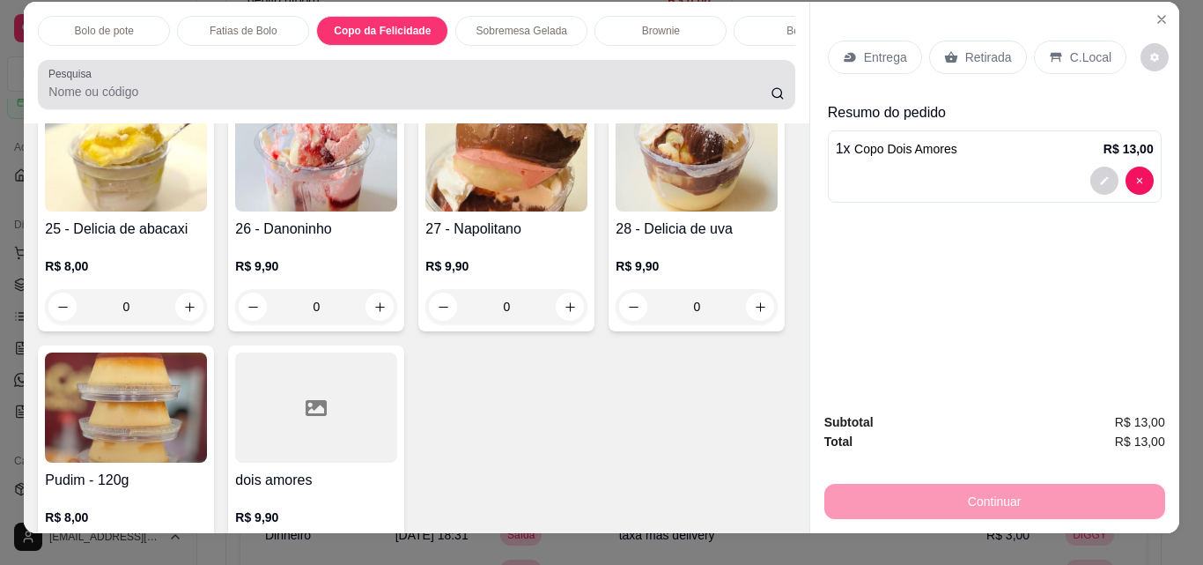
scroll to position [0, 0]
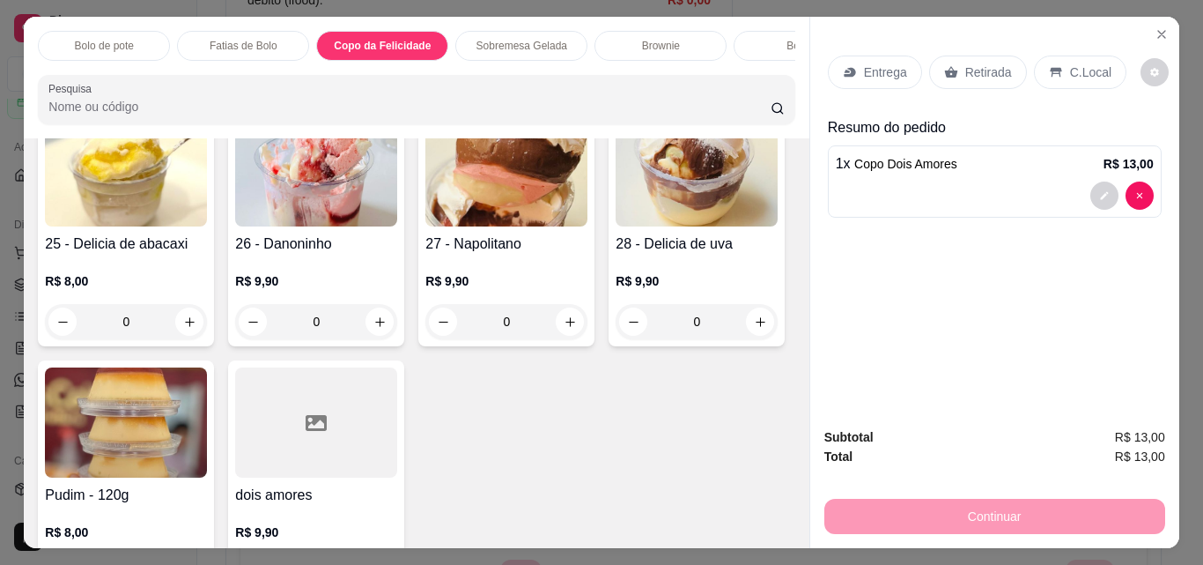
click at [117, 31] on div "Bolo de pote" at bounding box center [104, 46] width 132 height 30
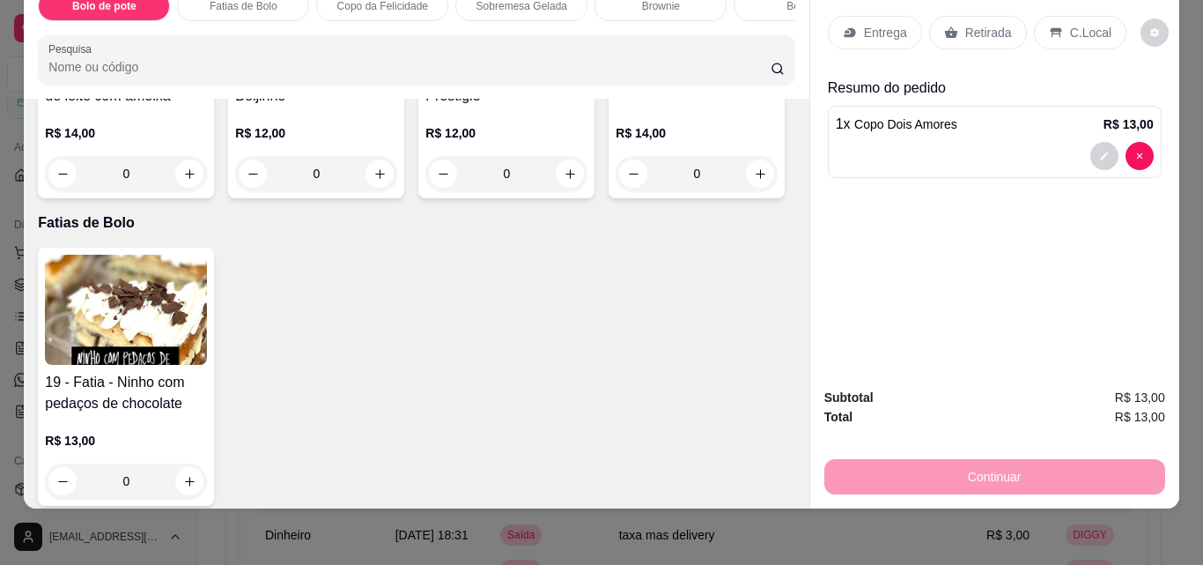
scroll to position [872, 0]
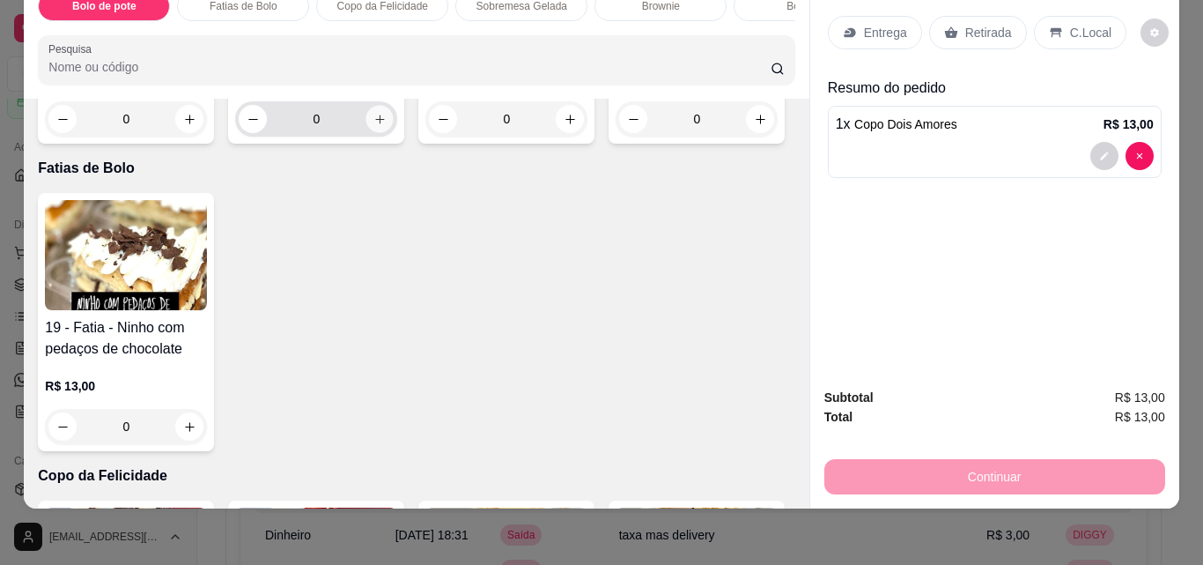
click at [373, 126] on icon "increase-product-quantity" at bounding box center [379, 119] width 13 height 13
type input "1"
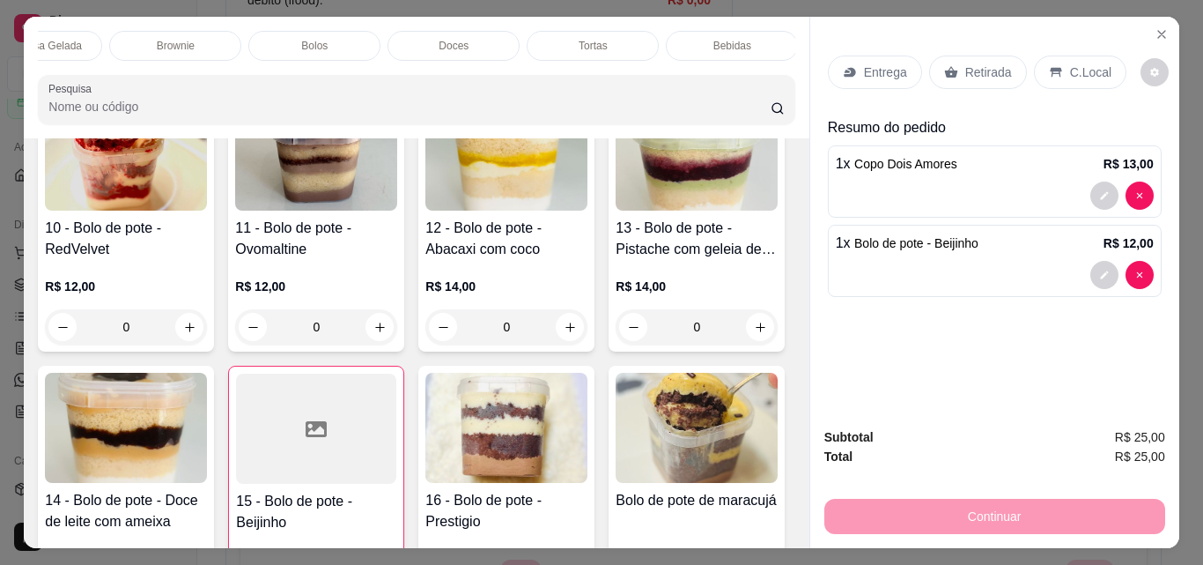
scroll to position [0, 489]
click at [284, 31] on div "Bolos" at bounding box center [311, 46] width 132 height 30
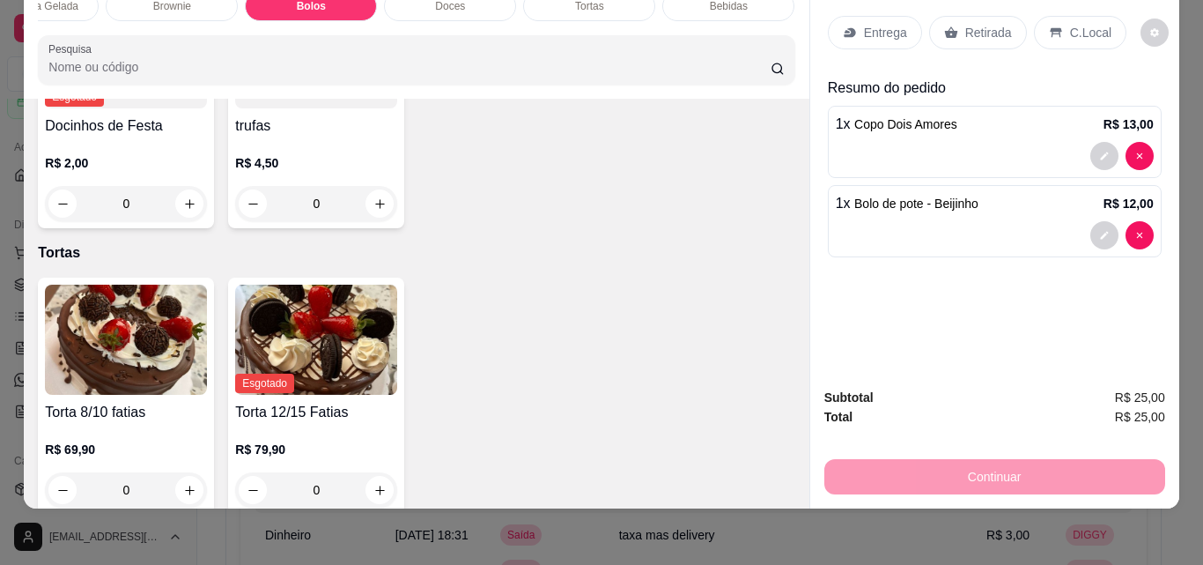
scroll to position [3160, 0]
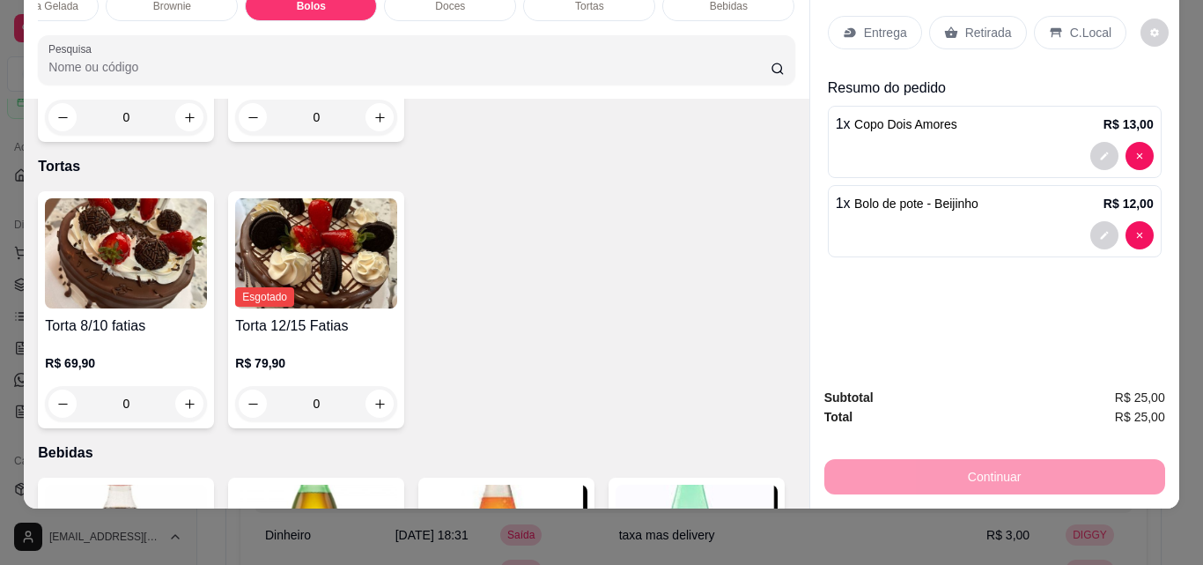
type input "1"
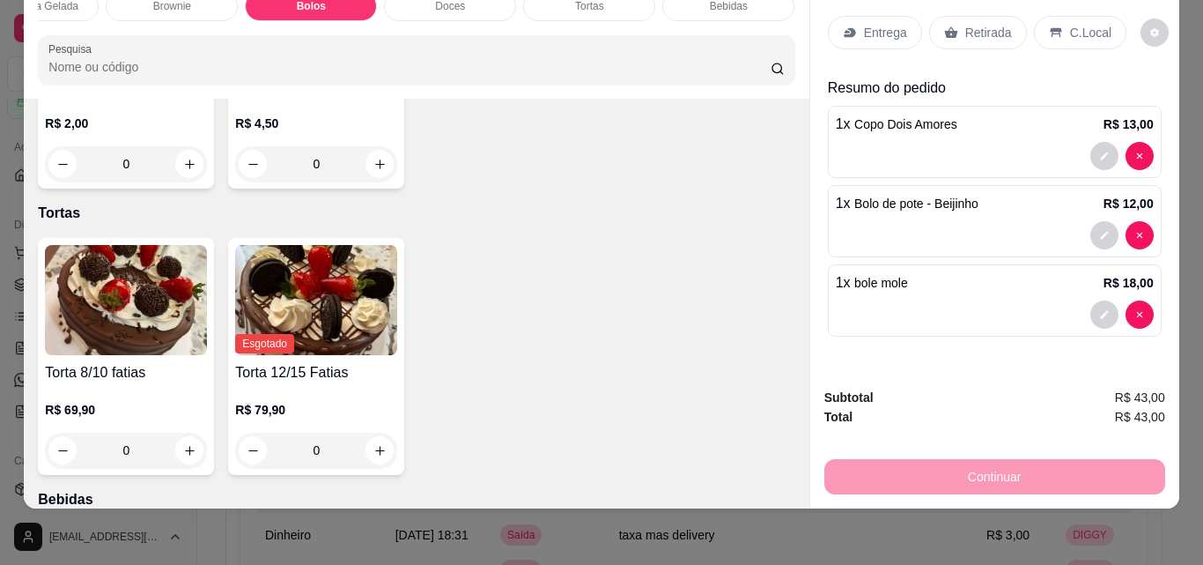
scroll to position [3072, 0]
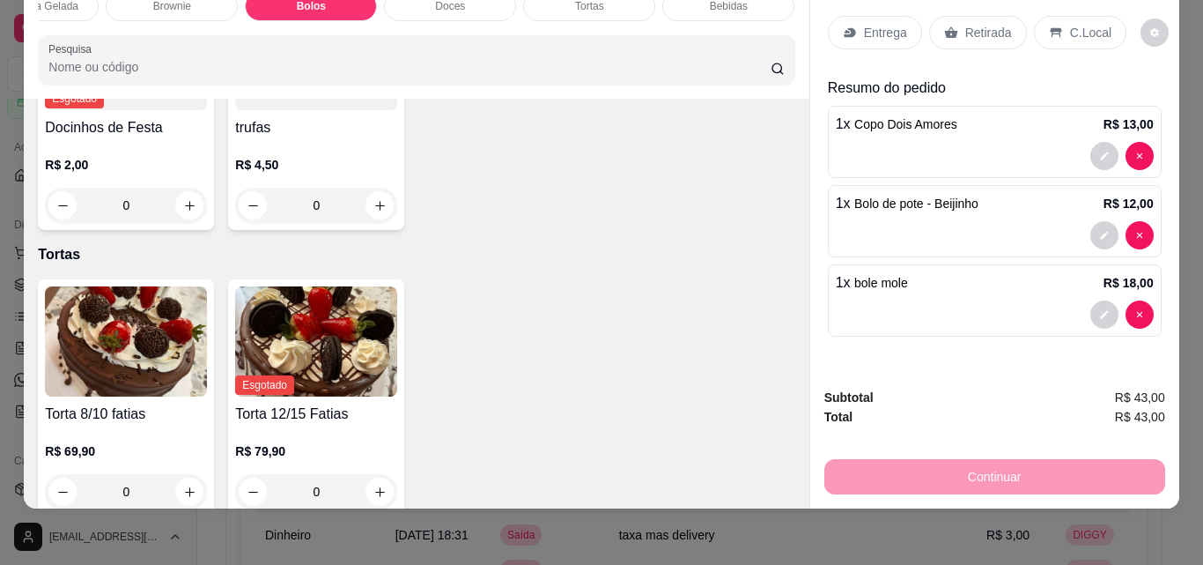
click at [954, 469] on div "Continuar" at bounding box center [994, 475] width 341 height 40
click at [964, 16] on div "Retirada" at bounding box center [978, 32] width 98 height 33
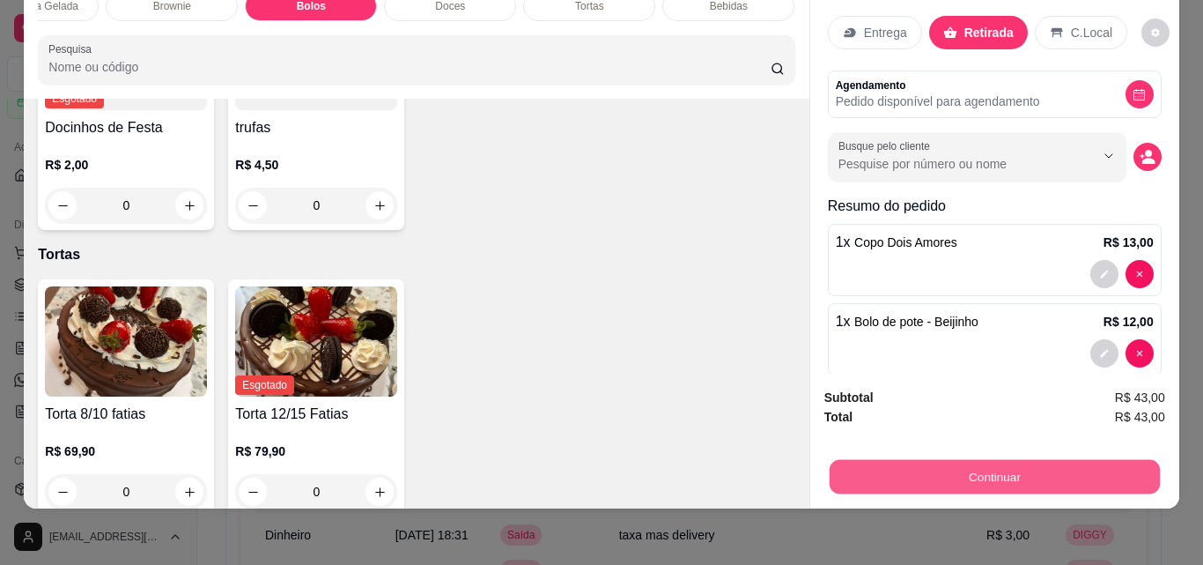
click at [979, 459] on button "Continuar" at bounding box center [994, 476] width 330 height 34
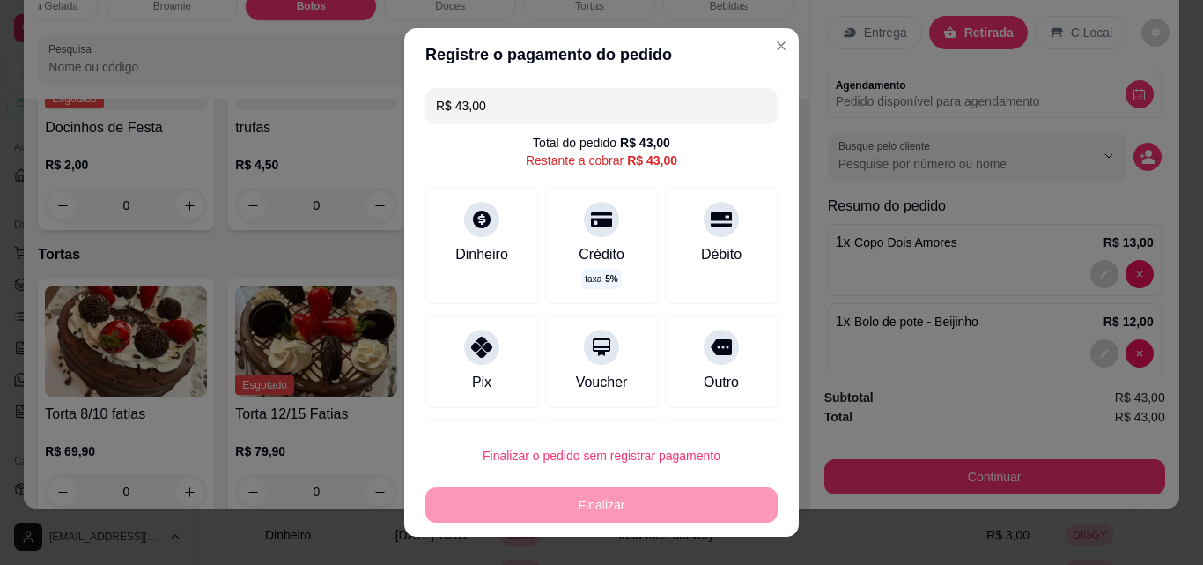
click at [508, 107] on input "R$ 43,00" at bounding box center [601, 105] width 331 height 35
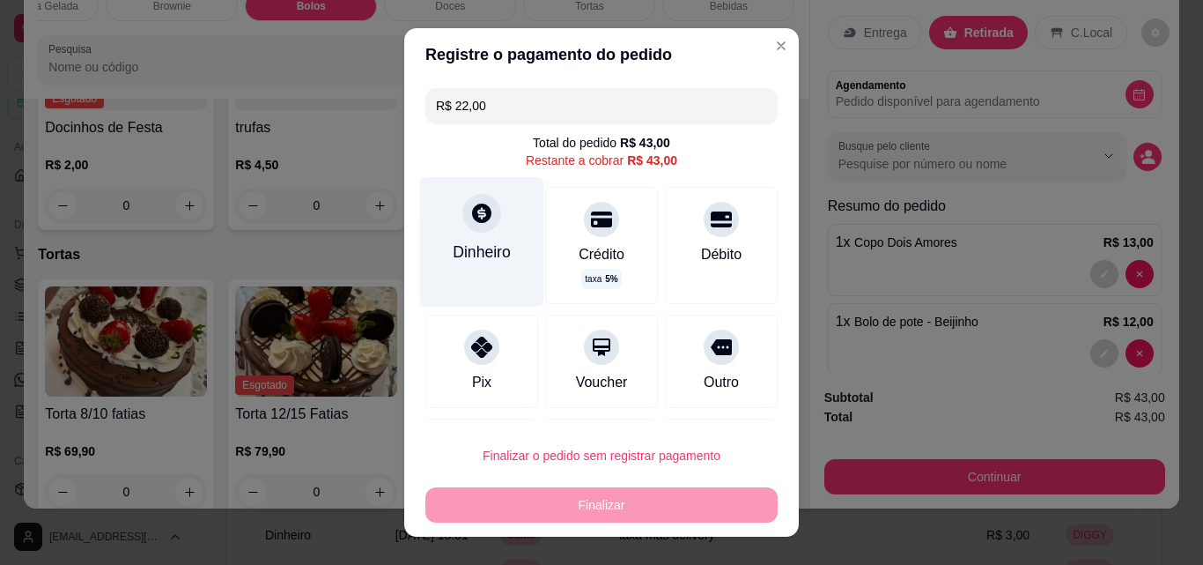
click at [457, 228] on div "Dinheiro" at bounding box center [482, 241] width 124 height 129
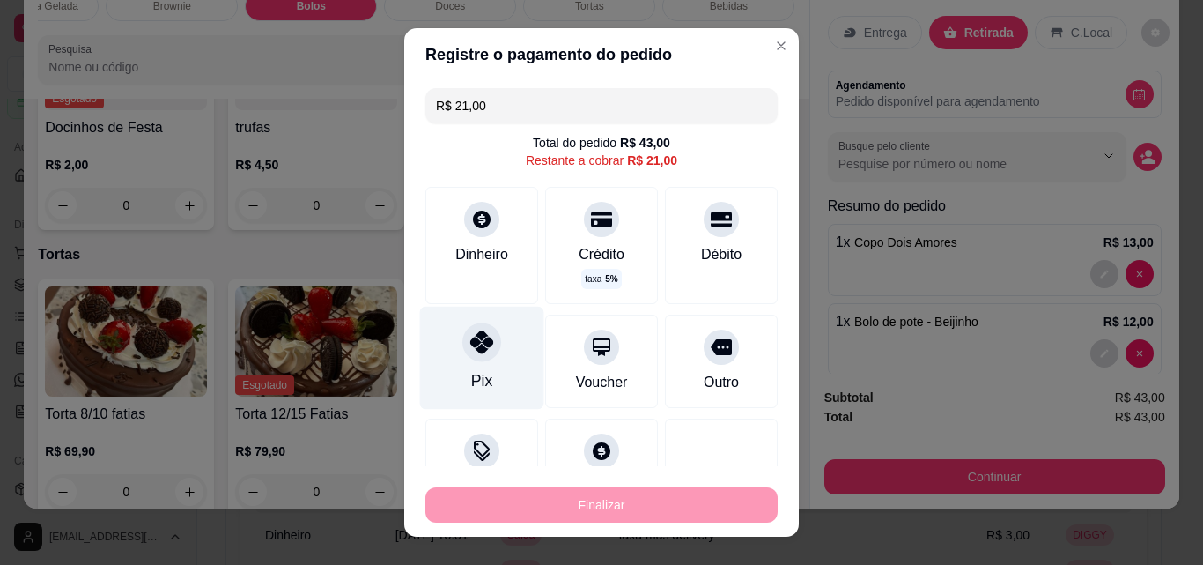
click at [460, 359] on div "Pix" at bounding box center [482, 358] width 124 height 103
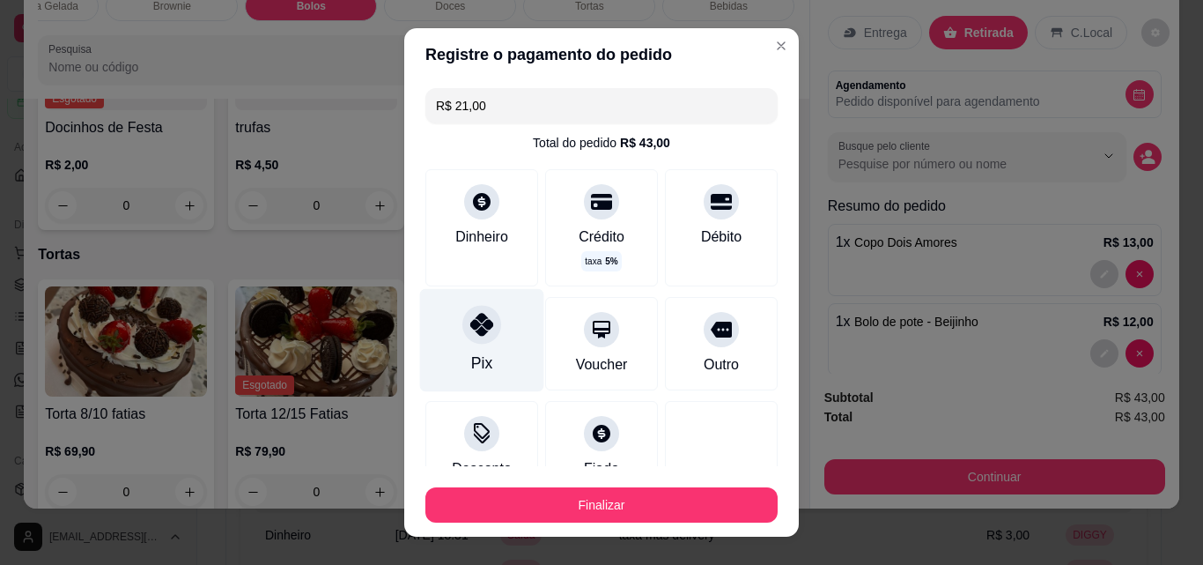
type input "R$ 0,00"
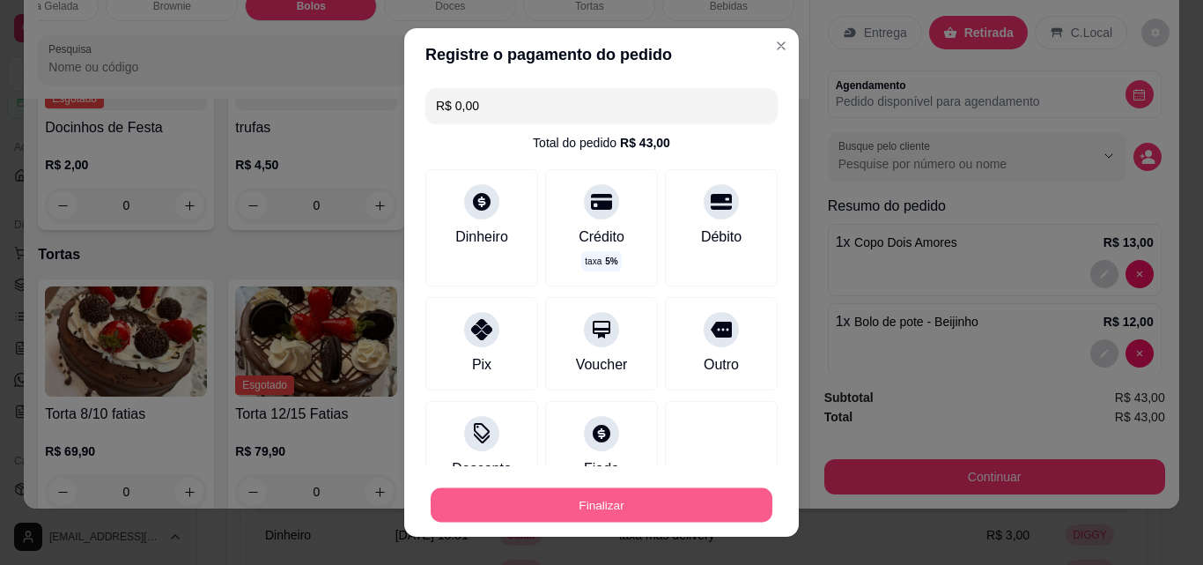
click at [590, 511] on button "Finalizar" at bounding box center [602, 505] width 342 height 34
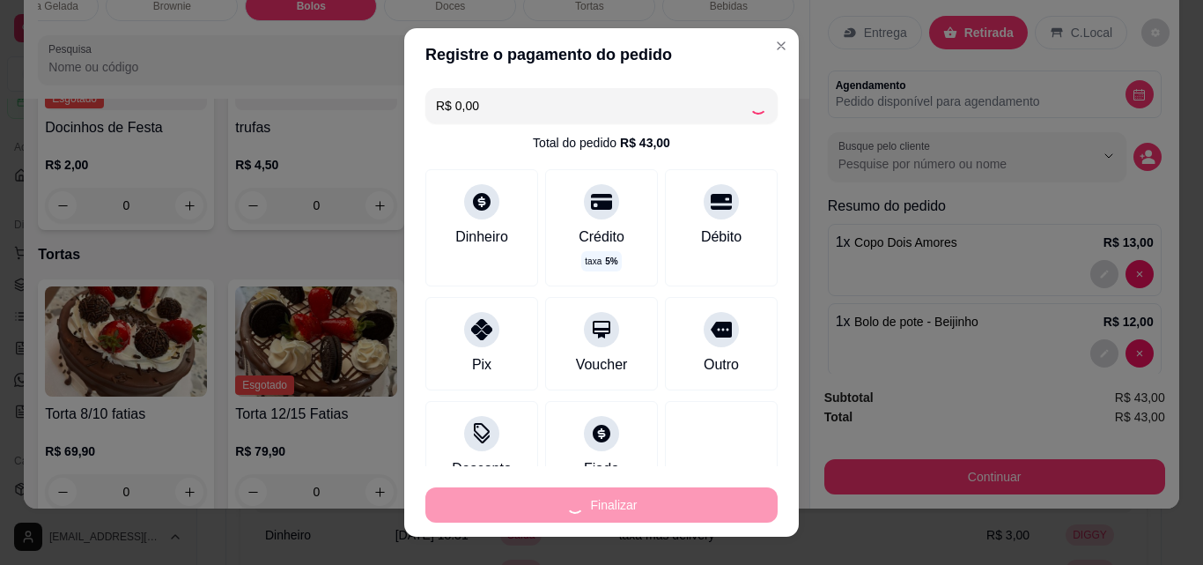
type input "0"
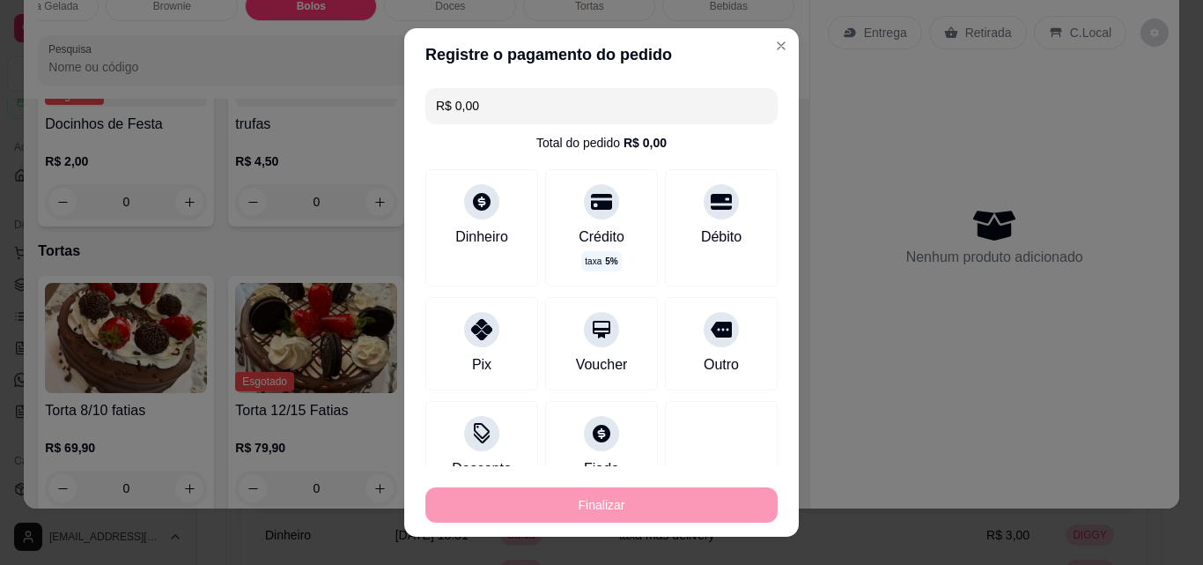
type input "-R$ 43,00"
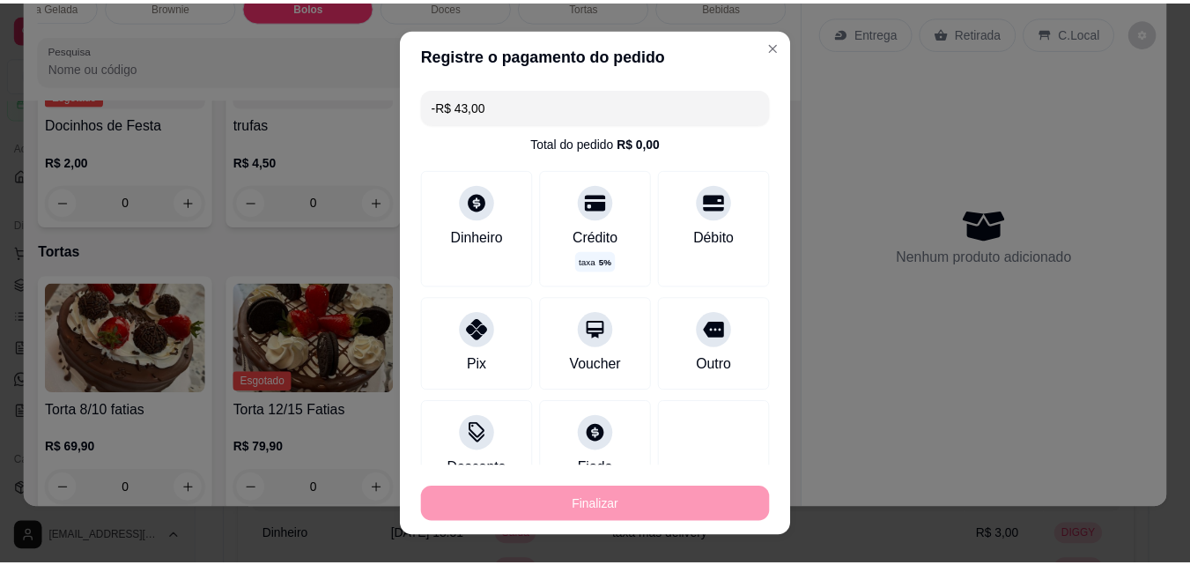
scroll to position [3069, 0]
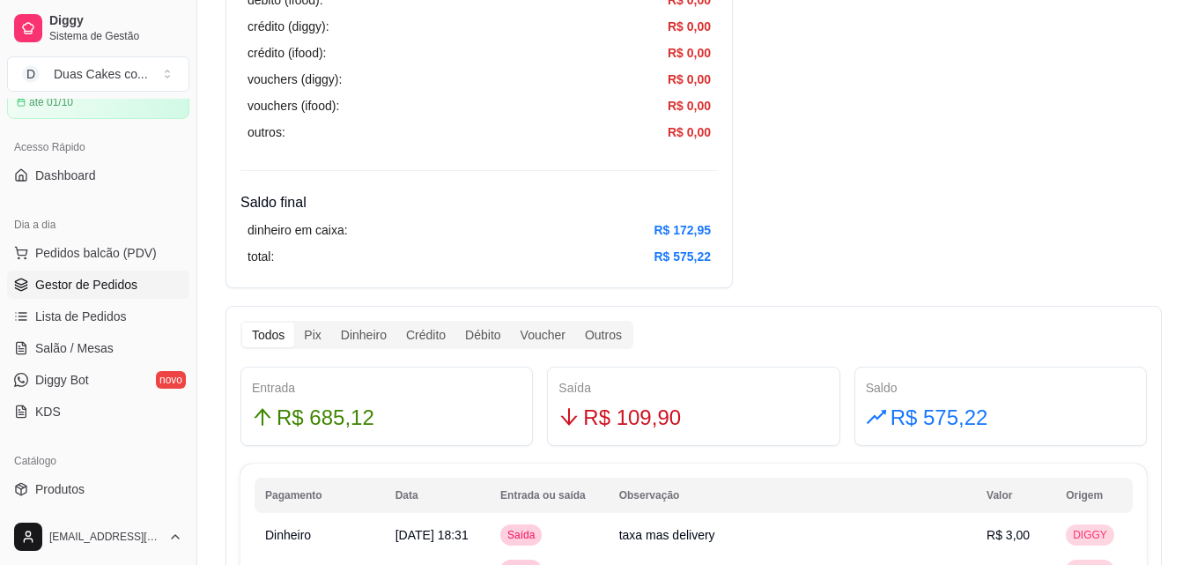
click at [66, 277] on span "Gestor de Pedidos" at bounding box center [86, 285] width 102 height 18
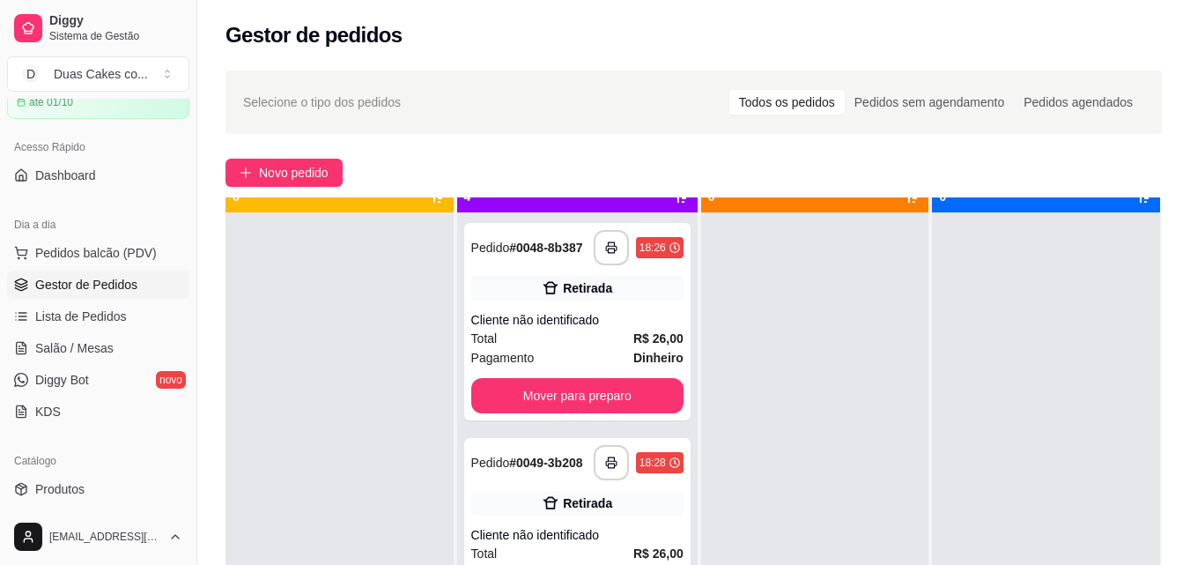
scroll to position [49, 0]
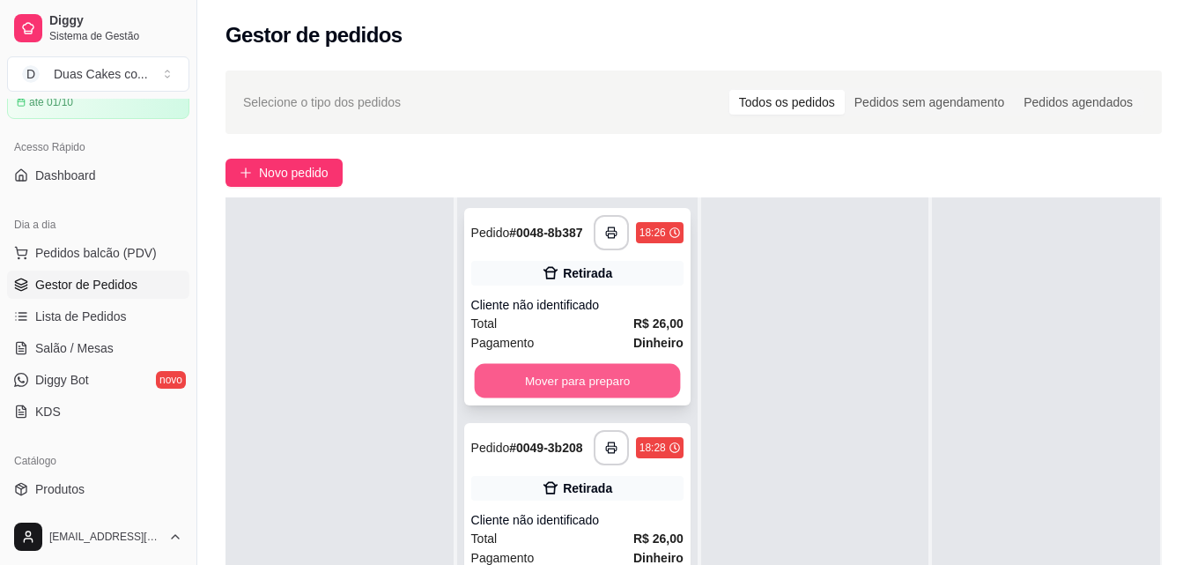
click at [571, 384] on button "Mover para preparo" at bounding box center [577, 381] width 206 height 34
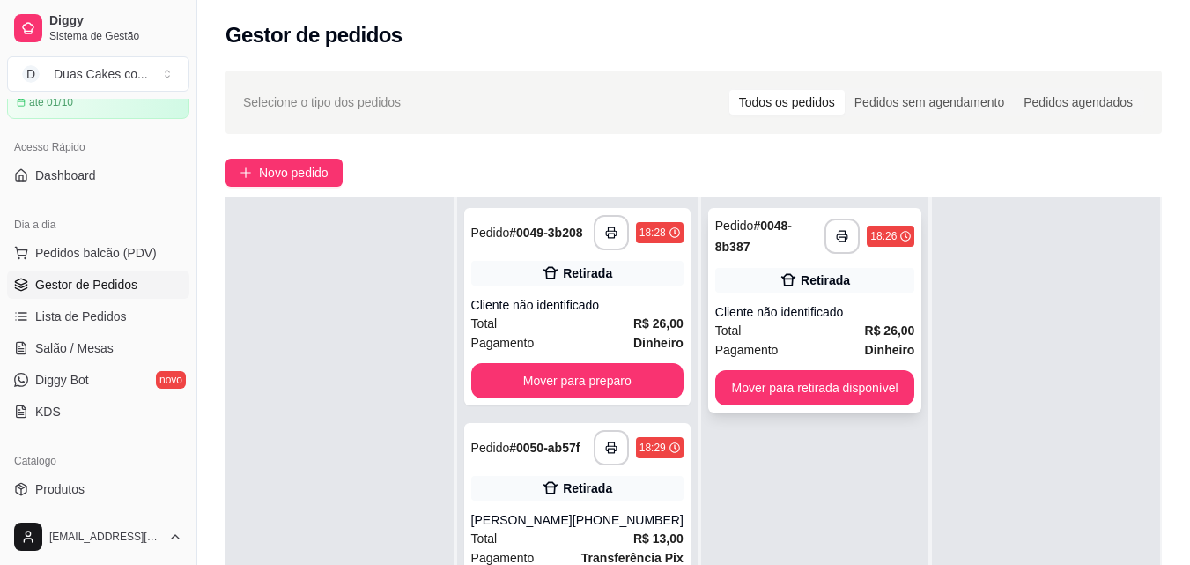
click at [782, 366] on div "**********" at bounding box center [815, 310] width 214 height 204
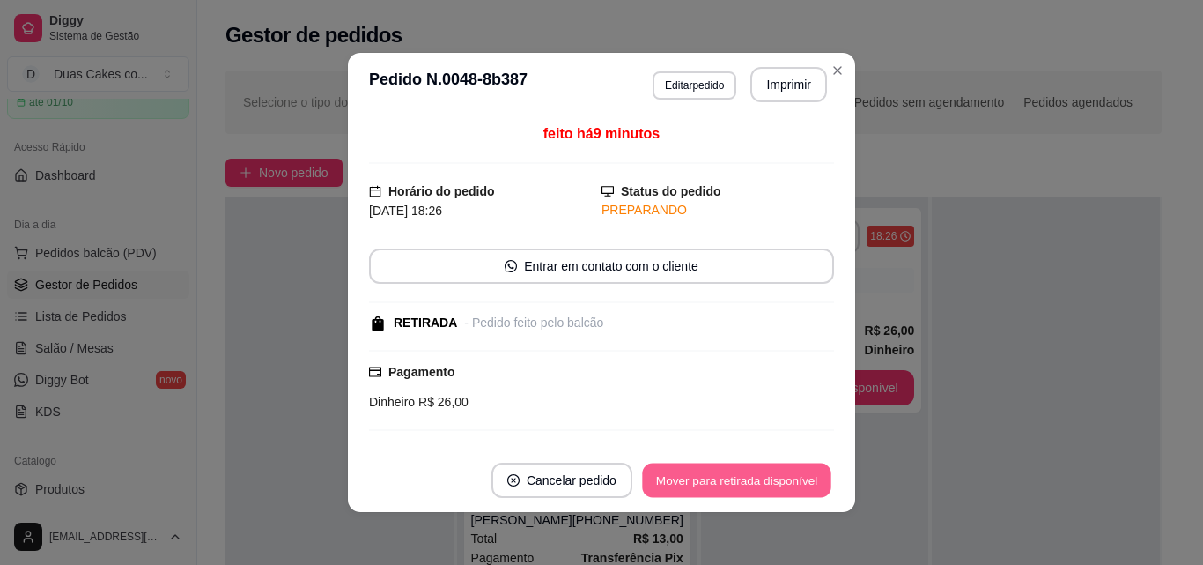
click at [765, 482] on button "Mover para retirada disponível" at bounding box center [736, 480] width 189 height 34
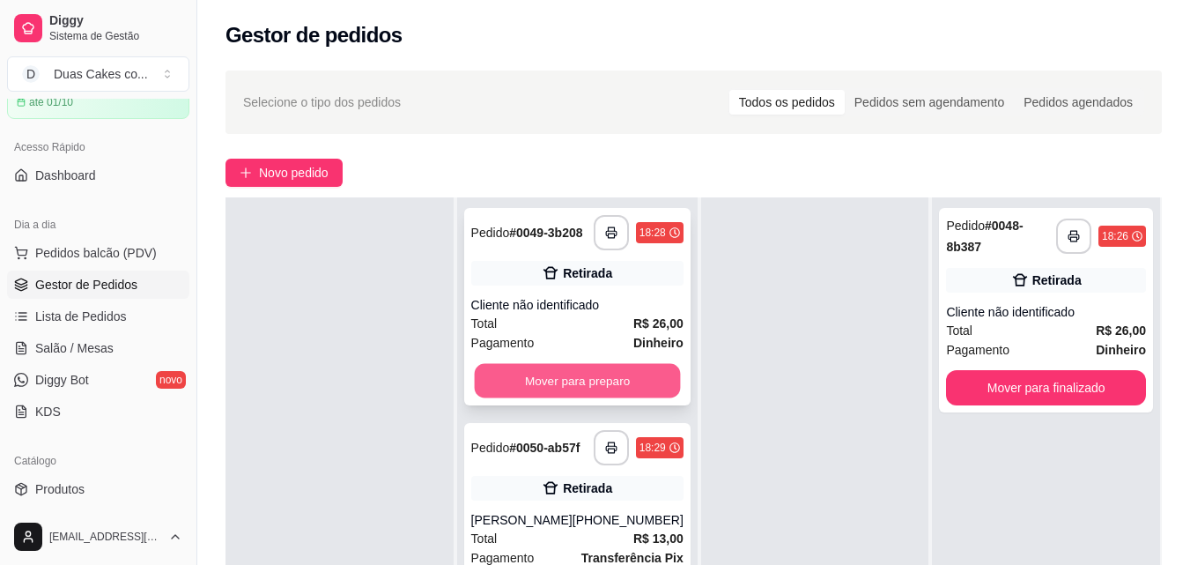
click at [603, 397] on button "Mover para preparo" at bounding box center [577, 381] width 206 height 34
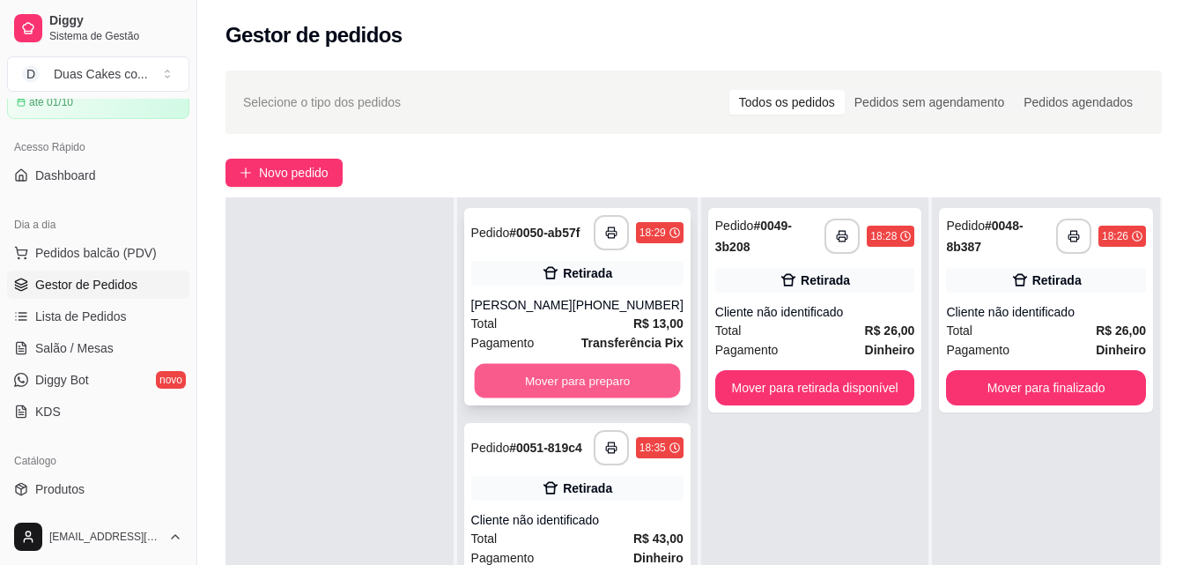
click at [617, 391] on button "Mover para preparo" at bounding box center [577, 381] width 206 height 34
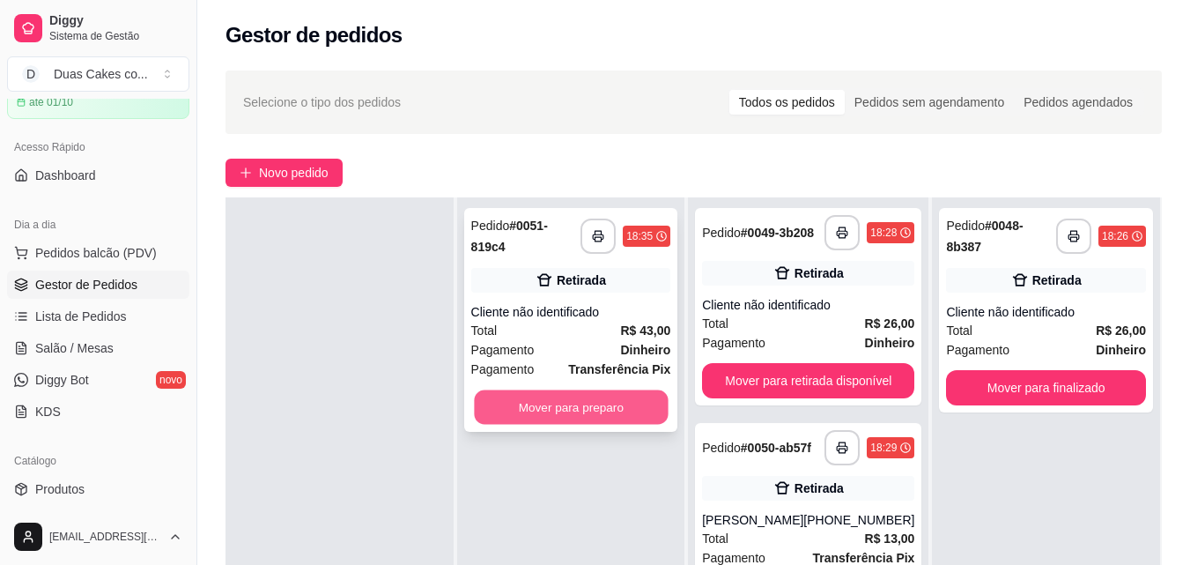
click at [624, 390] on button "Mover para preparo" at bounding box center [571, 407] width 194 height 34
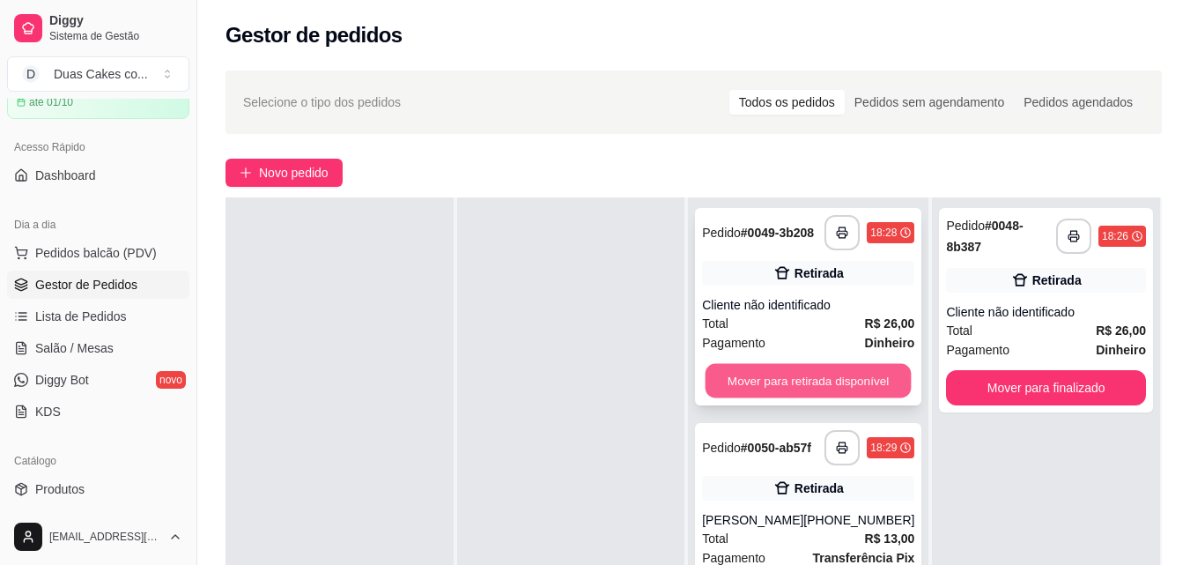
click at [739, 380] on button "Mover para retirada disponível" at bounding box center [809, 381] width 206 height 34
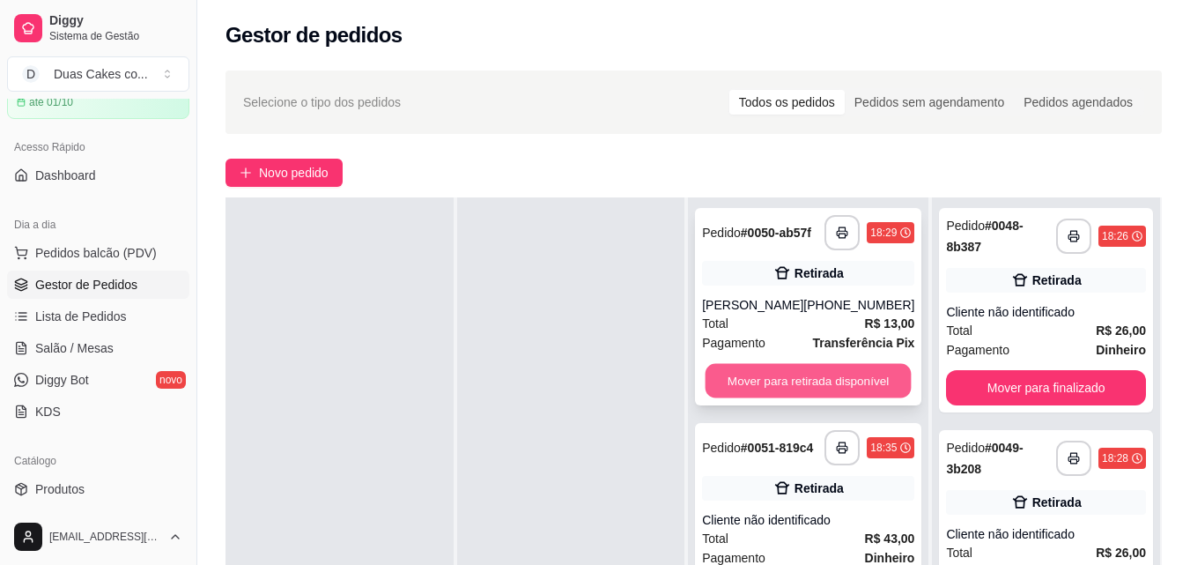
click at [852, 395] on button "Mover para retirada disponível" at bounding box center [809, 381] width 206 height 34
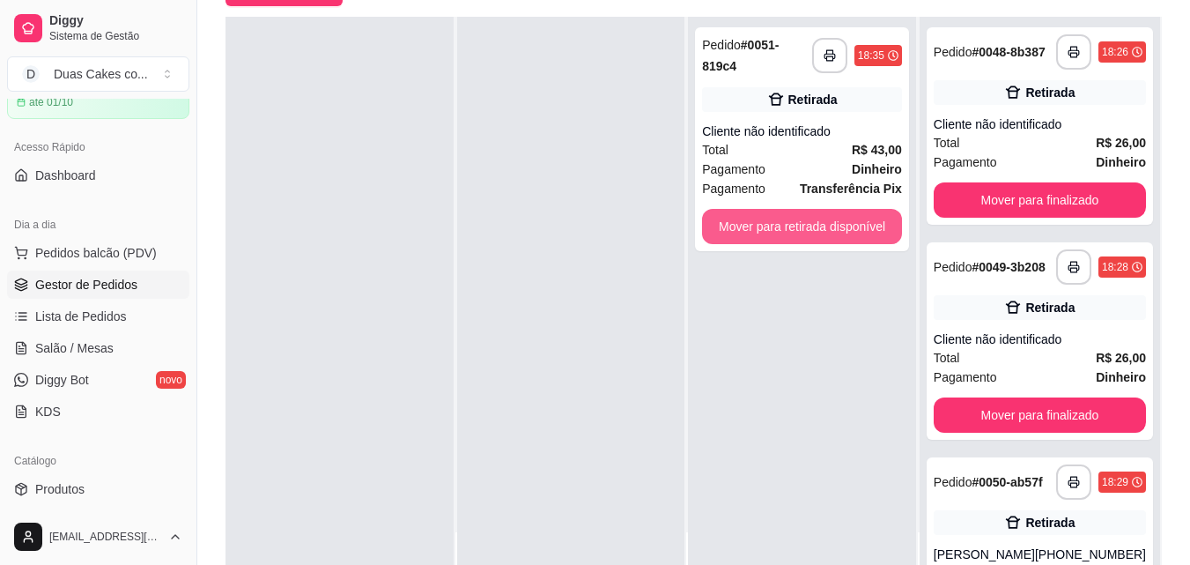
scroll to position [264, 0]
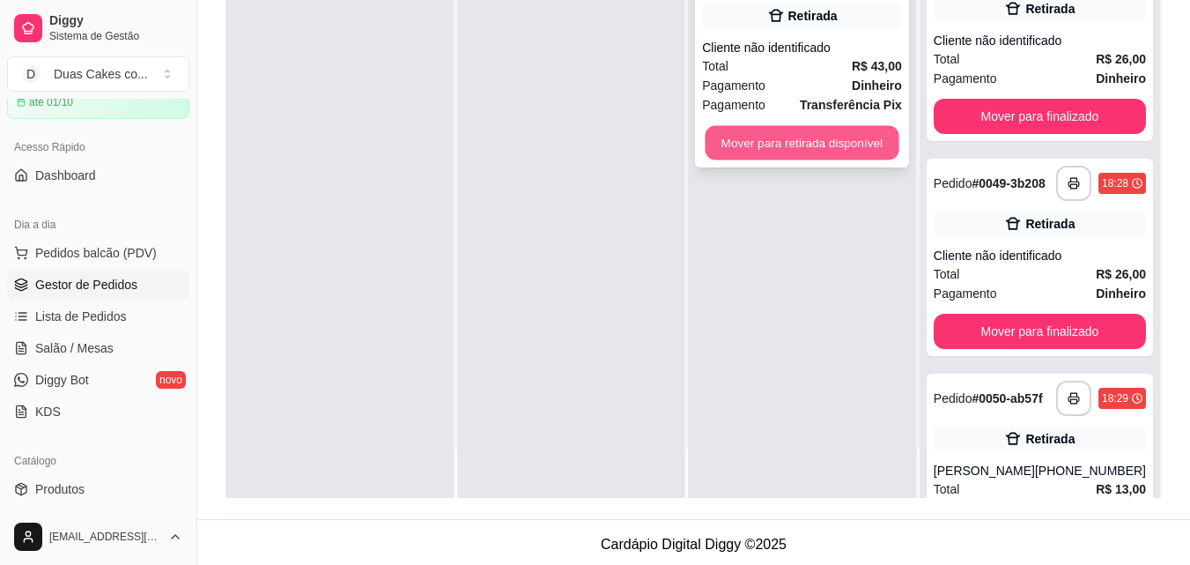
click at [820, 152] on button "Mover para retirada disponível" at bounding box center [803, 143] width 194 height 34
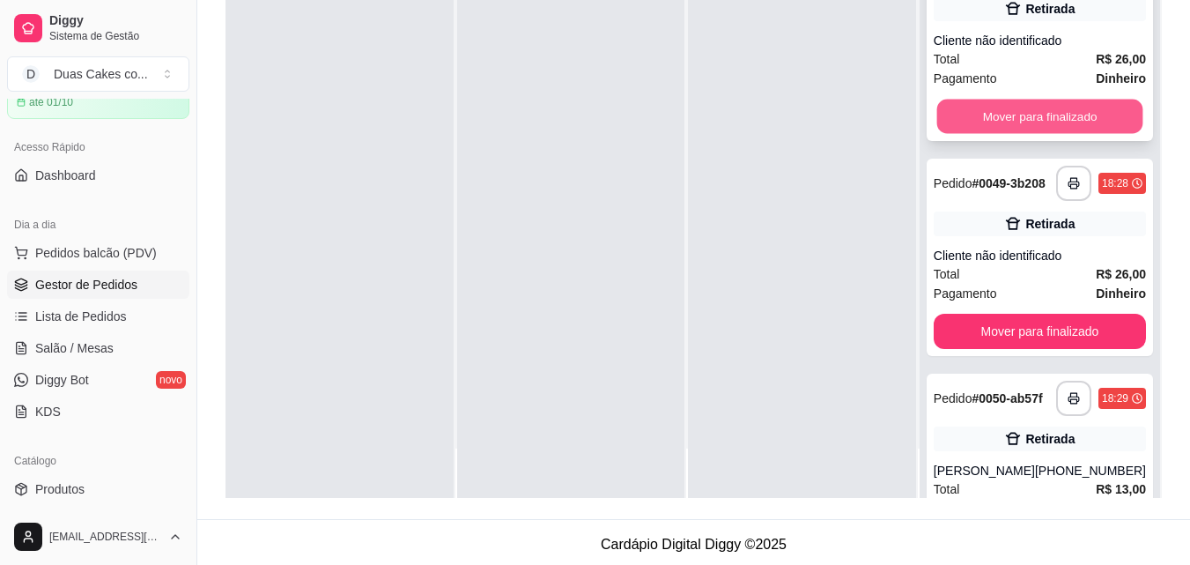
click at [1034, 107] on button "Mover para finalizado" at bounding box center [1039, 117] width 206 height 34
click at [1069, 127] on button "Mover para finalizado" at bounding box center [1039, 117] width 206 height 34
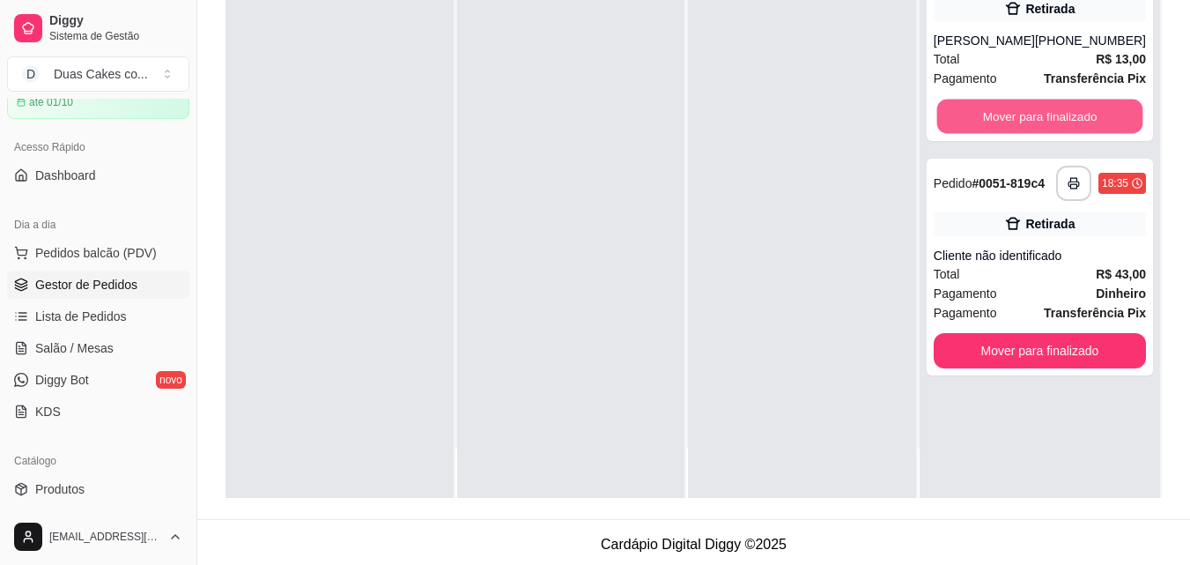
click at [1069, 127] on button "Mover para finalizado" at bounding box center [1039, 117] width 206 height 34
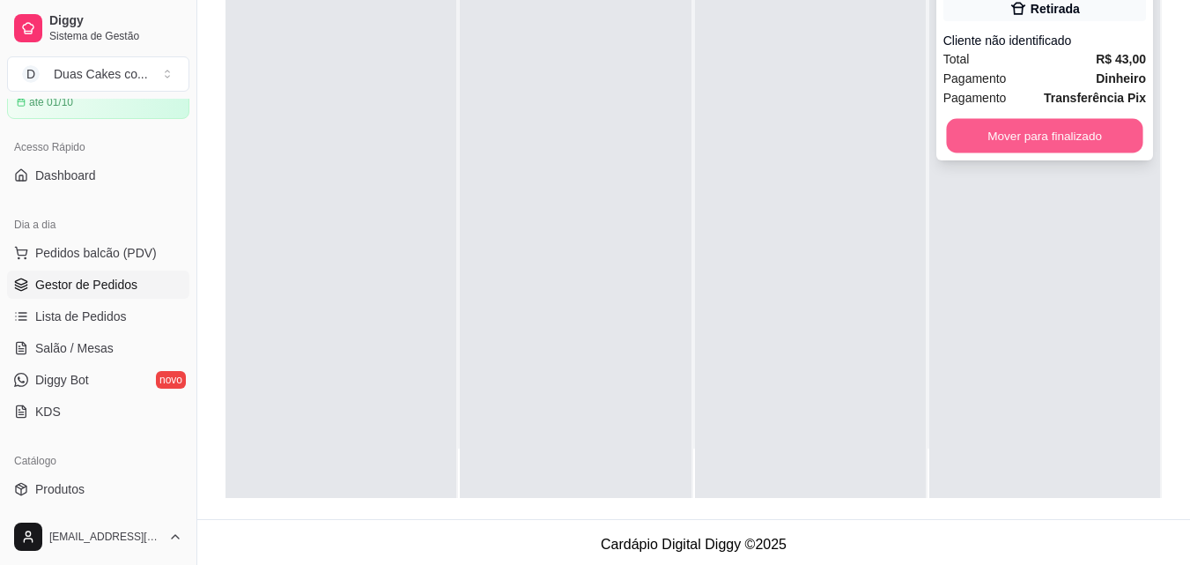
click at [1051, 141] on button "Mover para finalizado" at bounding box center [1044, 136] width 196 height 34
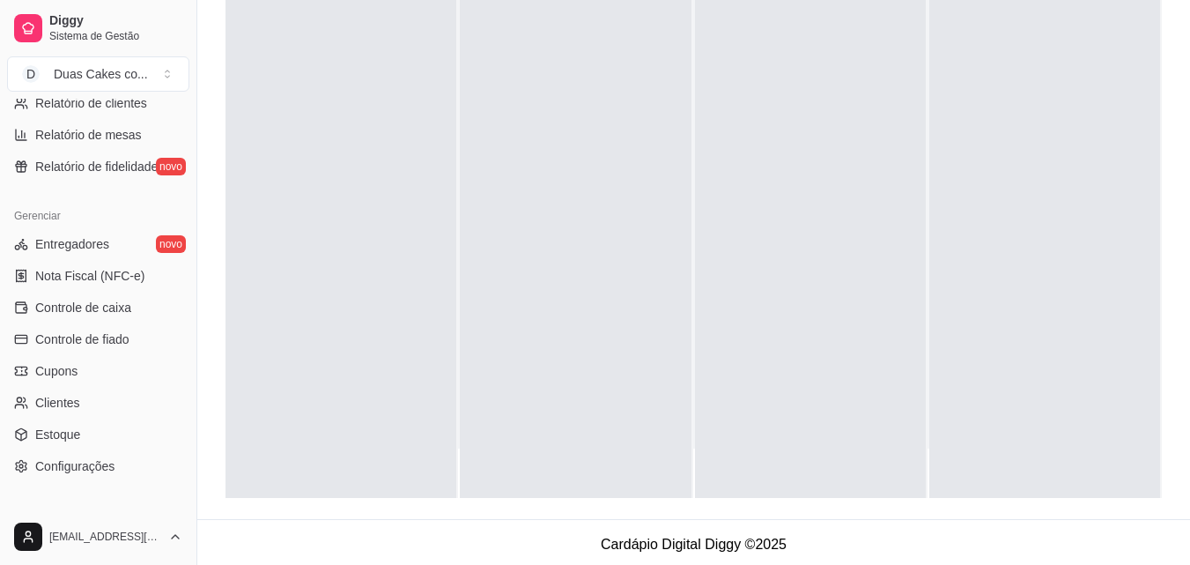
scroll to position [617, 0]
click at [86, 304] on span "Controle de caixa" at bounding box center [83, 306] width 96 height 18
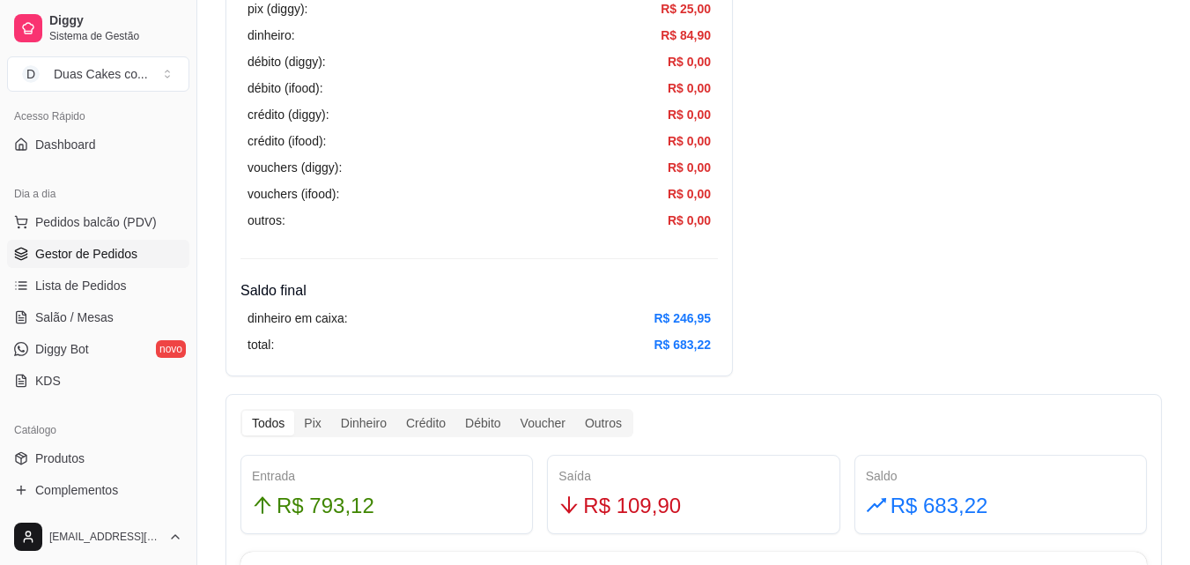
scroll to position [88, 0]
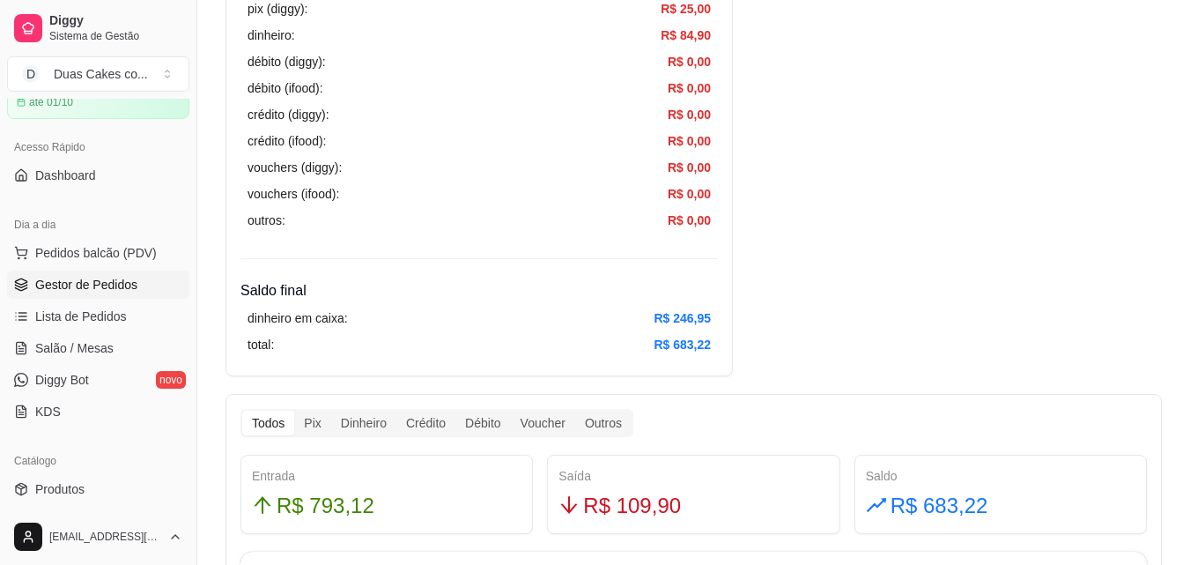
click at [106, 281] on span "Gestor de Pedidos" at bounding box center [86, 285] width 102 height 18
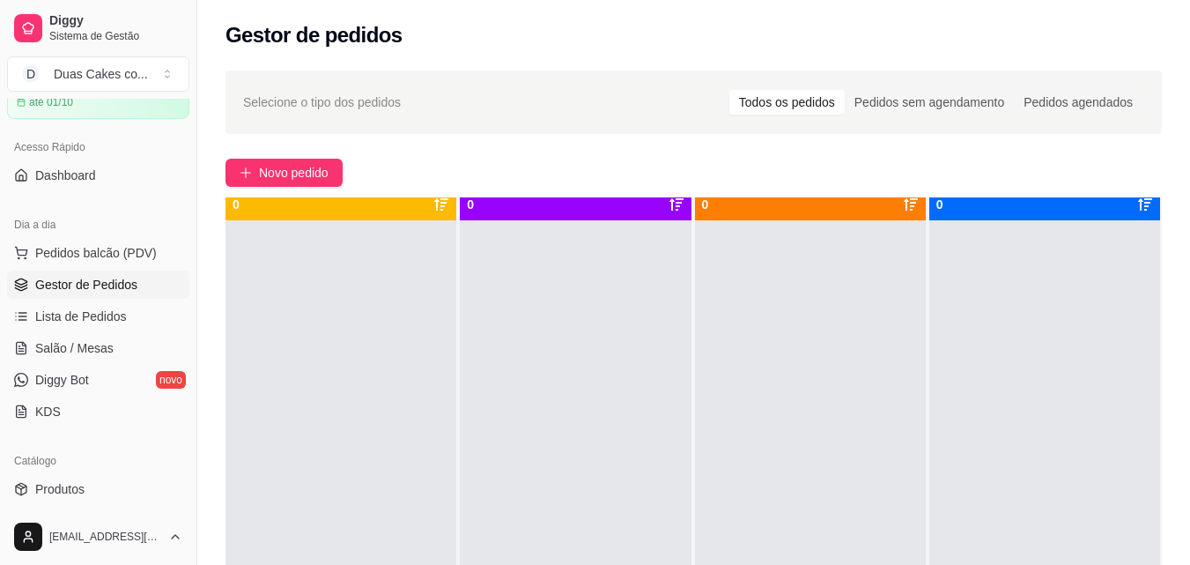
scroll to position [49, 0]
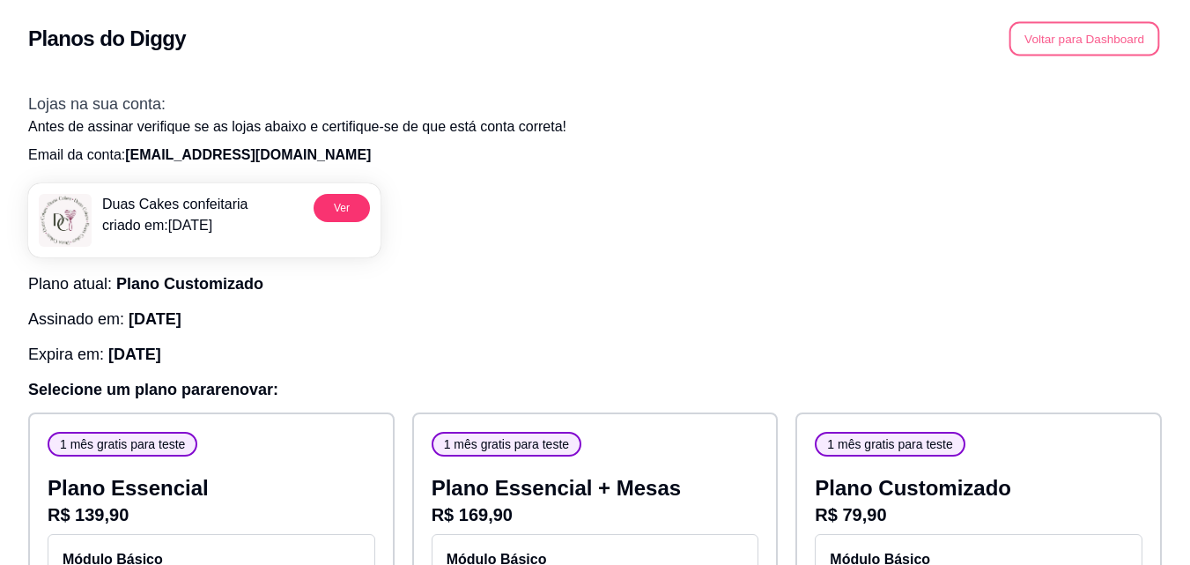
click at [1076, 43] on button "Voltar para Dashboard" at bounding box center [1084, 39] width 151 height 34
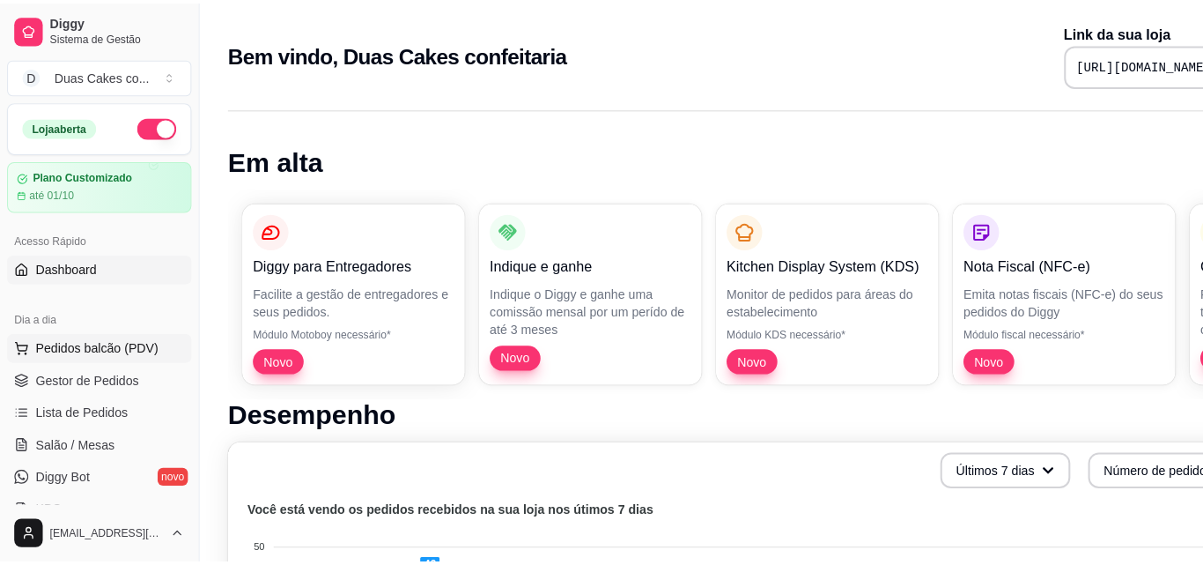
scroll to position [88, 0]
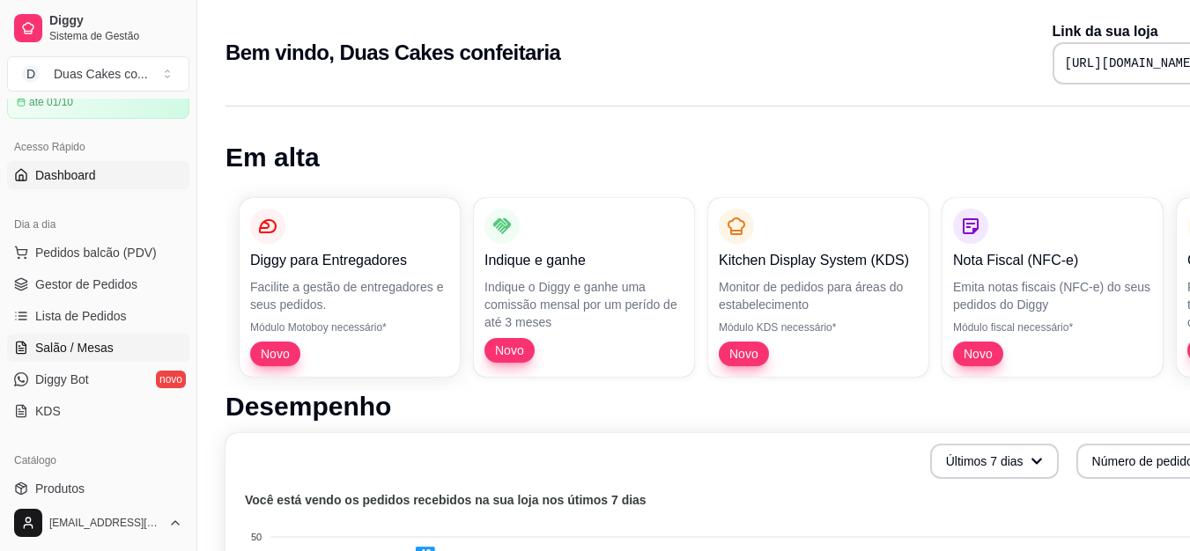
click at [80, 344] on span "Salão / Mesas" at bounding box center [74, 348] width 78 height 18
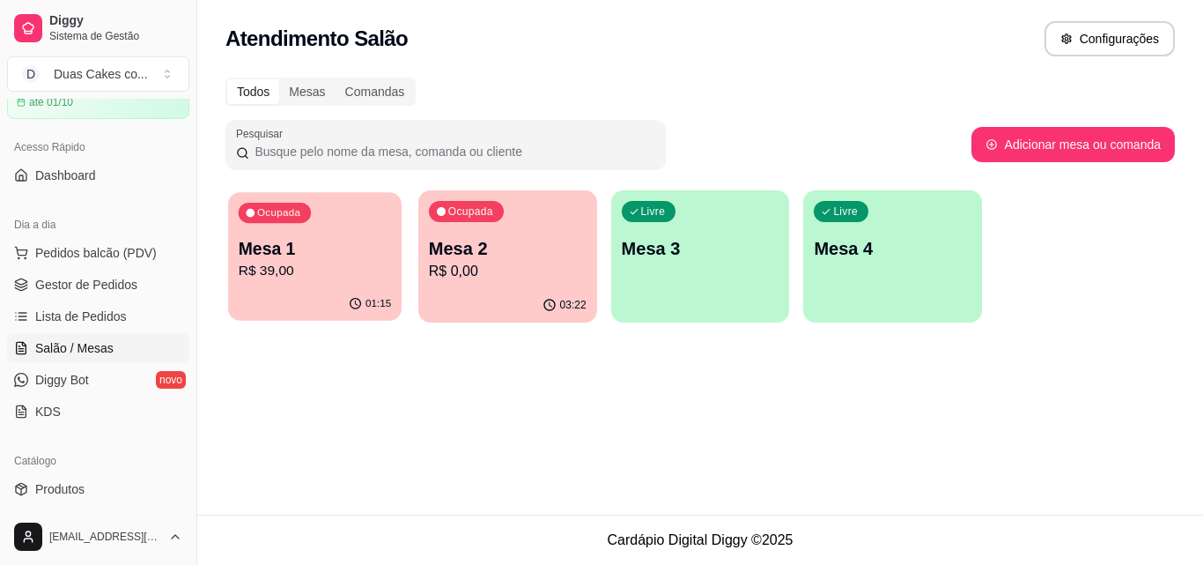
click at [295, 203] on div "Ocupada" at bounding box center [275, 213] width 72 height 20
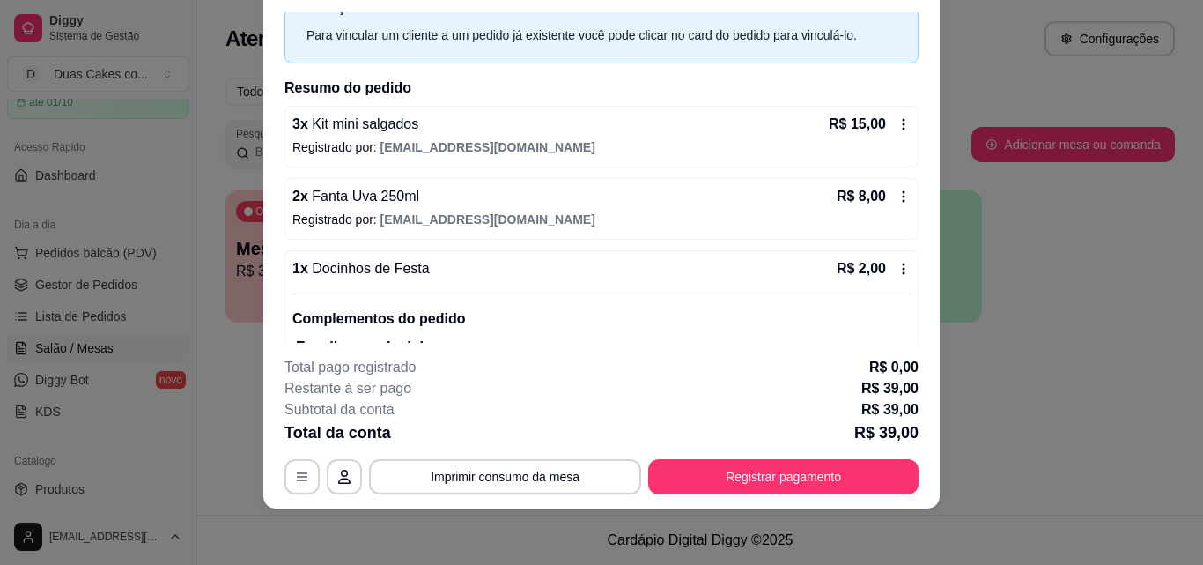
scroll to position [48, 0]
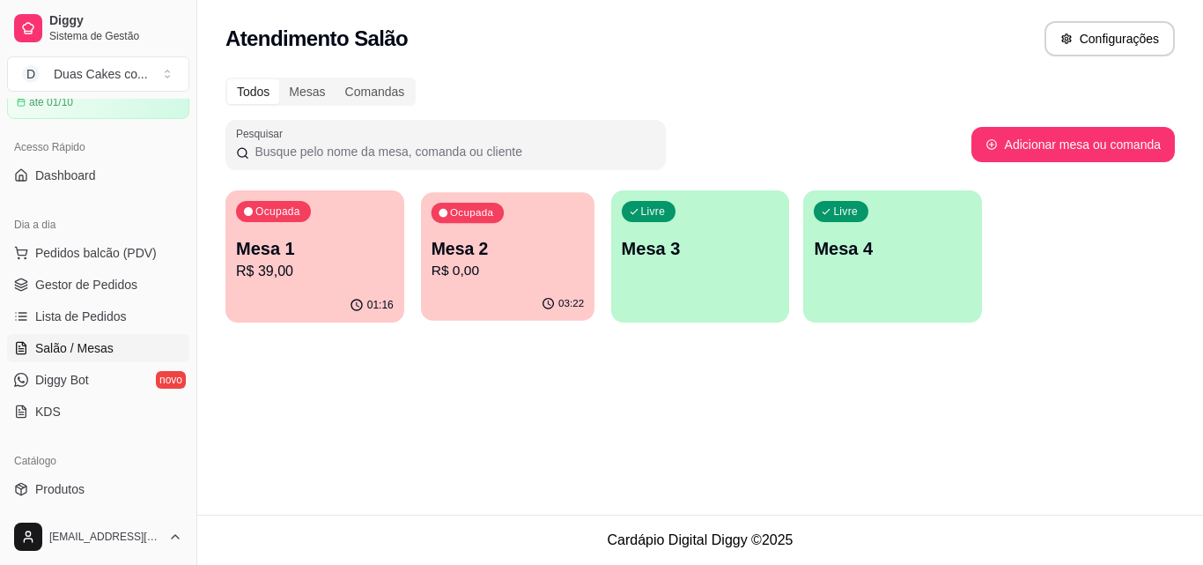
click at [538, 221] on div "Ocupada Mesa 2 R$ 0,00" at bounding box center [508, 239] width 174 height 95
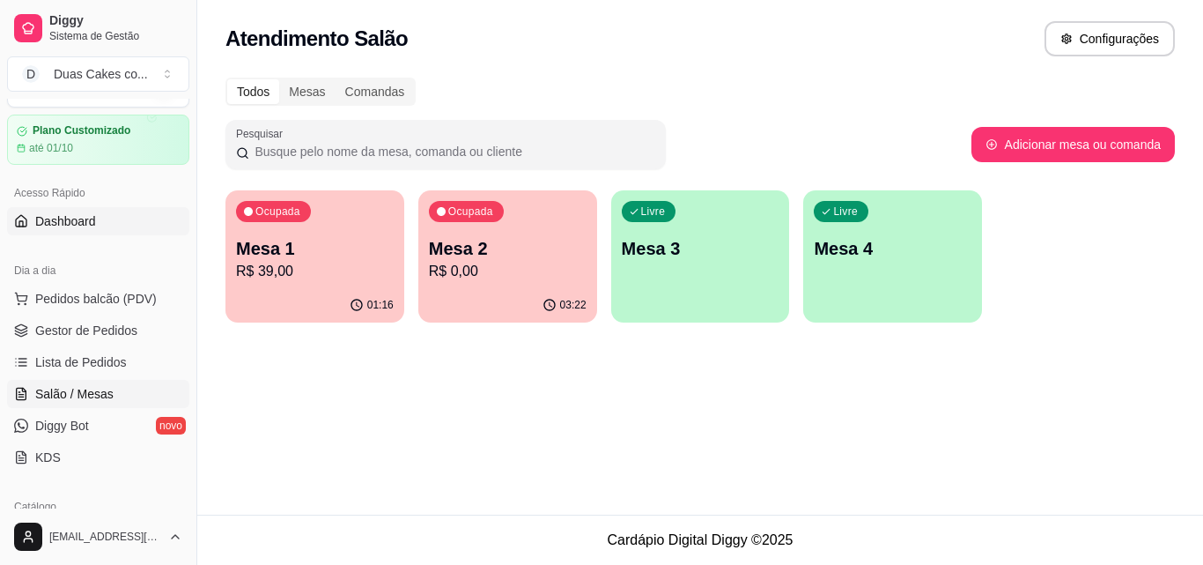
scroll to position [0, 0]
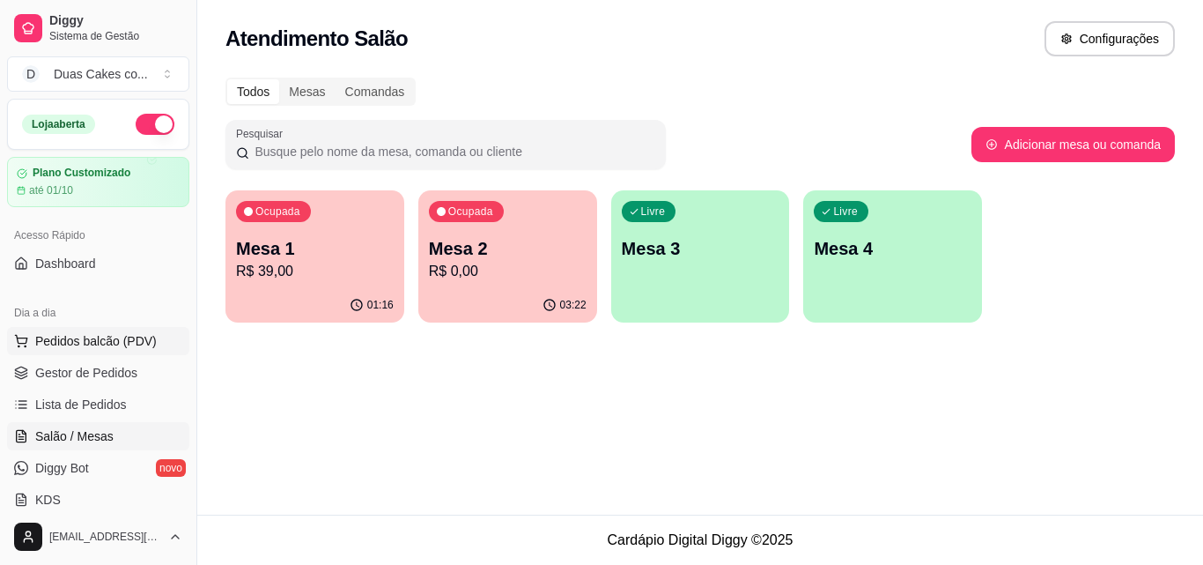
click at [90, 340] on span "Pedidos balcão (PDV)" at bounding box center [96, 341] width 122 height 18
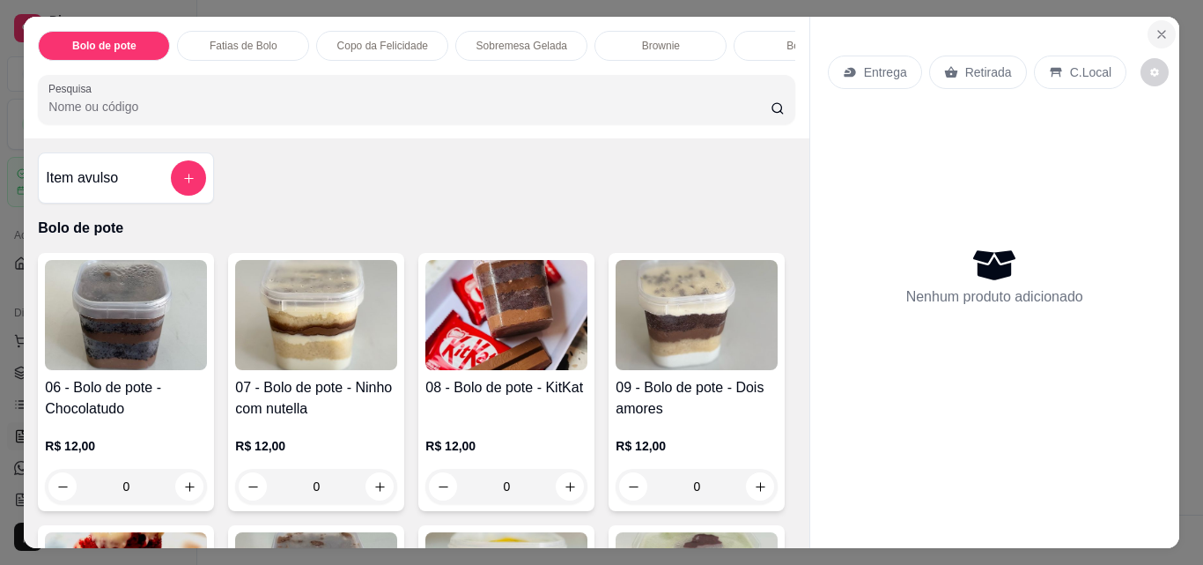
click at [1148, 20] on button "Close" at bounding box center [1162, 34] width 28 height 28
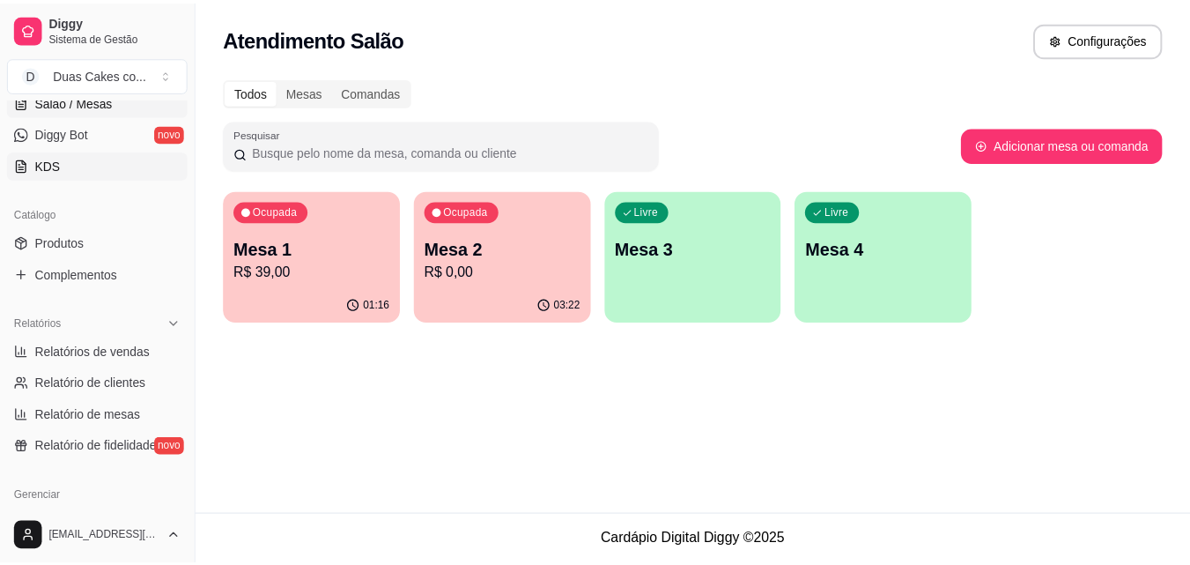
scroll to position [352, 0]
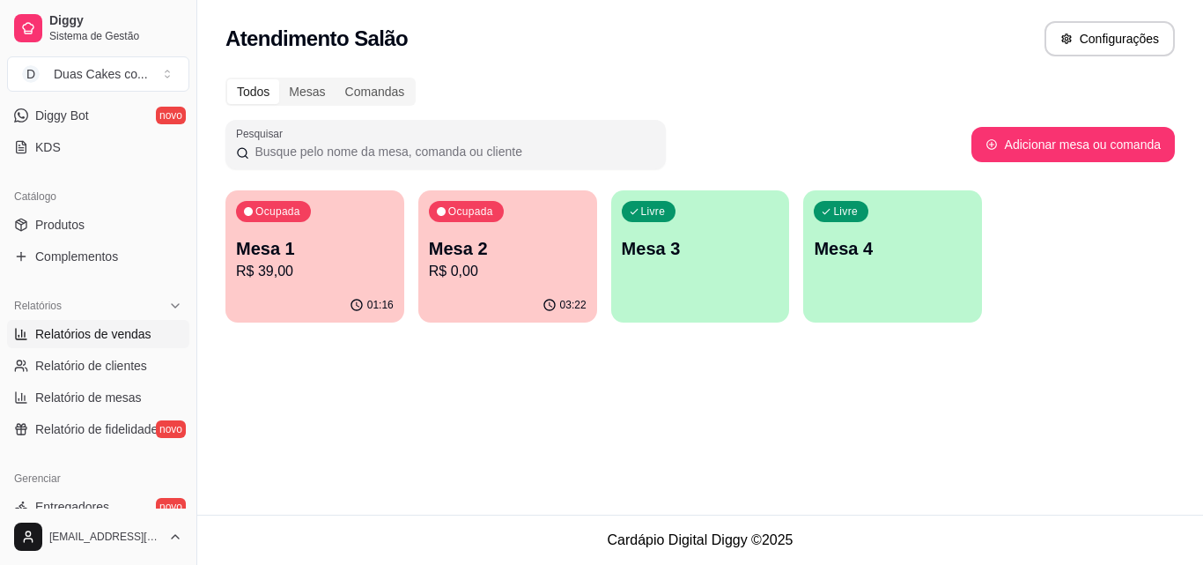
click at [129, 329] on span "Relatórios de vendas" at bounding box center [93, 334] width 116 height 18
select select "ALL"
select select "0"
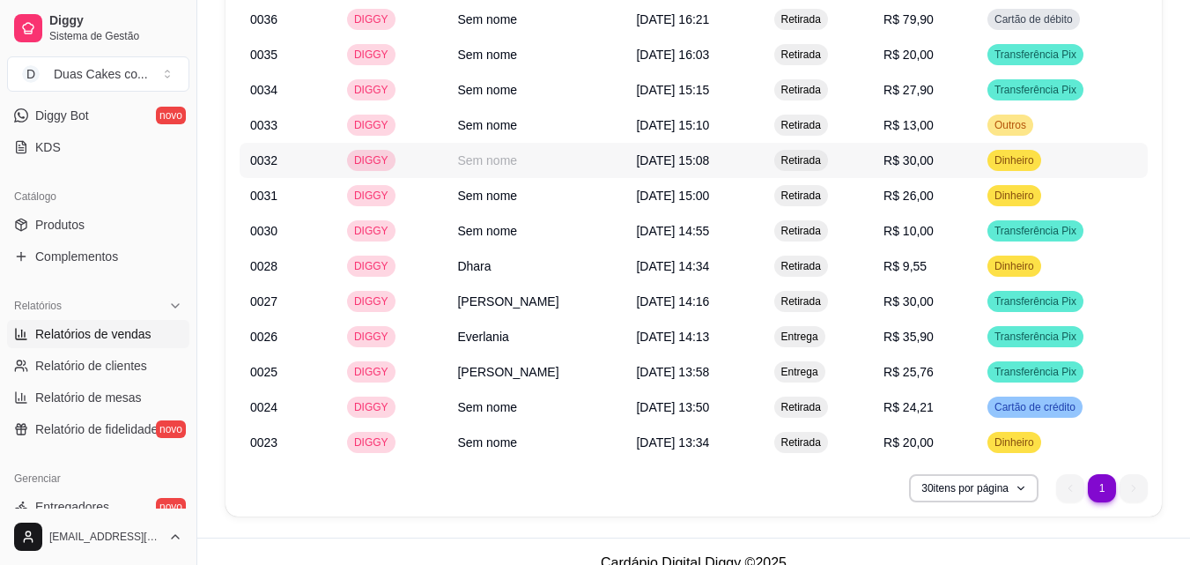
scroll to position [1674, 0]
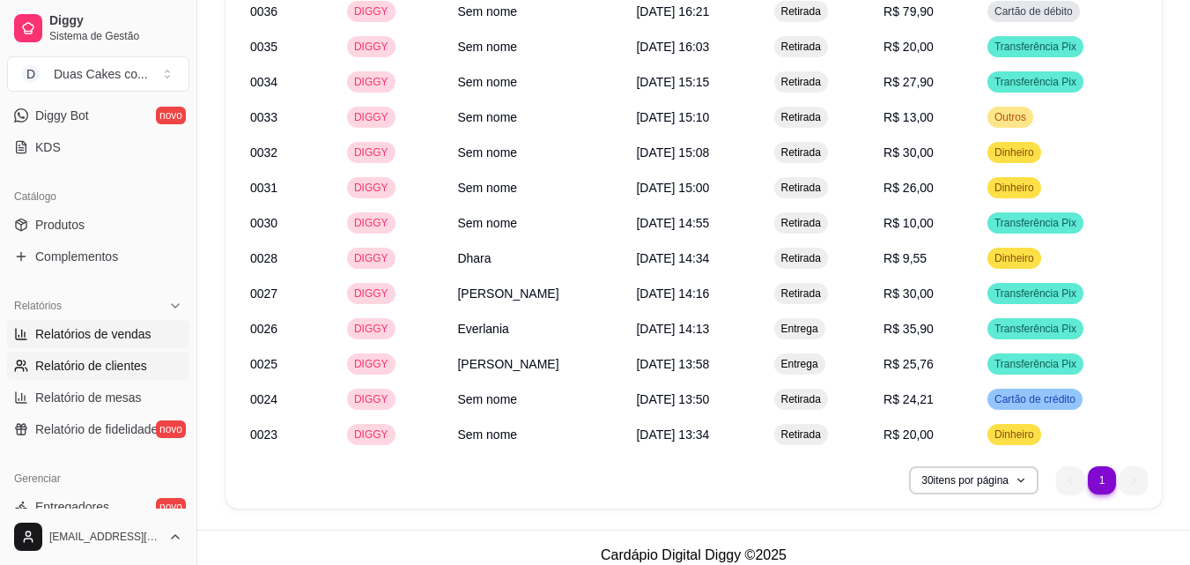
click at [86, 359] on span "Relatório de clientes" at bounding box center [91, 366] width 112 height 18
select select "30"
select select "HIGHEST_TOTAL_SPENT_WITH_ORDERS"
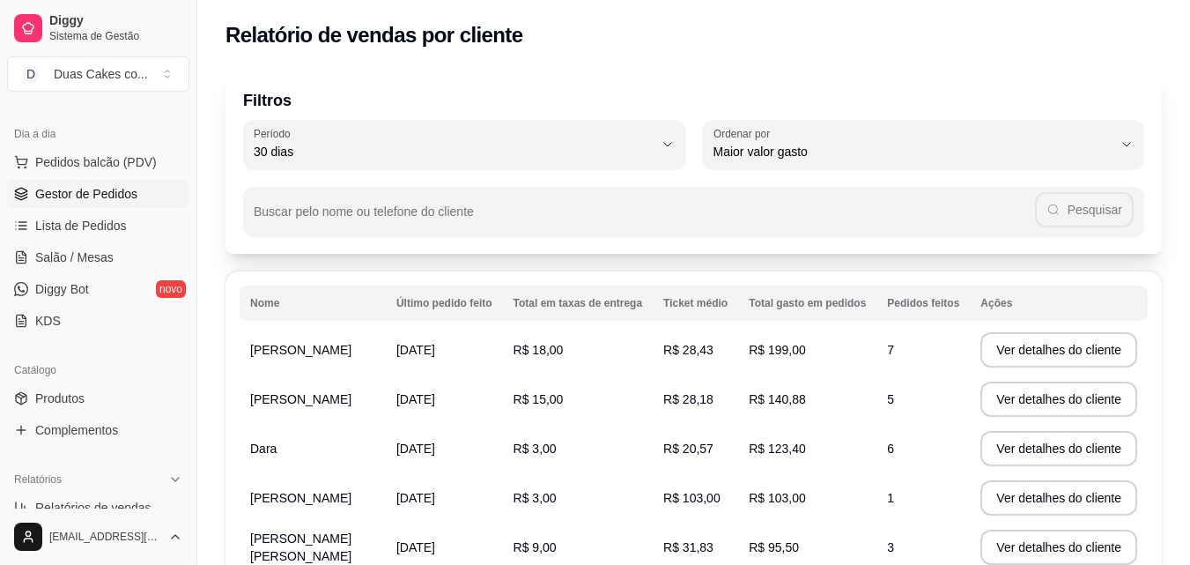
scroll to position [264, 0]
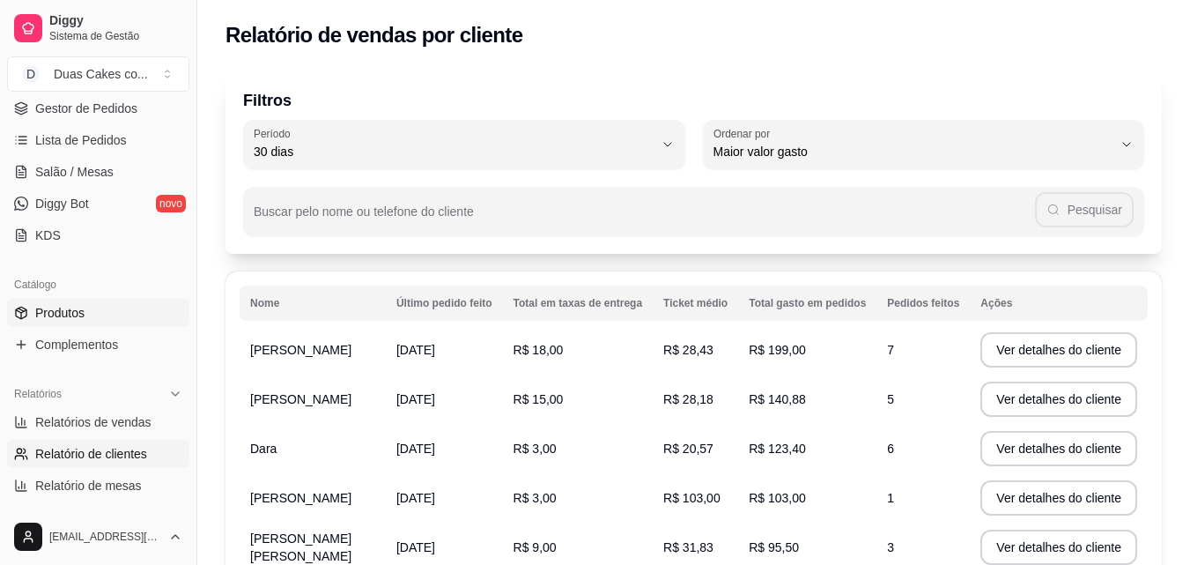
click at [86, 303] on link "Produtos" at bounding box center [98, 313] width 182 height 28
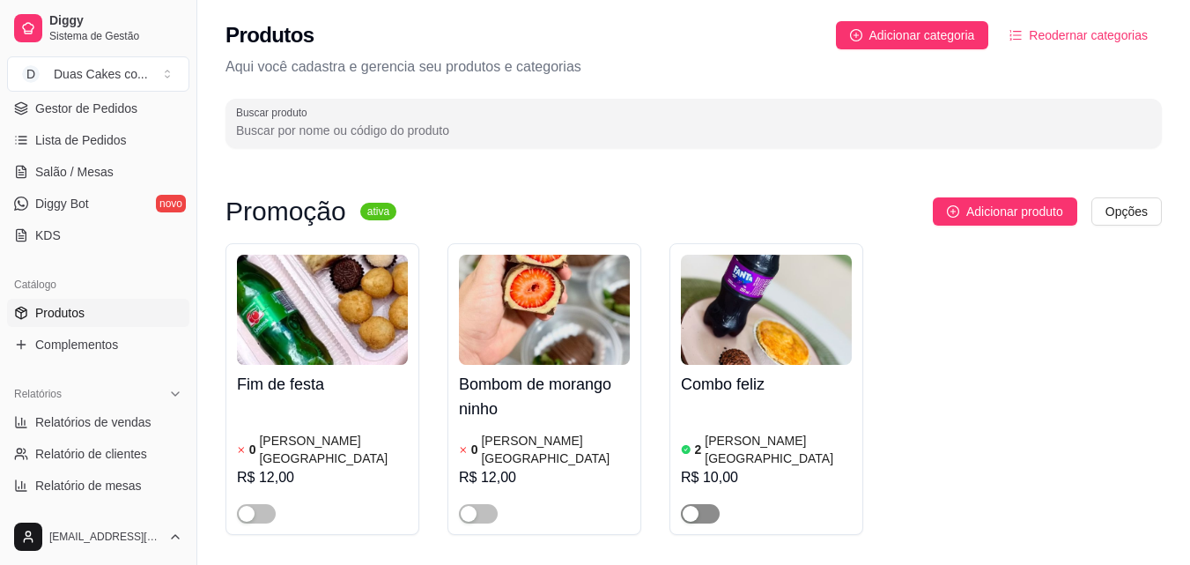
click at [695, 506] on div "button" at bounding box center [691, 514] width 16 height 16
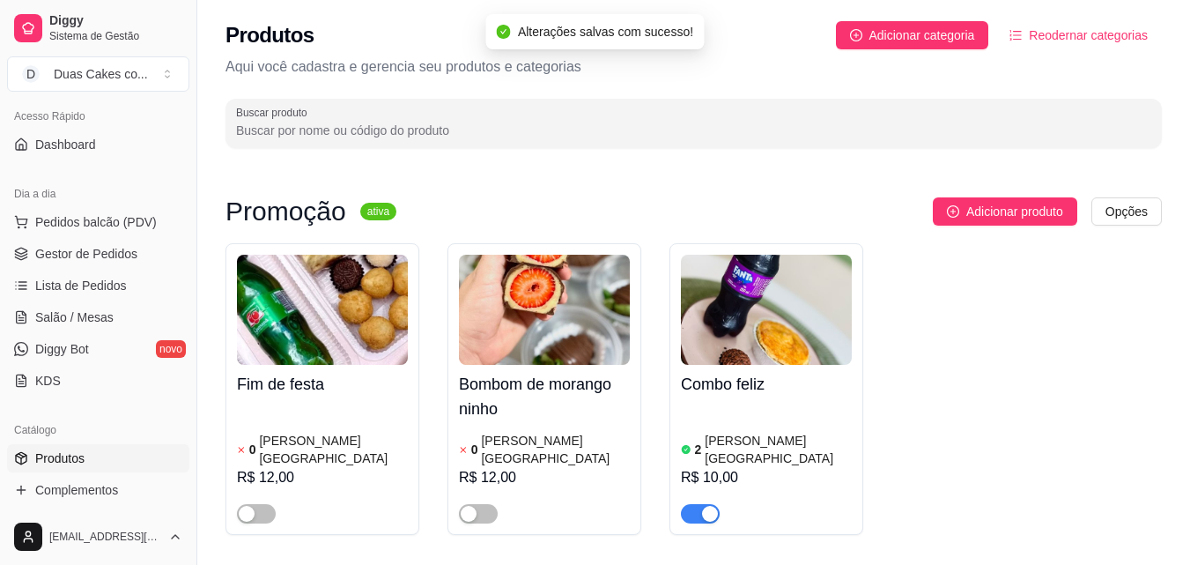
scroll to position [88, 0]
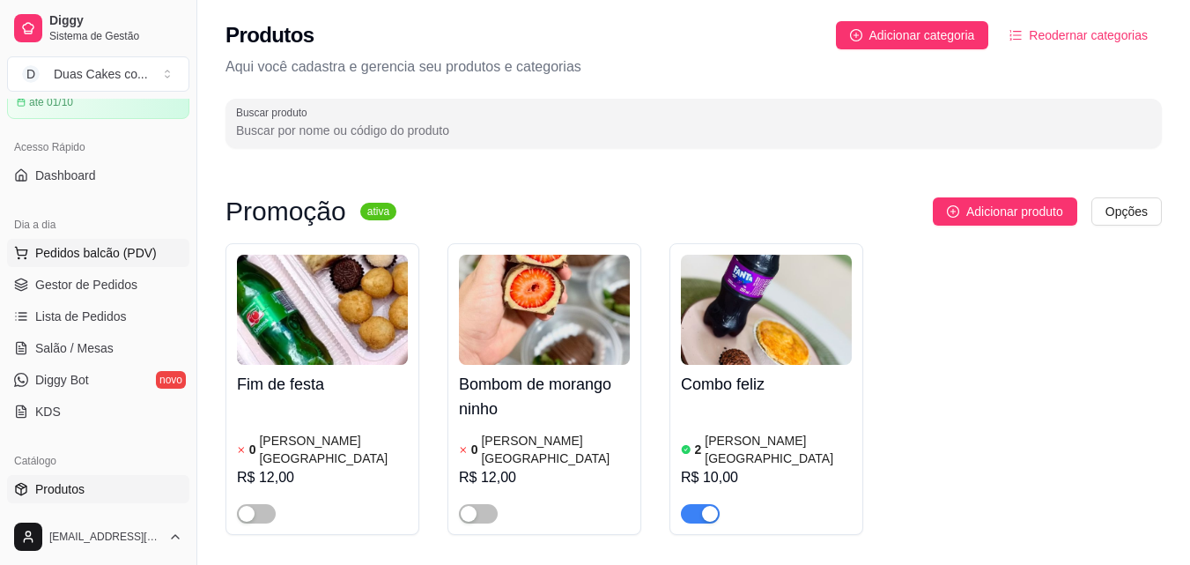
click at [74, 252] on span "Pedidos balcão (PDV)" at bounding box center [96, 253] width 122 height 18
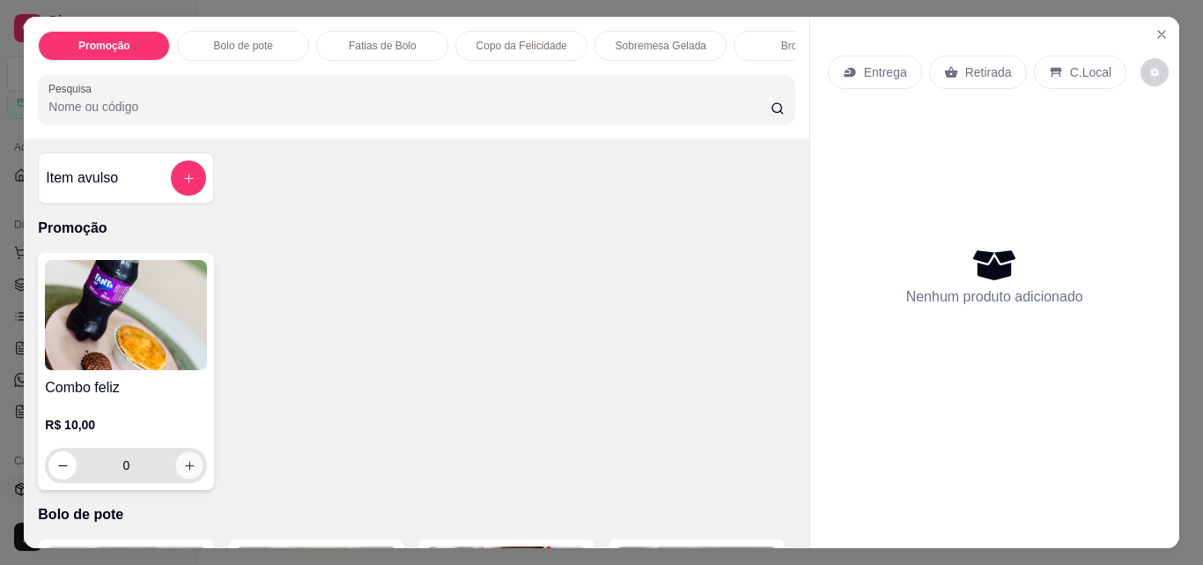
click at [184, 466] on icon "increase-product-quantity" at bounding box center [189, 465] width 13 height 13
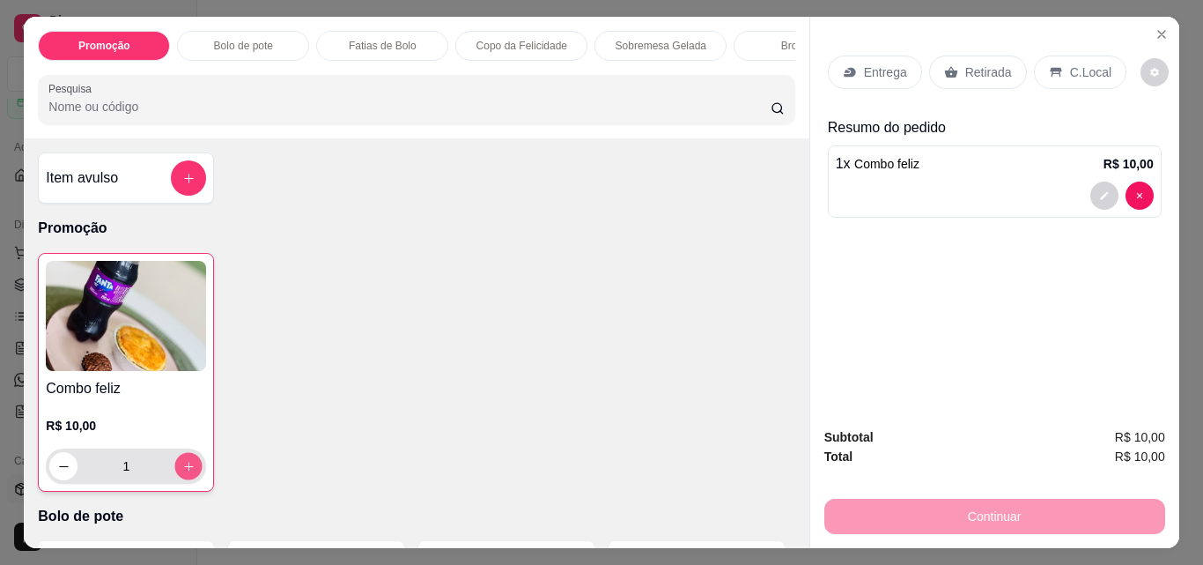
click at [184, 466] on icon "increase-product-quantity" at bounding box center [188, 466] width 13 height 13
type input "2"
click at [981, 70] on p "Retirada" at bounding box center [988, 72] width 47 height 18
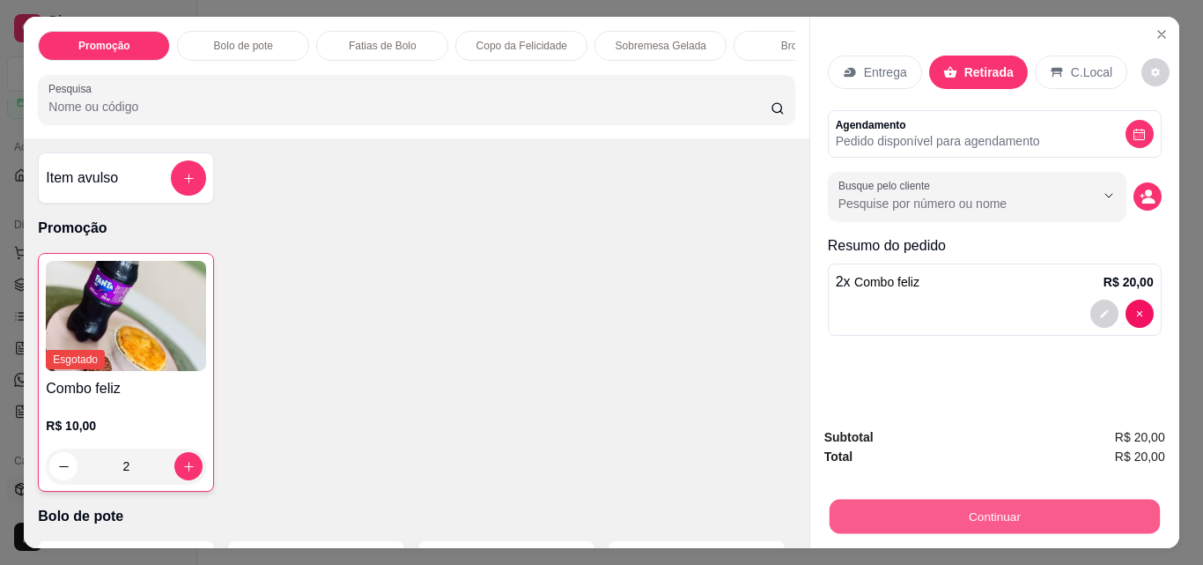
click at [966, 510] on button "Continuar" at bounding box center [994, 516] width 330 height 34
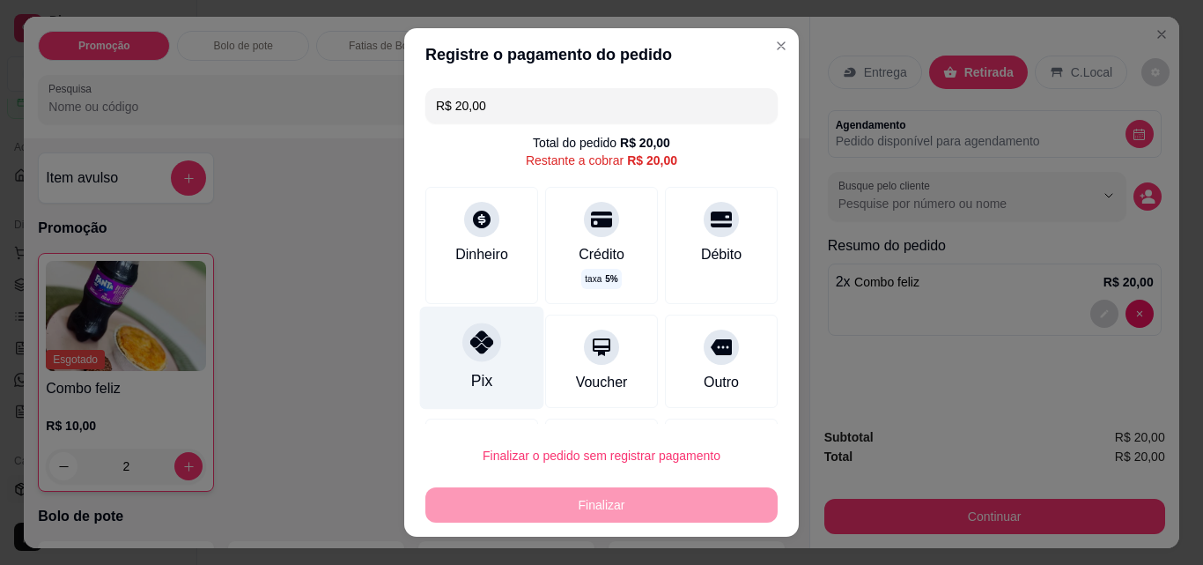
click at [471, 374] on div "Pix" at bounding box center [481, 380] width 21 height 23
type input "R$ 0,00"
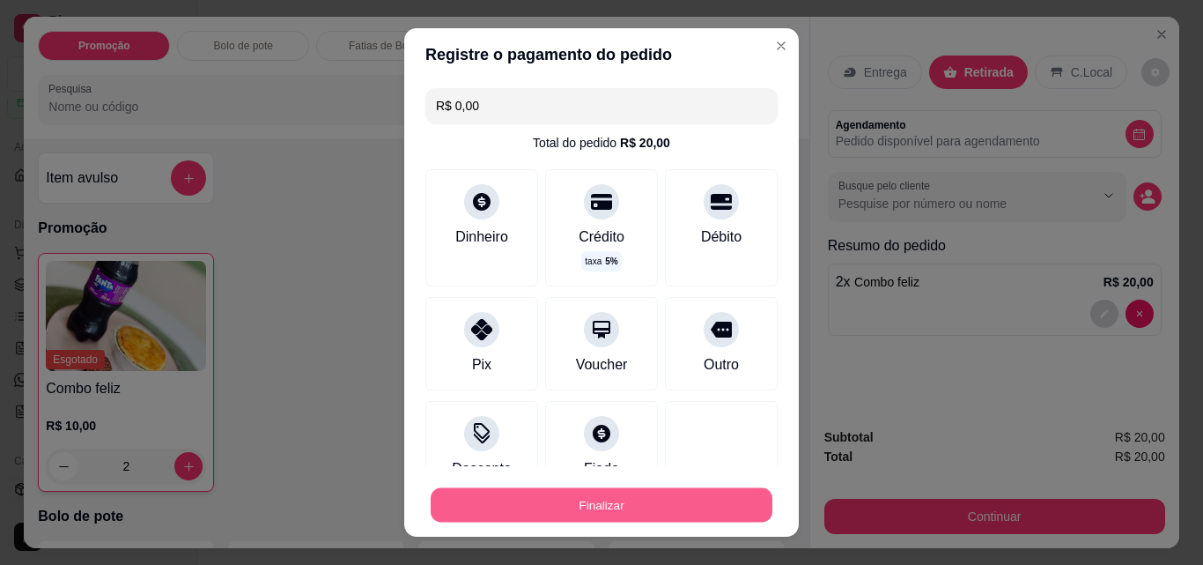
click at [543, 502] on button "Finalizar" at bounding box center [602, 505] width 342 height 34
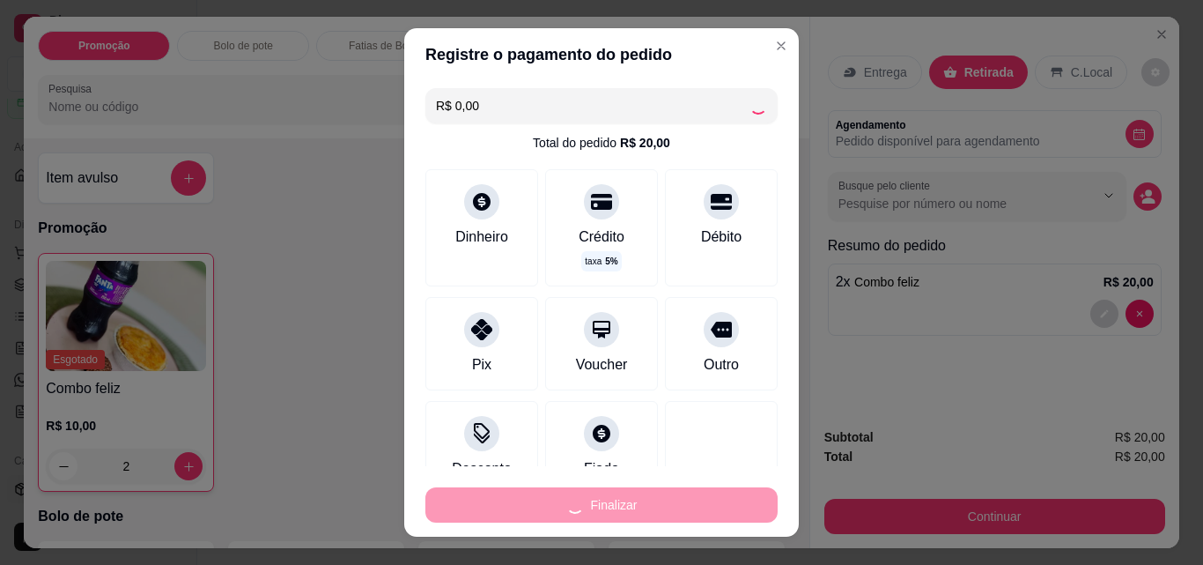
type input "0"
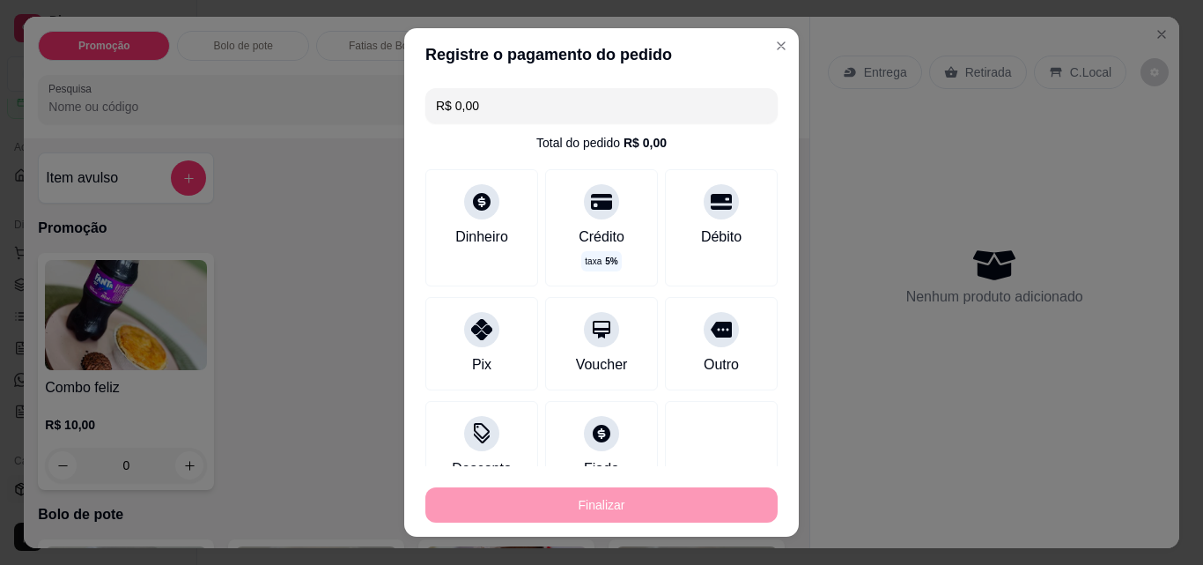
type input "-R$ 20,00"
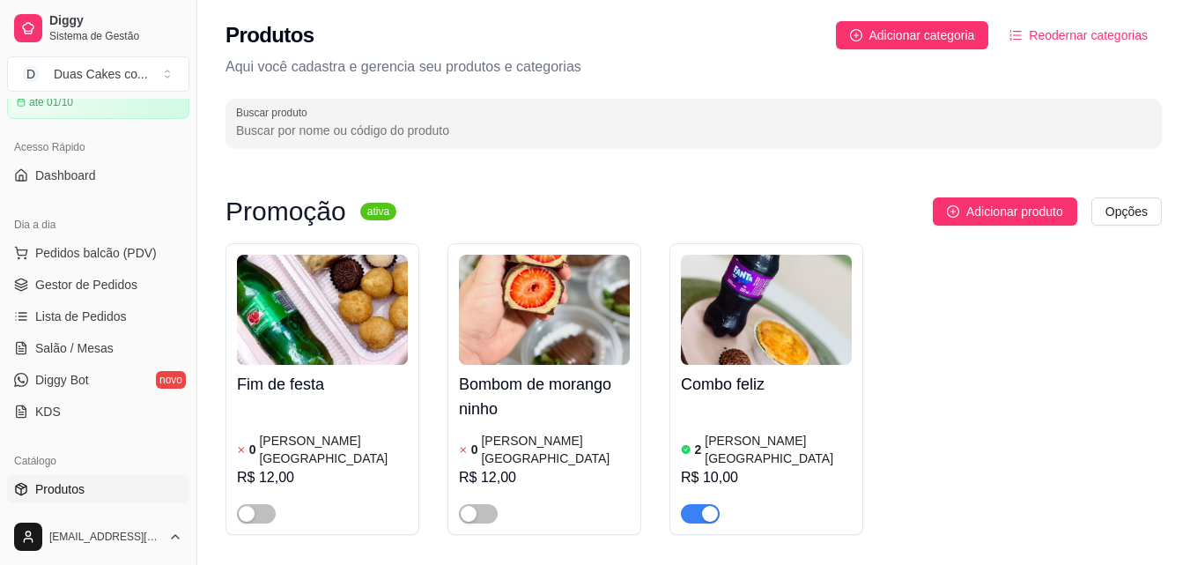
click at [710, 506] on div "button" at bounding box center [710, 514] width 16 height 16
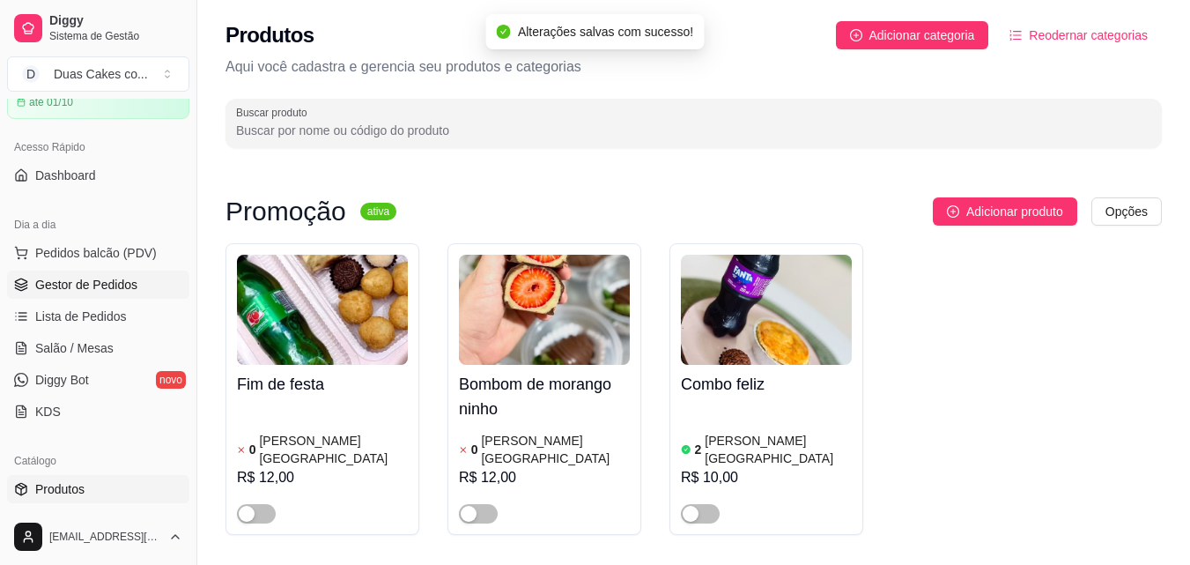
click at [100, 282] on span "Gestor de Pedidos" at bounding box center [86, 285] width 102 height 18
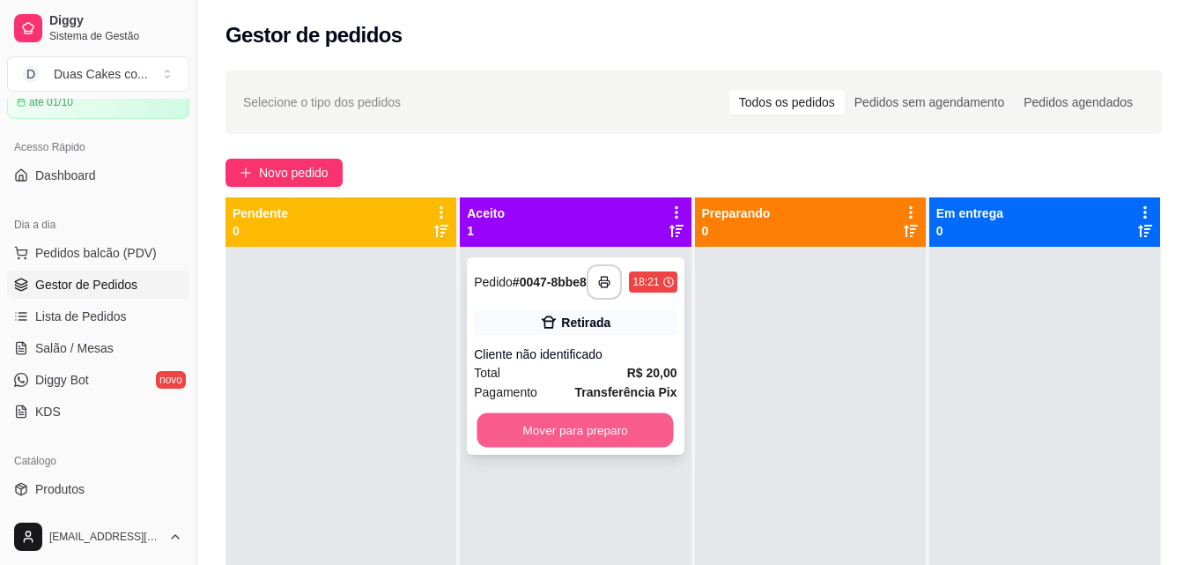
click at [520, 428] on button "Mover para preparo" at bounding box center [575, 430] width 196 height 34
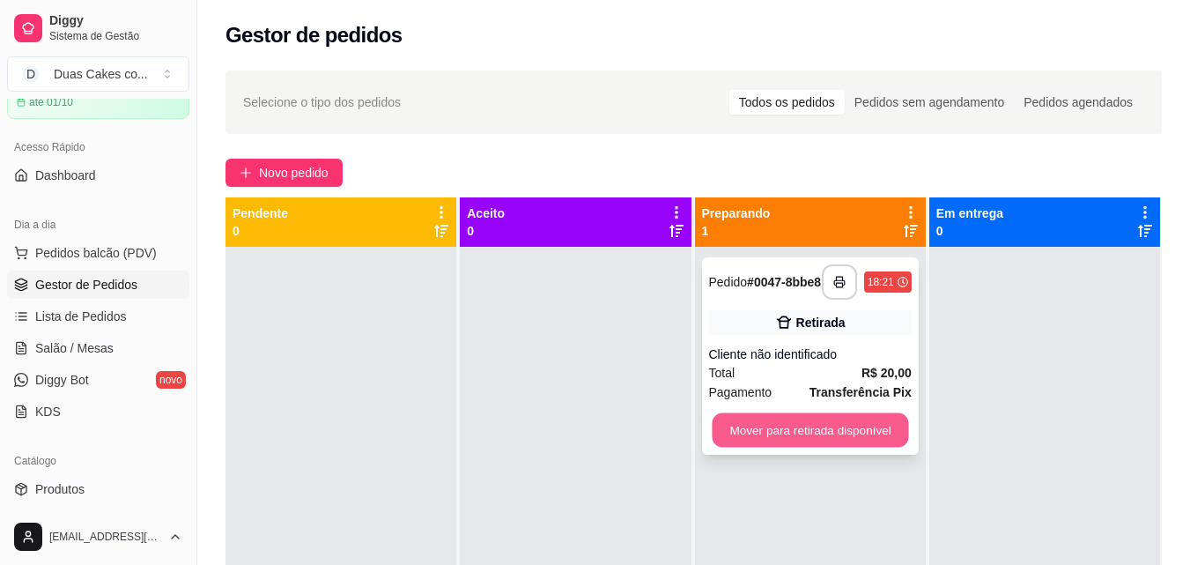
click at [760, 431] on button "Mover para retirada disponível" at bounding box center [810, 430] width 196 height 34
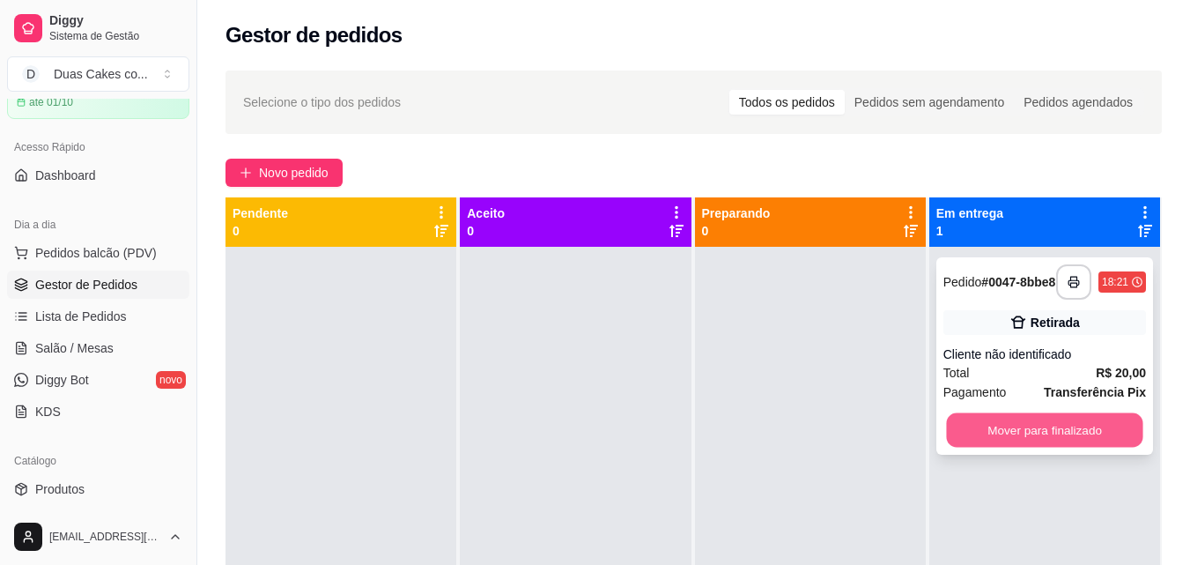
click at [1009, 447] on button "Mover para finalizado" at bounding box center [1044, 430] width 196 height 34
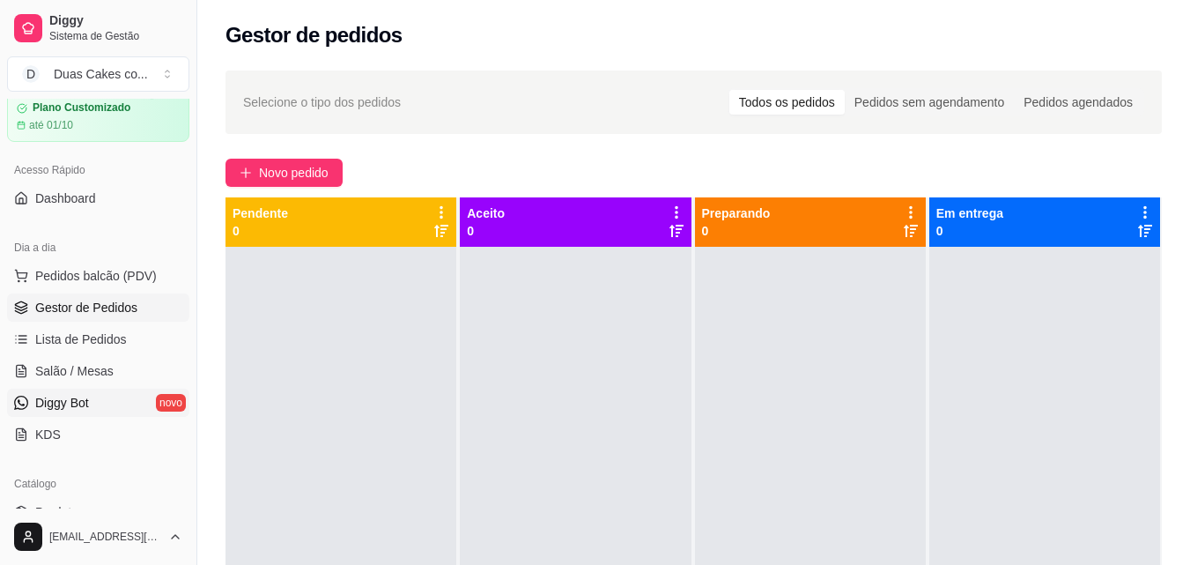
scroll to position [88, 0]
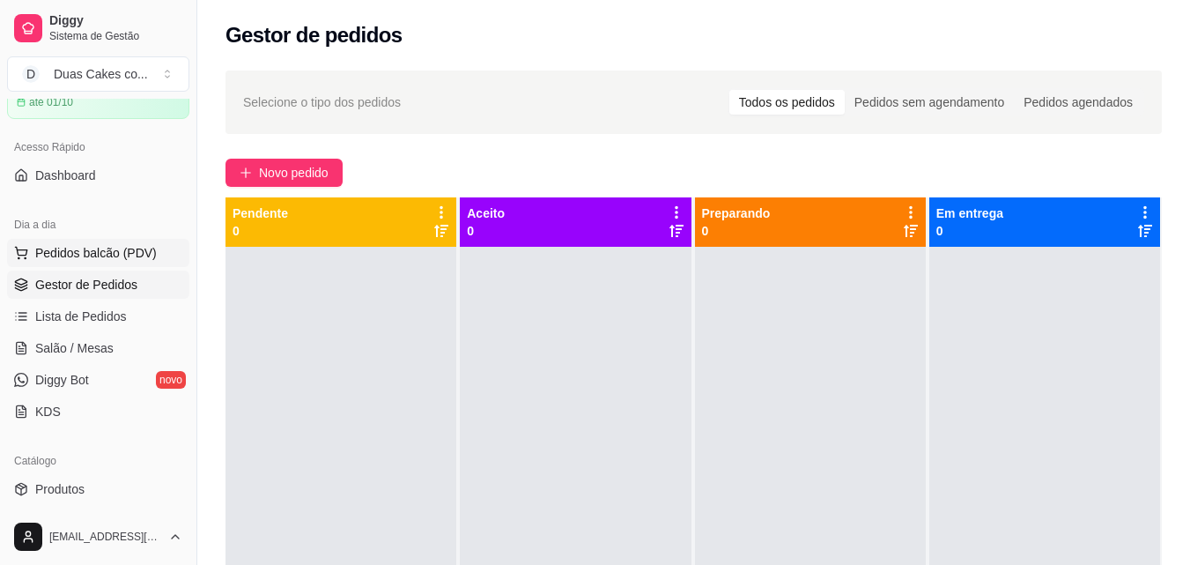
click at [108, 248] on span "Pedidos balcão (PDV)" at bounding box center [96, 253] width 122 height 18
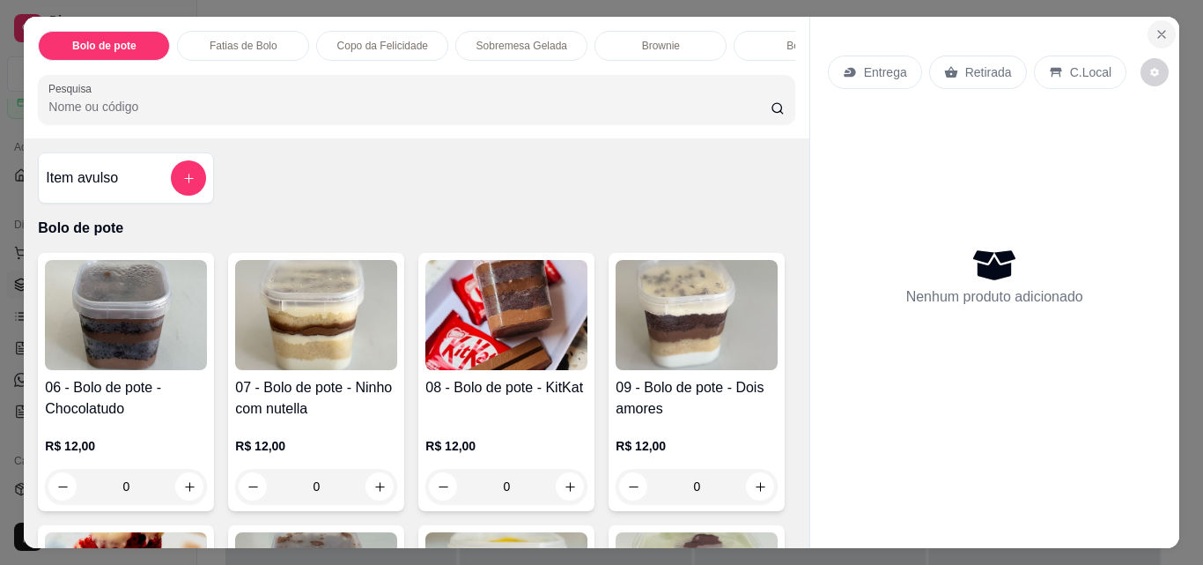
click at [1157, 20] on button "Close" at bounding box center [1162, 34] width 28 height 28
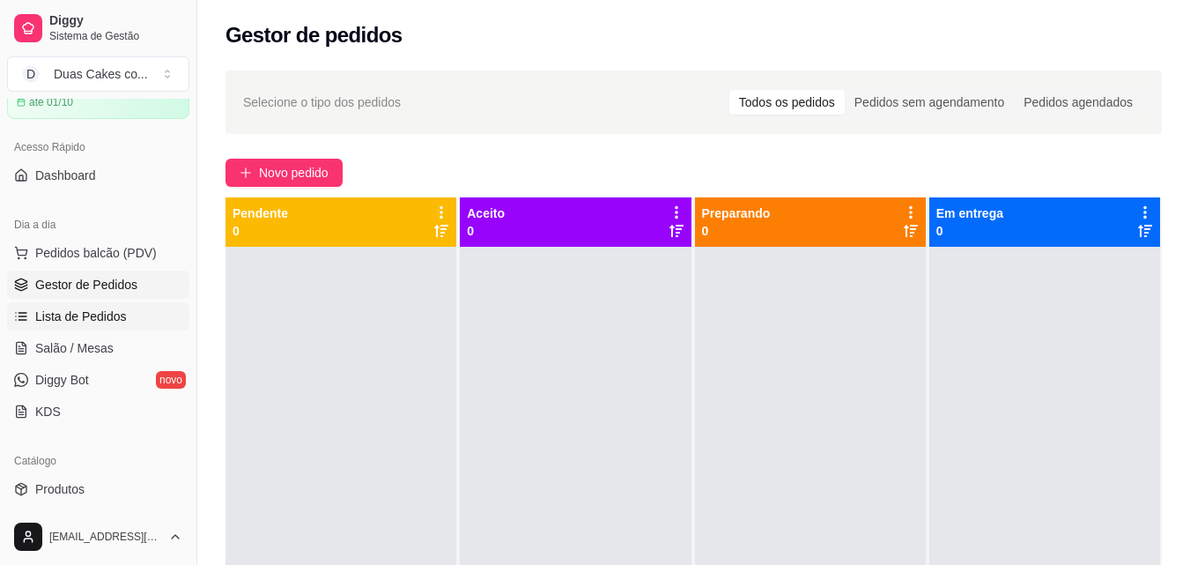
click at [59, 305] on link "Lista de Pedidos" at bounding box center [98, 316] width 182 height 28
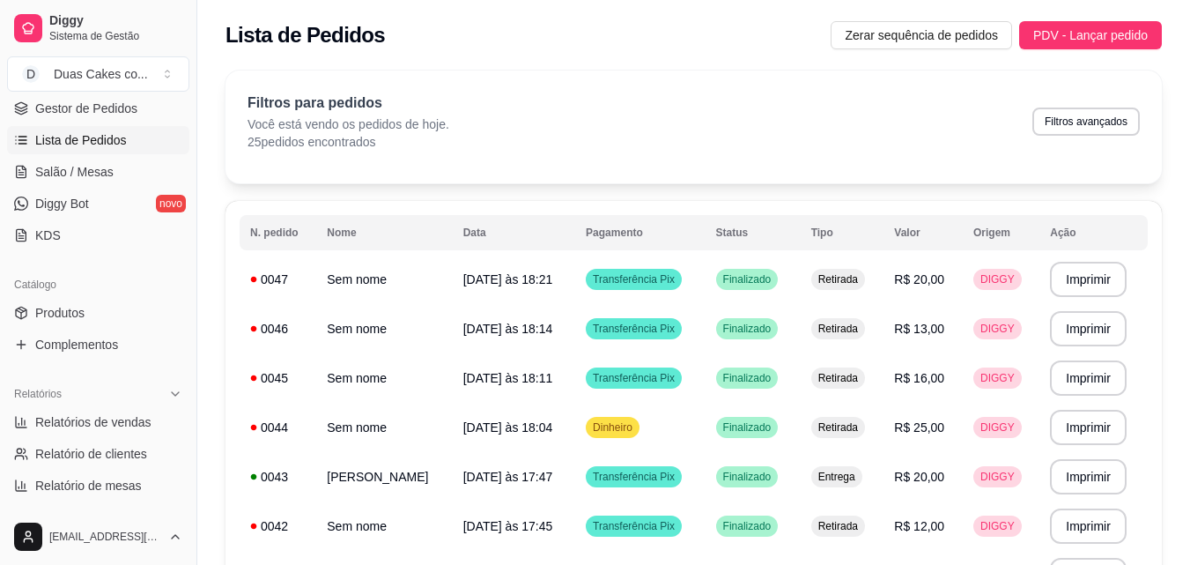
scroll to position [352, 0]
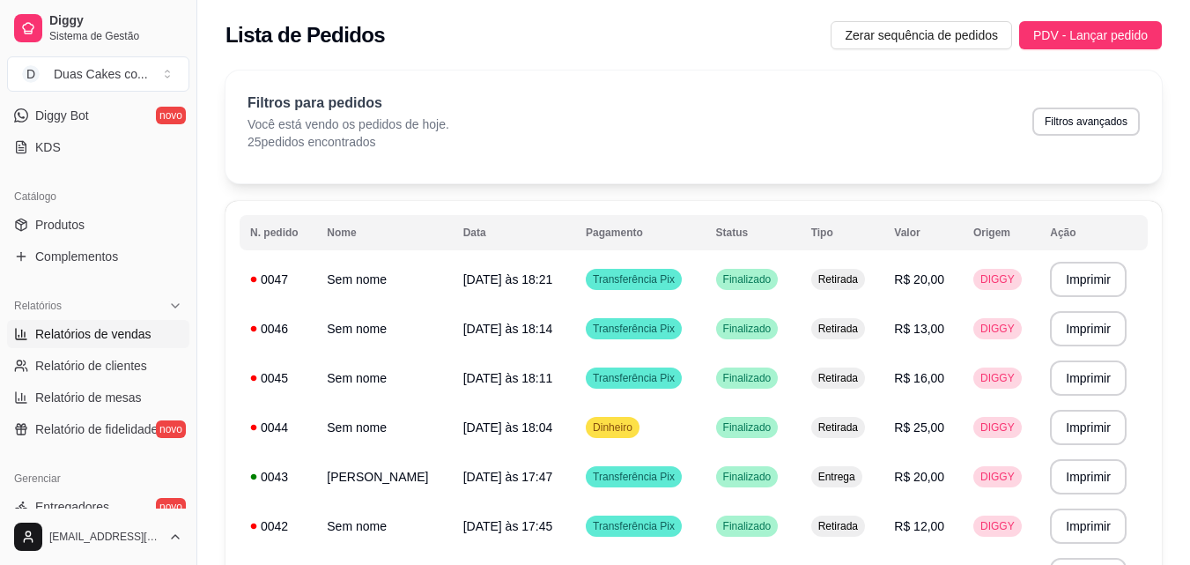
click at [73, 324] on link "Relatórios de vendas" at bounding box center [98, 334] width 182 height 28
select select "ALL"
select select "0"
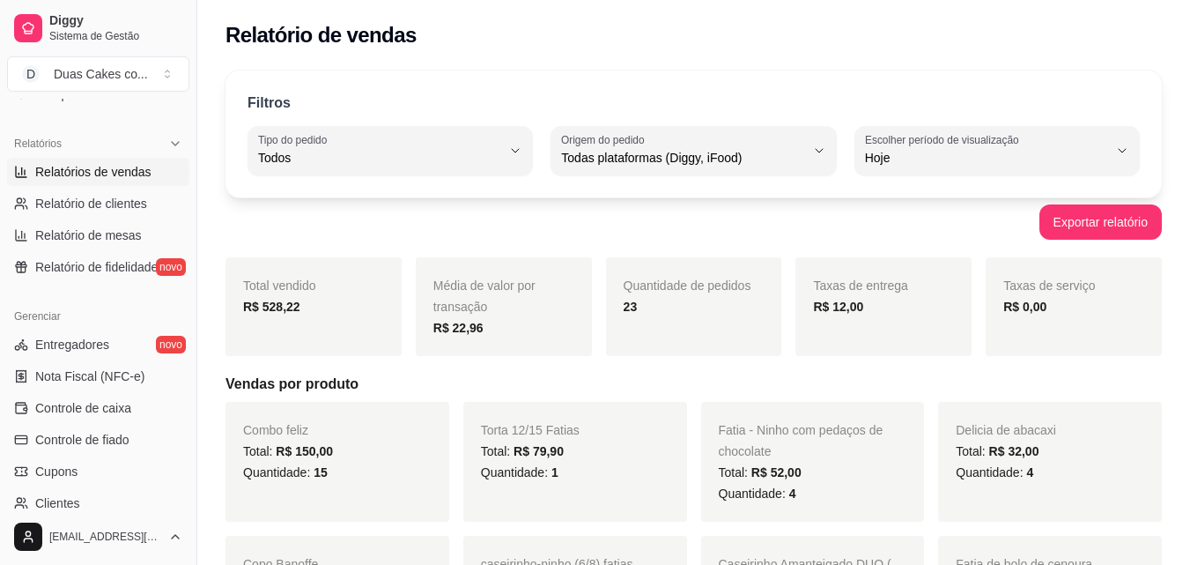
scroll to position [529, 0]
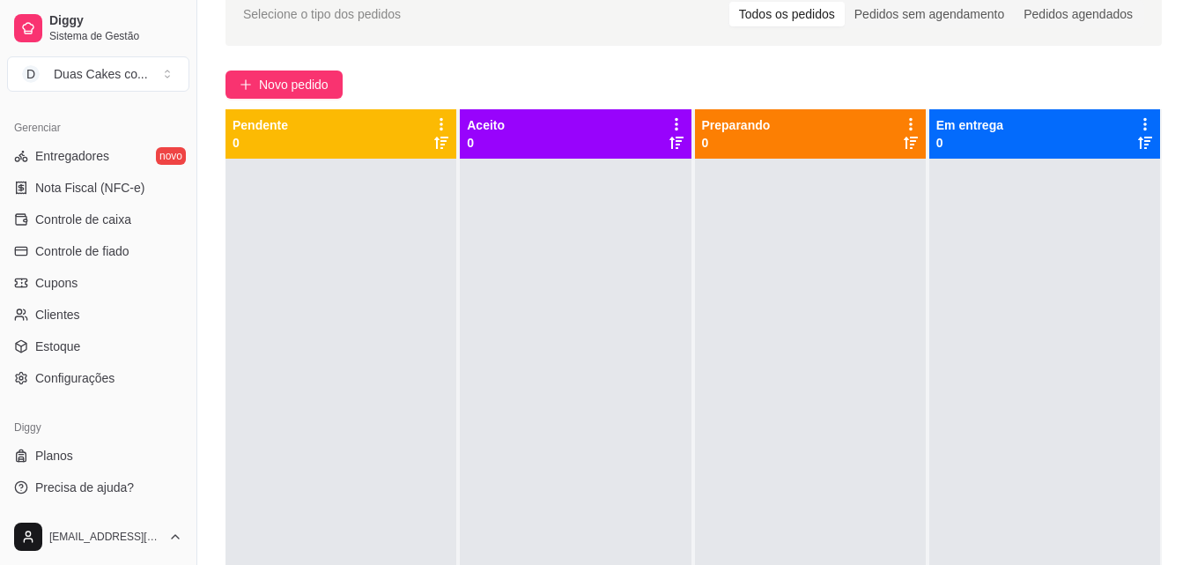
scroll to position [176, 0]
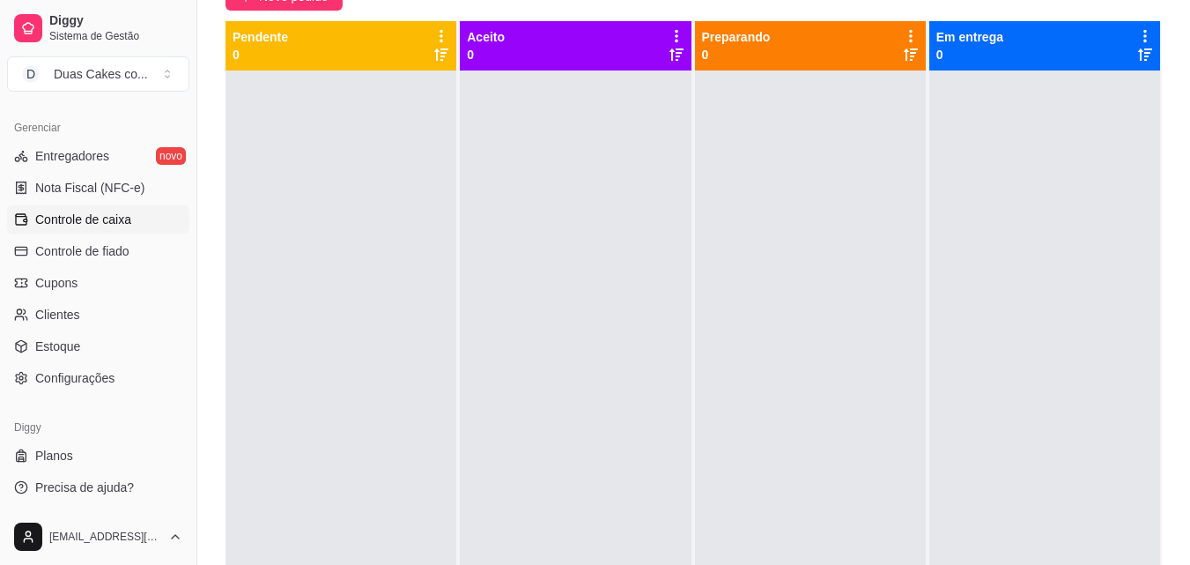
click at [93, 218] on span "Controle de caixa" at bounding box center [83, 220] width 96 height 18
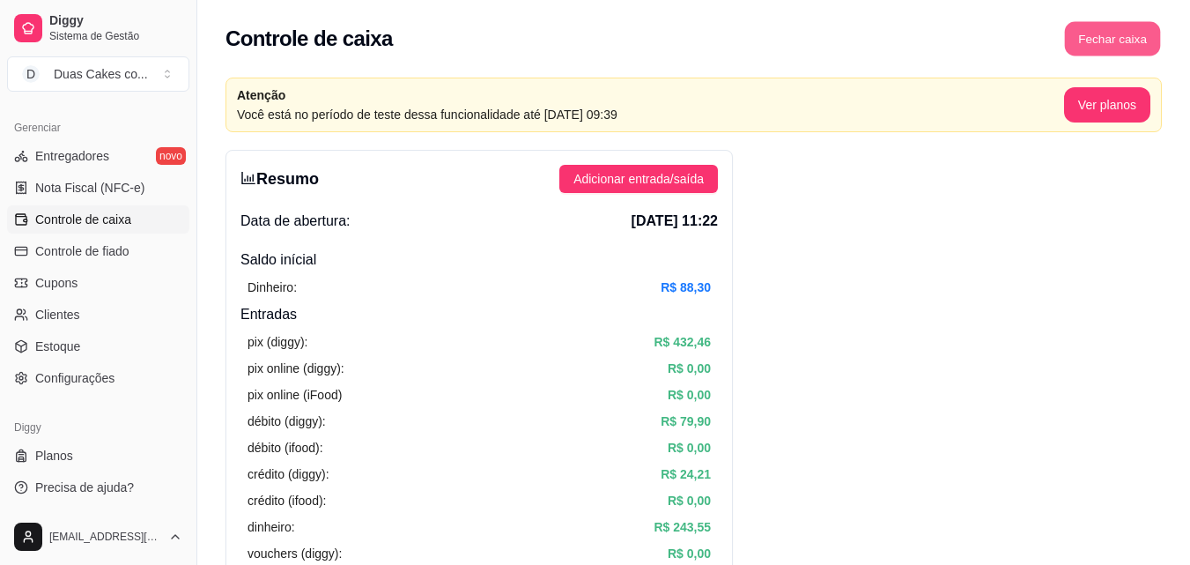
click at [1122, 41] on button "Fechar caixa" at bounding box center [1113, 39] width 96 height 34
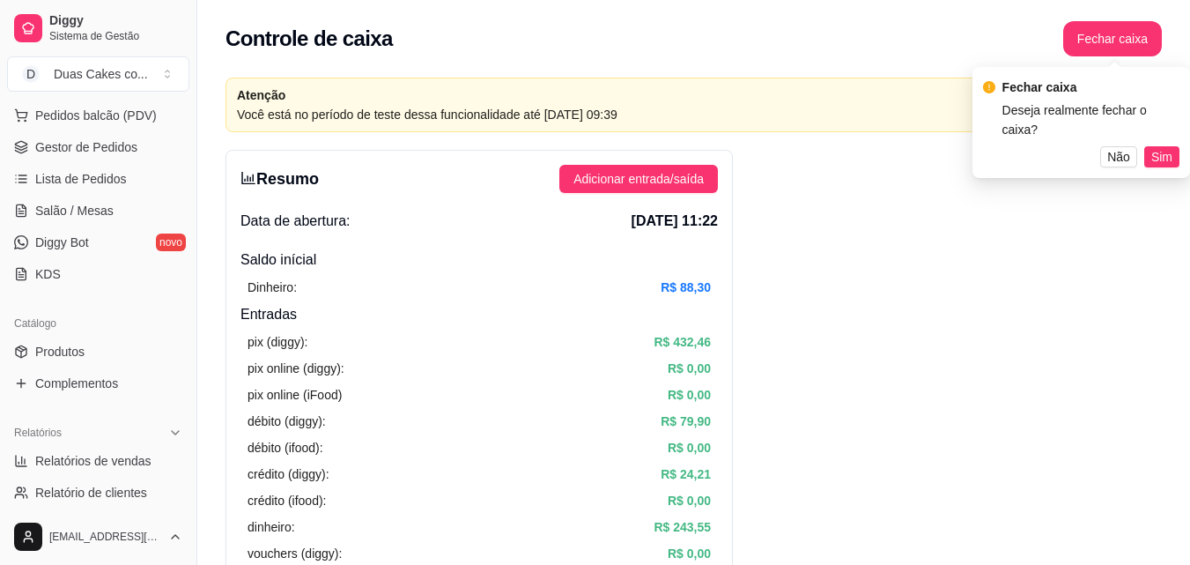
scroll to position [174, 0]
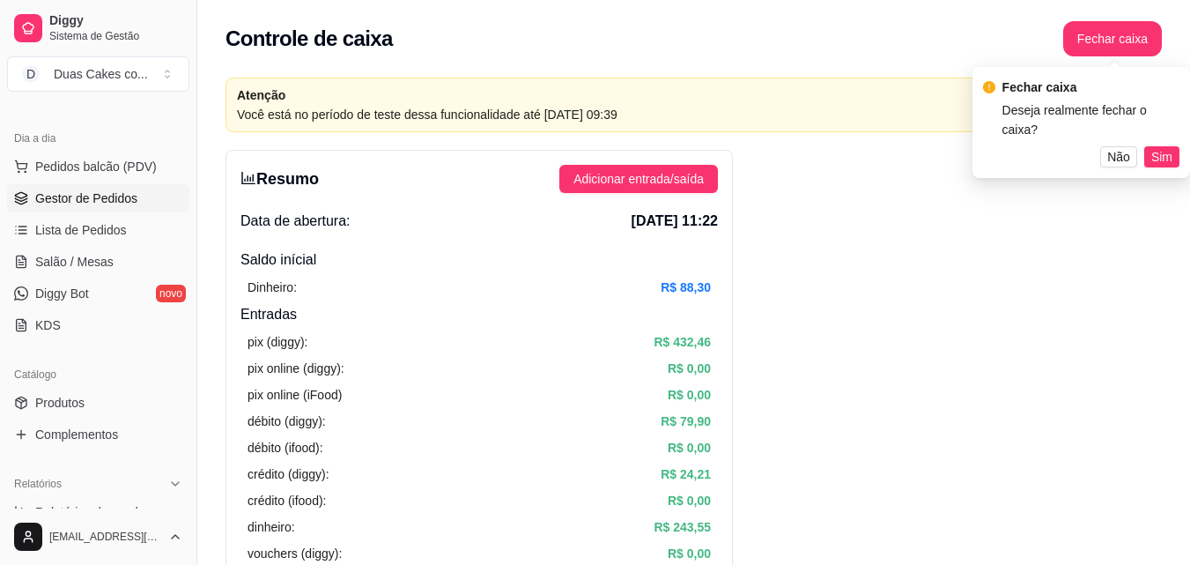
click at [121, 202] on span "Gestor de Pedidos" at bounding box center [86, 198] width 102 height 18
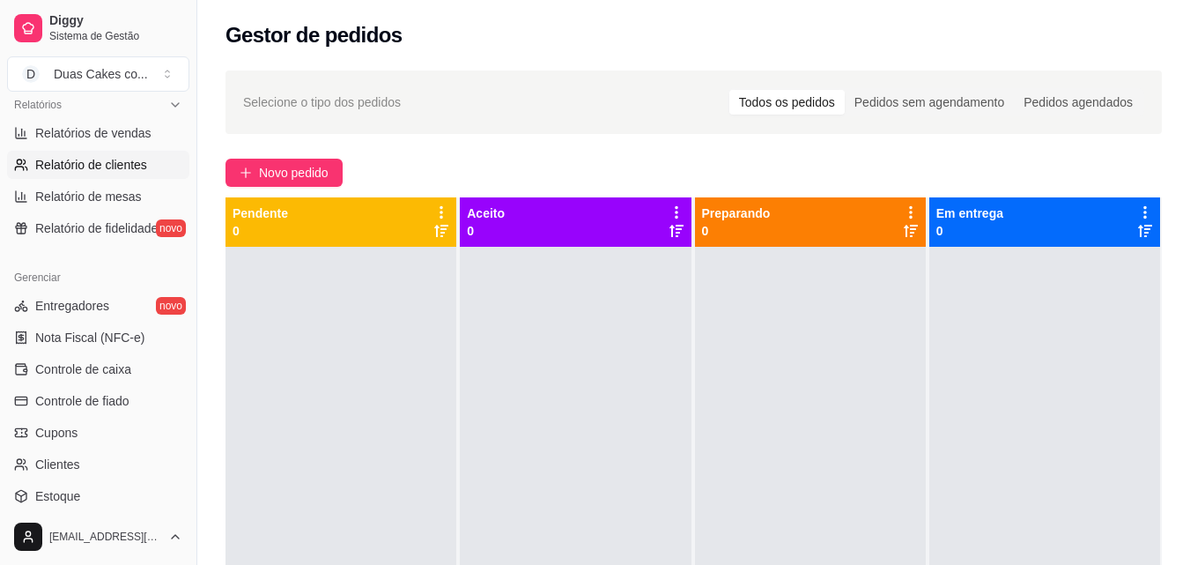
scroll to position [703, 0]
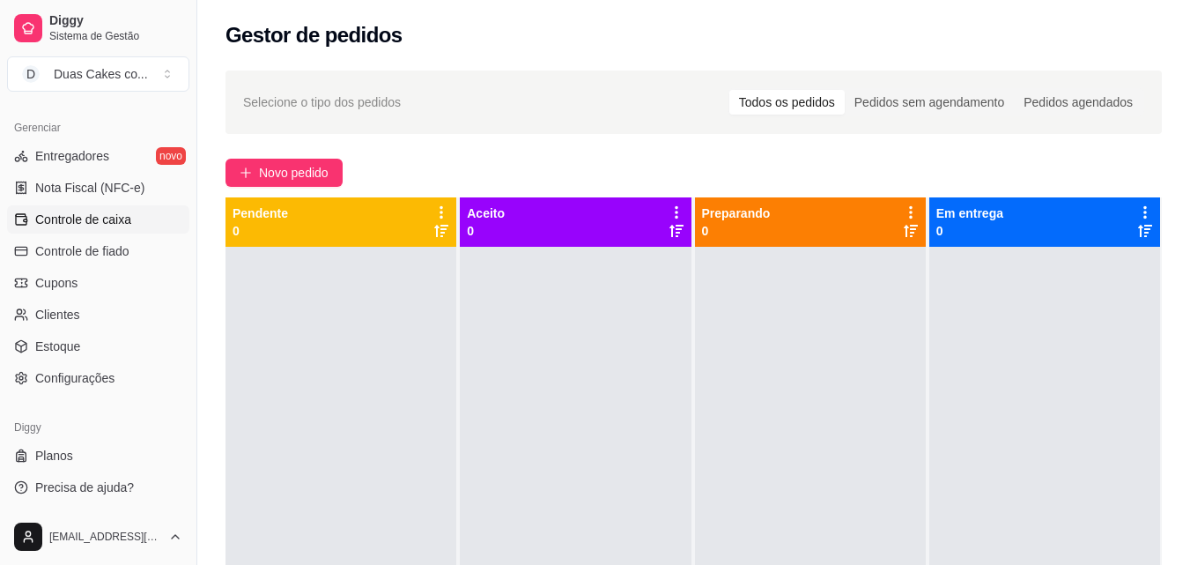
click at [54, 217] on span "Controle de caixa" at bounding box center [83, 220] width 96 height 18
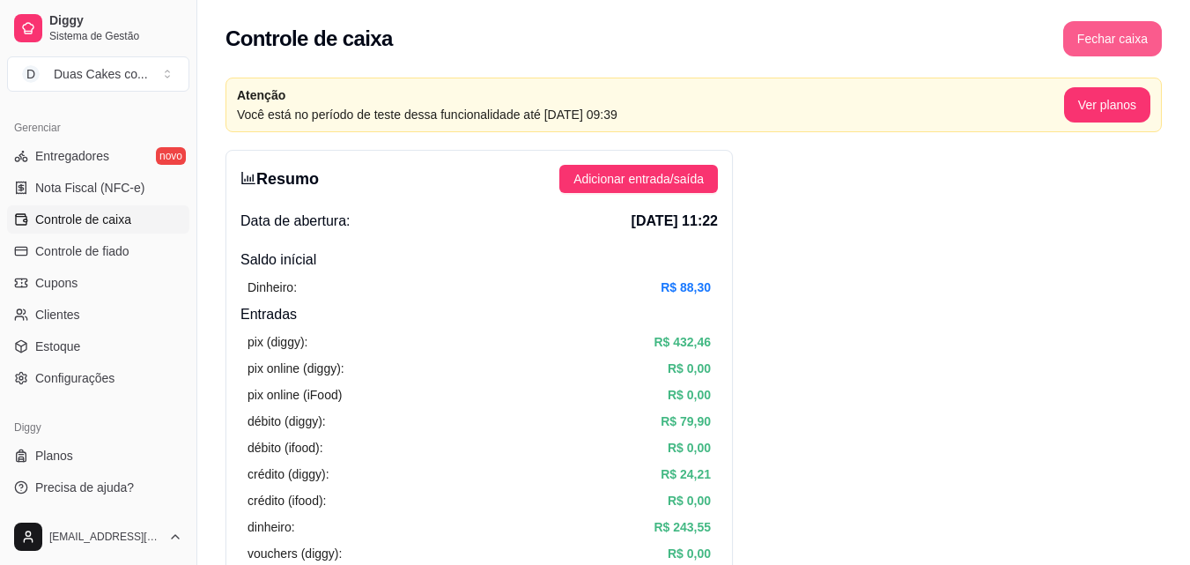
click at [1095, 38] on button "Fechar caixa" at bounding box center [1112, 38] width 99 height 35
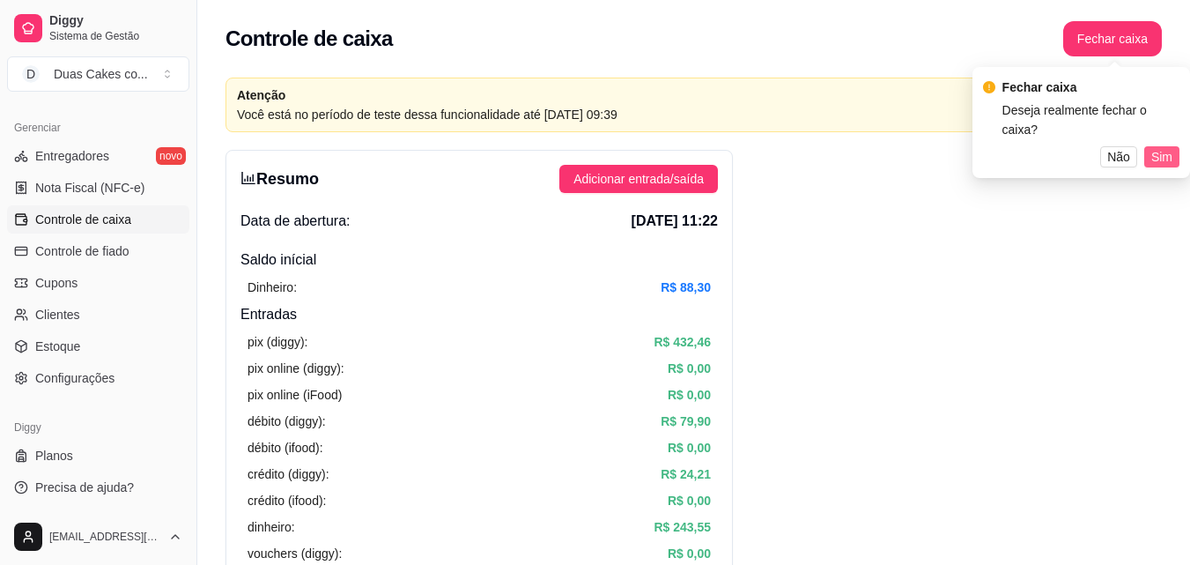
click at [1163, 147] on span "Sim" at bounding box center [1161, 156] width 21 height 19
